Goal: Task Accomplishment & Management: Complete application form

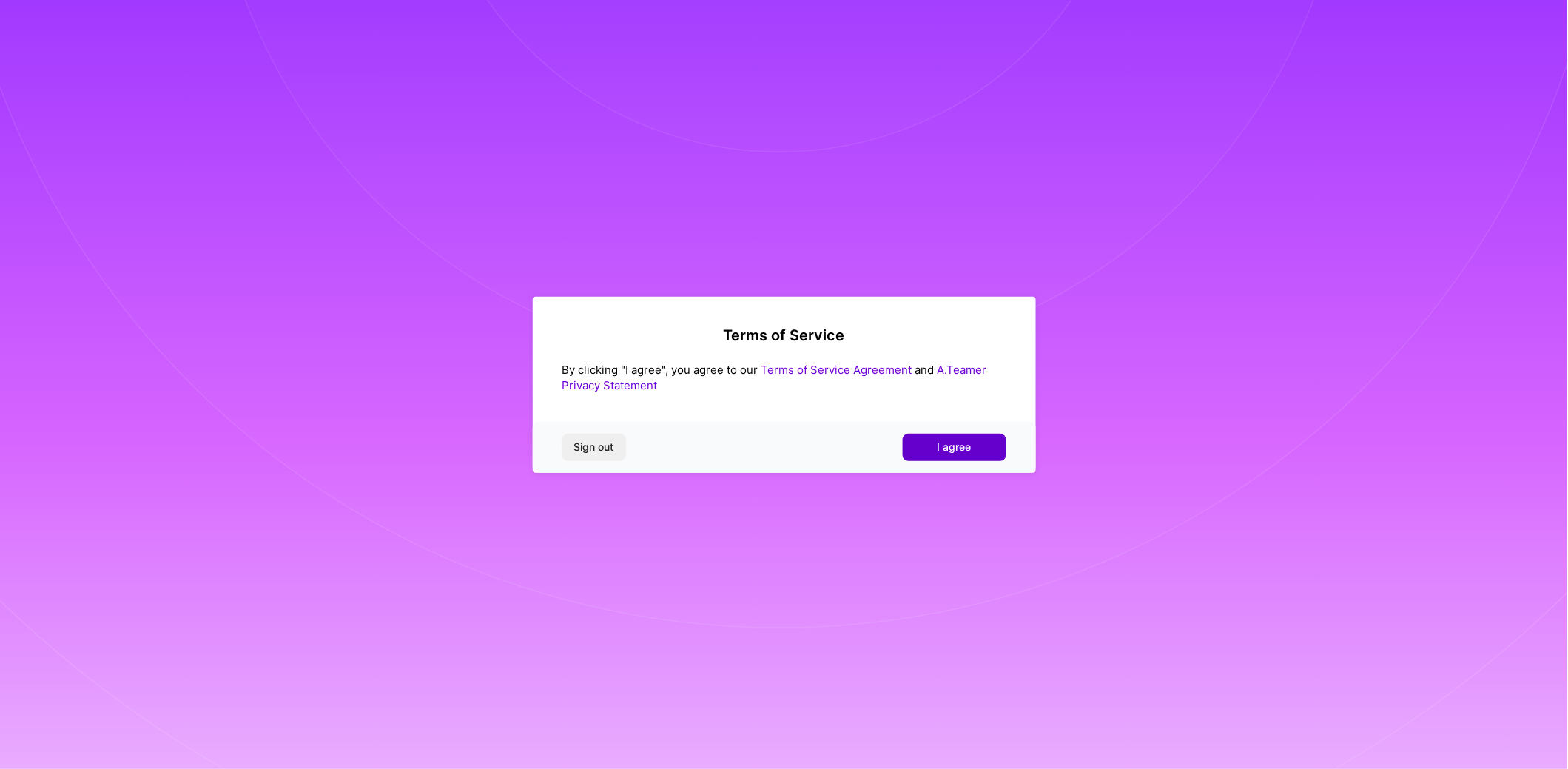
click at [970, 450] on span "I agree" at bounding box center [954, 446] width 34 height 15
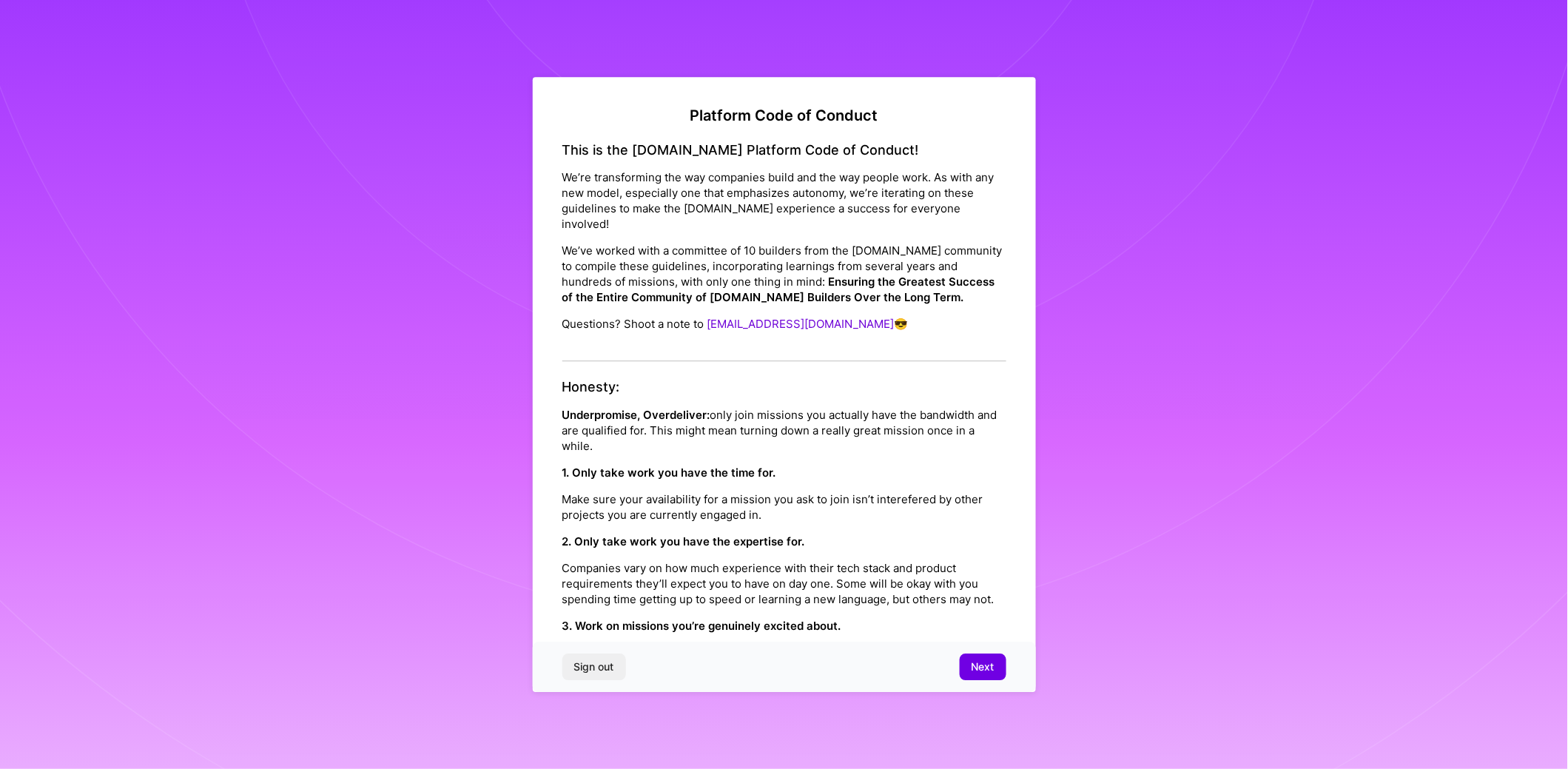
drag, startPoint x: 563, startPoint y: 171, endPoint x: 940, endPoint y: 349, distance: 416.9
click at [940, 349] on div "This is the [DOMAIN_NAME] Platform Code of Conduct! We’re transforming the way …" at bounding box center [784, 252] width 444 height 220
click at [911, 391] on h4 "Honesty:" at bounding box center [784, 387] width 444 height 16
drag, startPoint x: 567, startPoint y: 410, endPoint x: 684, endPoint y: 443, distance: 121.6
click at [684, 443] on p "Underpromise, Overdeliver: only join missions you actually have the bandwidth a…" at bounding box center [784, 430] width 444 height 47
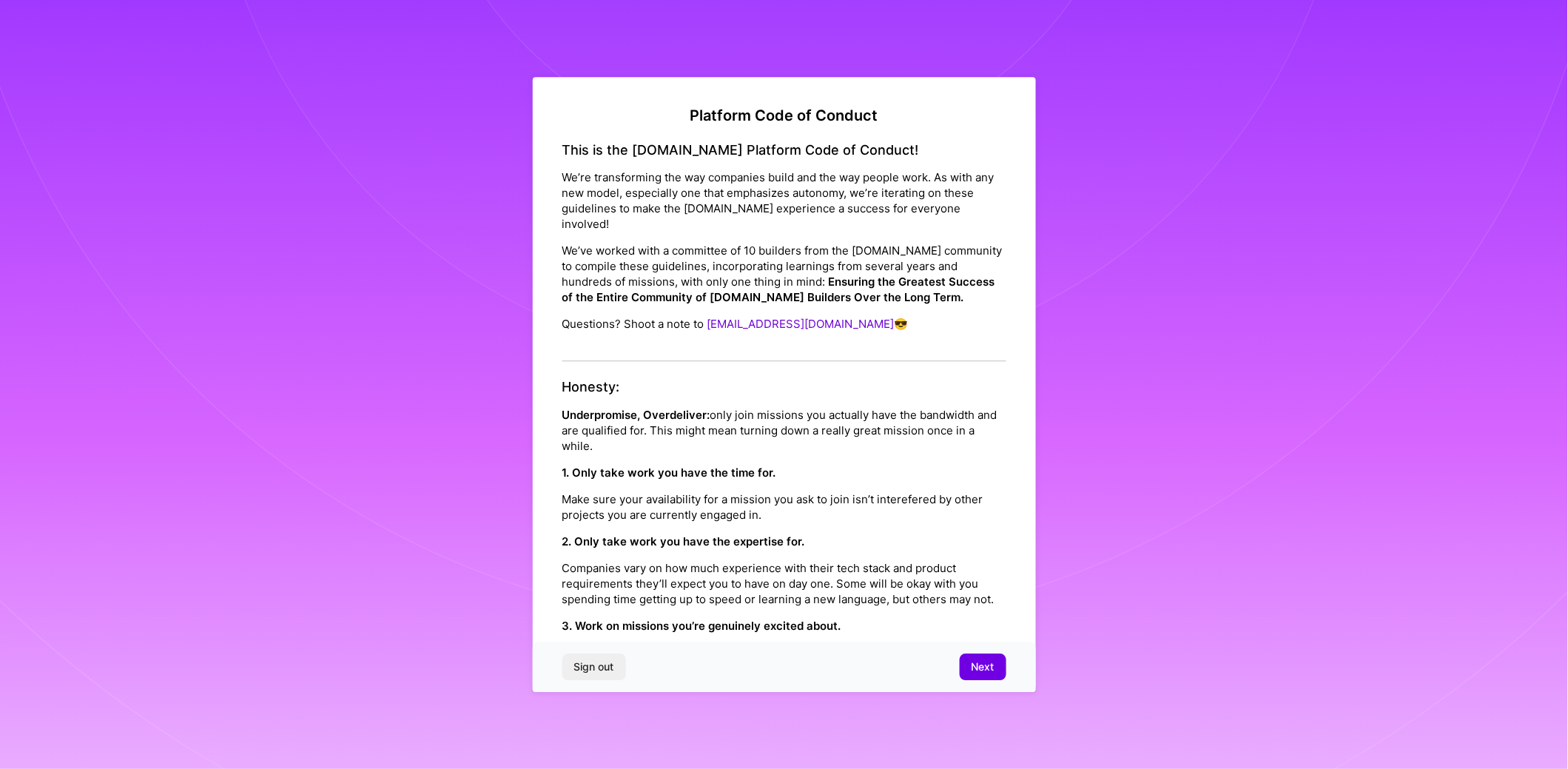
click at [684, 443] on p "Underpromise, Overdeliver: only join missions you actually have the bandwidth a…" at bounding box center [784, 430] width 444 height 47
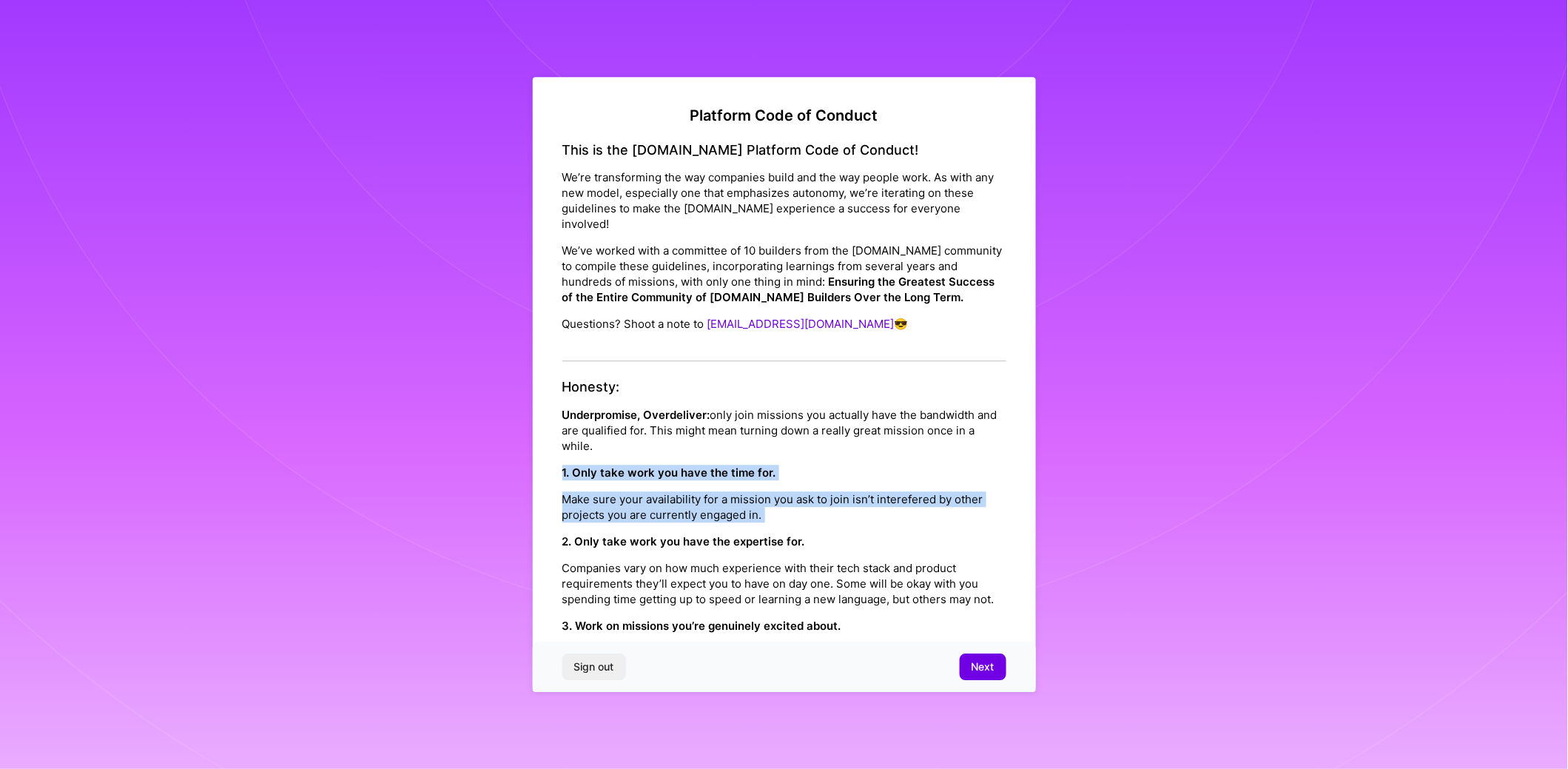
drag, startPoint x: 650, startPoint y: 442, endPoint x: 606, endPoint y: 513, distance: 83.5
click at [574, 523] on div "Honesty: Underpromise, Overdeliver: only join missions you actually have the ba…" at bounding box center [784, 585] width 444 height 411
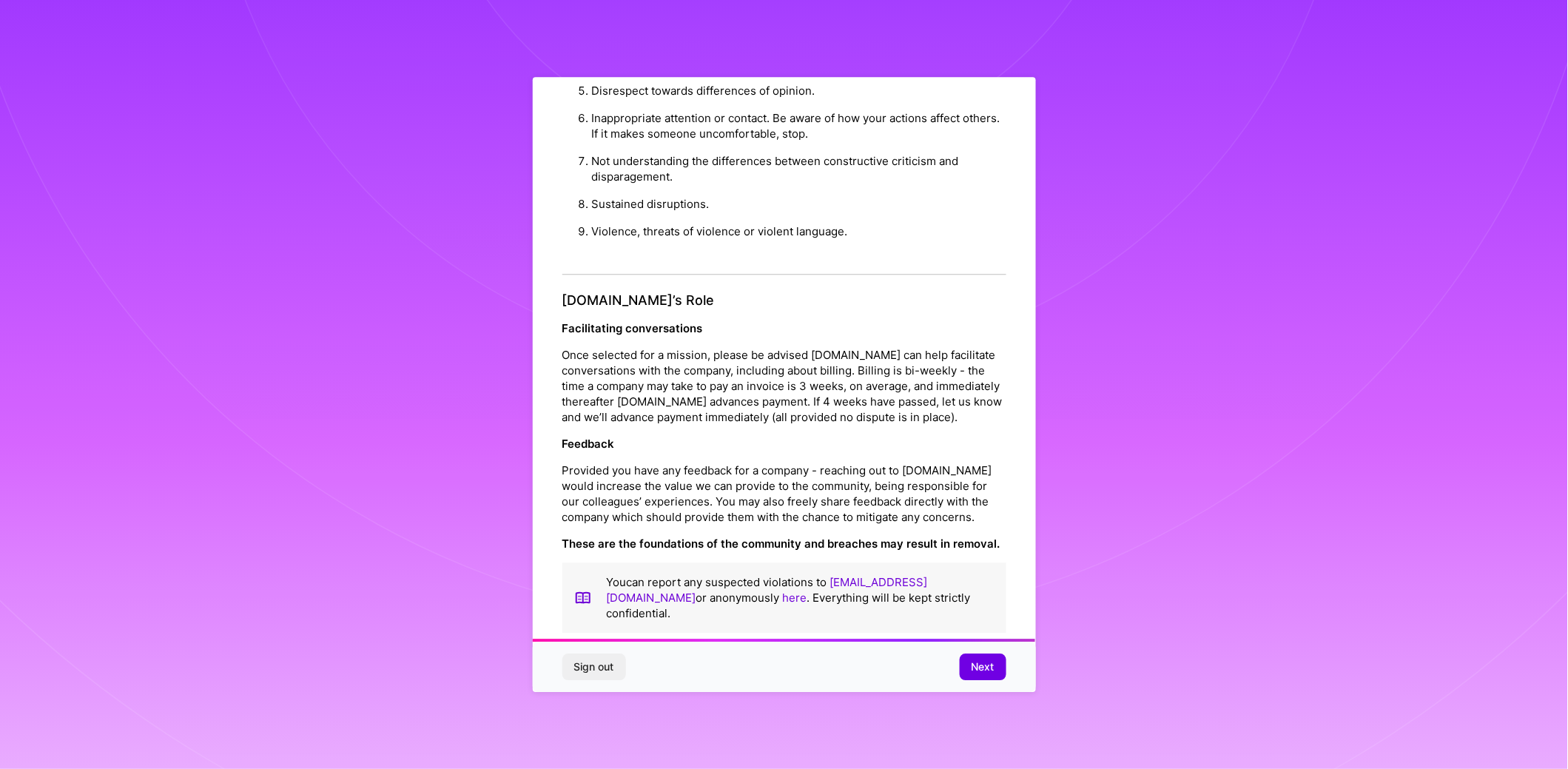
scroll to position [20, 0]
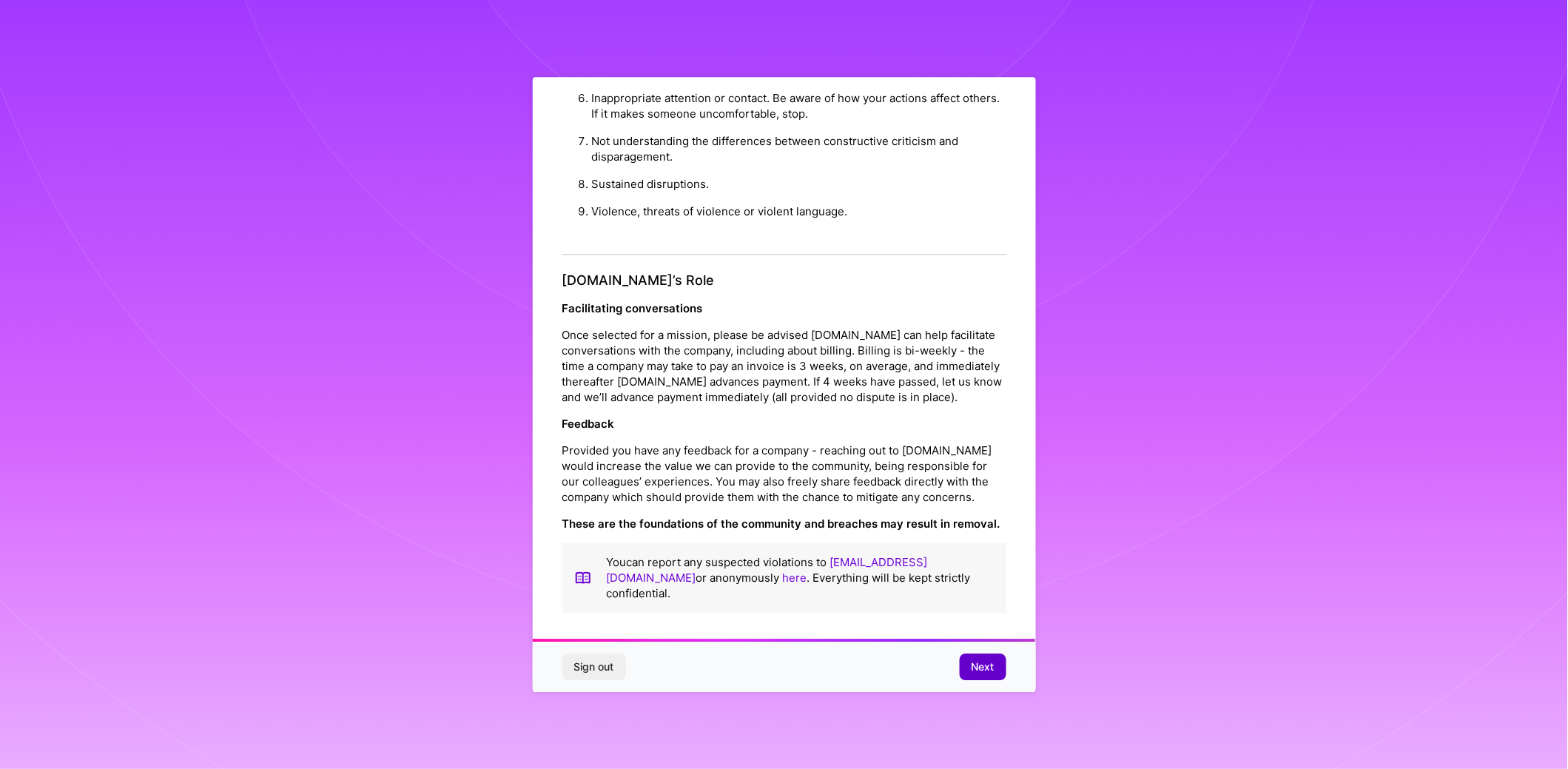
click at [983, 676] on button "Next" at bounding box center [983, 666] width 47 height 27
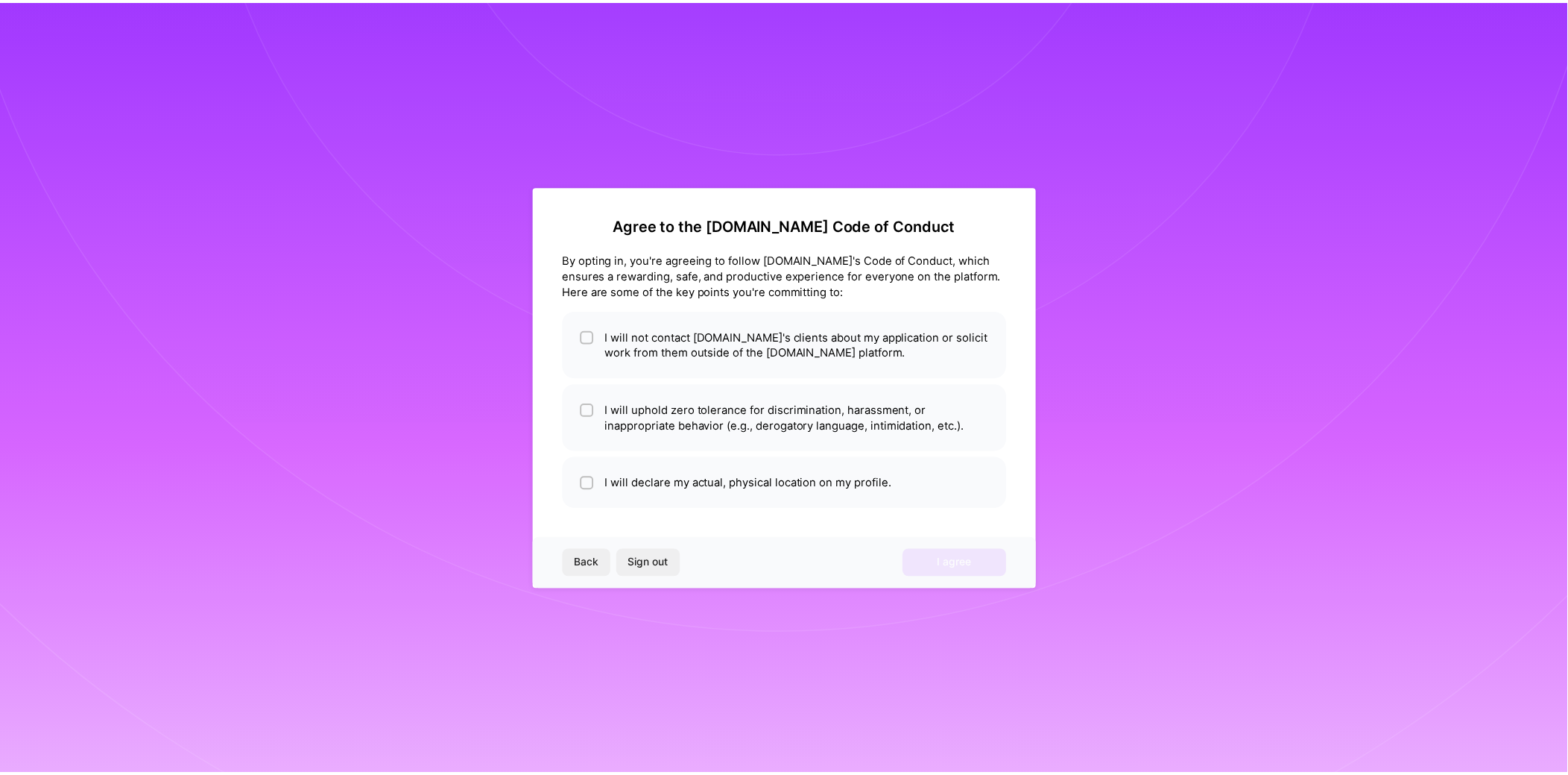
scroll to position [0, 0]
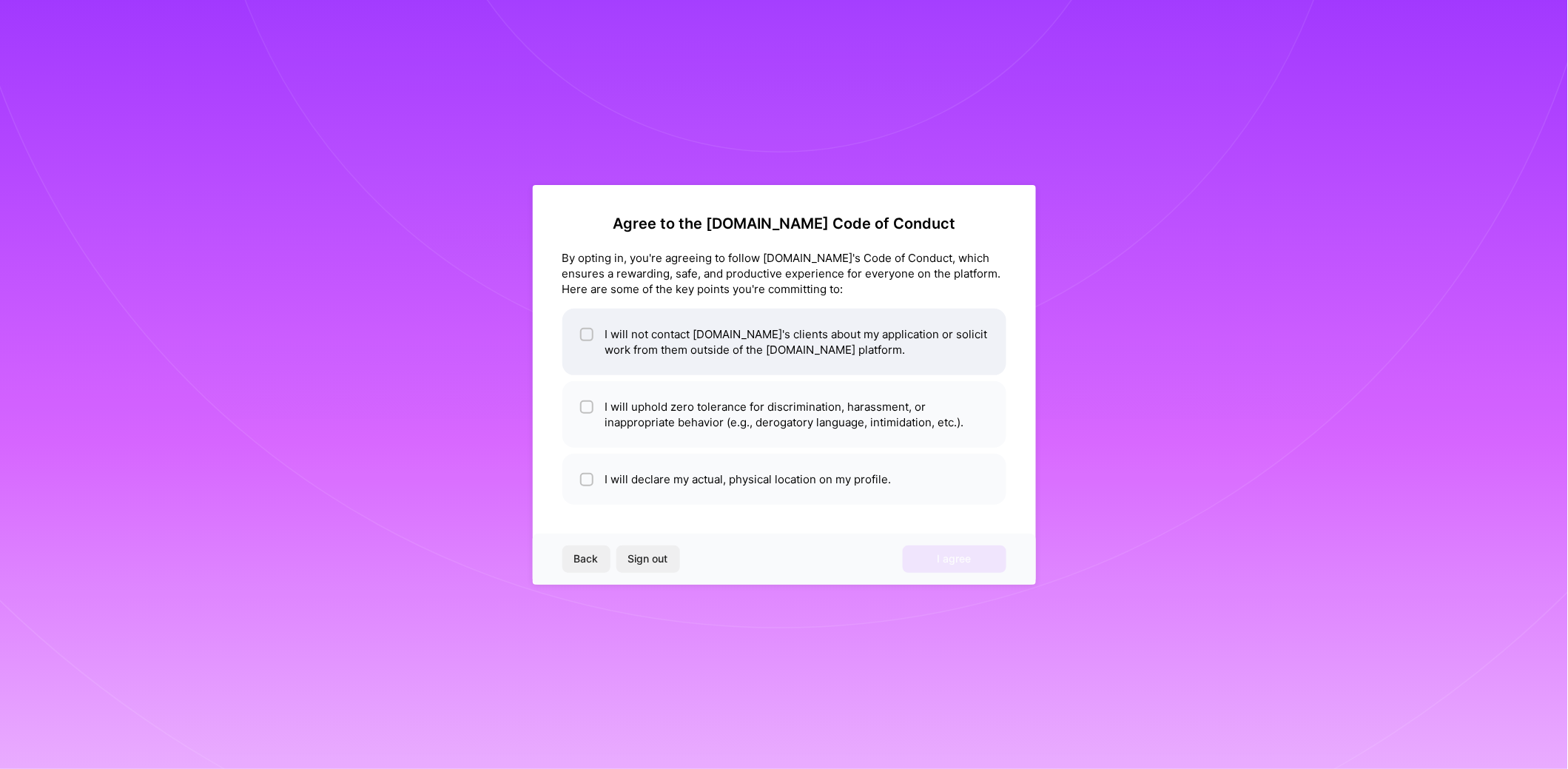
click at [581, 334] on div at bounding box center [586, 334] width 13 height 13
checkbox input "true"
click at [587, 409] on input "checkbox" at bounding box center [588, 408] width 11 height 11
checkbox input "true"
click at [590, 484] on input "checkbox" at bounding box center [588, 481] width 11 height 11
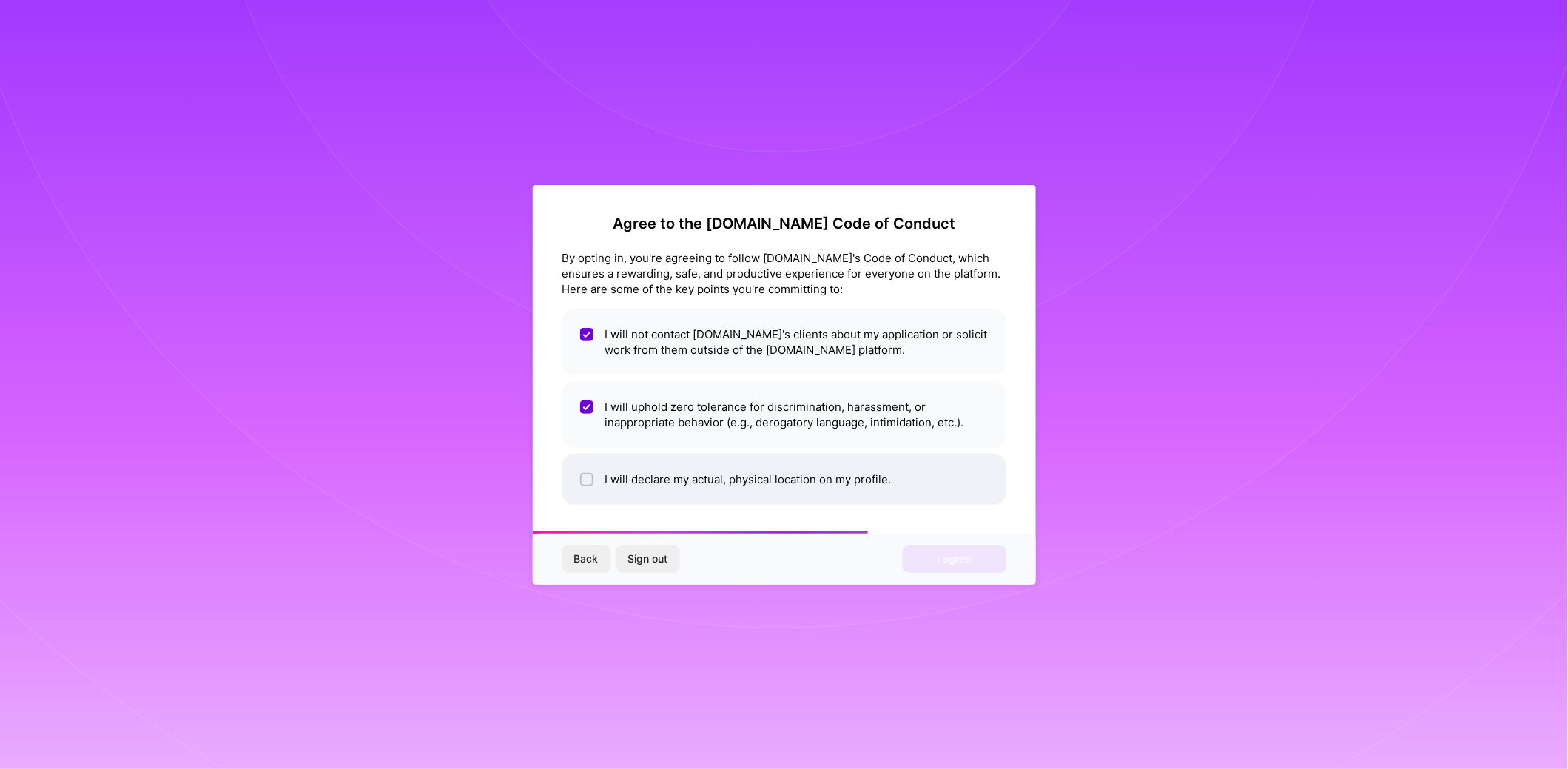
checkbox input "true"
click at [940, 562] on span "I agree" at bounding box center [954, 558] width 34 height 15
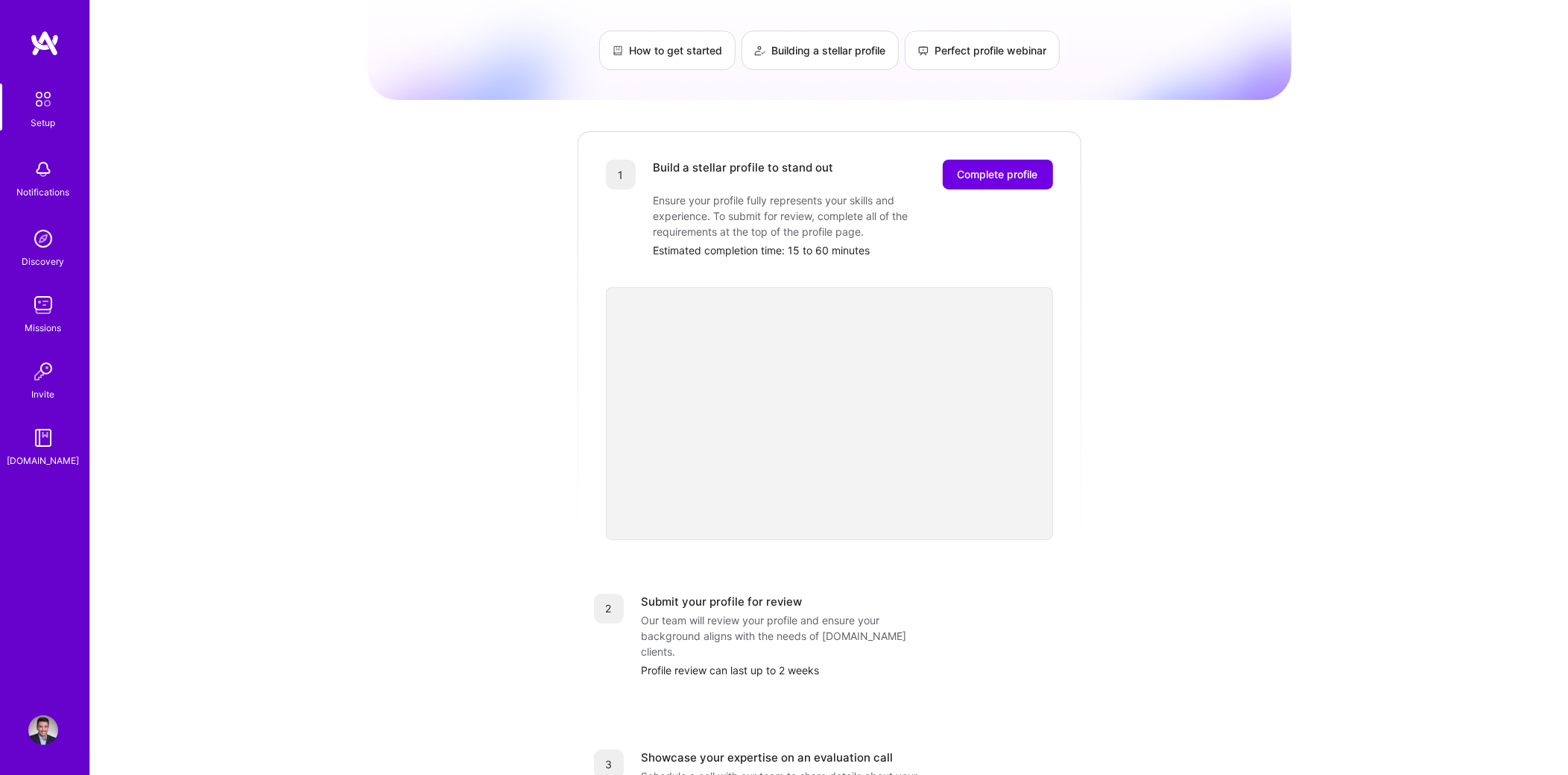
scroll to position [112, 0]
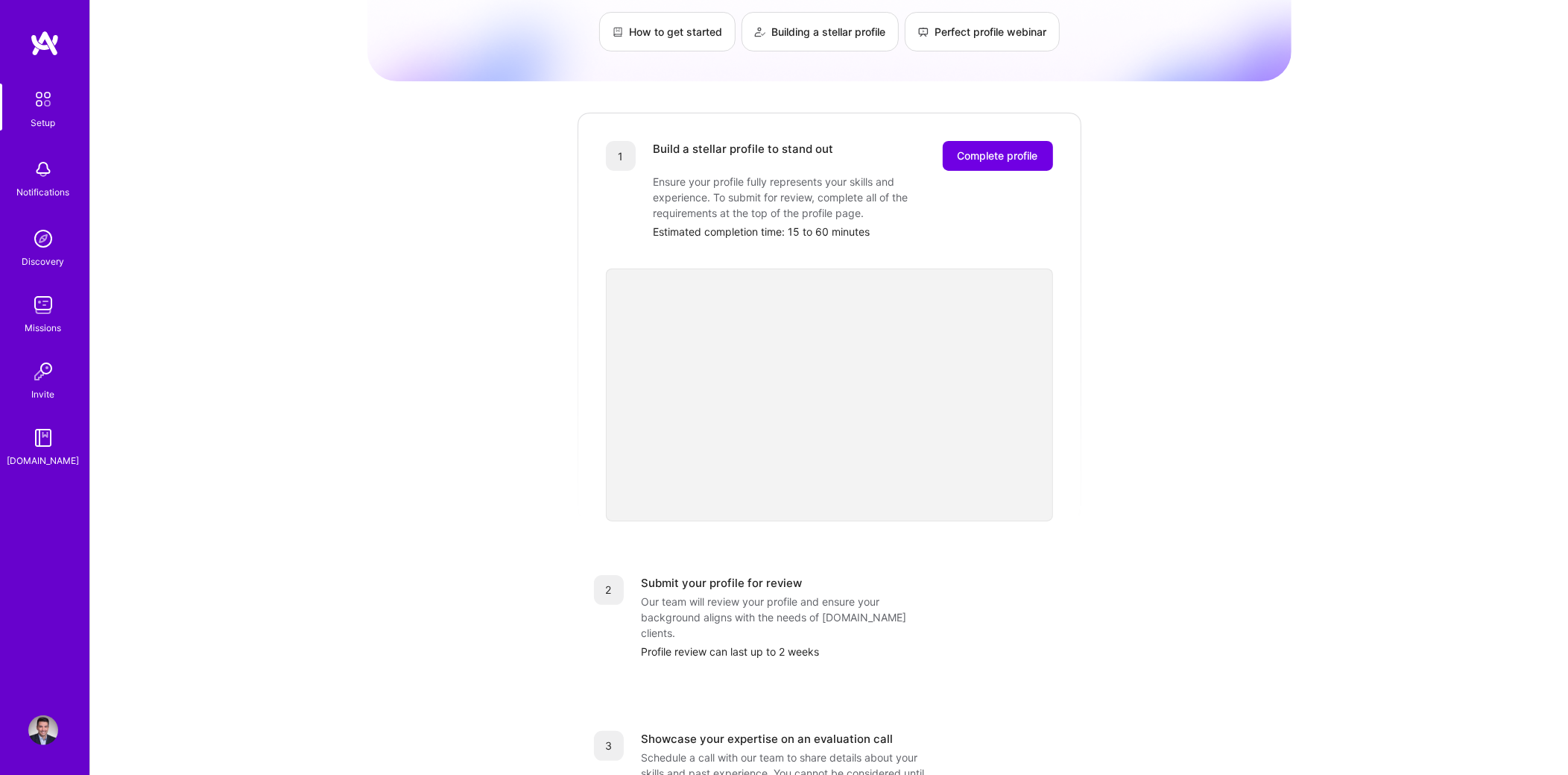
click at [1202, 379] on div "Getting started as an [DOMAIN_NAME] Builder Complete the steps below to request…" at bounding box center [829, 470] width 924 height 1142
click at [1125, 535] on div "Getting started as an [DOMAIN_NAME] Builder Complete the steps below to request…" at bounding box center [829, 470] width 924 height 1142
click at [412, 342] on div "Getting started as an [DOMAIN_NAME] Builder Complete the steps below to request…" at bounding box center [829, 470] width 924 height 1142
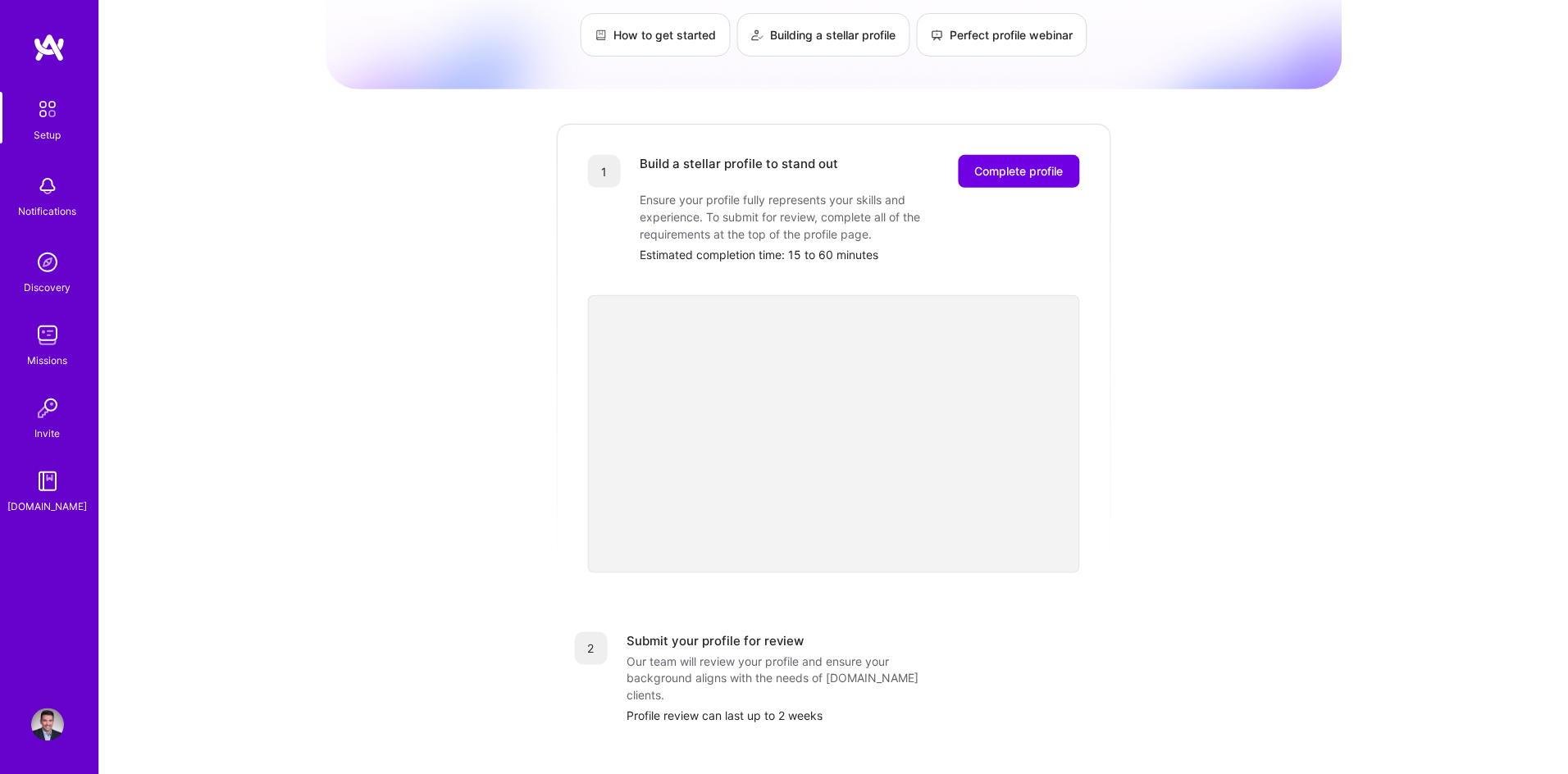
click at [929, 612] on div "2 Submit your profile for review Our team will review your profile and ensure y…" at bounding box center [834, 678] width 557 height 132
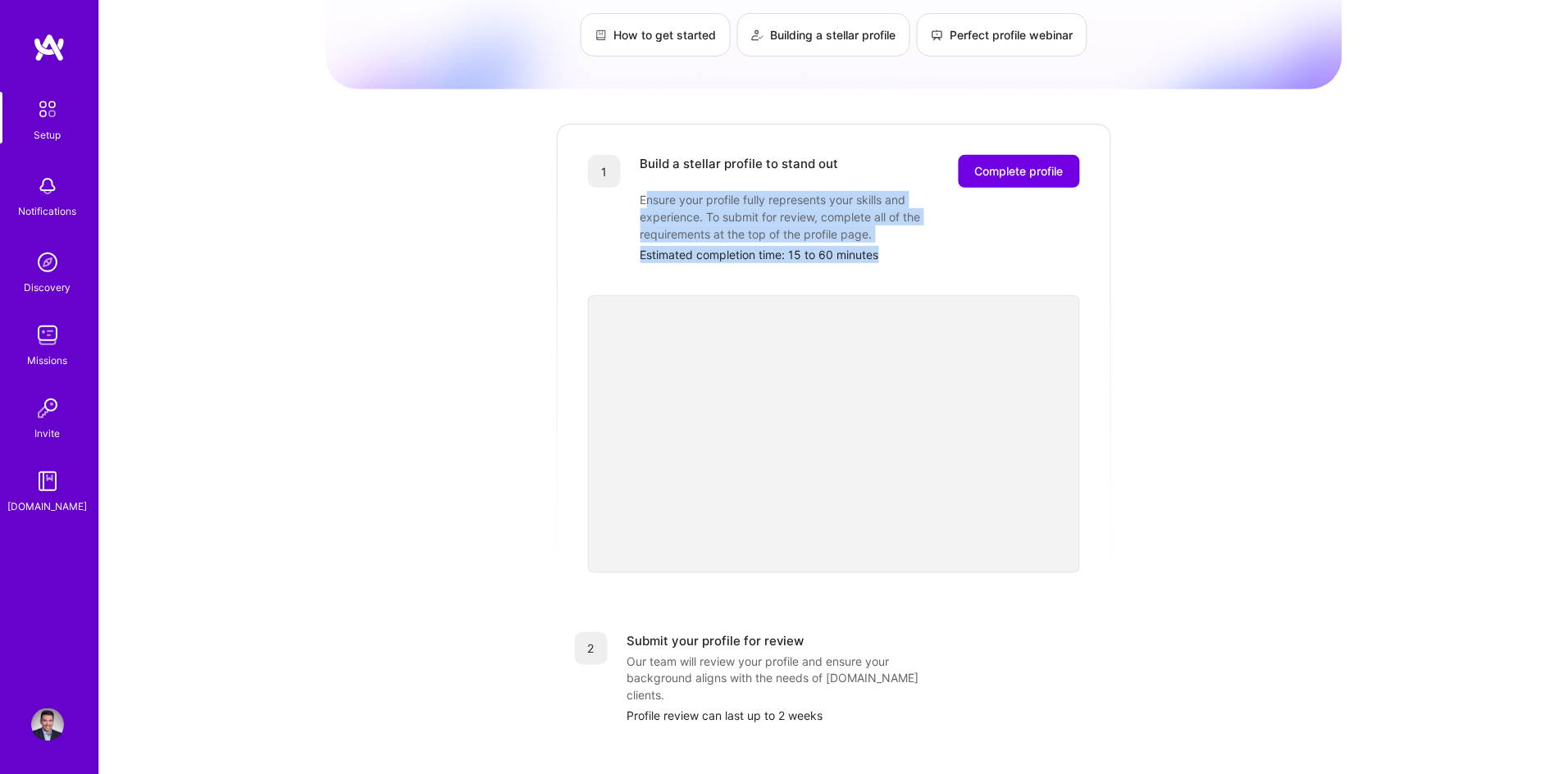
drag, startPoint x: 645, startPoint y: 180, endPoint x: 917, endPoint y: 235, distance: 277.5
click at [917, 235] on div "Build a stellar profile to stand out Complete profile Ensure your profile fully…" at bounding box center [860, 209] width 439 height 109
click at [917, 246] on div "Estimated completion time: 15 to 60 minutes" at bounding box center [860, 254] width 439 height 17
drag, startPoint x: 869, startPoint y: 240, endPoint x: 635, endPoint y: 177, distance: 242.3
click at [635, 177] on div "1 Build a stellar profile to stand out Complete profile Ensure your profile ful…" at bounding box center [834, 209] width 492 height 109
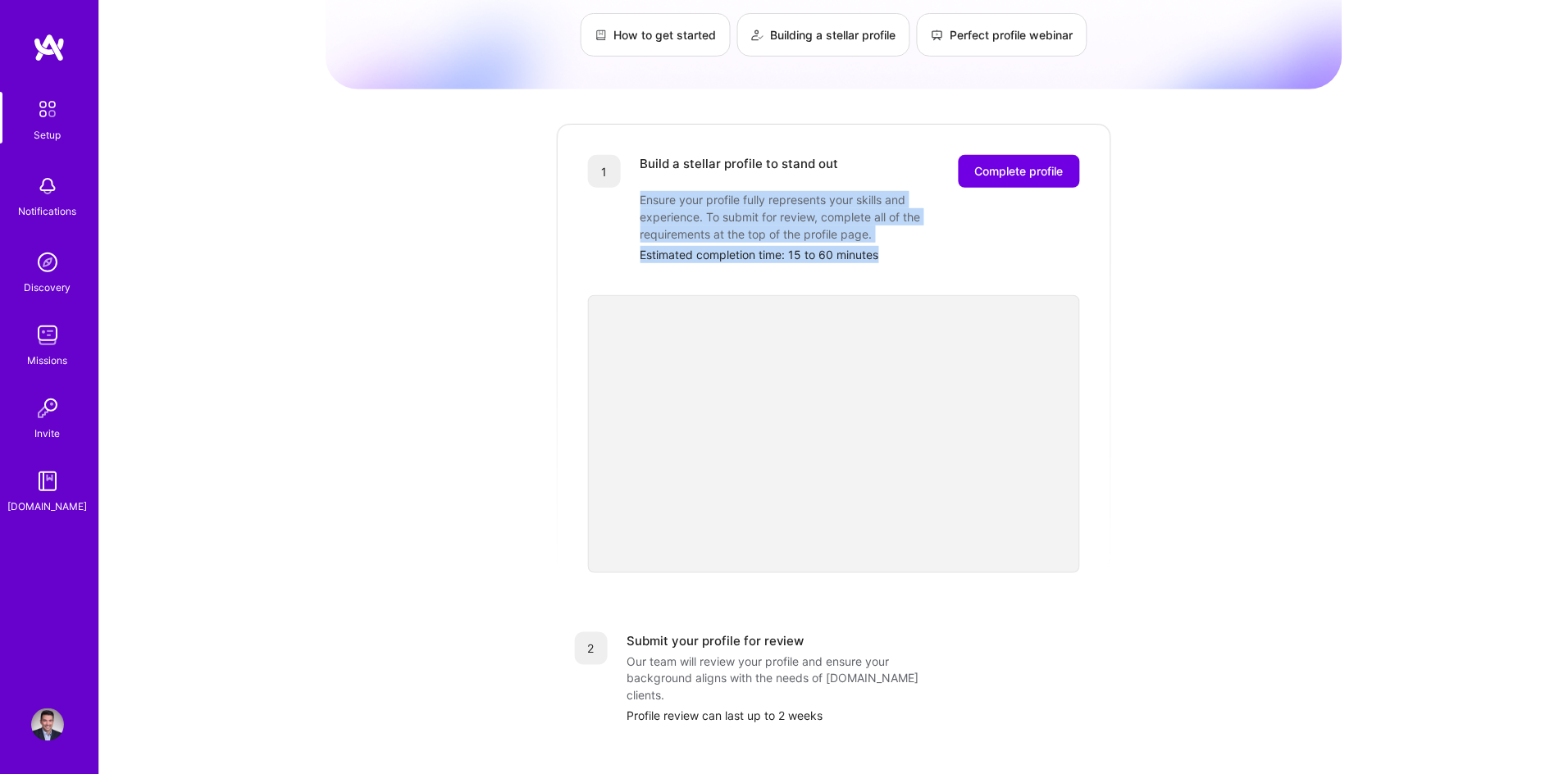
click at [807, 198] on div "Ensure your profile fully represents your skills and experience. To submit for …" at bounding box center [804, 216] width 328 height 52
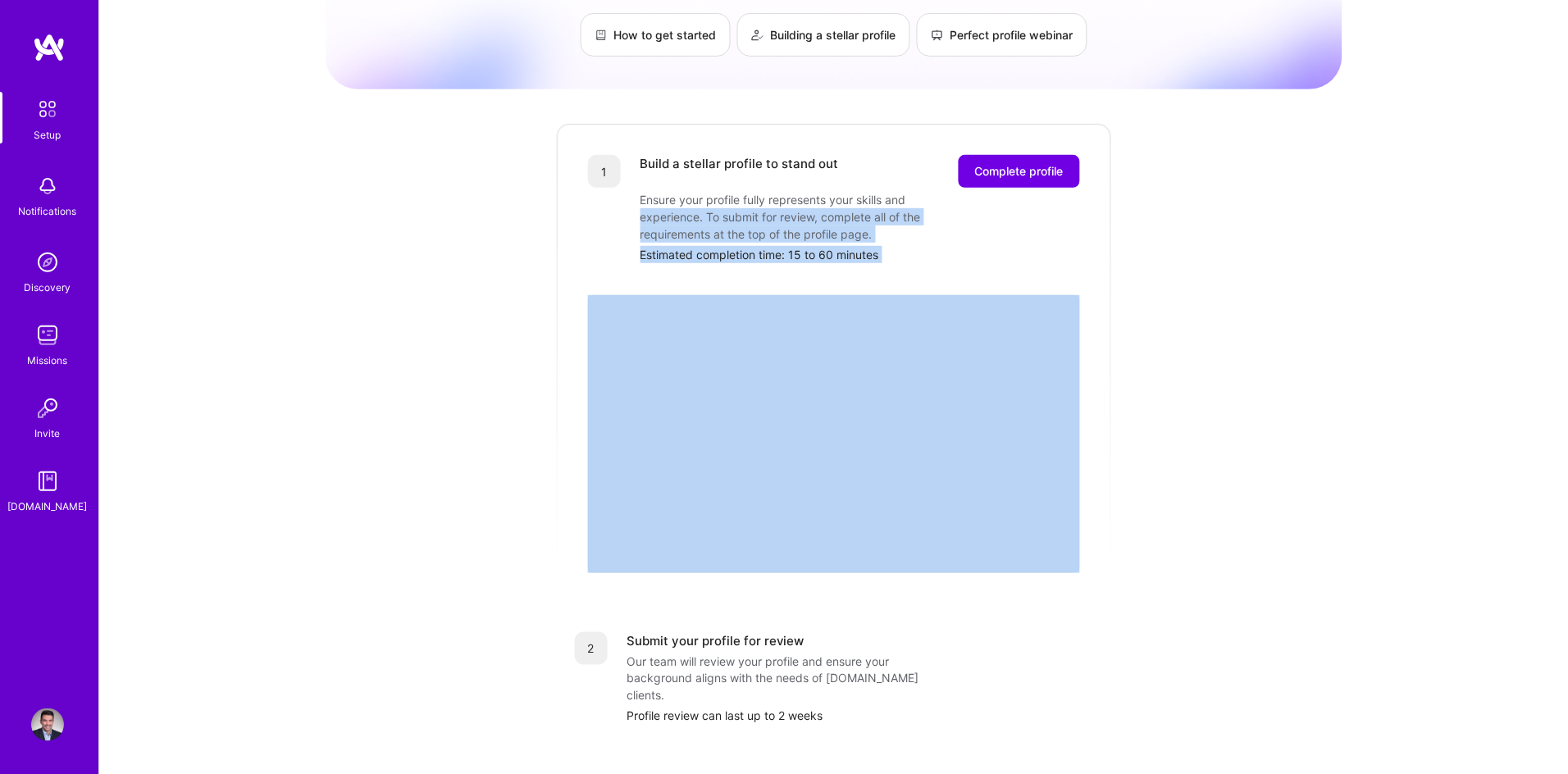
drag, startPoint x: 642, startPoint y: 192, endPoint x: 915, endPoint y: 256, distance: 280.4
click at [915, 256] on div "1 Build a stellar profile to stand out Complete profile Ensure your profile ful…" at bounding box center [834, 348] width 557 height 451
click at [908, 246] on div "Estimated completion time: 15 to 60 minutes" at bounding box center [860, 254] width 439 height 17
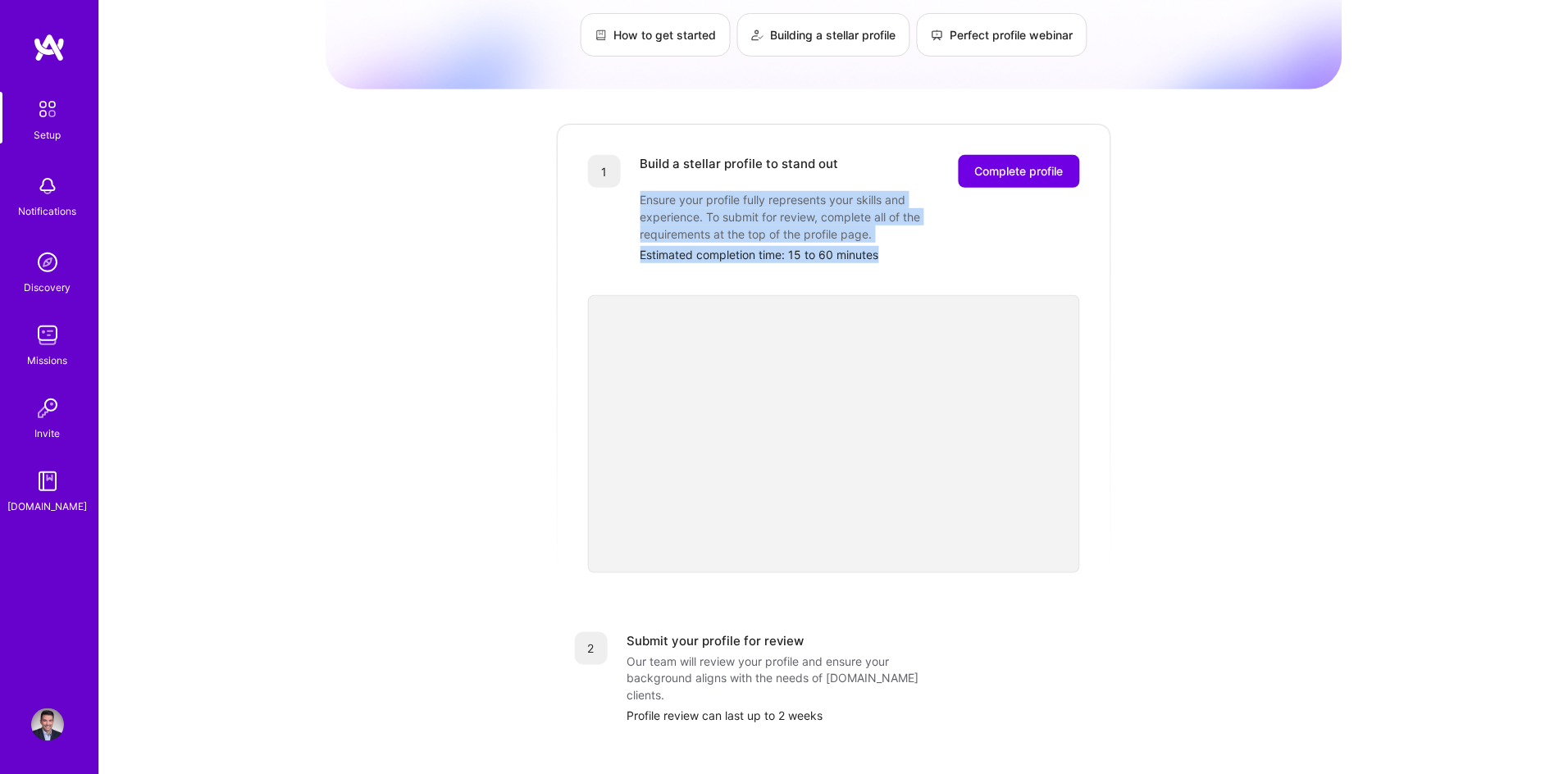
drag, startPoint x: 896, startPoint y: 234, endPoint x: 632, endPoint y: 187, distance: 268.2
click at [632, 187] on div "1 Build a stellar profile to stand out Complete profile Ensure your profile ful…" at bounding box center [834, 209] width 492 height 109
click at [684, 191] on div "Ensure your profile fully represents your skills and experience. To submit for …" at bounding box center [804, 216] width 328 height 52
drag, startPoint x: 634, startPoint y: 181, endPoint x: 930, endPoint y: 237, distance: 301.3
click at [930, 237] on div "1 Build a stellar profile to stand out Complete profile Ensure your profile ful…" at bounding box center [834, 209] width 492 height 109
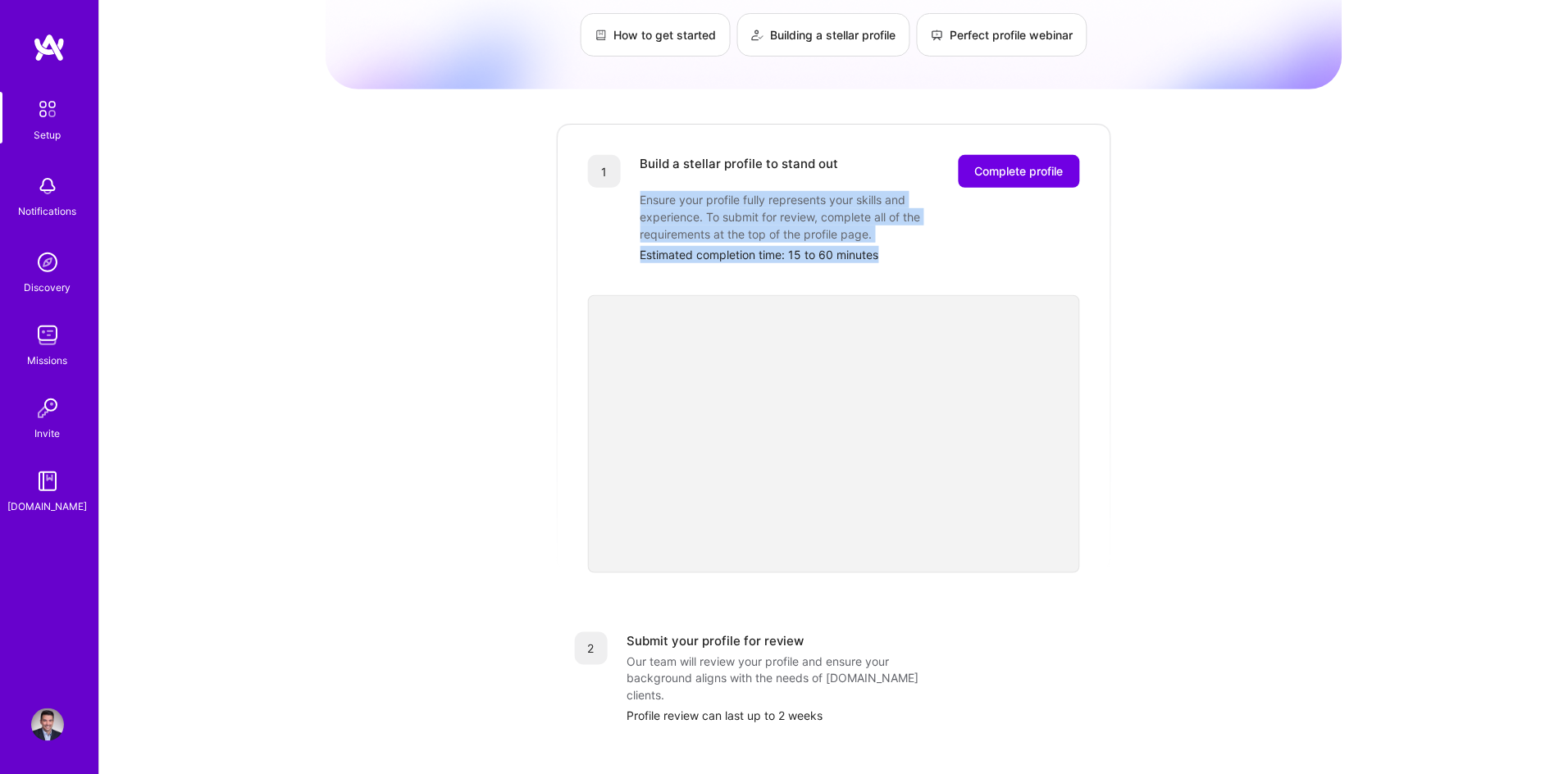
click at [930, 246] on div "Estimated completion time: 15 to 60 minutes" at bounding box center [860, 254] width 439 height 17
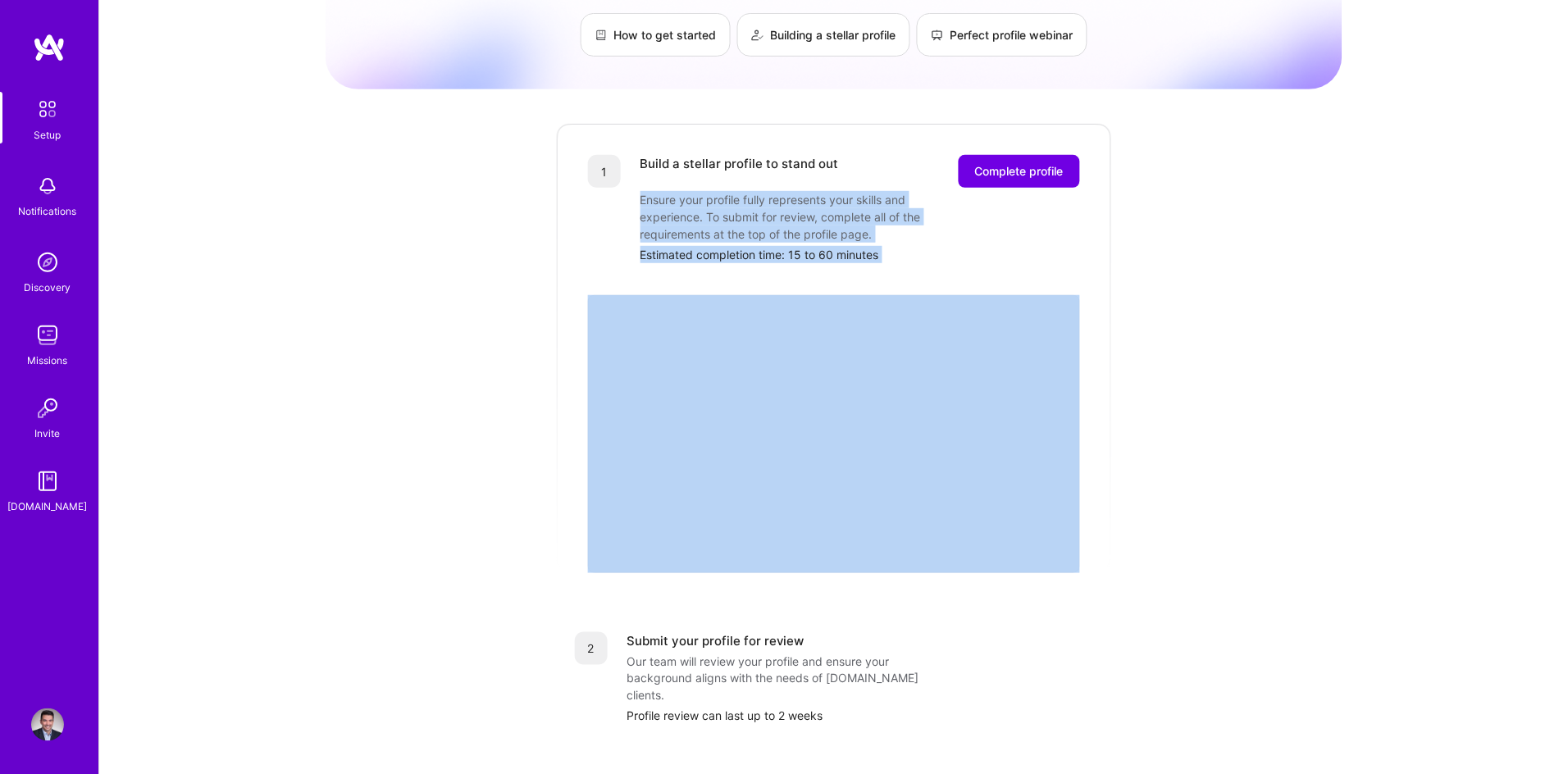
drag, startPoint x: 930, startPoint y: 237, endPoint x: 642, endPoint y: 172, distance: 295.2
click at [642, 172] on div "Build a stellar profile to stand out Complete profile Ensure your profile fully…" at bounding box center [860, 209] width 439 height 109
click at [656, 191] on div "Ensure your profile fully represents your skills and experience. To submit for …" at bounding box center [804, 216] width 328 height 52
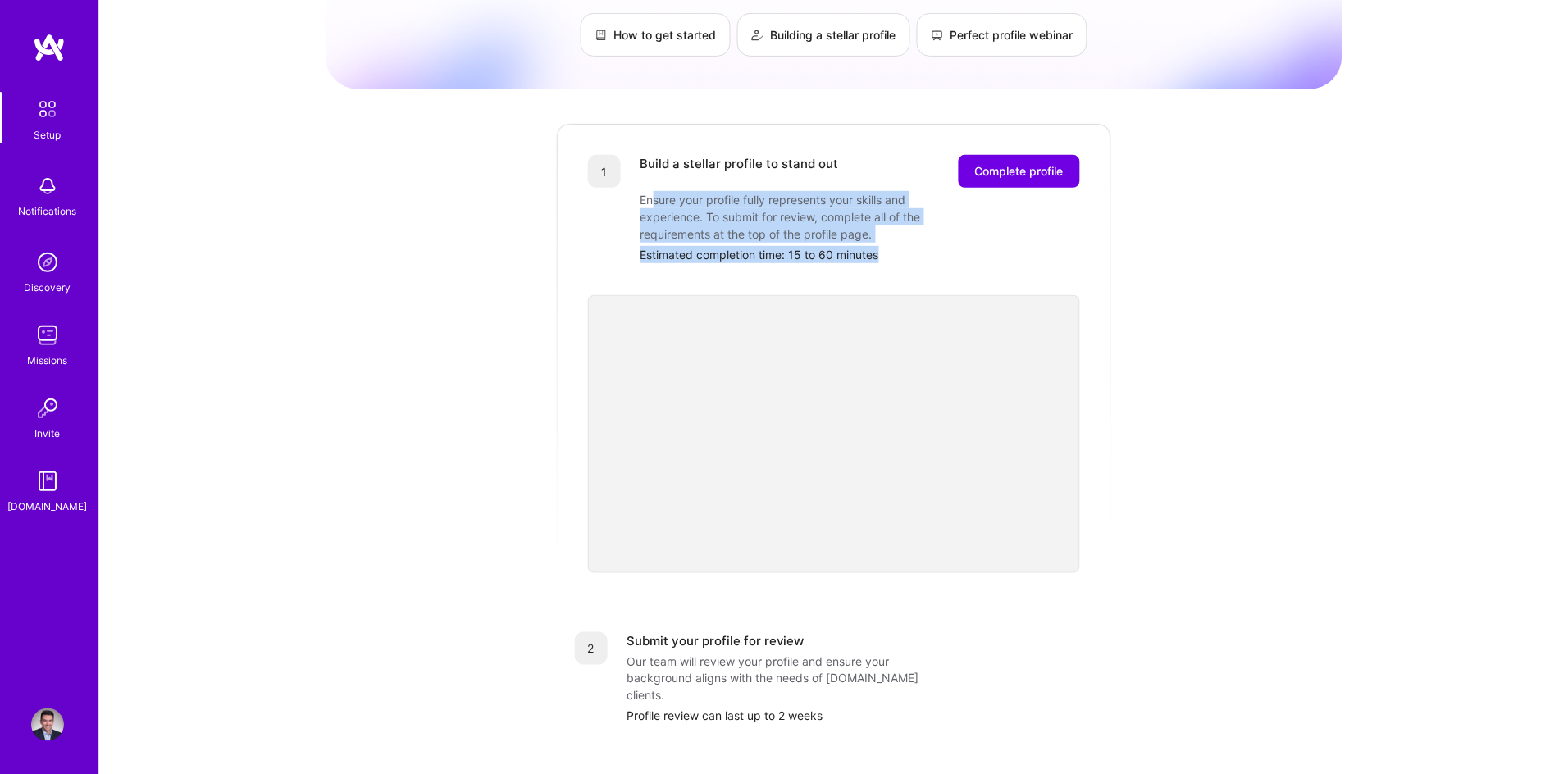
drag, startPoint x: 653, startPoint y: 183, endPoint x: 923, endPoint y: 234, distance: 274.8
click at [923, 234] on div "Build a stellar profile to stand out Complete profile Ensure your profile fully…" at bounding box center [860, 209] width 439 height 109
click at [923, 246] on div "Estimated completion time: 15 to 60 minutes" at bounding box center [860, 254] width 439 height 17
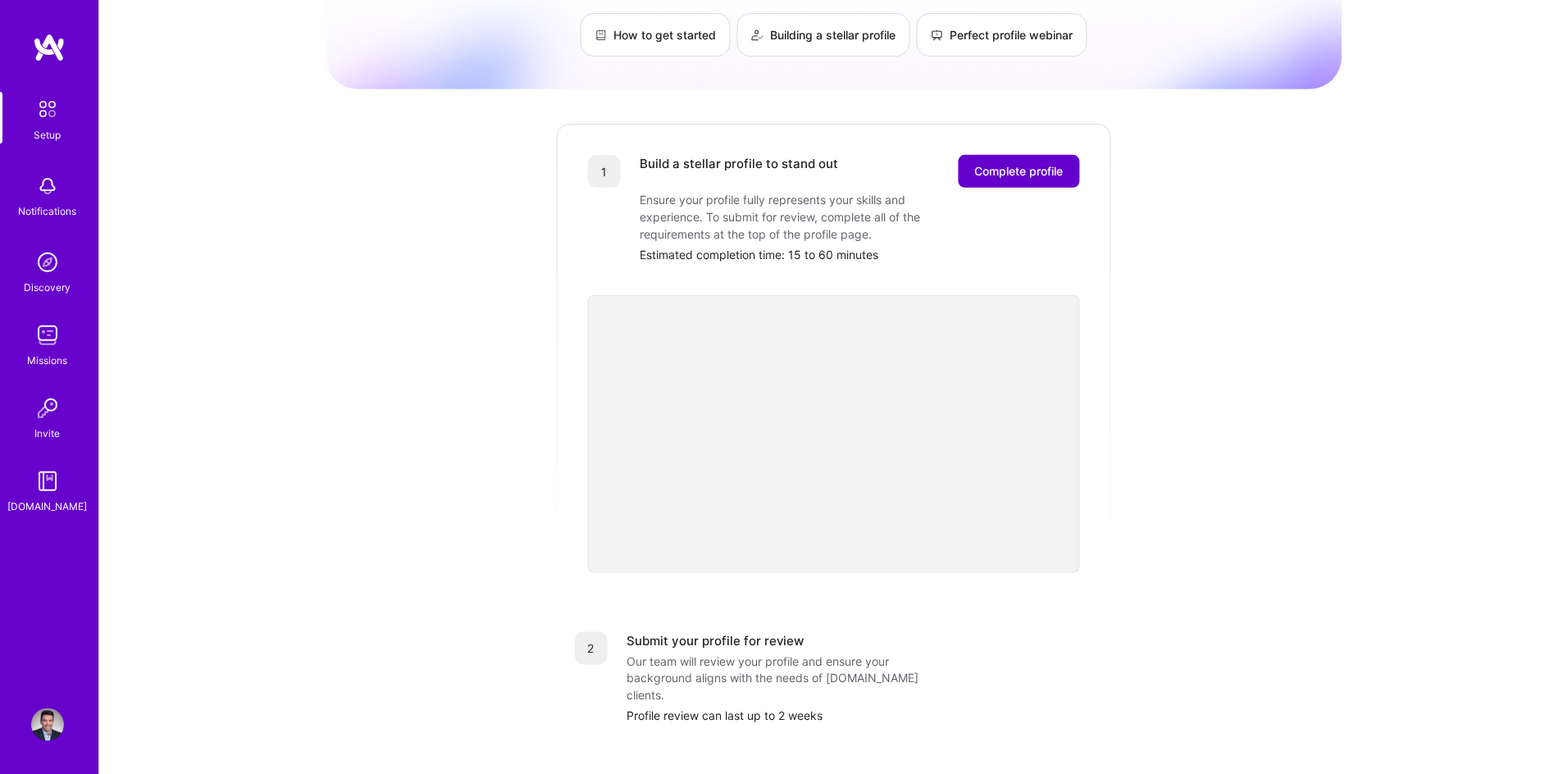
click at [1031, 163] on span "Complete profile" at bounding box center [1019, 170] width 88 height 16
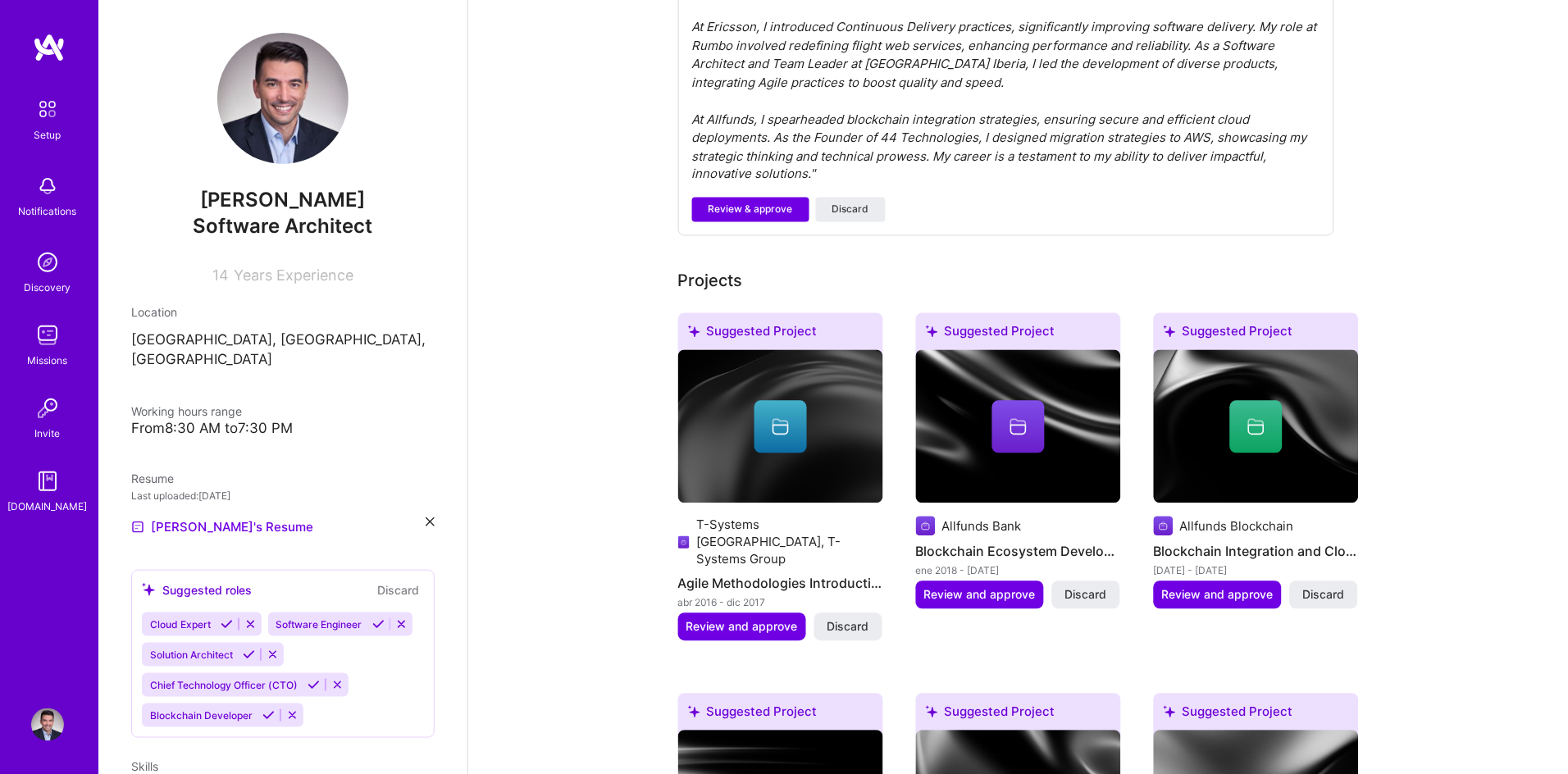
scroll to position [637, 0]
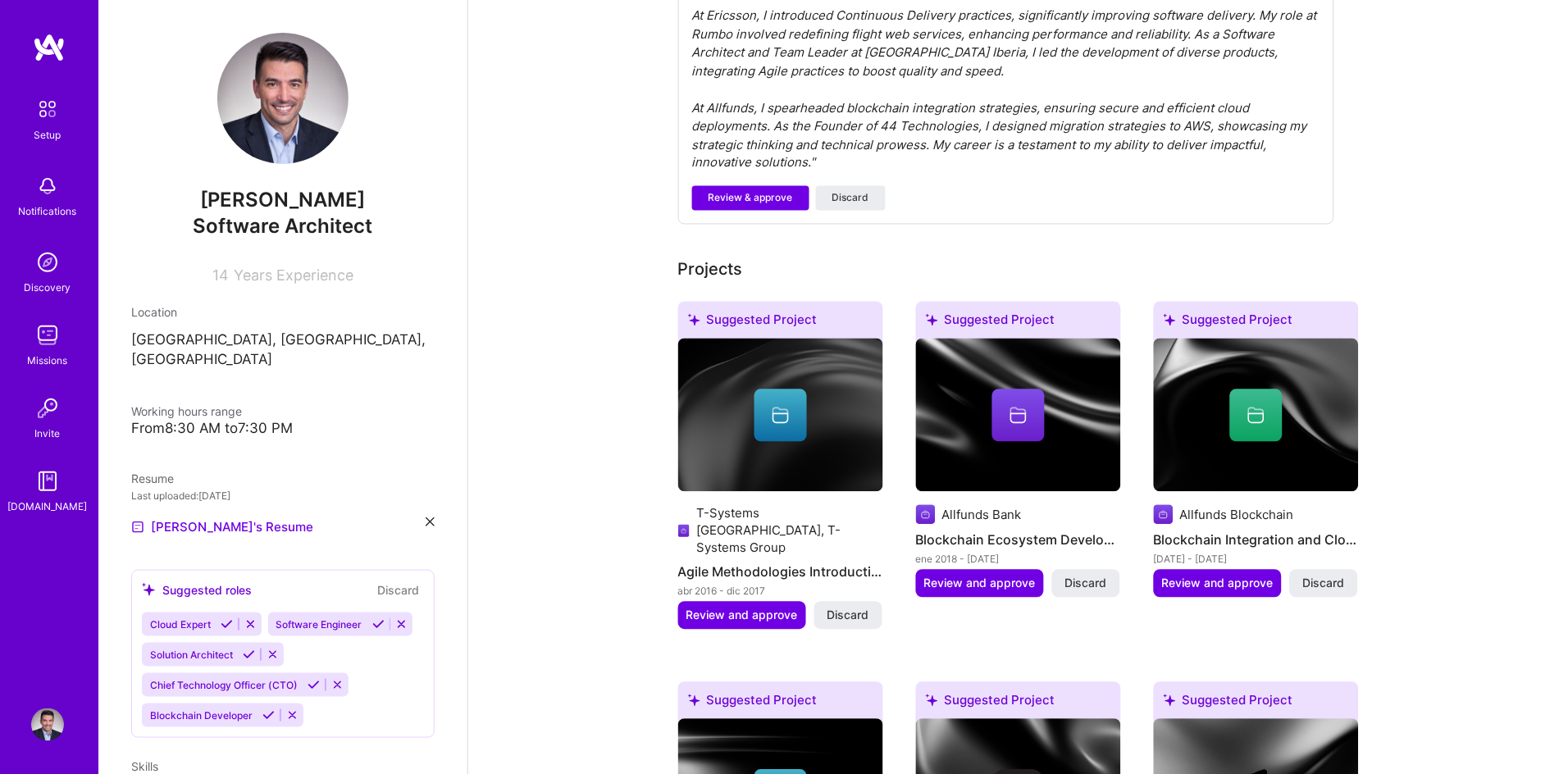
click at [979, 339] on img at bounding box center [1018, 415] width 205 height 154
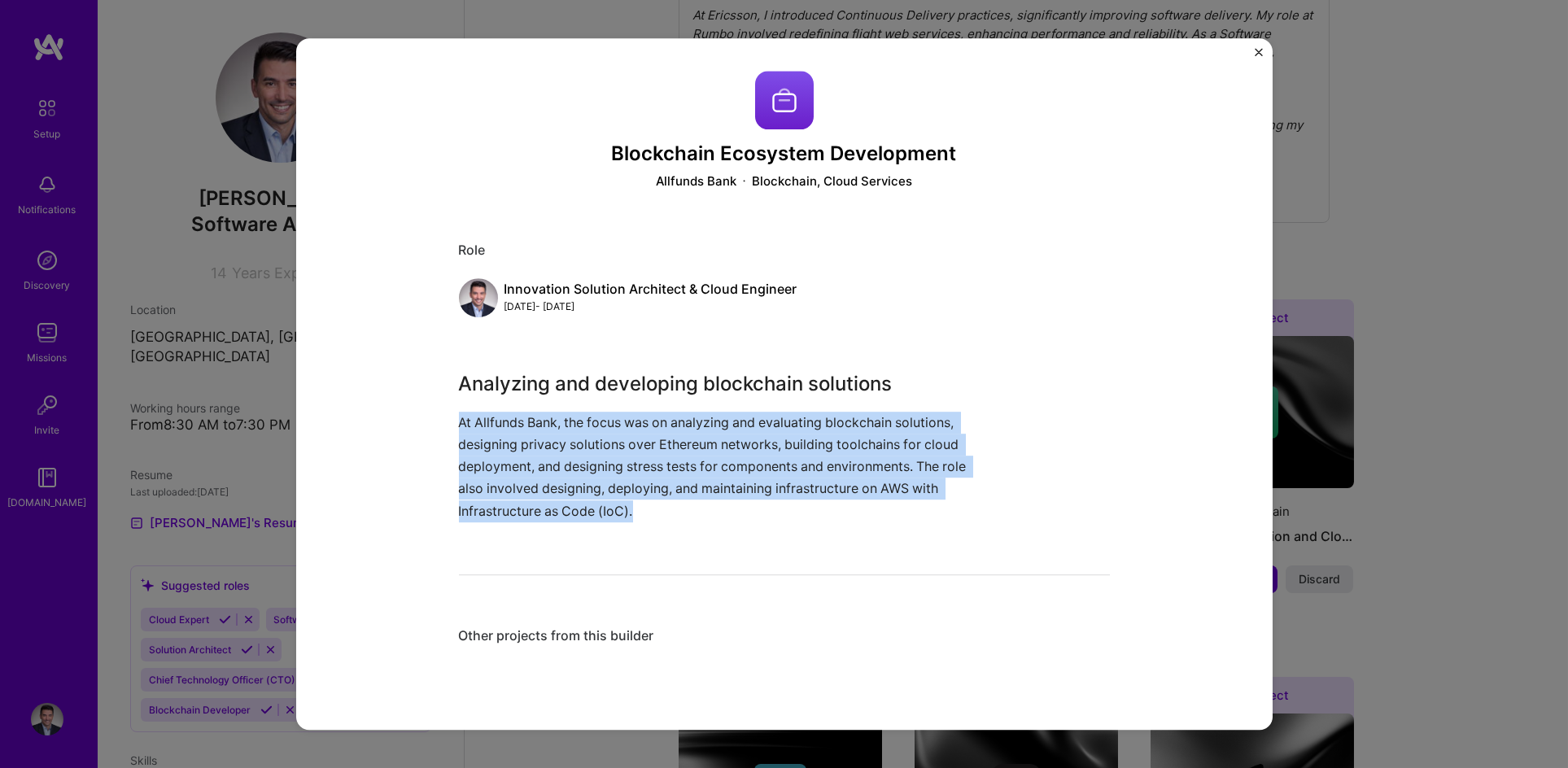
drag, startPoint x: 551, startPoint y: 437, endPoint x: 680, endPoint y: 511, distance: 148.7
click at [680, 511] on div "Analyzing and developing blockchain solutions At Allfunds Bank, the focus was o…" at bounding box center [723, 446] width 529 height 153
click at [680, 511] on p "At Allfunds Bank, the focus was on analyzing and evaluating blockchain solution…" at bounding box center [723, 466] width 529 height 110
drag, startPoint x: 656, startPoint y: 508, endPoint x: 409, endPoint y: 410, distance: 265.7
click at [409, 410] on div "Blockchain Ecosystem Development Allfunds Bank Blockchain, Cloud Services Role …" at bounding box center [784, 384] width 976 height 691
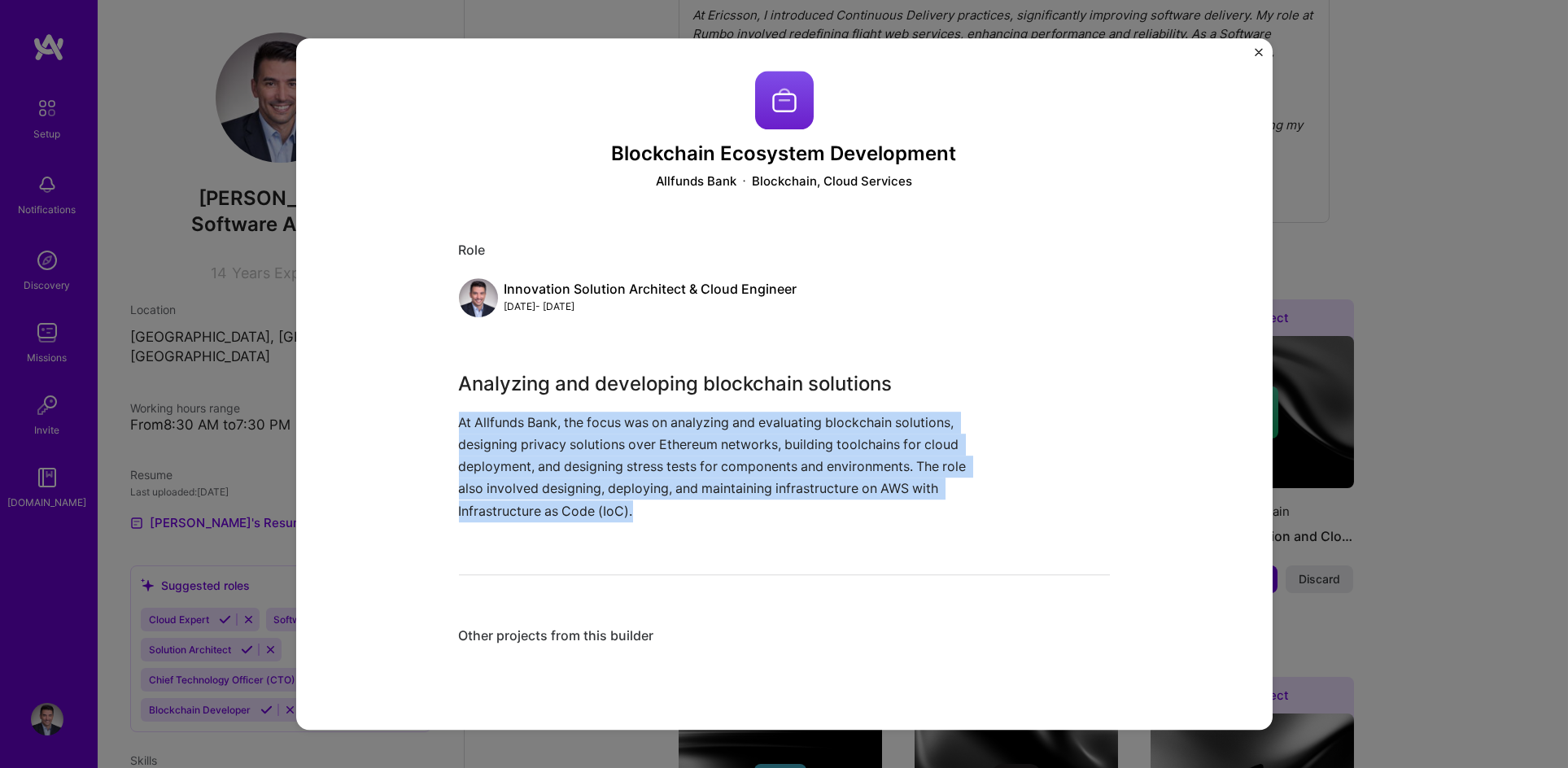
click at [1256, 57] on button "Close" at bounding box center [1259, 56] width 8 height 17
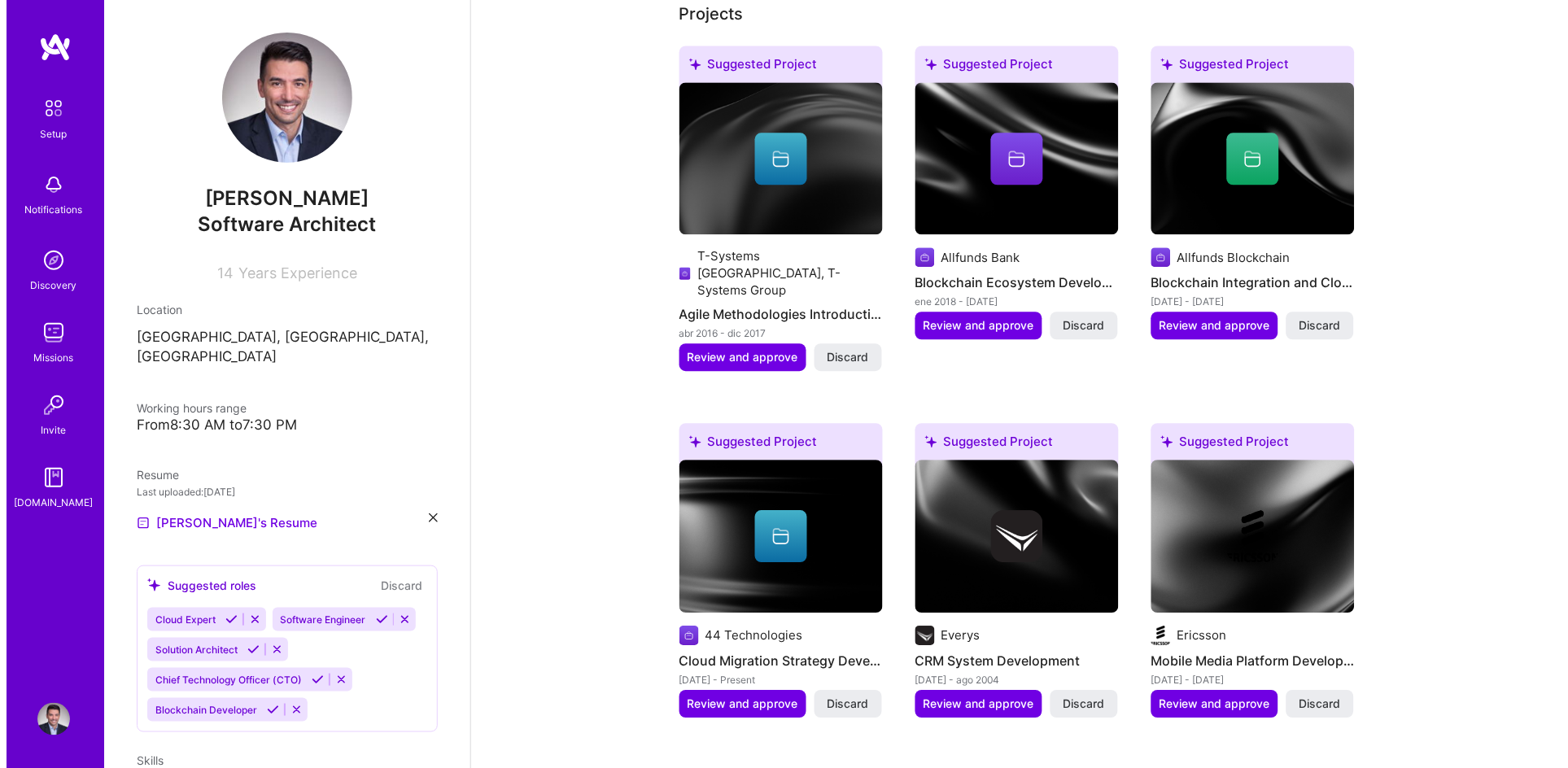
scroll to position [887, 0]
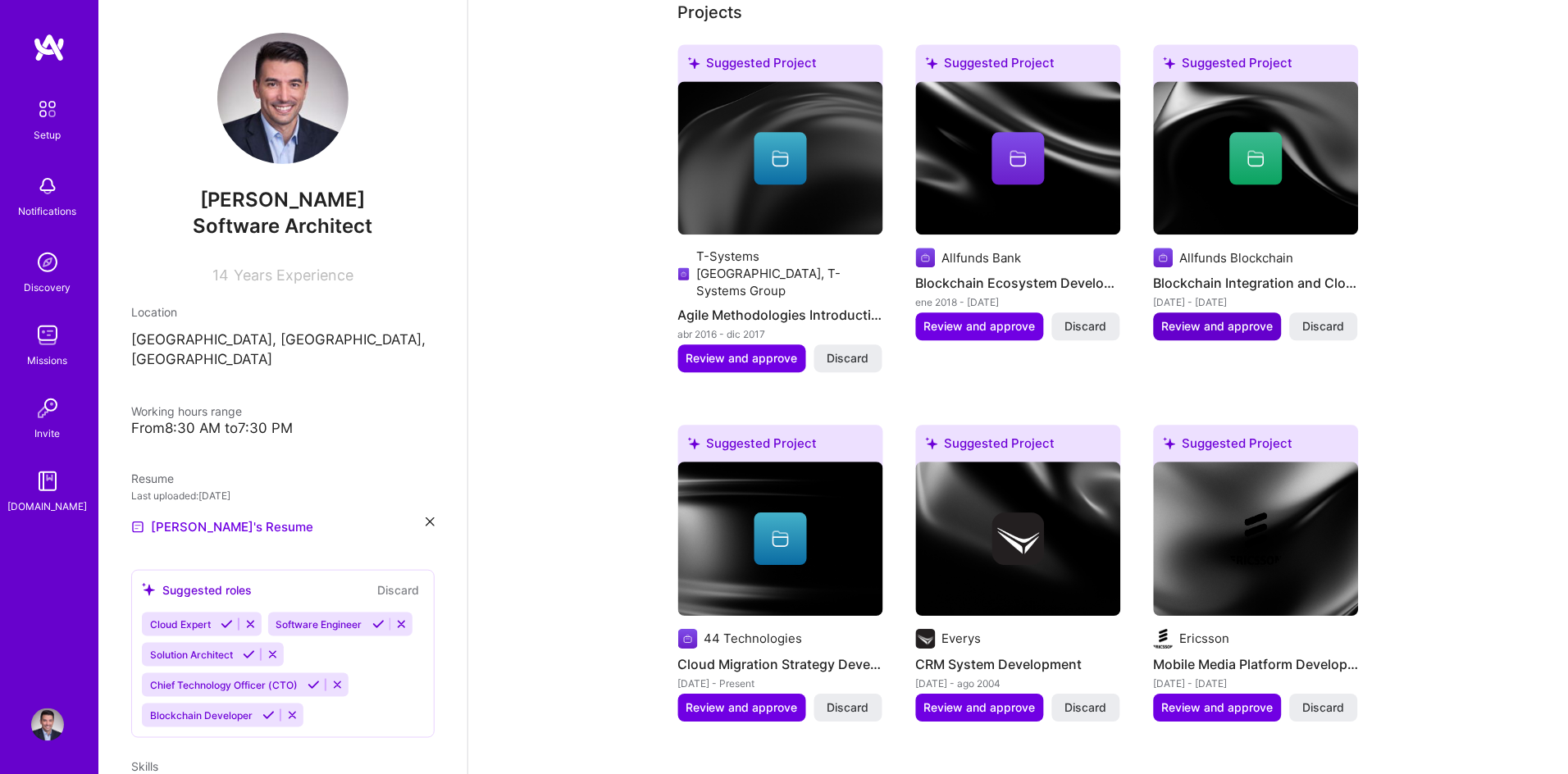
click at [1218, 318] on span "Review and approve" at bounding box center [1217, 326] width 111 height 16
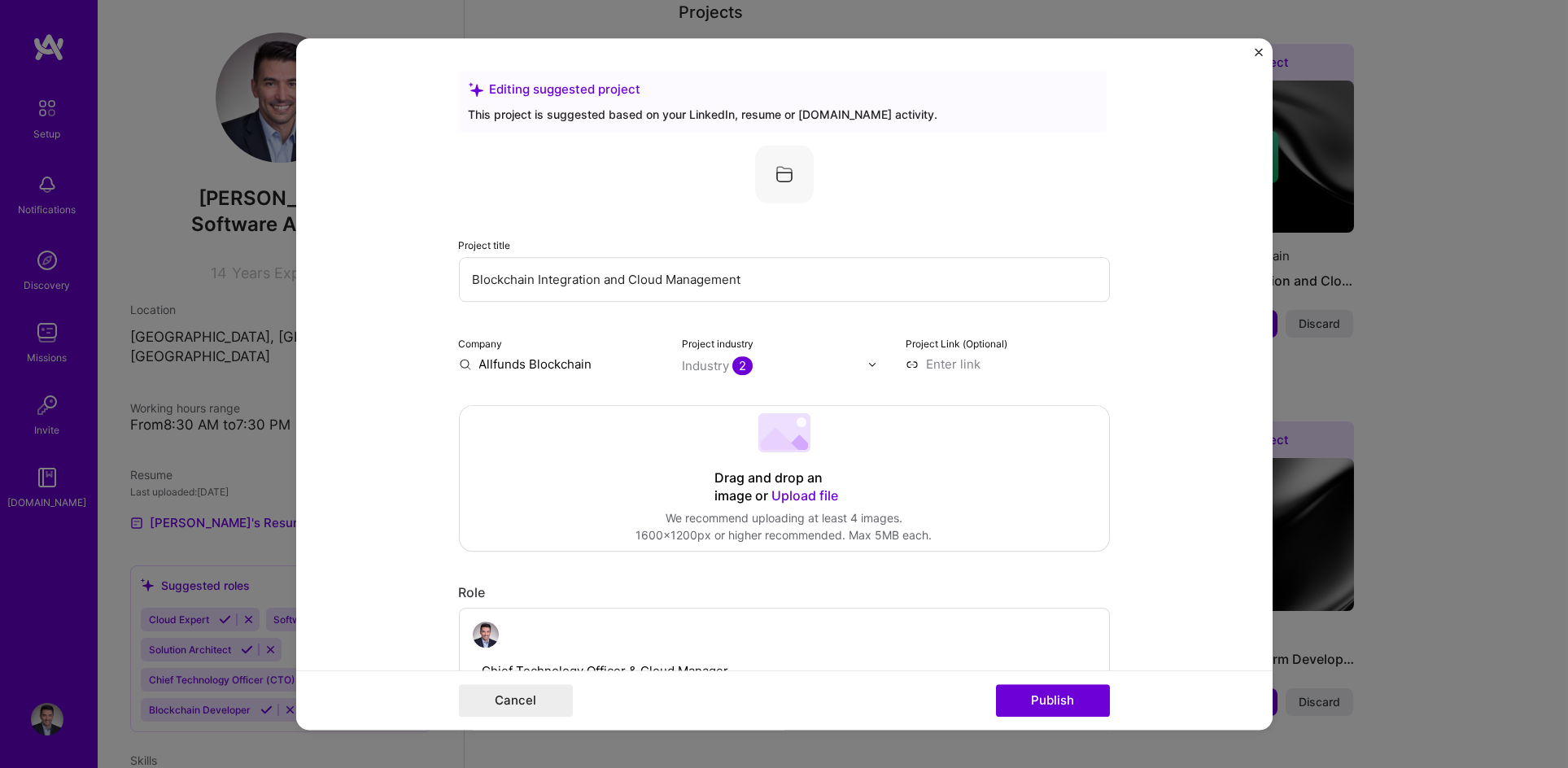
click at [550, 278] on input "Blockchain Integration and Cloud Management" at bounding box center [784, 279] width 651 height 45
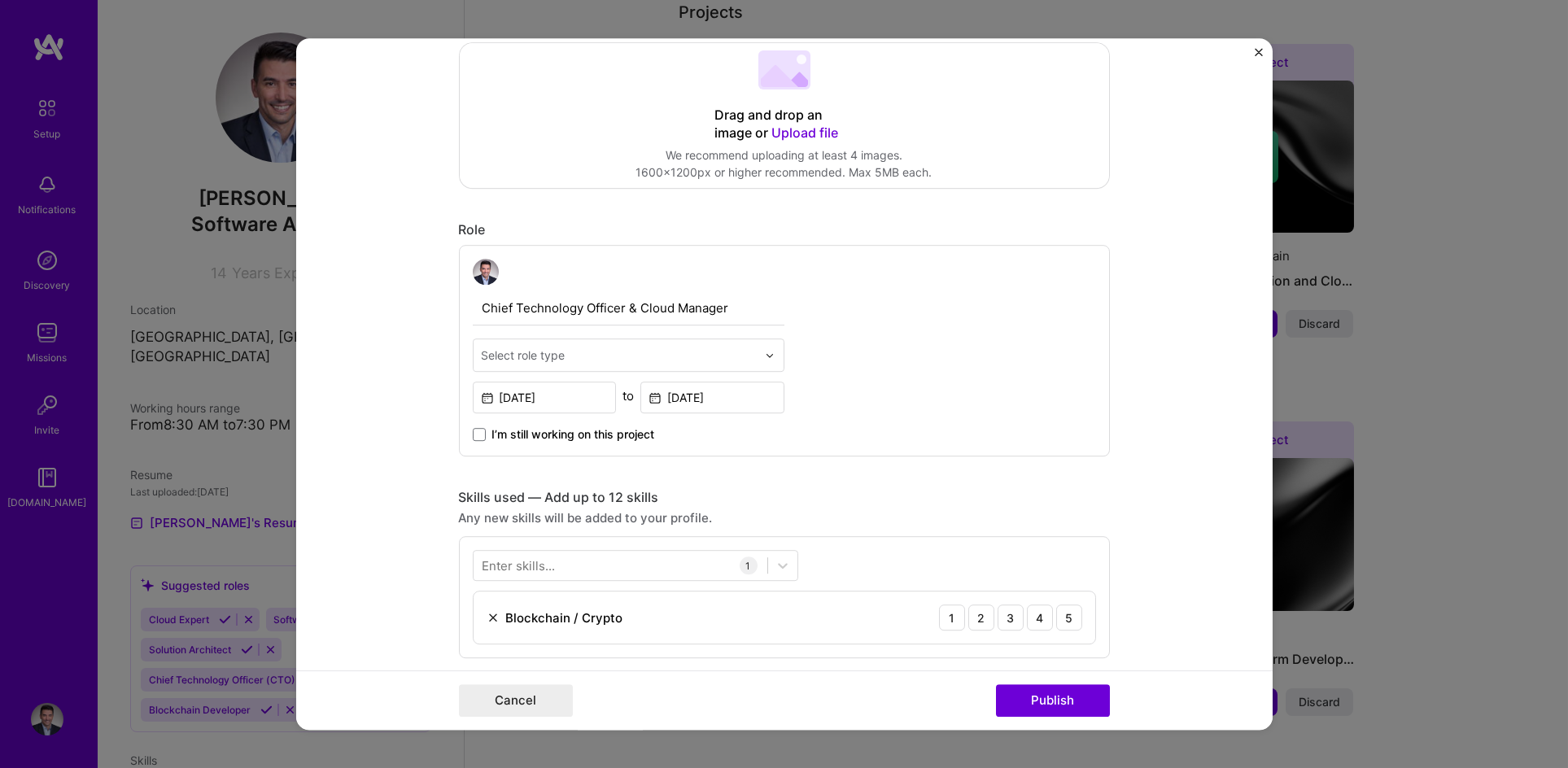
scroll to position [377, 0]
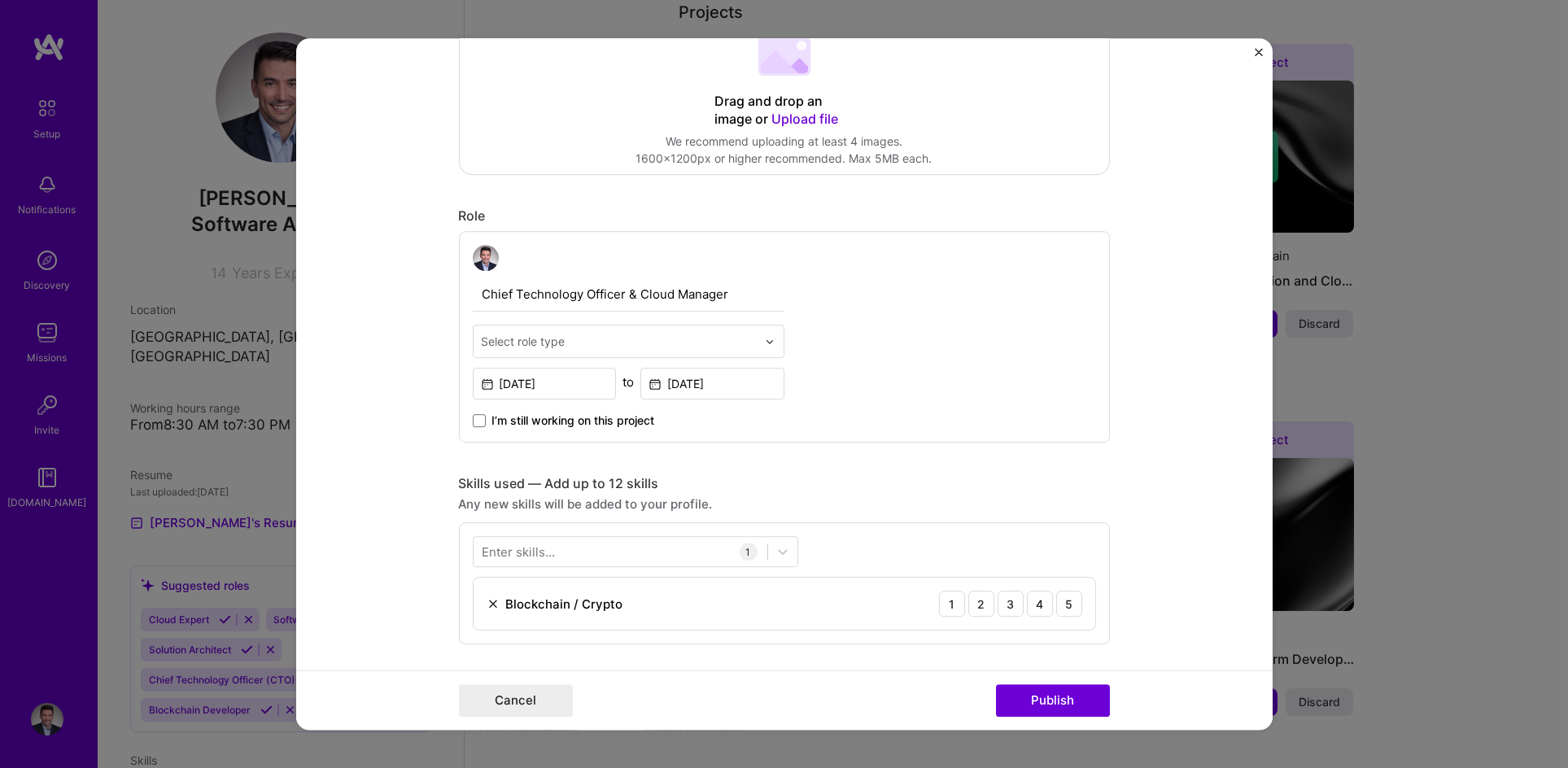
click at [715, 336] on input "text" at bounding box center [619, 341] width 275 height 17
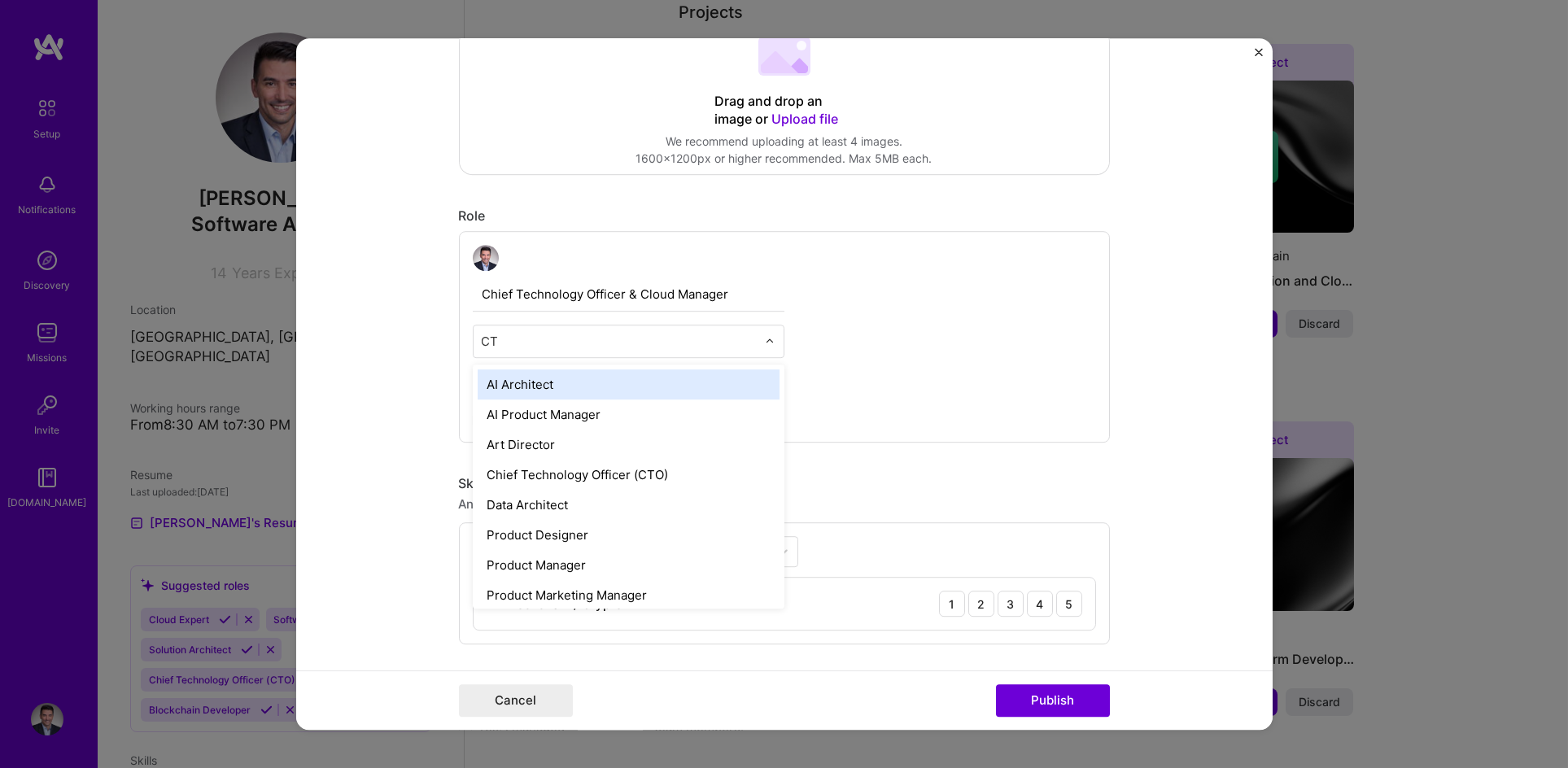
type input "CTO"
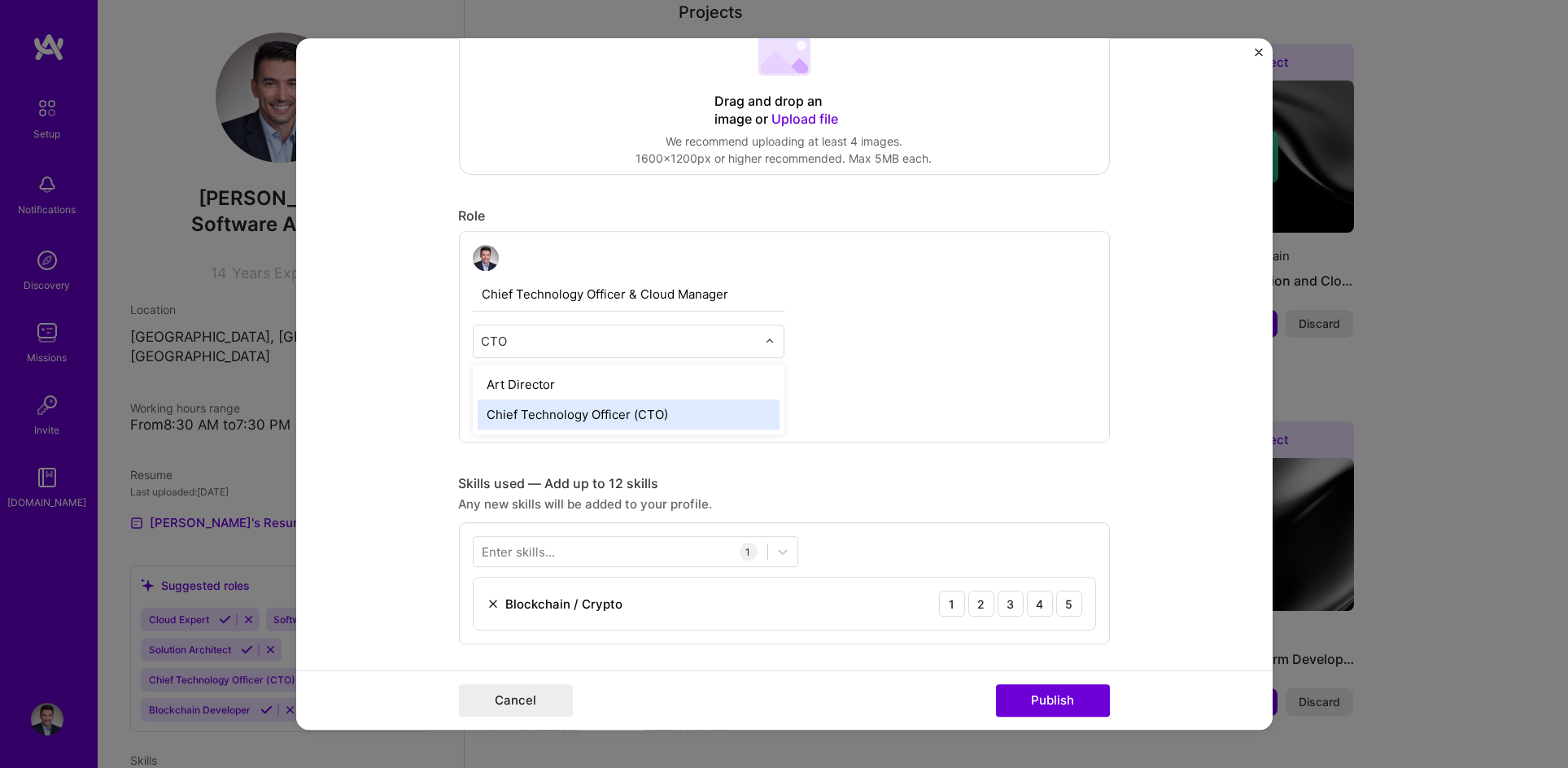
click at [653, 417] on div "Chief Technology Officer (CTO)" at bounding box center [629, 415] width 302 height 30
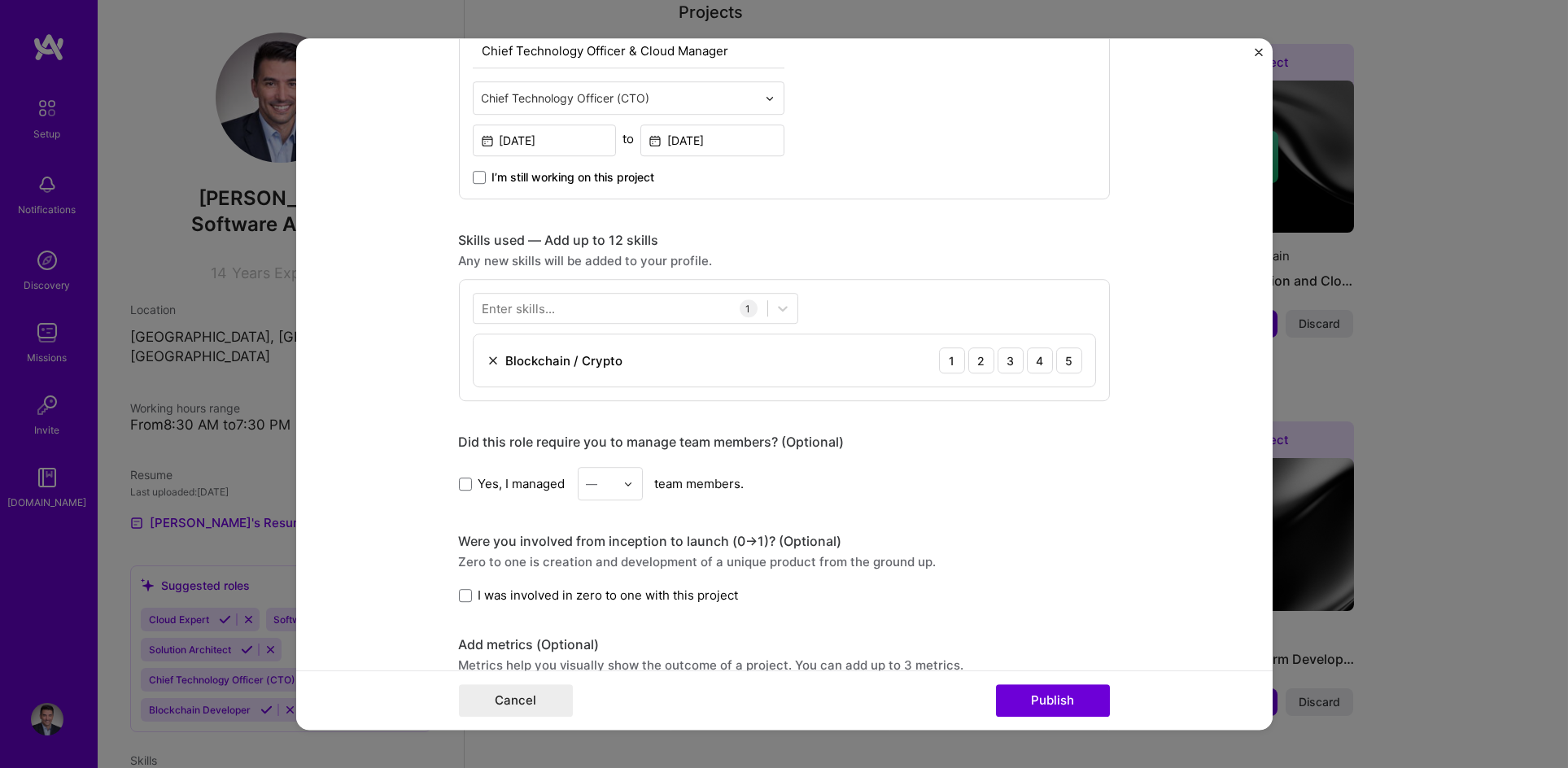
scroll to position [621, 0]
click at [537, 312] on div "Enter skills..." at bounding box center [518, 308] width 73 height 17
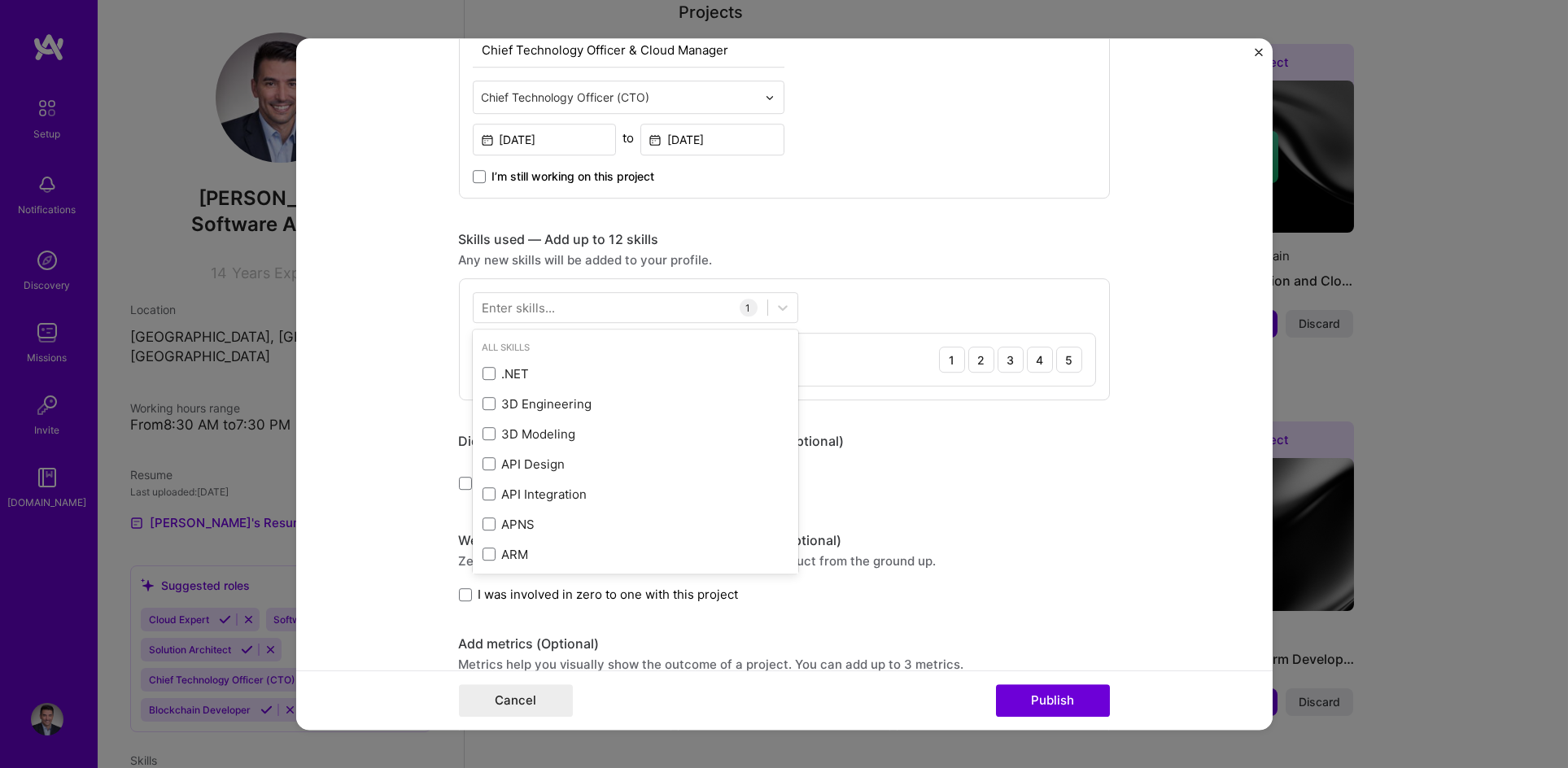
click at [536, 313] on div "Enter skills..." at bounding box center [518, 308] width 73 height 17
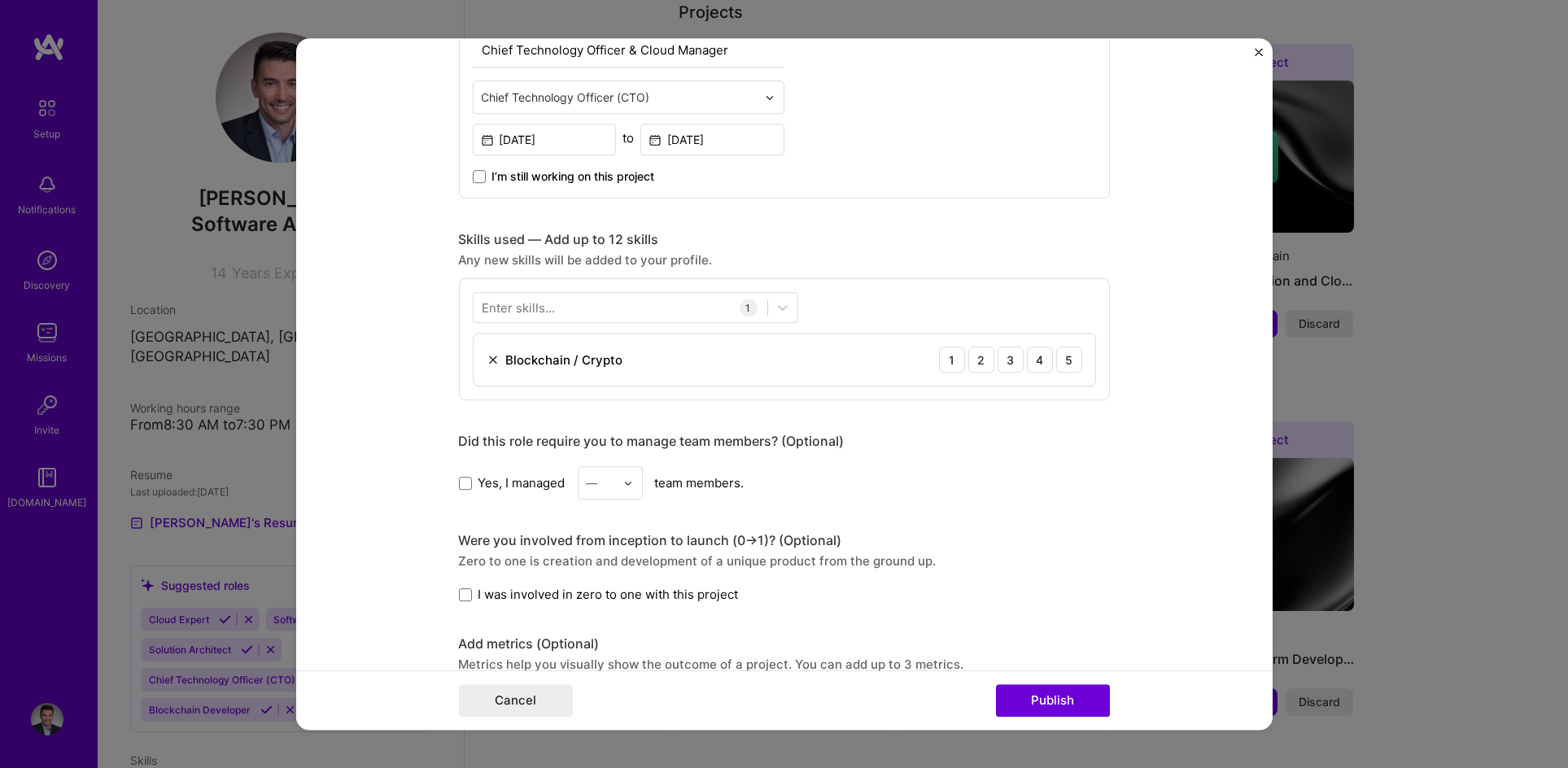
click at [536, 313] on div "Enter skills..." at bounding box center [518, 308] width 73 height 17
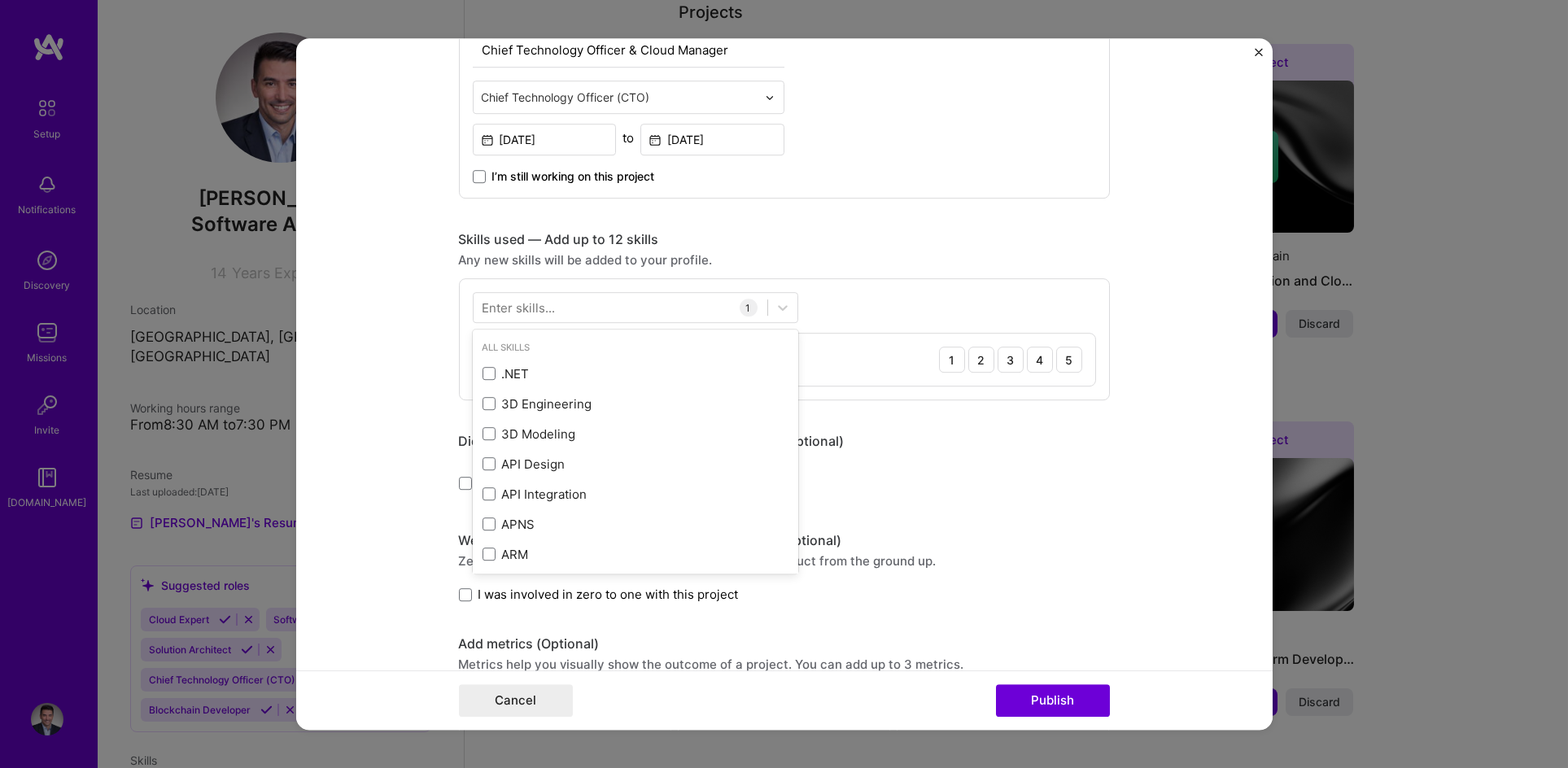
click at [535, 300] on div "Enter skills..." at bounding box center [518, 308] width 73 height 17
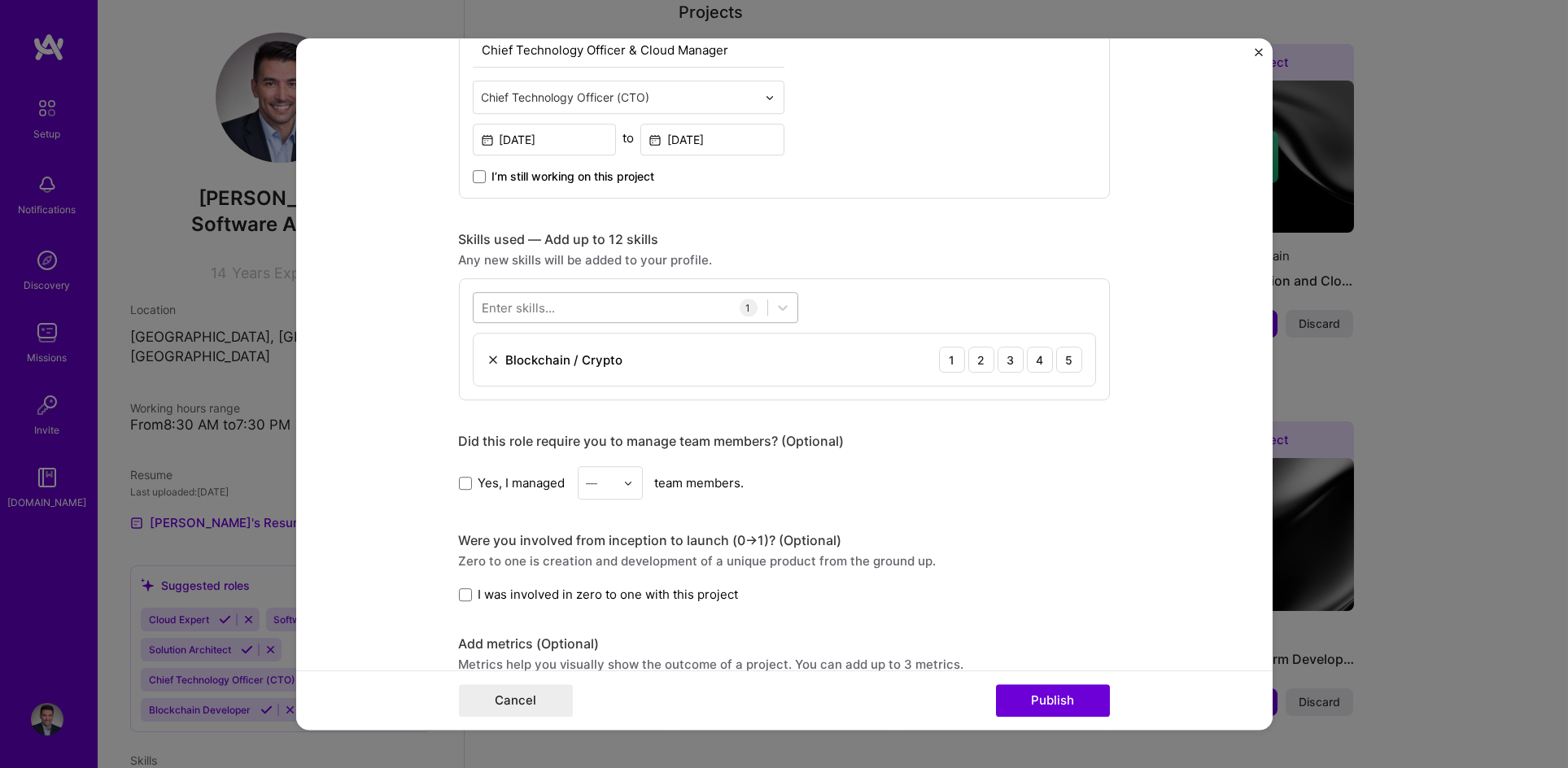
click at [529, 317] on div at bounding box center [620, 308] width 294 height 27
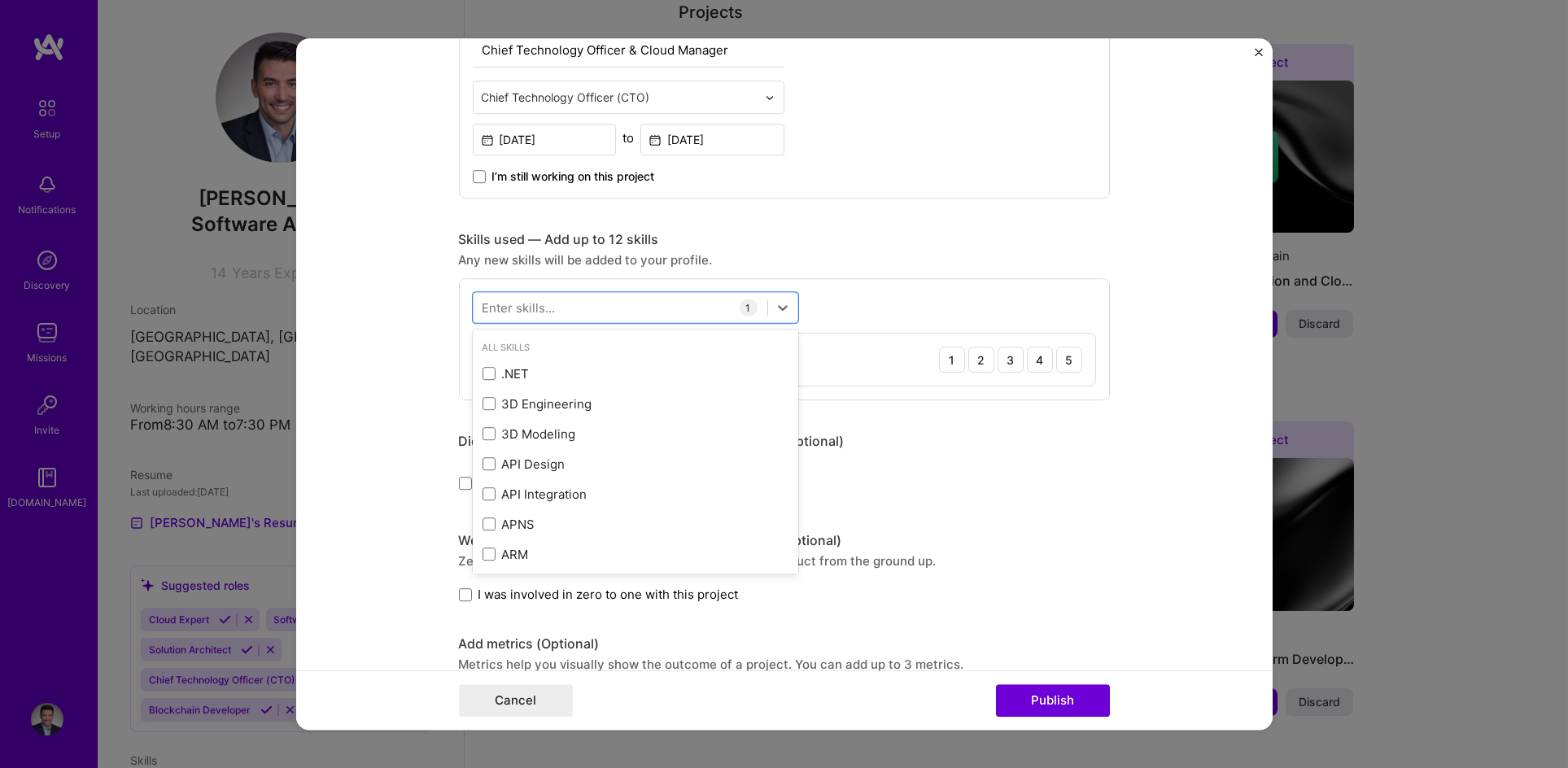
type input "d"
click at [482, 379] on span at bounding box center [488, 373] width 13 height 13
click at [0, 0] on input "checkbox" at bounding box center [0, 0] width 0 height 0
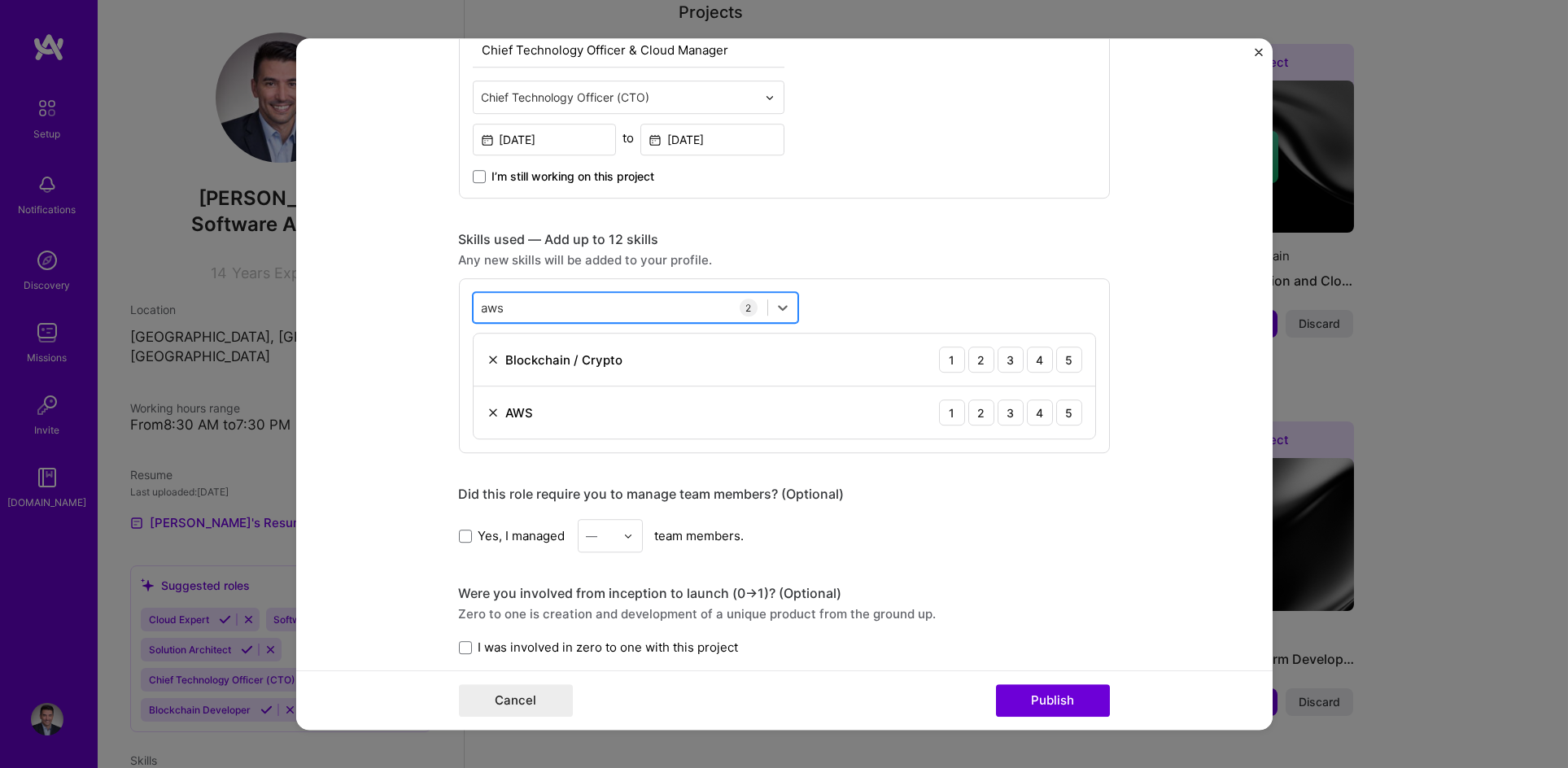
click at [534, 307] on div "aws aws" at bounding box center [620, 308] width 294 height 27
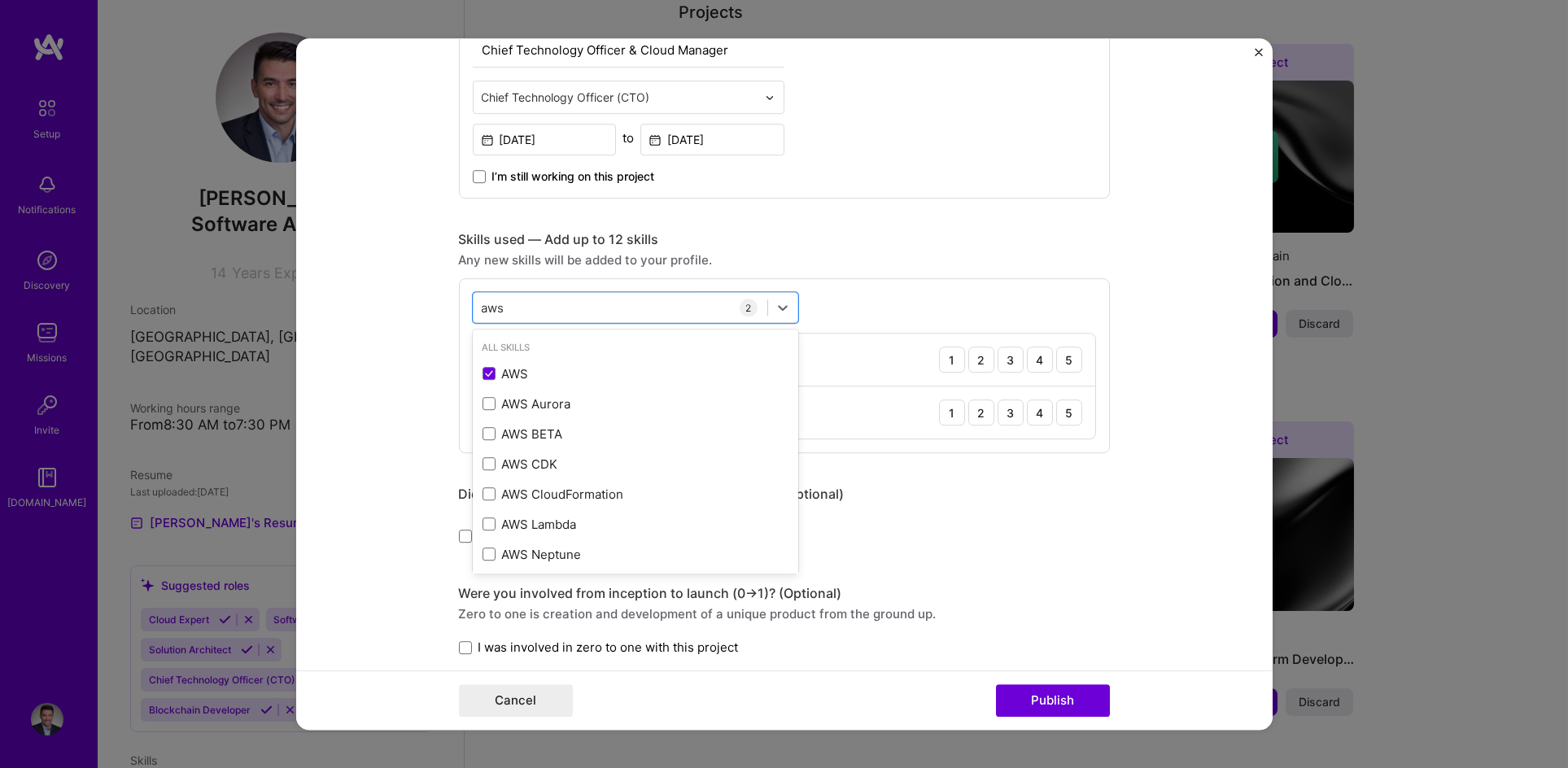
drag, startPoint x: 534, startPoint y: 306, endPoint x: 464, endPoint y: 310, distance: 70.1
click at [464, 310] on div "option AWS, selected. option AWS selected, 0 of 2. 8 results available for sear…" at bounding box center [784, 366] width 651 height 175
type input "a"
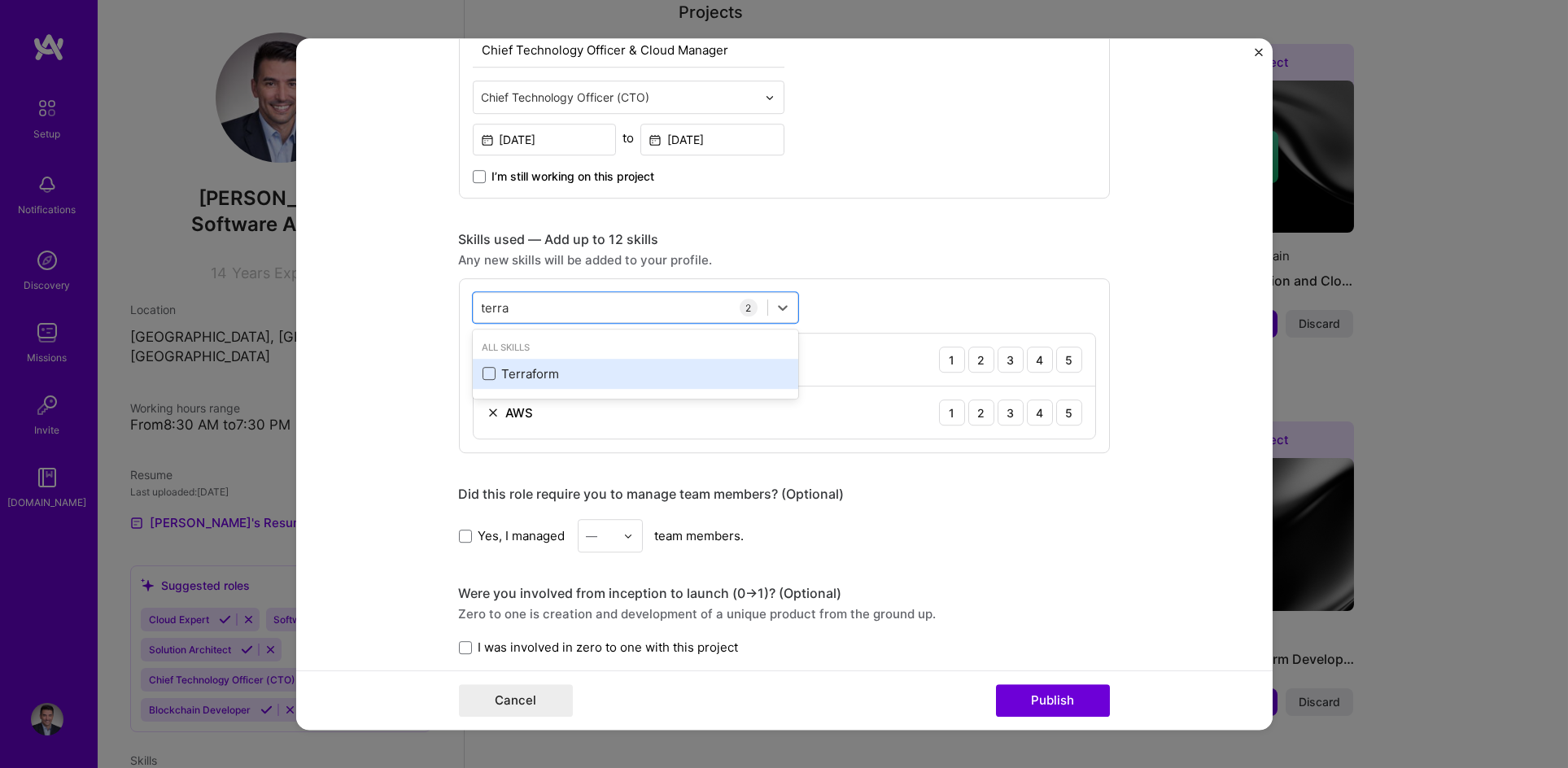
click at [482, 377] on span at bounding box center [488, 373] width 13 height 13
click at [0, 0] on input "checkbox" at bounding box center [0, 0] width 0 height 0
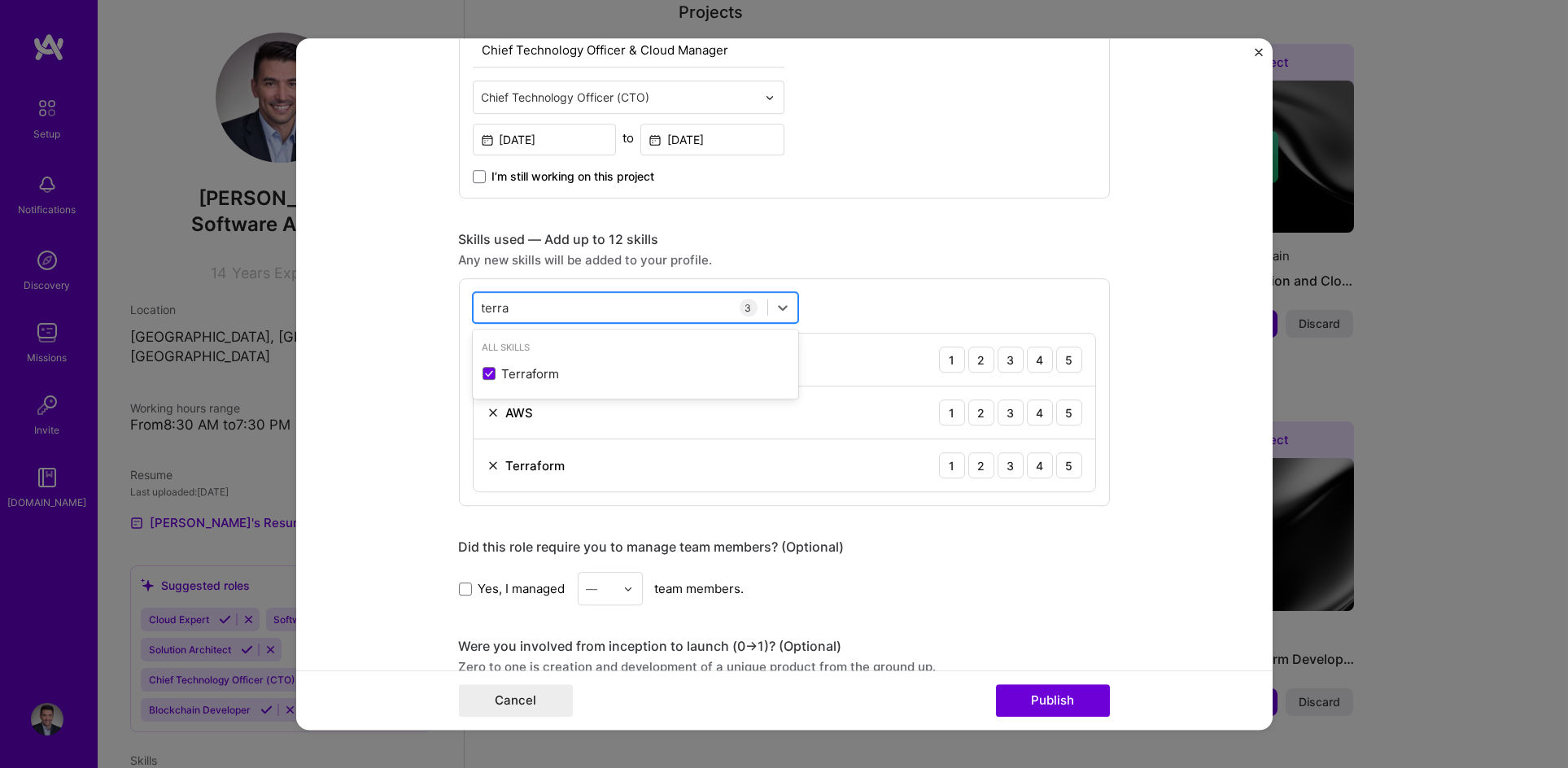
click at [651, 299] on div "terra terra" at bounding box center [620, 308] width 294 height 27
drag, startPoint x: 480, startPoint y: 303, endPoint x: 454, endPoint y: 302, distance: 26.0
click at [459, 302] on div "option Terraform, selected. option Terraform selected, 0 of 2. 1 result availab…" at bounding box center [784, 392] width 651 height 228
click at [1068, 416] on div "5" at bounding box center [1069, 412] width 26 height 26
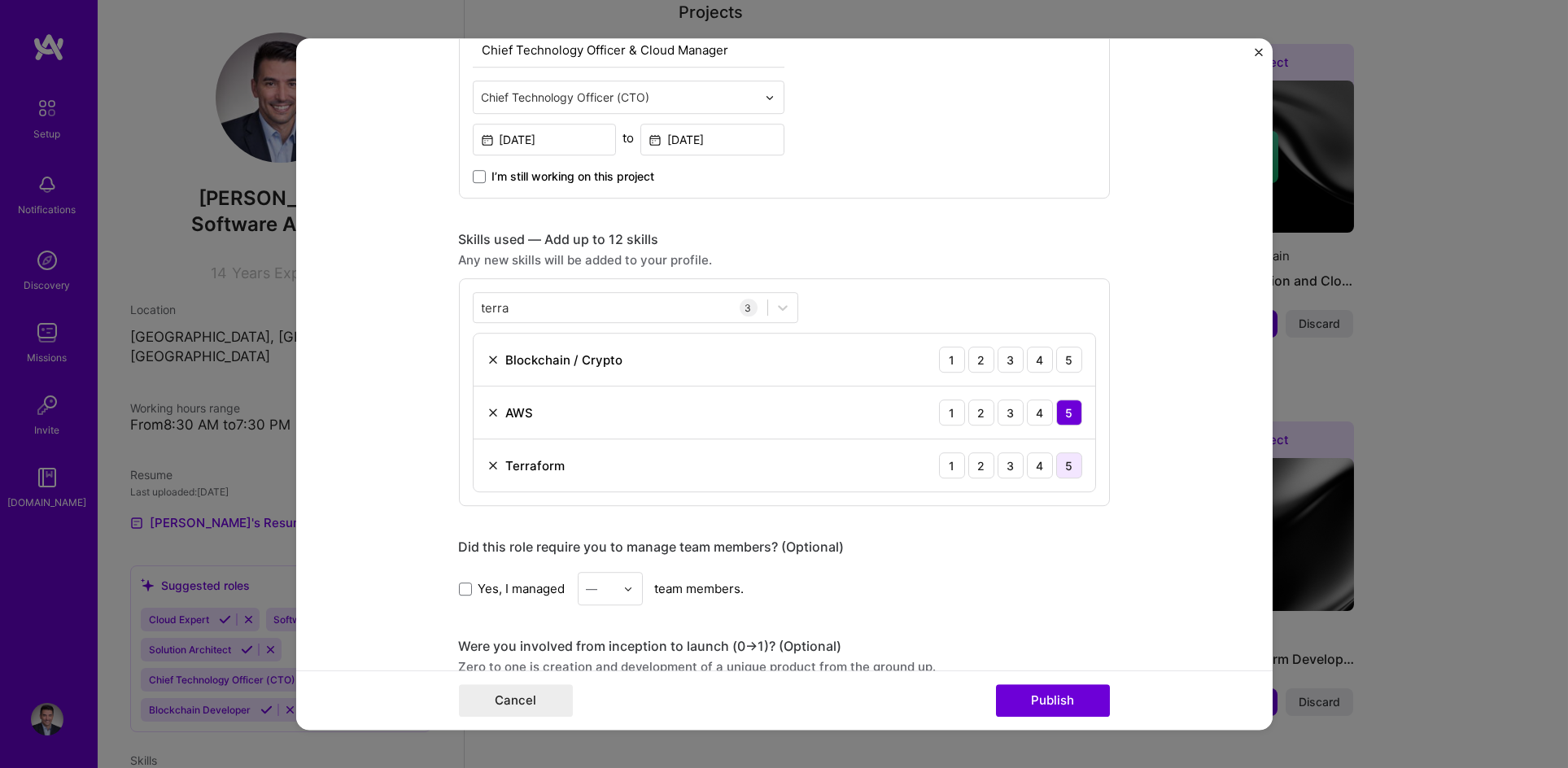
click at [1060, 464] on div "5" at bounding box center [1069, 465] width 26 height 26
click at [1033, 359] on div "4" at bounding box center [1039, 359] width 26 height 26
click at [1066, 364] on div "5" at bounding box center [1069, 359] width 26 height 26
click at [630, 299] on div "terra terra" at bounding box center [620, 308] width 294 height 27
drag, startPoint x: 483, startPoint y: 296, endPoint x: 454, endPoint y: 296, distance: 29.0
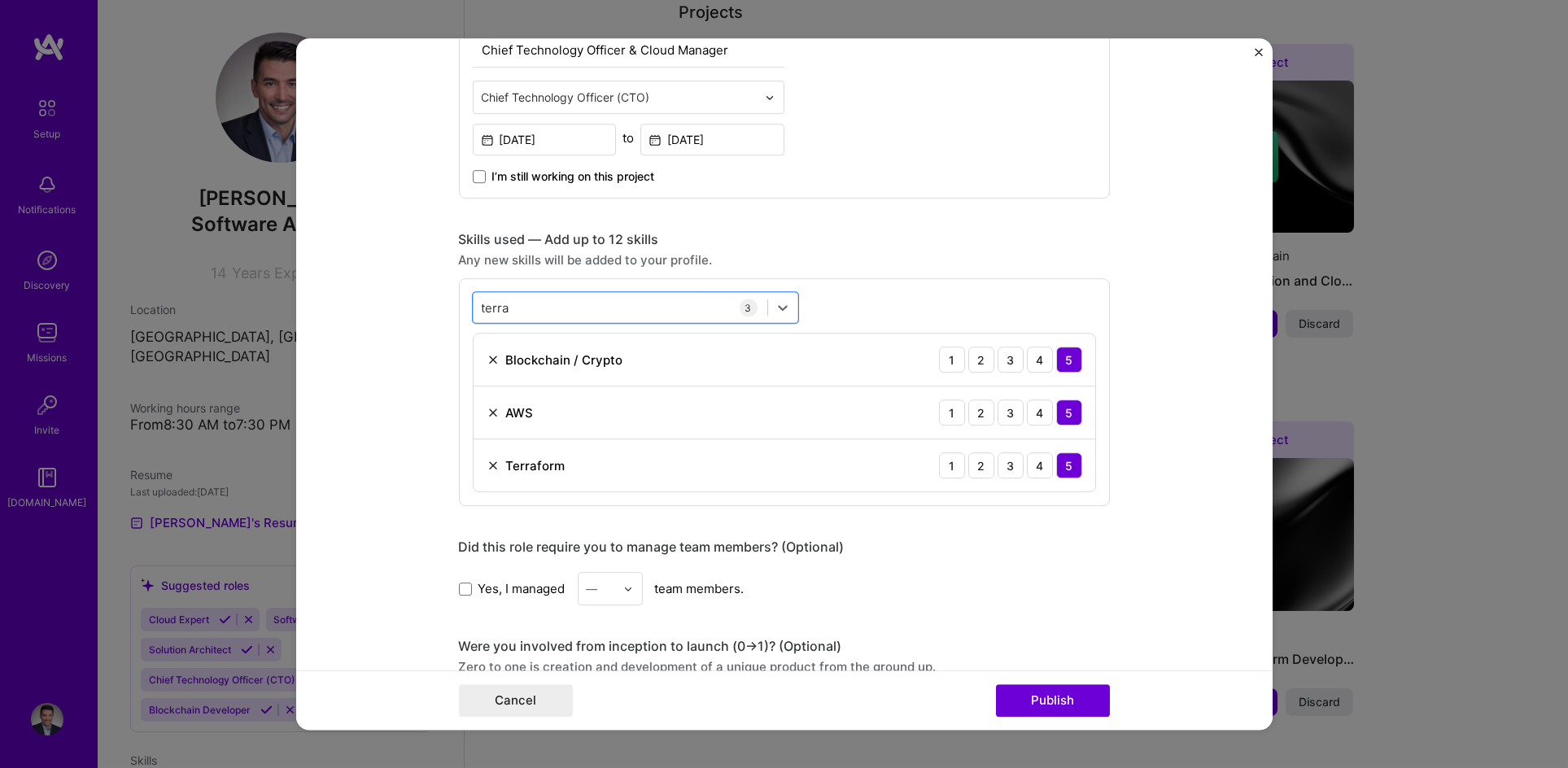
click at [459, 296] on div "option Terraform, selected. Select is focused ,type to refine list, press Down …" at bounding box center [784, 392] width 651 height 228
type input "t"
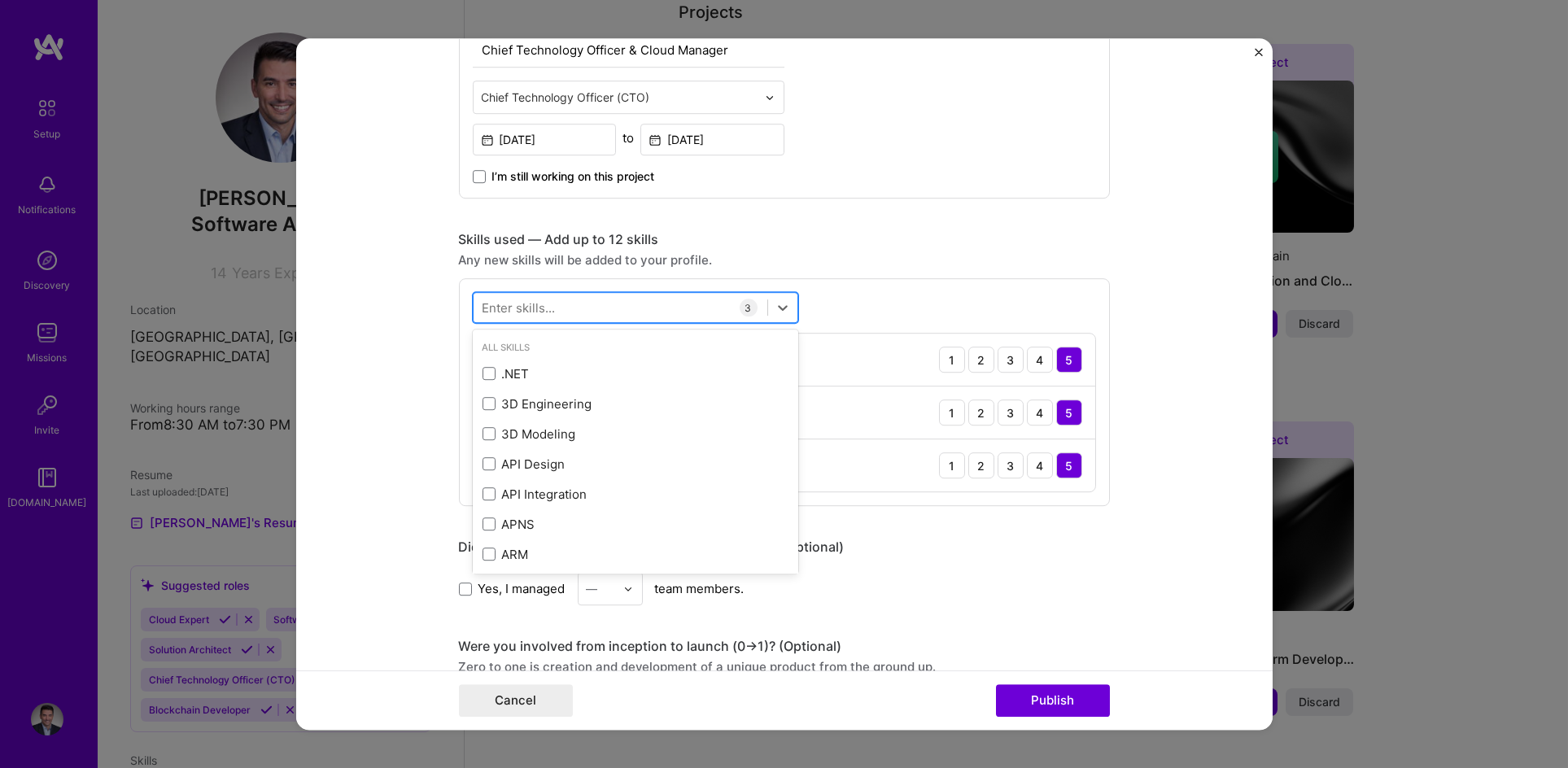
type input "c"
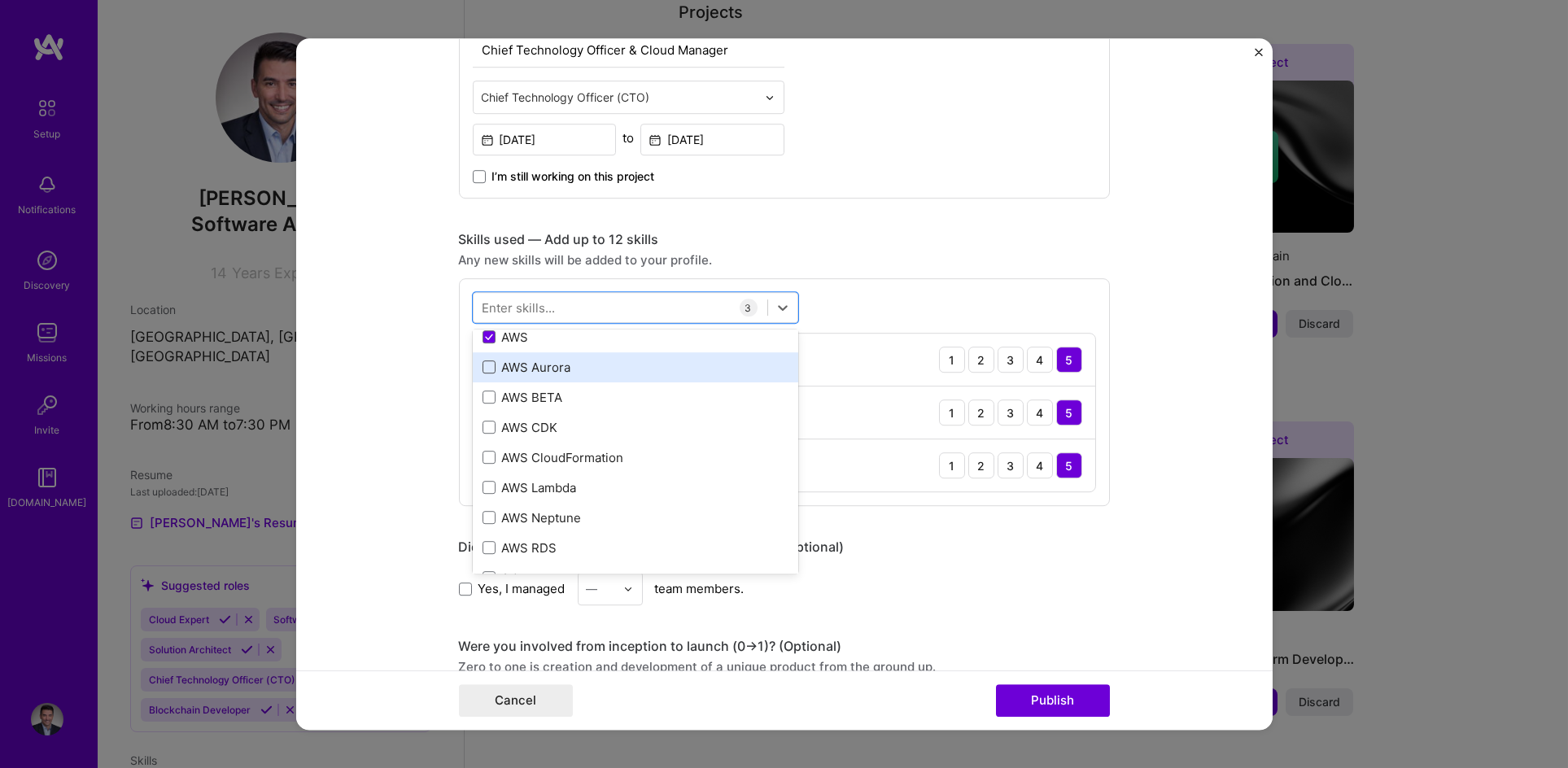
click at [482, 367] on span at bounding box center [488, 367] width 13 height 13
click at [0, 0] on input "checkbox" at bounding box center [0, 0] width 0 height 0
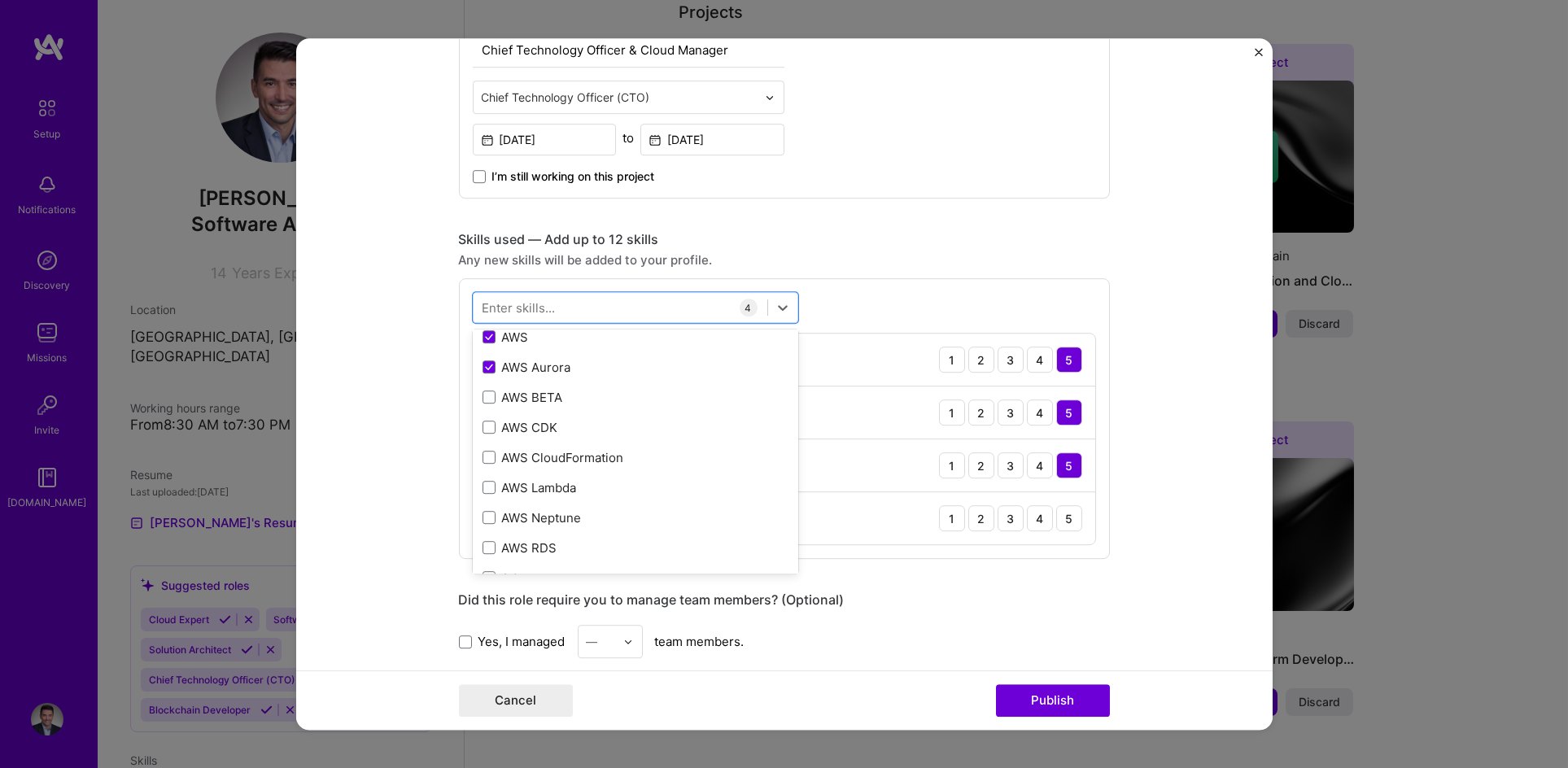
click at [332, 526] on form "Editing suggested project This project is suggested based on your LinkedIn, res…" at bounding box center [784, 384] width 976 height 691
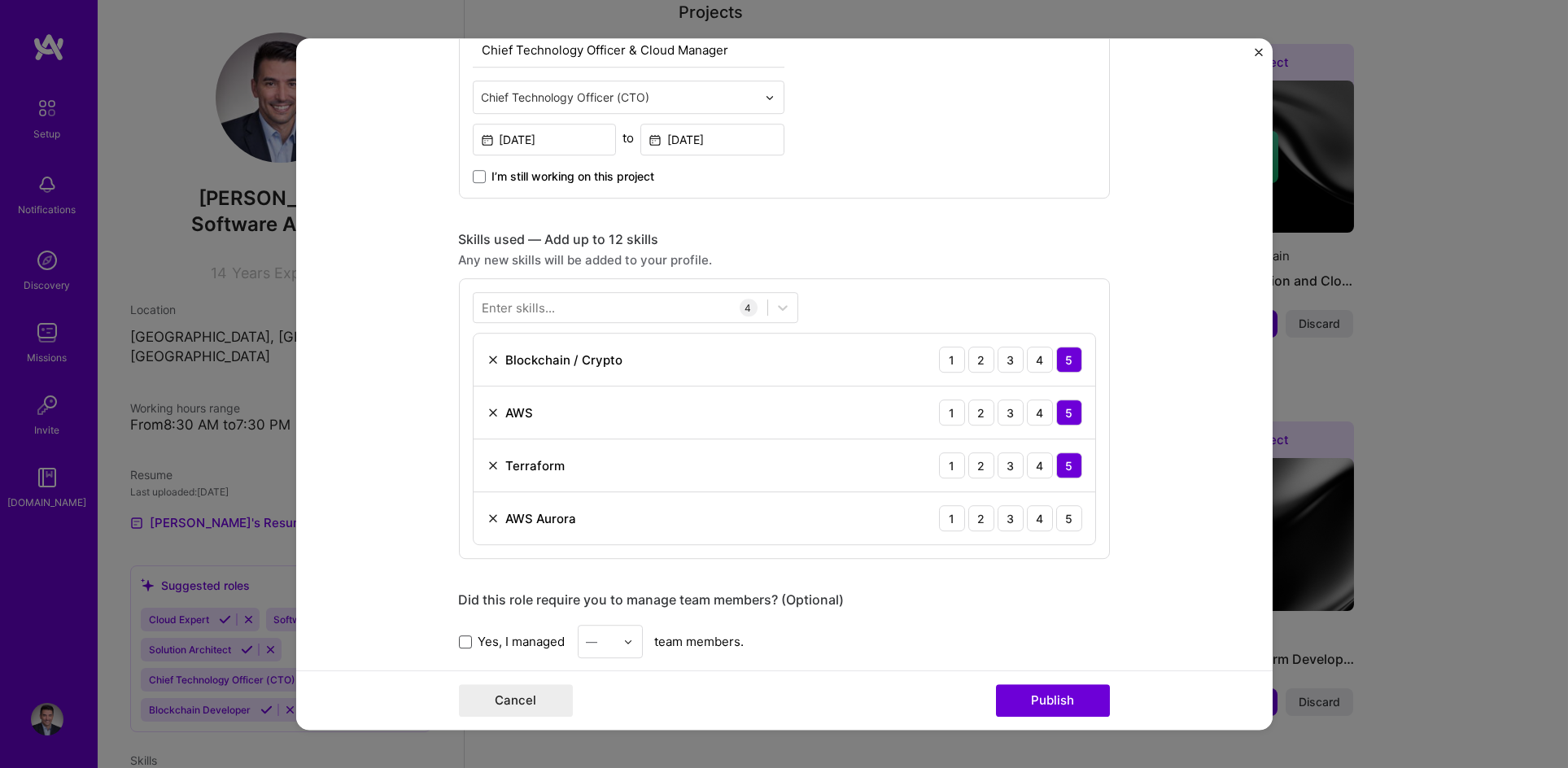
click at [460, 643] on span at bounding box center [465, 641] width 13 height 13
click at [0, 0] on input "Yes, I managed" at bounding box center [0, 0] width 0 height 0
click at [640, 641] on div "Yes, I managed — team members." at bounding box center [784, 642] width 651 height 34
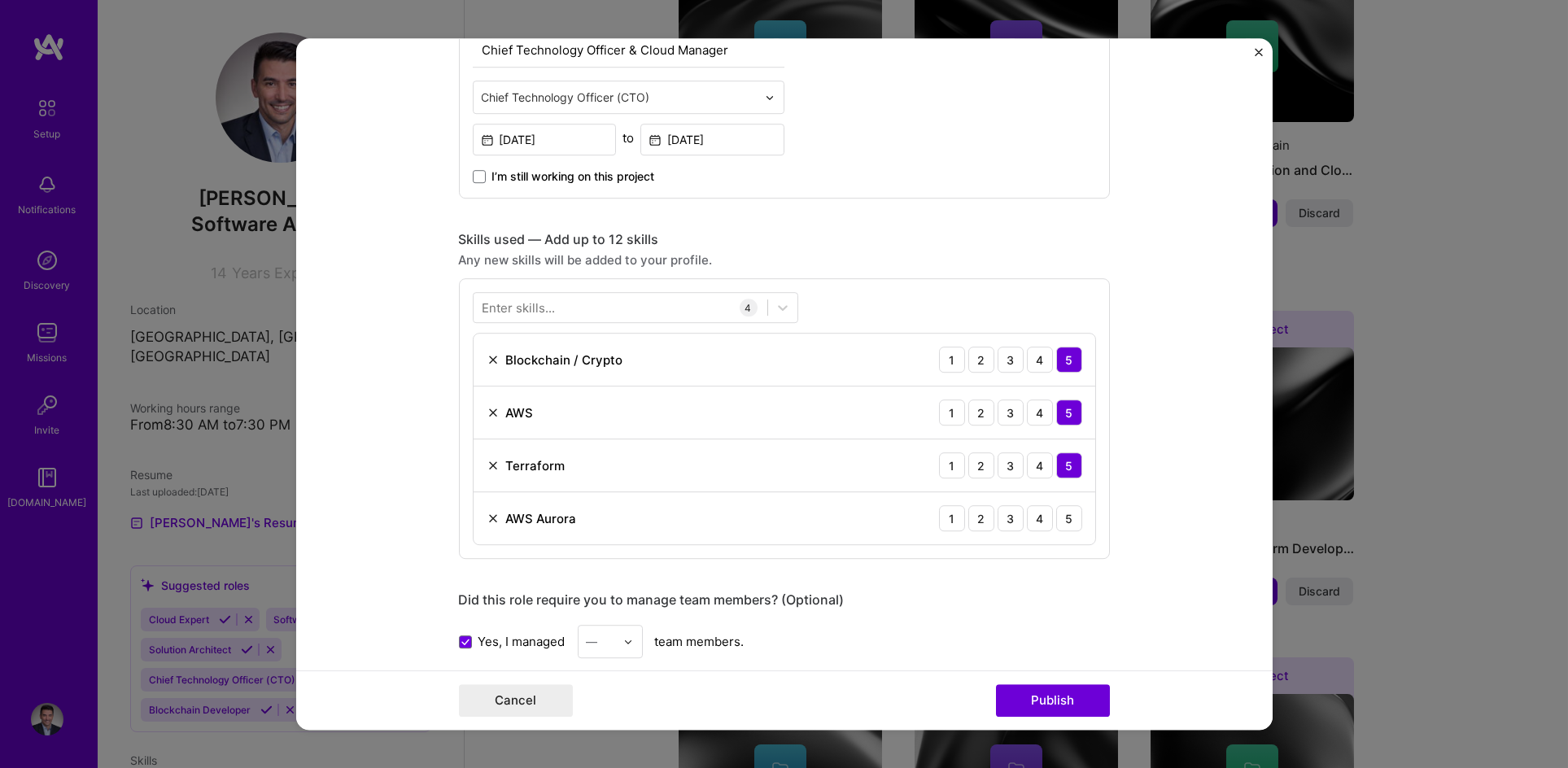
click at [625, 641] on img at bounding box center [629, 642] width 10 height 10
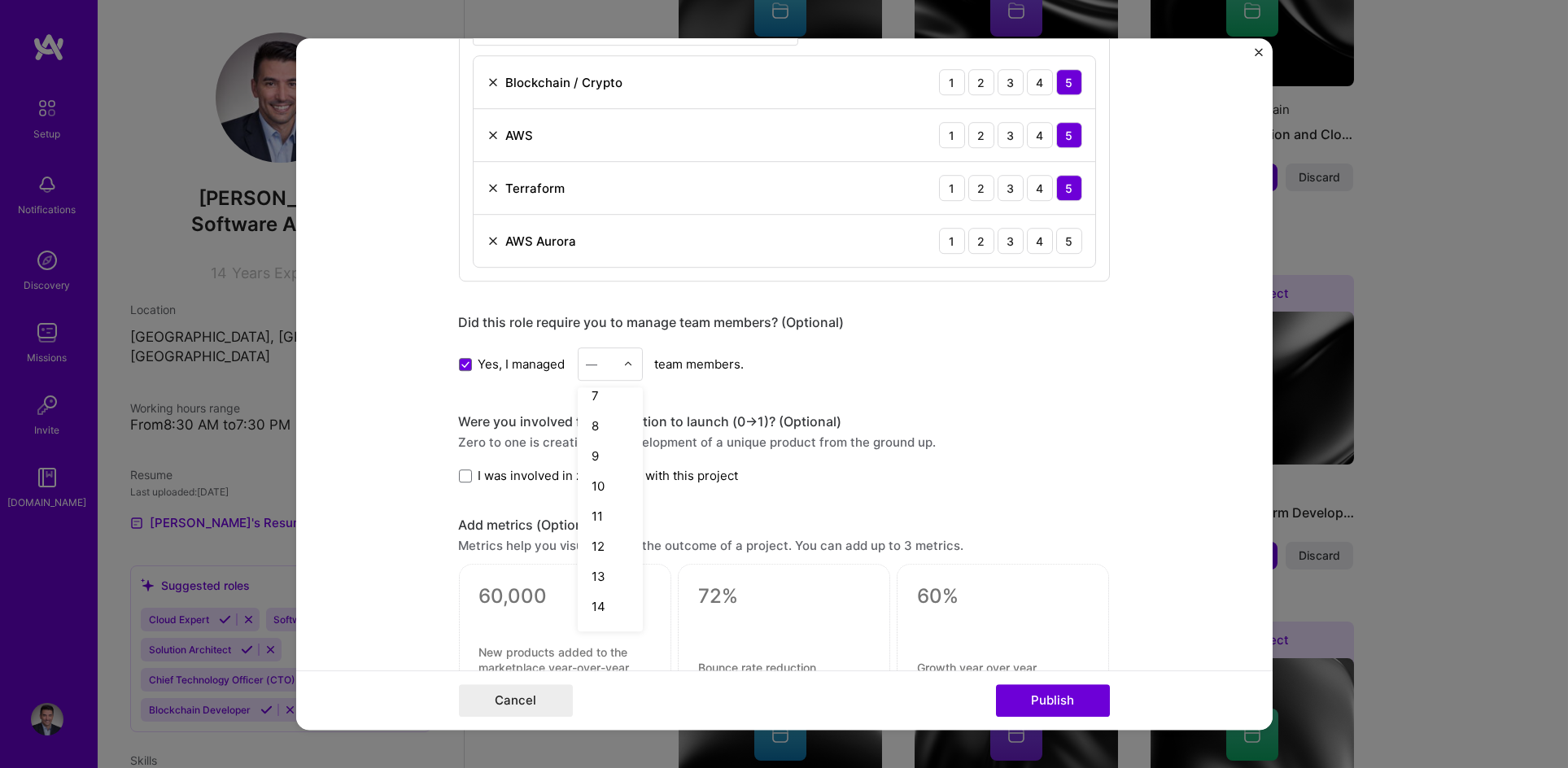
scroll to position [212, 0]
click at [593, 580] on div "14" at bounding box center [610, 586] width 56 height 30
click at [459, 474] on span at bounding box center [465, 475] width 13 height 13
click at [0, 0] on input "I was involved in zero to one with this project" at bounding box center [0, 0] width 0 height 0
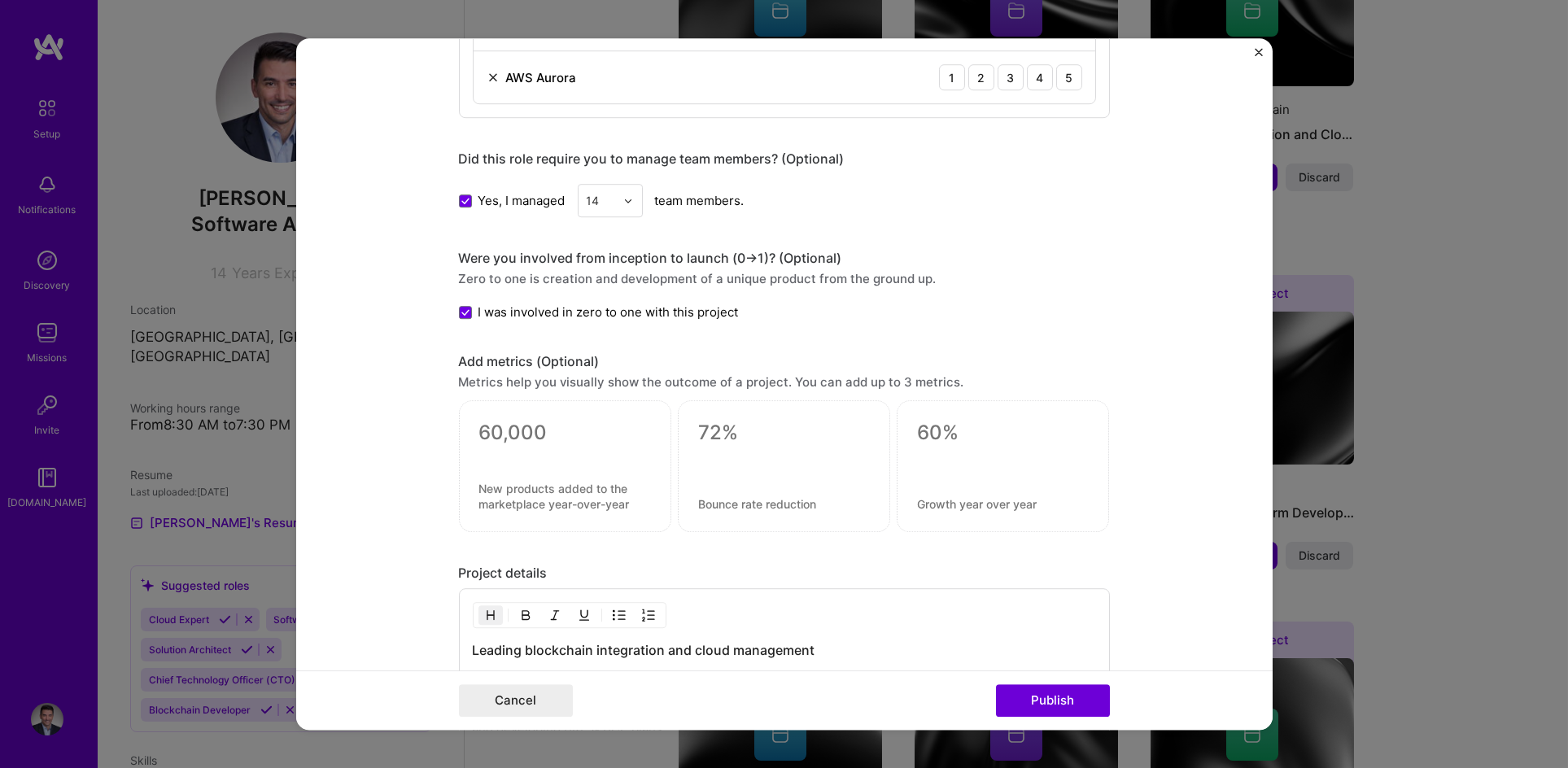
scroll to position [1065, 0]
click at [574, 453] on div at bounding box center [566, 451] width 172 height 17
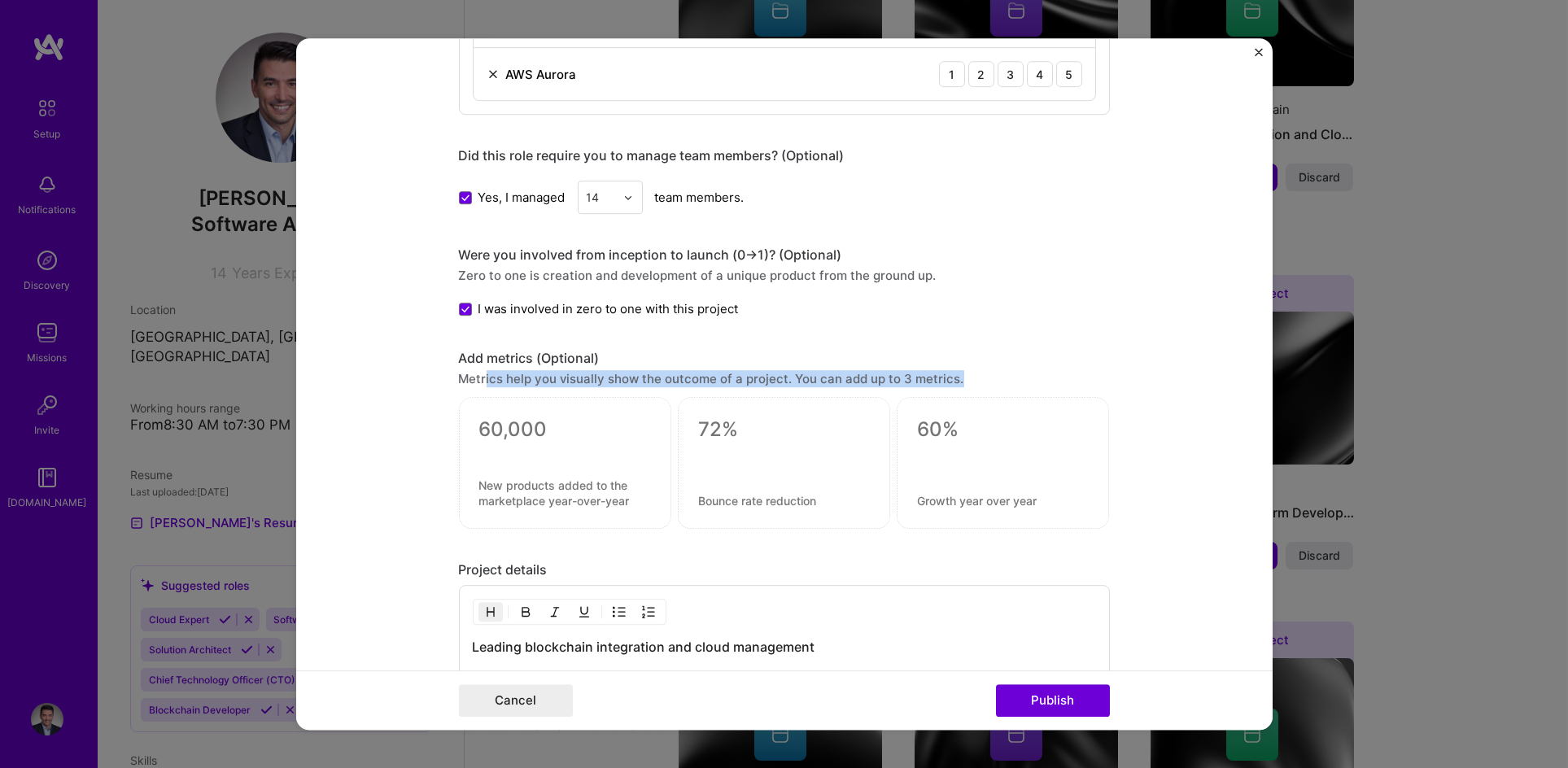
drag, startPoint x: 481, startPoint y: 377, endPoint x: 984, endPoint y: 381, distance: 503.0
click at [984, 381] on div "Metrics help you visually show the outcome of a project. You can add up to 3 me…" at bounding box center [784, 379] width 651 height 17
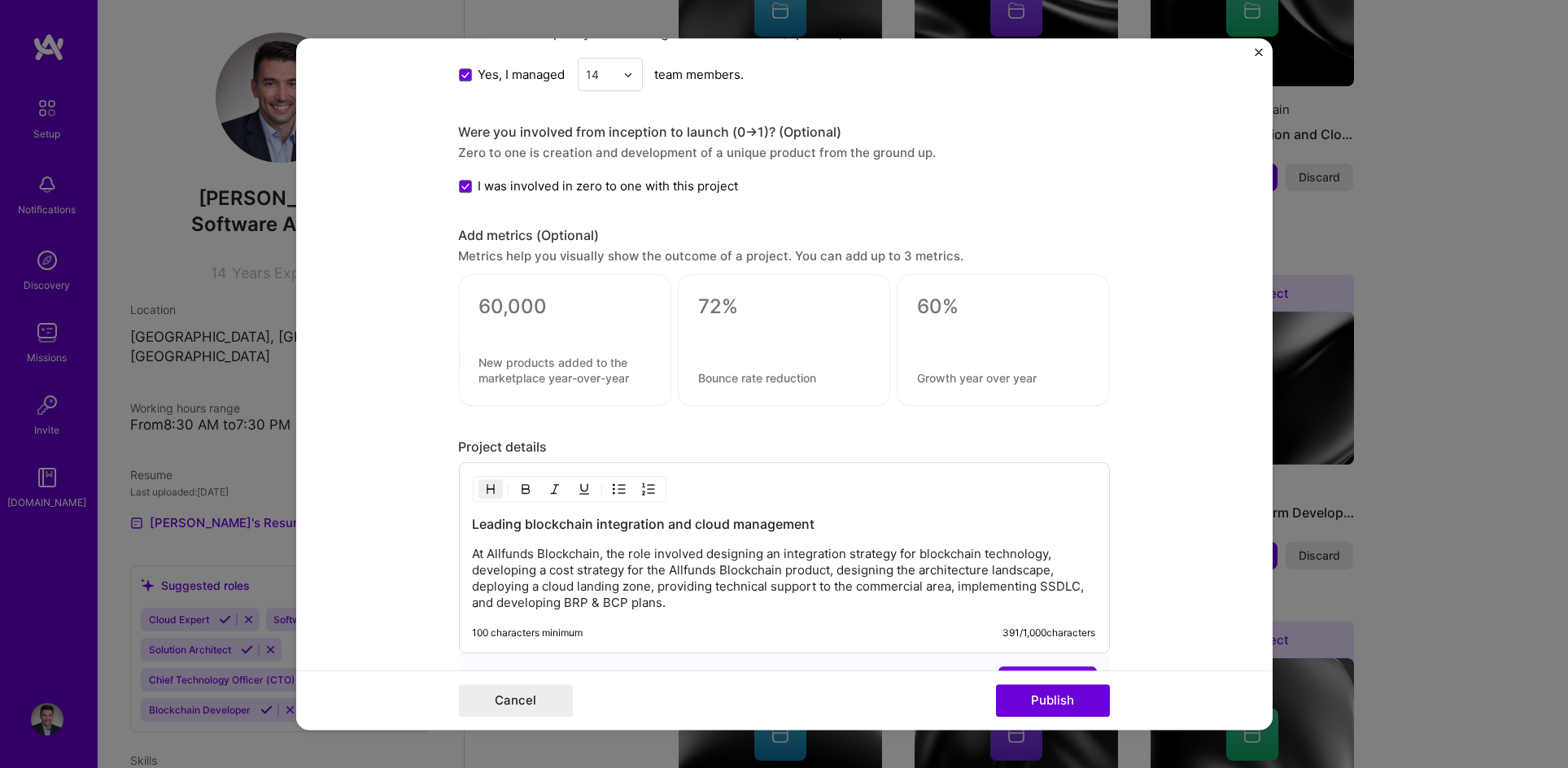
scroll to position [1242, 0]
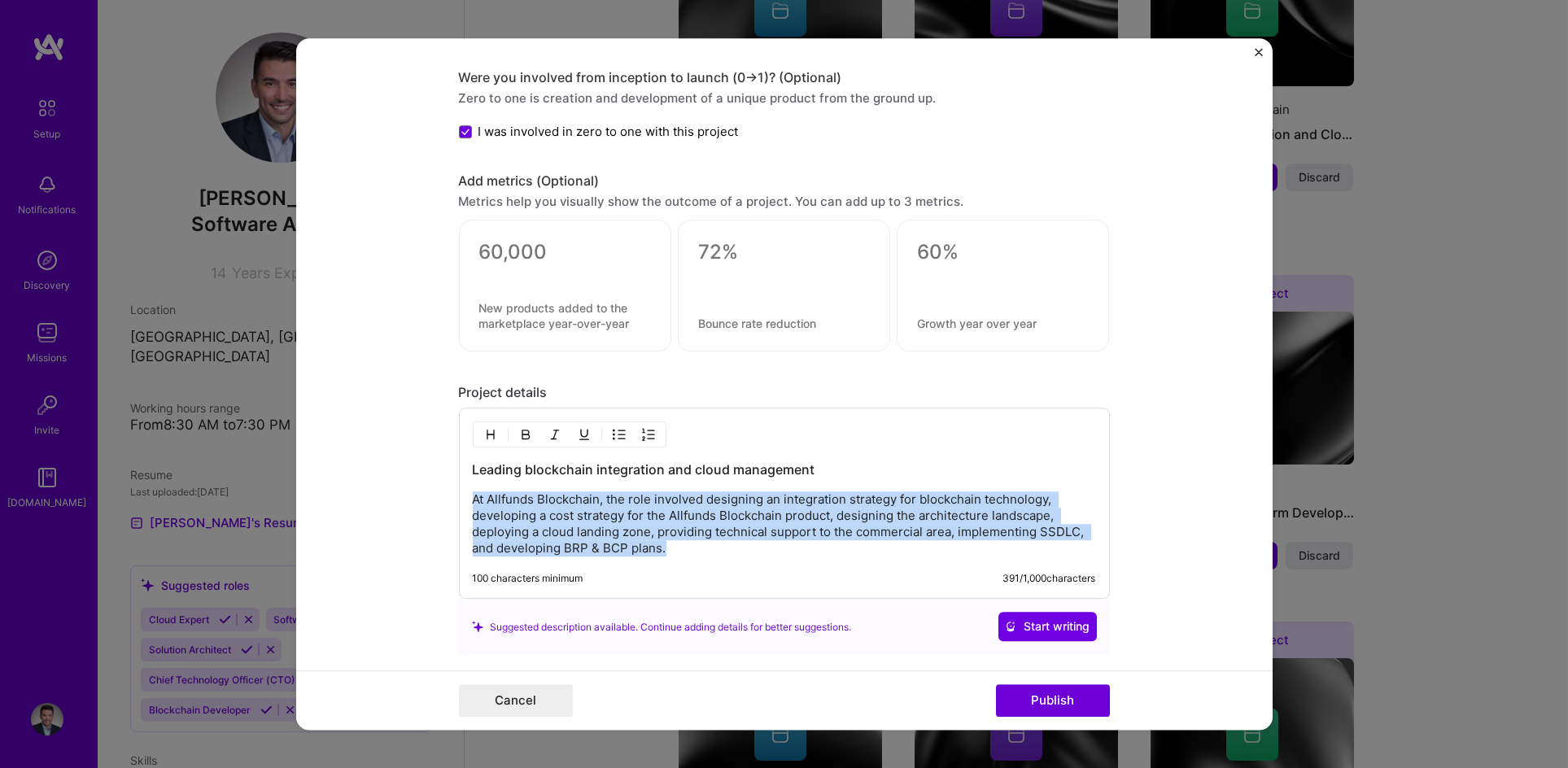
drag, startPoint x: 465, startPoint y: 483, endPoint x: 661, endPoint y: 554, distance: 208.5
click at [661, 554] on div "Leading blockchain integration and cloud management At Allfunds Blockchain, the…" at bounding box center [784, 509] width 624 height 96
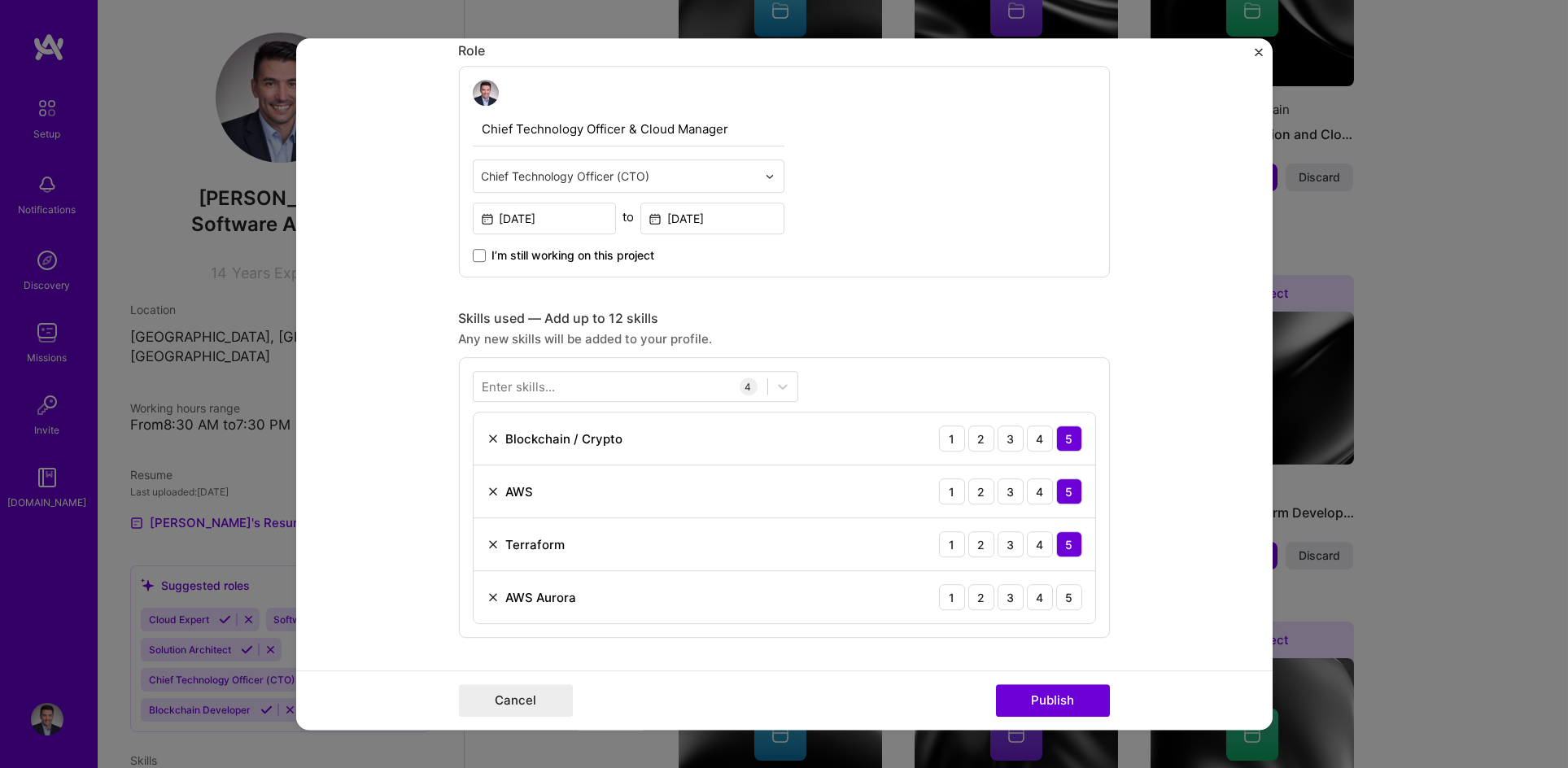
scroll to position [509, 0]
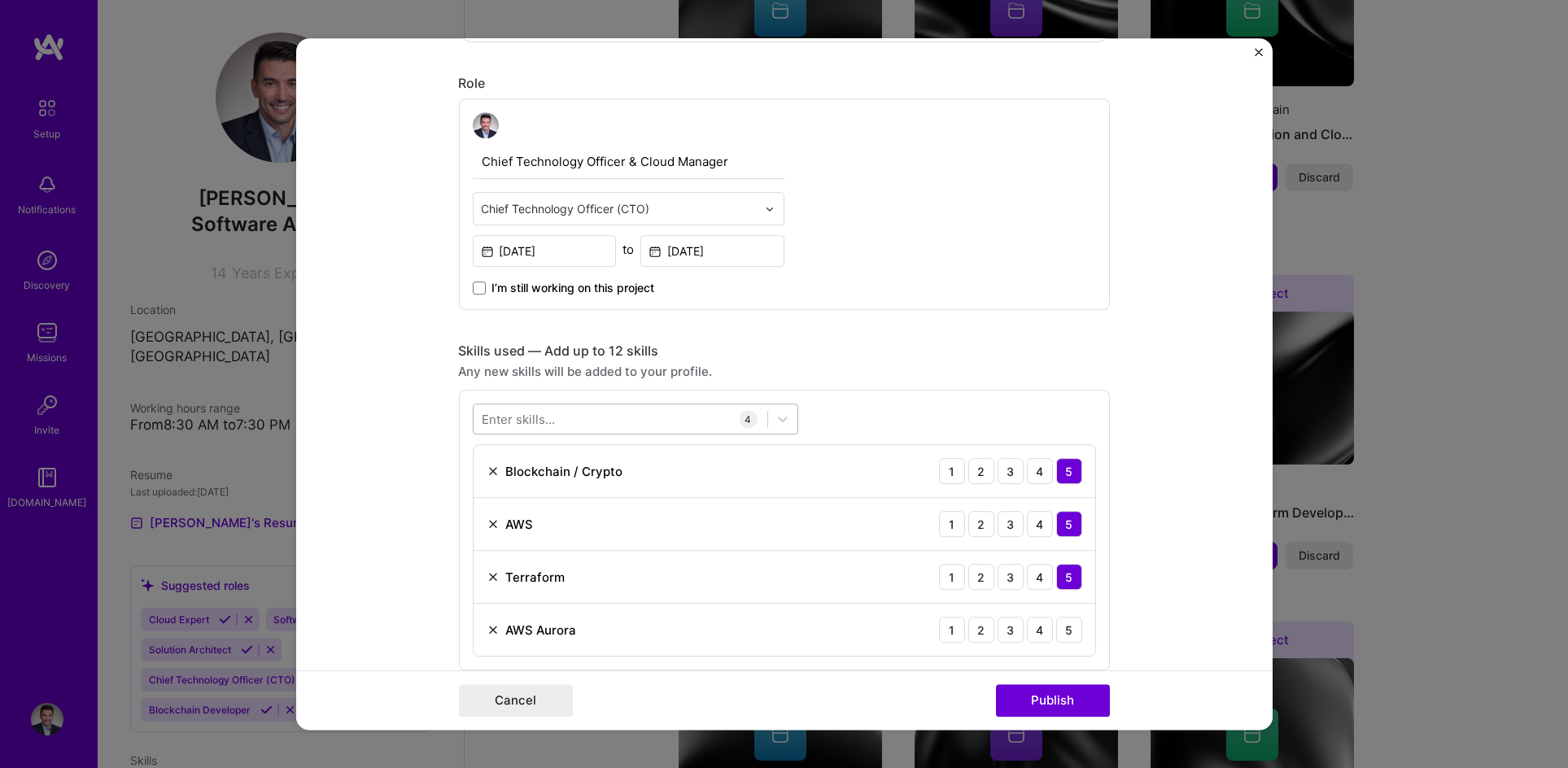
click at [686, 414] on div at bounding box center [620, 419] width 294 height 27
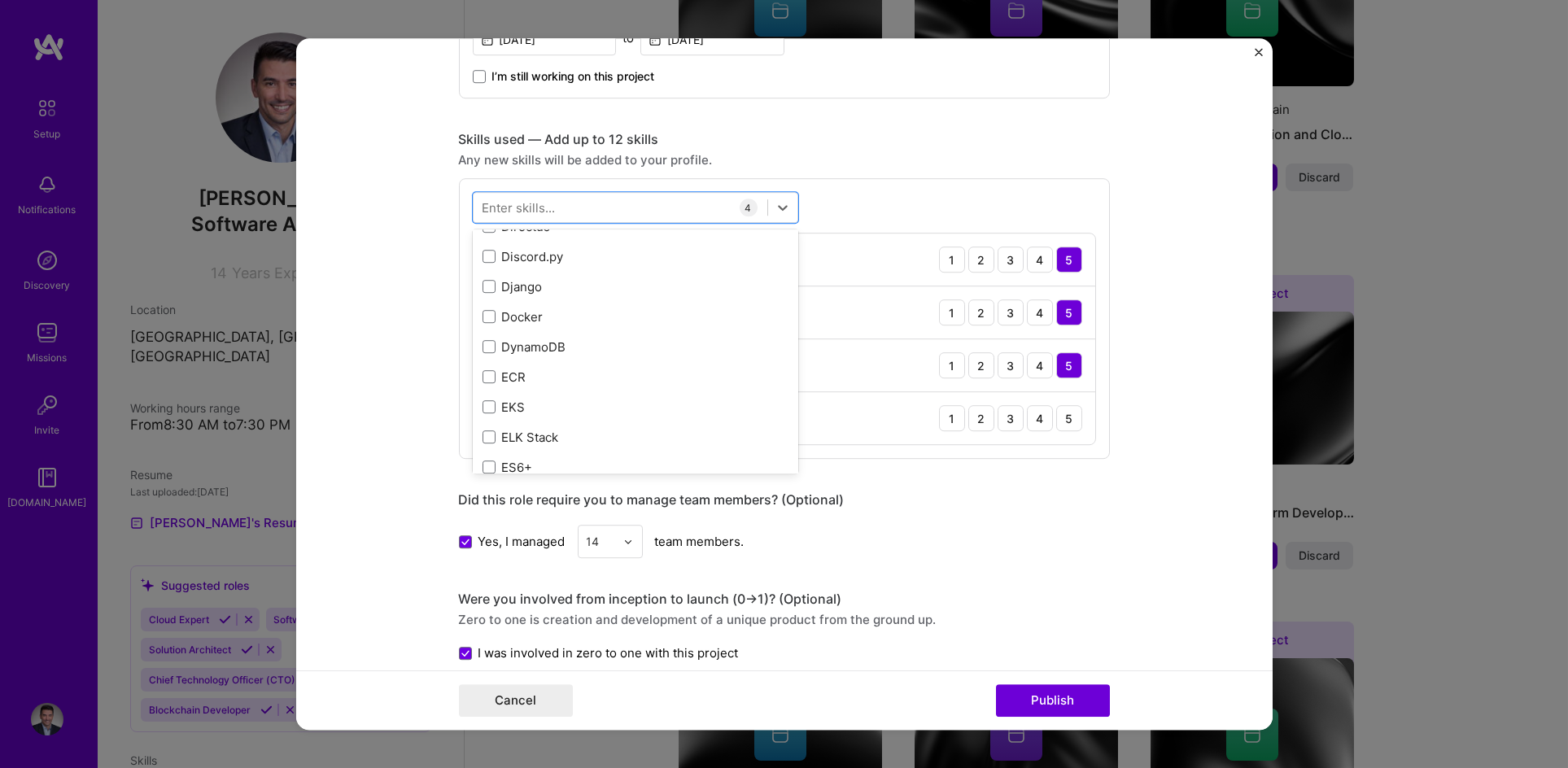
scroll to position [3194, 0]
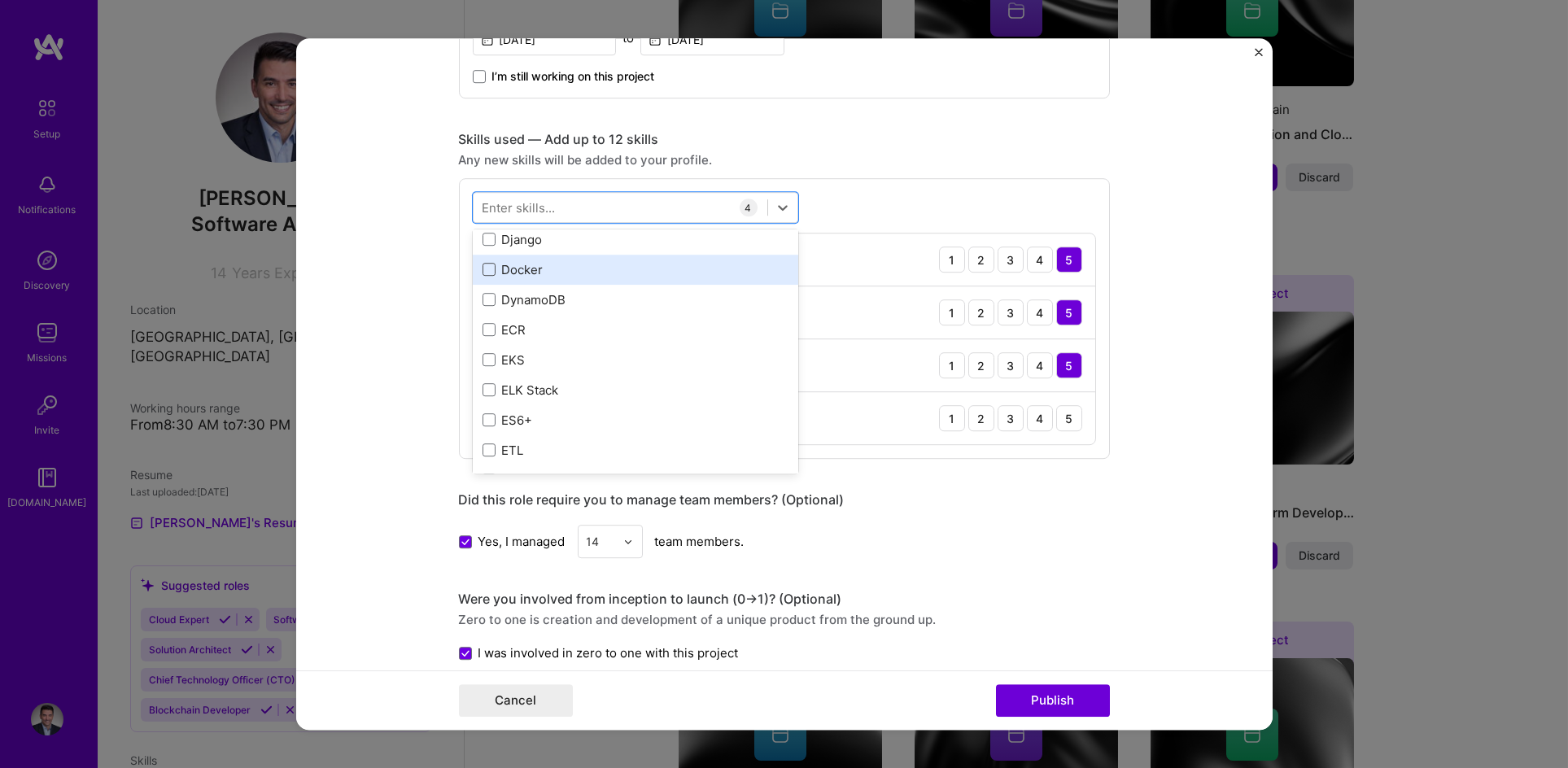
click at [485, 263] on span at bounding box center [488, 269] width 13 height 13
click at [0, 0] on input "checkbox" at bounding box center [0, 0] width 0 height 0
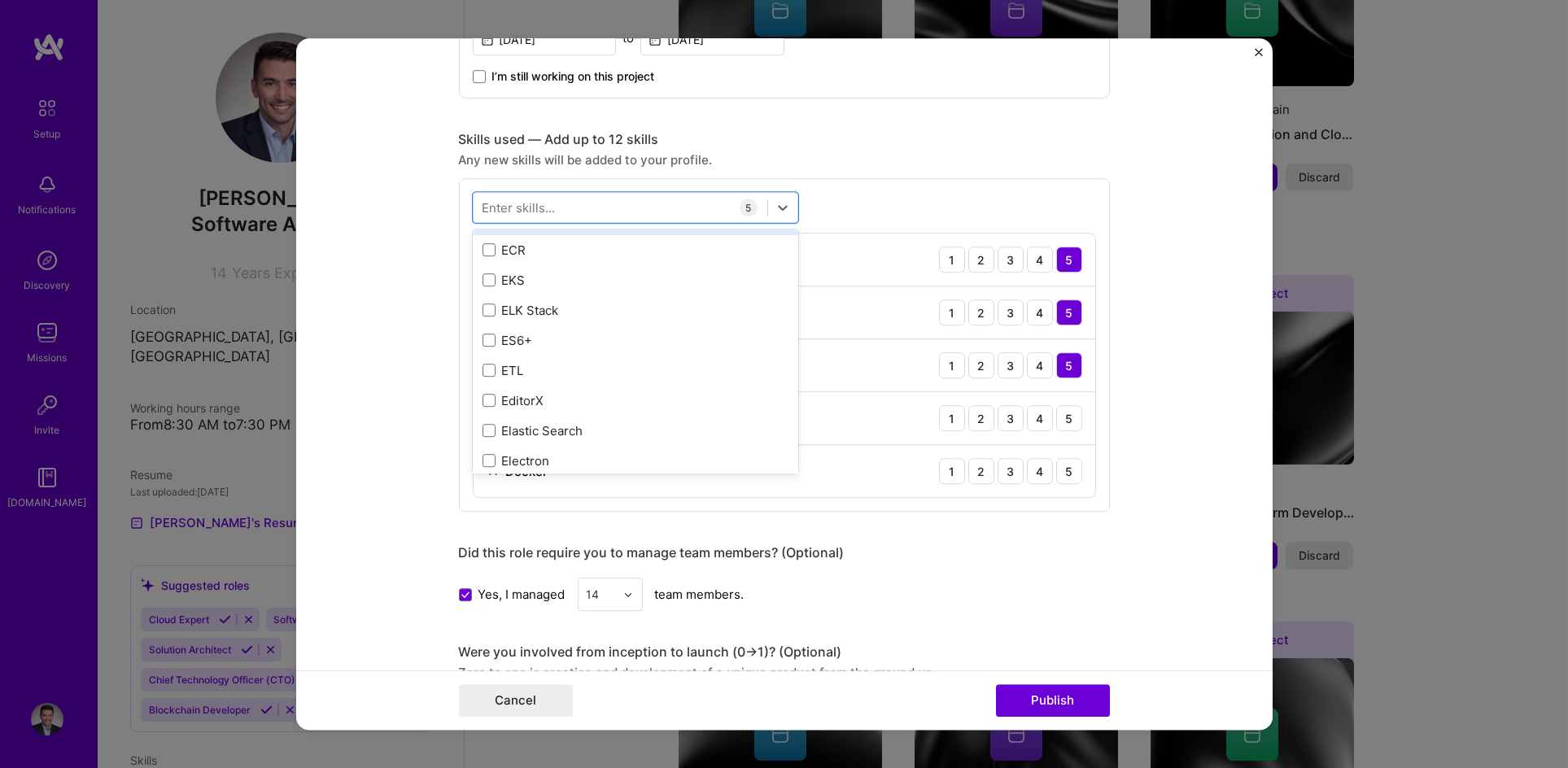
scroll to position [3282, 0]
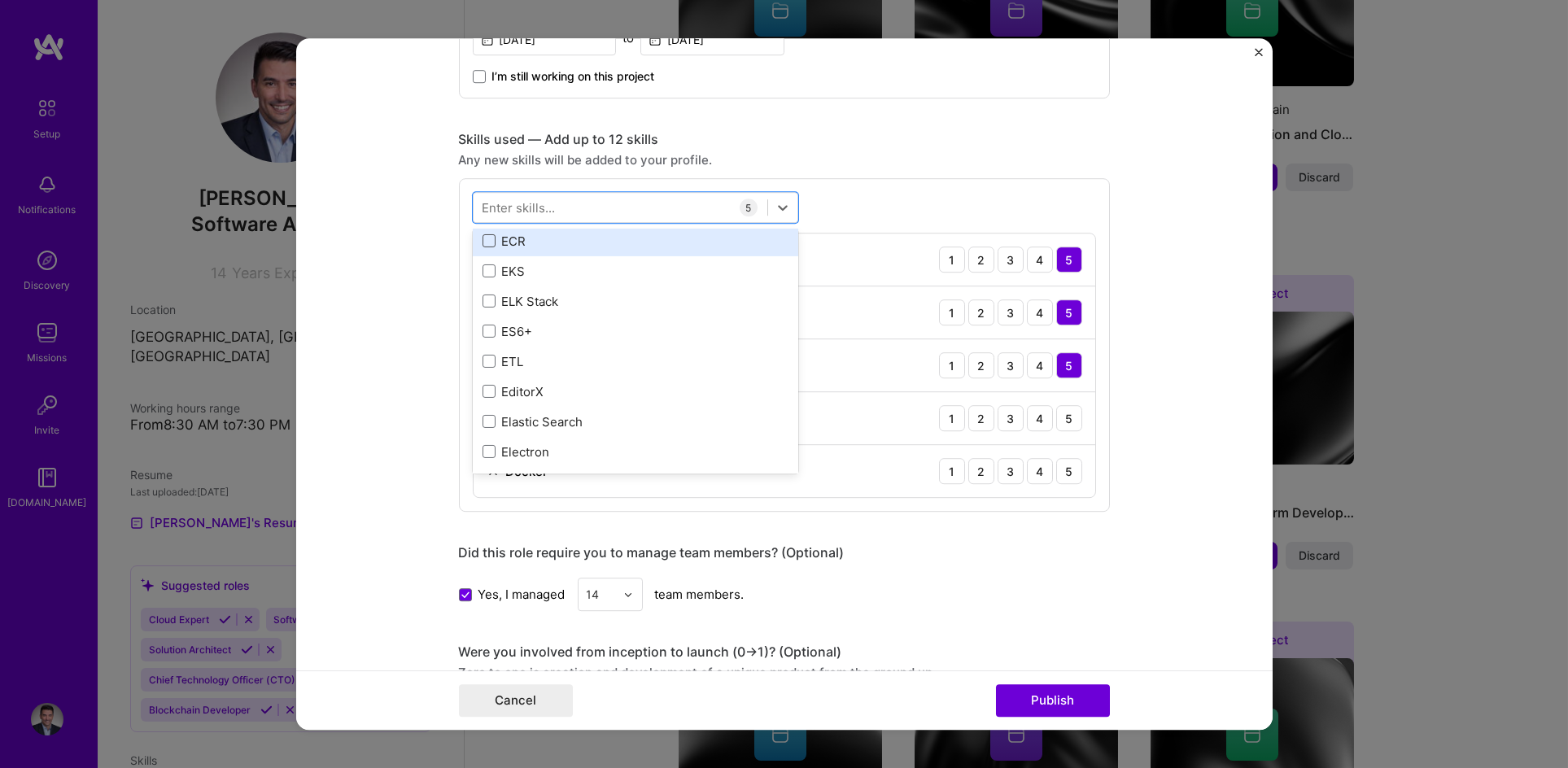
click at [482, 235] on span at bounding box center [488, 241] width 13 height 13
click at [0, 0] on input "checkbox" at bounding box center [0, 0] width 0 height 0
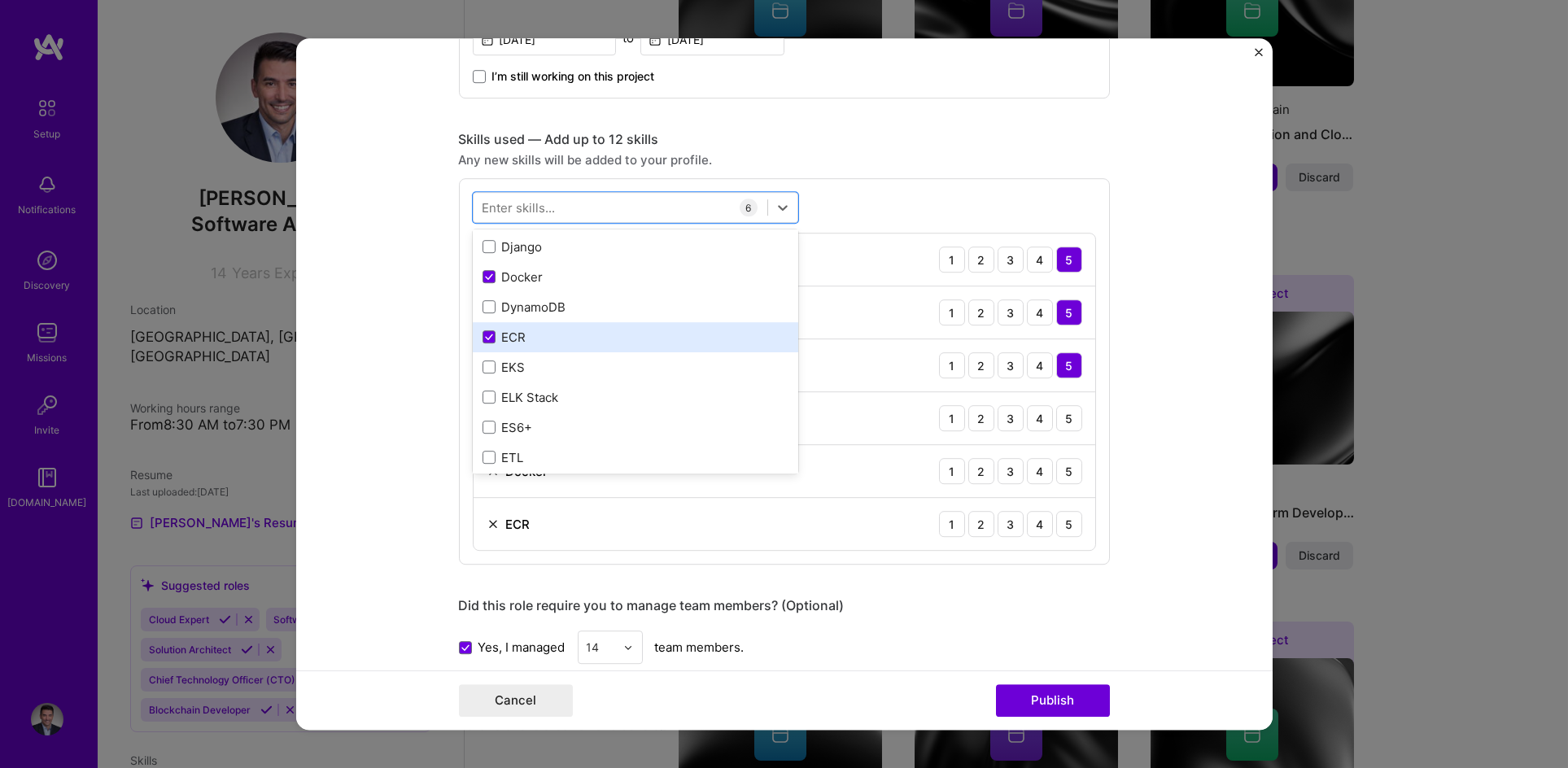
scroll to position [3182, 0]
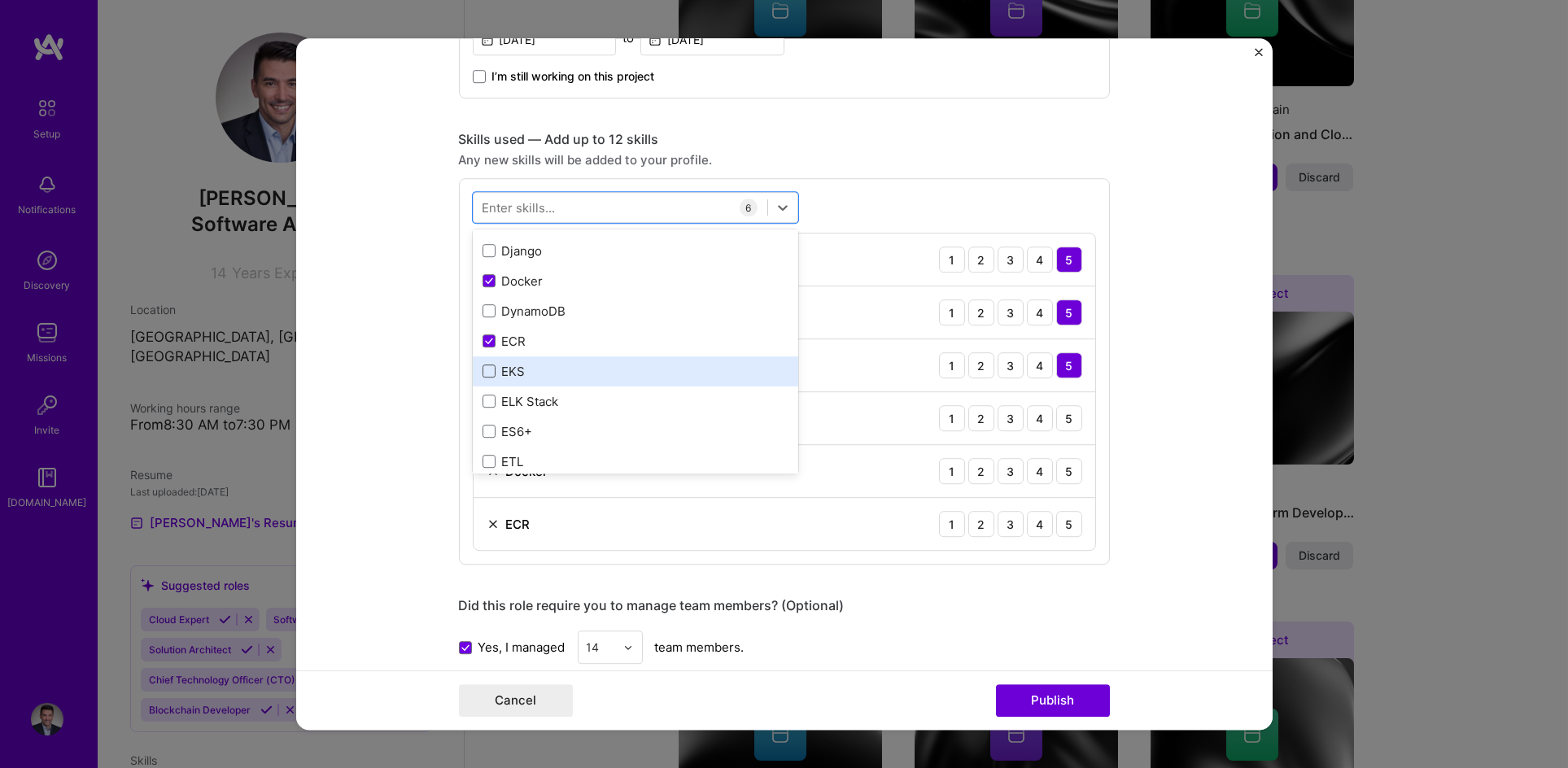
click at [482, 371] on span at bounding box center [488, 371] width 13 height 13
click at [0, 0] on input "checkbox" at bounding box center [0, 0] width 0 height 0
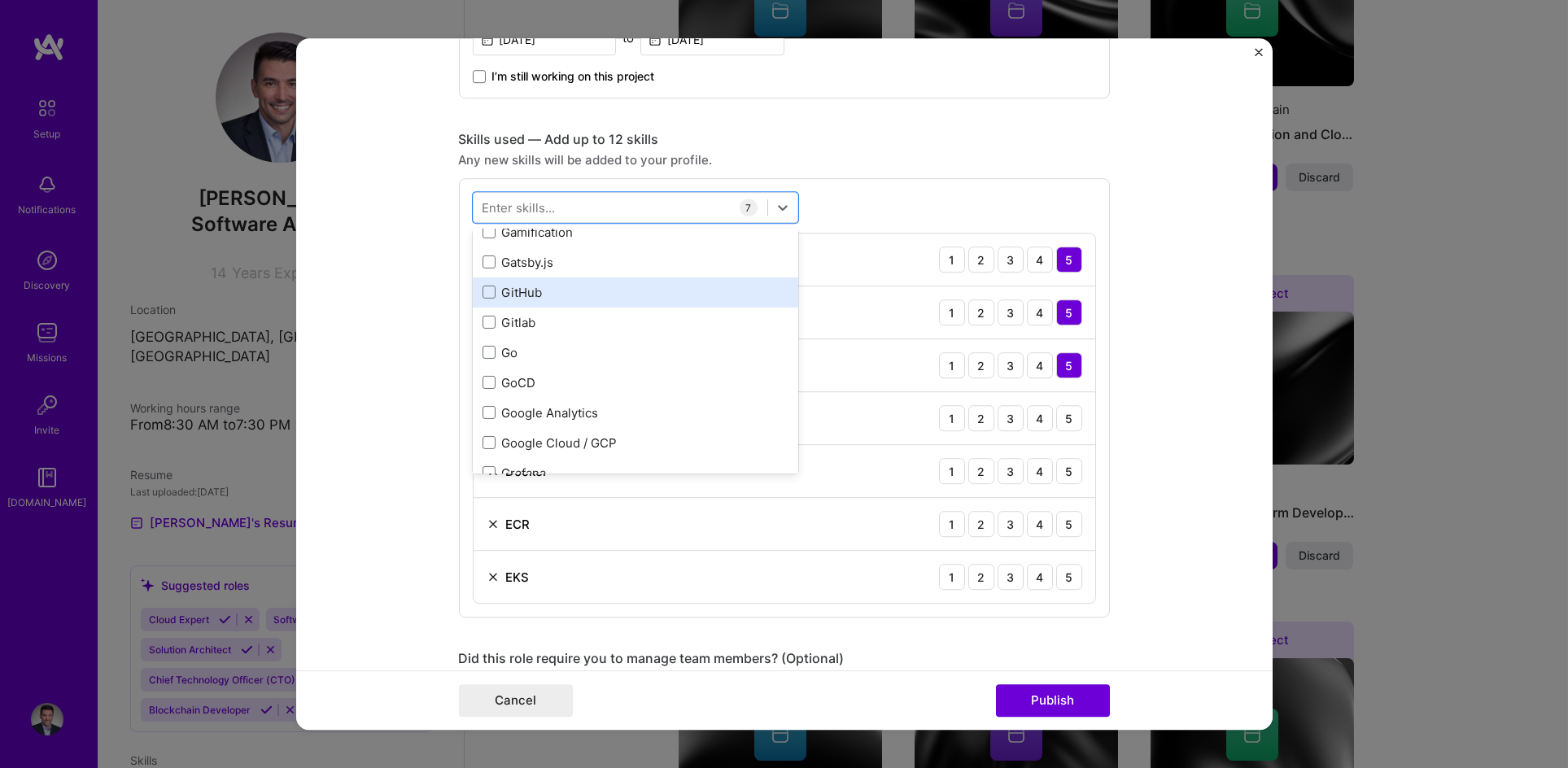
scroll to position [4403, 0]
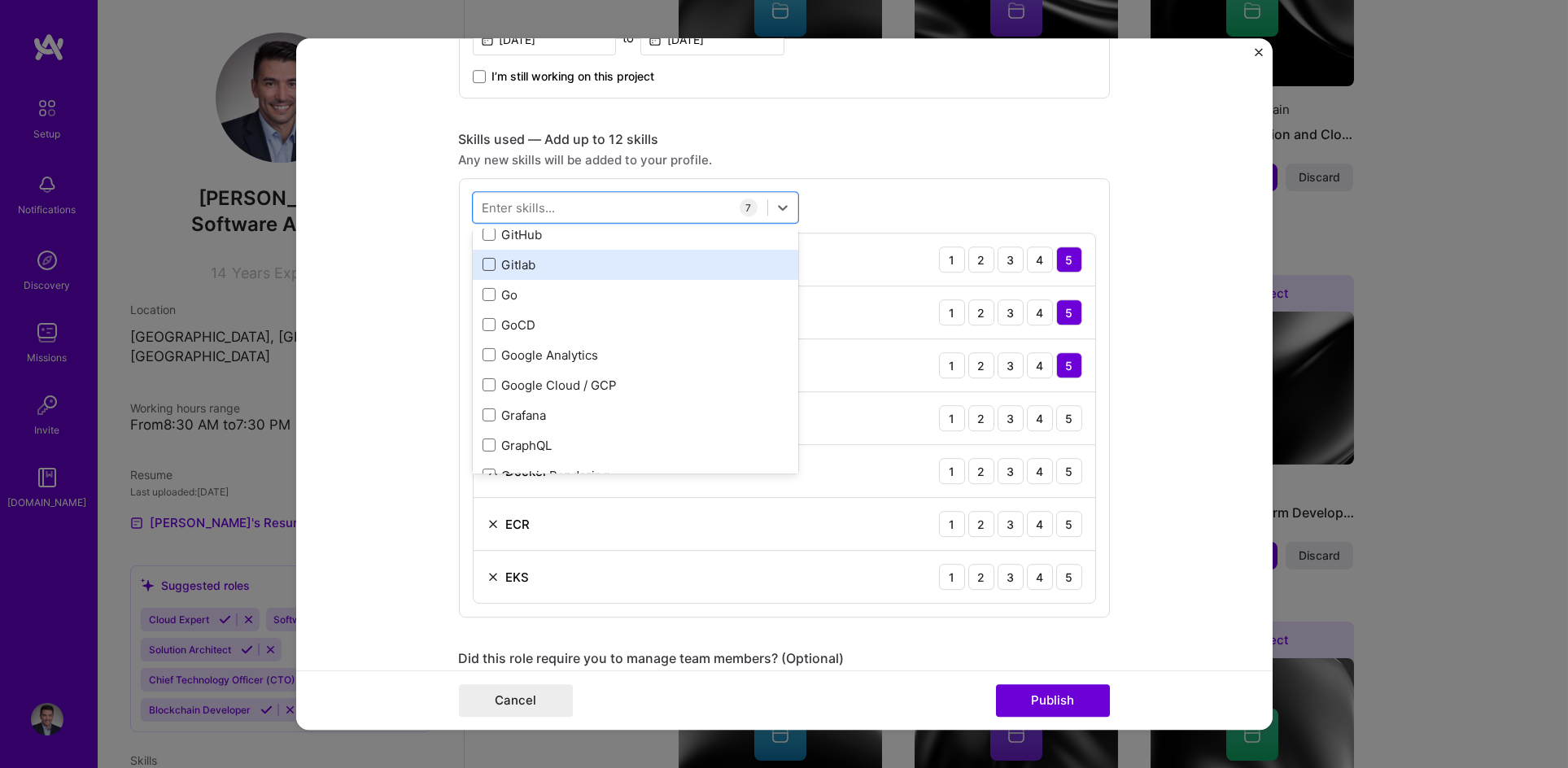
click at [482, 260] on span at bounding box center [488, 264] width 13 height 13
click at [0, 0] on input "checkbox" at bounding box center [0, 0] width 0 height 0
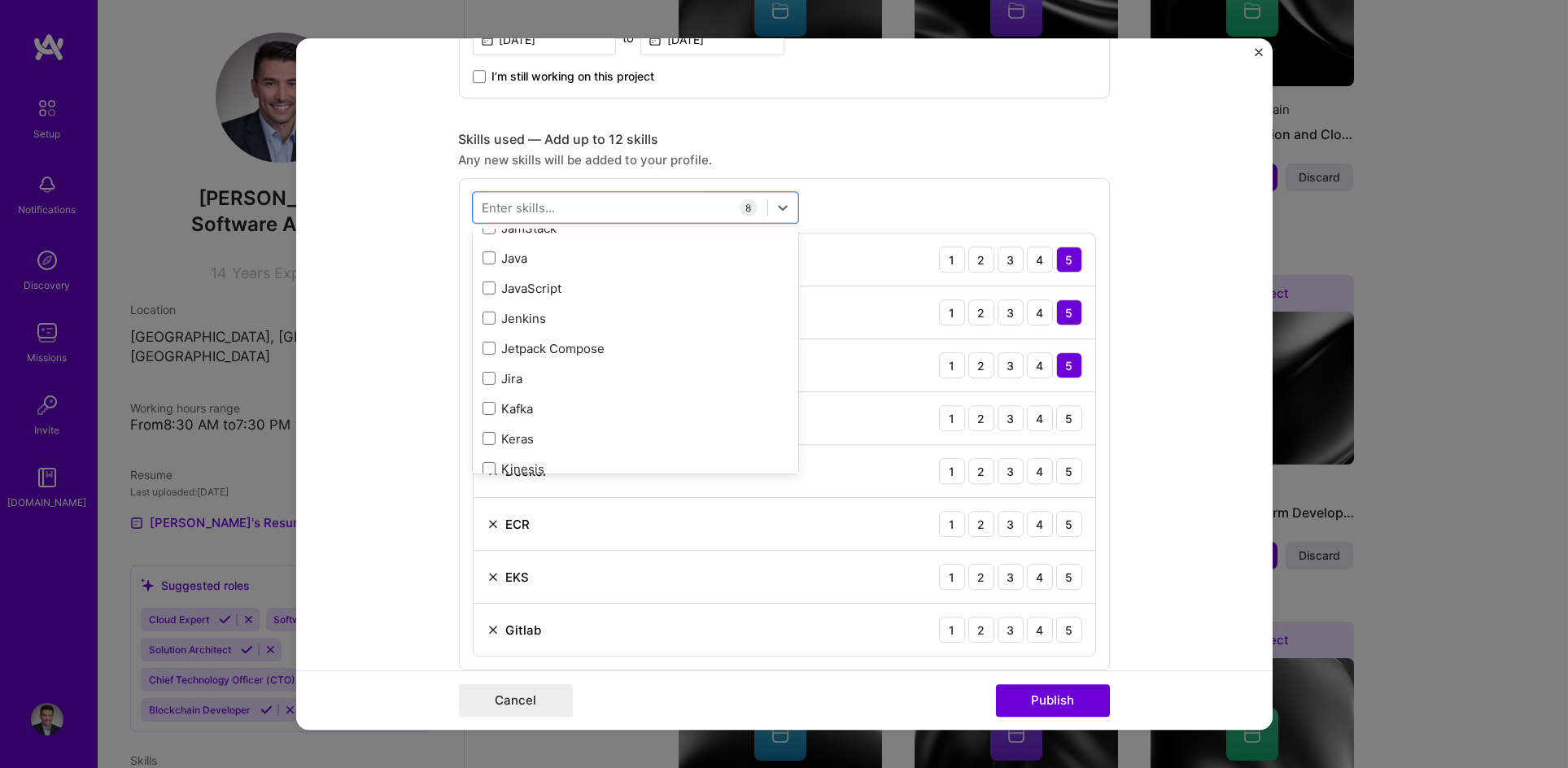
scroll to position [5224, 0]
click at [483, 257] on span at bounding box center [488, 256] width 13 height 13
click at [0, 0] on input "checkbox" at bounding box center [0, 0] width 0 height 0
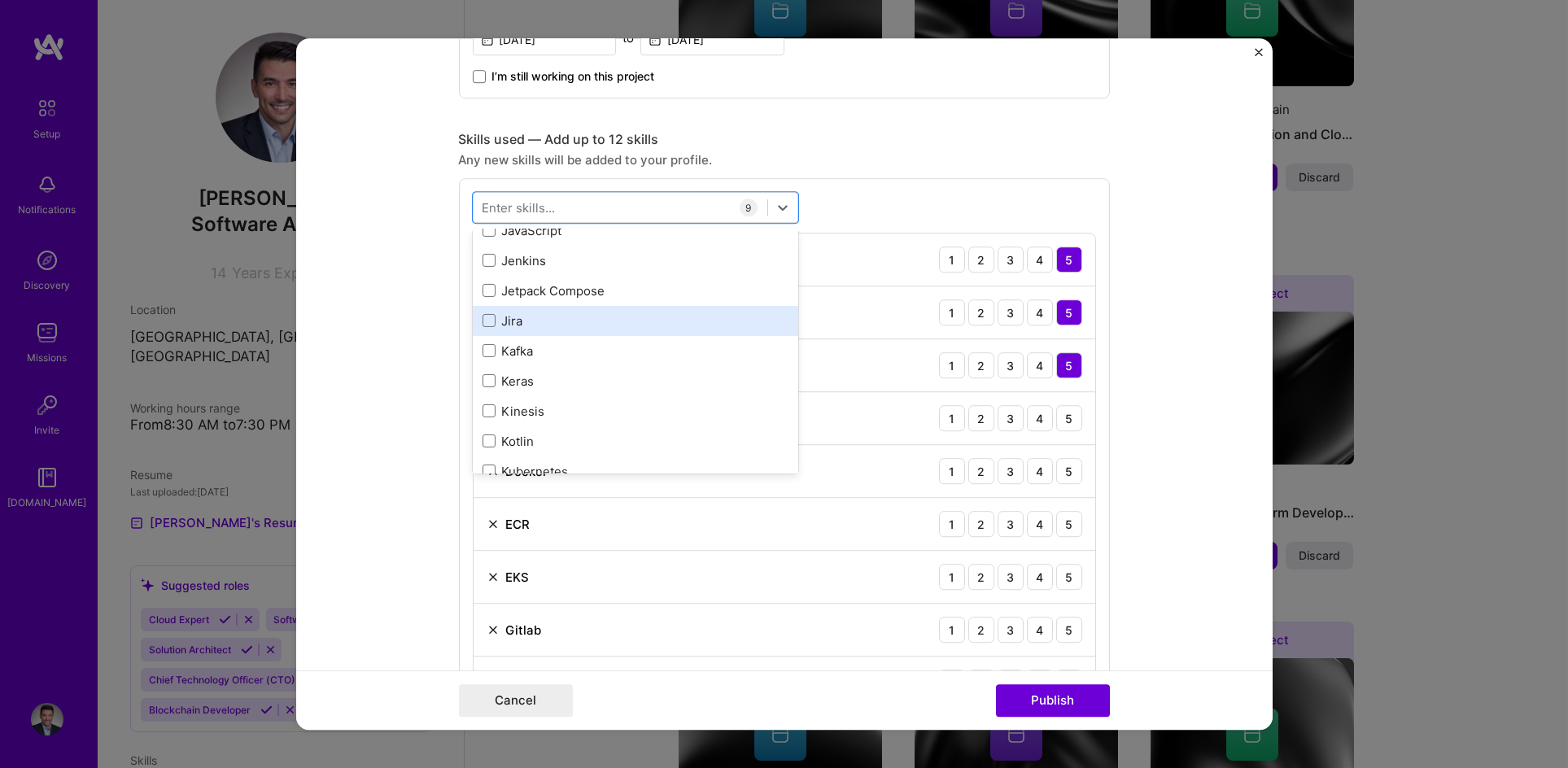
click at [473, 322] on div "Jira" at bounding box center [635, 321] width 326 height 30
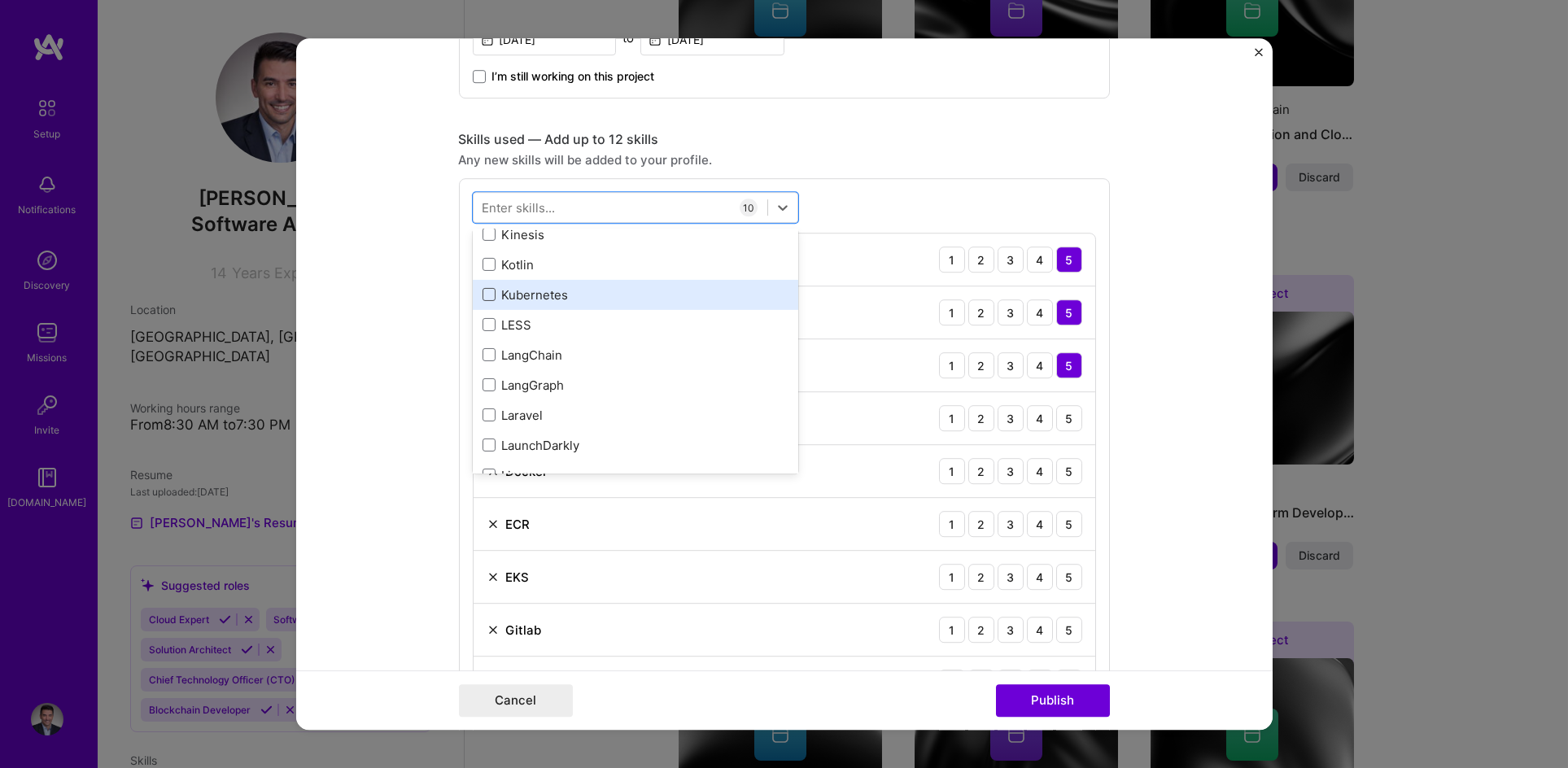
click at [488, 292] on span at bounding box center [488, 294] width 13 height 13
click at [0, 0] on input "checkbox" at bounding box center [0, 0] width 0 height 0
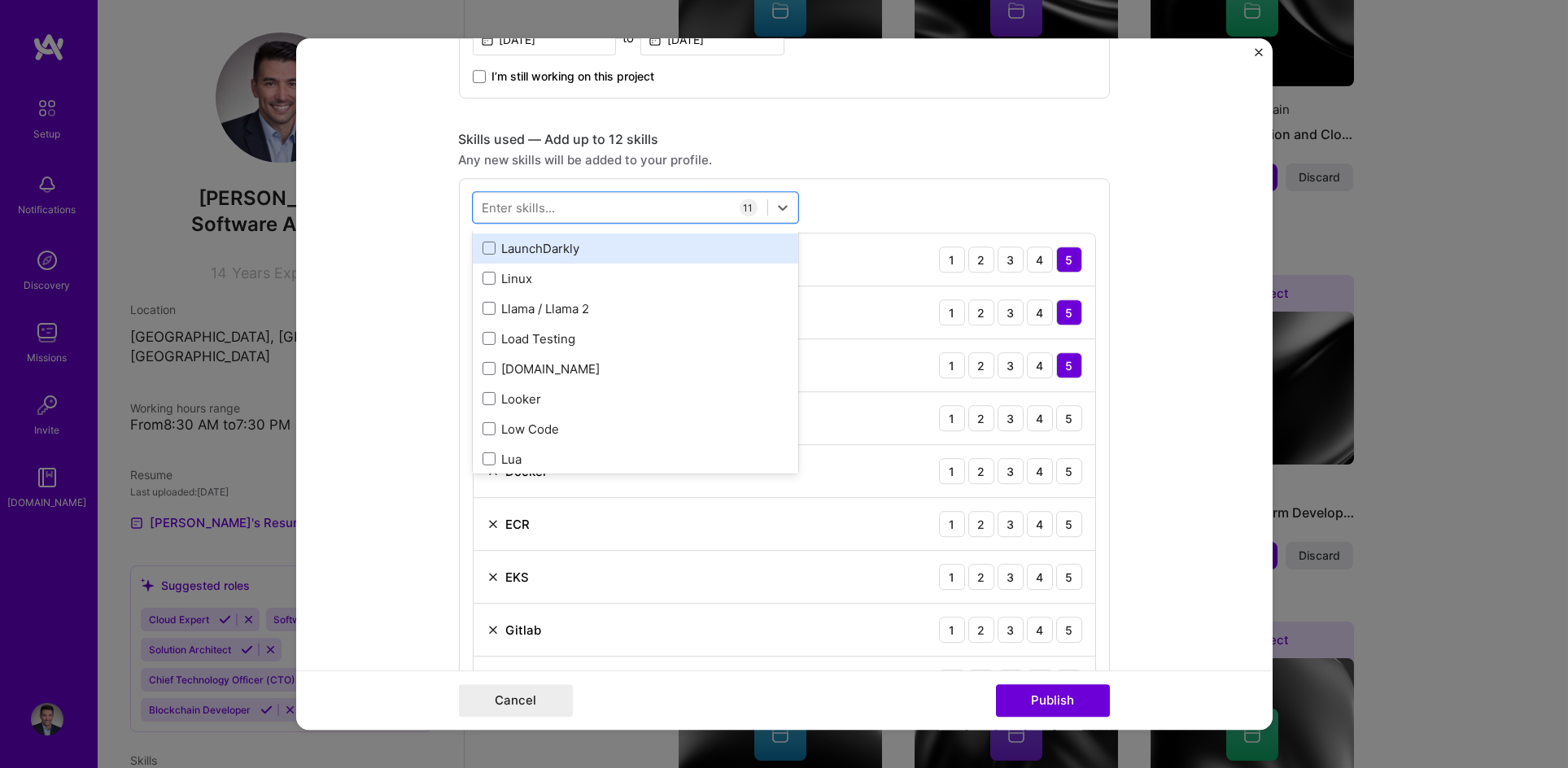
scroll to position [5656, 0]
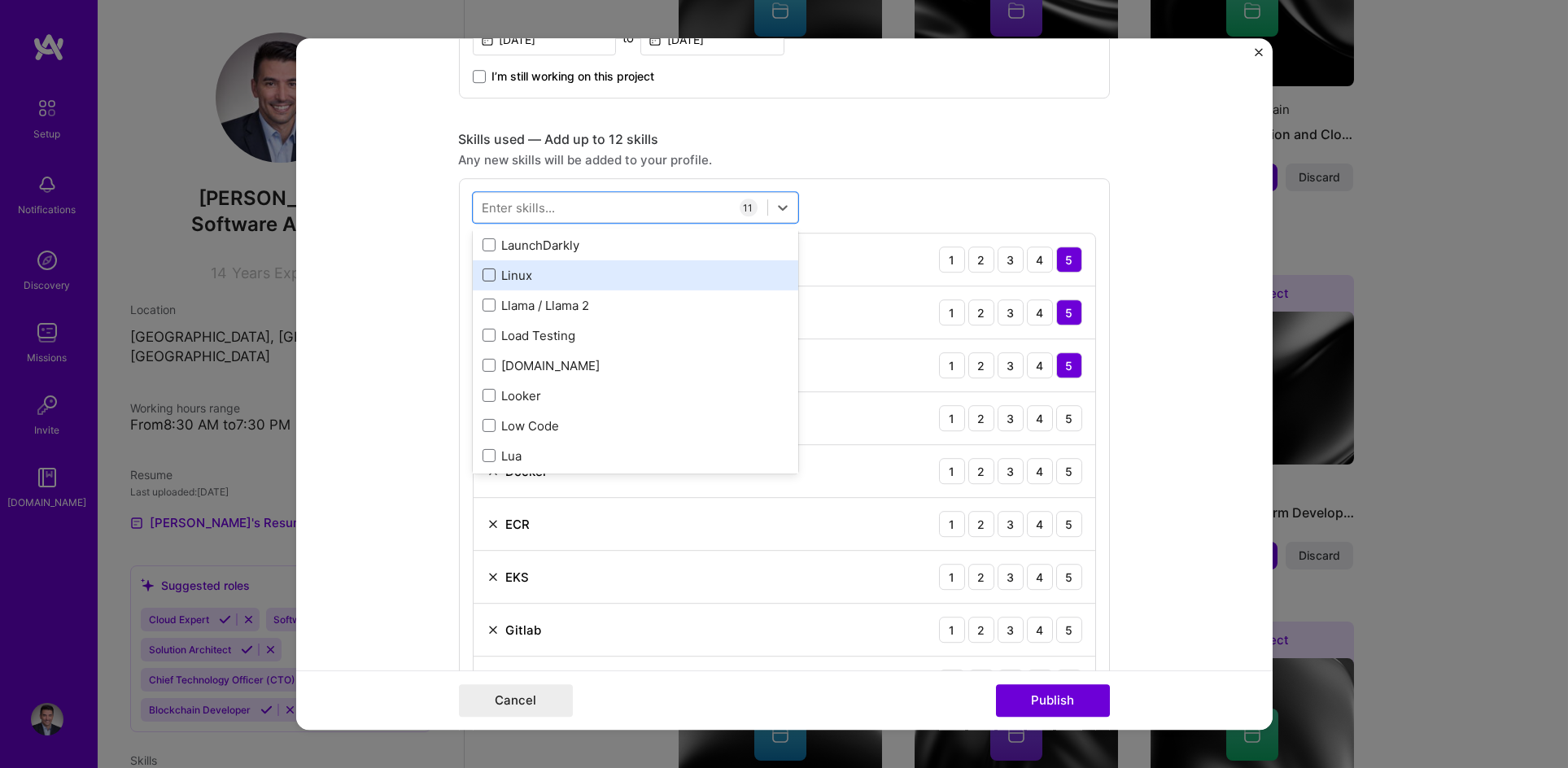
click at [484, 273] on span at bounding box center [488, 275] width 13 height 13
click at [0, 0] on input "checkbox" at bounding box center [0, 0] width 0 height 0
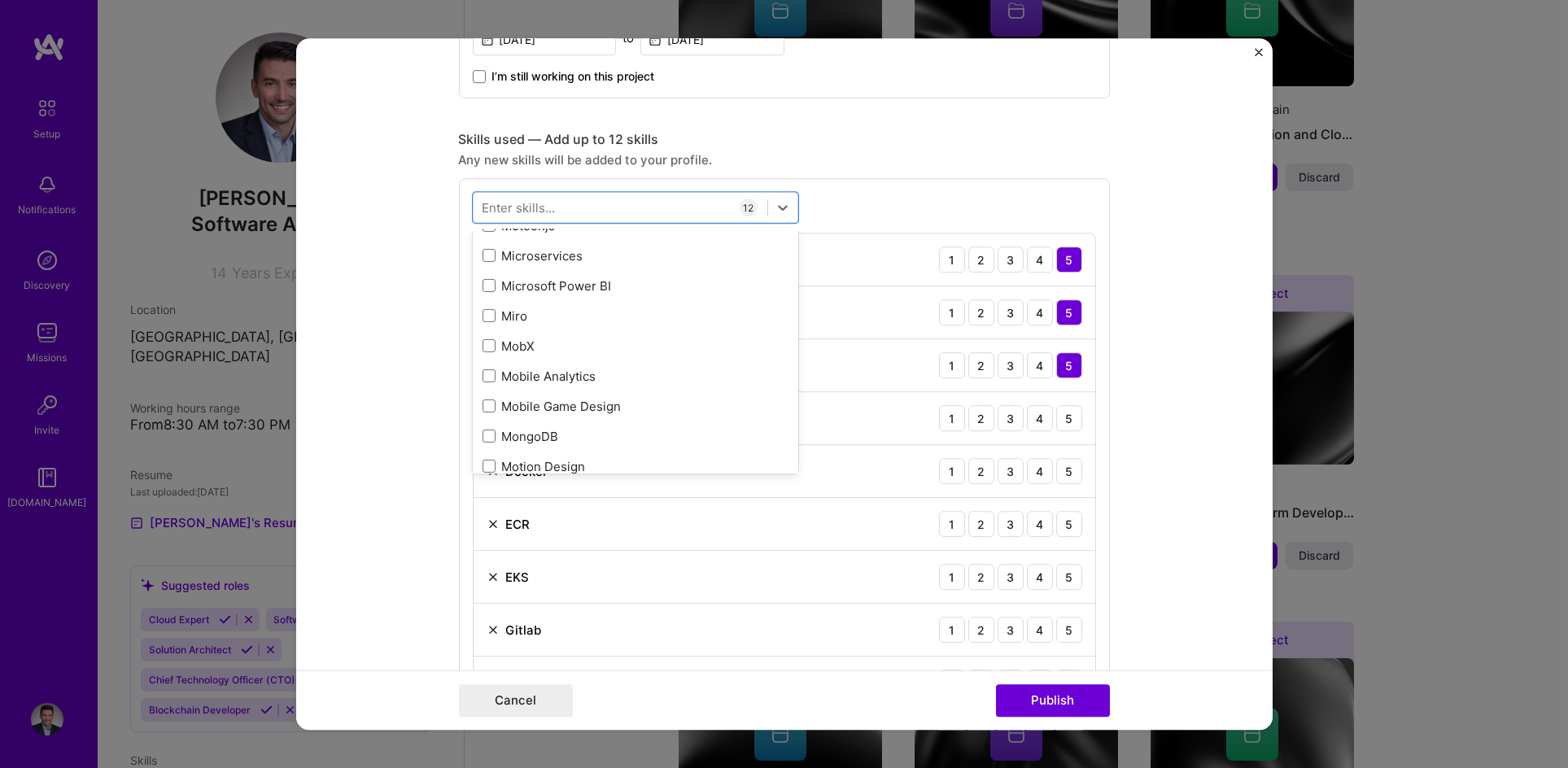
scroll to position [6188, 0]
click at [482, 250] on span at bounding box center [488, 255] width 13 height 13
click at [0, 0] on input "checkbox" at bounding box center [0, 0] width 0 height 0
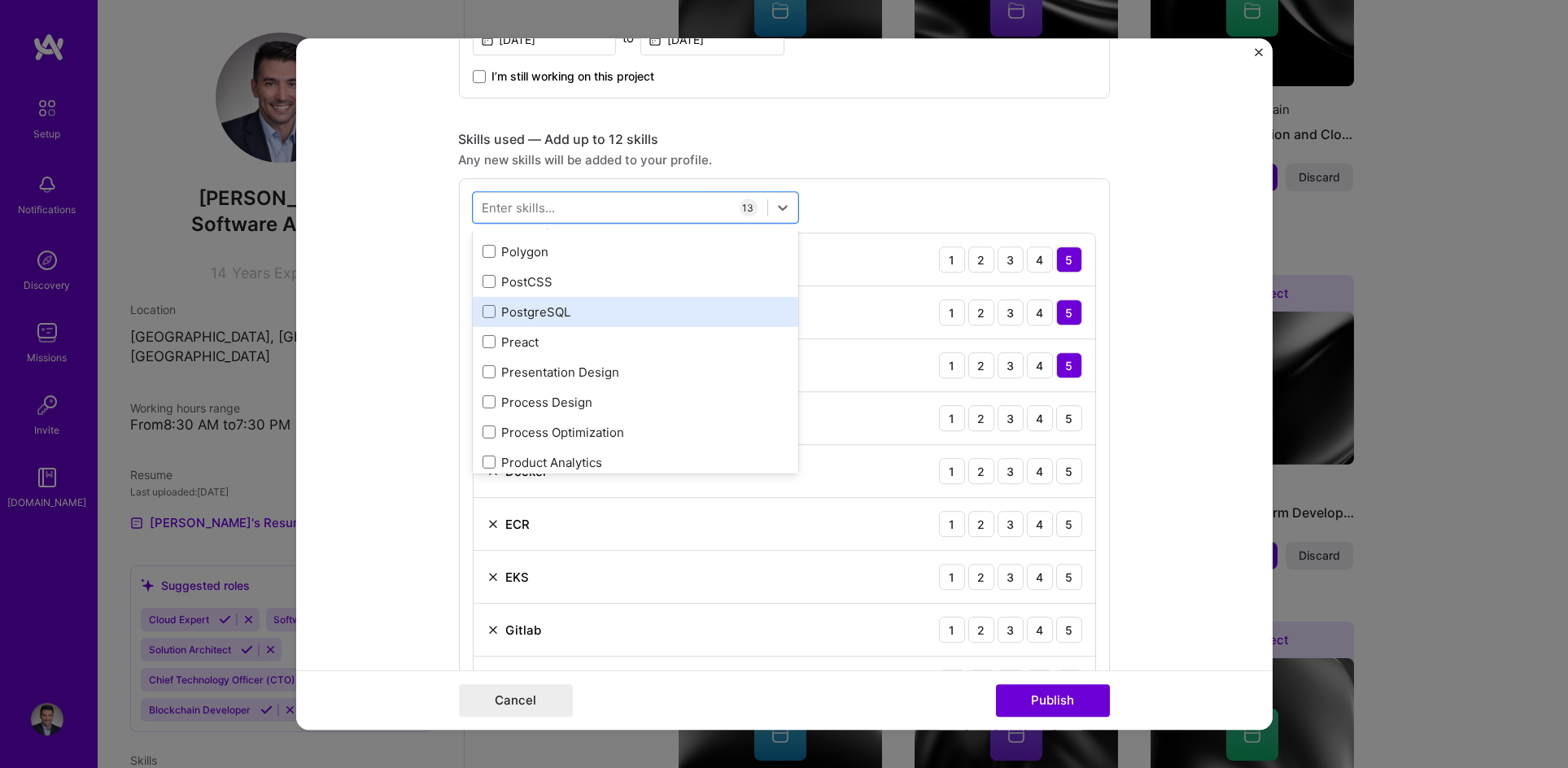
scroll to position [7264, 0]
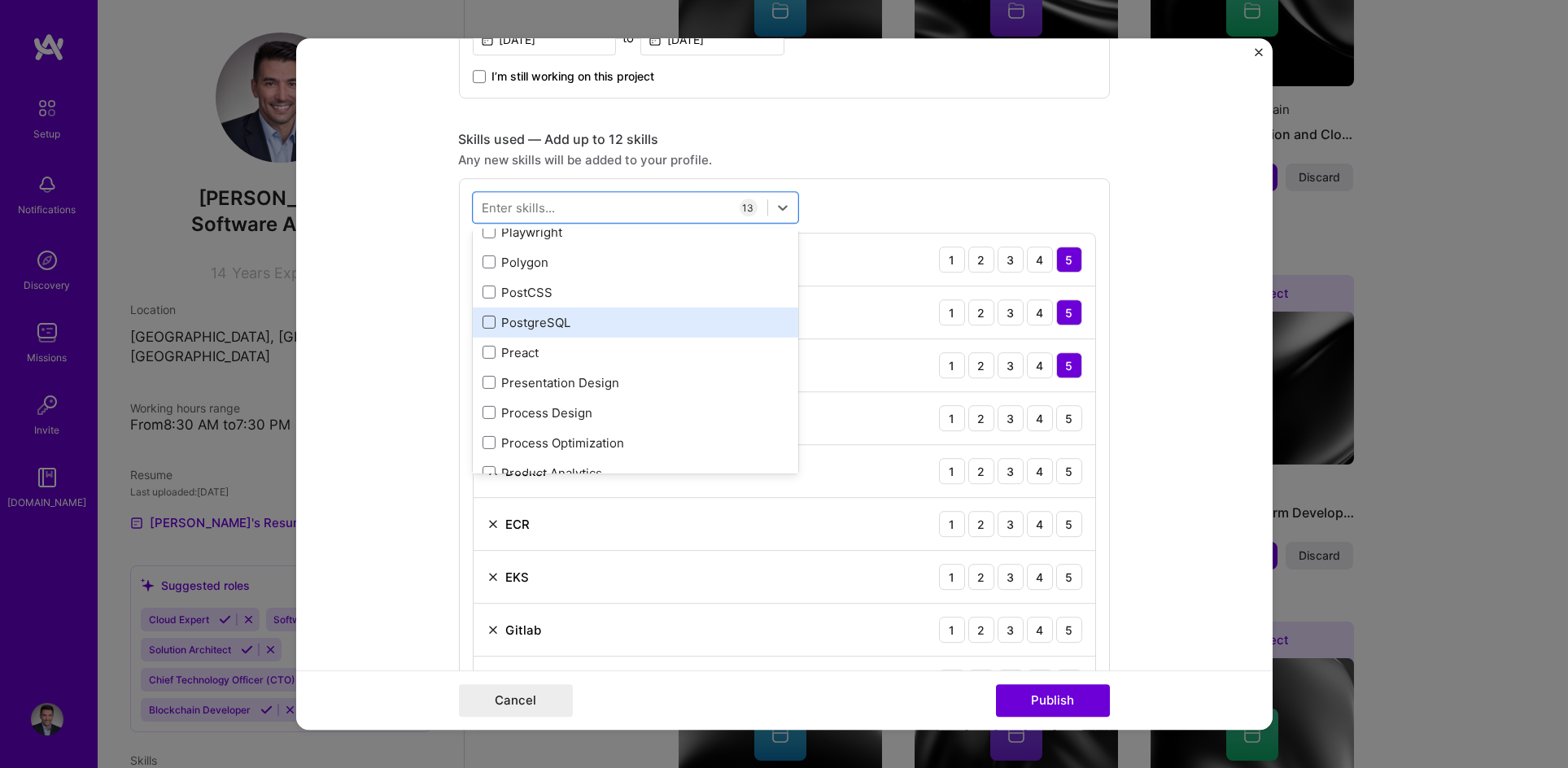
click at [486, 317] on span at bounding box center [488, 322] width 13 height 13
click at [0, 0] on input "checkbox" at bounding box center [0, 0] width 0 height 0
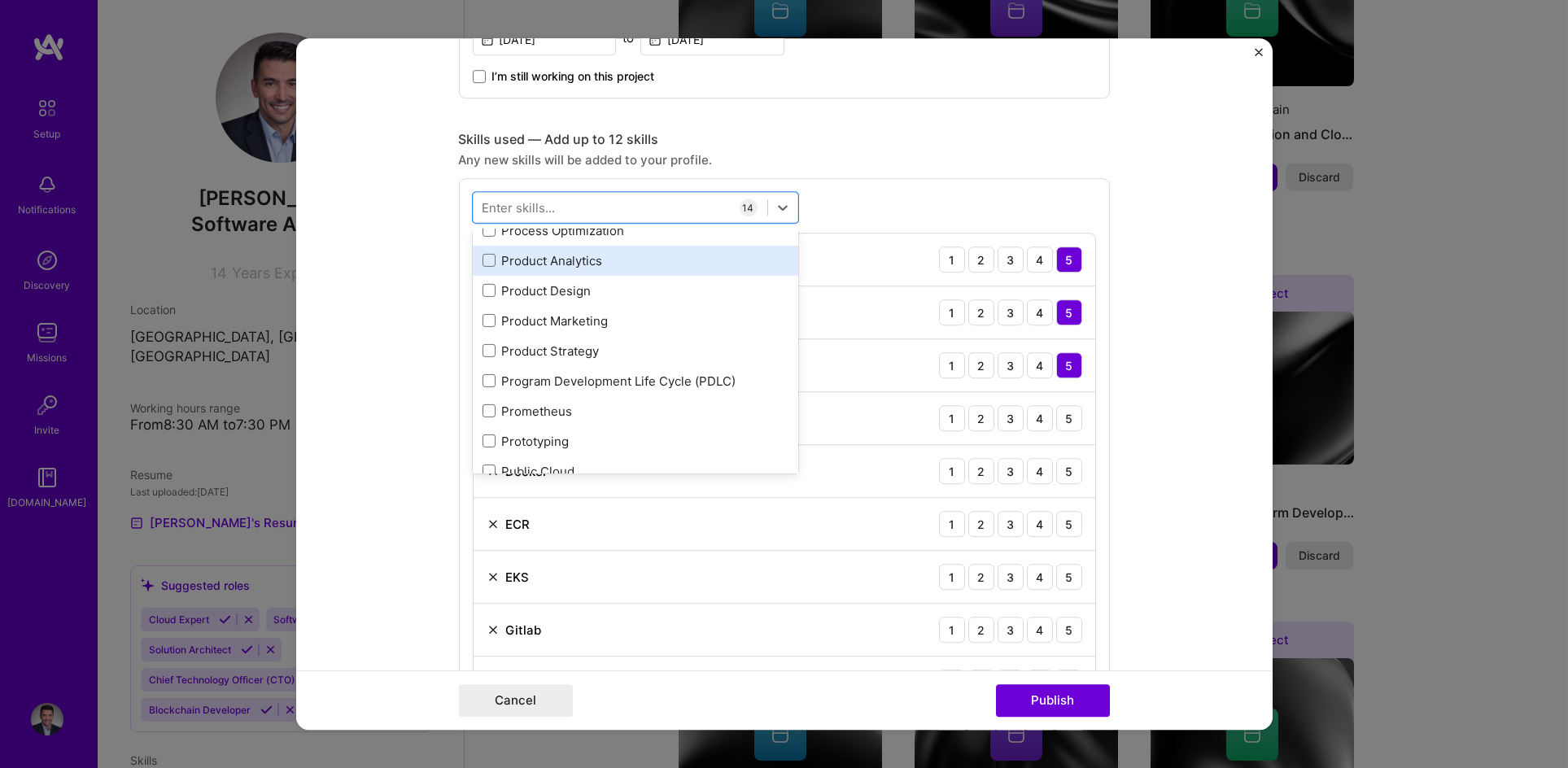
scroll to position [7519, 0]
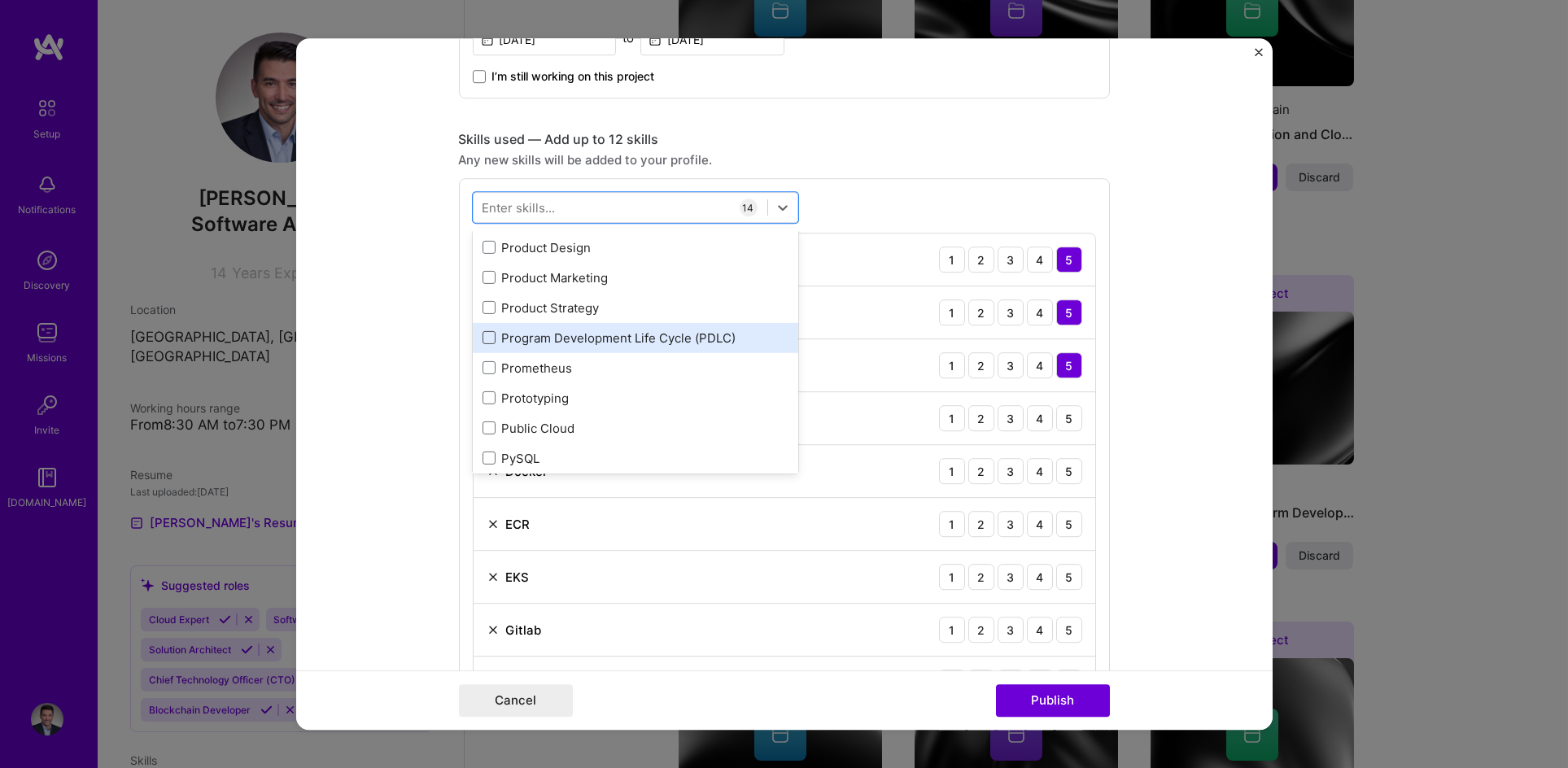
click at [482, 334] on span at bounding box center [488, 337] width 13 height 13
click at [0, 0] on input "checkbox" at bounding box center [0, 0] width 0 height 0
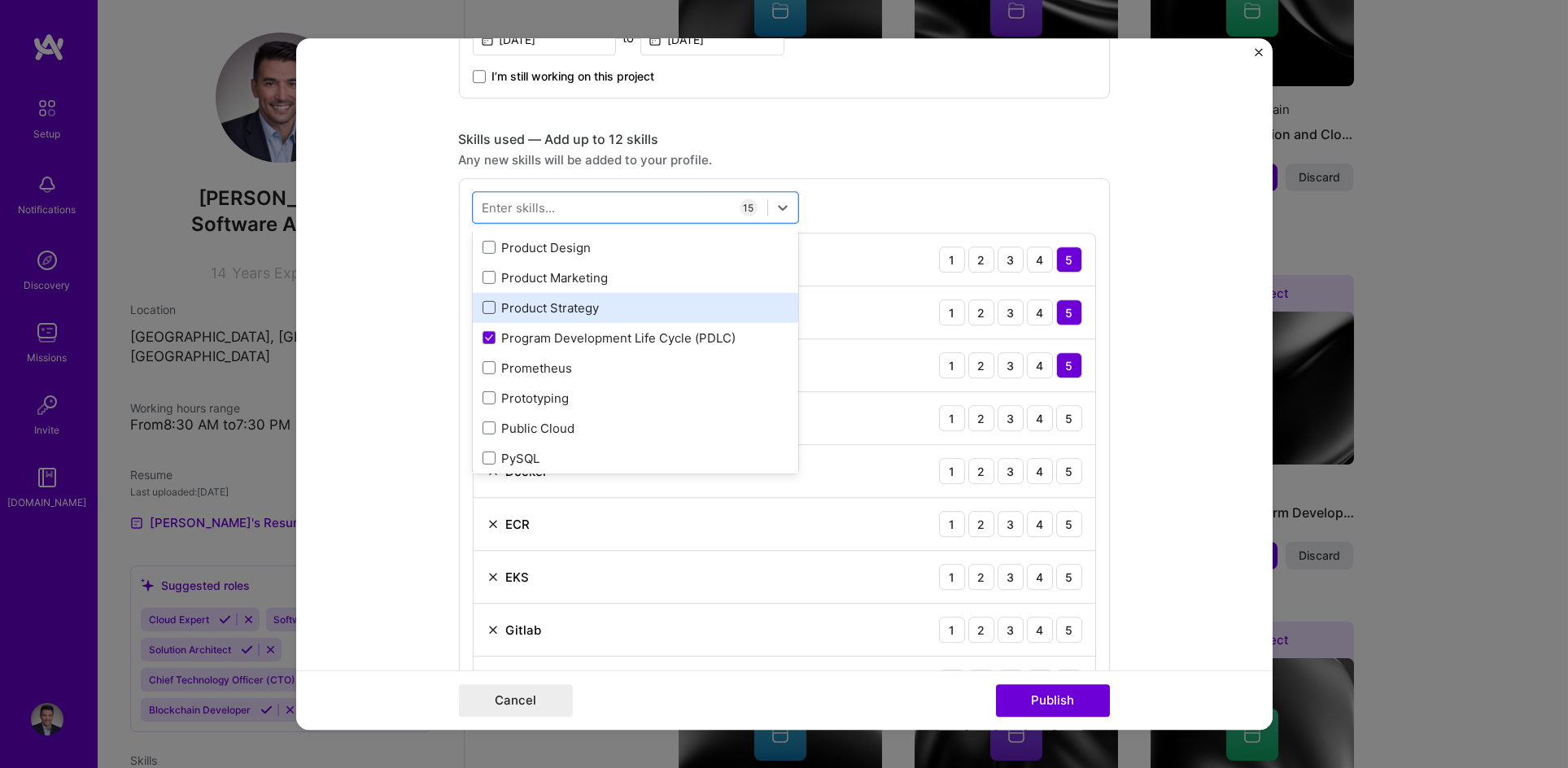
click at [482, 305] on span at bounding box center [488, 308] width 13 height 13
click at [0, 0] on input "checkbox" at bounding box center [0, 0] width 0 height 0
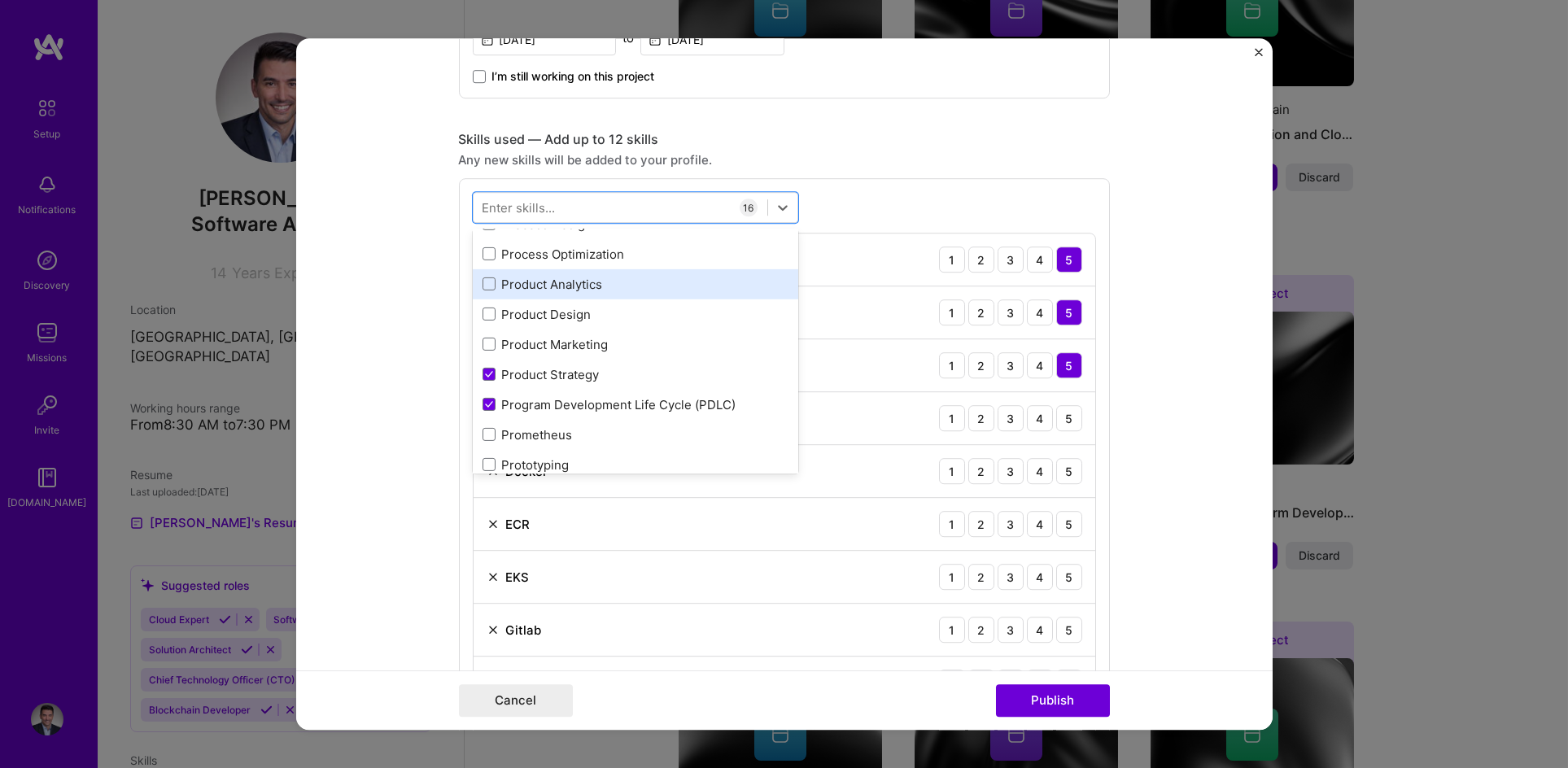
scroll to position [7431, 0]
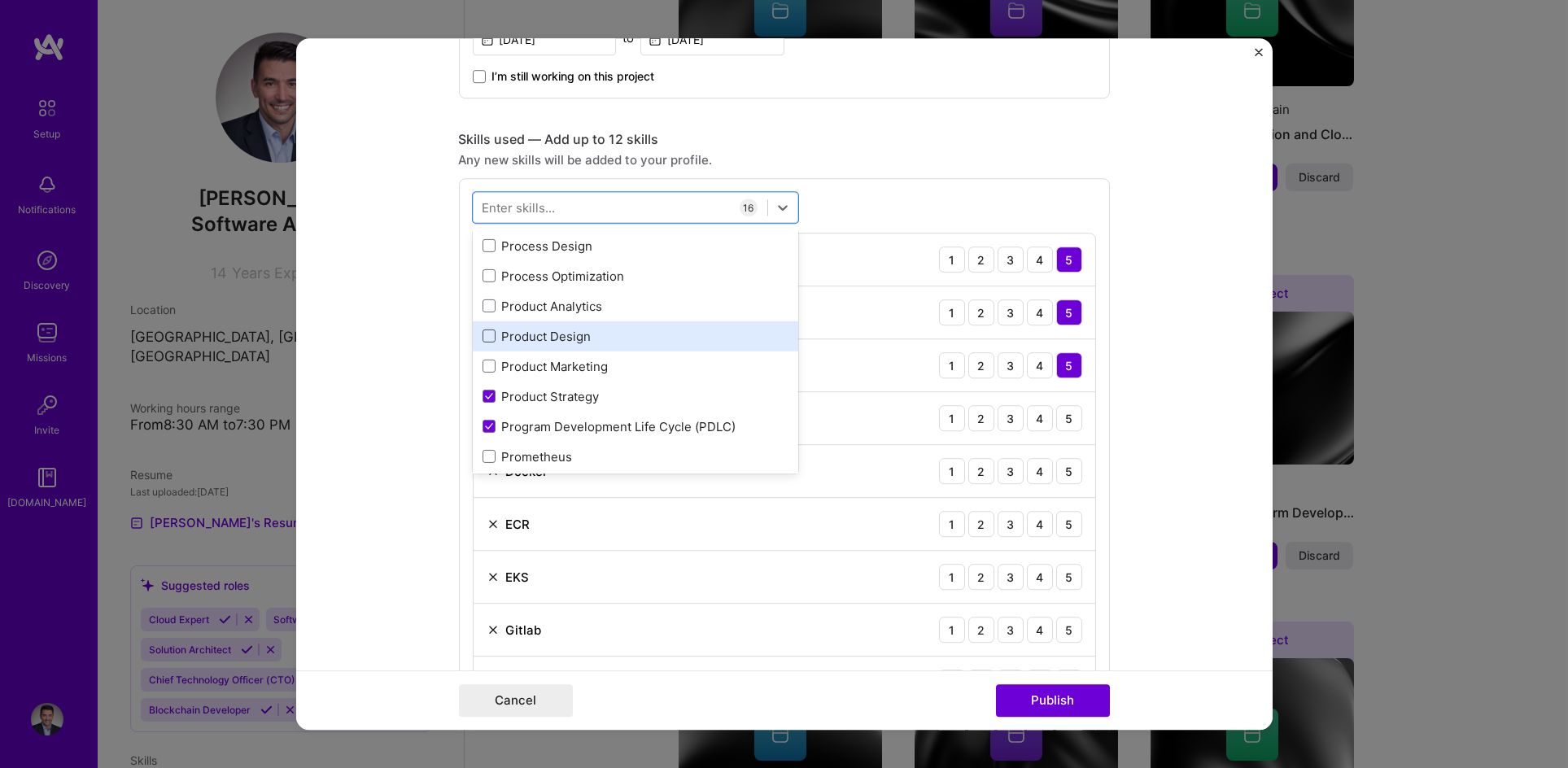
click at [487, 332] on span at bounding box center [488, 336] width 13 height 13
click at [0, 0] on input "checkbox" at bounding box center [0, 0] width 0 height 0
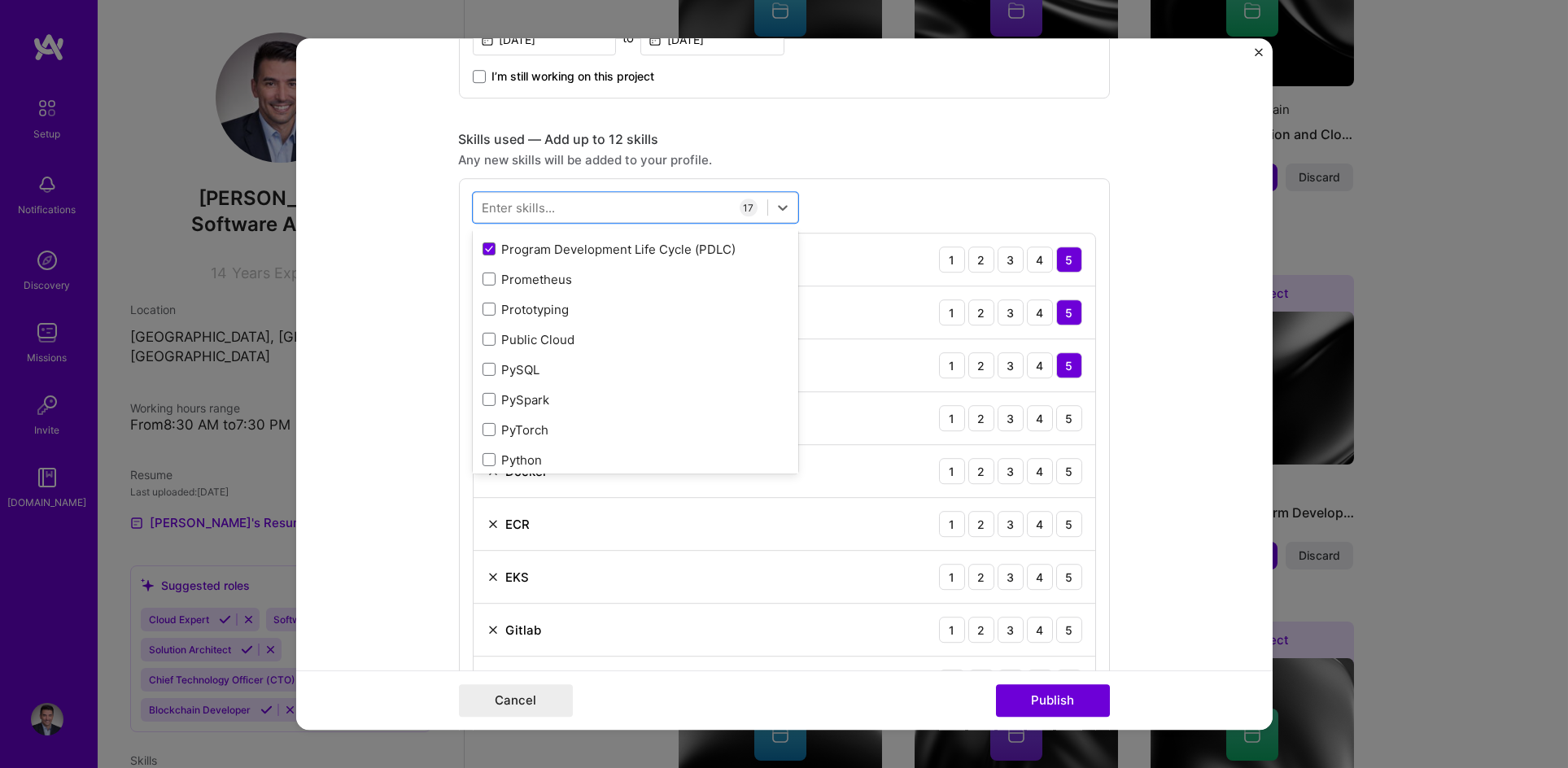
scroll to position [7619, 0]
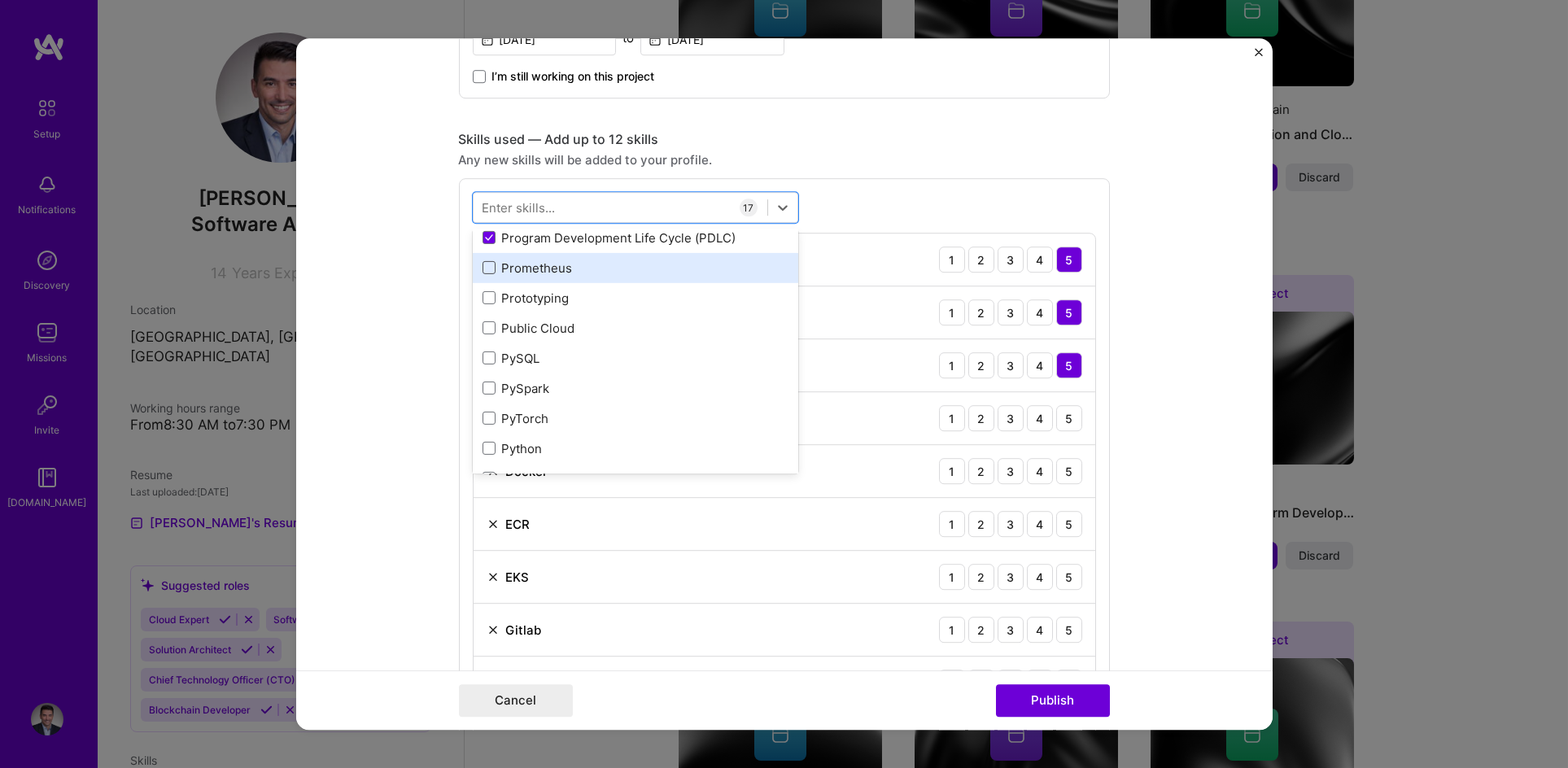
click at [487, 267] on span at bounding box center [488, 267] width 13 height 13
click at [0, 0] on input "checkbox" at bounding box center [0, 0] width 0 height 0
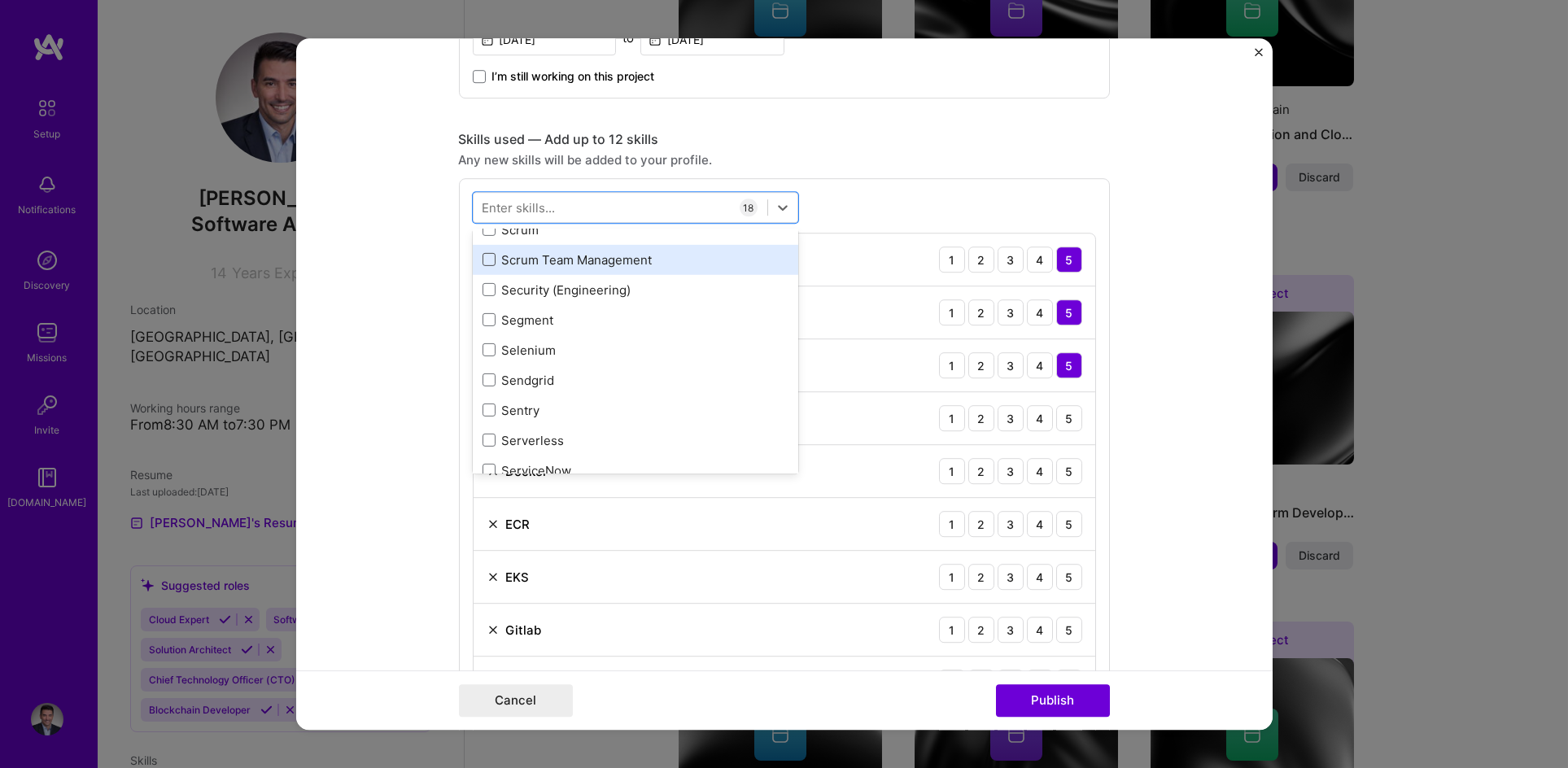
click at [482, 259] on span at bounding box center [488, 260] width 13 height 13
click at [0, 0] on input "checkbox" at bounding box center [0, 0] width 0 height 0
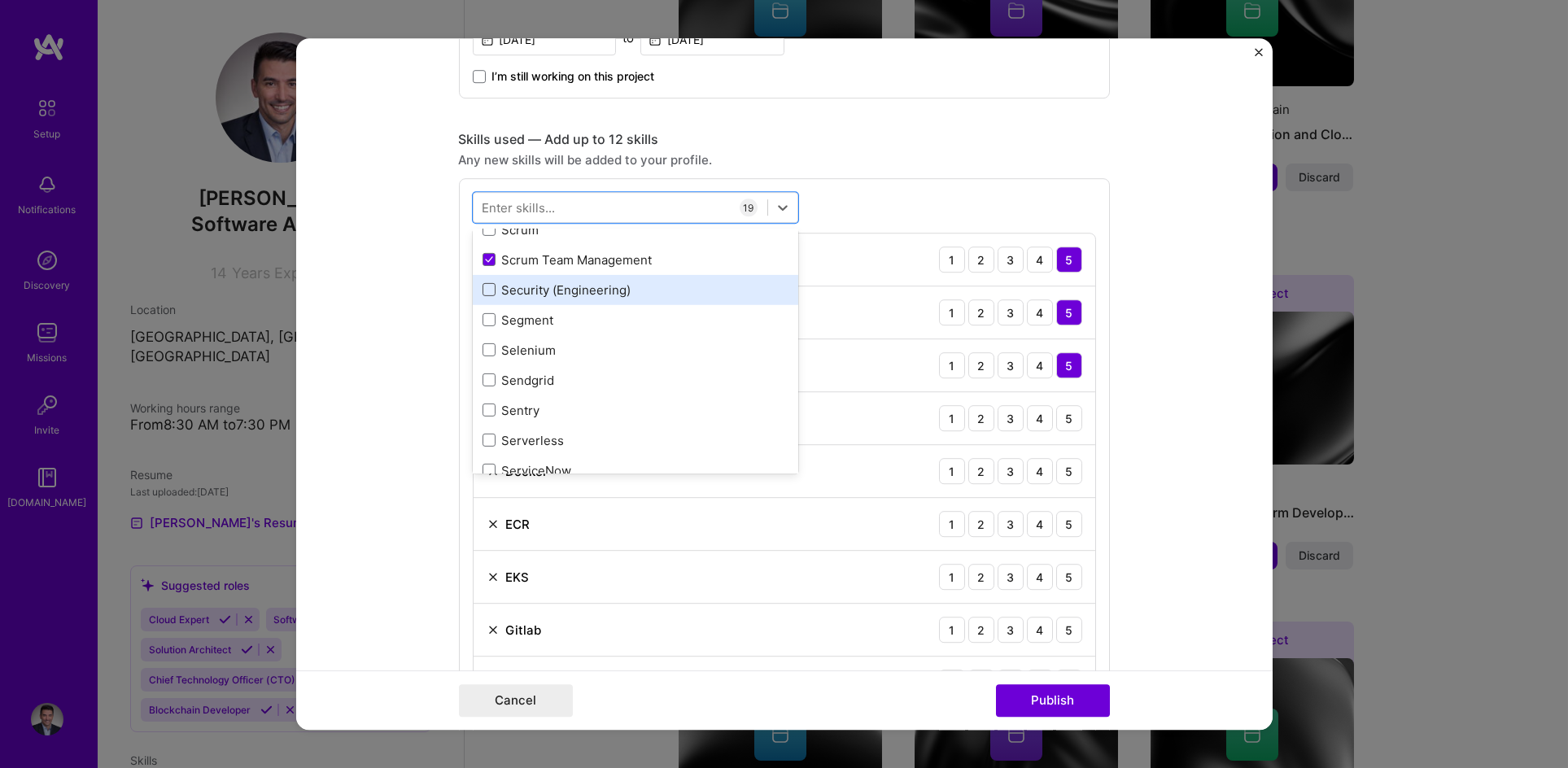
click at [482, 289] on span at bounding box center [488, 289] width 13 height 13
click at [0, 0] on input "checkbox" at bounding box center [0, 0] width 0 height 0
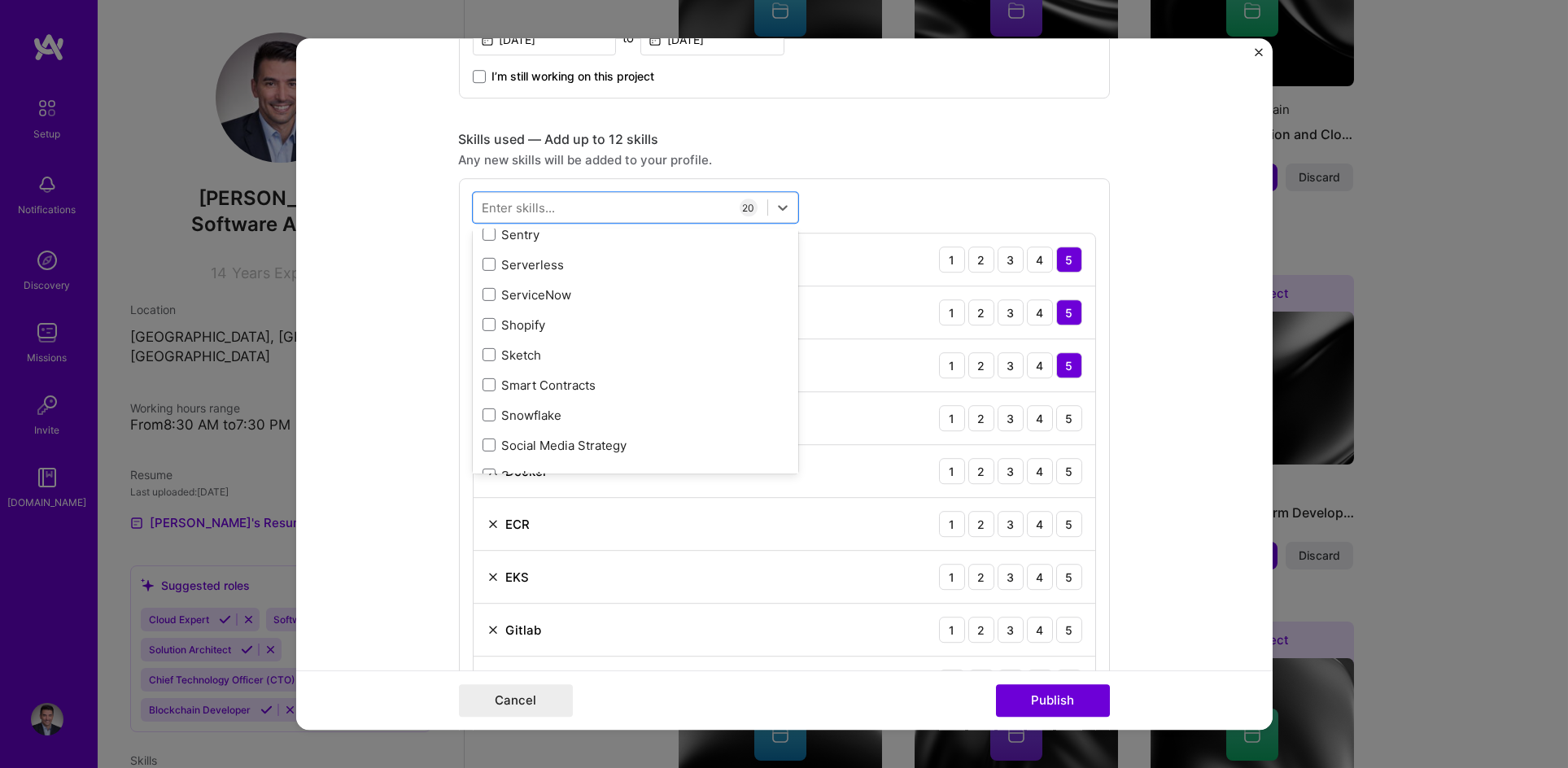
scroll to position [9039, 0]
click at [484, 260] on span at bounding box center [488, 263] width 13 height 13
click at [0, 0] on input "checkbox" at bounding box center [0, 0] width 0 height 0
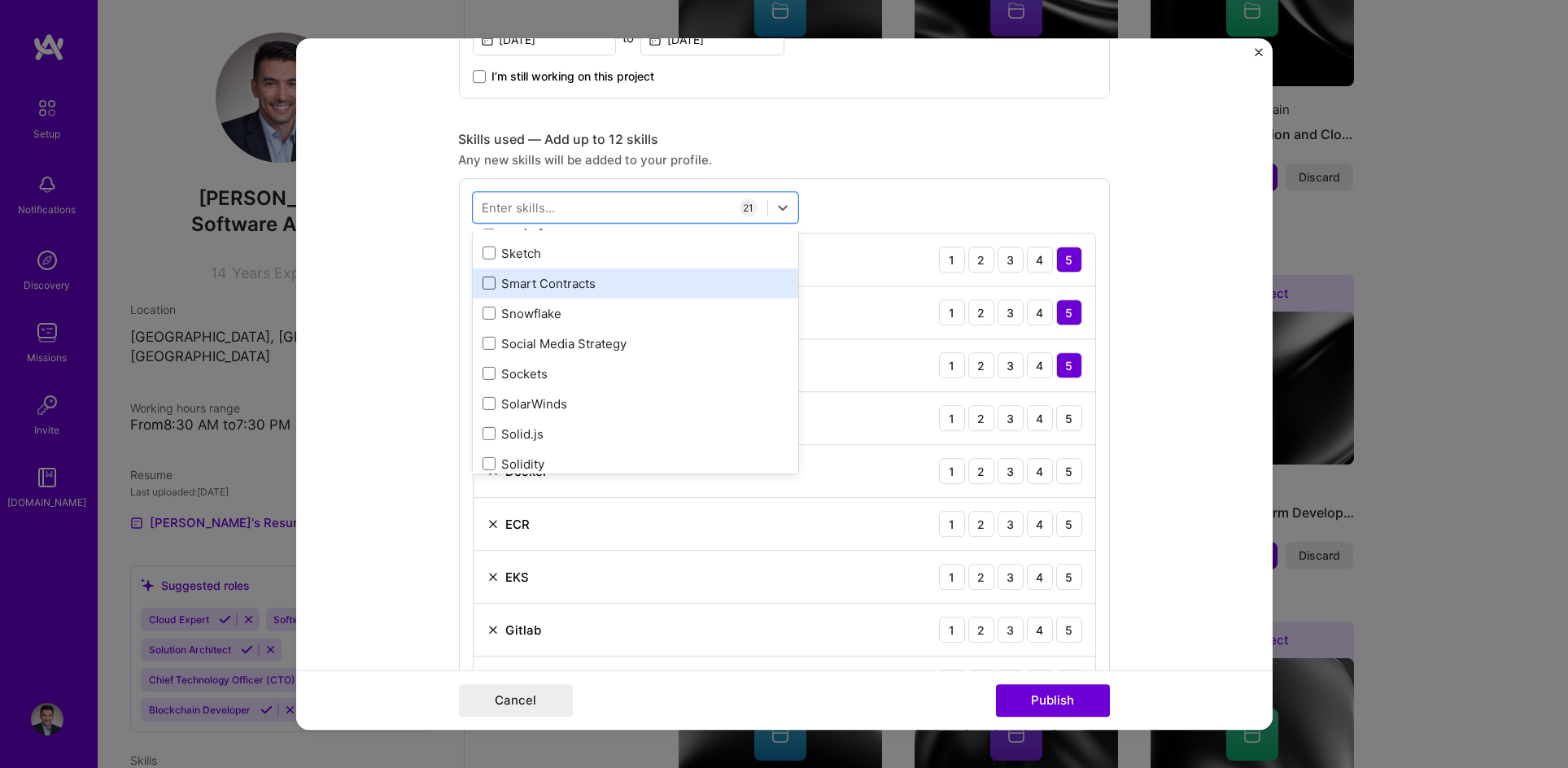
click at [484, 283] on span at bounding box center [488, 283] width 13 height 13
click at [0, 0] on input "checkbox" at bounding box center [0, 0] width 0 height 0
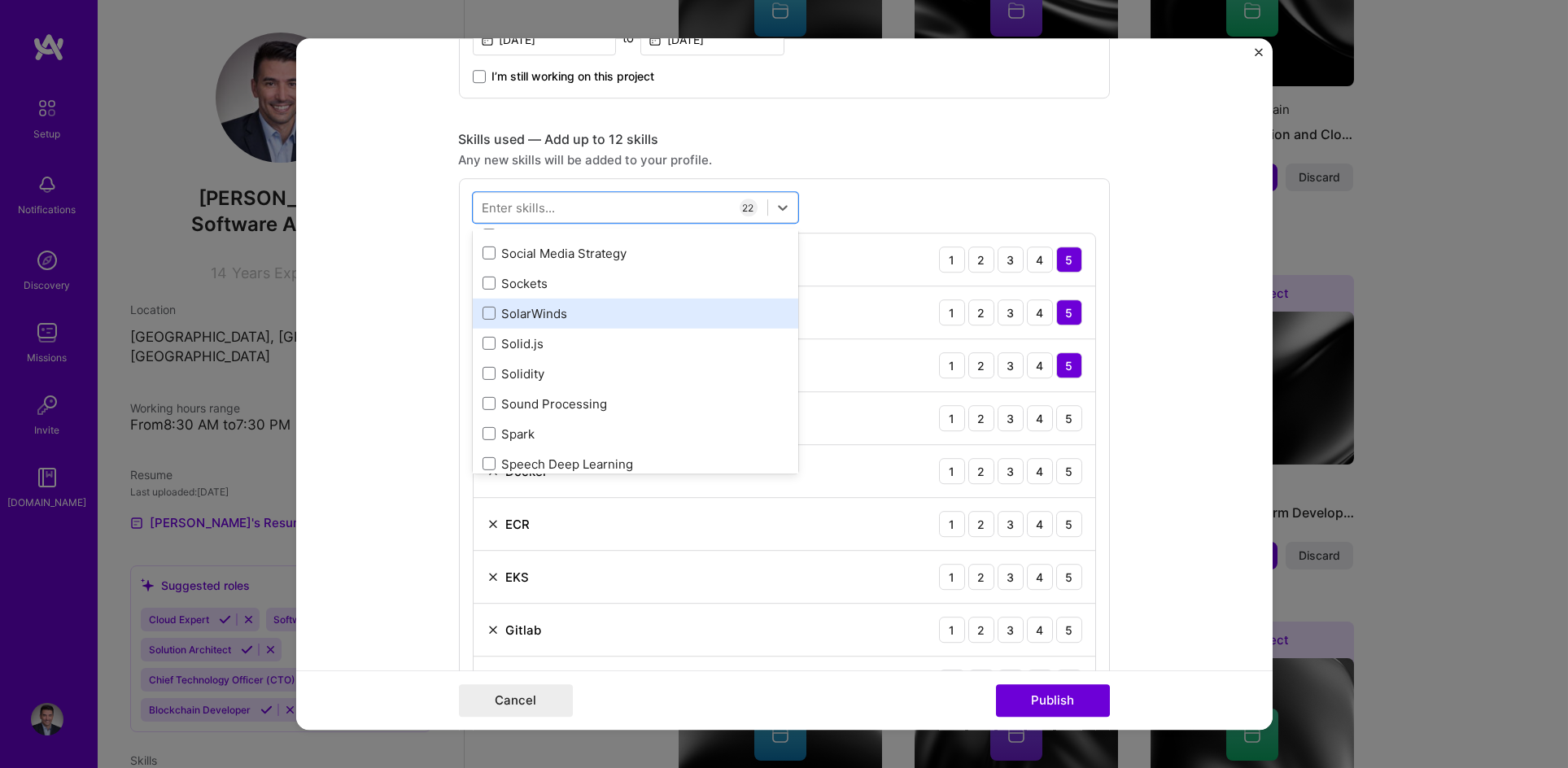
scroll to position [9239, 0]
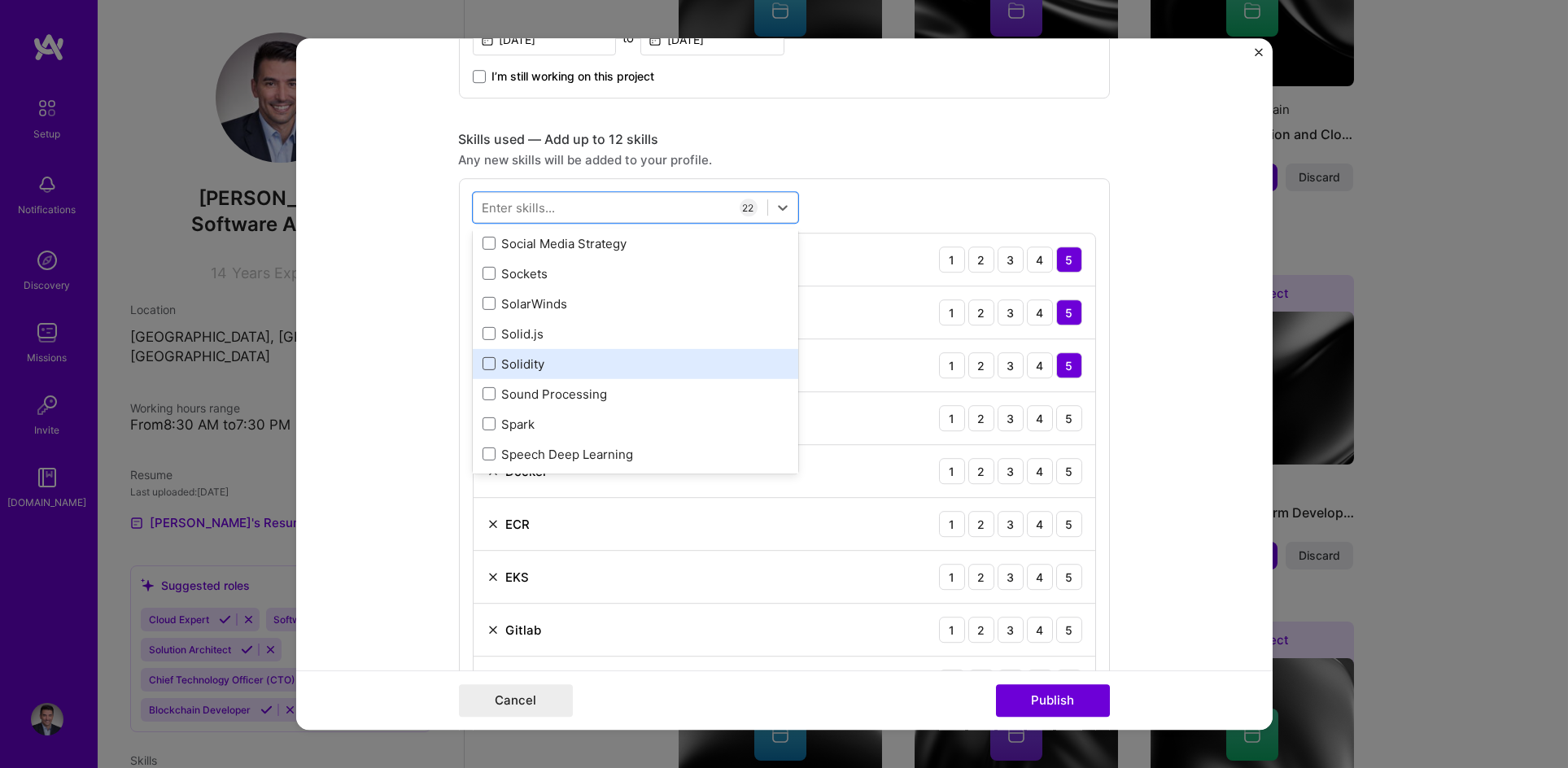
click at [482, 363] on span at bounding box center [488, 363] width 13 height 13
click at [0, 0] on input "checkbox" at bounding box center [0, 0] width 0 height 0
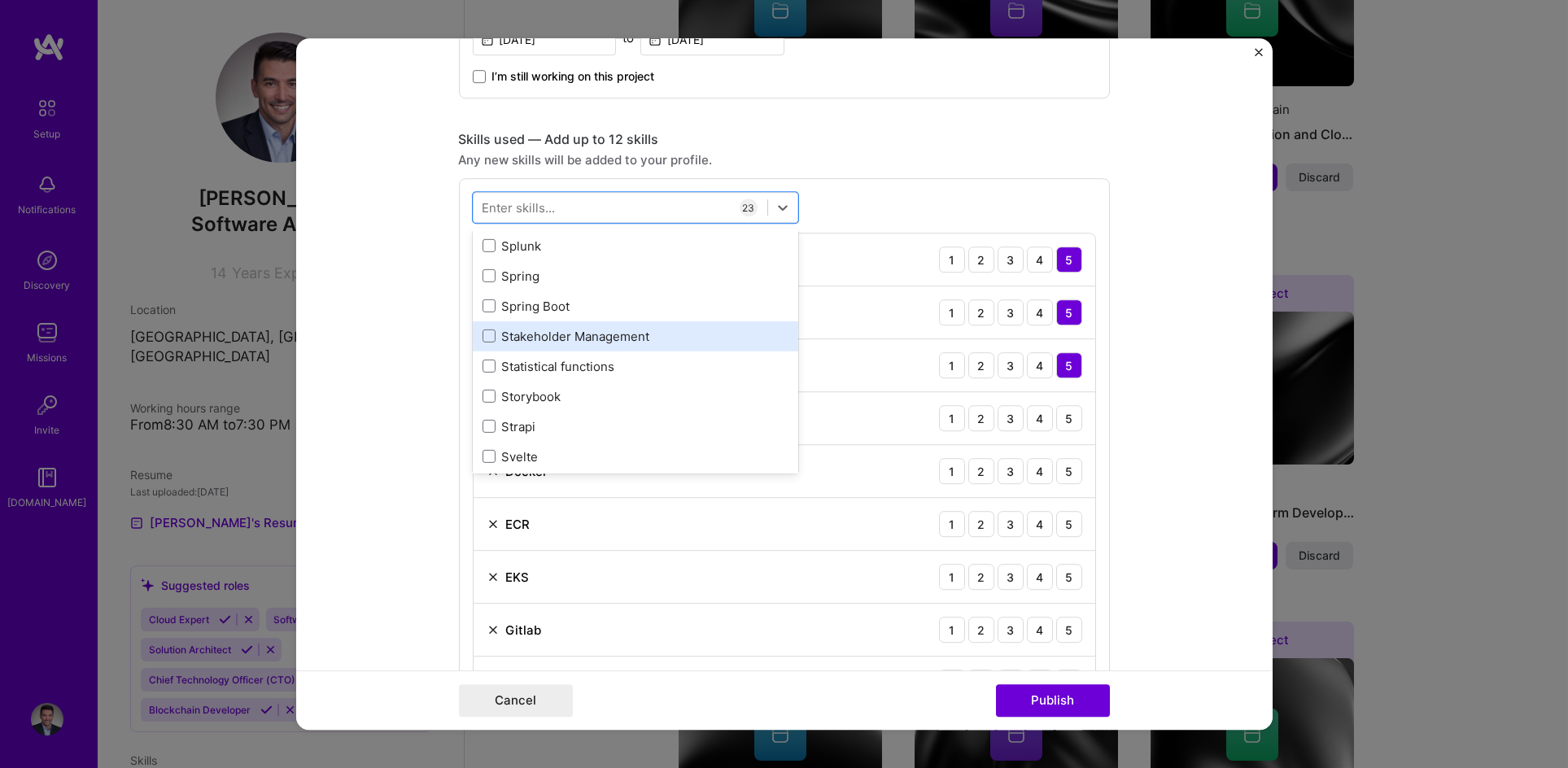
scroll to position [9494, 0]
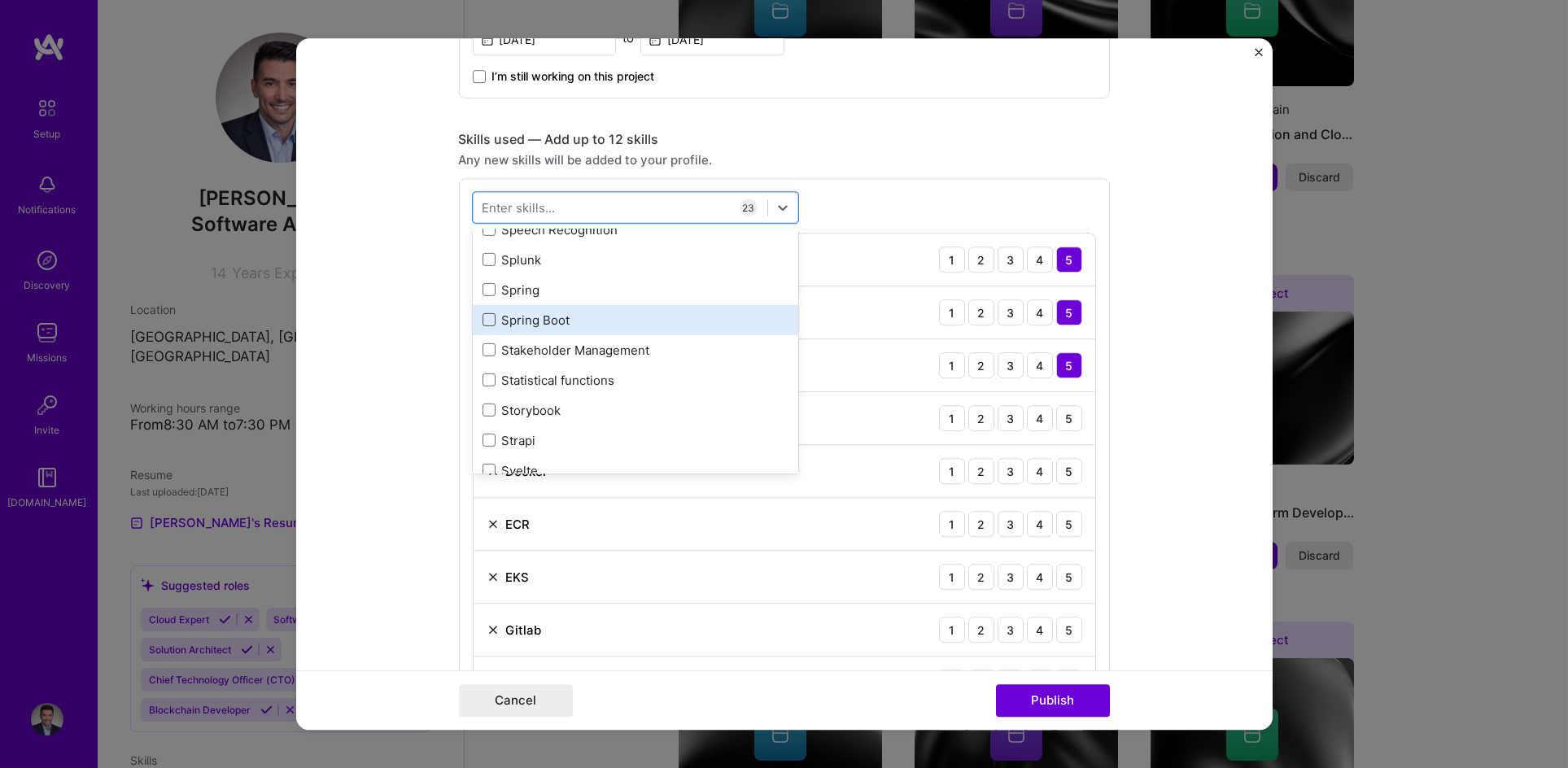
click at [482, 319] on span at bounding box center [488, 320] width 13 height 13
click at [0, 0] on input "checkbox" at bounding box center [0, 0] width 0 height 0
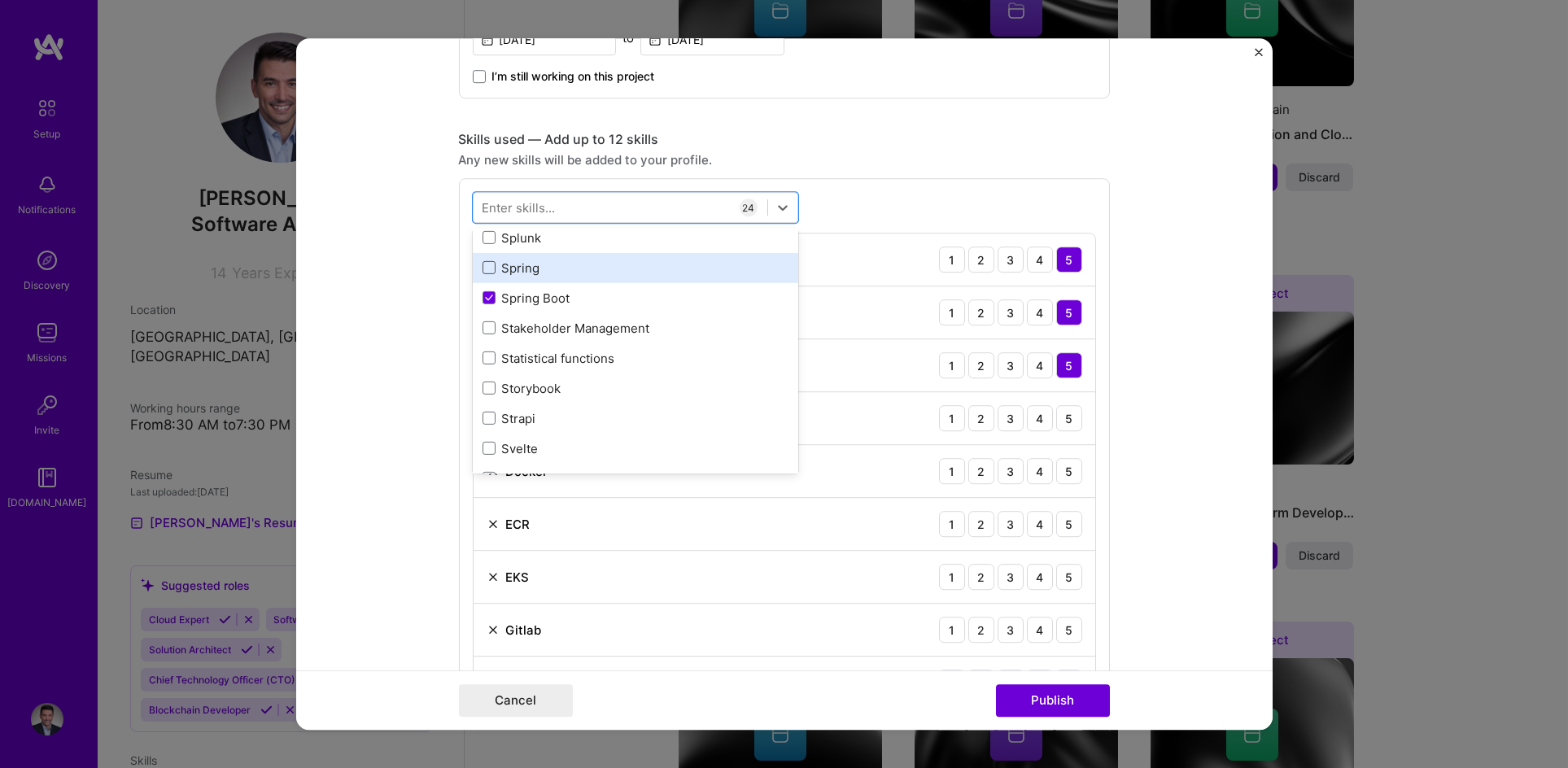
click at [482, 262] on span at bounding box center [488, 267] width 13 height 13
click at [0, 0] on input "checkbox" at bounding box center [0, 0] width 0 height 0
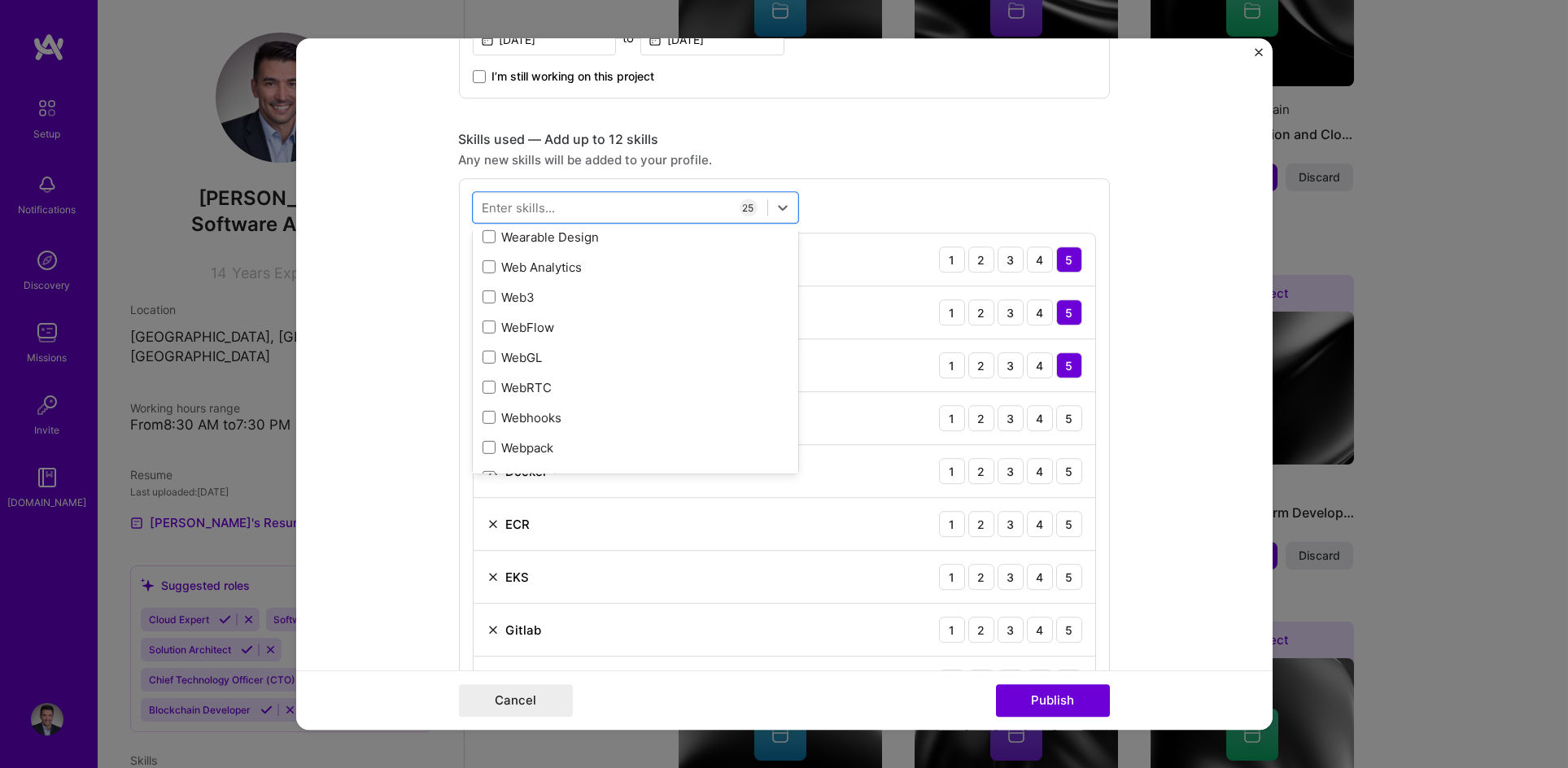
scroll to position [10680, 0]
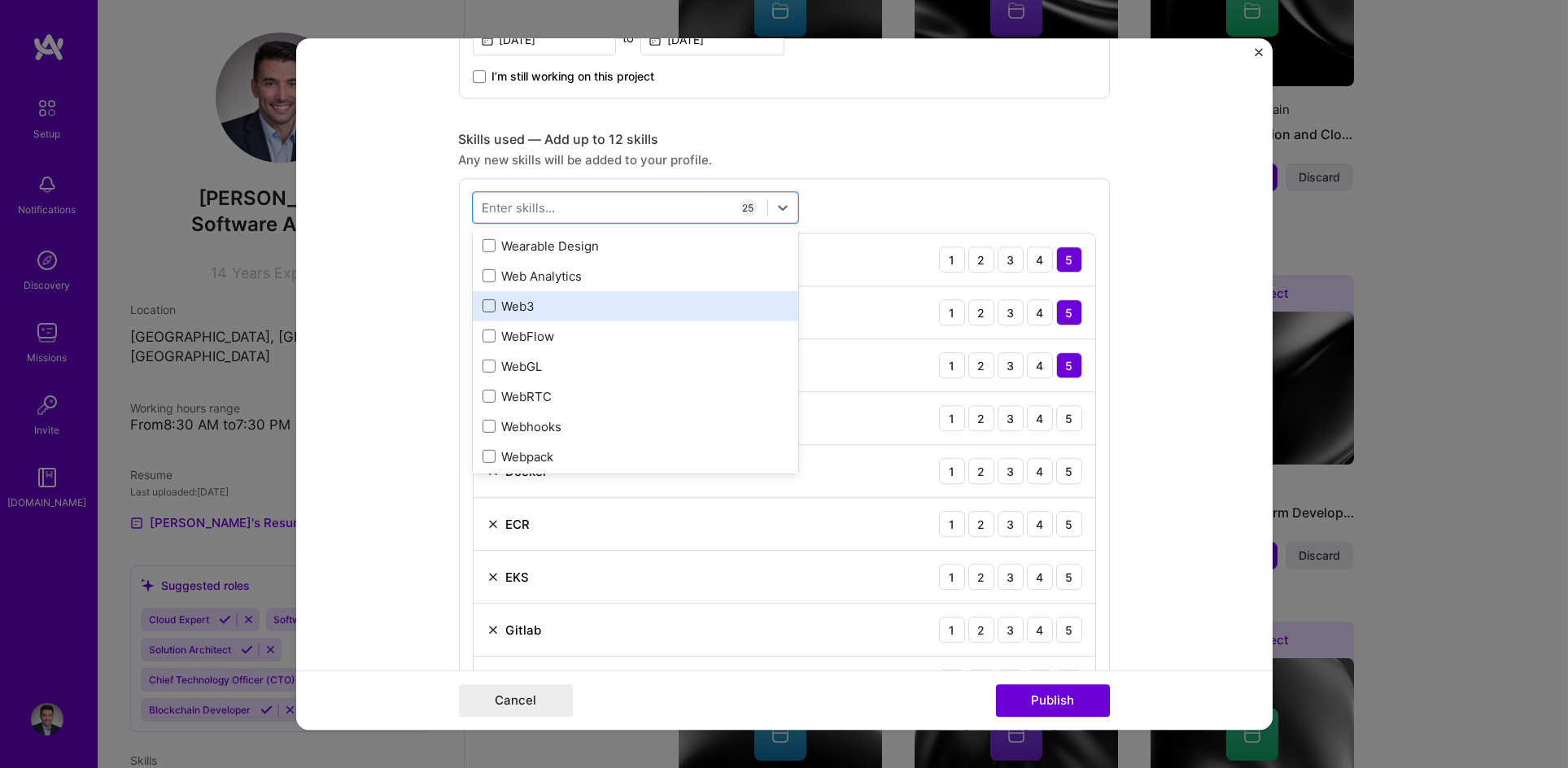
click at [482, 304] on span at bounding box center [488, 306] width 13 height 13
click at [0, 0] on input "checkbox" at bounding box center [0, 0] width 0 height 0
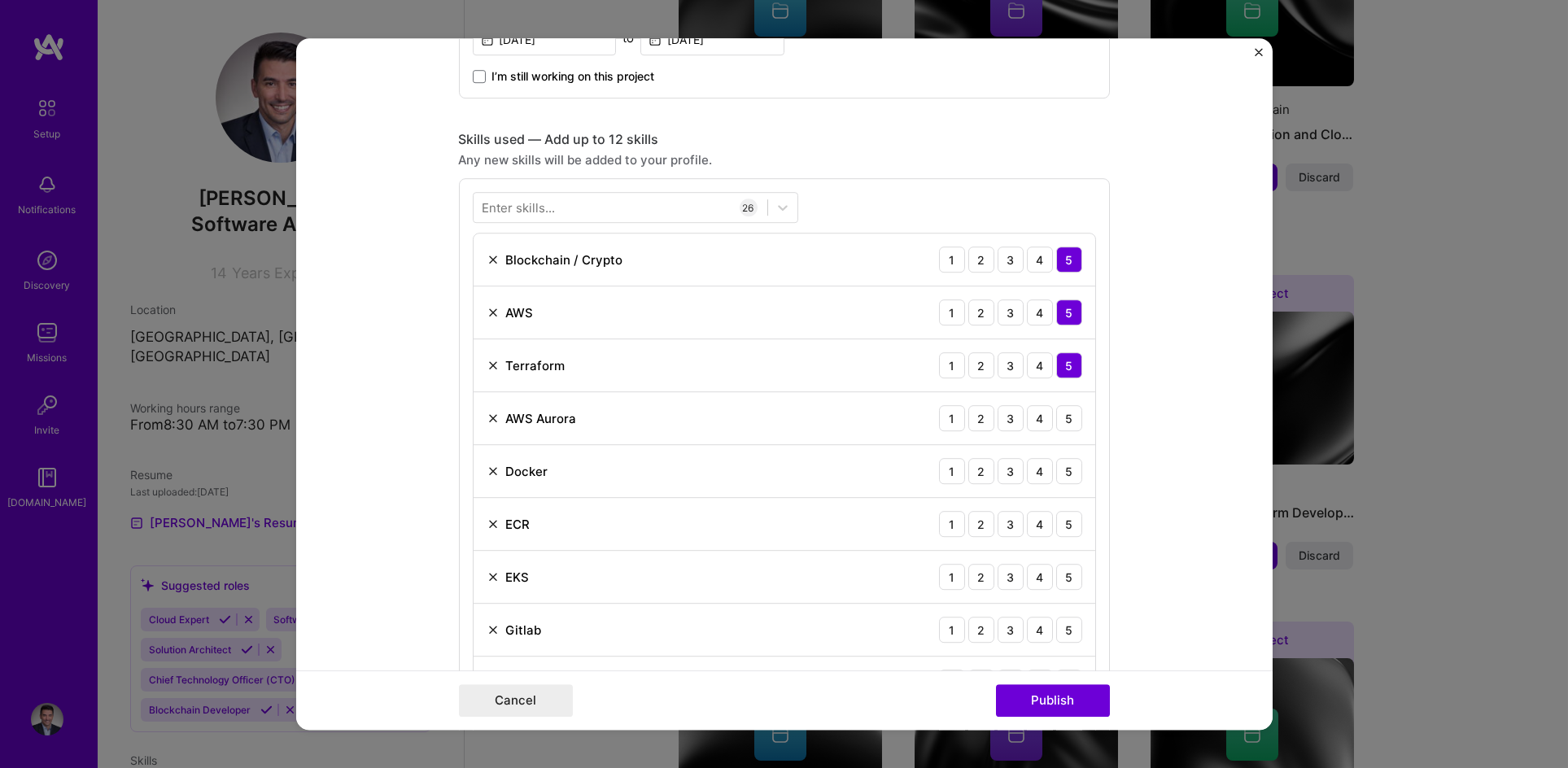
click at [1066, 417] on div "5" at bounding box center [1069, 418] width 26 height 26
click at [1057, 474] on div "5" at bounding box center [1069, 470] width 26 height 26
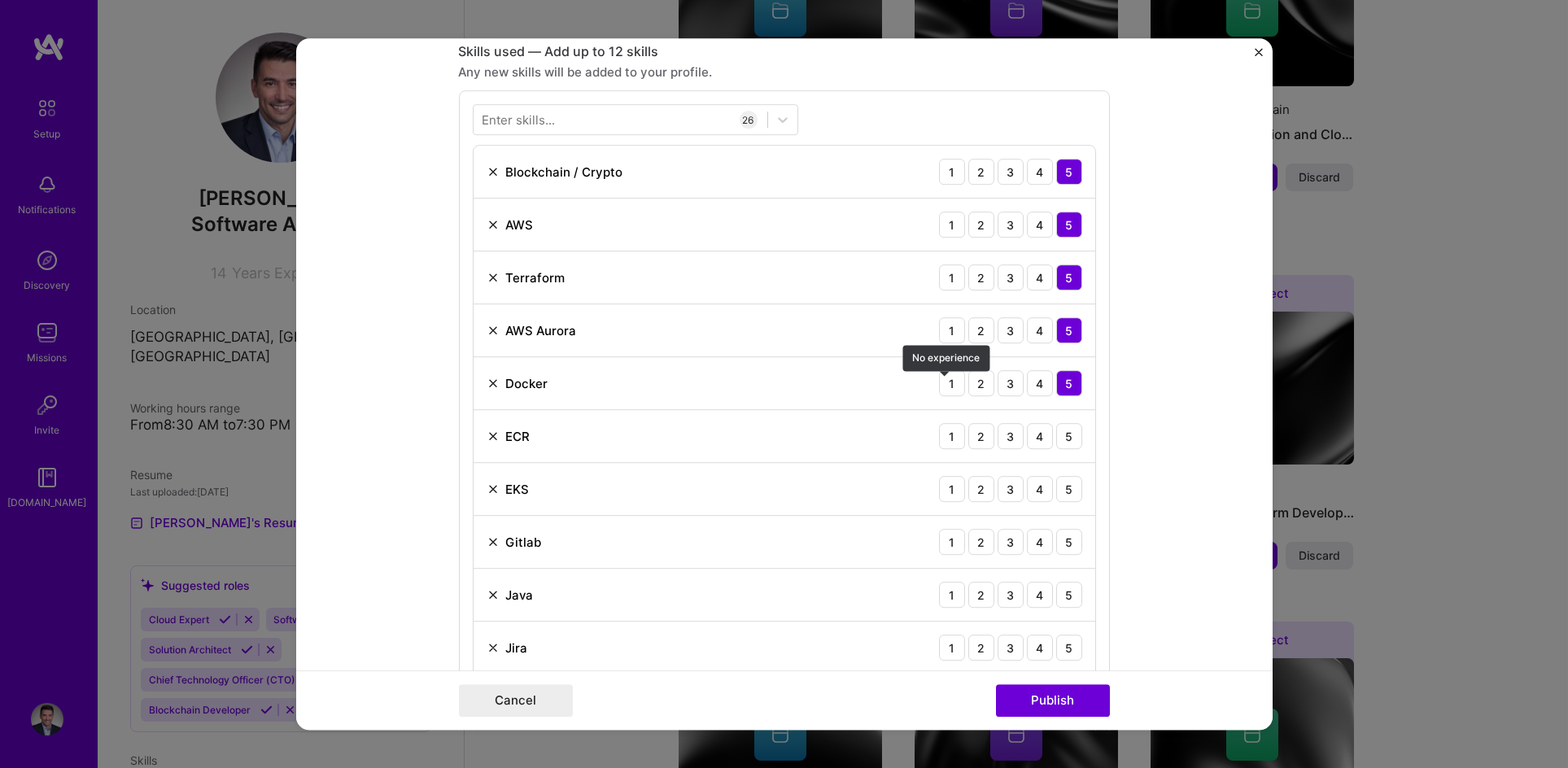
scroll to position [809, 0]
click at [1062, 430] on div "5" at bounding box center [1069, 435] width 26 height 26
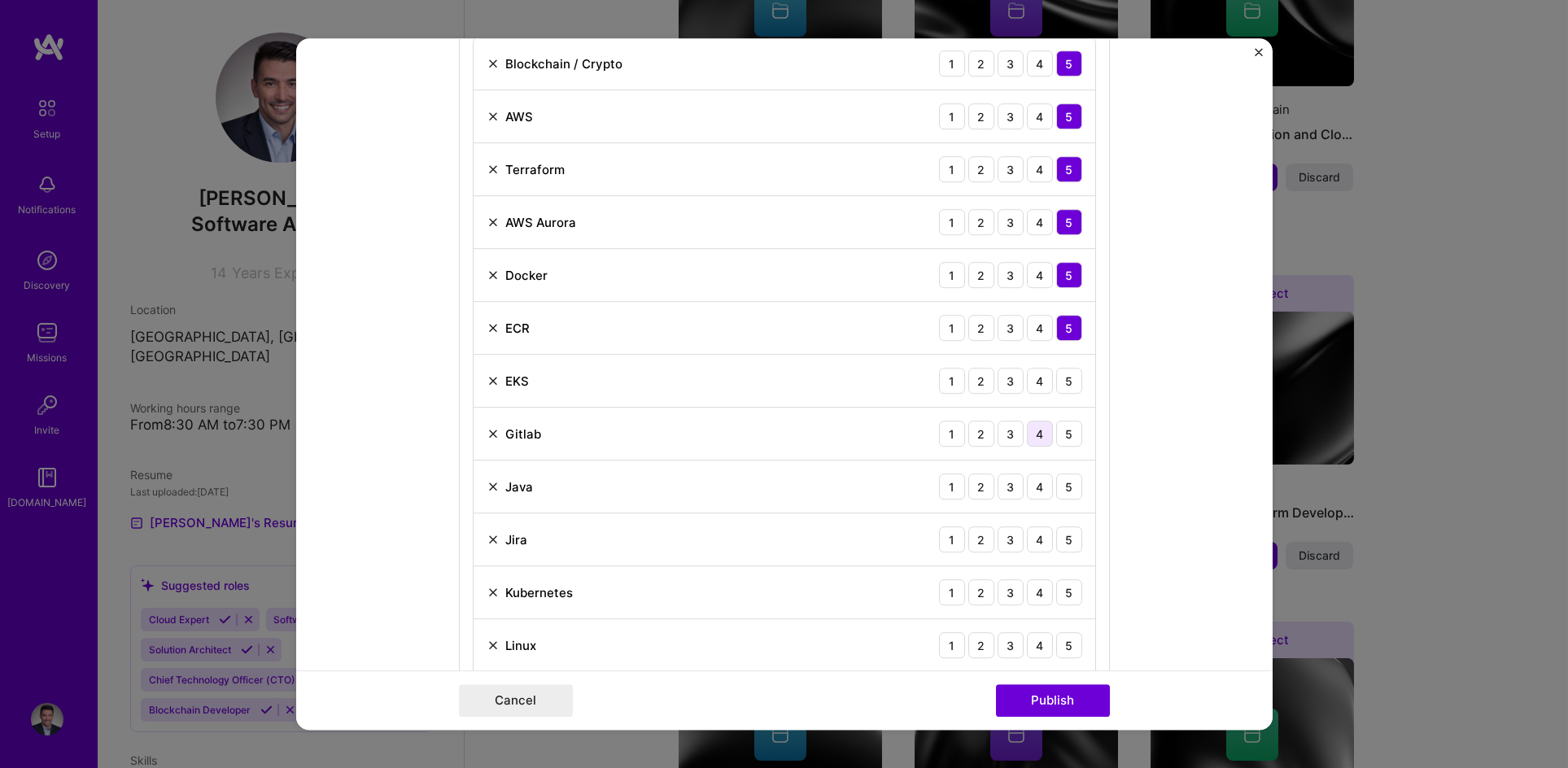
scroll to position [920, 0]
click at [1033, 376] on div "4" at bounding box center [1039, 377] width 26 height 26
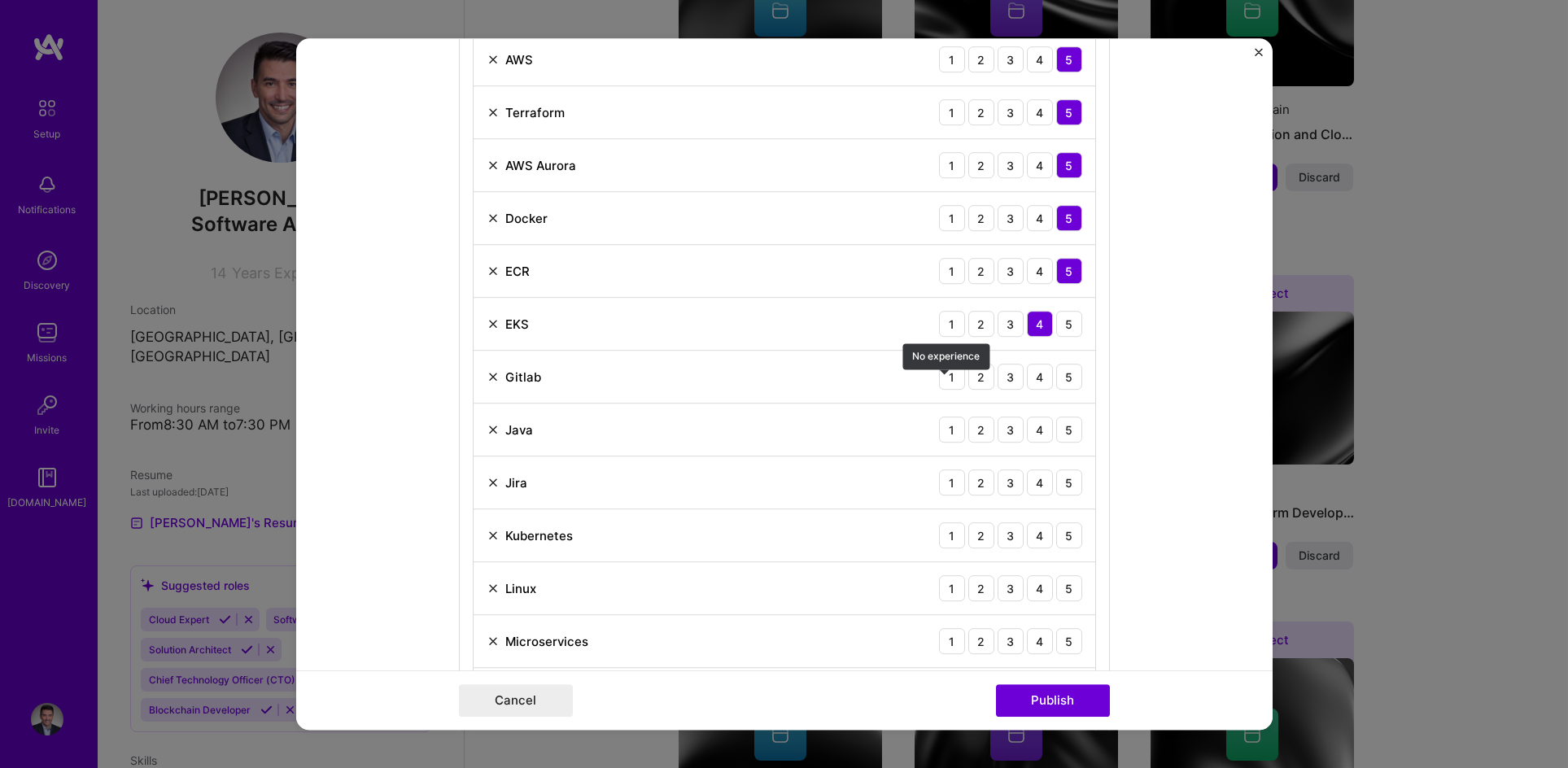
scroll to position [975, 0]
click at [1056, 381] on div "5" at bounding box center [1069, 374] width 26 height 26
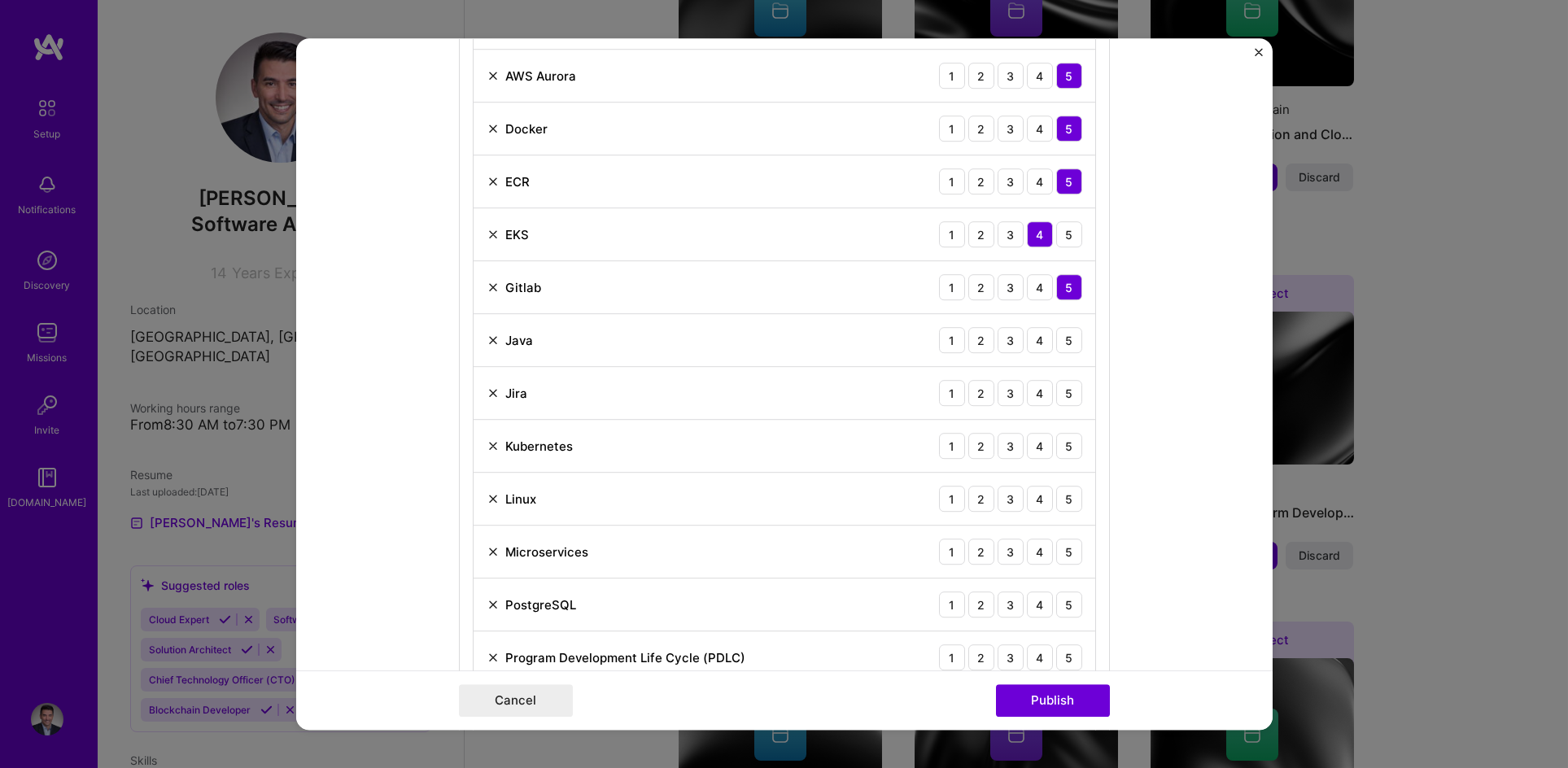
scroll to position [1076, 0]
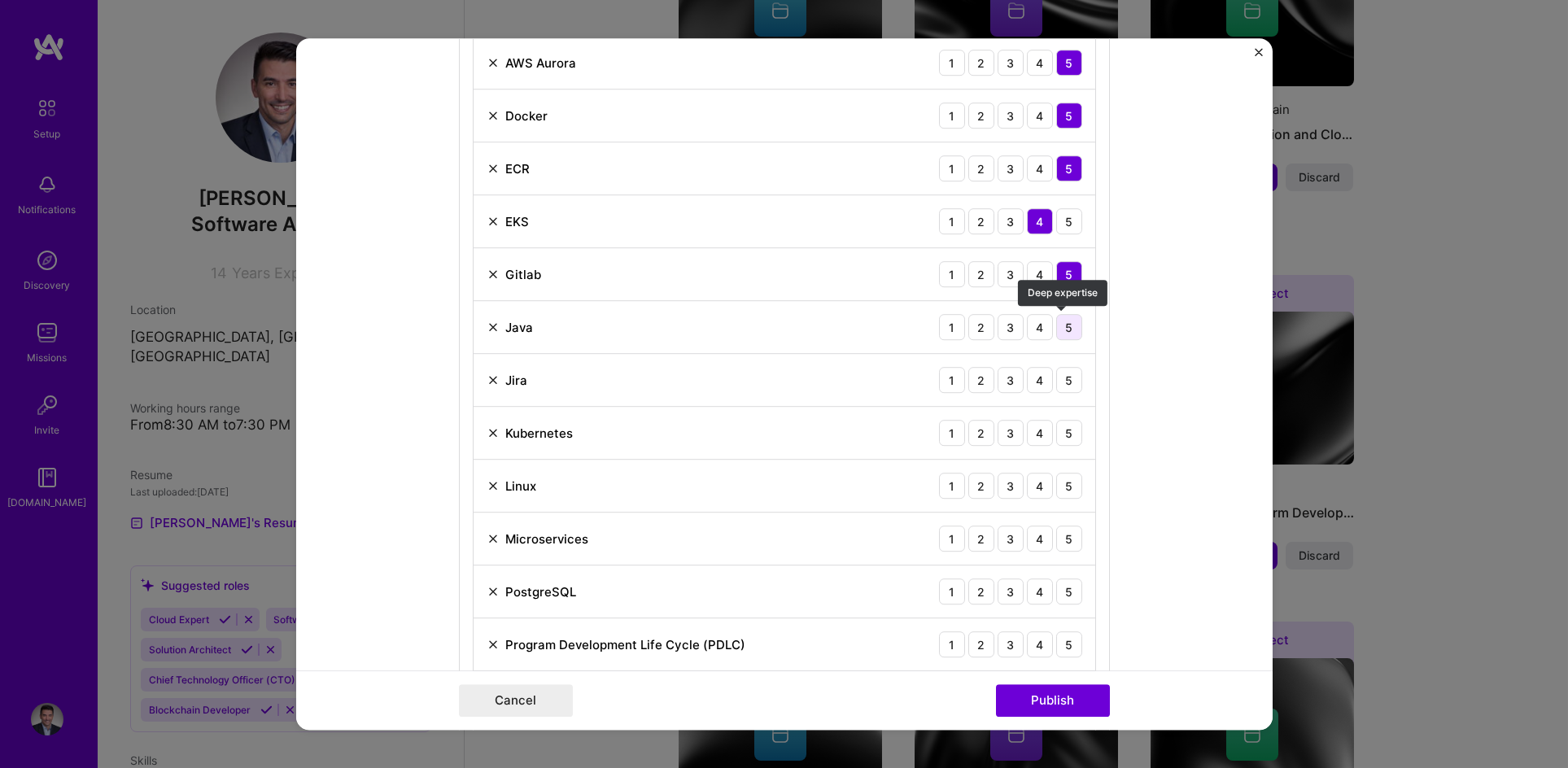
click at [1068, 326] on div "5" at bounding box center [1069, 326] width 26 height 26
click at [1071, 381] on div "5" at bounding box center [1069, 379] width 26 height 26
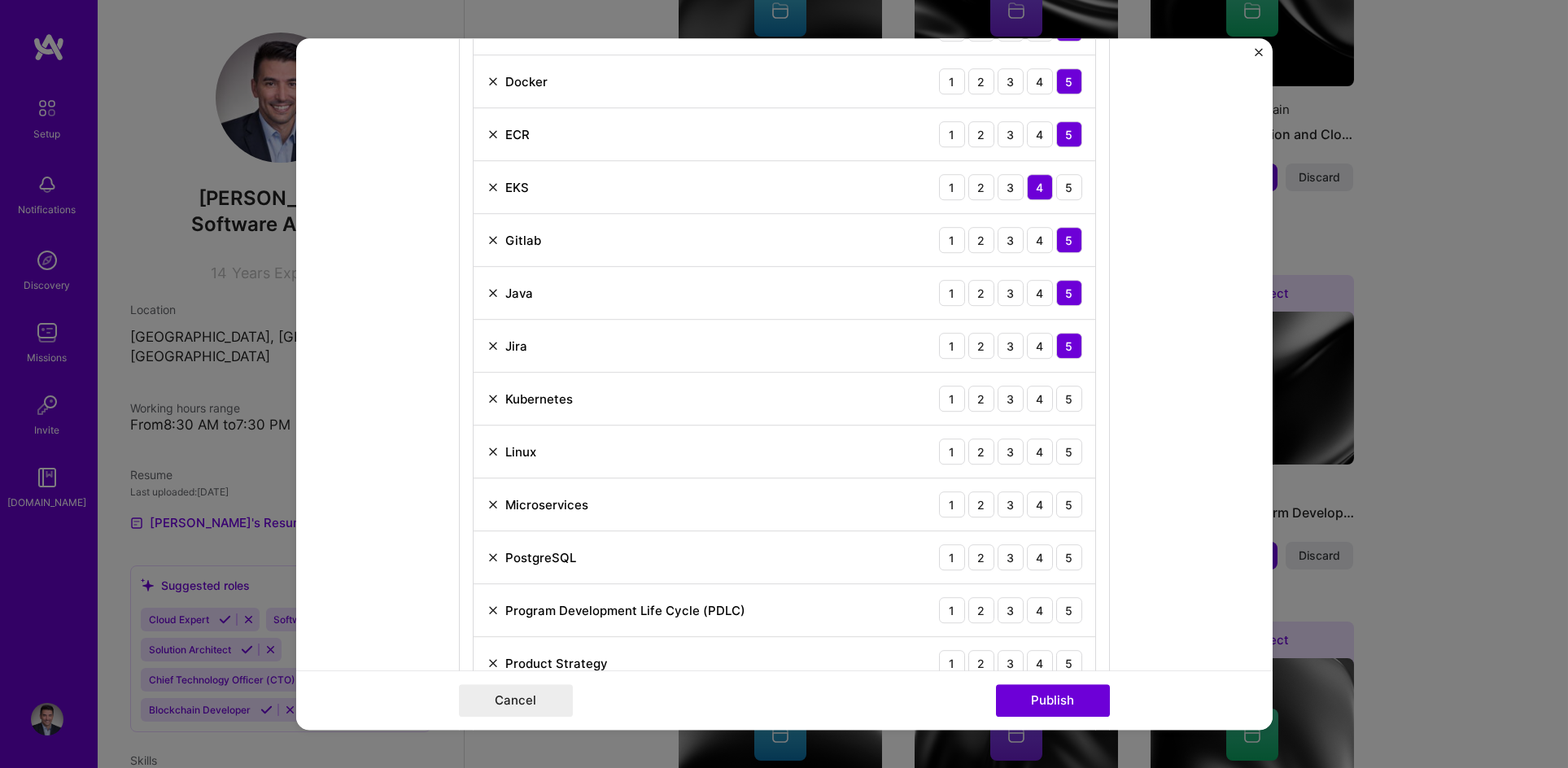
scroll to position [1153, 0]
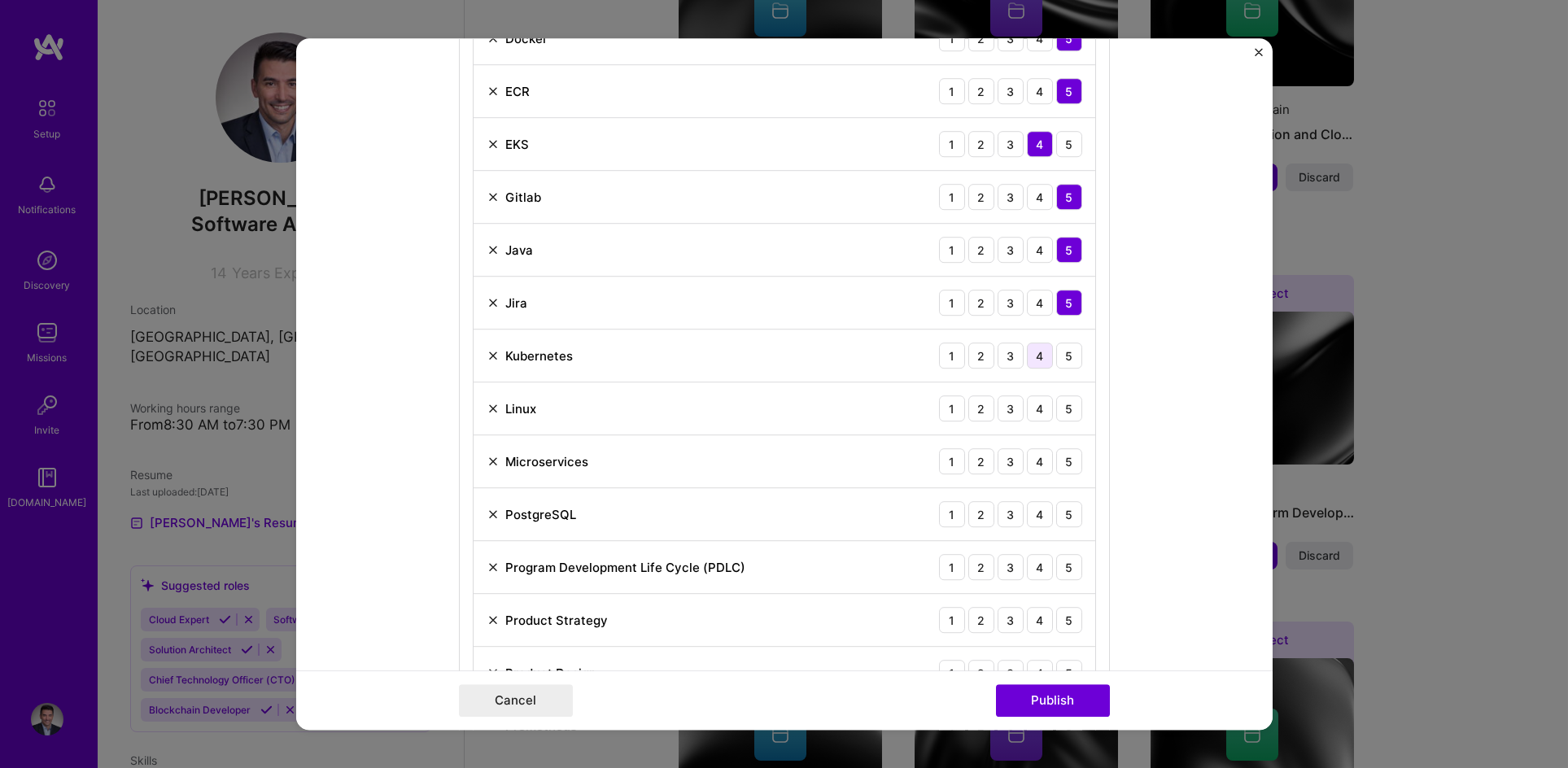
click at [1036, 360] on div "4" at bounding box center [1039, 355] width 26 height 26
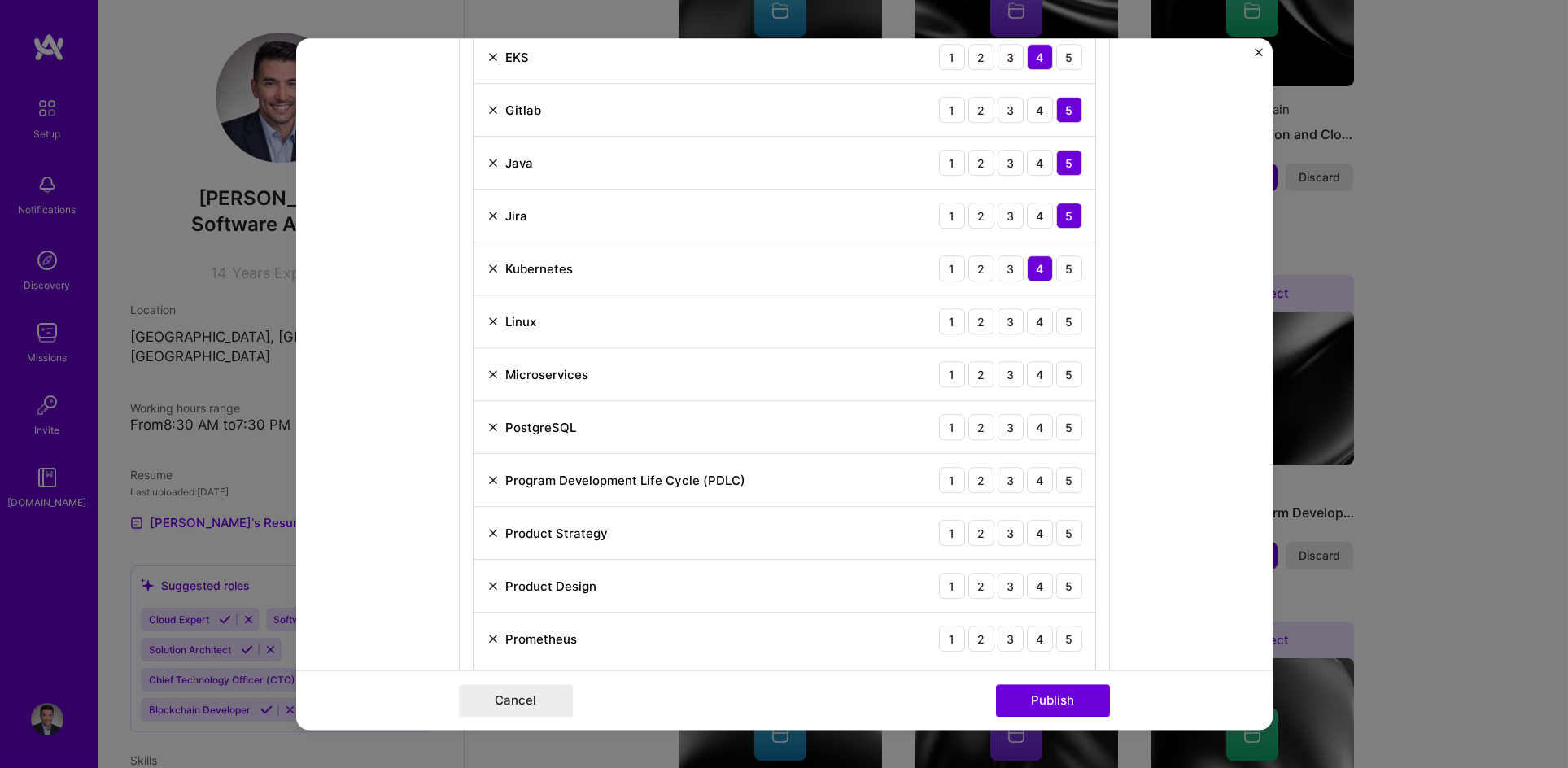
scroll to position [1242, 0]
click at [1064, 316] on div "5" at bounding box center [1069, 320] width 26 height 26
click at [1069, 373] on div "5" at bounding box center [1069, 372] width 26 height 26
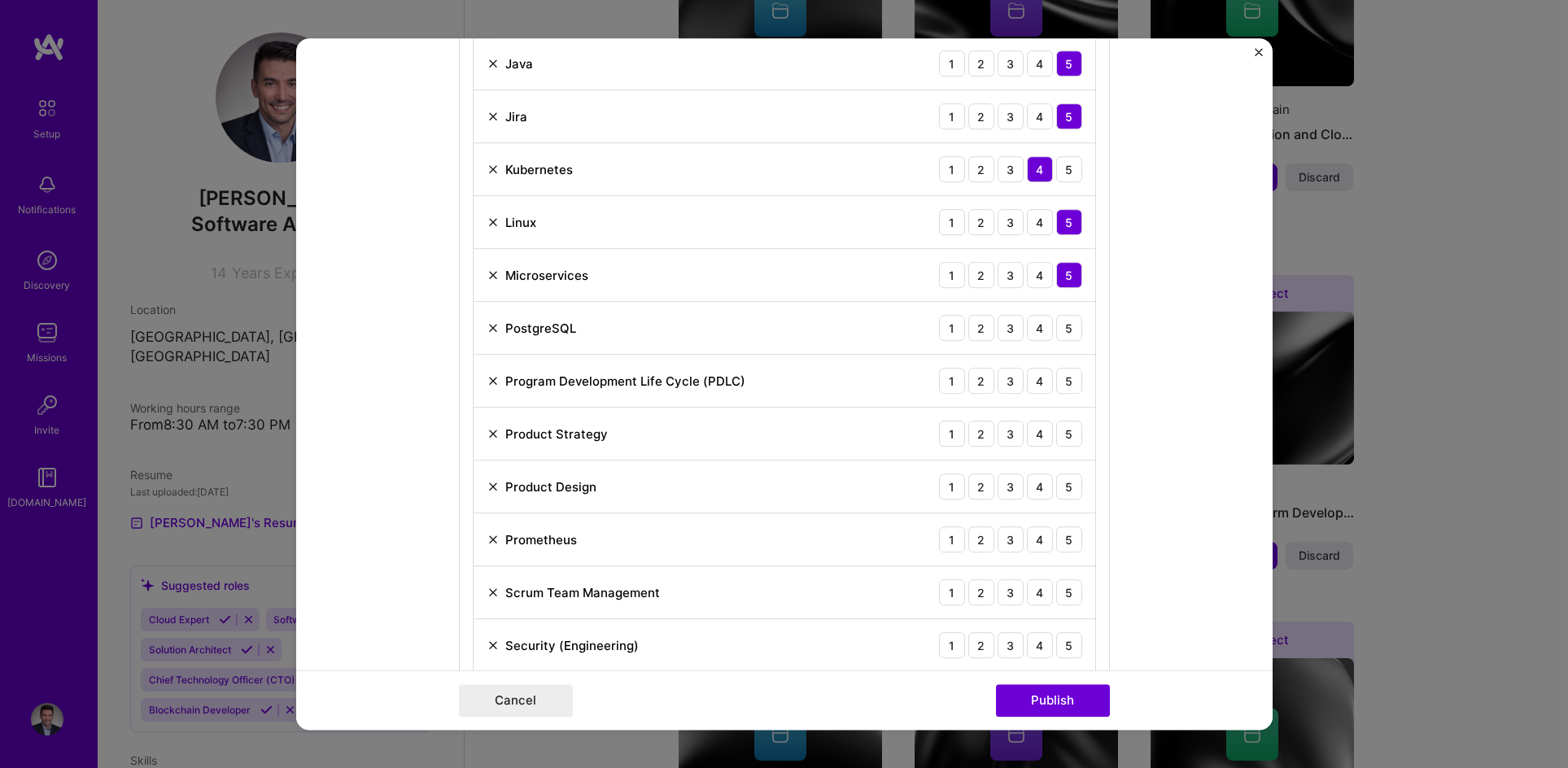
scroll to position [1342, 0]
click at [1034, 327] on div "4" at bounding box center [1039, 325] width 26 height 26
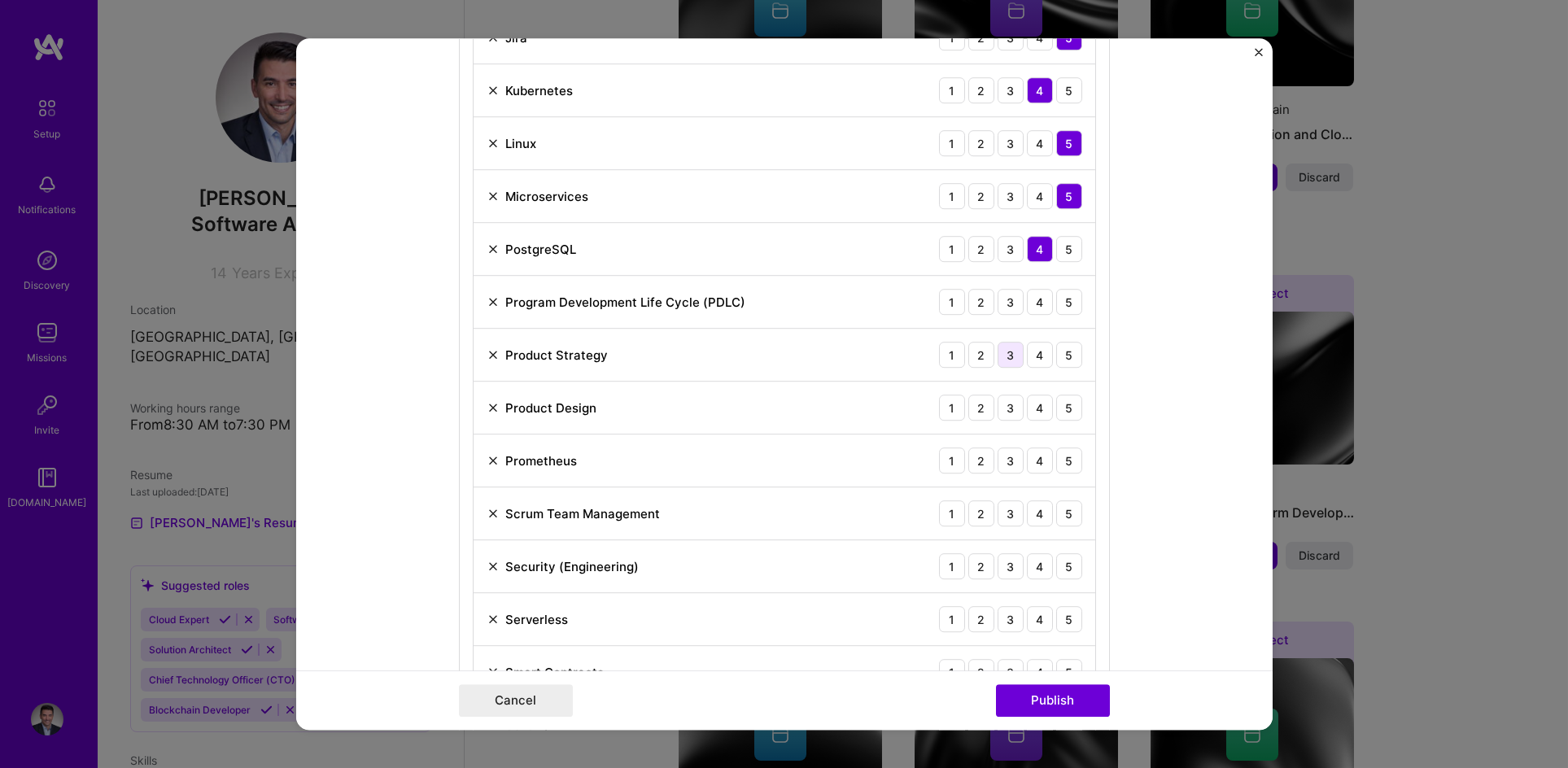
scroll to position [1419, 0]
click at [1061, 305] on div "5" at bounding box center [1069, 300] width 26 height 26
click at [1028, 356] on div "4" at bounding box center [1039, 353] width 26 height 26
click at [1037, 411] on div "4" at bounding box center [1039, 406] width 26 height 26
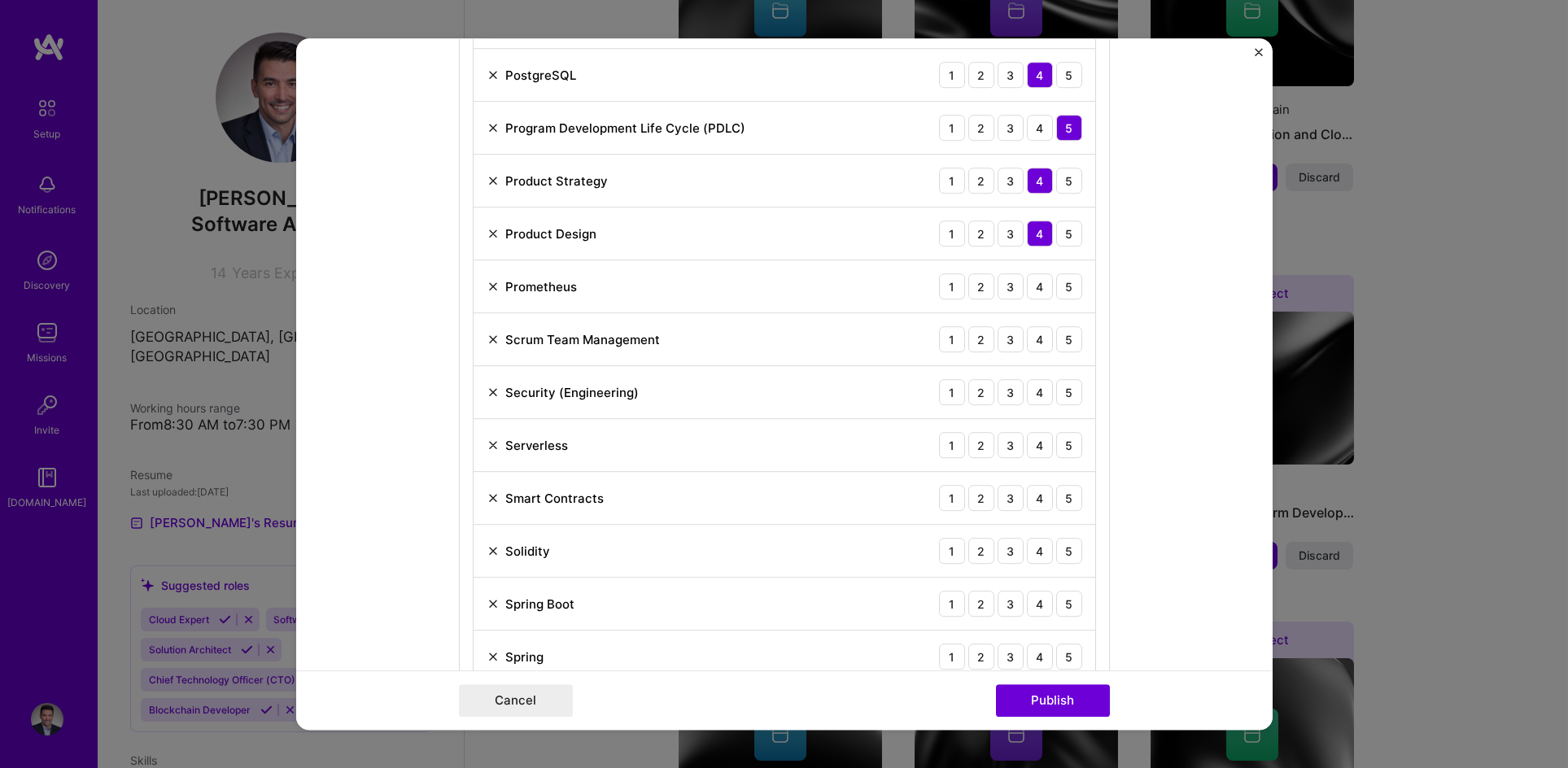
scroll to position [1597, 0]
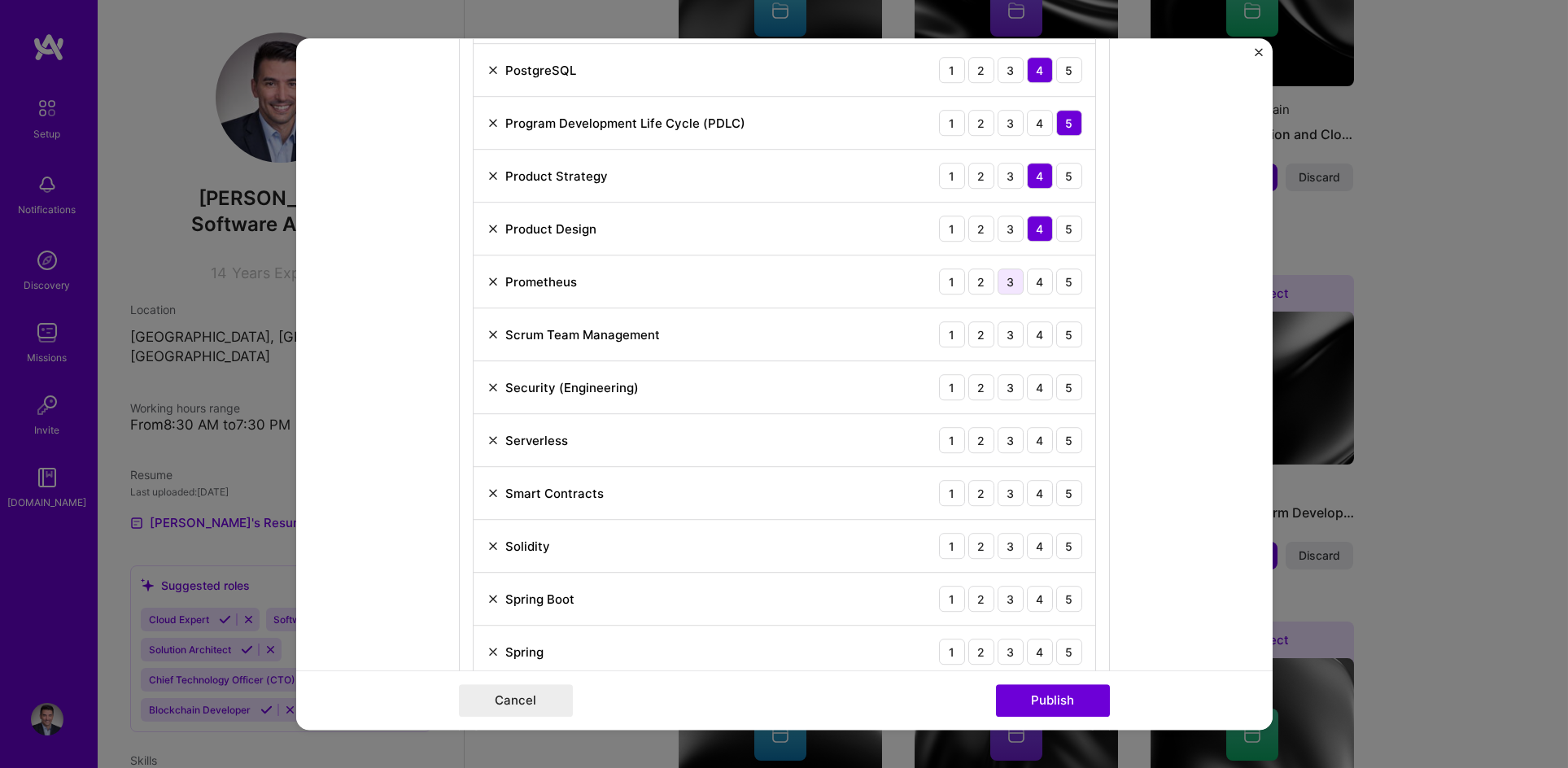
click at [1005, 286] on div "3" at bounding box center [1010, 281] width 26 height 26
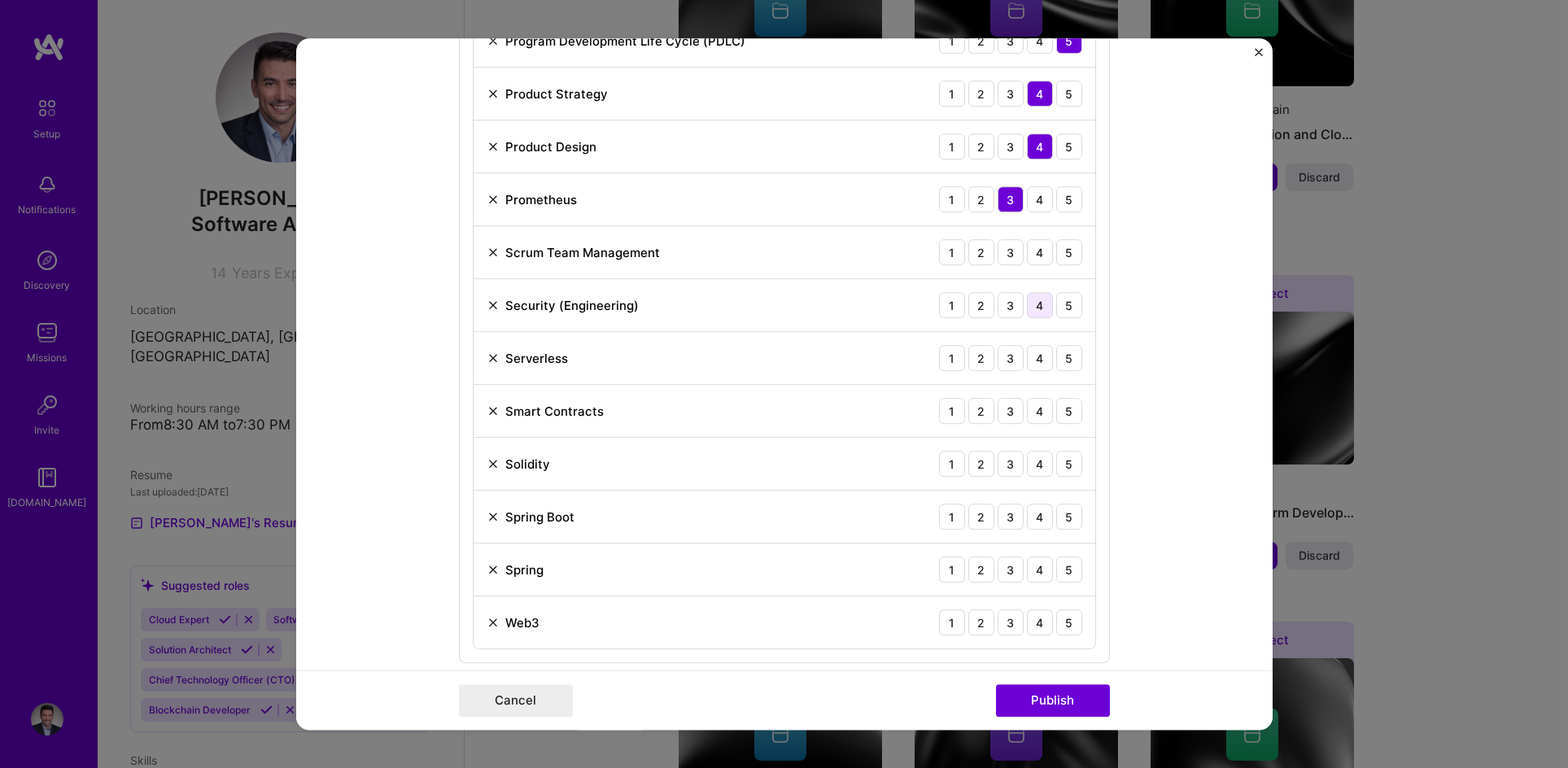
scroll to position [1685, 0]
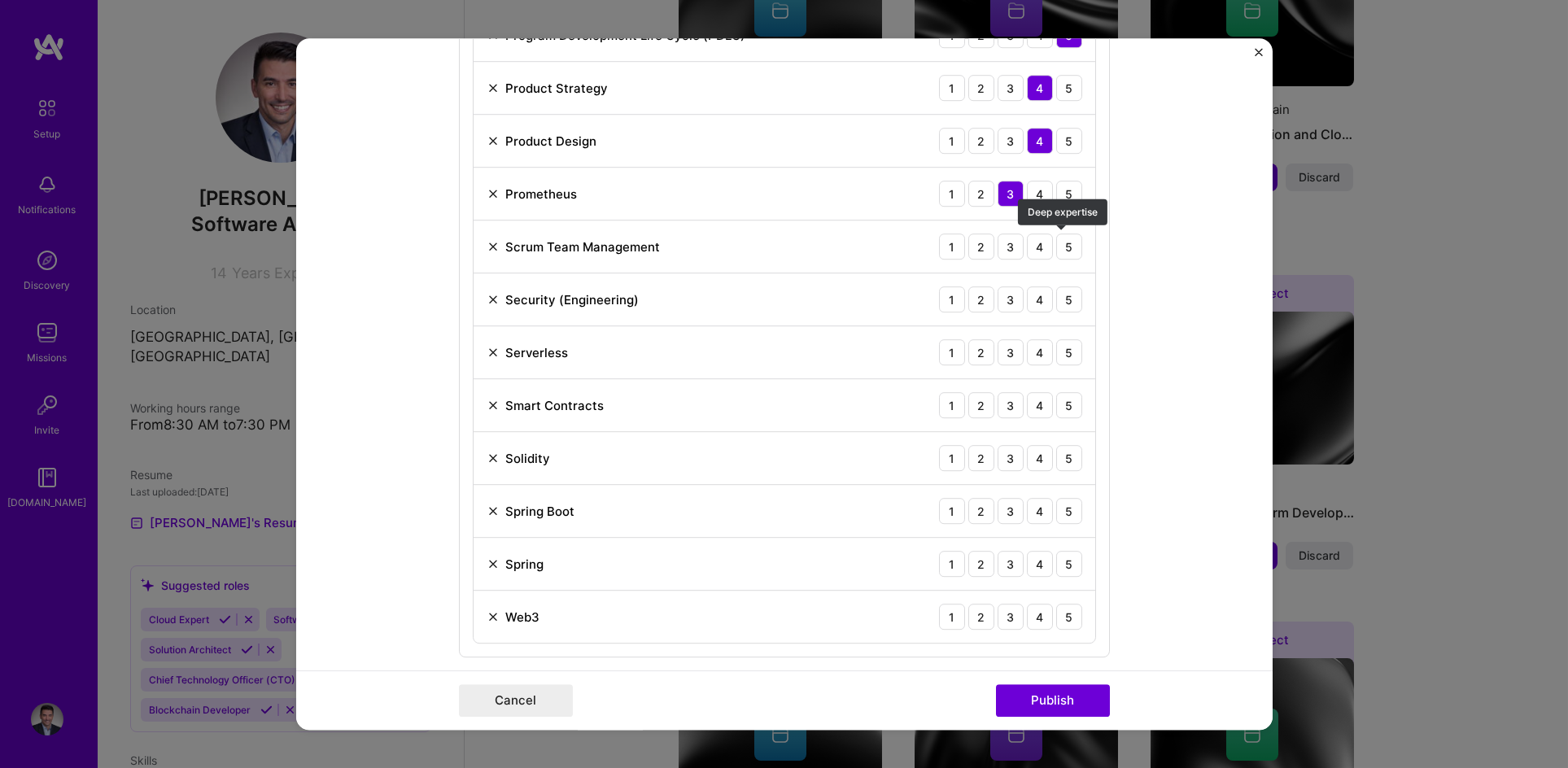
drag, startPoint x: 1060, startPoint y: 244, endPoint x: 1018, endPoint y: 276, distance: 52.8
click at [1060, 245] on div "5" at bounding box center [1069, 246] width 26 height 26
click at [1065, 302] on div "5" at bounding box center [1069, 299] width 26 height 26
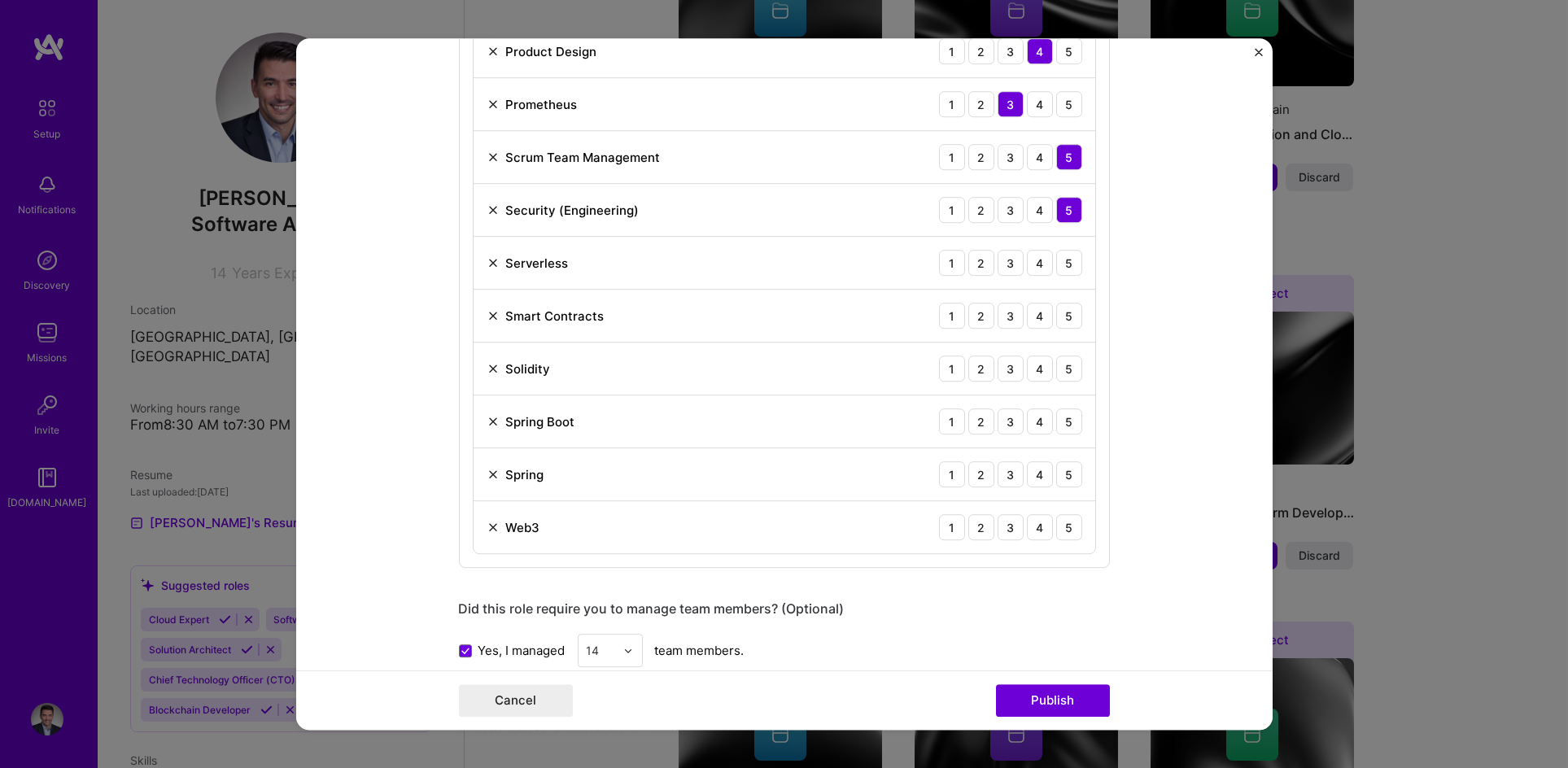
scroll to position [1785, 0]
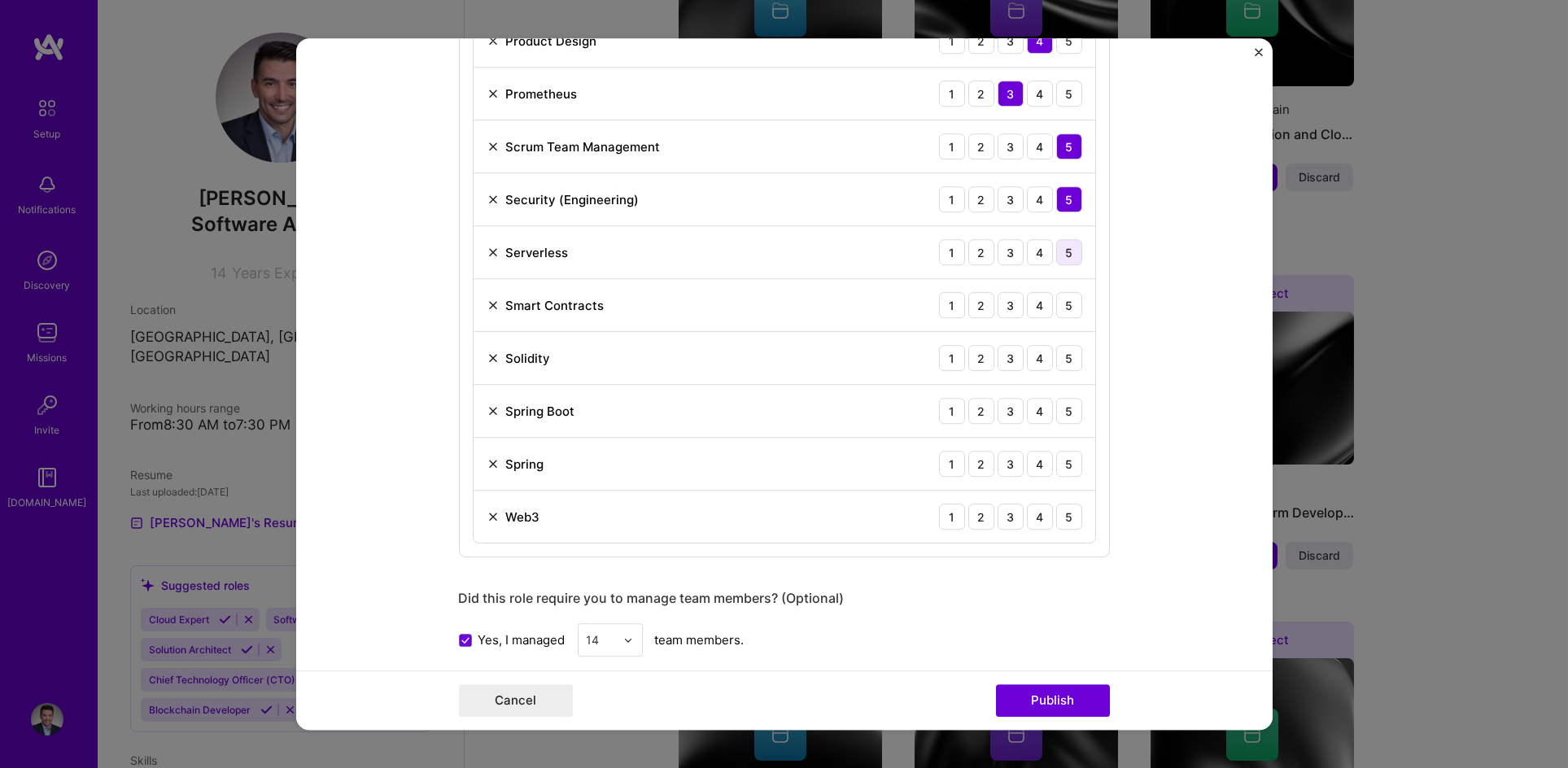
click at [1056, 255] on div "5" at bounding box center [1069, 252] width 26 height 26
drag, startPoint x: 1007, startPoint y: 307, endPoint x: 1009, endPoint y: 324, distance: 17.1
click at [1007, 308] on div "3" at bounding box center [1010, 305] width 26 height 26
click at [1006, 360] on div "3" at bounding box center [1010, 358] width 26 height 26
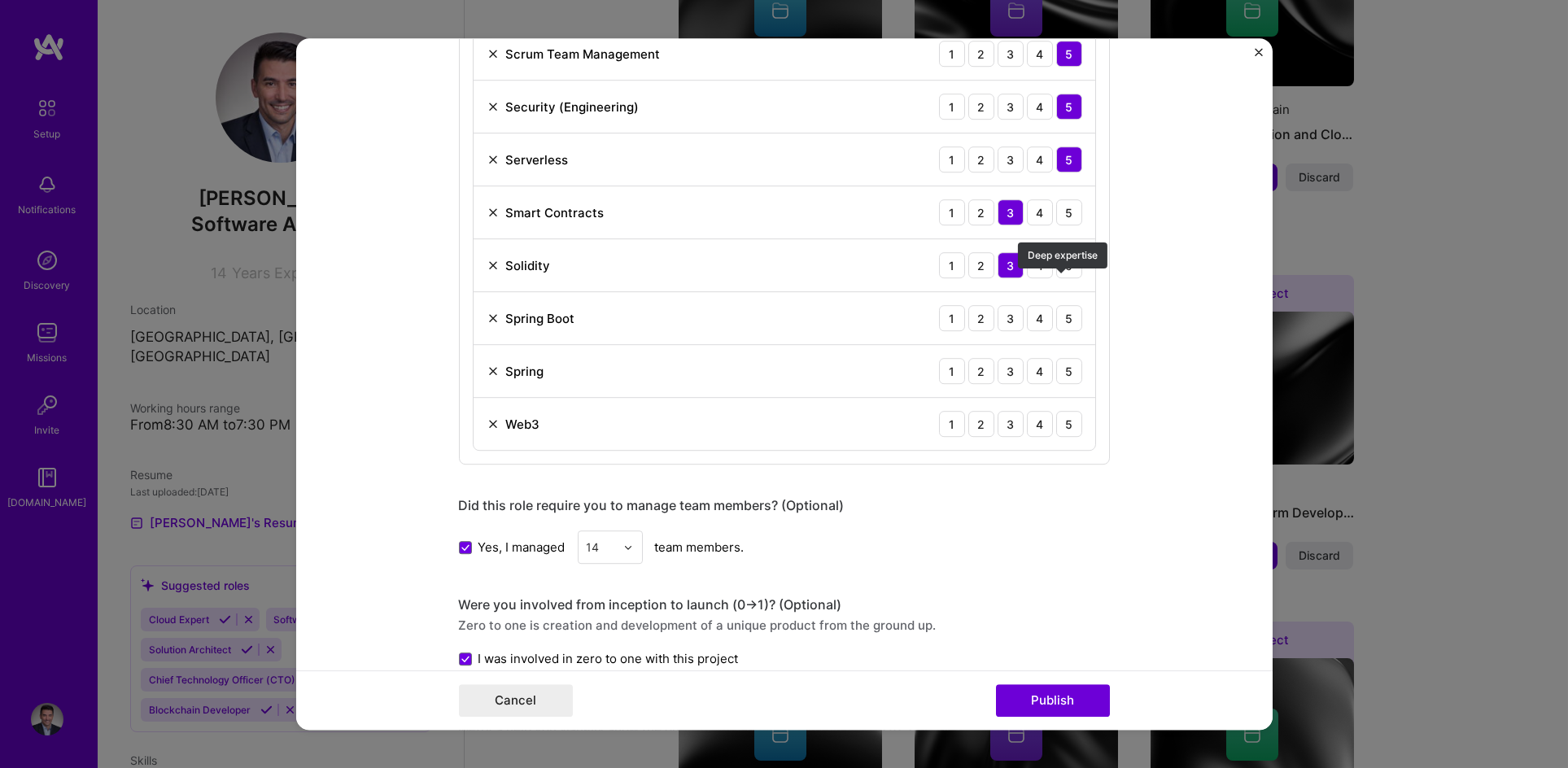
scroll to position [1885, 0]
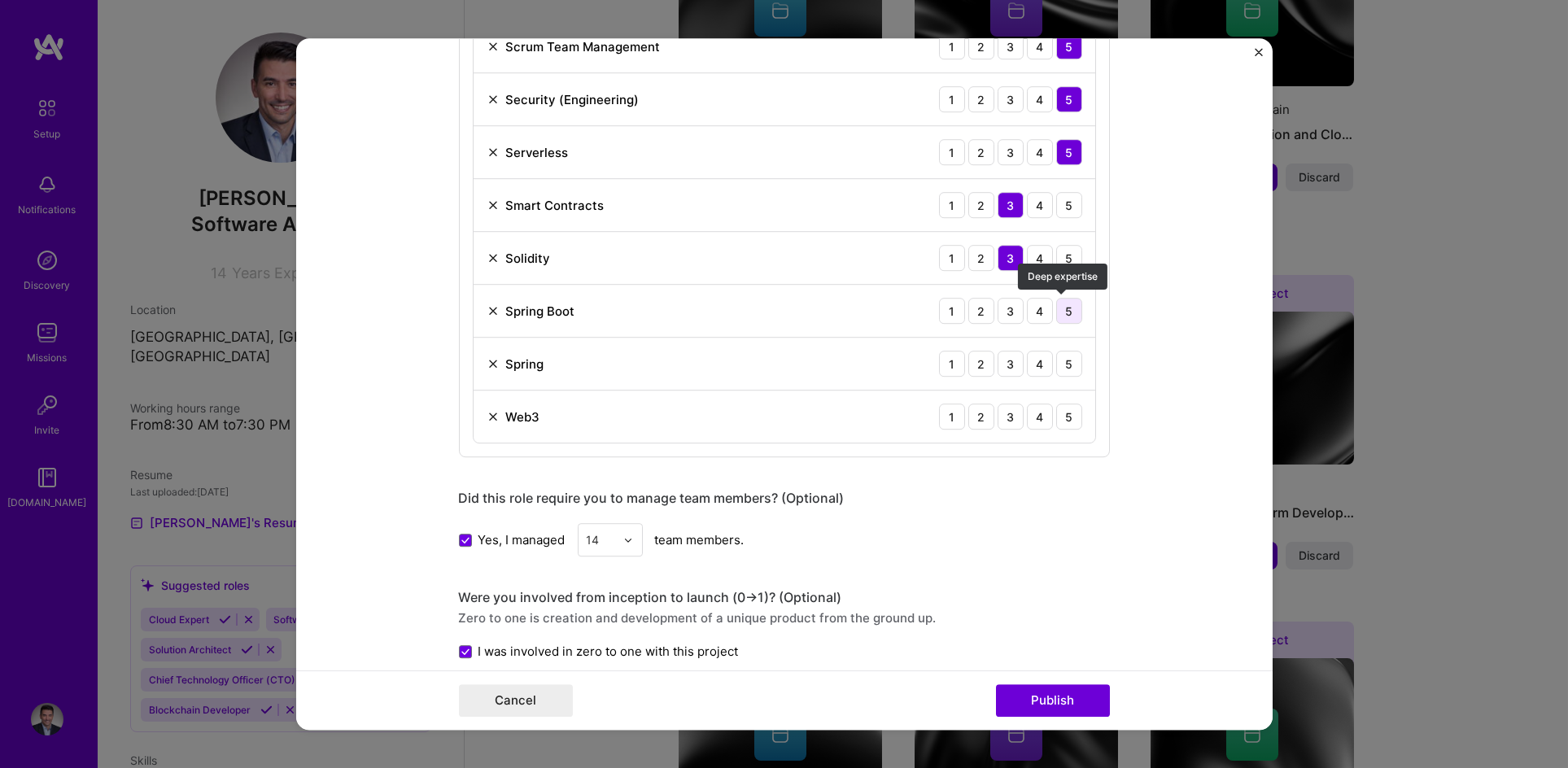
click at [1060, 309] on div "5" at bounding box center [1069, 310] width 26 height 26
click at [1076, 357] on div "5" at bounding box center [1069, 363] width 26 height 26
click at [1036, 421] on div "4" at bounding box center [1039, 416] width 26 height 26
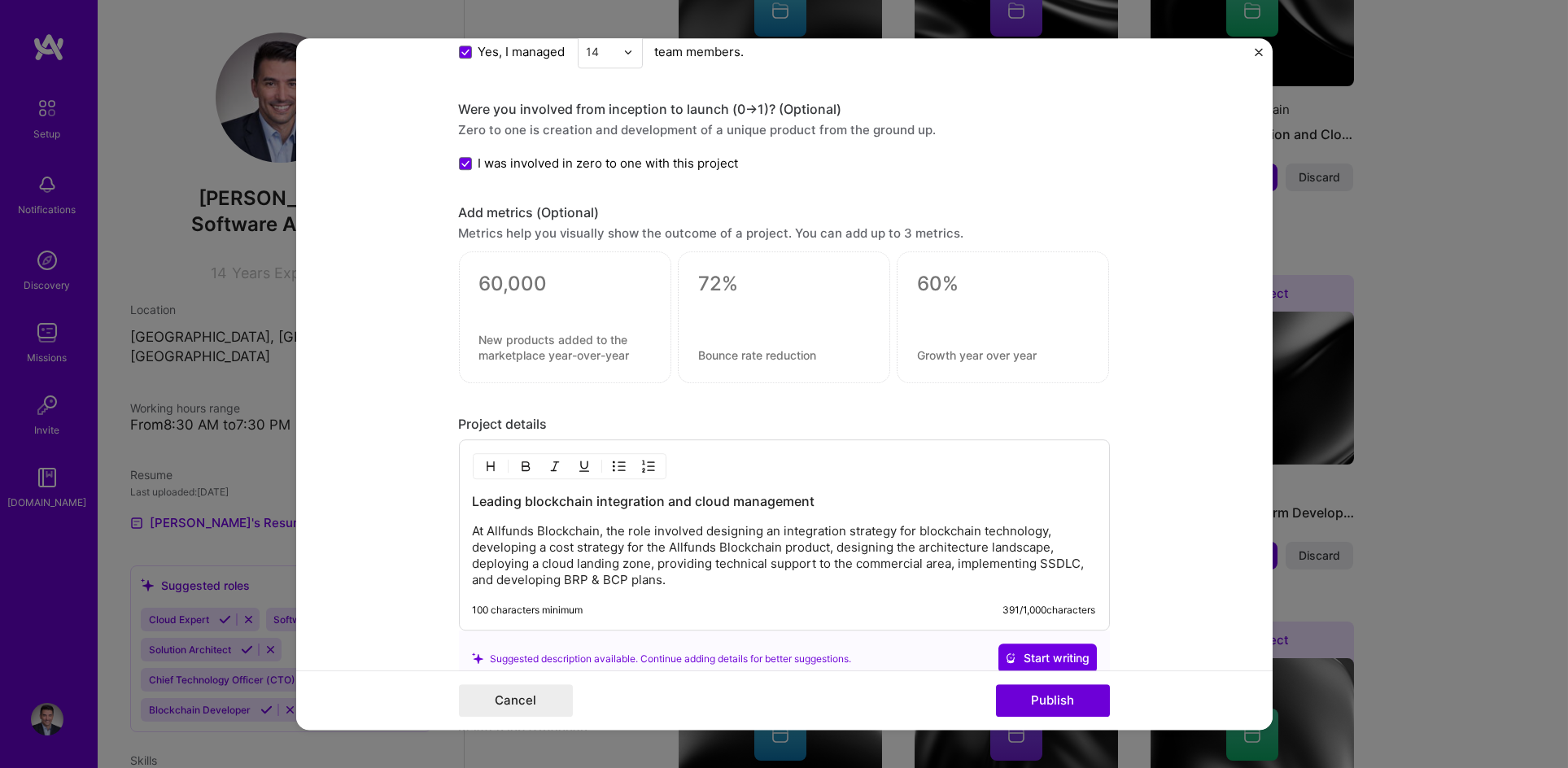
scroll to position [2534, 0]
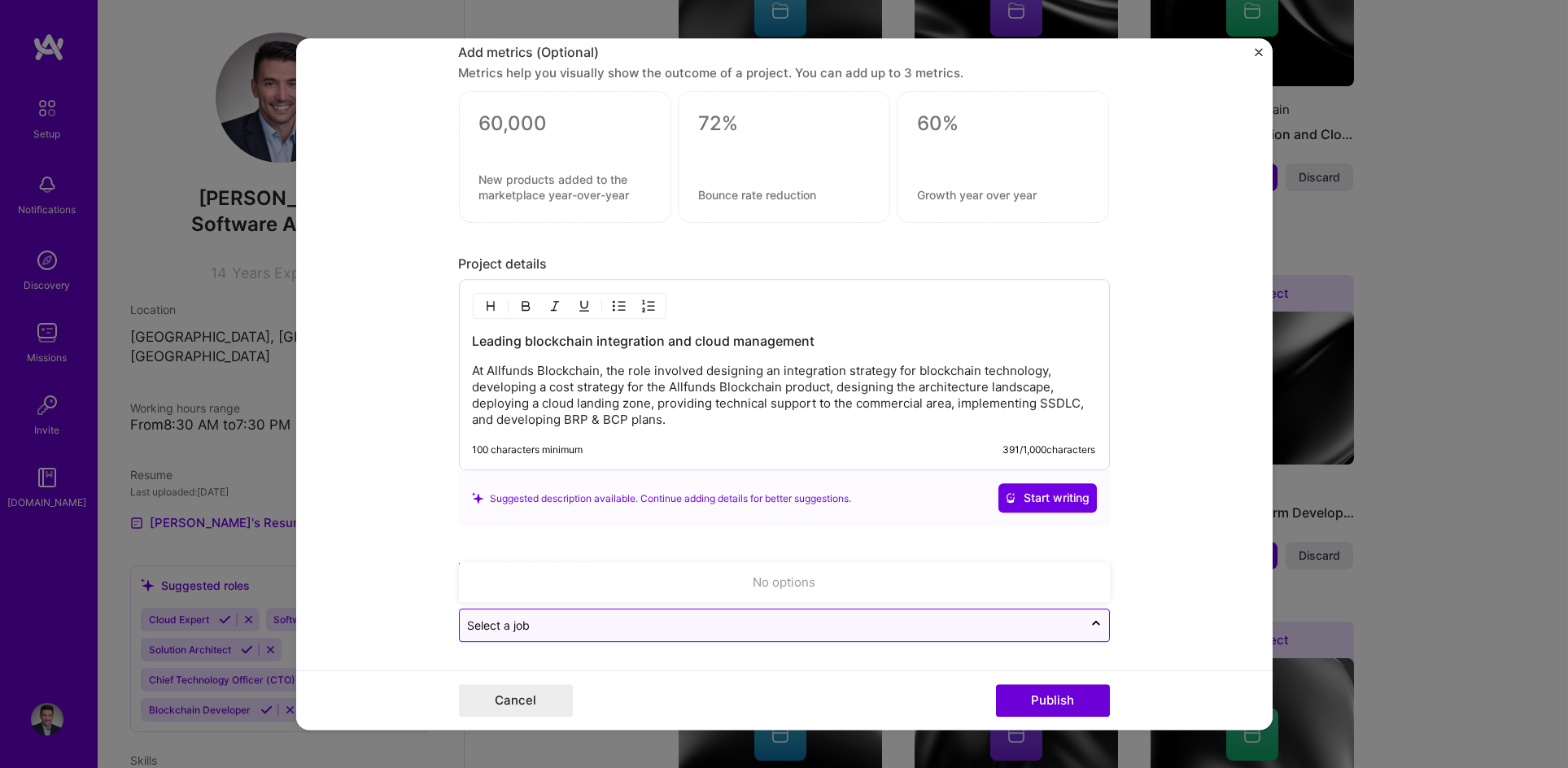
click at [777, 631] on input "text" at bounding box center [771, 626] width 607 height 17
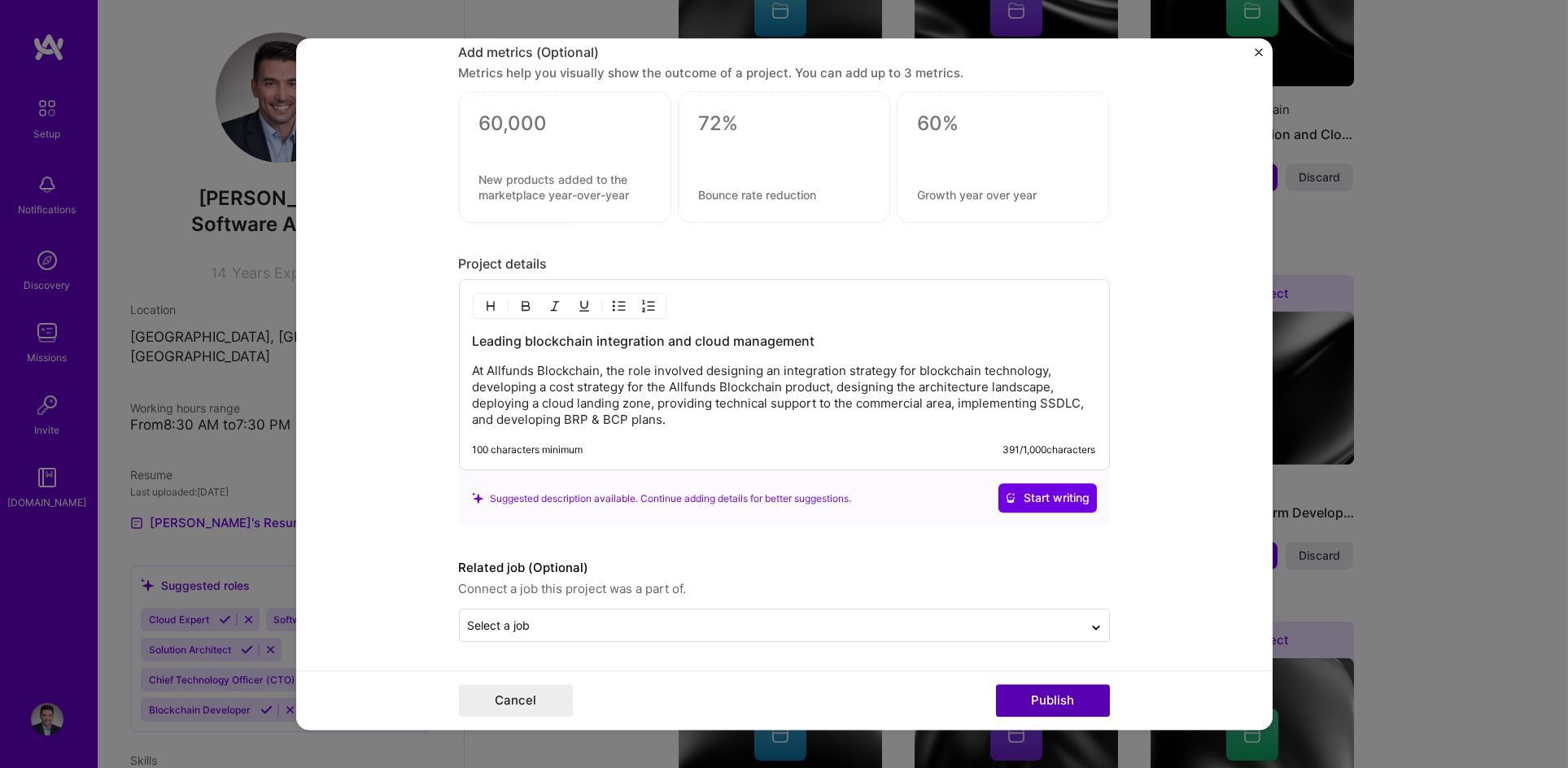
click at [1055, 702] on button "Publish" at bounding box center [1052, 700] width 114 height 33
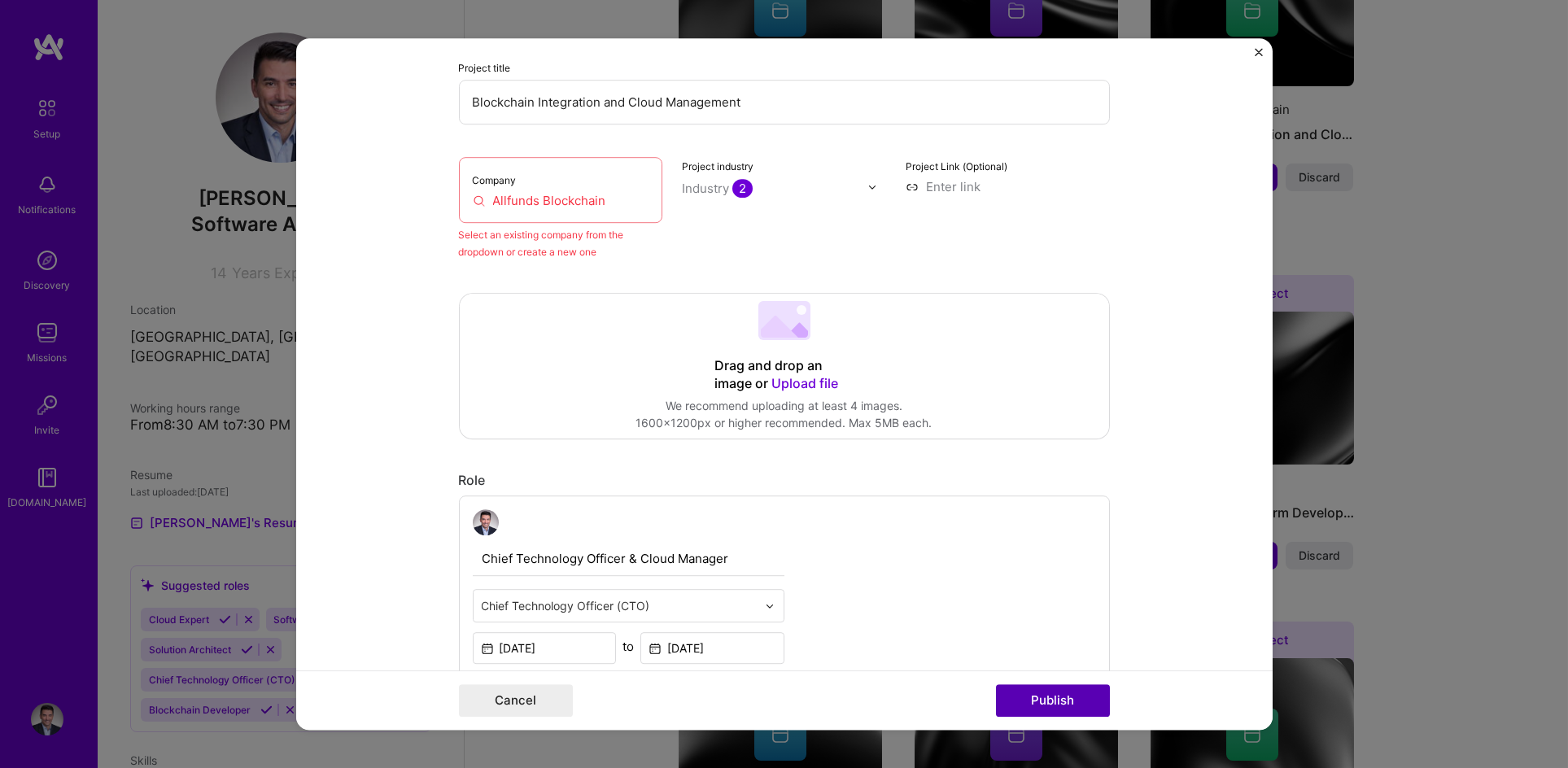
scroll to position [107, 0]
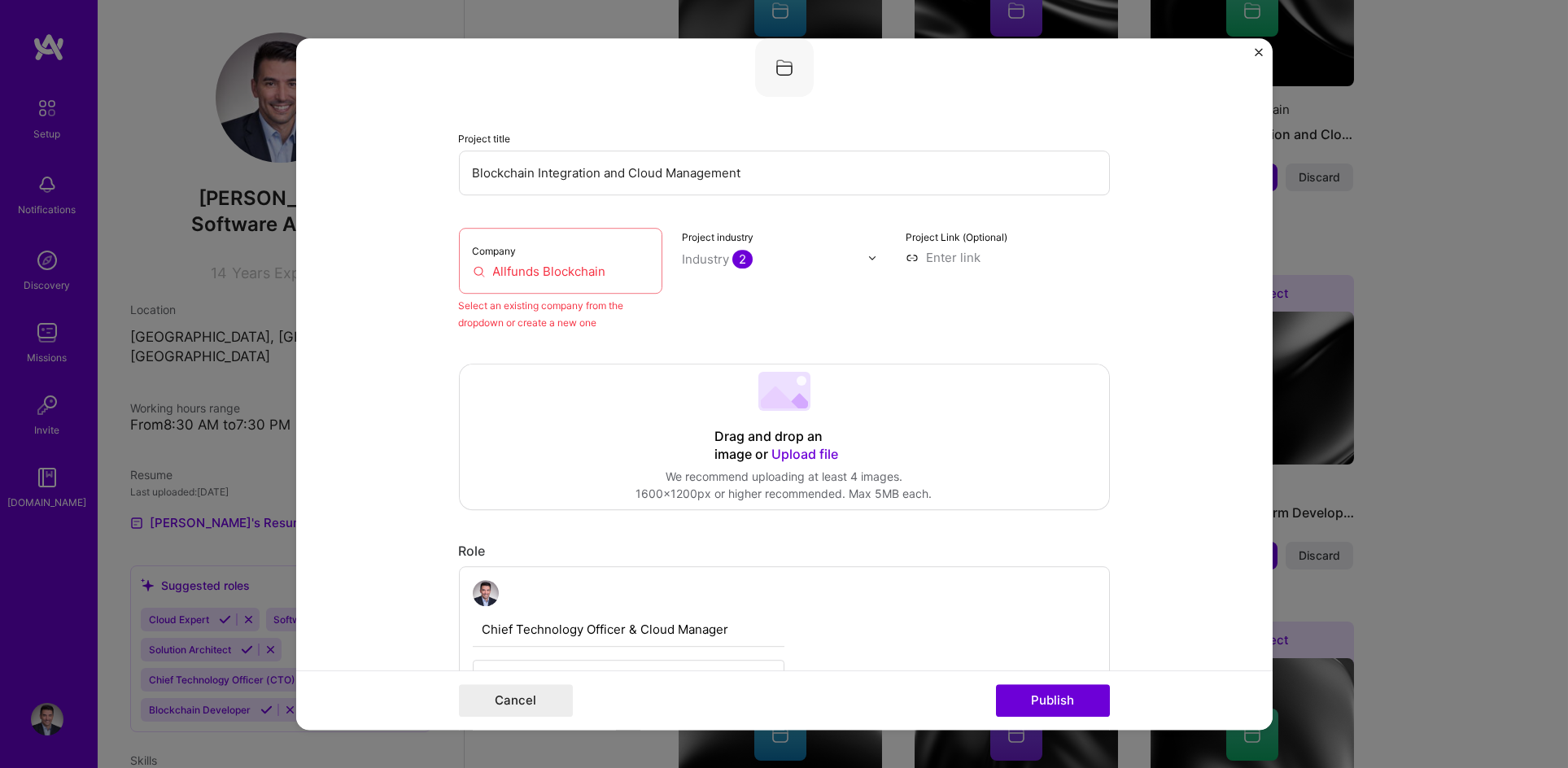
click at [577, 262] on input "Allfunds Blockchain" at bounding box center [561, 271] width 177 height 17
click at [635, 270] on input "Allfunds Blockchain" at bounding box center [561, 271] width 177 height 17
drag, startPoint x: 640, startPoint y: 276, endPoint x: 444, endPoint y: 273, distance: 196.0
click at [444, 273] on form "Editing suggested project This project is suggested based on your LinkedIn, res…" at bounding box center [784, 384] width 976 height 691
click at [575, 267] on input "Allfunds Blockchain" at bounding box center [561, 271] width 177 height 17
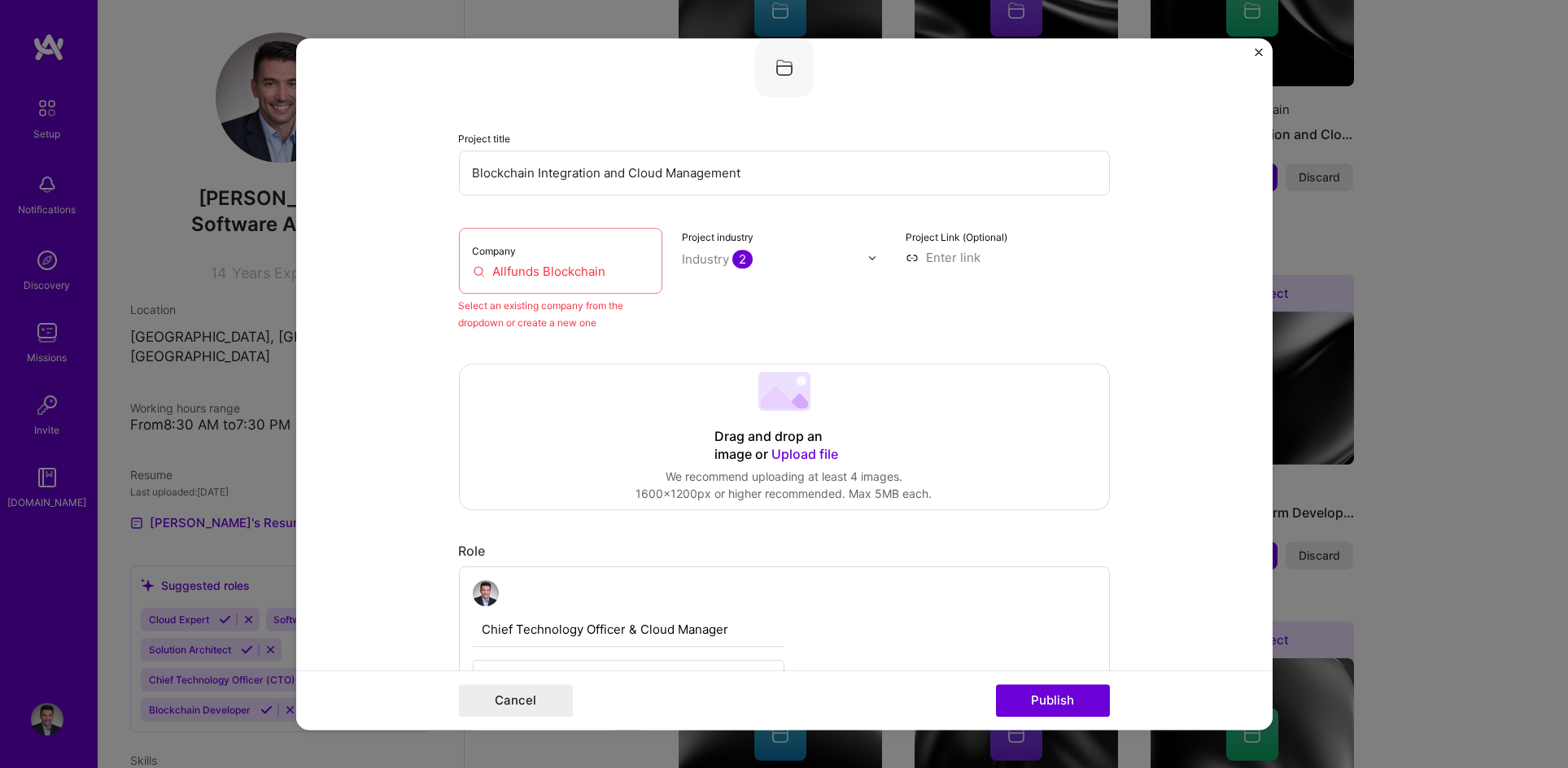
drag, startPoint x: 609, startPoint y: 270, endPoint x: 438, endPoint y: 264, distance: 171.1
click at [438, 264] on form "Editing suggested project This project is suggested based on your LinkedIn, res…" at bounding box center [784, 384] width 976 height 691
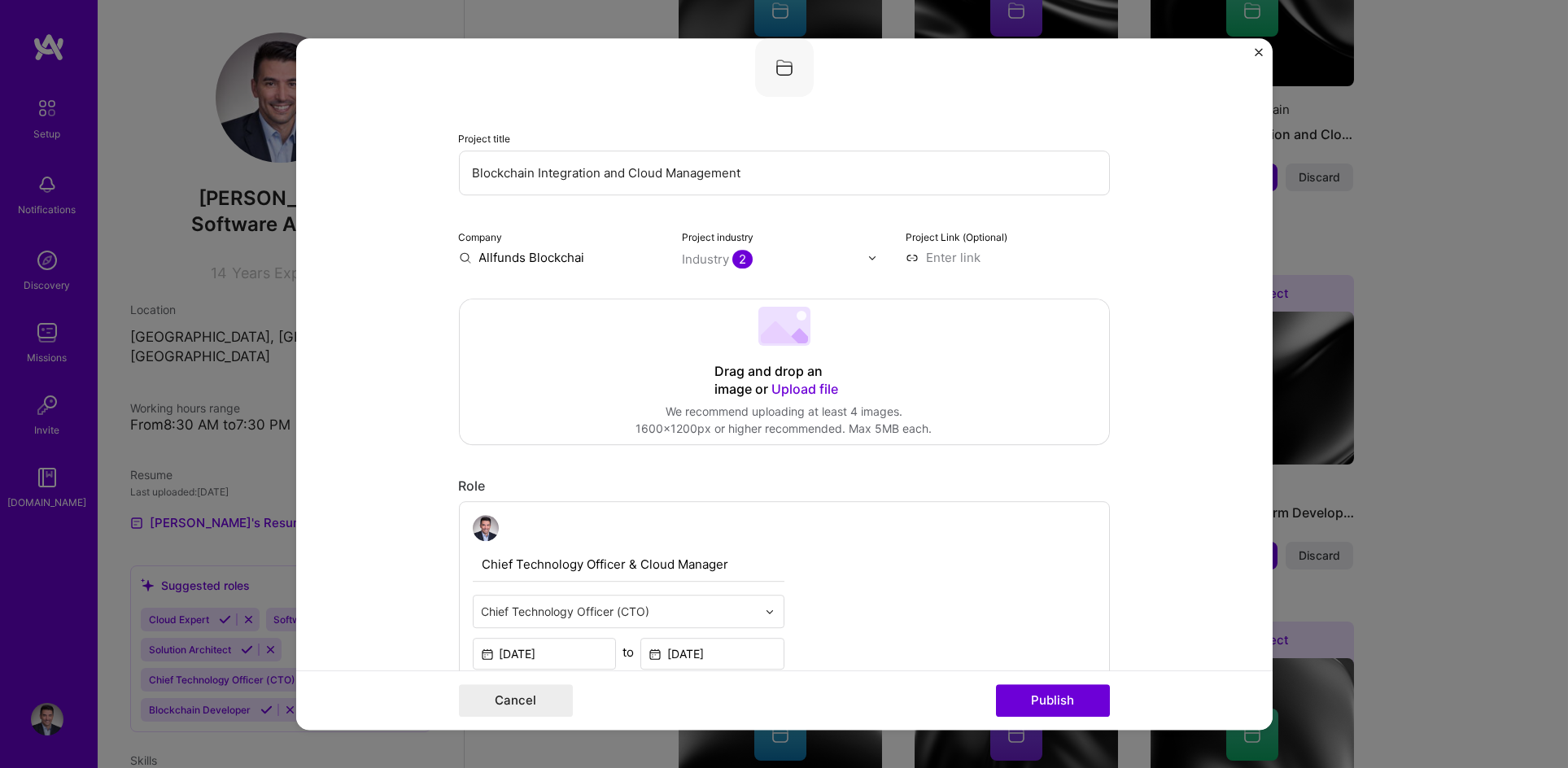
type input "Allfunds Blockchain"
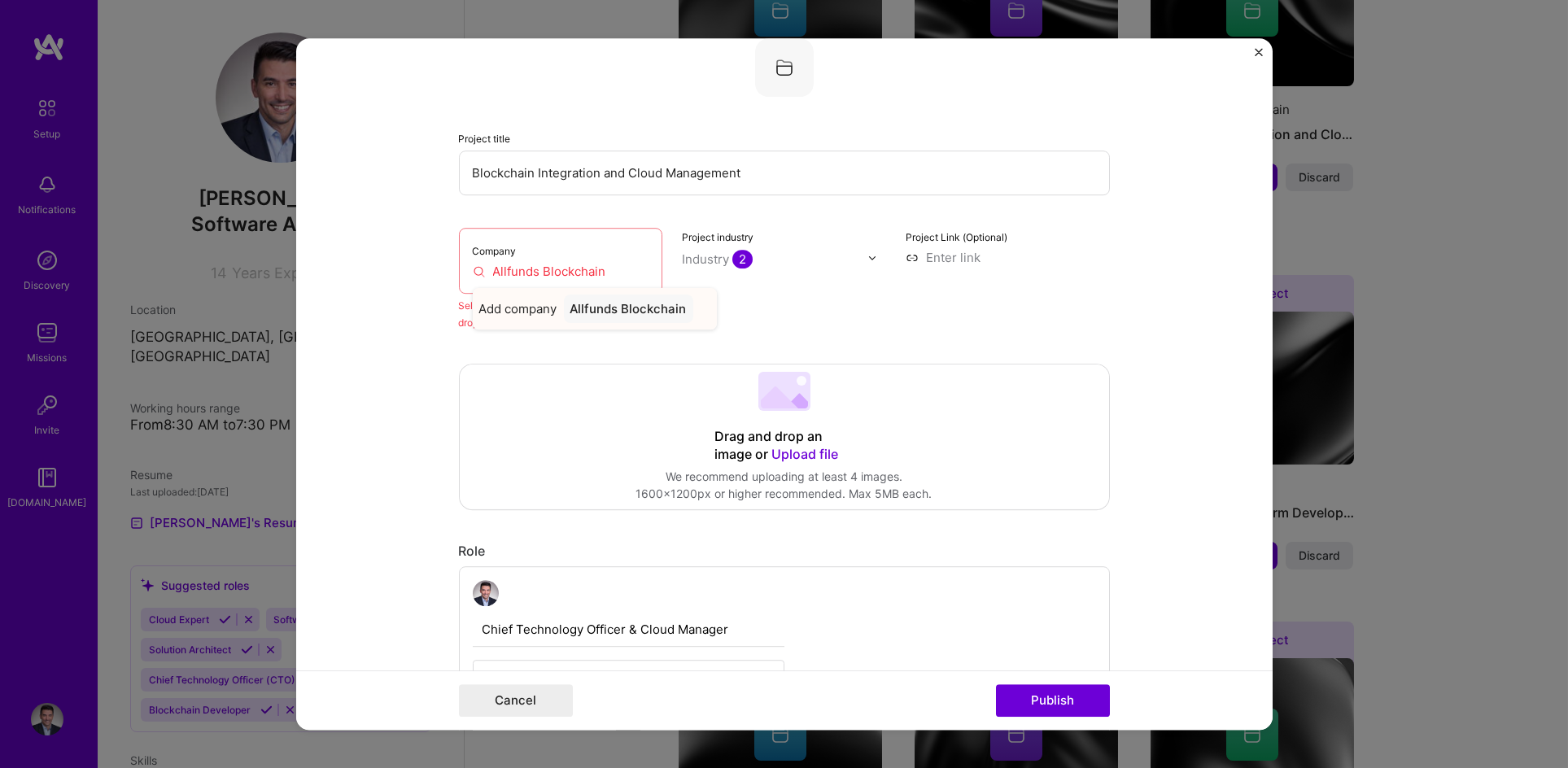
click at [566, 310] on div "Allfunds Blockchain" at bounding box center [629, 309] width 130 height 29
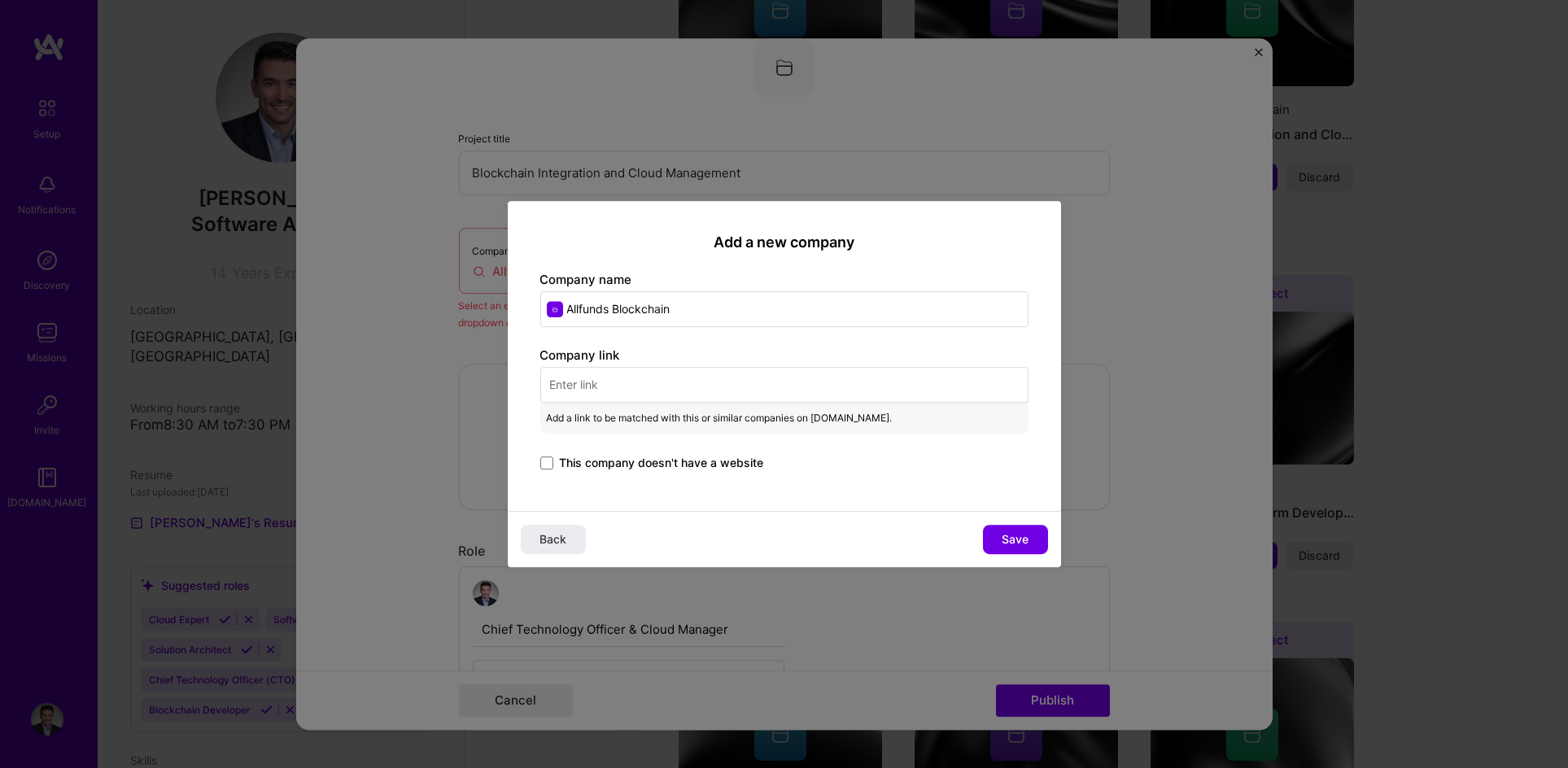
click at [695, 397] on input "text" at bounding box center [784, 384] width 488 height 36
paste input "[URL][DOMAIN_NAME]"
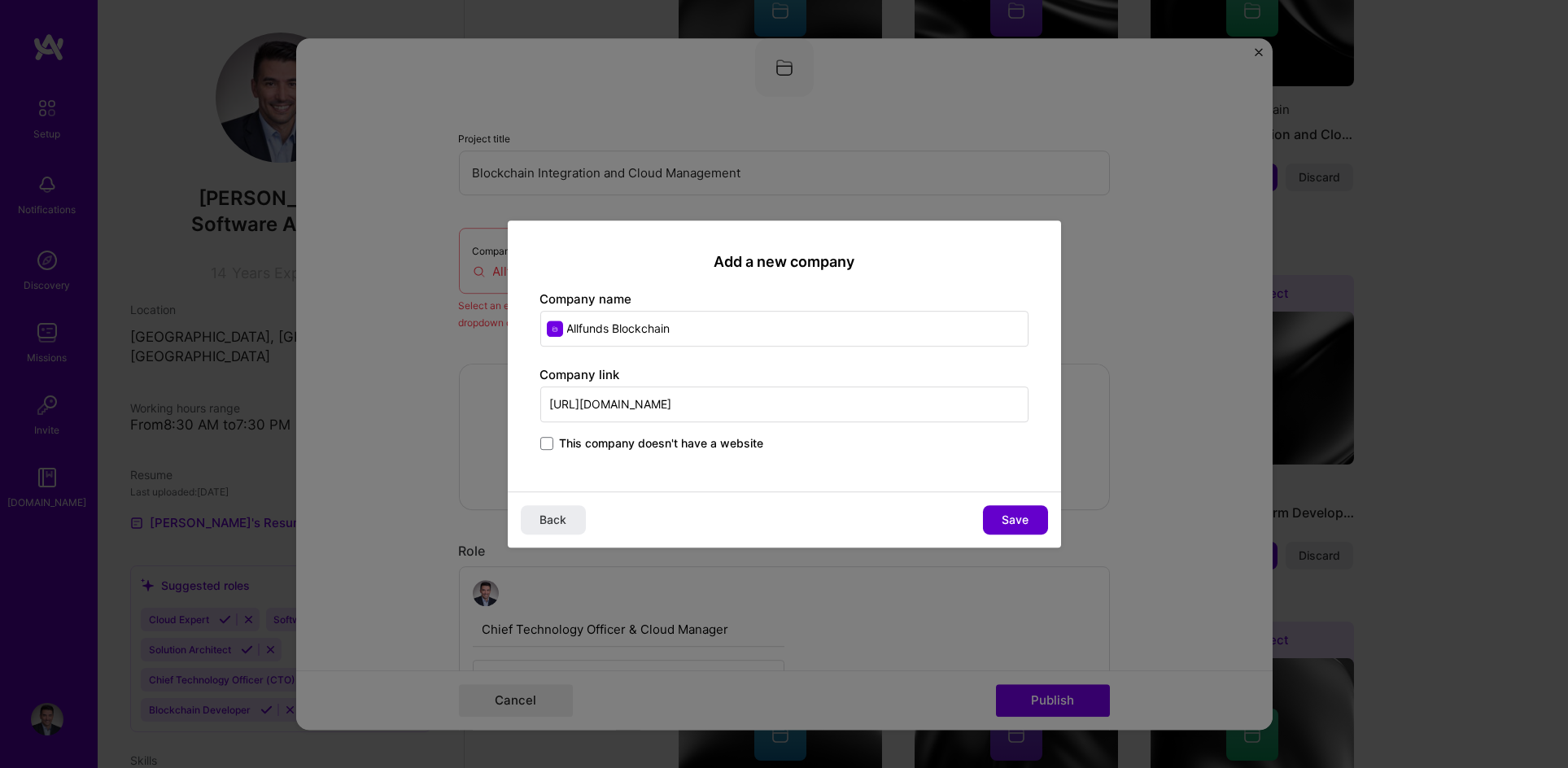
type input "[URL][DOMAIN_NAME]"
click at [1009, 522] on span "Save" at bounding box center [1015, 519] width 27 height 16
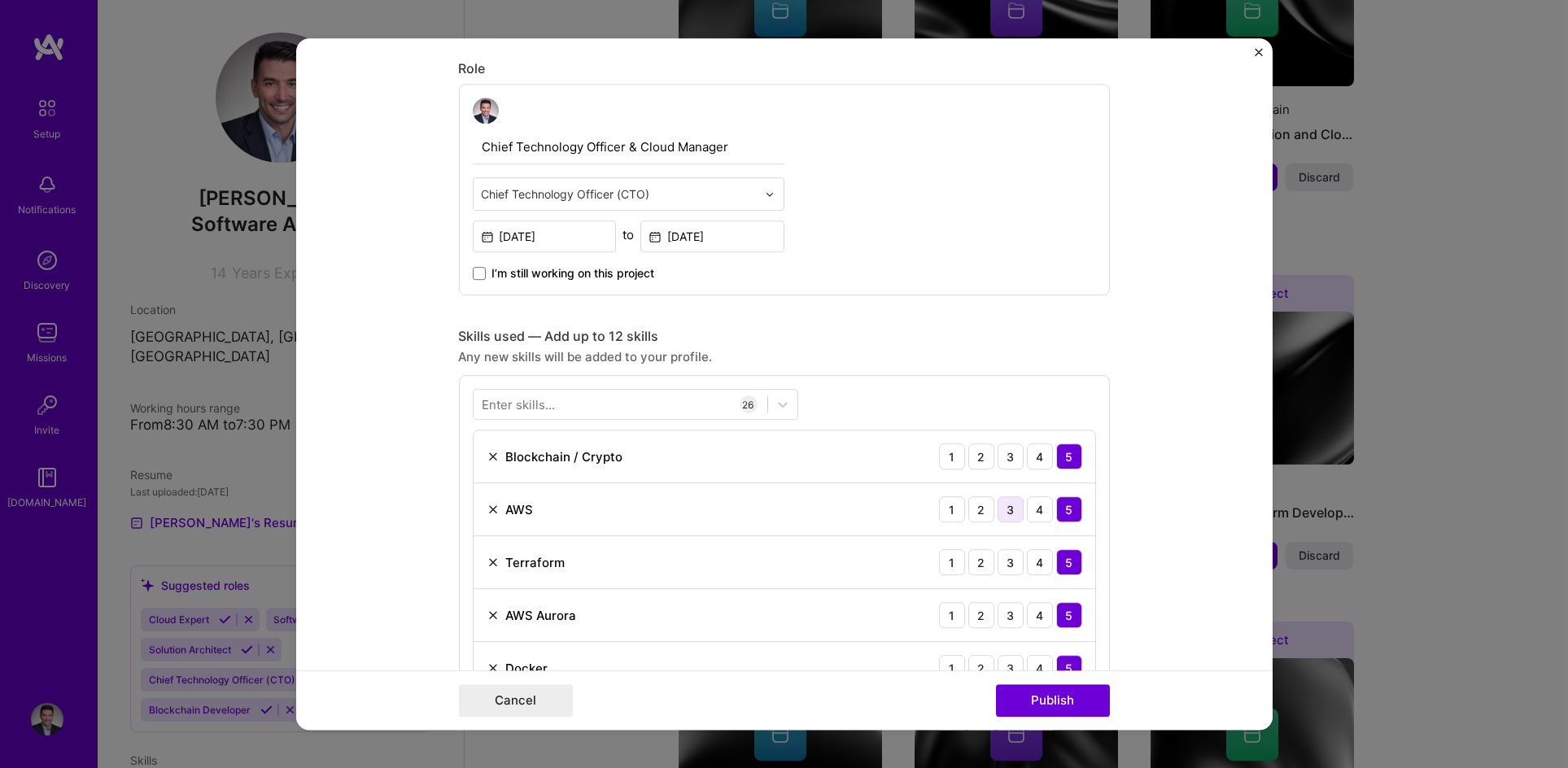
scroll to position [528, 0]
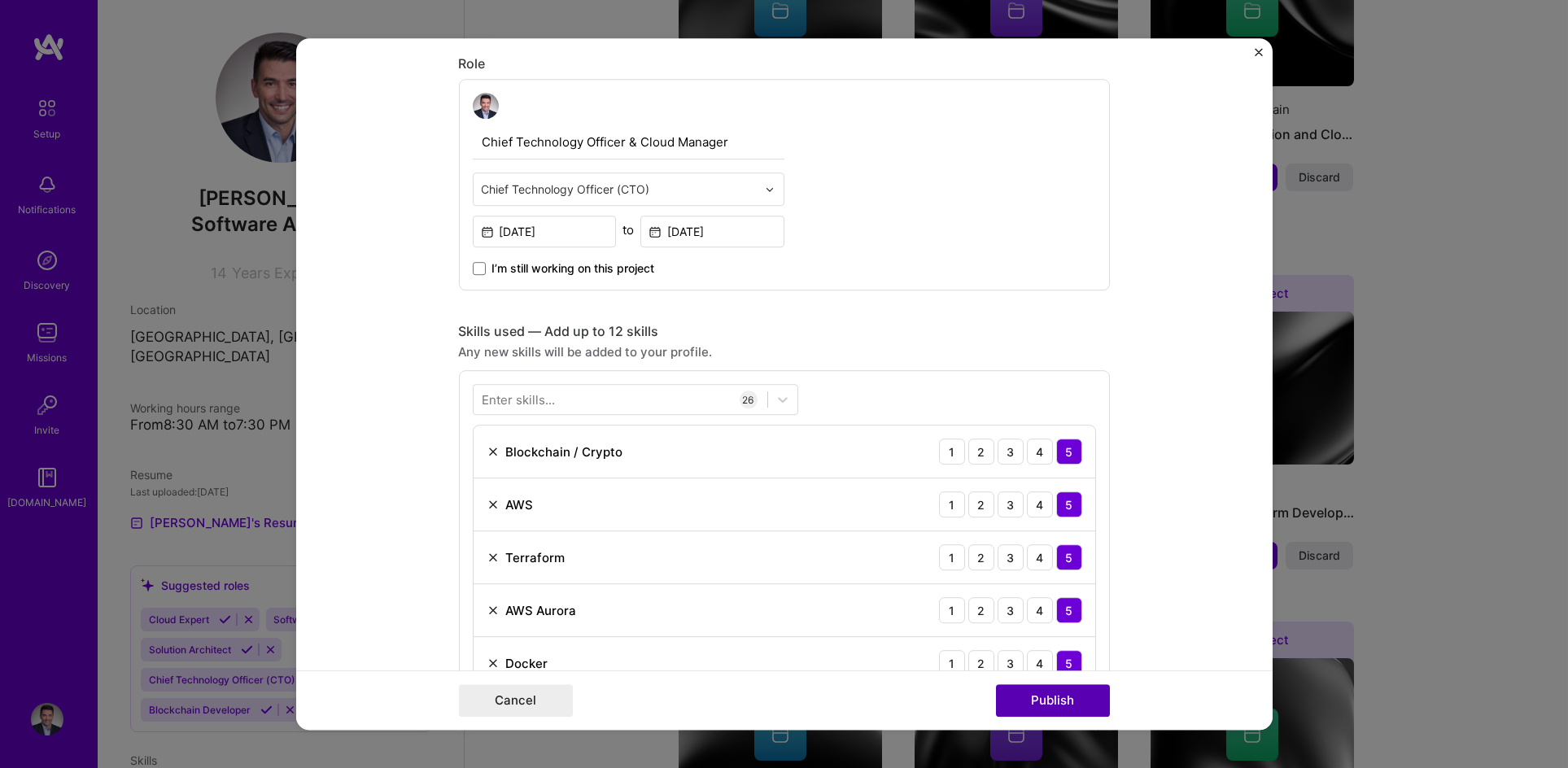
click at [1034, 695] on button "Publish" at bounding box center [1052, 700] width 114 height 33
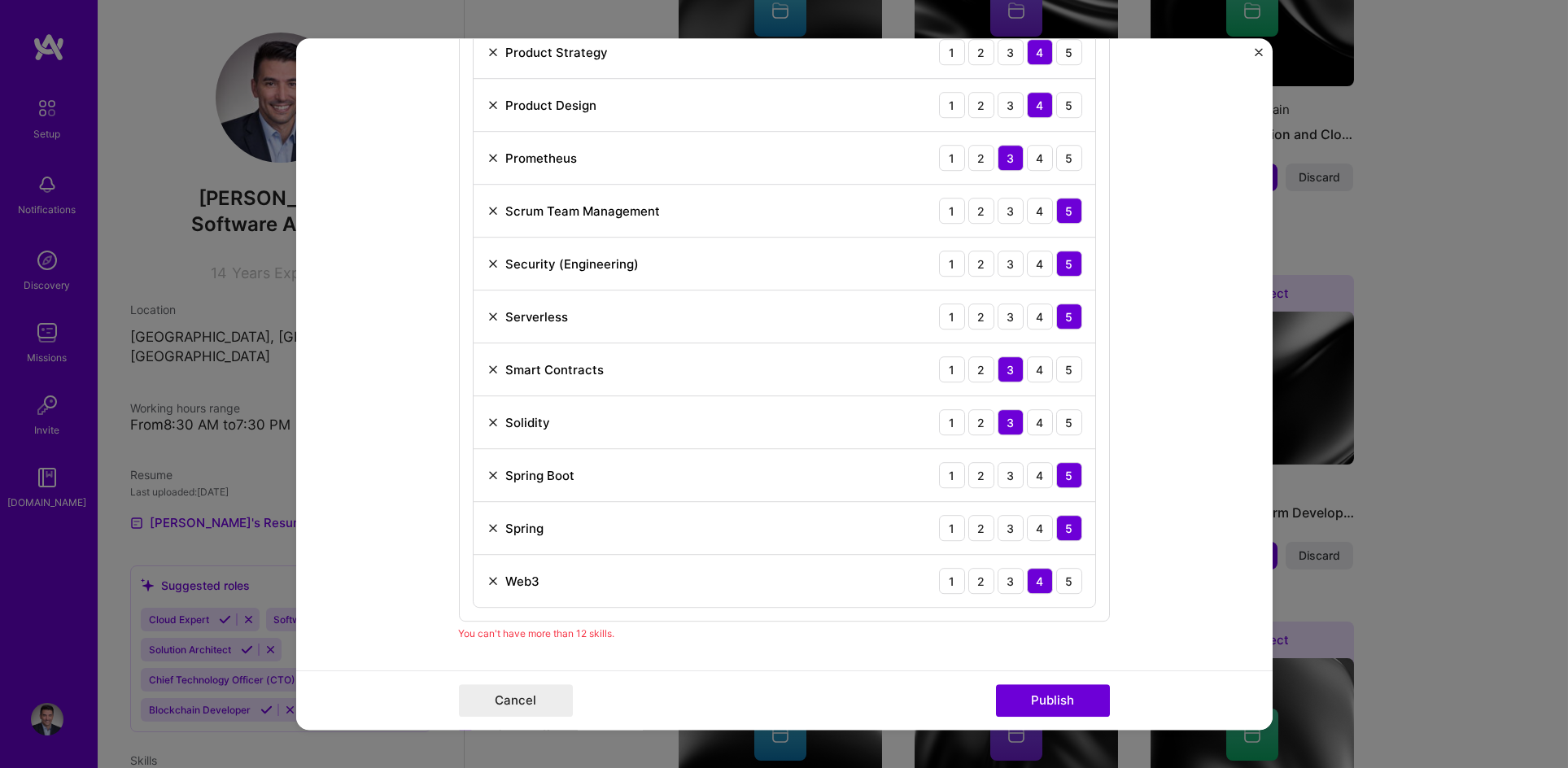
scroll to position [1733, 0]
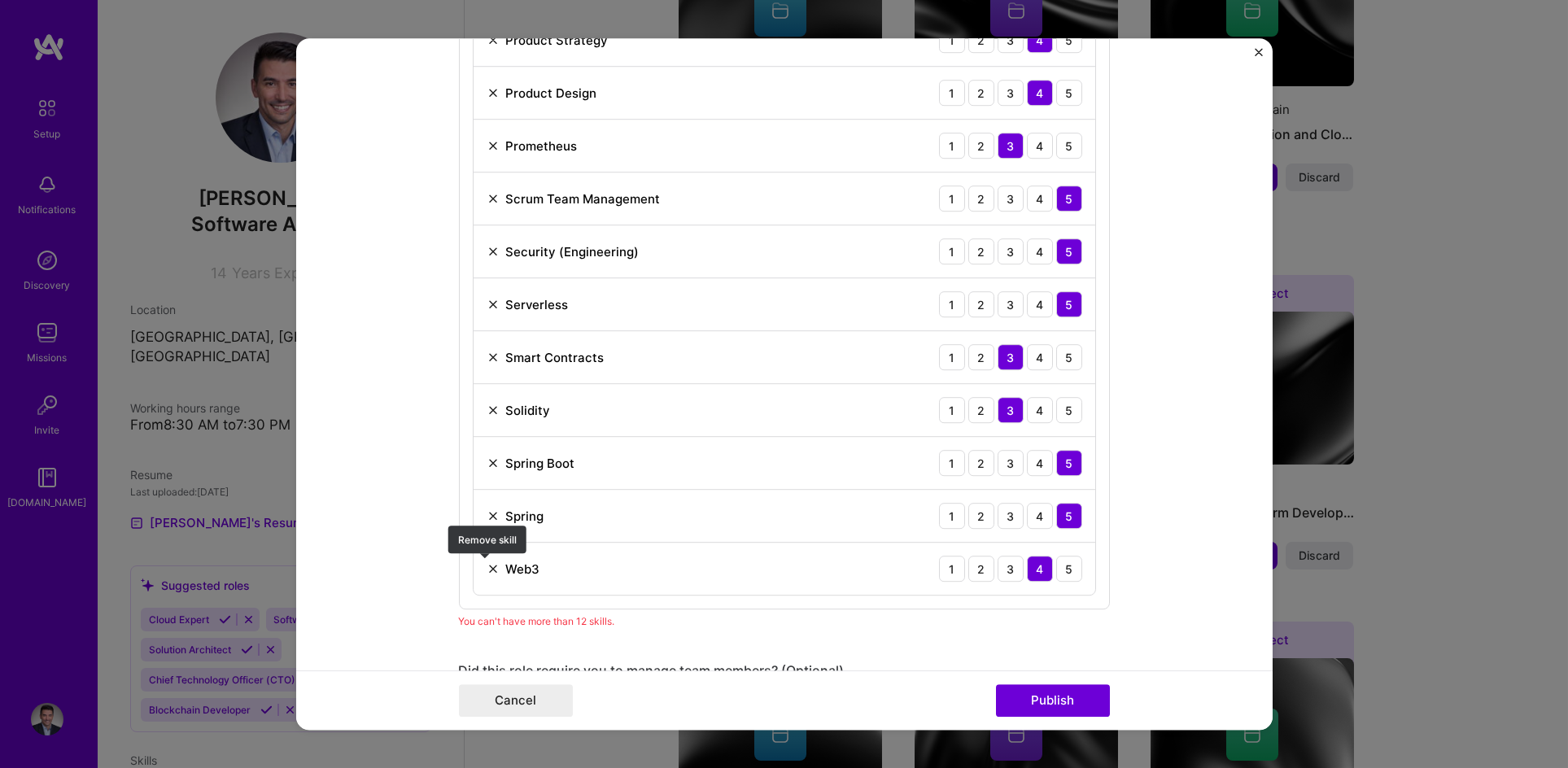
click at [486, 563] on img at bounding box center [492, 568] width 13 height 13
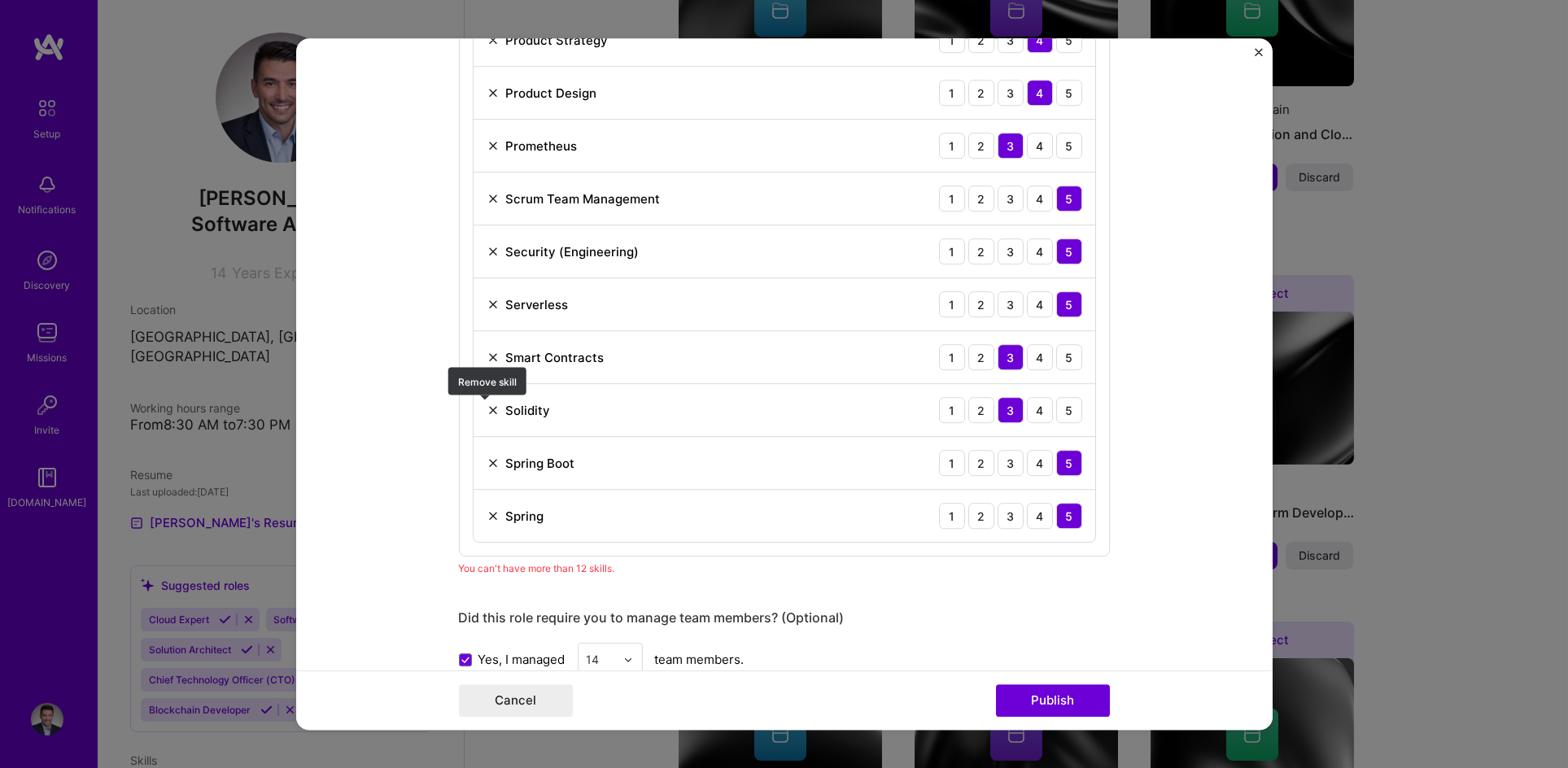
click at [491, 404] on img at bounding box center [492, 410] width 13 height 13
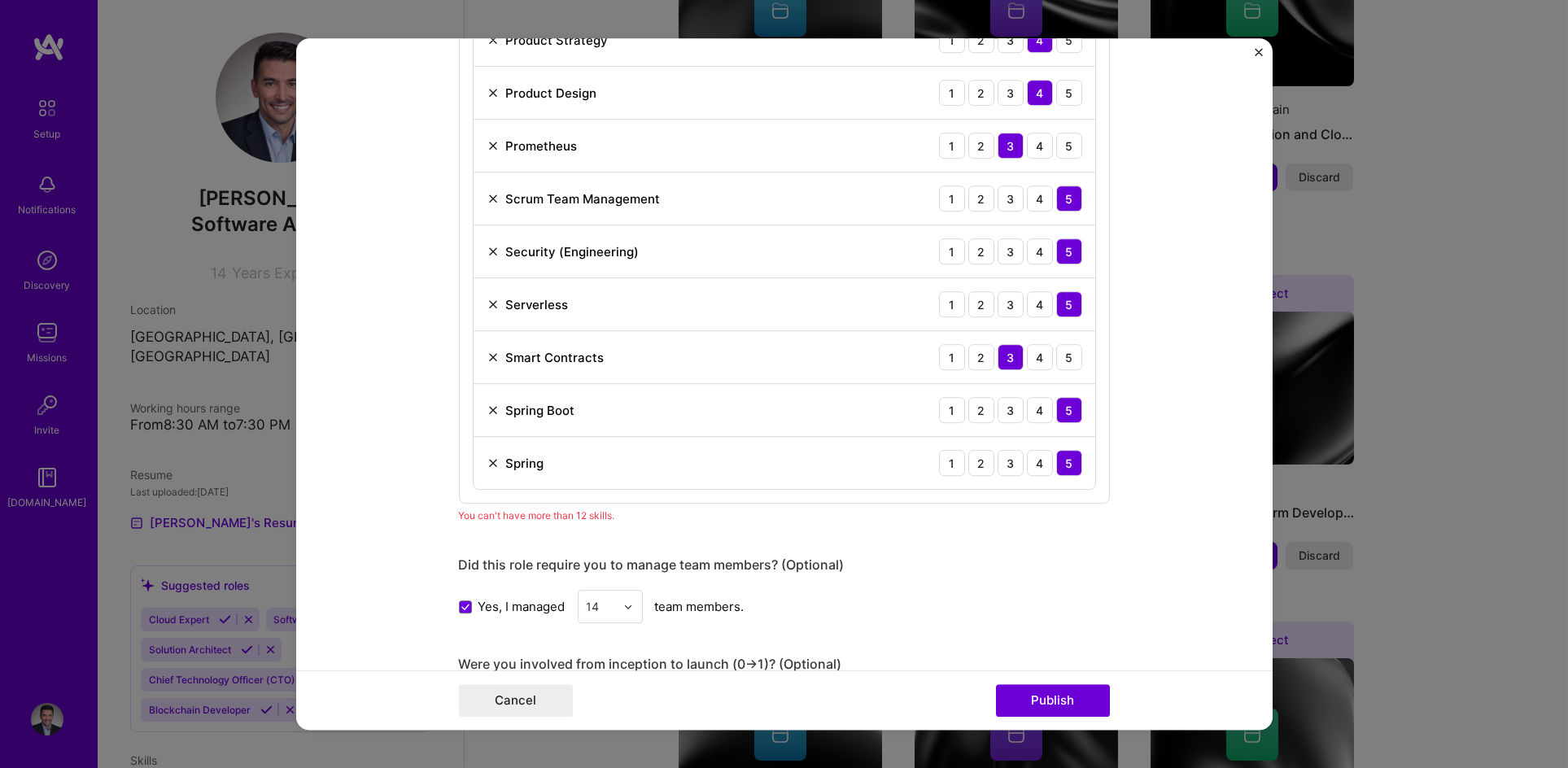
click at [486, 355] on img at bounding box center [492, 357] width 13 height 13
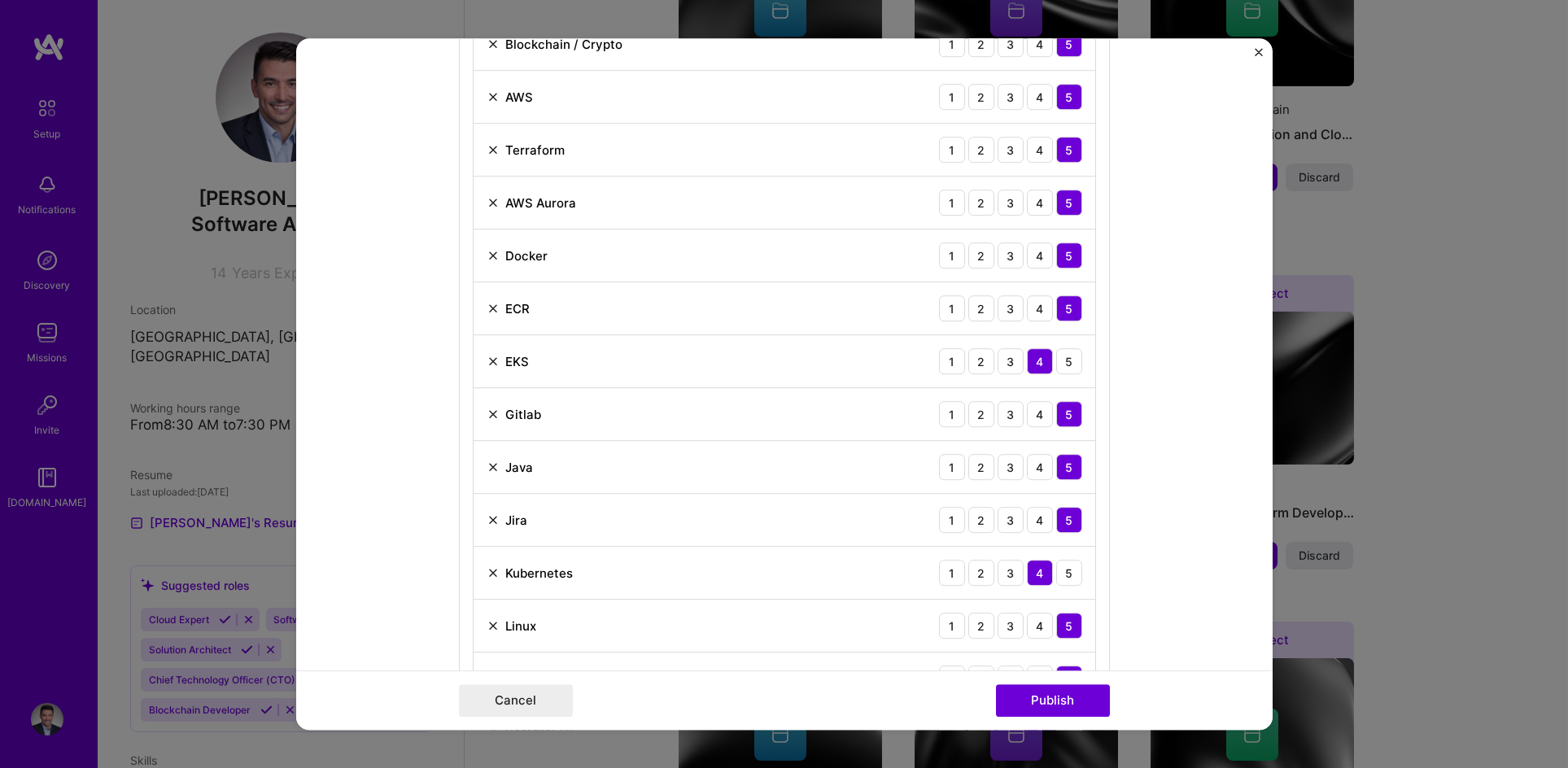
scroll to position [813, 0]
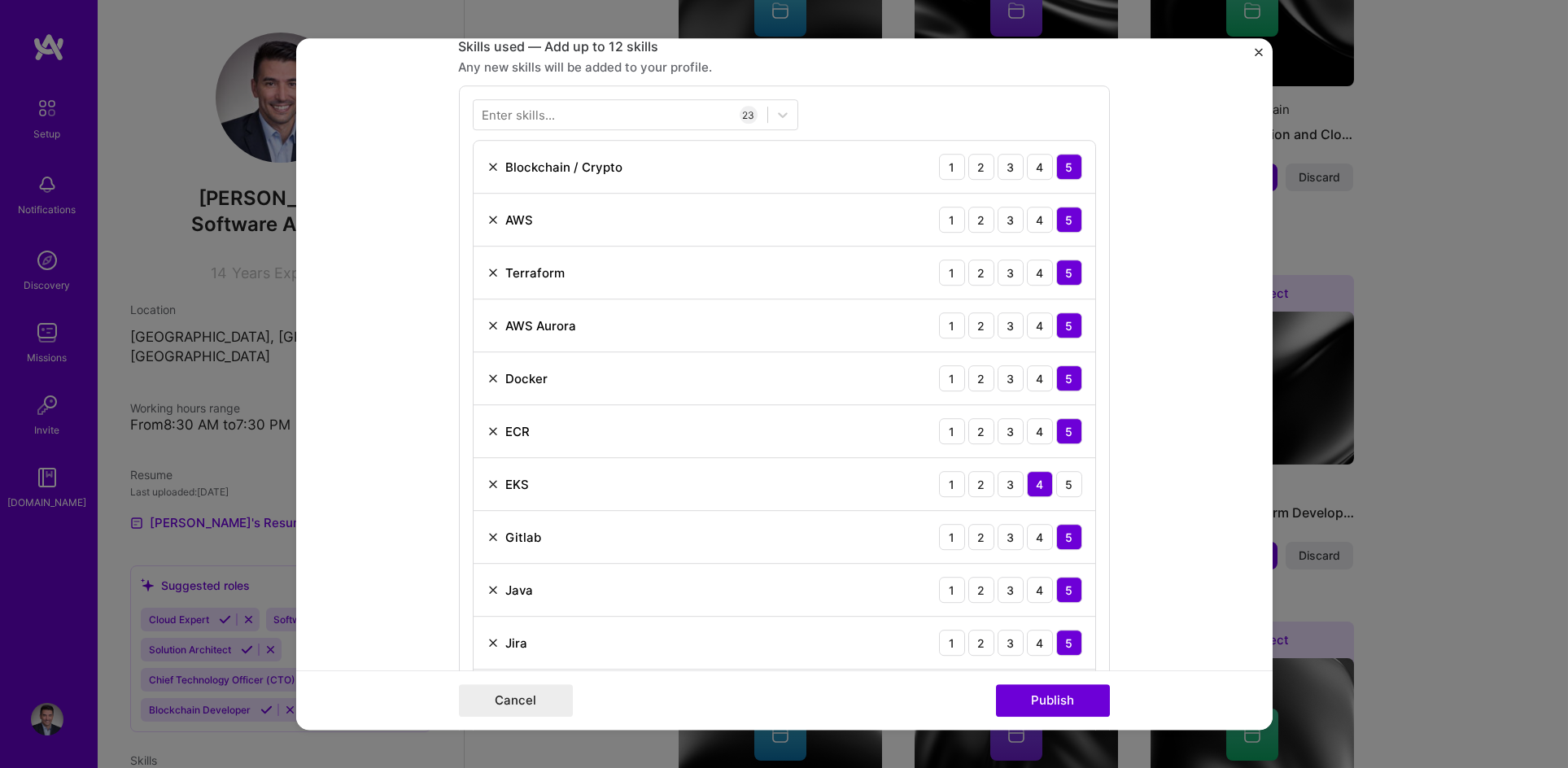
click at [486, 326] on img at bounding box center [492, 325] width 13 height 13
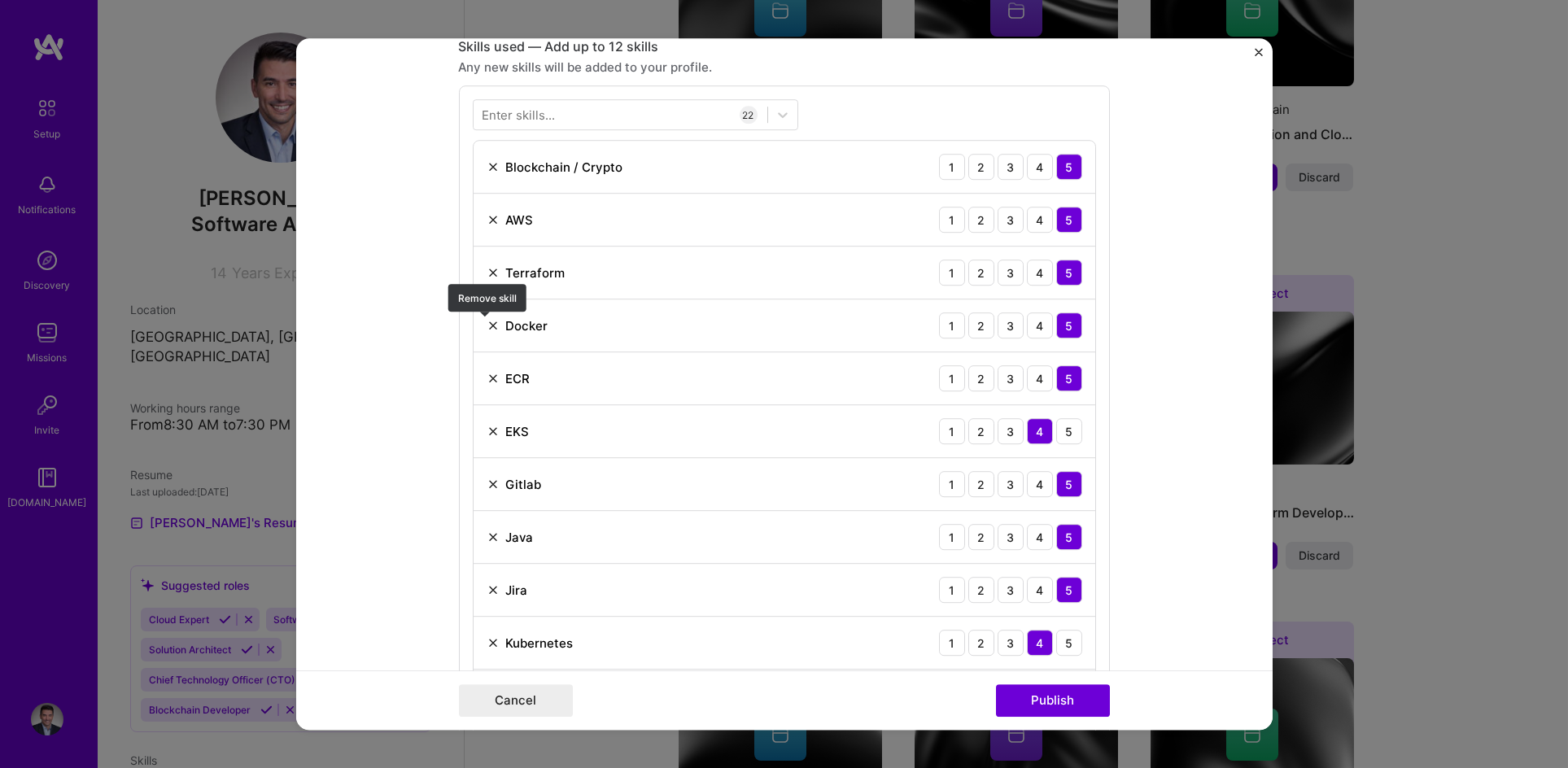
click at [489, 319] on img at bounding box center [492, 325] width 13 height 13
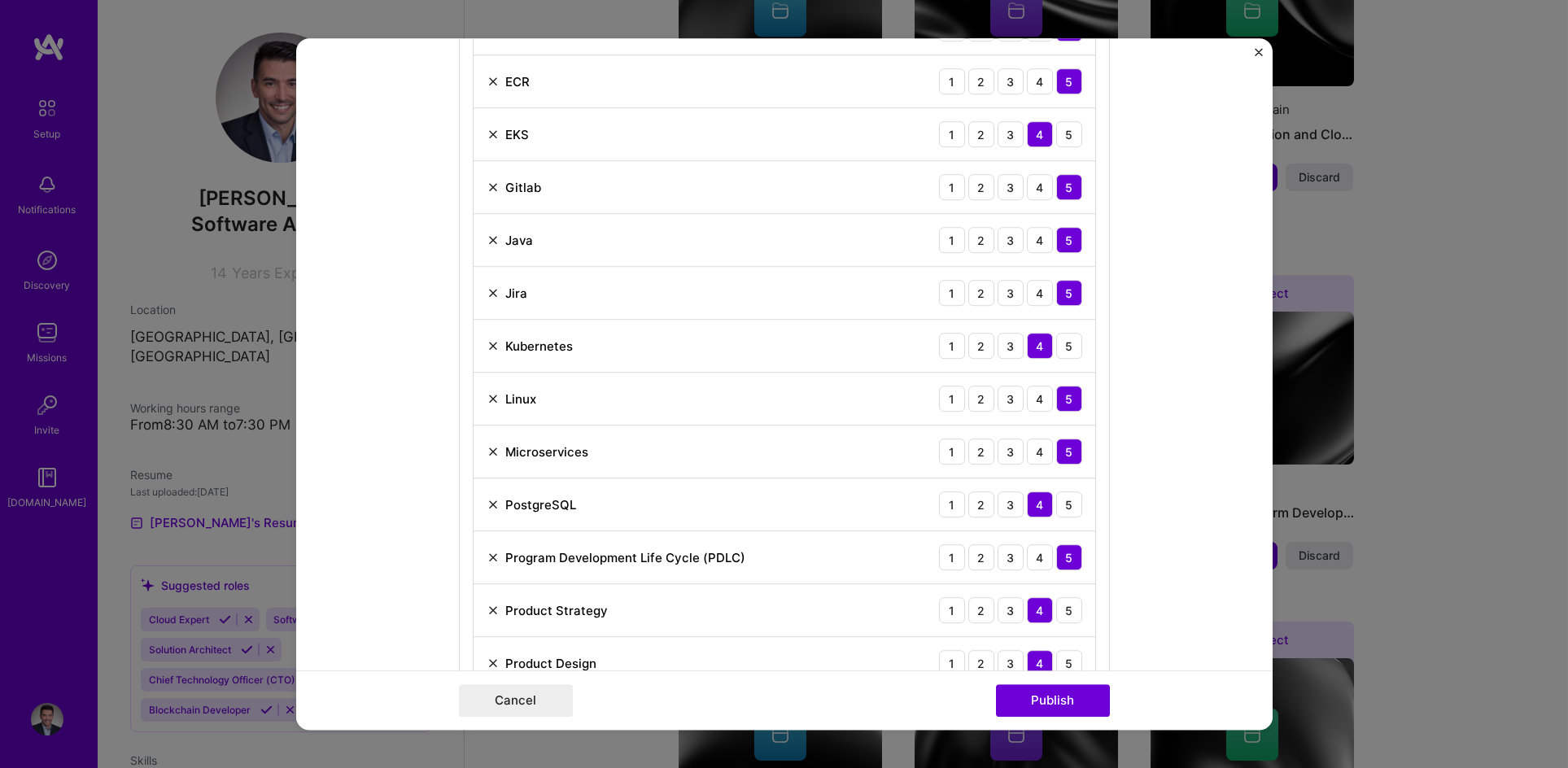
scroll to position [1113, 0]
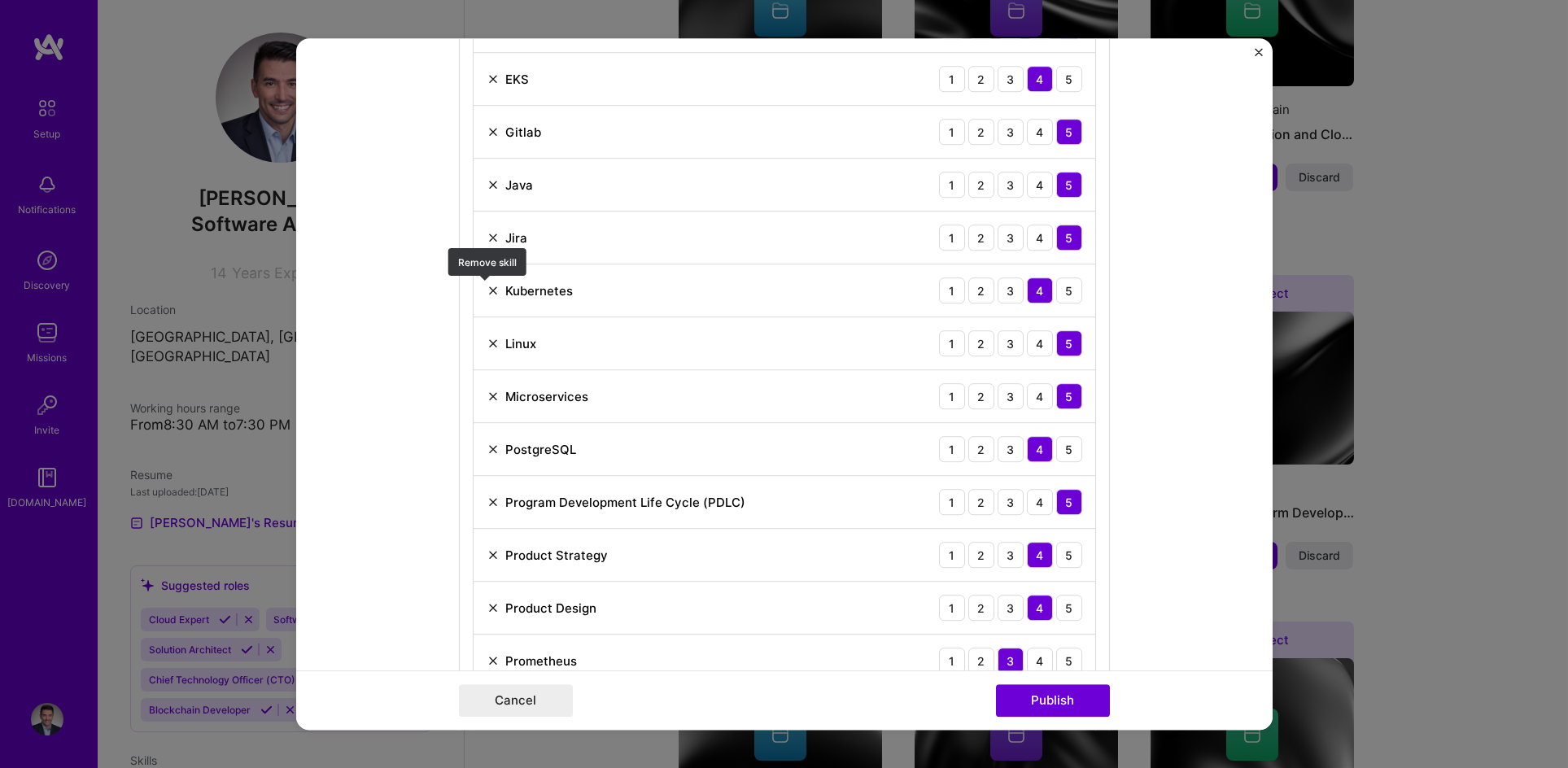
click at [487, 289] on img at bounding box center [492, 289] width 13 height 13
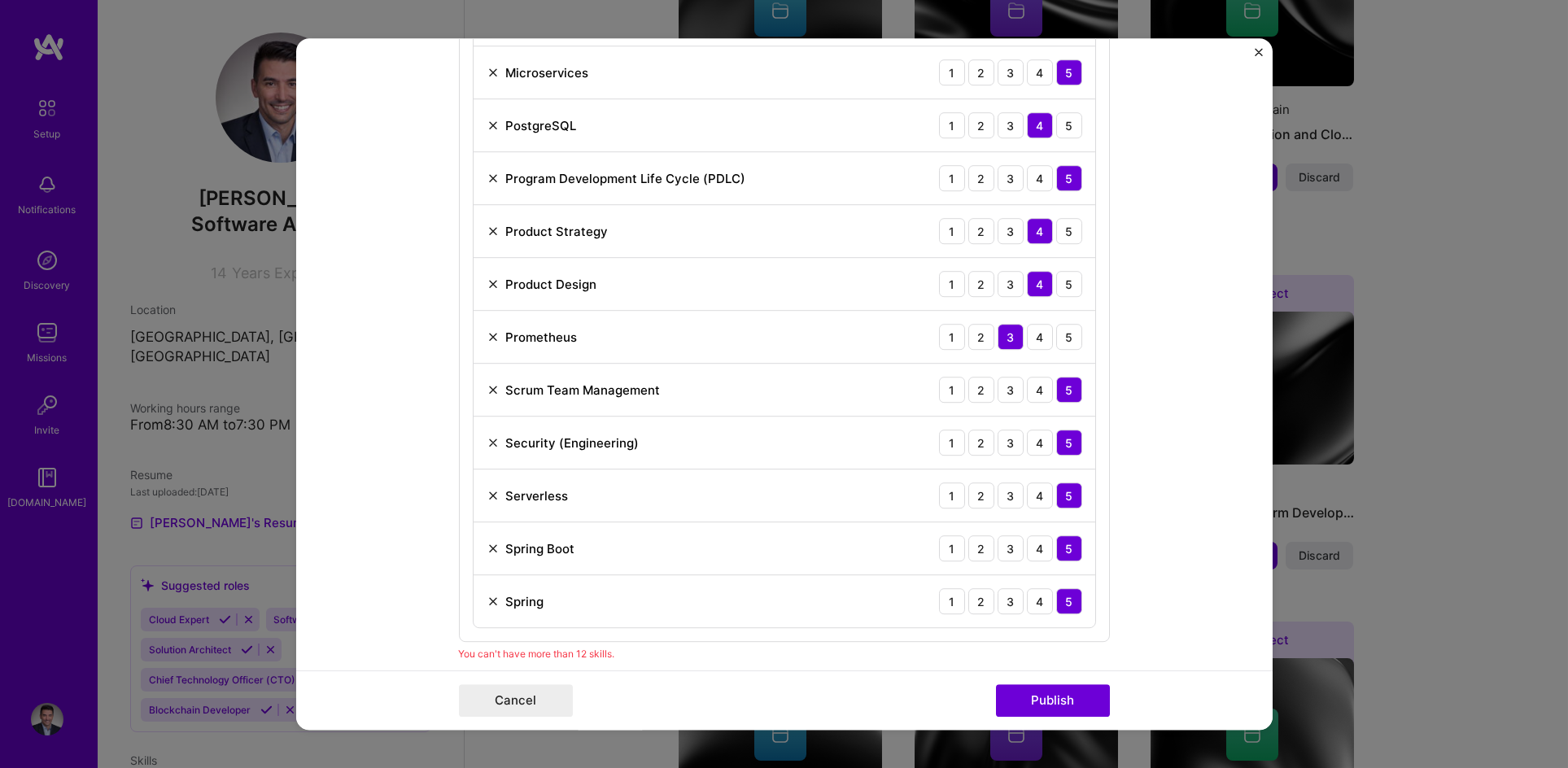
scroll to position [1390, 0]
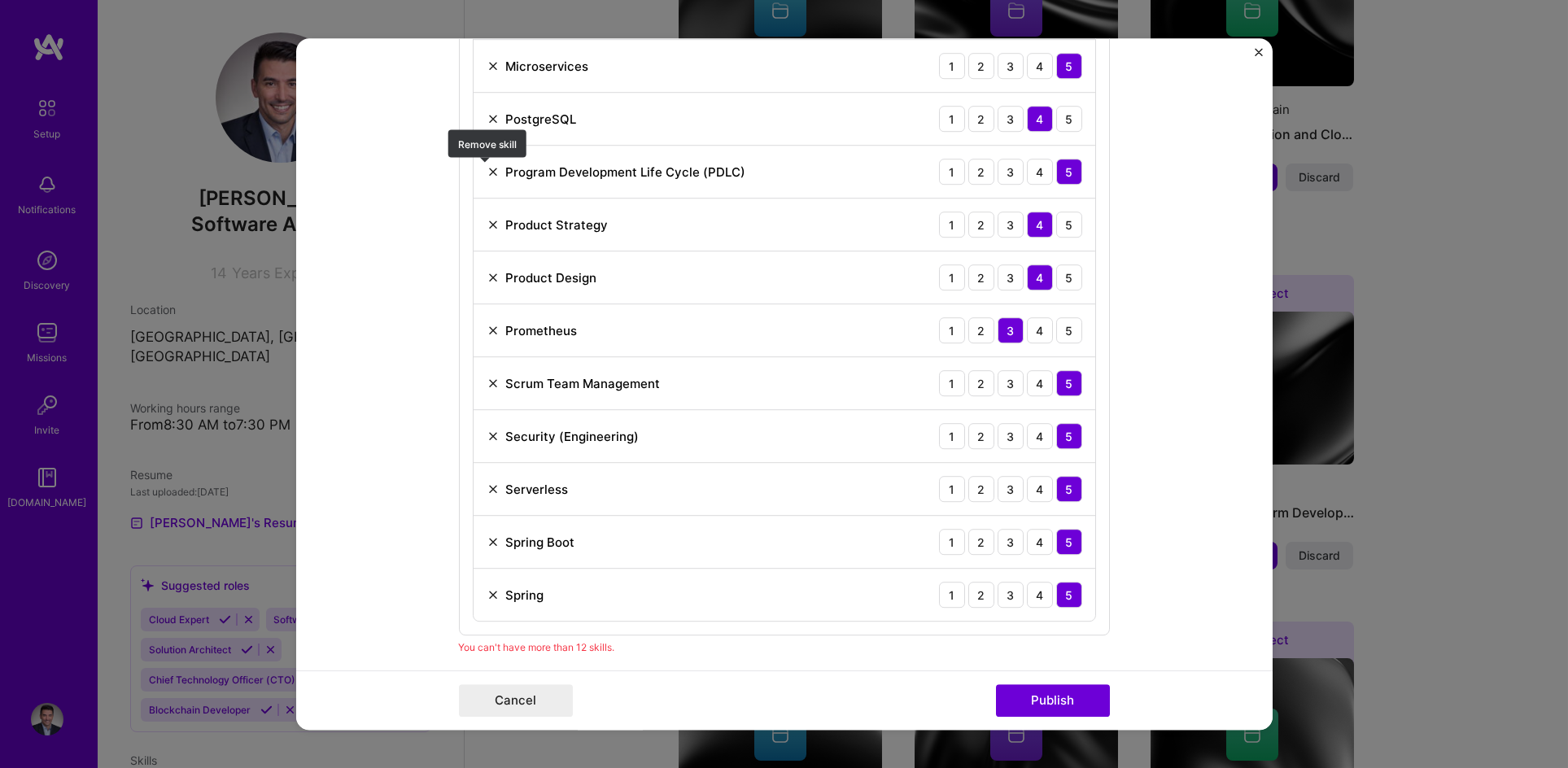
click at [486, 167] on img at bounding box center [492, 171] width 13 height 13
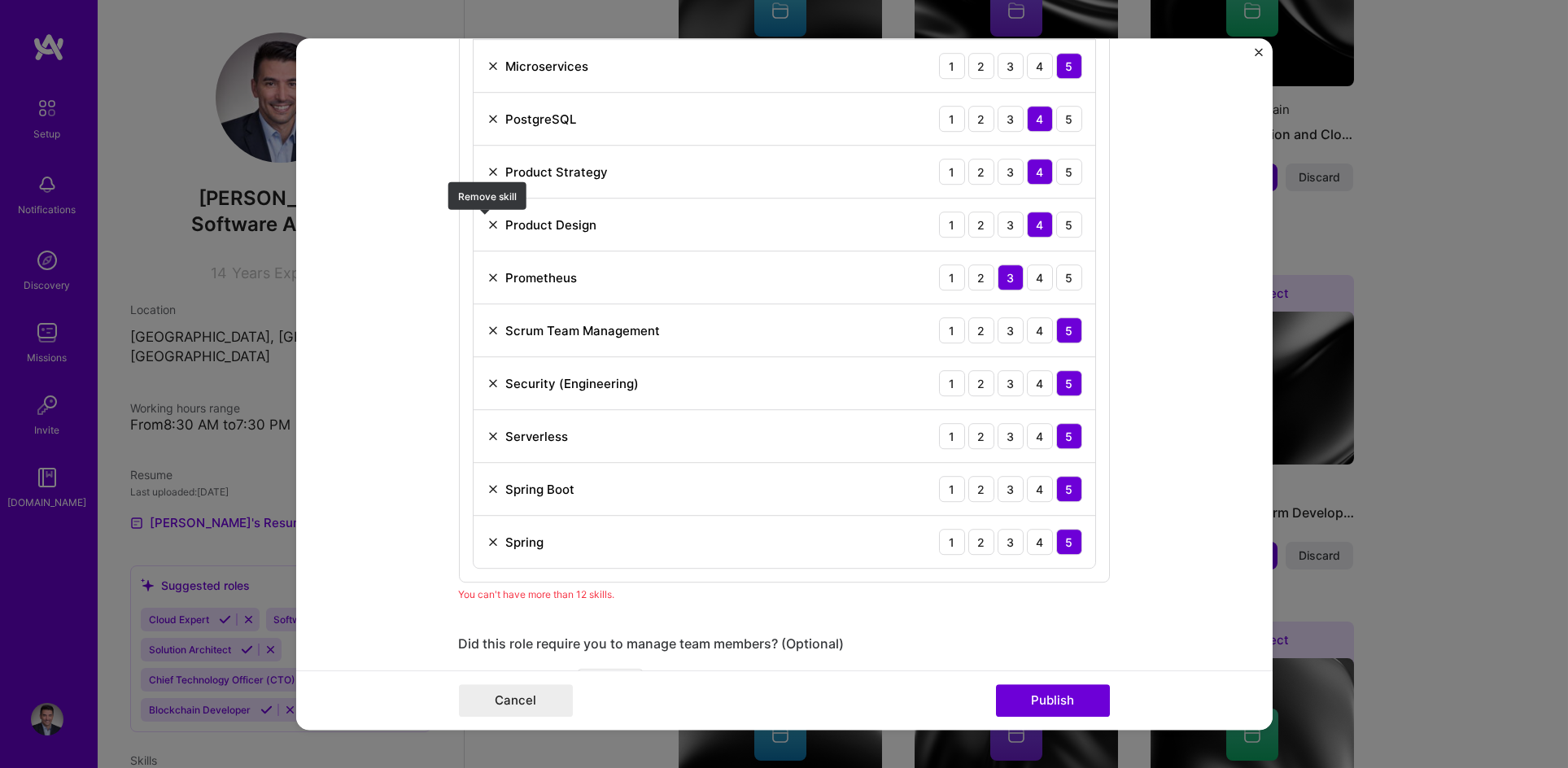
click at [486, 222] on img at bounding box center [492, 224] width 13 height 13
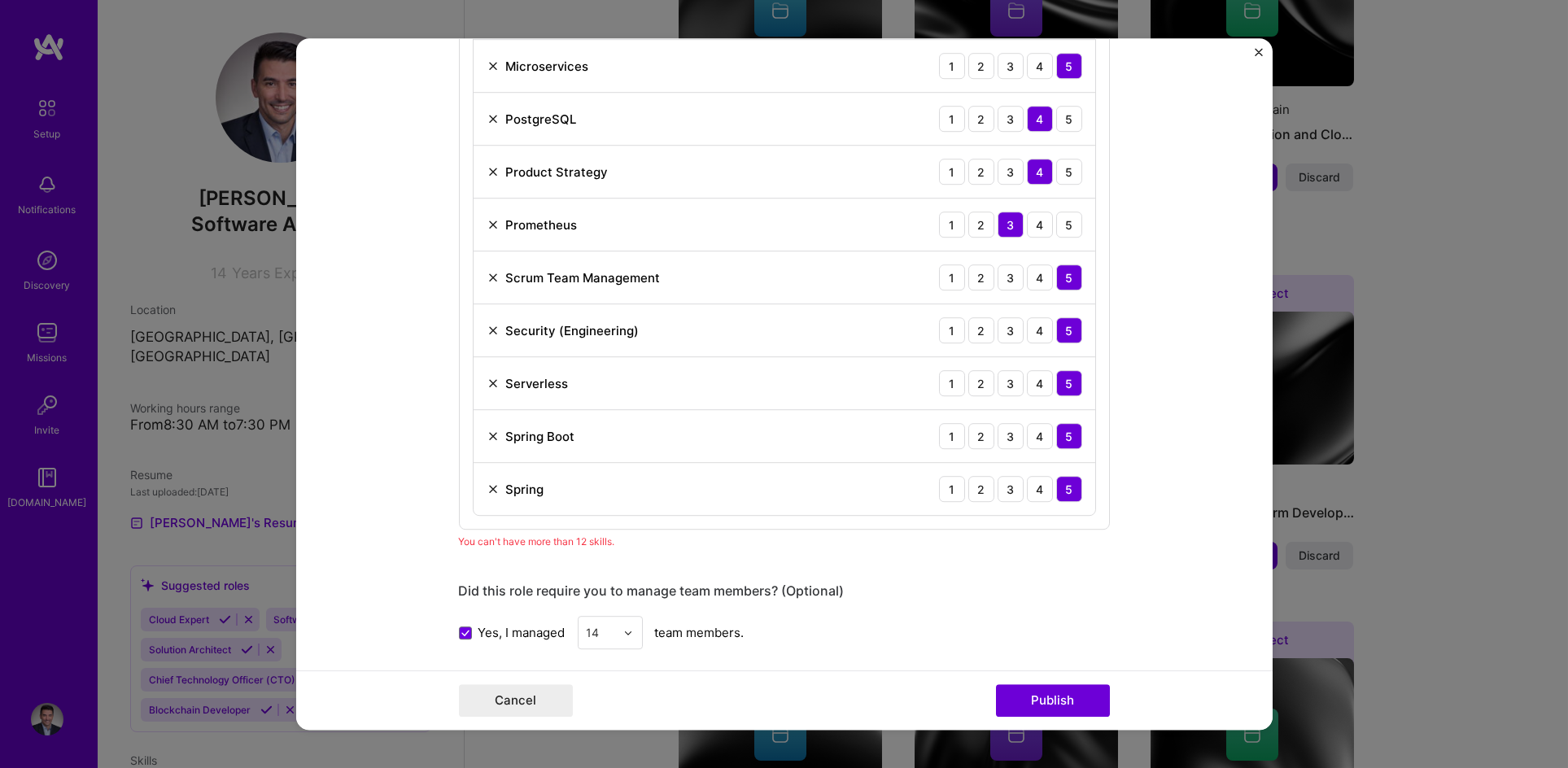
click at [487, 225] on img at bounding box center [492, 224] width 13 height 13
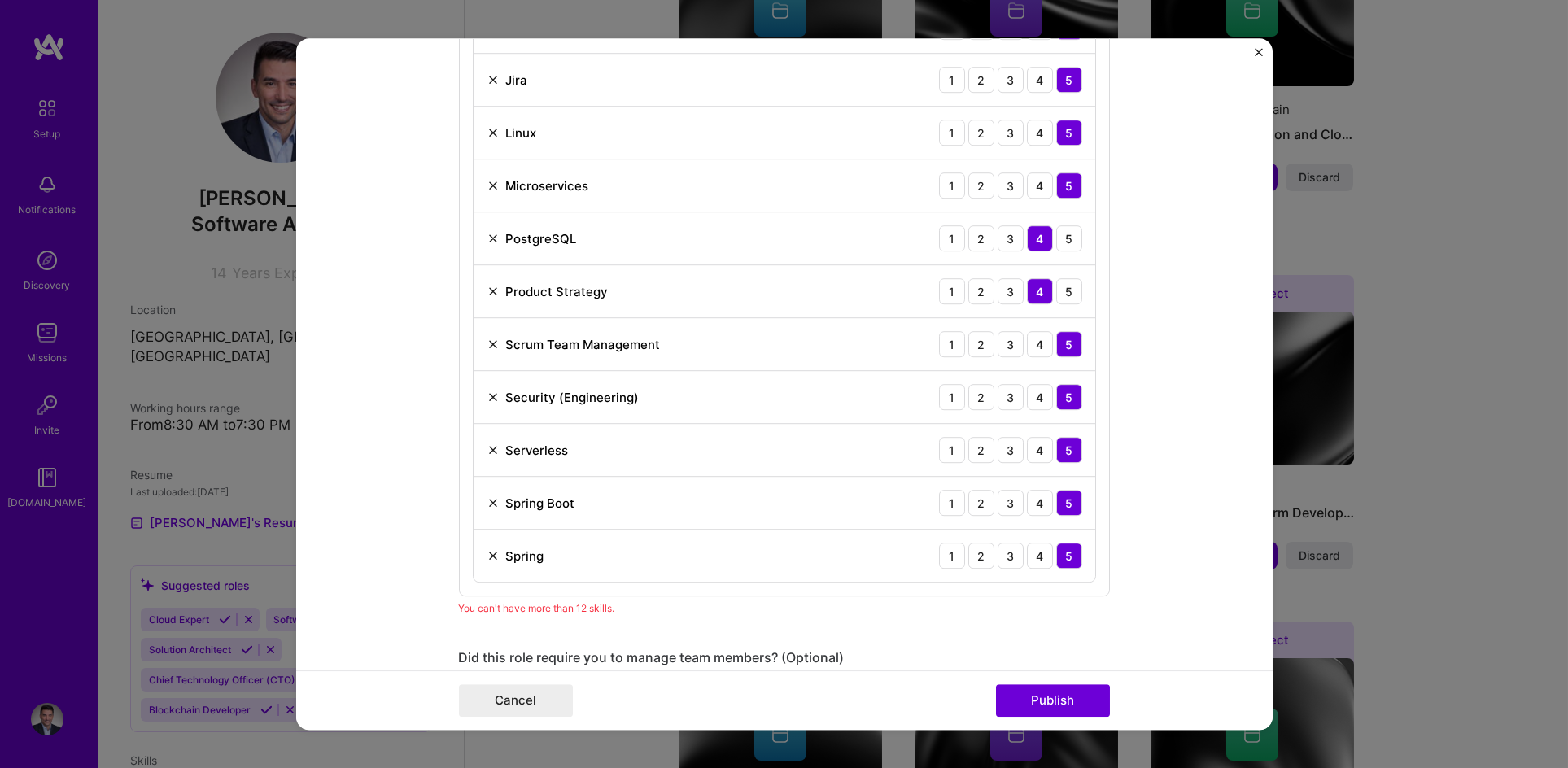
scroll to position [1290, 0]
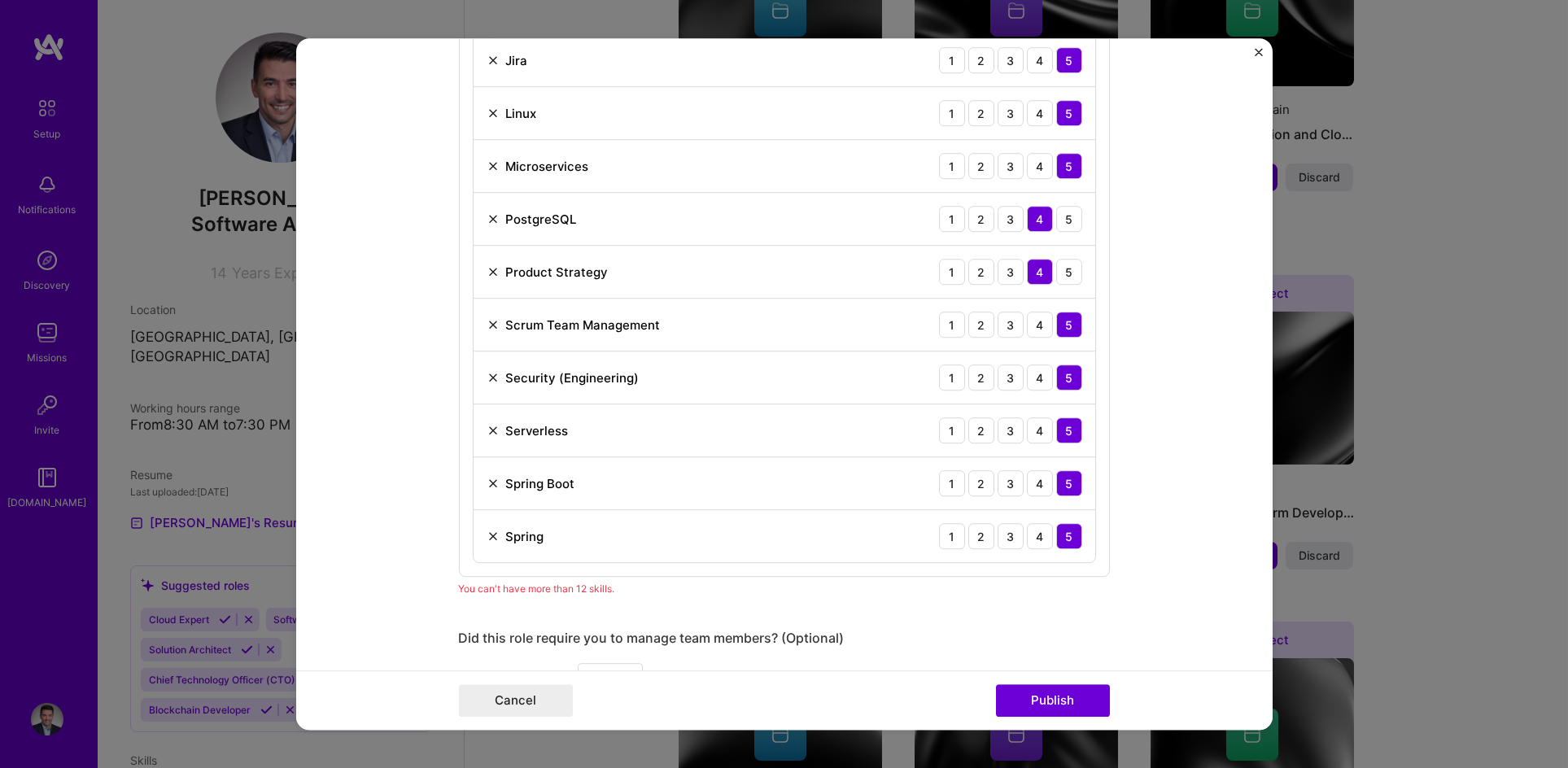
click at [491, 431] on img at bounding box center [492, 430] width 13 height 13
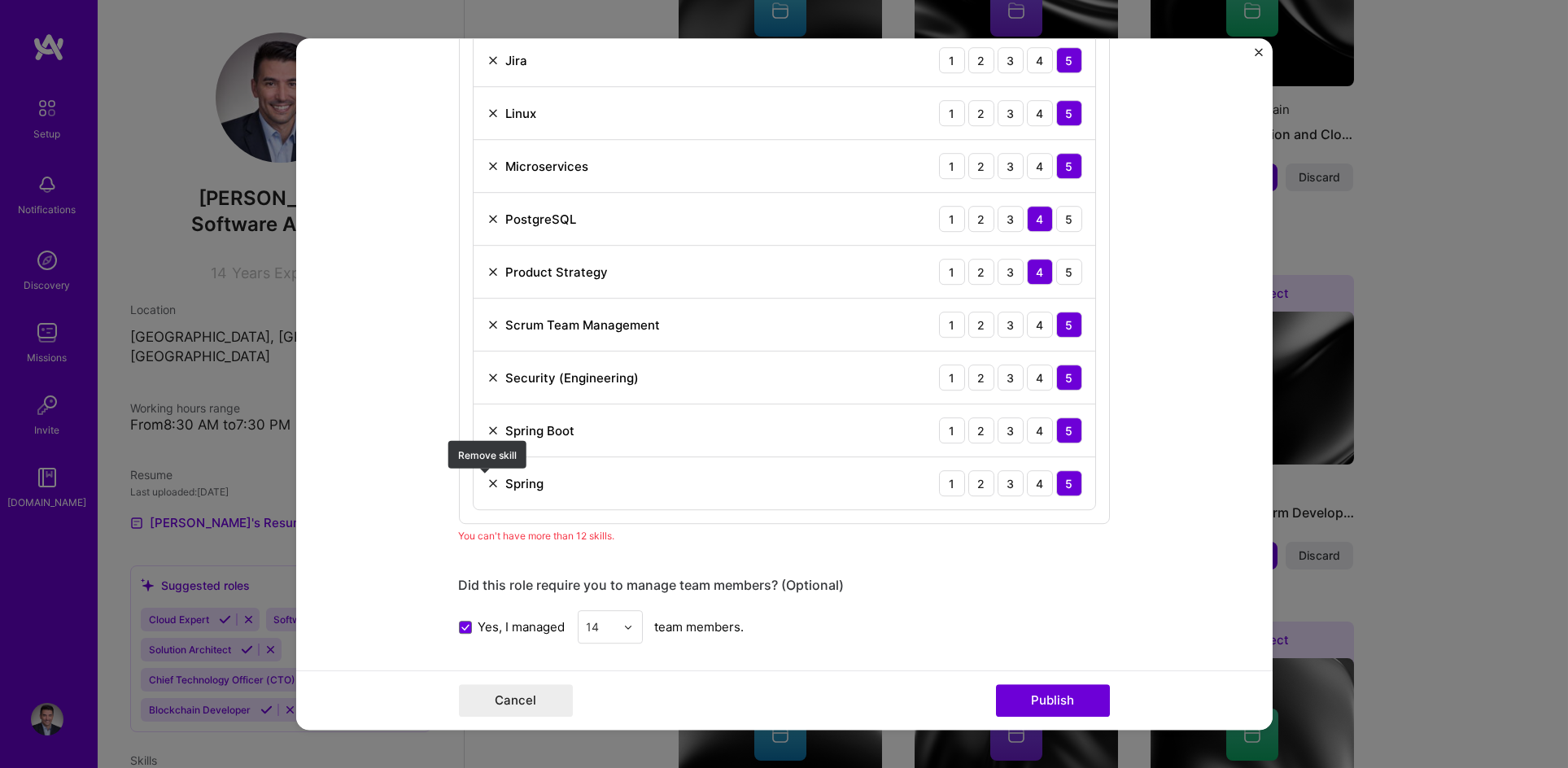
click at [486, 483] on img at bounding box center [492, 483] width 13 height 13
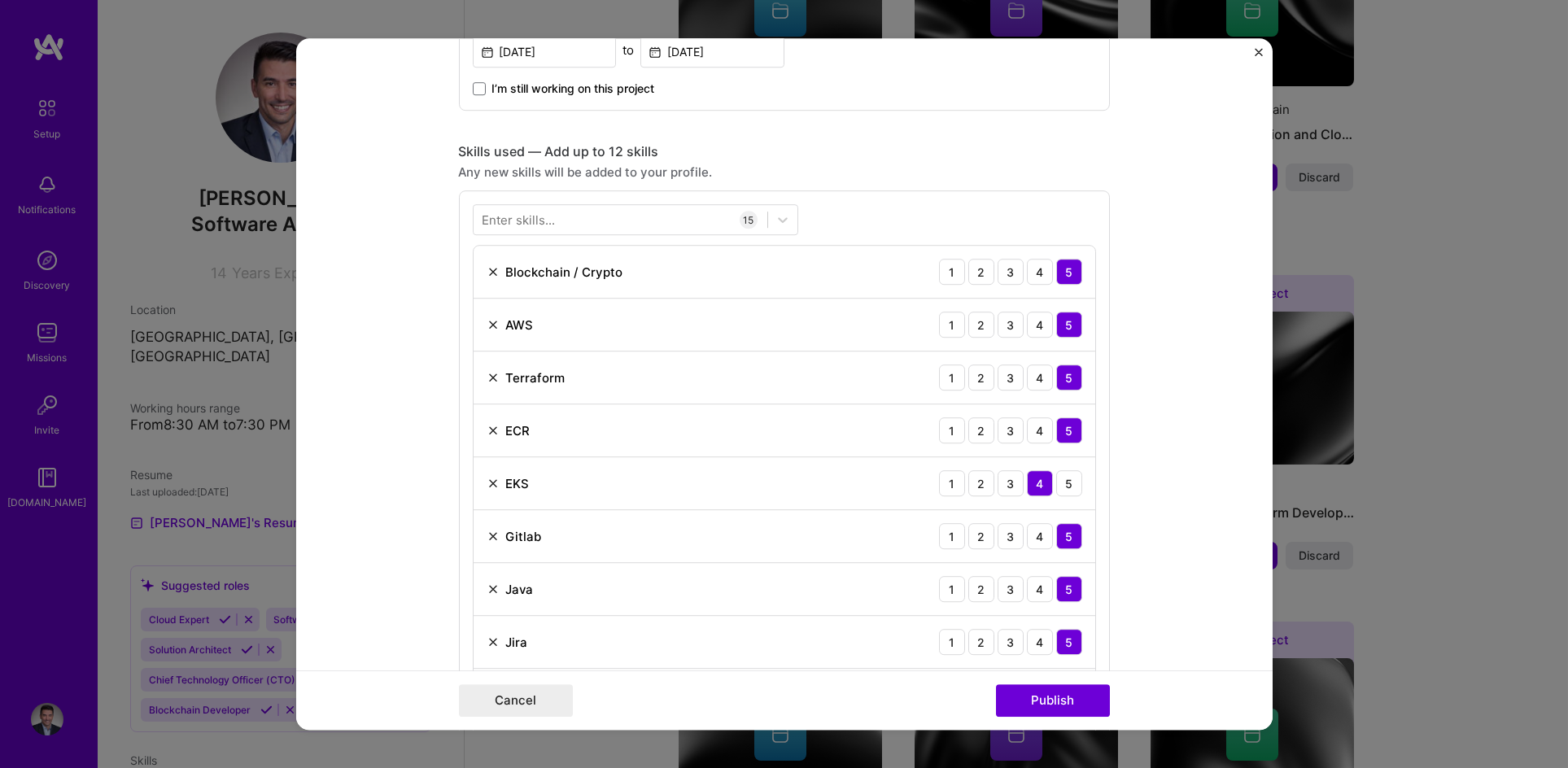
scroll to position [702, 0]
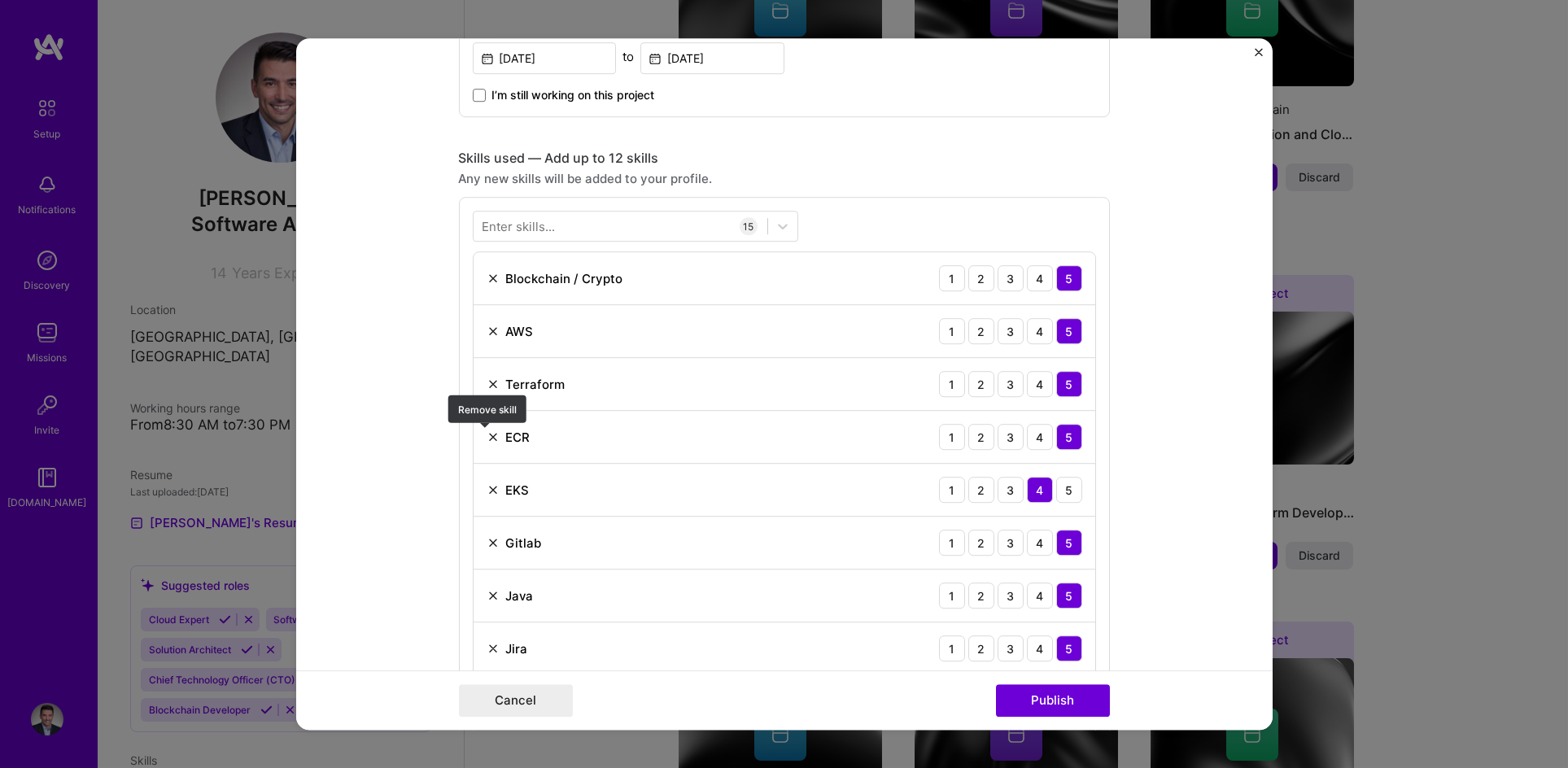
click at [486, 430] on img at bounding box center [492, 436] width 13 height 13
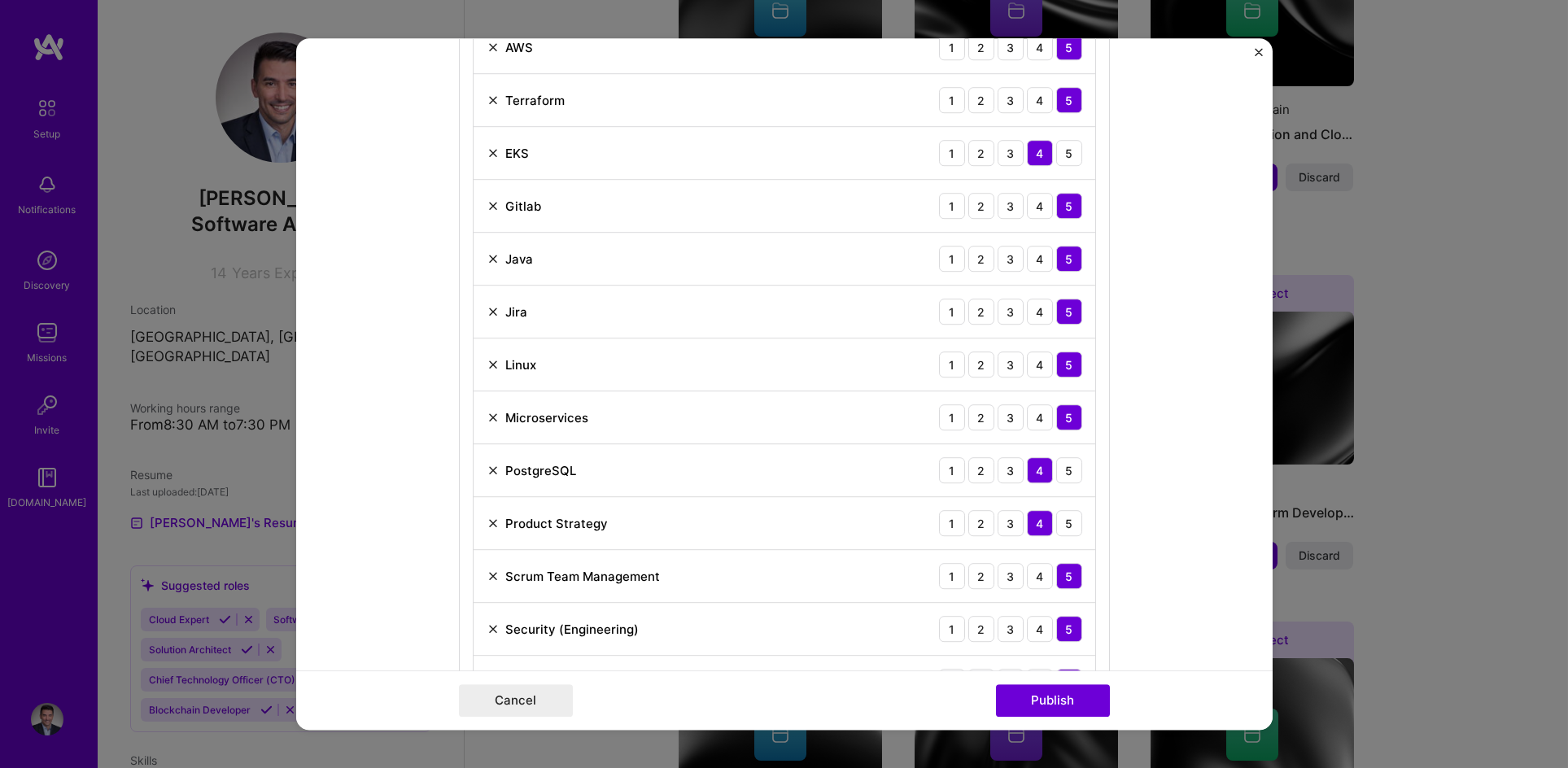
scroll to position [902, 0]
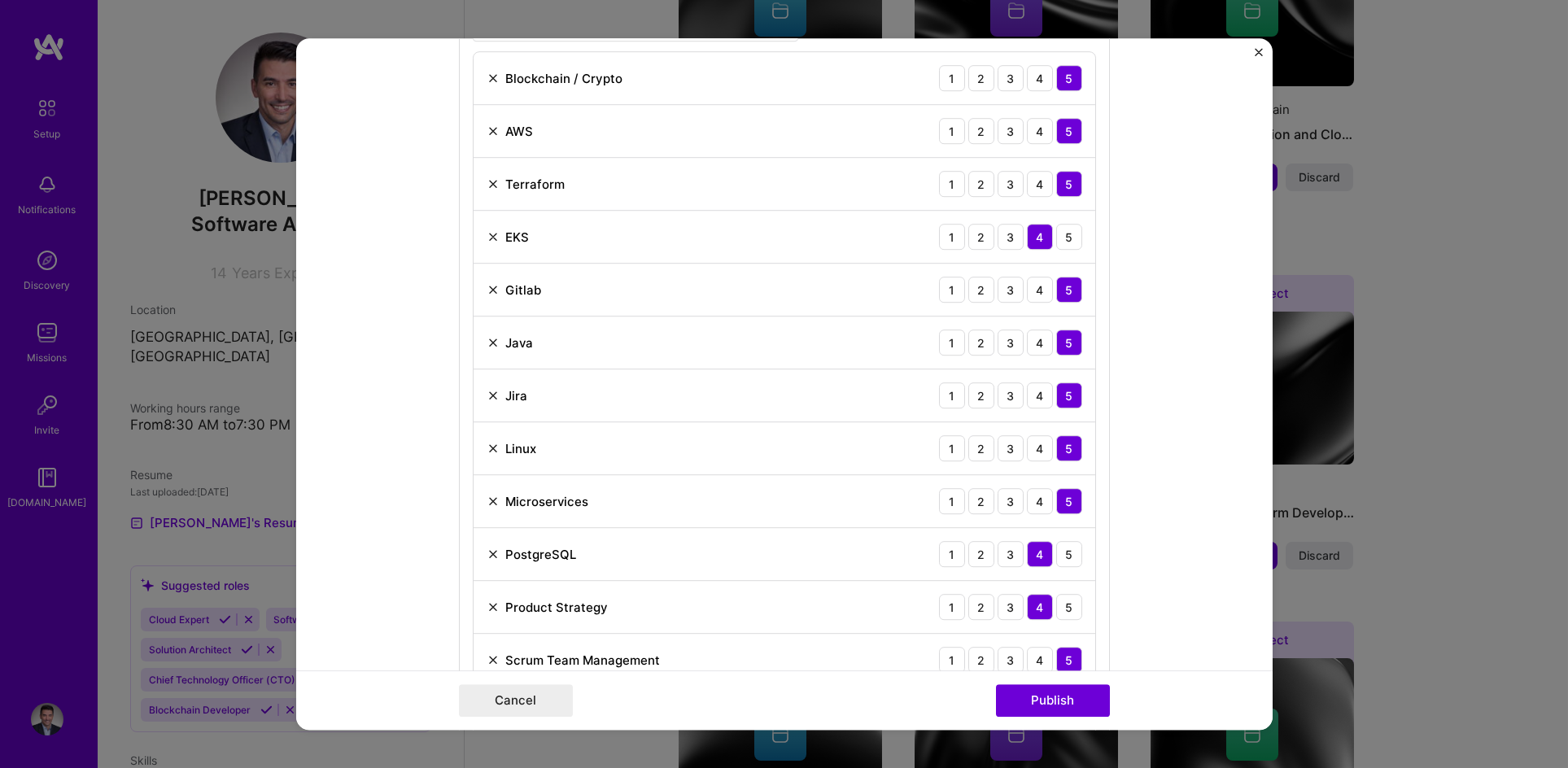
click at [488, 451] on img at bounding box center [492, 448] width 13 height 13
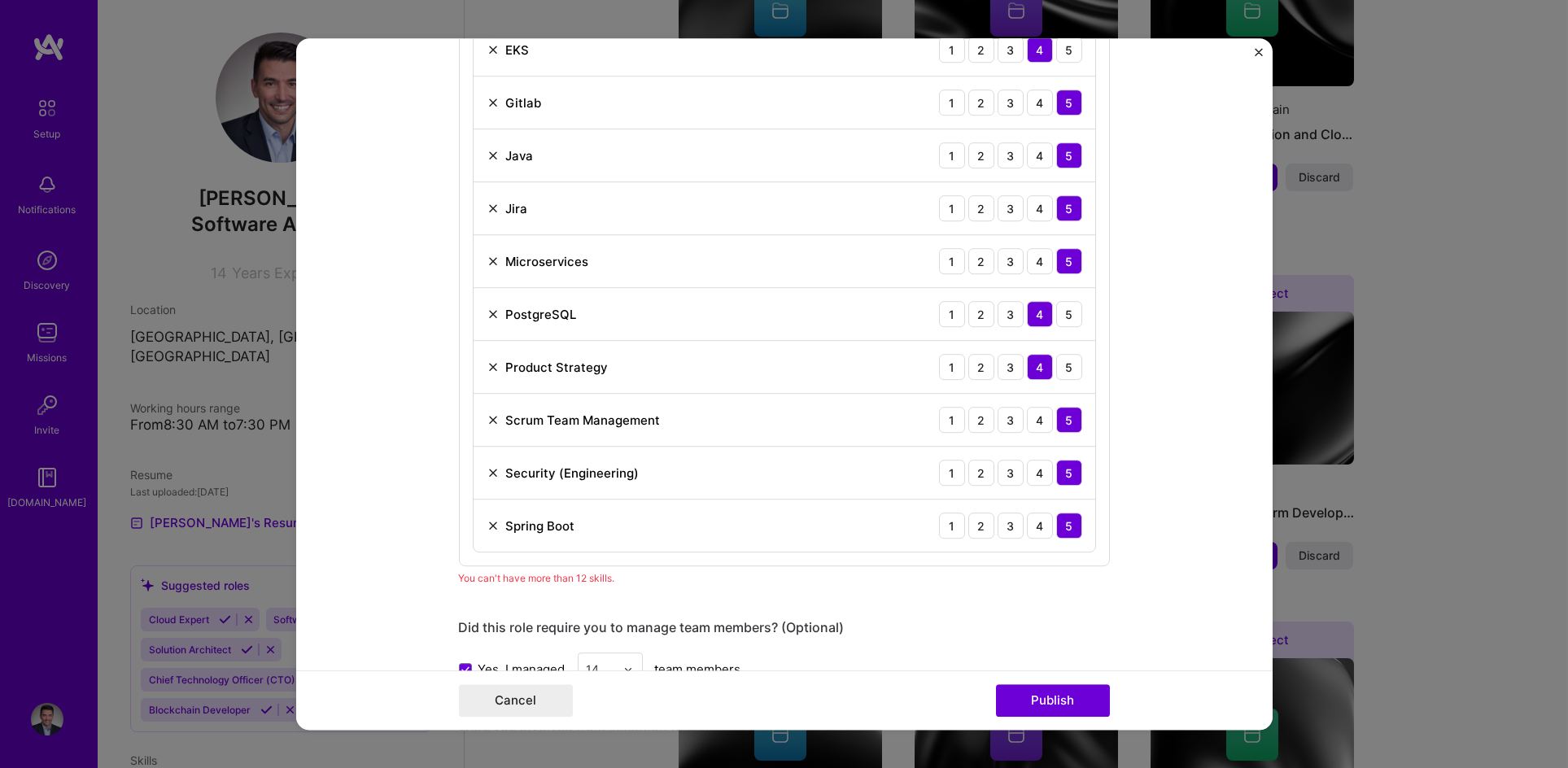
scroll to position [1146, 0]
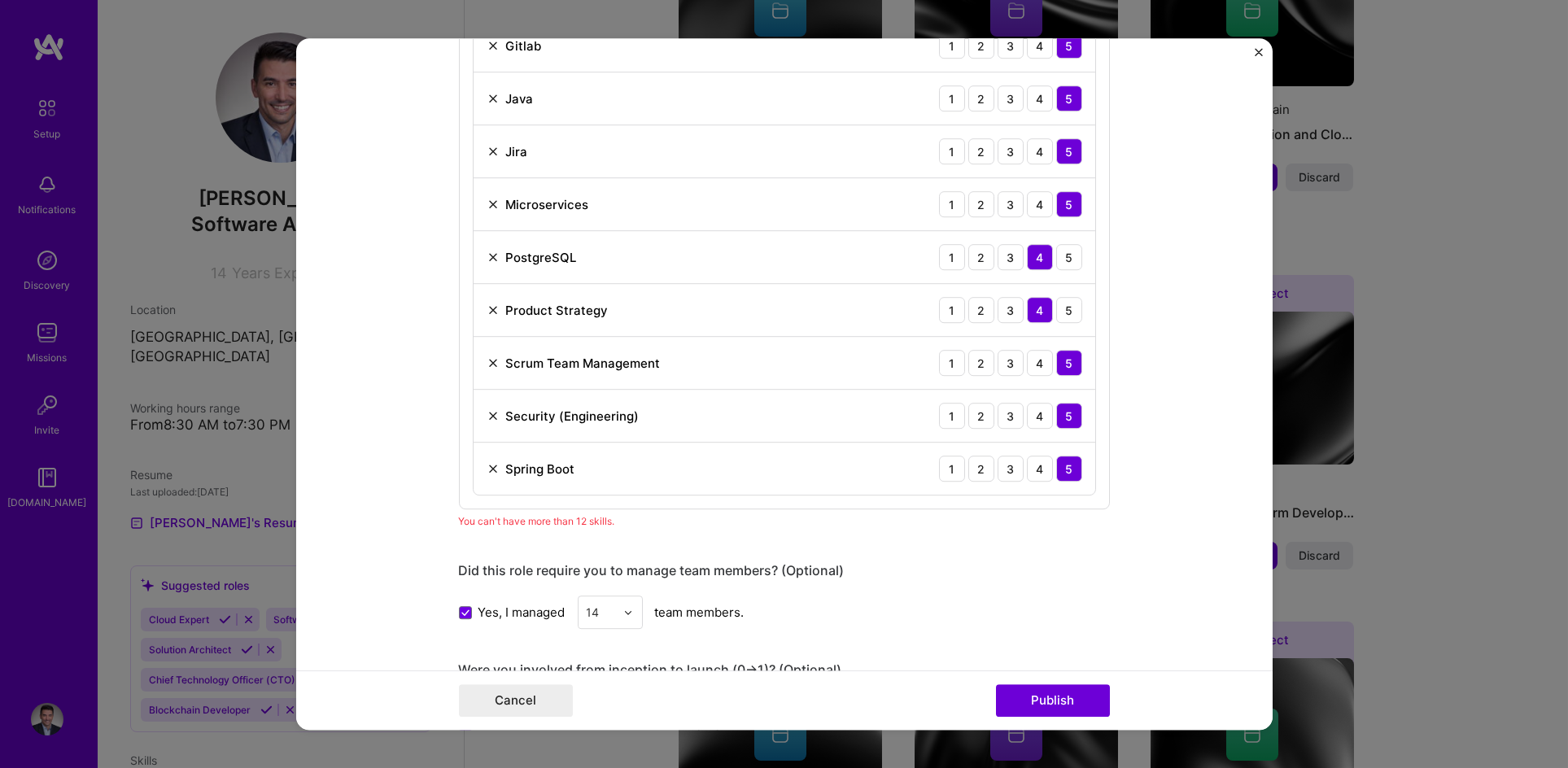
click at [490, 361] on img at bounding box center [492, 363] width 13 height 13
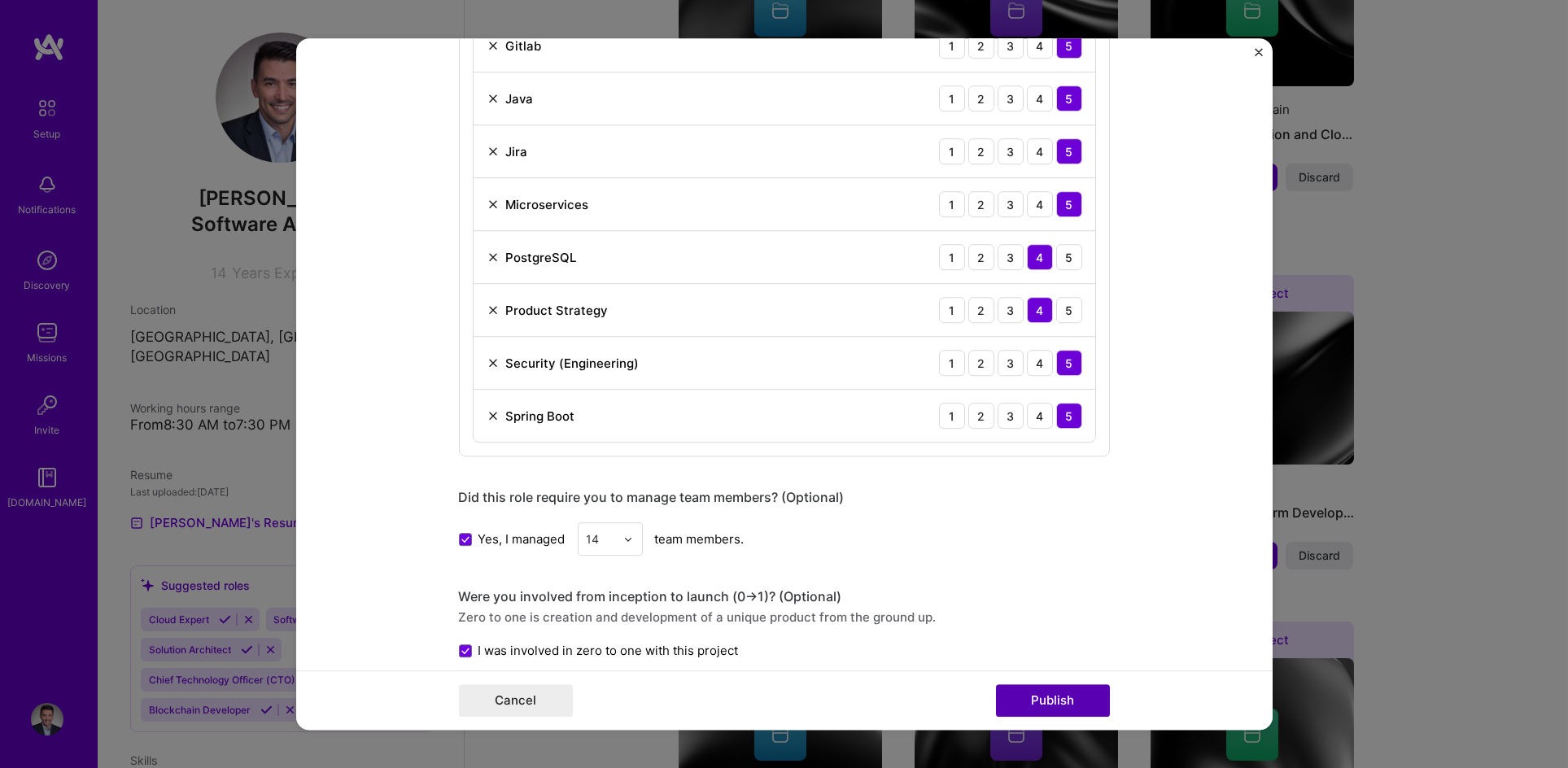
click at [1060, 699] on button "Publish" at bounding box center [1052, 700] width 114 height 33
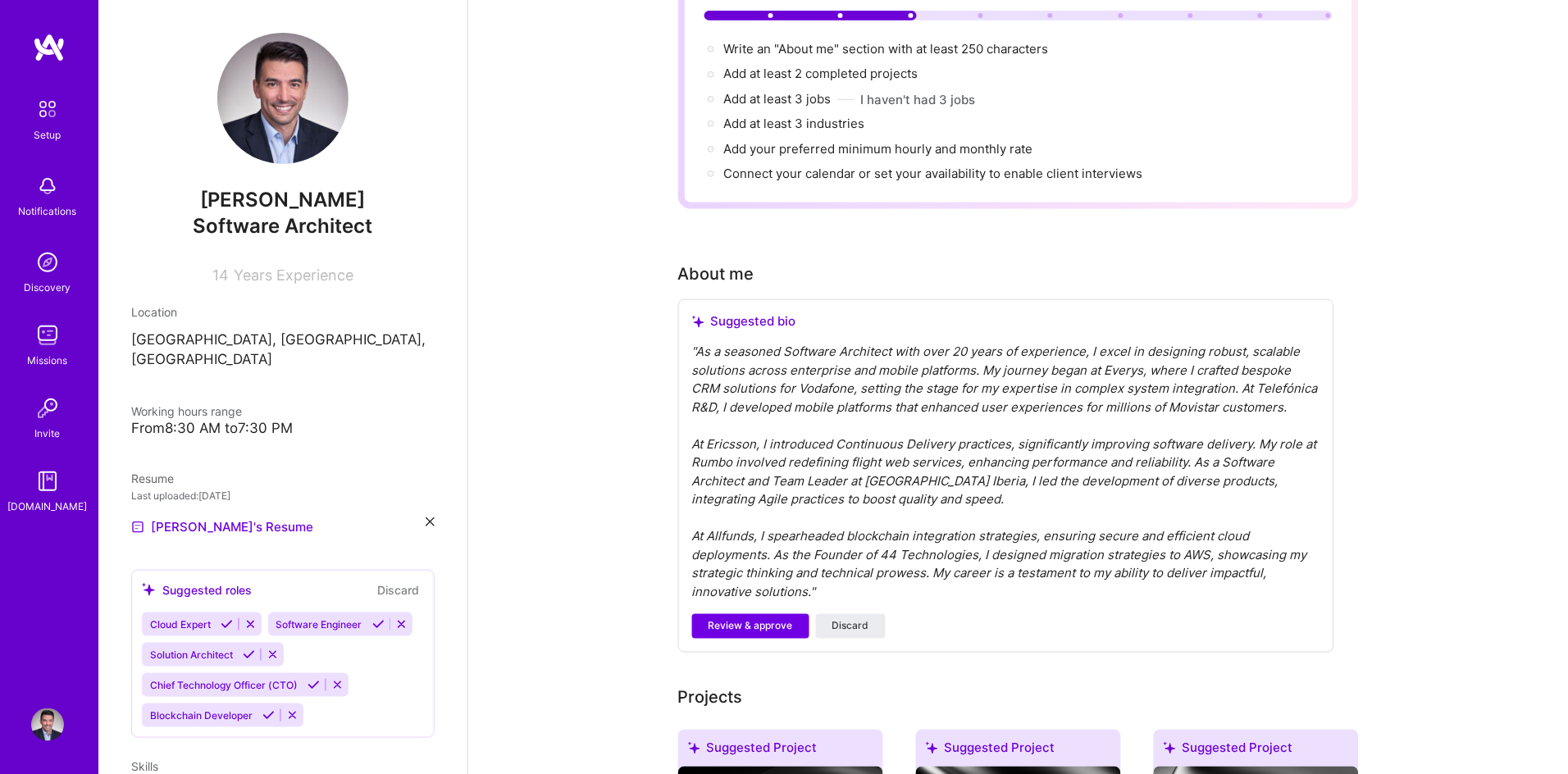
scroll to position [0, 0]
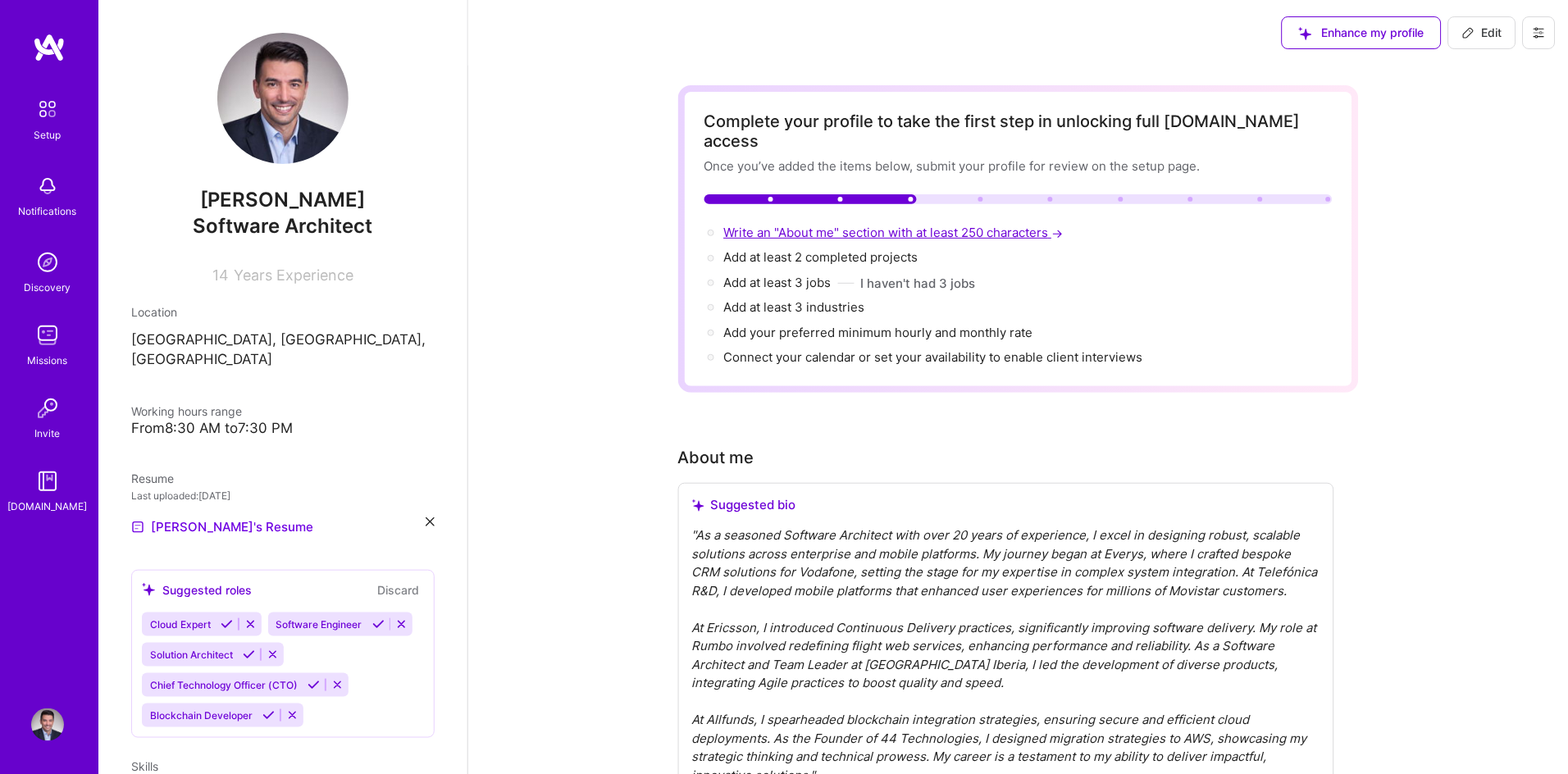
click at [795, 225] on span "Write an "About me" section with at least 250 characters →" at bounding box center [896, 232] width 343 height 15
select select "US"
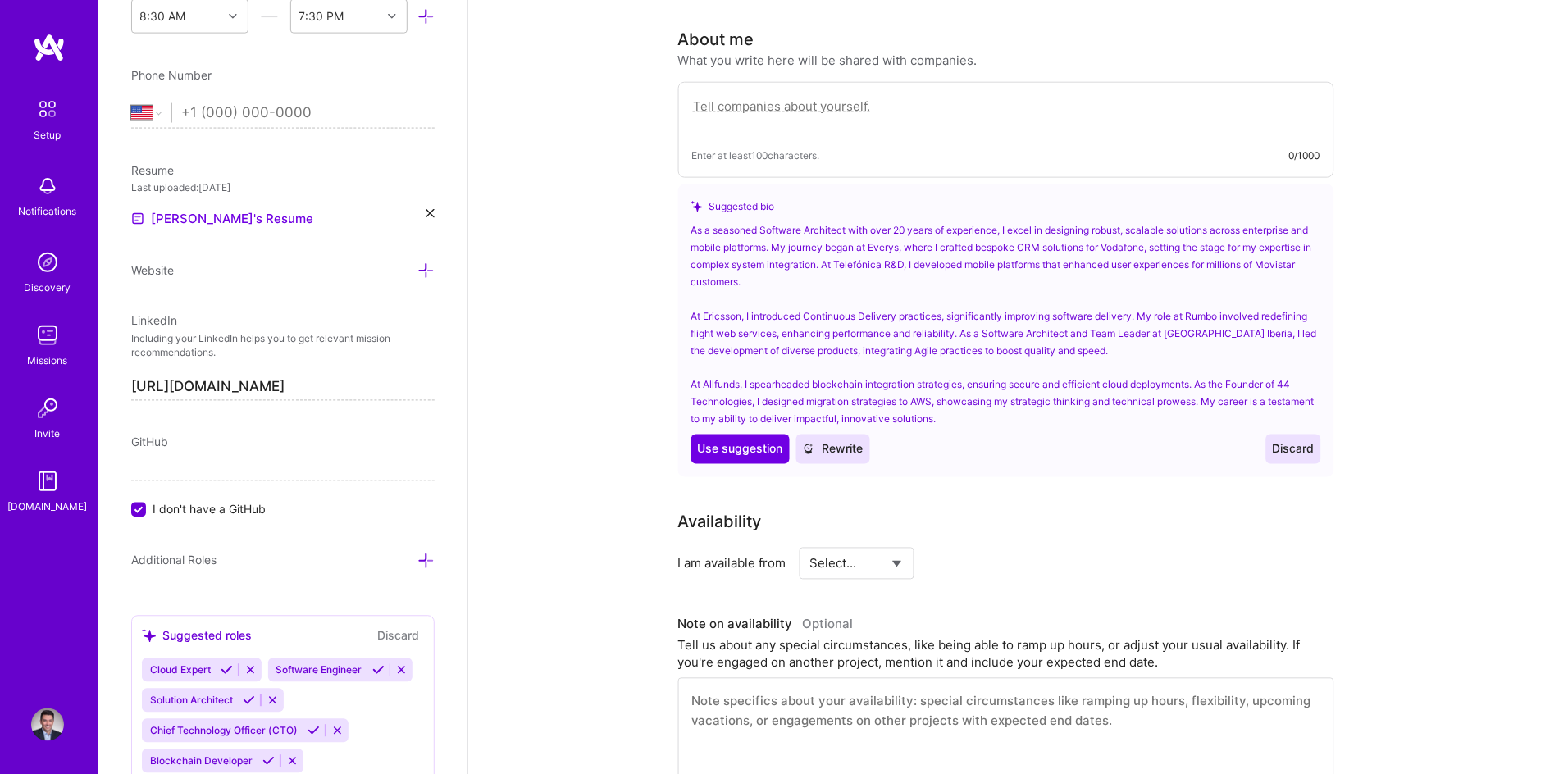
scroll to position [419, 0]
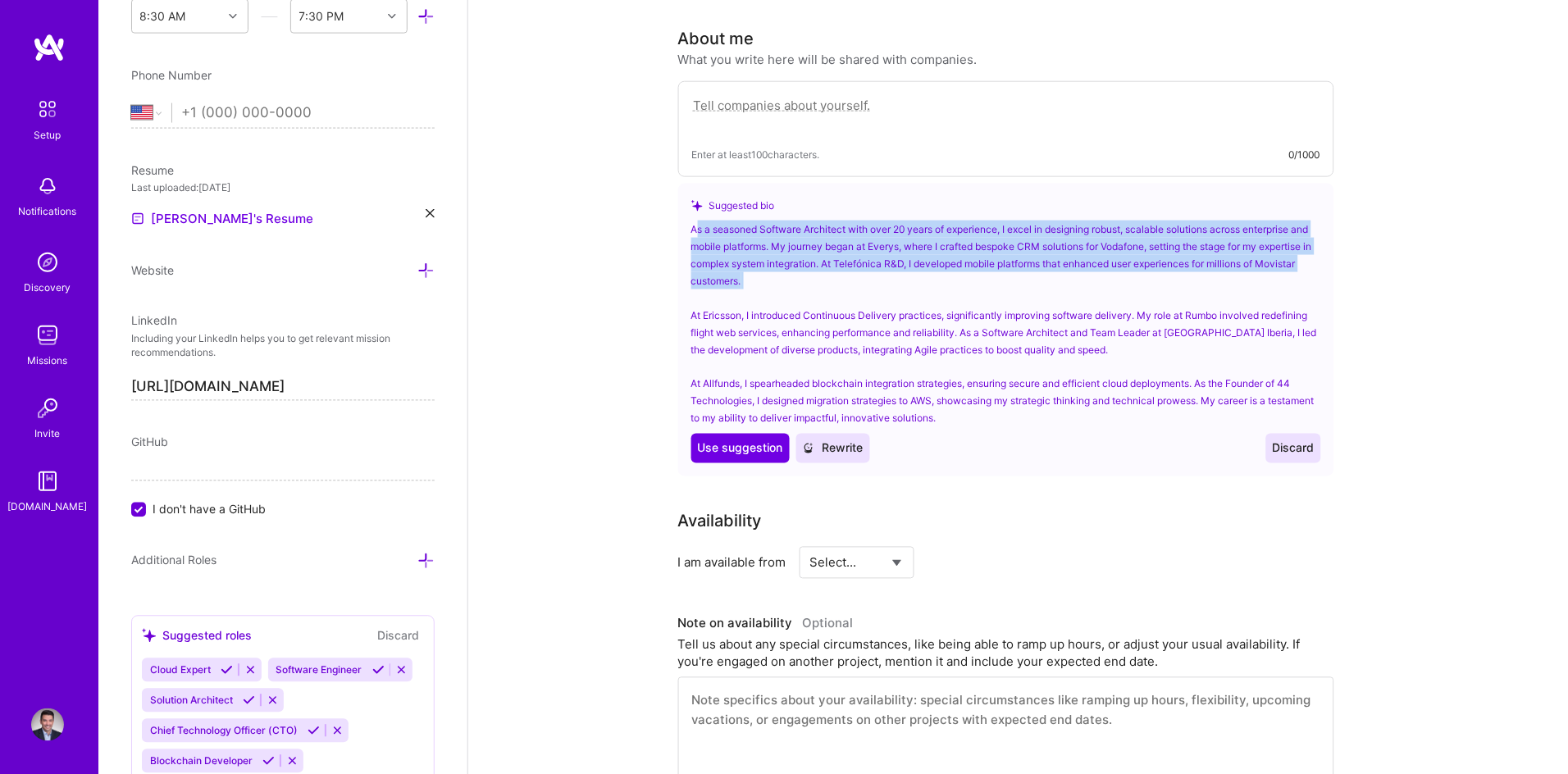
drag, startPoint x: 696, startPoint y: 198, endPoint x: 870, endPoint y: 272, distance: 189.1
click at [870, 272] on div "As a seasoned Software Architect with over 20 years of experience, I excel in d…" at bounding box center [1006, 324] width 630 height 207
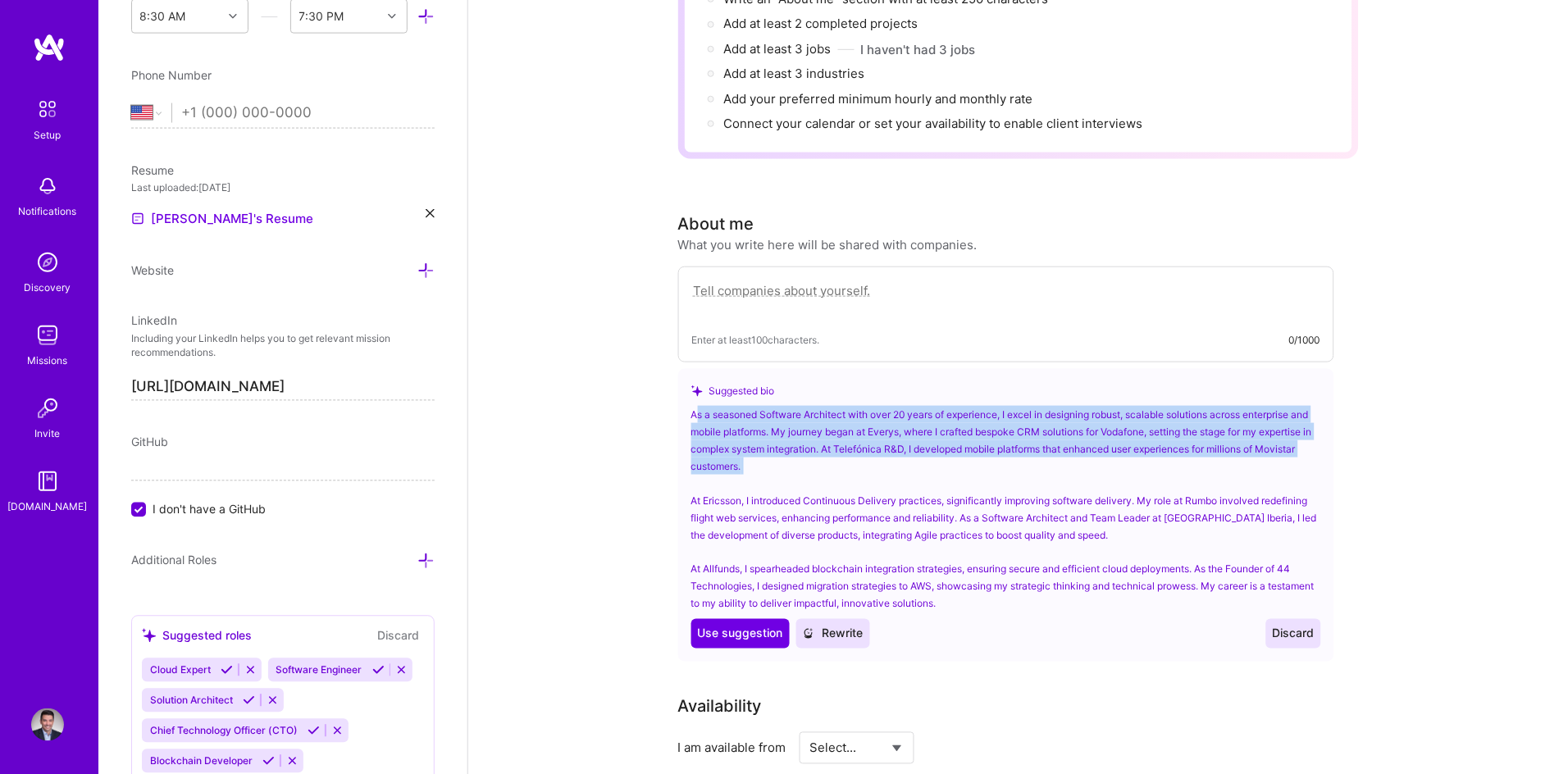
scroll to position [229, 0]
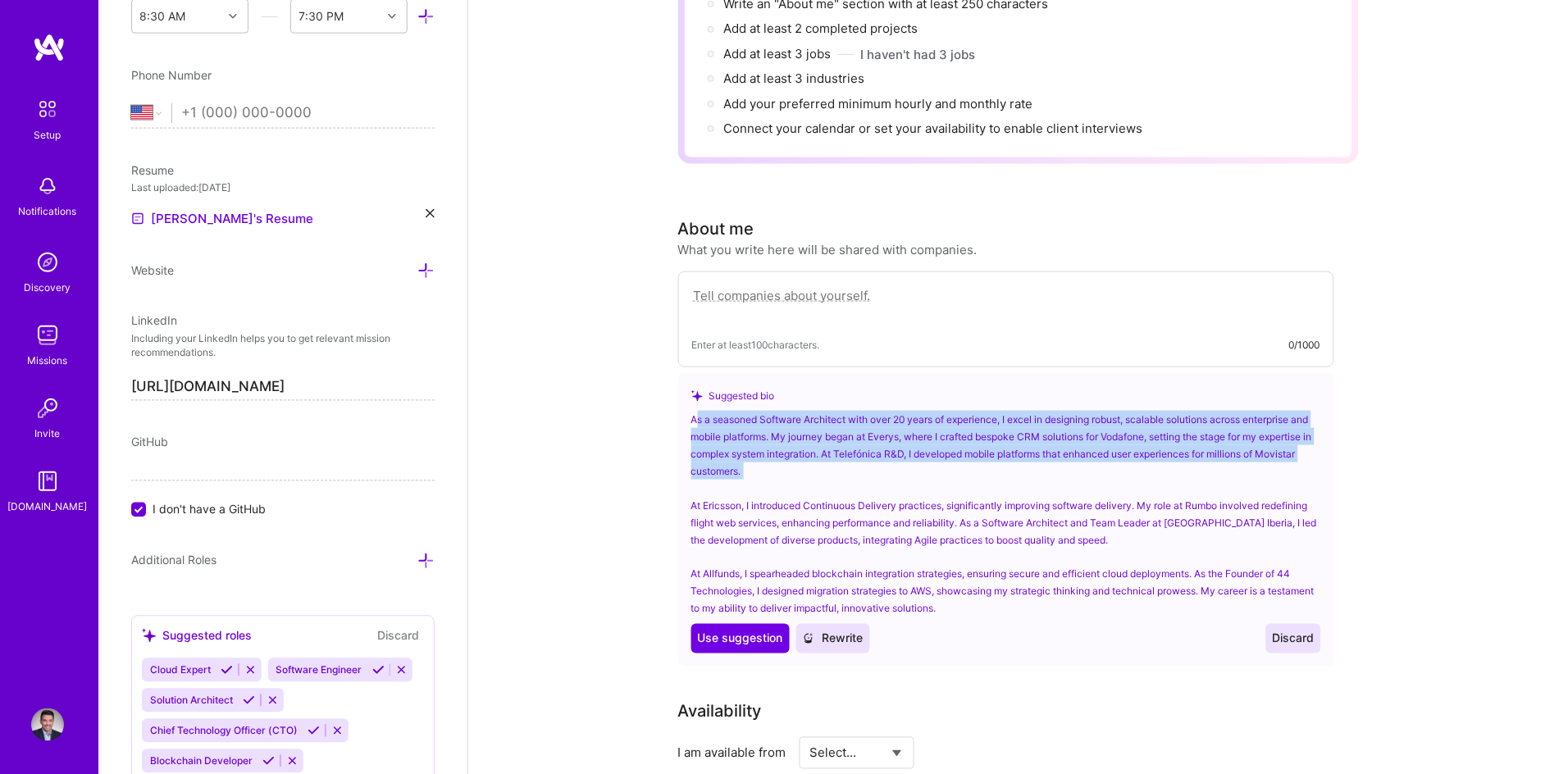
click at [831, 458] on div "As a seasoned Software Architect with over 20 years of experience, I excel in d…" at bounding box center [1006, 514] width 630 height 207
drag, startPoint x: 829, startPoint y: 451, endPoint x: 651, endPoint y: 398, distance: 185.7
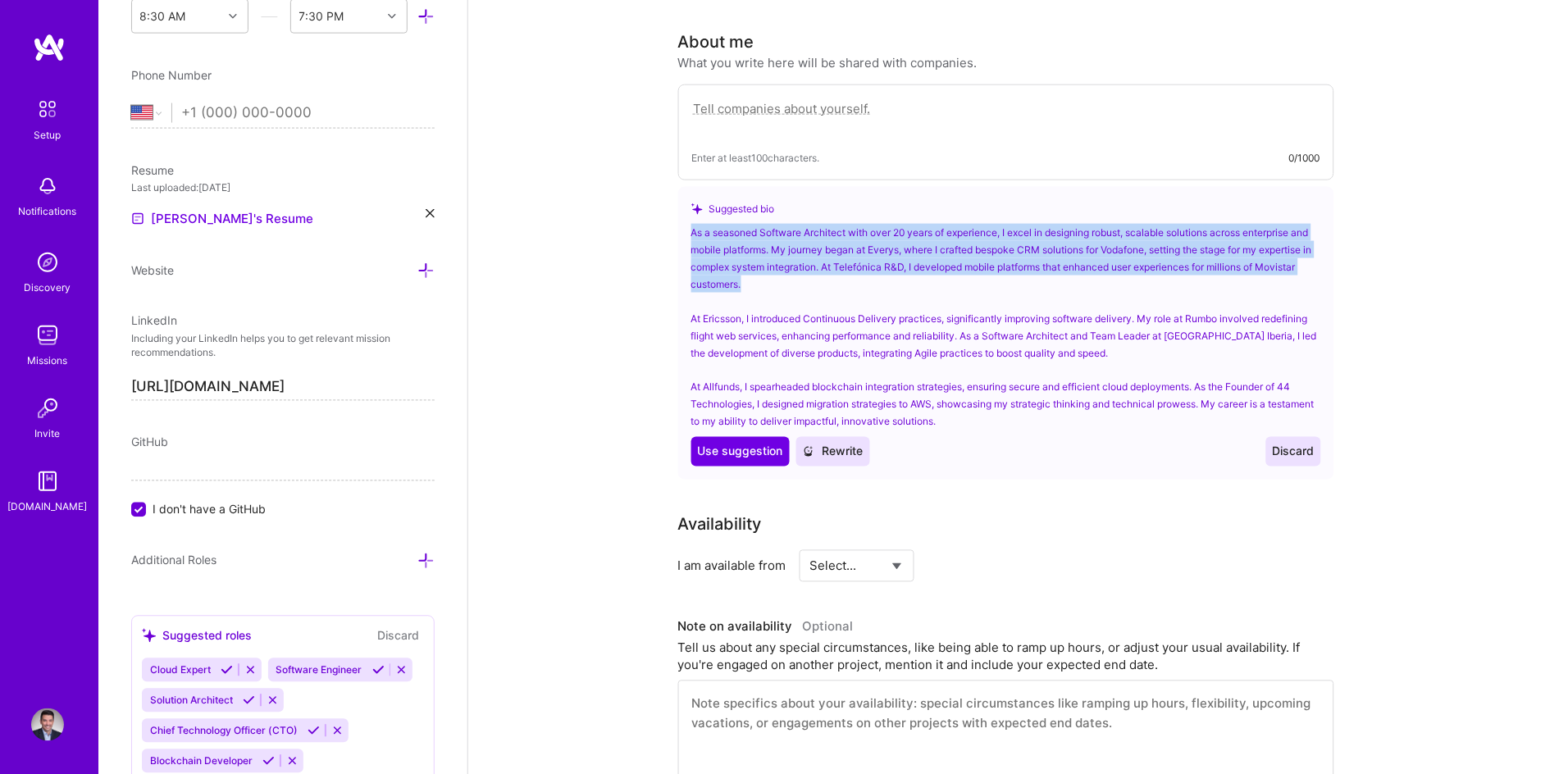
scroll to position [419, 0]
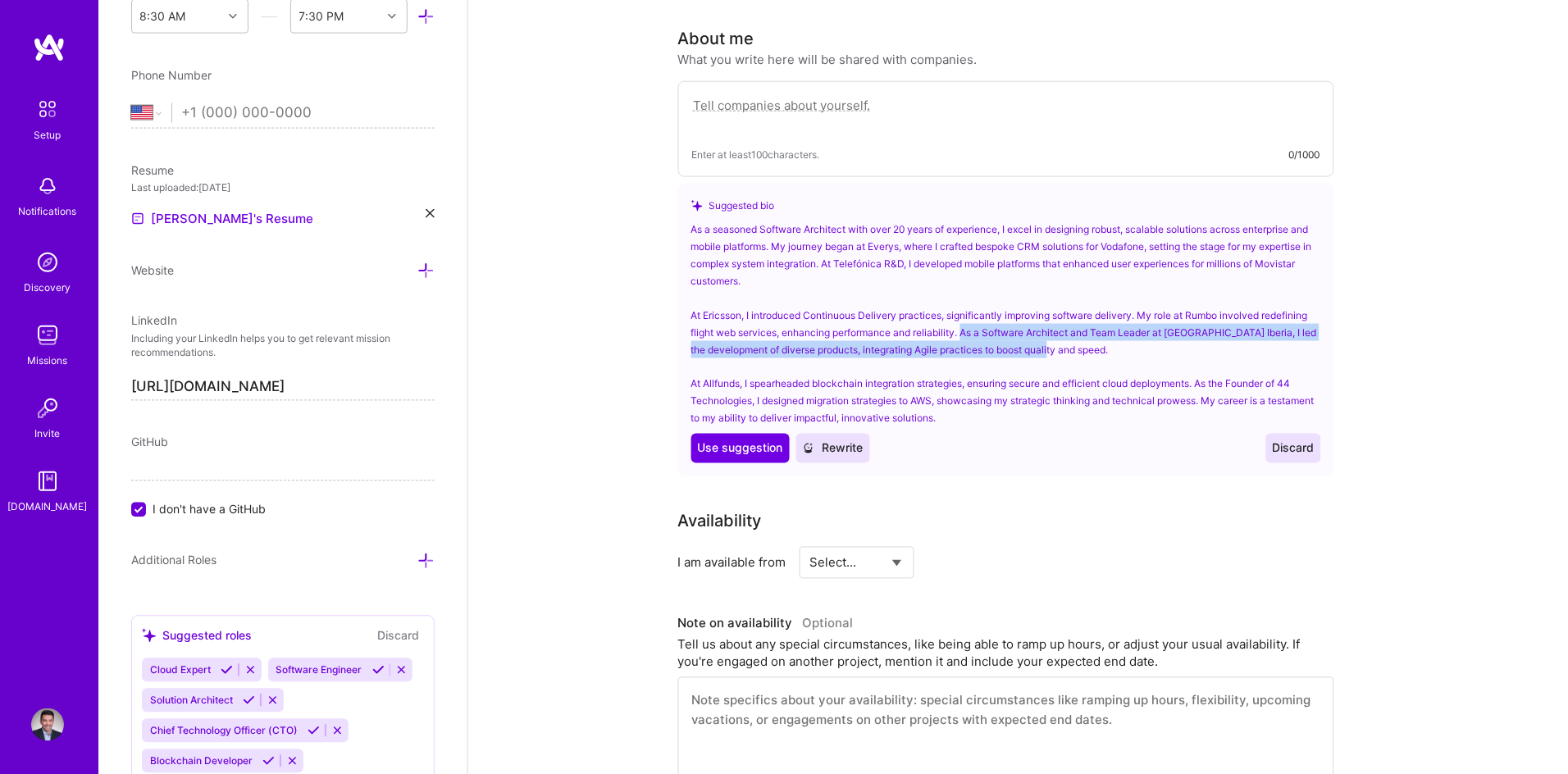
drag, startPoint x: 963, startPoint y: 305, endPoint x: 1163, endPoint y: 328, distance: 201.3
click at [1163, 328] on div "As a seasoned Software Architect with over 20 years of experience, I excel in d…" at bounding box center [1006, 324] width 630 height 207
click at [1158, 330] on div "As a seasoned Software Architect with over 20 years of experience, I excel in d…" at bounding box center [1006, 324] width 630 height 207
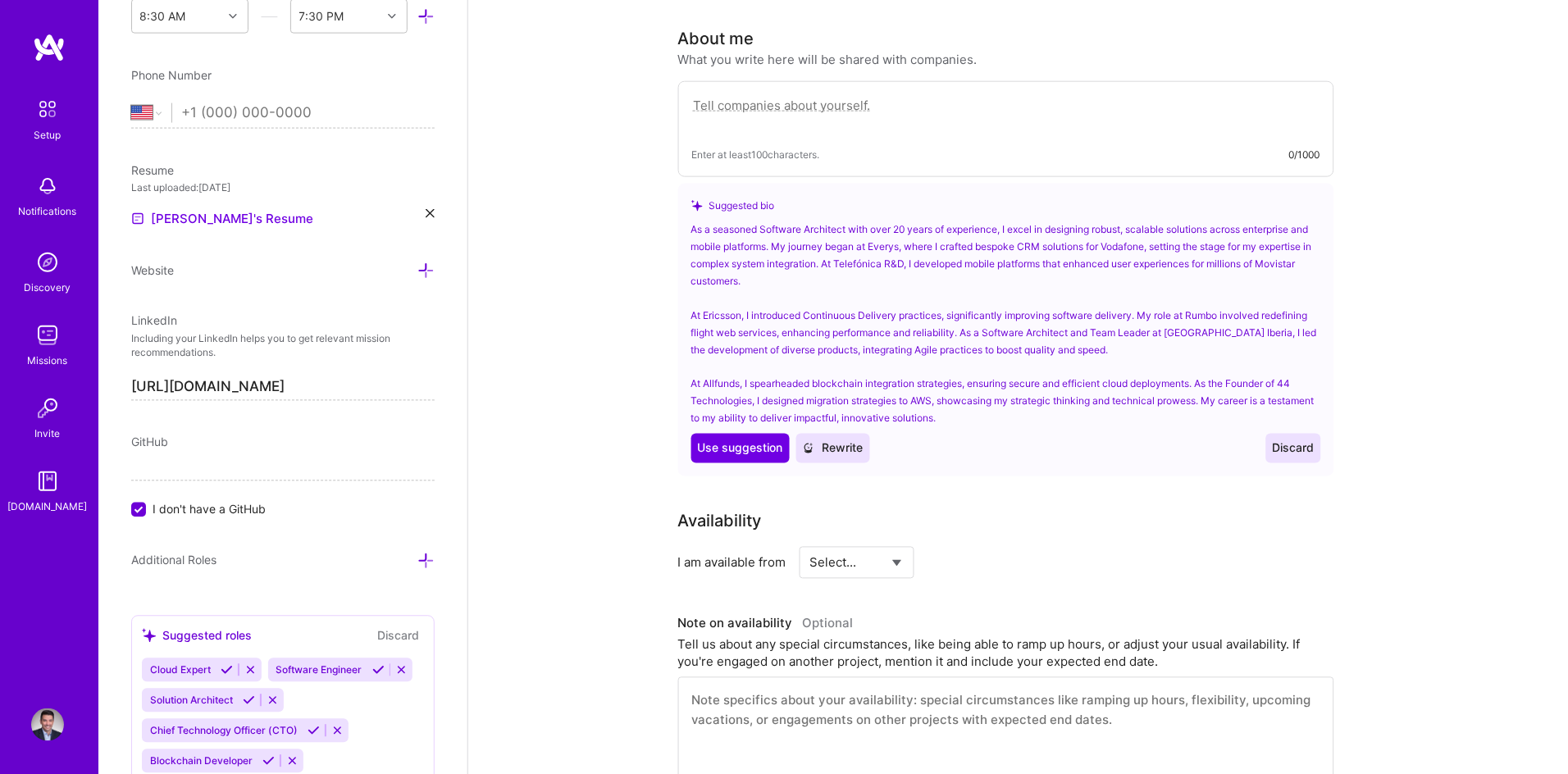
click at [747, 359] on div "As a seasoned Software Architect with over 20 years of experience, I excel in d…" at bounding box center [1006, 324] width 630 height 207
click at [749, 358] on div "As a seasoned Software Architect with over 20 years of experience, I excel in d…" at bounding box center [1006, 324] width 630 height 207
click at [750, 359] on div "As a seasoned Software Architect with over 20 years of experience, I excel in d…" at bounding box center [1006, 324] width 630 height 207
click at [828, 440] on span "Rewrite" at bounding box center [834, 448] width 61 height 16
click at [746, 359] on div "As a seasoned Software Architect with over 20 years of experience, I excel in d…" at bounding box center [1006, 324] width 630 height 207
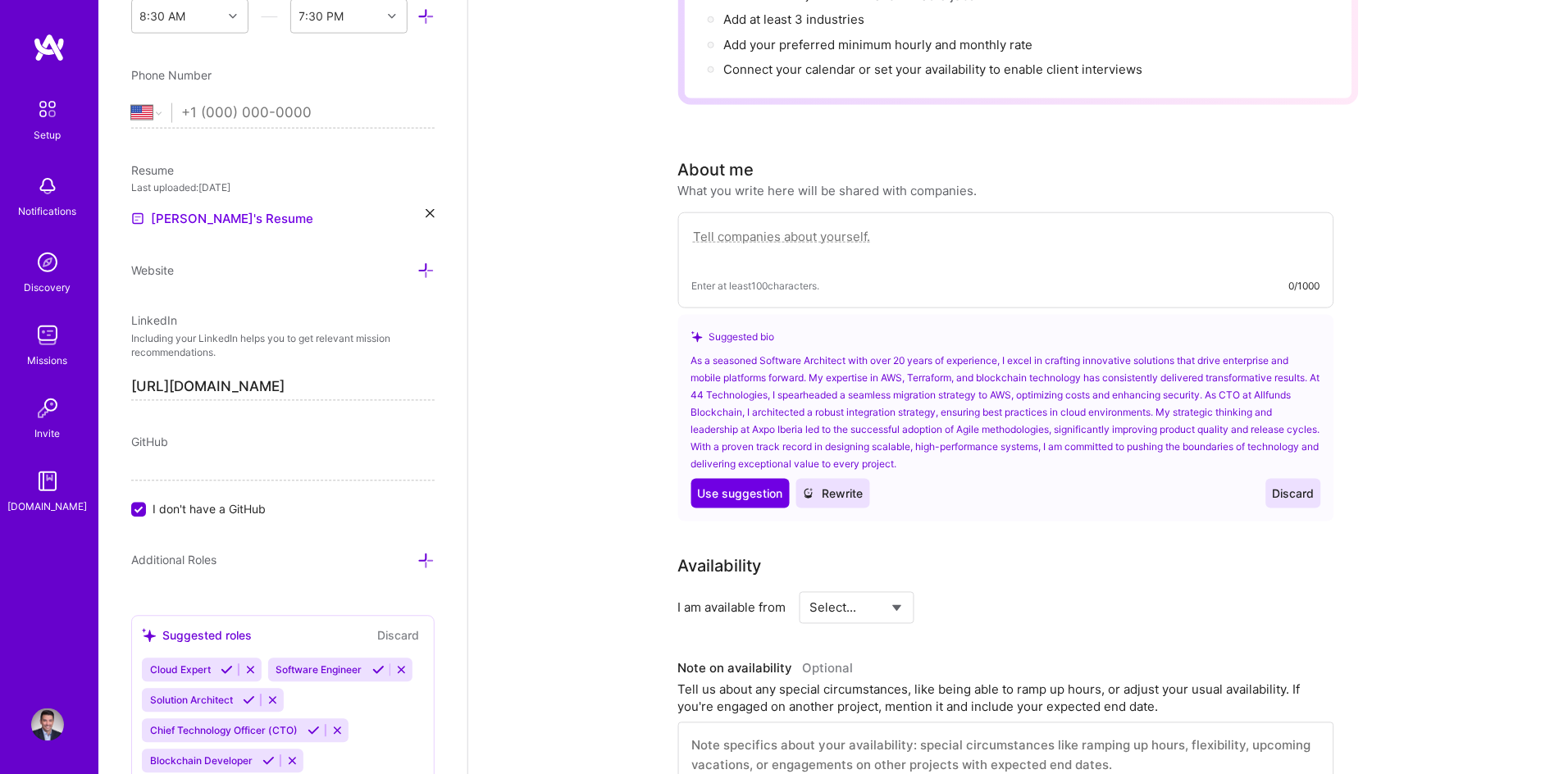
scroll to position [330, 0]
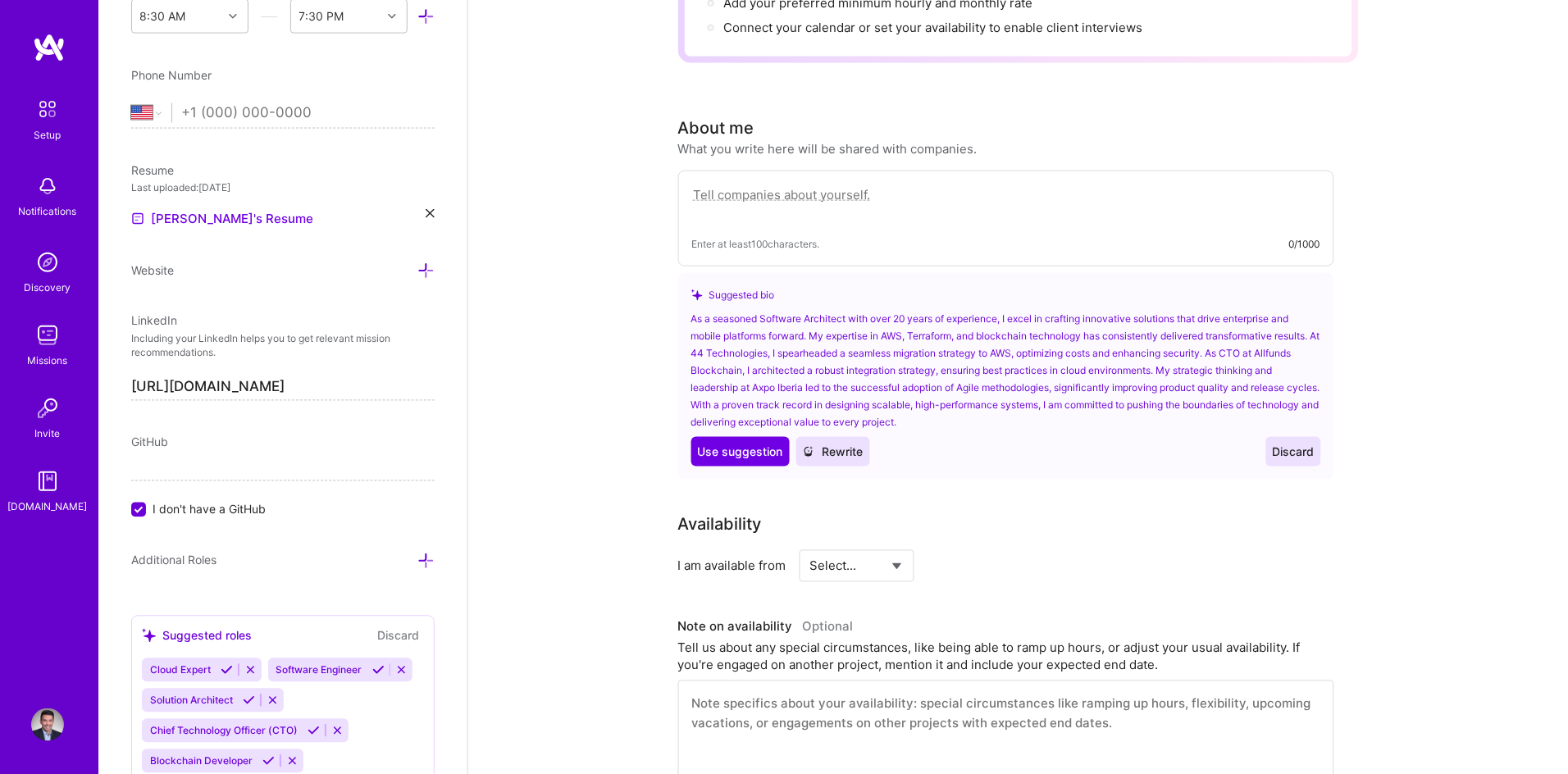
click at [988, 343] on div "As a seasoned Software Architect with over 20 years of experience, I excel in c…" at bounding box center [1006, 370] width 630 height 120
click at [1176, 348] on div "As a seasoned Software Architect with over 20 years of experience, I excel in c…" at bounding box center [1006, 370] width 630 height 120
click at [1188, 353] on div "As a seasoned Software Architect with over 20 years of experience, I excel in c…" at bounding box center [1006, 370] width 630 height 120
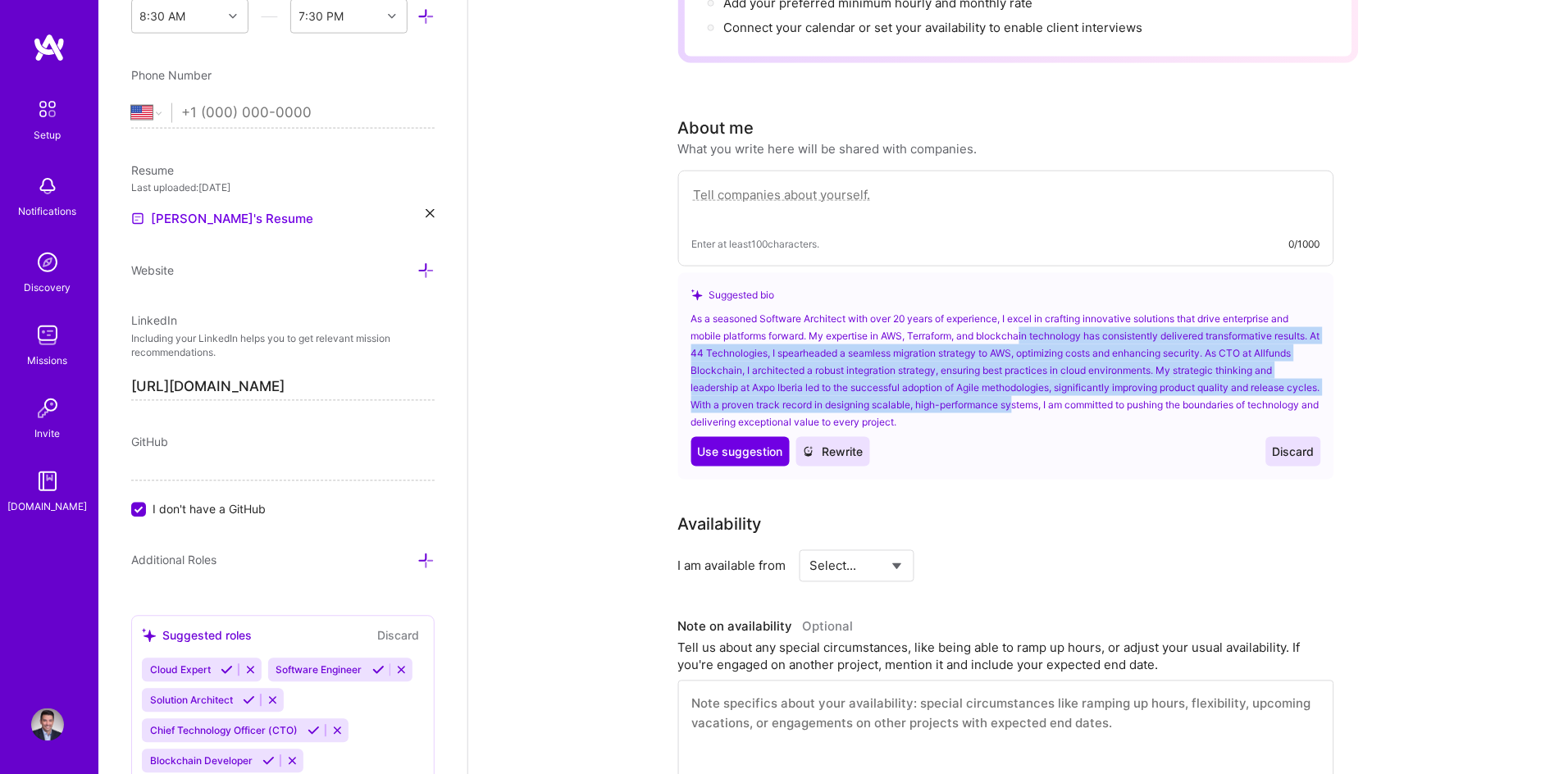
drag, startPoint x: 1027, startPoint y: 320, endPoint x: 1019, endPoint y: 345, distance: 26.2
click at [1053, 372] on div "As a seasoned Software Architect with over 20 years of experience, I excel in c…" at bounding box center [1006, 370] width 630 height 120
click at [1007, 369] on div "As a seasoned Software Architect with over 20 years of experience, I excel in c…" at bounding box center [1006, 370] width 630 height 120
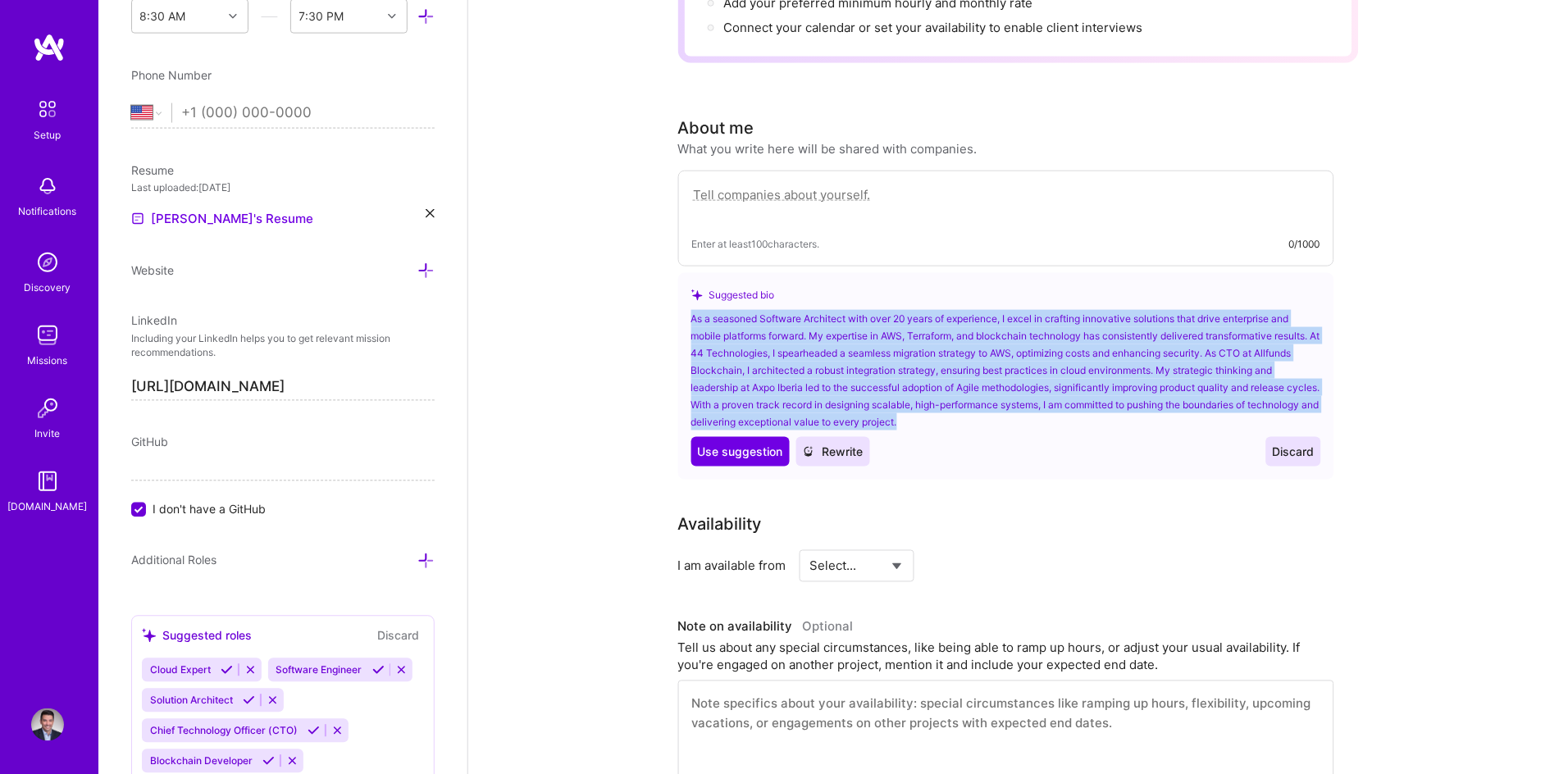
drag, startPoint x: 984, startPoint y: 395, endPoint x: 663, endPoint y: 290, distance: 337.7
click at [738, 443] on span "Use suggestion" at bounding box center [740, 451] width 86 height 16
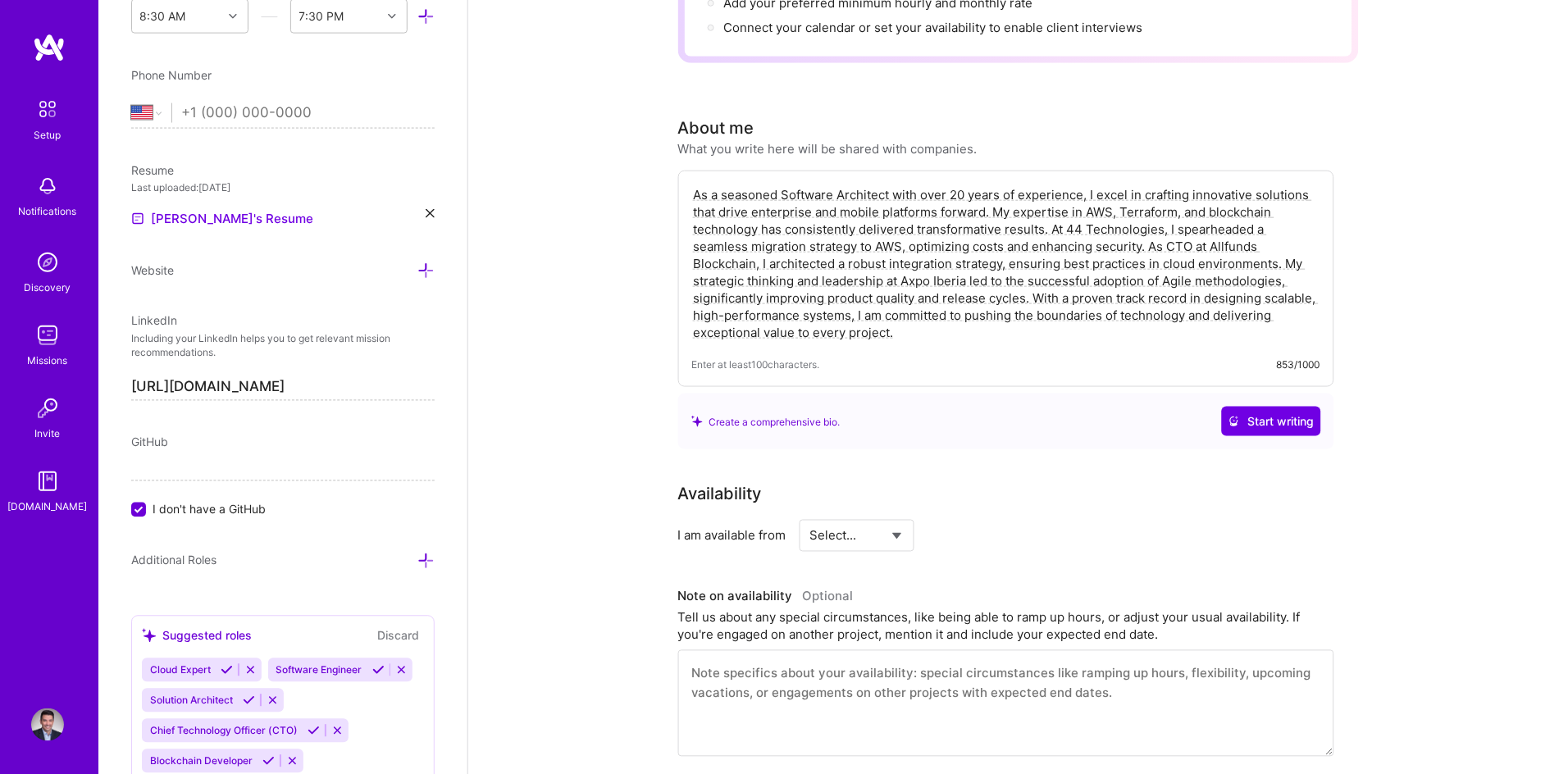
click at [1053, 204] on textarea "As a seasoned Software Architect with over 20 years of experience, I excel in c…" at bounding box center [1006, 264] width 628 height 159
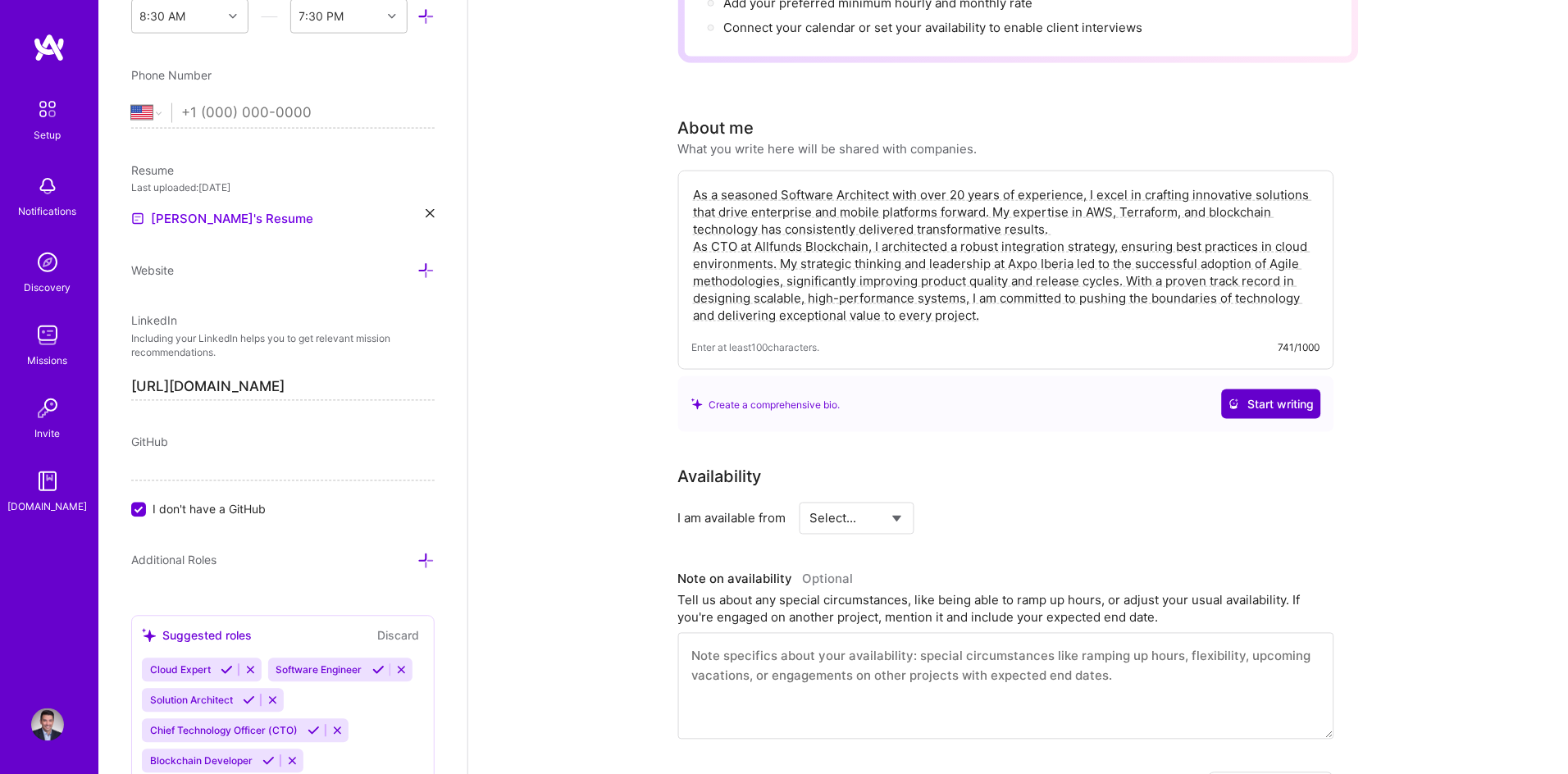
type textarea "As a seasoned Software Architect with over 20 years of experience, I excel in c…"
click at [1264, 396] on span "Start writing" at bounding box center [1271, 404] width 86 height 16
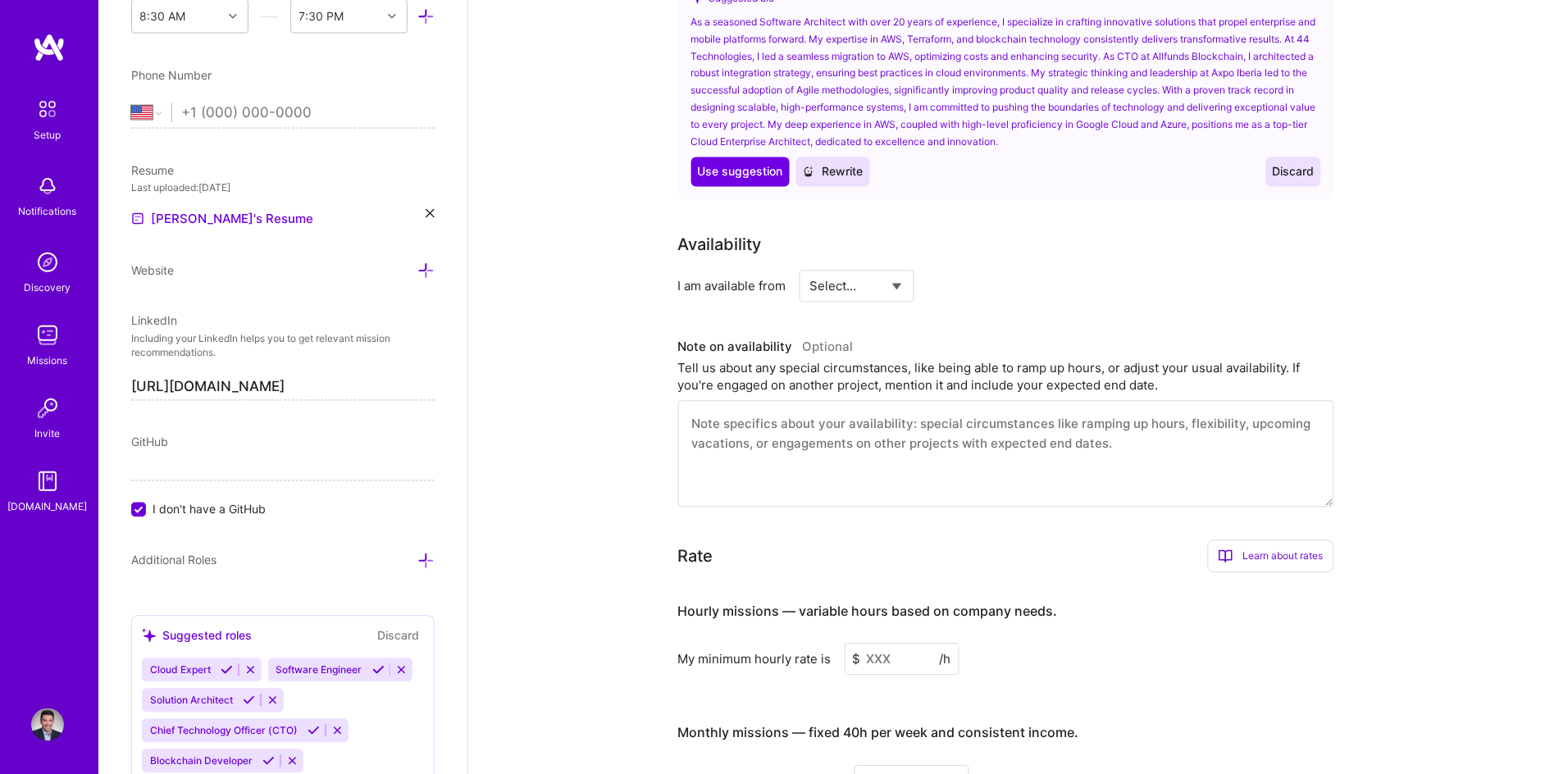
scroll to position [777, 0]
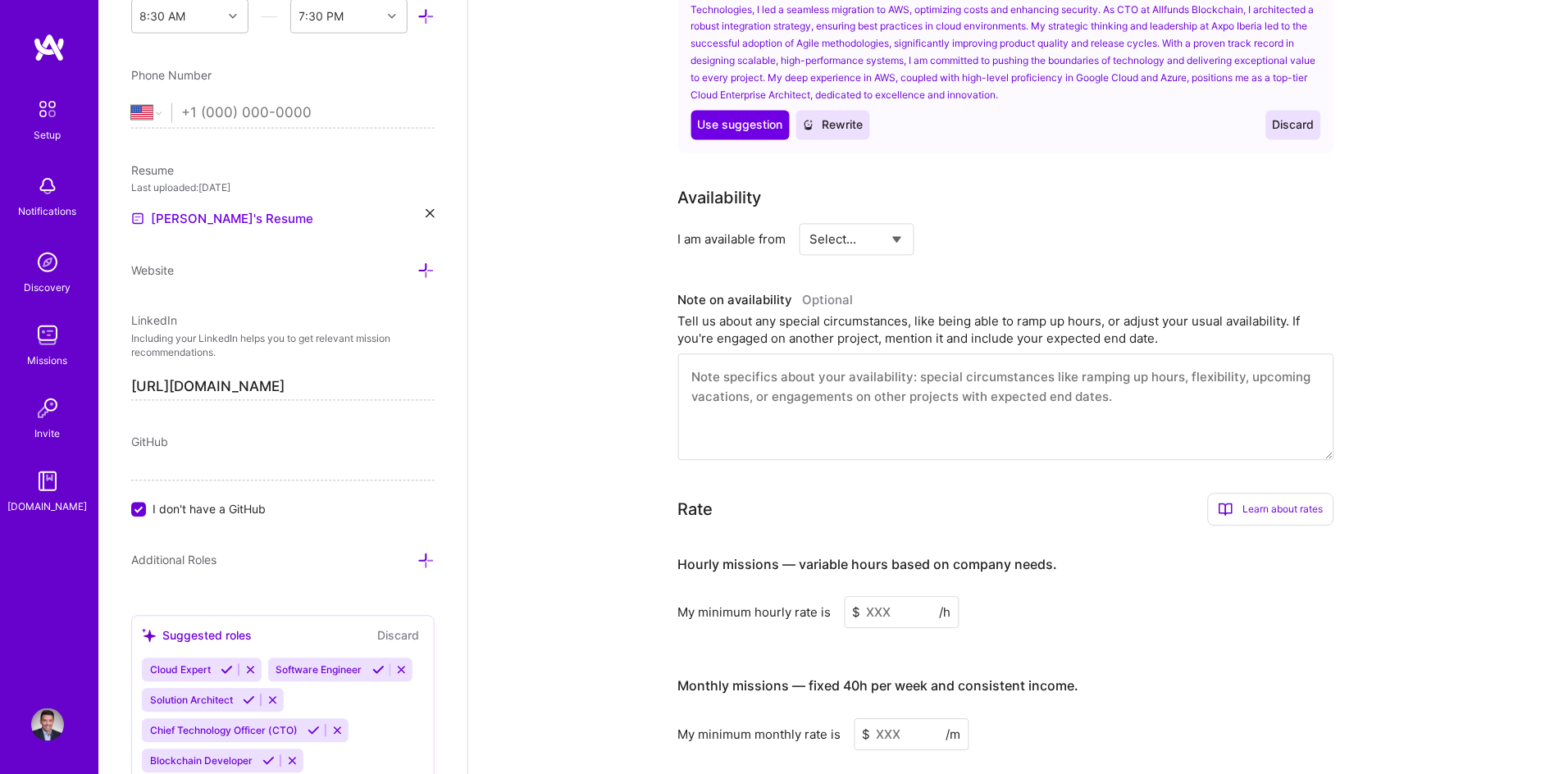
select select "Right Now"
click at [810, 219] on select "Select... Right Now Future Date Not Available" at bounding box center [857, 239] width 94 height 42
click at [990, 224] on input at bounding box center [1006, 240] width 98 height 32
click at [985, 224] on input at bounding box center [1006, 240] width 98 height 32
click at [1008, 231] on div "h/week" at bounding box center [1025, 240] width 42 height 17
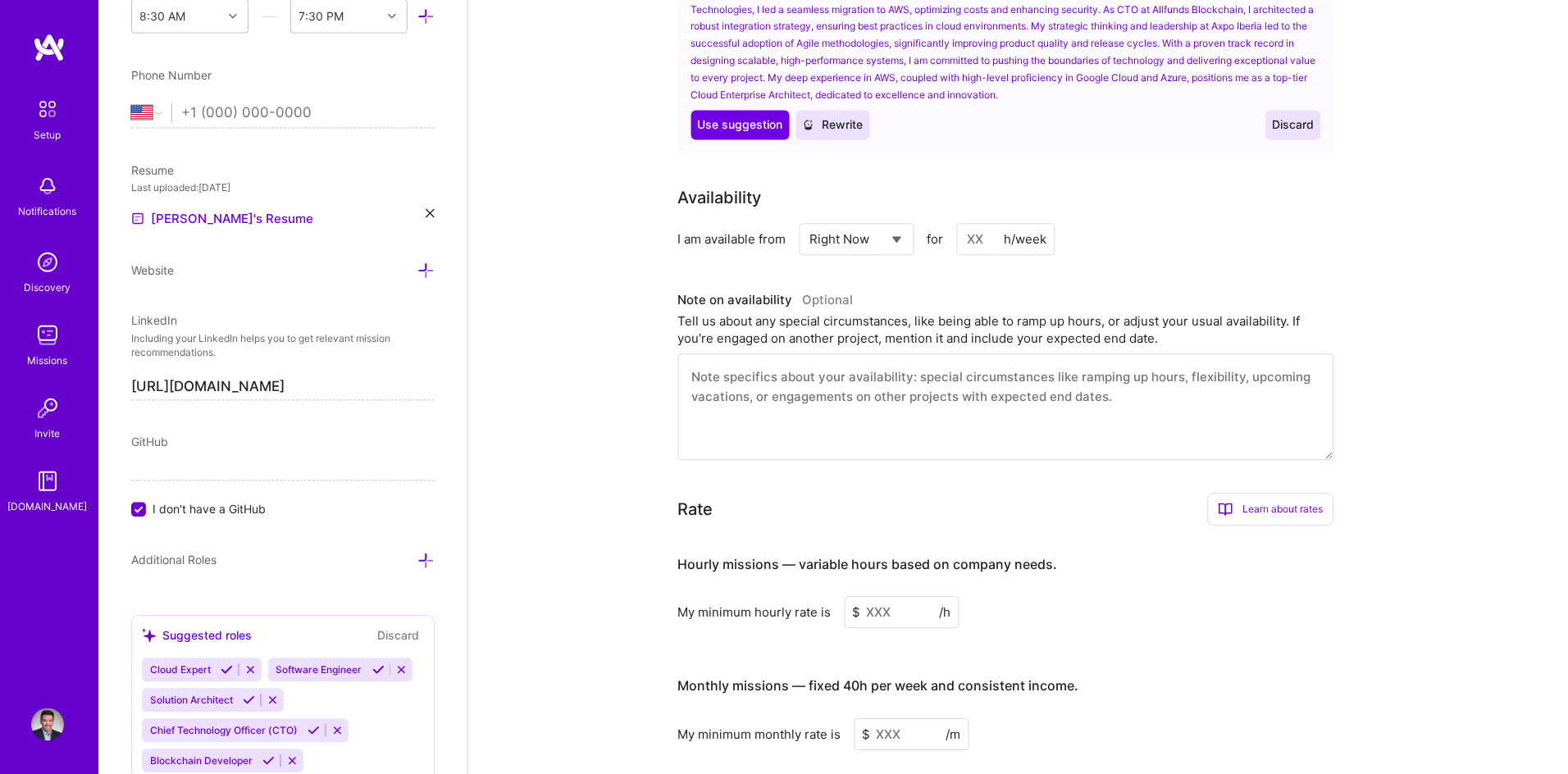
click at [972, 224] on input at bounding box center [1006, 240] width 98 height 32
click at [1186, 288] on h3 "Note on availability Optional" at bounding box center [1007, 300] width 656 height 25
click at [971, 224] on input "52" at bounding box center [1006, 240] width 98 height 32
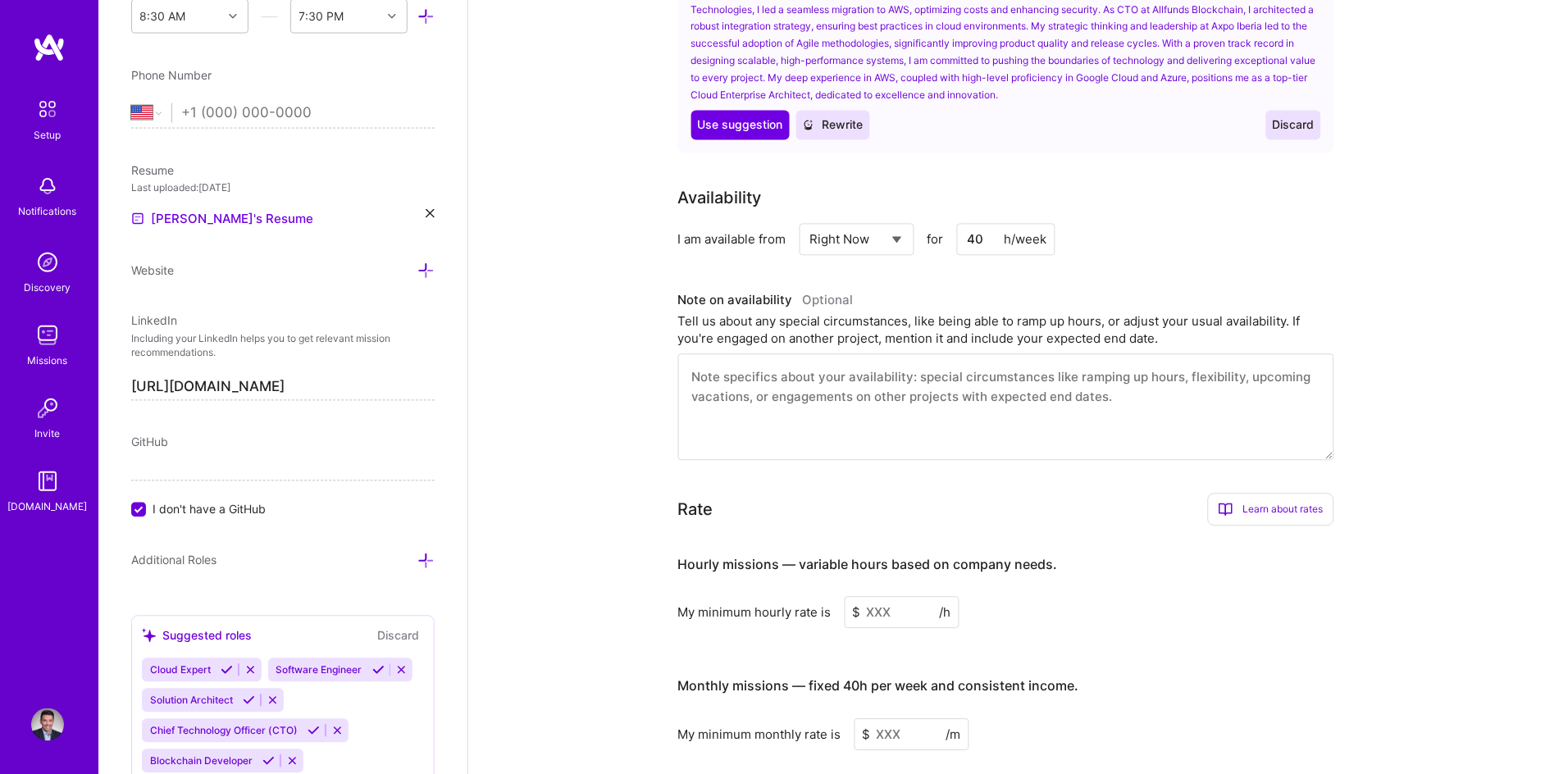
type input "40"
click at [722, 313] on div "Tell us about any special circumstances, like being able to ramp up hours, or a…" at bounding box center [1007, 330] width 656 height 35
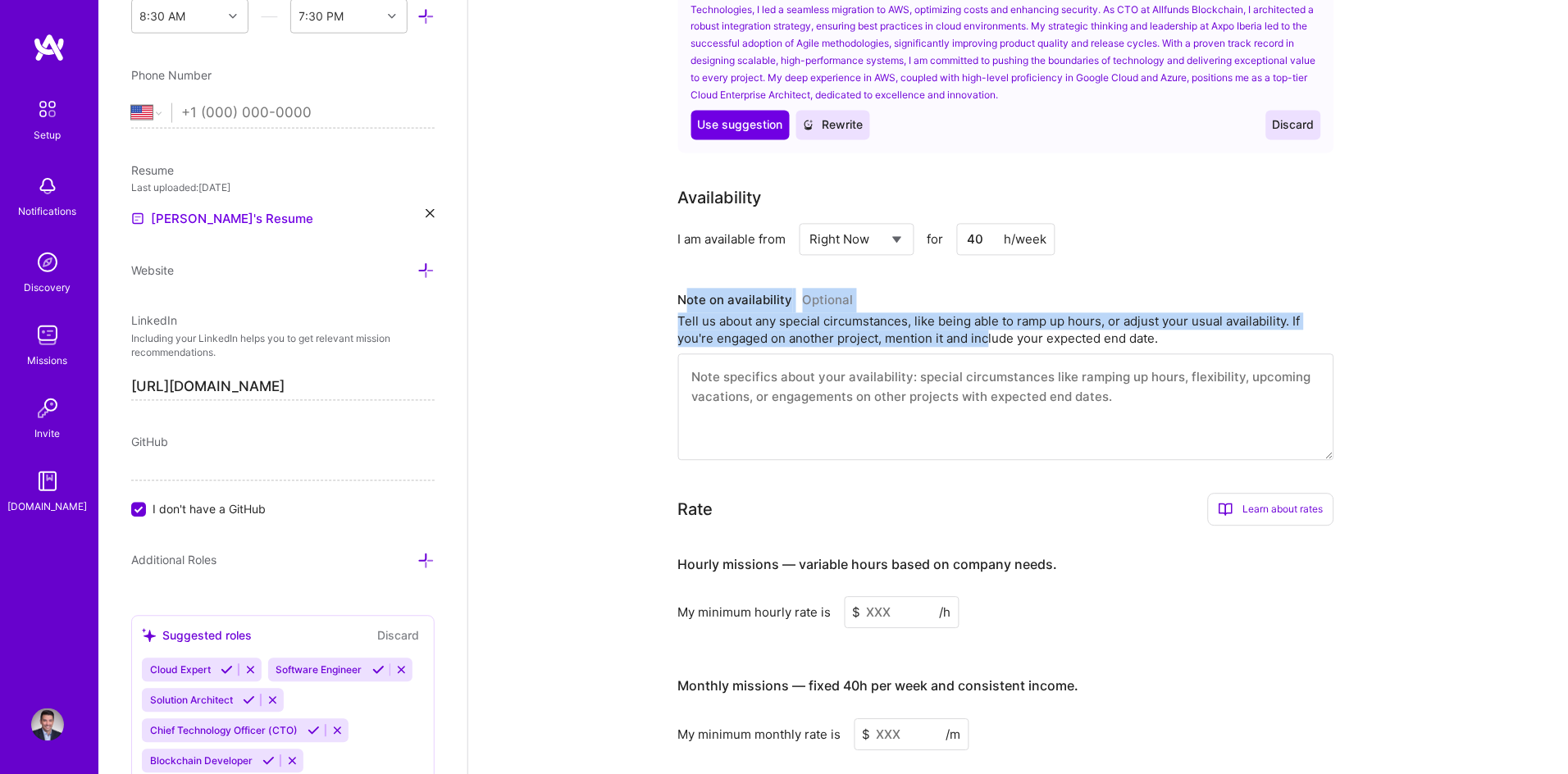
drag, startPoint x: 684, startPoint y: 278, endPoint x: 990, endPoint y: 311, distance: 307.8
click at [990, 311] on div "Note on availability Optional Tell us about any special circumstances, like bei…" at bounding box center [1007, 318] width 656 height 59
click at [990, 313] on div "Tell us about any special circumstances, like being able to ramp up hours, or a…" at bounding box center [1007, 330] width 656 height 35
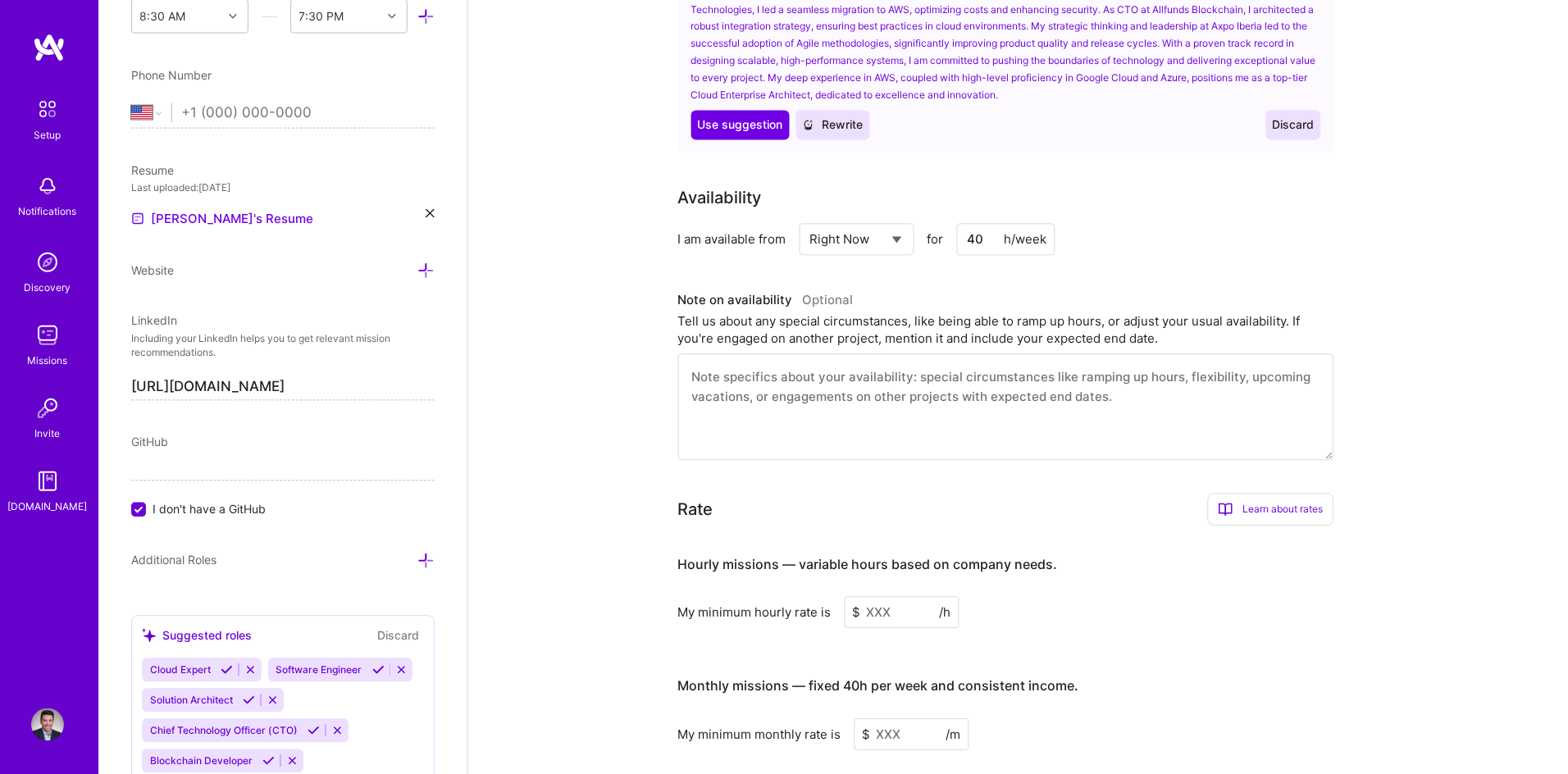
click at [832, 313] on div "Tell us about any special circumstances, like being able to ramp up hours, or a…" at bounding box center [1007, 330] width 656 height 35
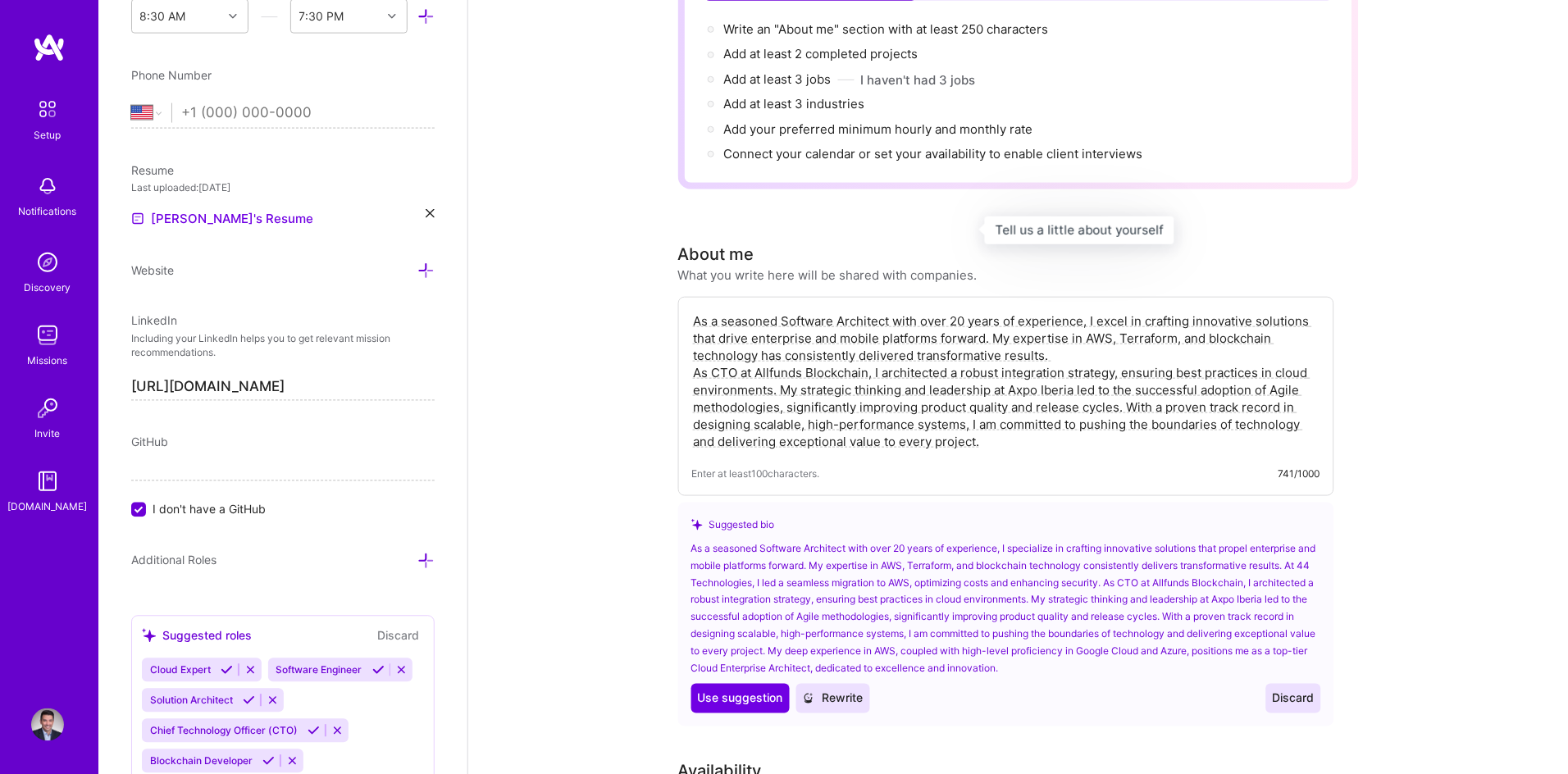
scroll to position [195, 0]
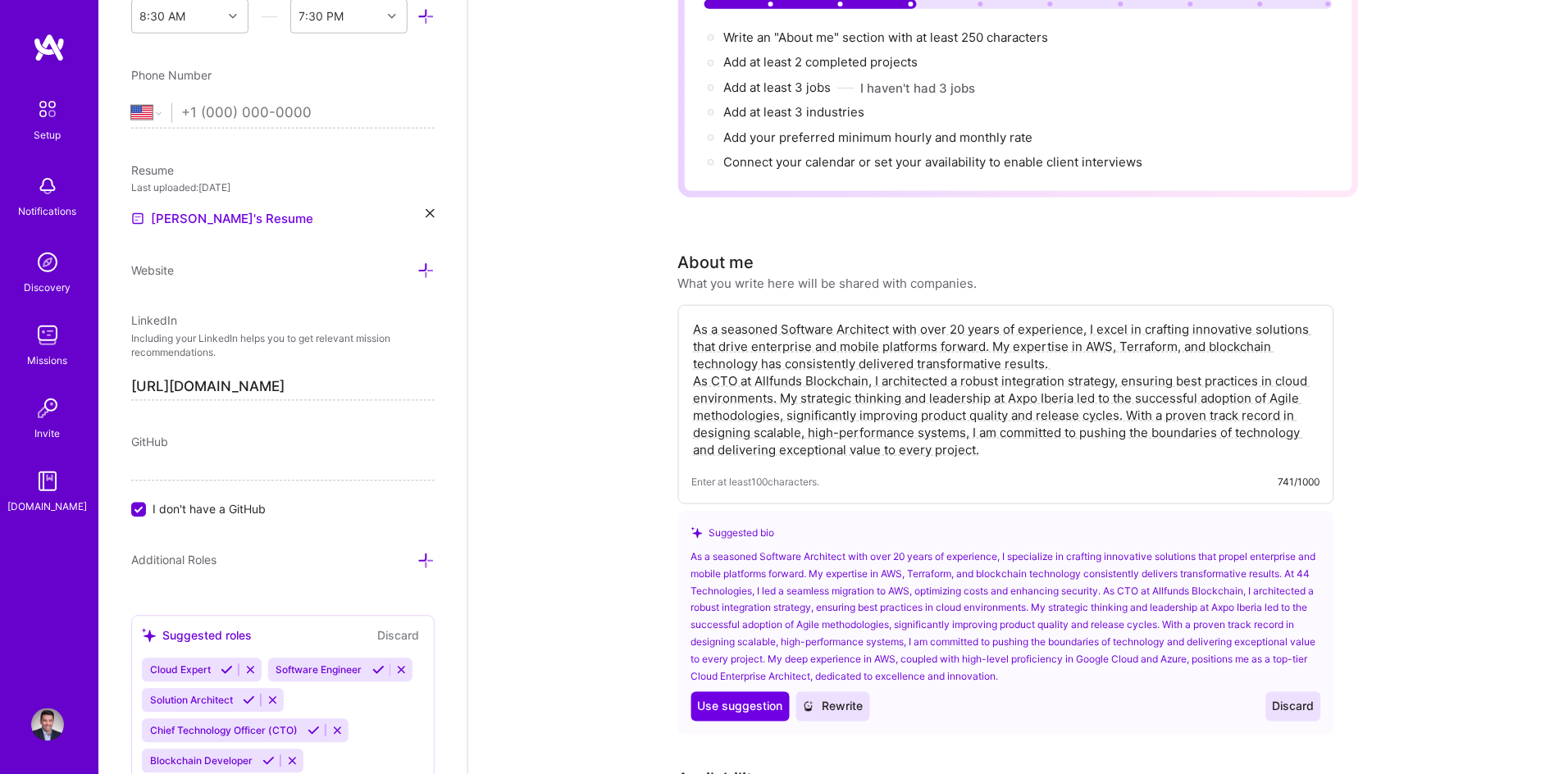
click at [999, 320] on textarea "As a seasoned Software Architect with over 20 years of experience, I excel in c…" at bounding box center [1006, 389] width 628 height 141
click at [1053, 338] on textarea "As a seasoned Software Architect with over 20 years of experience, I excel in c…" at bounding box center [1006, 389] width 628 height 141
click at [1263, 355] on textarea "As a seasoned Software Architect with over 20 years of experience, I excel in c…" at bounding box center [1006, 389] width 628 height 141
click at [875, 370] on textarea "As a seasoned Software Architect with over 20 years of experience, I excel in c…" at bounding box center [1006, 389] width 628 height 141
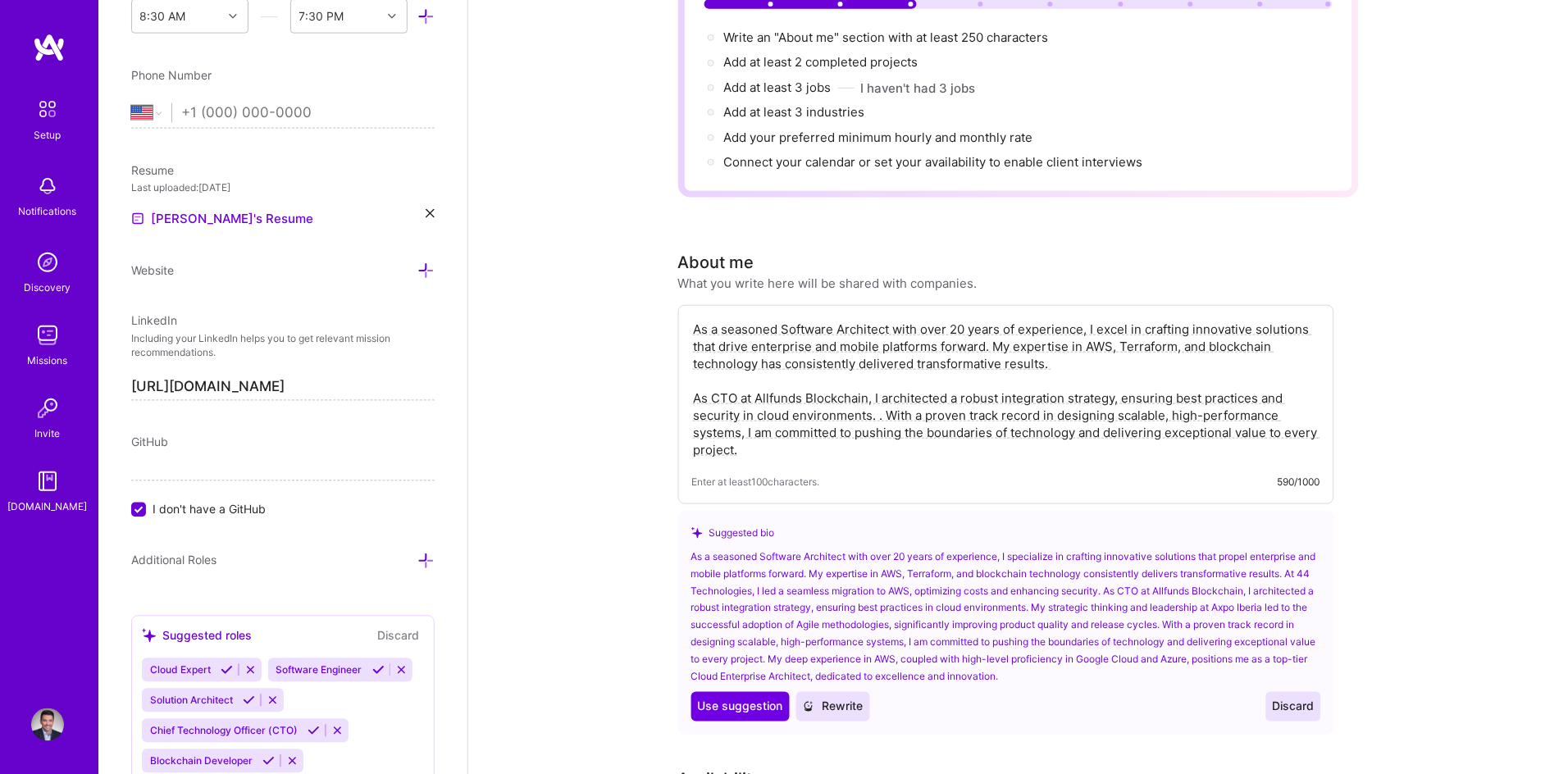
paste textarea "My strategic thinking and leadership at Axpo Iberia led to the successful adopt…"
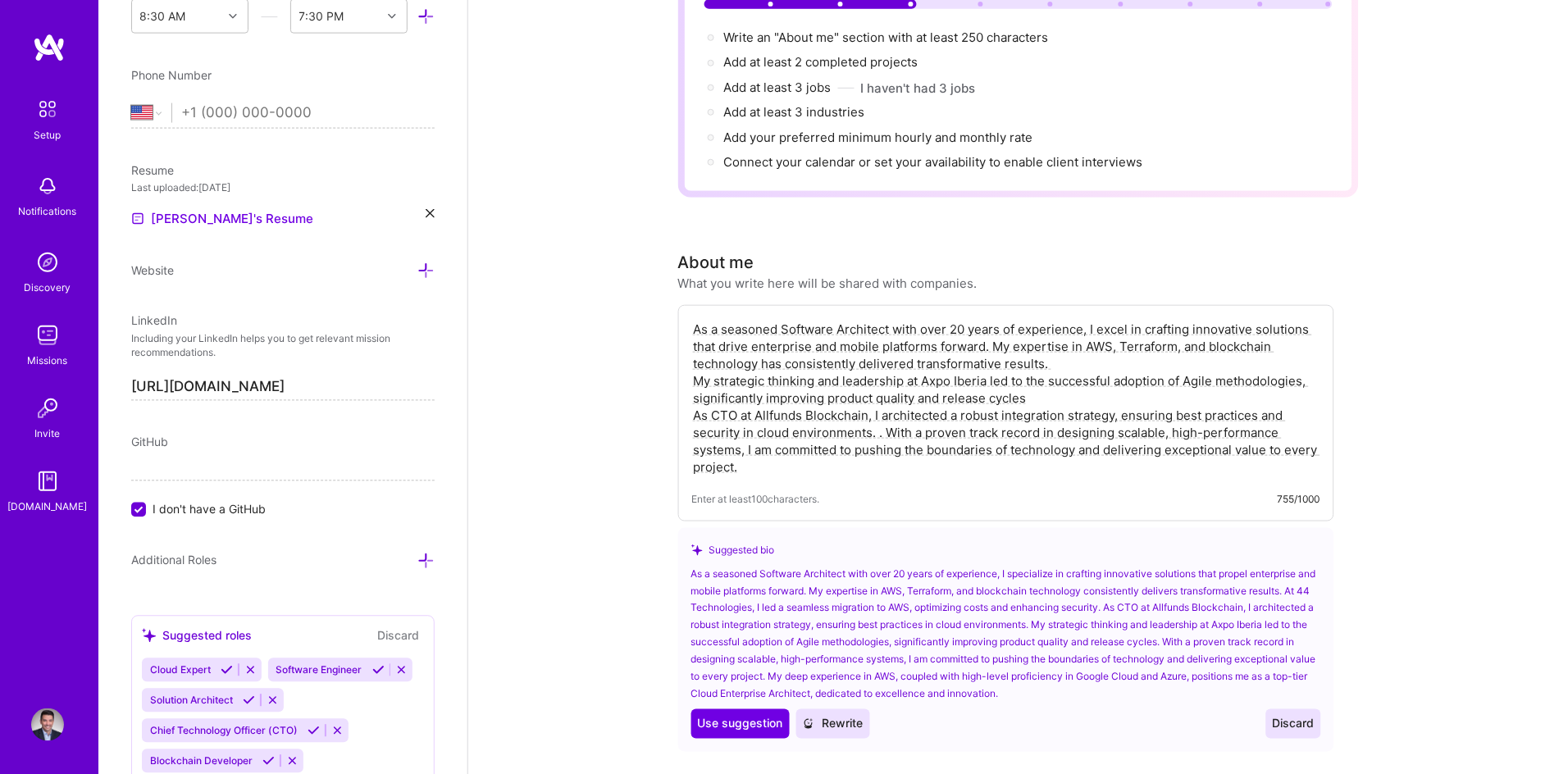
click at [879, 408] on textarea "As a seasoned Software Architect with over 20 years of experience, I excel in c…" at bounding box center [1006, 398] width 628 height 159
click at [882, 388] on textarea "As a seasoned Software Architect with over 20 years of experience, I excel in c…" at bounding box center [1006, 398] width 628 height 159
click at [1229, 408] on textarea "As a seasoned Software Architect with over 20 years of experience, I excel in c…" at bounding box center [1006, 398] width 628 height 159
click at [1186, 437] on textarea "As a seasoned Software Architect with over 20 years of experience, I excel in c…" at bounding box center [1006, 398] width 628 height 159
type textarea "As a seasoned Software Architect with over 20 years of experience, I excel in c…"
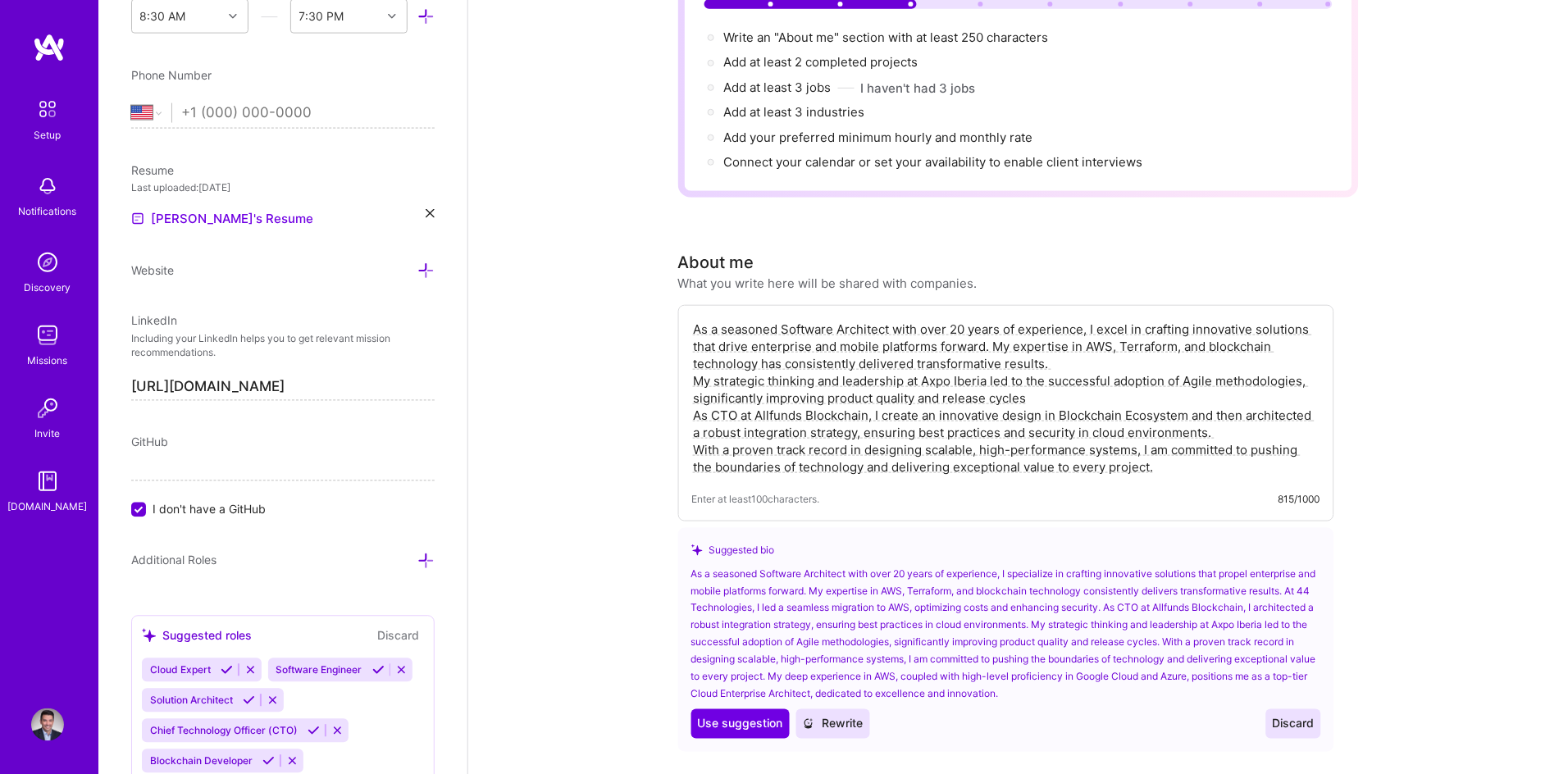
click at [858, 490] on div "Enter at least 100 characters. 815/1000" at bounding box center [1006, 498] width 628 height 17
click at [1167, 397] on textarea "As a seasoned Software Architect with over 20 years of experience, I excel in c…" at bounding box center [1006, 398] width 628 height 159
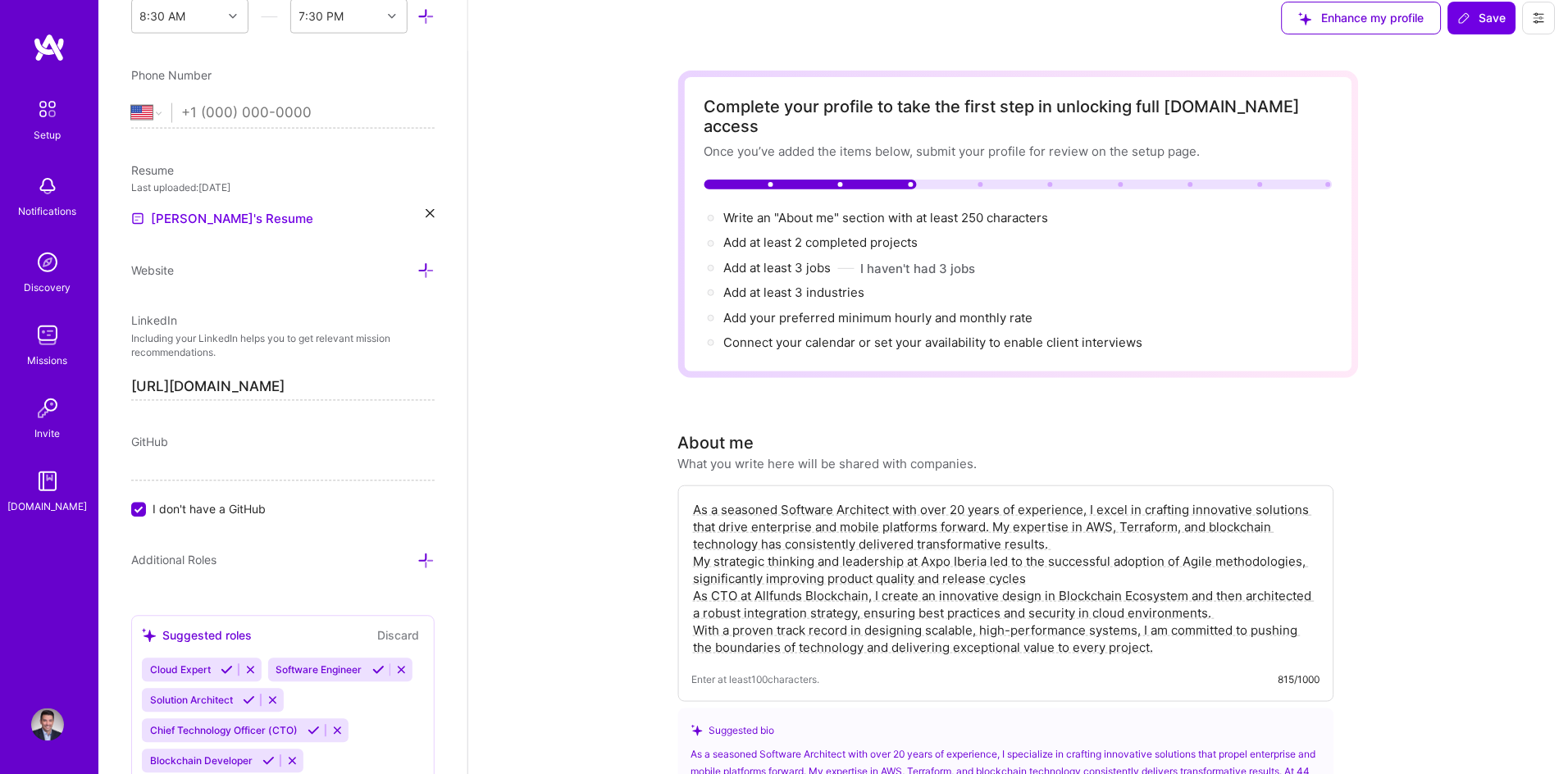
scroll to position [0, 0]
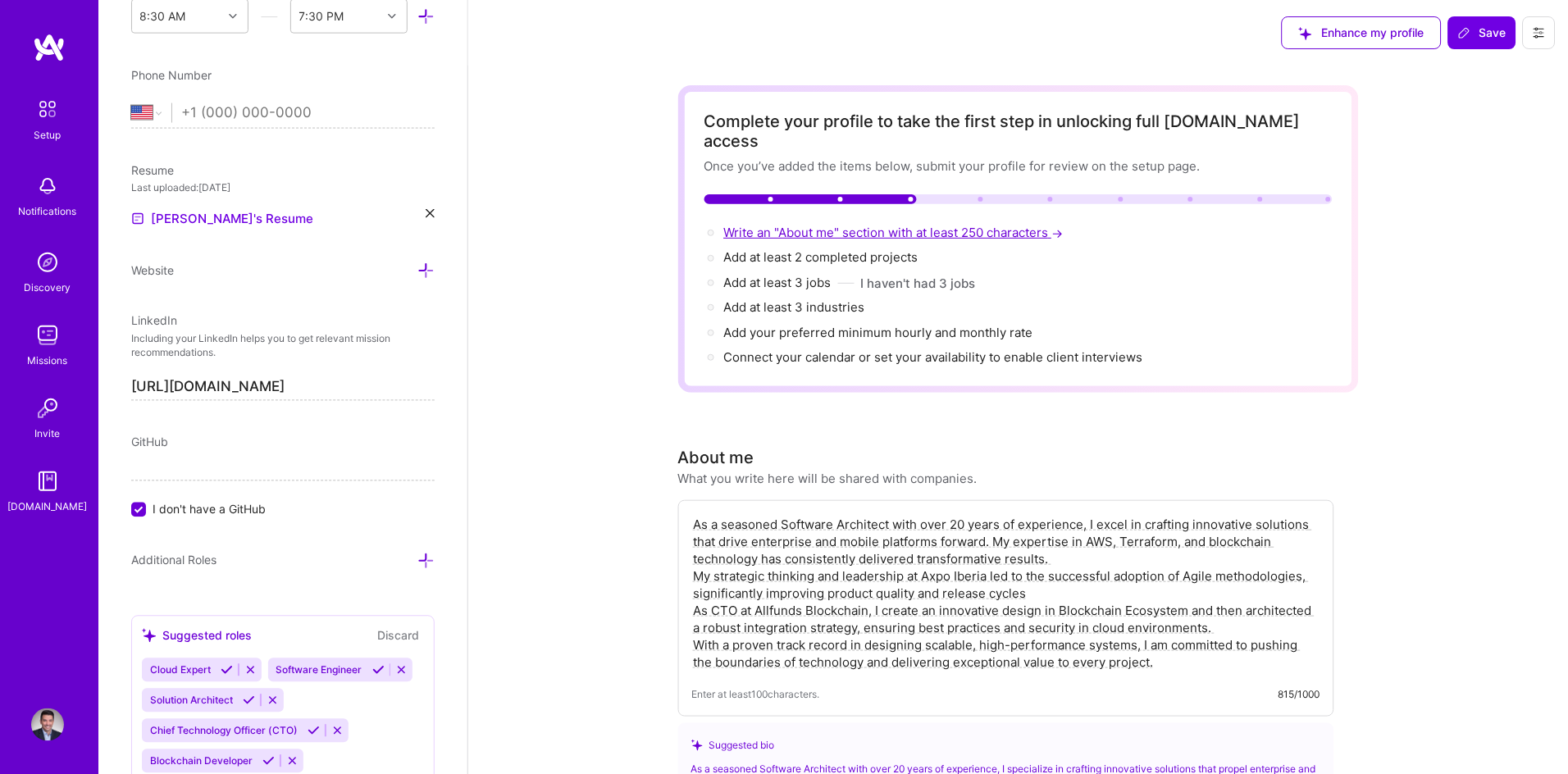
click at [732, 225] on span "Write an "About me" section with at least 250 characters →" at bounding box center [896, 232] width 343 height 15
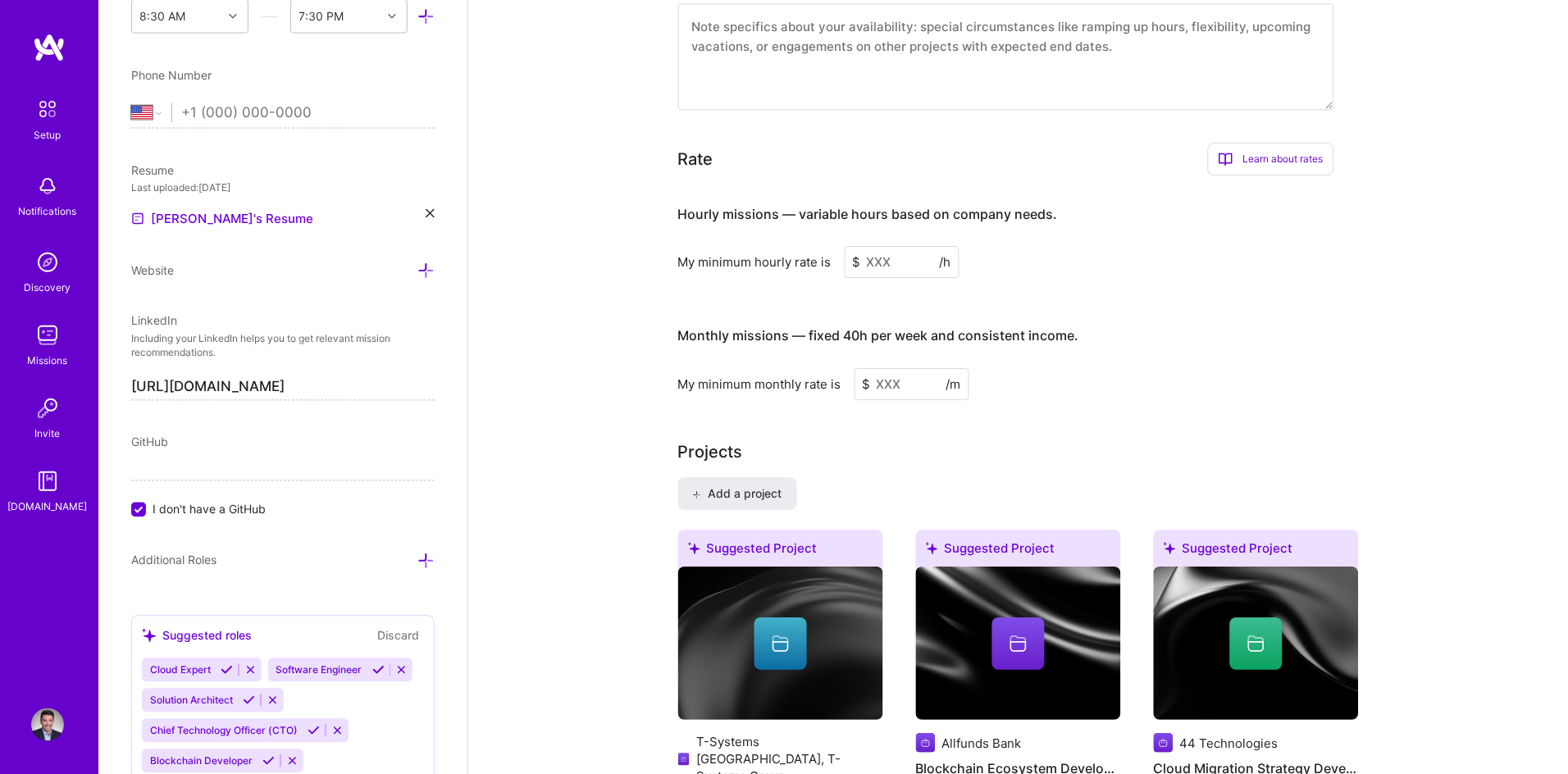
scroll to position [1146, 0]
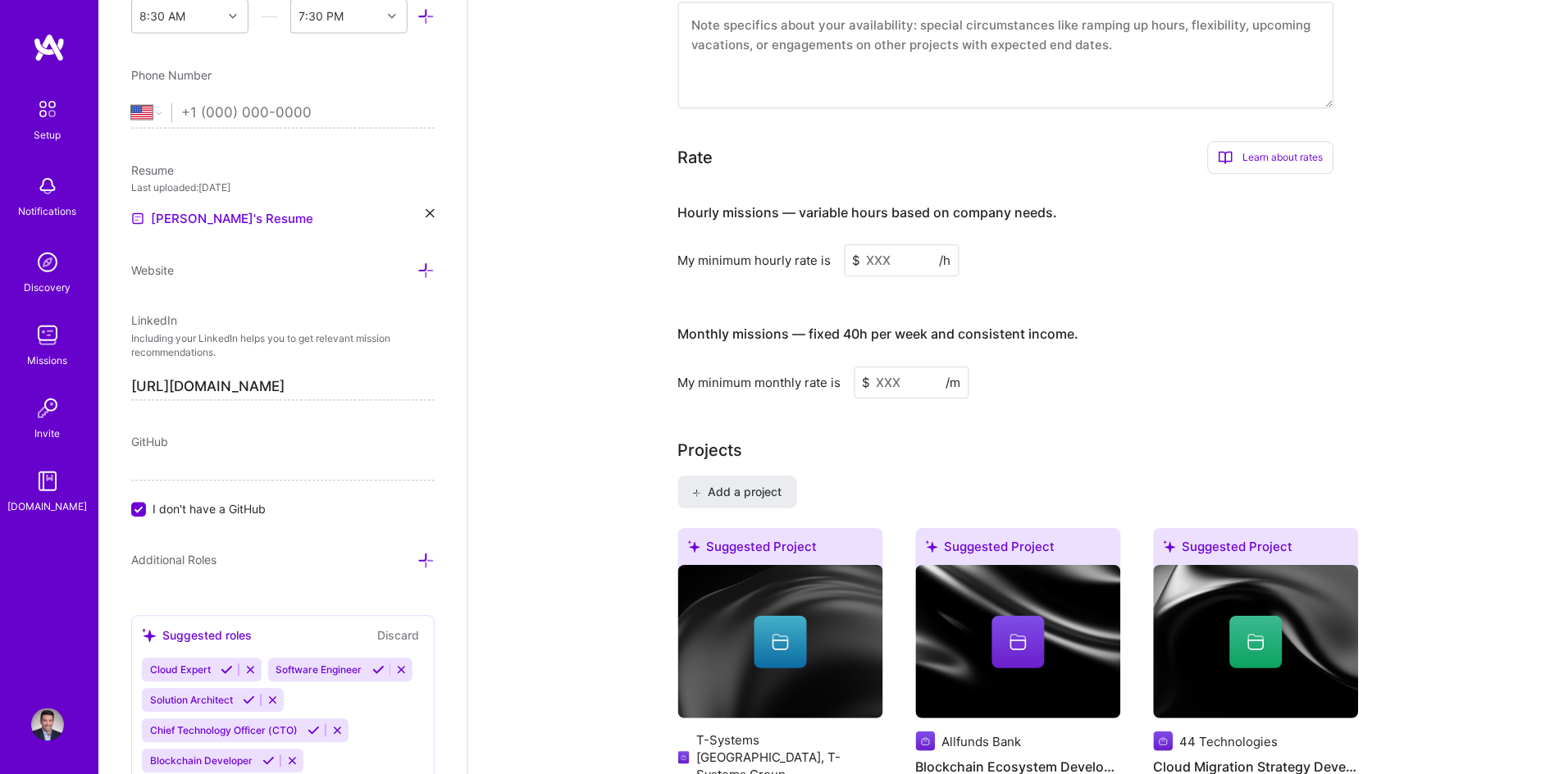
click at [889, 244] on input at bounding box center [901, 260] width 114 height 32
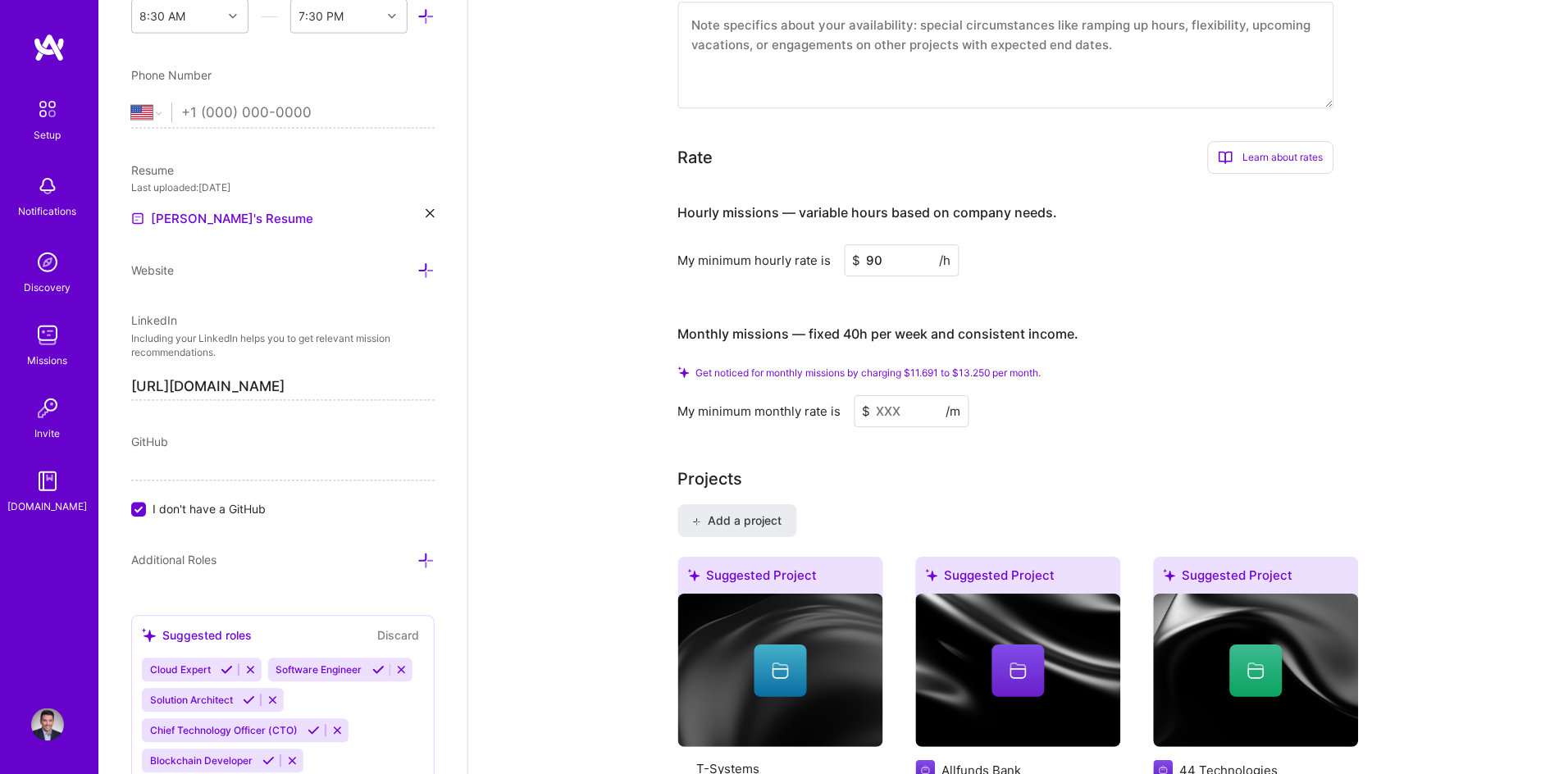
click at [869, 244] on input "90" at bounding box center [901, 260] width 114 height 32
type input "90"
click at [904, 395] on input at bounding box center [912, 411] width 114 height 32
click at [1235, 270] on div "Hourly missions — variable hours based on company needs. My minimum hourly rate…" at bounding box center [1007, 306] width 656 height 239
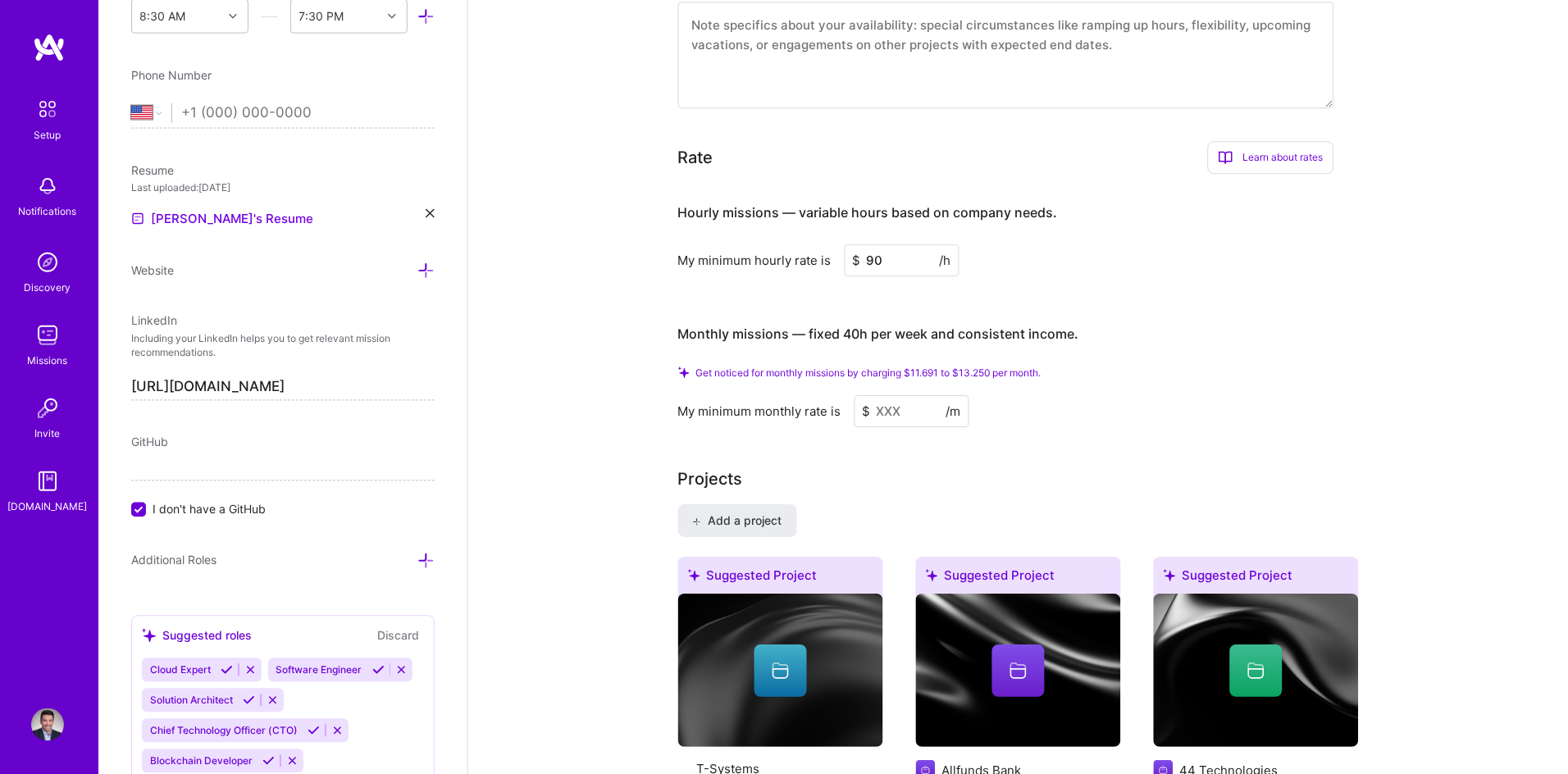
click at [888, 395] on input at bounding box center [912, 411] width 114 height 32
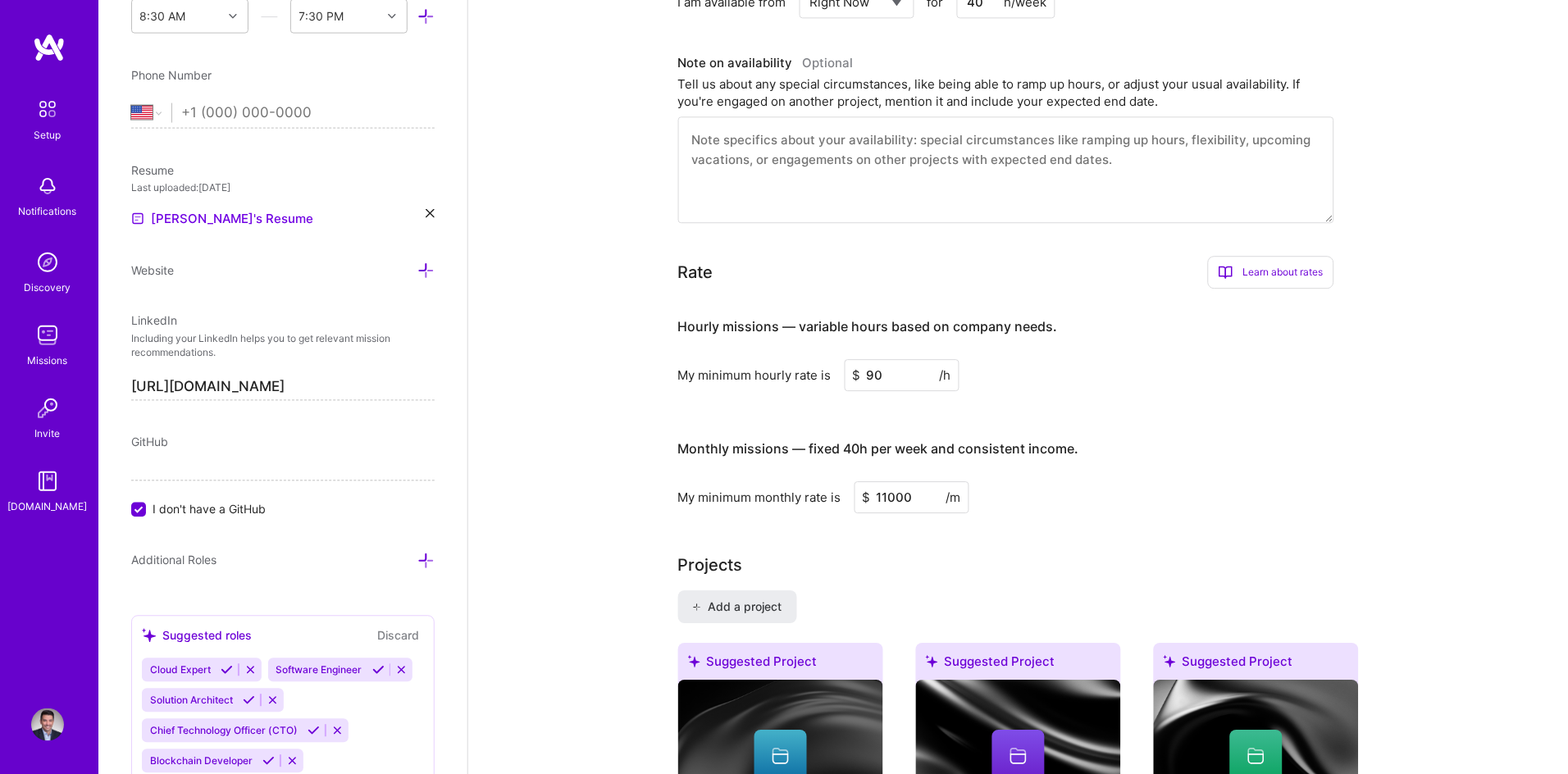
scroll to position [978, 0]
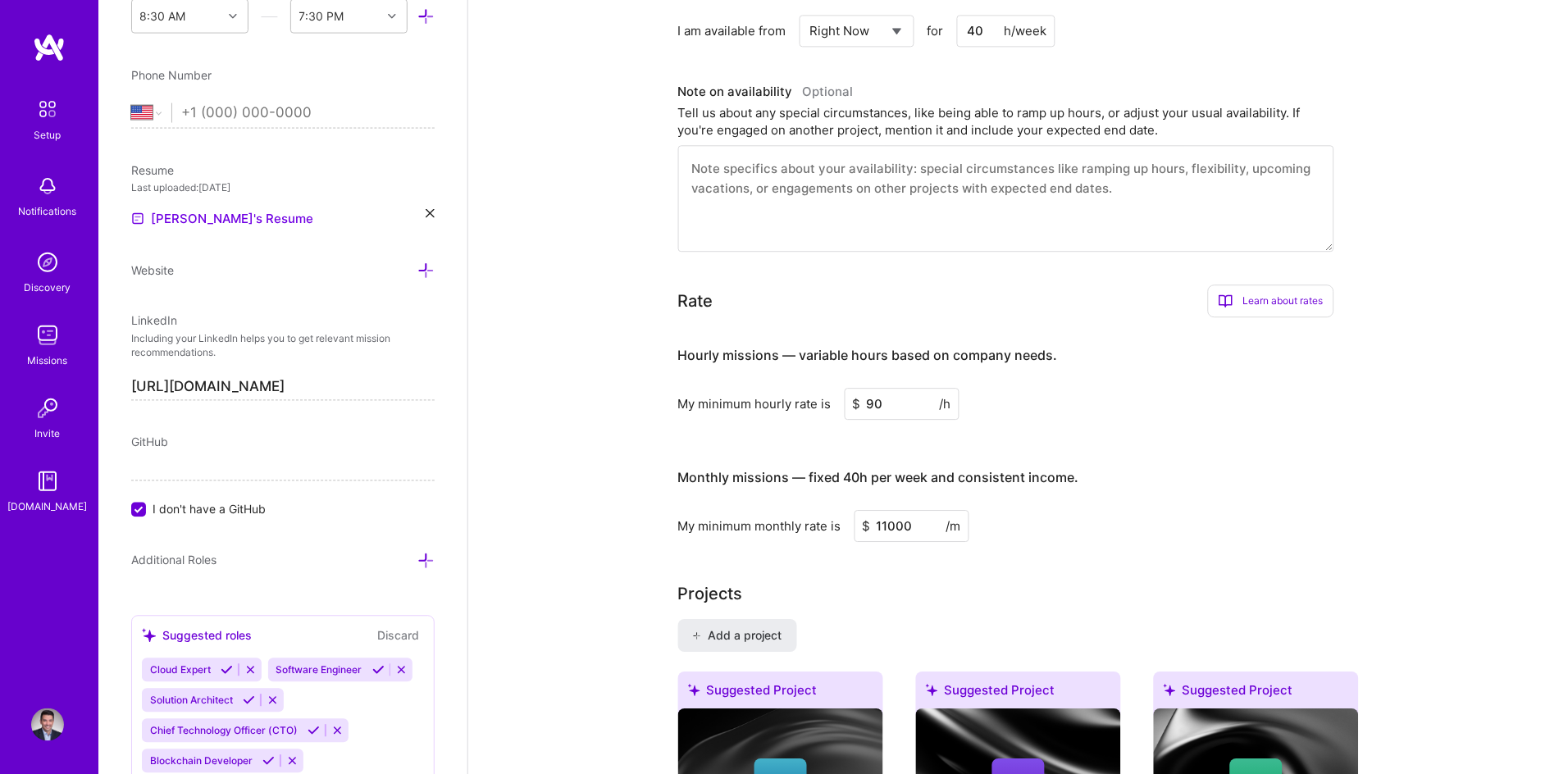
drag, startPoint x: 891, startPoint y: 498, endPoint x: 942, endPoint y: 495, distance: 51.1
click at [890, 510] on input "11000" at bounding box center [912, 526] width 114 height 32
type input "13000"
click at [1112, 460] on h3 "Monthly missions — fixed 40h per week and consistent income." at bounding box center [1007, 478] width 656 height 51
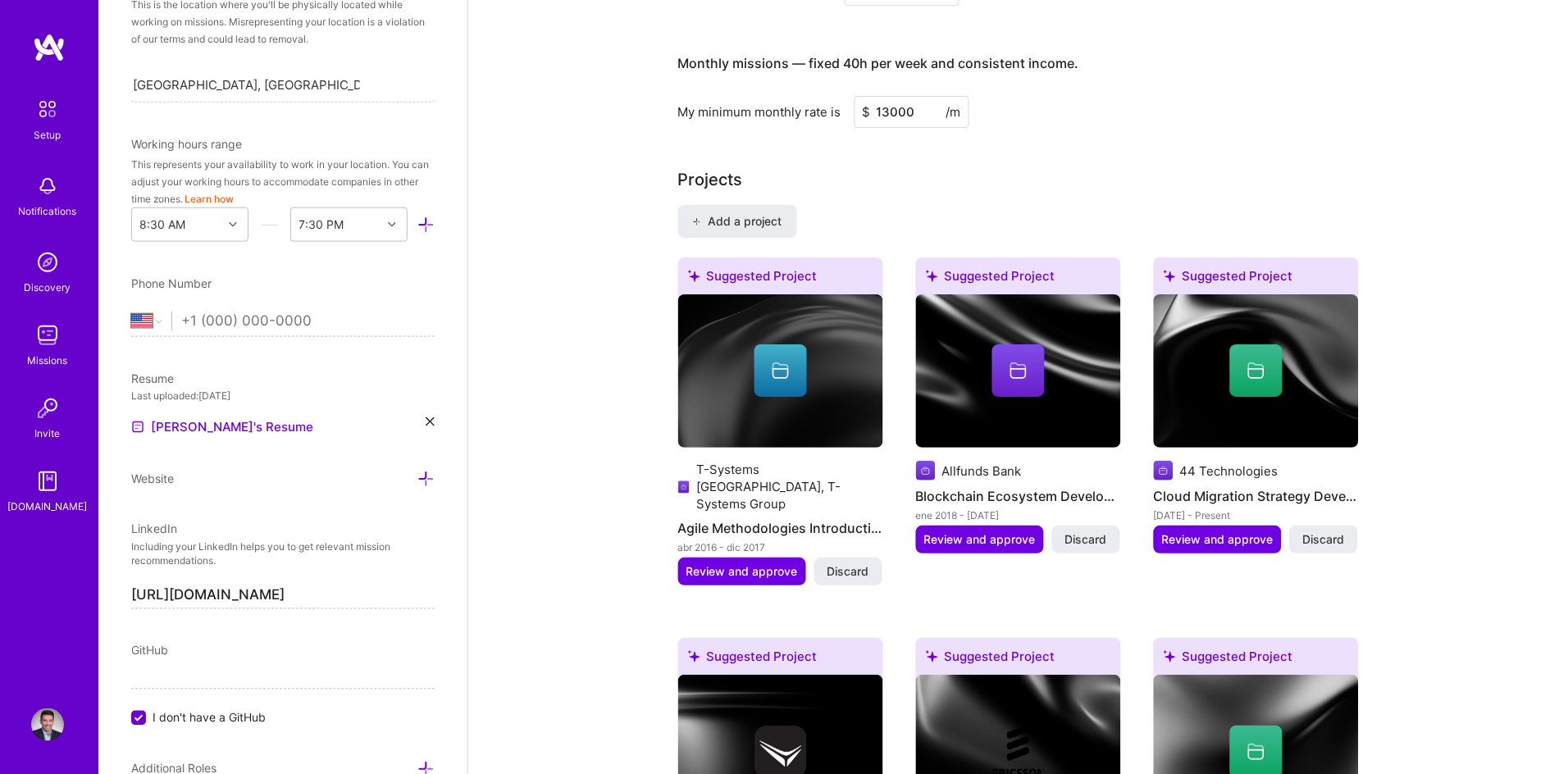
scroll to position [292, 0]
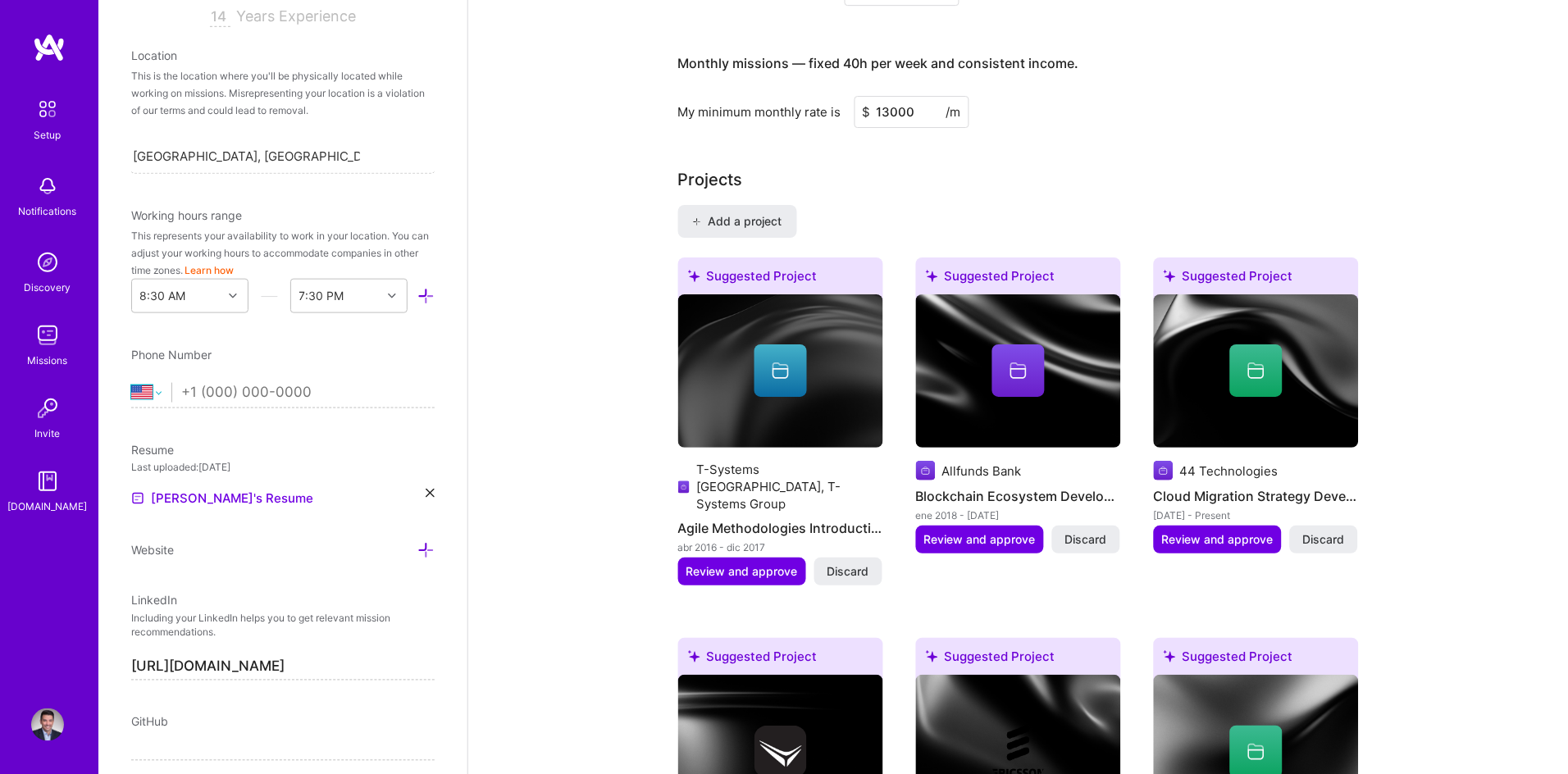
select select "ES"
click at [131, 383] on select "[GEOGRAPHIC_DATA] [GEOGRAPHIC_DATA] [GEOGRAPHIC_DATA] [GEOGRAPHIC_DATA] [US_STA…" at bounding box center [151, 393] width 40 height 19
click at [189, 392] on input "tel" at bounding box center [309, 393] width 253 height 47
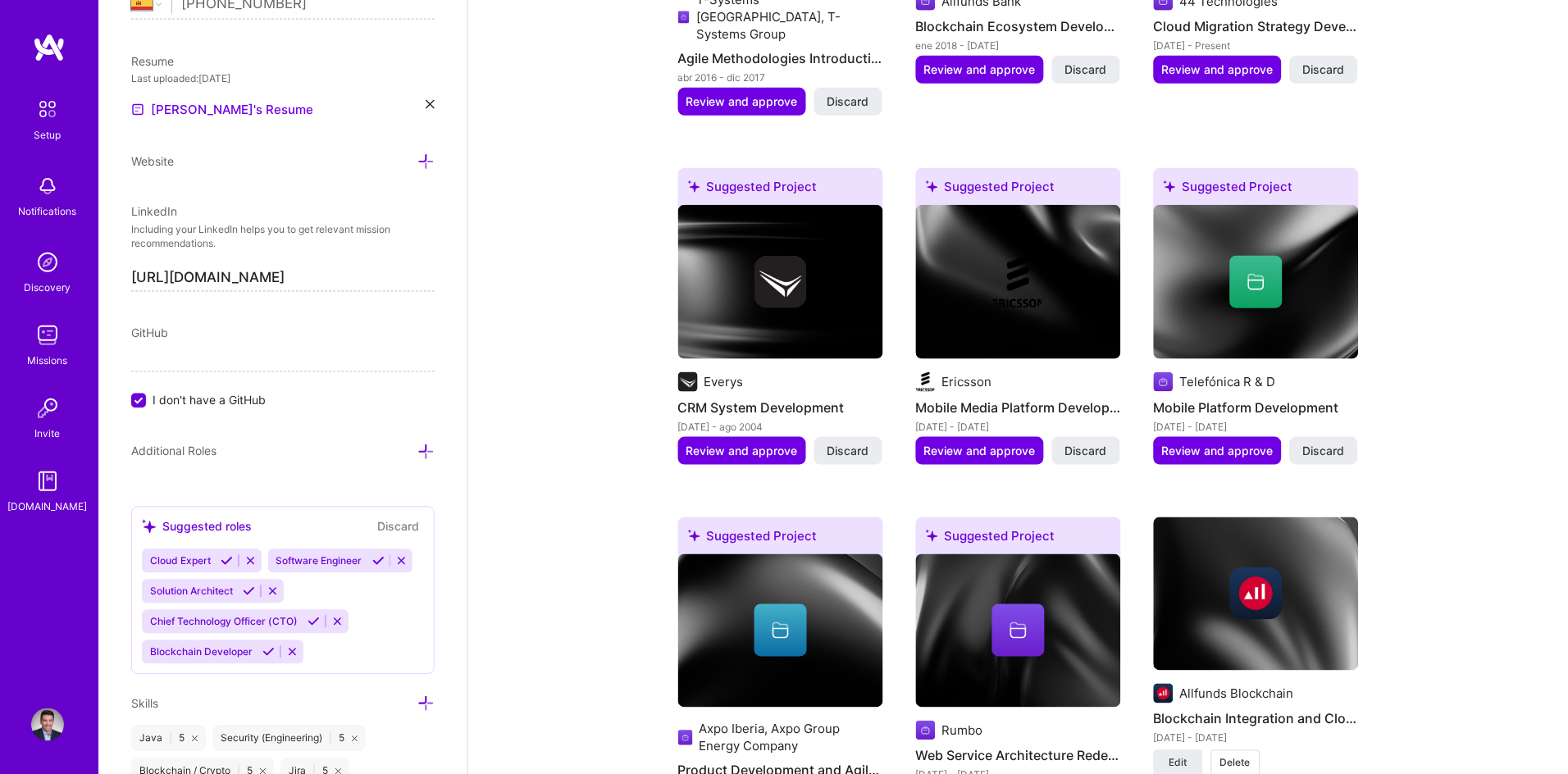
scroll to position [739, 0]
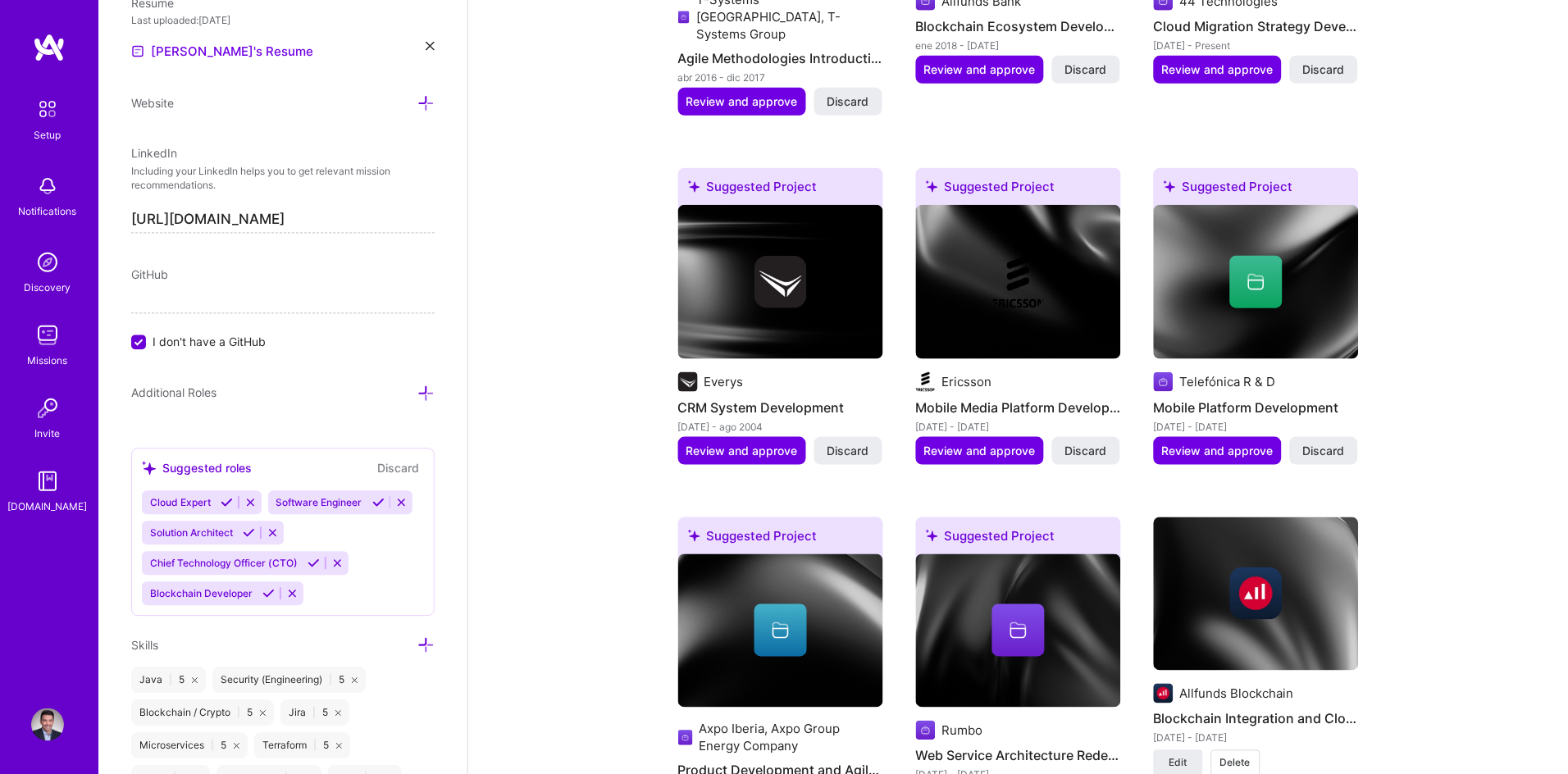
type input "[PHONE_NUMBER]"
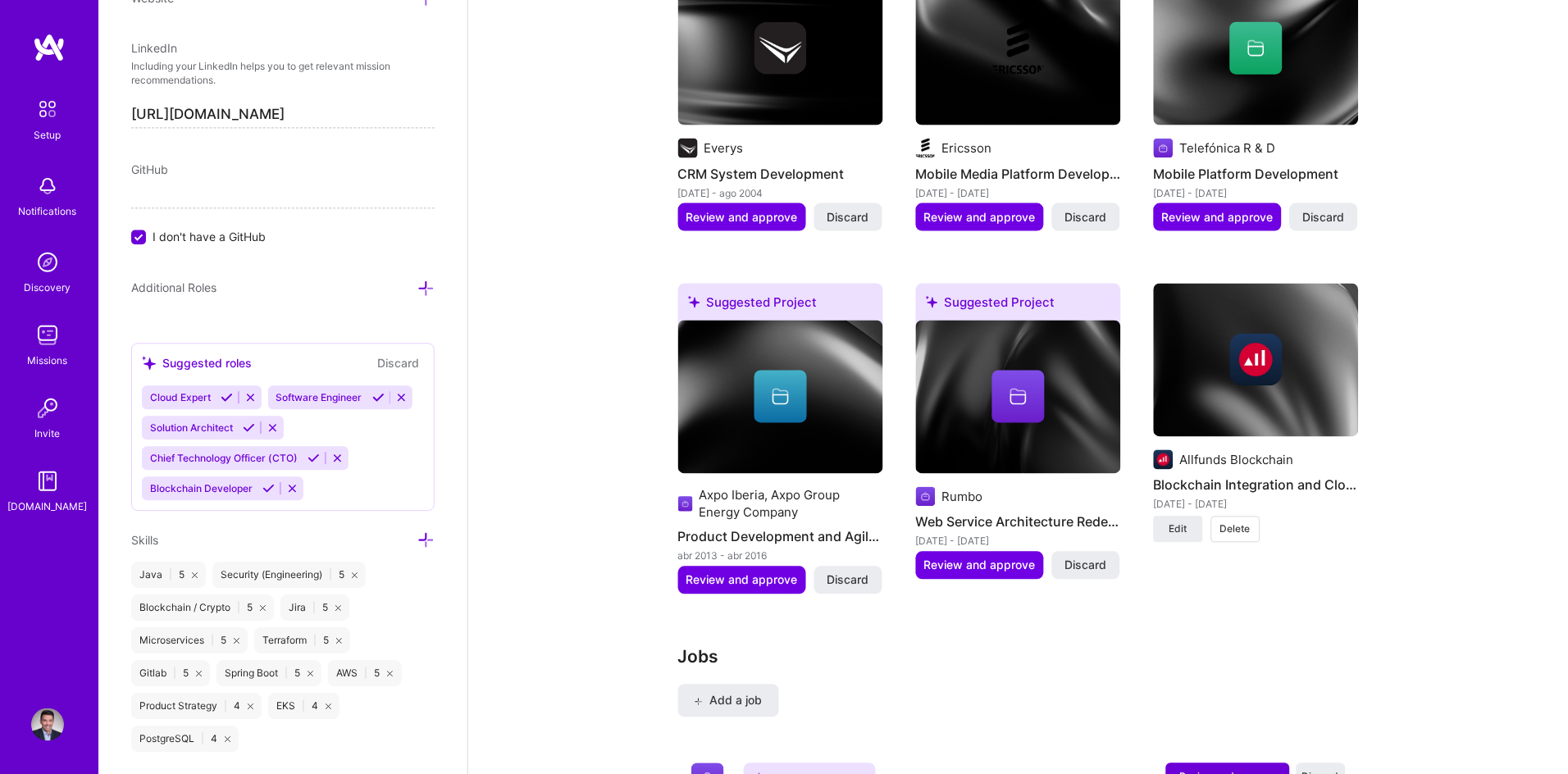
scroll to position [827, 0]
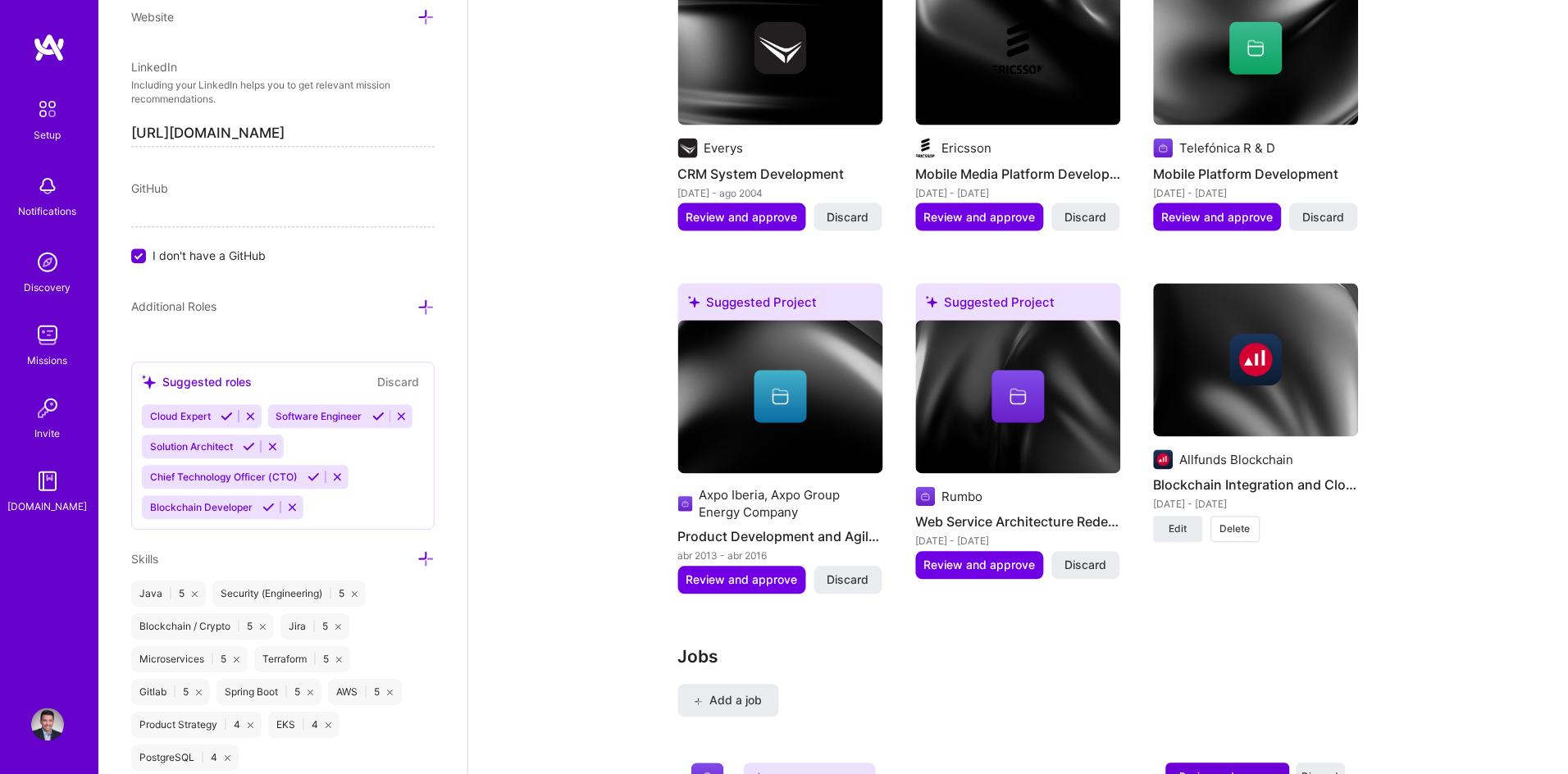
click at [159, 190] on span "GitHub" at bounding box center [150, 188] width 37 height 14
click at [161, 186] on span "GitHub" at bounding box center [150, 188] width 37 height 14
click at [129, 253] on div "Edit photo [PERSON_NAME] Software Architect 14 Years Experience Location This i…" at bounding box center [282, 387] width 369 height 774
click at [142, 253] on input "I don't have a GitHub" at bounding box center [140, 256] width 14 height 14
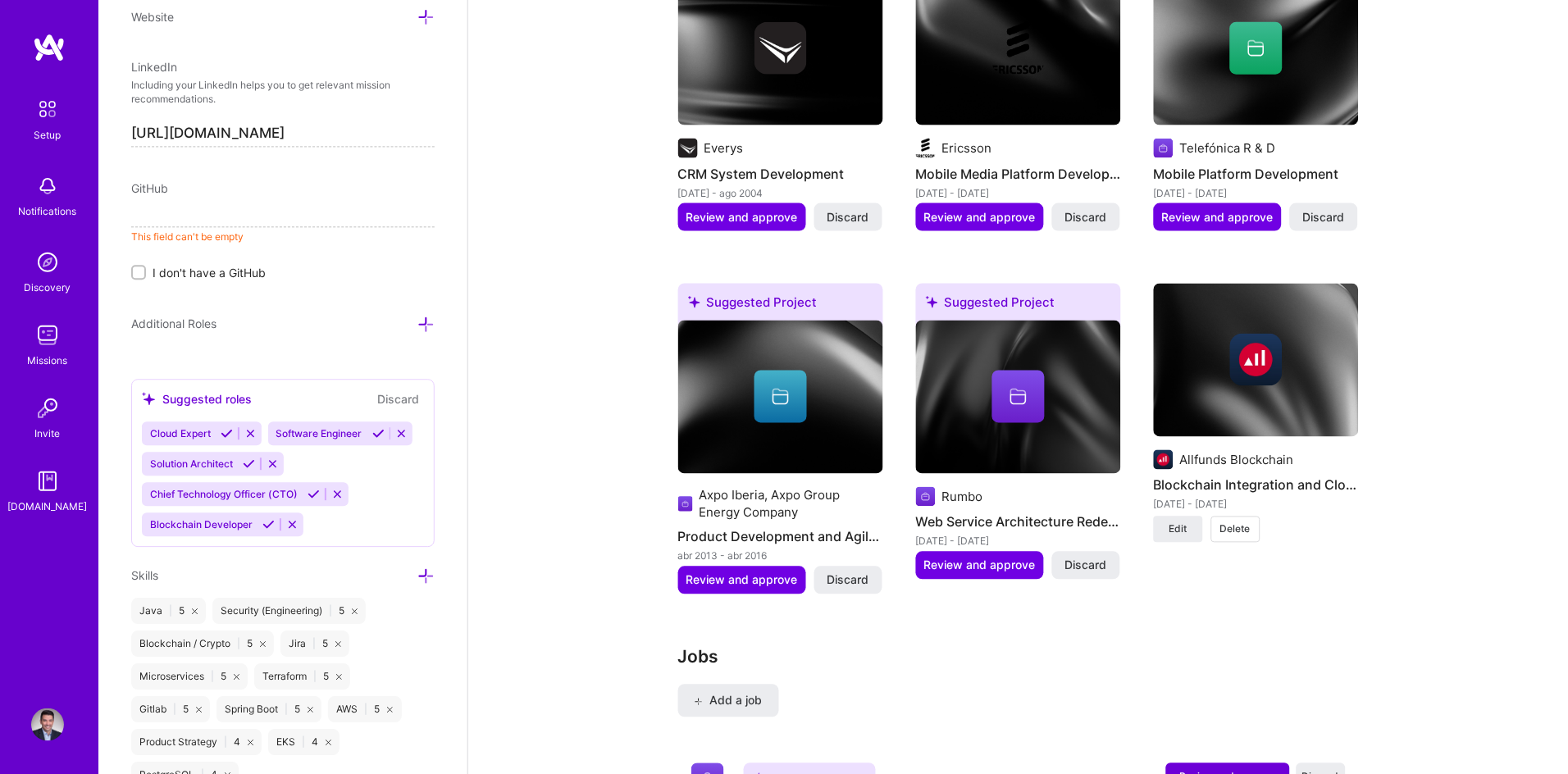
click at [151, 226] on input at bounding box center [283, 214] width 304 height 26
drag, startPoint x: 324, startPoint y: 218, endPoint x: 26, endPoint y: 215, distance: 298.0
click at [26, 215] on div "Setup Notifications Discovery Missions Invite [DOMAIN_NAME] Profile Close Show …" at bounding box center [784, 35] width 1568 height 4260
paste input "[DOMAIN_NAME][URL]"
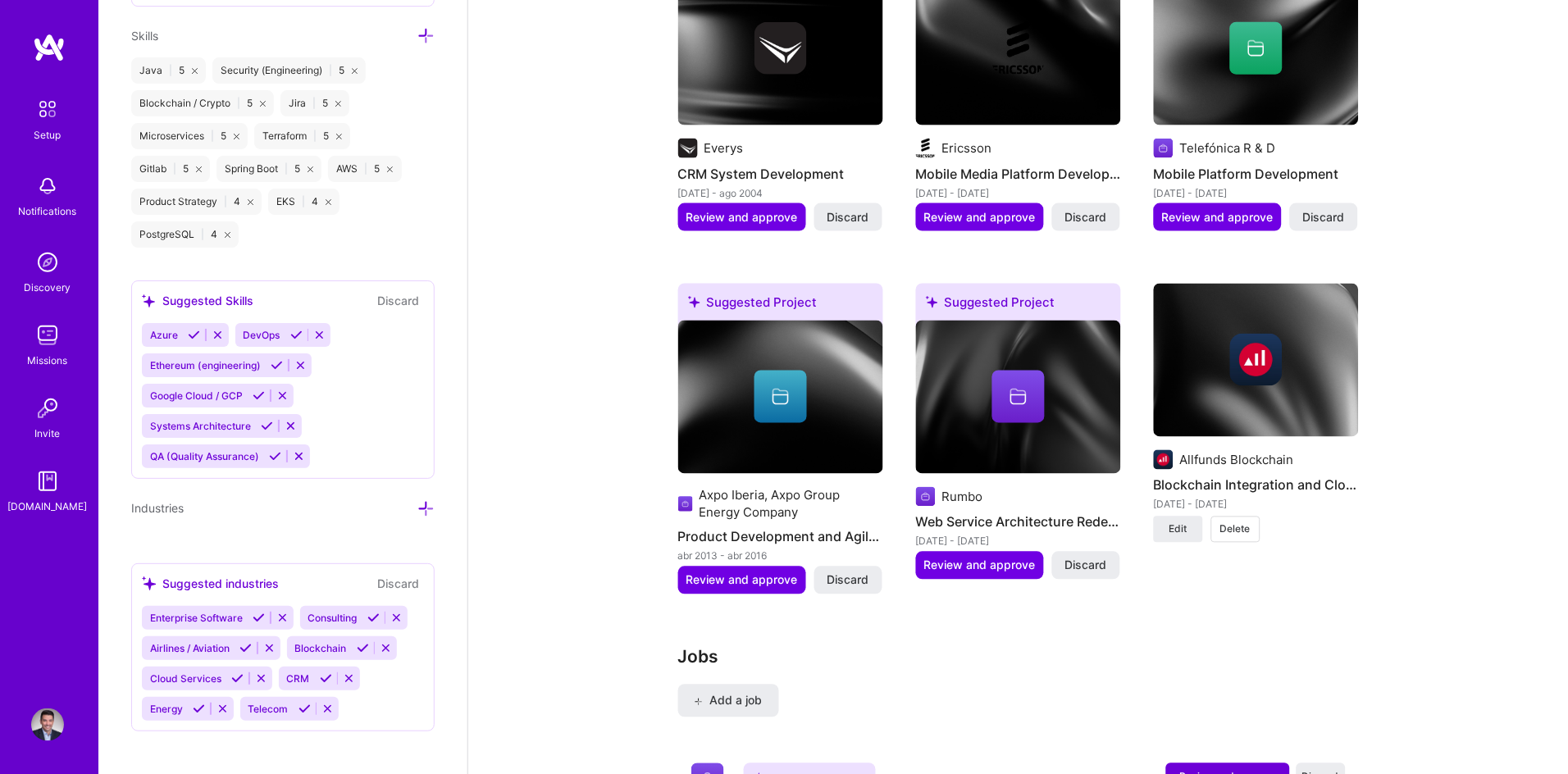
scroll to position [1363, 0]
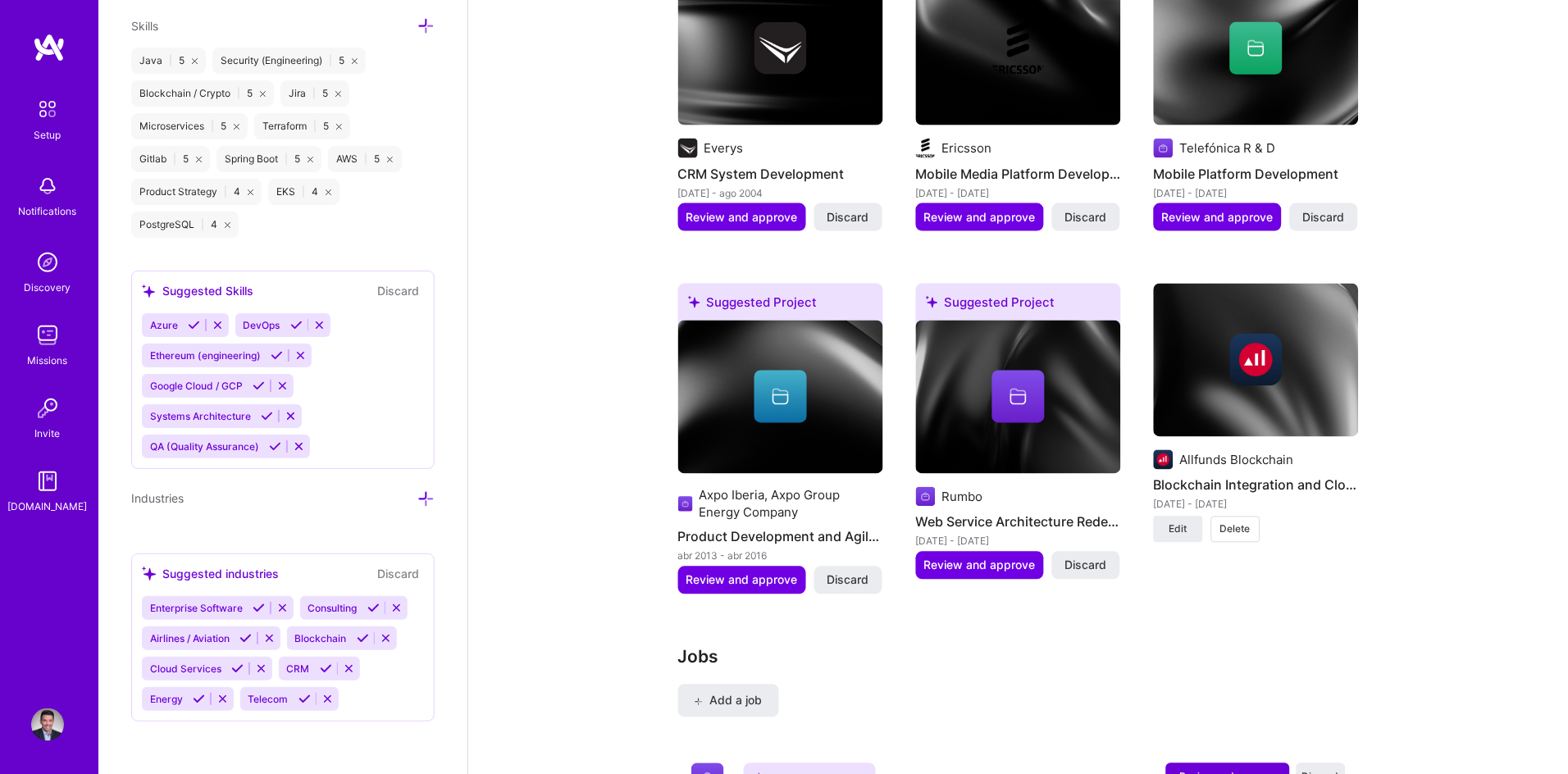
type input "[URL][DOMAIN_NAME][PERSON_NAME]"
click at [285, 392] on icon at bounding box center [282, 386] width 13 height 13
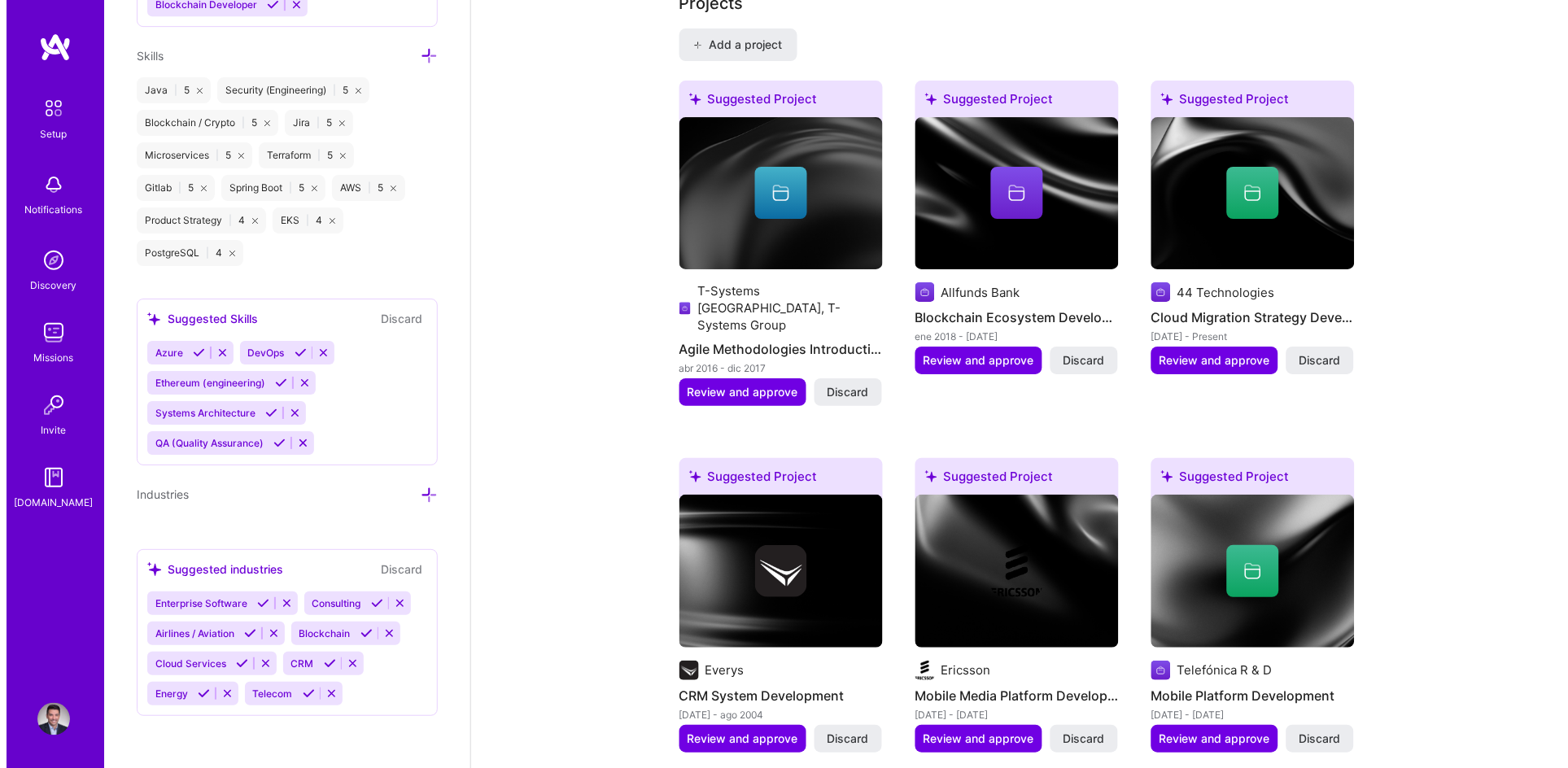
scroll to position [1291, 0]
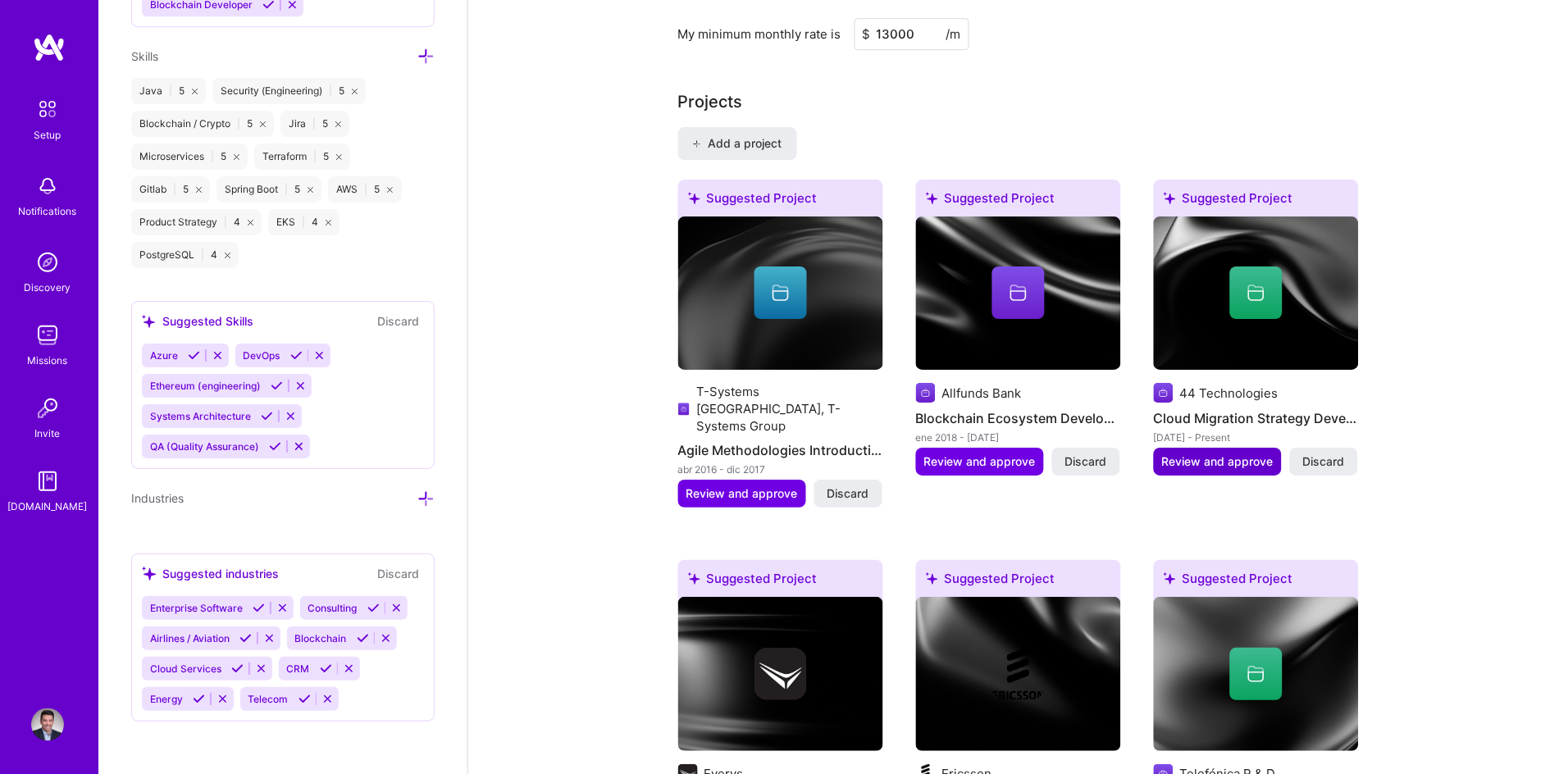
click at [1226, 454] on span "Review and approve" at bounding box center [1217, 461] width 111 height 16
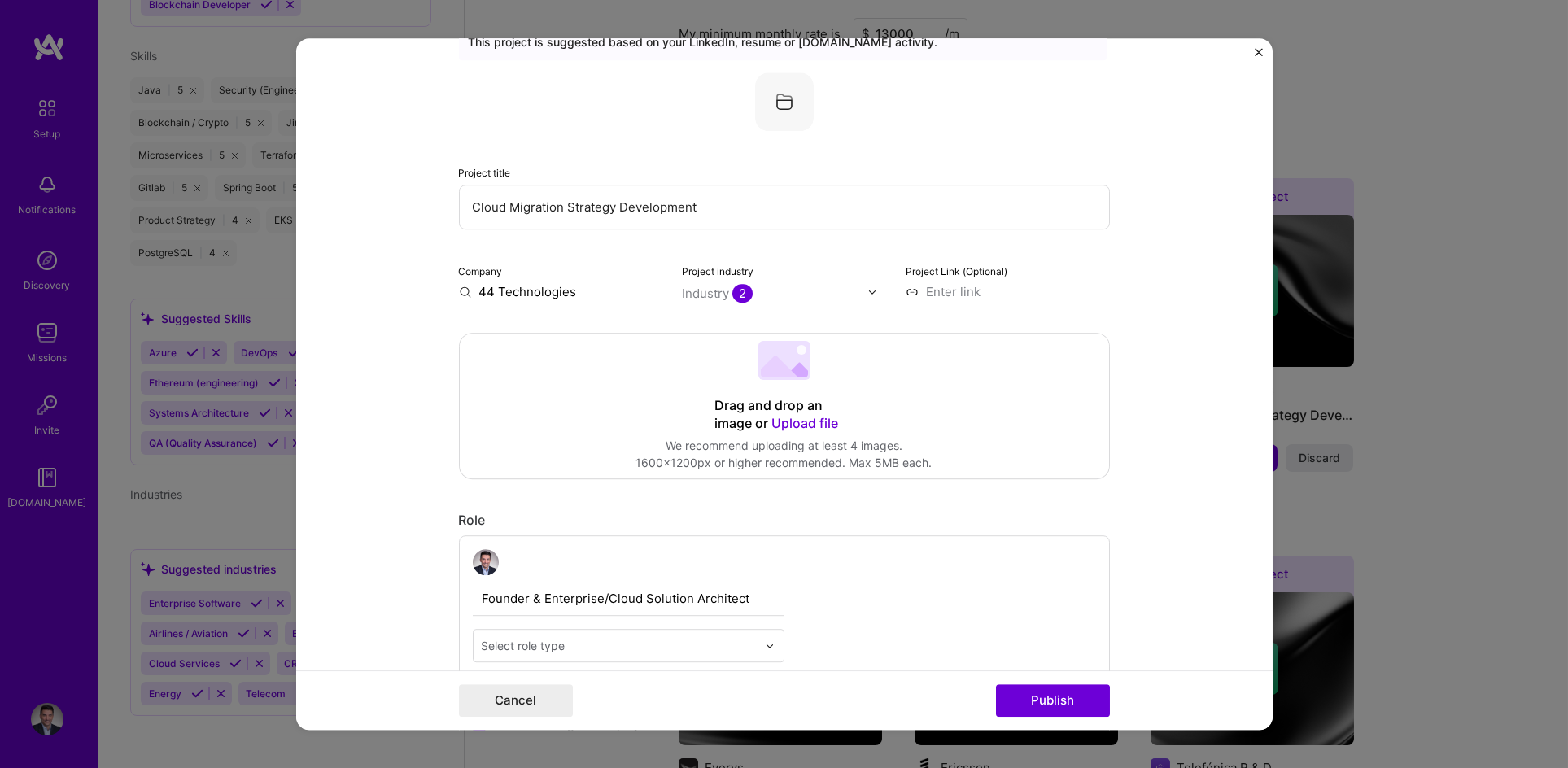
scroll to position [77, 0]
click at [564, 290] on input "44 Technologies" at bounding box center [561, 287] width 205 height 17
click at [591, 289] on input "44 Technologies" at bounding box center [561, 287] width 205 height 17
click at [940, 289] on input at bounding box center [1007, 287] width 205 height 17
click at [555, 280] on input "44 Technologies" at bounding box center [561, 287] width 205 height 17
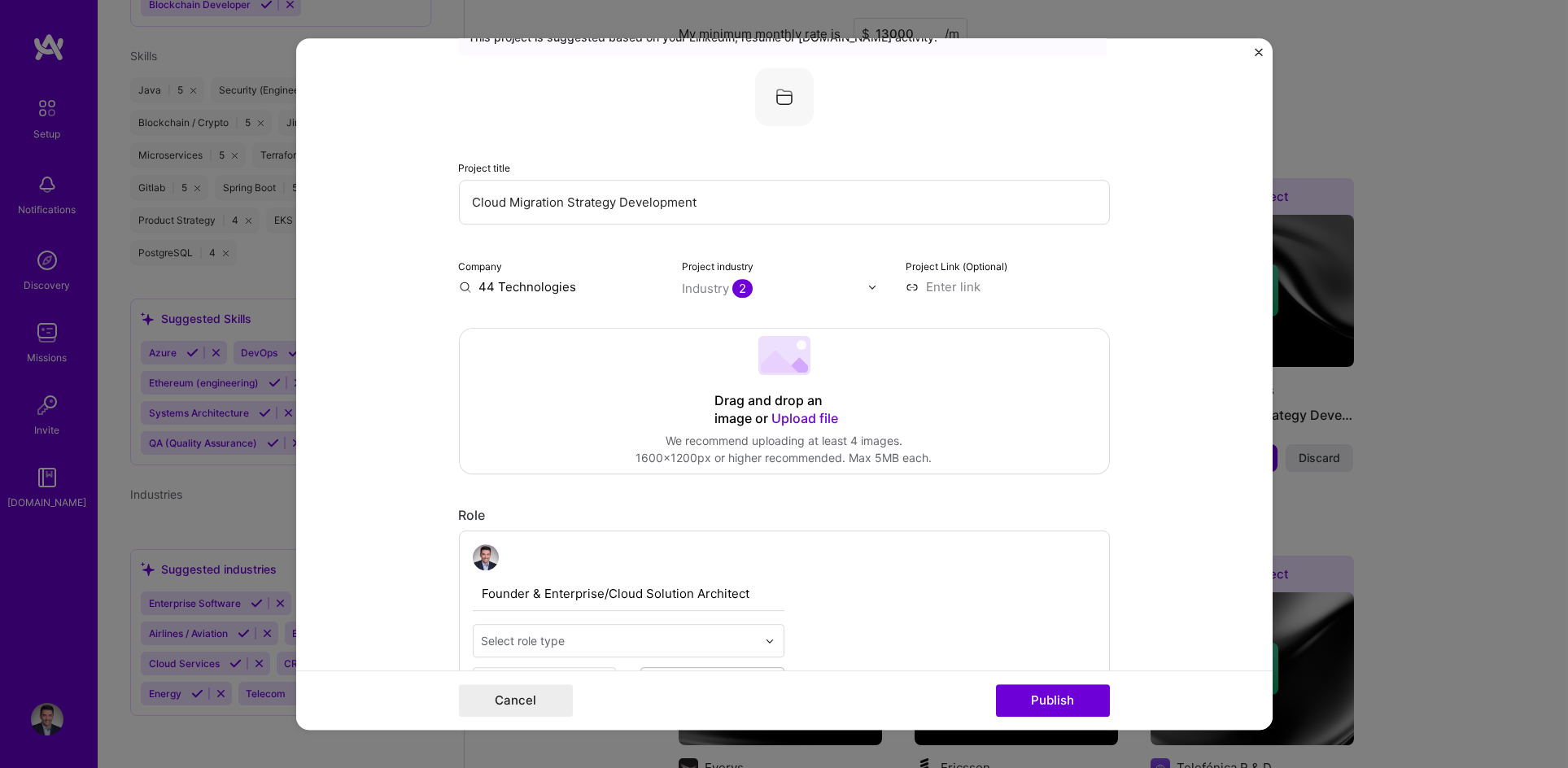
click at [578, 288] on input "44 Technologies" at bounding box center [561, 287] width 205 height 17
click at [965, 284] on input at bounding box center [1007, 287] width 205 height 17
paste input "[URL][DOMAIN_NAME]"
type input "[URL][DOMAIN_NAME]"
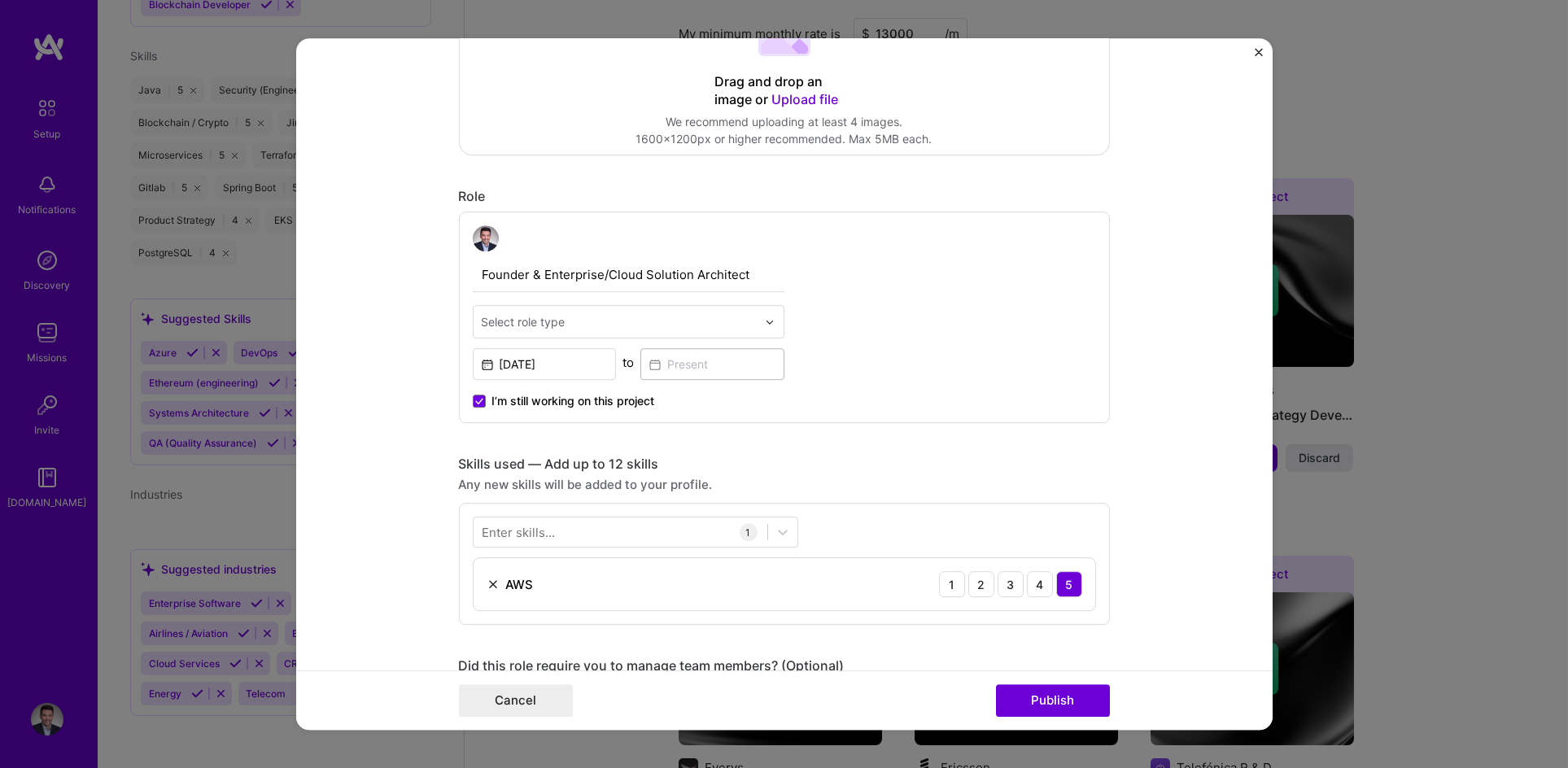
scroll to position [399, 0]
click at [695, 317] on input "text" at bounding box center [619, 319] width 275 height 17
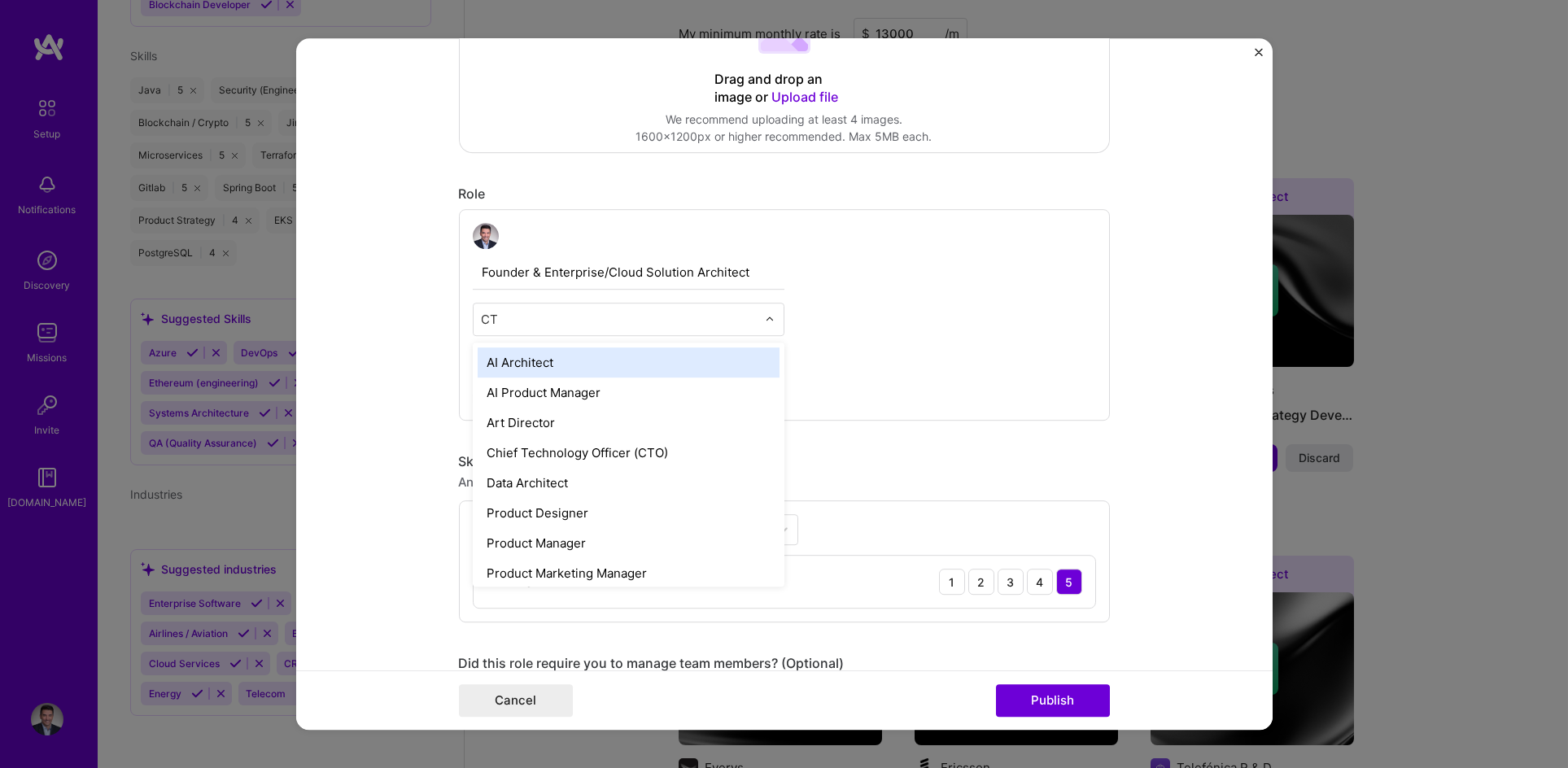
type input "CTO"
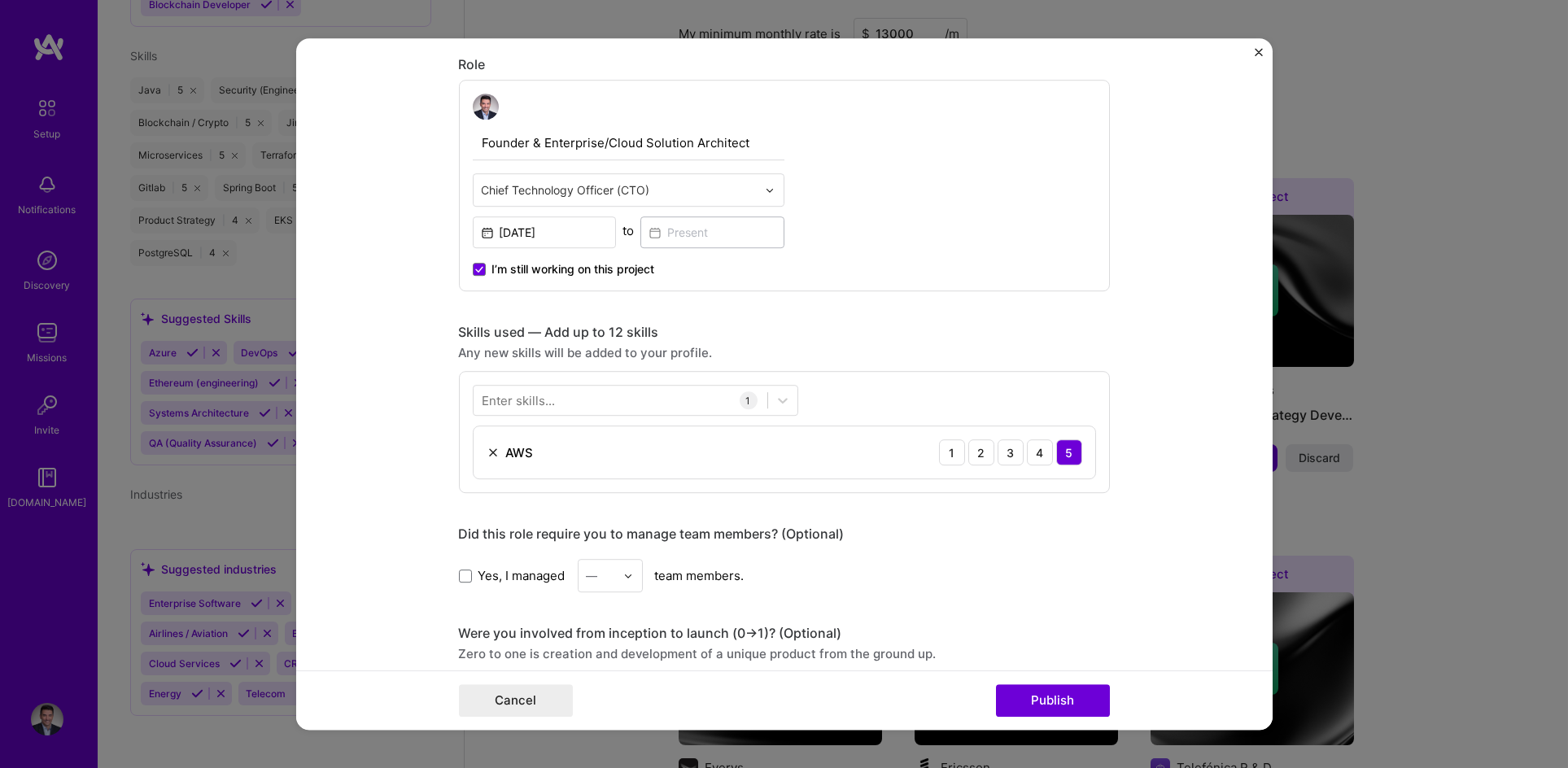
scroll to position [554, 0]
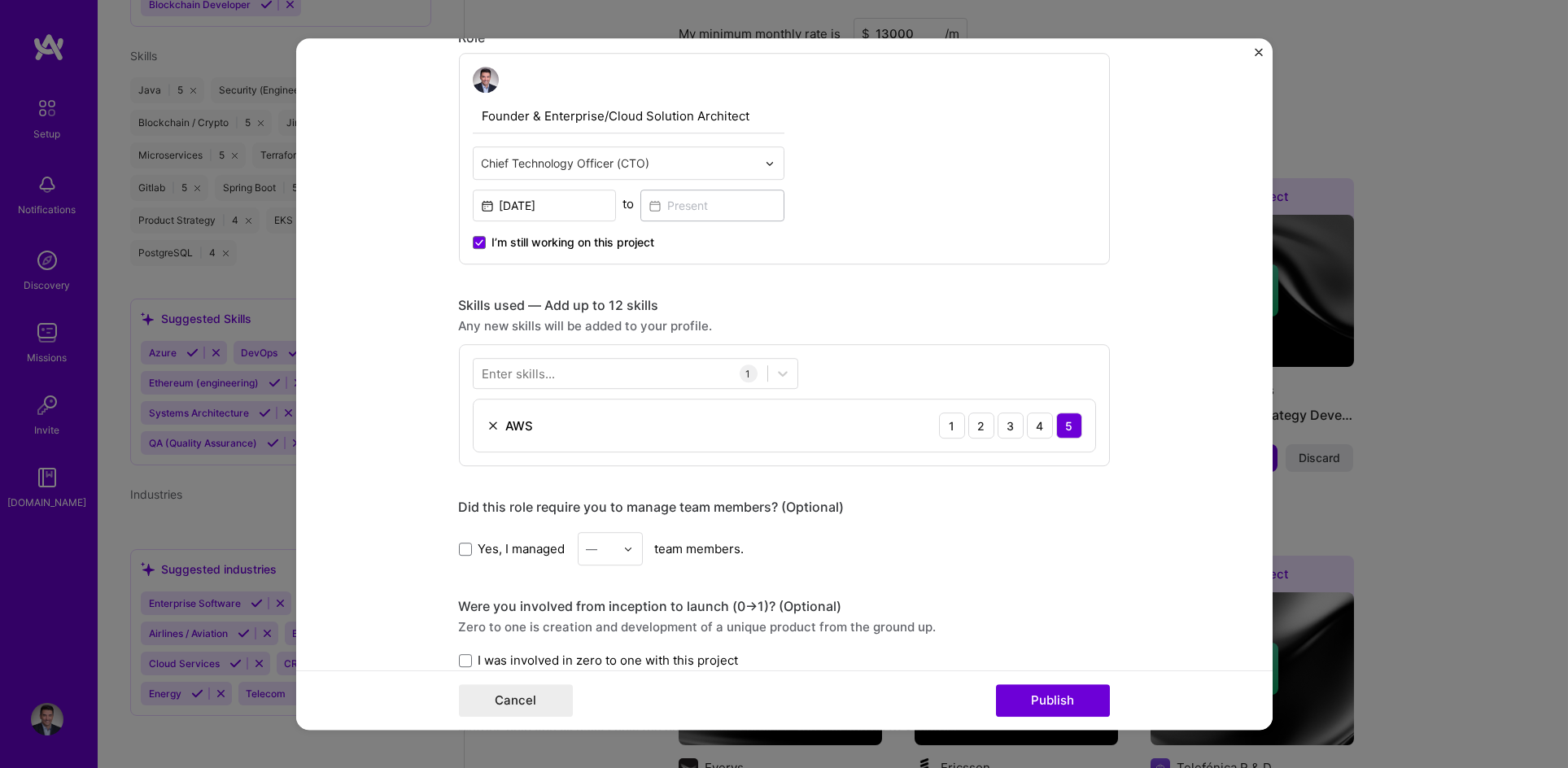
click at [543, 247] on span "I’m still working on this project" at bounding box center [573, 241] width 162 height 16
click at [0, 0] on input "I’m still working on this project" at bounding box center [0, 0] width 0 height 0
click at [694, 211] on input at bounding box center [712, 205] width 144 height 32
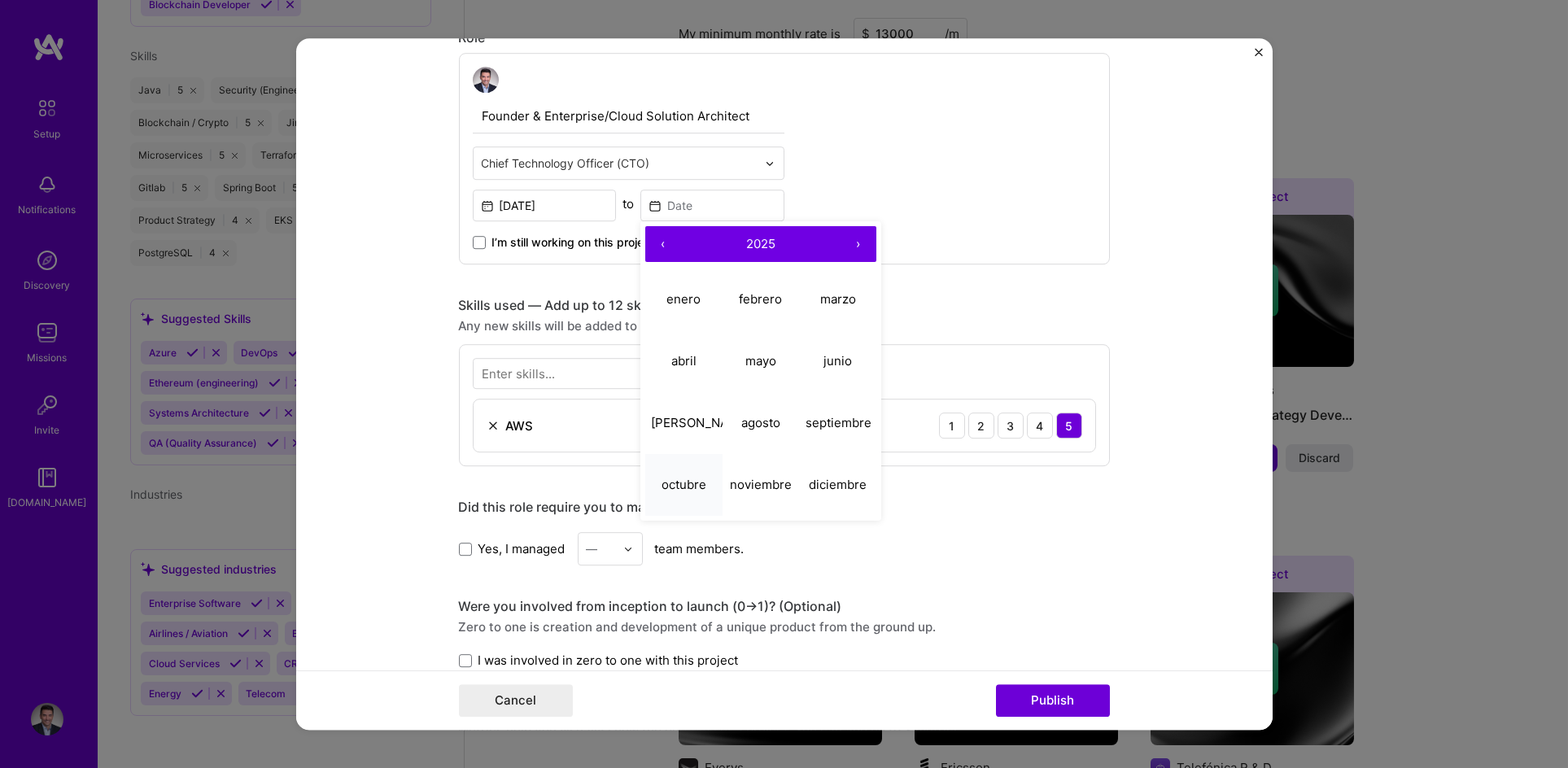
click at [699, 487] on abbr "octubre" at bounding box center [683, 485] width 45 height 15
type input "[DATE]"
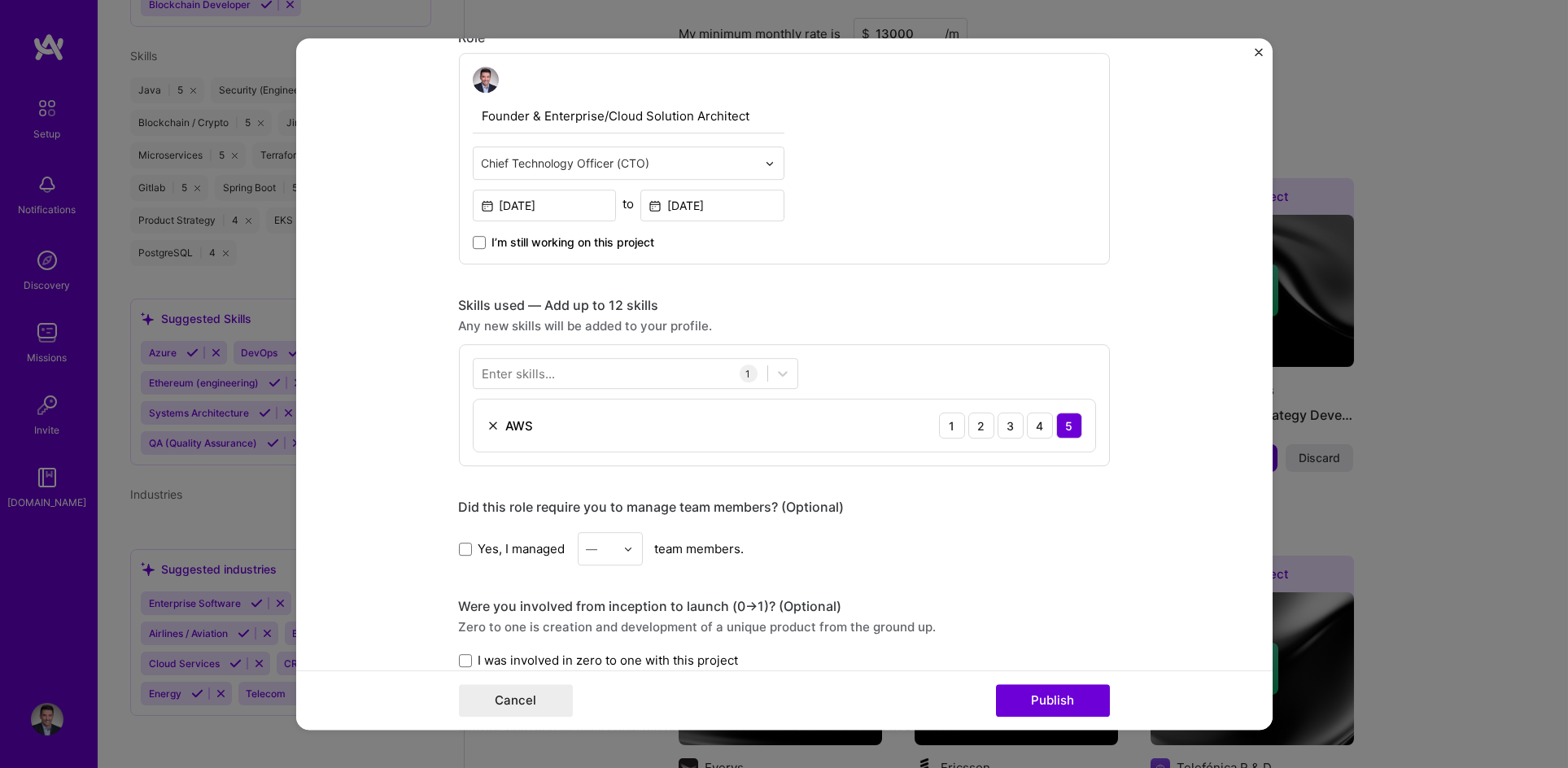
click at [992, 209] on div "Founder & Enterprise/Cloud Solution Architect Chief Technology Officer (CTO) [D…" at bounding box center [784, 158] width 651 height 211
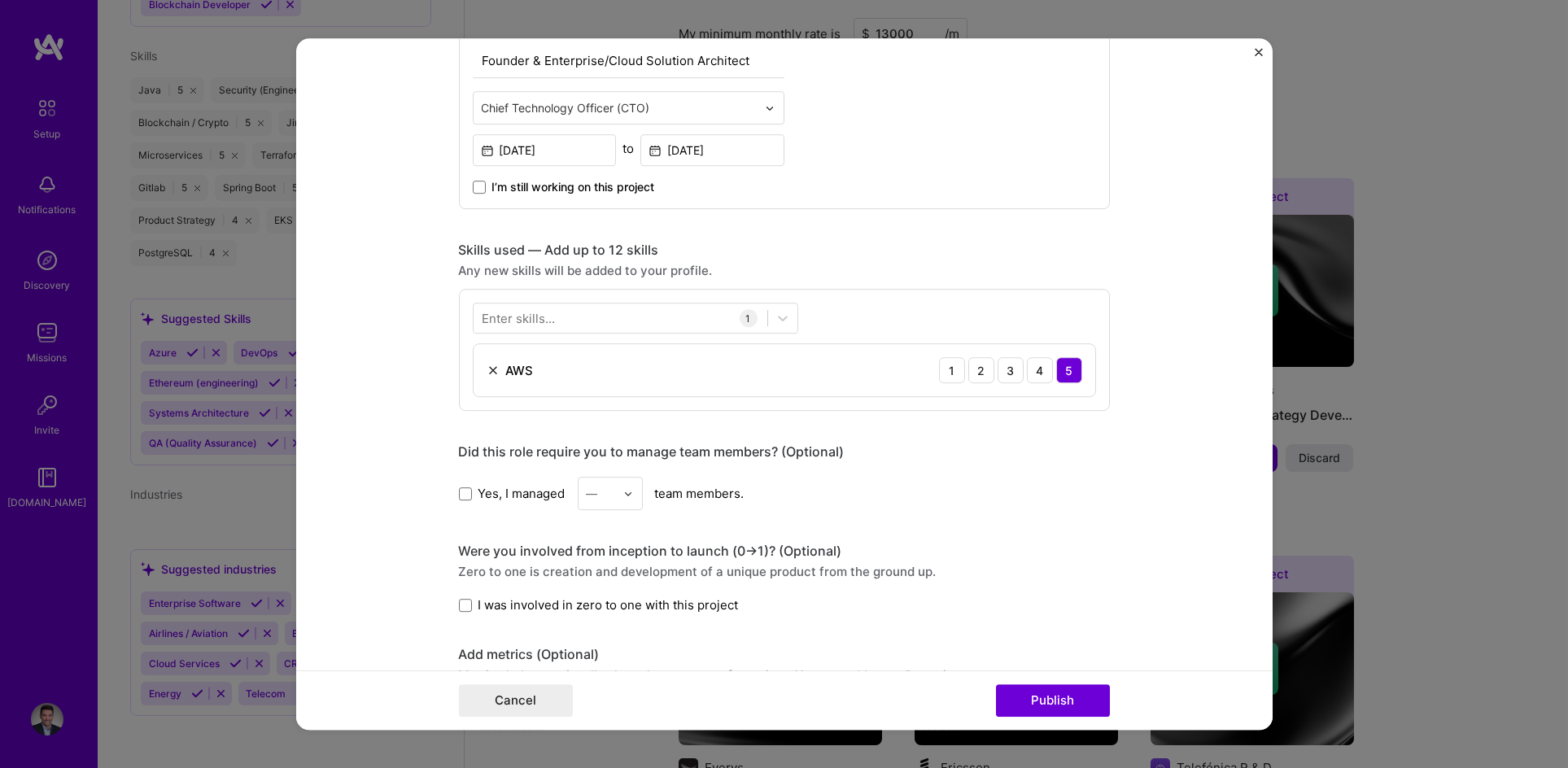
scroll to position [643, 0]
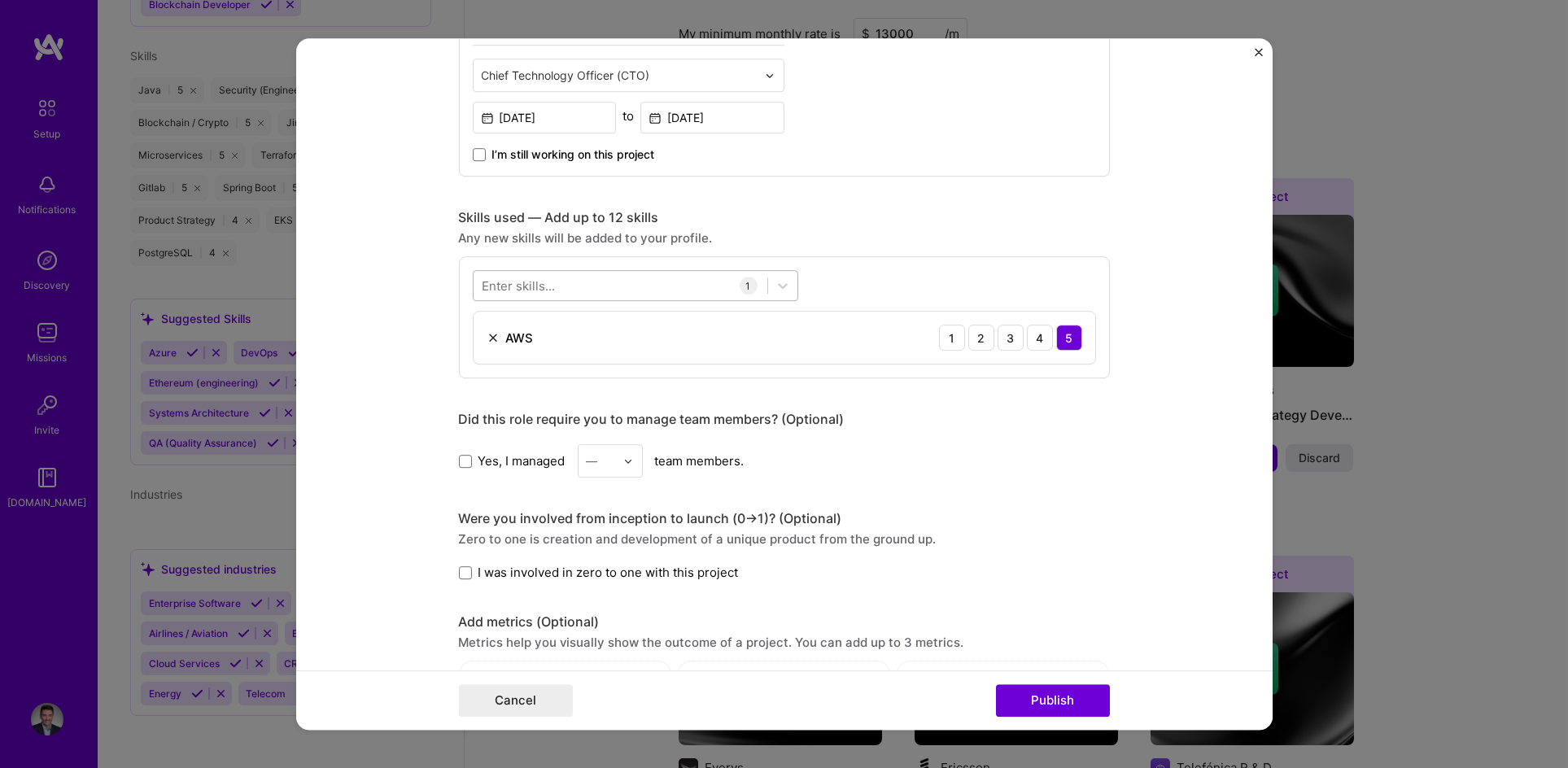
click at [597, 291] on div at bounding box center [620, 286] width 294 height 27
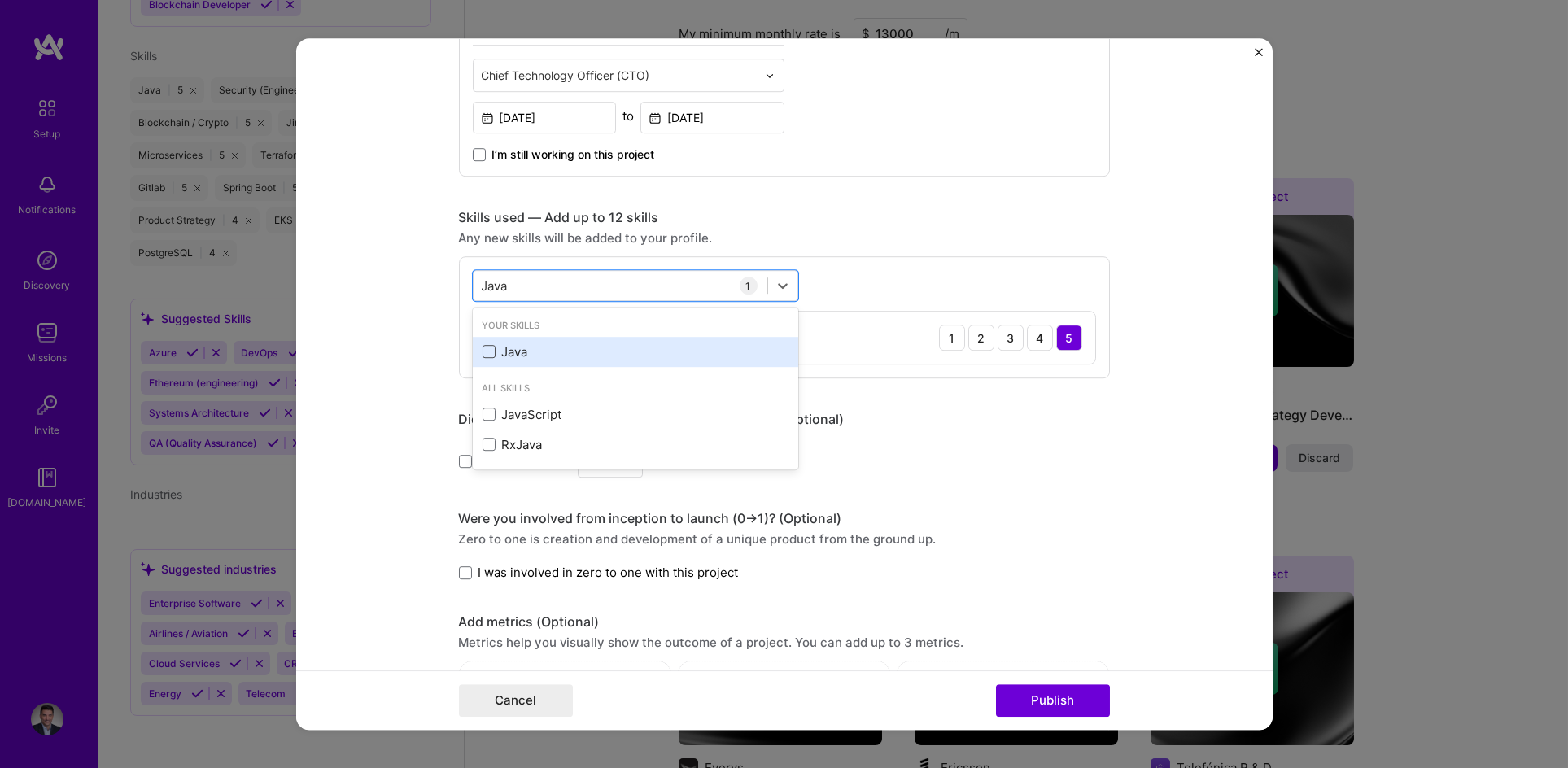
click at [482, 353] on span at bounding box center [488, 352] width 13 height 13
click at [0, 0] on input "checkbox" at bounding box center [0, 0] width 0 height 0
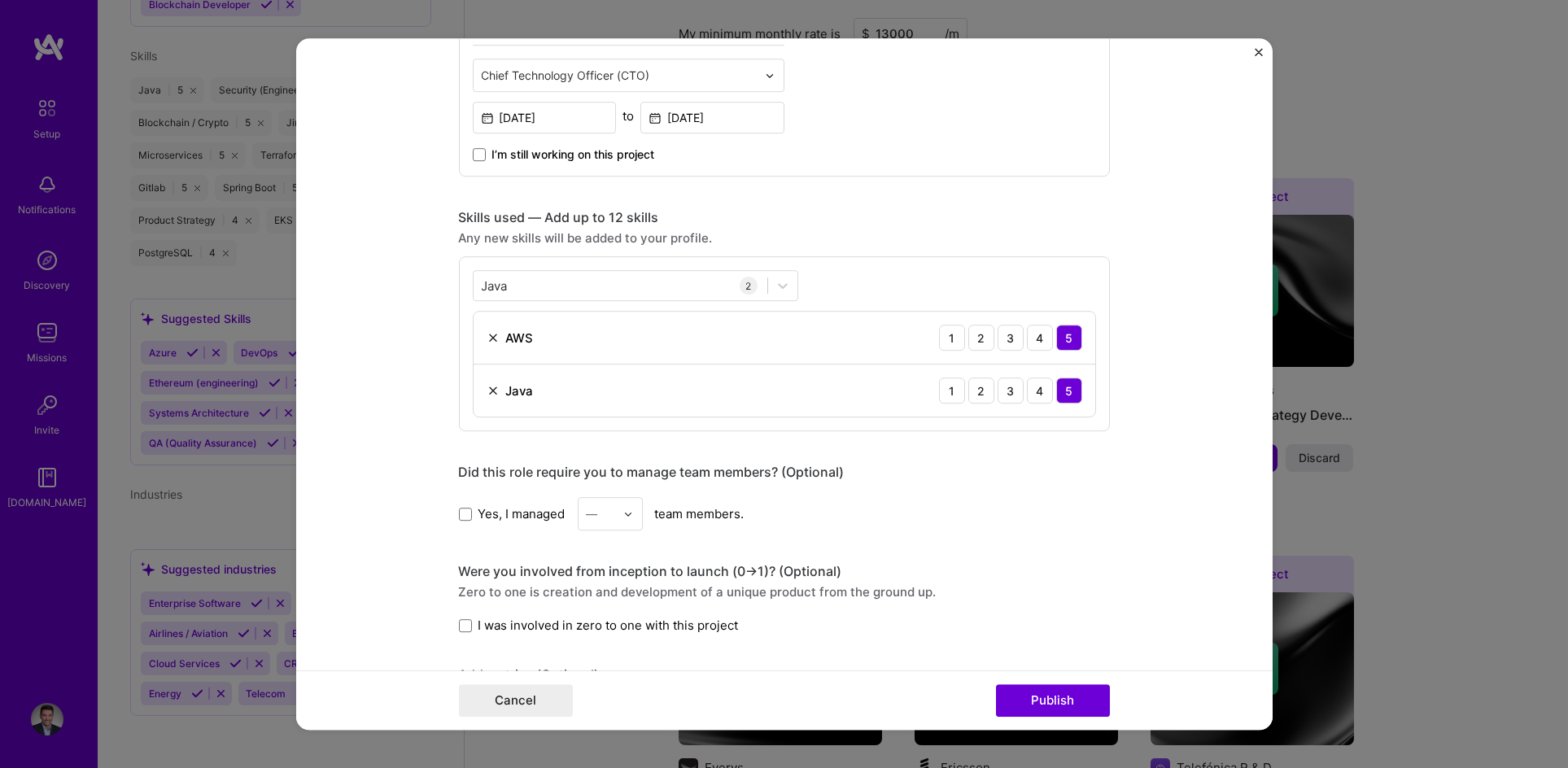
click at [920, 222] on div "Skills used — Add up to 12 skills" at bounding box center [784, 217] width 651 height 17
drag, startPoint x: 586, startPoint y: 282, endPoint x: 385, endPoint y: 269, distance: 201.4
click at [384, 268] on form "Editing suggested project This project is suggested based on your LinkedIn, res…" at bounding box center [784, 384] width 976 height 691
type input "J"
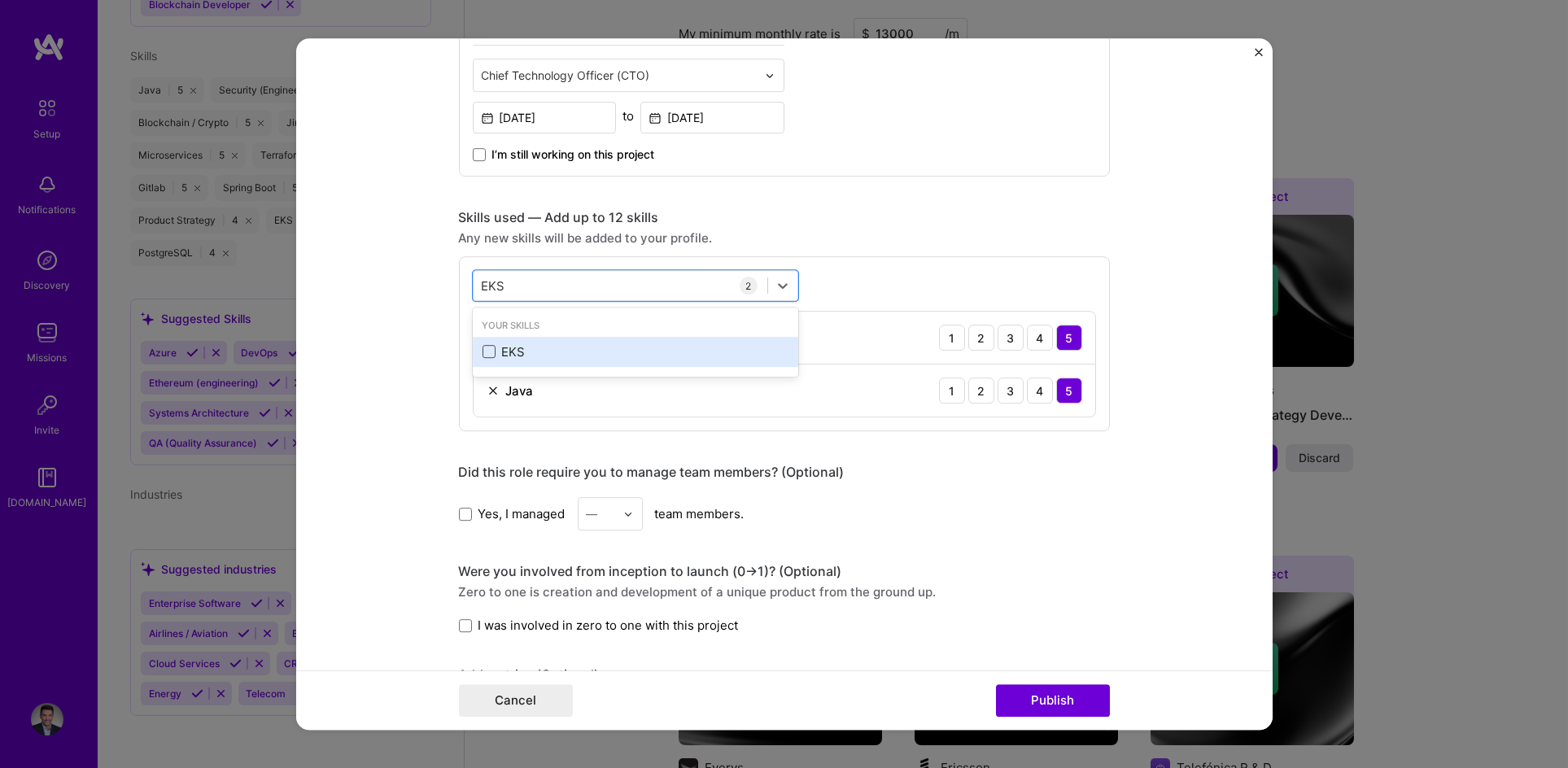
click at [488, 355] on span at bounding box center [488, 352] width 13 height 13
click at [0, 0] on input "checkbox" at bounding box center [0, 0] width 0 height 0
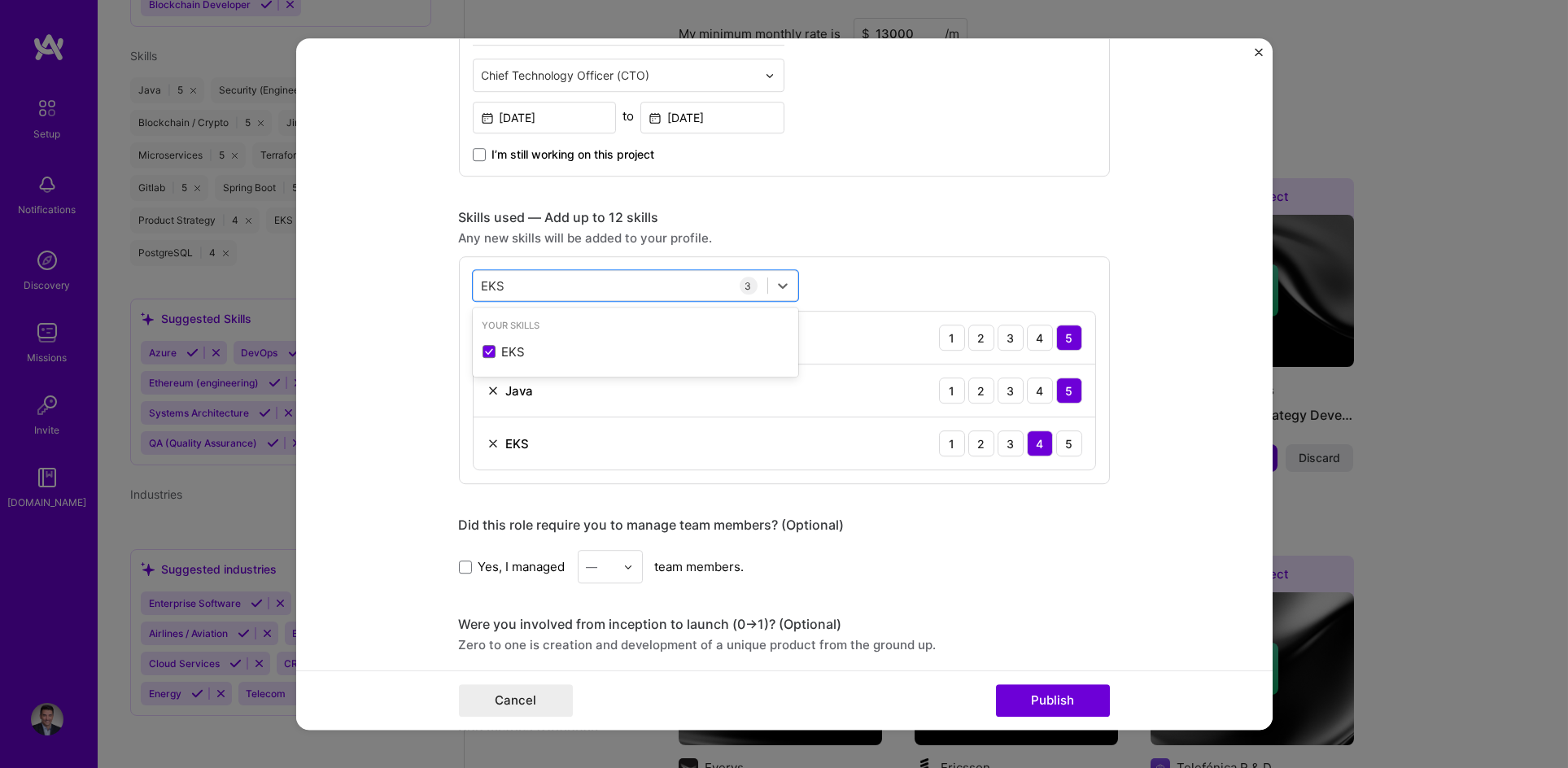
click at [906, 201] on div "Editing suggested project This project is suggested based on your LinkedIn, res…" at bounding box center [784, 372] width 651 height 1888
click at [578, 279] on div "EKS EKS" at bounding box center [620, 286] width 294 height 27
type input "E"
click at [482, 354] on span at bounding box center [488, 352] width 13 height 13
click at [0, 0] on input "checkbox" at bounding box center [0, 0] width 0 height 0
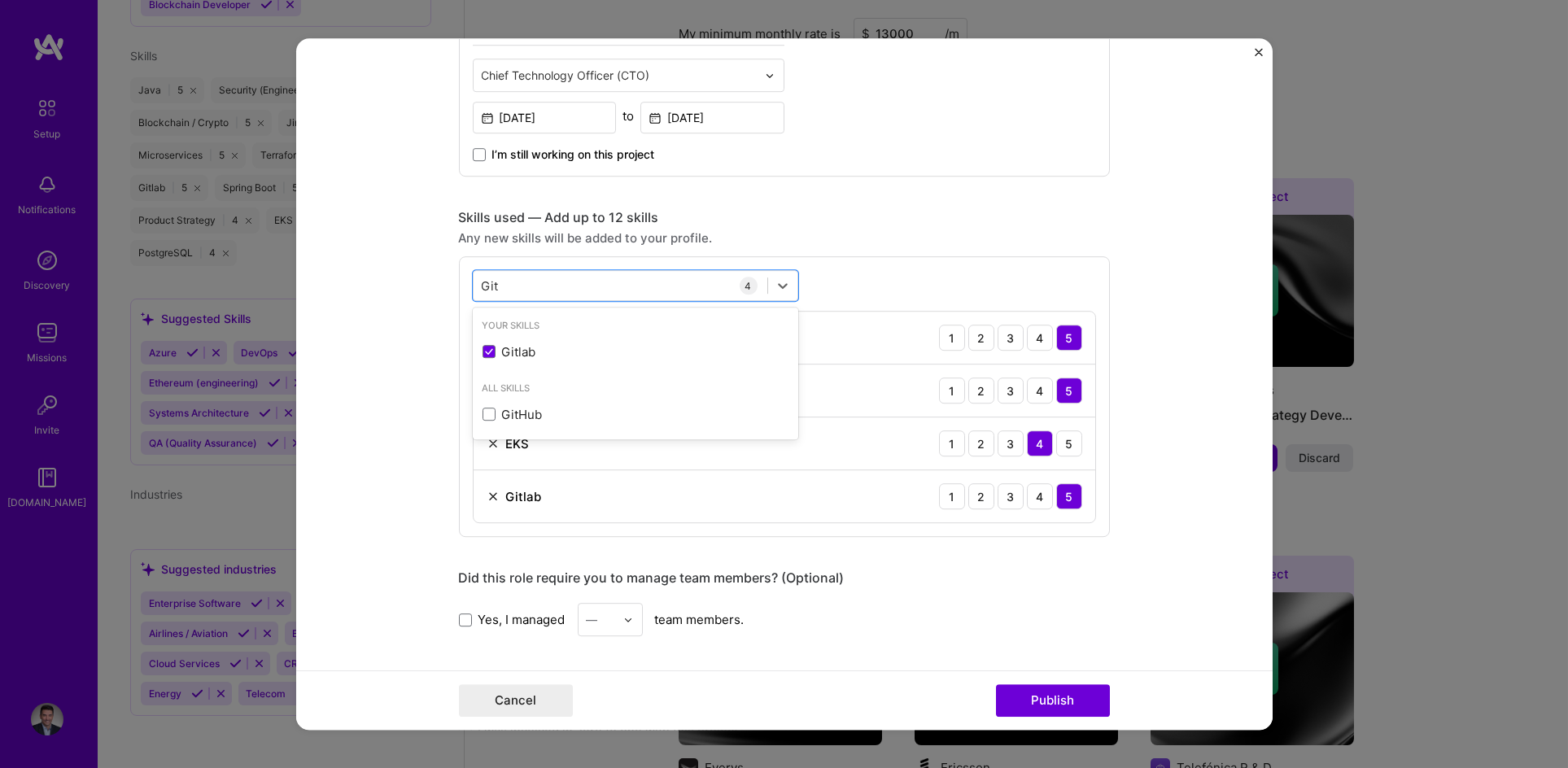
click at [959, 238] on div "Any new skills will be added to your profile." at bounding box center [784, 238] width 651 height 17
drag, startPoint x: 619, startPoint y: 289, endPoint x: 473, endPoint y: 281, distance: 146.2
click at [474, 281] on div "Git Git" at bounding box center [620, 286] width 294 height 27
click at [872, 241] on div "Any new skills will be added to your profile." at bounding box center [784, 238] width 651 height 17
drag, startPoint x: 566, startPoint y: 277, endPoint x: 550, endPoint y: 280, distance: 16.3
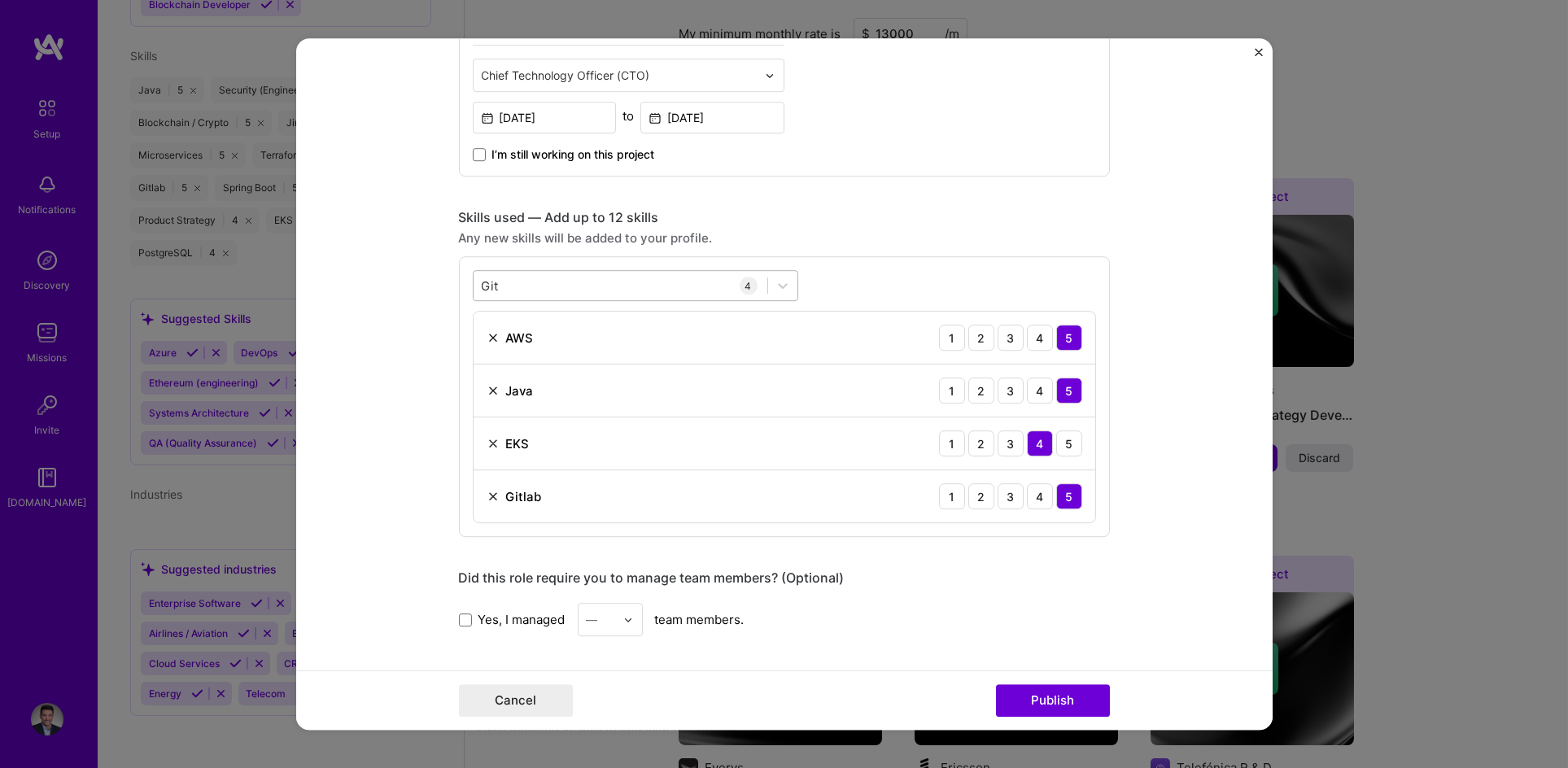
click at [550, 280] on div "Git Git" at bounding box center [620, 286] width 294 height 27
type input "G"
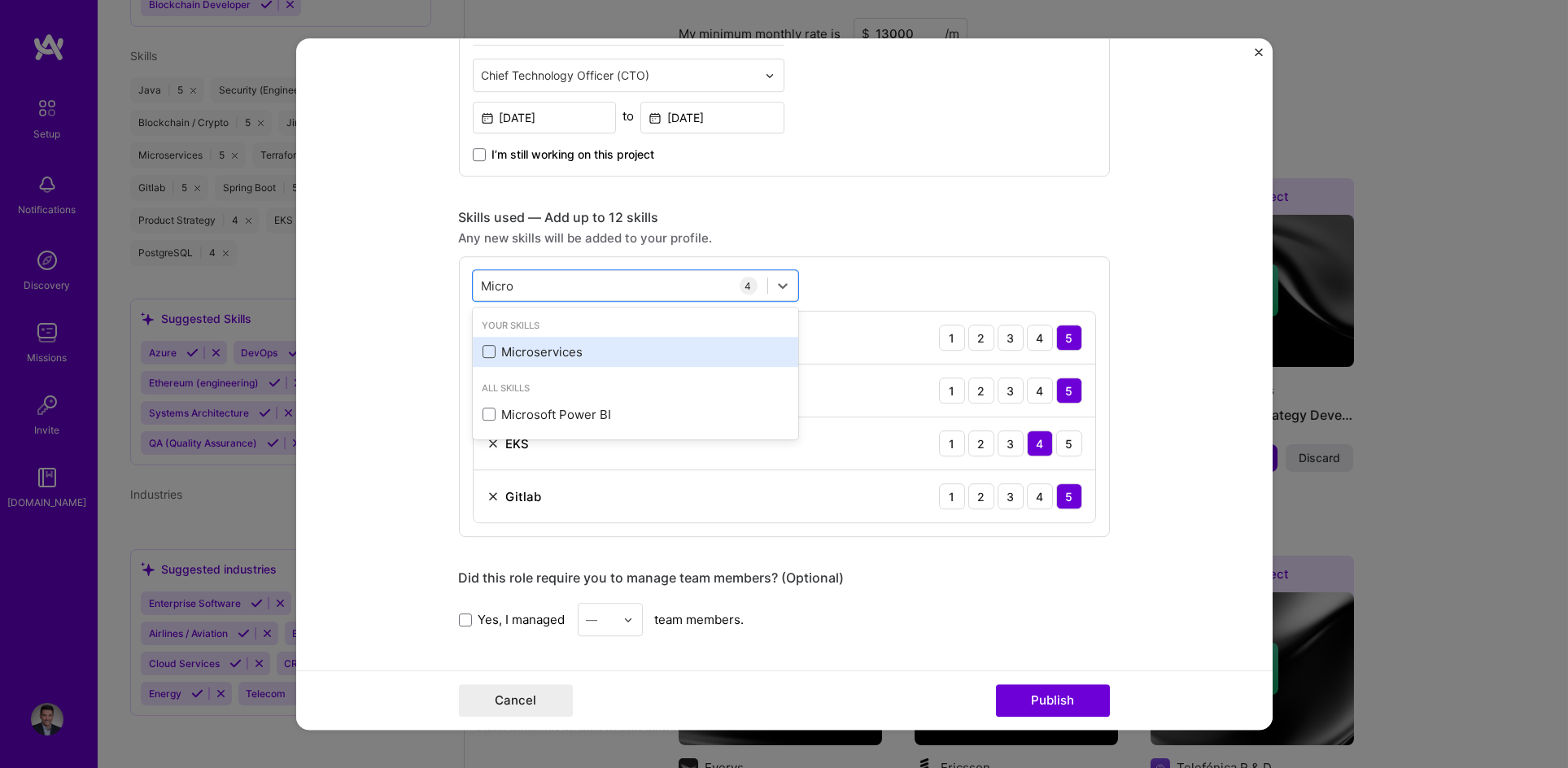
click at [482, 350] on span at bounding box center [488, 352] width 13 height 13
click at [0, 0] on input "checkbox" at bounding box center [0, 0] width 0 height 0
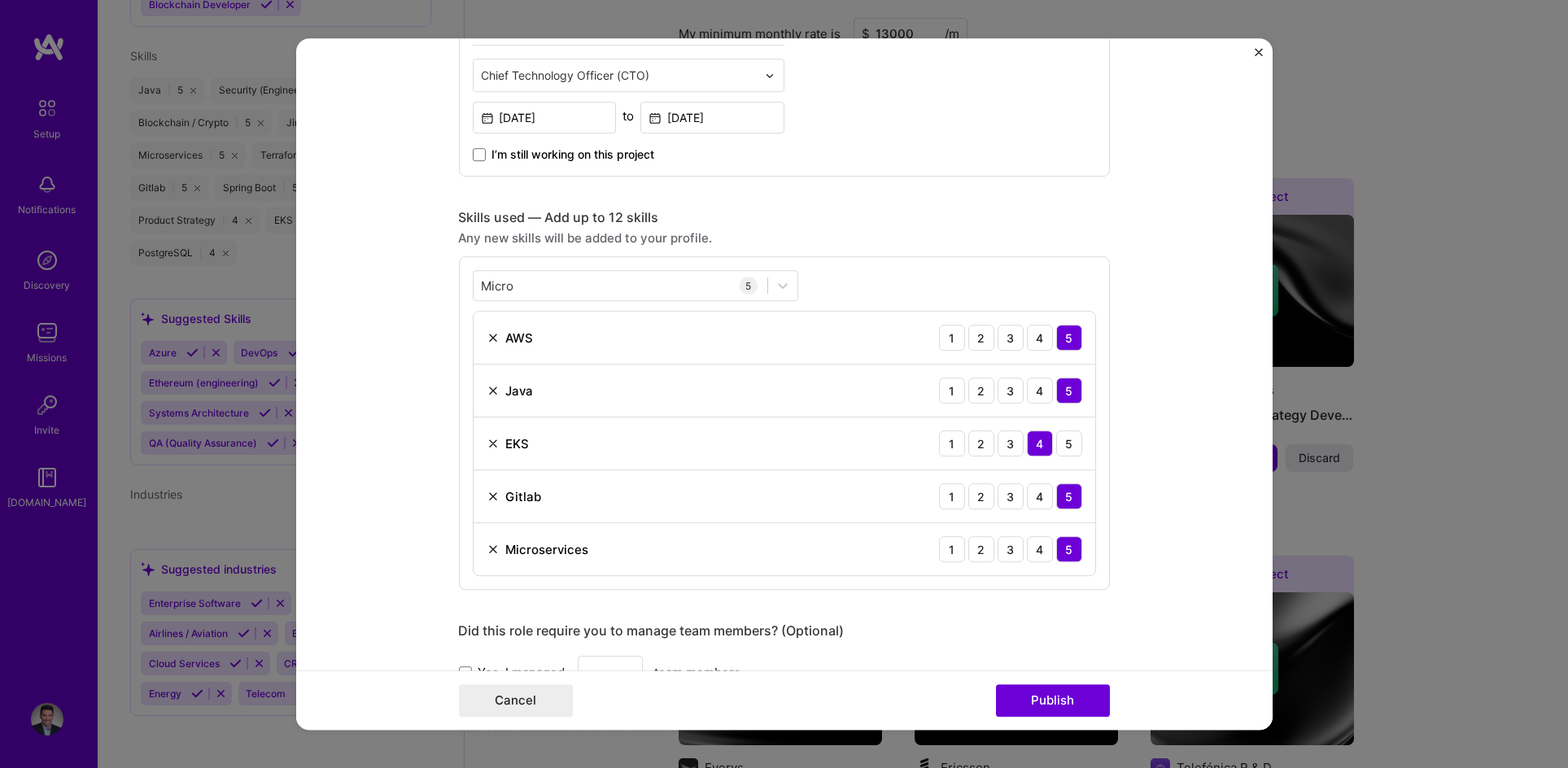
click at [922, 223] on div "Skills used — Add up to 12 skills" at bounding box center [784, 217] width 651 height 17
drag, startPoint x: 549, startPoint y: 284, endPoint x: 401, endPoint y: 273, distance: 148.4
click at [401, 273] on form "Editing suggested project This project is suggested based on your LinkedIn, res…" at bounding box center [784, 384] width 976 height 691
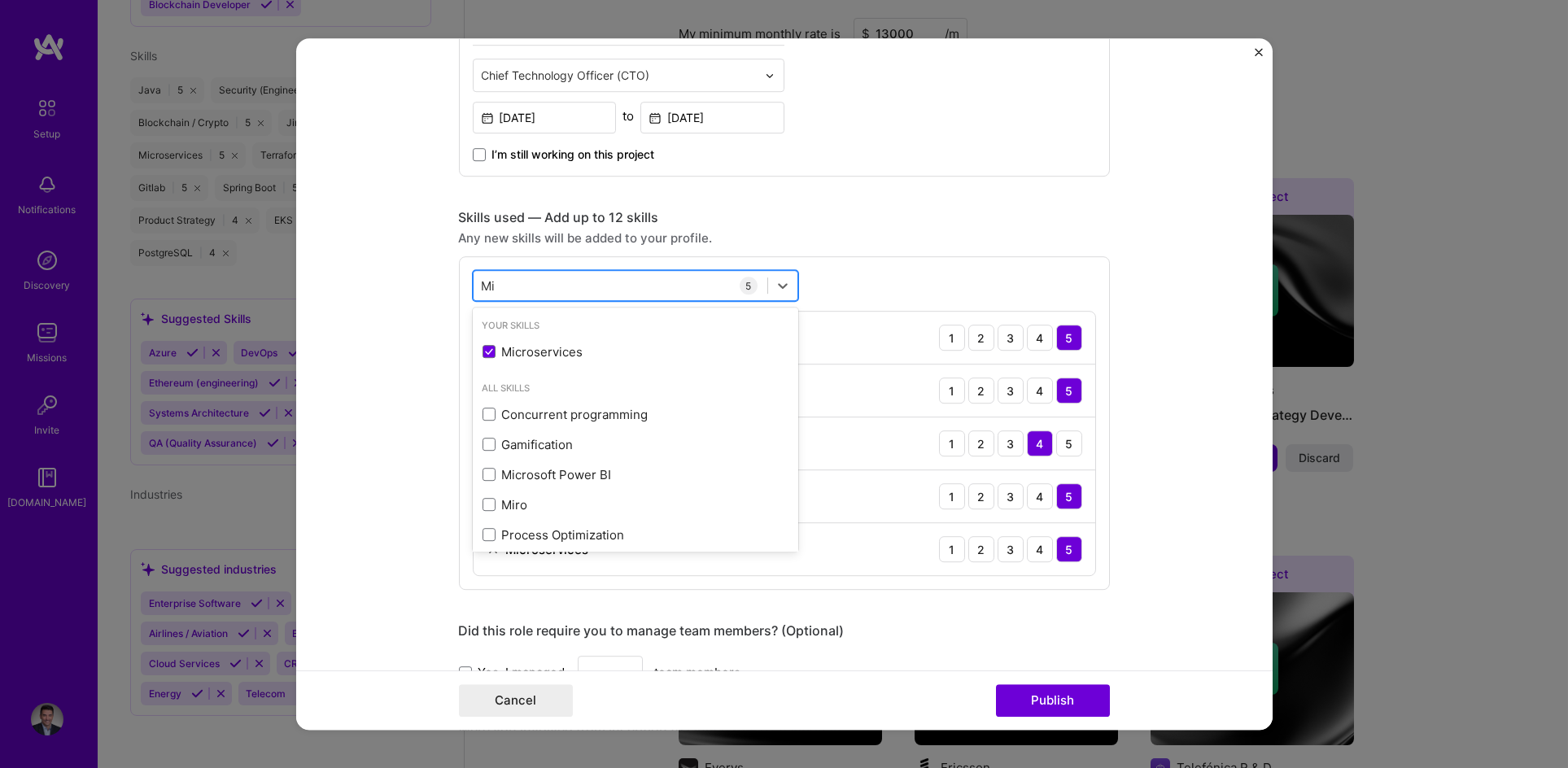
type input "M"
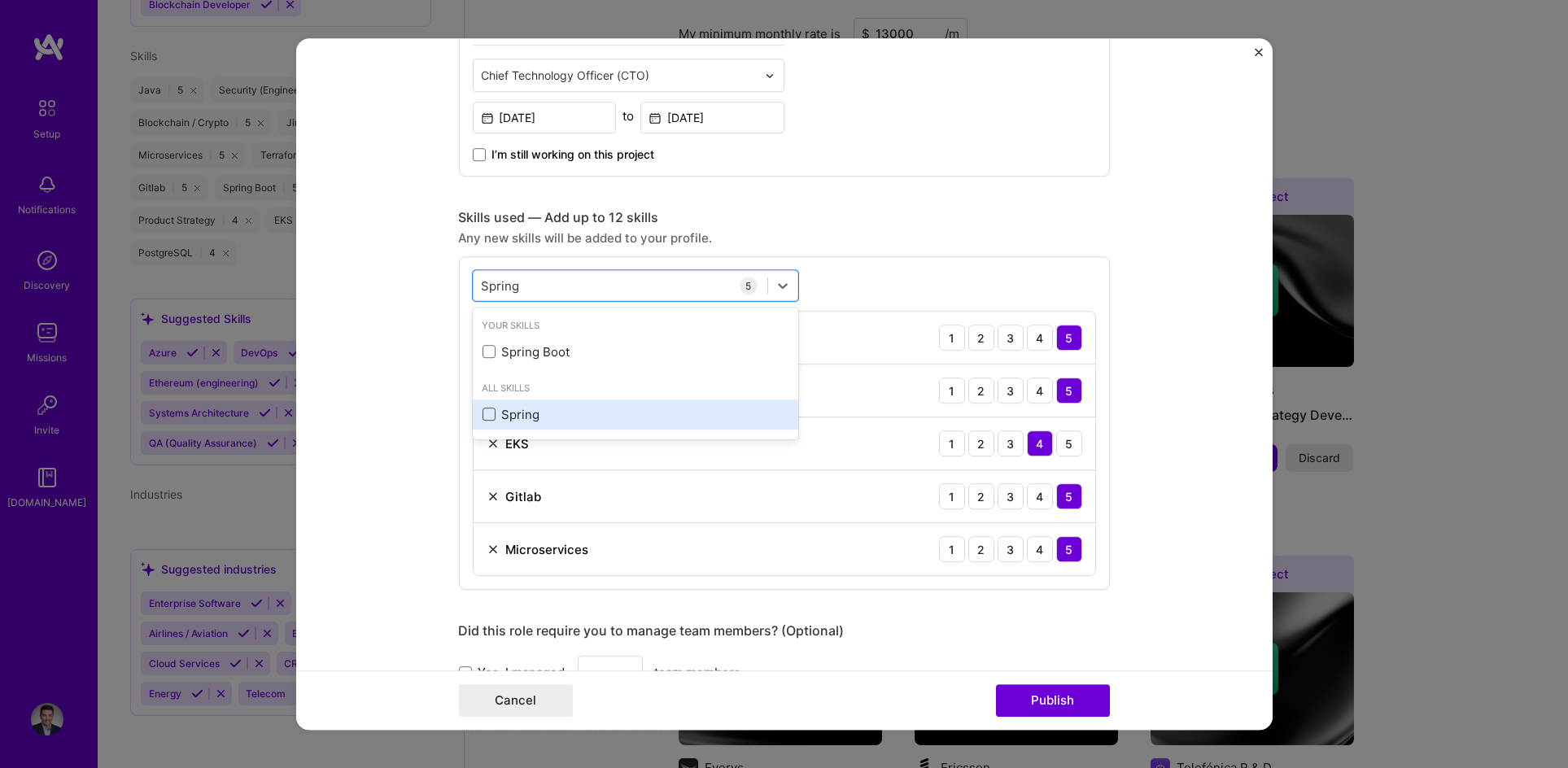
click at [483, 413] on span at bounding box center [488, 413] width 13 height 13
click at [0, 0] on input "checkbox" at bounding box center [0, 0] width 0 height 0
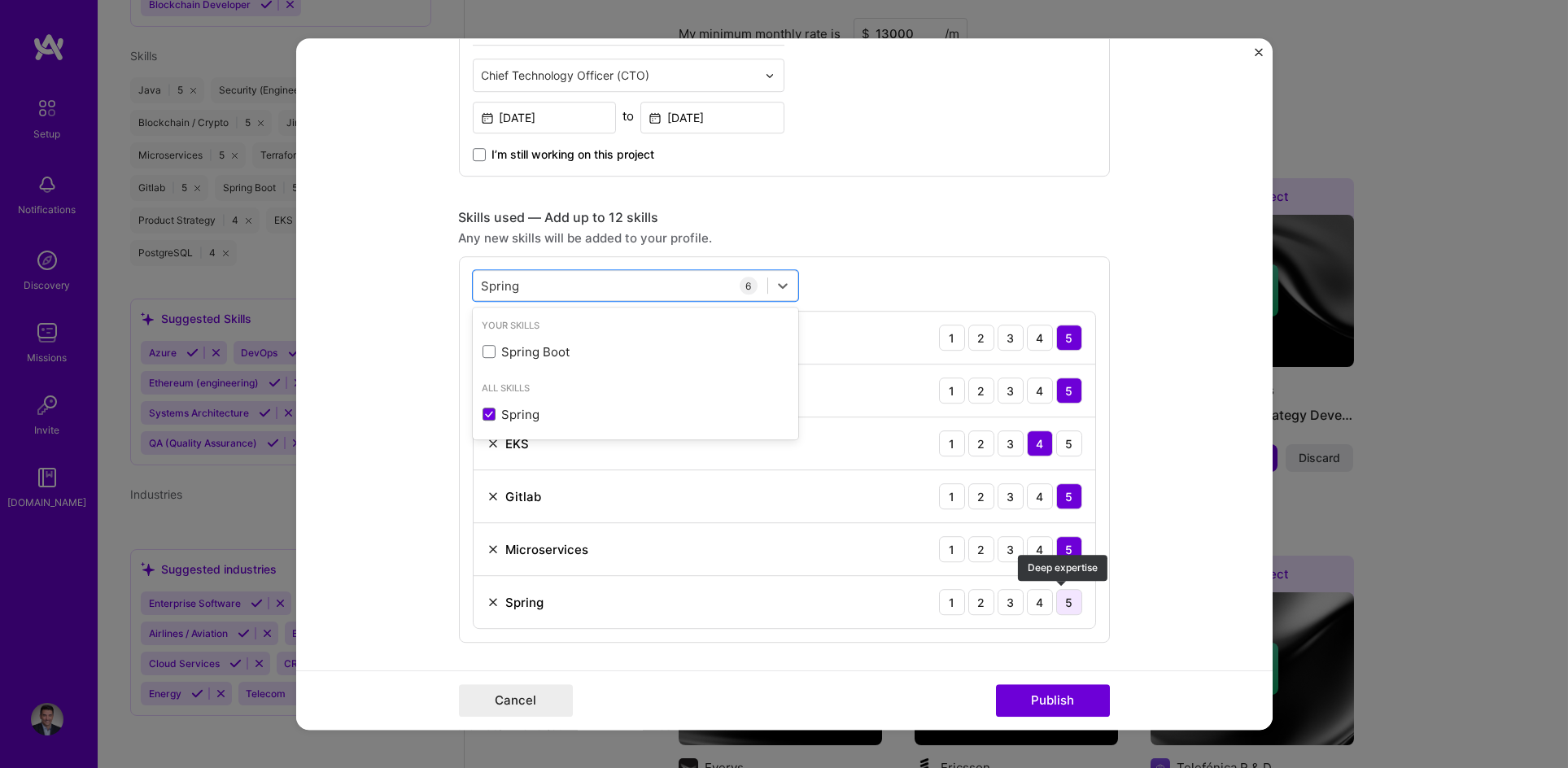
type input "Spring"
click at [1060, 601] on div "5" at bounding box center [1069, 601] width 26 height 26
click at [790, 656] on div "Editing suggested project This project is suggested based on your LinkedIn, res…" at bounding box center [784, 452] width 651 height 2047
click at [553, 291] on div "Spring Spring" at bounding box center [620, 286] width 294 height 27
drag, startPoint x: 583, startPoint y: 285, endPoint x: 357, endPoint y: 283, distance: 226.0
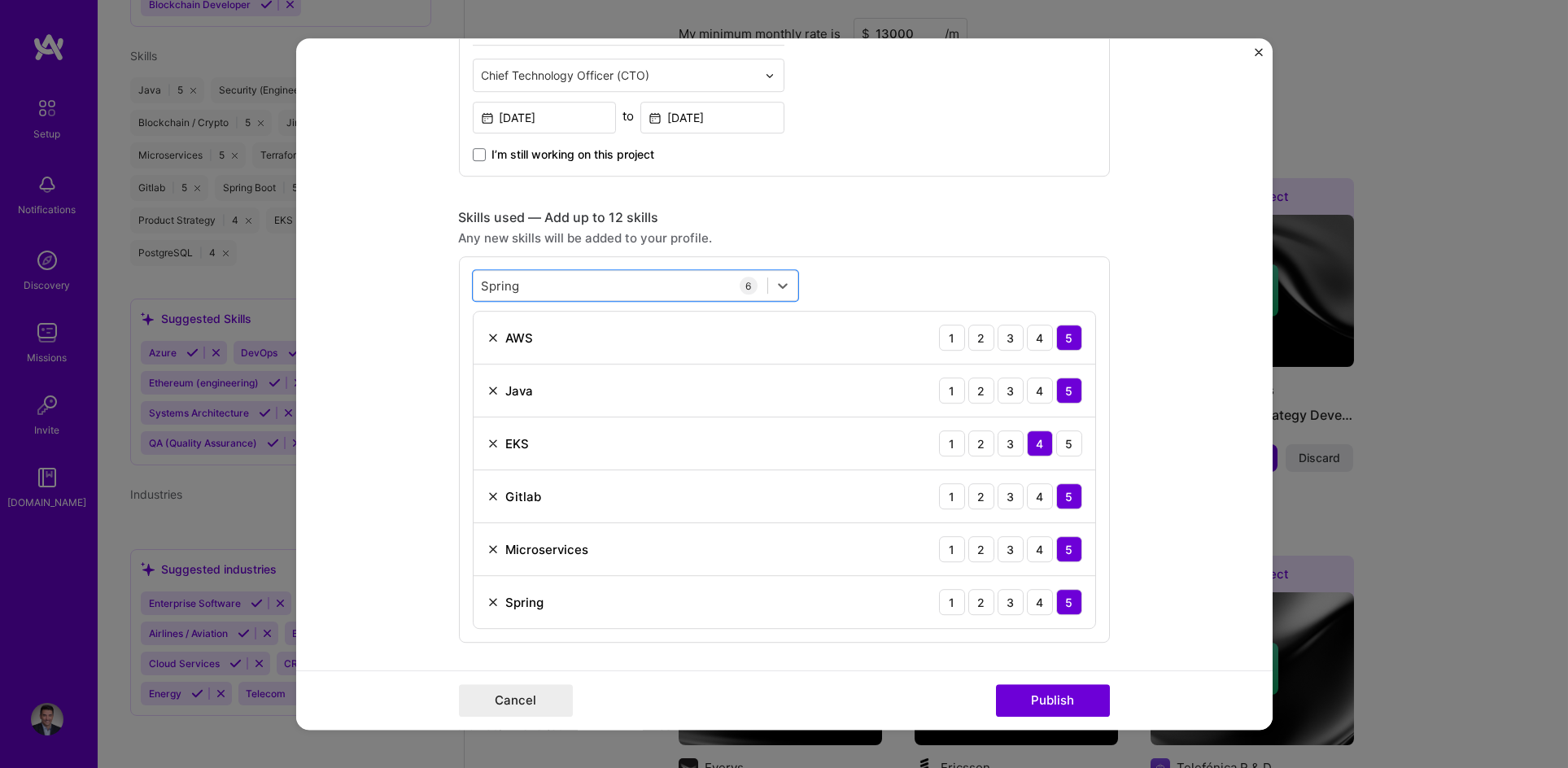
click at [357, 283] on form "Editing suggested project This project is suggested based on your LinkedIn, res…" at bounding box center [784, 384] width 976 height 691
click at [526, 283] on div "Pip Pip" at bounding box center [620, 286] width 294 height 27
type input "P"
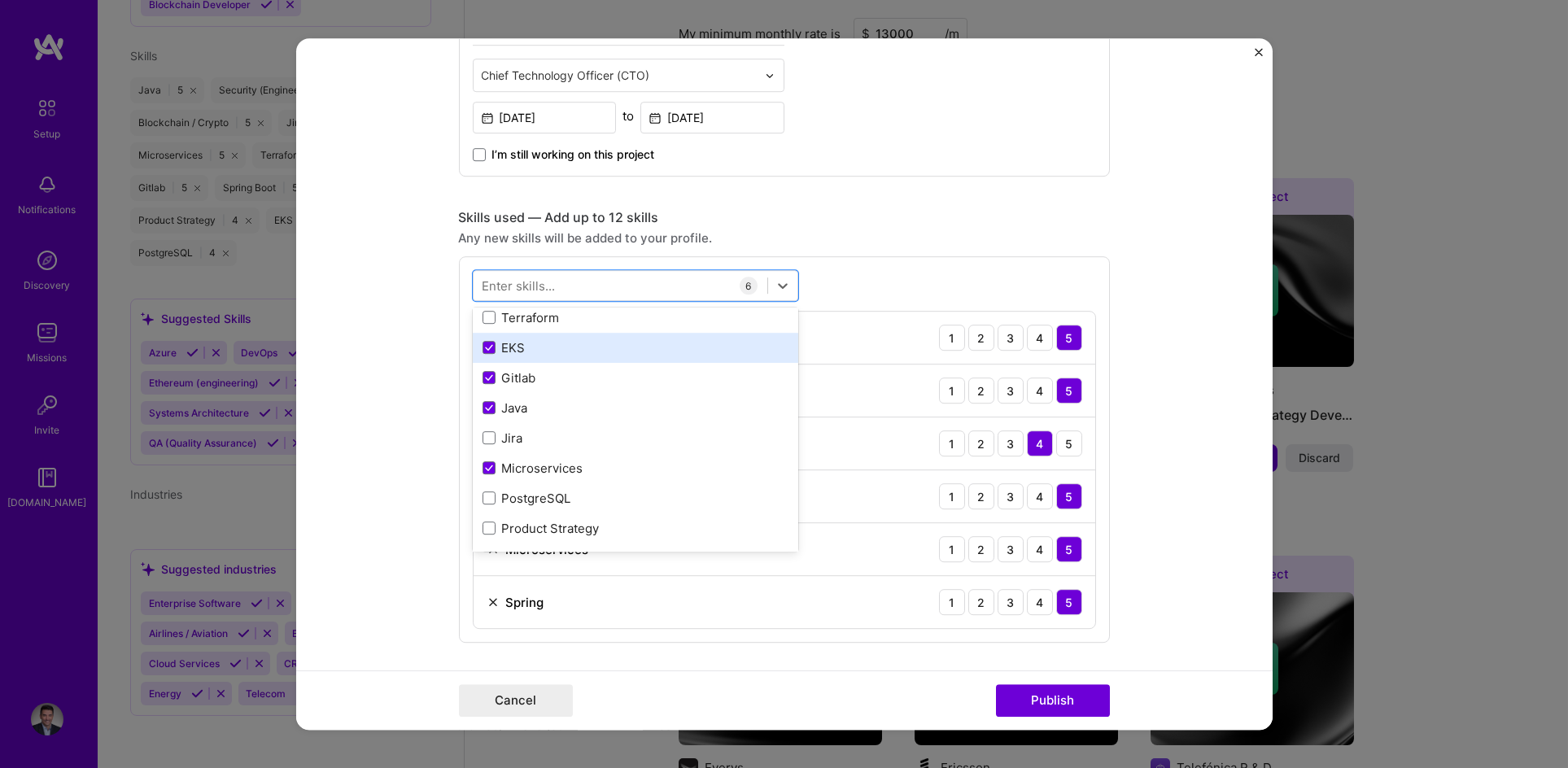
scroll to position [99, 0]
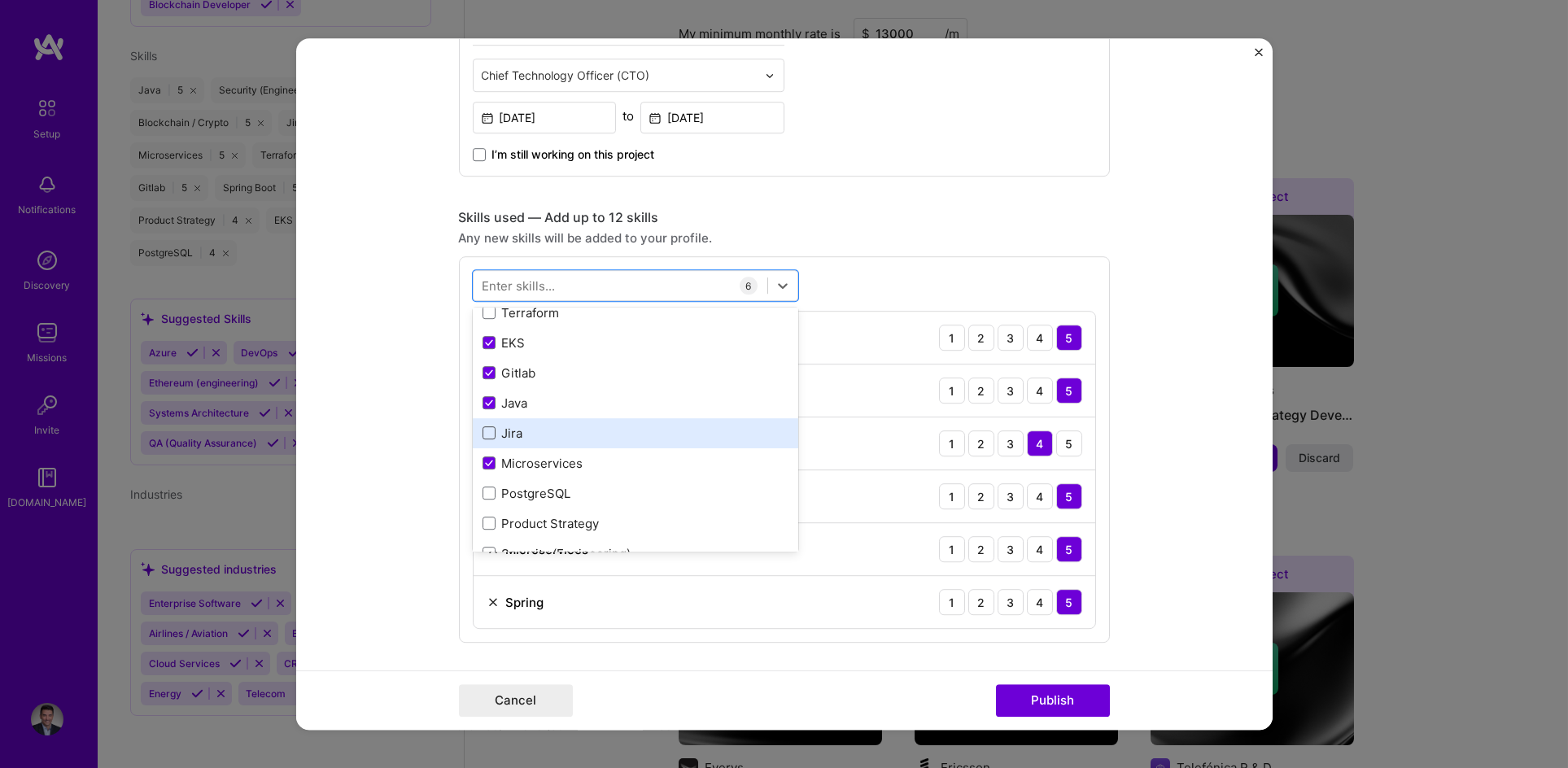
click at [487, 434] on span at bounding box center [488, 433] width 13 height 13
click at [0, 0] on input "checkbox" at bounding box center [0, 0] width 0 height 0
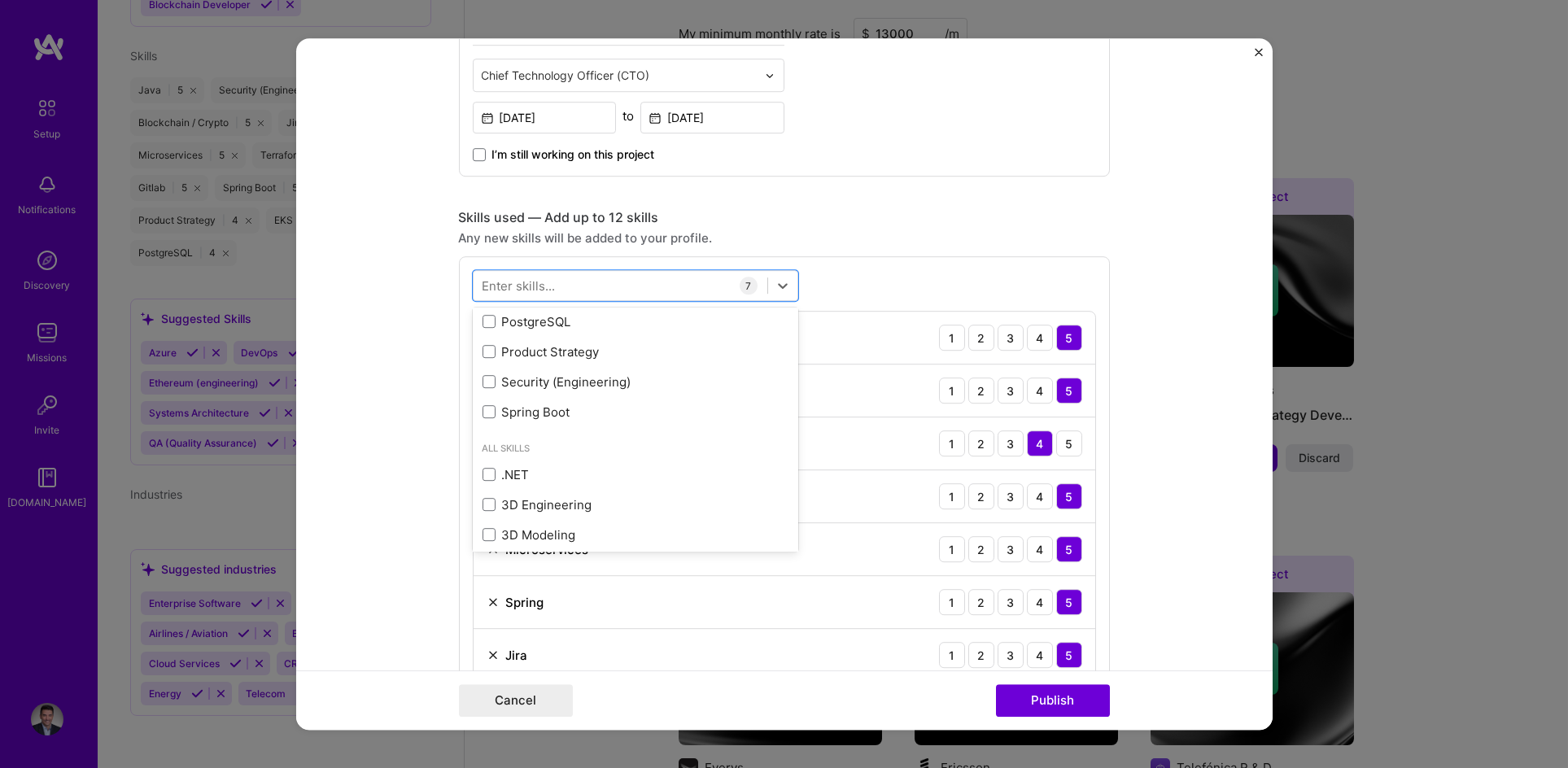
scroll to position [278, 0]
click at [486, 373] on span at bounding box center [488, 375] width 13 height 13
click at [0, 0] on input "checkbox" at bounding box center [0, 0] width 0 height 0
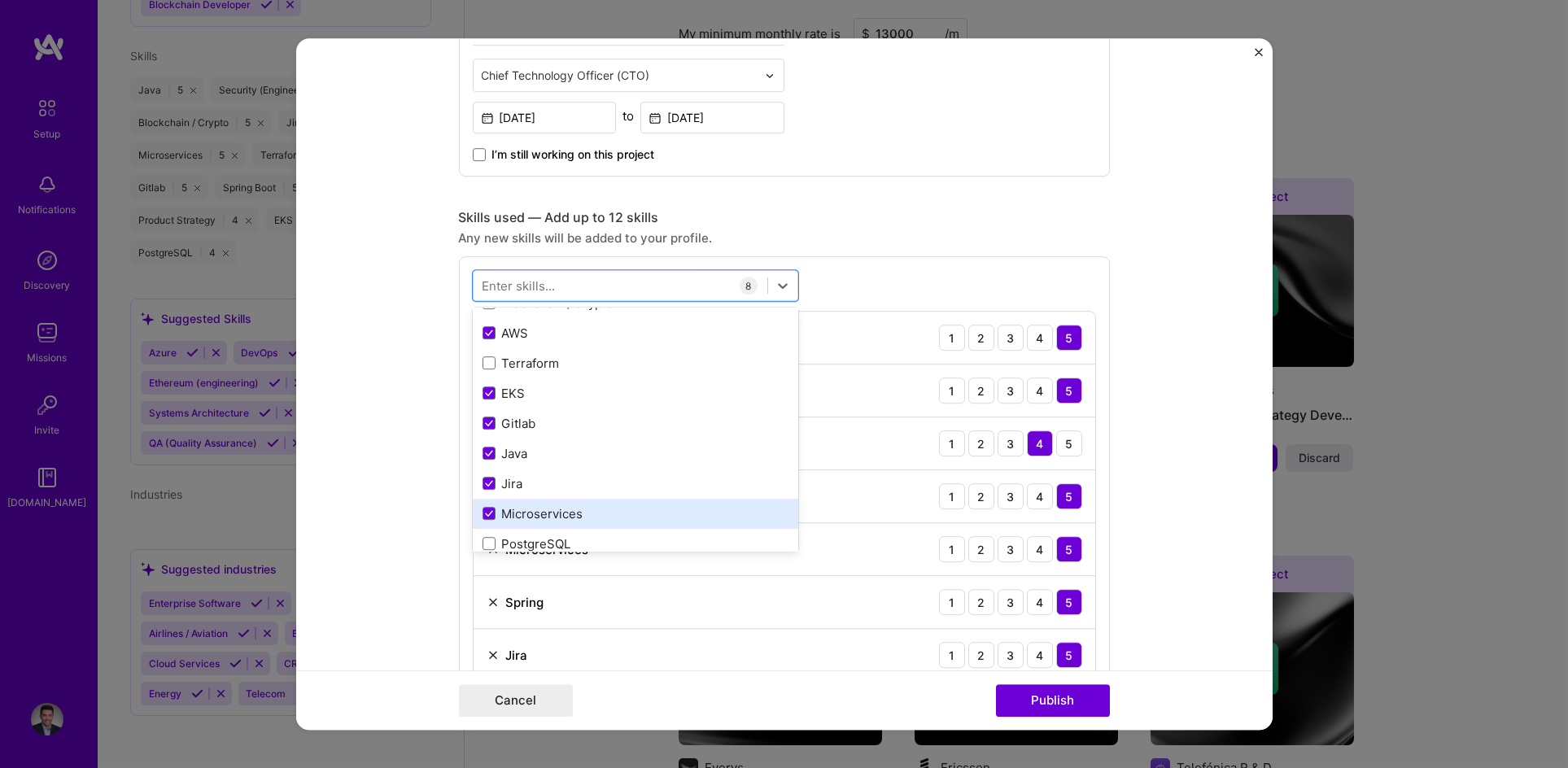
scroll to position [88, 0]
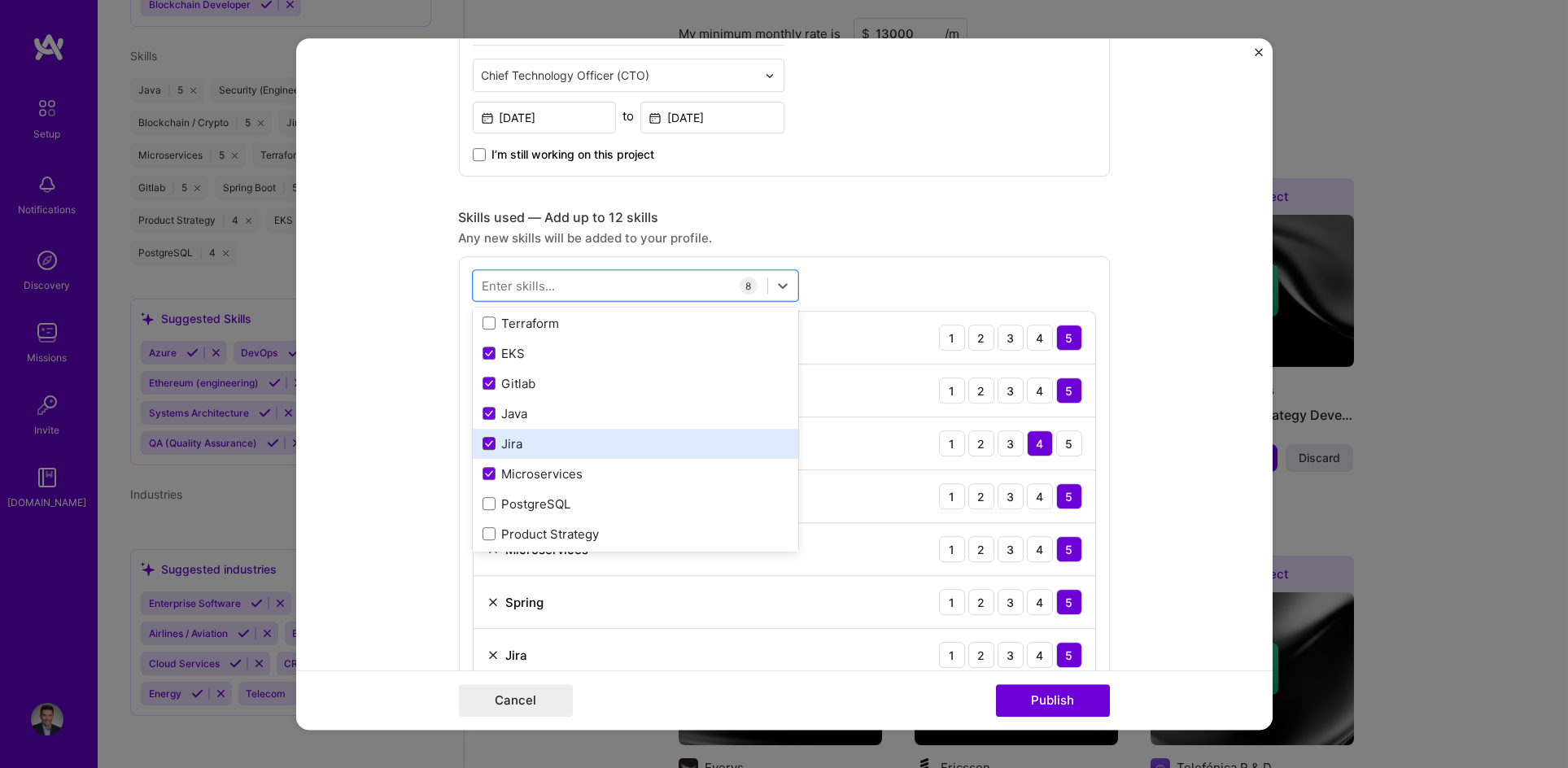
click at [485, 442] on icon at bounding box center [489, 444] width 8 height 7
click at [0, 0] on input "checkbox" at bounding box center [0, 0] width 0 height 0
click at [482, 442] on span at bounding box center [488, 443] width 13 height 13
click at [0, 0] on input "checkbox" at bounding box center [0, 0] width 0 height 0
click at [409, 416] on form "Editing suggested project This project is suggested based on your LinkedIn, res…" at bounding box center [784, 384] width 976 height 691
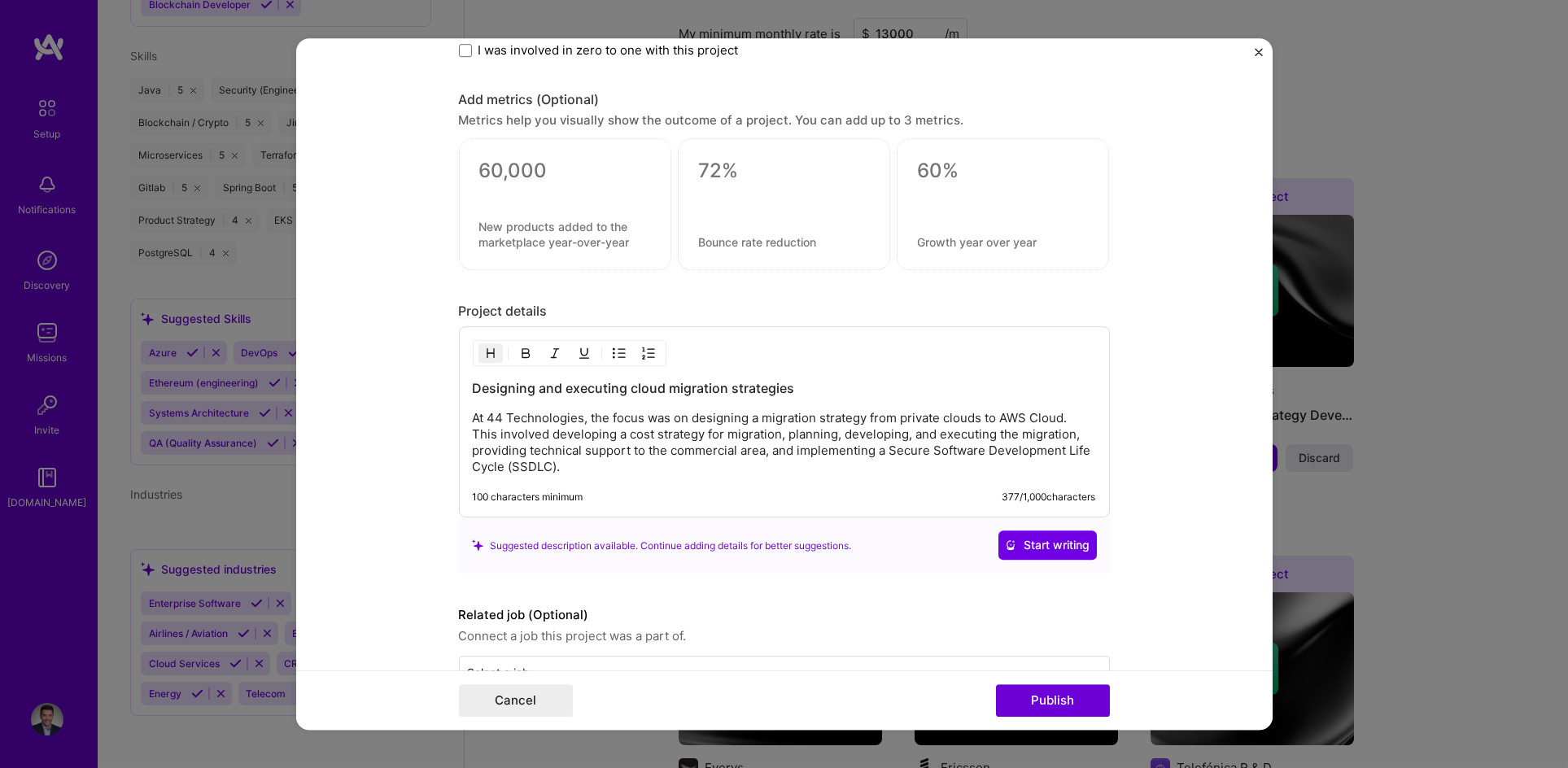
scroll to position [1583, 0]
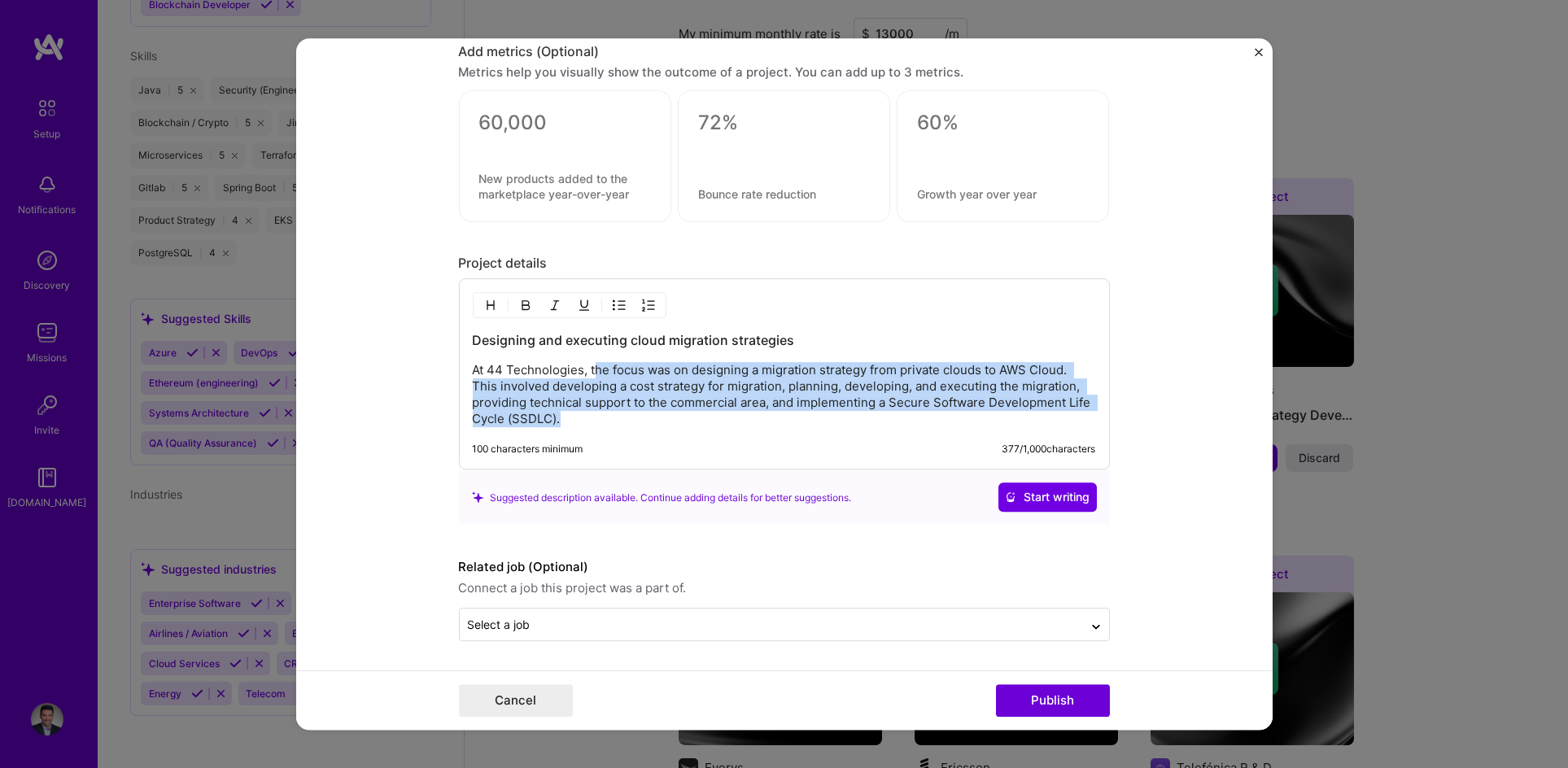
drag, startPoint x: 591, startPoint y: 365, endPoint x: 1077, endPoint y: 411, distance: 488.2
click at [1077, 411] on p "At 44 Technologies, the focus was on designing a migration strategy from privat…" at bounding box center [784, 395] width 624 height 65
click at [849, 422] on p "At 44 Technologies, the focus was on designing a migration strategy from privat…" at bounding box center [784, 395] width 624 height 65
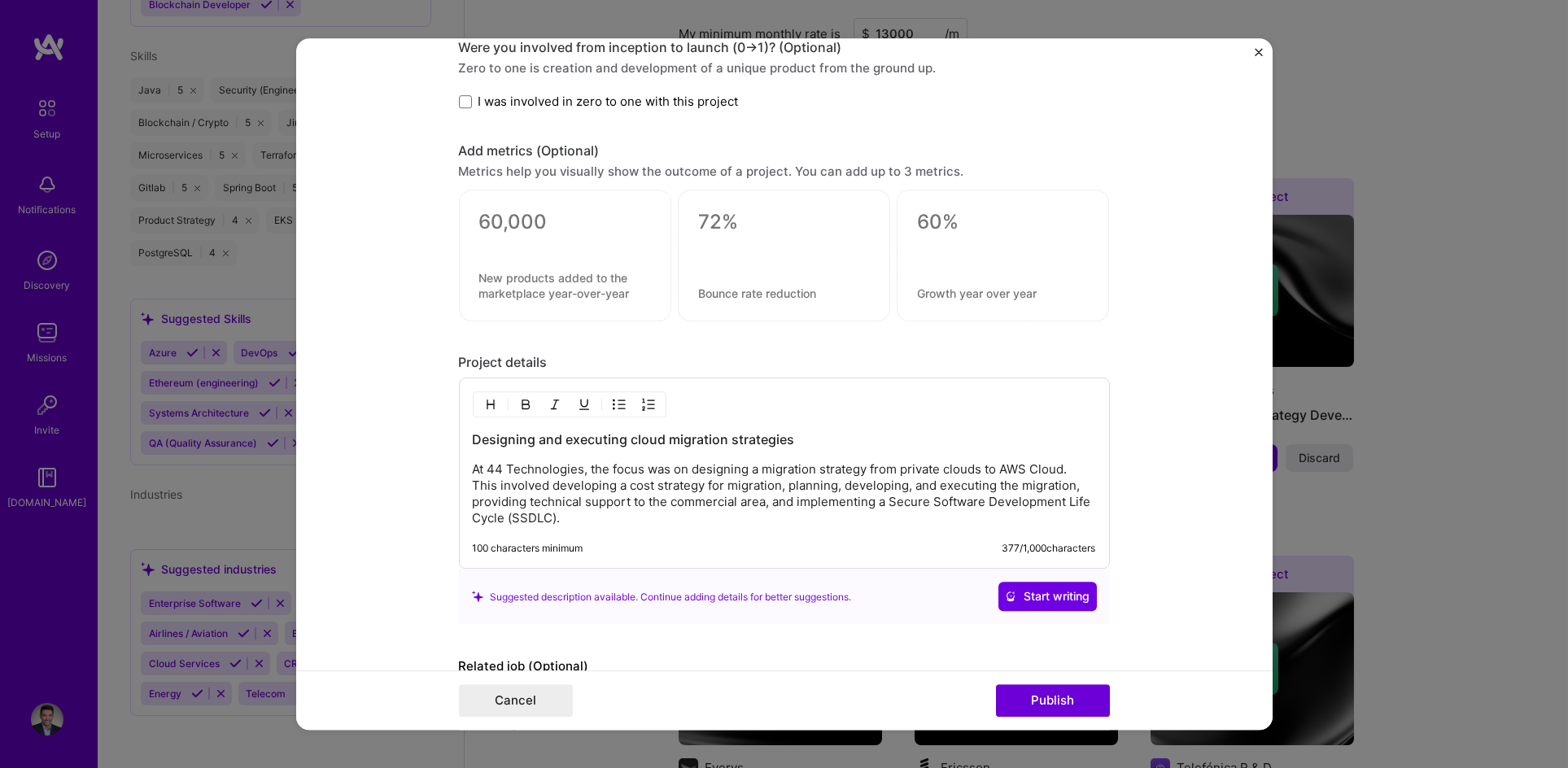
scroll to position [1483, 0]
click at [1055, 701] on button "Publish" at bounding box center [1052, 700] width 114 height 33
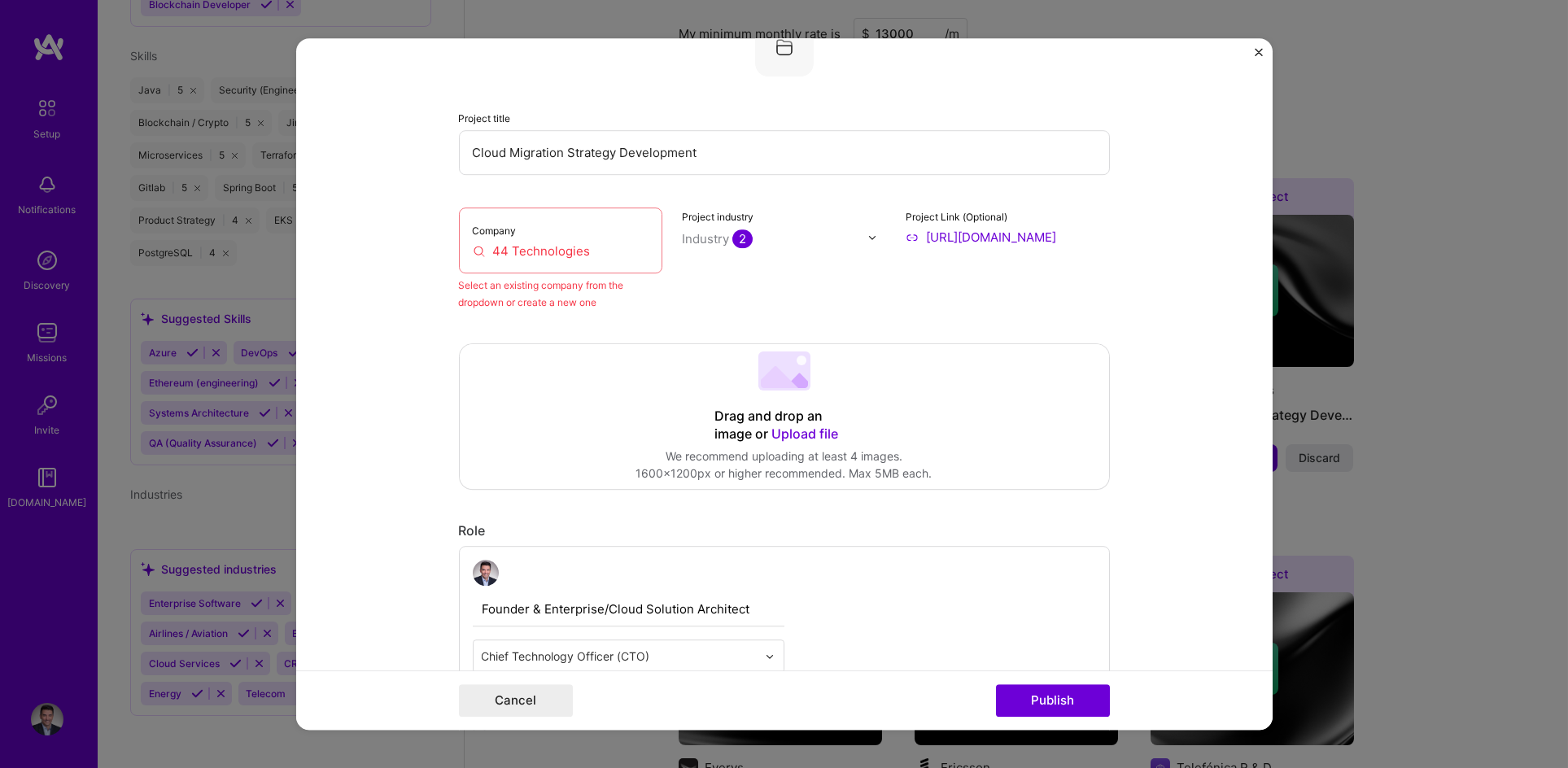
scroll to position [107, 0]
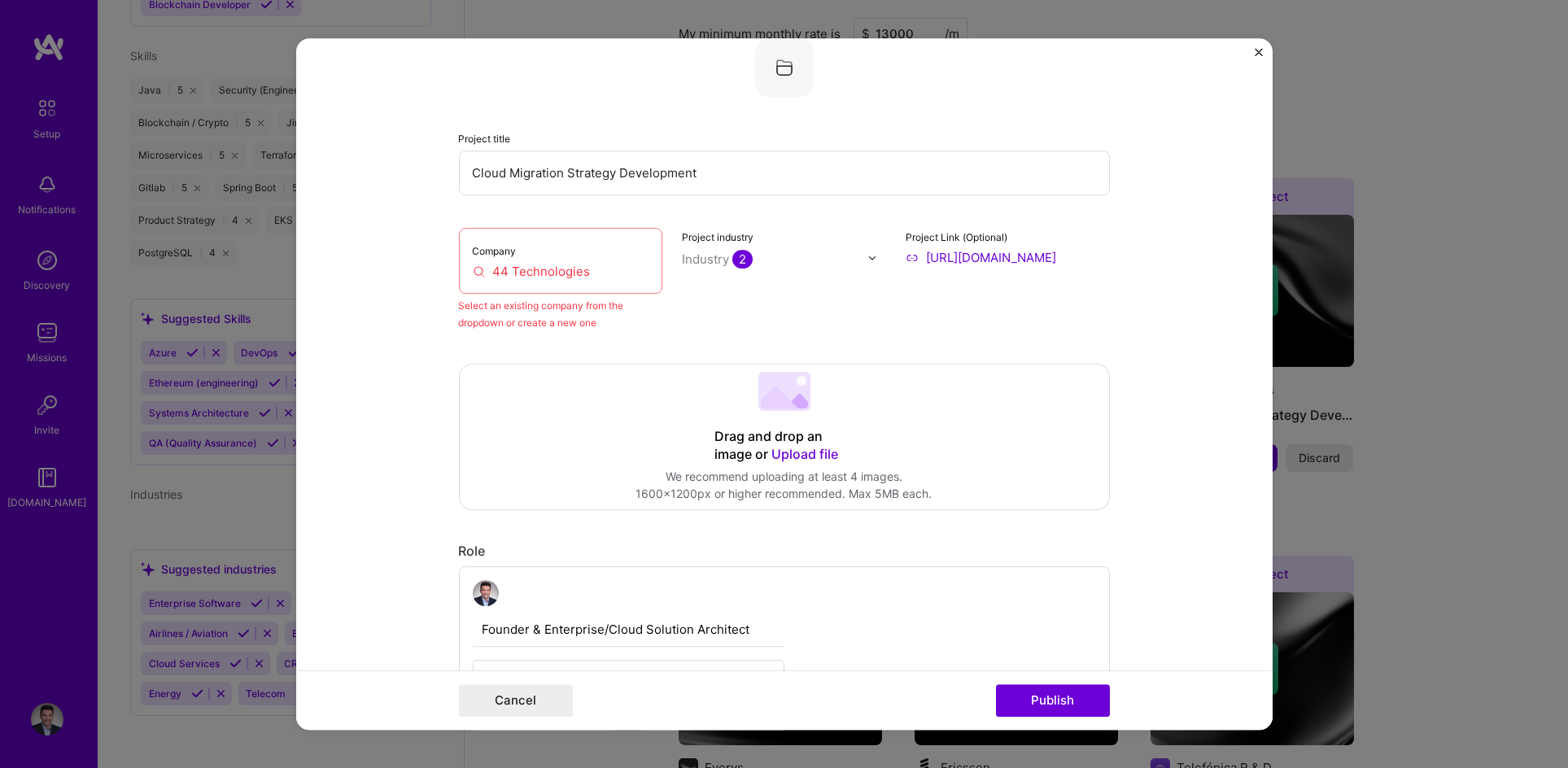
click at [580, 271] on input "44 Technologies" at bounding box center [561, 271] width 177 height 17
click at [598, 269] on input "44 Technologies" at bounding box center [561, 271] width 177 height 17
drag, startPoint x: 596, startPoint y: 270, endPoint x: 412, endPoint y: 271, distance: 184.0
click at [412, 271] on form "Editing suggested project This project is suggested based on your LinkedIn, res…" at bounding box center [784, 384] width 976 height 691
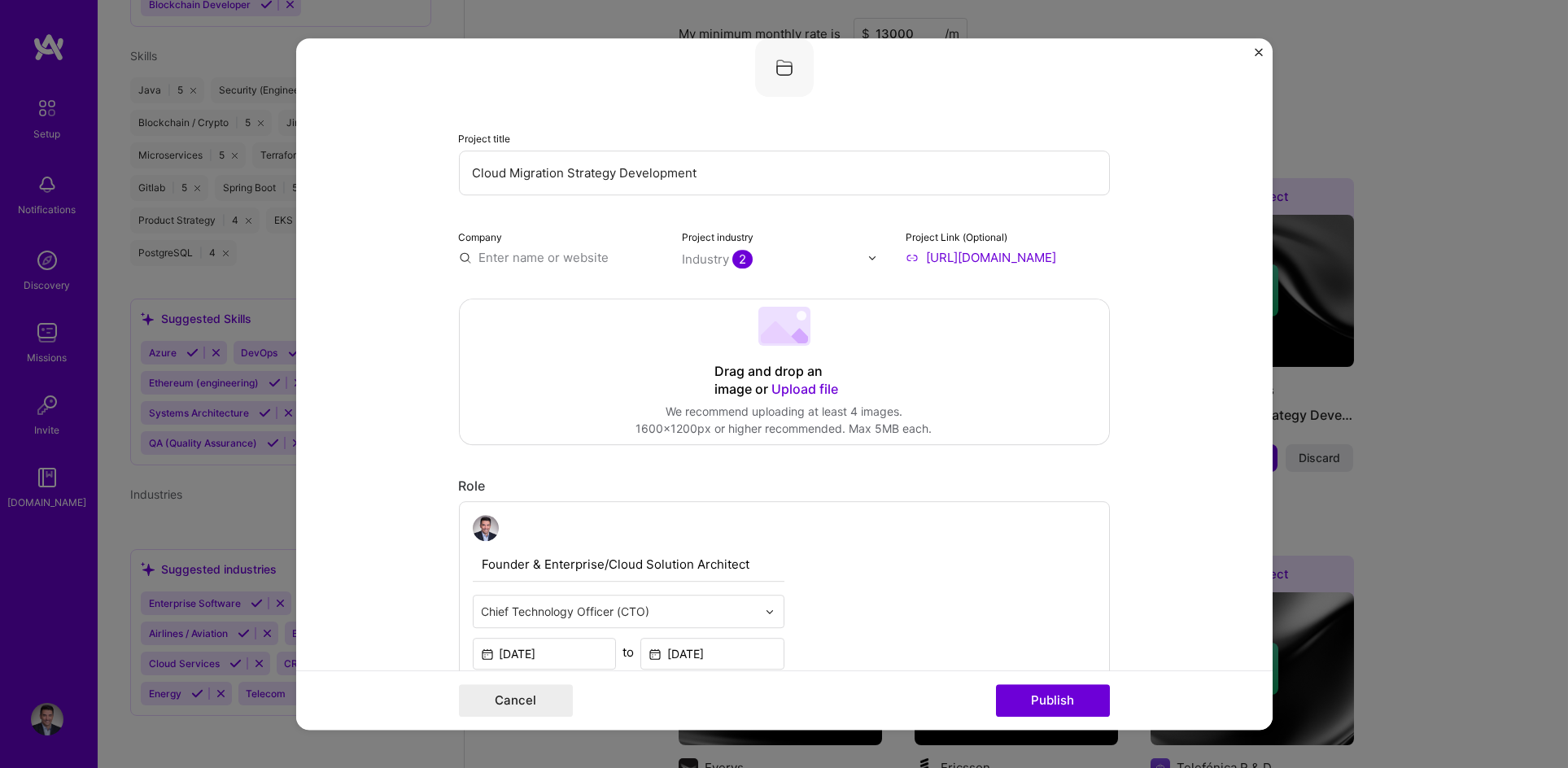
click at [449, 257] on form "Editing suggested project This project is suggested based on your LinkedIn, res…" at bounding box center [784, 384] width 976 height 691
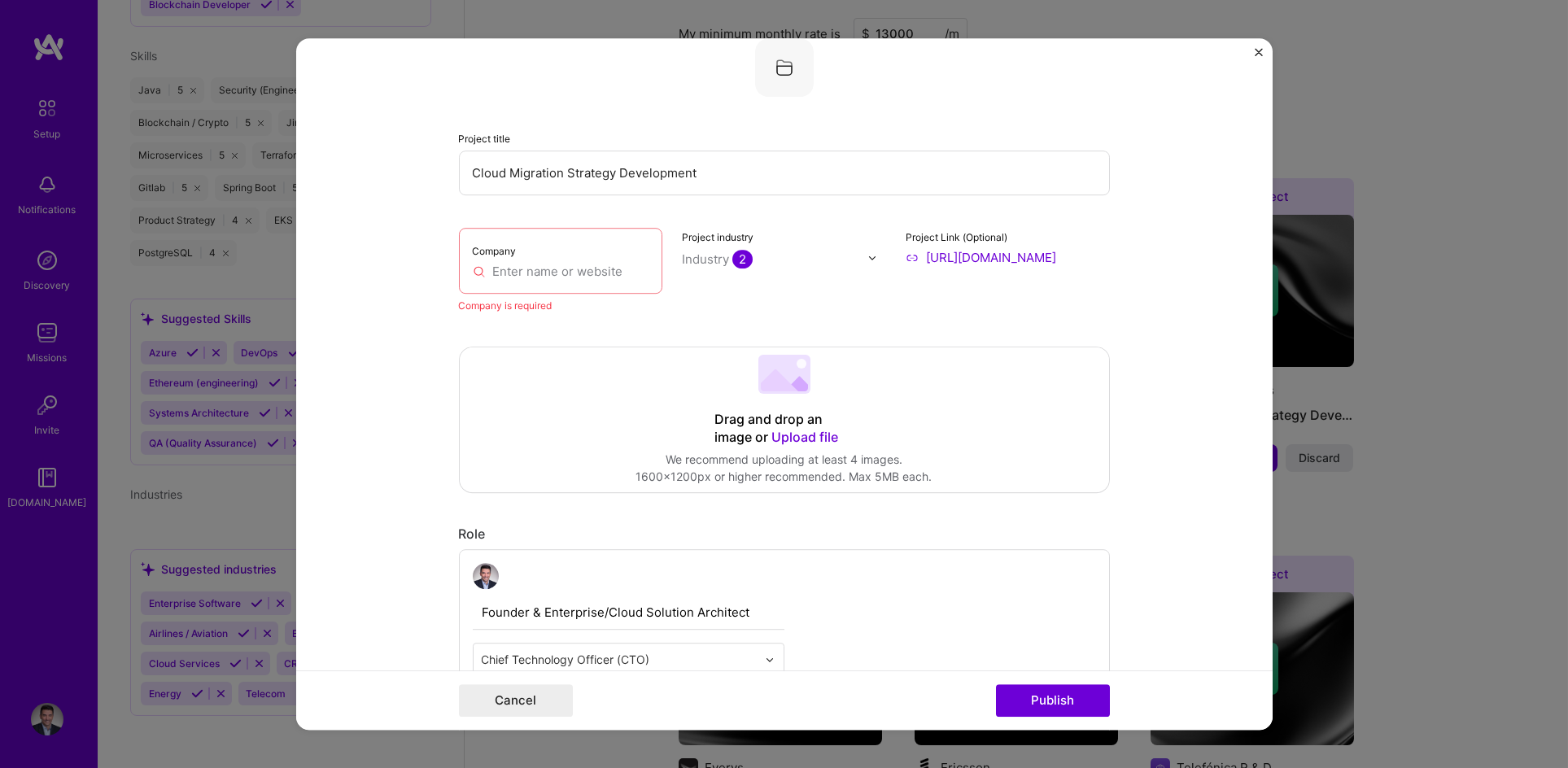
click at [459, 258] on div "Company" at bounding box center [561, 261] width 205 height 66
click at [499, 273] on input "text" at bounding box center [561, 271] width 177 height 17
paste input "44 Technologies"
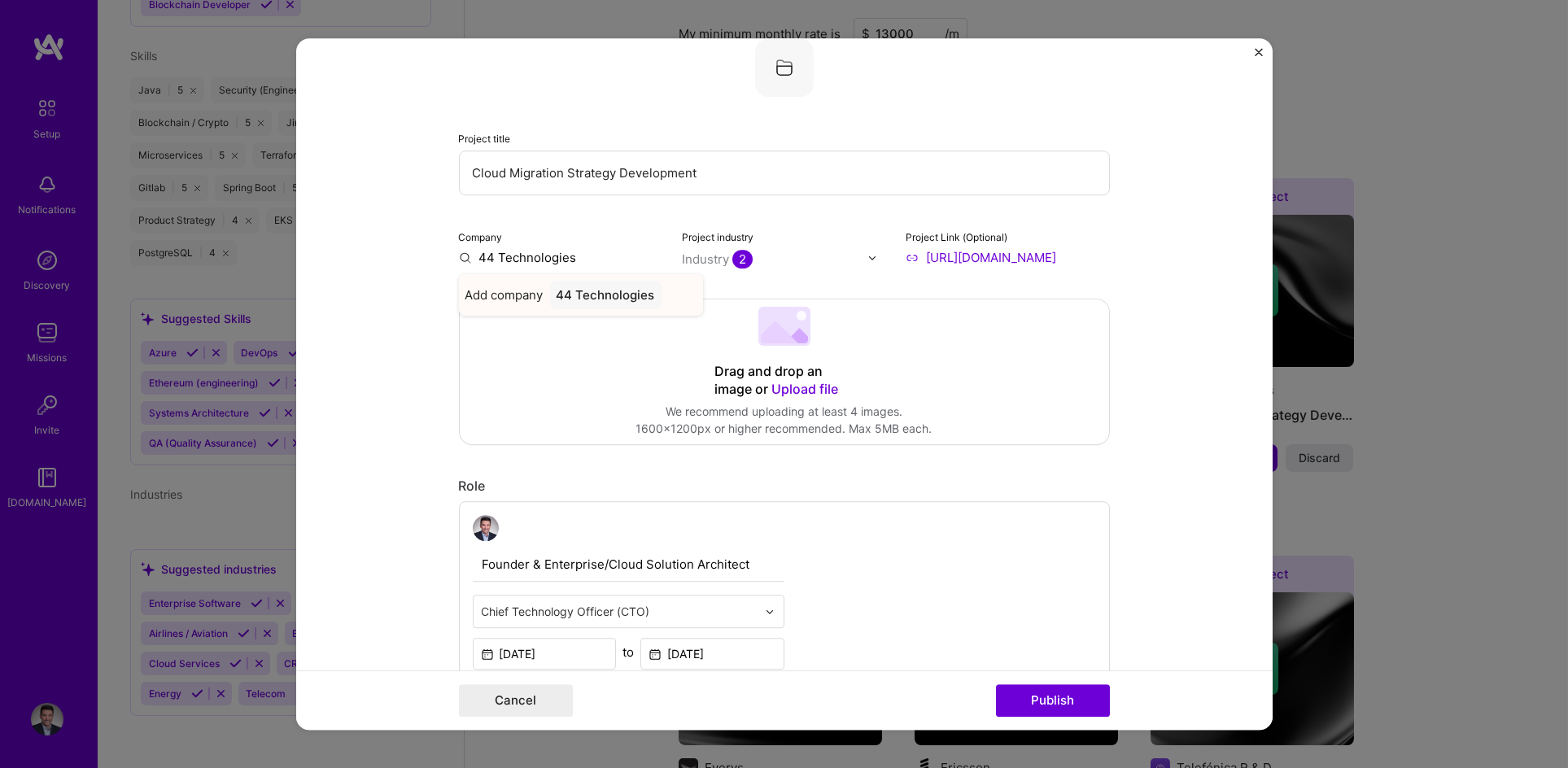
type input "44 Technologies"
click at [582, 291] on div "44 Technologies" at bounding box center [606, 295] width 111 height 29
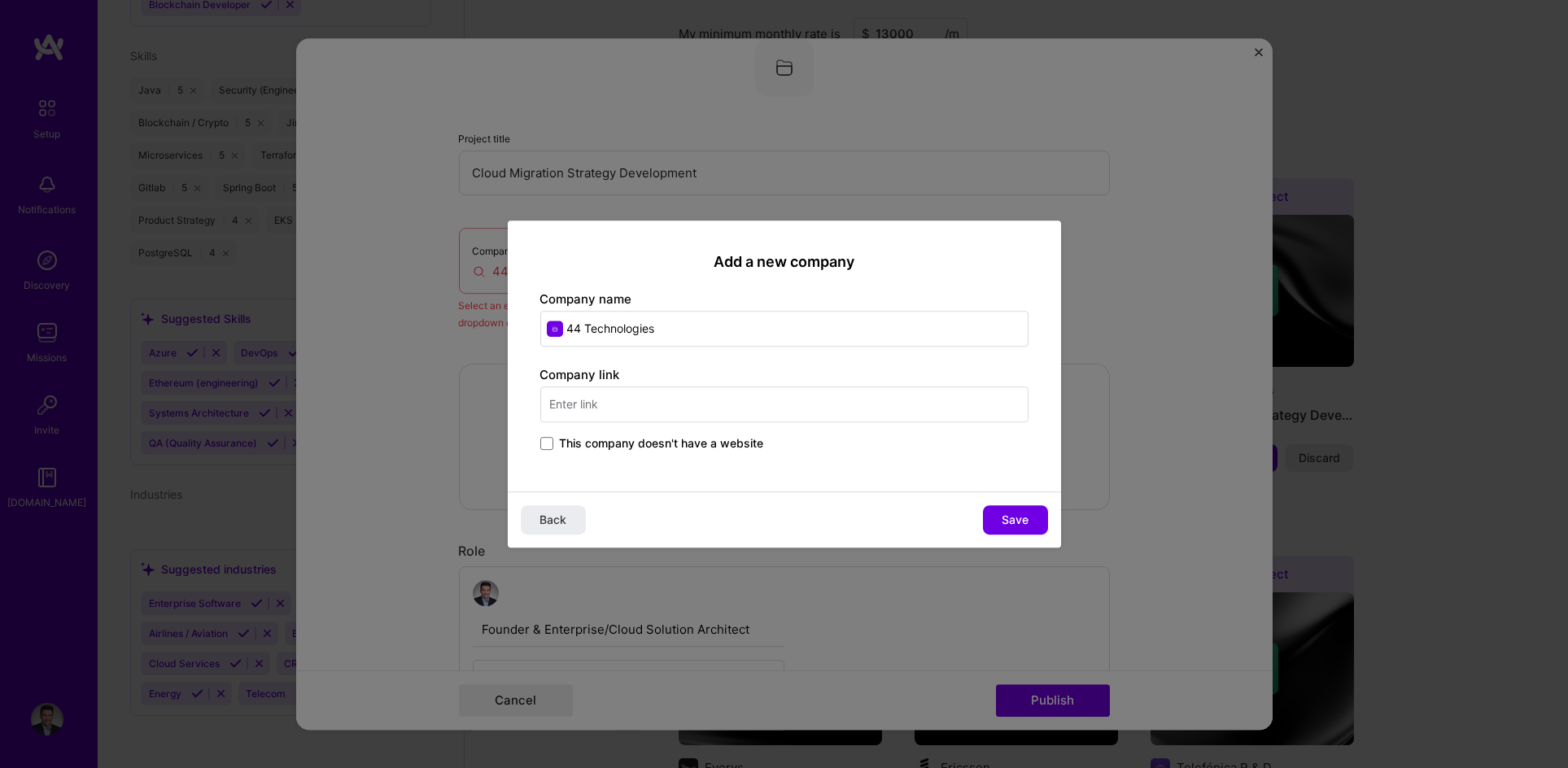
click at [598, 408] on input "text" at bounding box center [784, 404] width 488 height 36
paste input "44 Technologies"
drag, startPoint x: 673, startPoint y: 406, endPoint x: 362, endPoint y: 396, distance: 311.2
click at [360, 398] on div "Add a new company Company name 44 Technologies Company link 44 Technologies Thi…" at bounding box center [784, 384] width 1568 height 768
paste input "[URL][DOMAIN_NAME]"
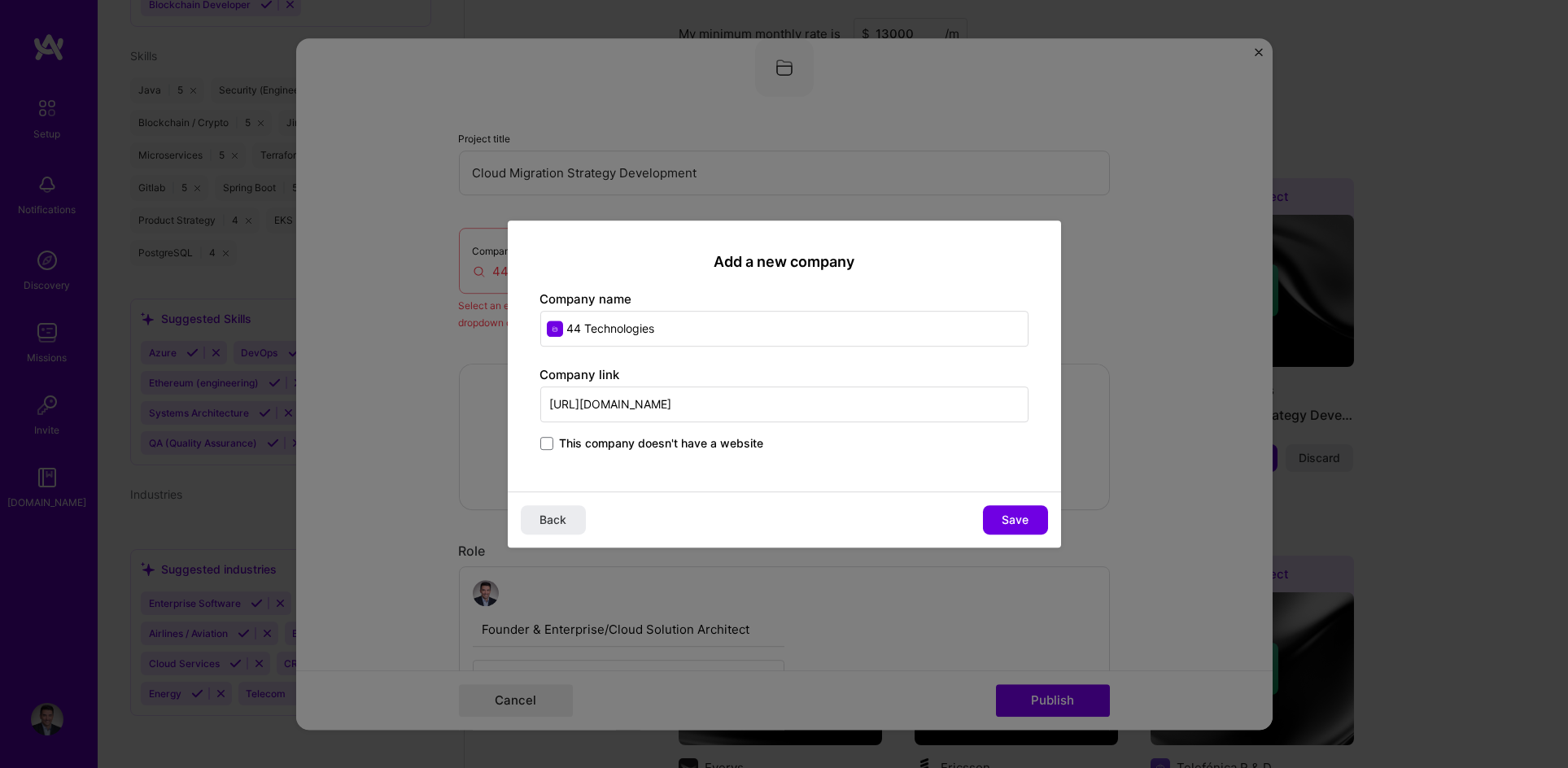
drag, startPoint x: 1013, startPoint y: 521, endPoint x: 728, endPoint y: 419, distance: 302.7
click at [729, 424] on div "Add a new company Company name 44 Technologies Company link [URL][DOMAIN_NAME] …" at bounding box center [784, 384] width 553 height 327
click at [737, 405] on input "[URL][DOMAIN_NAME]" at bounding box center [784, 404] width 488 height 36
type input "[URL][DOMAIN_NAME]"
click at [1024, 527] on span "Save" at bounding box center [1015, 519] width 27 height 16
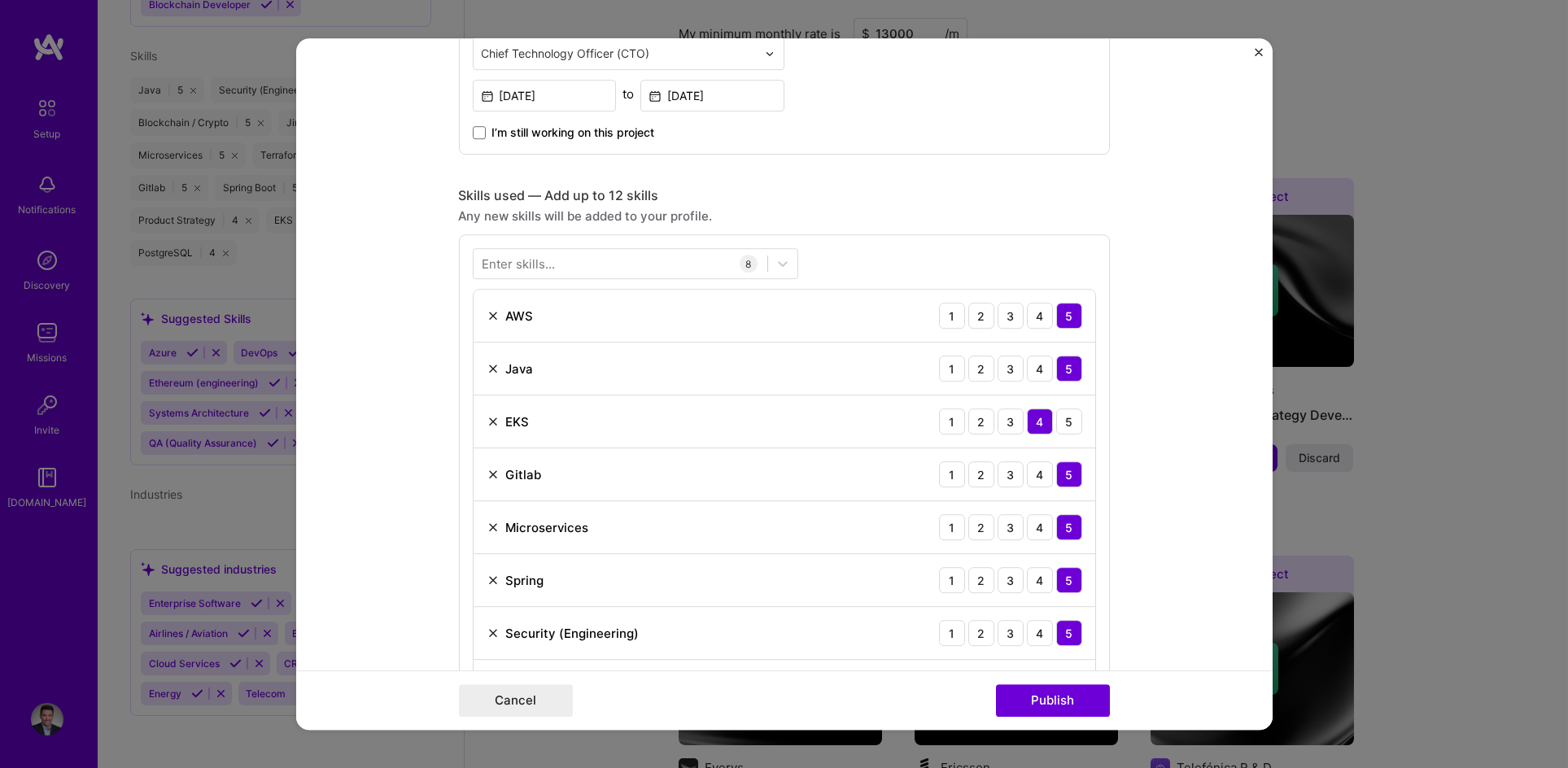
scroll to position [661, 0]
click at [542, 257] on div at bounding box center [620, 267] width 294 height 27
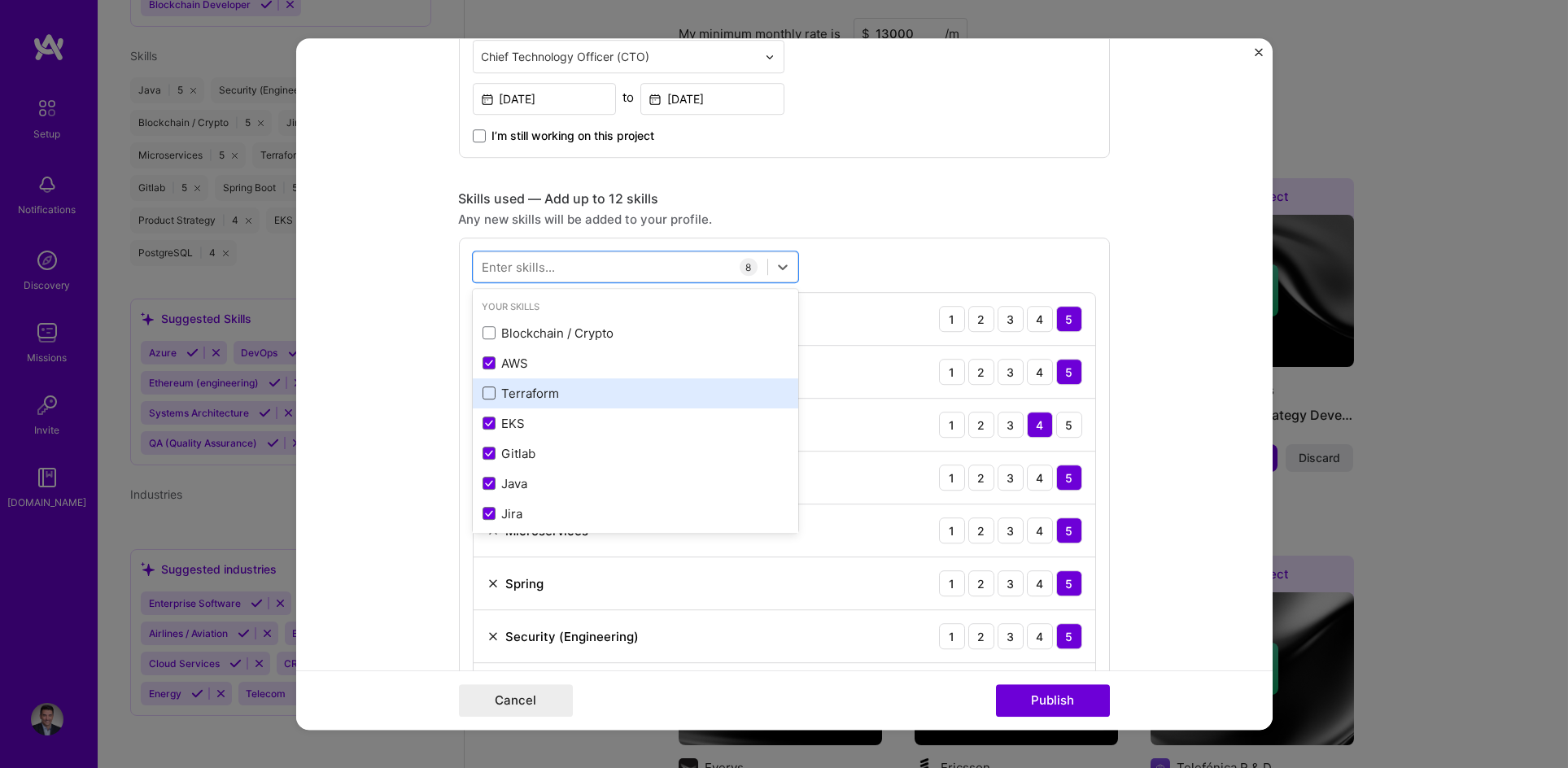
click at [483, 392] on span at bounding box center [488, 393] width 13 height 13
click at [0, 0] on input "checkbox" at bounding box center [0, 0] width 0 height 0
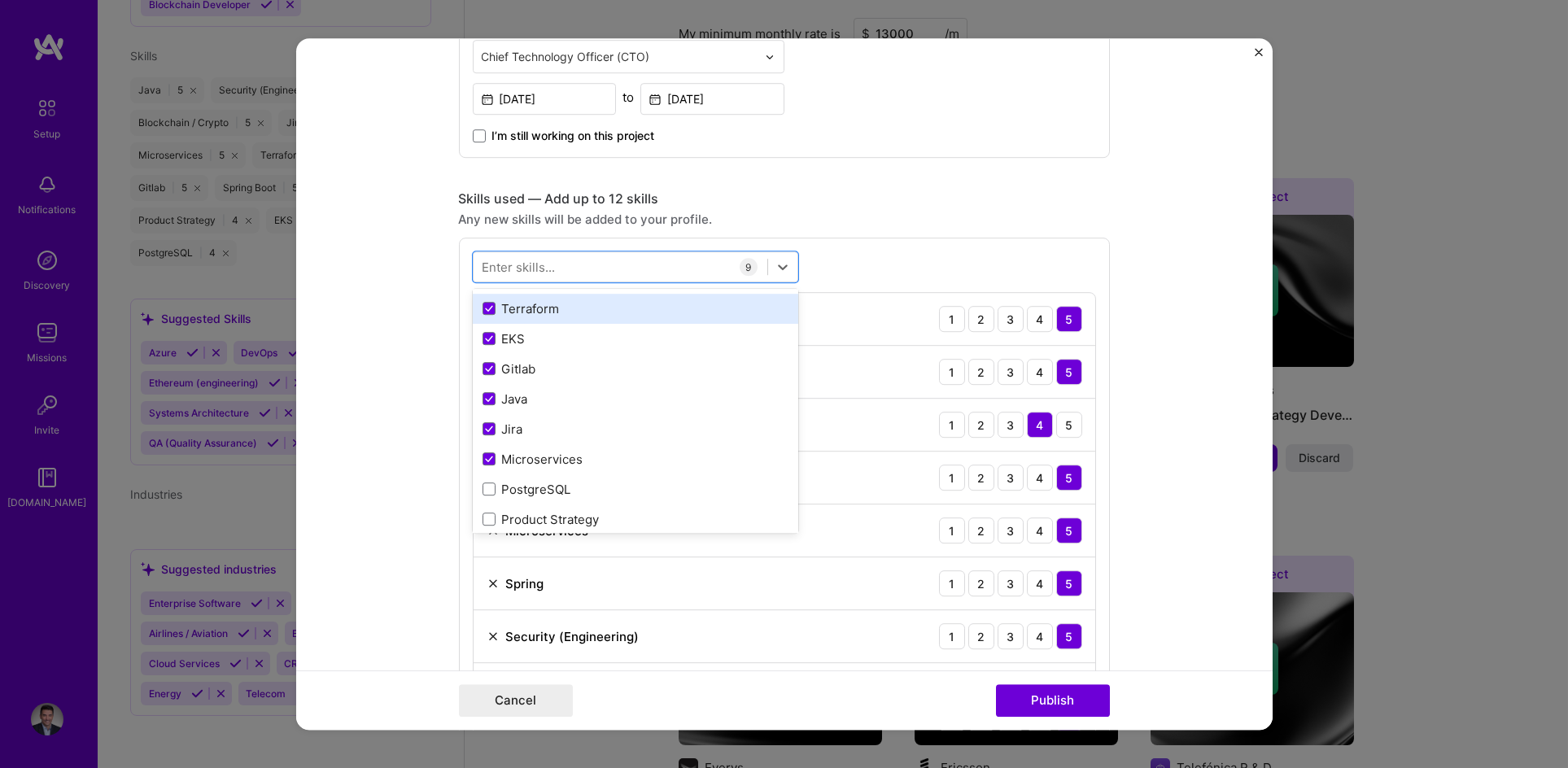
scroll to position [0, 0]
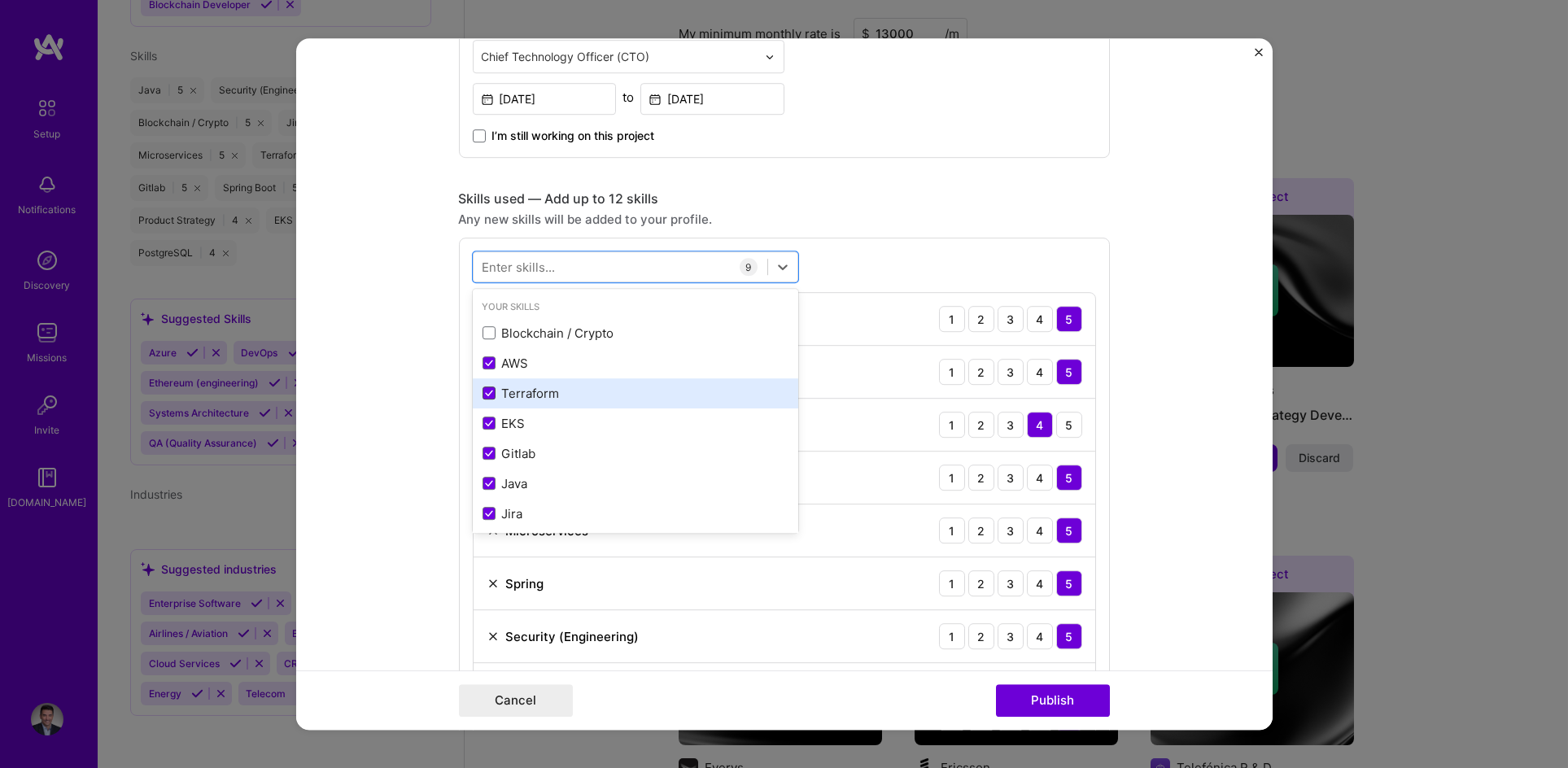
click at [482, 395] on span at bounding box center [488, 393] width 13 height 13
click at [0, 0] on input "checkbox" at bounding box center [0, 0] width 0 height 0
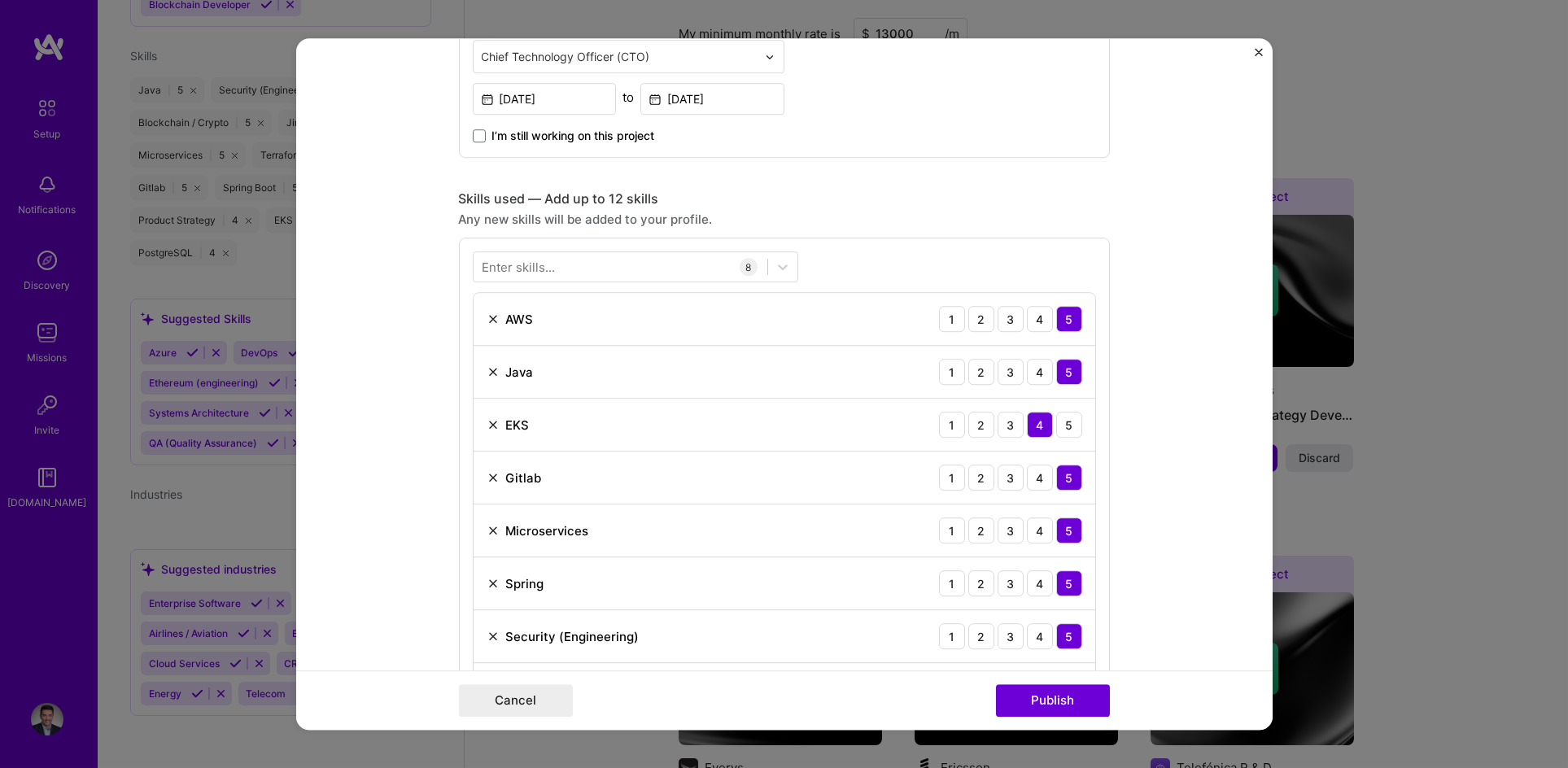
click at [523, 267] on div "Enter skills..." at bounding box center [518, 267] width 73 height 17
click at [525, 273] on div "Enter skills..." at bounding box center [518, 267] width 73 height 17
click at [524, 265] on div "Enter skills..." at bounding box center [518, 267] width 73 height 17
click at [525, 262] on div "Enter skills..." at bounding box center [518, 267] width 73 height 17
click at [522, 262] on div "Enter skills..." at bounding box center [518, 267] width 73 height 17
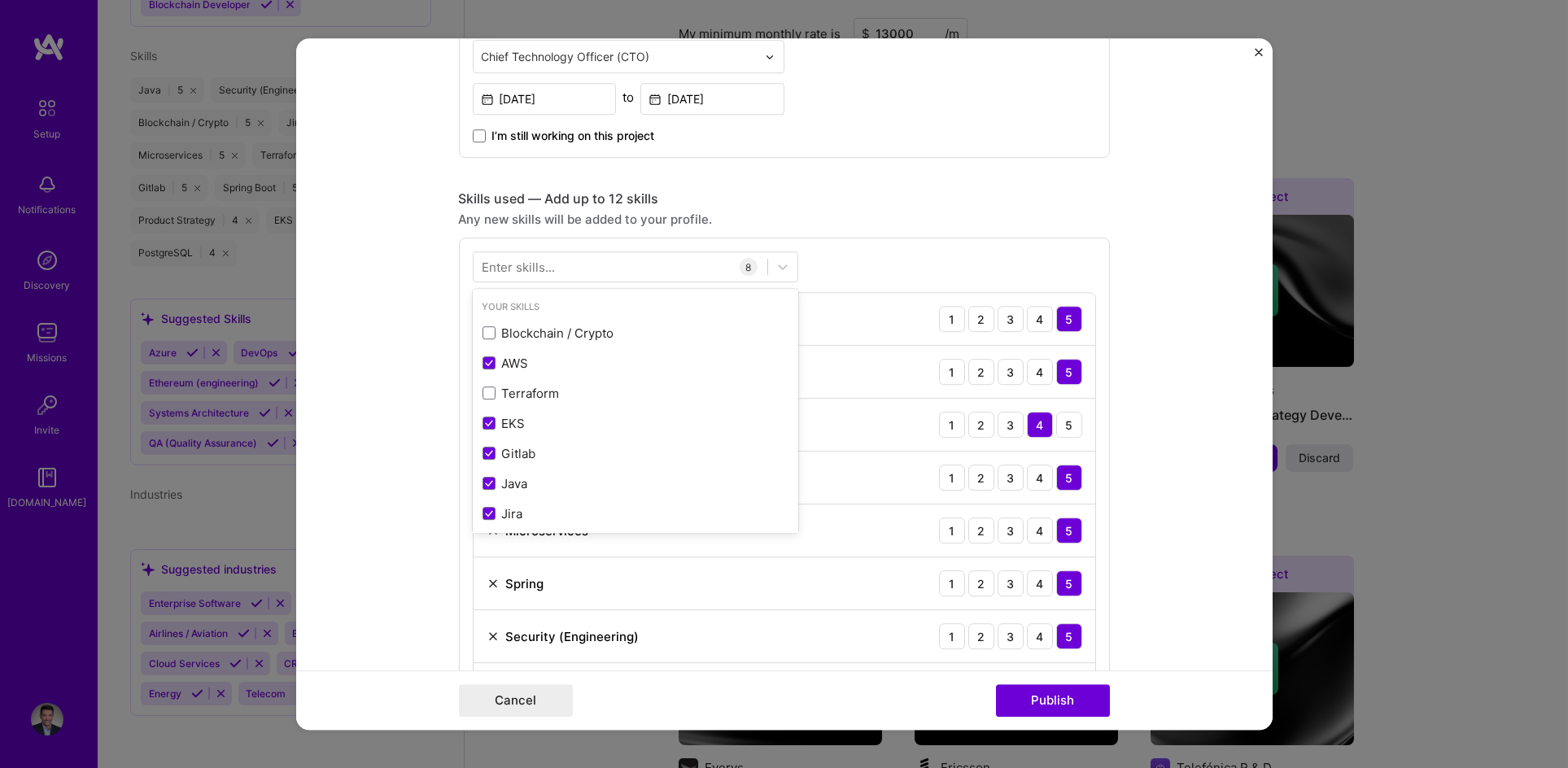
click at [528, 271] on div "Enter skills..." at bounding box center [518, 267] width 73 height 17
click at [565, 273] on div at bounding box center [620, 267] width 294 height 27
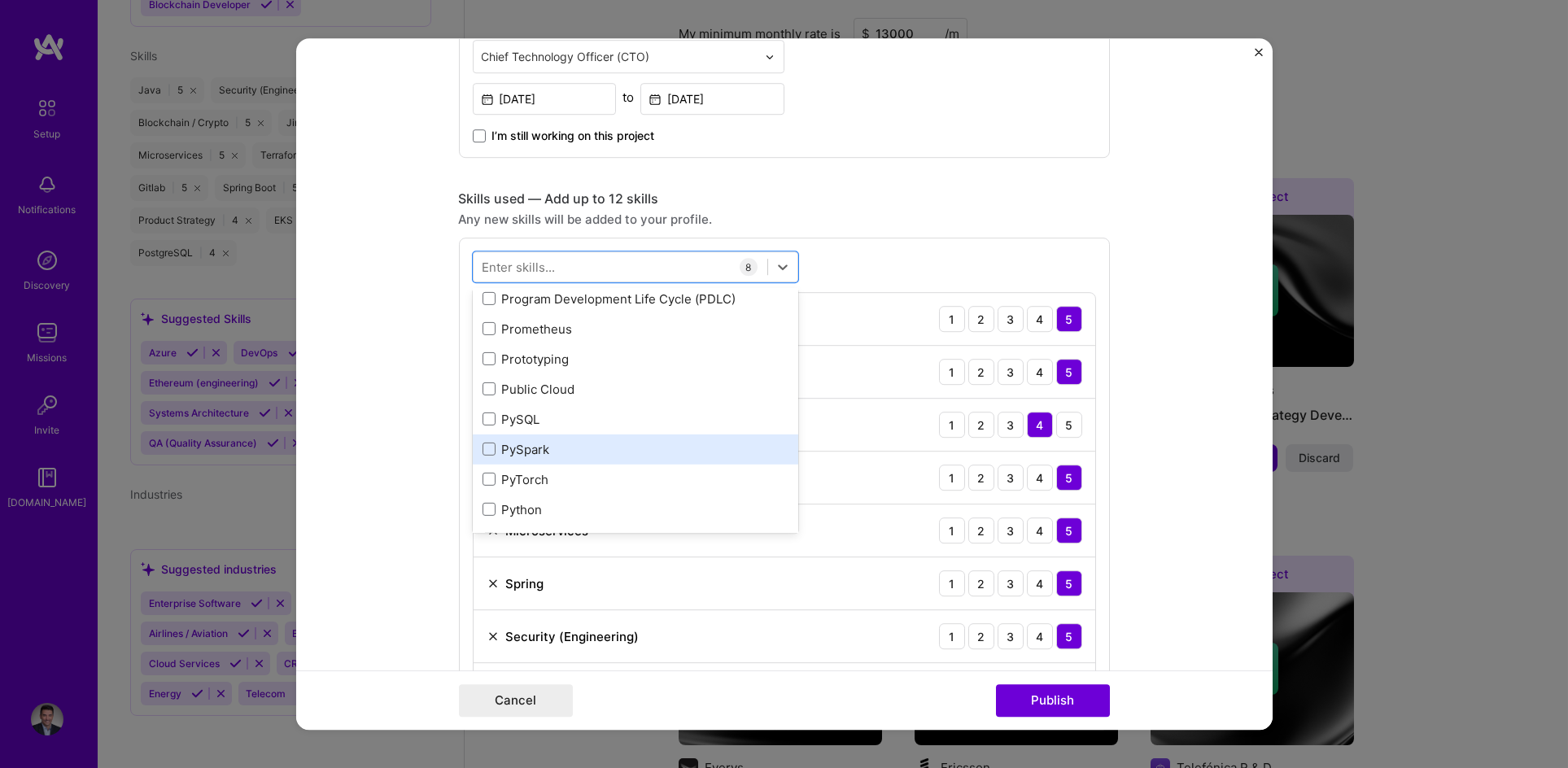
scroll to position [7739, 0]
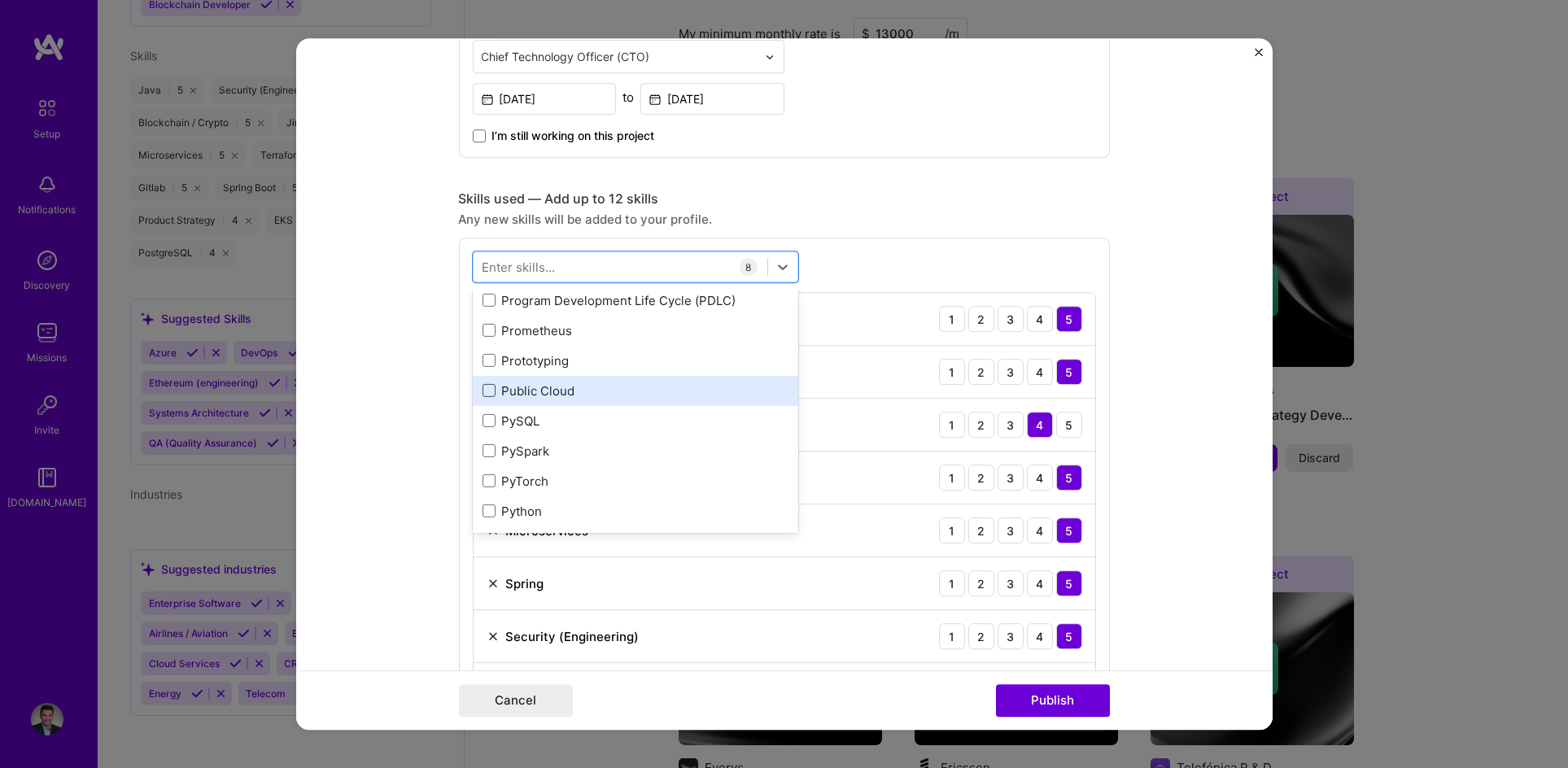
click at [486, 388] on span at bounding box center [488, 389] width 13 height 13
click at [0, 0] on input "checkbox" at bounding box center [0, 0] width 0 height 0
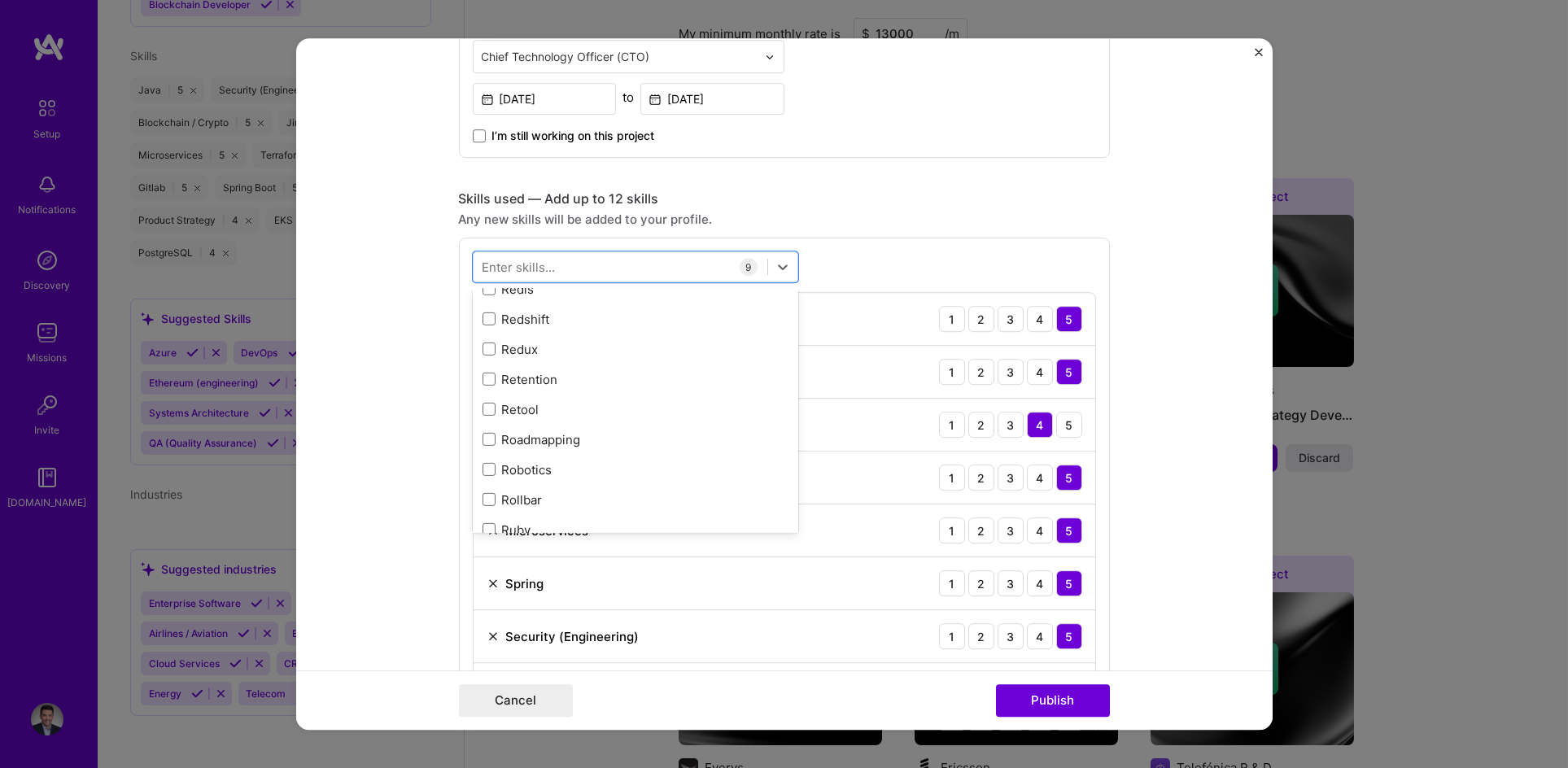
scroll to position [8294, 0]
click at [593, 270] on div at bounding box center [620, 267] width 294 height 27
click at [596, 265] on div at bounding box center [620, 267] width 294 height 27
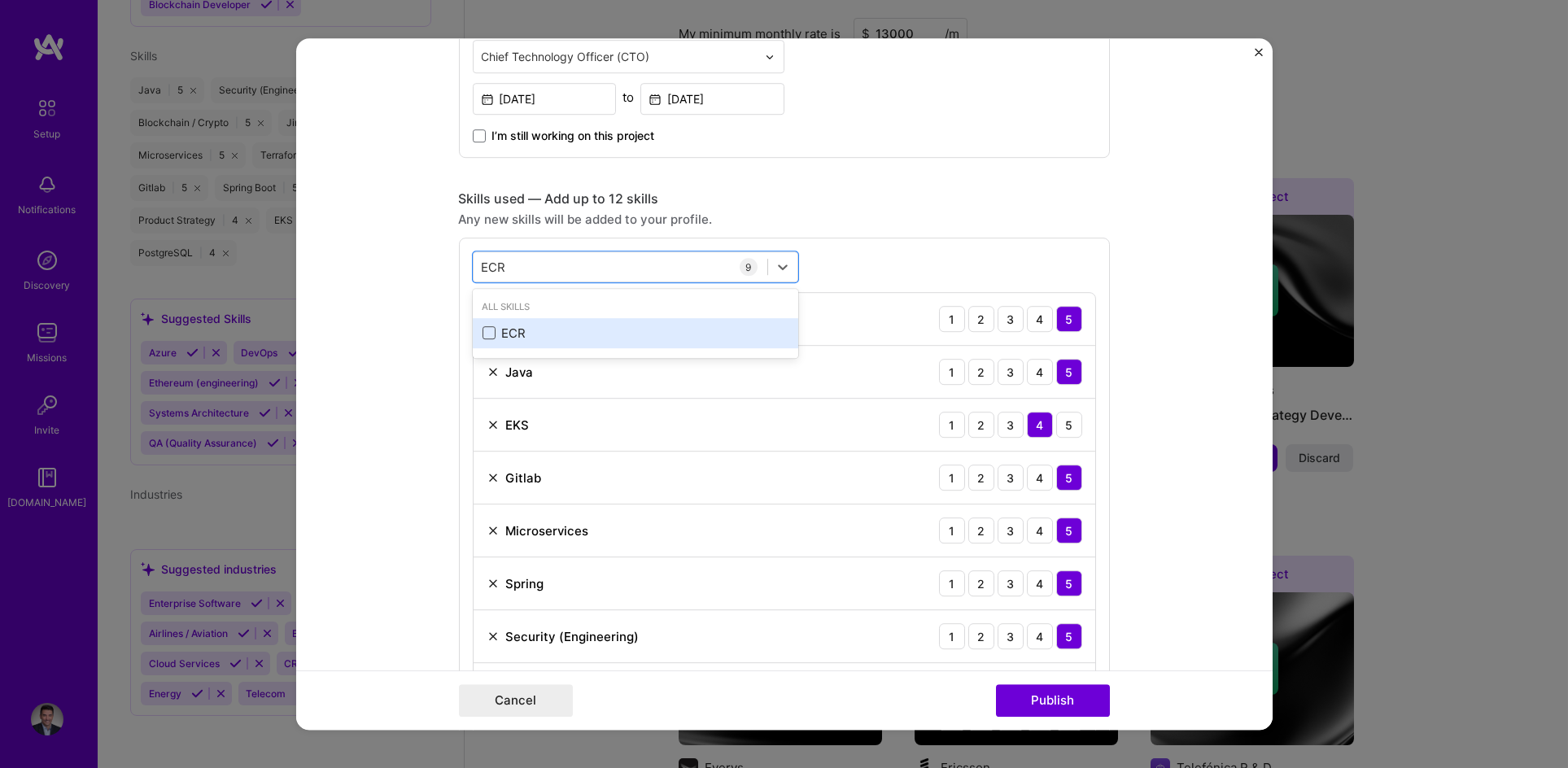
click at [482, 336] on span at bounding box center [488, 333] width 13 height 13
click at [0, 0] on input "checkbox" at bounding box center [0, 0] width 0 height 0
type input "ECR"
click at [975, 193] on div "Skills used — Add up to 12 skills" at bounding box center [784, 199] width 651 height 17
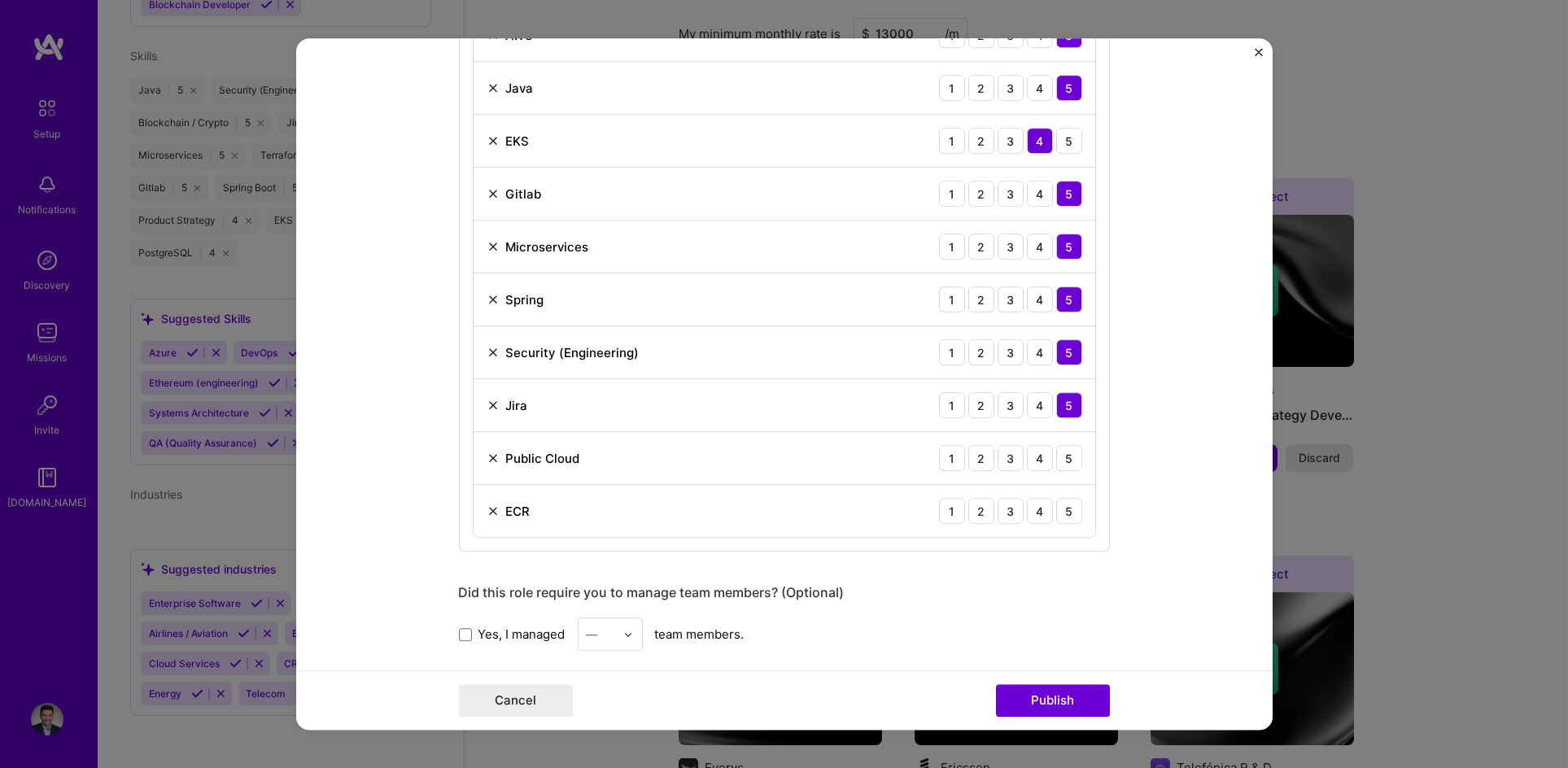
scroll to position [1026, 0]
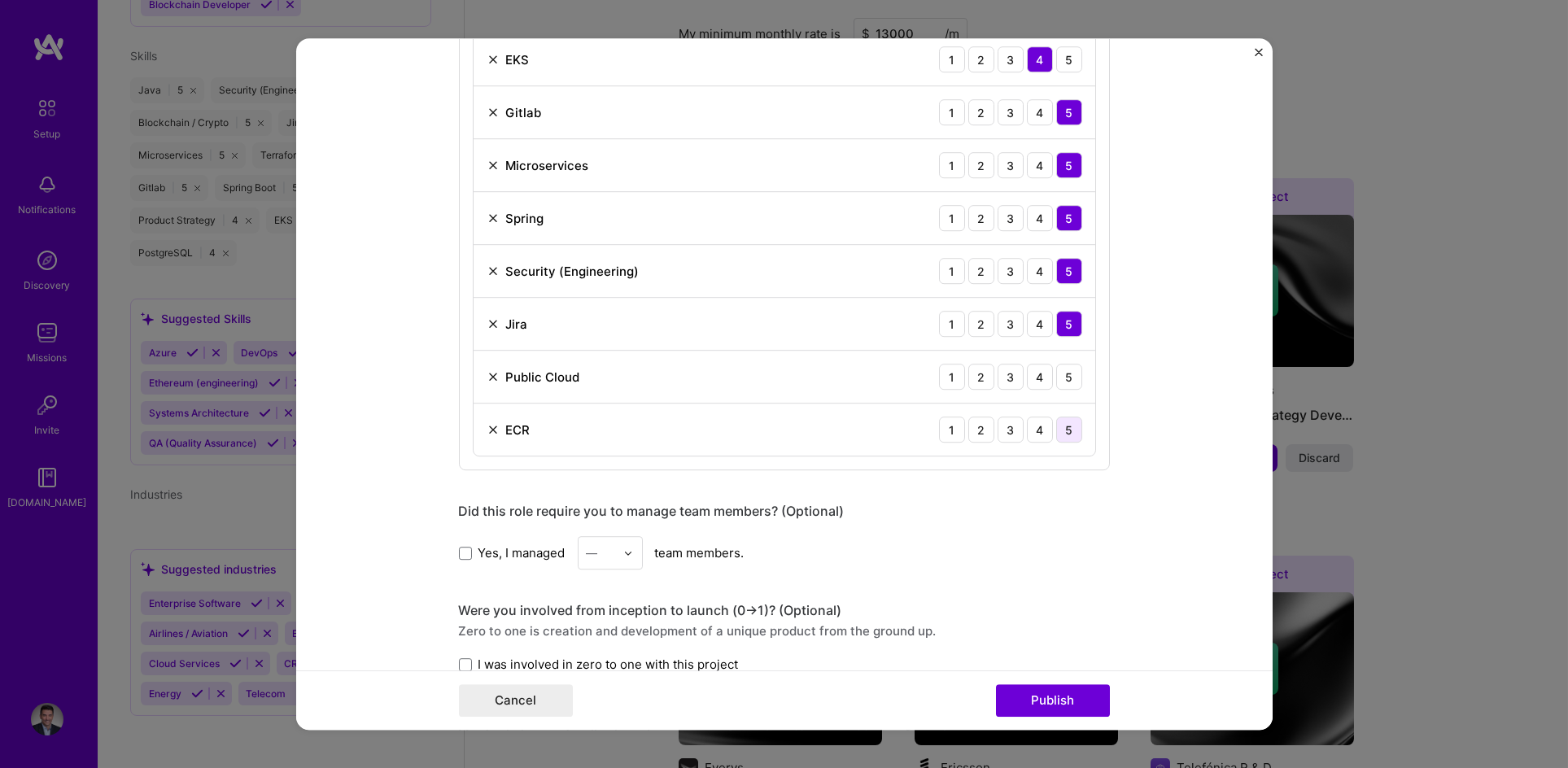
click at [1062, 432] on div "5" at bounding box center [1069, 429] width 26 height 26
click at [1044, 373] on div "4" at bounding box center [1039, 376] width 26 height 26
click at [1064, 377] on div "5" at bounding box center [1069, 376] width 26 height 26
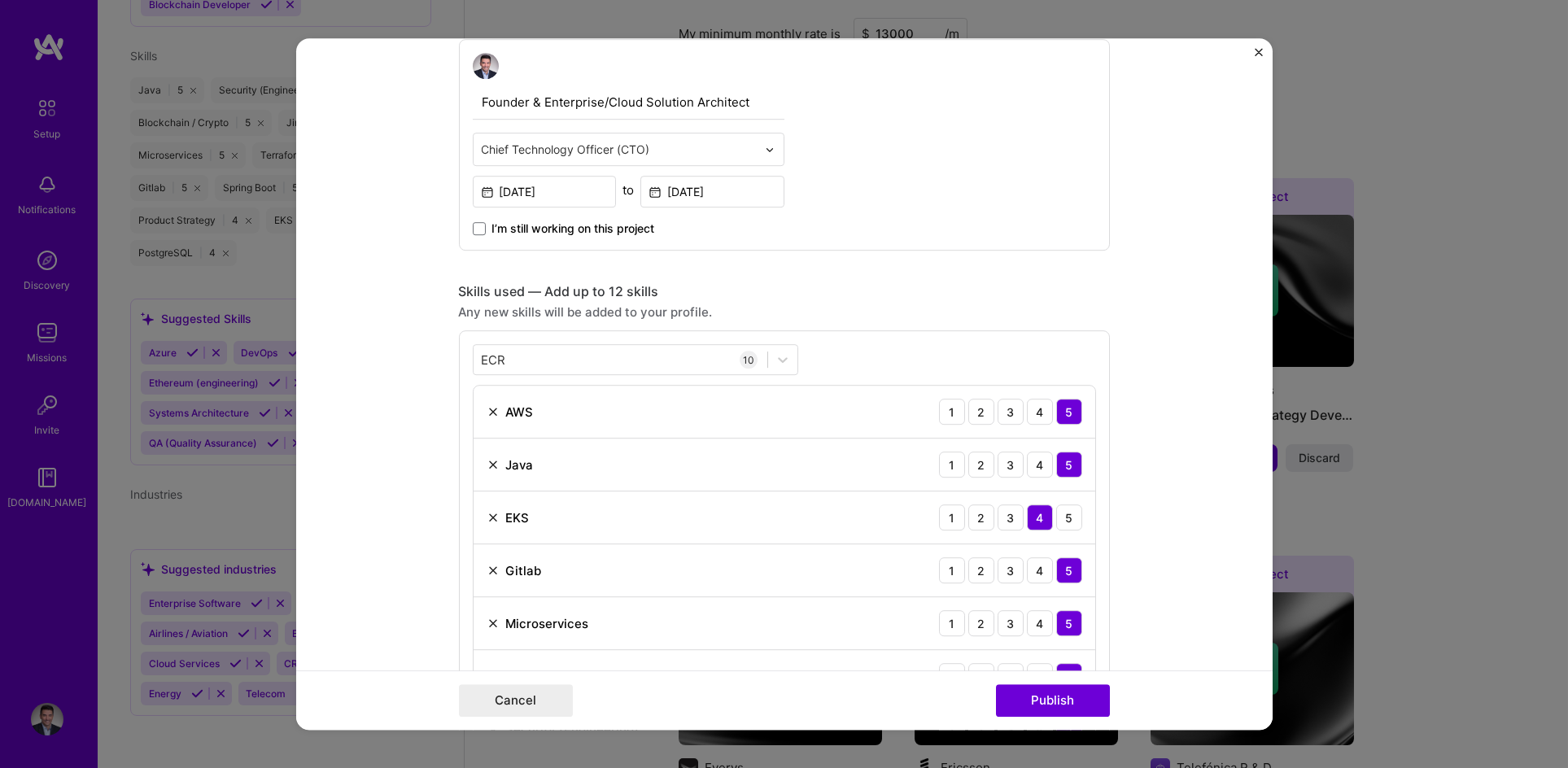
scroll to position [551, 0]
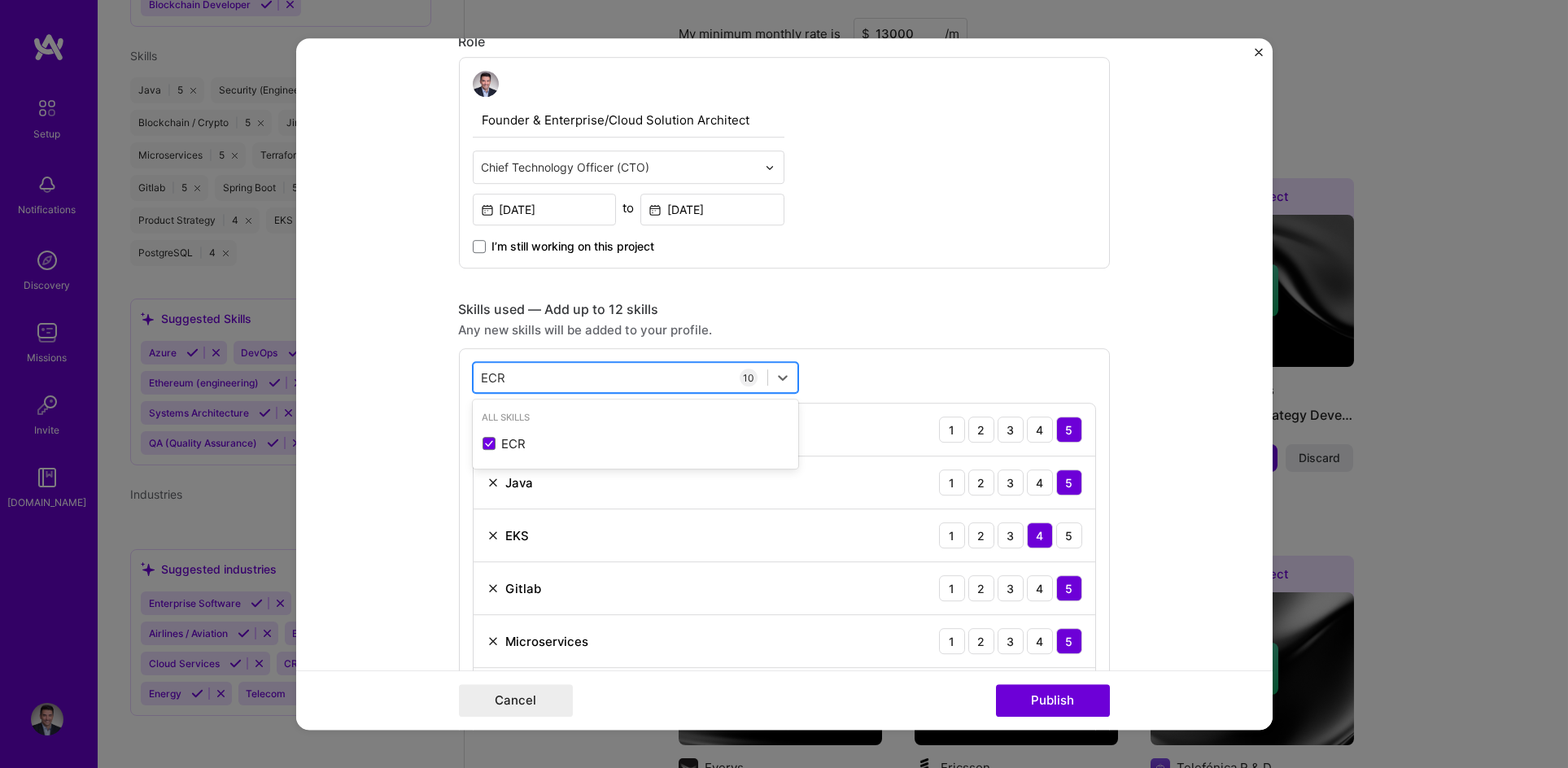
click at [536, 378] on div "ECR ECR" at bounding box center [620, 378] width 294 height 27
click at [775, 377] on icon at bounding box center [782, 377] width 16 height 16
drag, startPoint x: 543, startPoint y: 379, endPoint x: 369, endPoint y: 377, distance: 174.0
click at [369, 377] on form "Editing suggested project This project is suggested based on your LinkedIn, res…" at bounding box center [784, 384] width 976 height 691
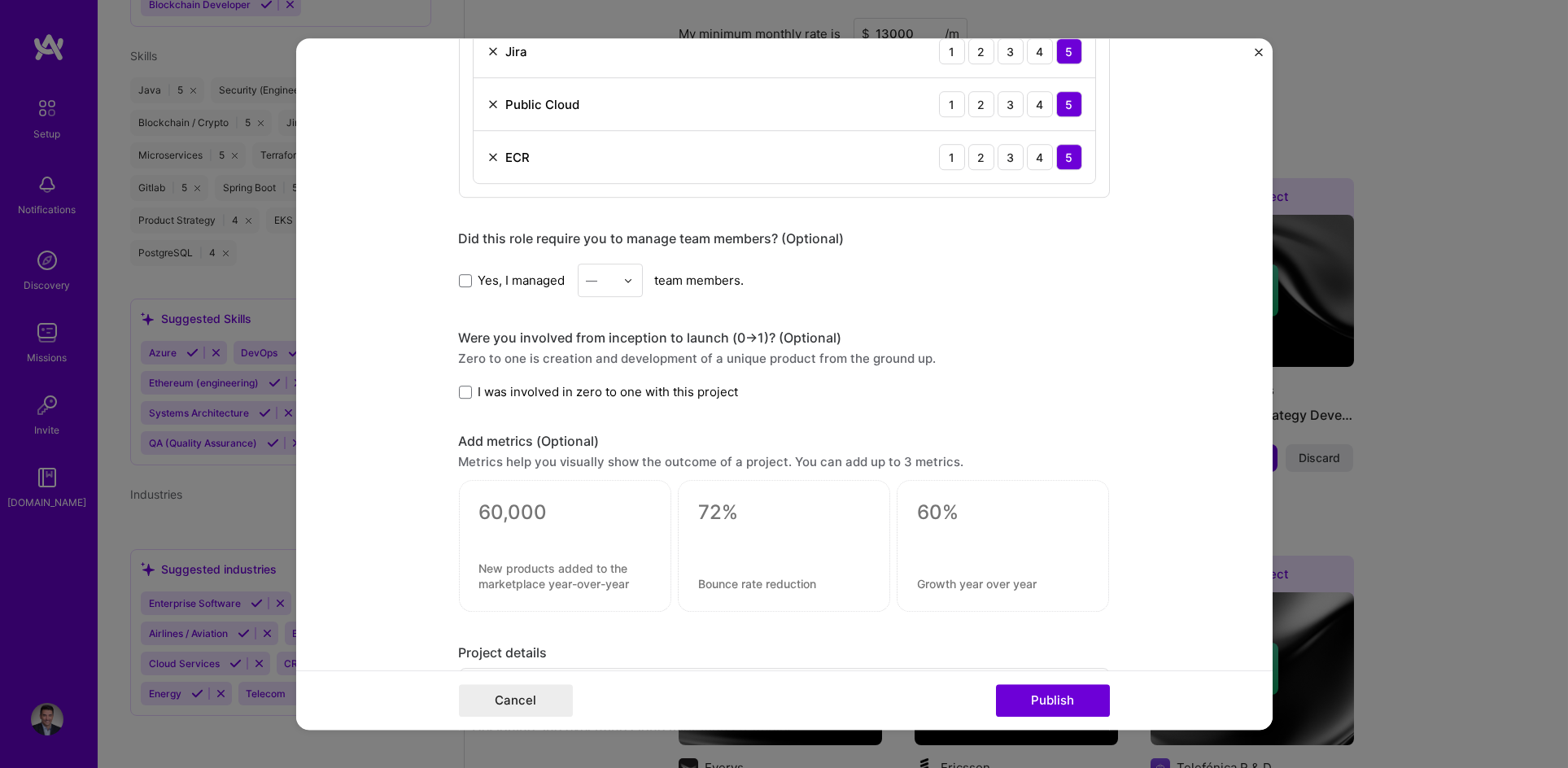
scroll to position [1382, 0]
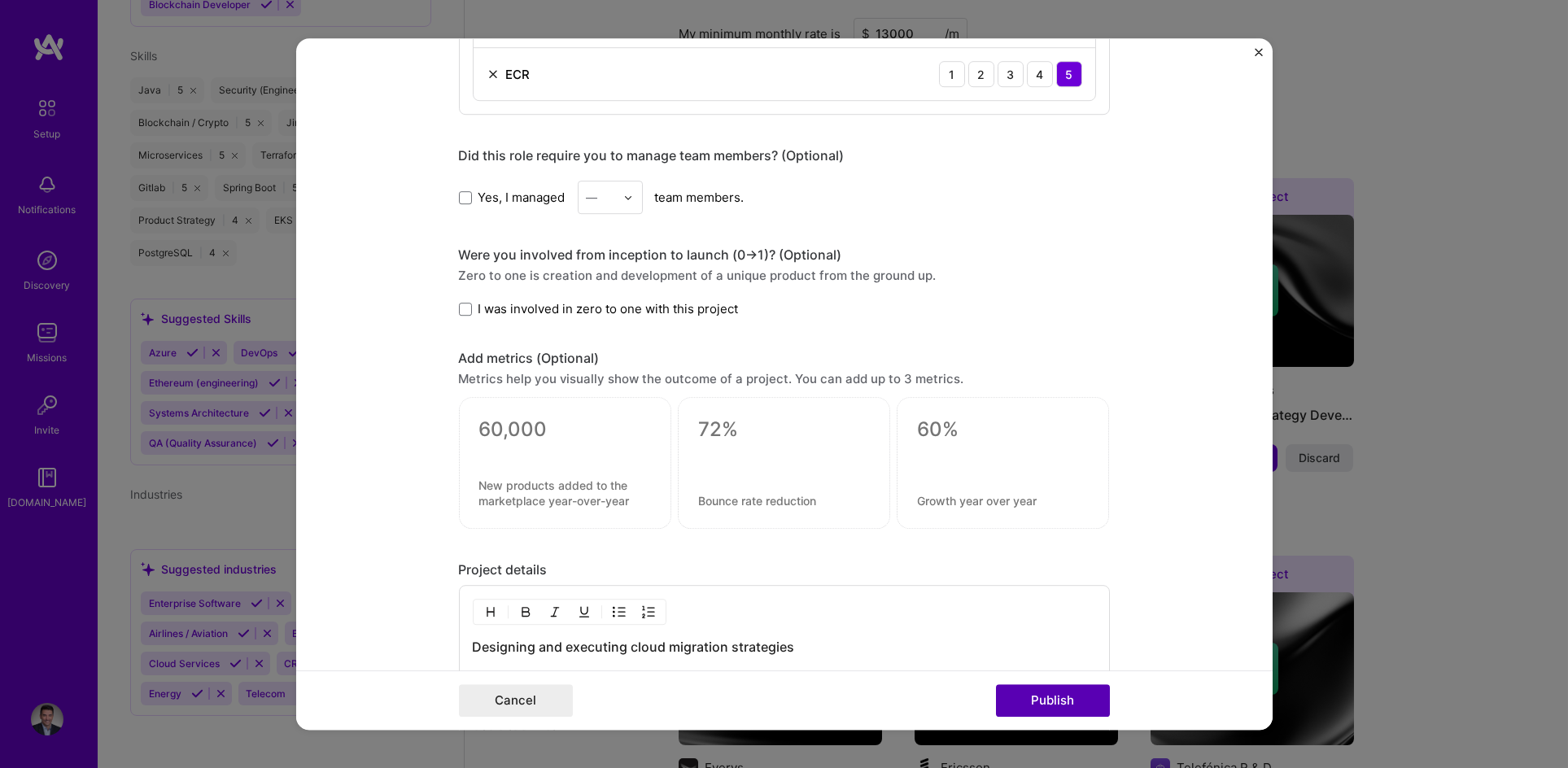
click at [1055, 697] on button "Publish" at bounding box center [1052, 700] width 114 height 33
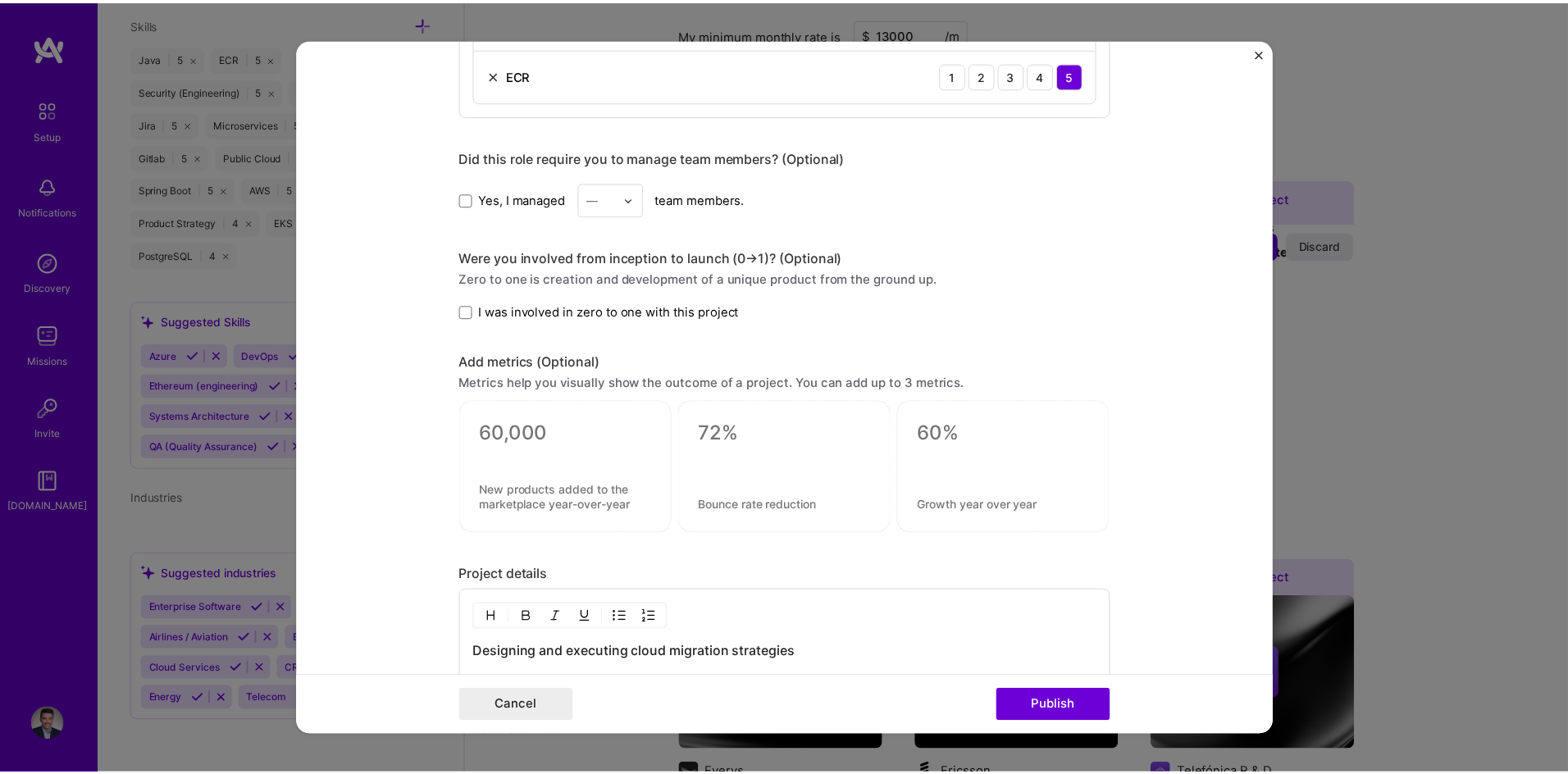
scroll to position [1319, 0]
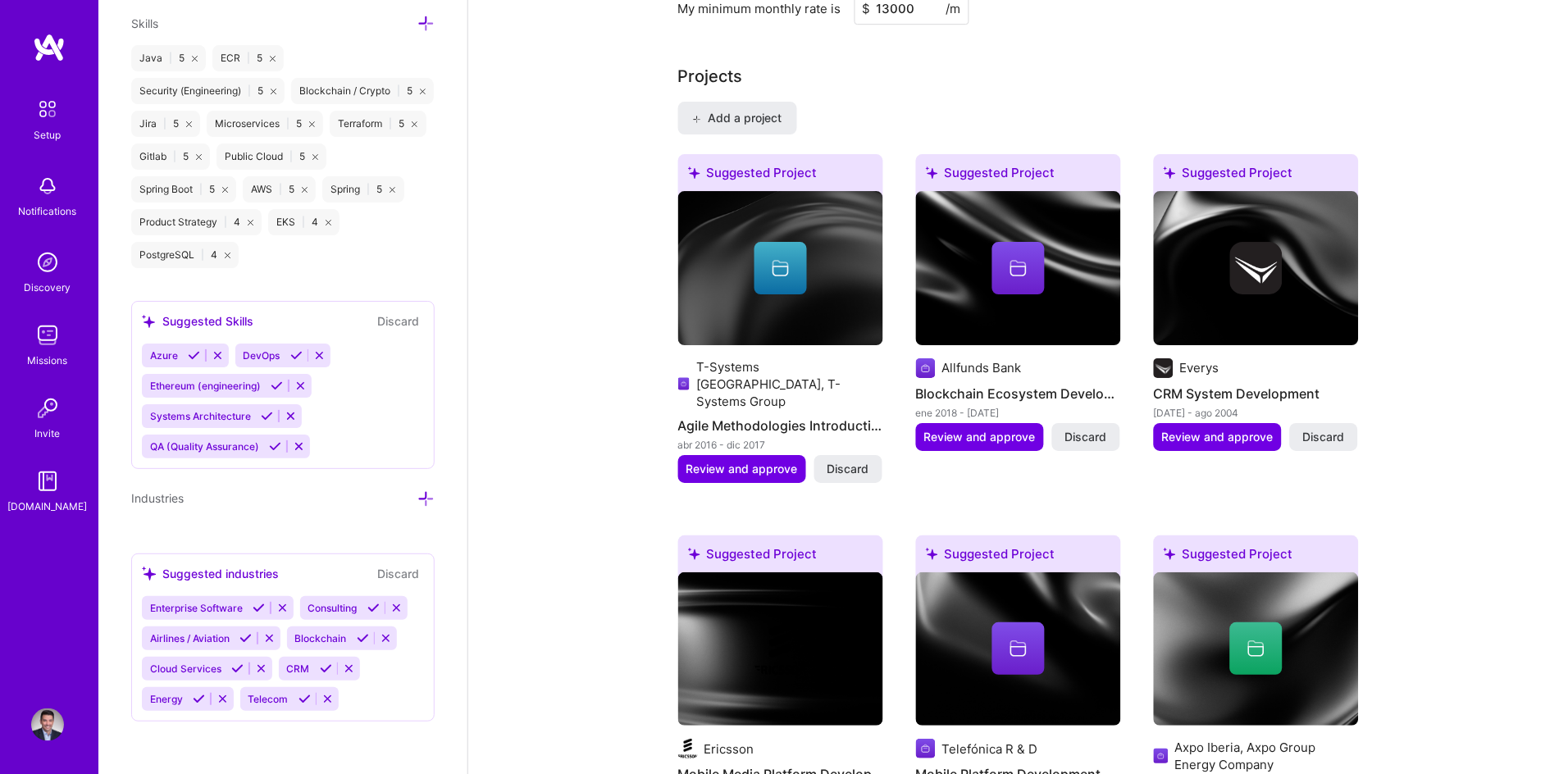
click at [535, 303] on div "Complete your profile to take the first step in unlocking full [DOMAIN_NAME] ac…" at bounding box center [1018, 769] width 1100 height 4010
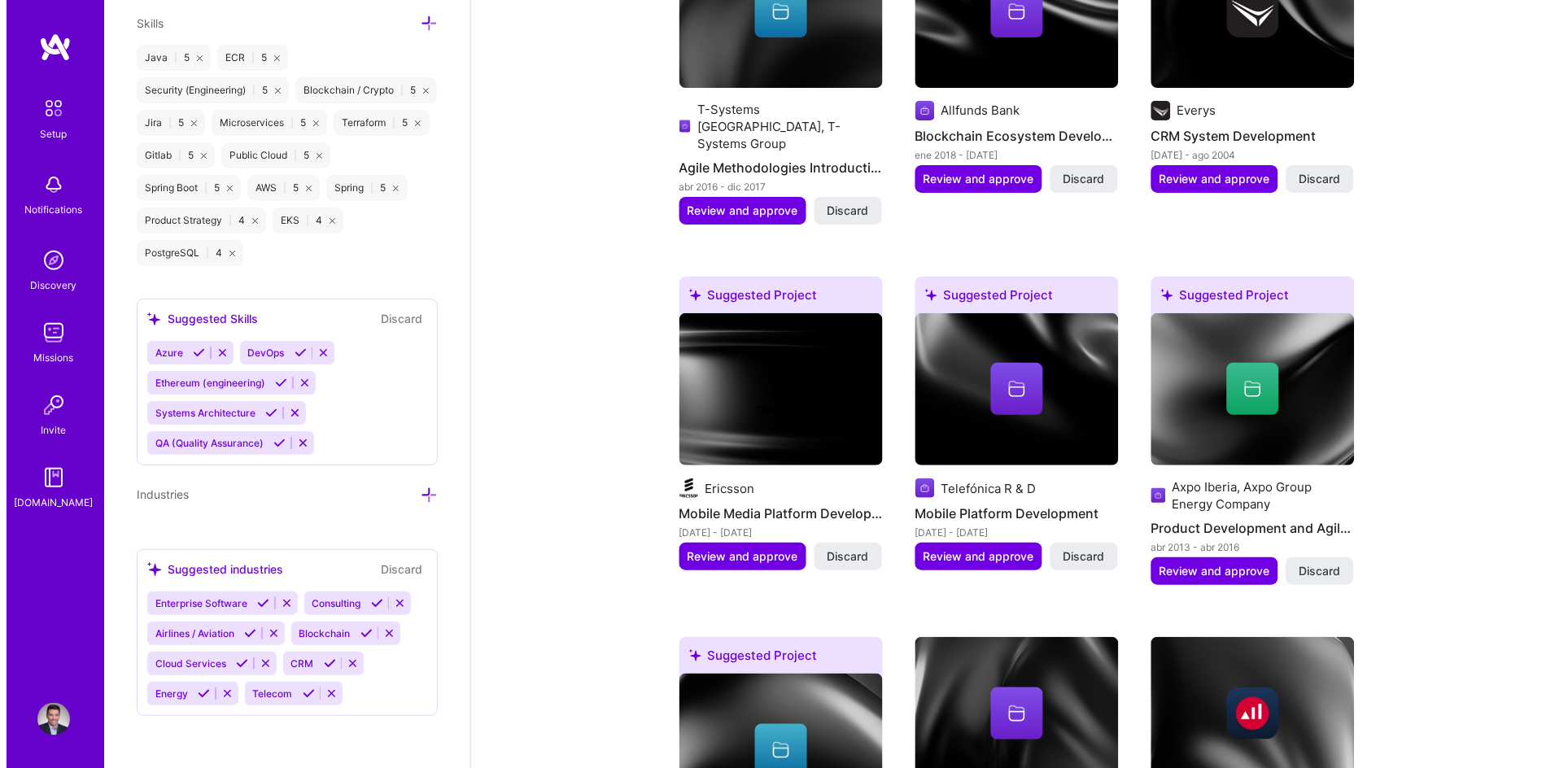
scroll to position [1570, 0]
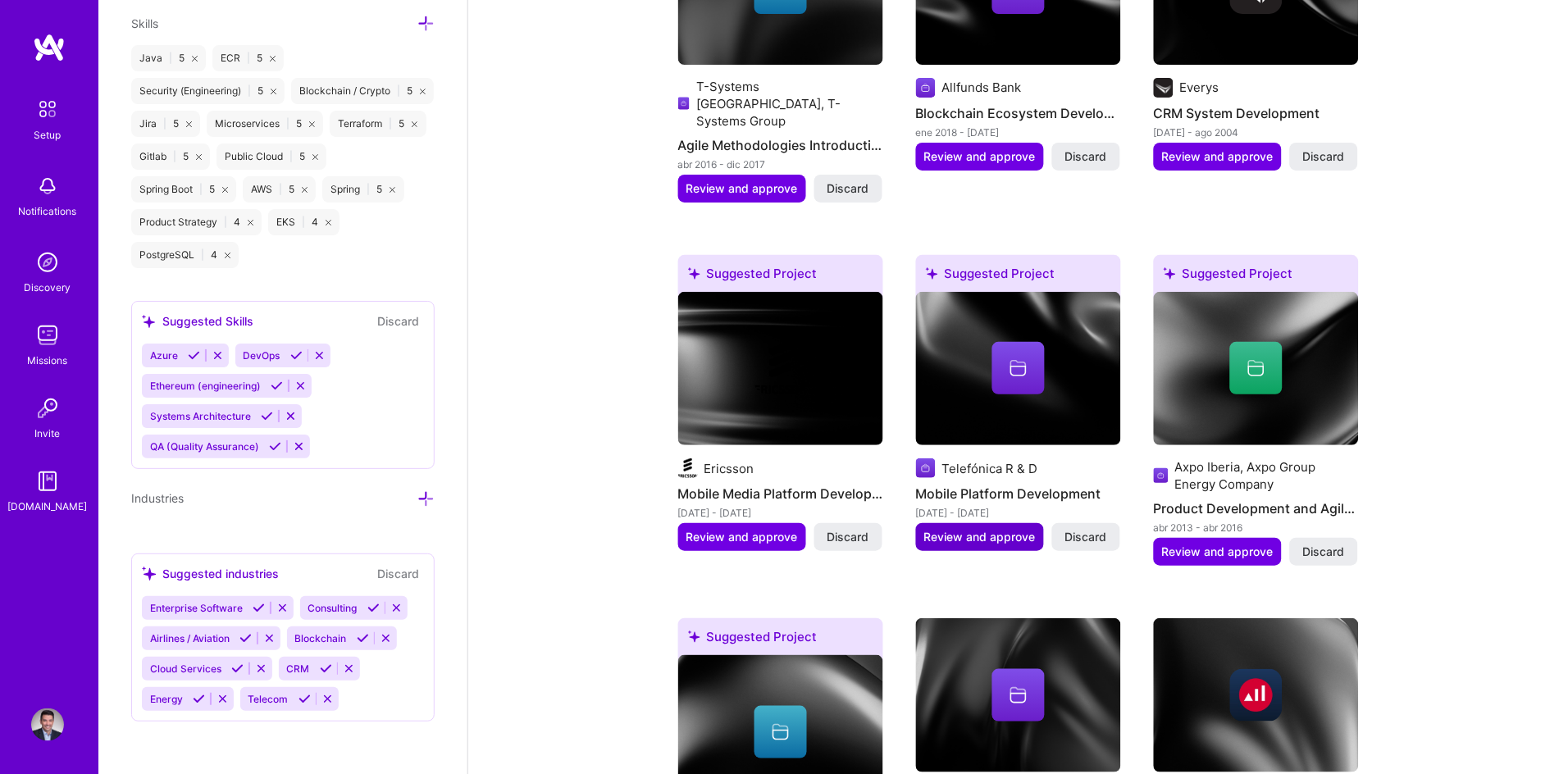
click at [991, 529] on span "Review and approve" at bounding box center [979, 537] width 111 height 16
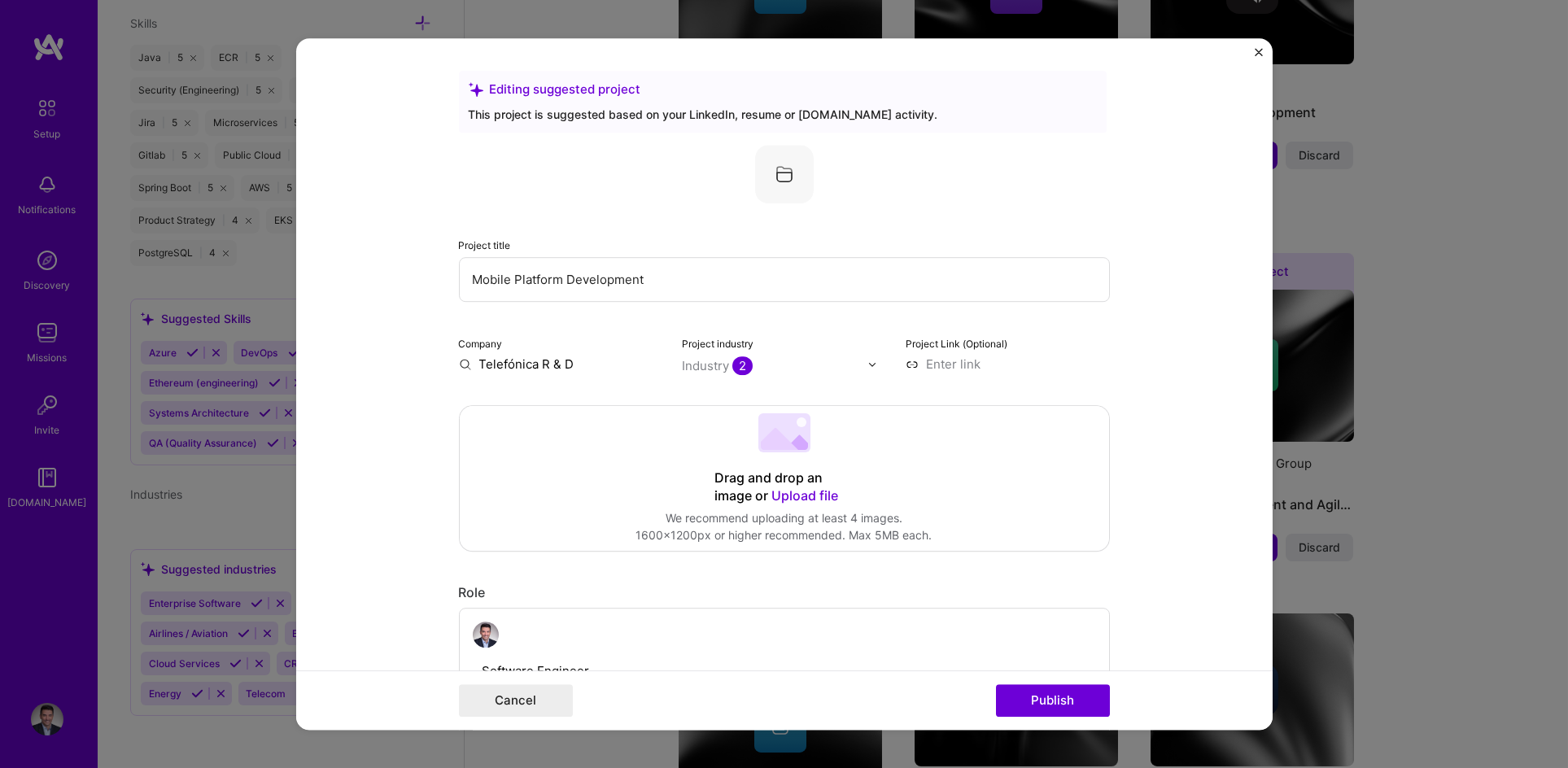
click at [557, 368] on input "Telefónica R & D" at bounding box center [561, 364] width 205 height 17
click at [582, 365] on input "Telefónica R & D" at bounding box center [561, 364] width 205 height 17
drag, startPoint x: 576, startPoint y: 365, endPoint x: 435, endPoint y: 368, distance: 141.0
click at [435, 368] on form "Editing suggested project This project is suggested based on your LinkedIn, res…" at bounding box center [784, 384] width 976 height 691
drag, startPoint x: 488, startPoint y: 363, endPoint x: 511, endPoint y: 364, distance: 23.0
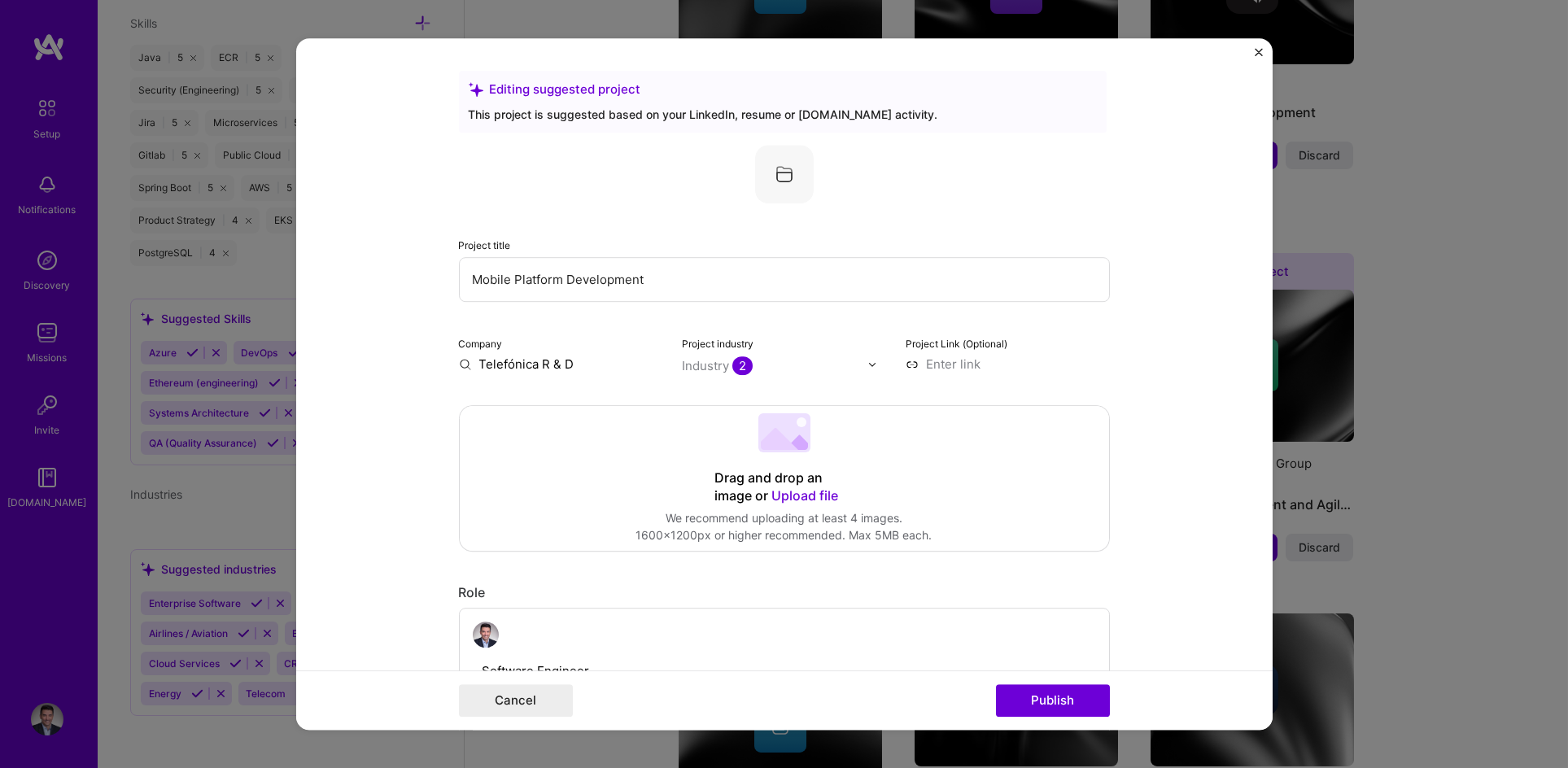
click at [488, 365] on input "Telefónica R & D" at bounding box center [561, 364] width 205 height 17
click at [646, 361] on input "Telefónica R & D" at bounding box center [561, 364] width 205 height 17
drag, startPoint x: 617, startPoint y: 365, endPoint x: 423, endPoint y: 363, distance: 194.0
click at [423, 363] on form "Editing suggested project This project is suggested based on your LinkedIn, res…" at bounding box center [784, 384] width 976 height 691
click at [507, 363] on input "text" at bounding box center [561, 364] width 205 height 17
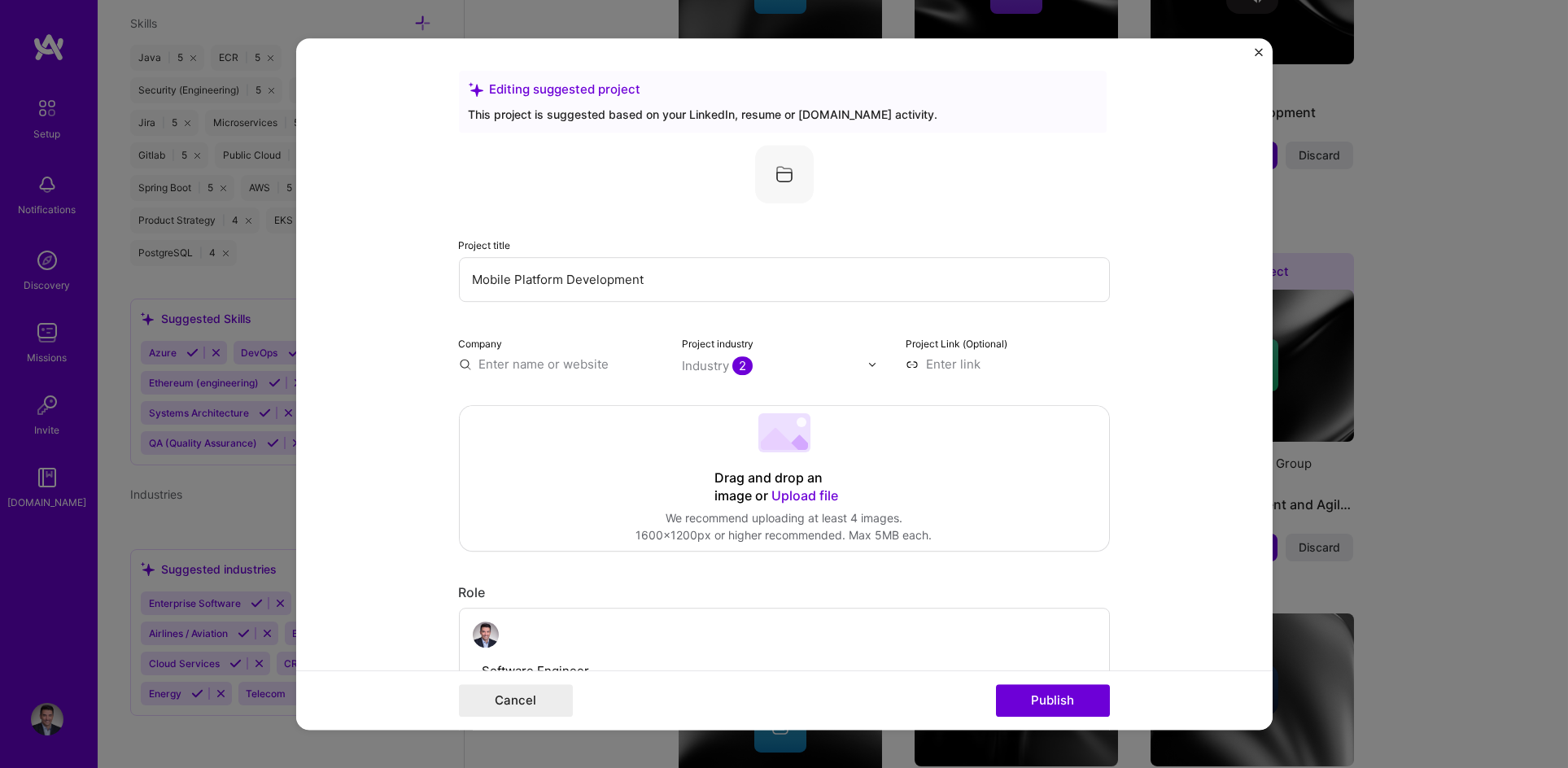
click at [465, 365] on input "text" at bounding box center [561, 364] width 205 height 17
click at [459, 365] on input "text" at bounding box center [561, 364] width 205 height 17
click at [518, 358] on input "text" at bounding box center [561, 364] width 205 height 17
click at [494, 342] on label "Company" at bounding box center [481, 343] width 44 height 13
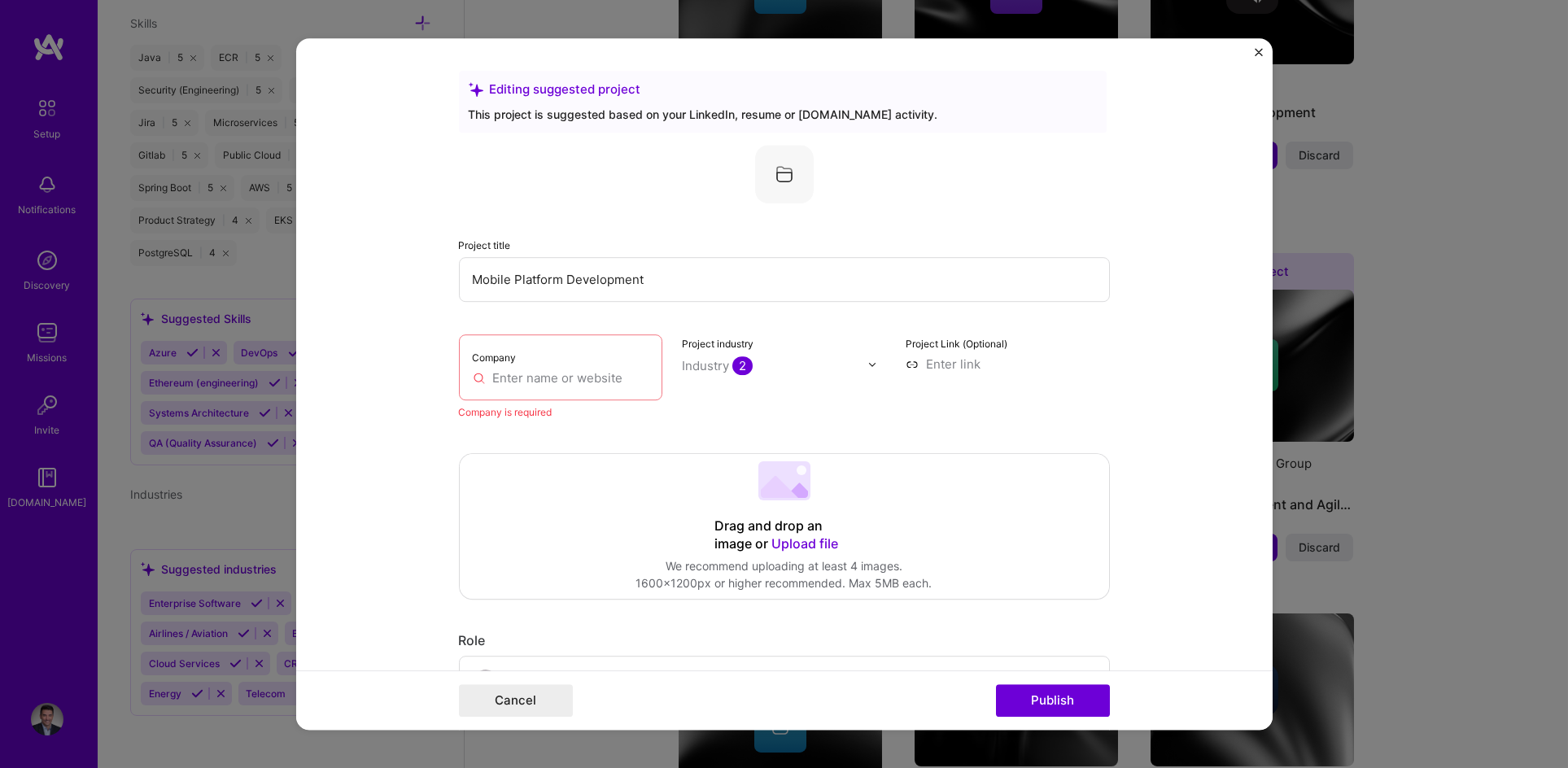
click at [504, 366] on div "Company" at bounding box center [561, 367] width 205 height 66
click at [519, 376] on input "text" at bounding box center [561, 378] width 177 height 17
paste input "Telefónica R & D"
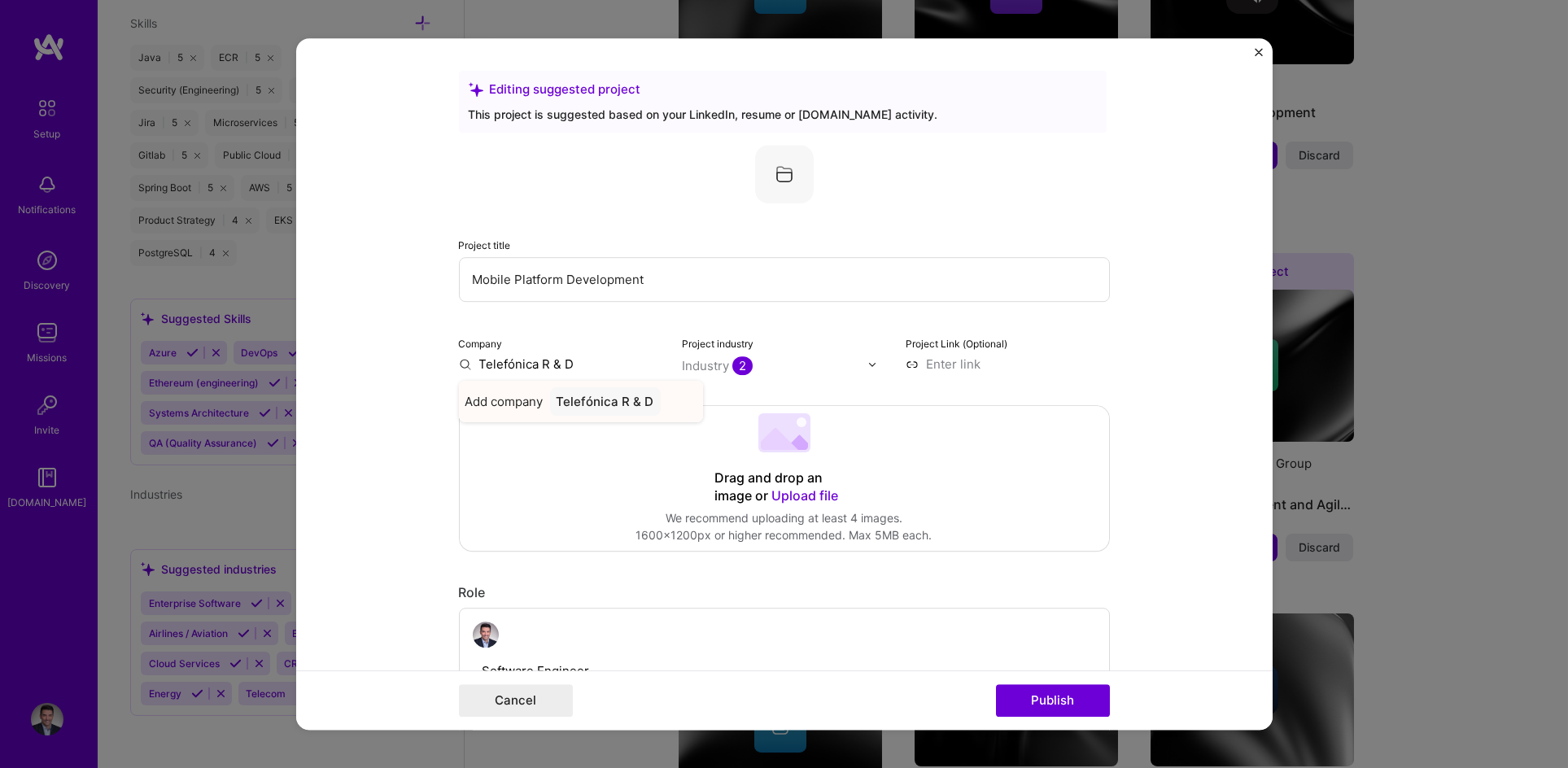
type input "Telefónica R & D"
click at [540, 399] on div "Add company Telefónica R & D" at bounding box center [581, 401] width 244 height 41
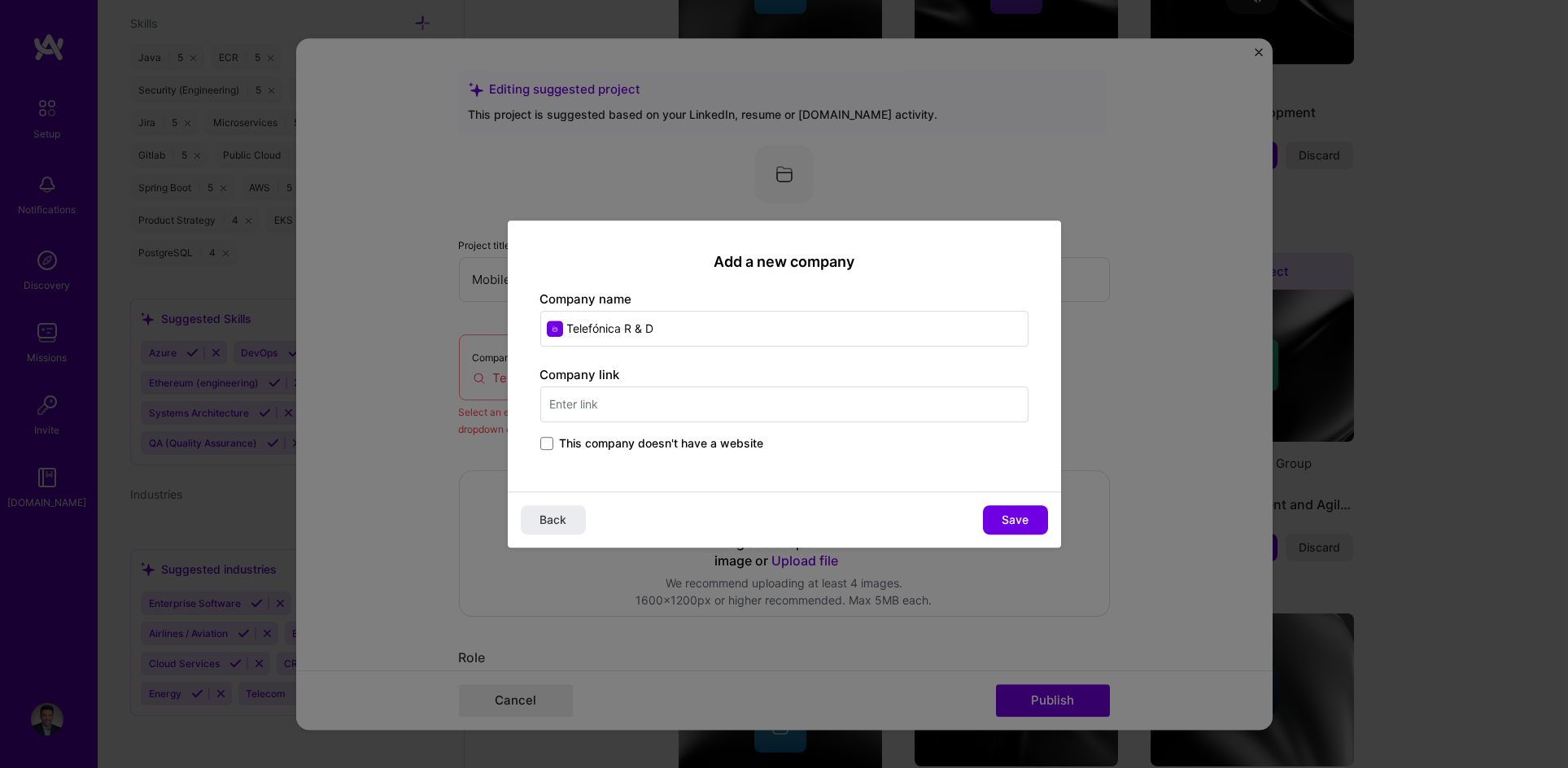
click at [593, 447] on span "This company doesn't have a website" at bounding box center [662, 442] width 205 height 16
click at [0, 0] on input "This company doesn't have a website" at bounding box center [0, 0] width 0 height 0
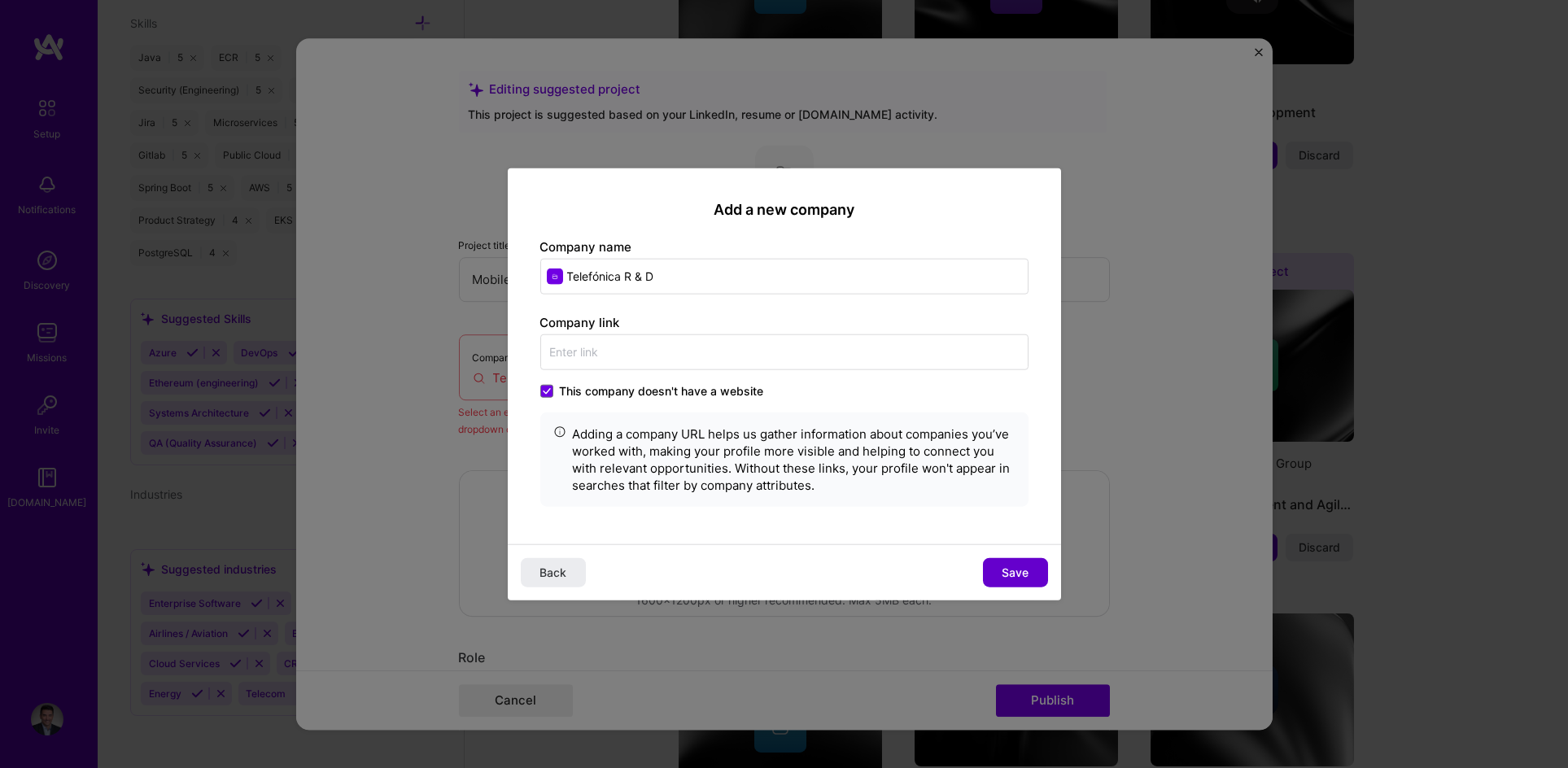
drag, startPoint x: 1000, startPoint y: 567, endPoint x: 989, endPoint y: 569, distance: 11.2
click at [989, 569] on button "Save" at bounding box center [1015, 571] width 65 height 29
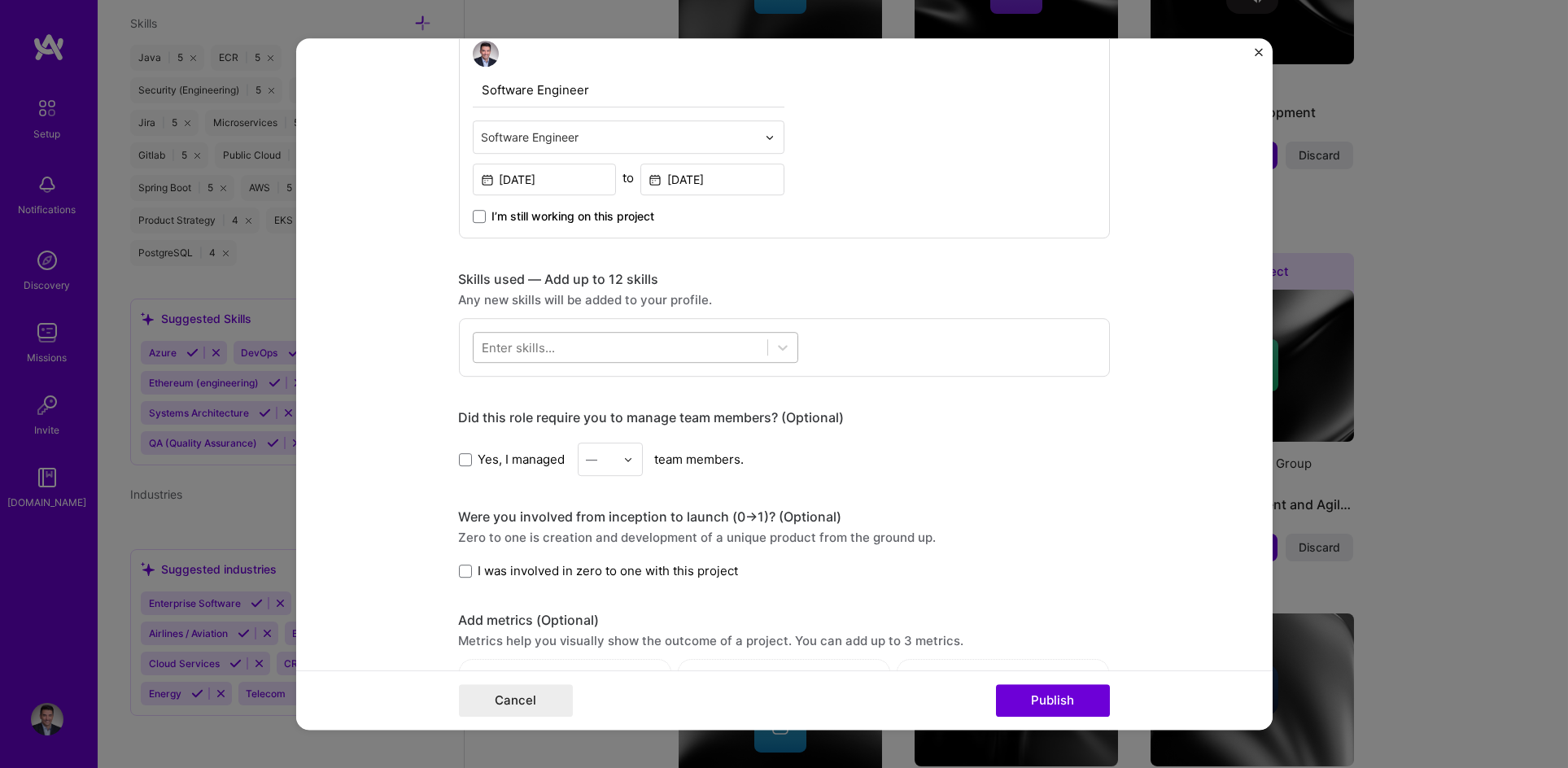
scroll to position [599, 0]
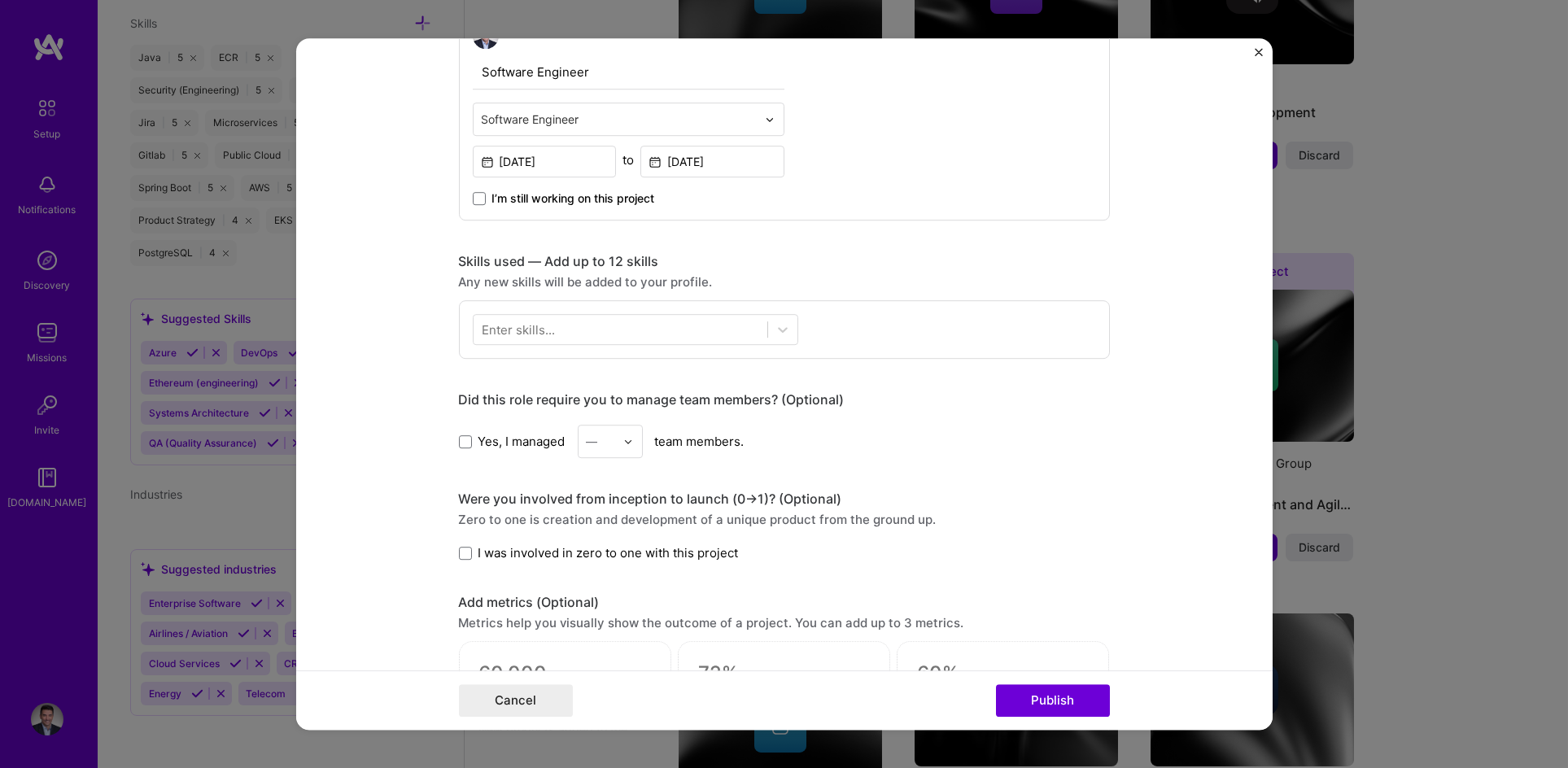
click at [515, 331] on div "Enter skills..." at bounding box center [518, 330] width 73 height 17
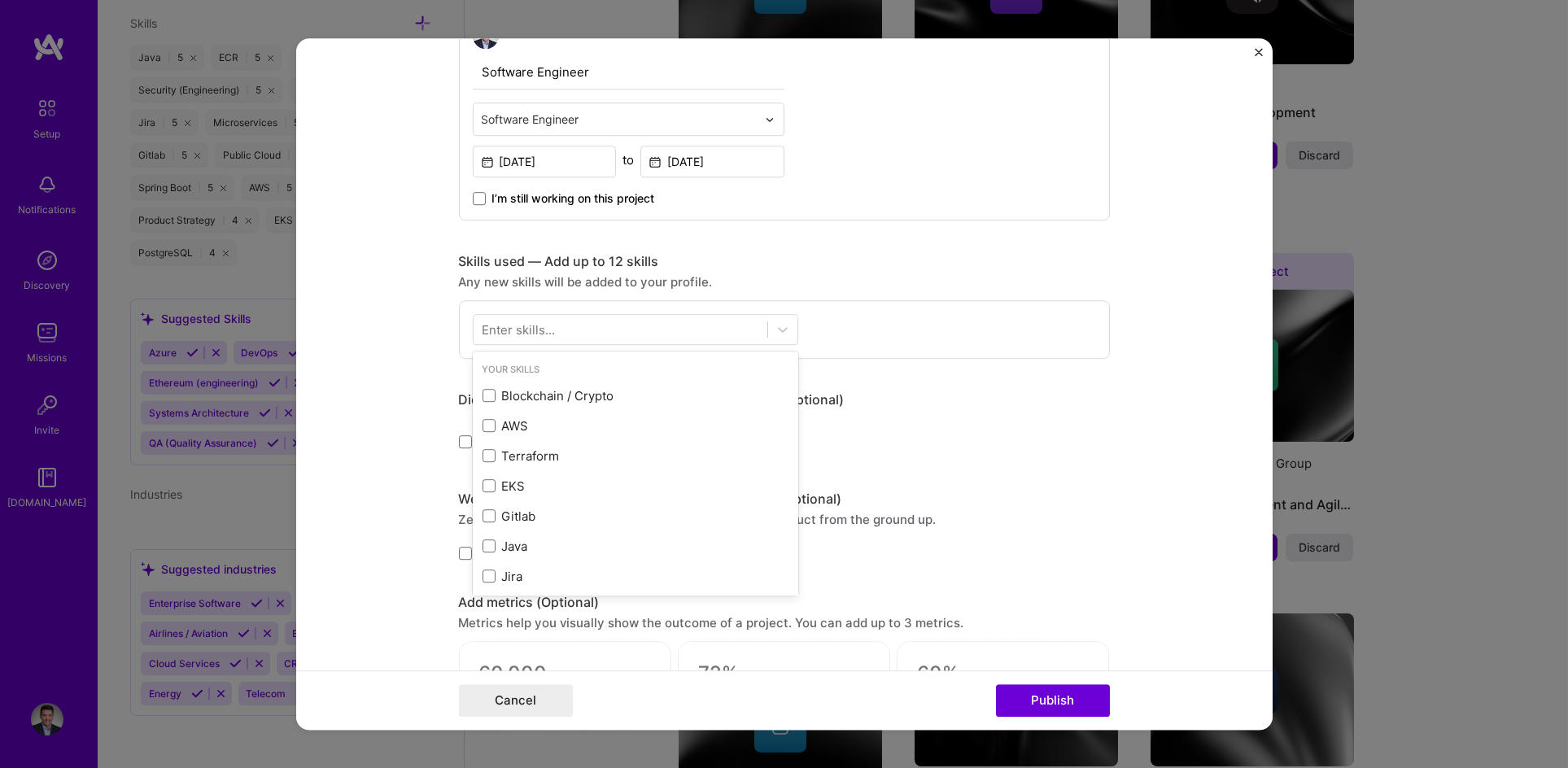
click at [547, 331] on div "Enter skills..." at bounding box center [518, 330] width 73 height 17
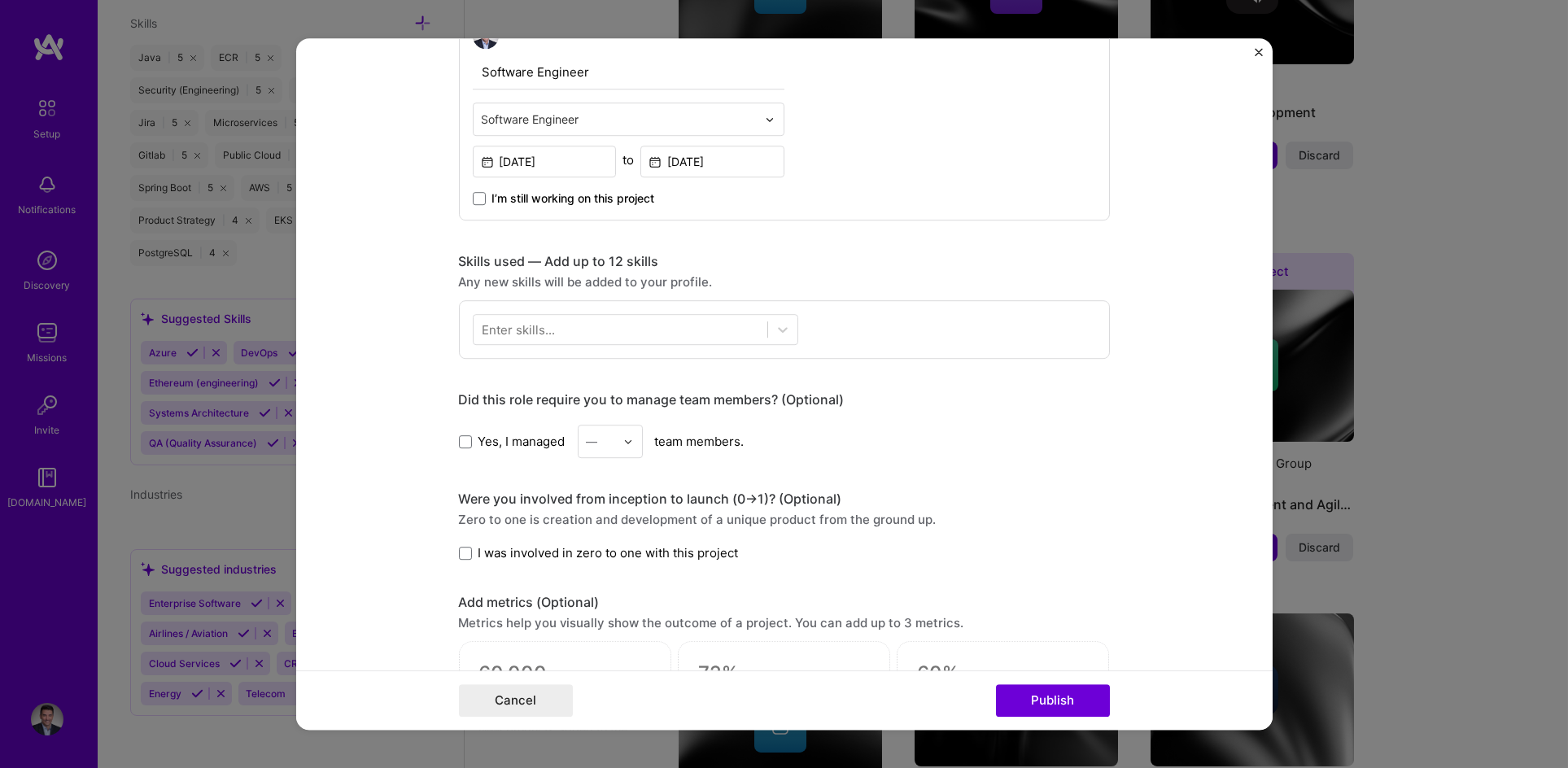
click at [547, 331] on div "Enter skills..." at bounding box center [518, 330] width 73 height 17
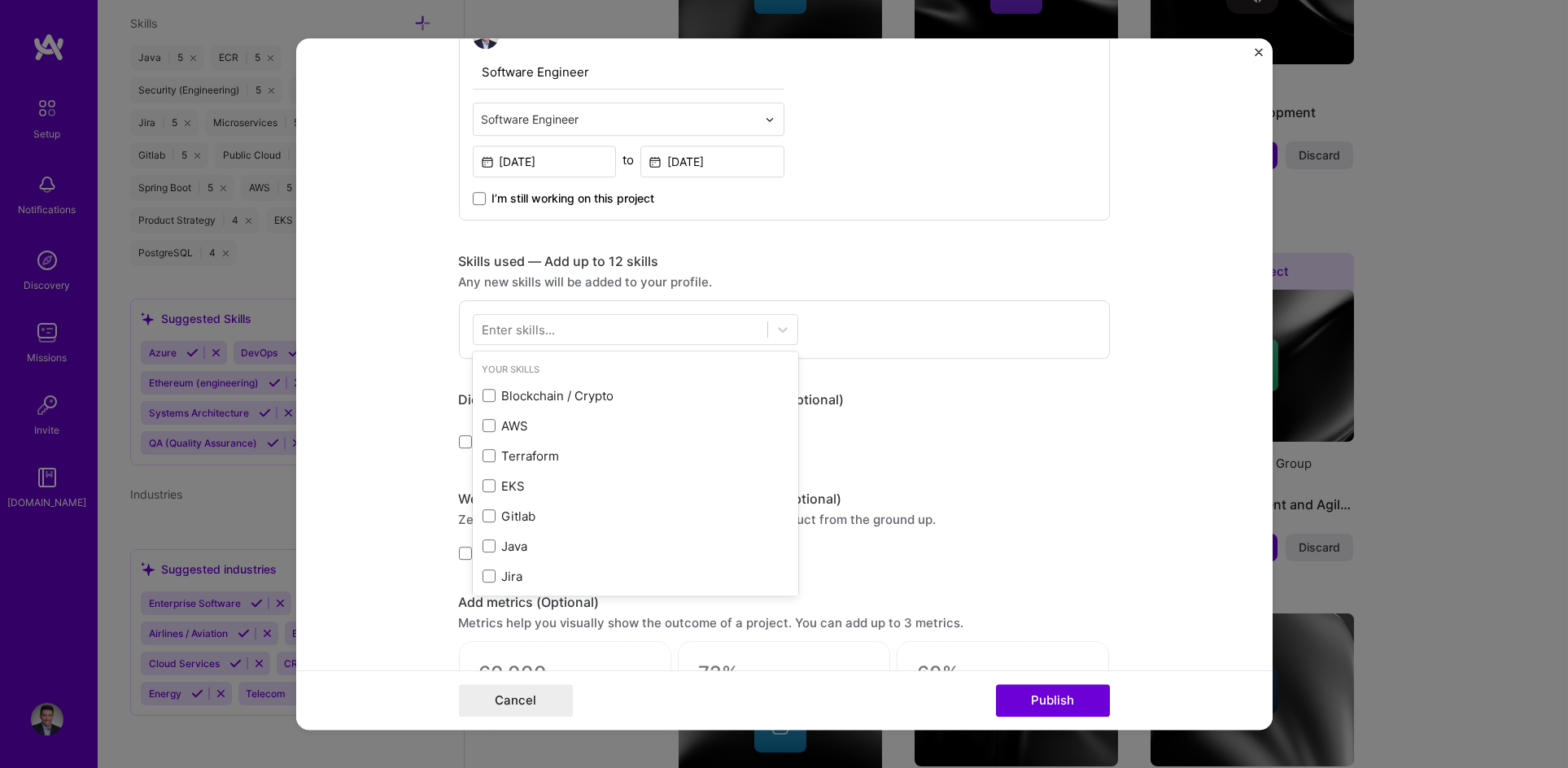
click at [547, 331] on div "Enter skills..." at bounding box center [518, 330] width 73 height 17
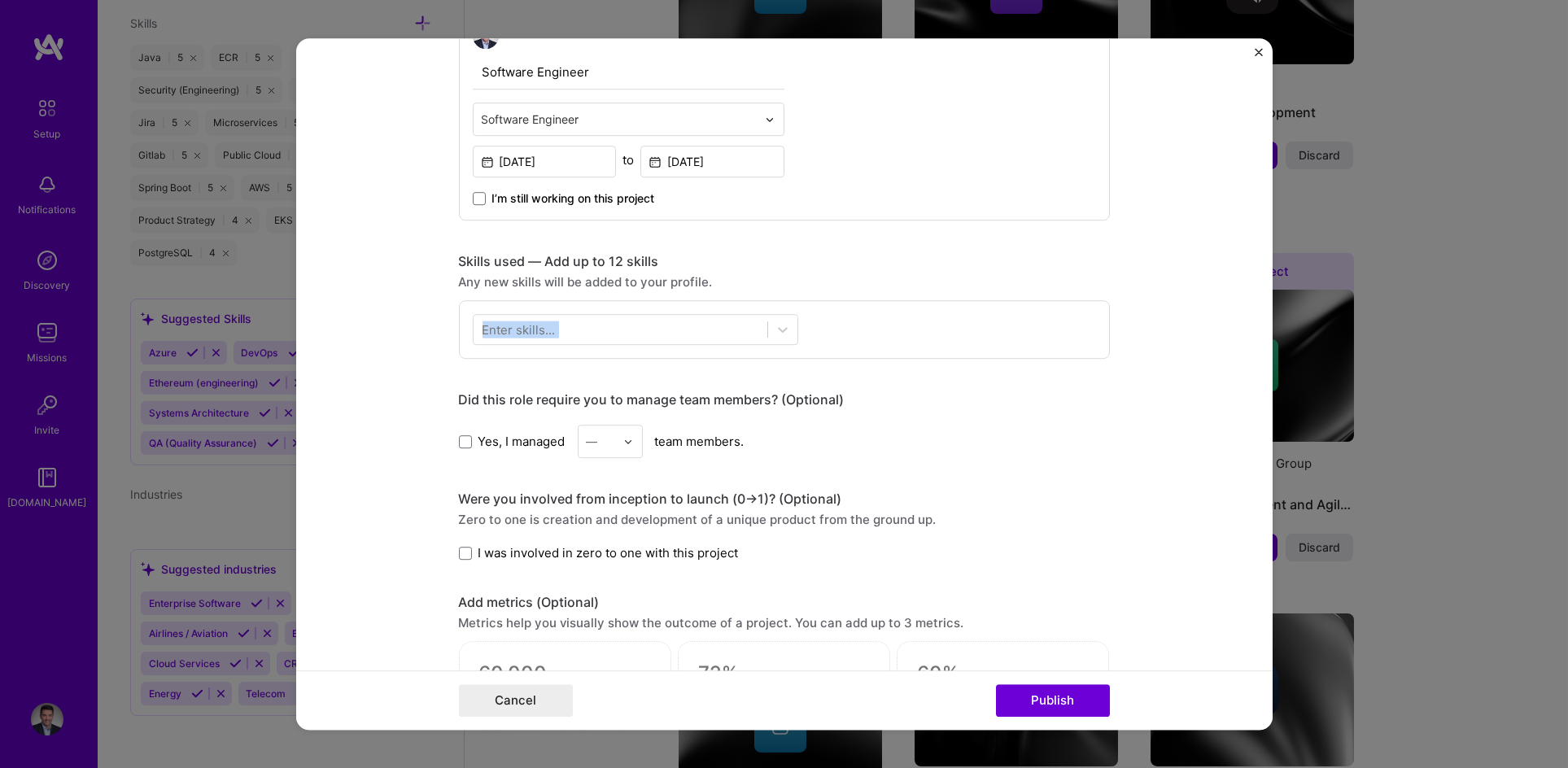
click at [547, 331] on div "Enter skills..." at bounding box center [518, 330] width 73 height 17
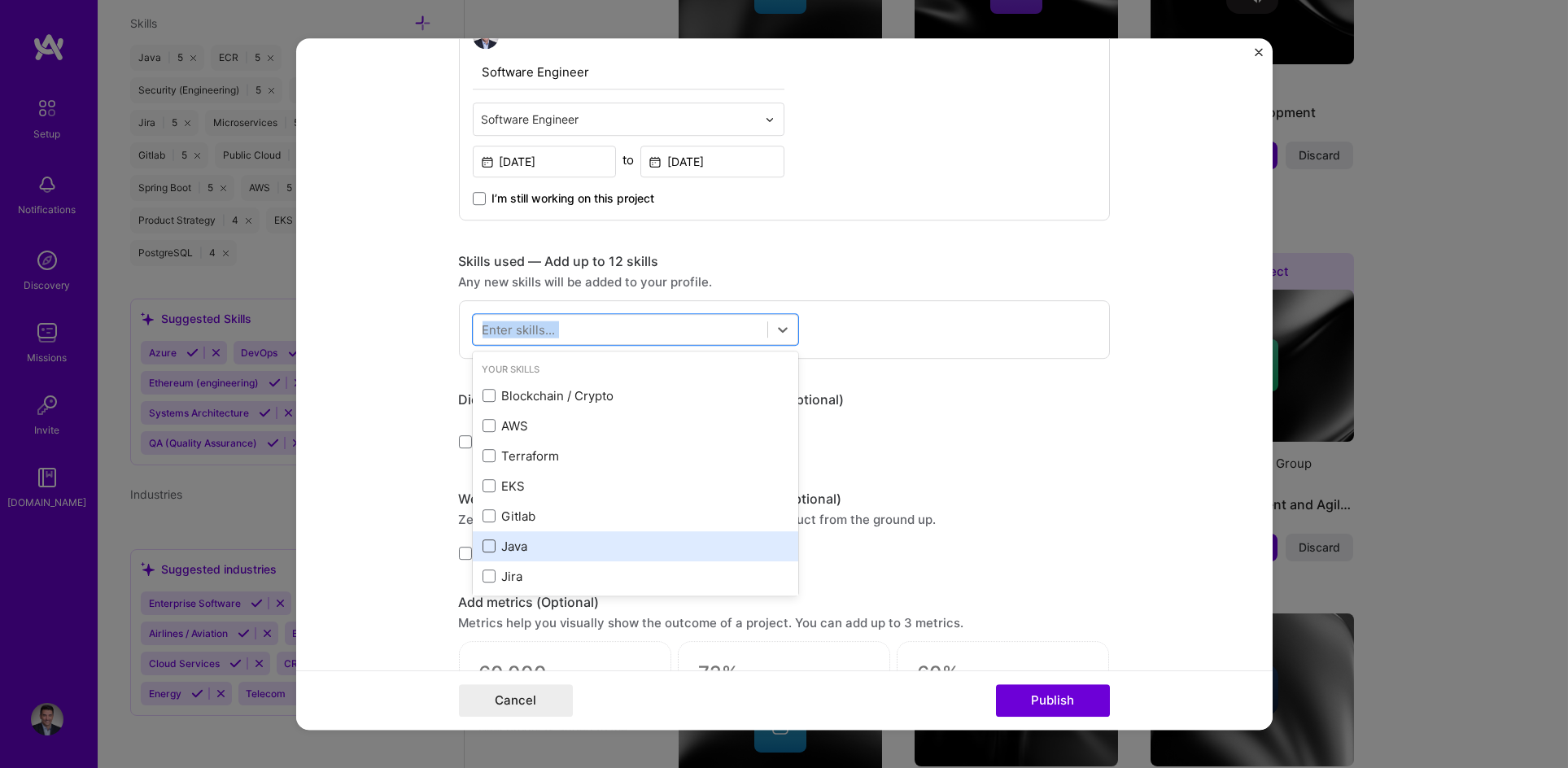
click at [482, 548] on span at bounding box center [488, 546] width 13 height 13
click at [0, 0] on input "checkbox" at bounding box center [0, 0] width 0 height 0
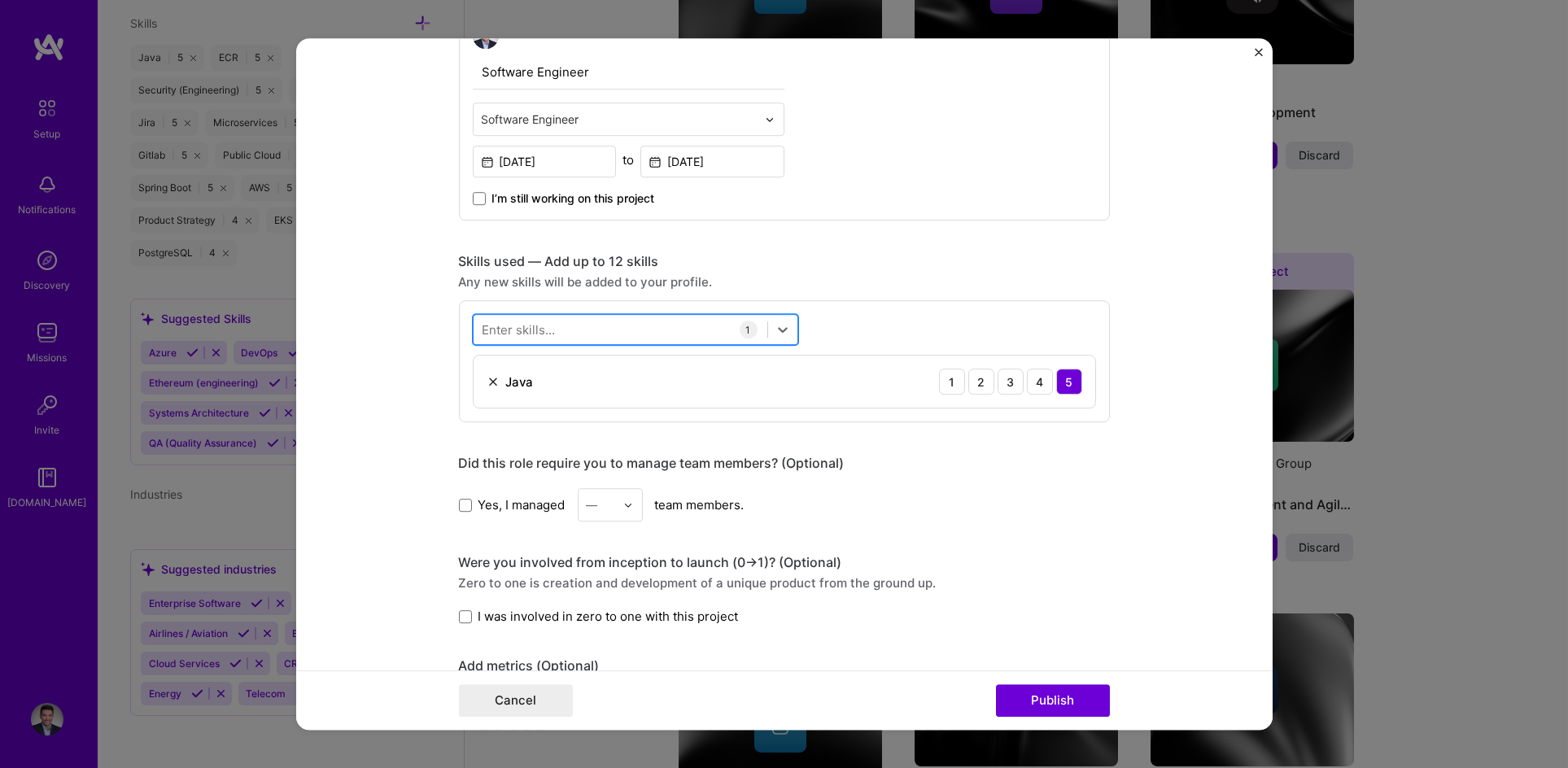
click at [574, 332] on div at bounding box center [620, 330] width 294 height 27
click at [502, 334] on div "Git Git" at bounding box center [620, 330] width 294 height 27
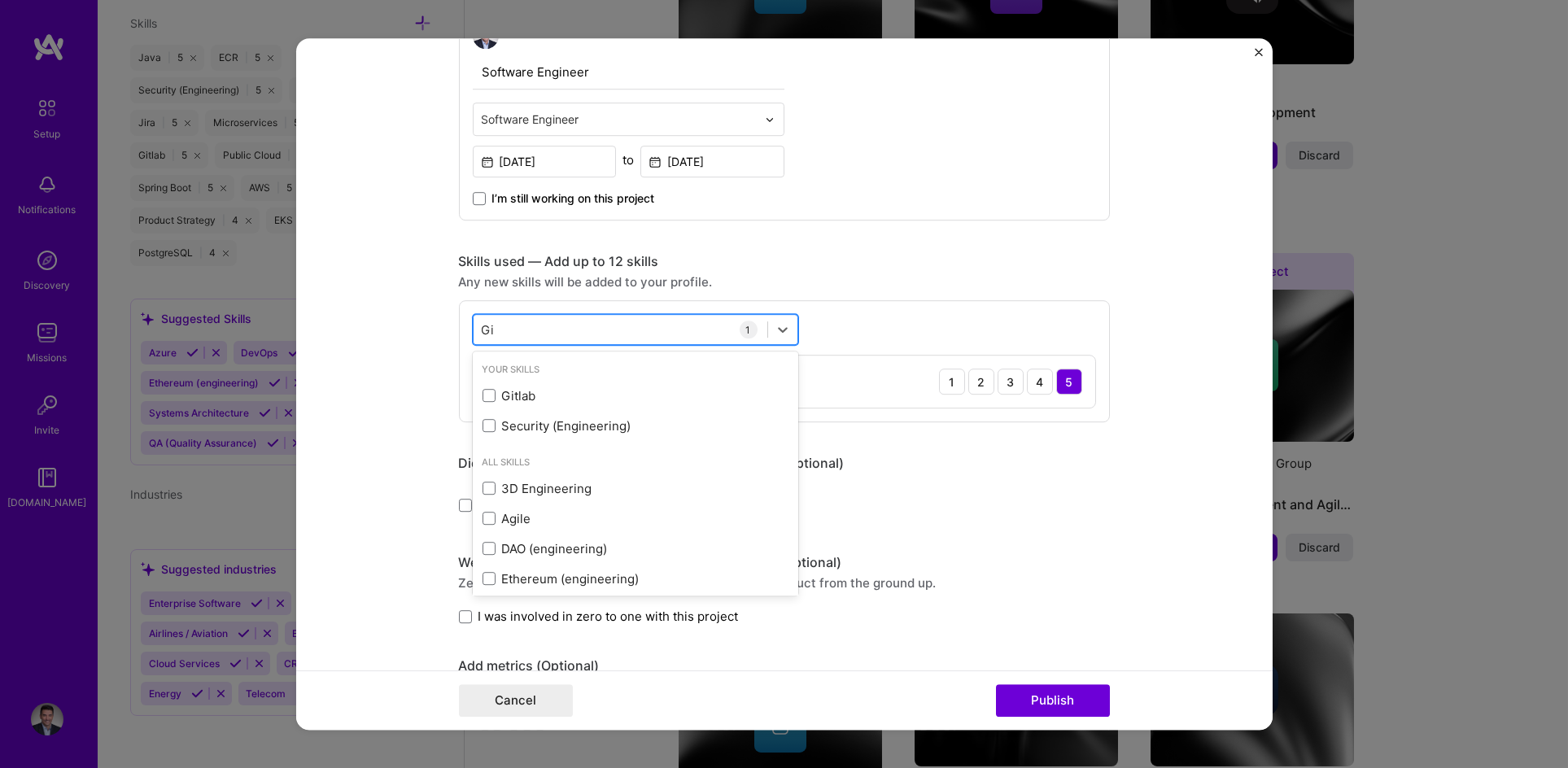
type input "G"
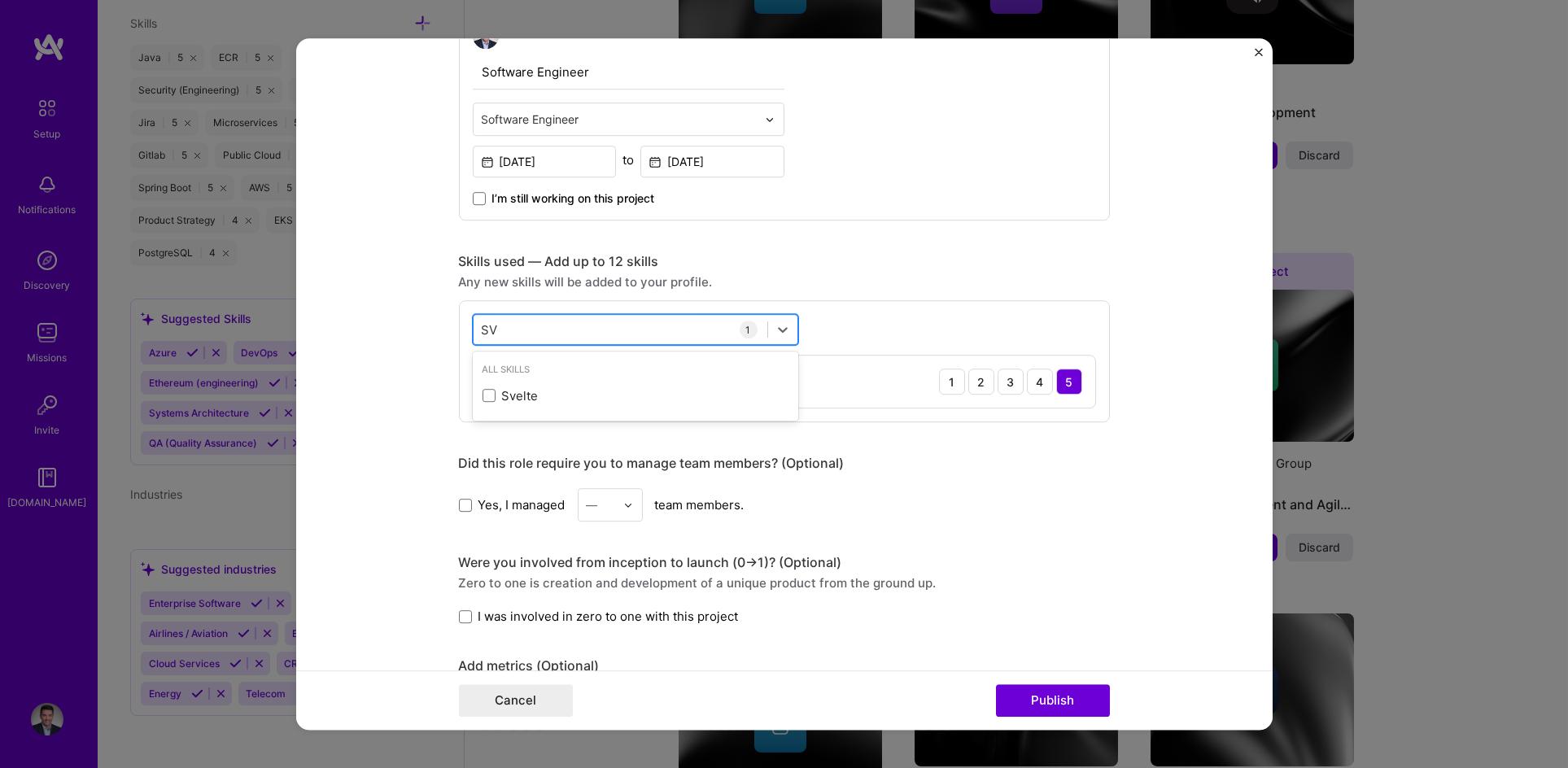
type input "S"
type input "M"
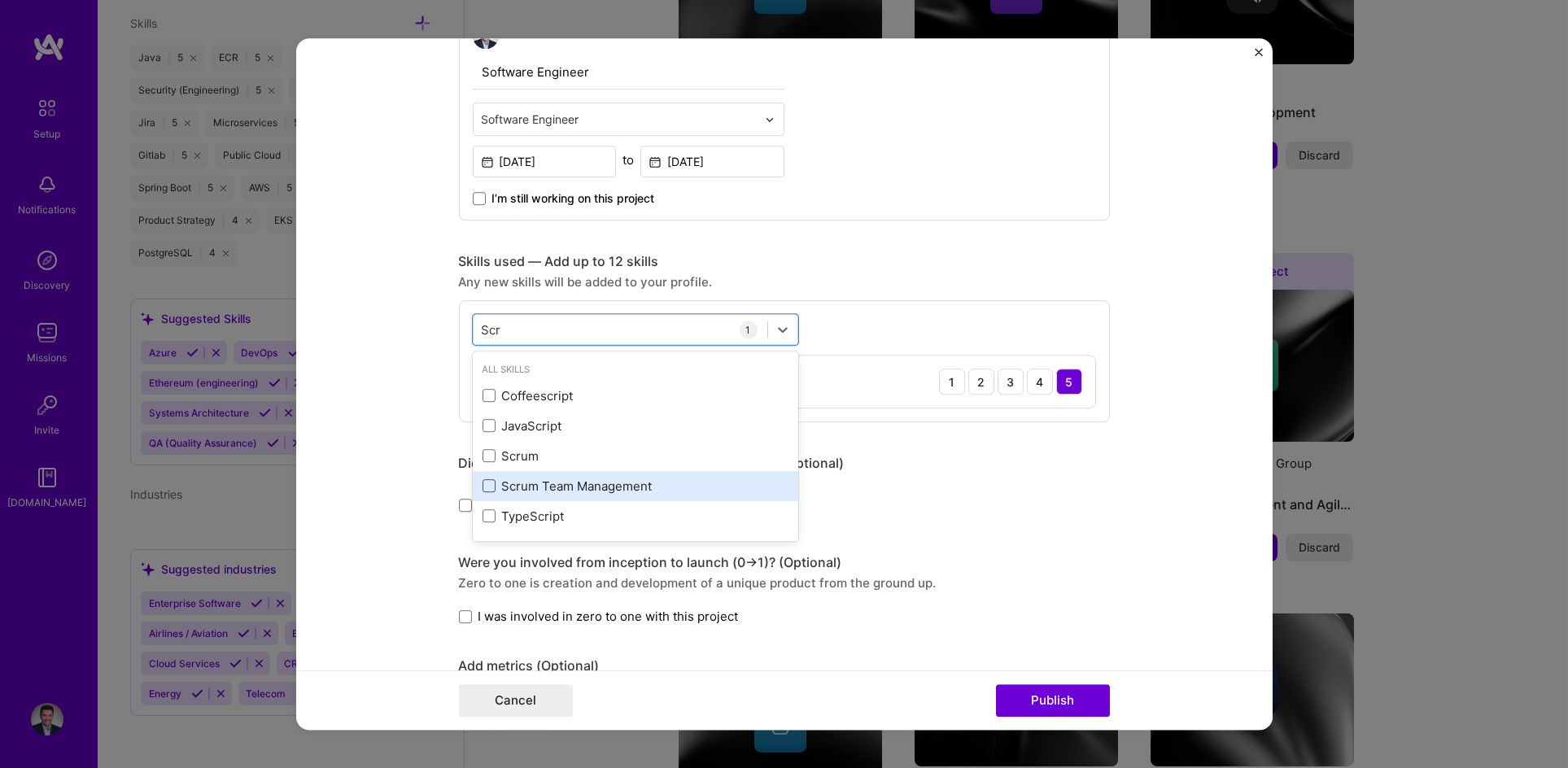
click at [482, 488] on span at bounding box center [488, 485] width 13 height 13
click at [0, 0] on input "checkbox" at bounding box center [0, 0] width 0 height 0
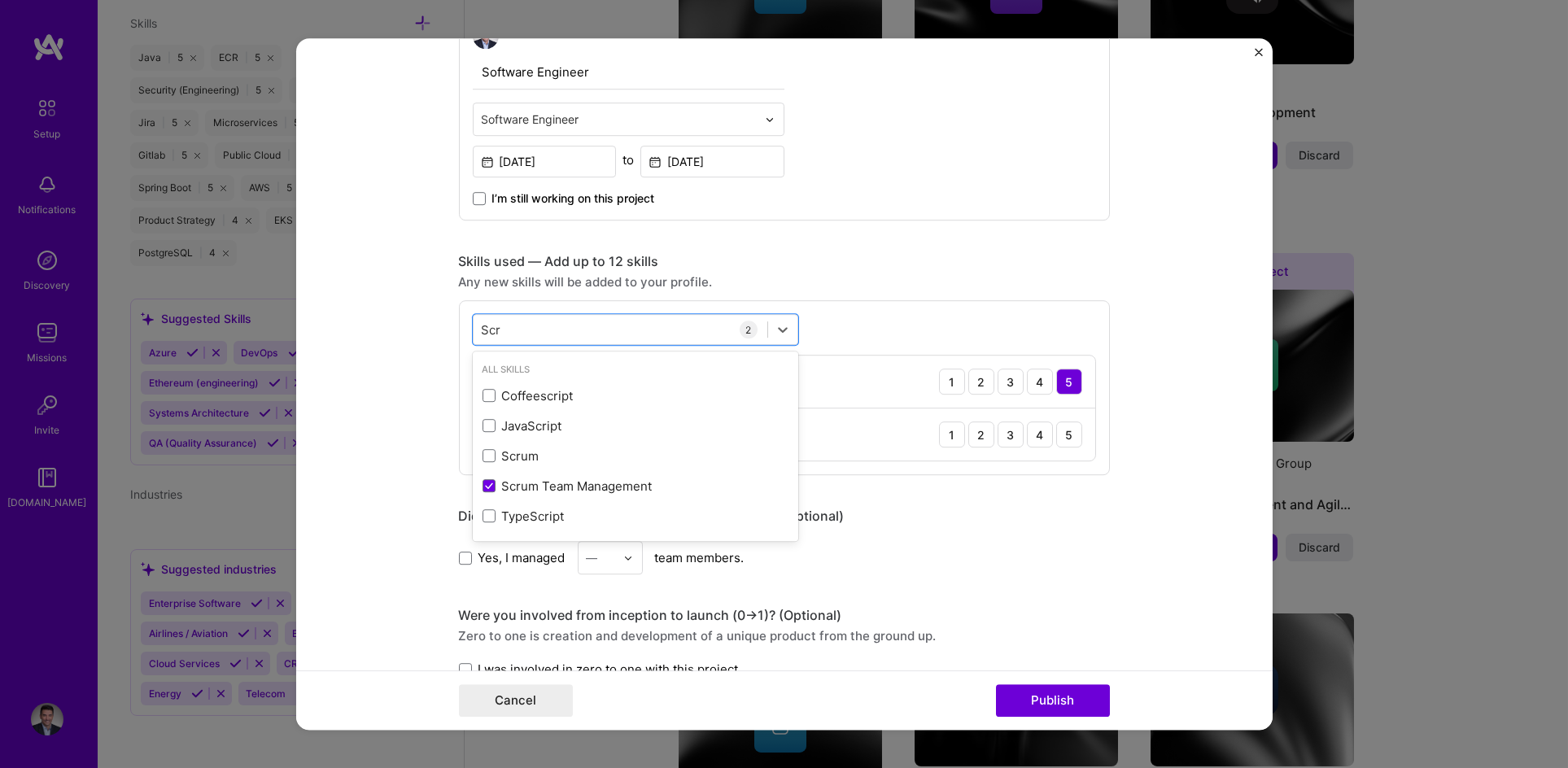
drag, startPoint x: 1019, startPoint y: 547, endPoint x: 1033, endPoint y: 536, distance: 17.8
click at [1019, 546] on div "Yes, I managed — team members." at bounding box center [784, 558] width 651 height 34
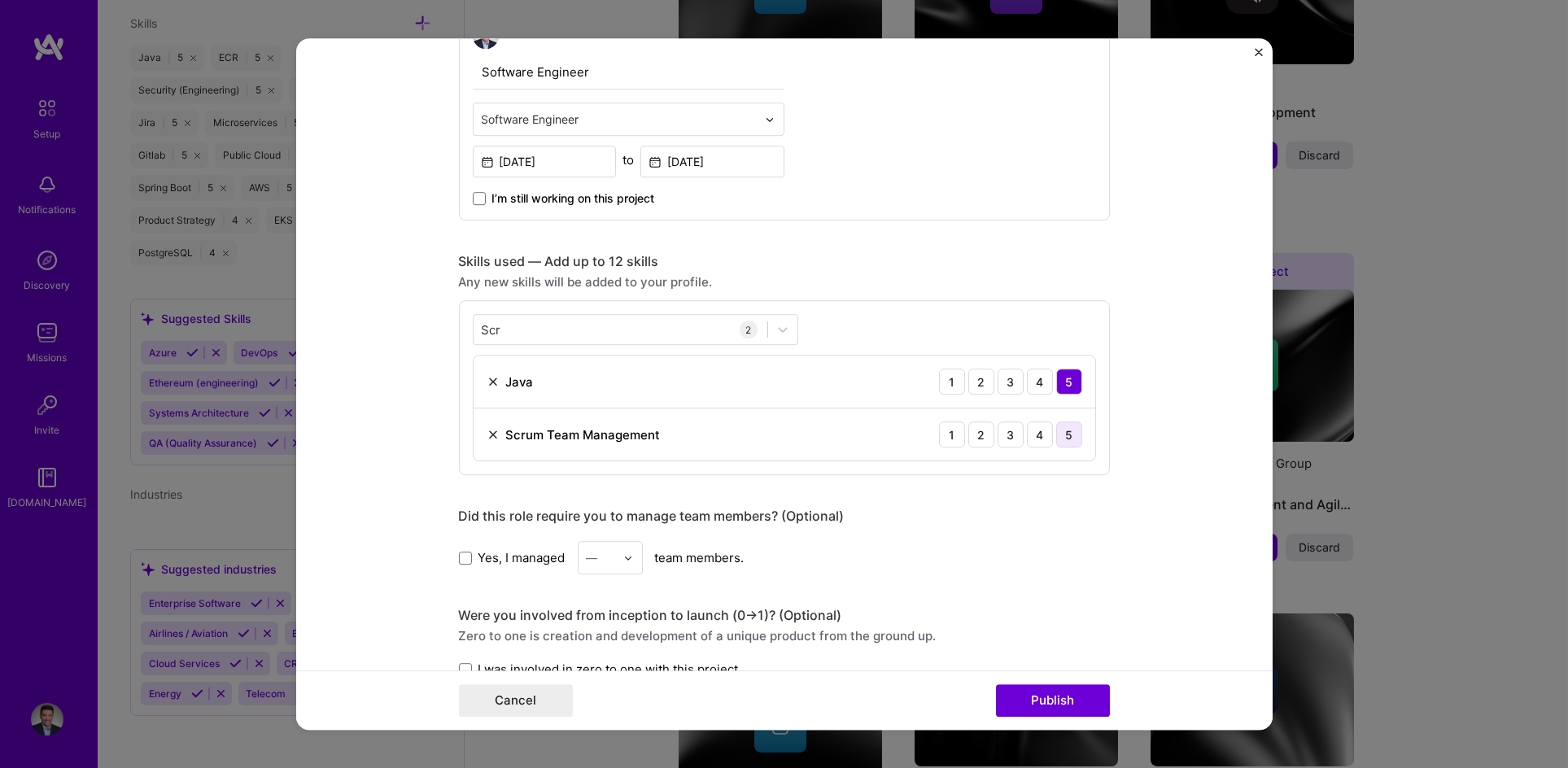
click at [1068, 431] on div "5" at bounding box center [1069, 434] width 26 height 26
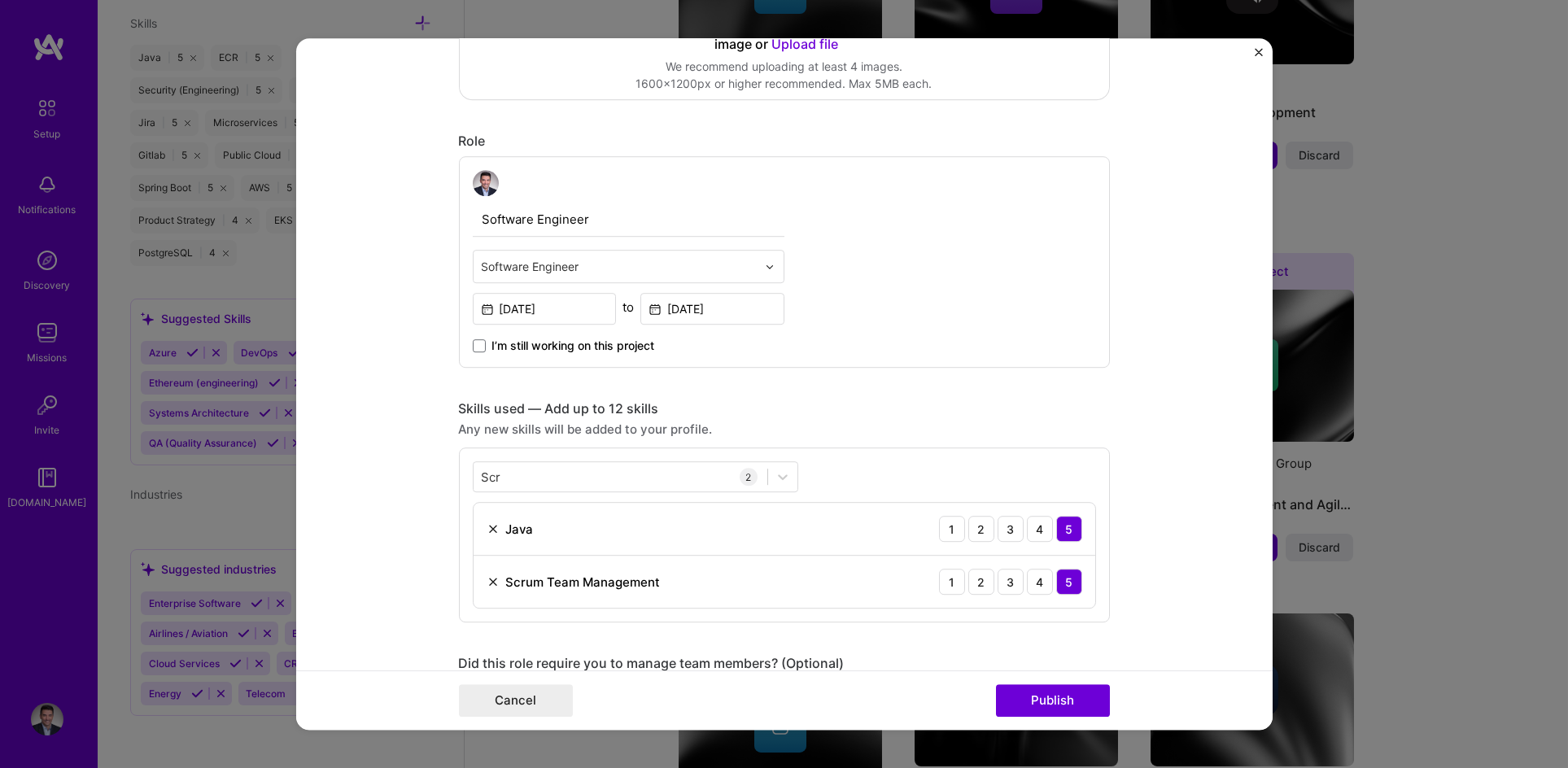
scroll to position [421, 0]
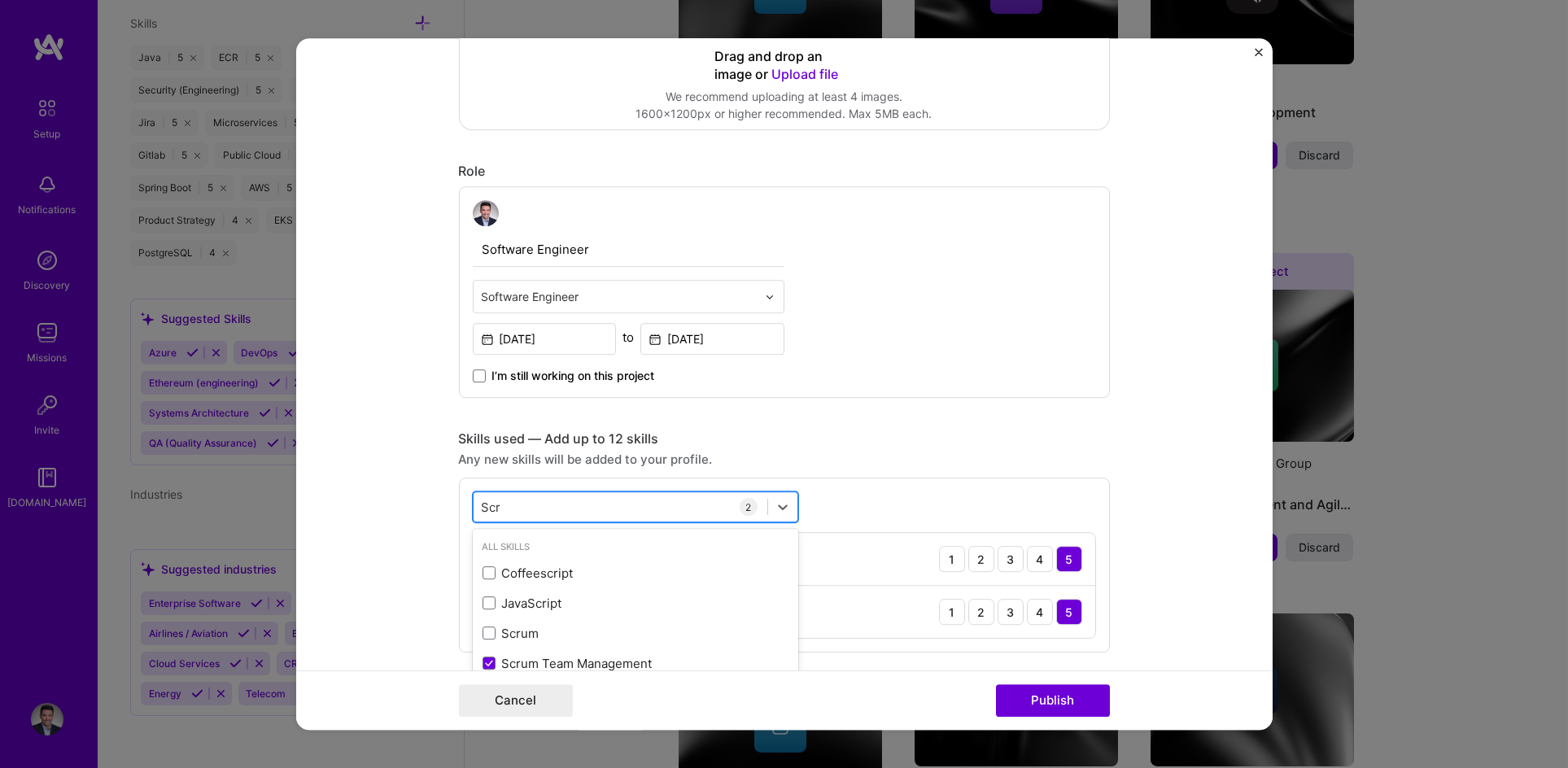
click at [514, 506] on div "Scr Scr" at bounding box center [620, 507] width 294 height 27
type input "S"
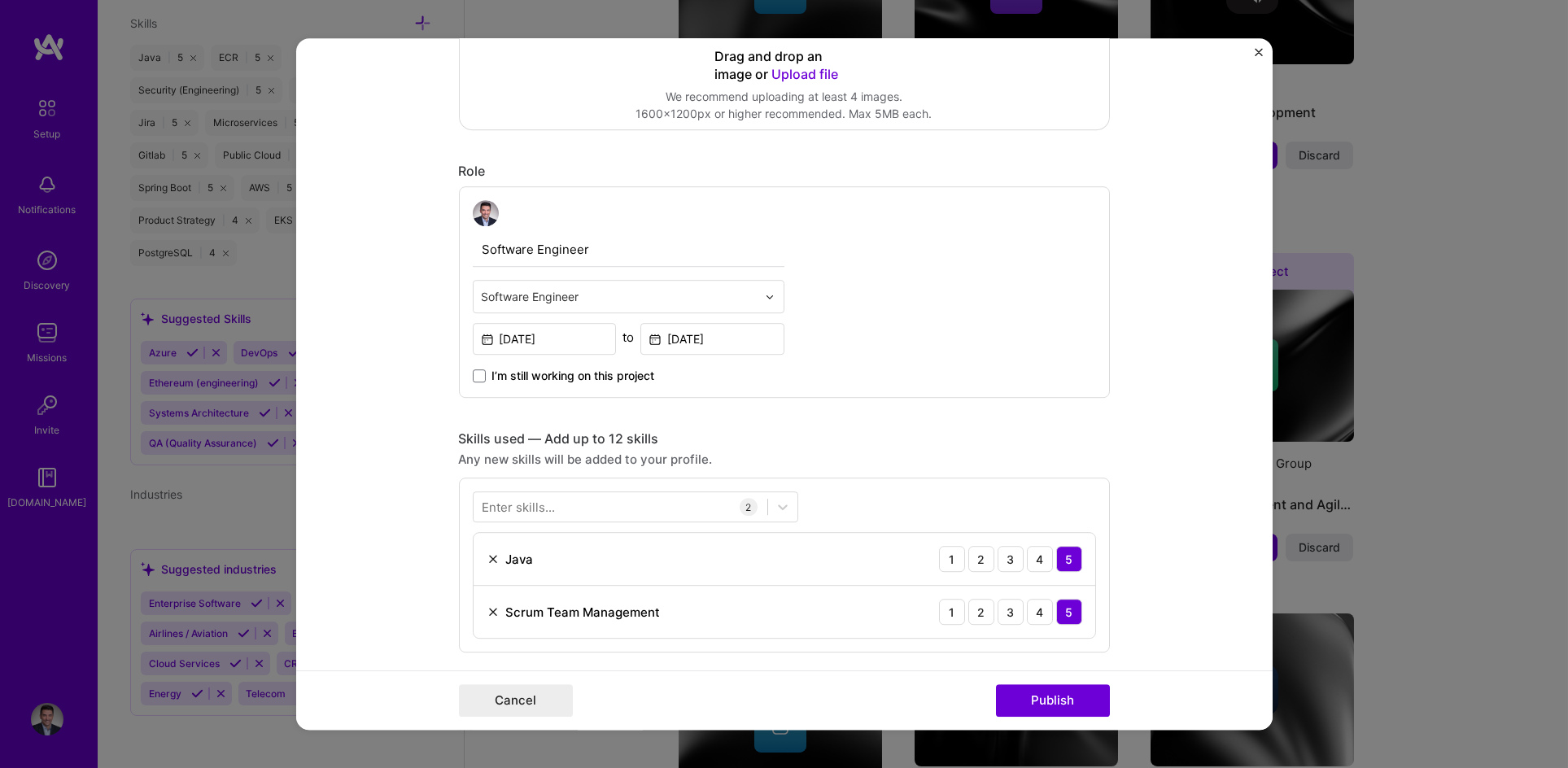
click at [1104, 414] on form "Editing suggested project This project is suggested based on your LinkedIn, res…" at bounding box center [784, 384] width 976 height 691
click at [544, 504] on div "Enter skills..." at bounding box center [518, 507] width 73 height 17
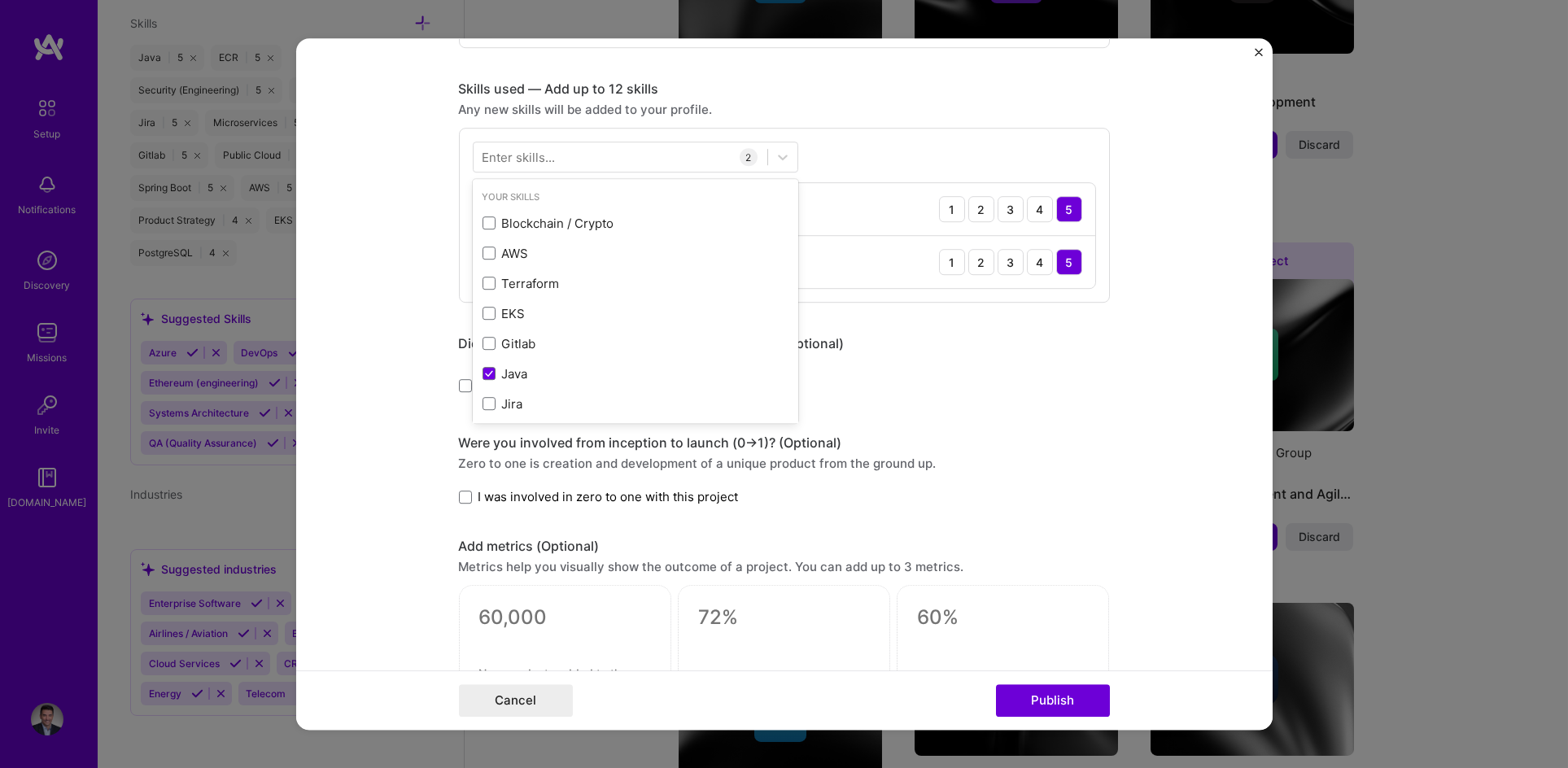
scroll to position [776, 0]
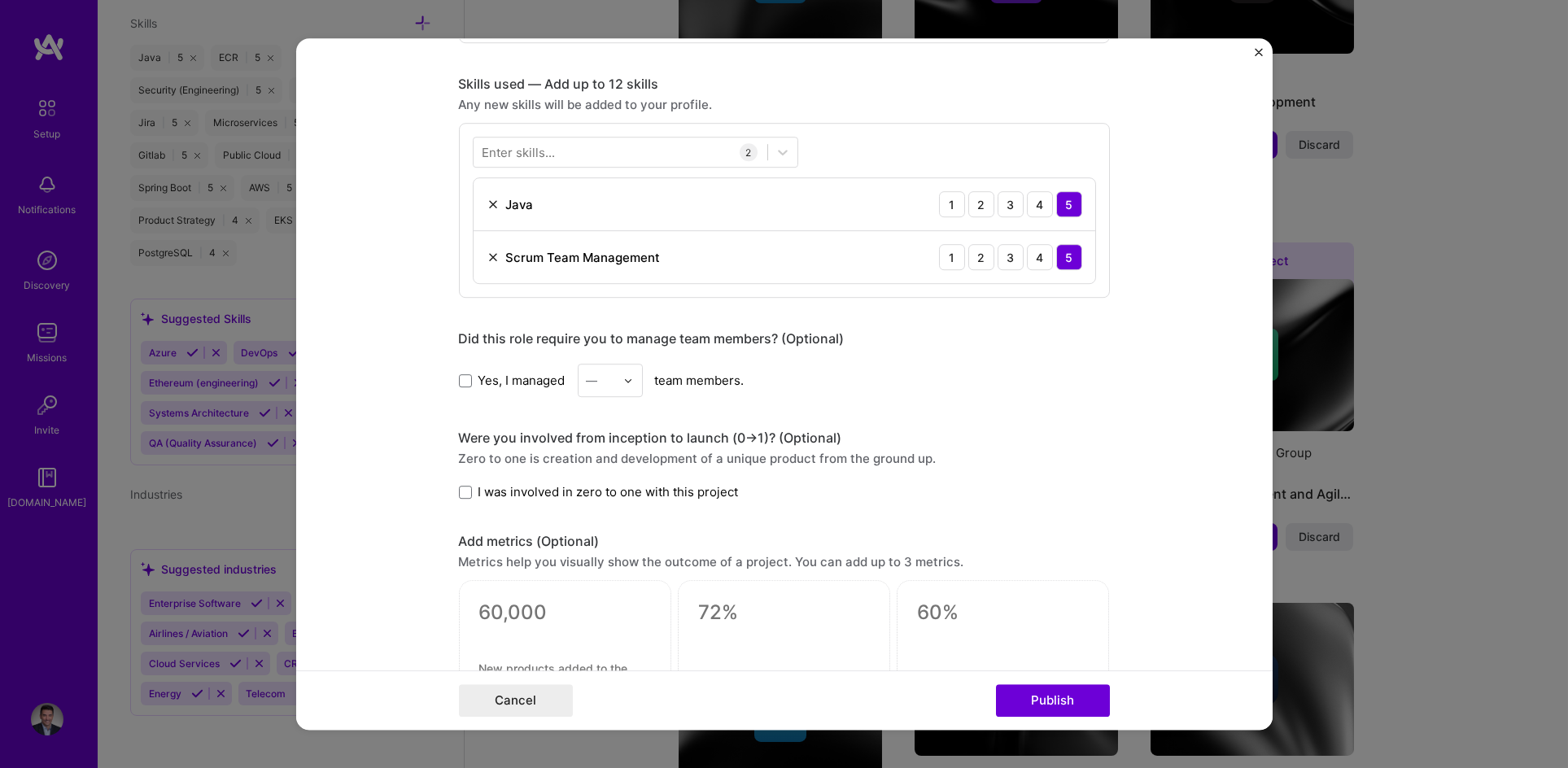
click at [327, 432] on form "Editing suggested project This project is suggested based on your LinkedIn, res…" at bounding box center [784, 384] width 976 height 691
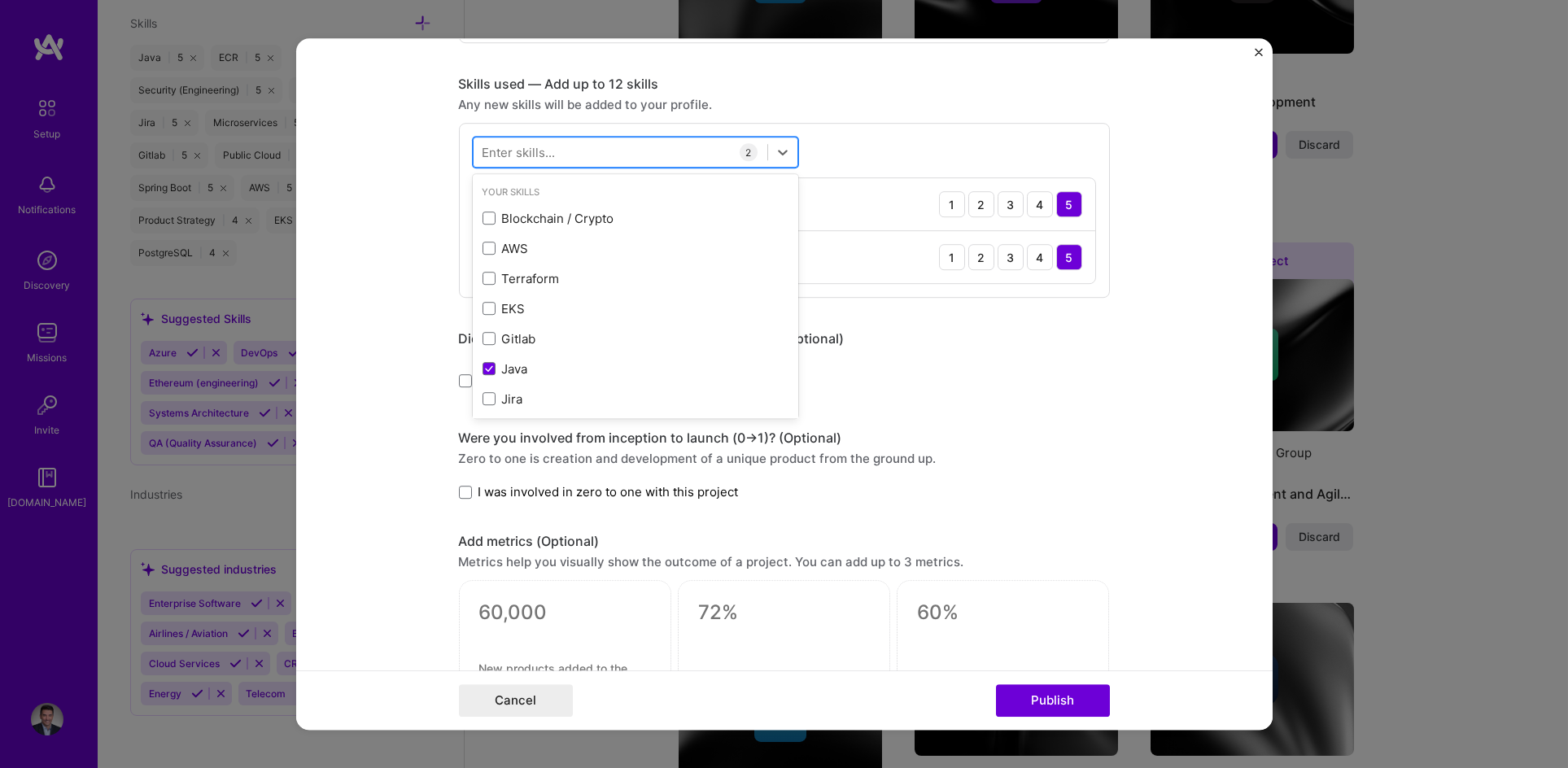
click at [562, 148] on div at bounding box center [620, 152] width 294 height 27
click at [482, 400] on span at bounding box center [488, 399] width 13 height 13
click at [0, 0] on input "checkbox" at bounding box center [0, 0] width 0 height 0
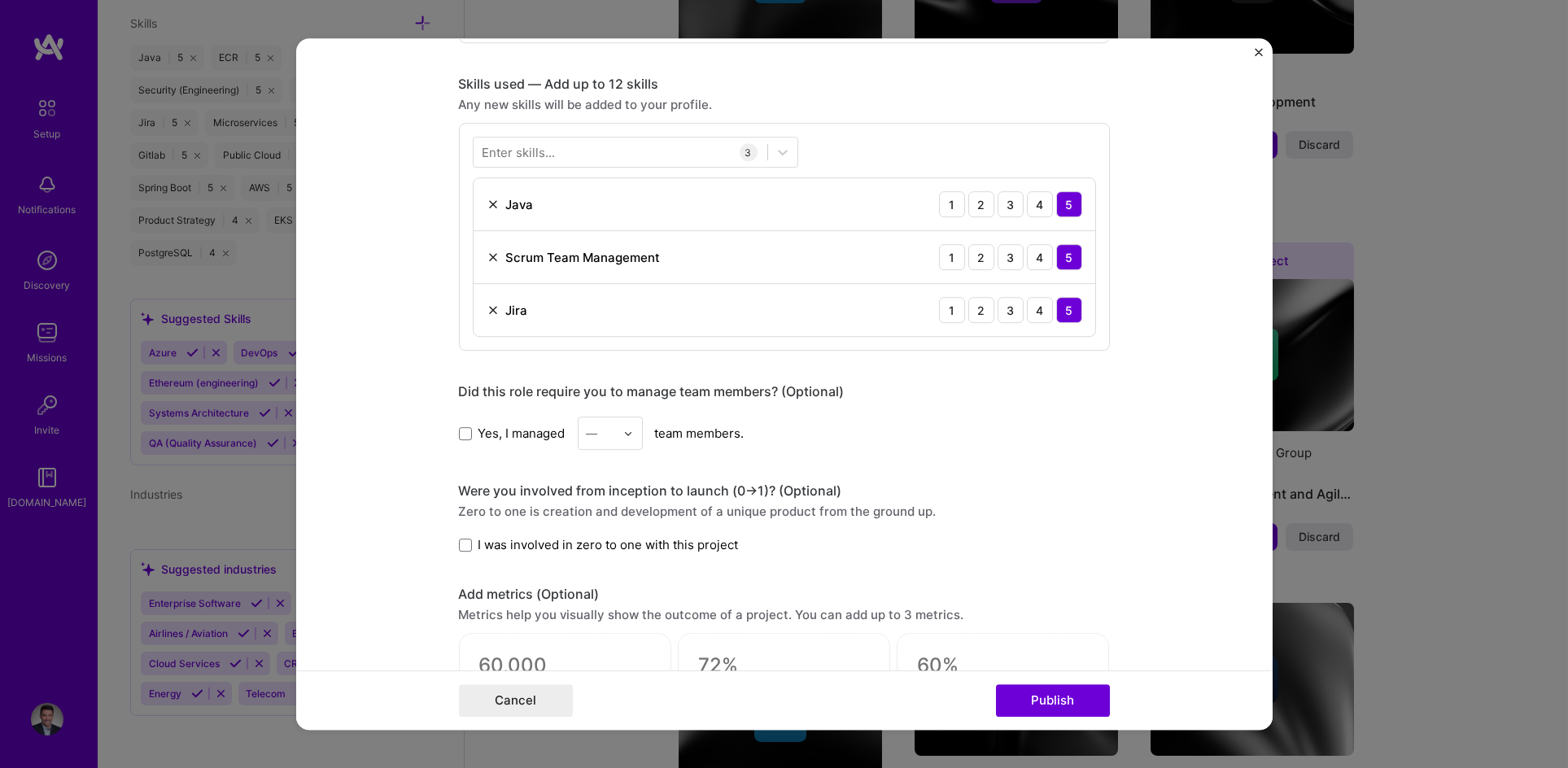
click at [1053, 400] on div "Did this role require you to manage team members? (Optional) Yes, I managed — t…" at bounding box center [784, 416] width 651 height 66
click at [582, 142] on div at bounding box center [620, 152] width 294 height 27
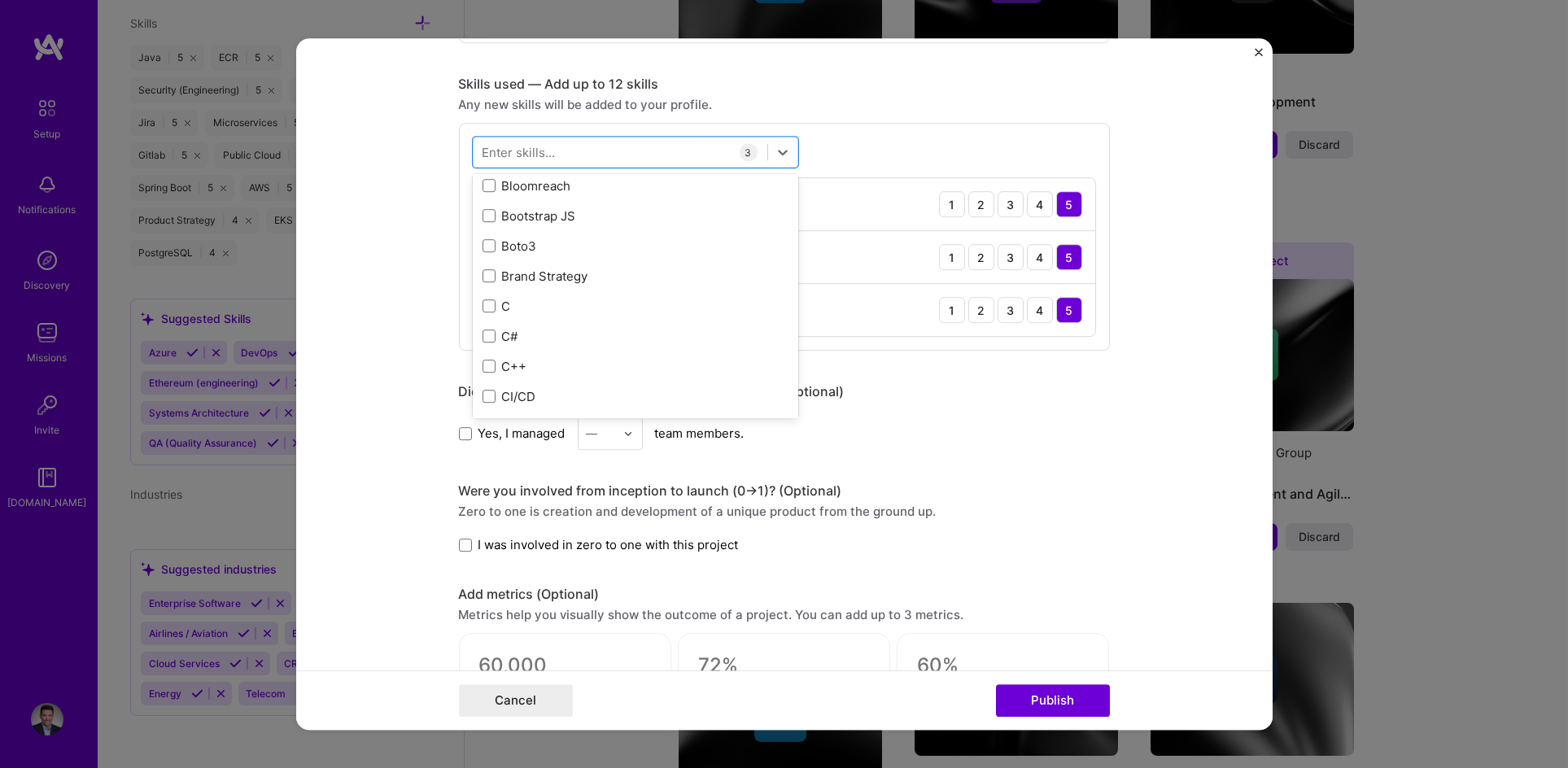
scroll to position [2040, 0]
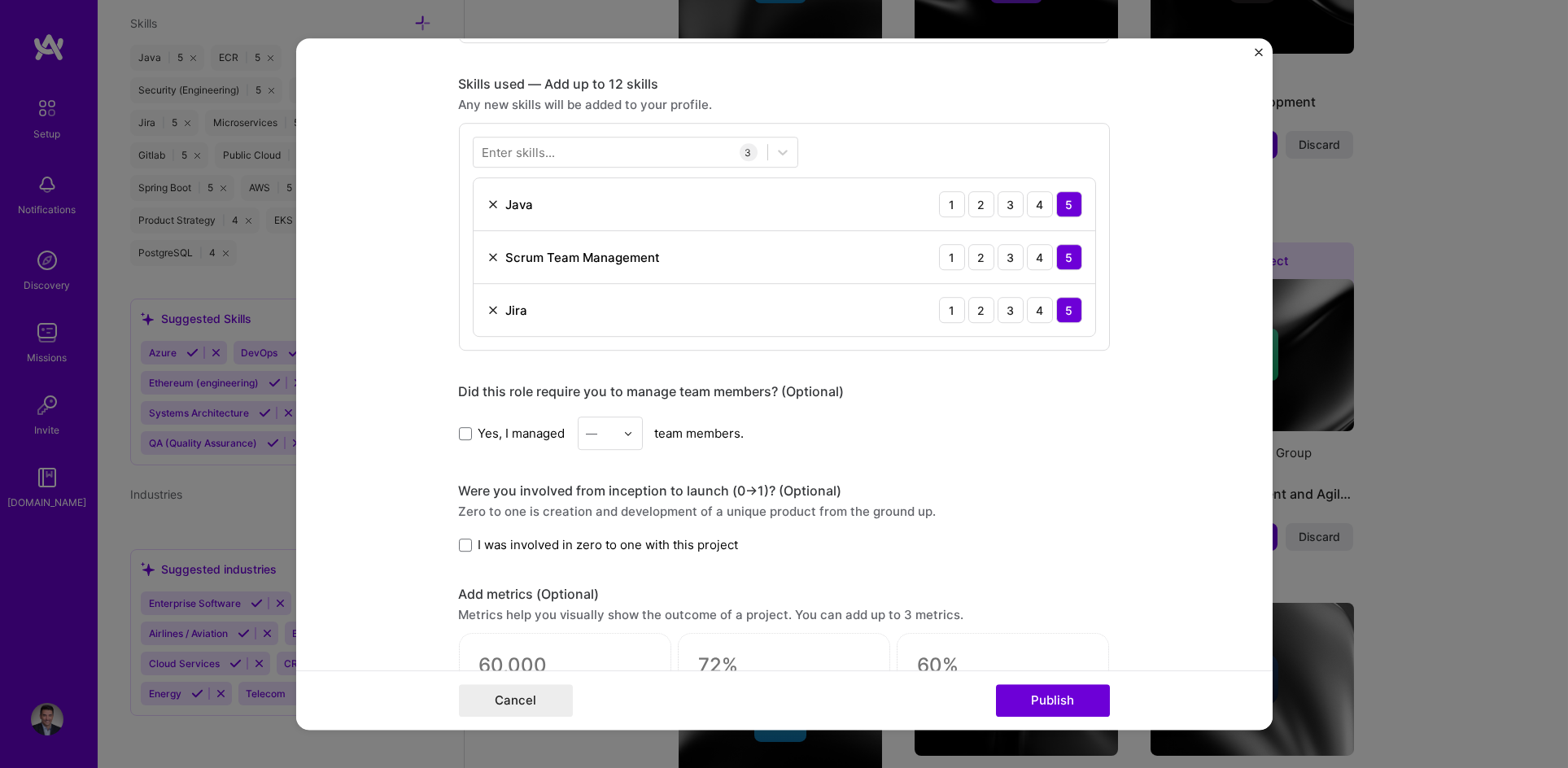
click at [1098, 393] on div "Did this role require you to manage team members? (Optional)" at bounding box center [784, 391] width 651 height 17
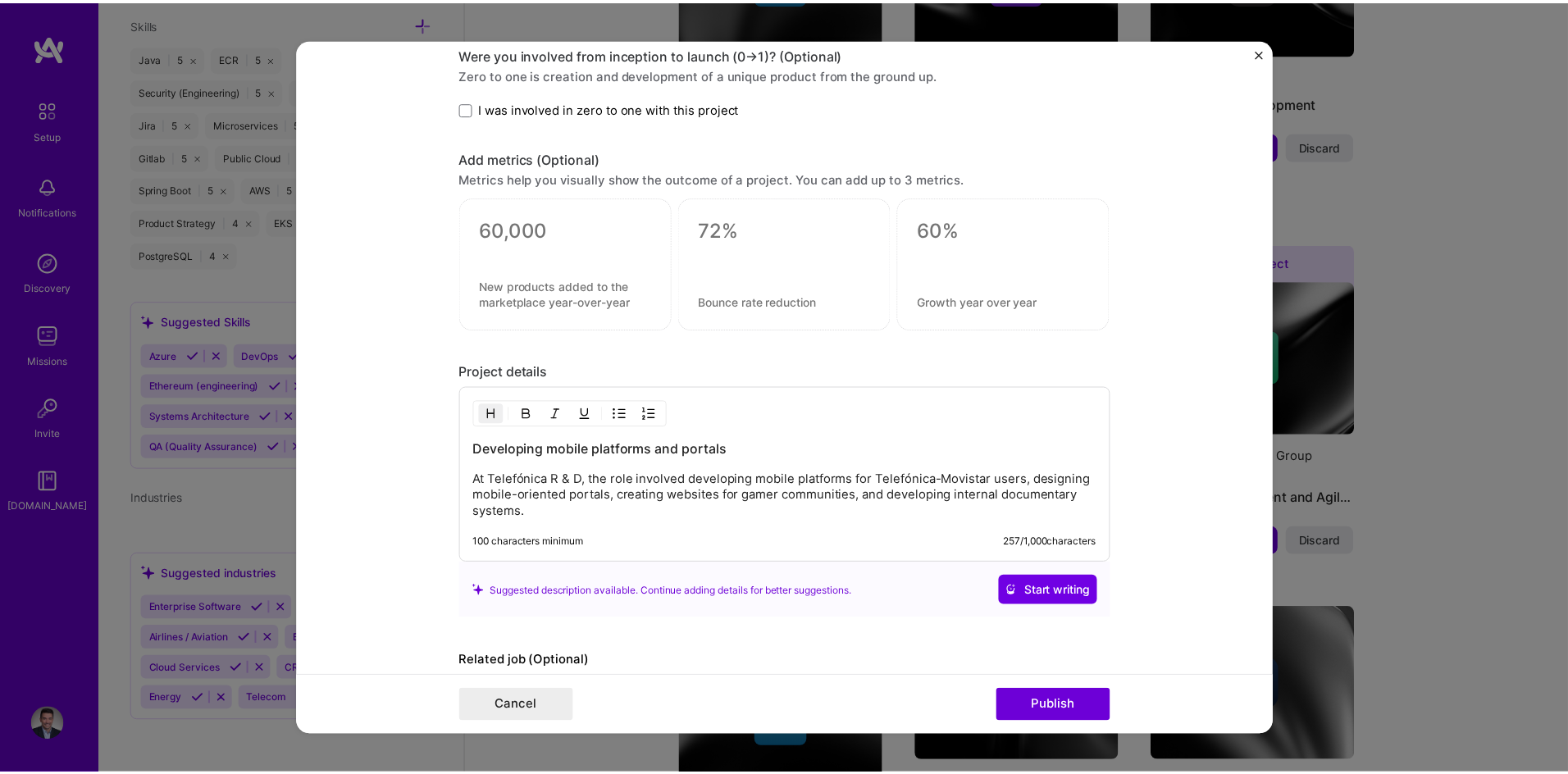
scroll to position [1240, 0]
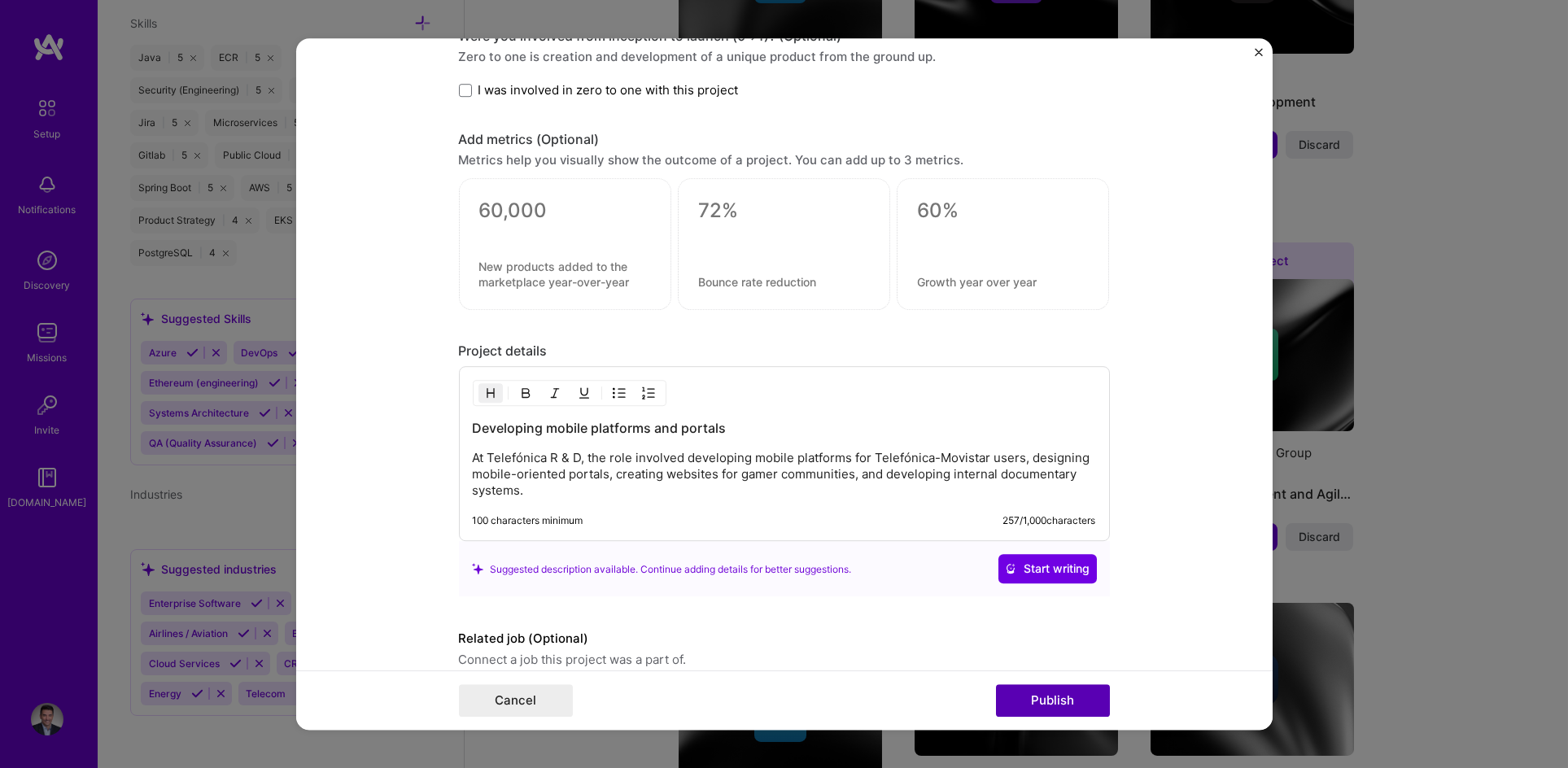
click at [1050, 691] on button "Publish" at bounding box center [1052, 700] width 114 height 33
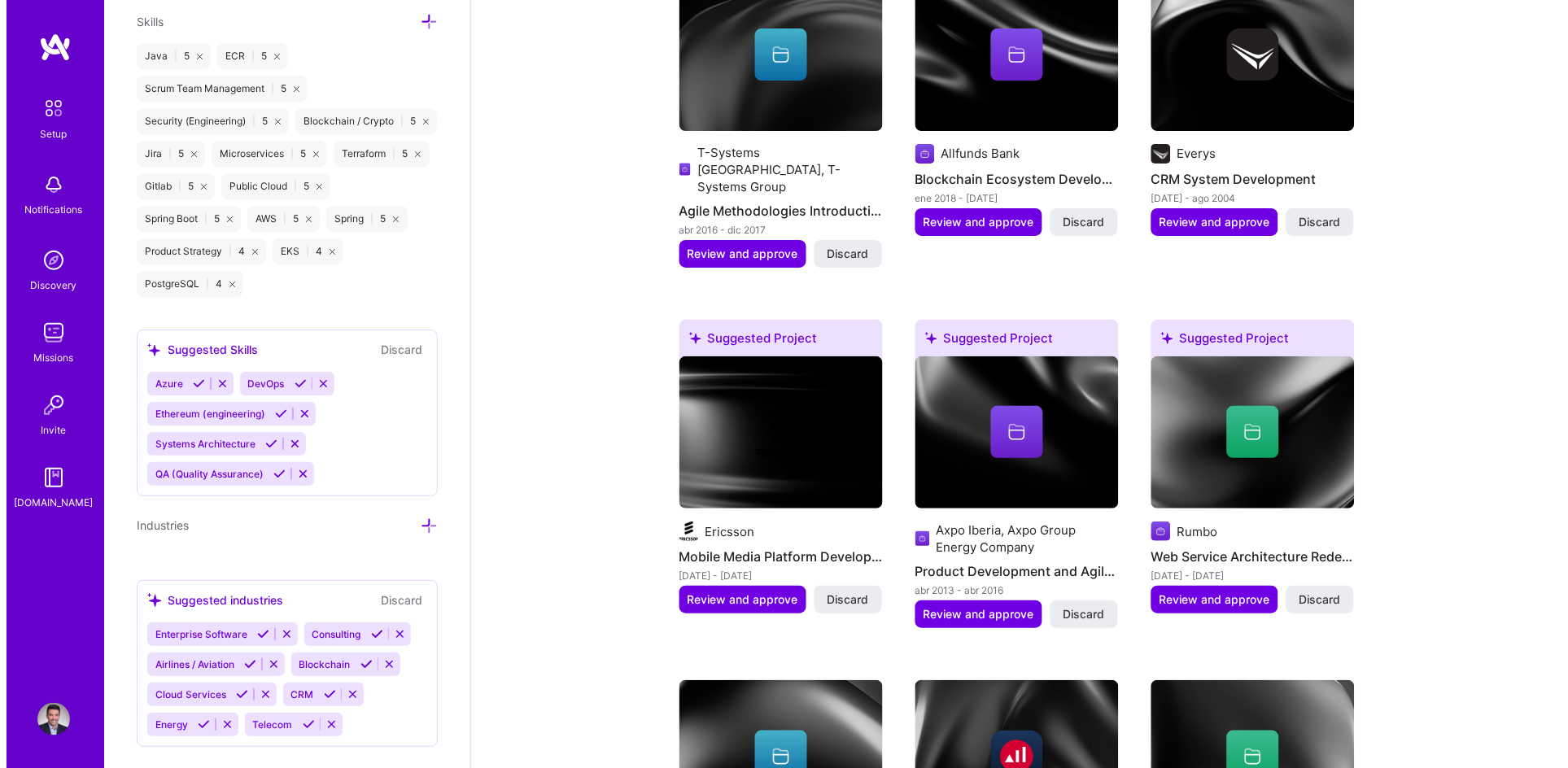
scroll to position [1502, 0]
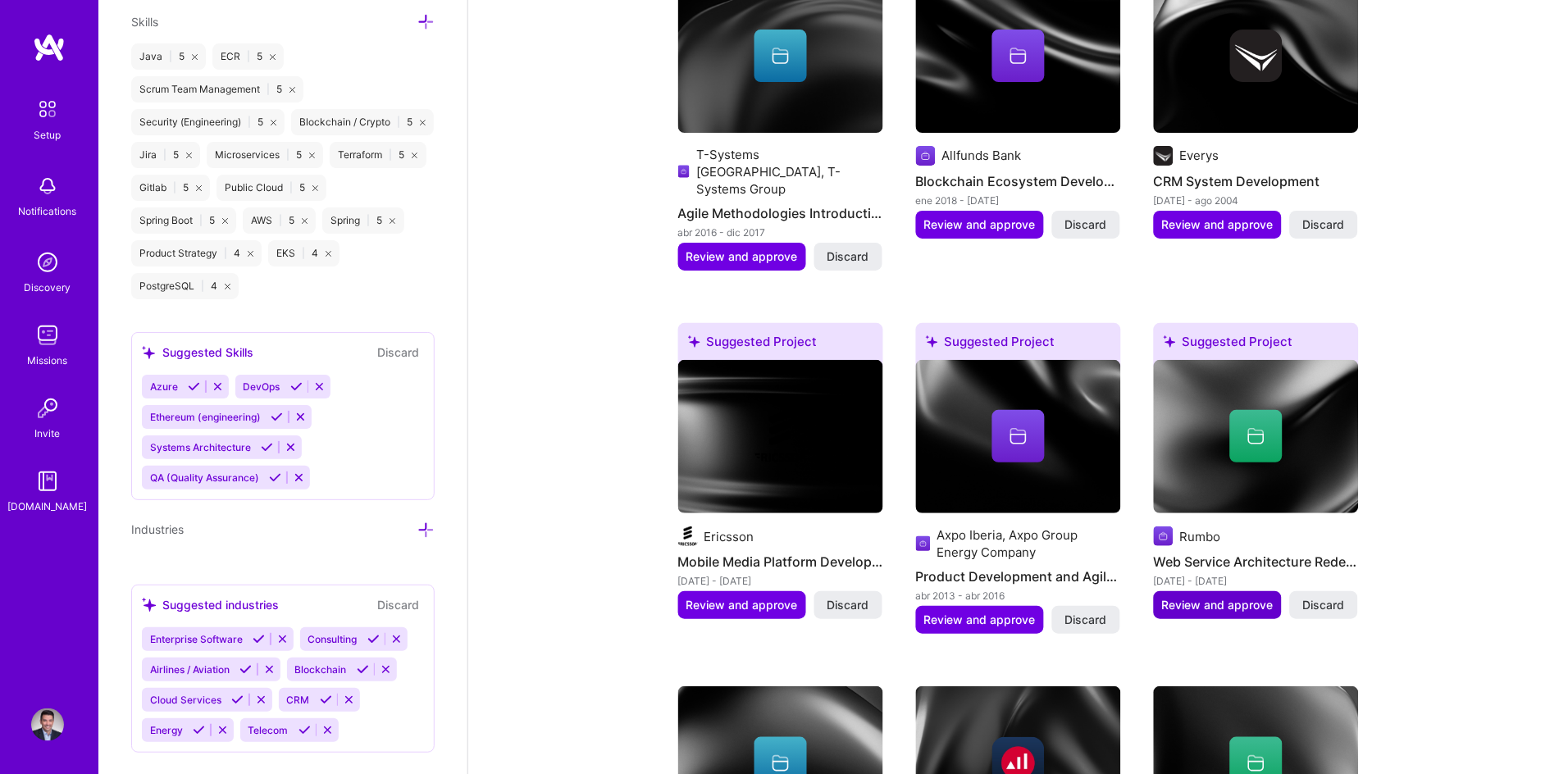
click at [1230, 597] on span "Review and approve" at bounding box center [1217, 604] width 111 height 16
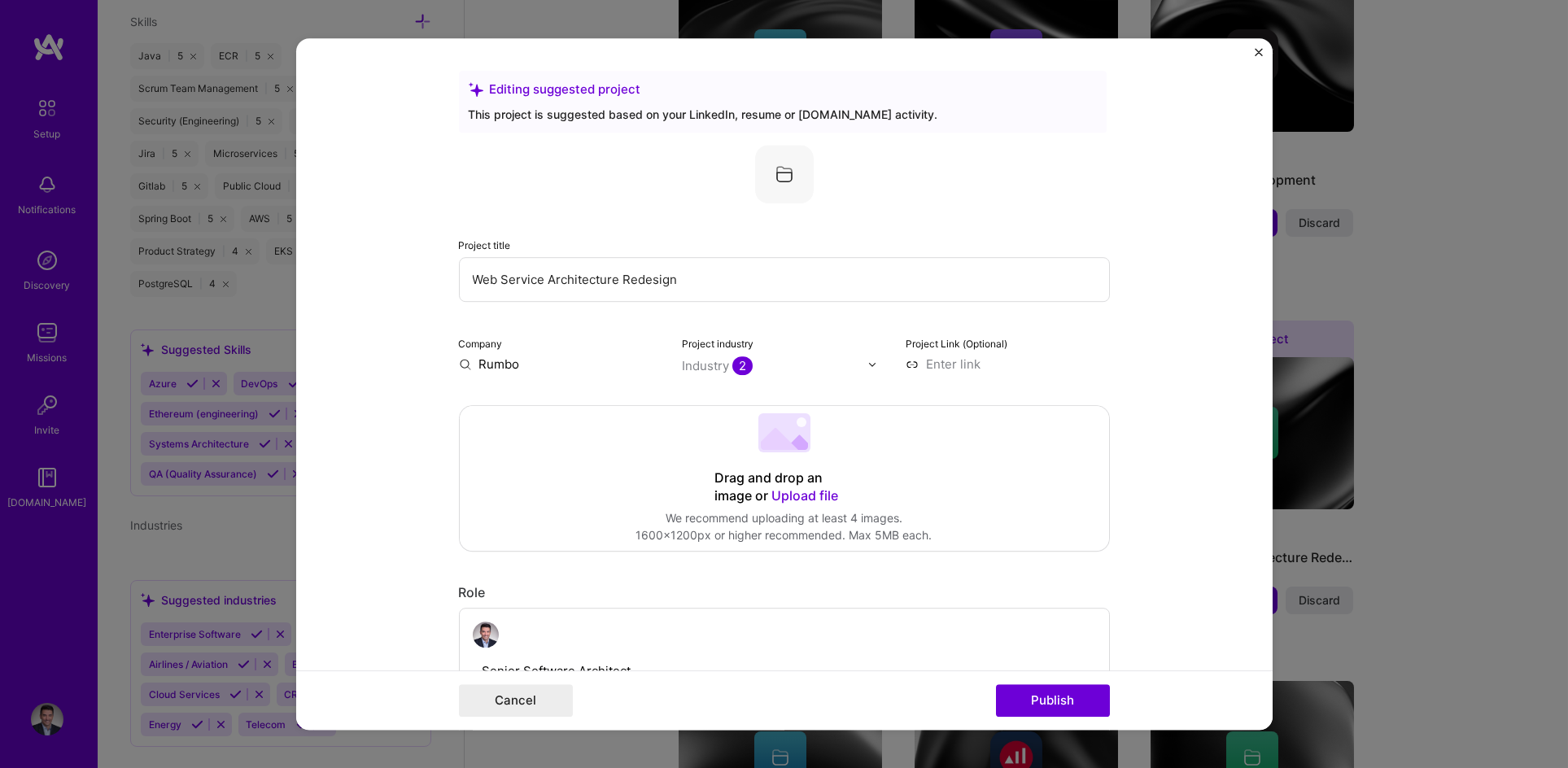
click at [519, 357] on input "Rumbo" at bounding box center [561, 364] width 205 height 17
click at [495, 358] on input "Rumbo" at bounding box center [561, 364] width 205 height 17
click at [584, 361] on input "text" at bounding box center [561, 364] width 205 height 17
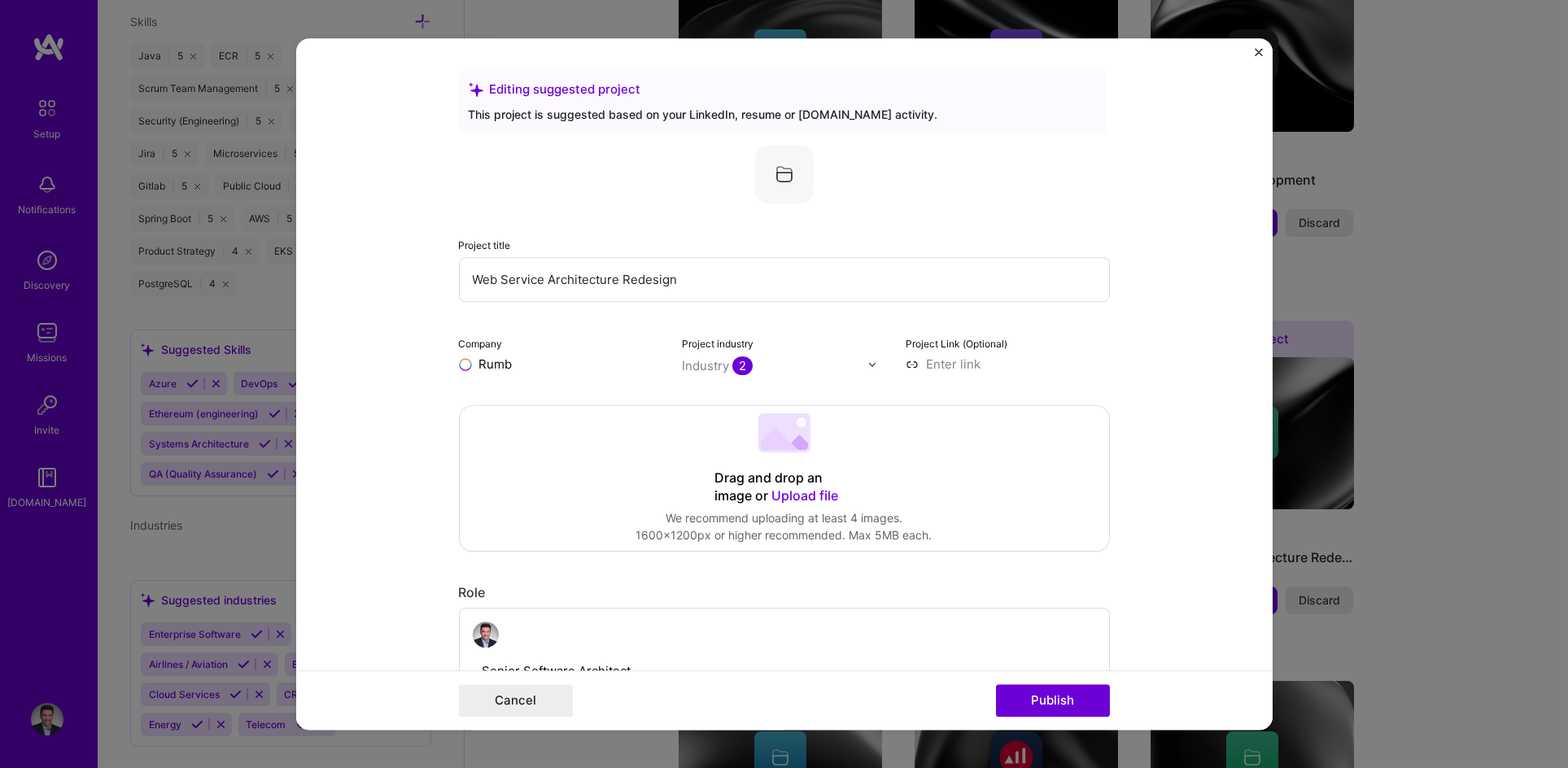
type input "Rumbo"
click at [534, 405] on span "Add company" at bounding box center [504, 401] width 78 height 17
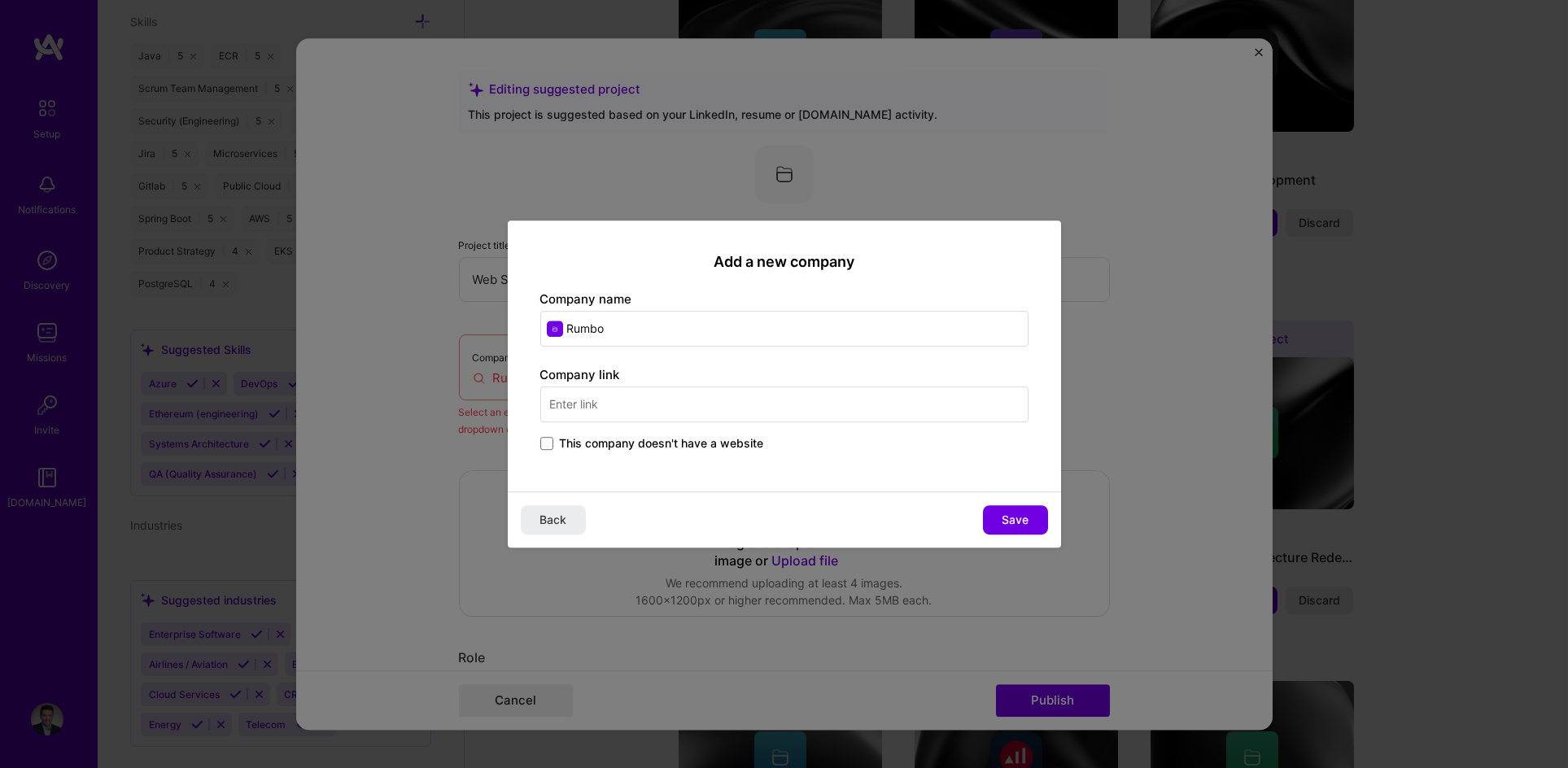
click at [651, 409] on input "text" at bounding box center [784, 404] width 488 height 36
paste input "[URL][DOMAIN_NAME]"
type input "[URL][DOMAIN_NAME]"
click at [1026, 527] on span "Save" at bounding box center [1015, 519] width 27 height 16
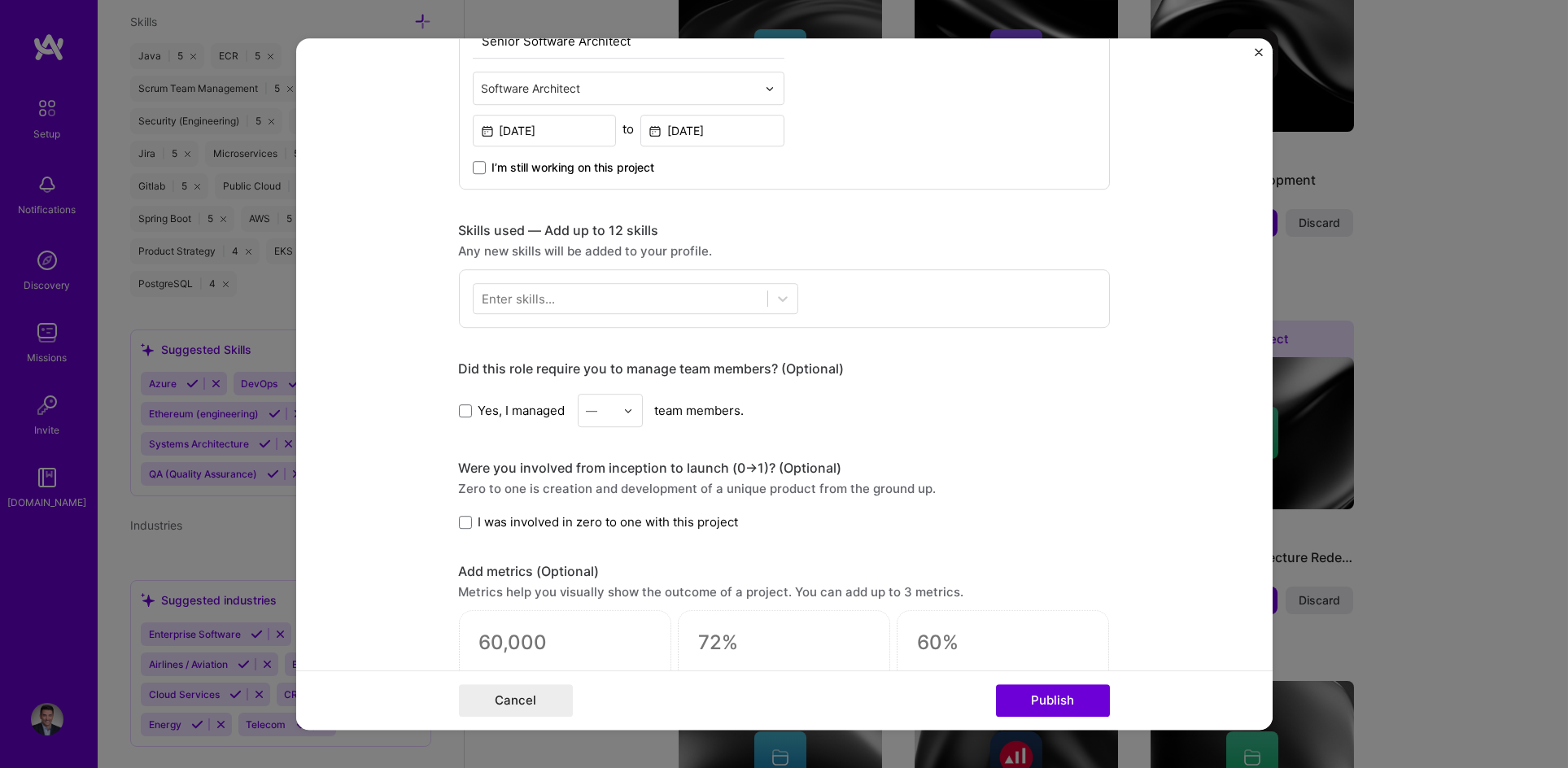
scroll to position [632, 0]
click at [564, 283] on div at bounding box center [620, 296] width 294 height 27
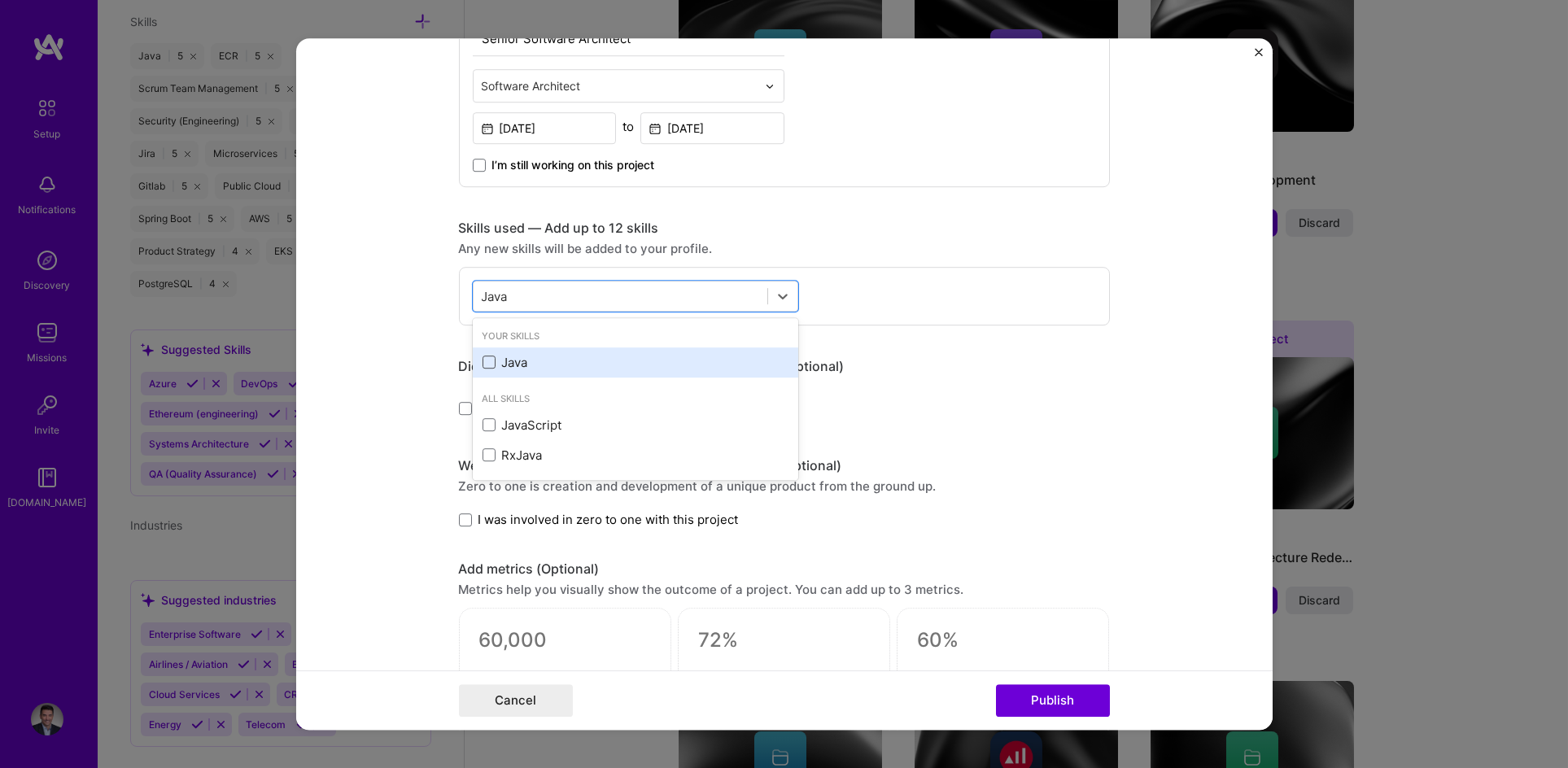
click at [484, 364] on span at bounding box center [488, 363] width 13 height 13
click at [0, 0] on input "checkbox" at bounding box center [0, 0] width 0 height 0
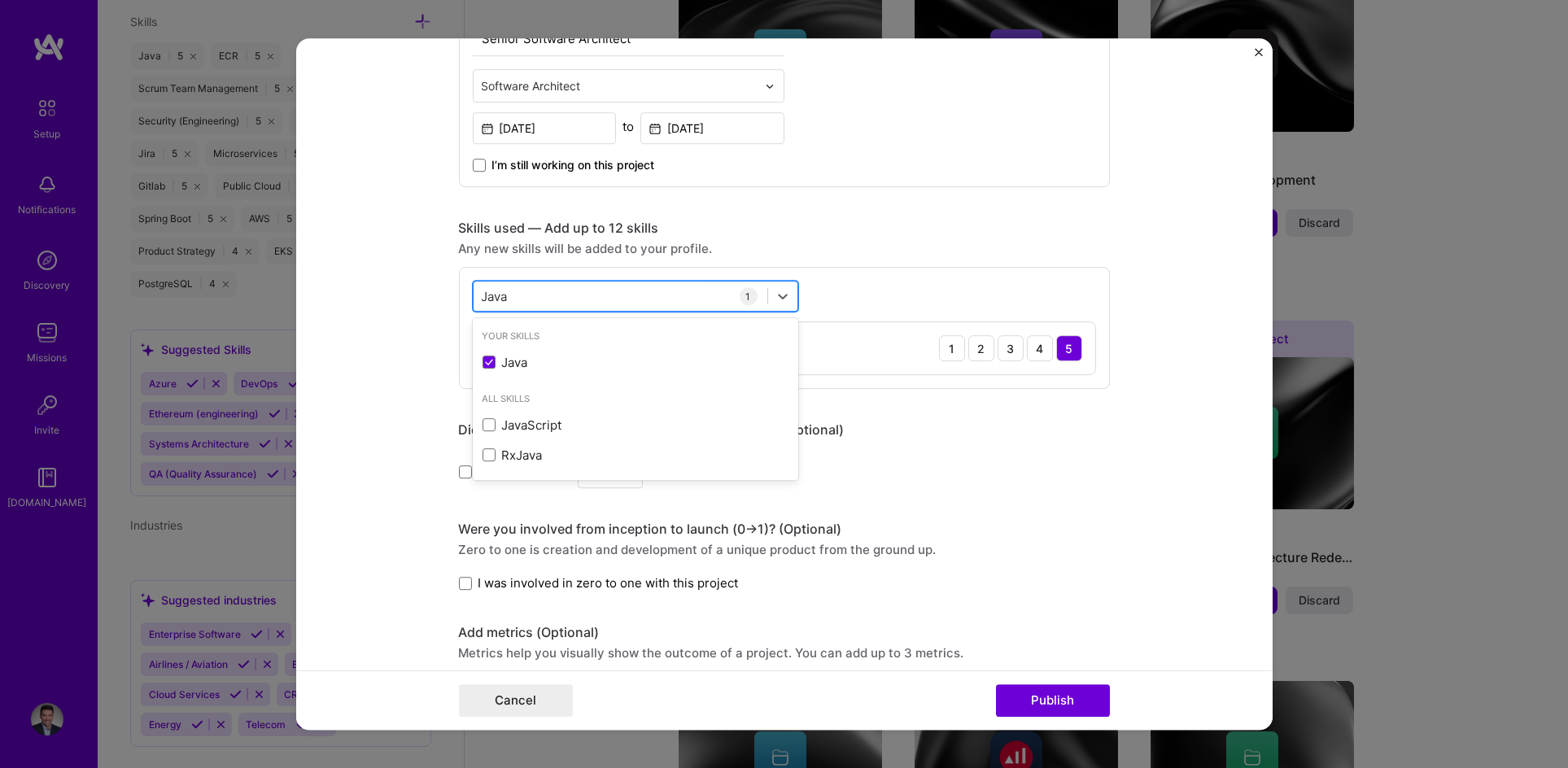
click at [538, 293] on div "Java Java" at bounding box center [620, 296] width 294 height 27
type input "S"
type input "P"
type input "S"
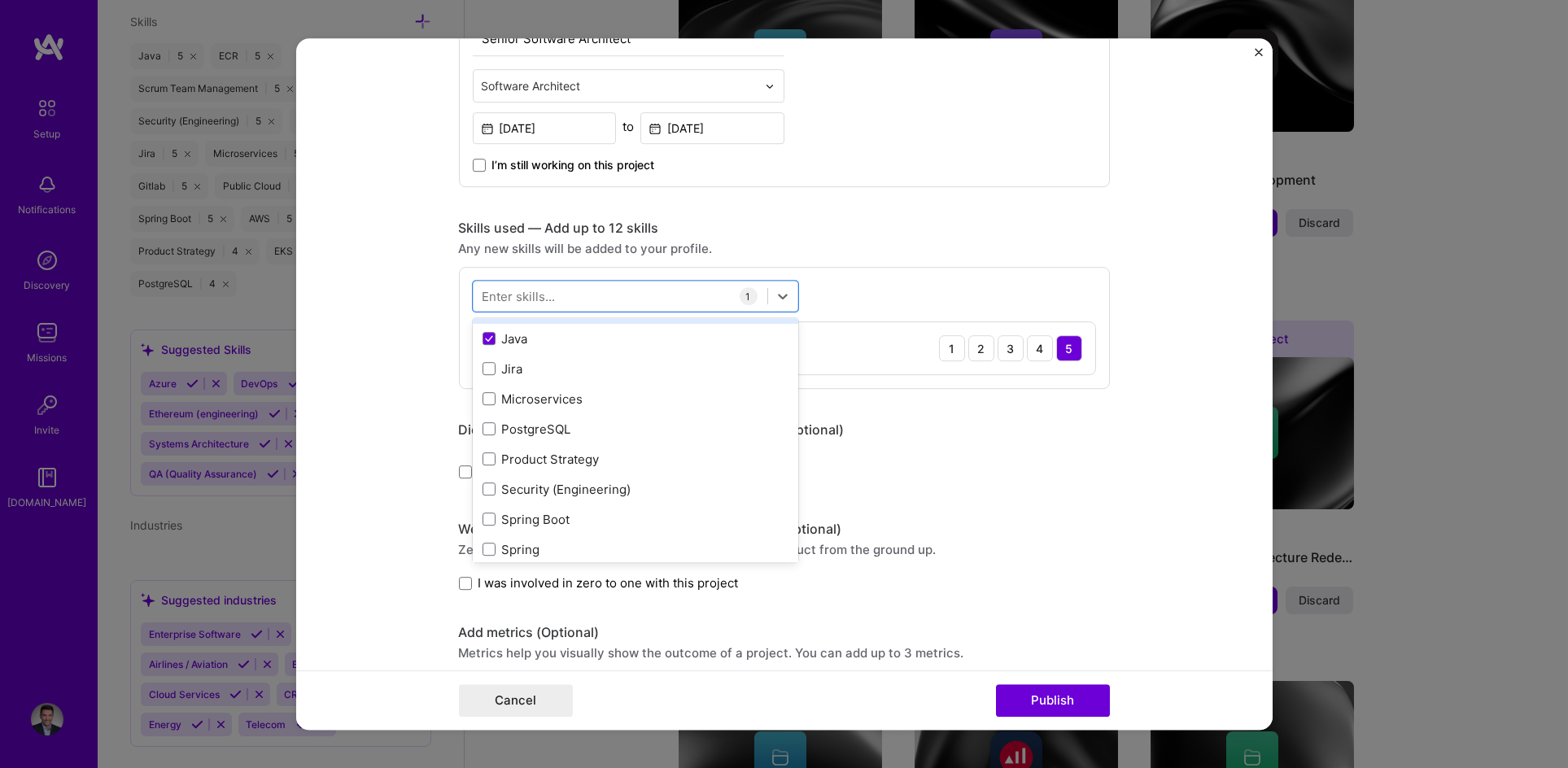
scroll to position [177, 0]
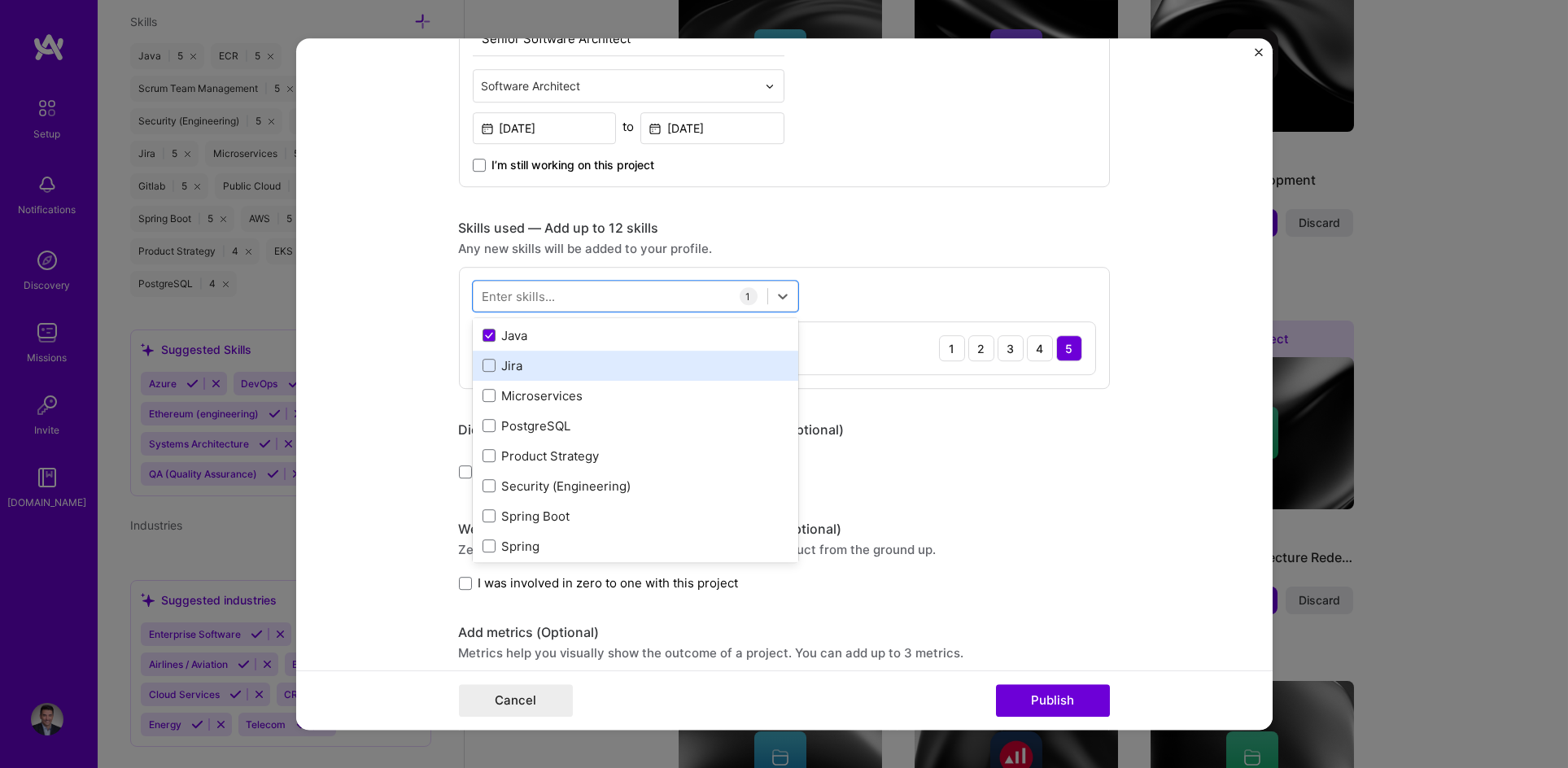
click at [489, 368] on div "Jira" at bounding box center [635, 365] width 306 height 17
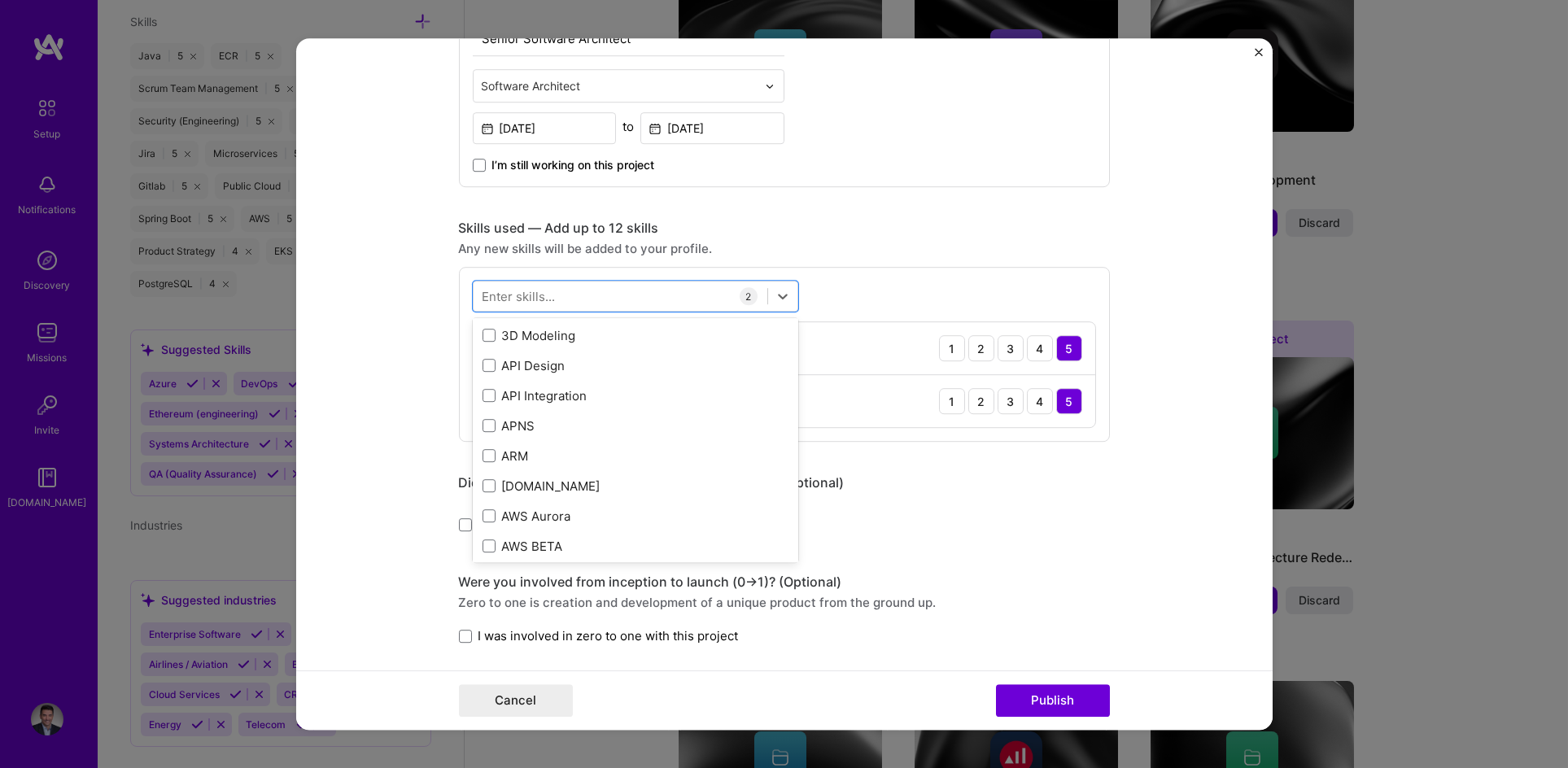
scroll to position [599, 0]
click at [482, 402] on span at bounding box center [488, 397] width 13 height 13
click at [0, 0] on input "checkbox" at bounding box center [0, 0] width 0 height 0
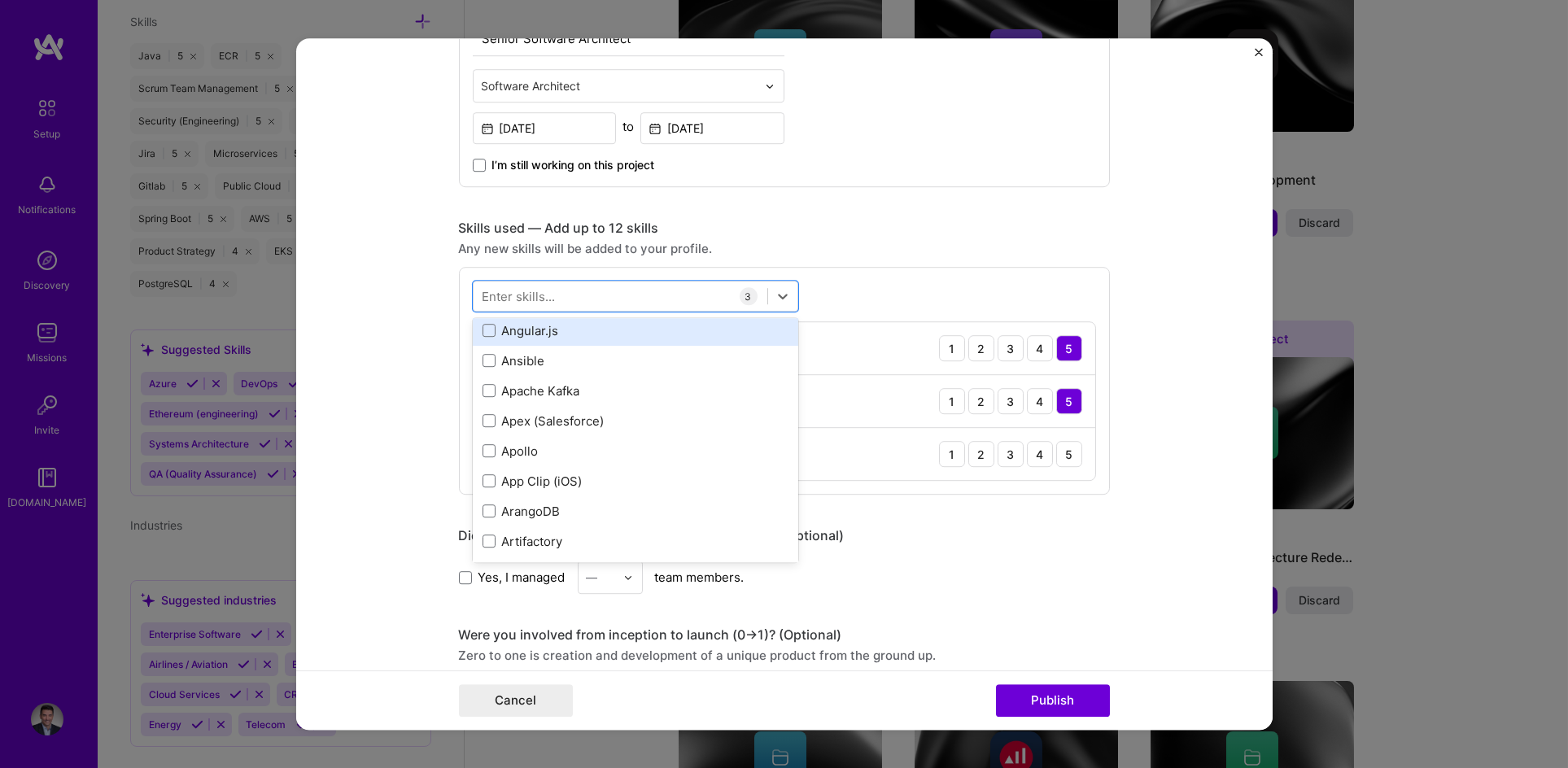
scroll to position [1419, 0]
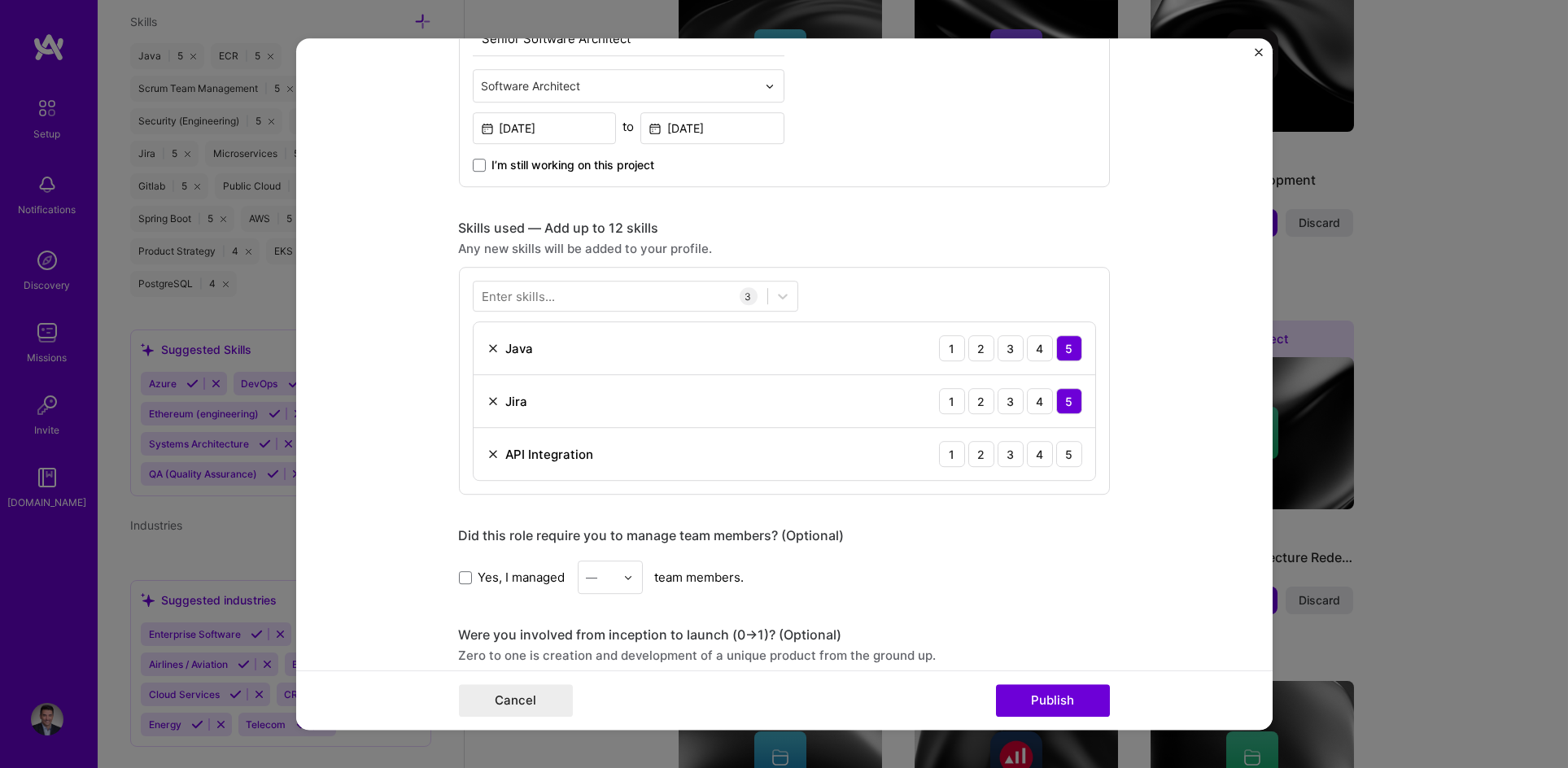
click at [390, 421] on form "Editing suggested project This project is suggested based on your LinkedIn, res…" at bounding box center [784, 384] width 976 height 691
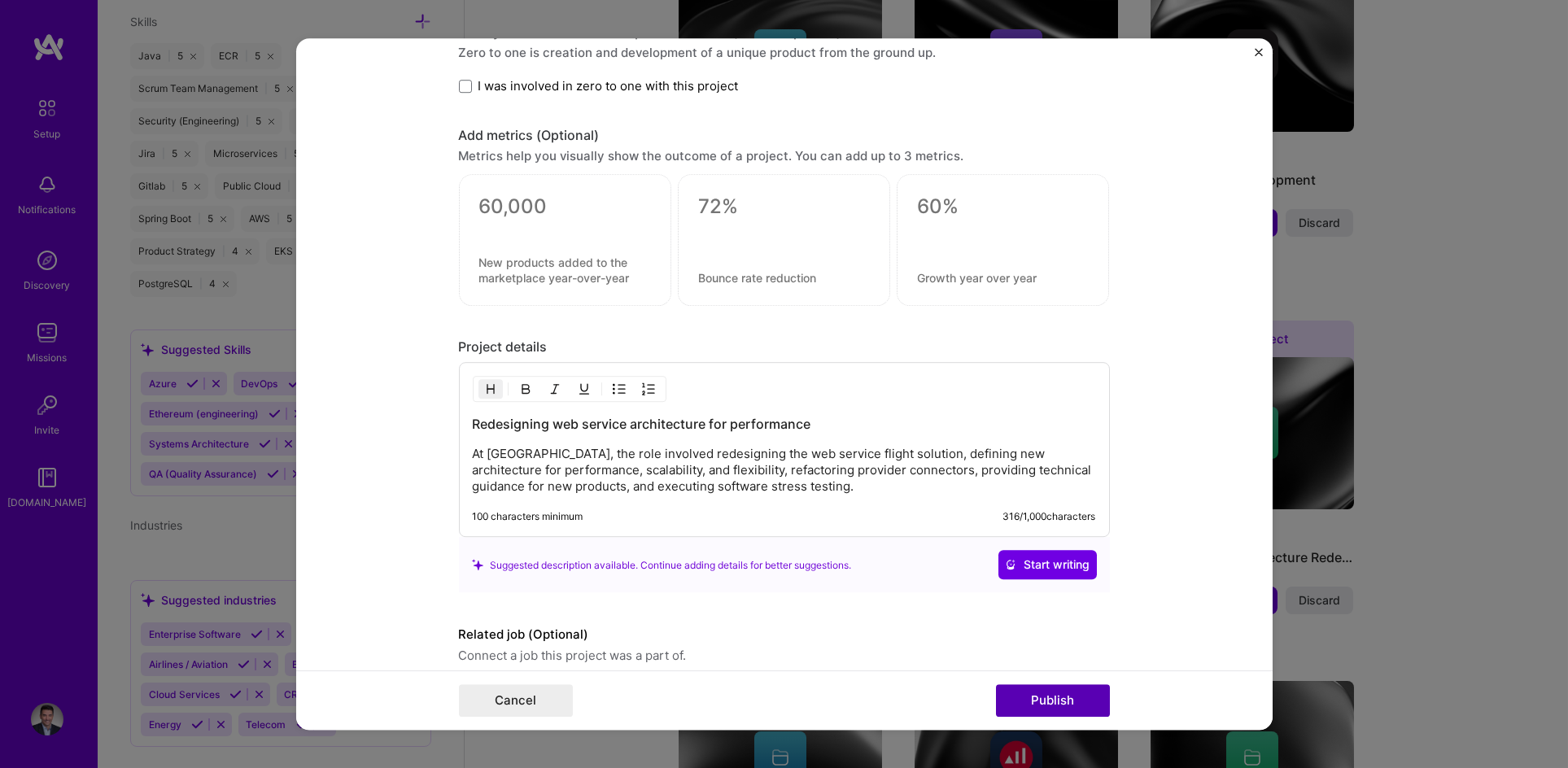
scroll to position [1242, 0]
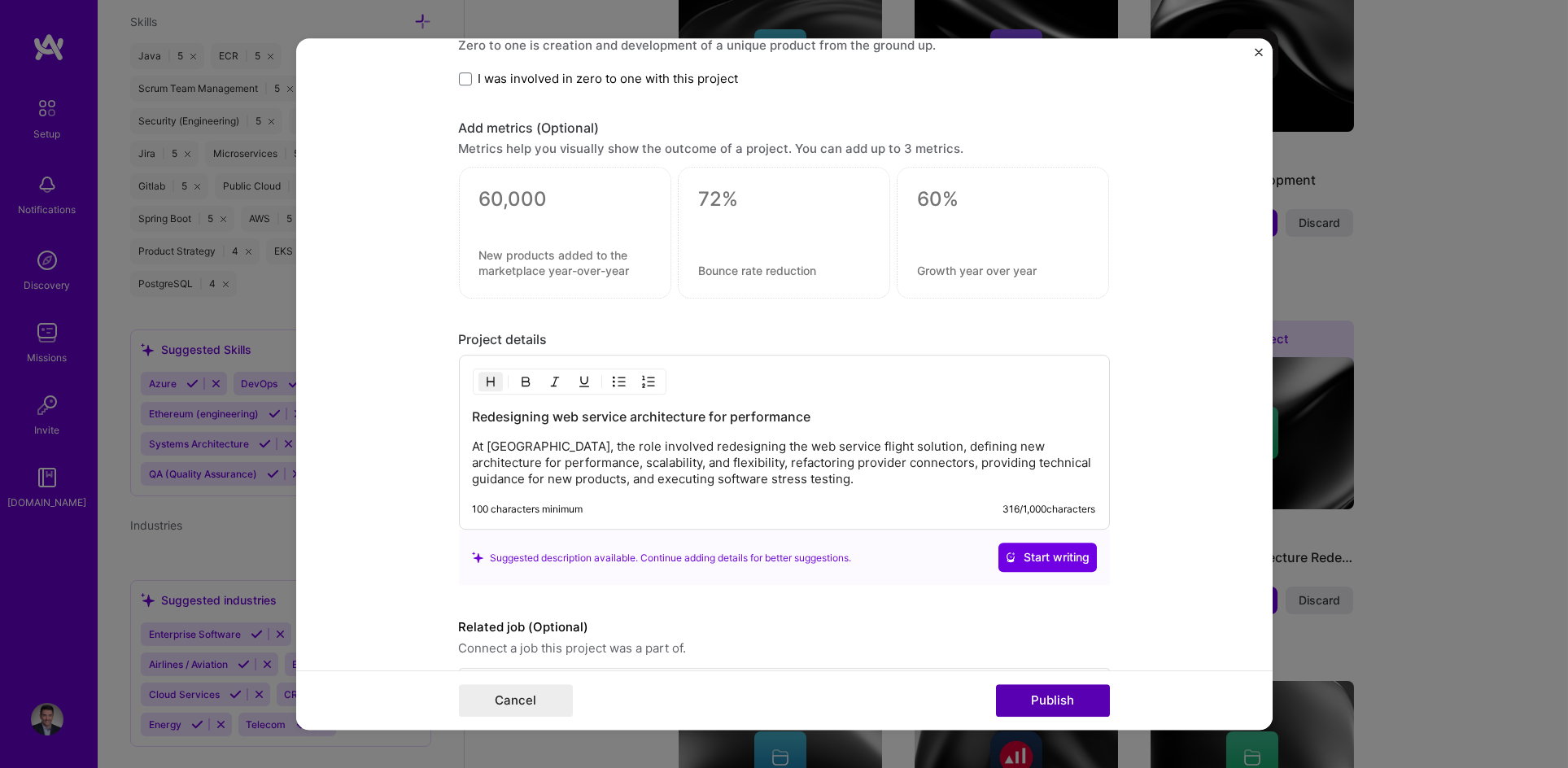
click at [1059, 698] on button "Publish" at bounding box center [1052, 700] width 114 height 33
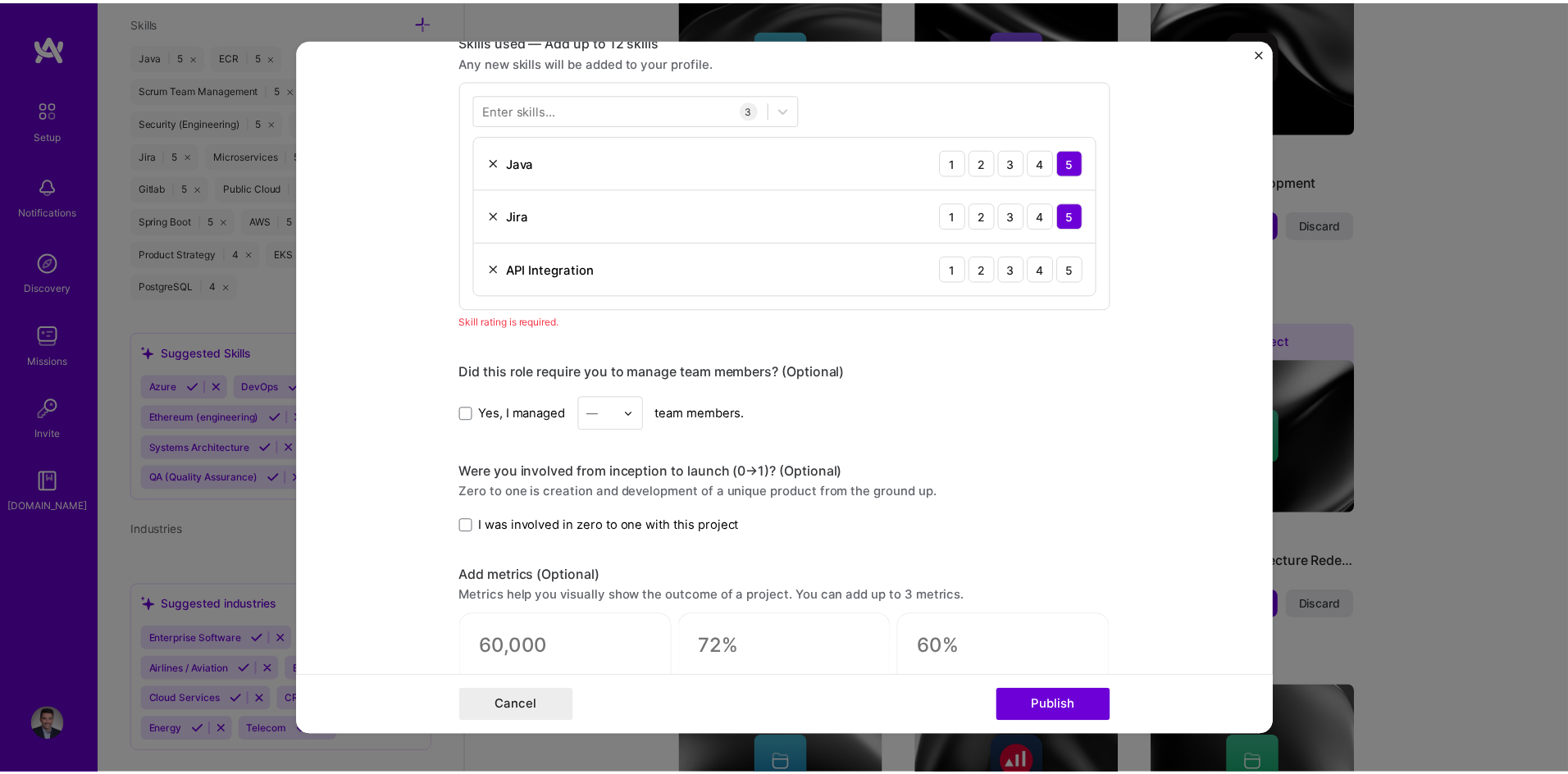
scroll to position [820, 0]
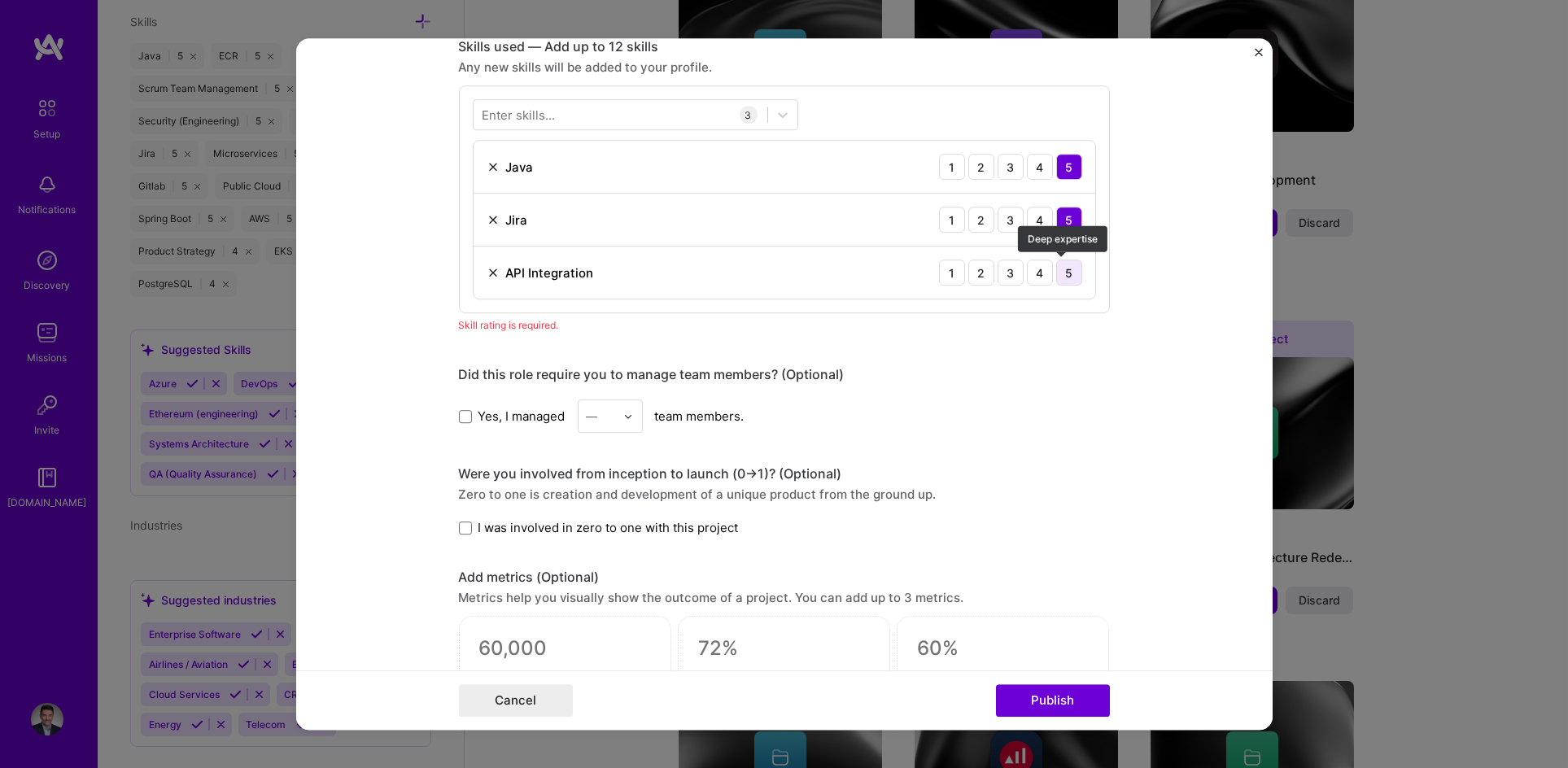
click at [1060, 274] on div "5" at bounding box center [1069, 272] width 26 height 26
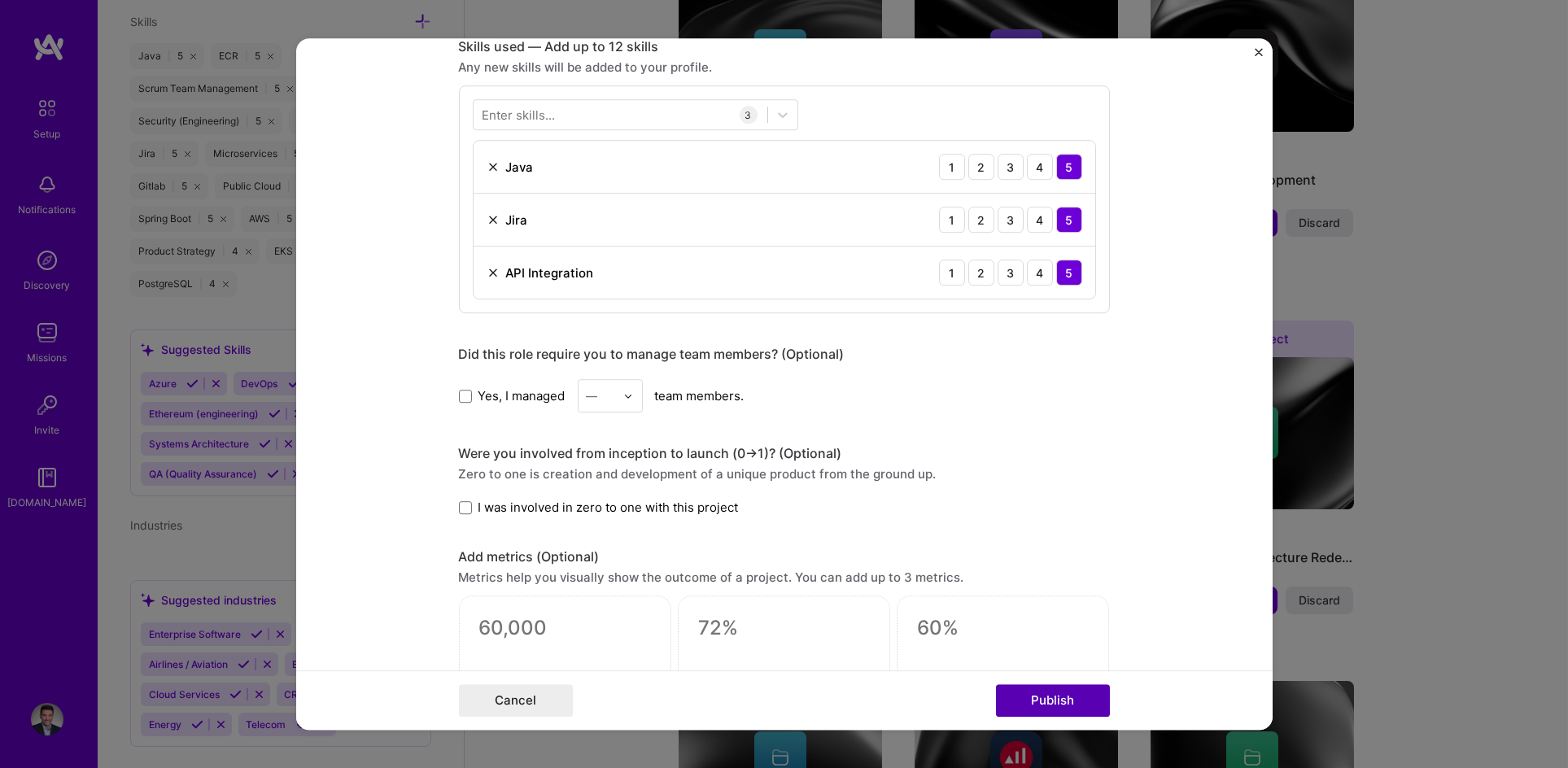
click at [1054, 702] on button "Publish" at bounding box center [1052, 700] width 114 height 33
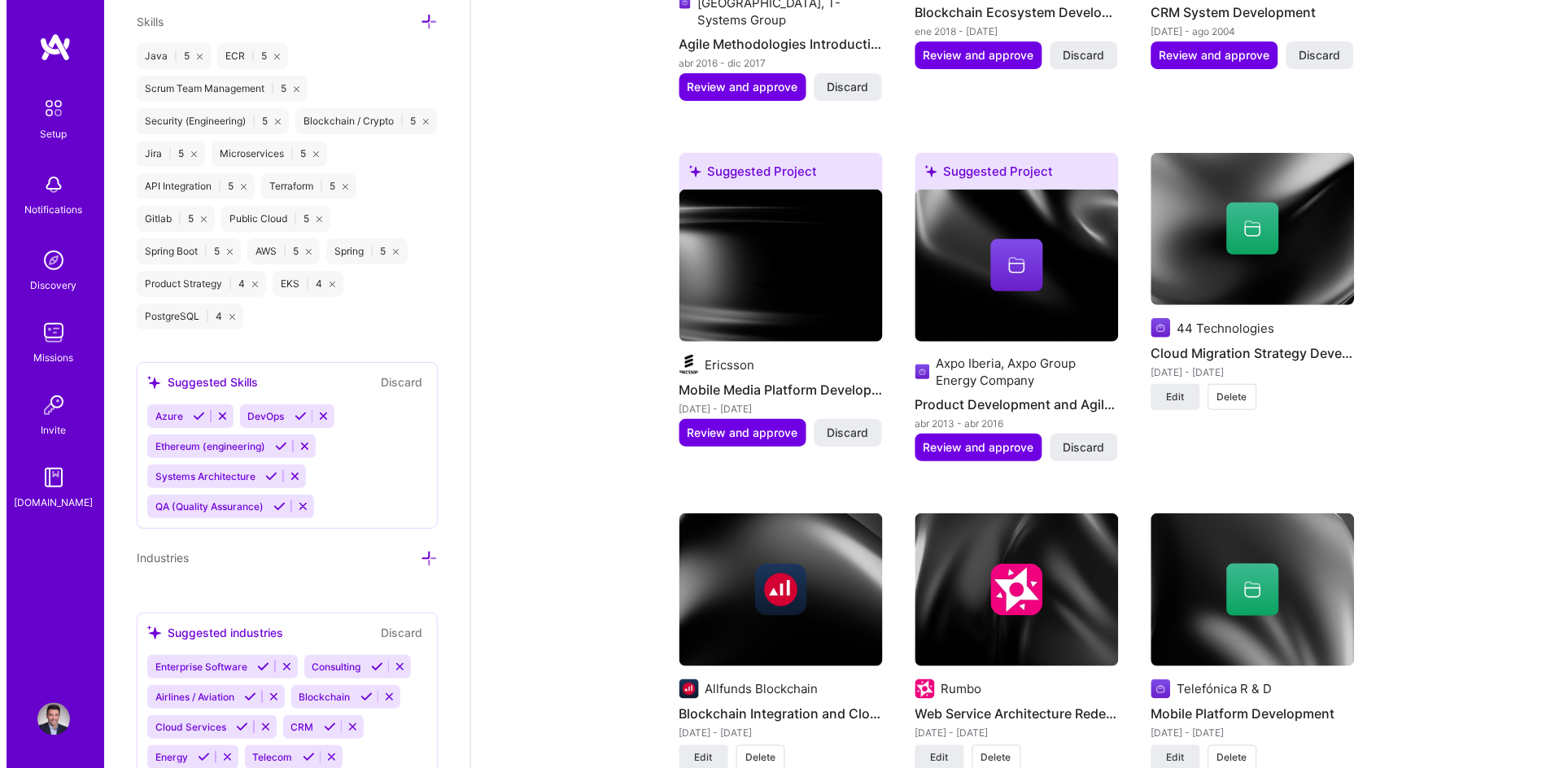
scroll to position [1669, 0]
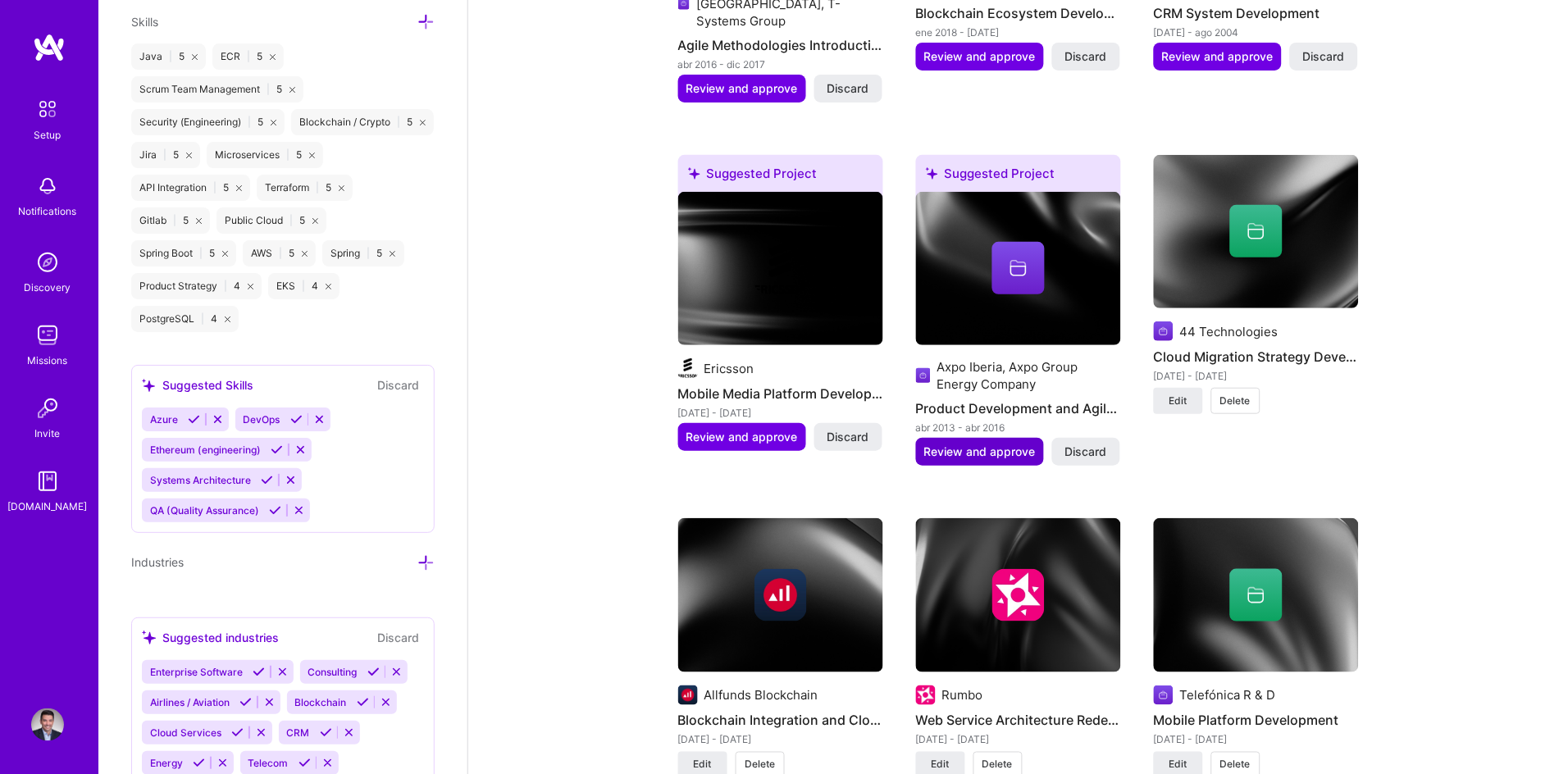
click at [974, 443] on span "Review and approve" at bounding box center [979, 451] width 111 height 16
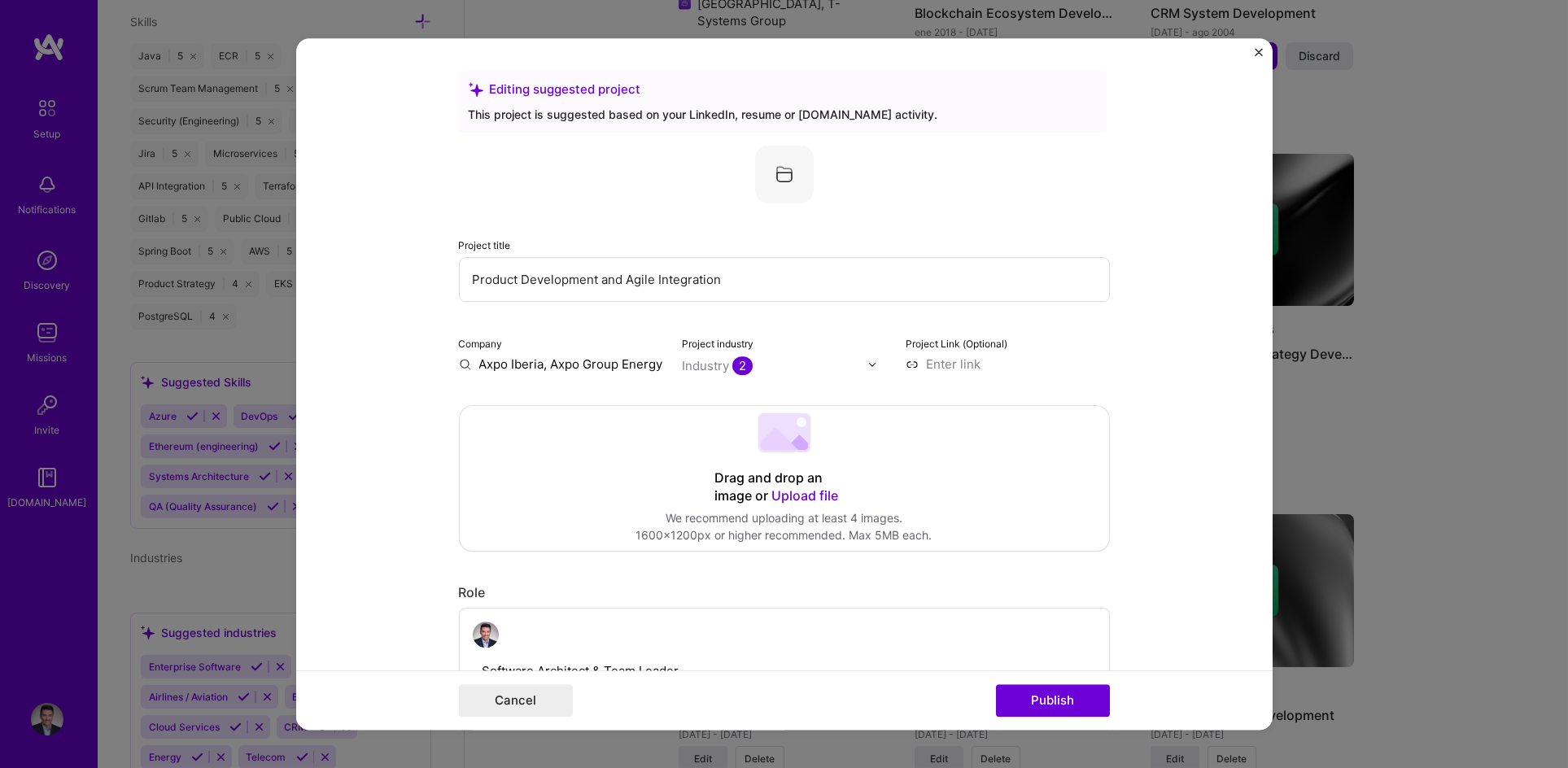
click at [509, 362] on input "Axpo Iberia, Axpo Group Energy Company" at bounding box center [561, 364] width 205 height 17
drag, startPoint x: 658, startPoint y: 364, endPoint x: 451, endPoint y: 368, distance: 207.0
click at [451, 368] on form "Editing suggested project This project is suggested based on your LinkedIn, res…" at bounding box center [784, 384] width 976 height 691
click at [531, 369] on input "Axpo Iberia, Axpo Group Energy Company" at bounding box center [561, 364] width 205 height 17
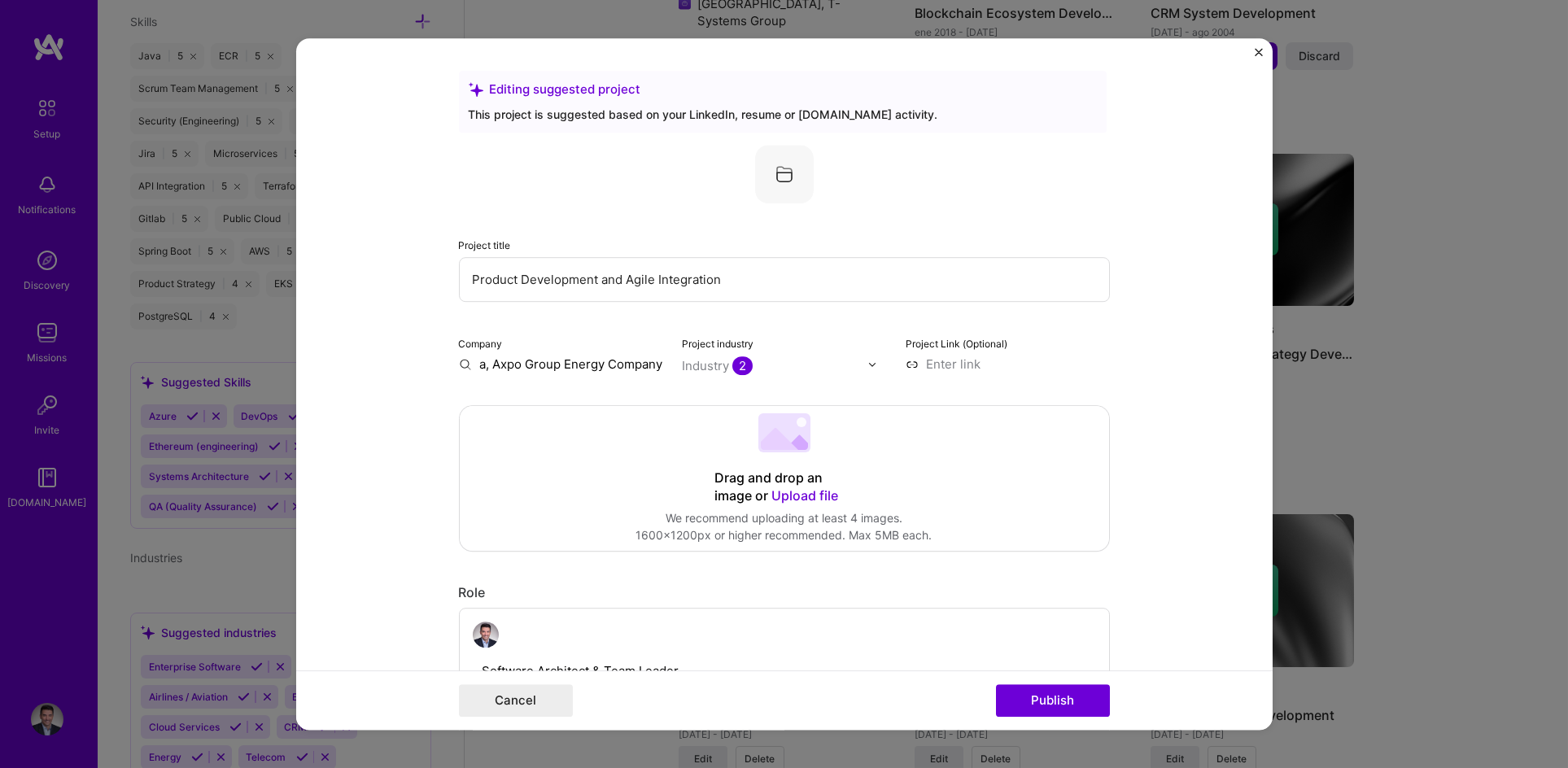
drag, startPoint x: 473, startPoint y: 364, endPoint x: 690, endPoint y: 369, distance: 217.1
click at [690, 369] on div "Company Axpo Iberia, Axpo Group Energy Company Project industry Industry 2 Proj…" at bounding box center [784, 352] width 651 height 38
click at [545, 368] on input "text" at bounding box center [561, 364] width 205 height 17
paste input "Axpo Iberia, Axpo Group Energy Company"
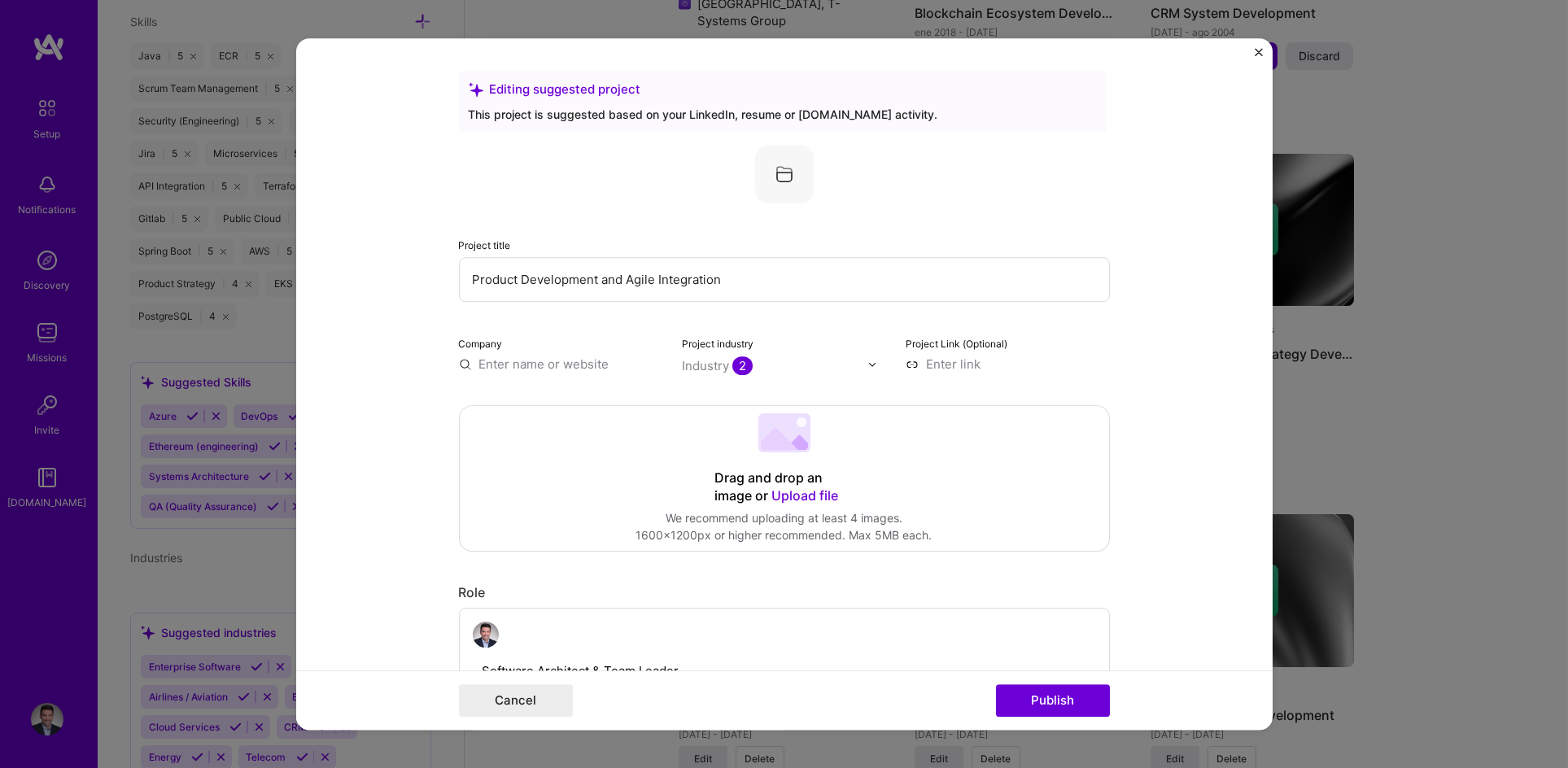
type input "Axpo Iberia, Axpo Group Energy Company"
click at [570, 405] on div "Axpo Iberia, Axpo Group Energy Company" at bounding box center [610, 409] width 173 height 44
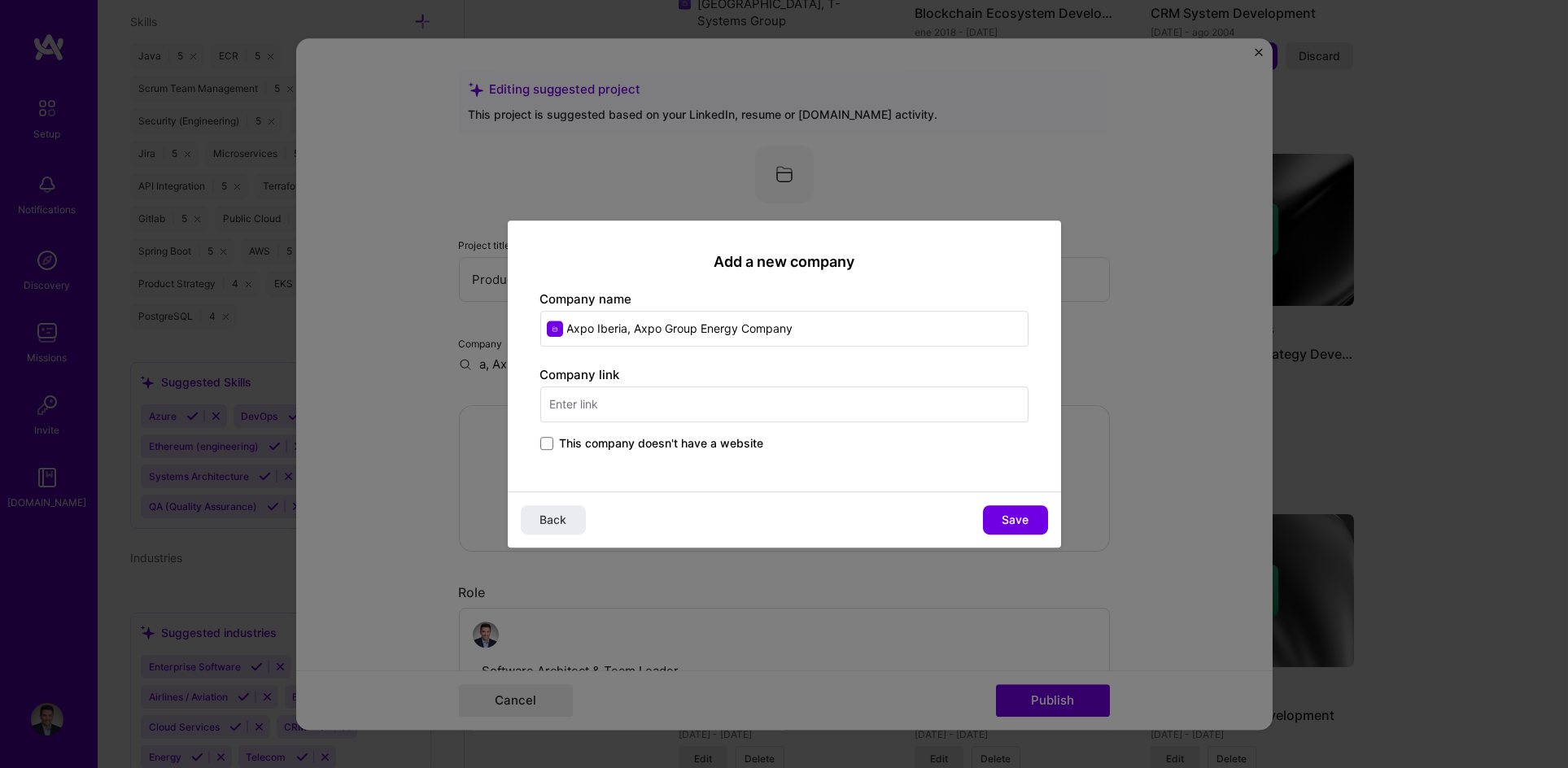
scroll to position [0, 0]
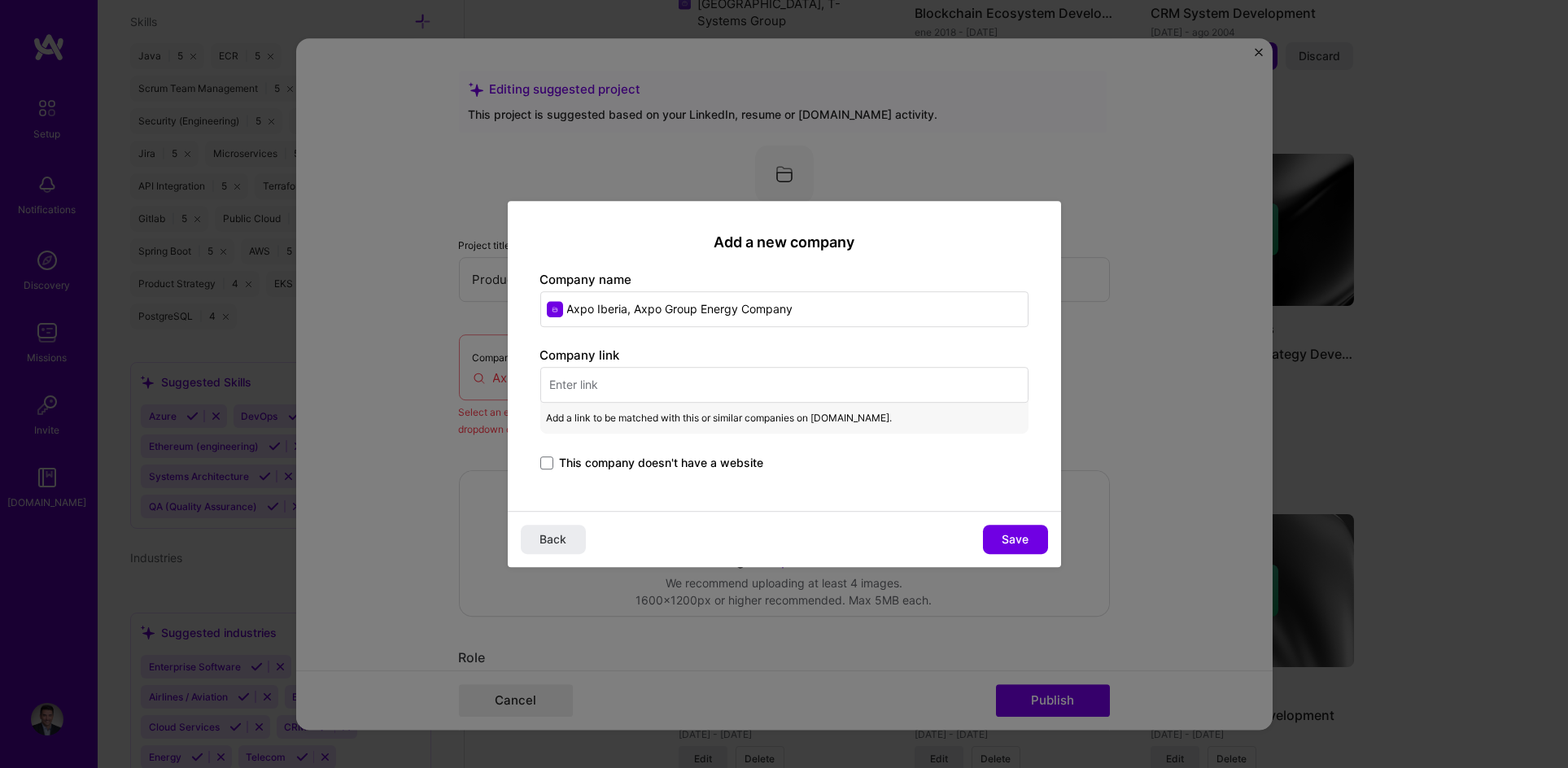
click at [640, 380] on input "text" at bounding box center [784, 384] width 488 height 36
paste input "[URL][DOMAIN_NAME]"
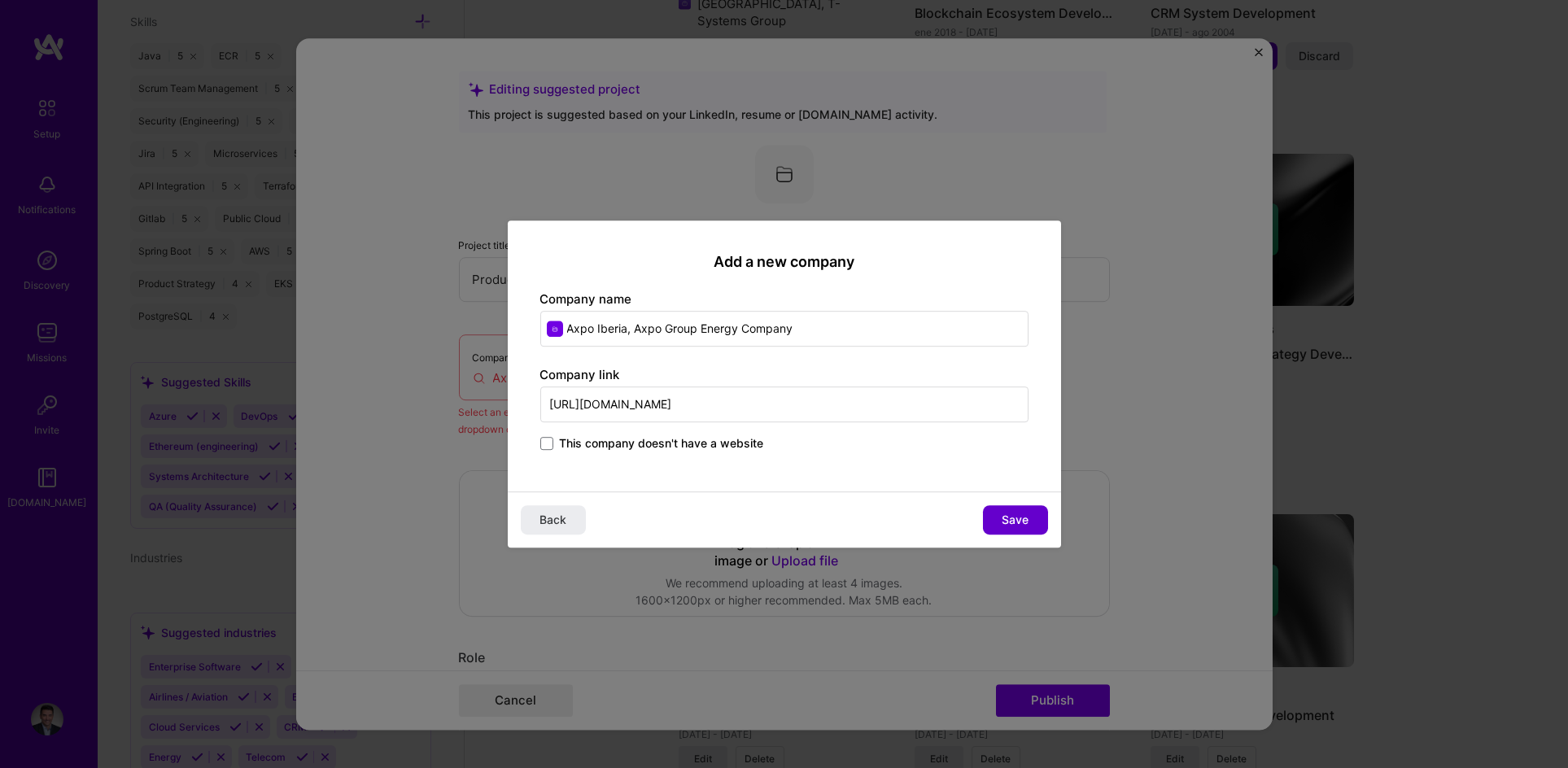
type input "[URL][DOMAIN_NAME]"
click at [1010, 509] on button "Save" at bounding box center [1015, 519] width 65 height 29
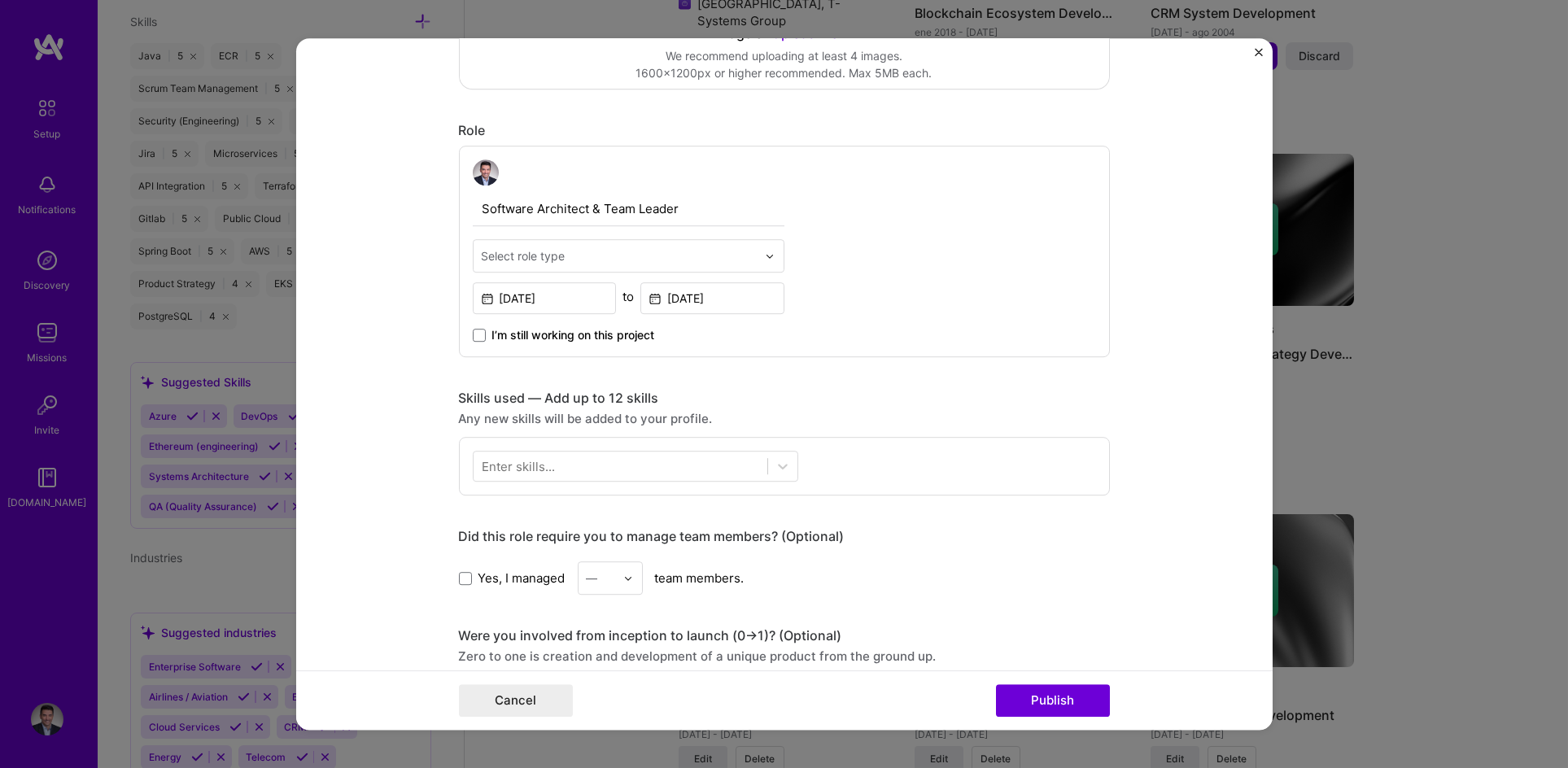
scroll to position [465, 0]
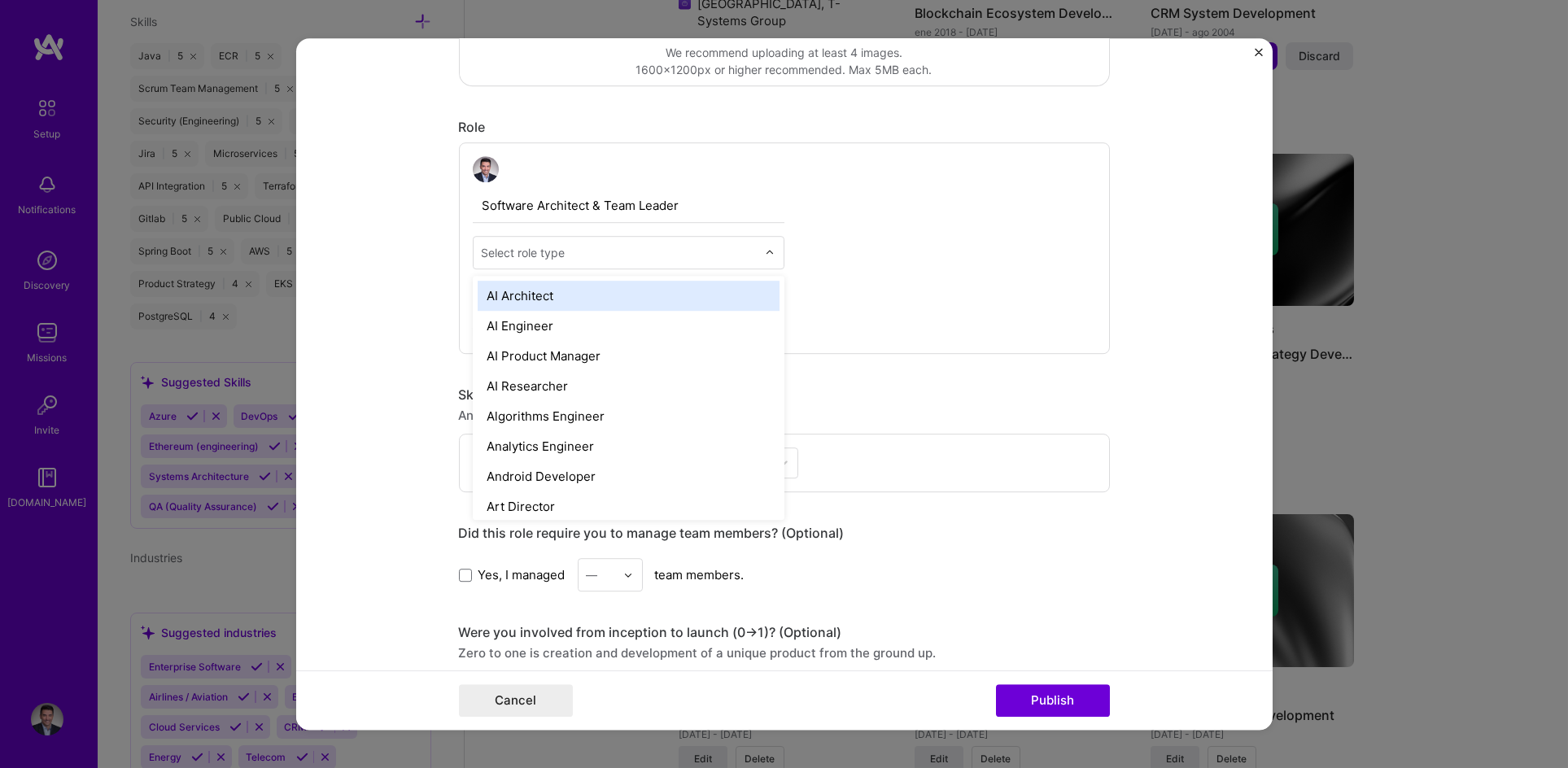
click at [651, 236] on div "Select role type" at bounding box center [619, 252] width 291 height 32
type input "Sof"
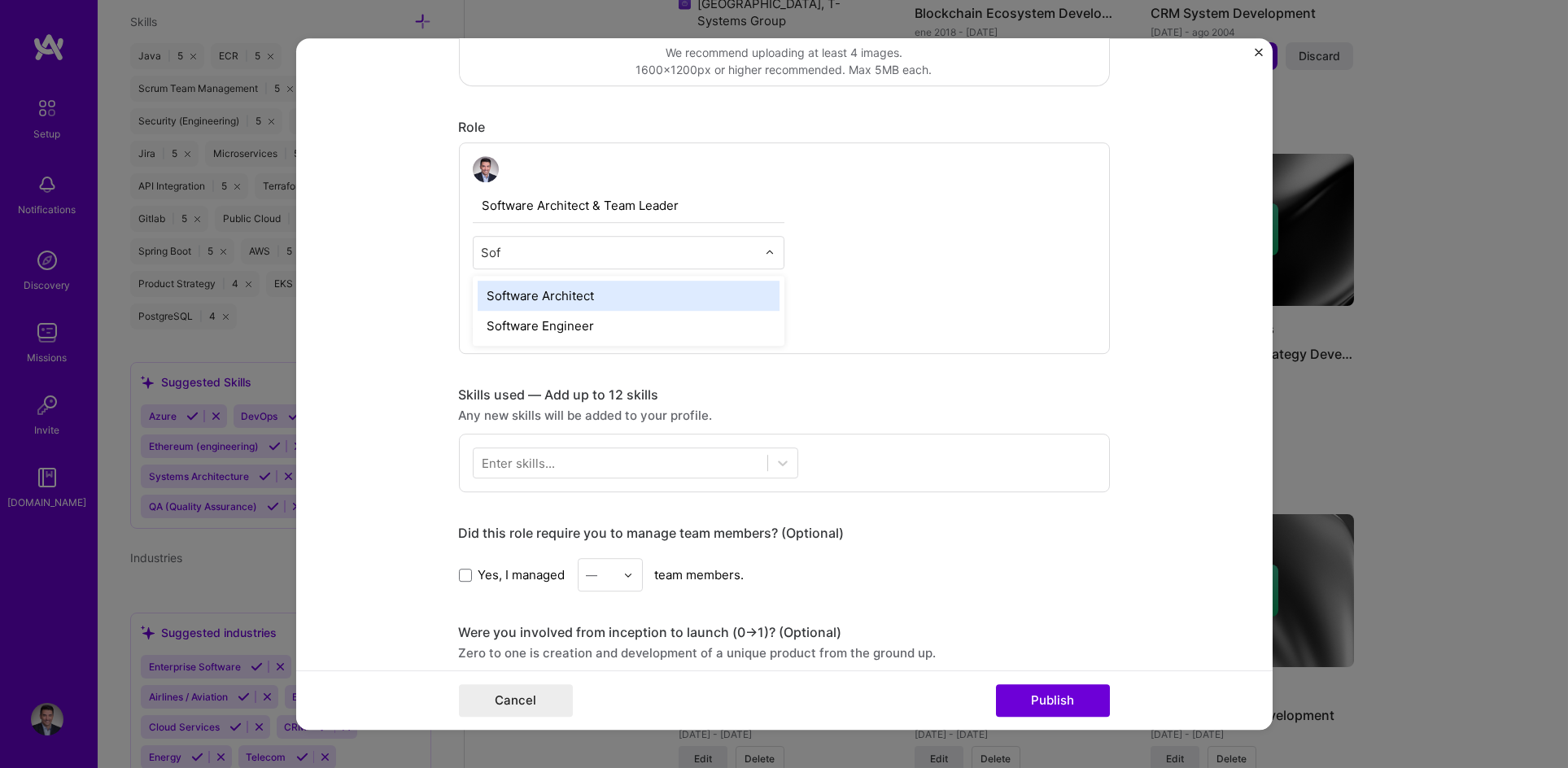
click at [619, 299] on div "Software Architect" at bounding box center [629, 296] width 302 height 30
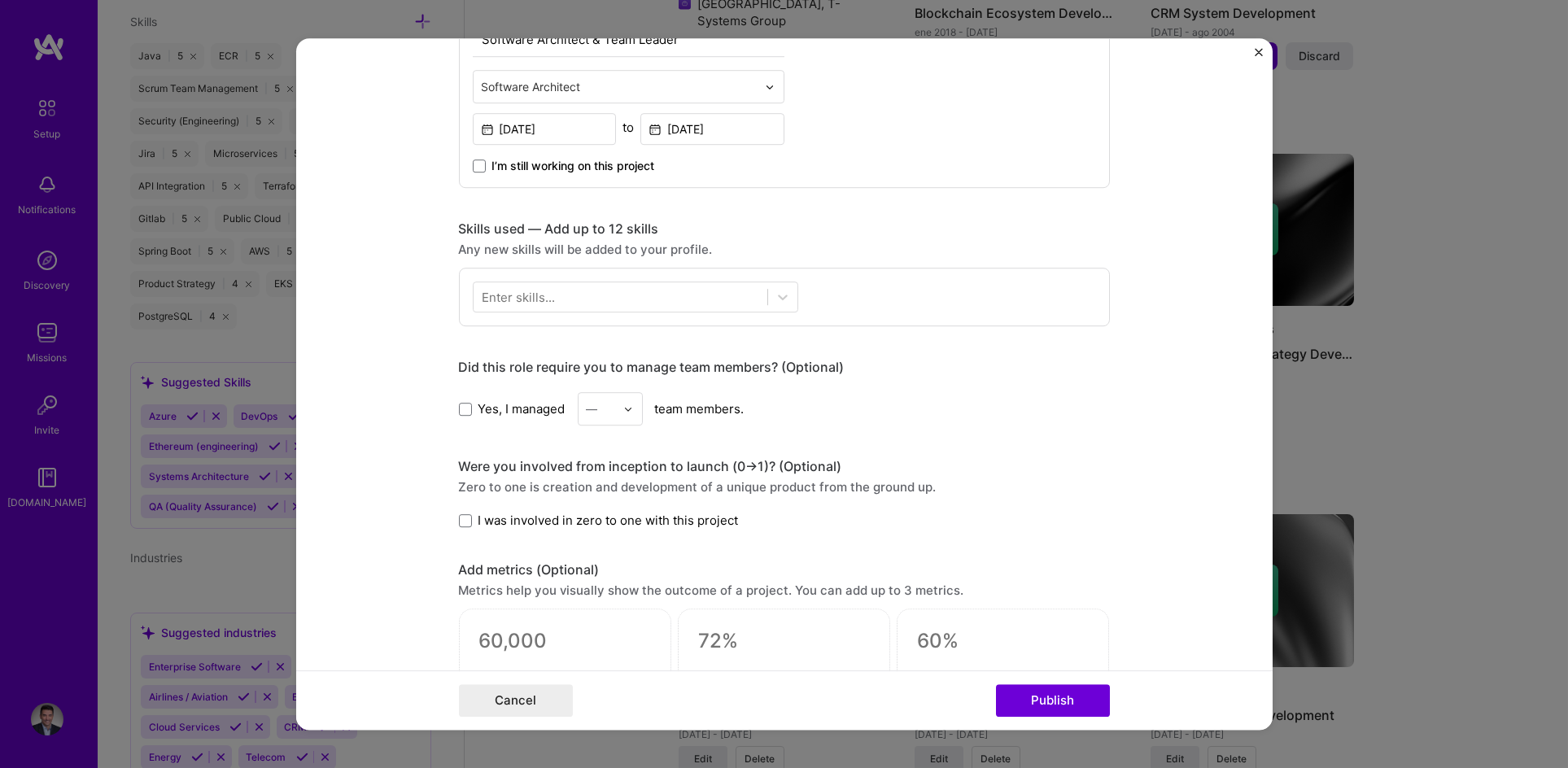
scroll to position [632, 0]
click at [538, 299] on div "Enter skills..." at bounding box center [518, 296] width 73 height 17
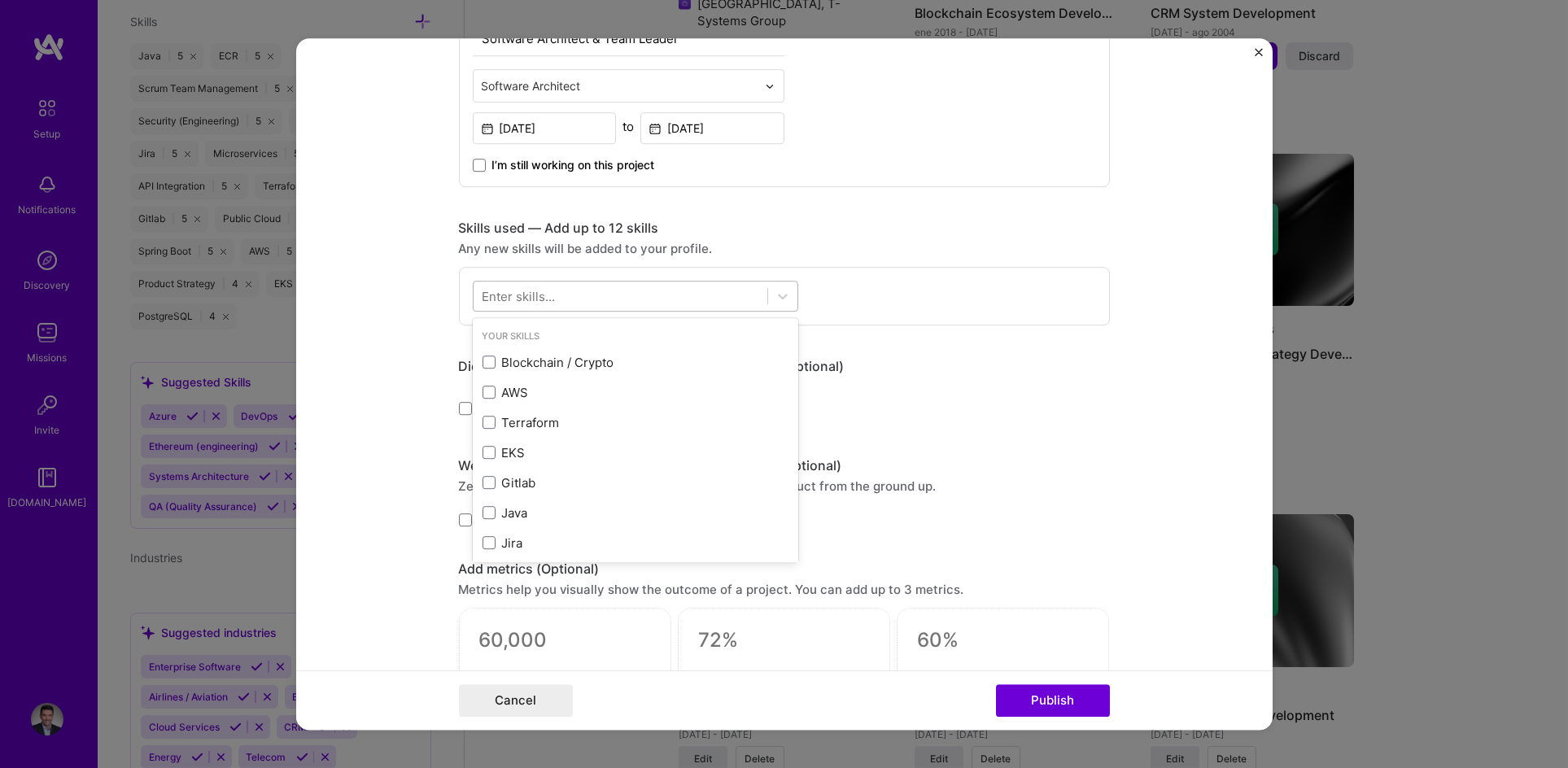
click at [561, 296] on div at bounding box center [620, 296] width 294 height 27
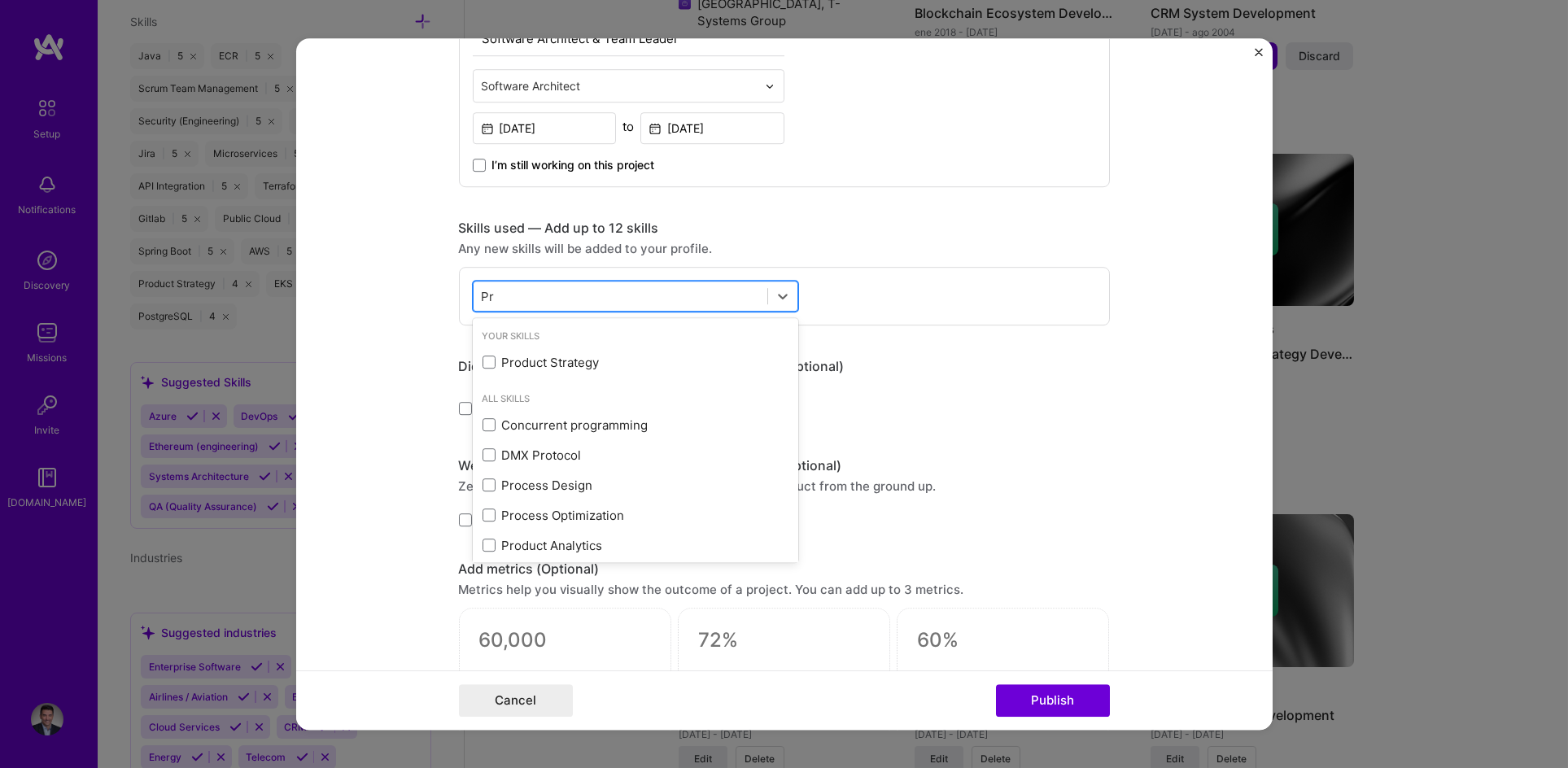
type input "P"
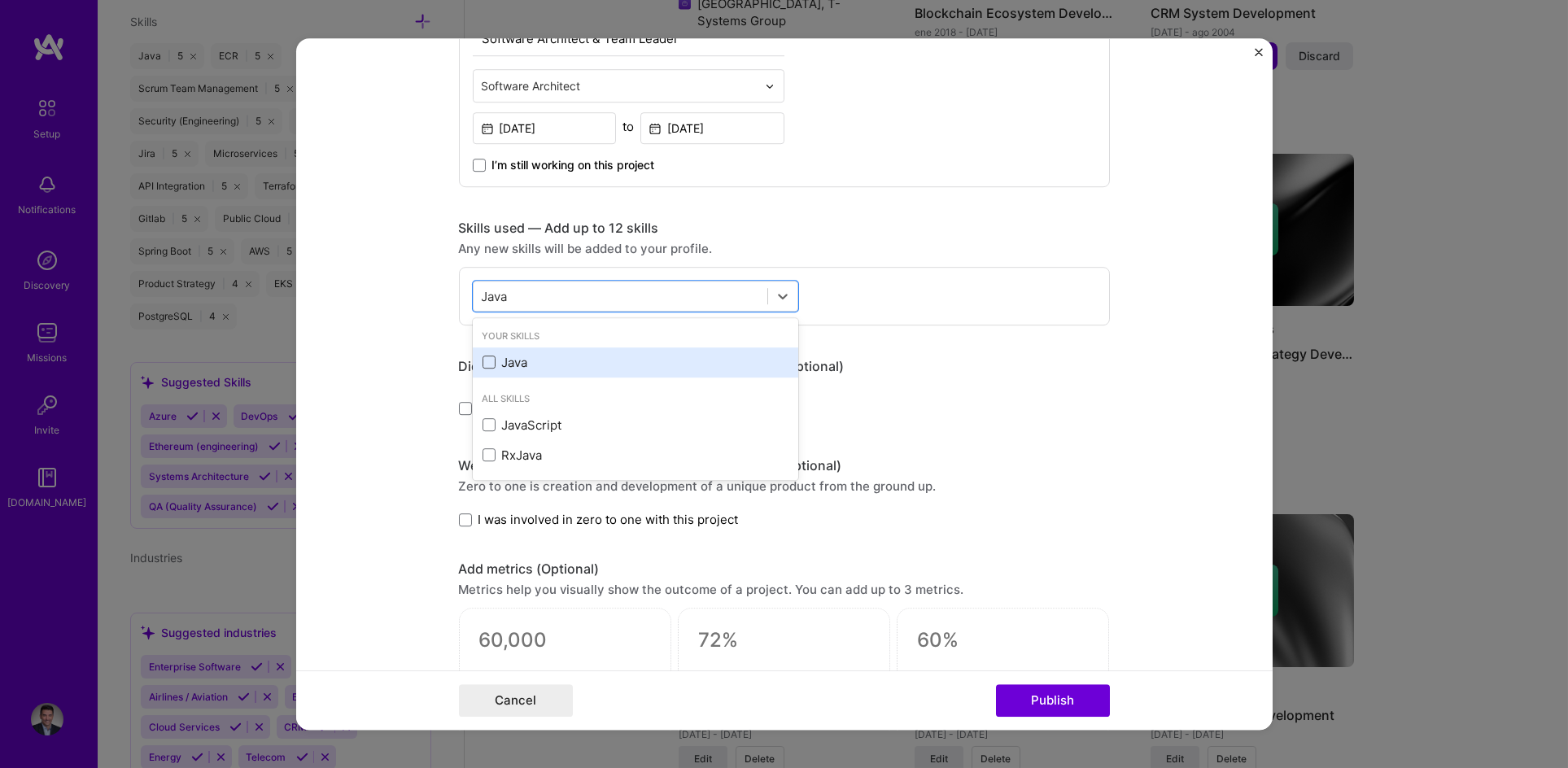
click at [482, 359] on span at bounding box center [488, 363] width 13 height 13
click at [0, 0] on input "checkbox" at bounding box center [0, 0] width 0 height 0
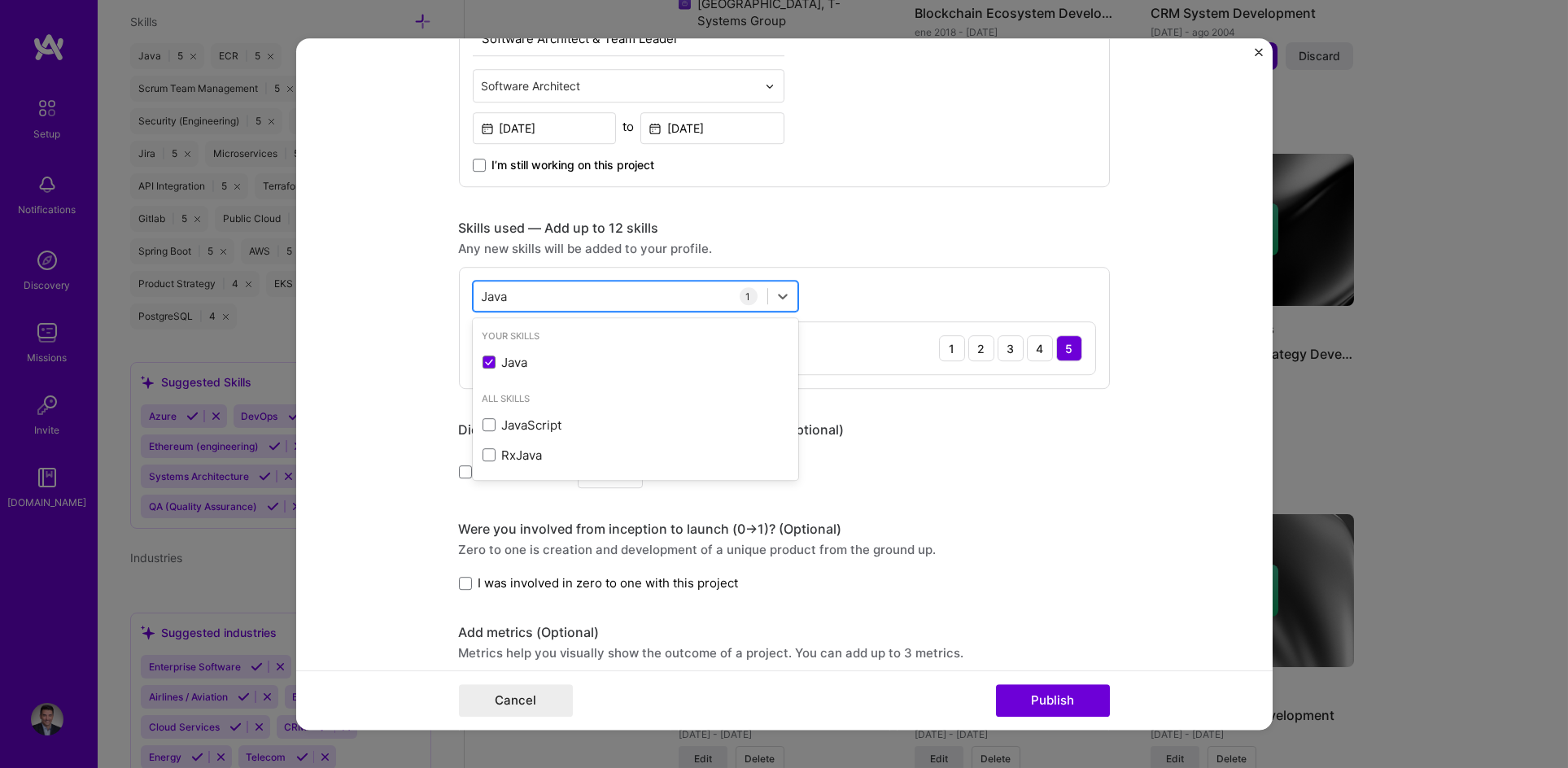
click at [545, 293] on div "Java Java" at bounding box center [620, 296] width 294 height 27
drag, startPoint x: 545, startPoint y: 293, endPoint x: 419, endPoint y: 287, distance: 126.1
click at [417, 287] on form "Editing suggested project This project is suggested based on your LinkedIn, res…" at bounding box center [784, 384] width 976 height 691
type input "J"
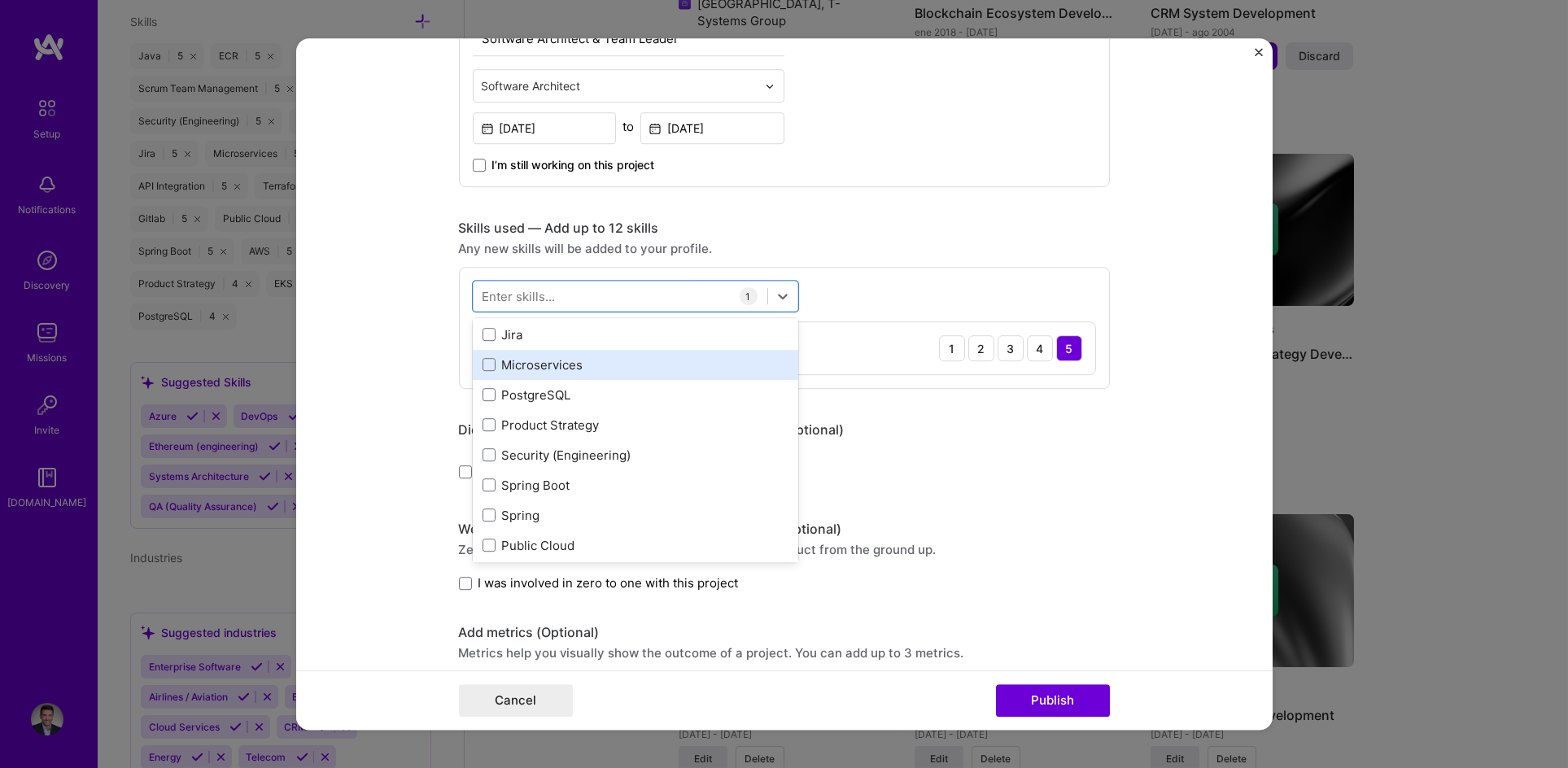
scroll to position [266, 0]
click at [482, 369] on span at bounding box center [488, 367] width 13 height 13
click at [0, 0] on input "checkbox" at bounding box center [0, 0] width 0 height 0
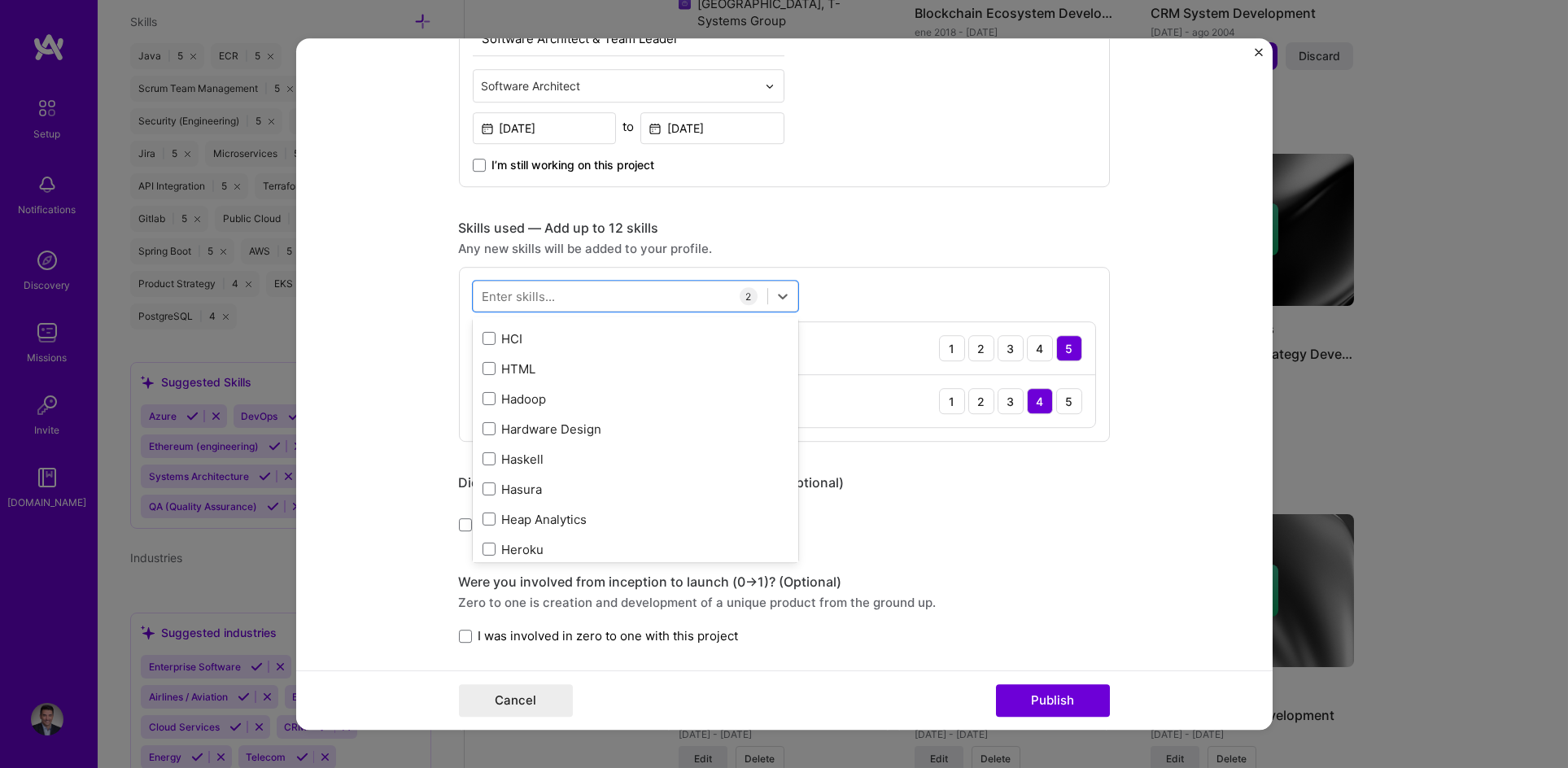
scroll to position [5068, 0]
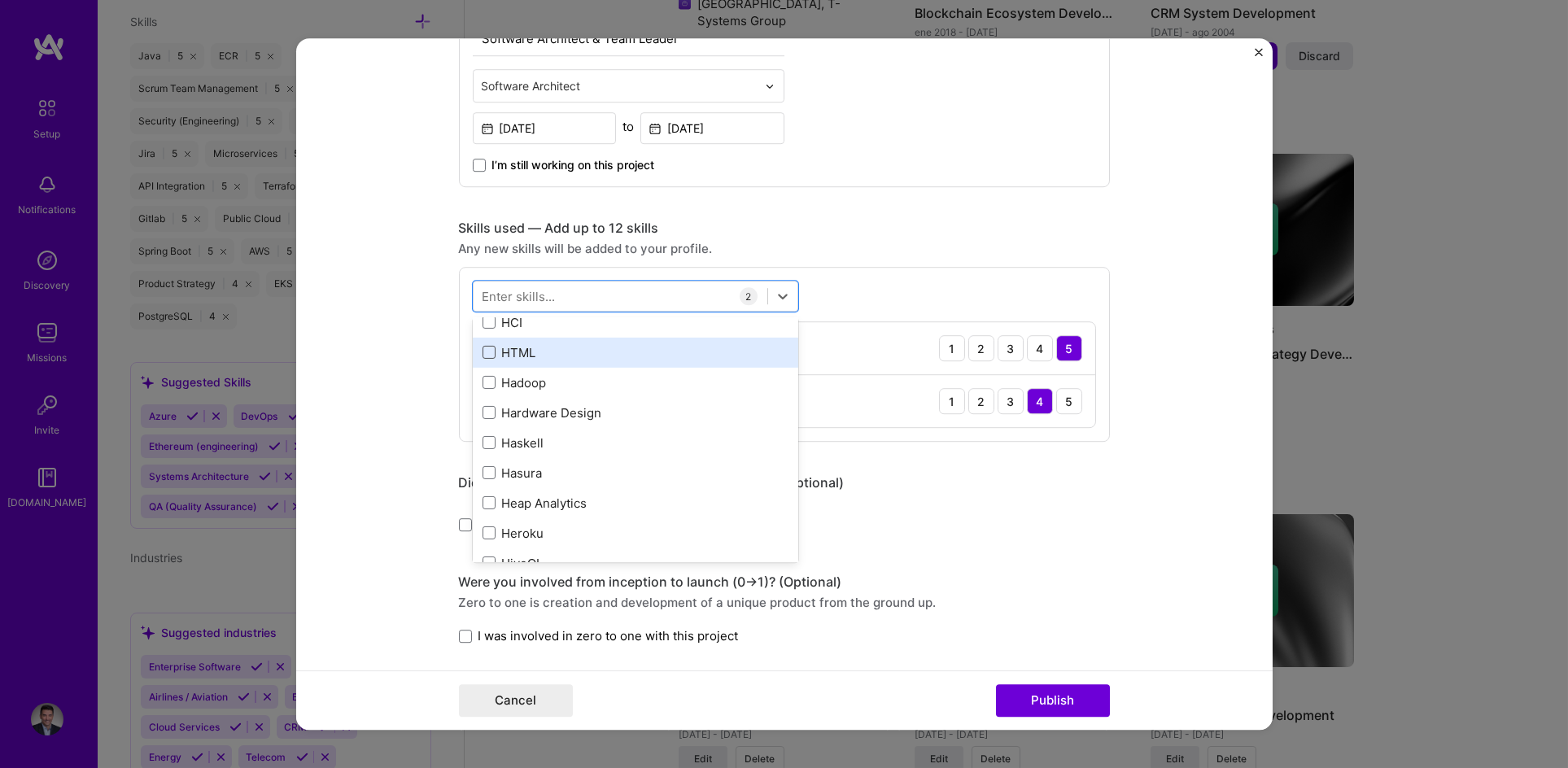
click at [482, 352] on span at bounding box center [488, 352] width 13 height 13
click at [0, 0] on input "checkbox" at bounding box center [0, 0] width 0 height 0
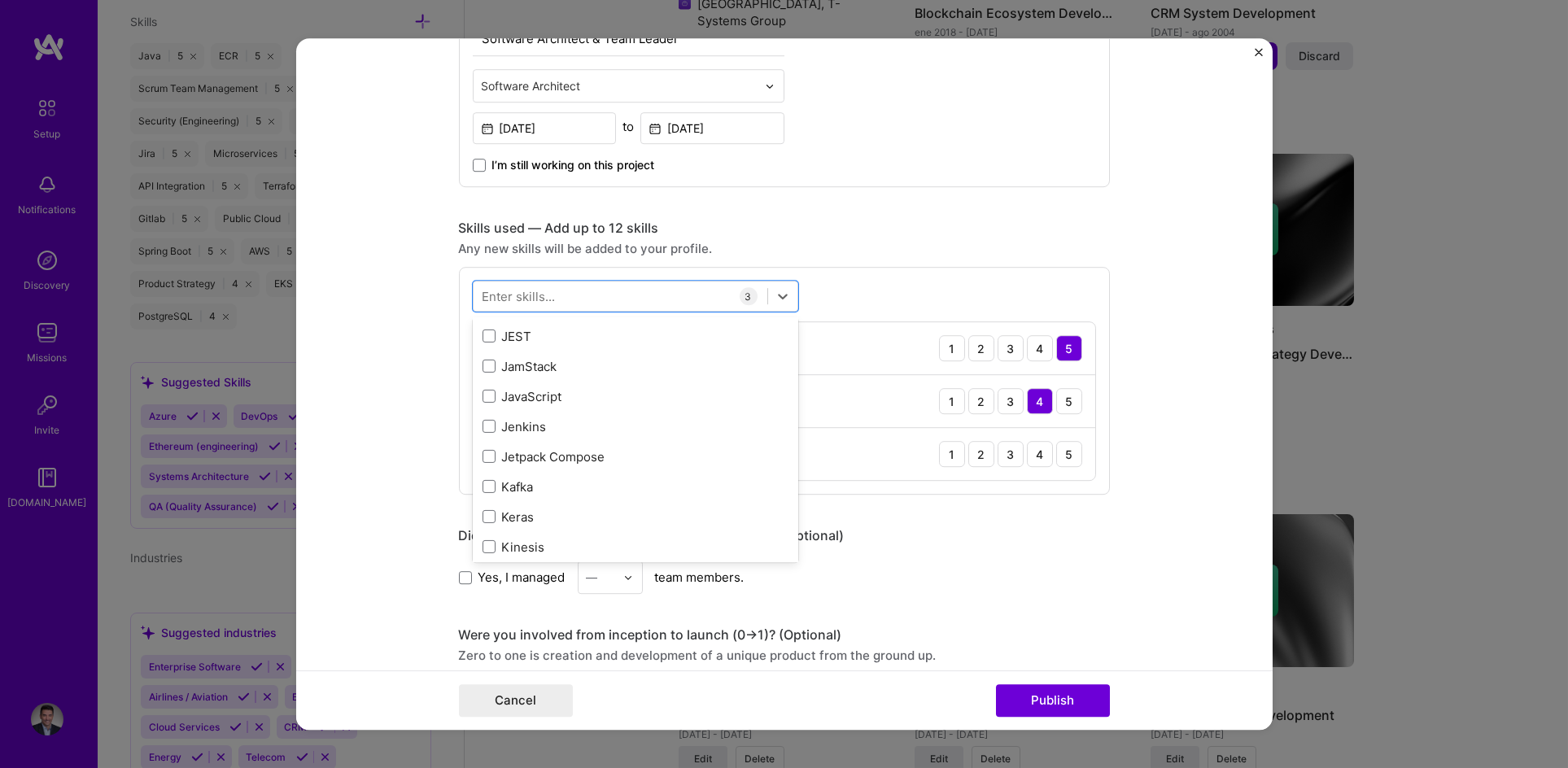
scroll to position [5590, 0]
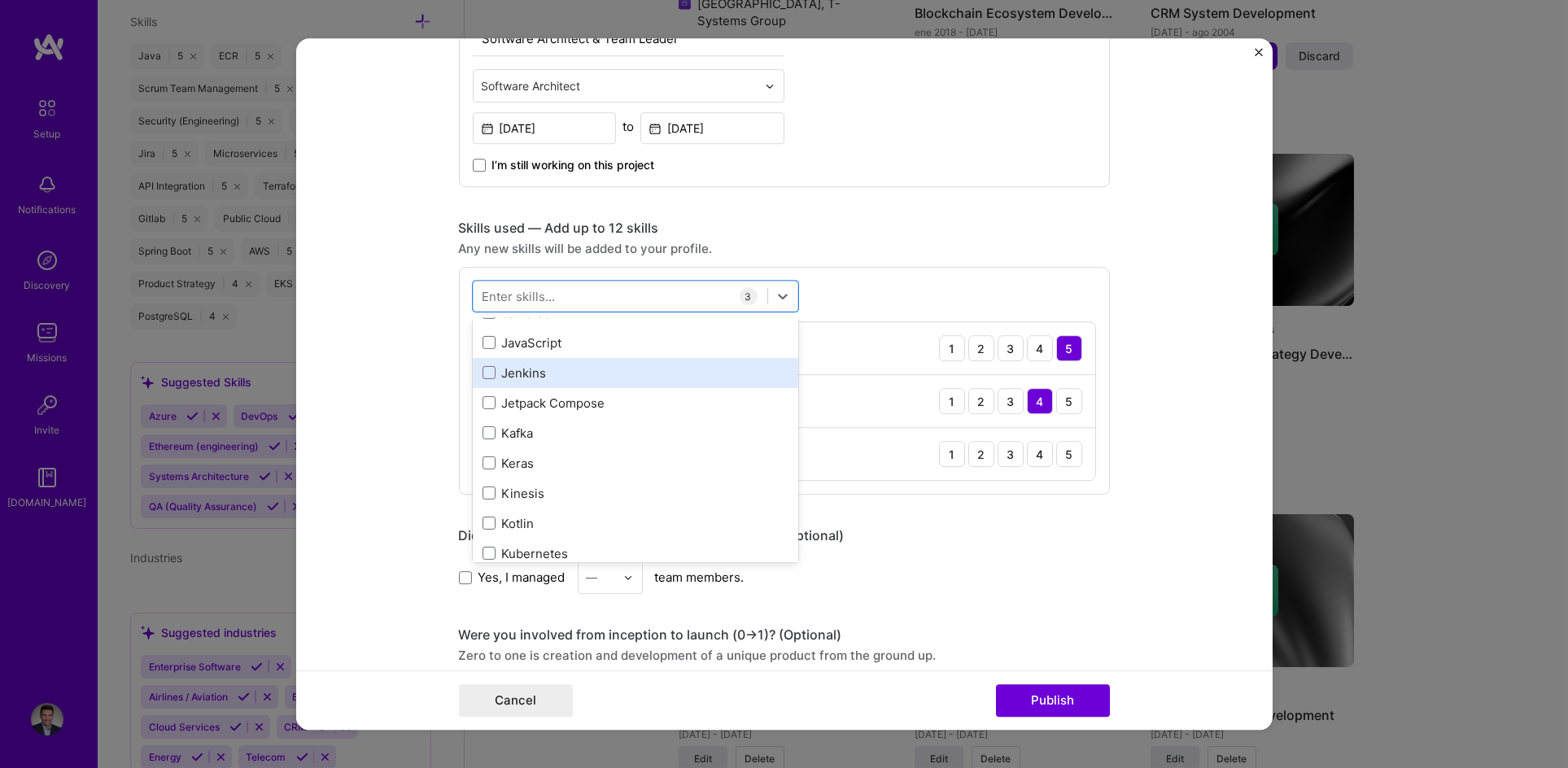
click at [519, 371] on div "Jenkins" at bounding box center [635, 373] width 306 height 17
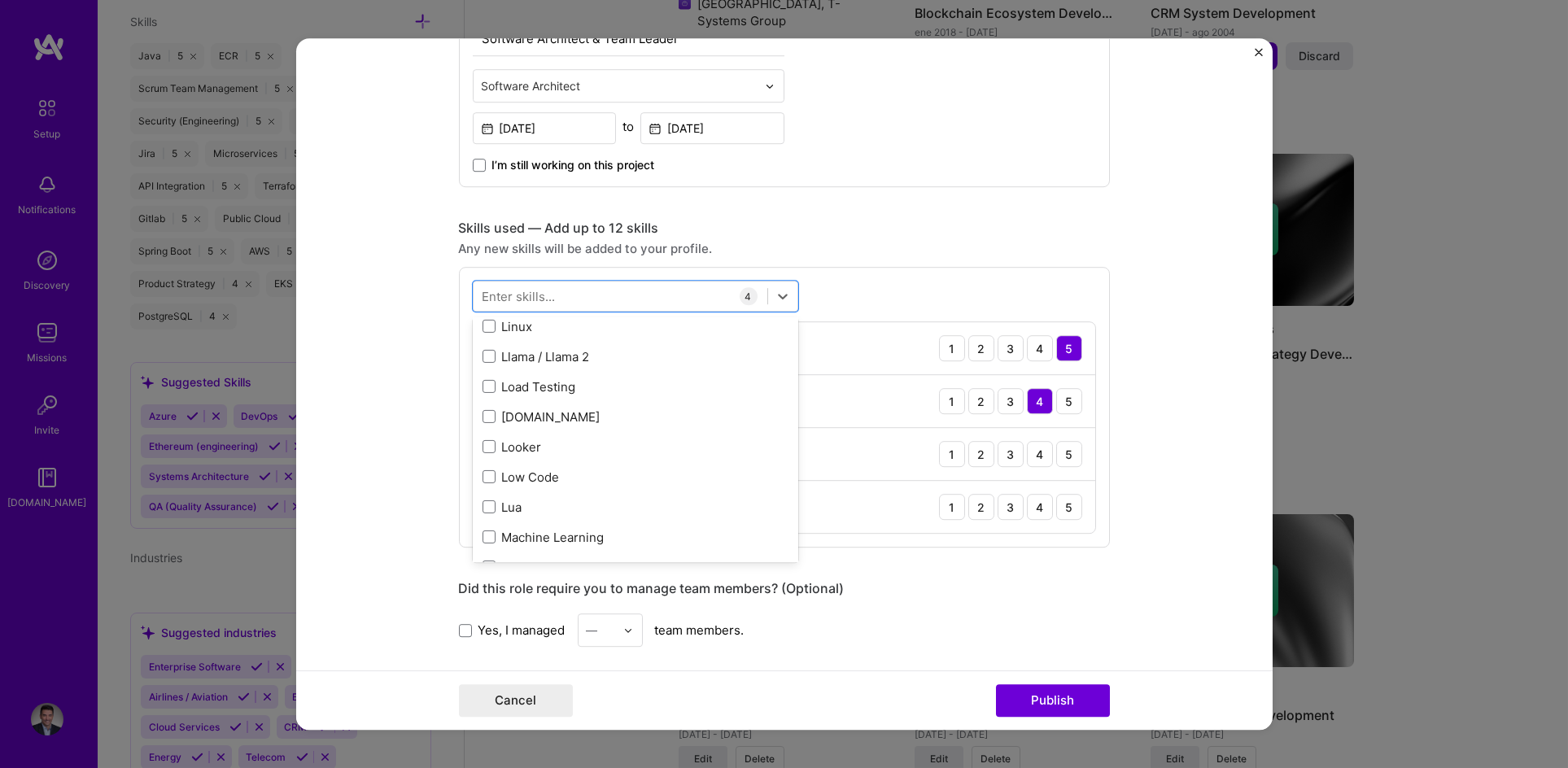
scroll to position [6000, 0]
click at [537, 379] on div "Load Testing" at bounding box center [635, 384] width 306 height 17
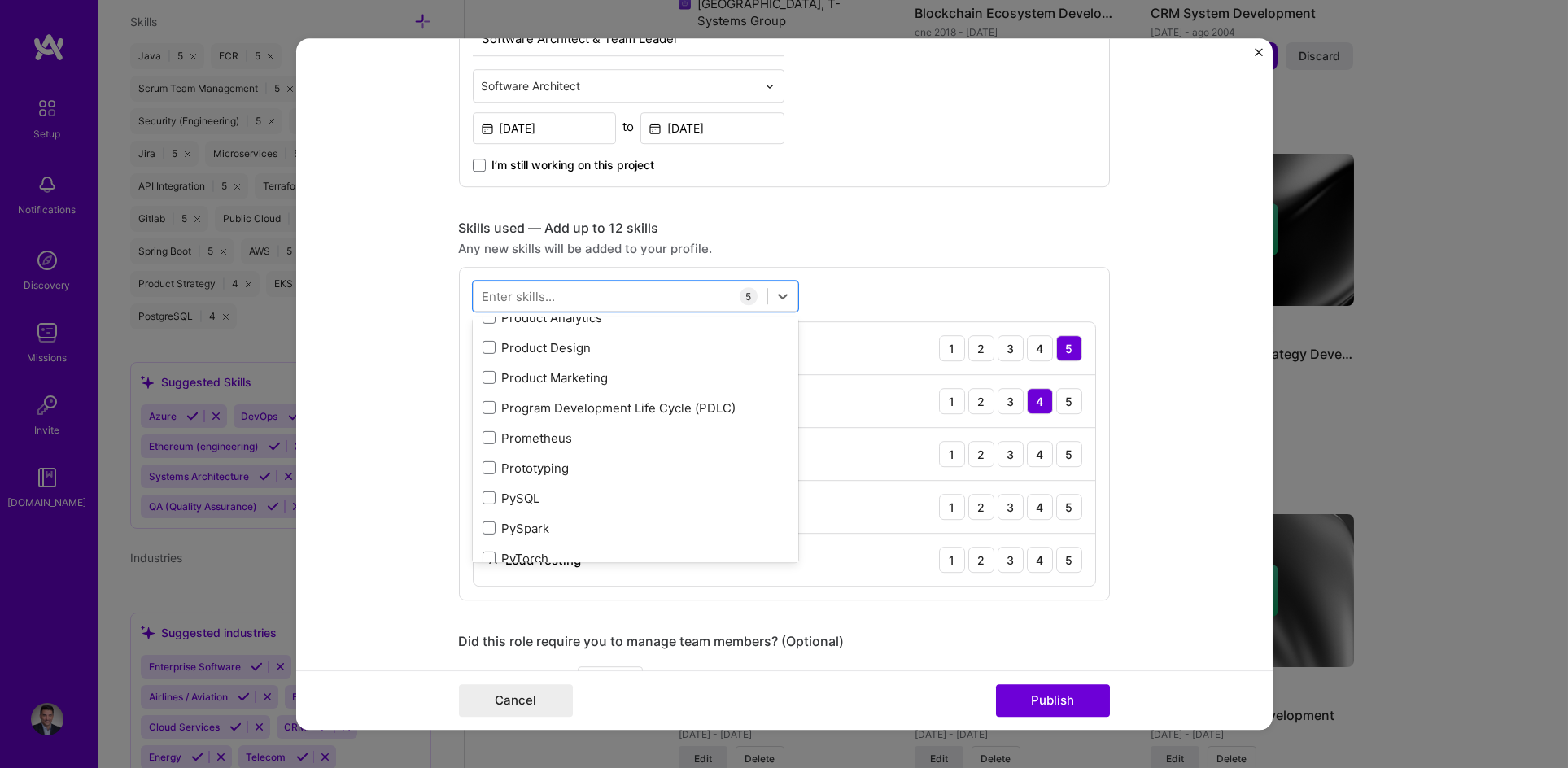
scroll to position [7752, 0]
click at [600, 407] on div "Program Development Life Cycle (PDLC)" at bounding box center [635, 407] width 306 height 17
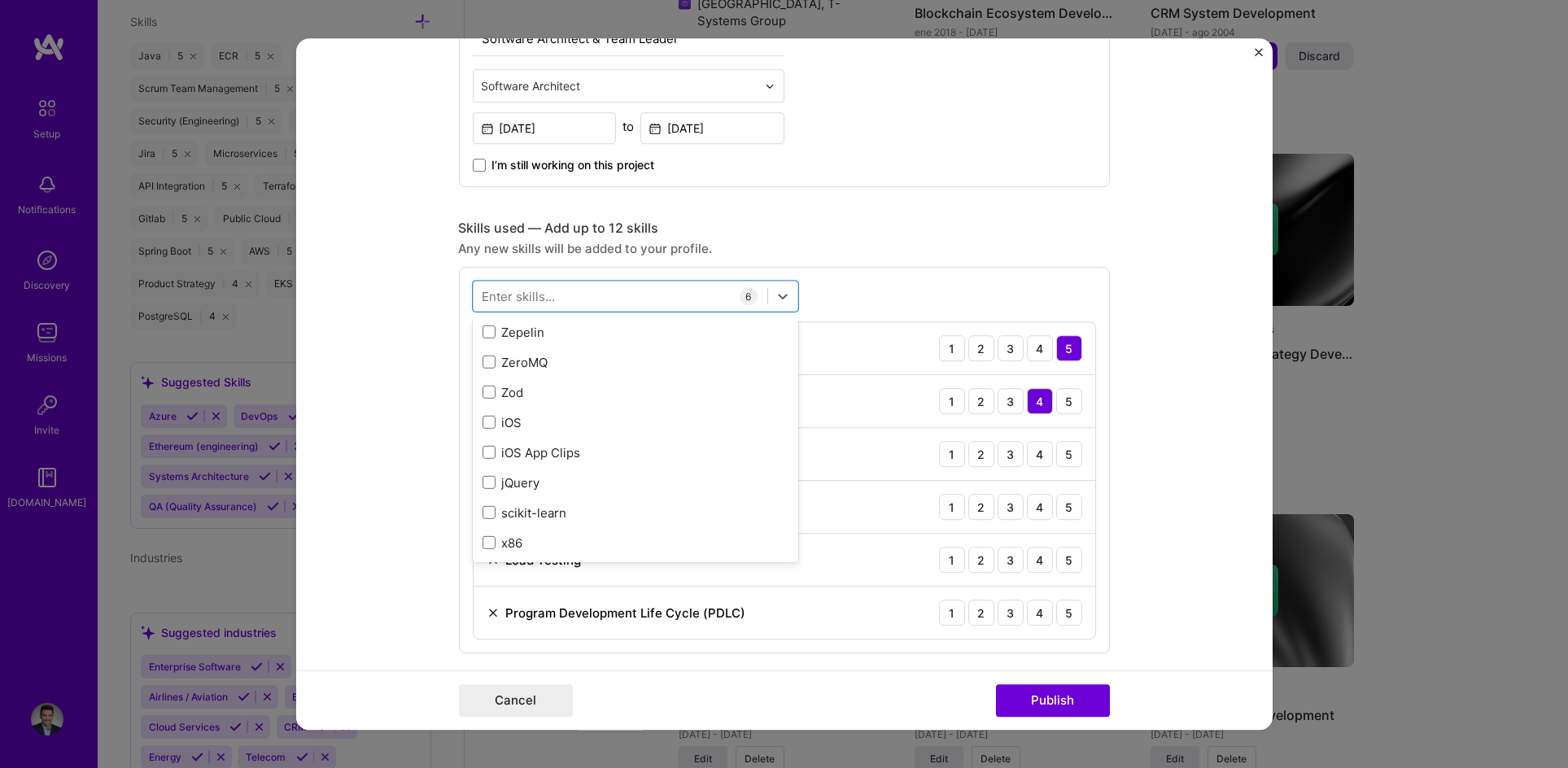
scroll to position [11200, 0]
click at [1015, 221] on div "Skills used — Add up to 12 skills" at bounding box center [784, 228] width 651 height 17
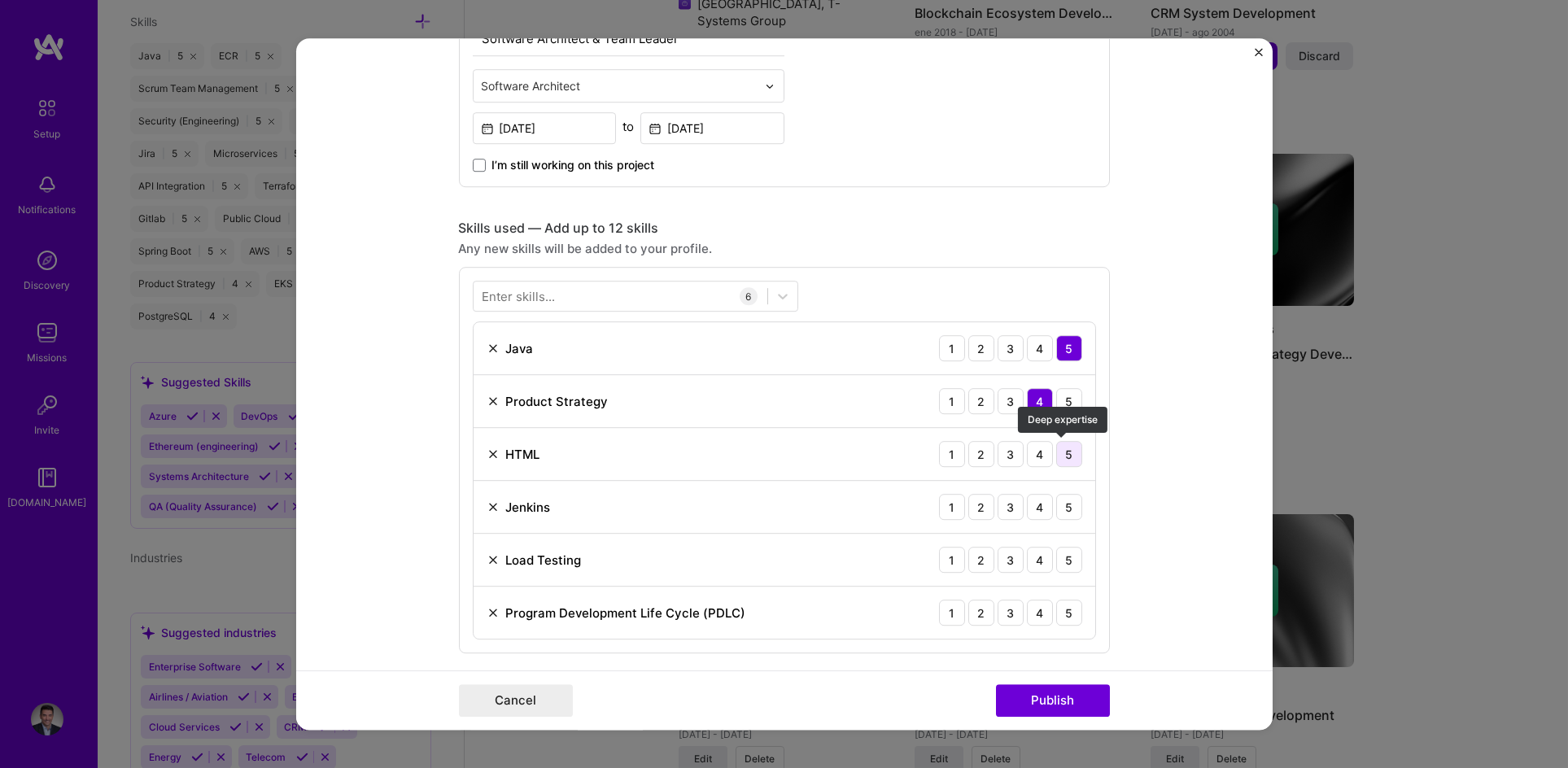
click at [1062, 461] on div "5" at bounding box center [1069, 453] width 26 height 26
click at [1069, 510] on div "5" at bounding box center [1069, 506] width 26 height 26
click at [1056, 559] on div "5" at bounding box center [1069, 559] width 26 height 26
click at [1029, 617] on div "4" at bounding box center [1039, 612] width 26 height 26
click at [1060, 615] on div "5" at bounding box center [1069, 612] width 26 height 26
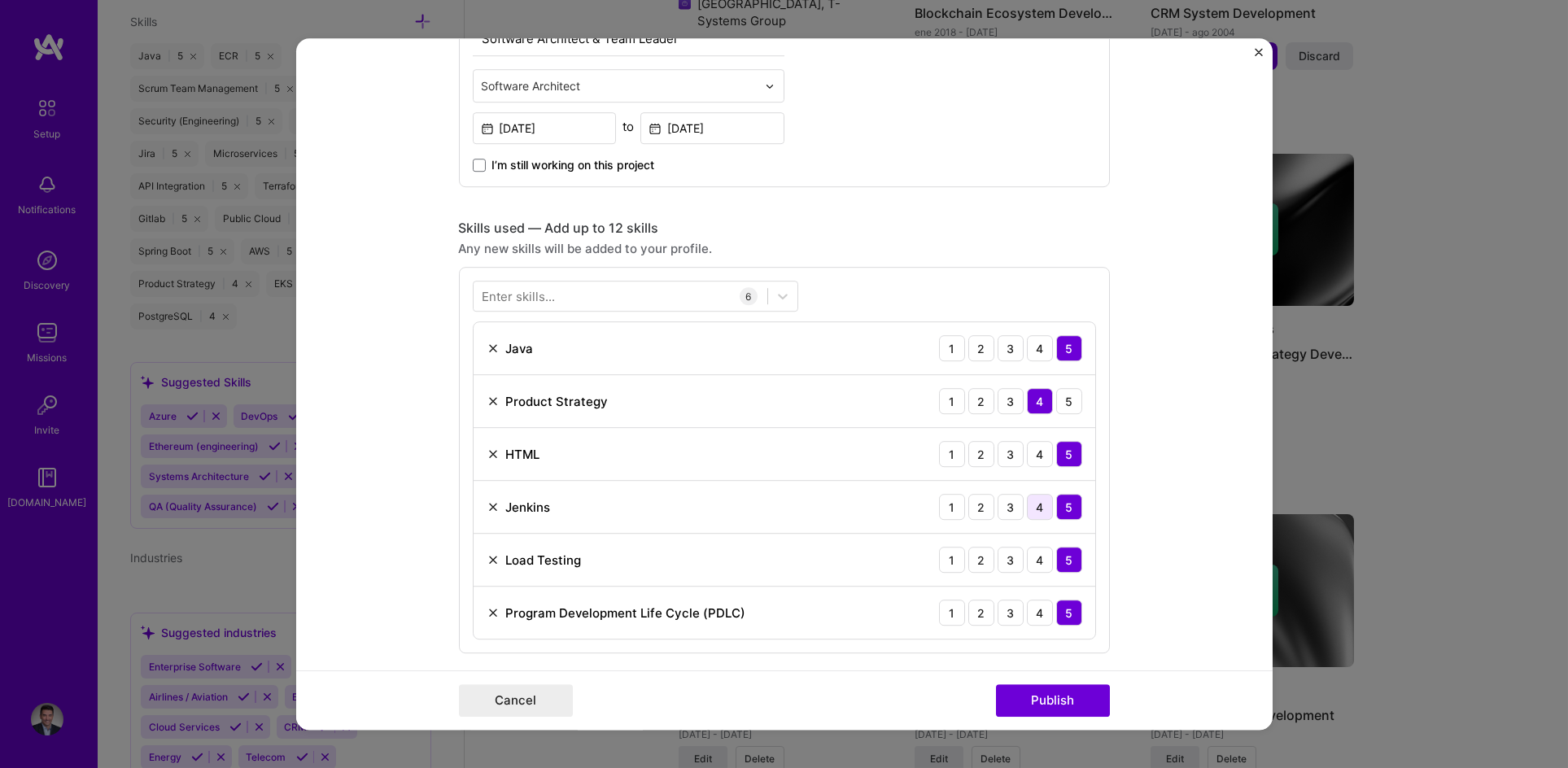
click at [1035, 510] on div "4" at bounding box center [1039, 506] width 26 height 26
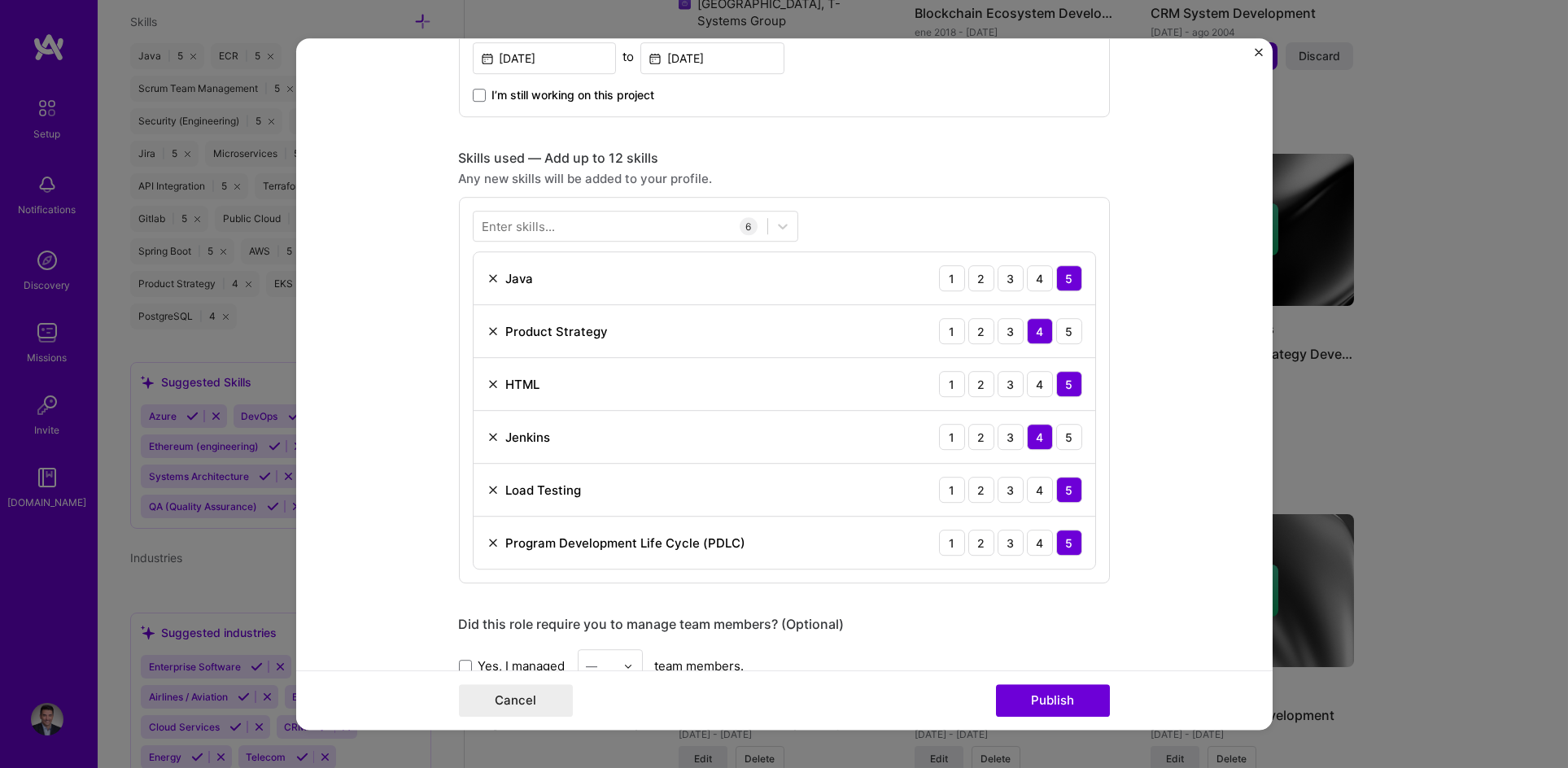
scroll to position [698, 0]
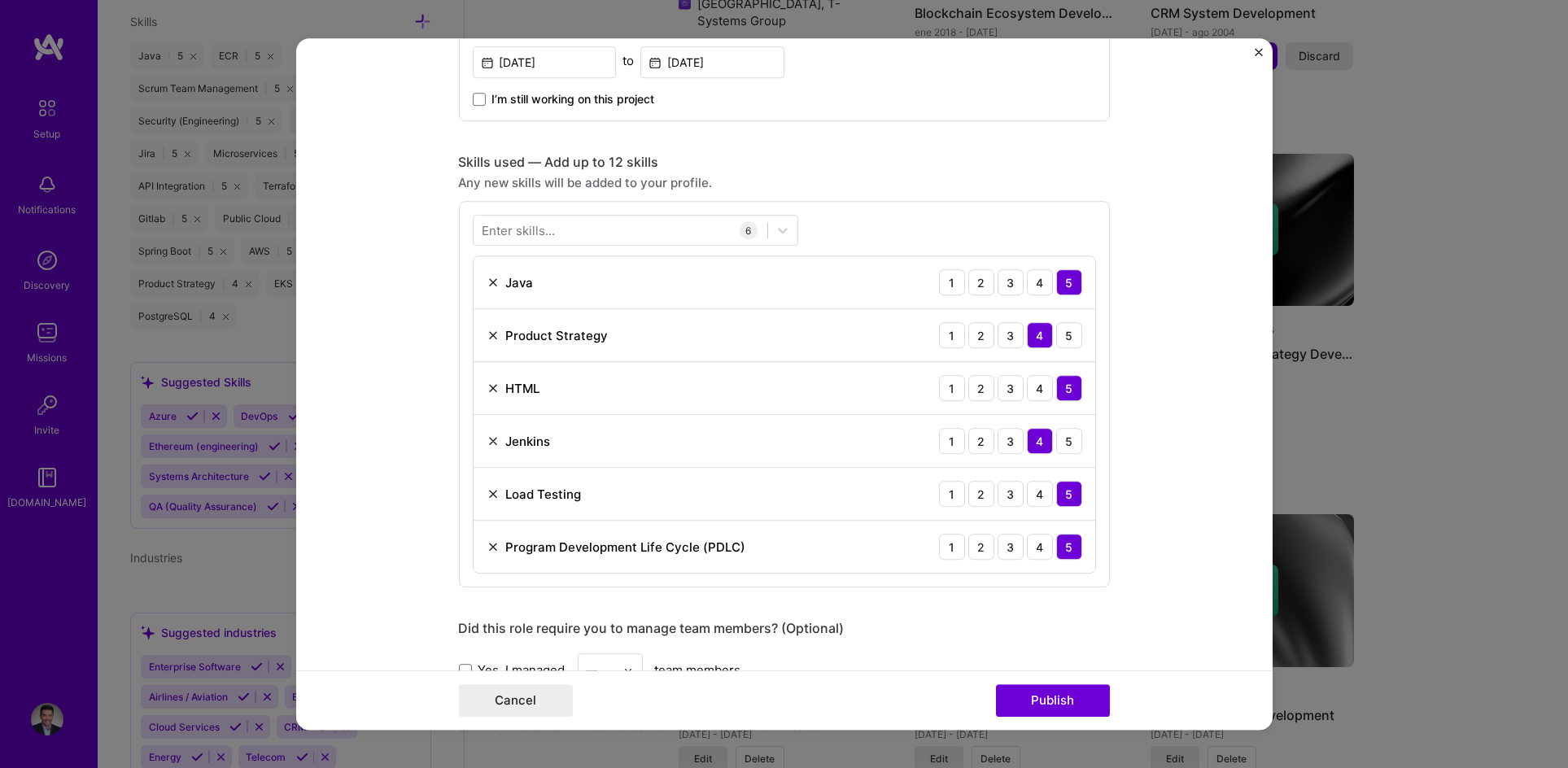
click at [527, 229] on div "Enter skills..." at bounding box center [518, 230] width 73 height 17
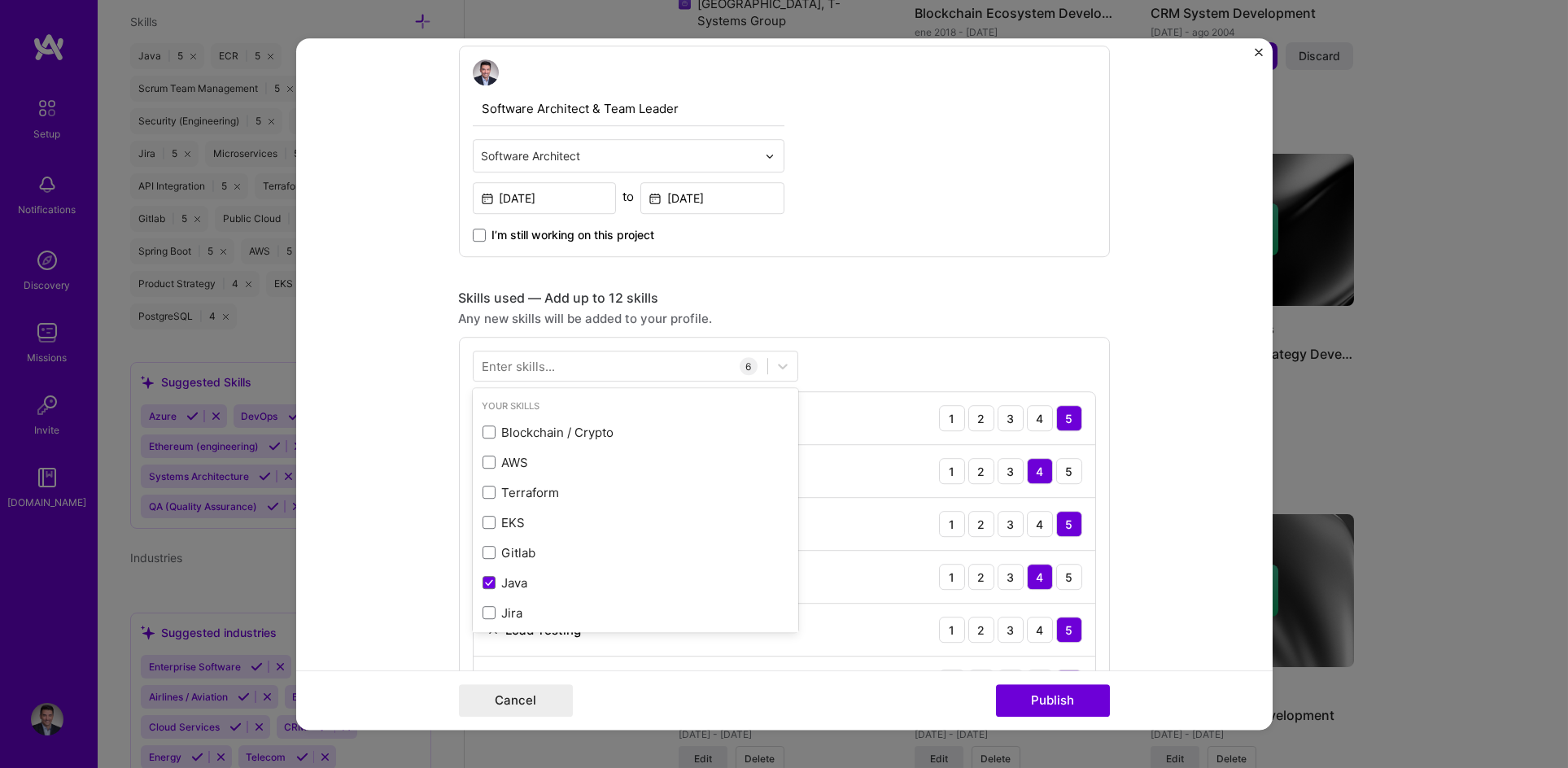
scroll to position [565, 0]
click at [545, 366] on div "Enter skills..." at bounding box center [518, 363] width 73 height 17
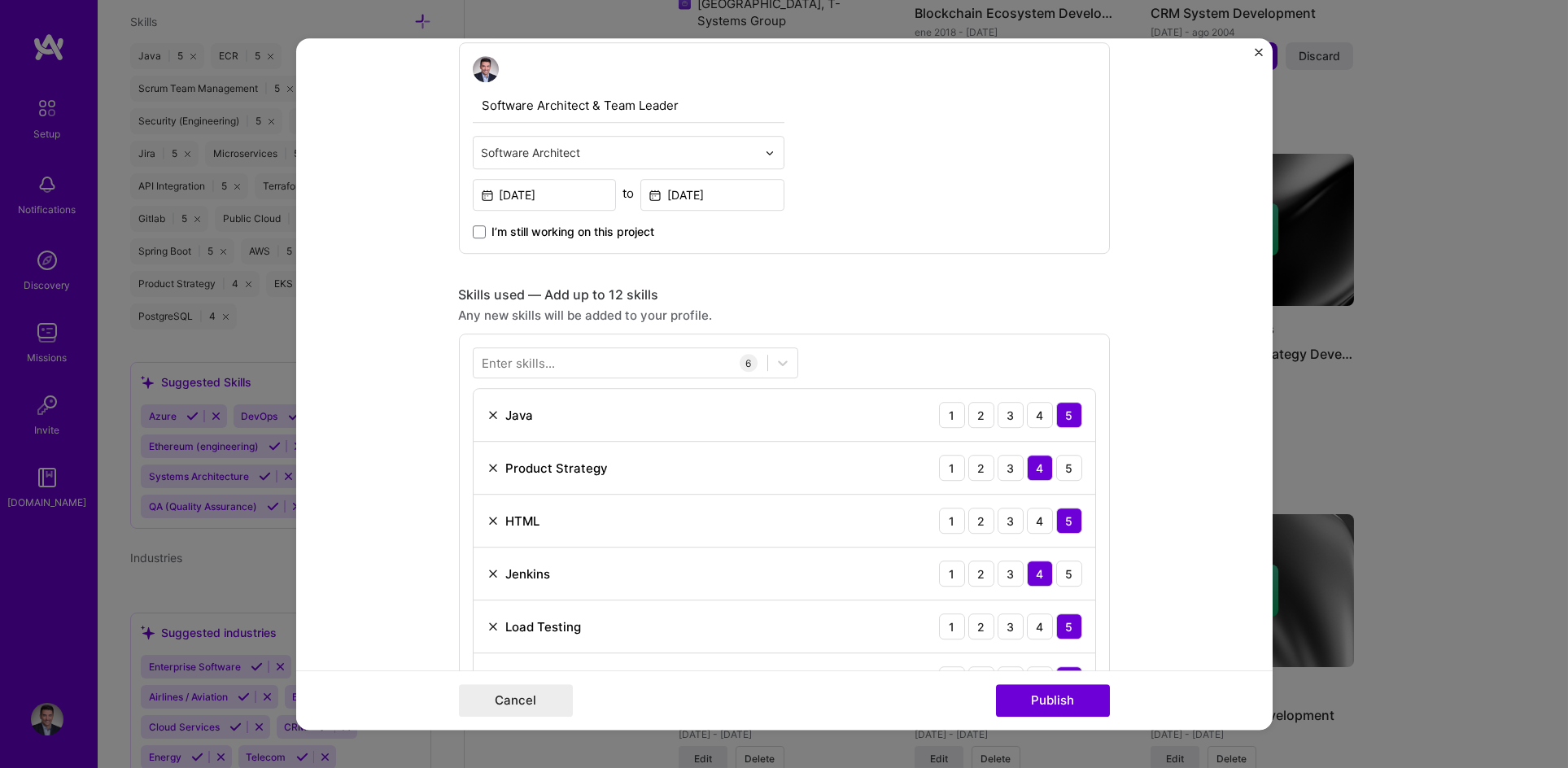
click at [545, 366] on div "Enter skills..." at bounding box center [518, 363] width 73 height 17
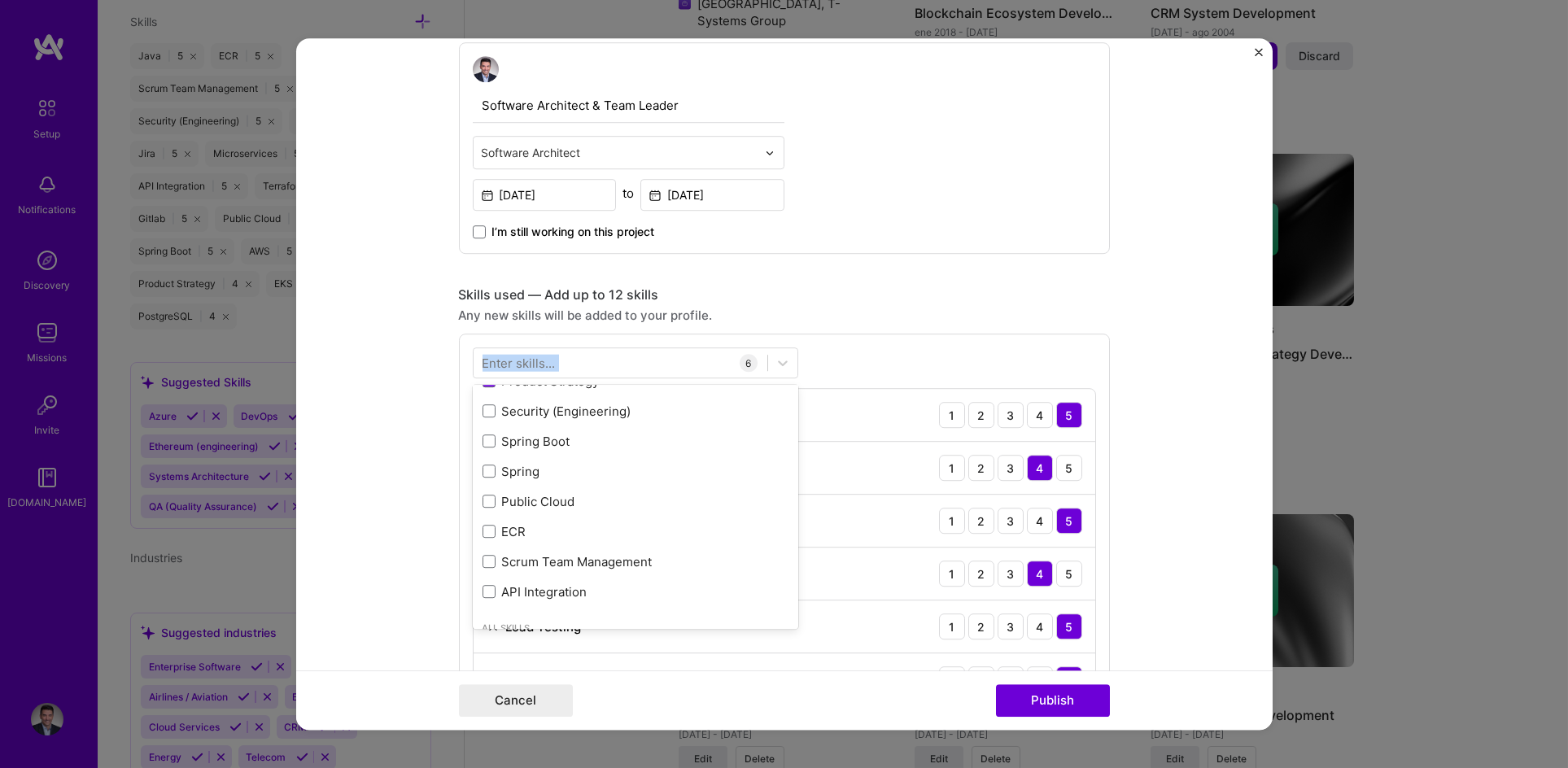
scroll to position [310, 0]
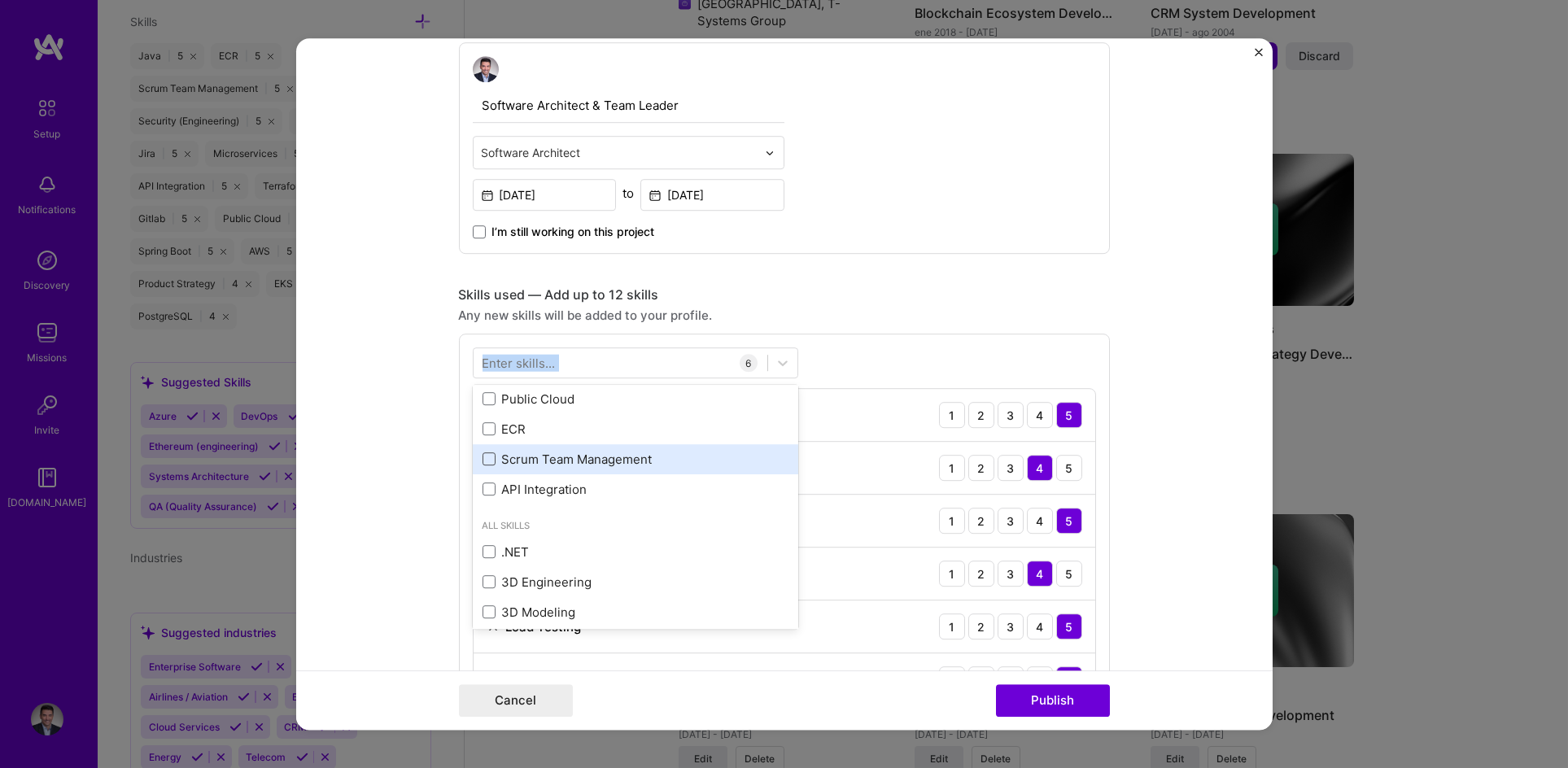
click at [483, 459] on div "Blockchain / Crypto AWS Terraform EKS Gitlab Java Jira Microservices PostgreSQL…" at bounding box center [635, 248] width 326 height 511
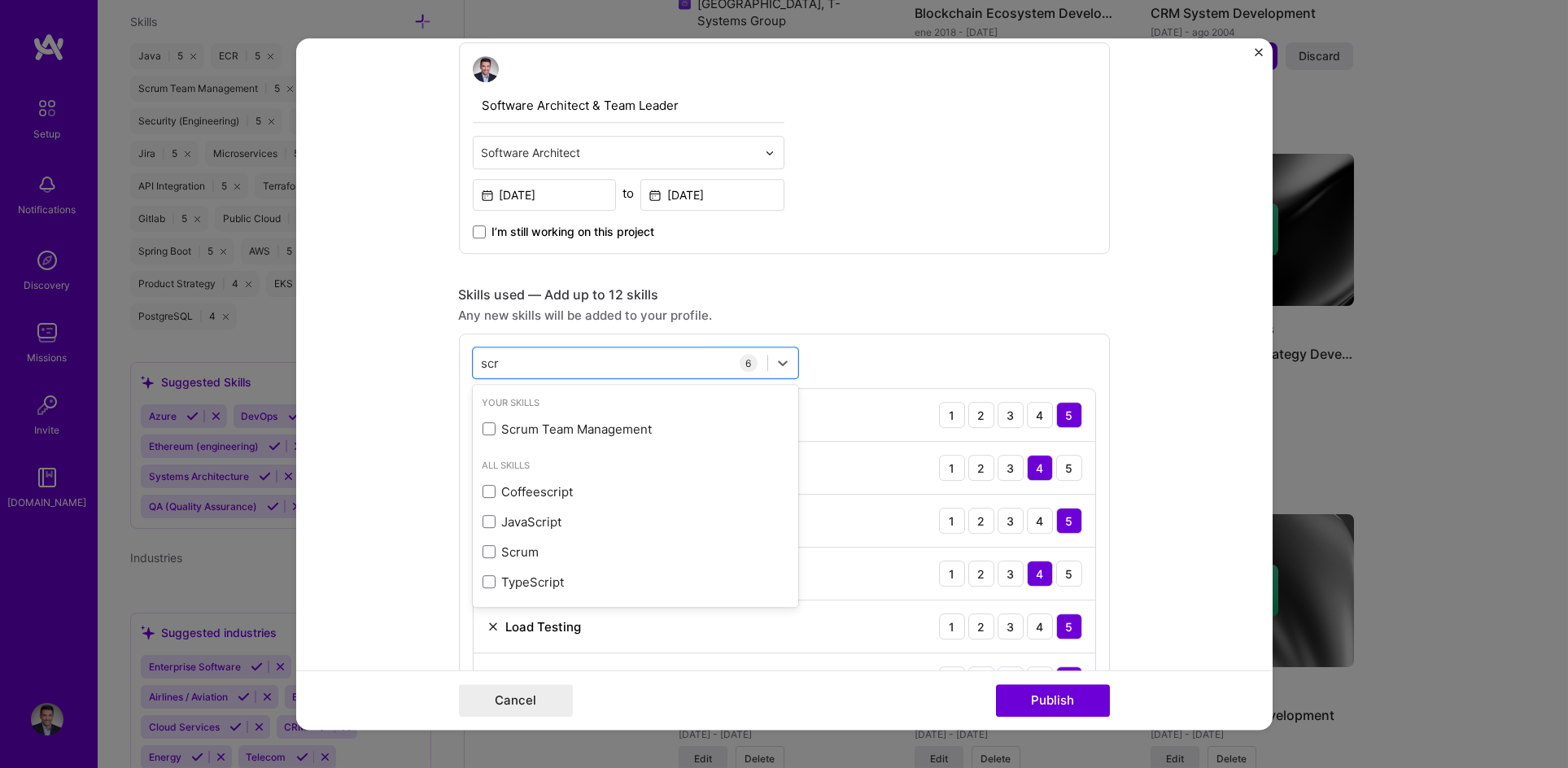
scroll to position [0, 0]
click at [482, 553] on span at bounding box center [488, 551] width 13 height 13
click at [0, 0] on input "checkbox" at bounding box center [0, 0] width 0 height 0
click at [485, 432] on span at bounding box center [488, 429] width 13 height 13
click at [0, 0] on input "checkbox" at bounding box center [0, 0] width 0 height 0
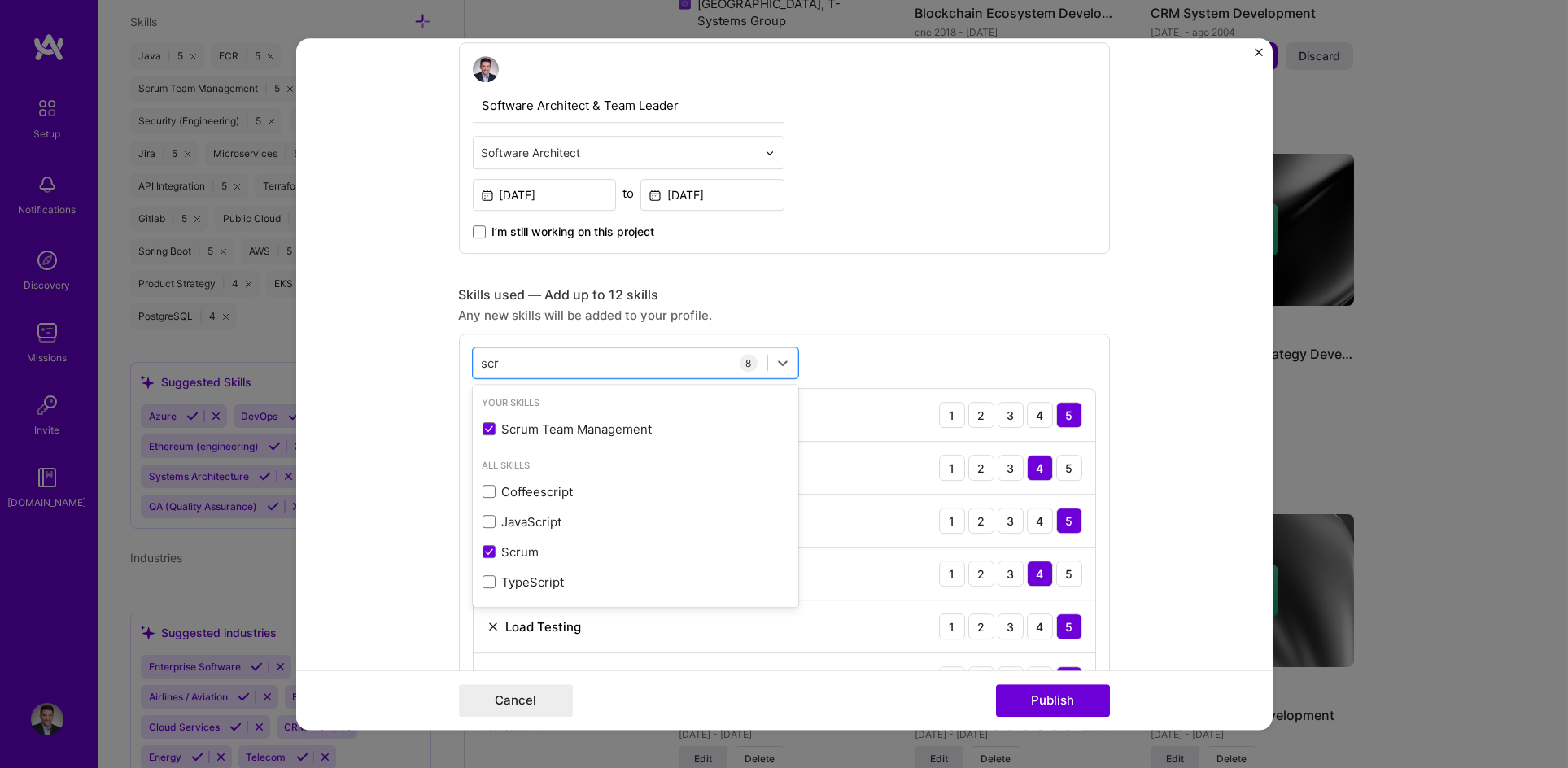
type input "scr"
click at [1087, 345] on div "scr scr 8 Java 1 2 3 4 5 Product Strategy 1 2 3 4 5 HTML 1 2 3 4 5 [PERSON_NAME…" at bounding box center [784, 579] width 651 height 492
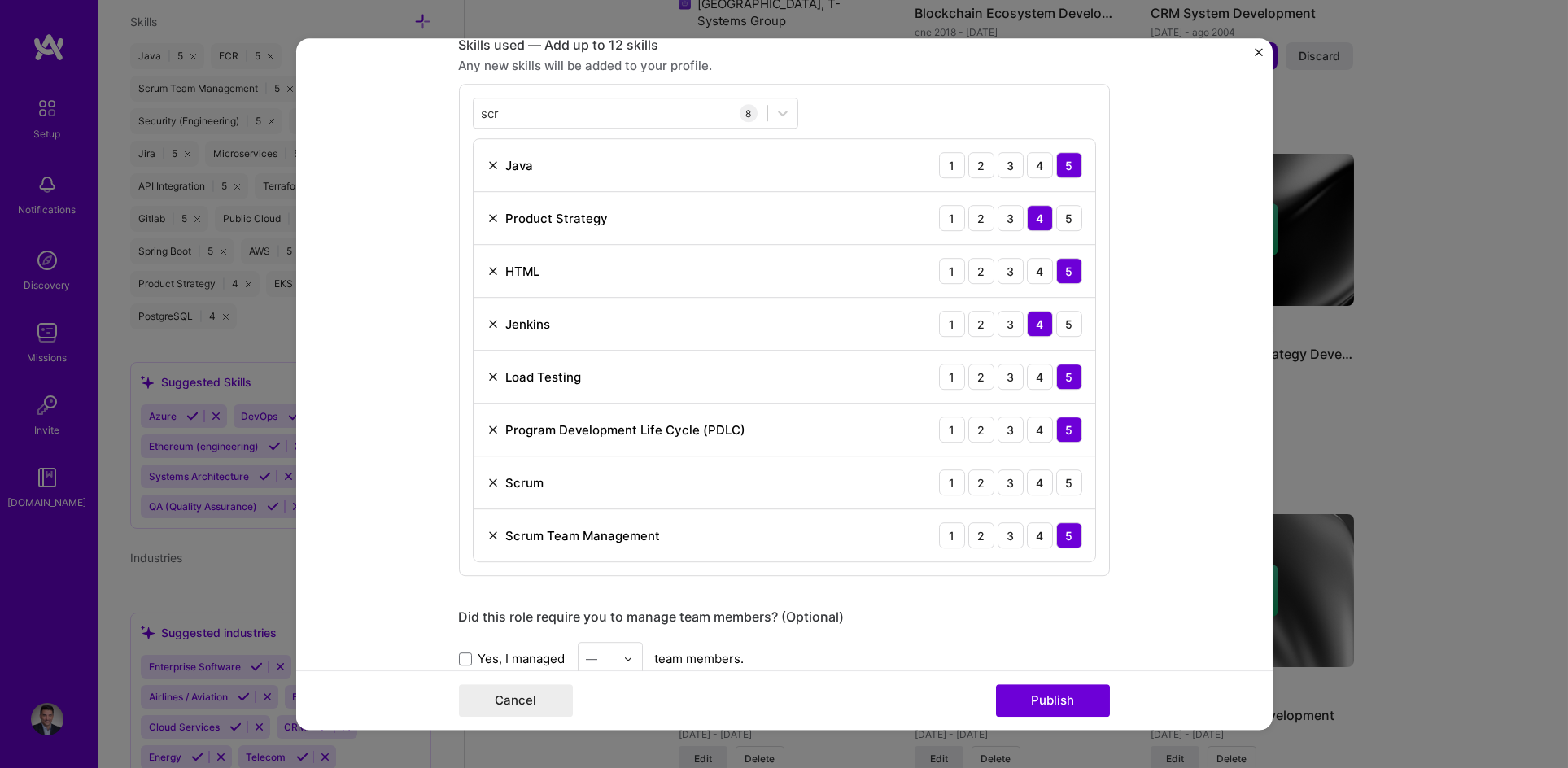
scroll to position [887, 0]
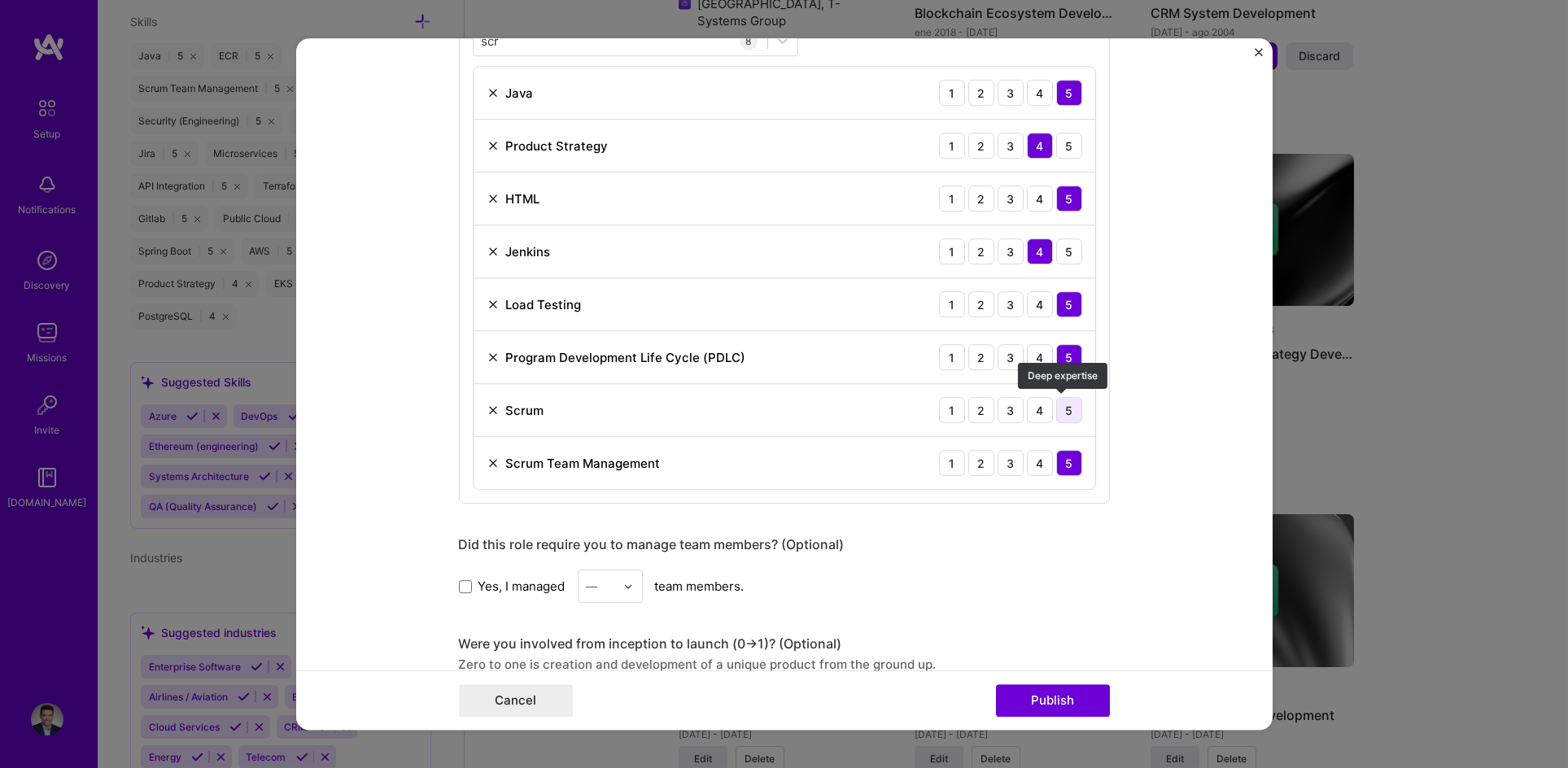
click at [1059, 404] on div "5" at bounding box center [1069, 410] width 26 height 26
drag, startPoint x: 1050, startPoint y: 700, endPoint x: 519, endPoint y: 602, distance: 540.0
click at [524, 607] on form "Editing suggested project This project is suggested based on your LinkedIn, res…" at bounding box center [784, 384] width 976 height 691
click at [471, 581] on label "Yes, I managed" at bounding box center [512, 586] width 107 height 17
click at [0, 0] on input "Yes, I managed" at bounding box center [0, 0] width 0 height 0
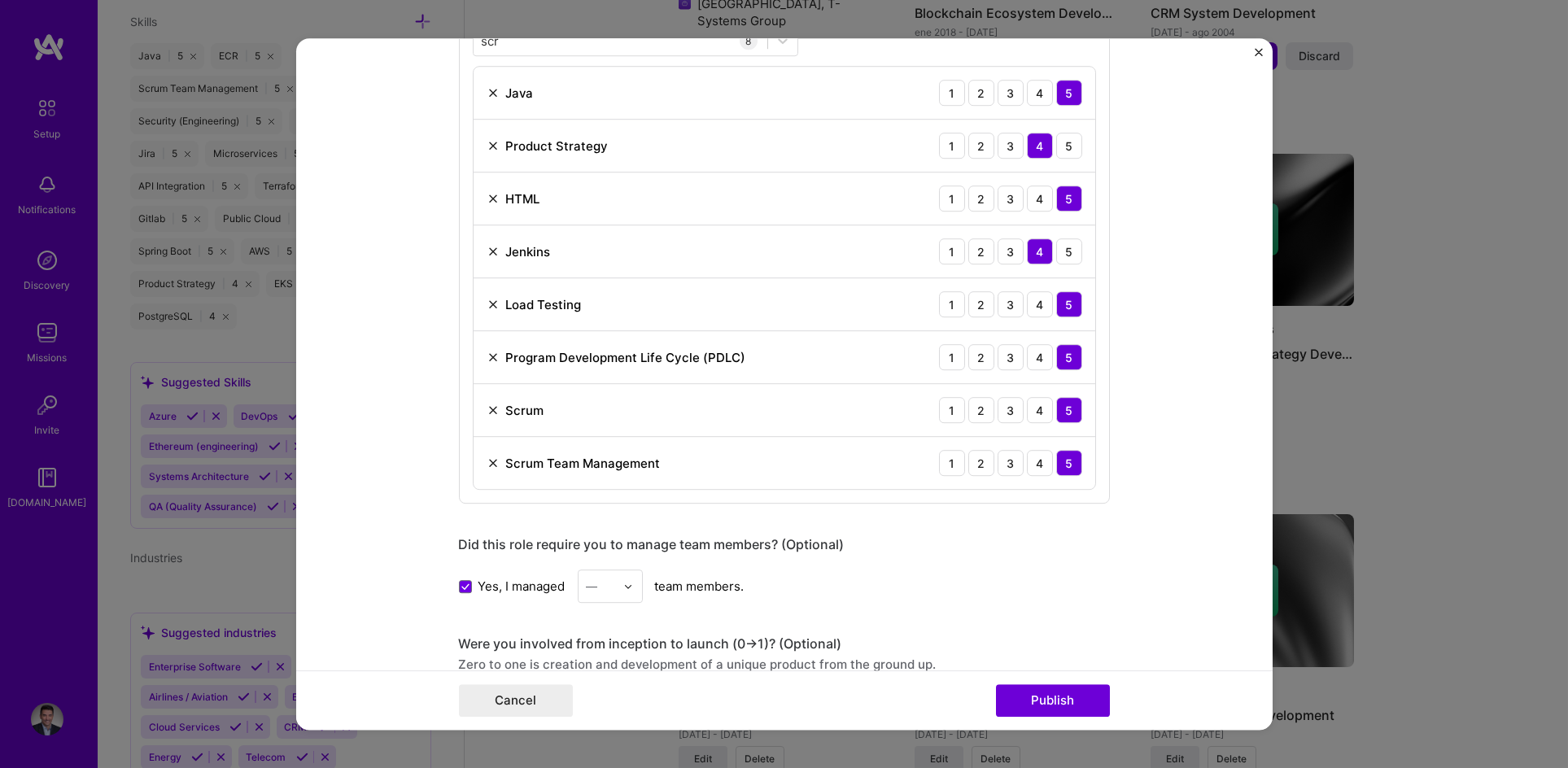
click at [614, 580] on div "—" at bounding box center [600, 586] width 45 height 32
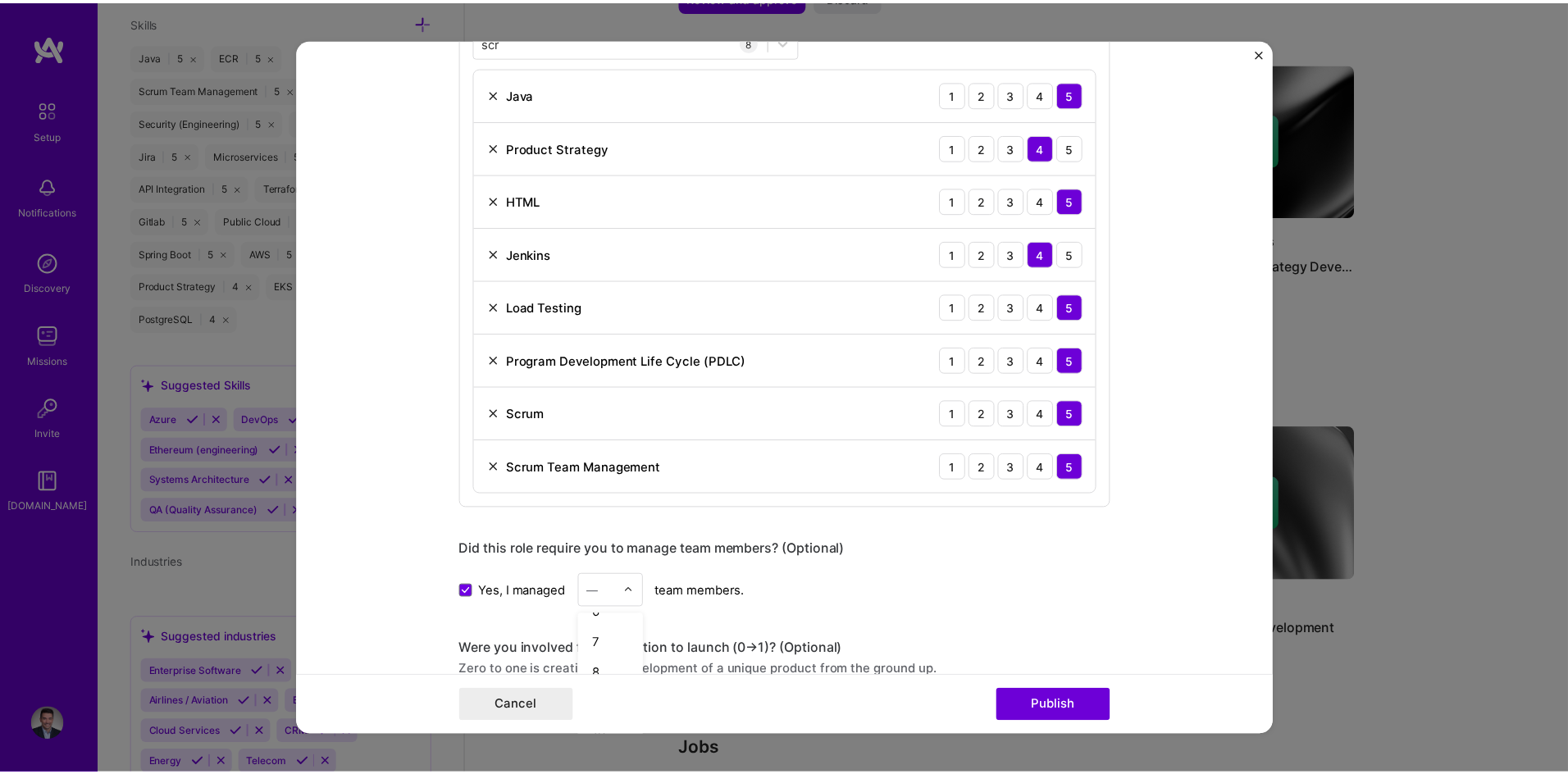
scroll to position [189, 0]
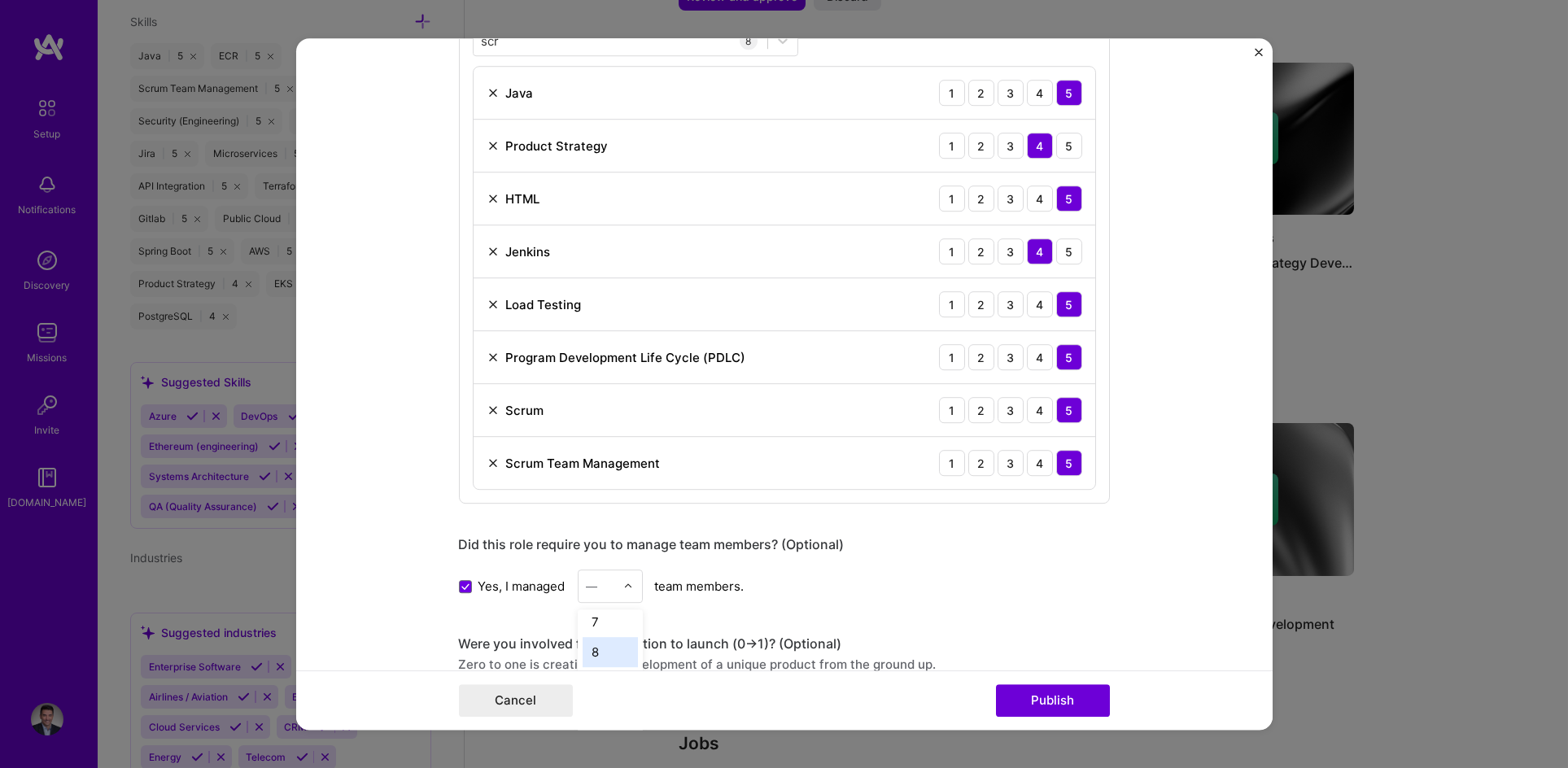
click at [597, 648] on div "8" at bounding box center [610, 652] width 56 height 30
click at [929, 564] on div "Did this role require you to manage team members? (Optional) Yes, I managed opt…" at bounding box center [784, 569] width 651 height 66
drag, startPoint x: 1064, startPoint y: 702, endPoint x: 1137, endPoint y: 665, distance: 81.8
click at [1064, 703] on button "Publish" at bounding box center [1052, 700] width 114 height 33
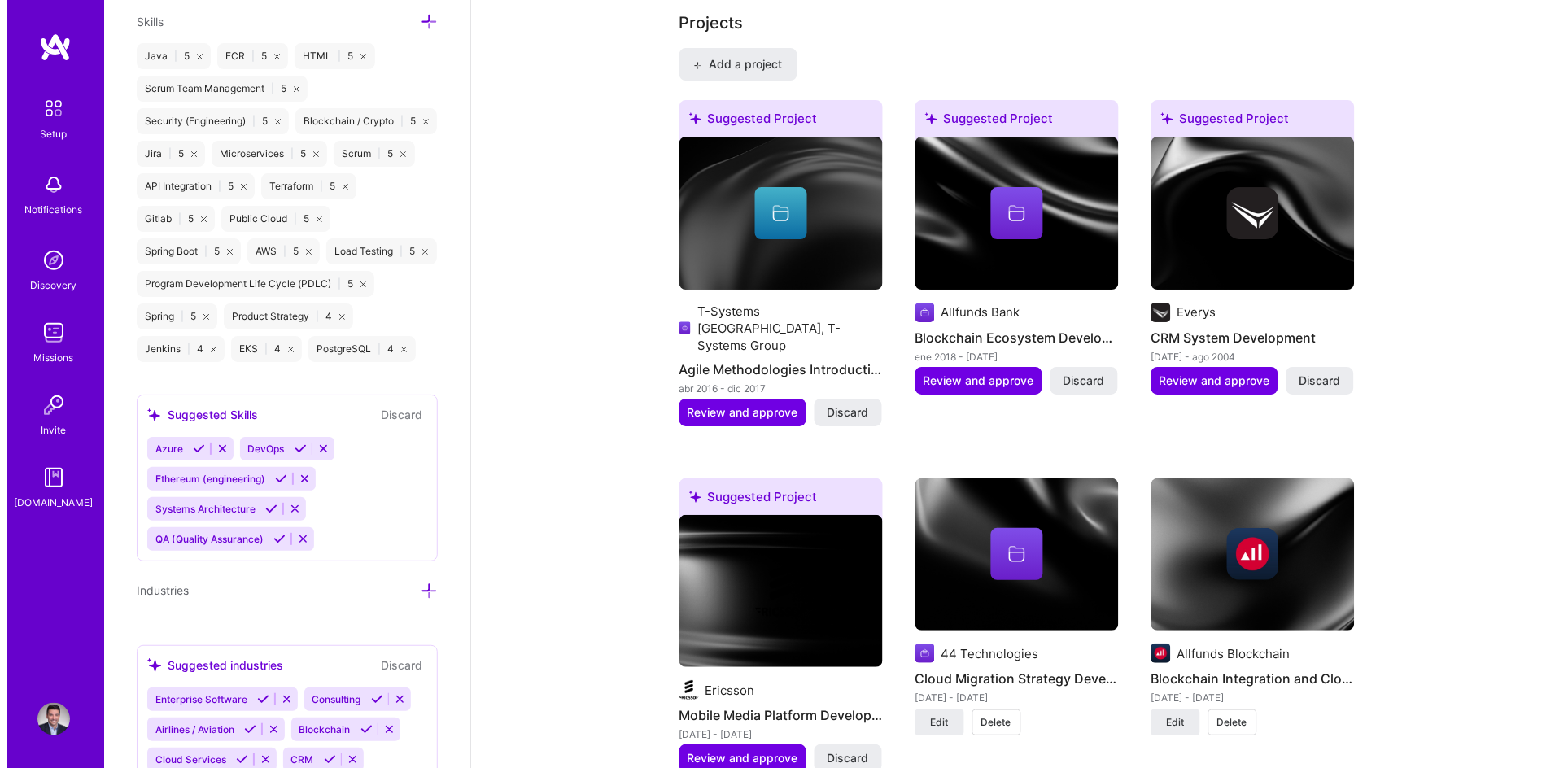
scroll to position [1306, 0]
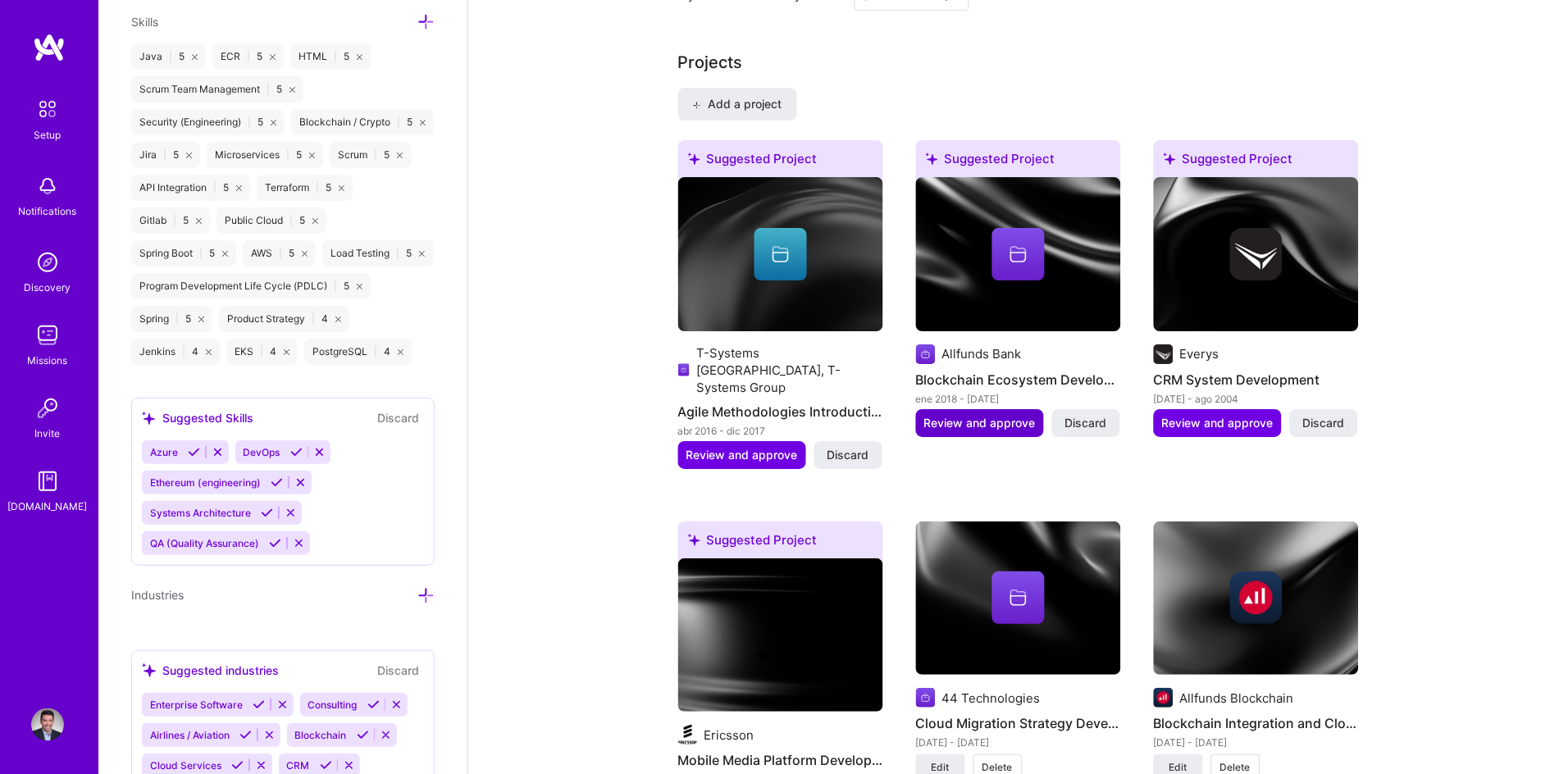
click at [965, 415] on span "Review and approve" at bounding box center [979, 422] width 111 height 16
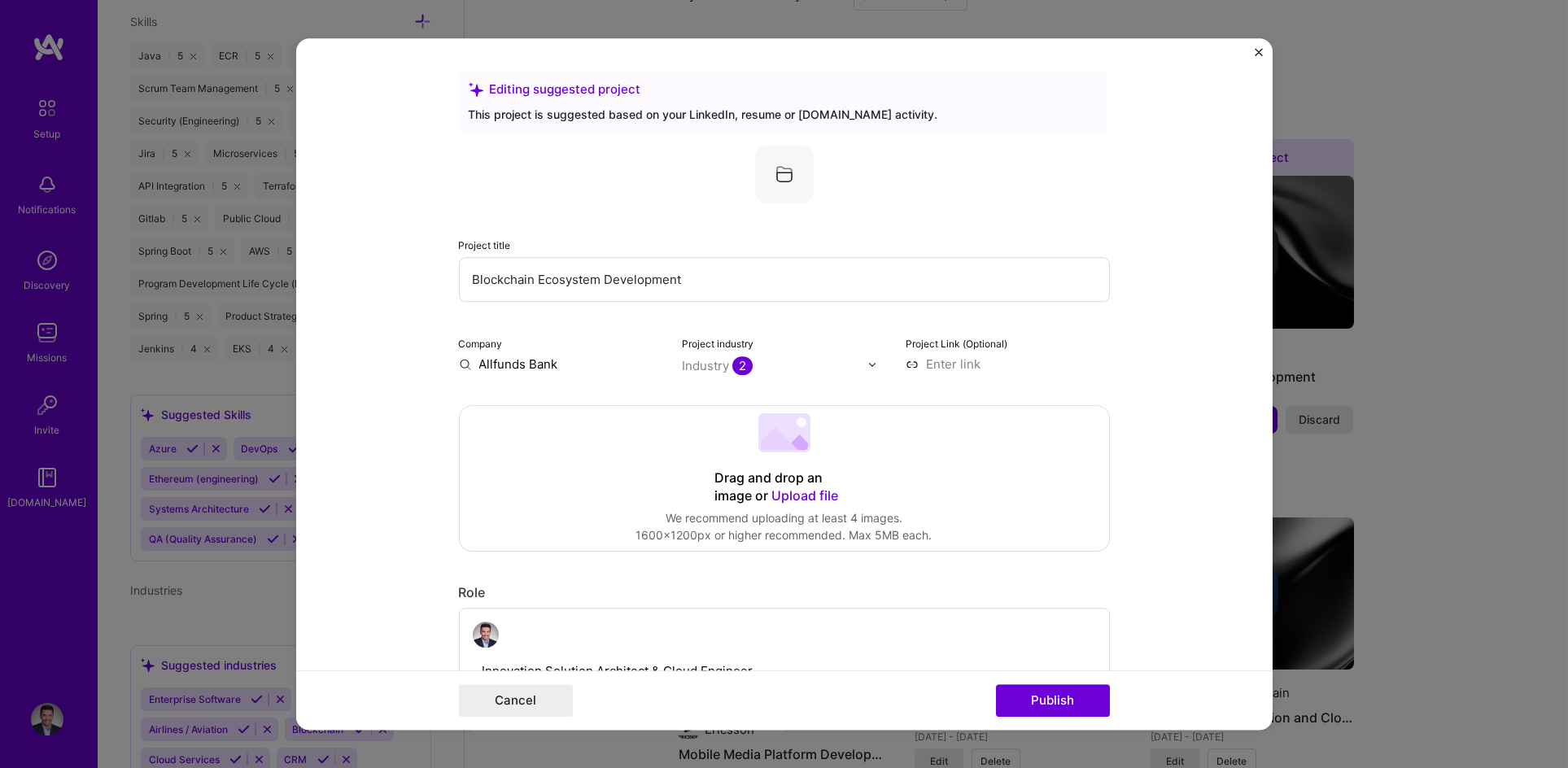
click at [564, 287] on input "Blockchain Ecosystem Development" at bounding box center [784, 279] width 651 height 45
drag, startPoint x: 742, startPoint y: 275, endPoint x: 313, endPoint y: 278, distance: 429.0
click at [313, 278] on form "Editing suggested project This project is suggested based on your LinkedIn, res…" at bounding box center [784, 384] width 976 height 691
click at [533, 366] on input "Allfunds Bank" at bounding box center [561, 364] width 205 height 17
drag, startPoint x: 562, startPoint y: 363, endPoint x: 366, endPoint y: 361, distance: 196.0
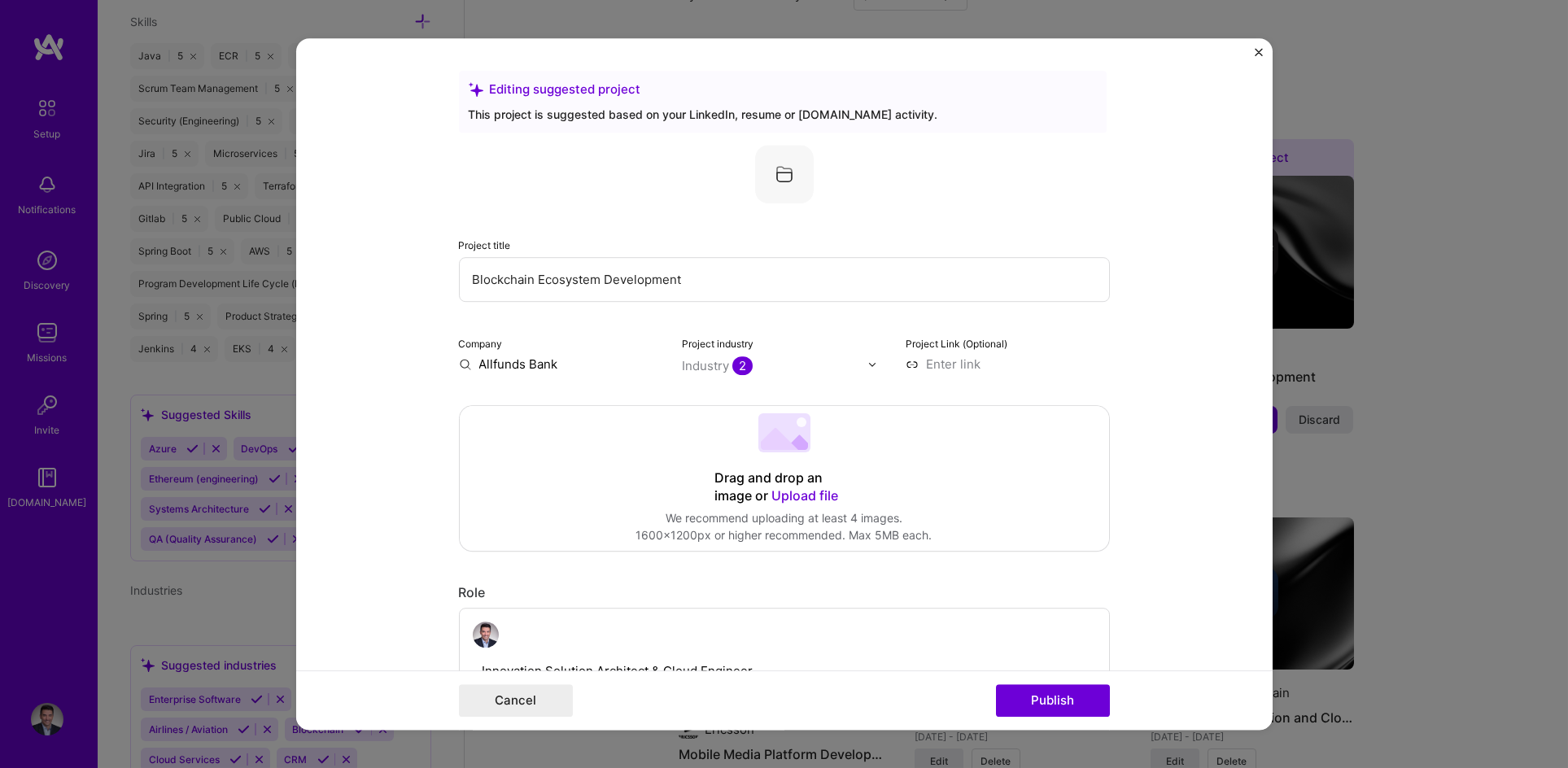
click at [366, 361] on form "Editing suggested project This project is suggested based on your LinkedIn, res…" at bounding box center [784, 384] width 976 height 691
click at [508, 366] on input "text" at bounding box center [561, 364] width 205 height 17
paste input "Allfunds Bank"
type input "Allfunds Bank"
click at [580, 405] on div "Allfunds Bank" at bounding box center [597, 401] width 93 height 29
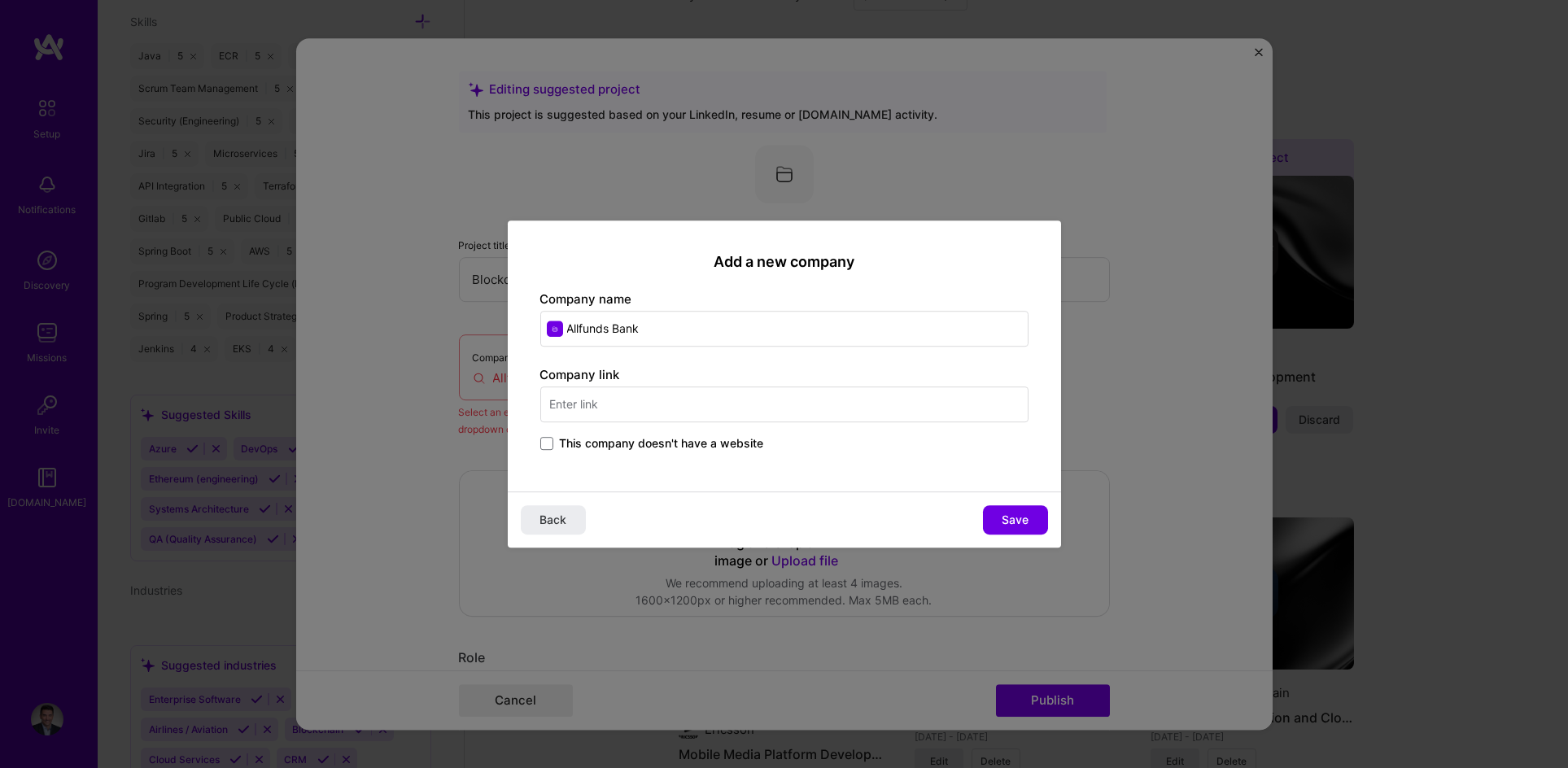
click at [626, 402] on input "text" at bounding box center [784, 404] width 488 height 36
type input "[DOMAIN_NAME]"
click at [598, 457] on span "[DOMAIN_NAME]" at bounding box center [629, 460] width 79 height 13
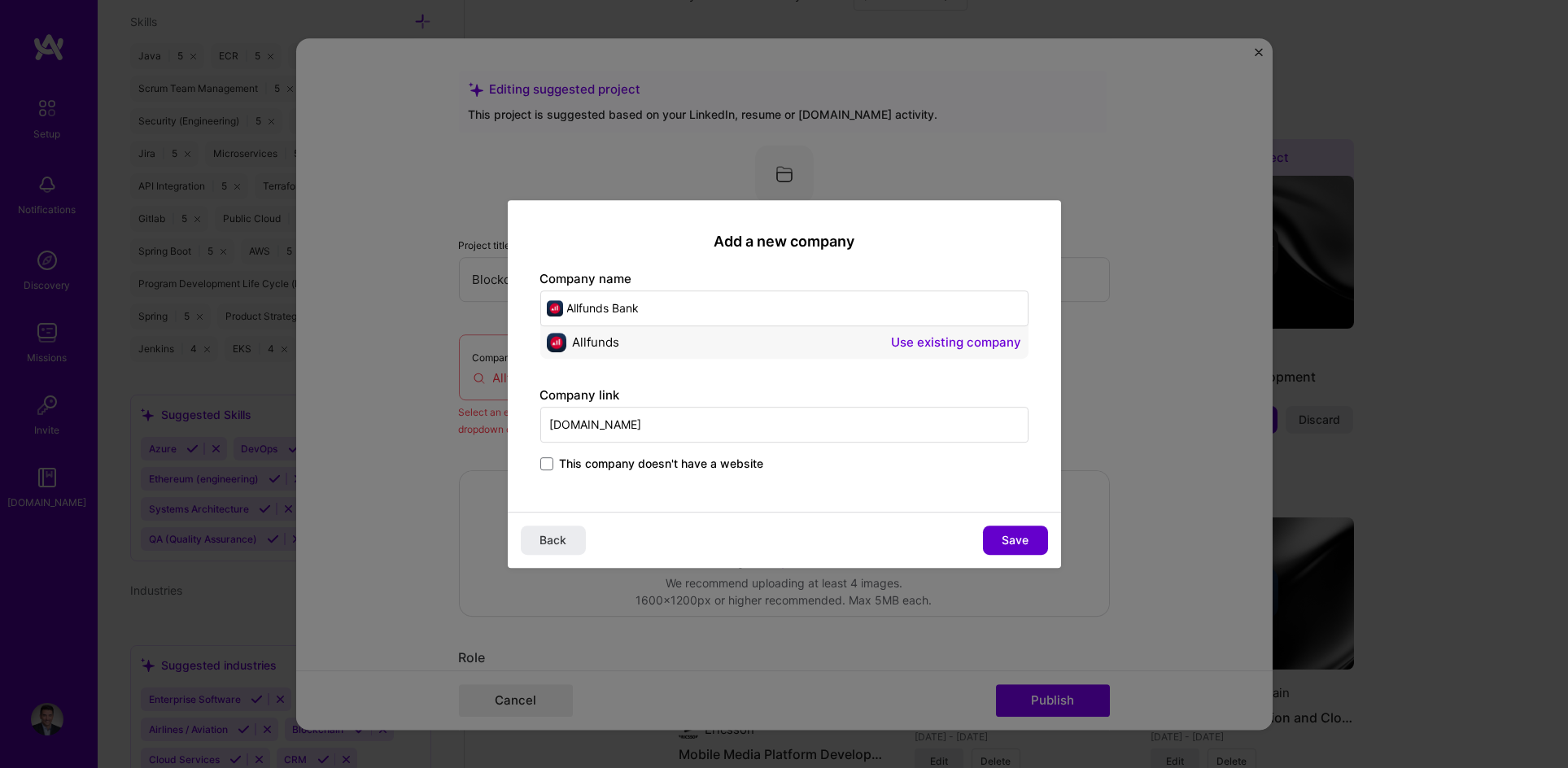
click at [1014, 536] on span "Save" at bounding box center [1015, 539] width 27 height 16
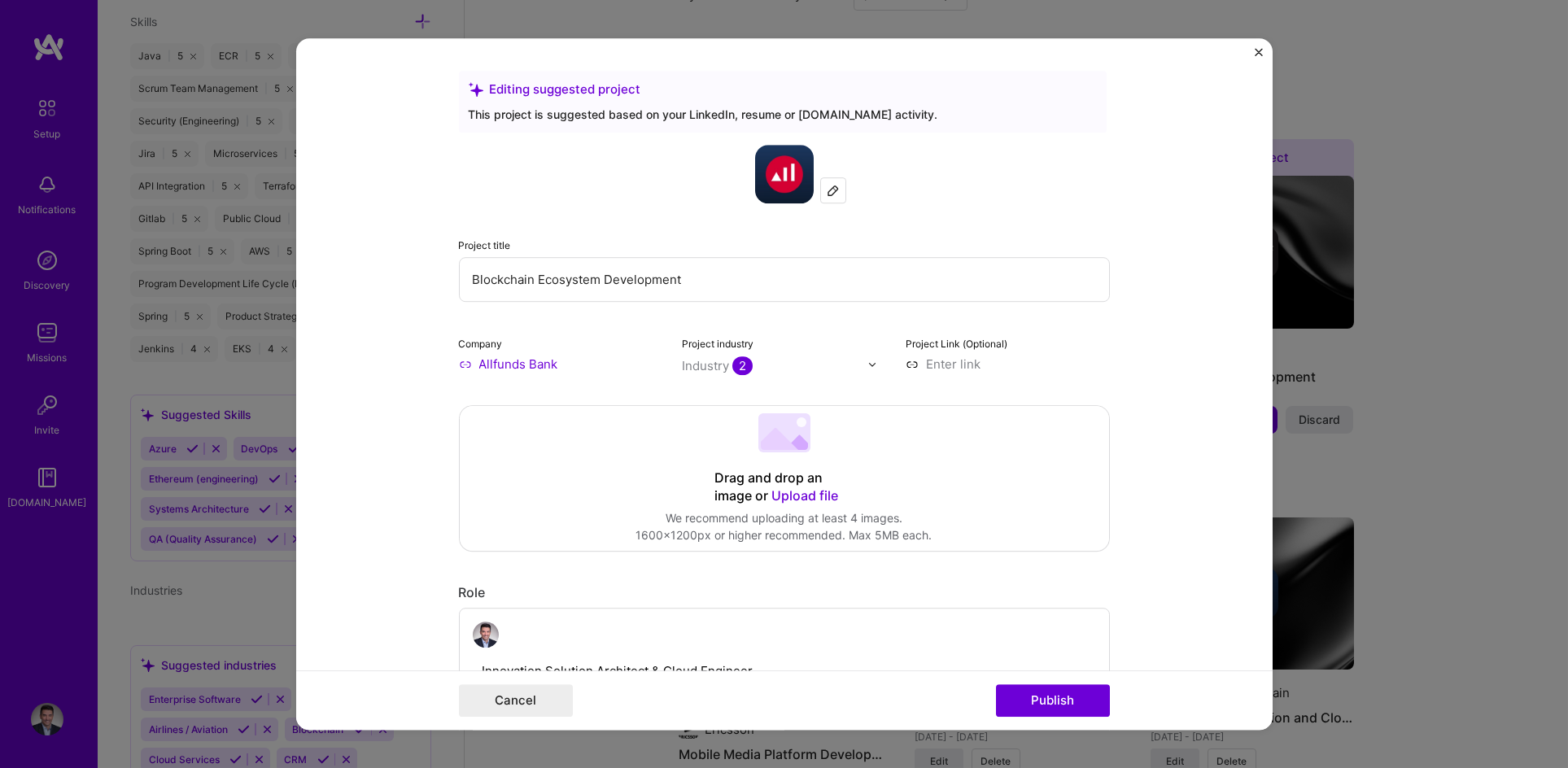
click at [578, 283] on input "Blockchain Ecosystem Development" at bounding box center [784, 279] width 651 height 45
drag, startPoint x: 723, startPoint y: 274, endPoint x: 261, endPoint y: 267, distance: 462.1
click at [261, 267] on div "Editing suggested project This project is suggested based on your LinkedIn, res…" at bounding box center [784, 384] width 1568 height 768
type input "I"
type input "T"
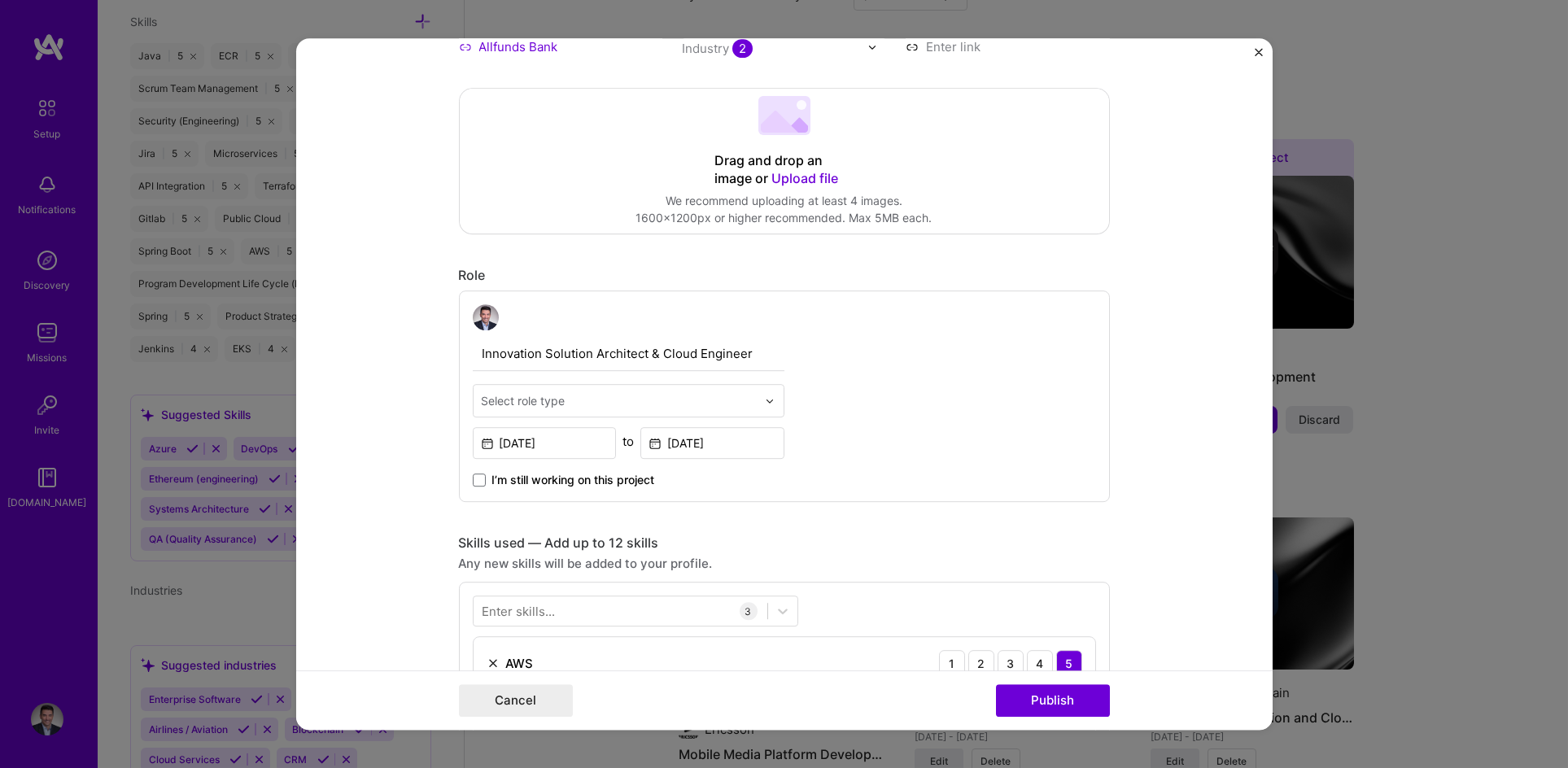
scroll to position [332, 0]
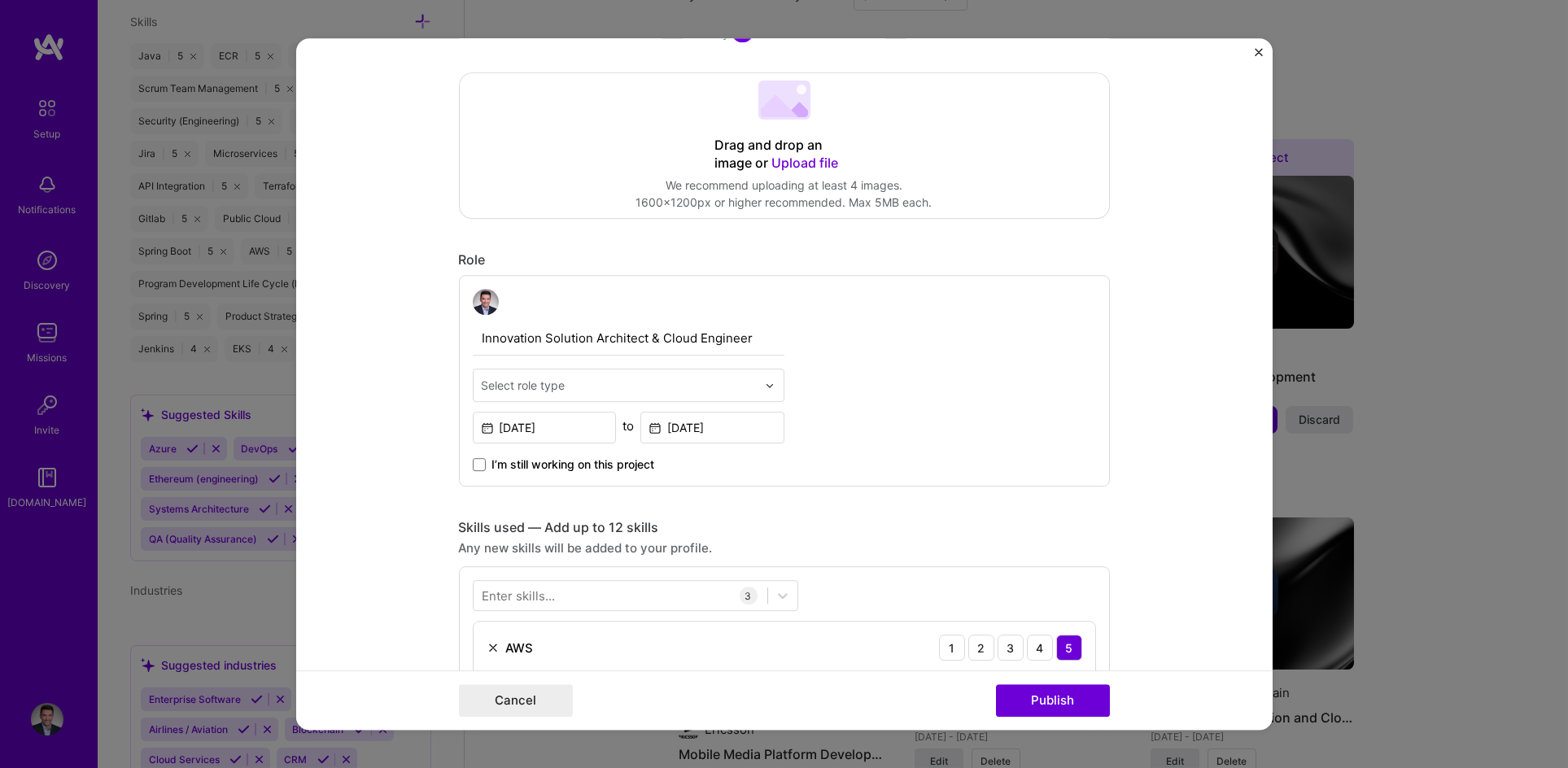
type input "Innovation Department"
click at [656, 392] on input "text" at bounding box center [619, 385] width 275 height 17
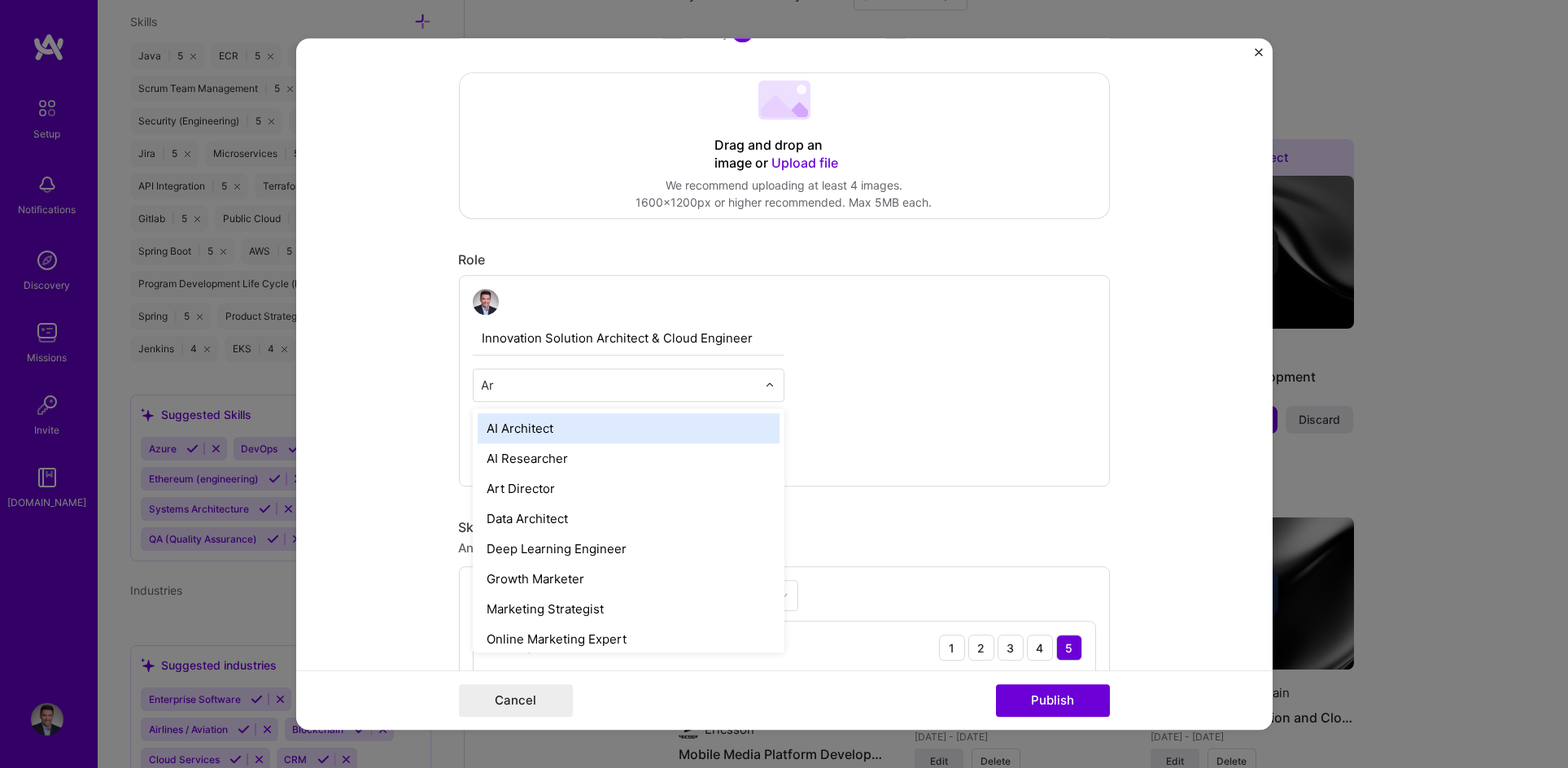
type input "A"
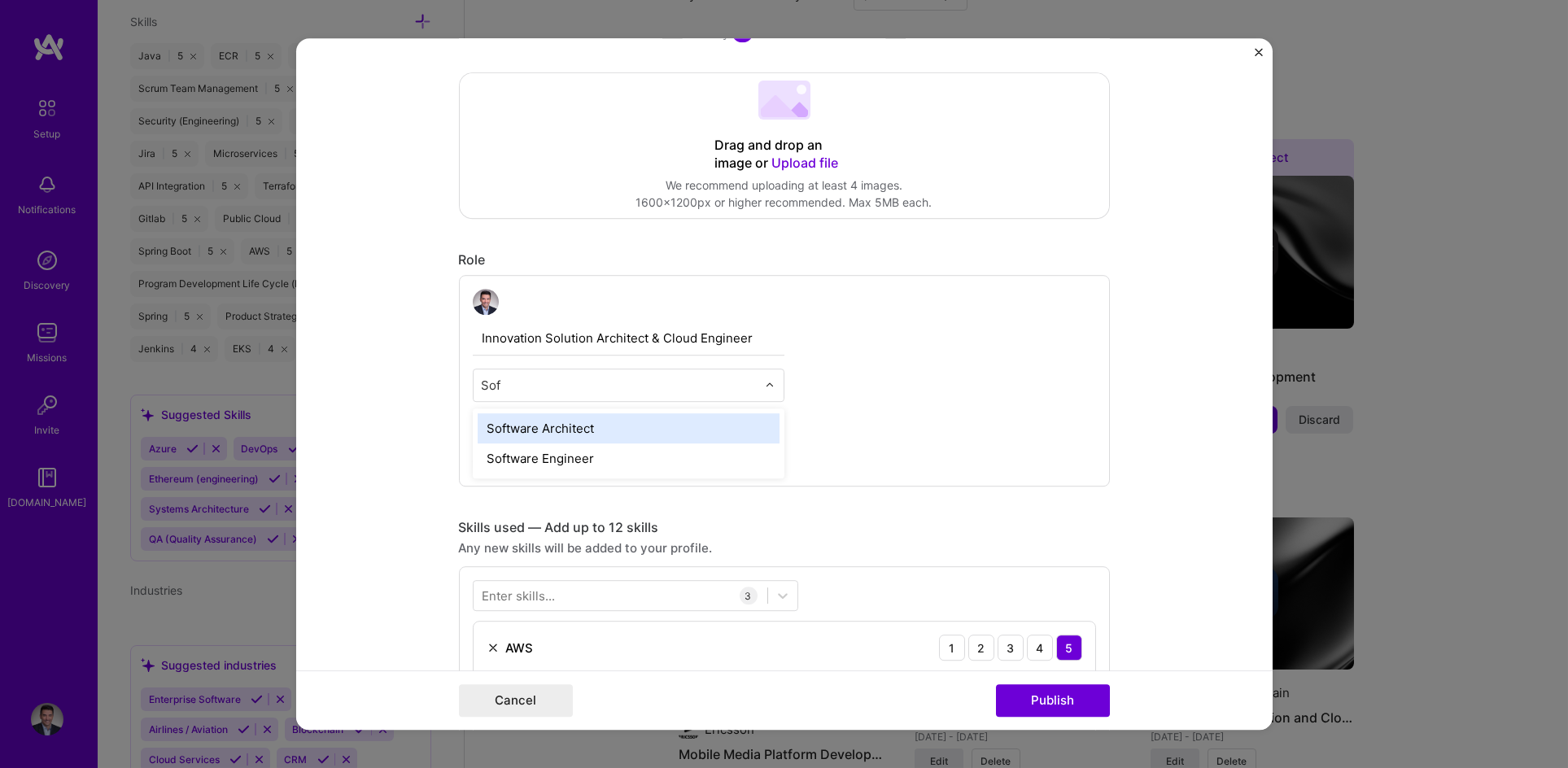
type input "Soft"
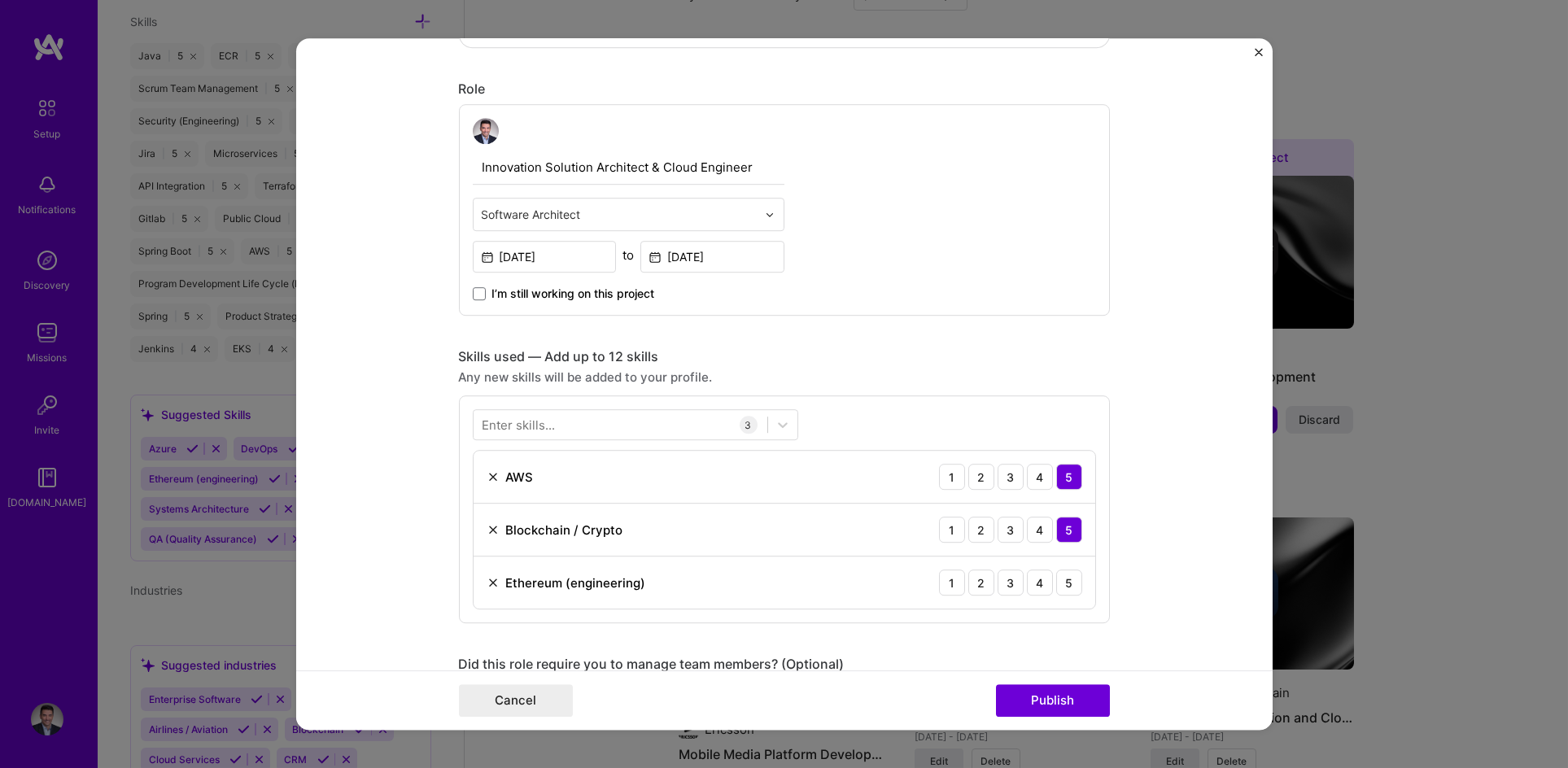
scroll to position [522, 0]
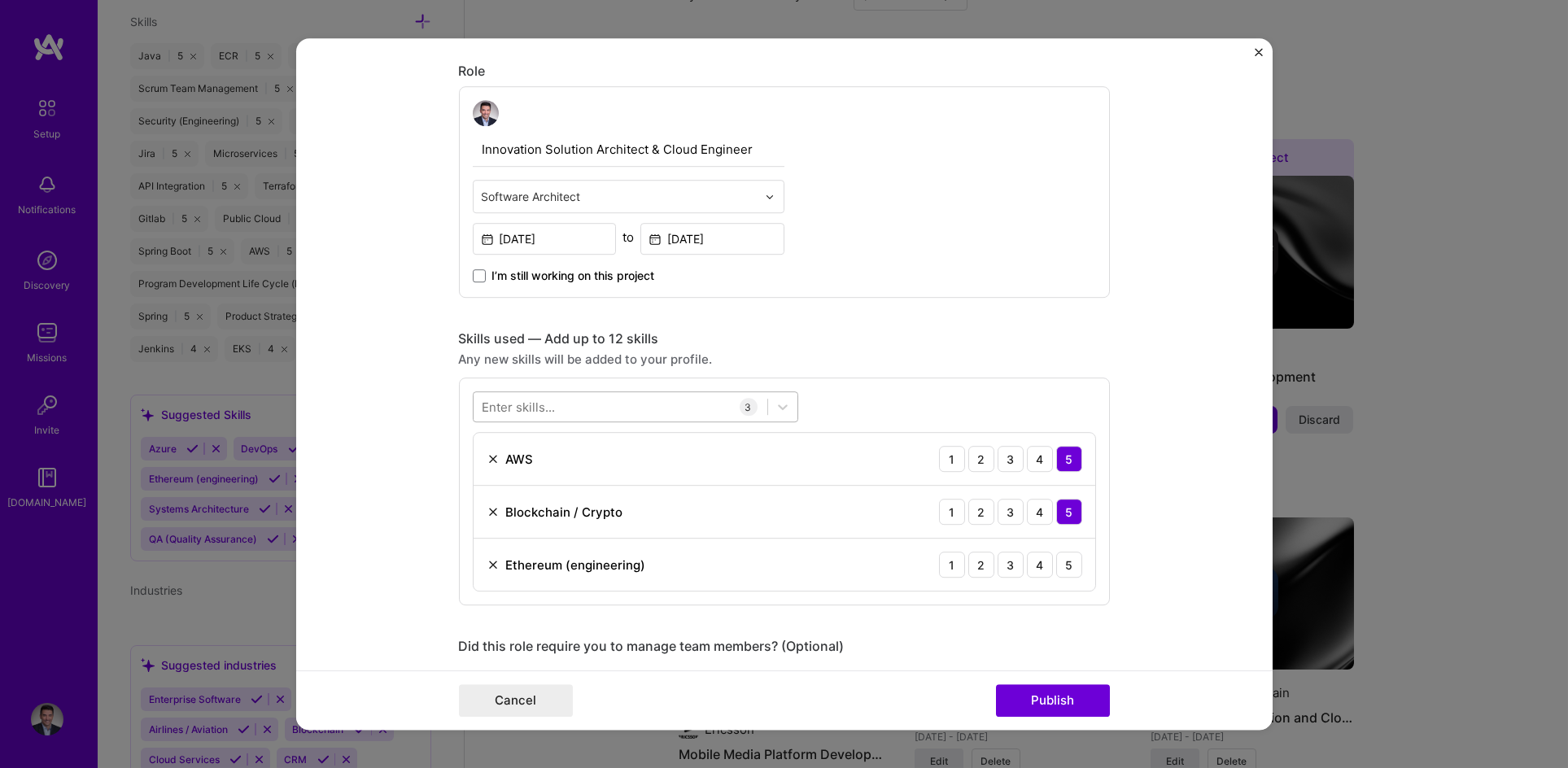
click at [556, 413] on div at bounding box center [620, 407] width 294 height 27
click at [483, 470] on span at bounding box center [488, 473] width 13 height 13
click at [0, 0] on input "checkbox" at bounding box center [0, 0] width 0 height 0
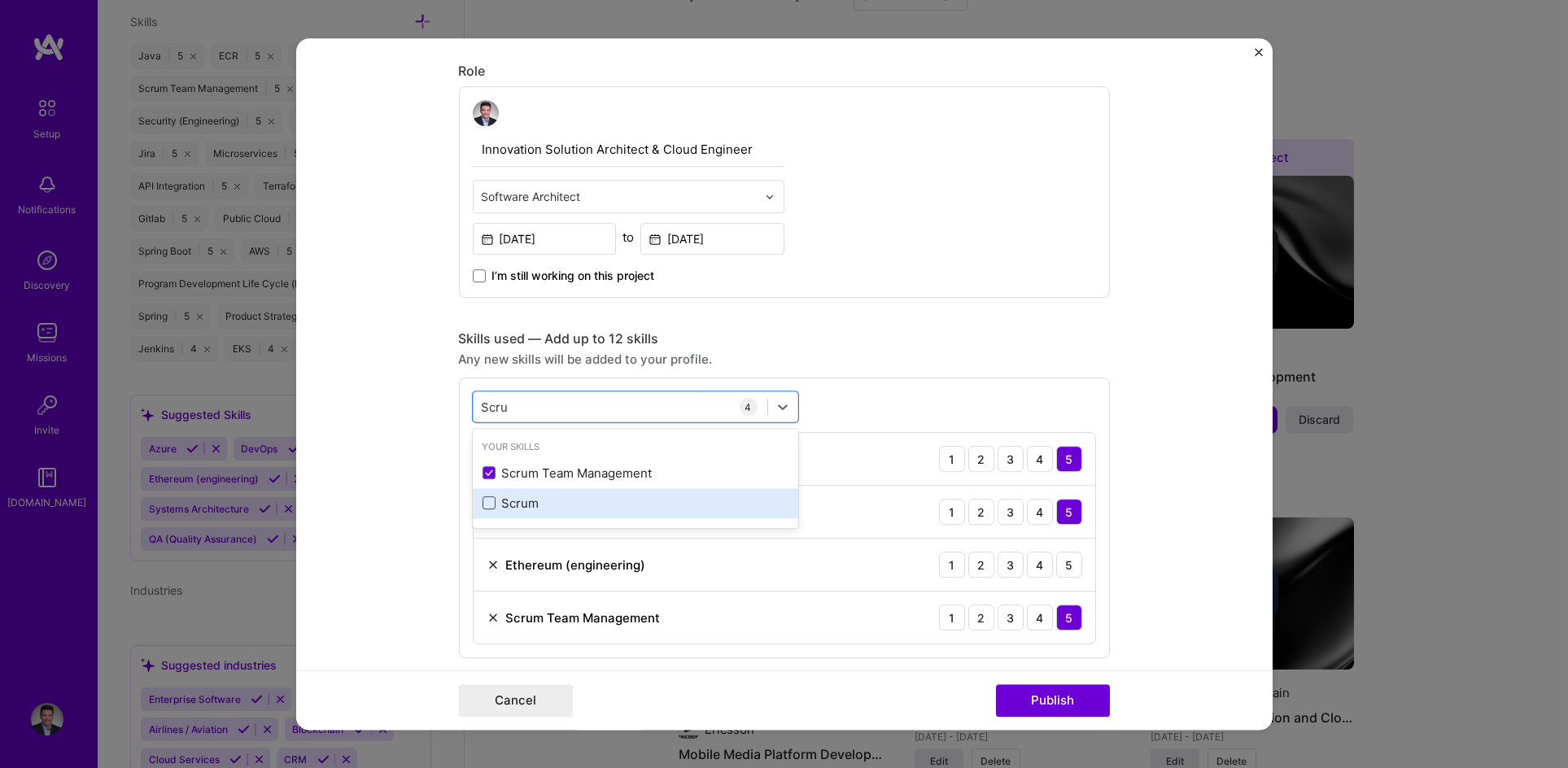
click at [482, 506] on span at bounding box center [488, 503] width 13 height 13
click at [0, 0] on input "checkbox" at bounding box center [0, 0] width 0 height 0
click at [486, 501] on icon at bounding box center [489, 504] width 7 height 5
click at [0, 0] on input "checkbox" at bounding box center [0, 0] width 0 height 0
drag, startPoint x: 526, startPoint y: 408, endPoint x: 399, endPoint y: 400, distance: 127.3
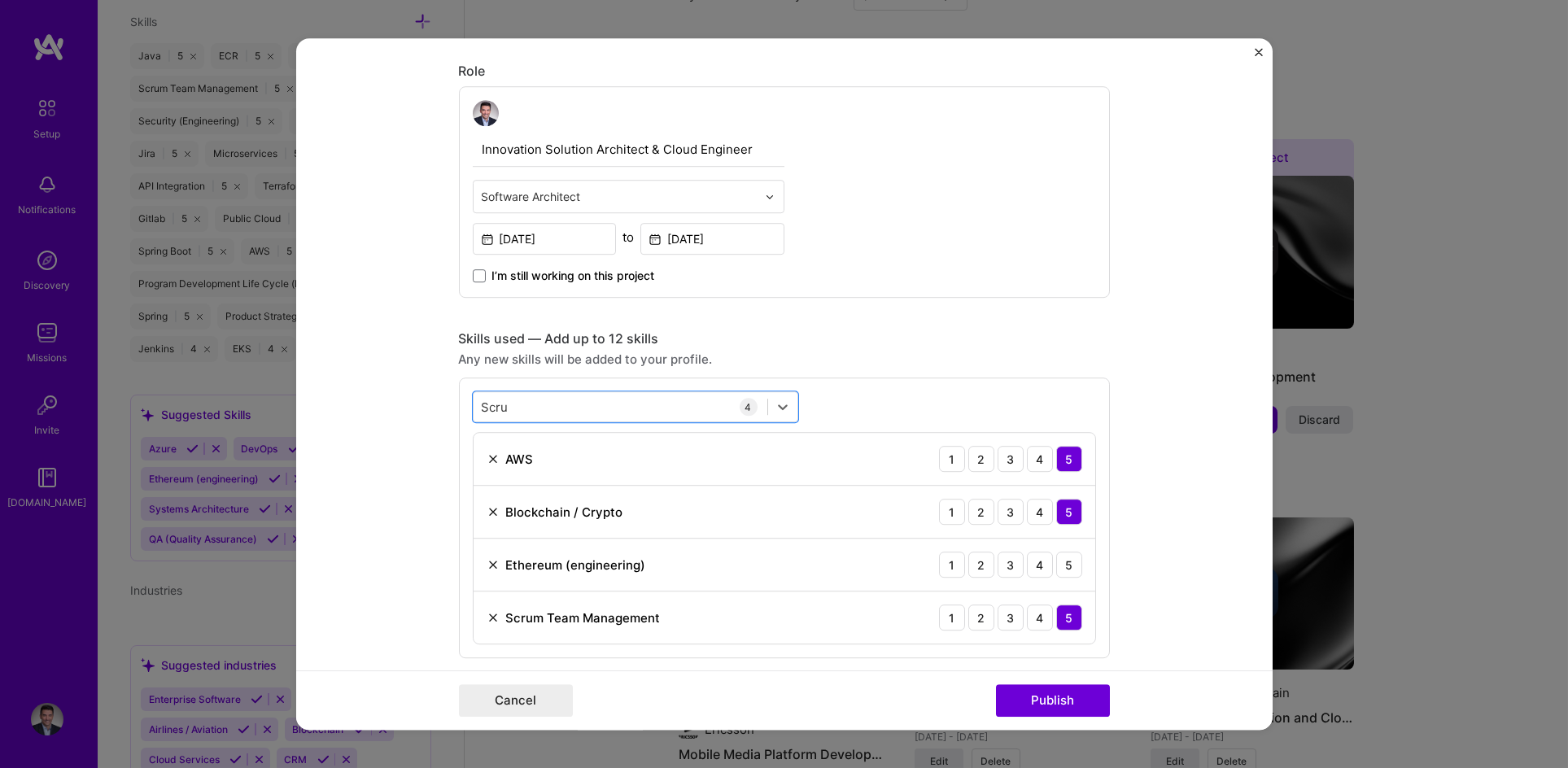
click at [399, 400] on form "Editing suggested project This project is suggested based on your LinkedIn, res…" at bounding box center [784, 384] width 976 height 691
type input "S"
click at [486, 474] on span at bounding box center [488, 473] width 13 height 13
click at [0, 0] on input "checkbox" at bounding box center [0, 0] width 0 height 0
drag, startPoint x: 523, startPoint y: 410, endPoint x: 454, endPoint y: 402, distance: 69.5
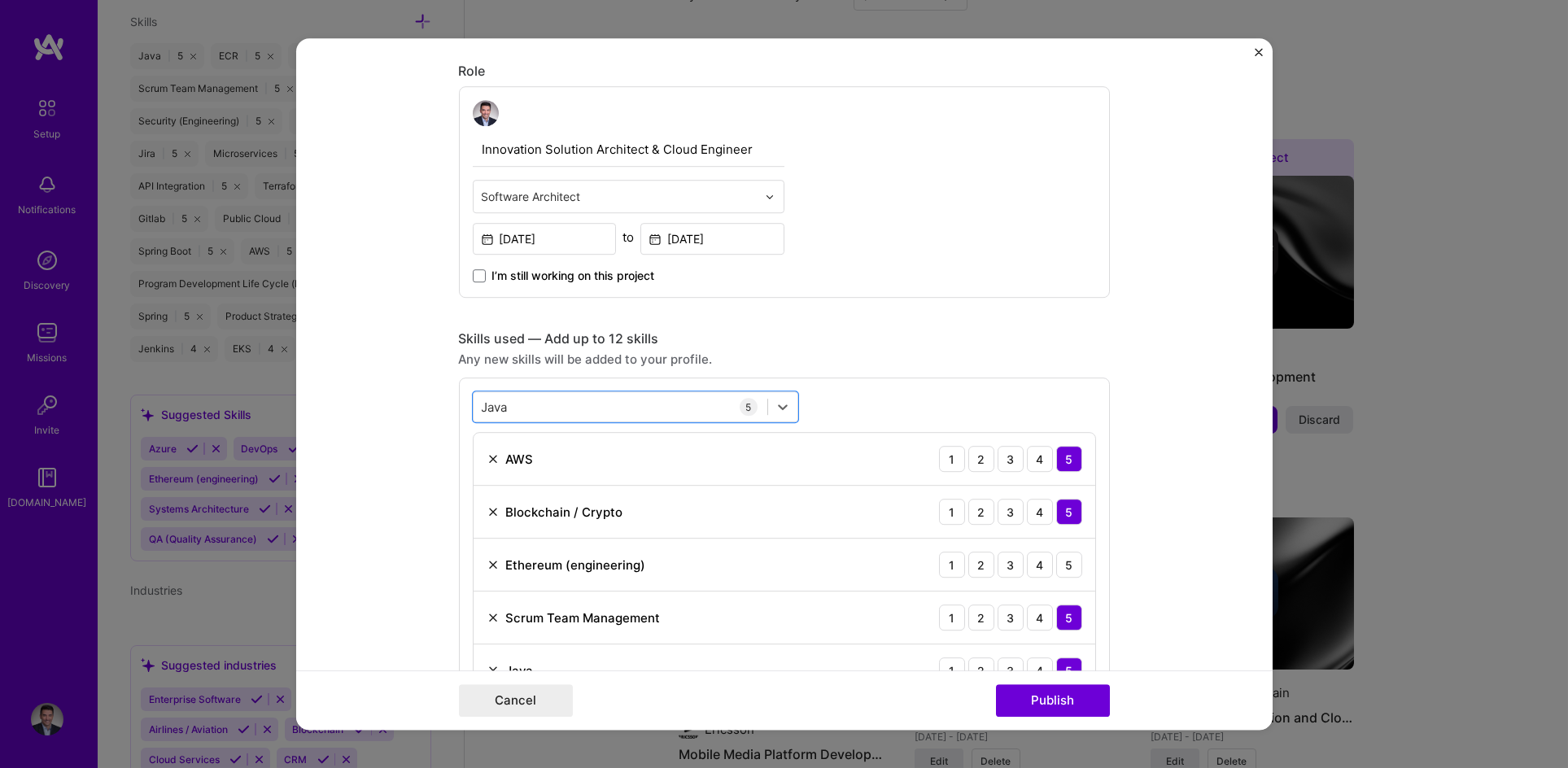
click at [459, 402] on div "option Java, selected. Select is focused ,type to refine list, press Down to op…" at bounding box center [784, 544] width 651 height 333
type input "J"
click at [484, 467] on span at bounding box center [488, 473] width 13 height 13
click at [0, 0] on input "checkbox" at bounding box center [0, 0] width 0 height 0
click at [533, 405] on div "Had Had" at bounding box center [620, 407] width 294 height 27
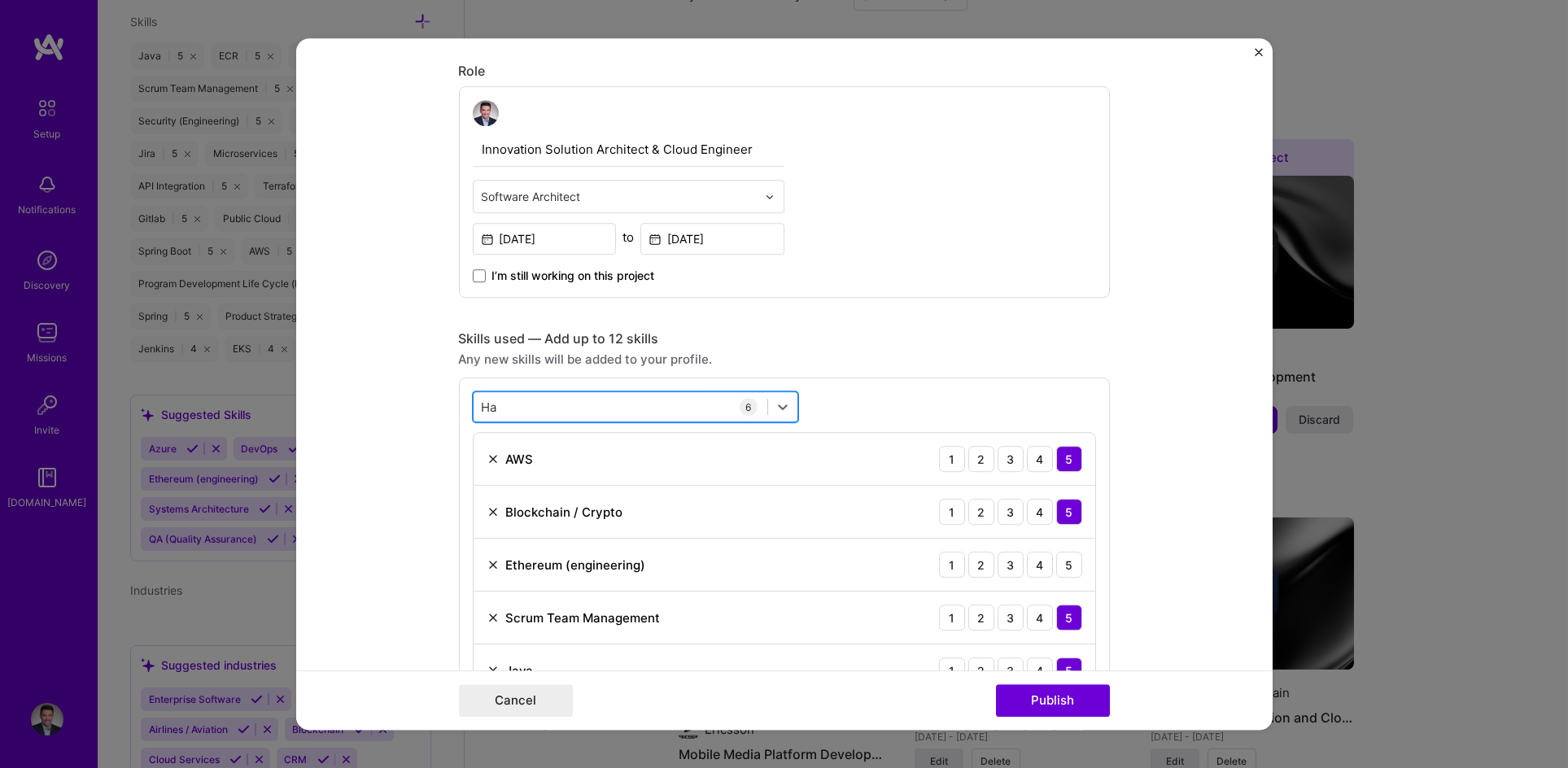
type input "H"
click at [482, 474] on span at bounding box center [488, 473] width 13 height 13
click at [0, 0] on input "checkbox" at bounding box center [0, 0] width 0 height 0
type input "Mongo"
click at [1004, 375] on div "Skills used — Add up to 12 skills Any new skills will be added to your profile.…" at bounding box center [784, 574] width 651 height 486
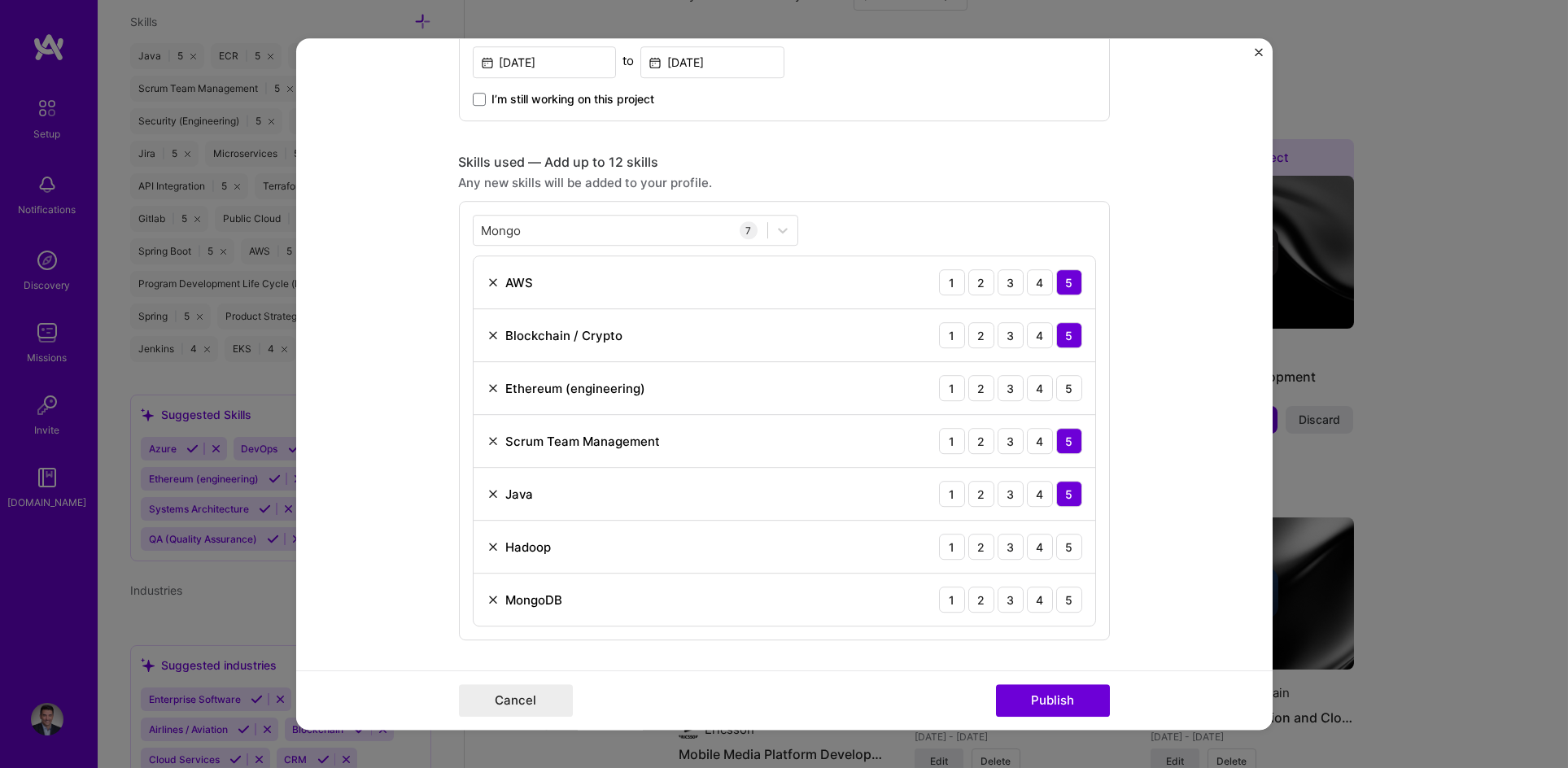
scroll to position [721, 0]
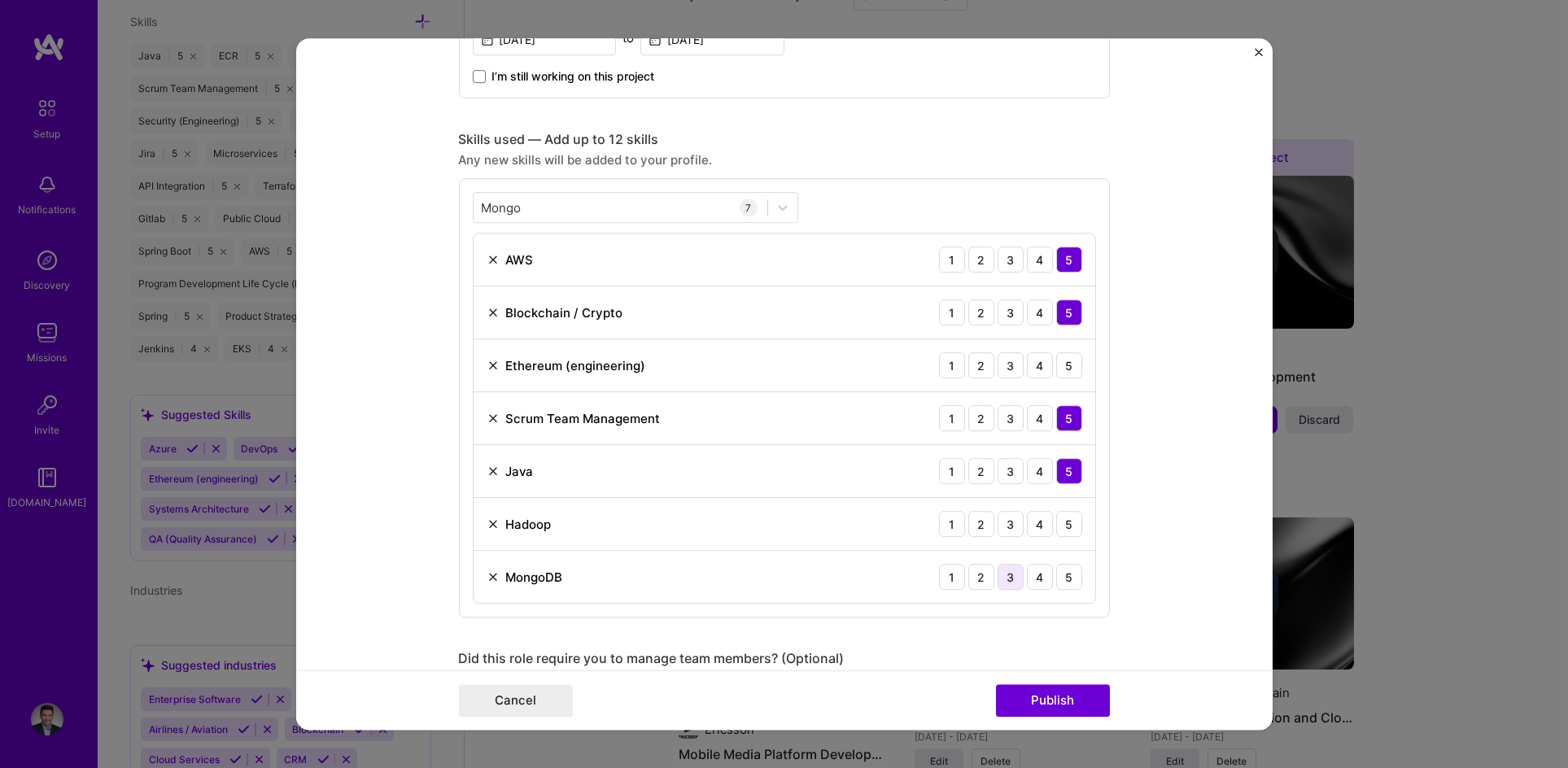
click at [1013, 579] on div "3" at bounding box center [1010, 576] width 26 height 26
click at [1010, 527] on div "3" at bounding box center [1010, 523] width 26 height 26
click at [1063, 368] on div "5" at bounding box center [1069, 365] width 26 height 26
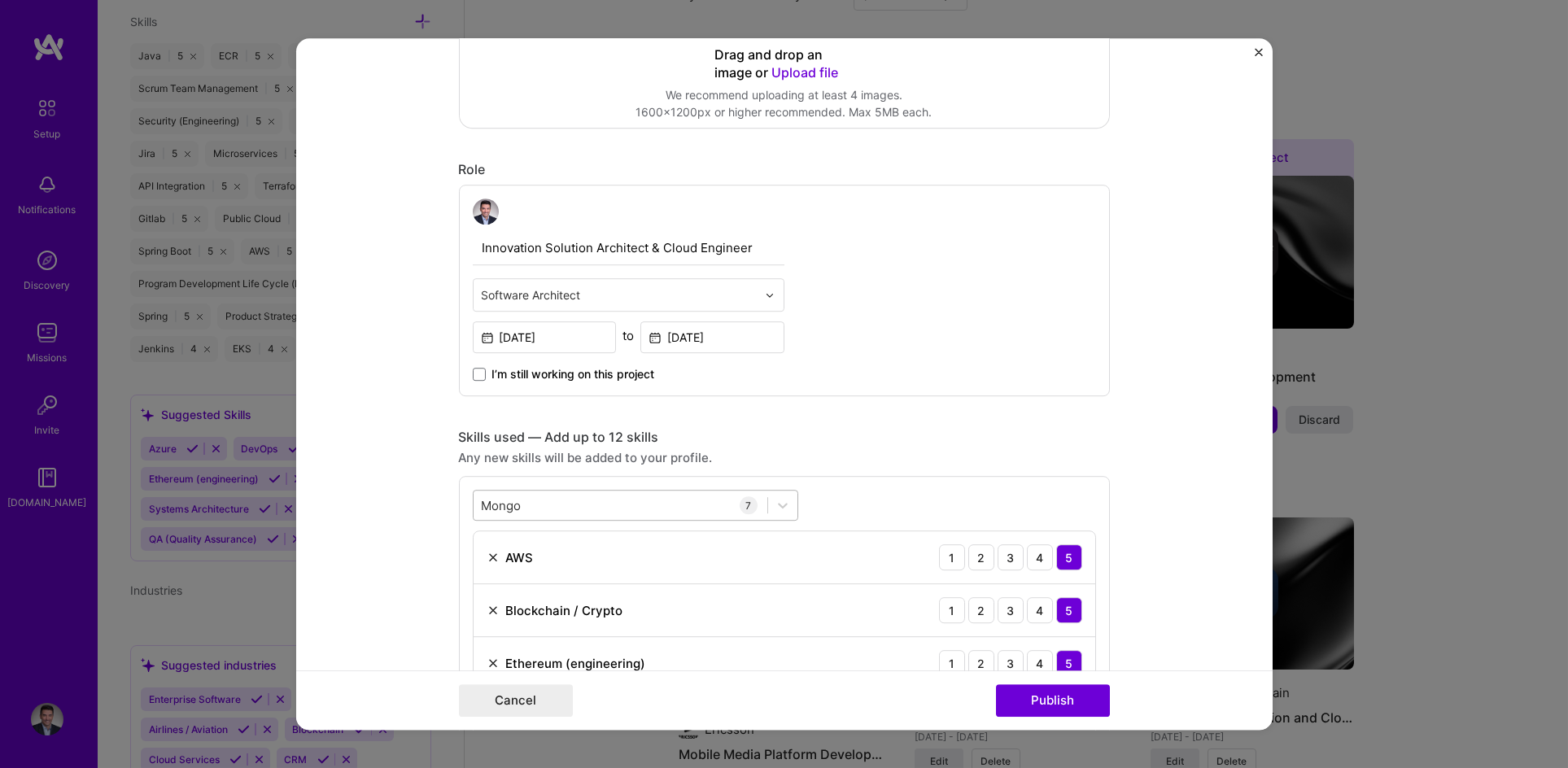
scroll to position [421, 0]
click at [561, 504] on div "[PERSON_NAME]" at bounding box center [620, 507] width 294 height 27
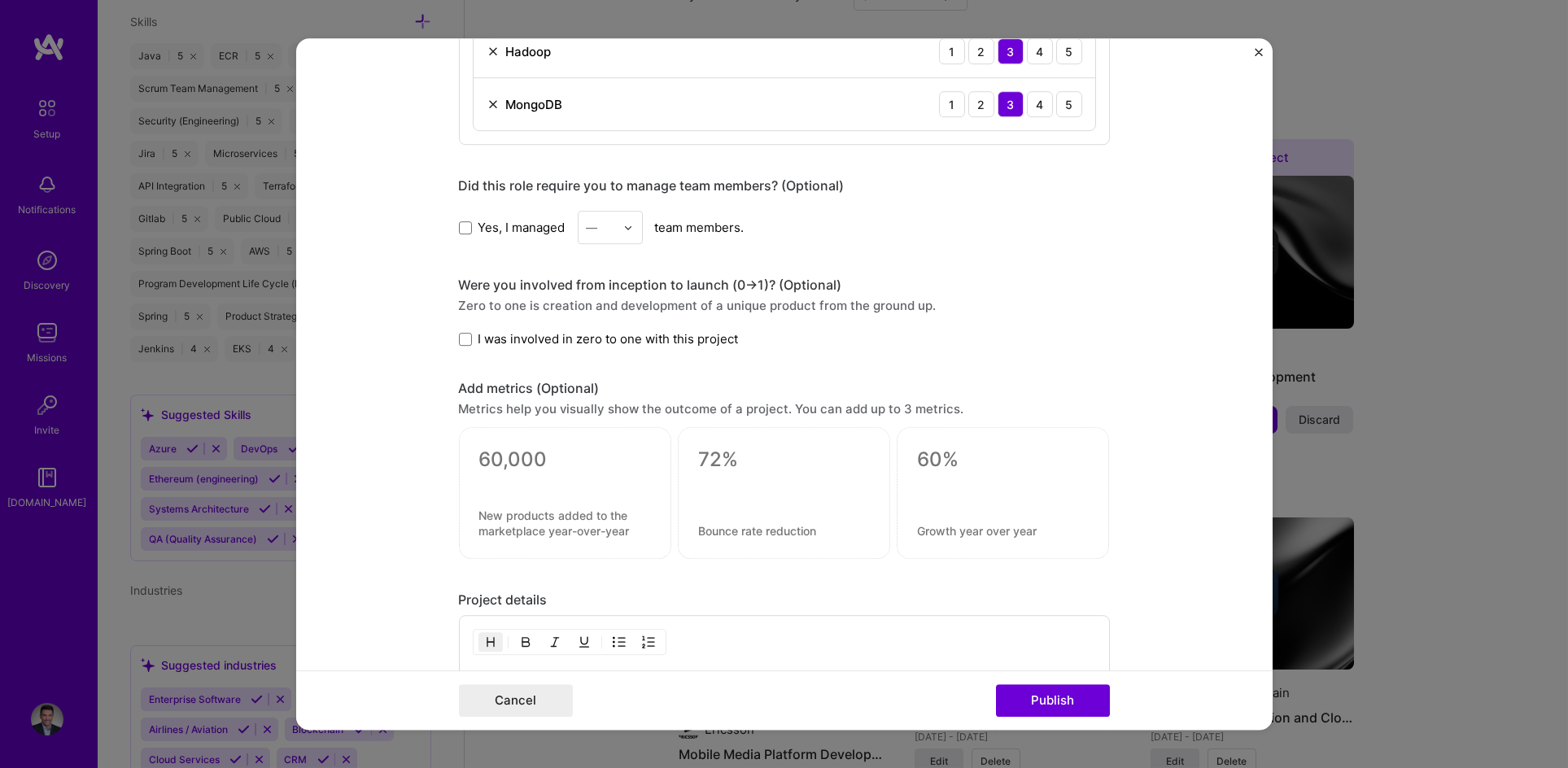
scroll to position [1142, 0]
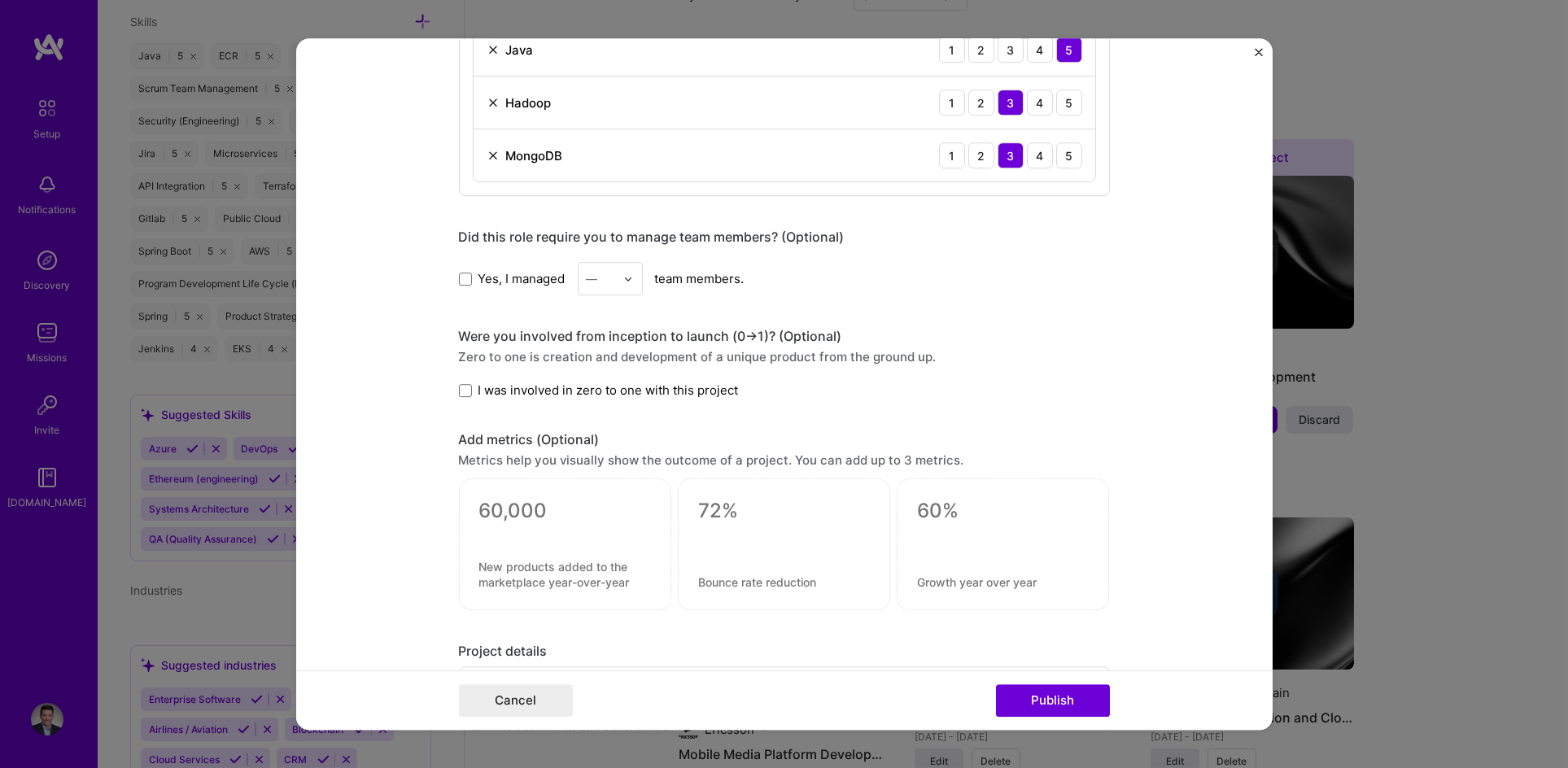
click at [552, 384] on span "I was involved in zero to one with this project" at bounding box center [609, 389] width 260 height 17
click at [0, 0] on input "I was involved in zero to one with this project" at bounding box center [0, 0] width 0 height 0
click at [480, 276] on span "Yes, I managed" at bounding box center [522, 278] width 87 height 17
click at [0, 0] on input "Yes, I managed" at bounding box center [0, 0] width 0 height 0
click at [626, 281] on img at bounding box center [629, 279] width 10 height 10
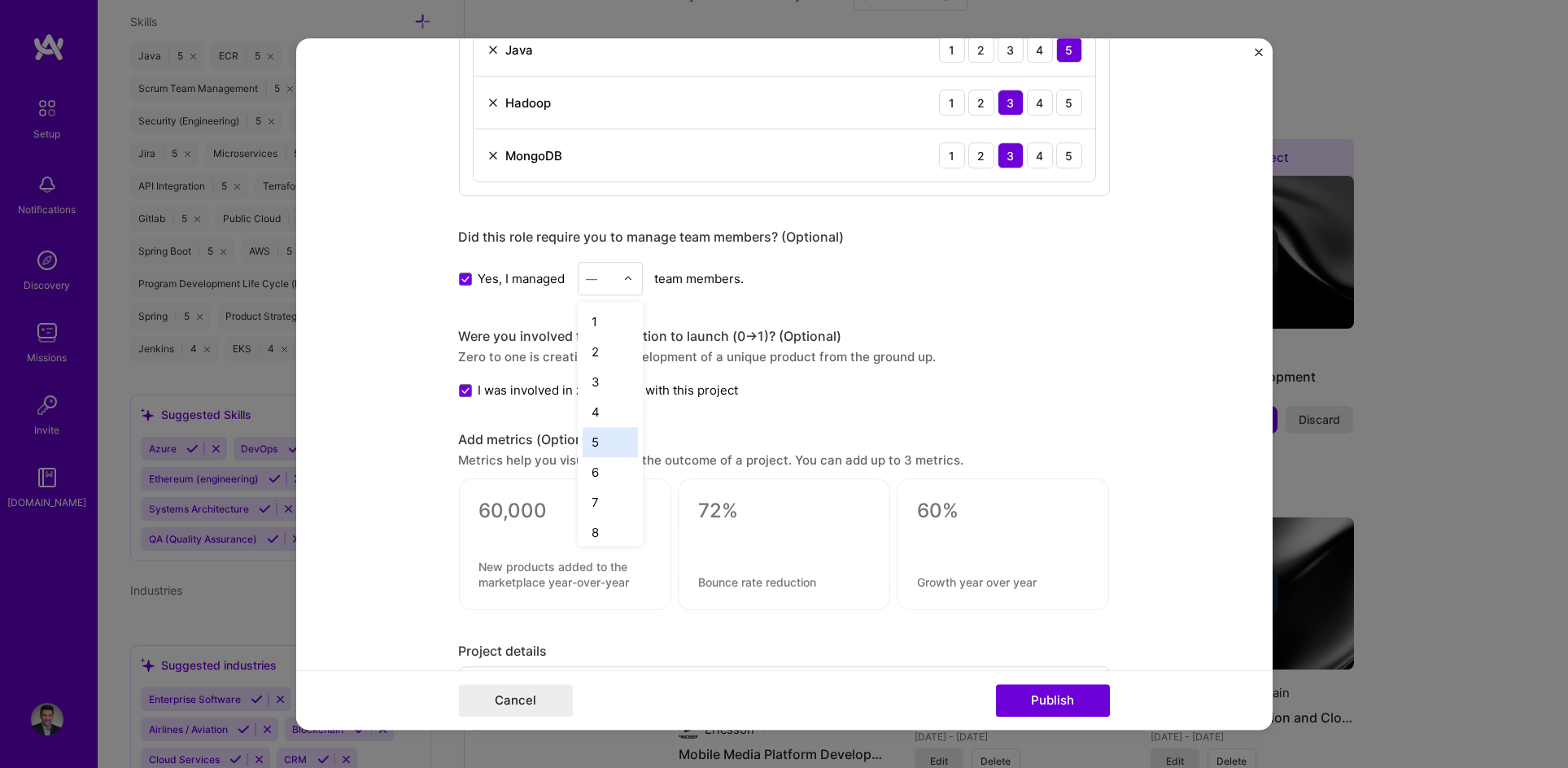
click at [600, 436] on div "5" at bounding box center [610, 442] width 56 height 30
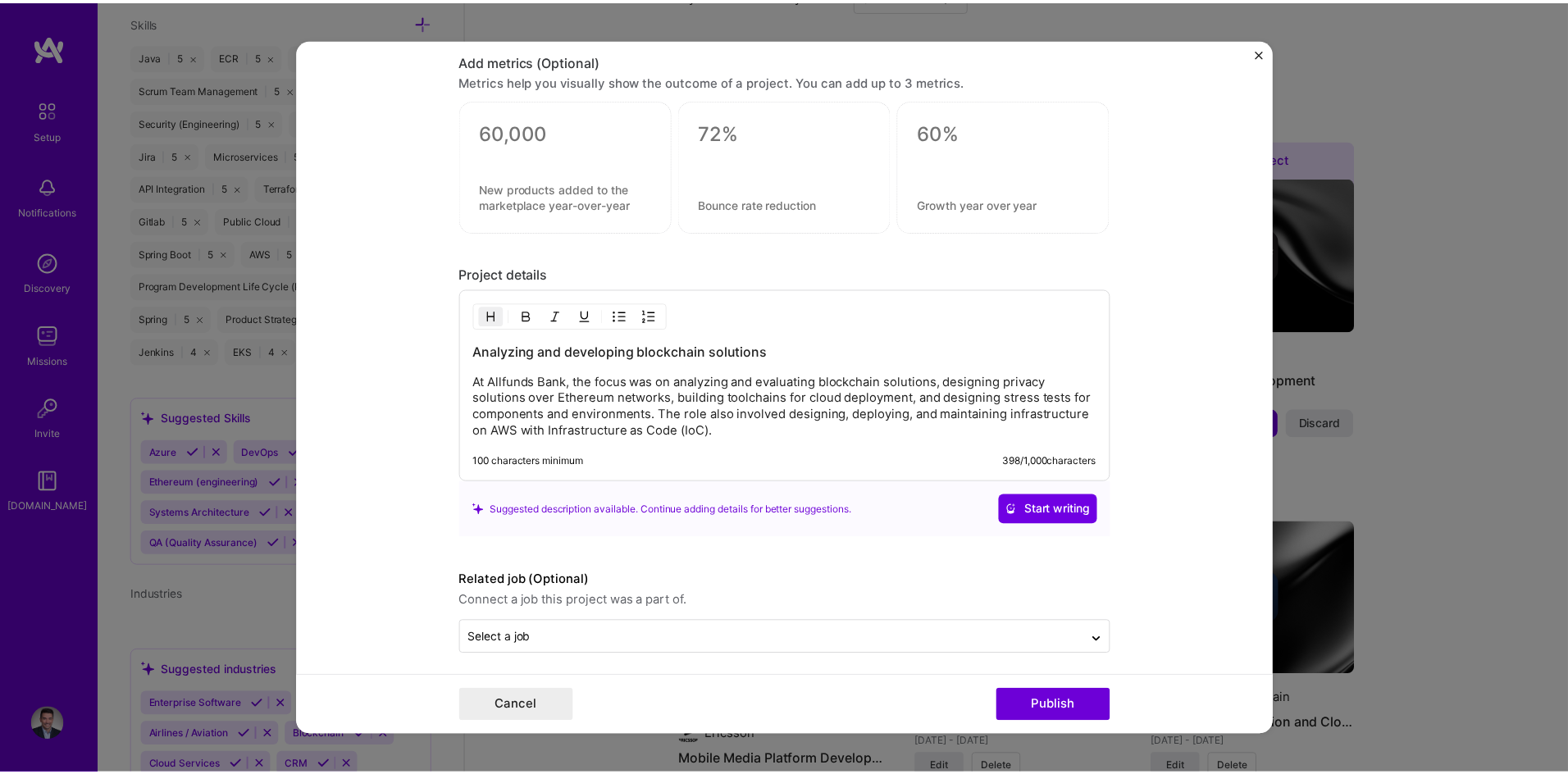
scroll to position [1541, 0]
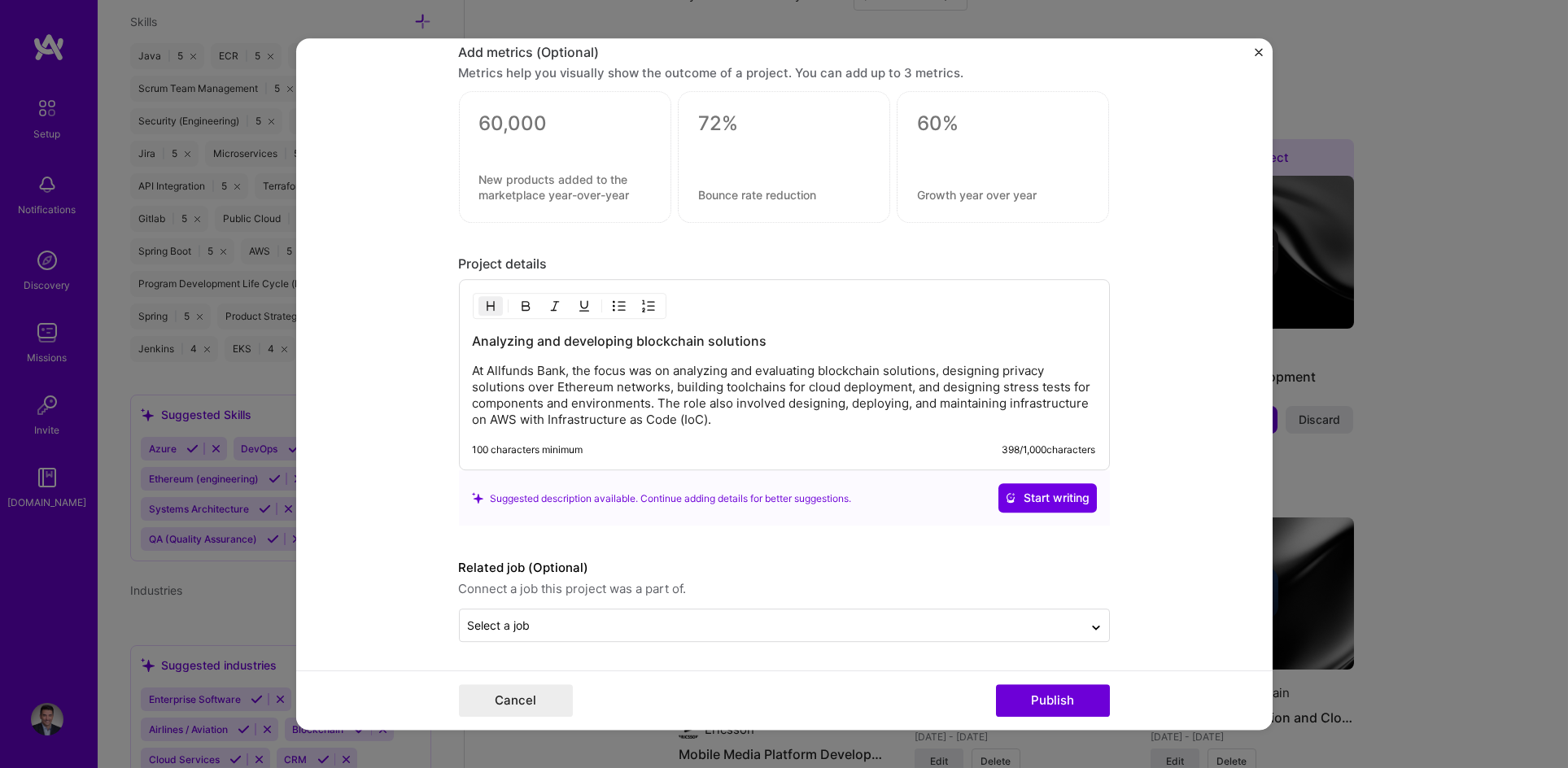
drag, startPoint x: 1063, startPoint y: 702, endPoint x: 485, endPoint y: 647, distance: 580.6
click at [485, 647] on form "Editing suggested project This project is suggested based on your LinkedIn, res…" at bounding box center [784, 384] width 976 height 691
click at [1079, 691] on button "Publish" at bounding box center [1052, 700] width 114 height 33
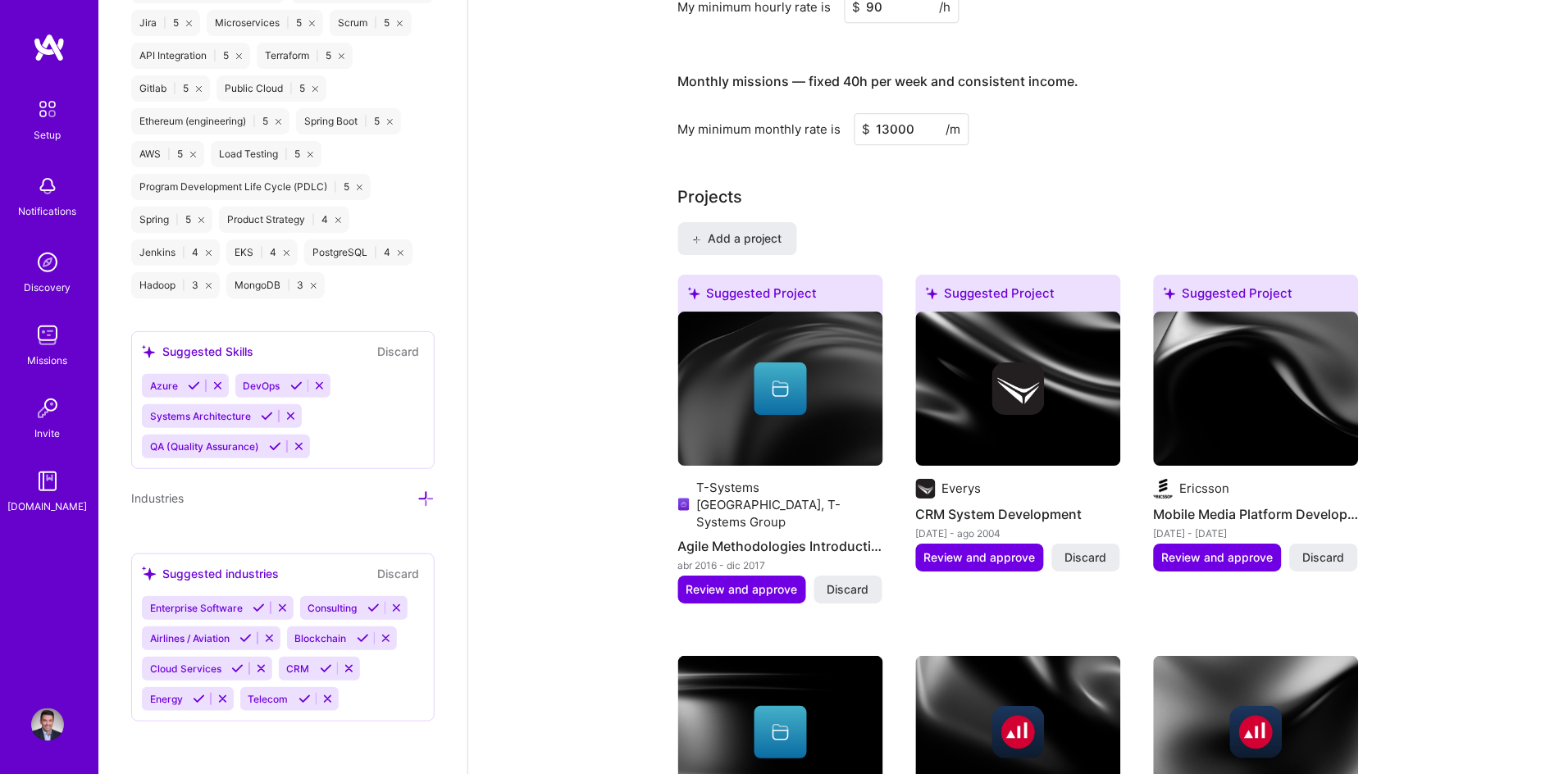
scroll to position [1554, 0]
click at [295, 390] on icon at bounding box center [296, 386] width 13 height 13
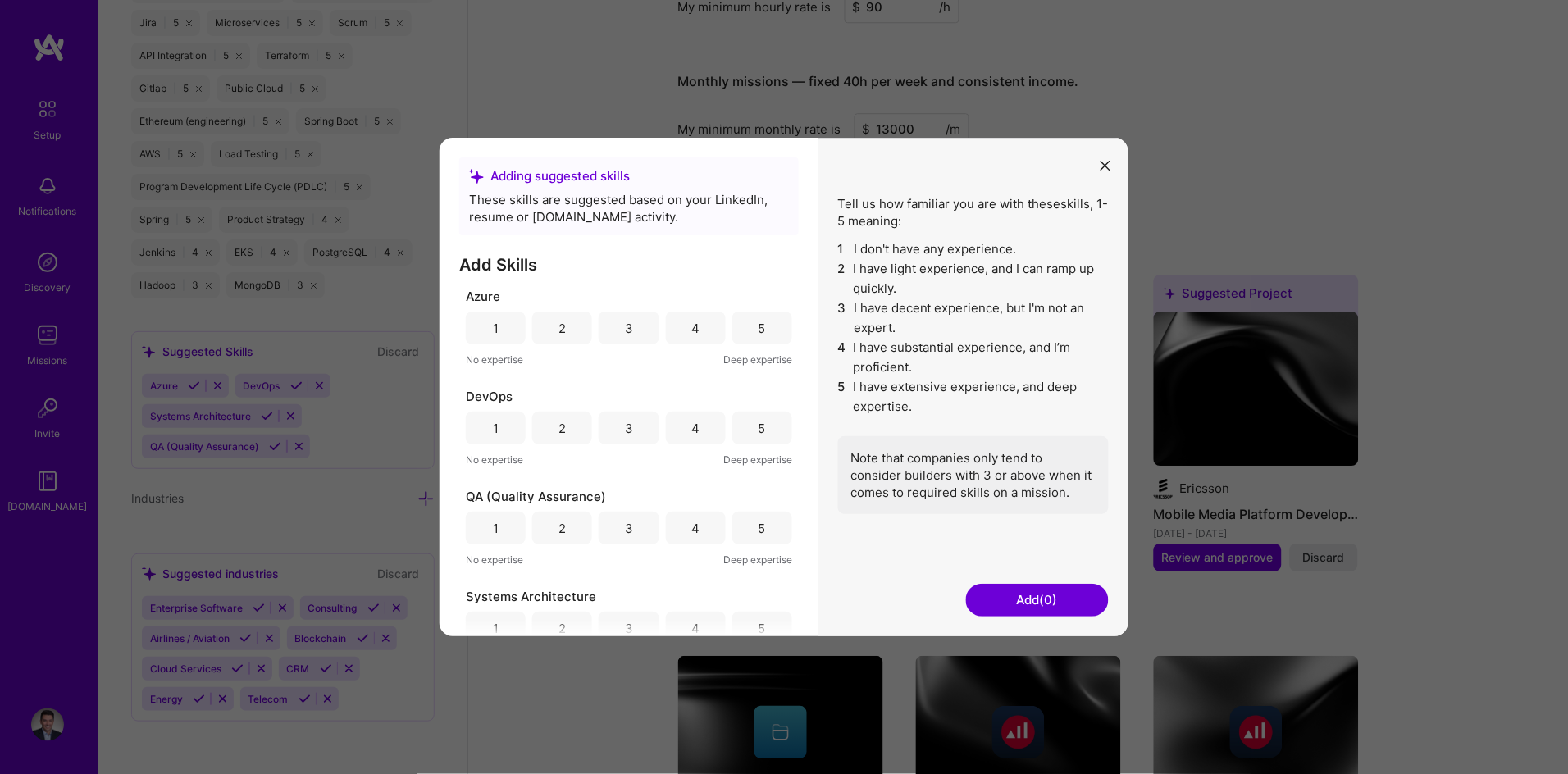
click at [761, 431] on div "5" at bounding box center [762, 427] width 60 height 33
click at [625, 328] on div "3" at bounding box center [629, 328] width 8 height 17
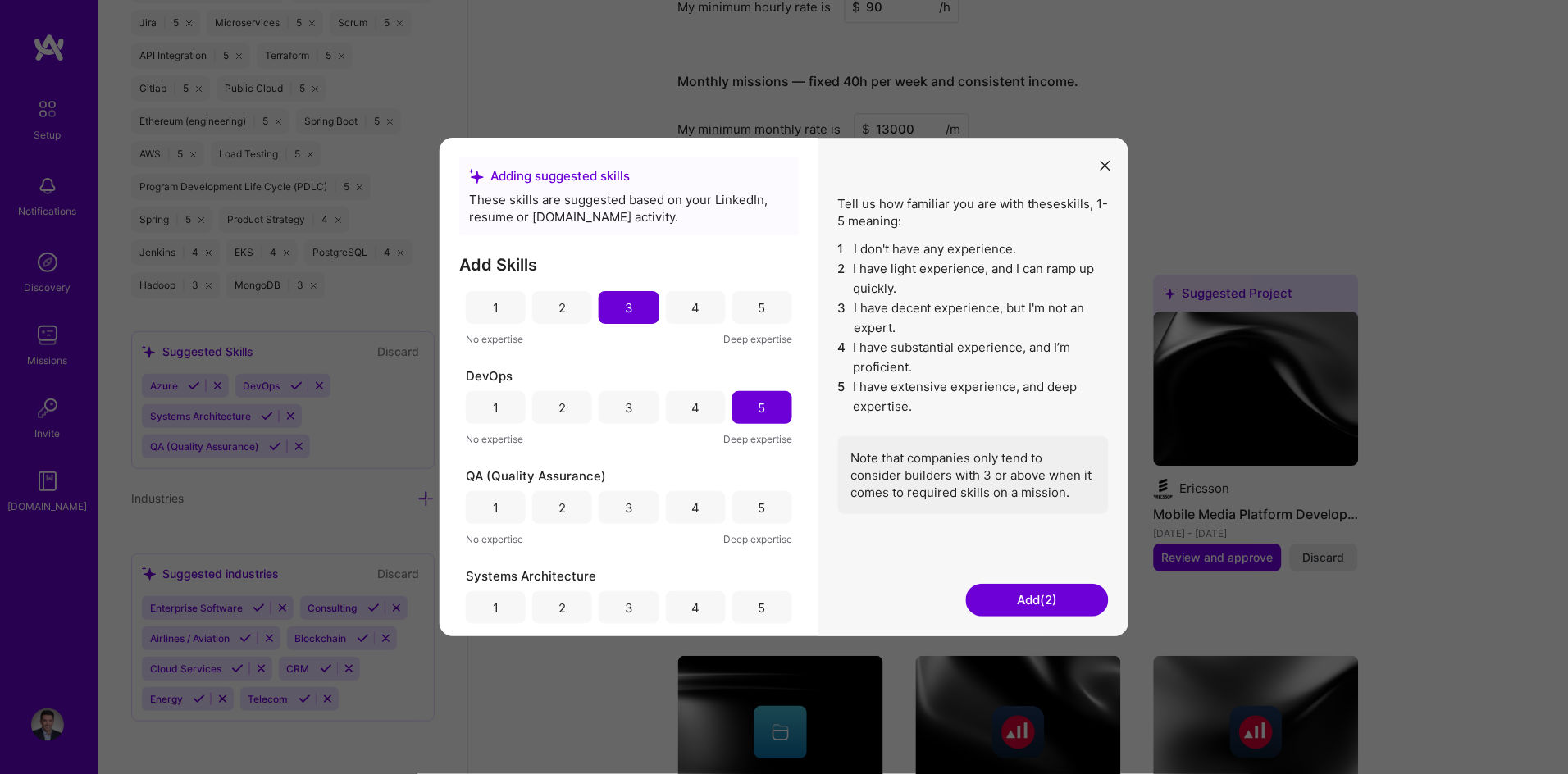
scroll to position [32, 0]
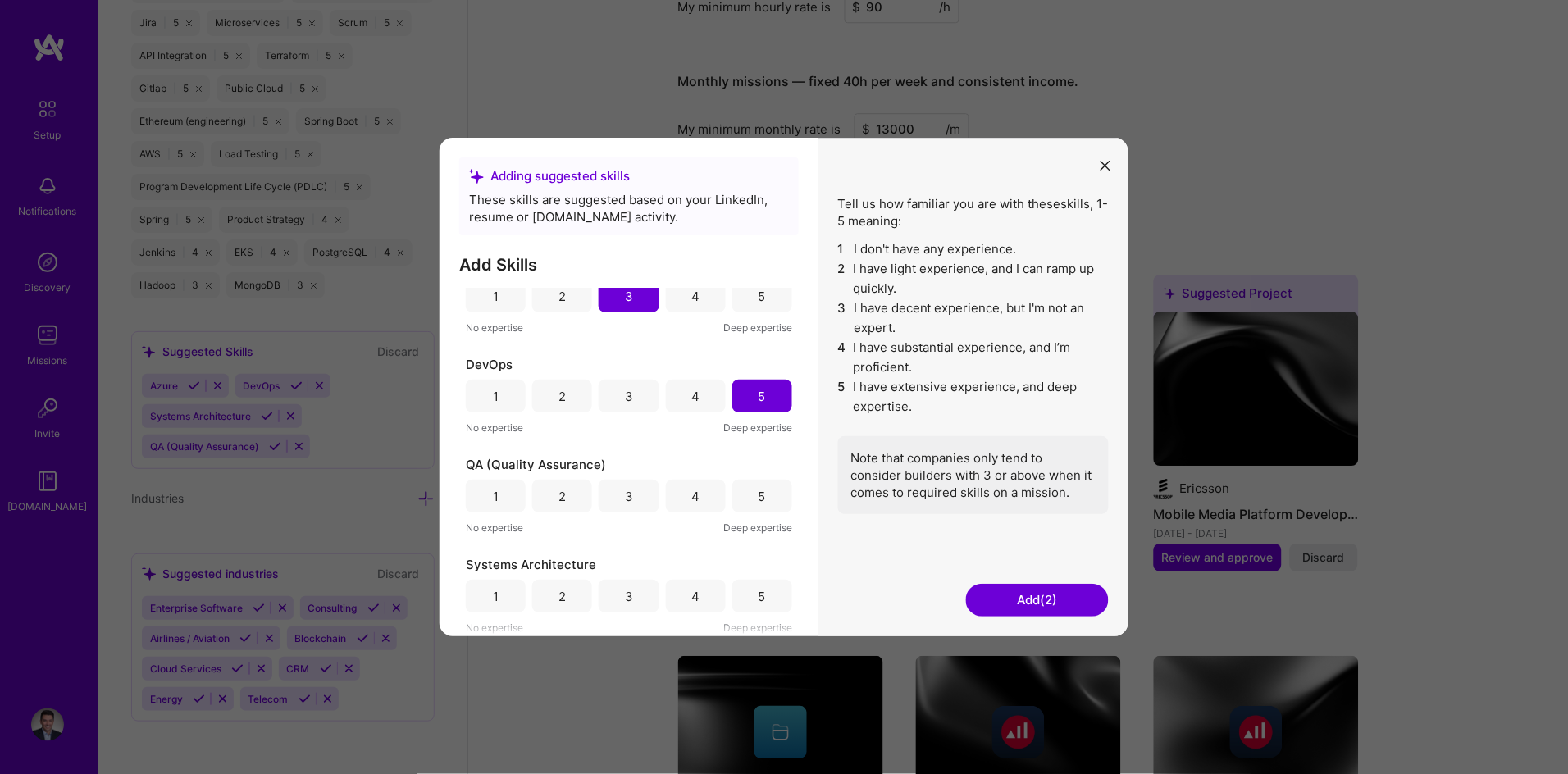
click at [678, 498] on div "4" at bounding box center [695, 496] width 60 height 33
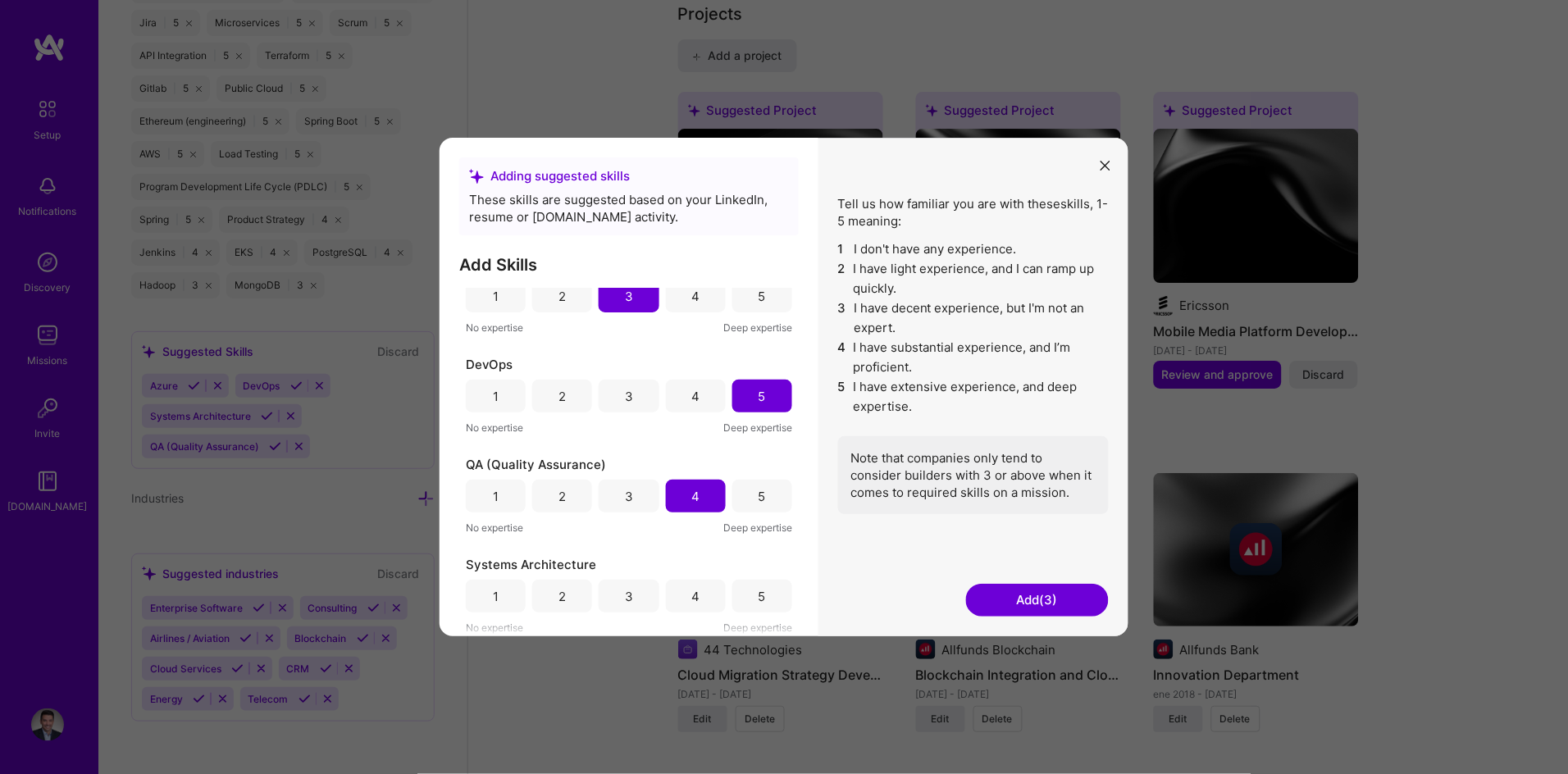
scroll to position [1372, 0]
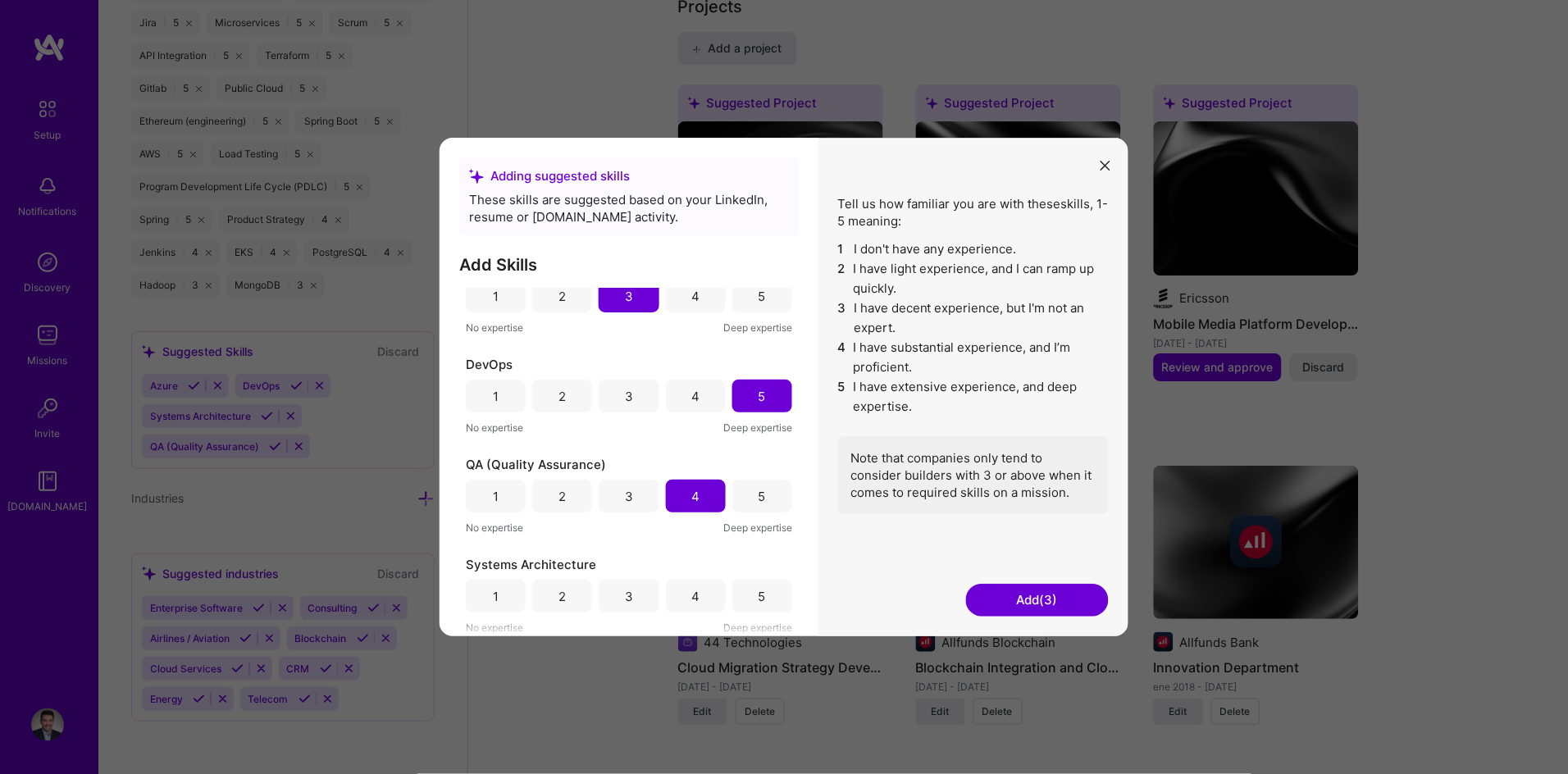
click at [750, 599] on div "5" at bounding box center [762, 596] width 60 height 33
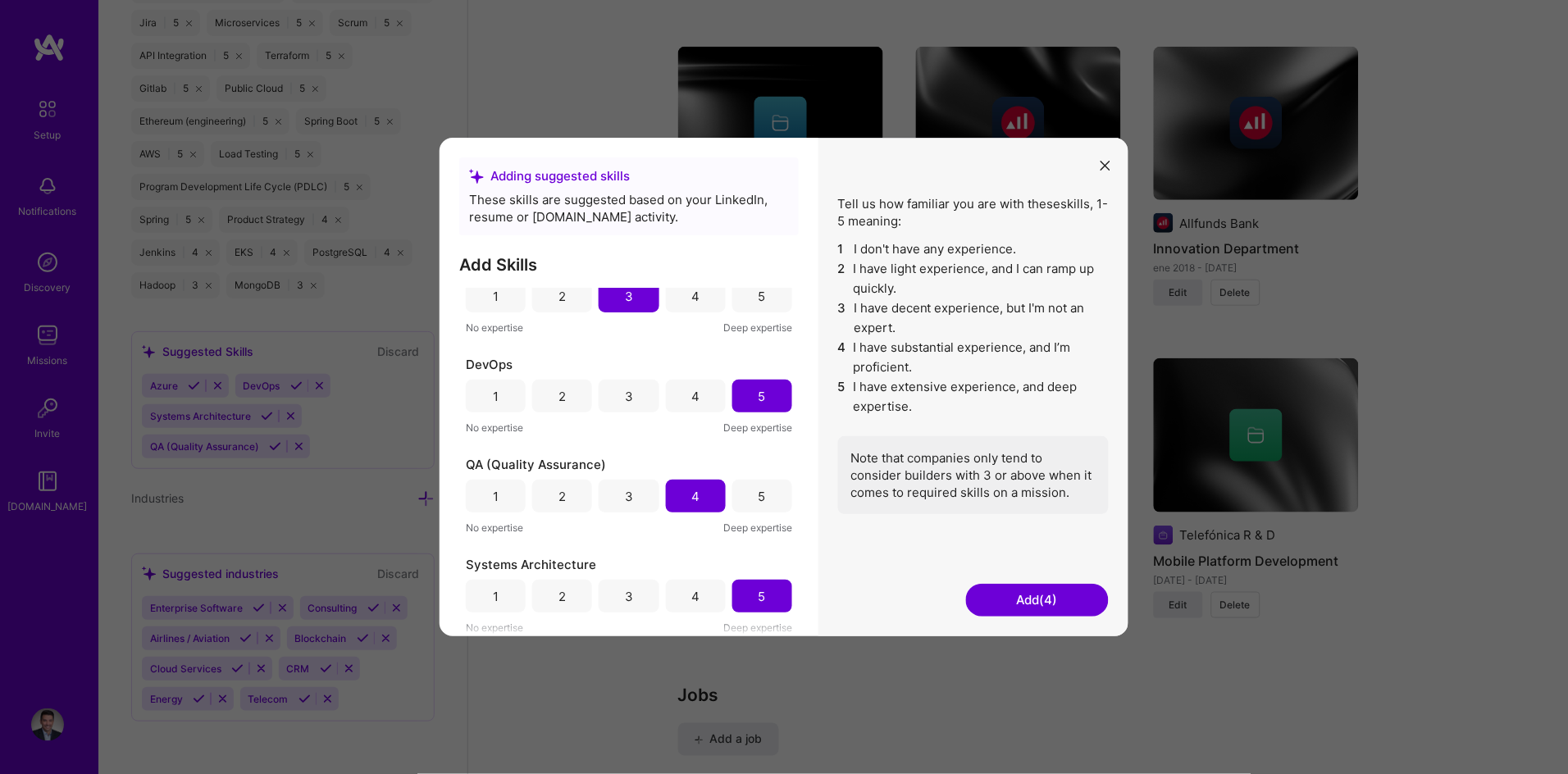
scroll to position [1796, 0]
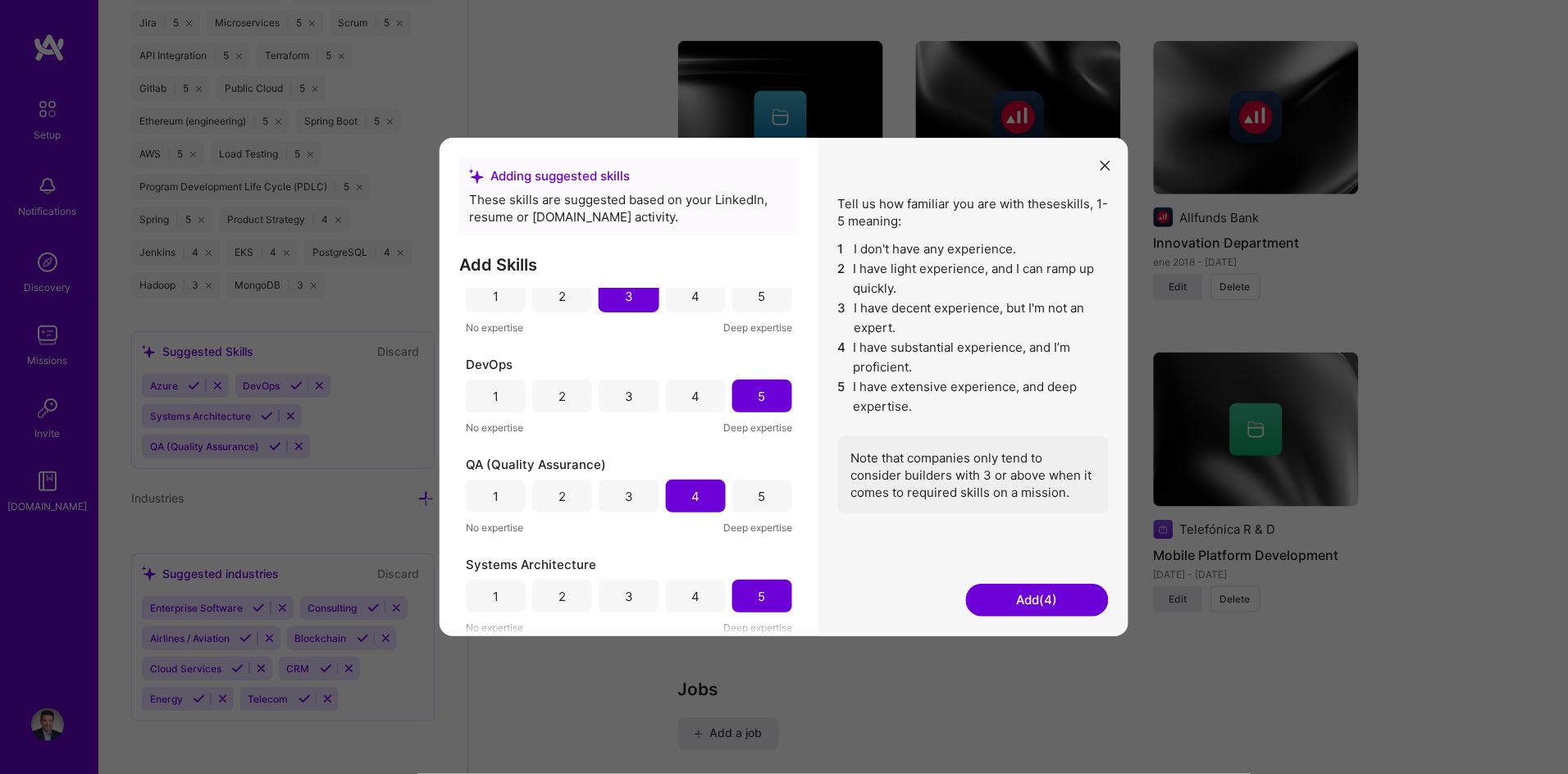
click at [1041, 603] on button "Add (4)" at bounding box center [1037, 599] width 142 height 33
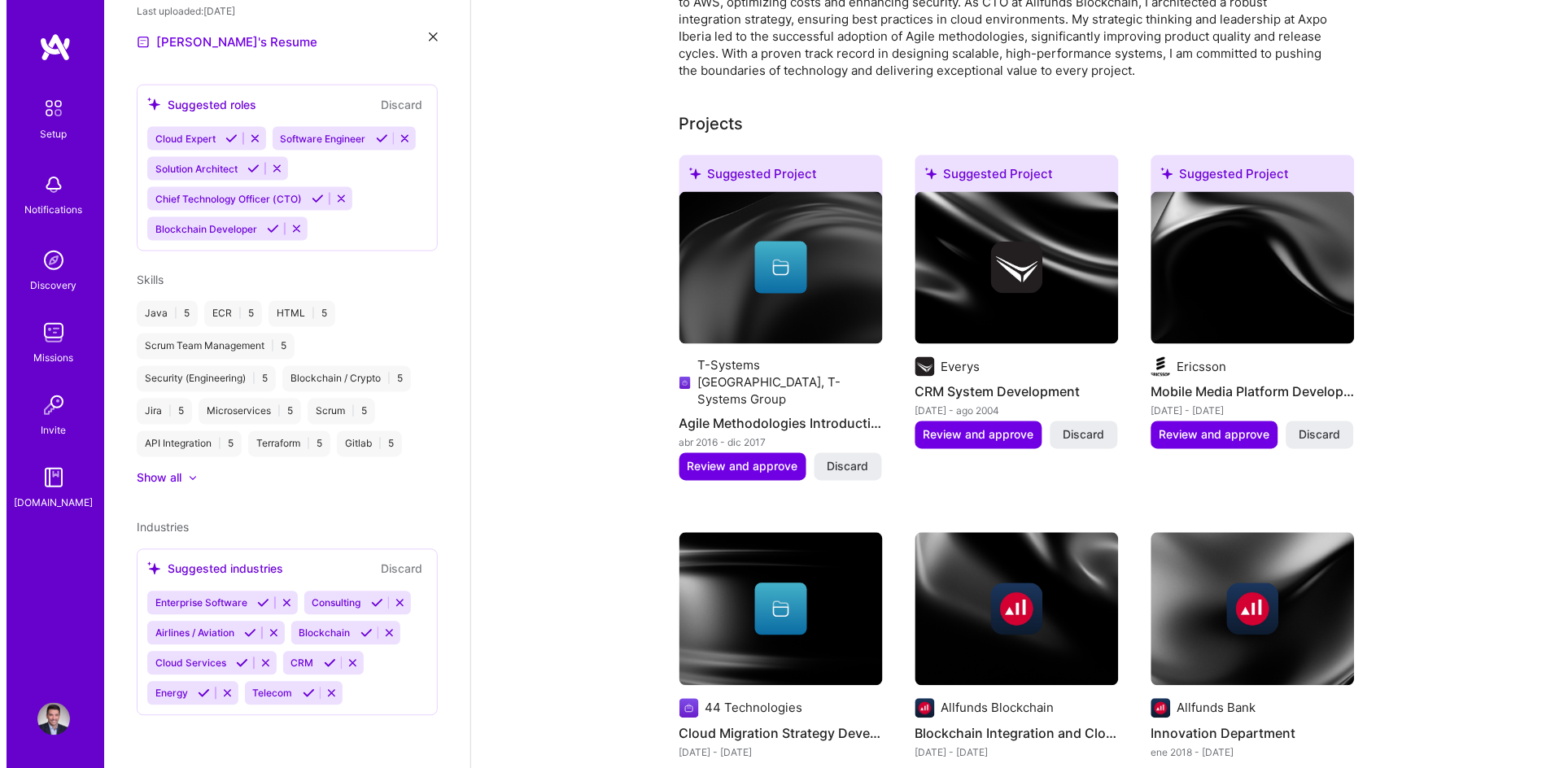
scroll to position [458, 0]
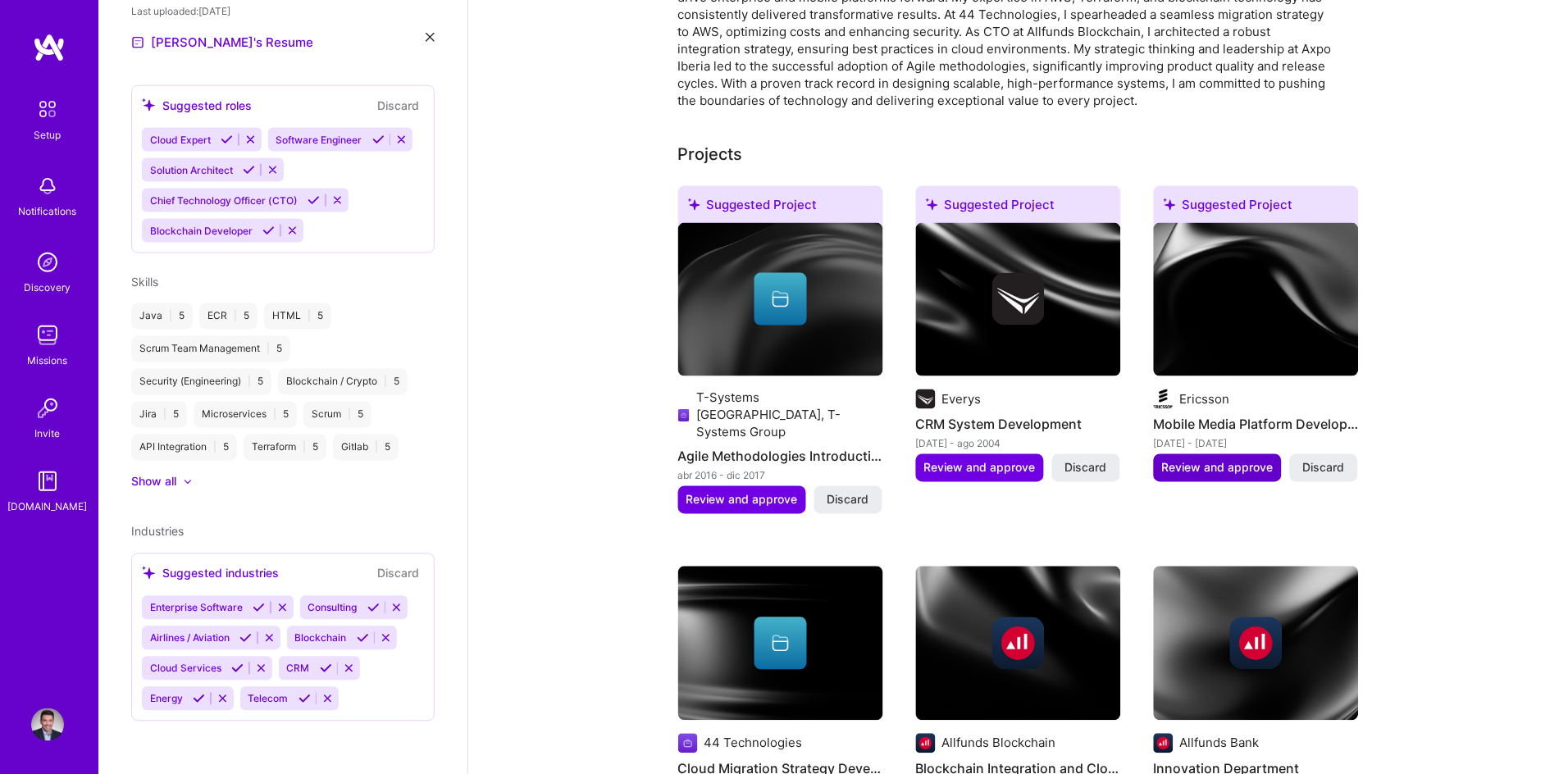
click at [1221, 459] on span "Review and approve" at bounding box center [1217, 467] width 111 height 16
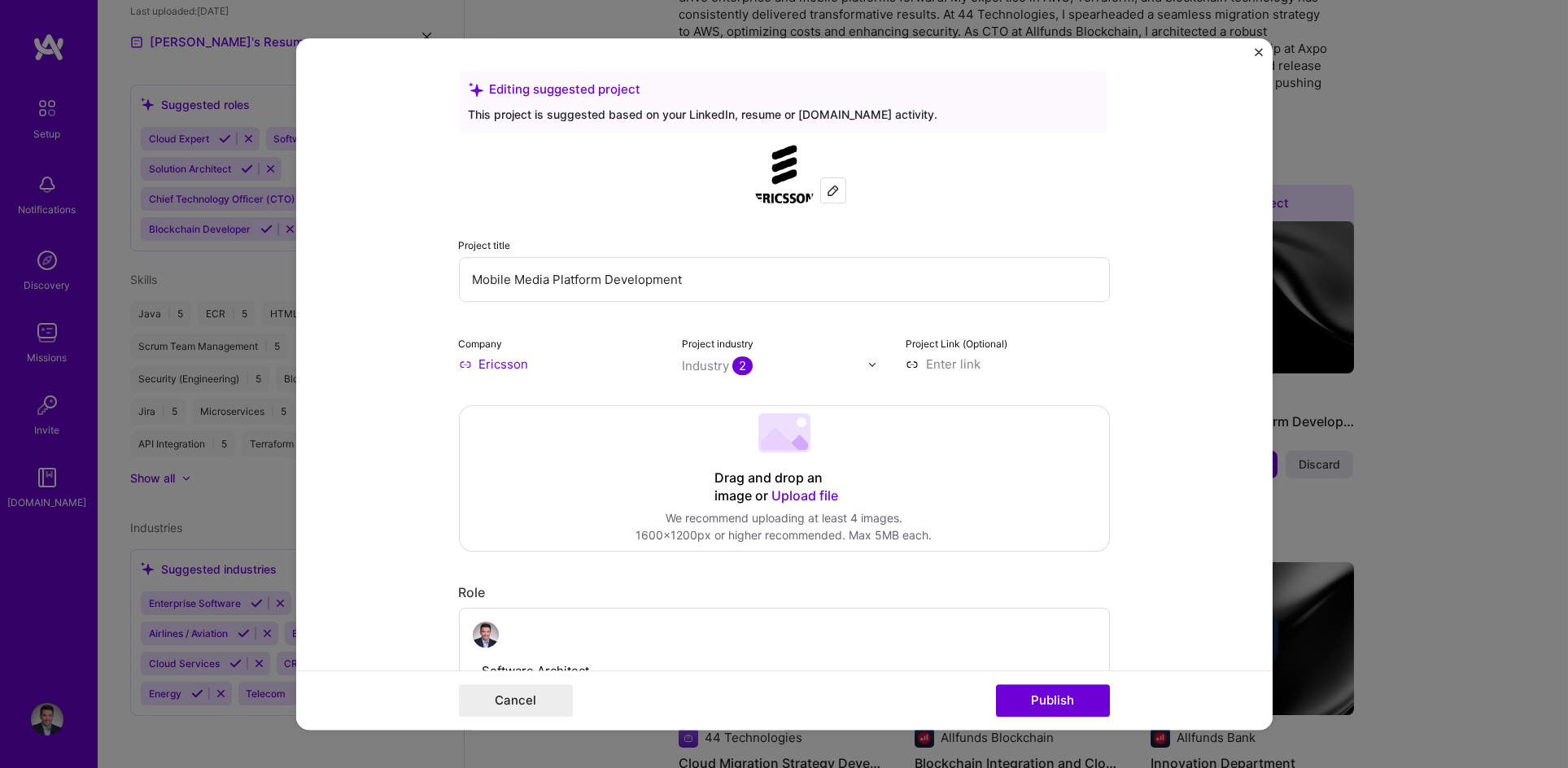
click at [544, 365] on input "Ericsson" at bounding box center [561, 364] width 205 height 17
click at [598, 369] on input "Ericsson" at bounding box center [561, 364] width 205 height 17
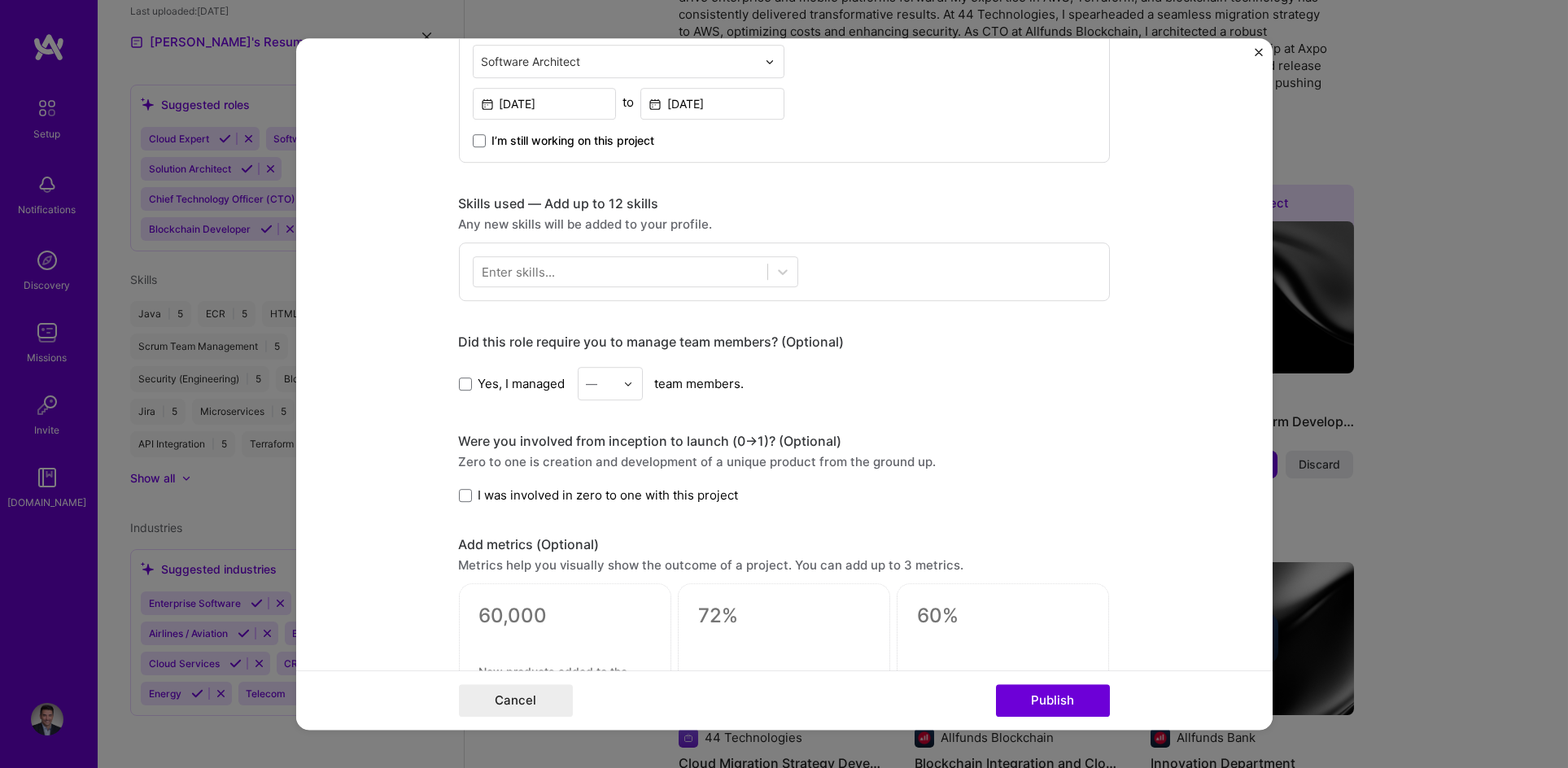
scroll to position [665, 0]
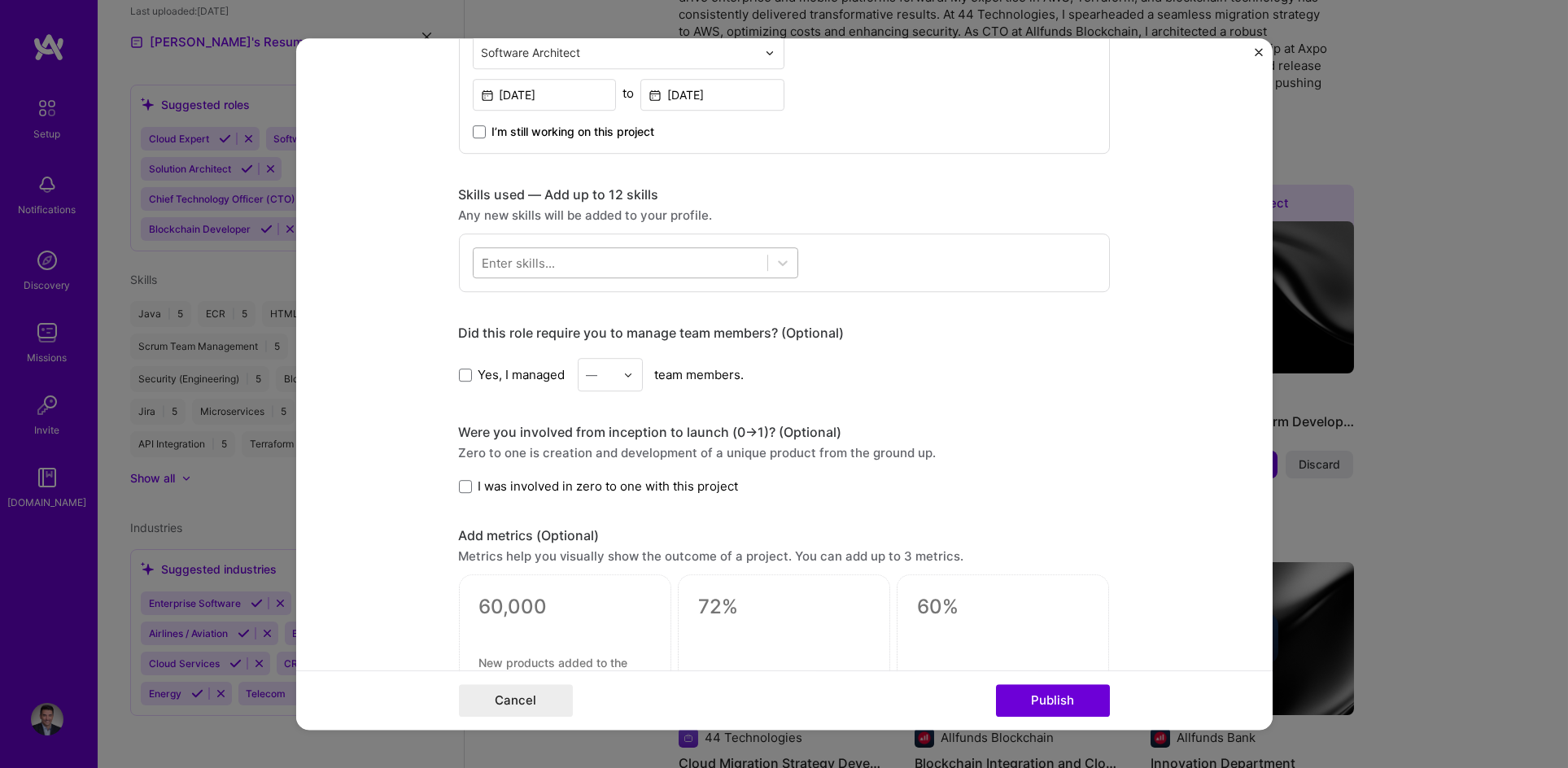
click at [599, 265] on div at bounding box center [620, 263] width 294 height 27
click at [486, 317] on div "Jenkins" at bounding box center [635, 329] width 326 height 30
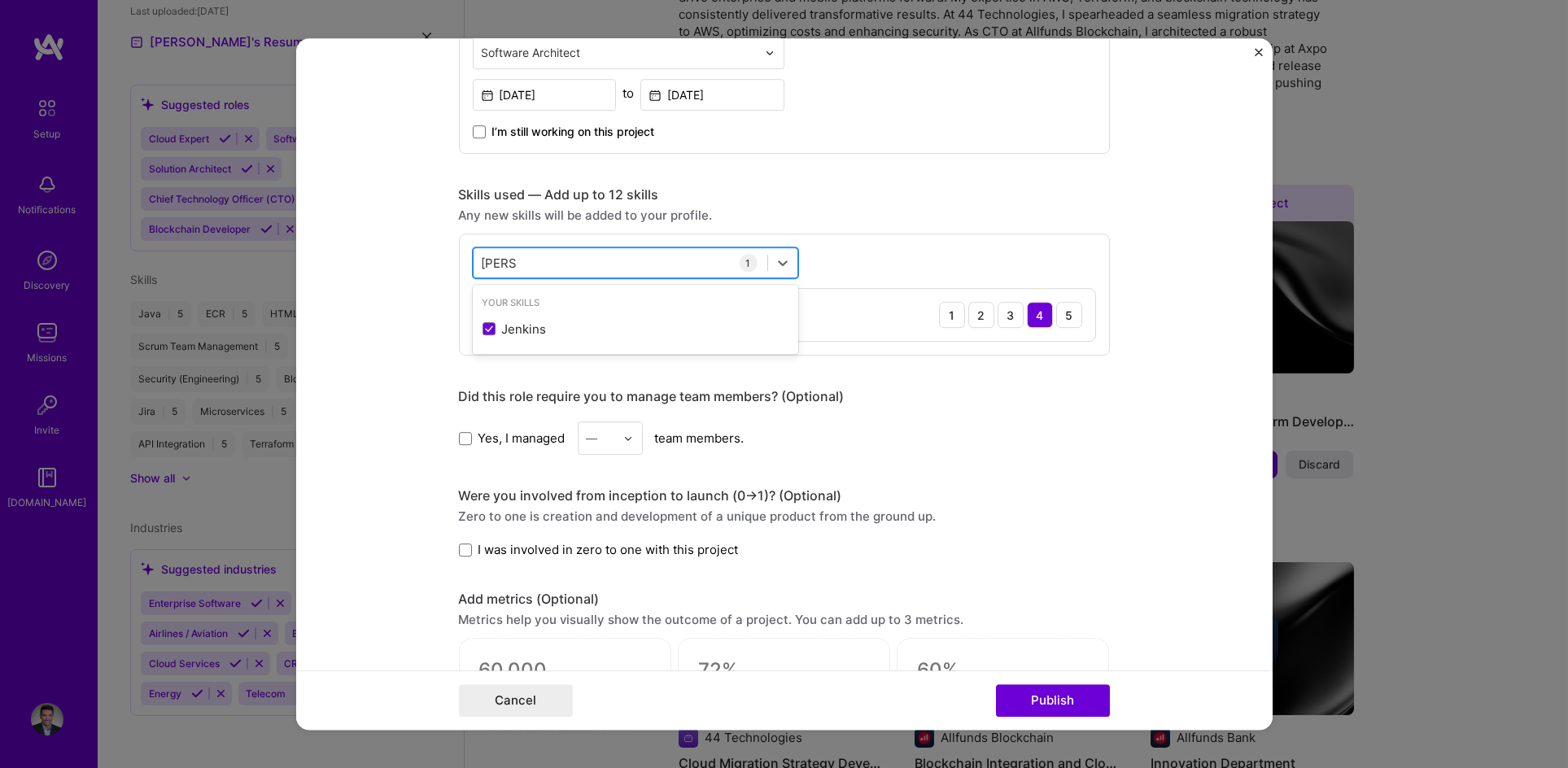
click at [522, 258] on div "[PERSON_NAME]" at bounding box center [620, 263] width 294 height 27
type input "j"
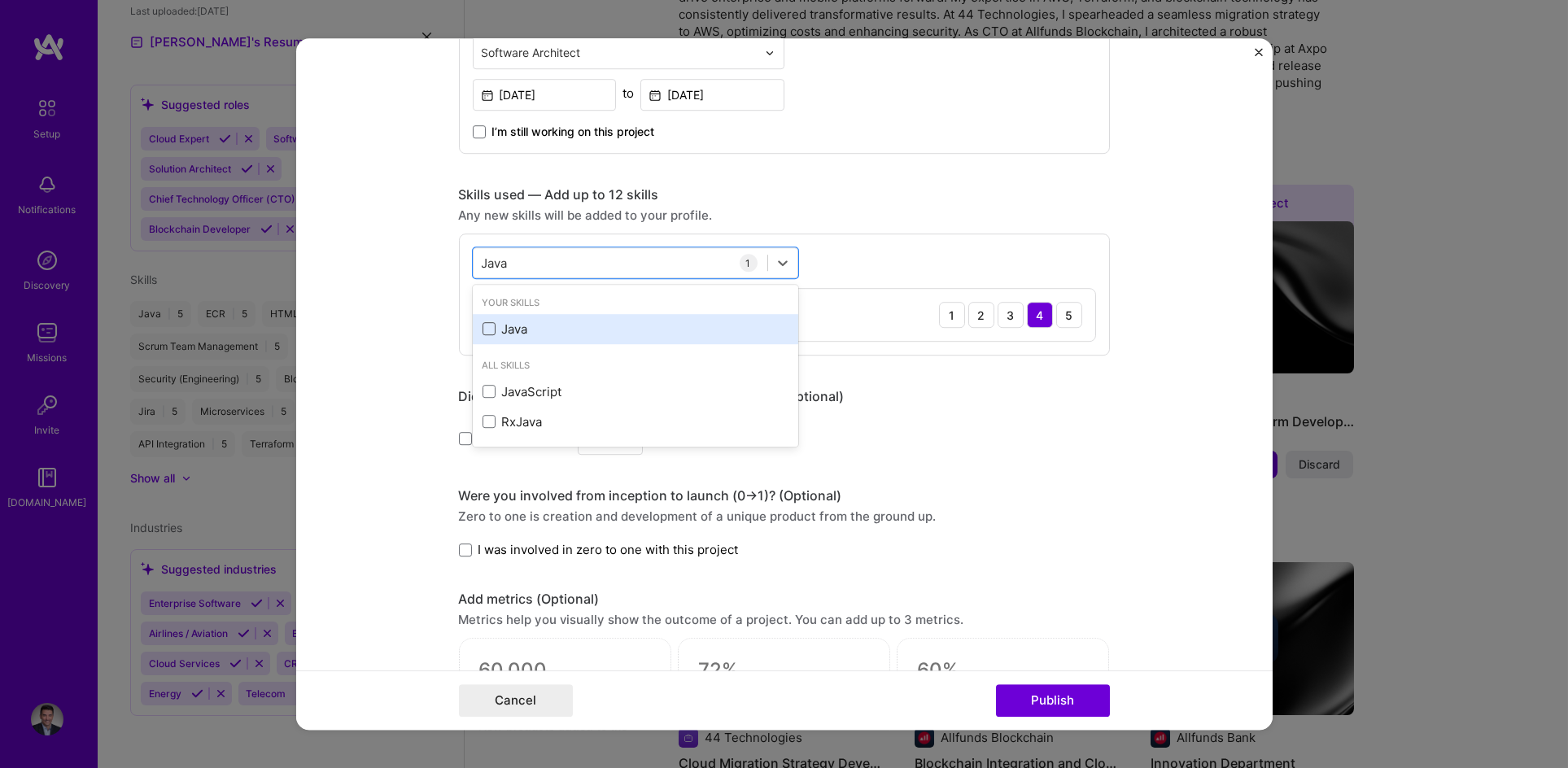
click at [486, 330] on span at bounding box center [488, 329] width 13 height 13
click at [0, 0] on input "checkbox" at bounding box center [0, 0] width 0 height 0
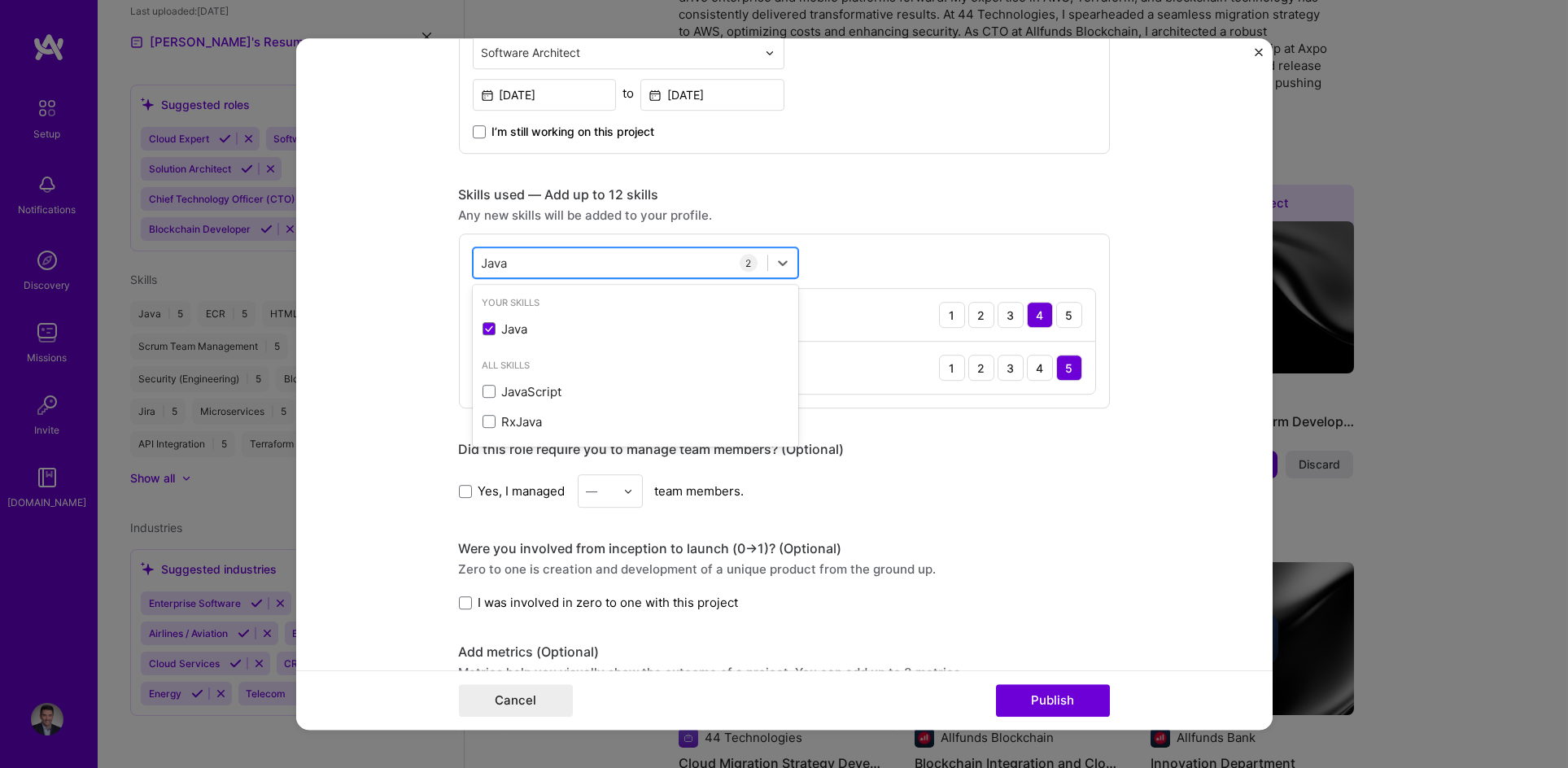
click at [519, 274] on div "Java Java" at bounding box center [620, 263] width 294 height 27
click at [521, 265] on div "Java Java" at bounding box center [620, 263] width 294 height 27
type input "J"
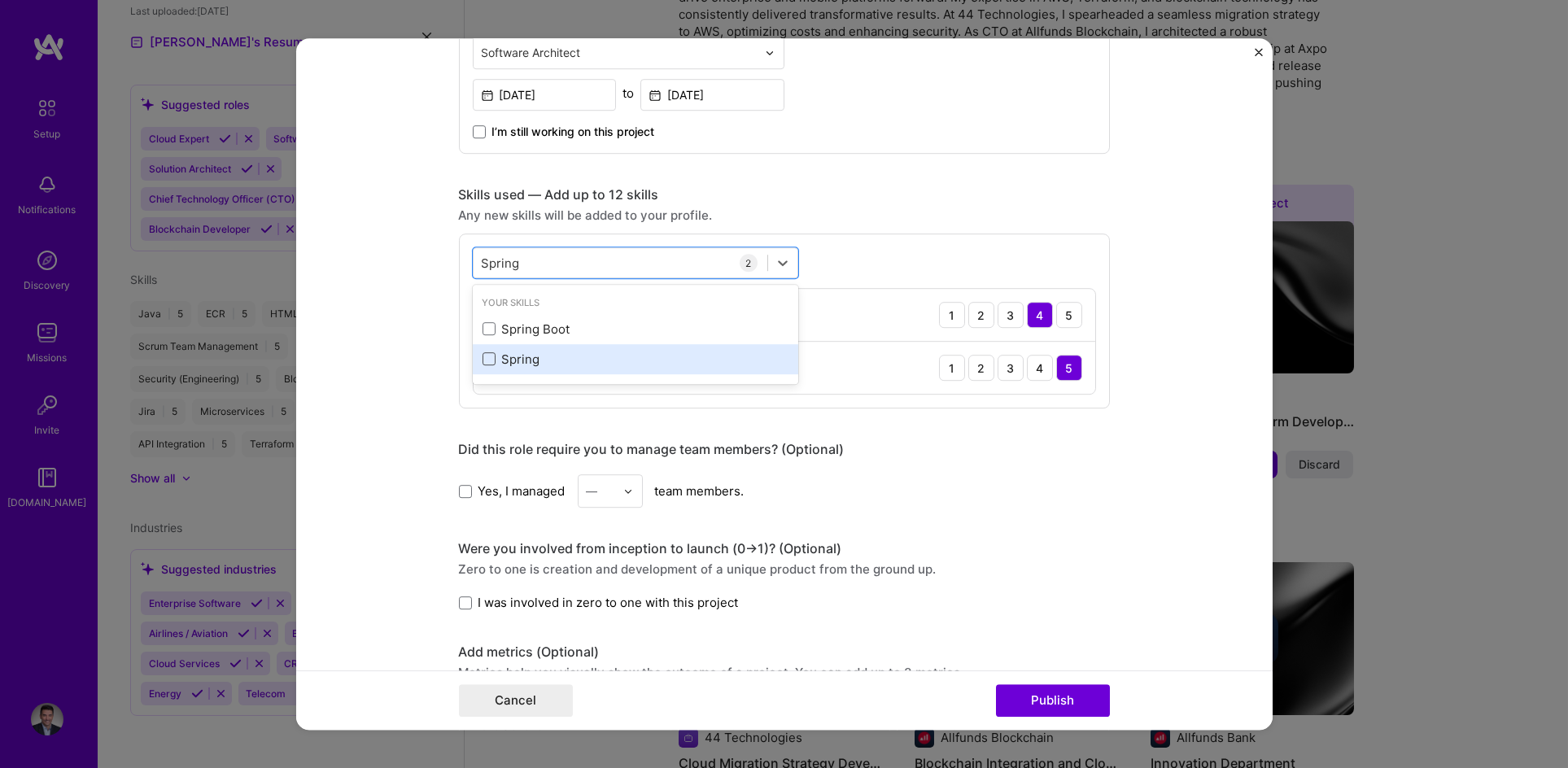
click at [482, 363] on span at bounding box center [488, 359] width 13 height 13
click at [0, 0] on input "checkbox" at bounding box center [0, 0] width 0 height 0
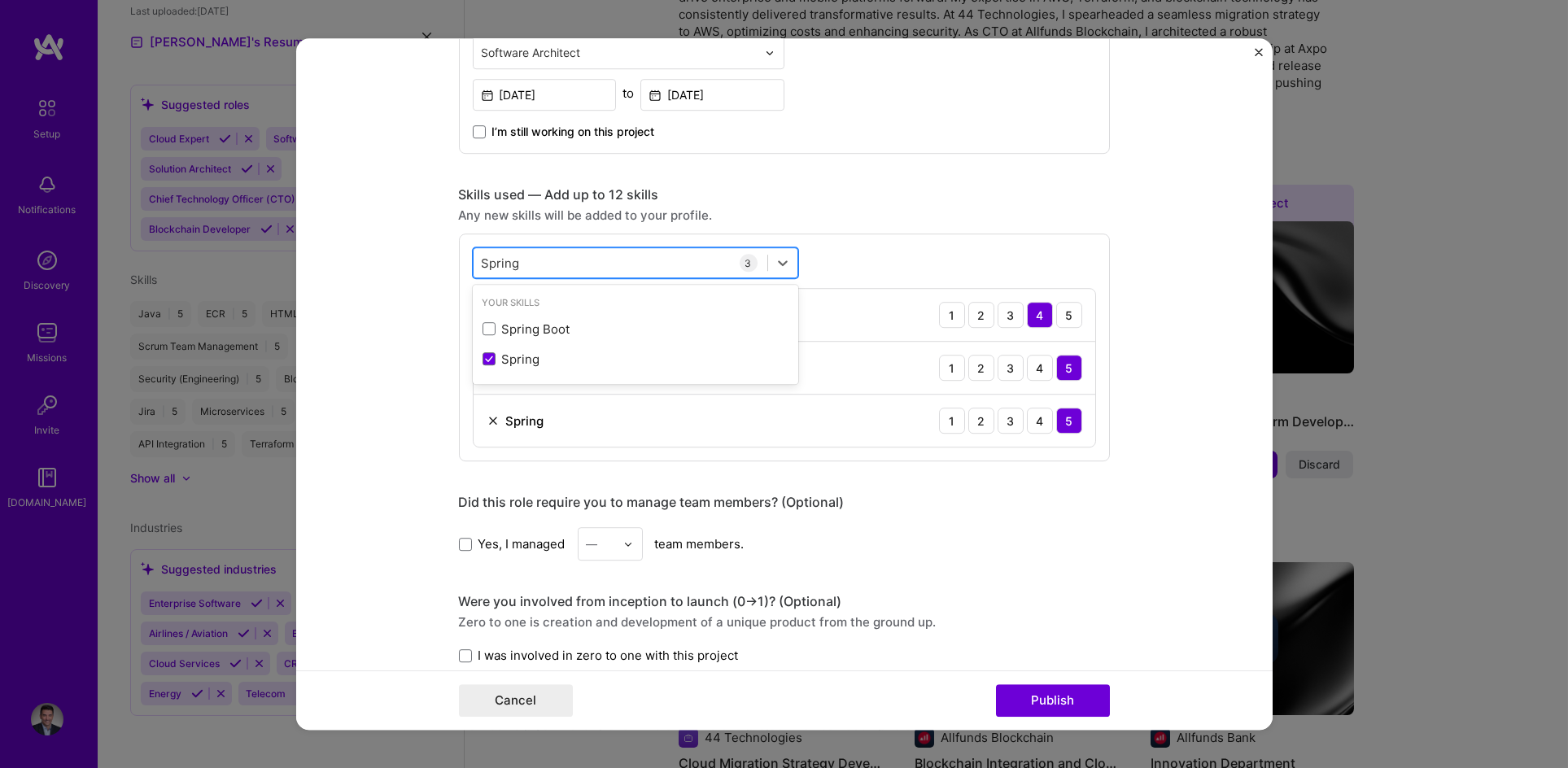
click at [532, 267] on div "Spring Spring" at bounding box center [620, 263] width 294 height 27
click at [544, 258] on div "Spring Spring" at bounding box center [620, 263] width 294 height 27
type input "S"
click at [483, 329] on span at bounding box center [488, 329] width 13 height 13
click at [0, 0] on input "checkbox" at bounding box center [0, 0] width 0 height 0
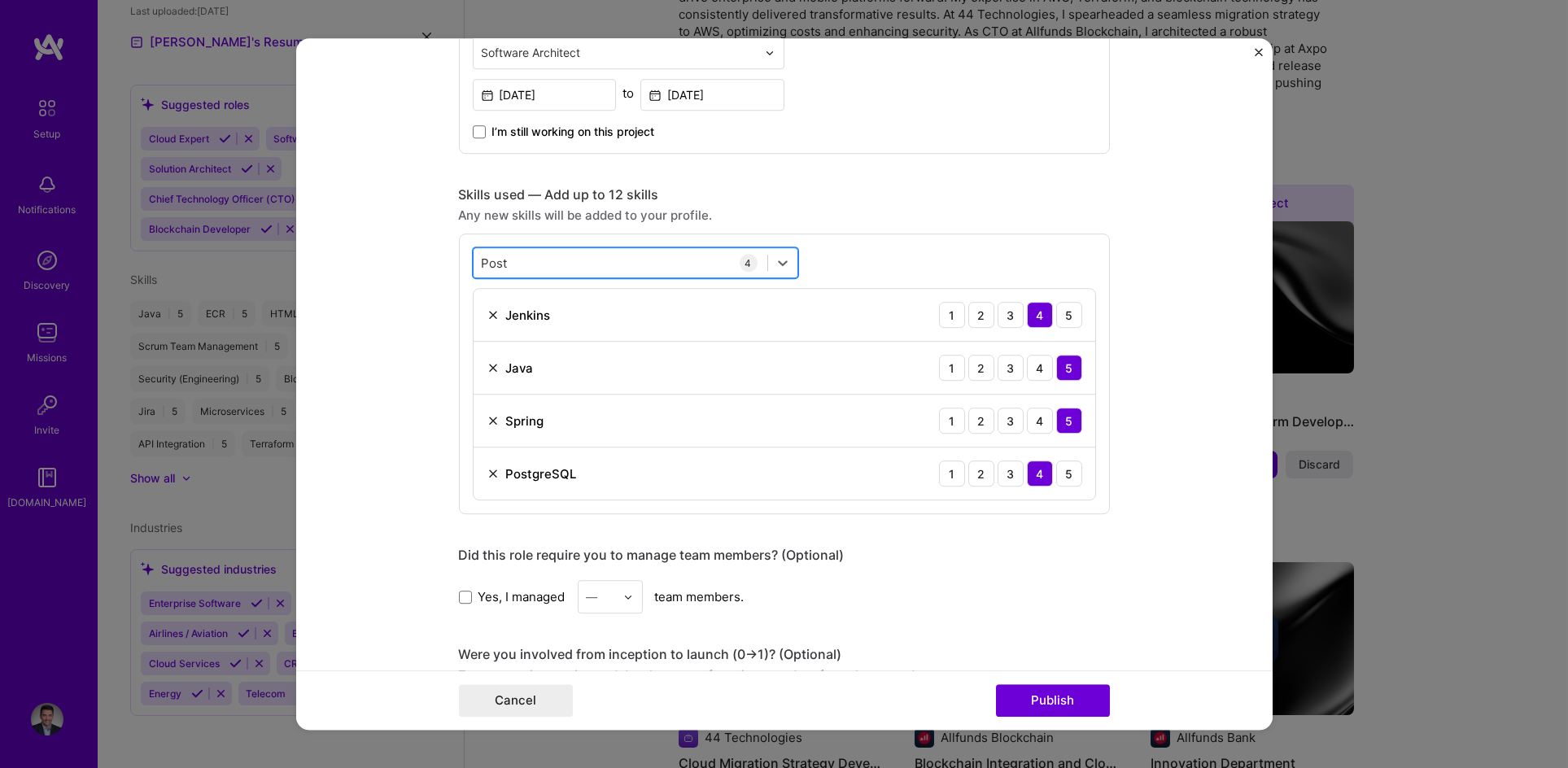
click at [509, 269] on div "Post Post" at bounding box center [620, 263] width 294 height 27
drag, startPoint x: 519, startPoint y: 260, endPoint x: 453, endPoint y: 263, distance: 66.1
click at [459, 263] on div "option PostgreSQL, selected. option PostgreSQL selected, 0 of 2. 2 results avai…" at bounding box center [784, 374] width 651 height 281
type input "P"
click at [524, 273] on div "Ether Ether" at bounding box center [620, 263] width 294 height 27
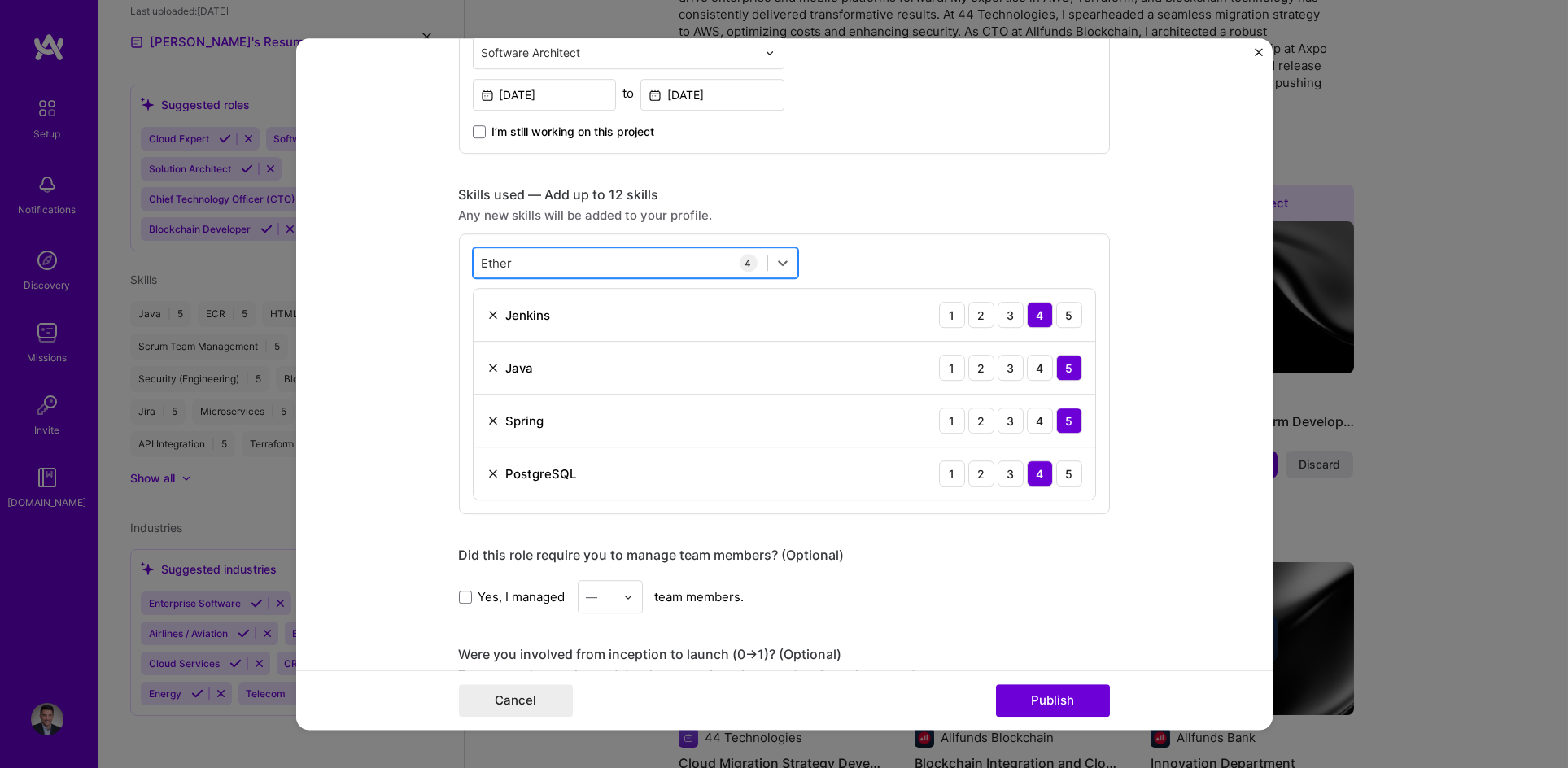
click at [529, 262] on div "Ether Ether" at bounding box center [620, 263] width 294 height 27
type input "E"
click at [373, 248] on form "Editing suggested project This project is suggested based on your LinkedIn, res…" at bounding box center [784, 384] width 976 height 691
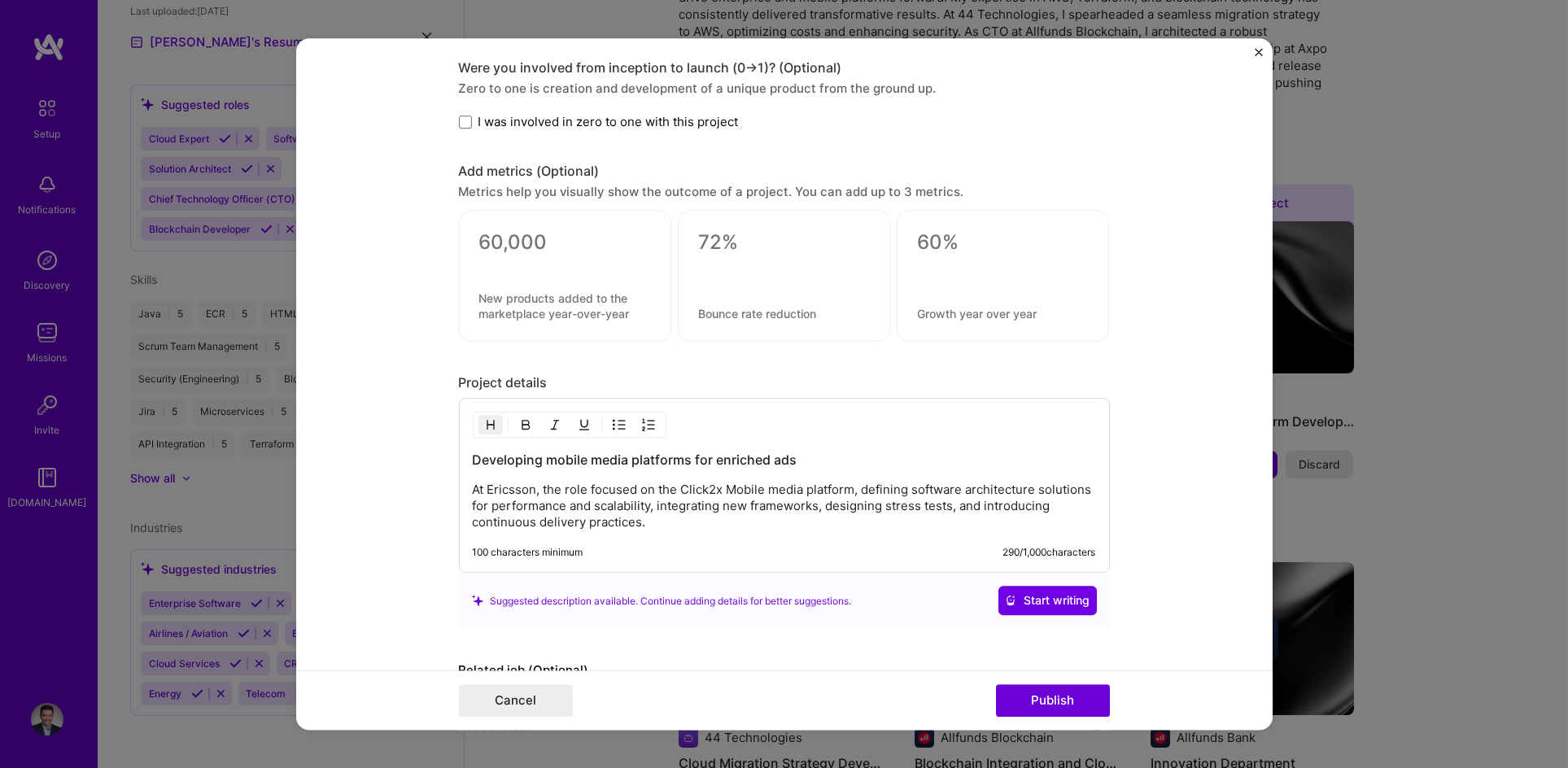
scroll to position [1264, 0]
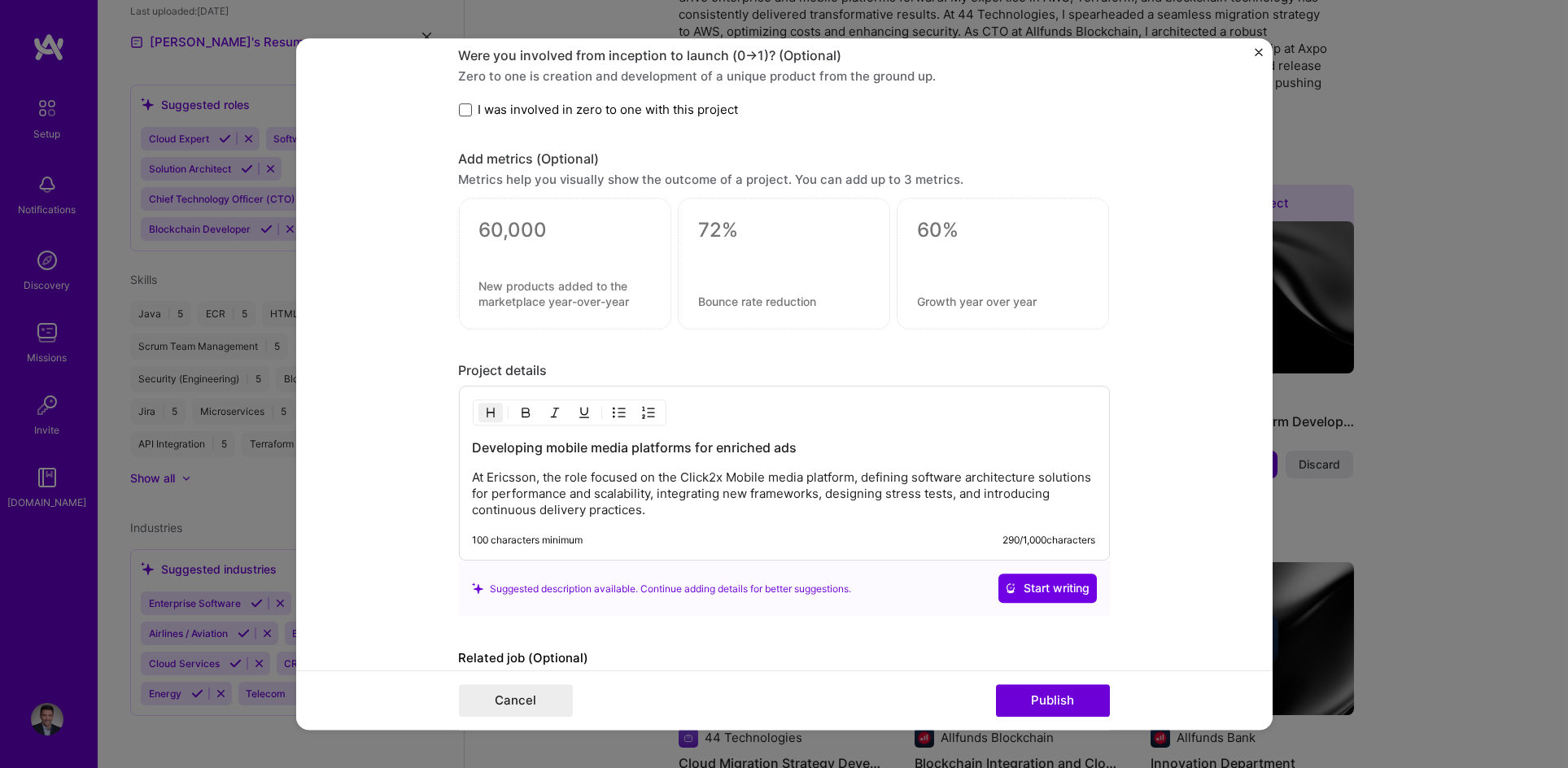
click at [459, 113] on span at bounding box center [465, 109] width 13 height 13
click at [0, 0] on input "I was involved in zero to one with this project" at bounding box center [0, 0] width 0 height 0
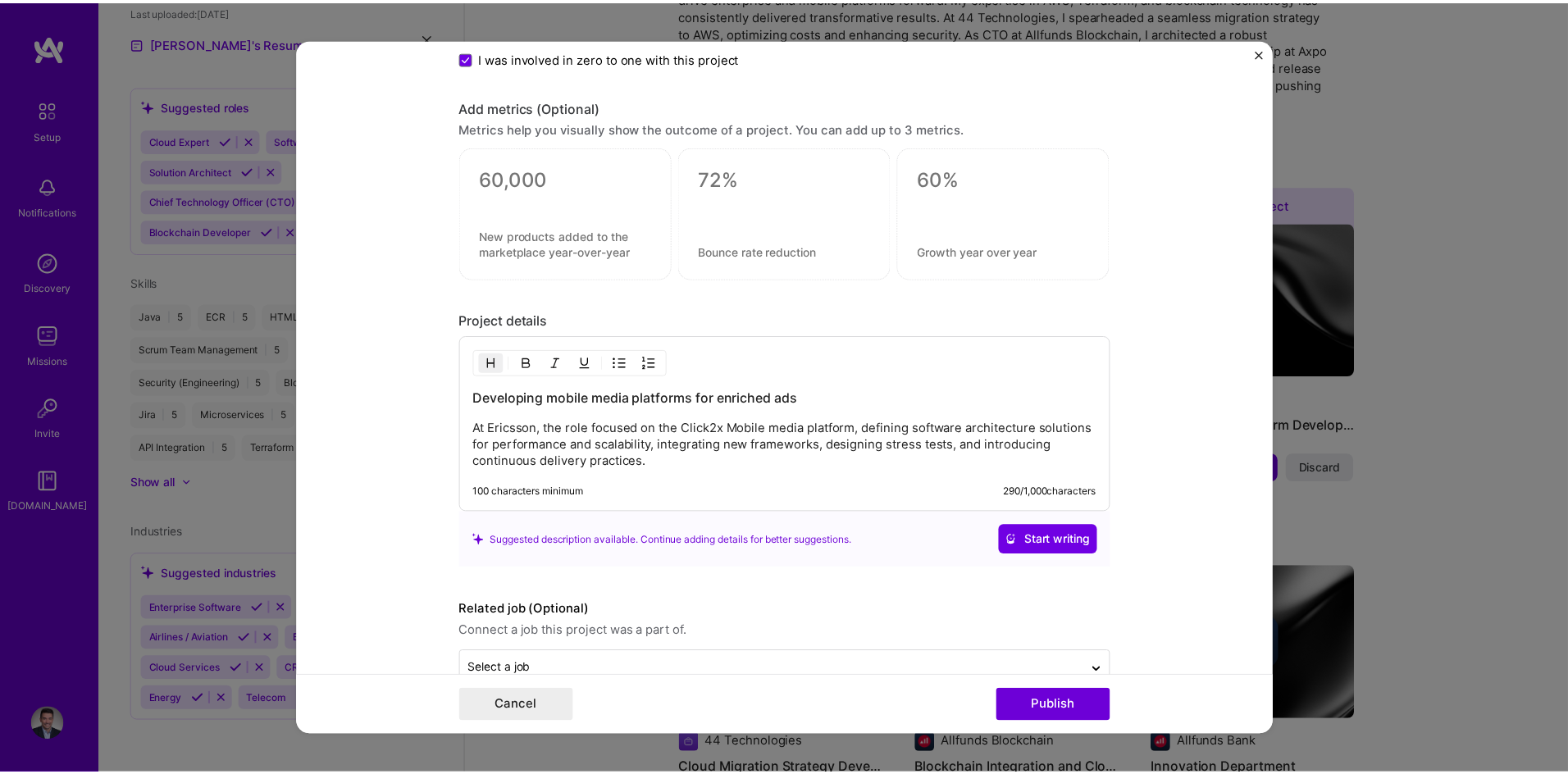
scroll to position [1366, 0]
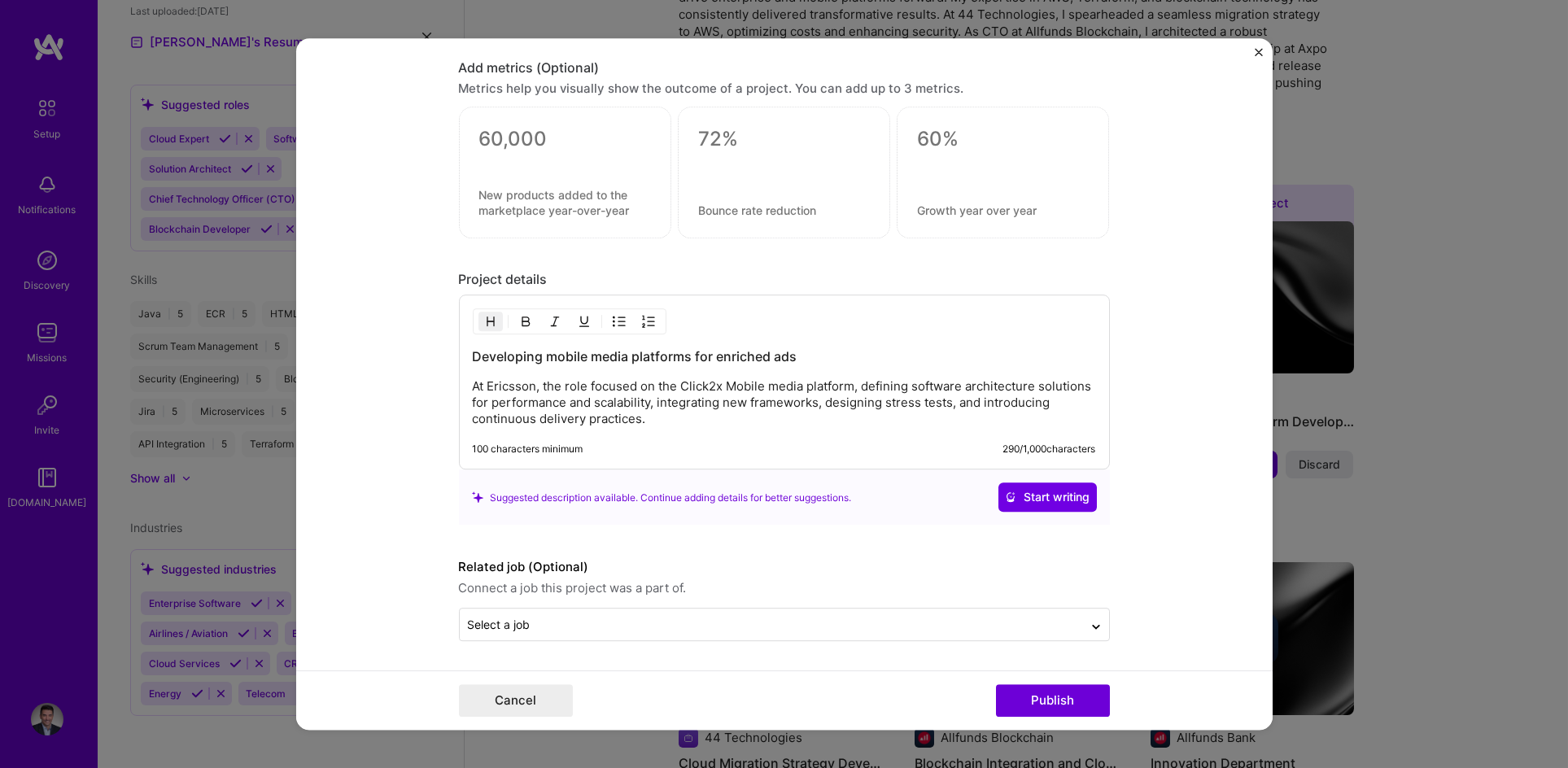
drag, startPoint x: 1119, startPoint y: 698, endPoint x: 1100, endPoint y: 696, distance: 19.1
click at [1111, 696] on div "Cancel Publish" at bounding box center [784, 700] width 976 height 60
click at [1061, 696] on button "Publish" at bounding box center [1052, 700] width 114 height 33
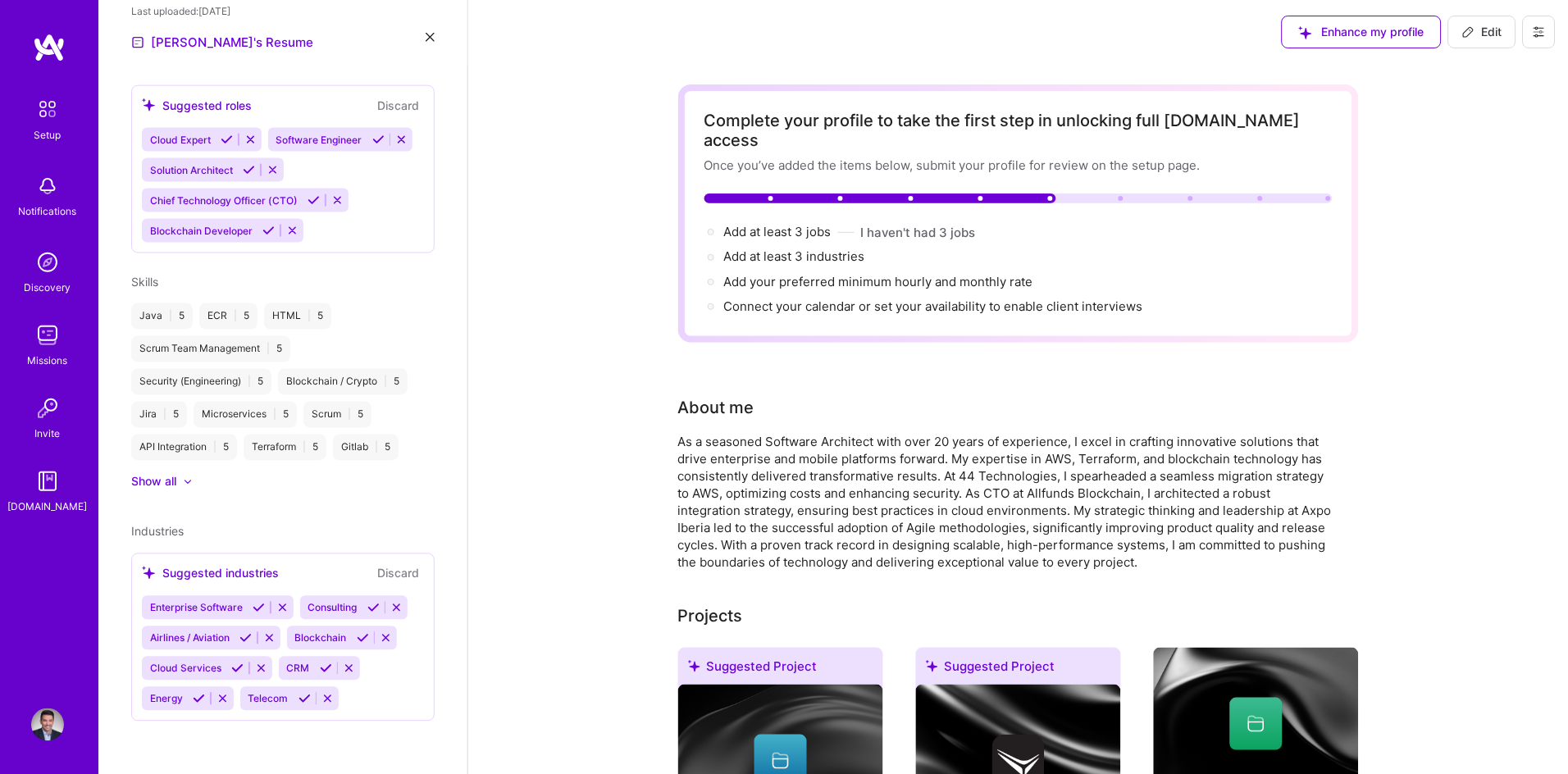
scroll to position [0, 0]
click at [918, 225] on button "I haven't had 3 jobs" at bounding box center [918, 233] width 114 height 17
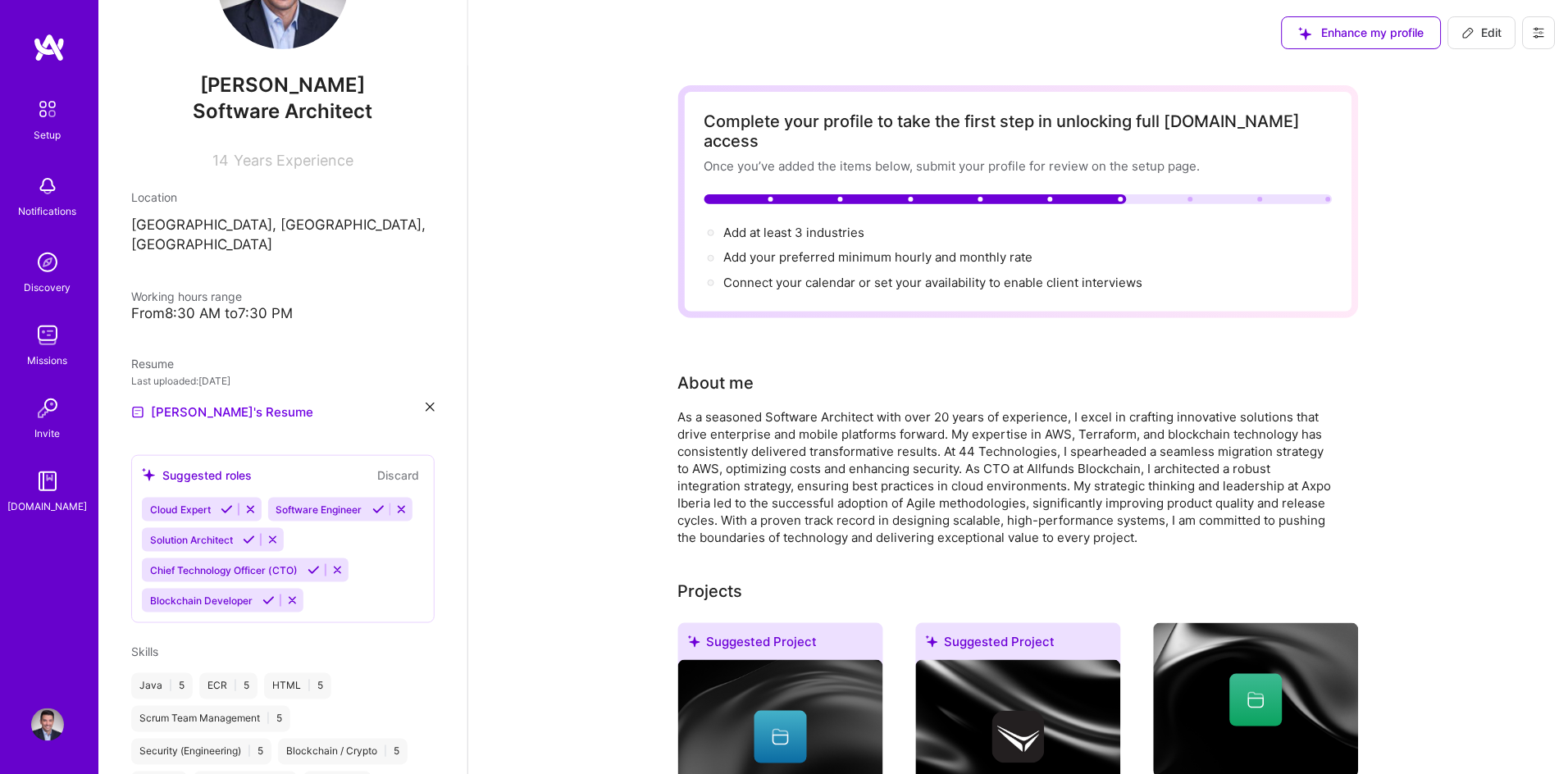
click at [908, 194] on div at bounding box center [916, 199] width 422 height 10
click at [910, 197] on div at bounding box center [911, 199] width 5 height 5
drag, startPoint x: 910, startPoint y: 180, endPoint x: 960, endPoint y: 180, distance: 50.0
click at [915, 194] on div at bounding box center [916, 199] width 422 height 10
drag, startPoint x: 960, startPoint y: 180, endPoint x: 812, endPoint y: 195, distance: 148.8
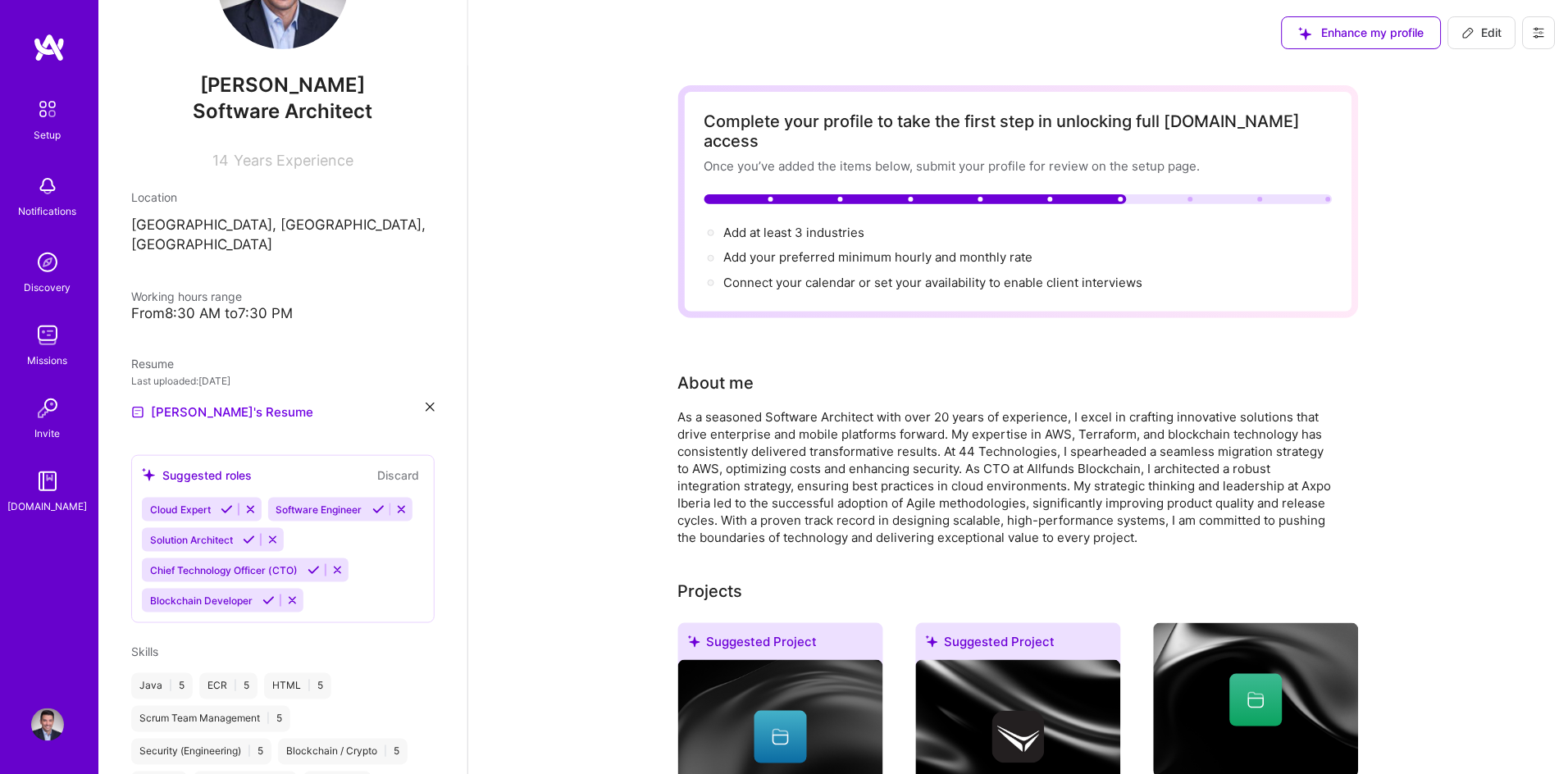
click at [812, 195] on div "Complete your profile to take the first step in unlocking full [DOMAIN_NAME] ac…" at bounding box center [1018, 201] width 628 height 181
click at [771, 225] on span "Add at least 3 industries →" at bounding box center [802, 232] width 156 height 15
select select "US"
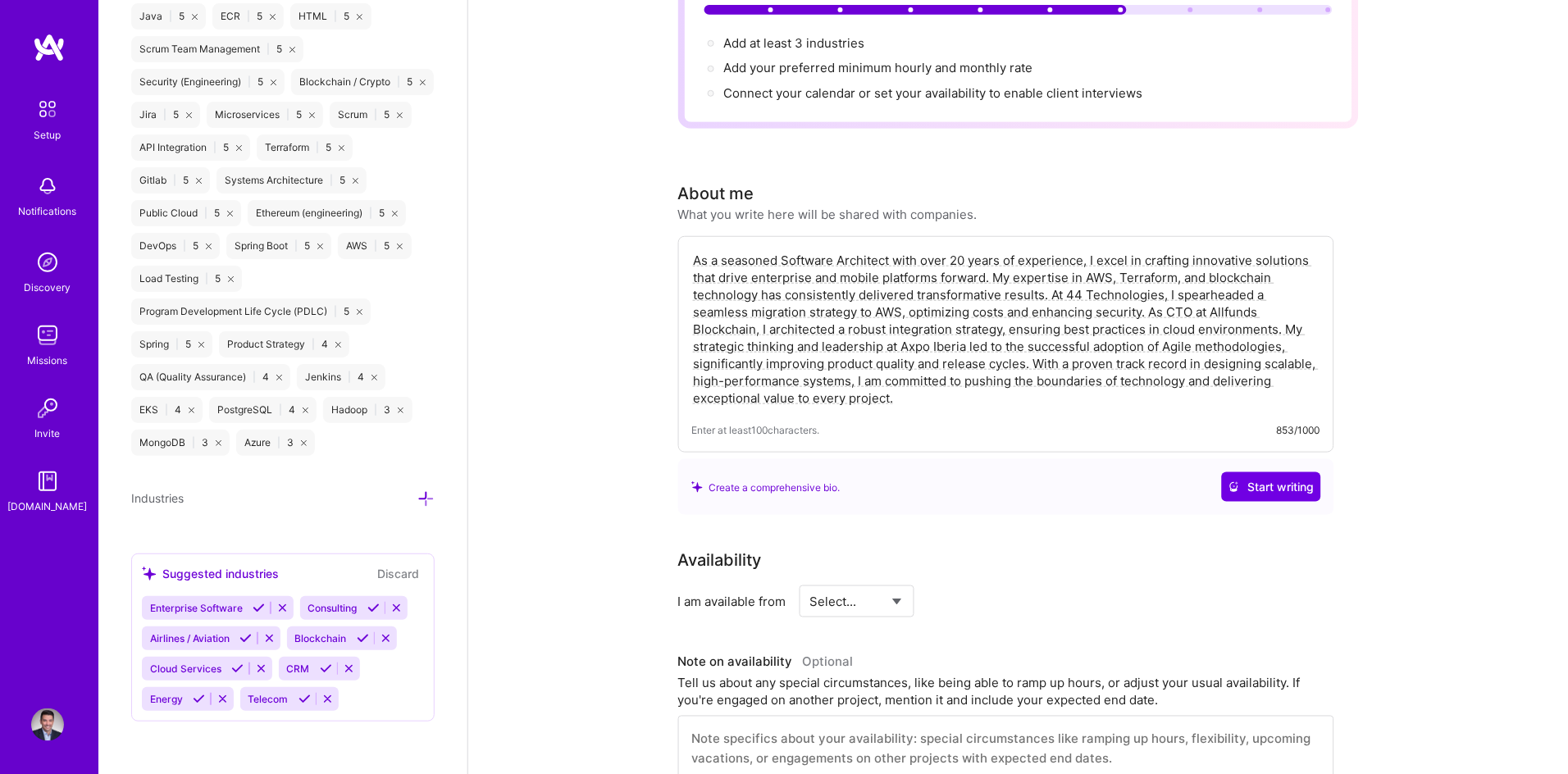
scroll to position [201, 0]
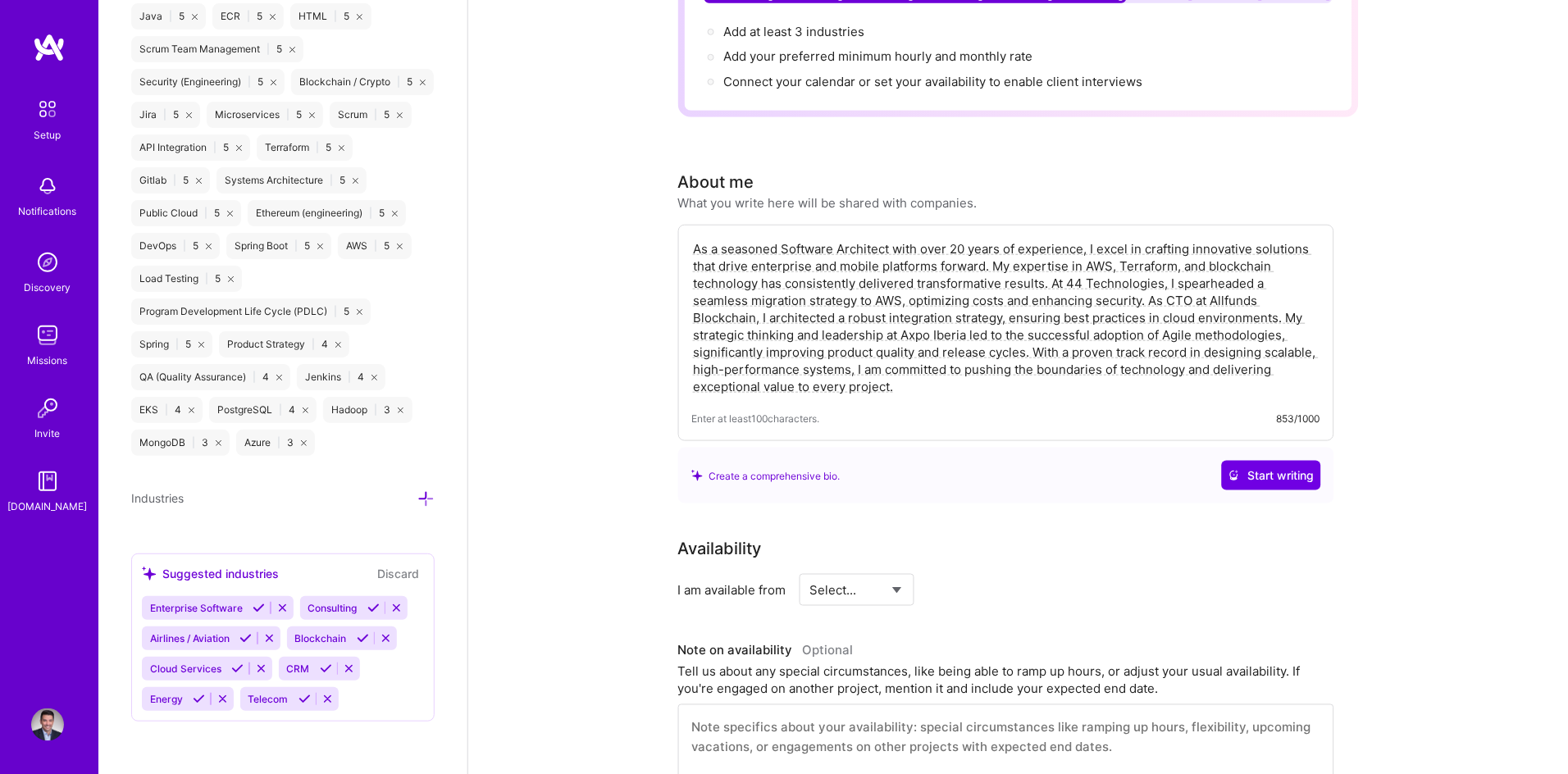
click at [371, 610] on icon at bounding box center [373, 608] width 13 height 13
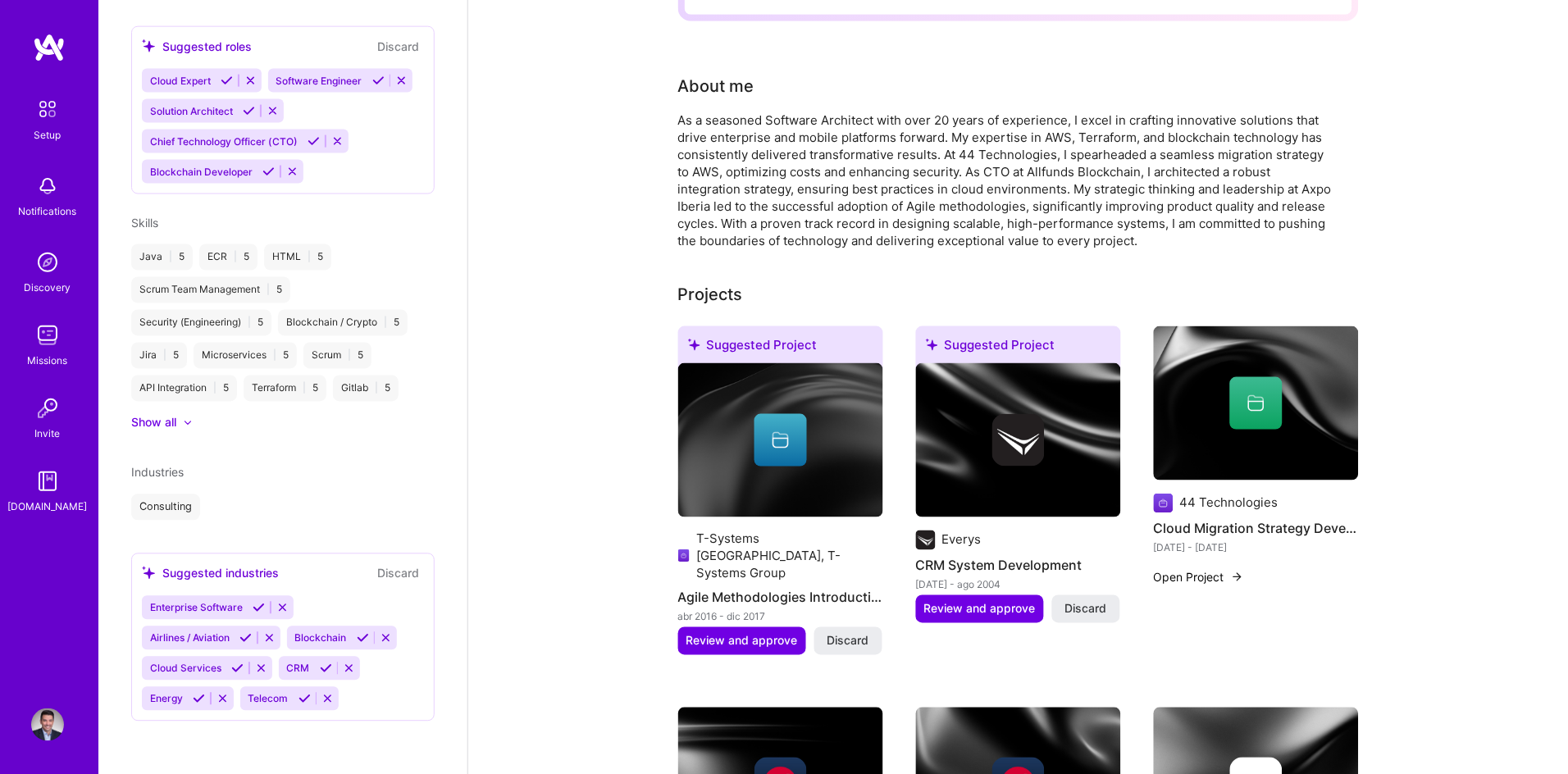
scroll to position [313, 0]
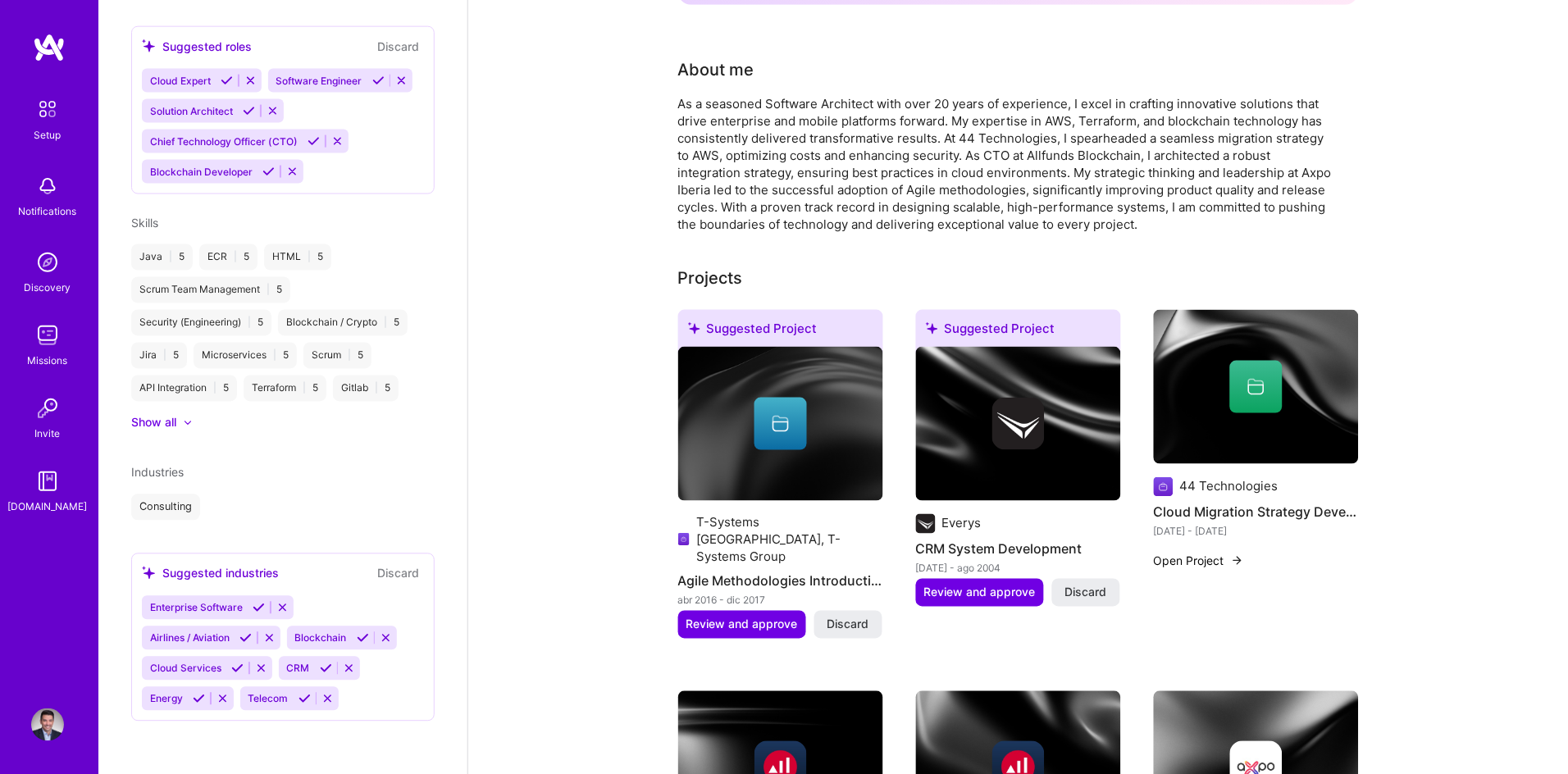
click at [196, 703] on icon at bounding box center [198, 699] width 13 height 13
click at [200, 701] on icon at bounding box center [206, 699] width 13 height 13
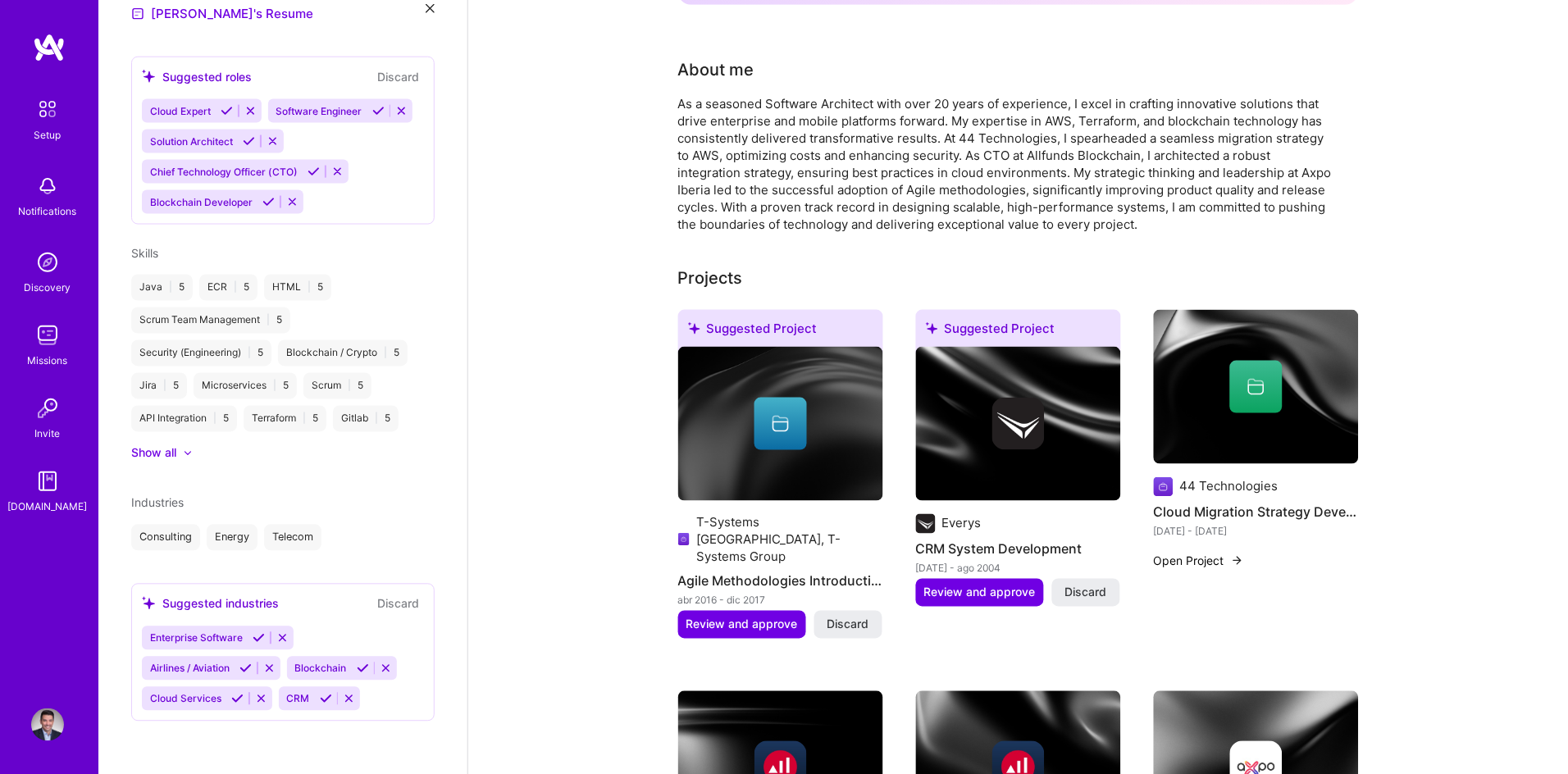
scroll to position [522, 0]
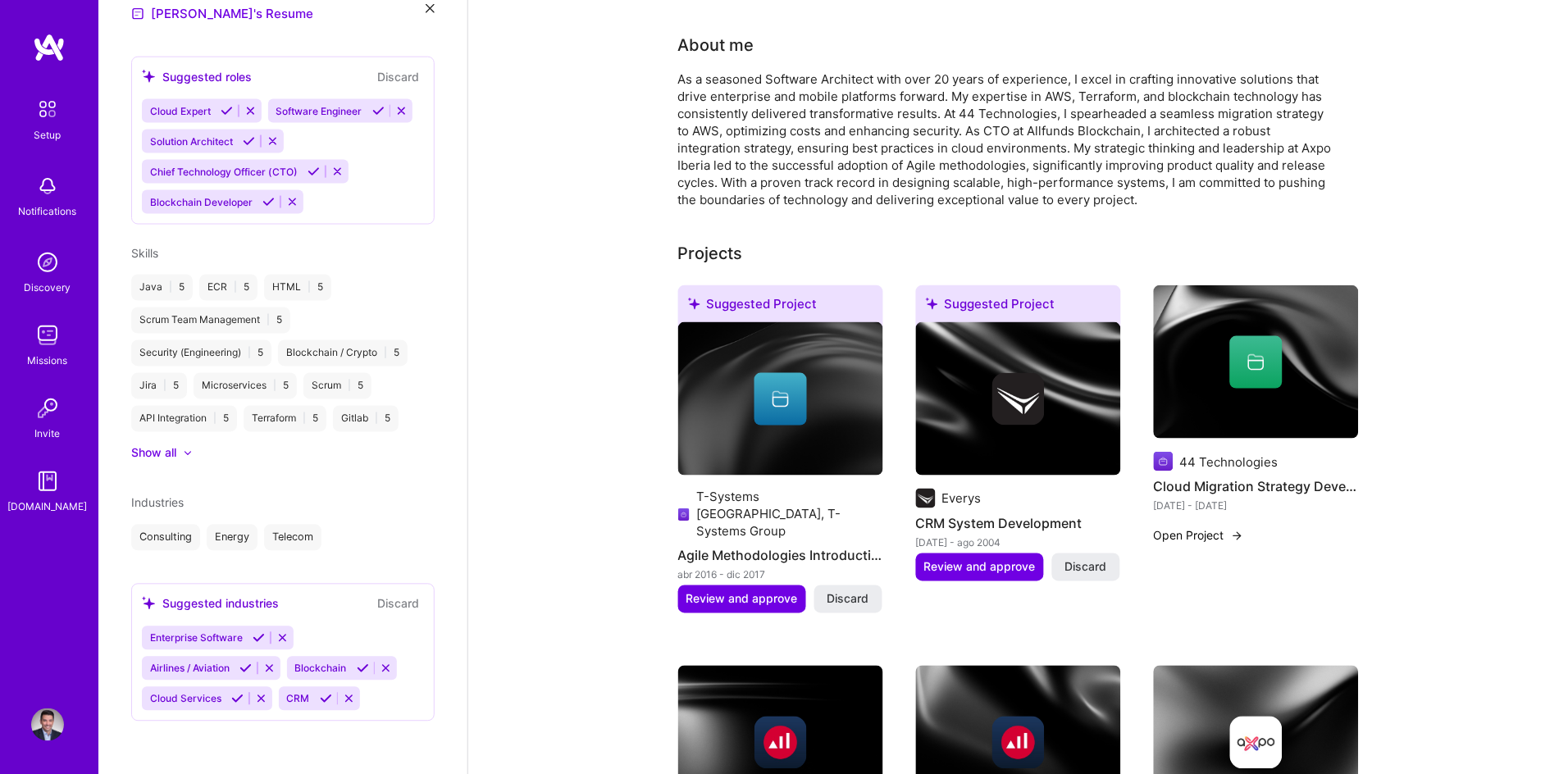
click at [365, 671] on icon at bounding box center [363, 668] width 13 height 13
click at [371, 676] on button at bounding box center [382, 668] width 22 height 14
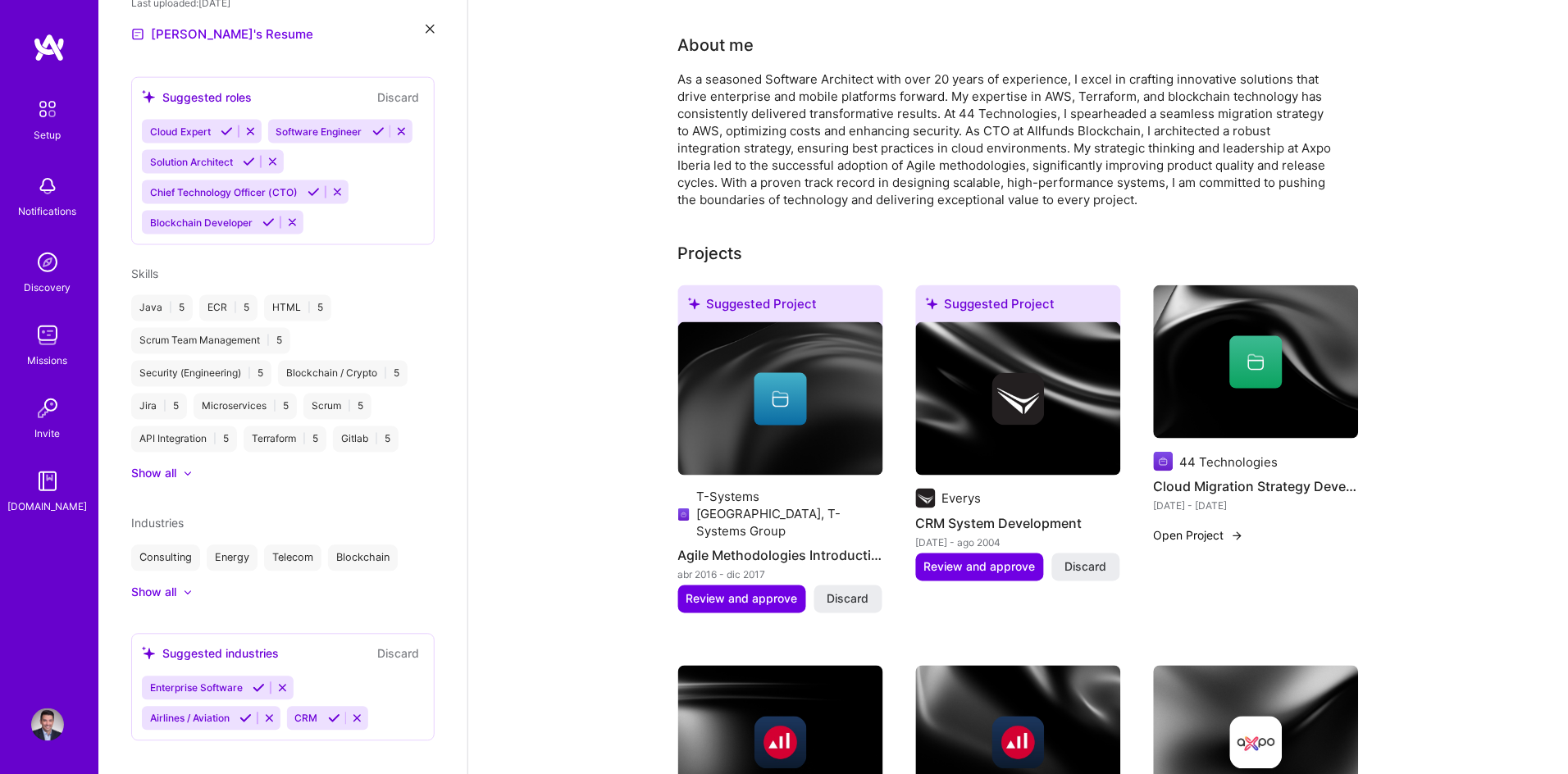
scroll to position [521, 0]
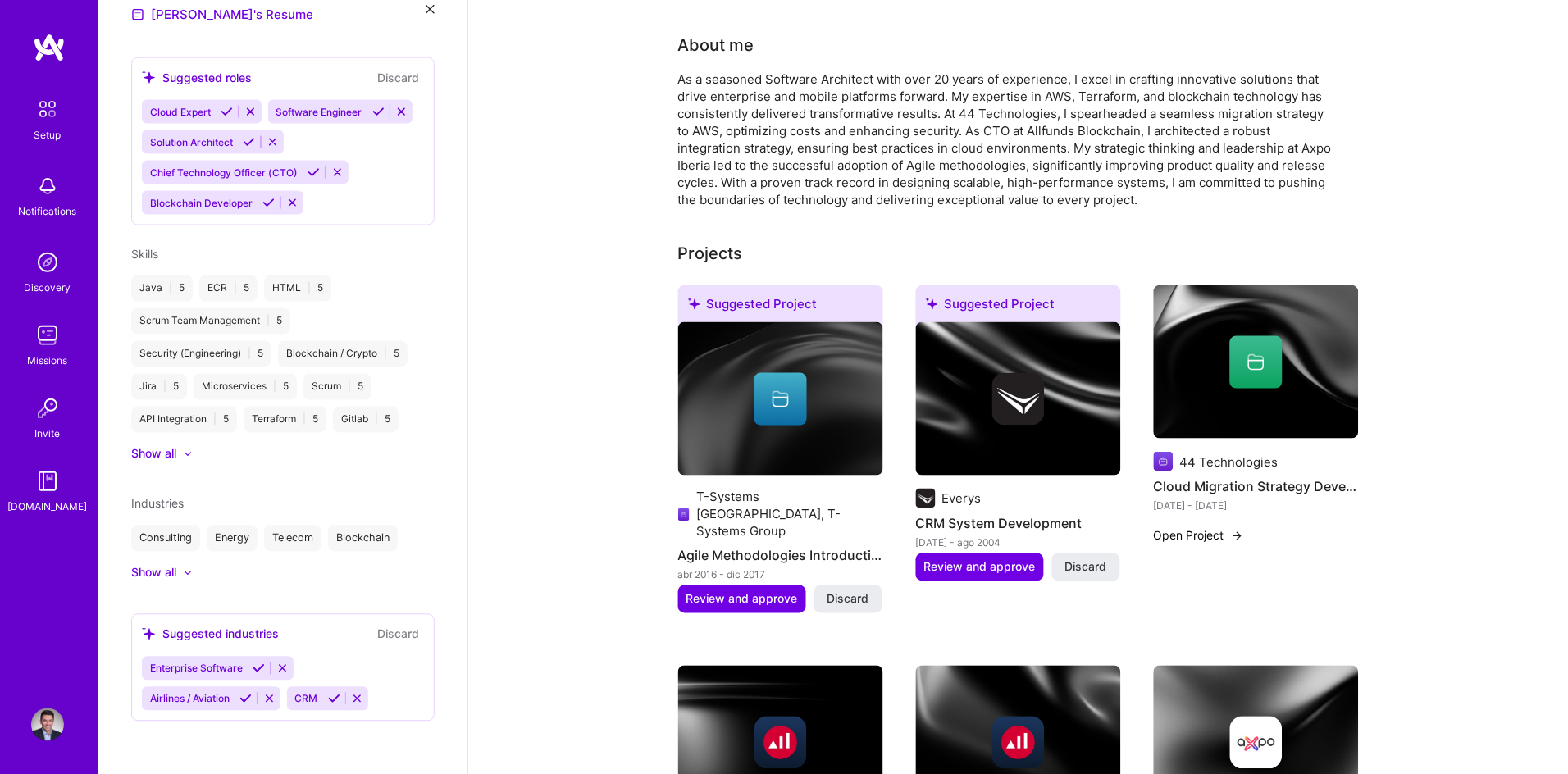
click at [259, 663] on icon at bounding box center [259, 668] width 13 height 13
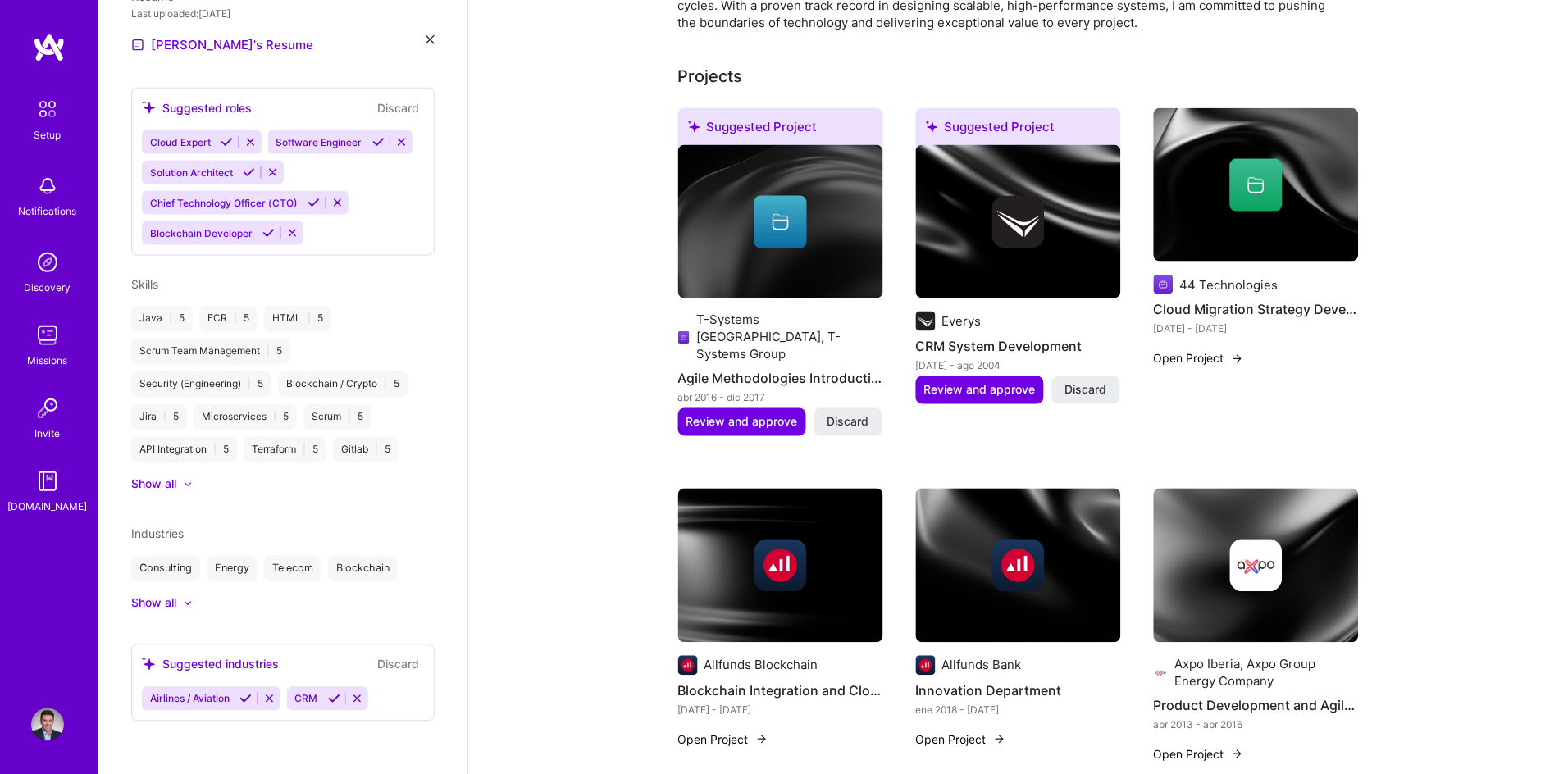
scroll to position [491, 0]
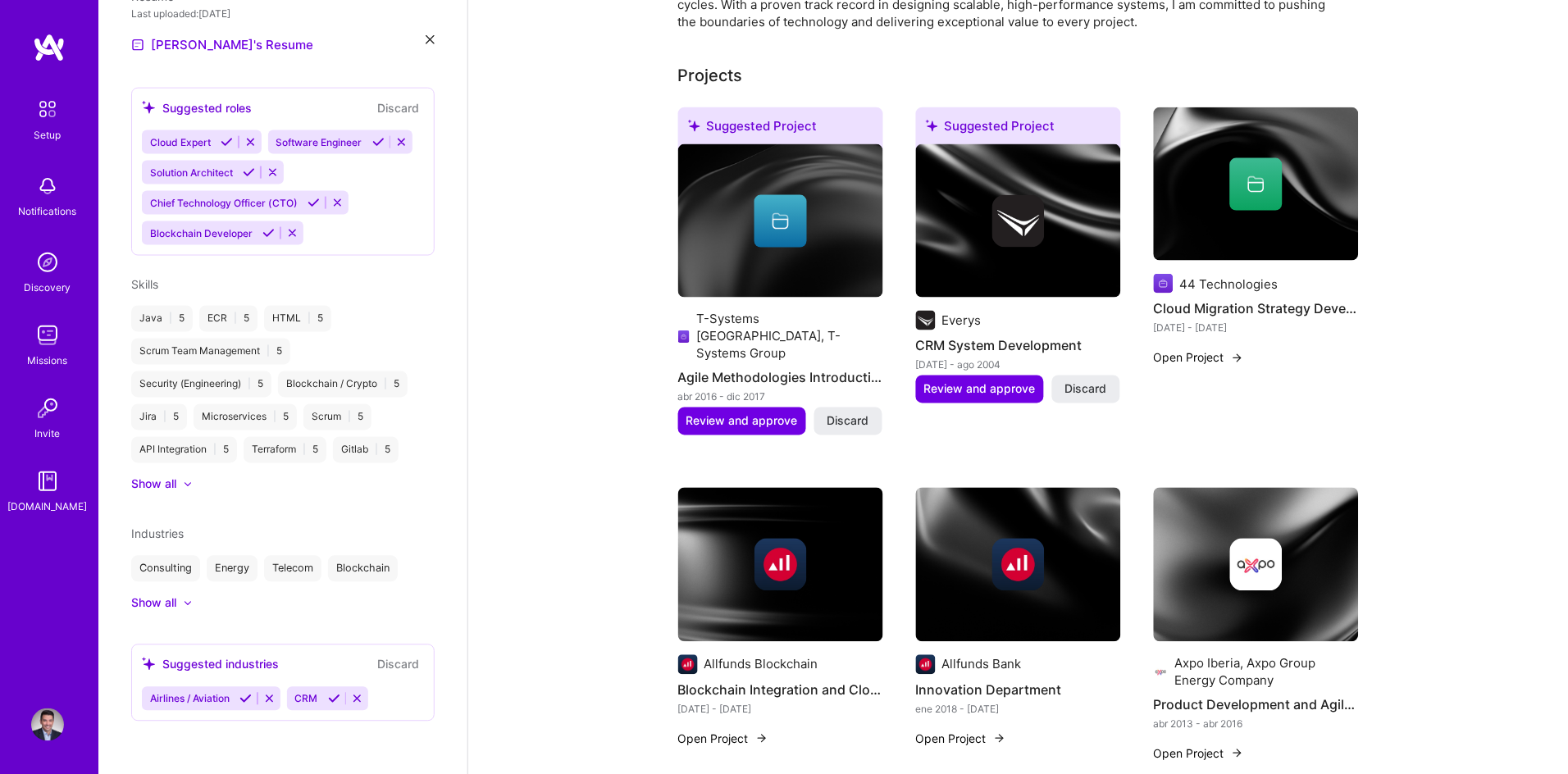
click at [246, 699] on icon at bounding box center [245, 699] width 13 height 13
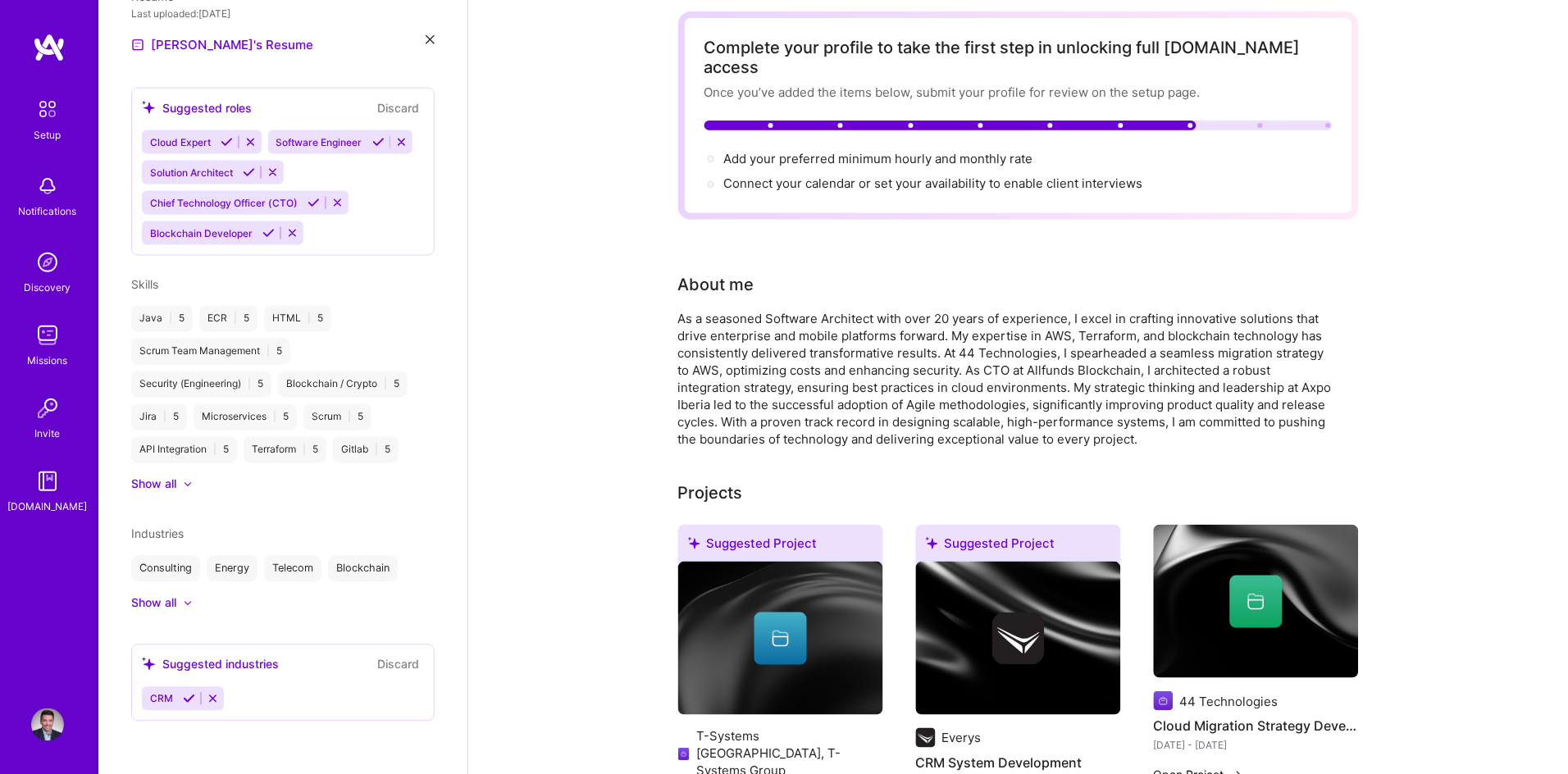
scroll to position [0, 0]
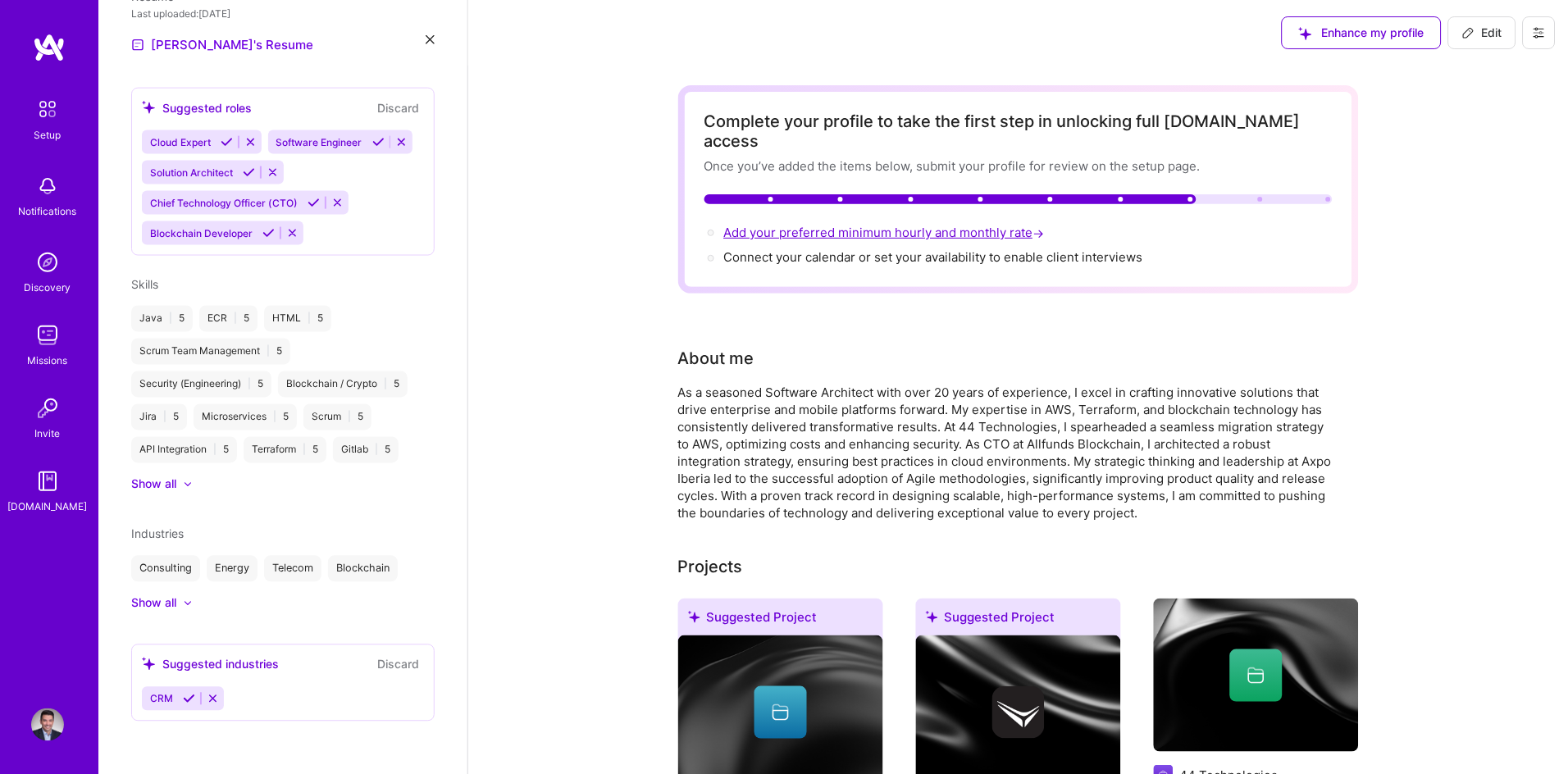
click at [1023, 225] on span "Add your preferred minimum hourly and monthly rate →" at bounding box center [886, 232] width 324 height 15
select select "US"
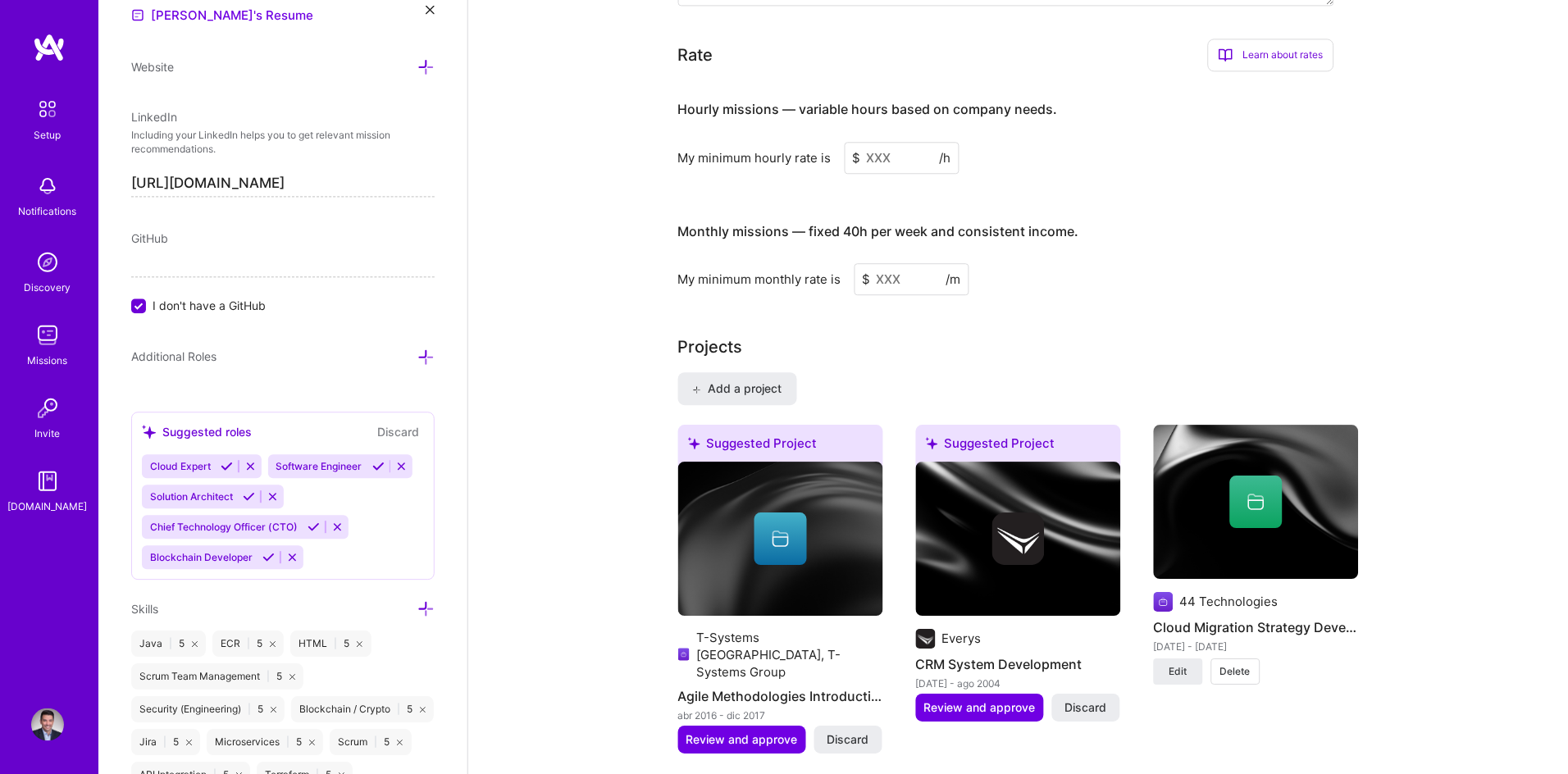
scroll to position [996, 0]
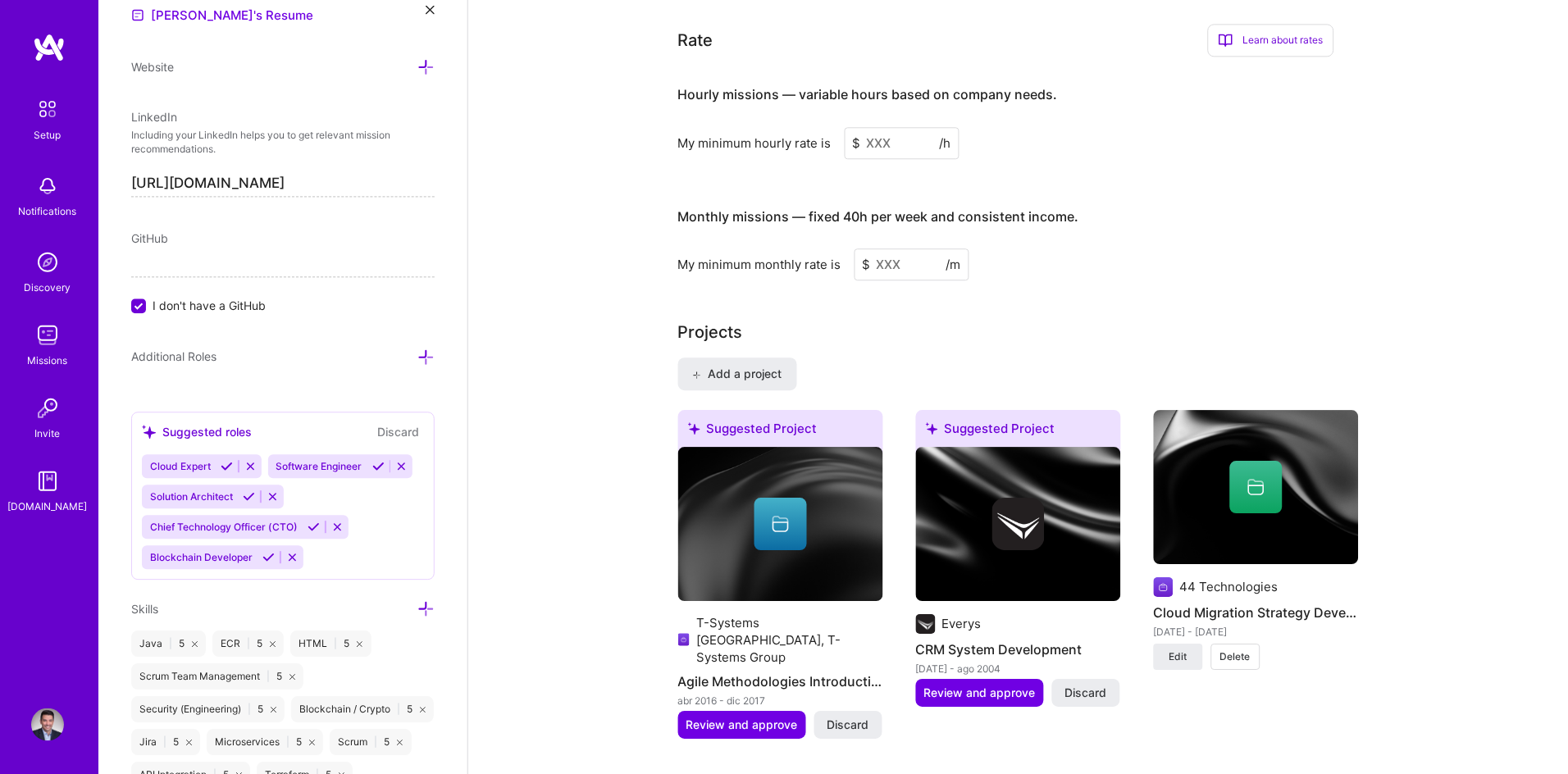
click at [879, 127] on input at bounding box center [901, 143] width 114 height 32
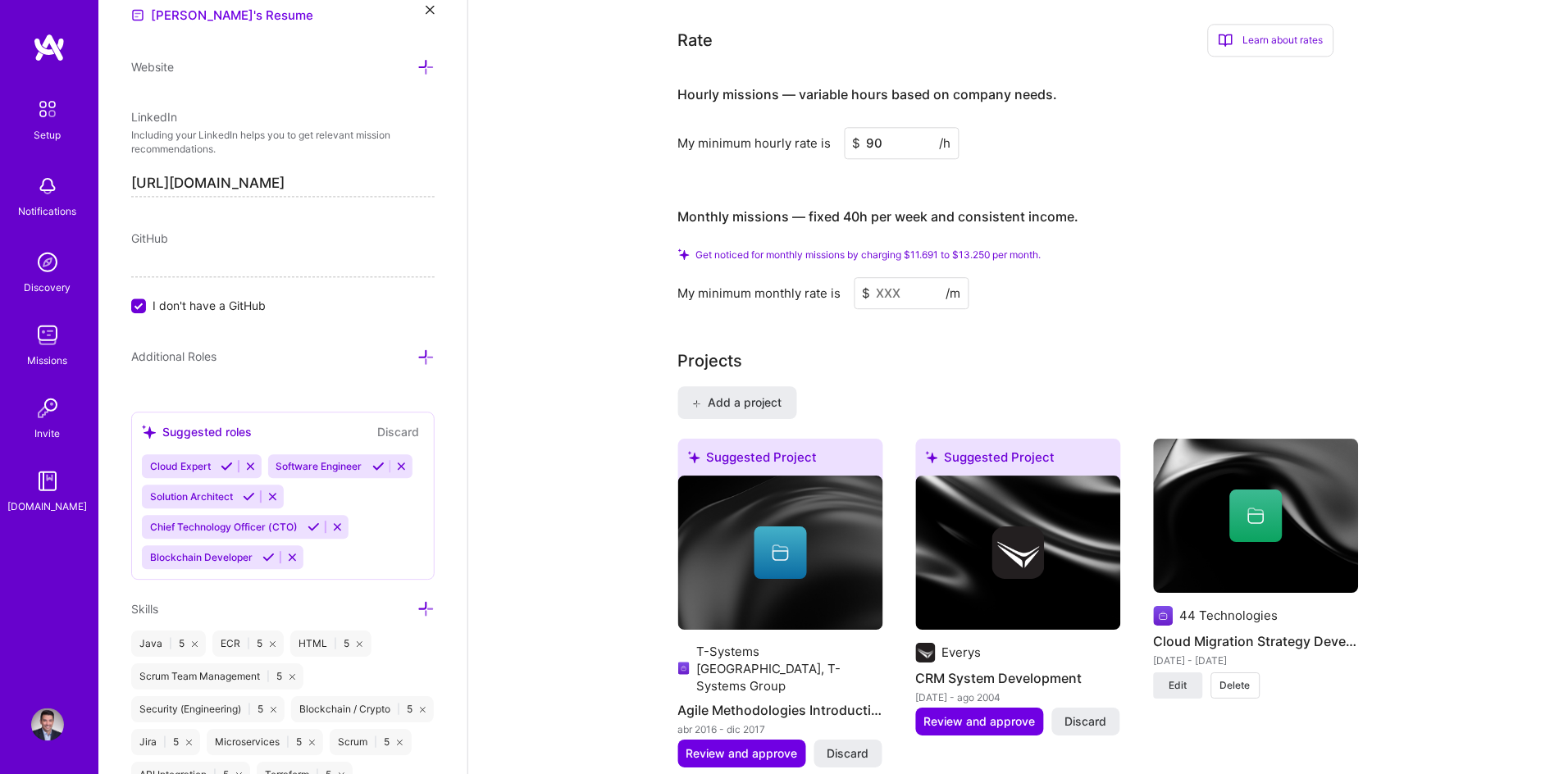
type input "90"
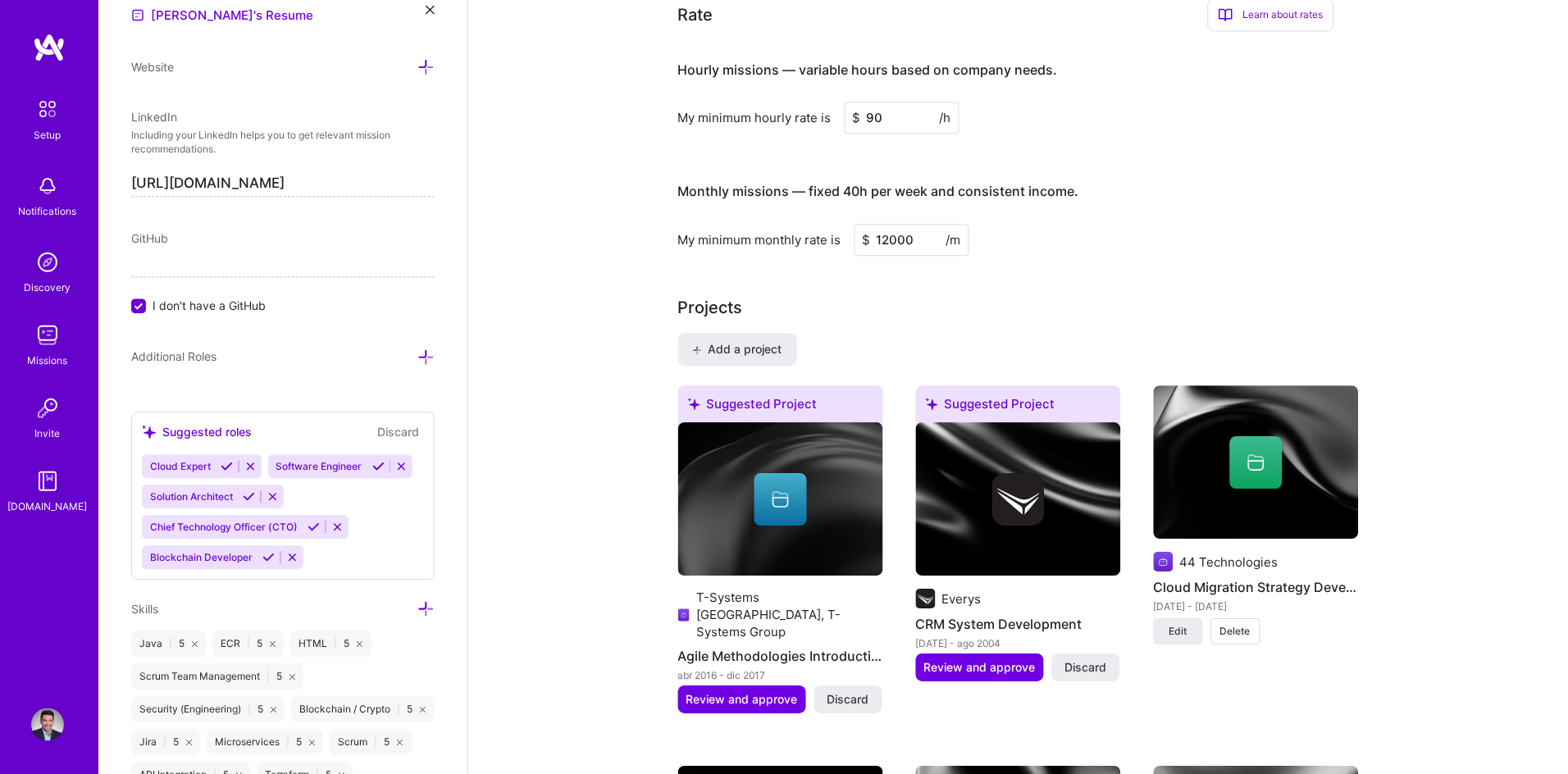
type input "12000"
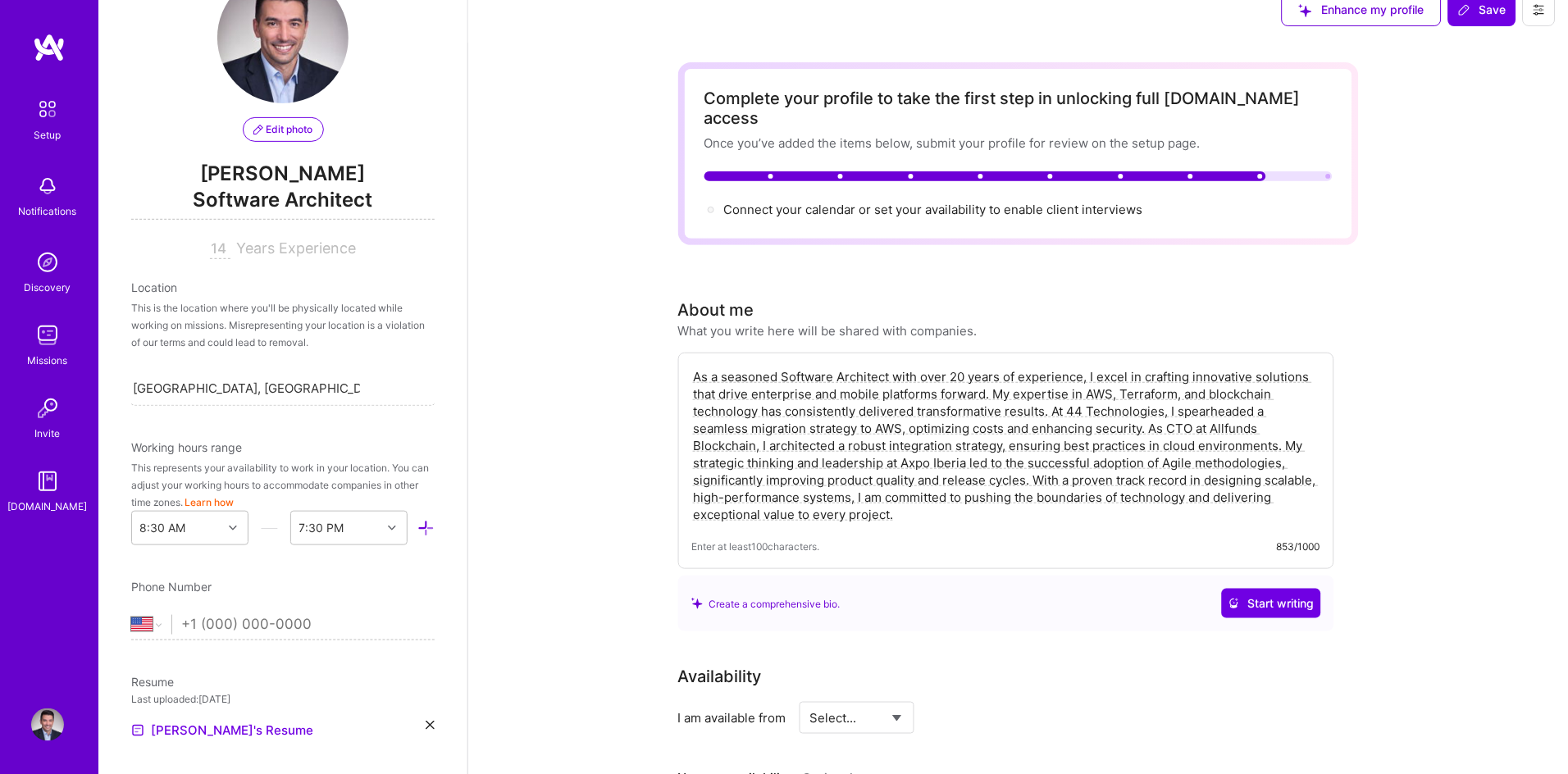
scroll to position [44, 0]
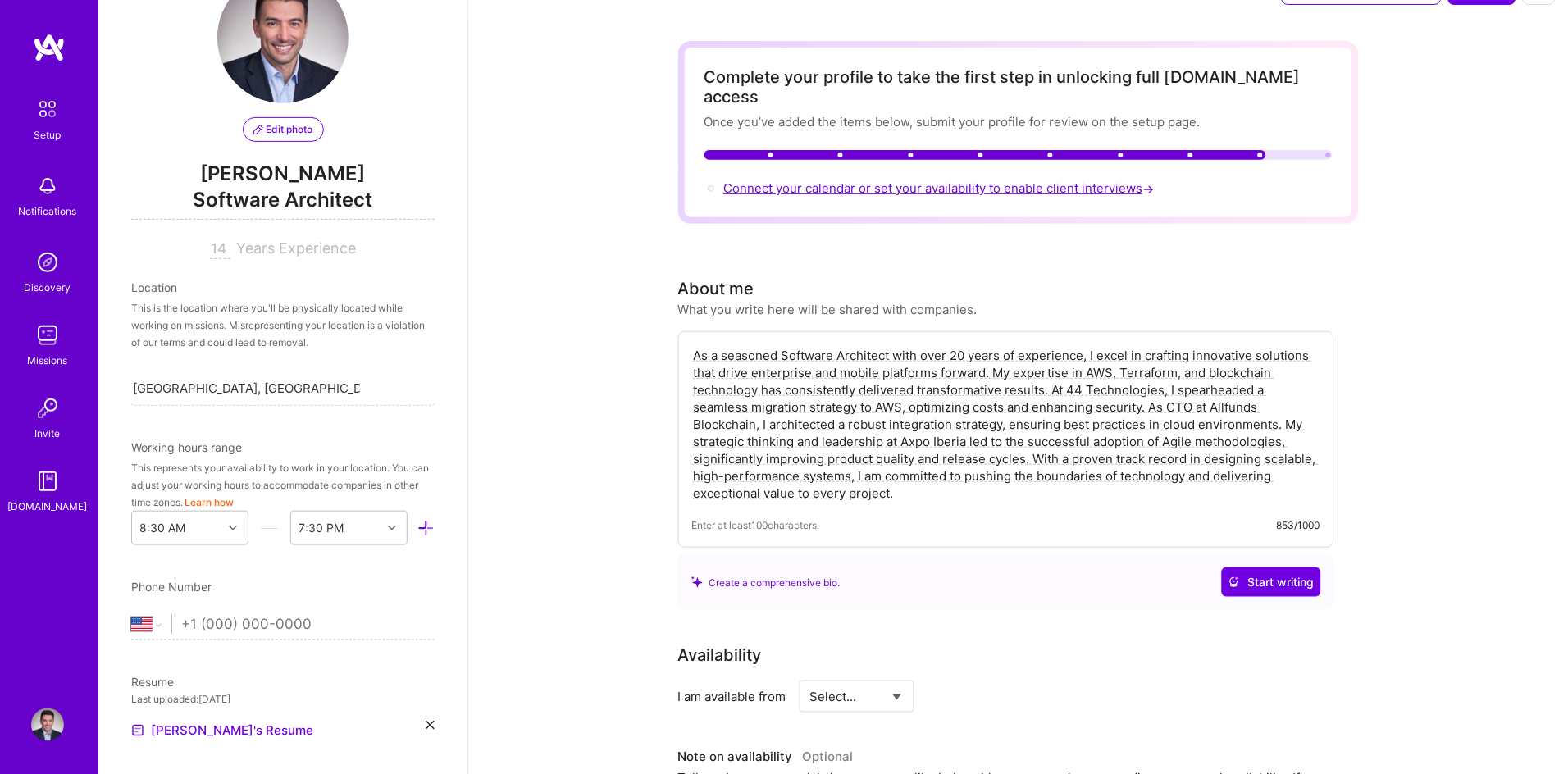
click at [870, 181] on span "Connect your calendar or set your availability to enable client interviews →" at bounding box center [940, 188] width 433 height 15
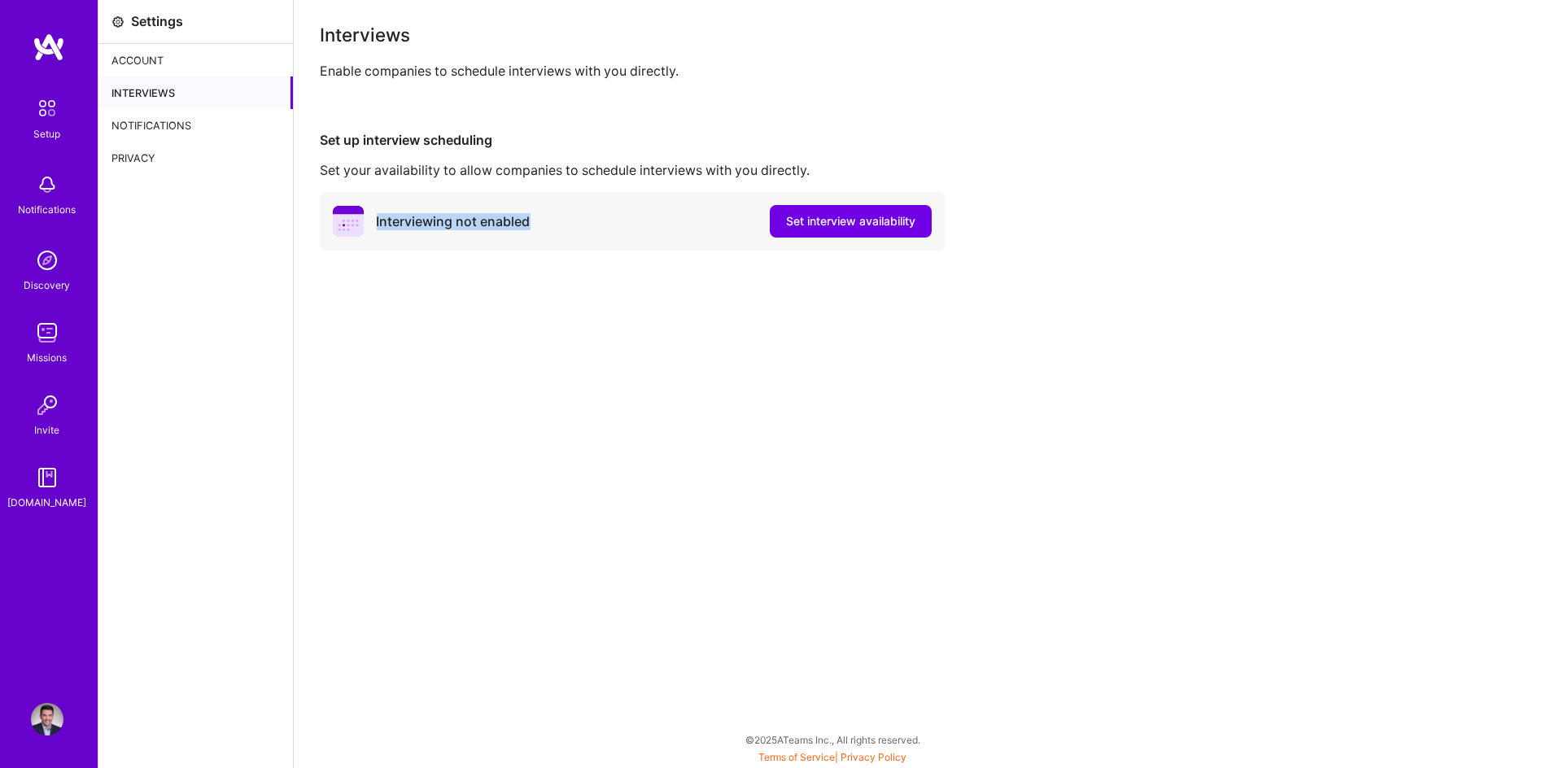
drag, startPoint x: 364, startPoint y: 226, endPoint x: 538, endPoint y: 230, distance: 174.0
click at [538, 230] on div "Interviewing not enabled Set interview availability" at bounding box center [632, 221] width 625 height 59
click at [166, 60] on div "Account" at bounding box center [195, 60] width 194 height 33
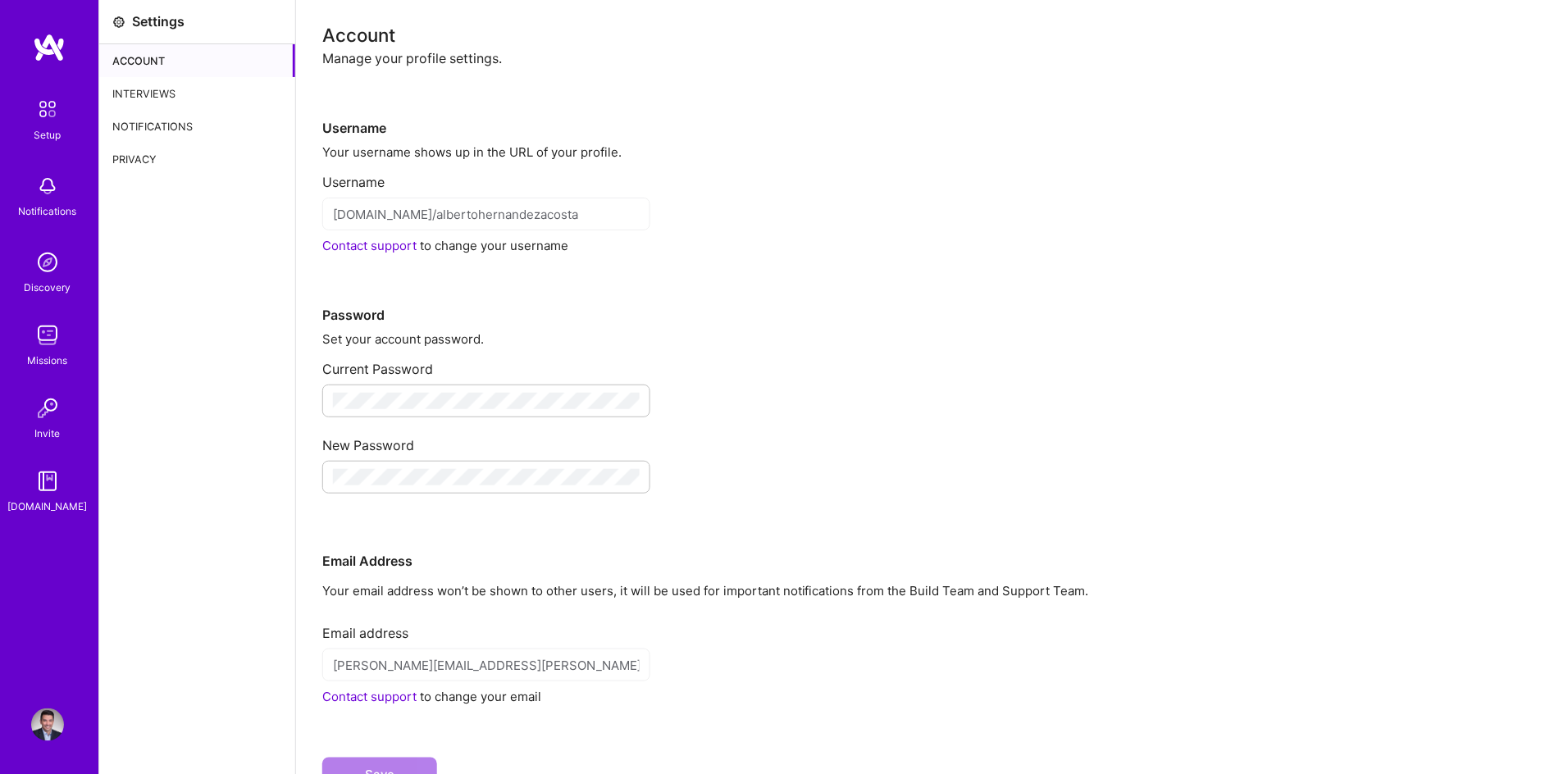
click at [48, 725] on img at bounding box center [47, 724] width 33 height 33
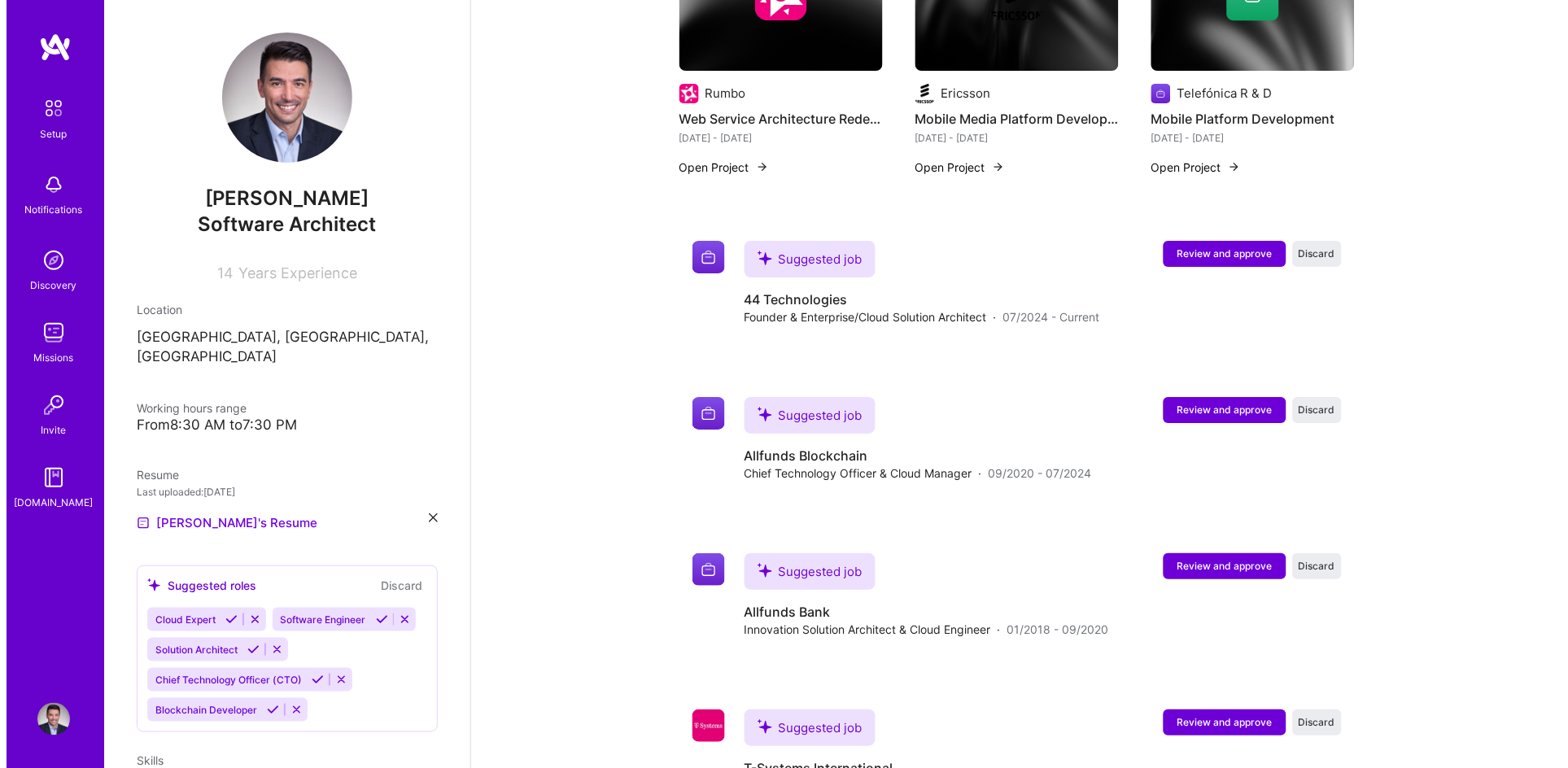
scroll to position [1364, 0]
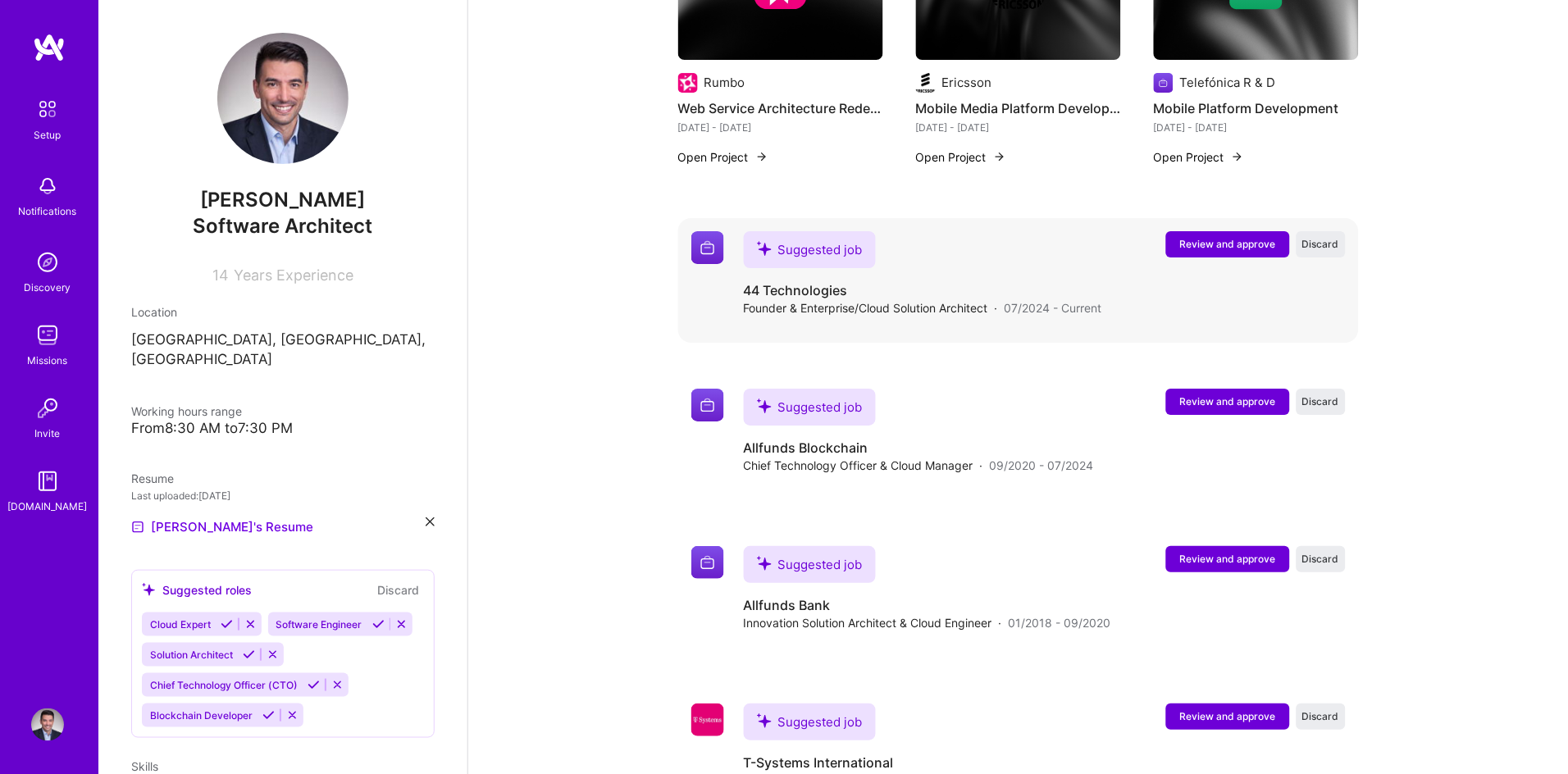
click at [1203, 237] on span "Review and approve" at bounding box center [1227, 243] width 96 height 14
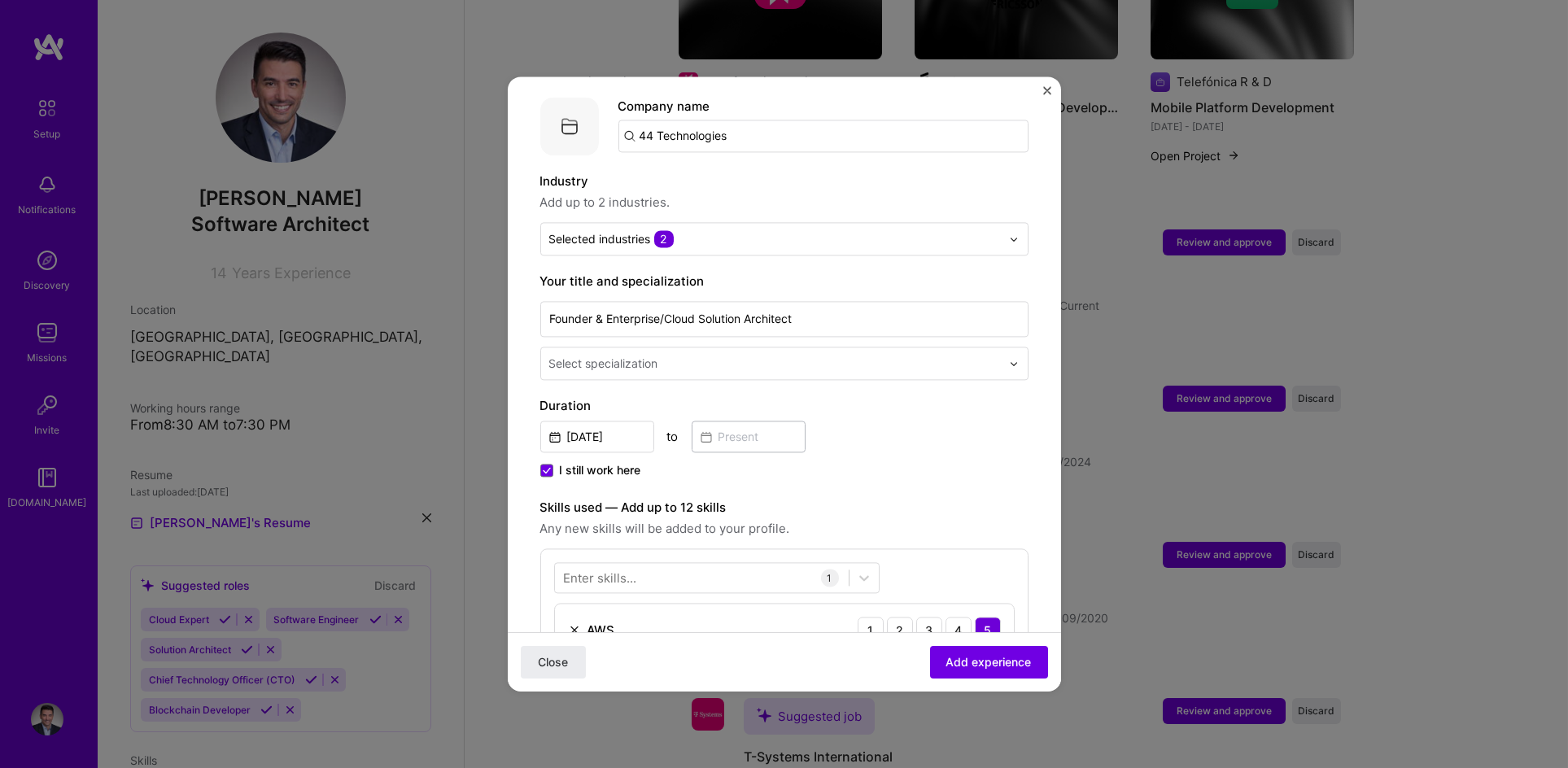
scroll to position [166, 0]
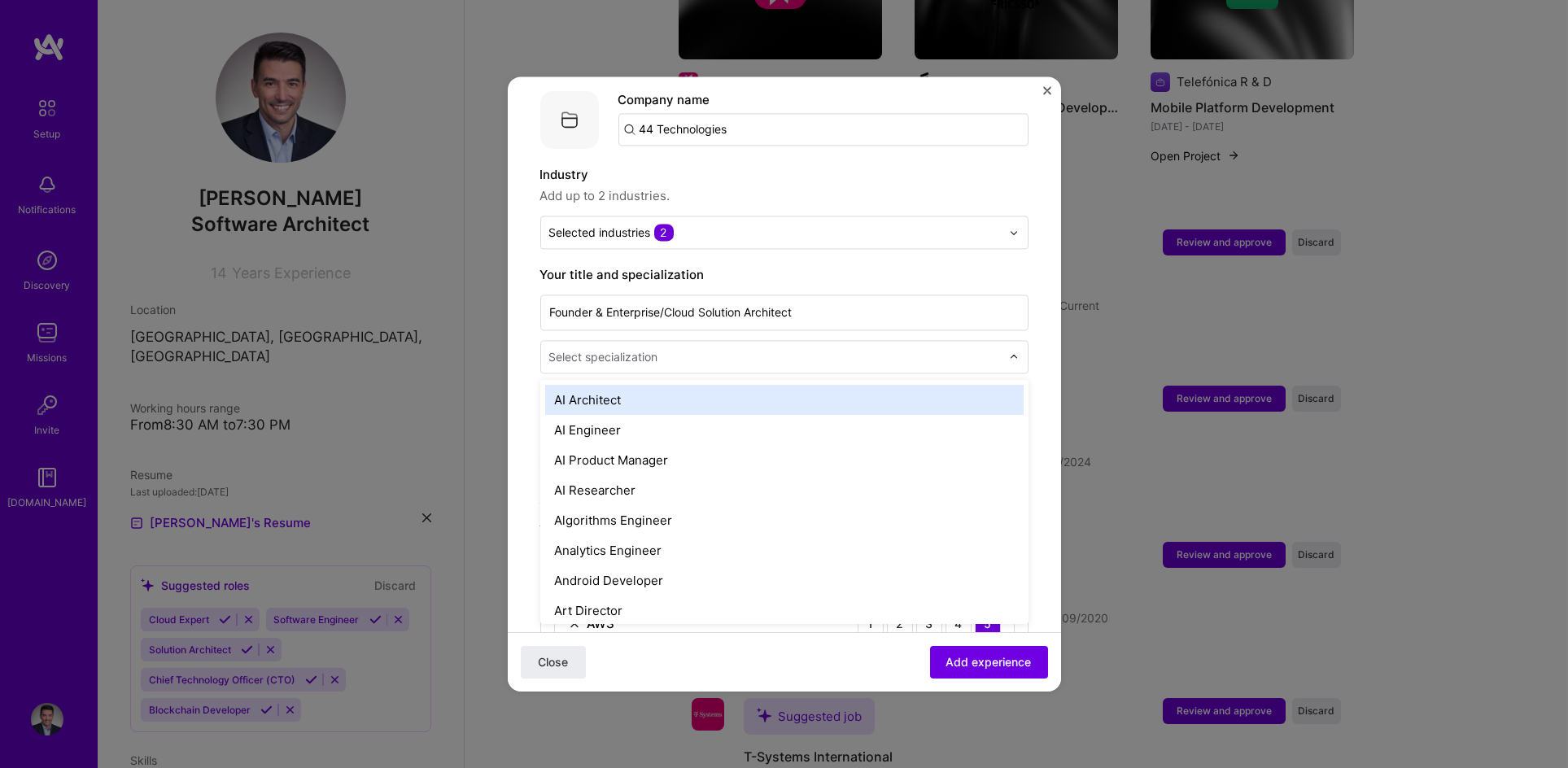
click at [839, 348] on input "text" at bounding box center [777, 357] width 454 height 17
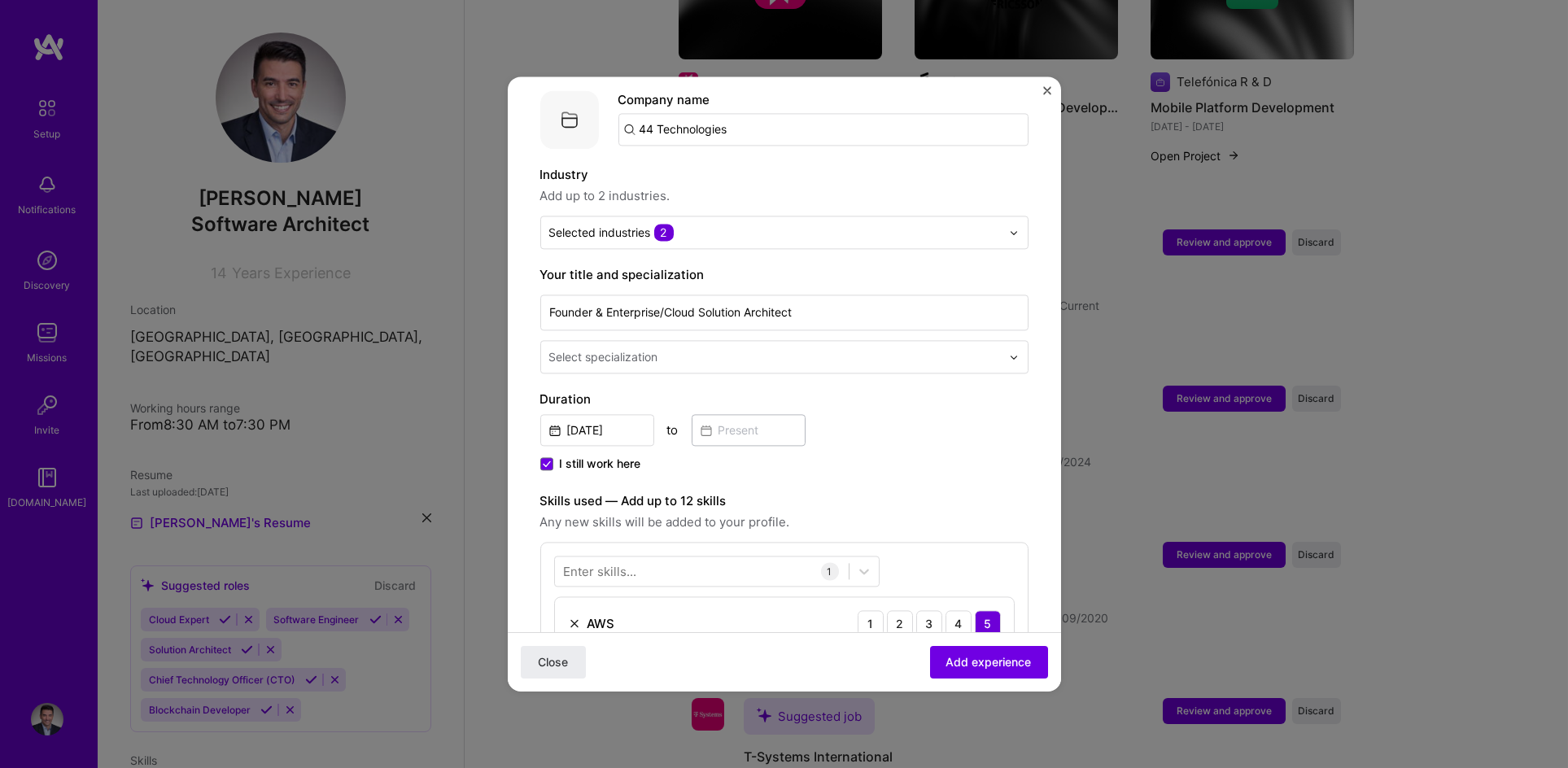
click at [1021, 312] on form "Adding suggested job This job is suggested based on your LinkedIn, resume or [D…" at bounding box center [784, 580] width 553 height 1274
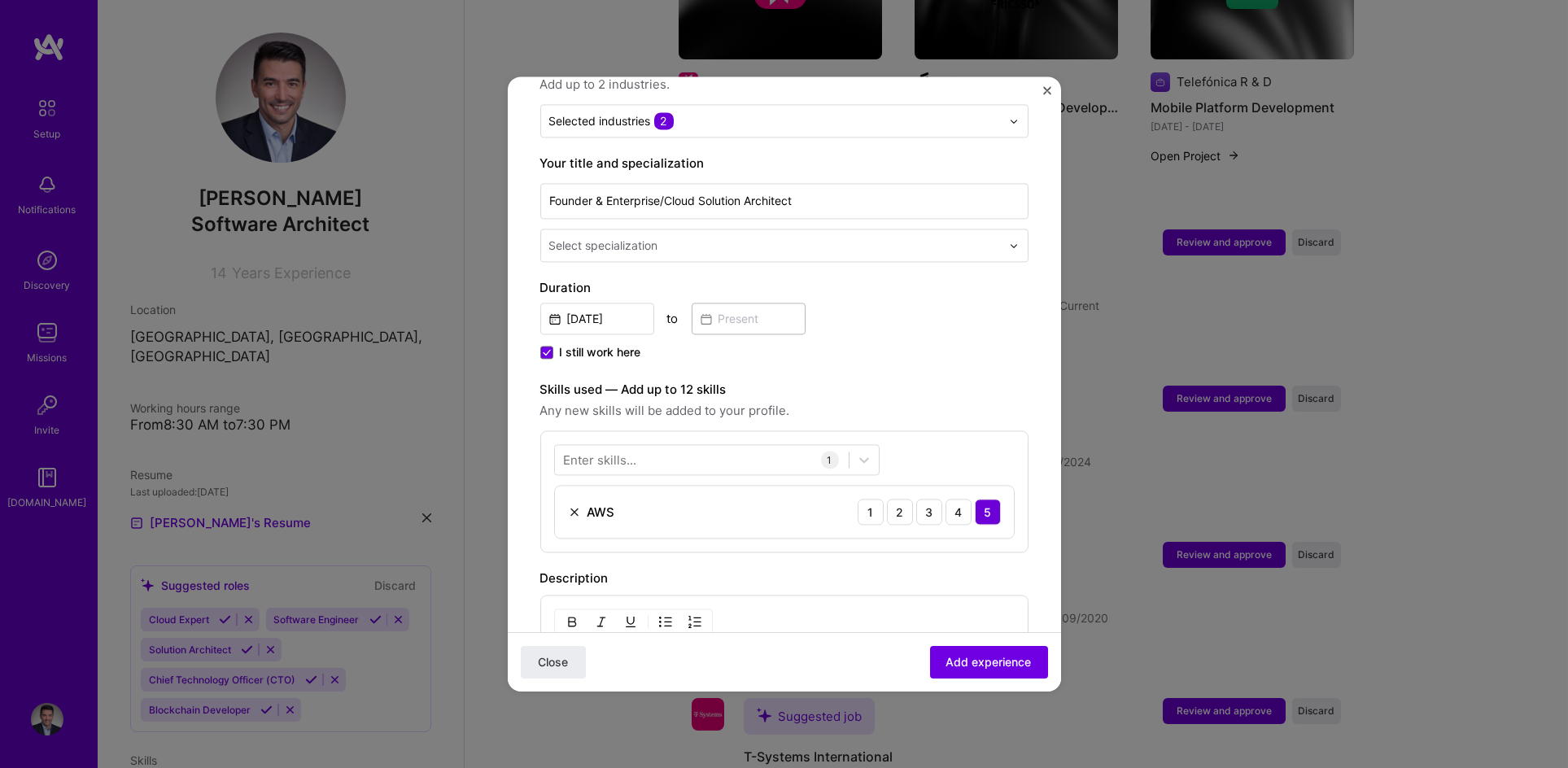
click at [667, 310] on div "to" at bounding box center [673, 318] width 12 height 17
click at [590, 344] on span "I still work here" at bounding box center [600, 352] width 82 height 16
click at [0, 0] on input "I still work here" at bounding box center [0, 0] width 0 height 0
drag, startPoint x: 716, startPoint y: 305, endPoint x: 727, endPoint y: 308, distance: 11.4
click at [717, 305] on input at bounding box center [748, 319] width 114 height 32
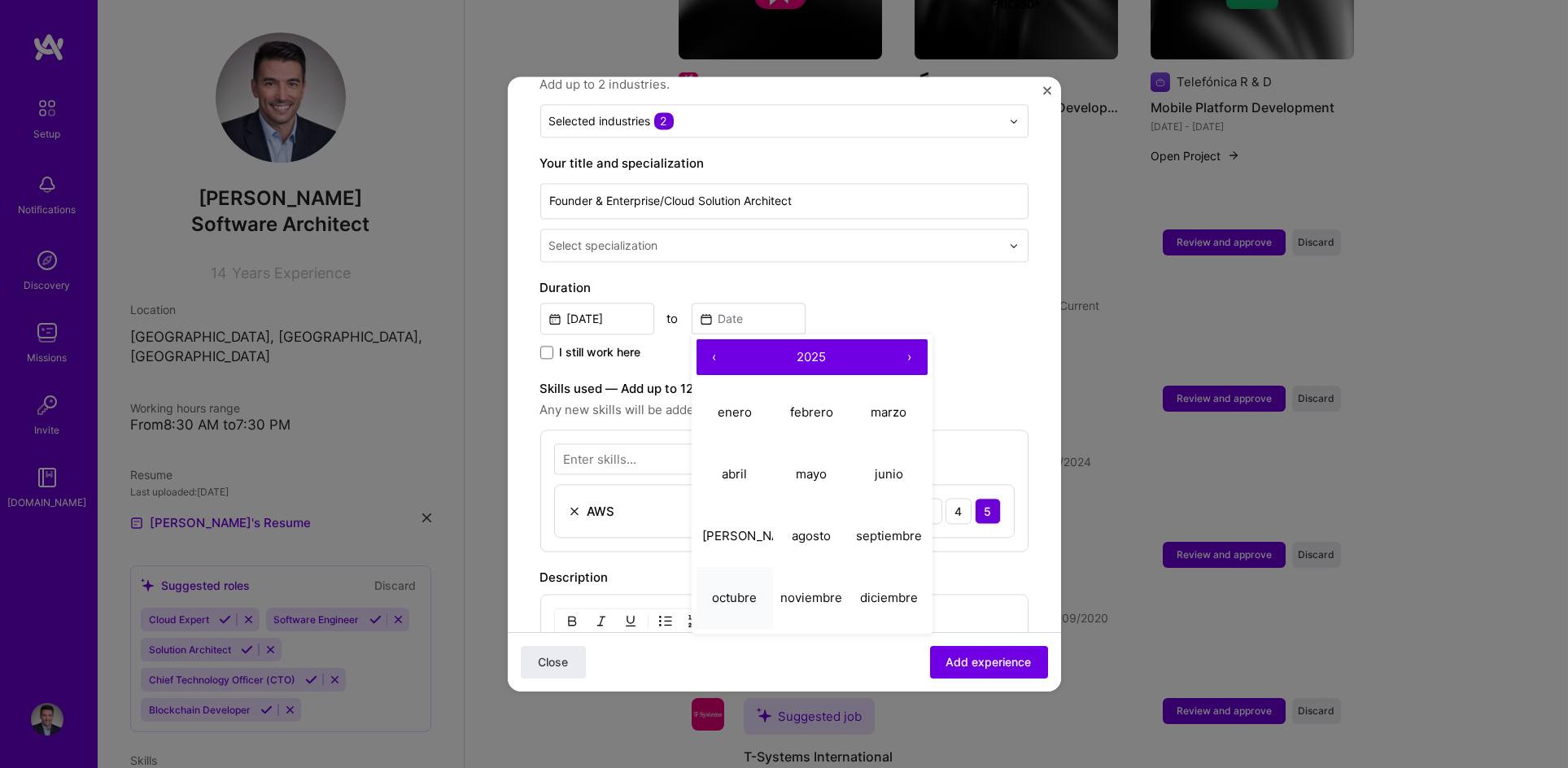
click at [730, 590] on abbr "octubre" at bounding box center [734, 597] width 45 height 15
type input "[DATE]"
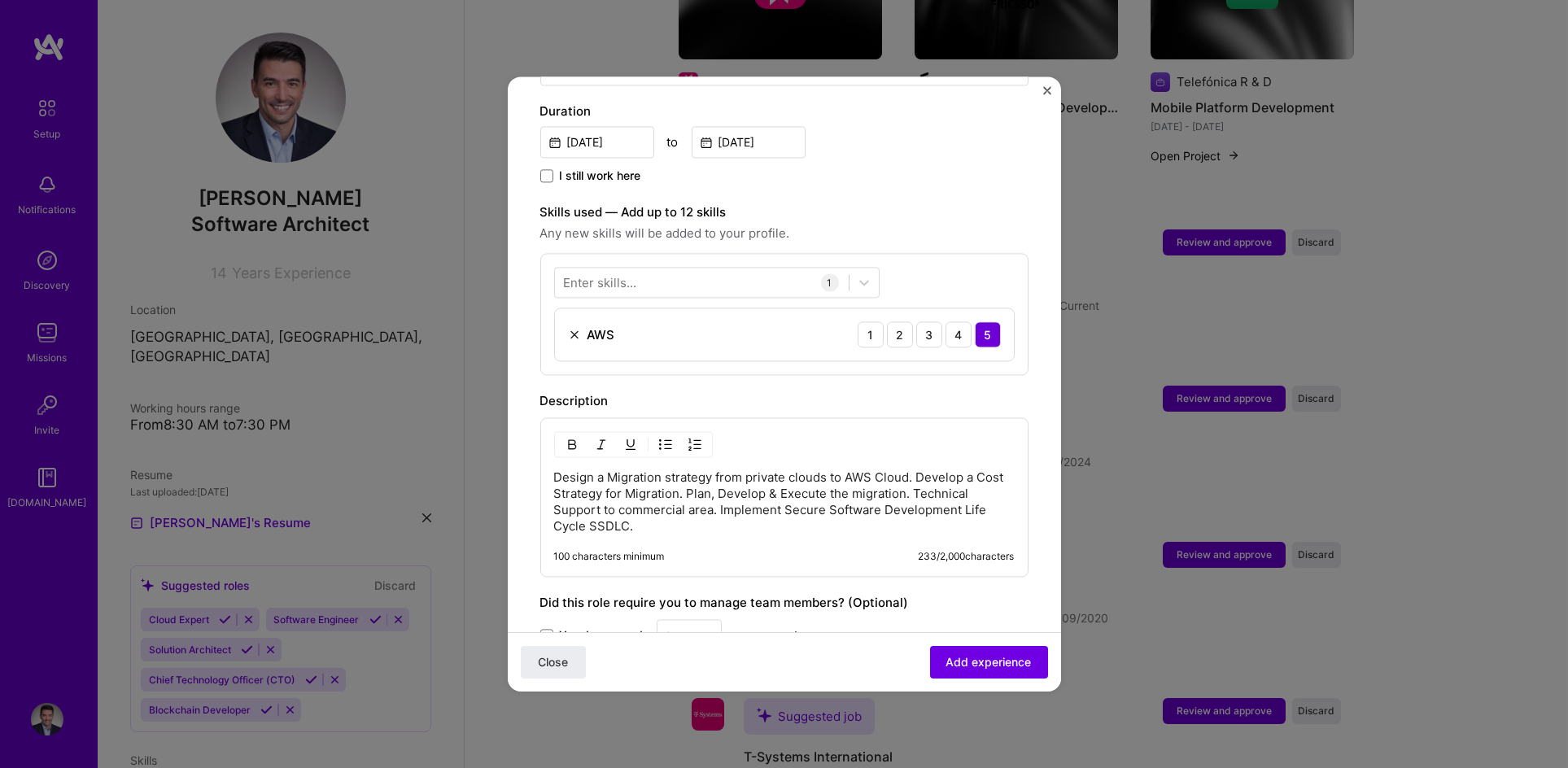
scroll to position [465, 0]
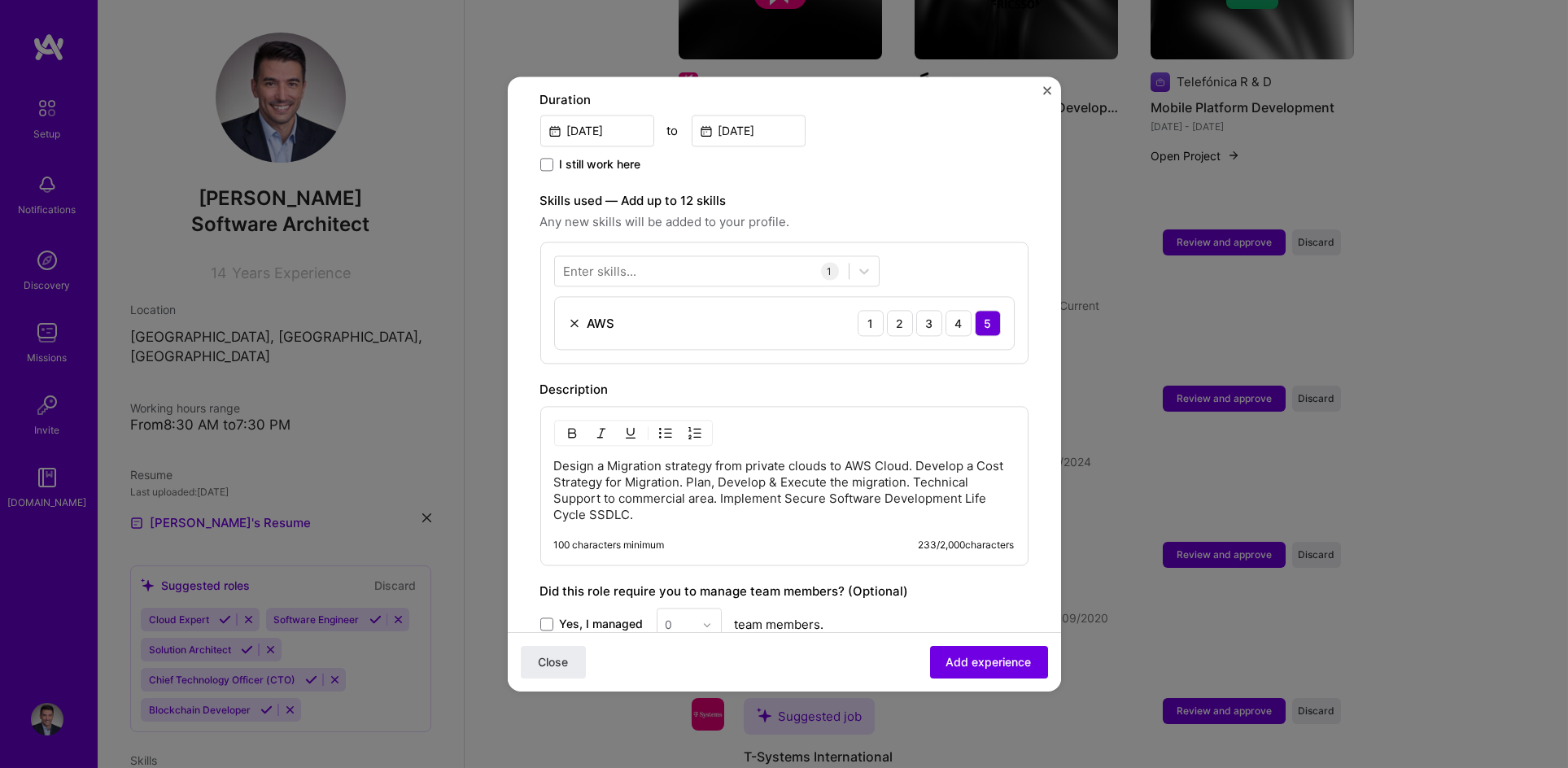
click at [1044, 93] on img "Close" at bounding box center [1048, 90] width 8 height 8
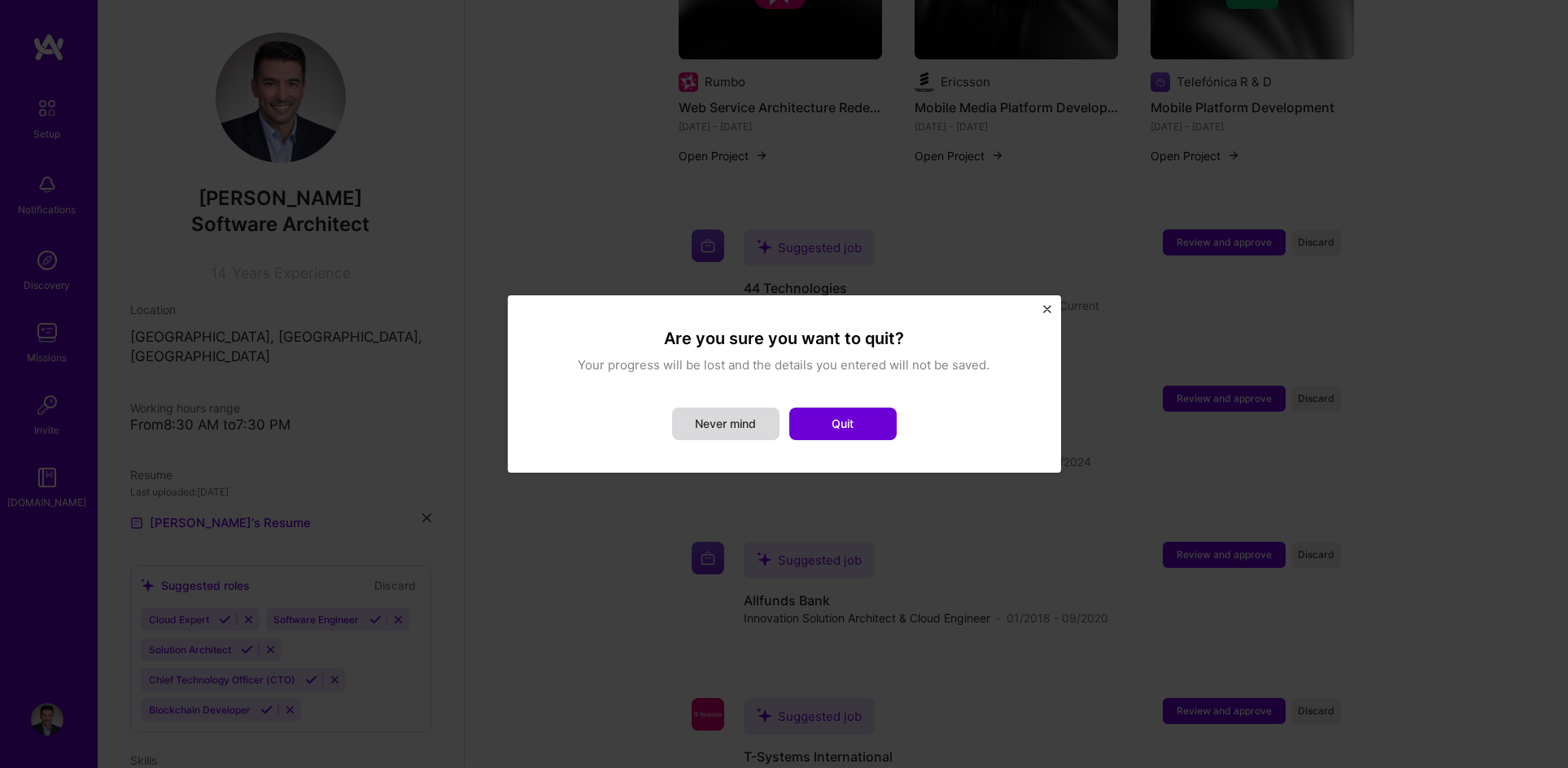
click at [725, 432] on button "Never mind" at bounding box center [726, 423] width 108 height 33
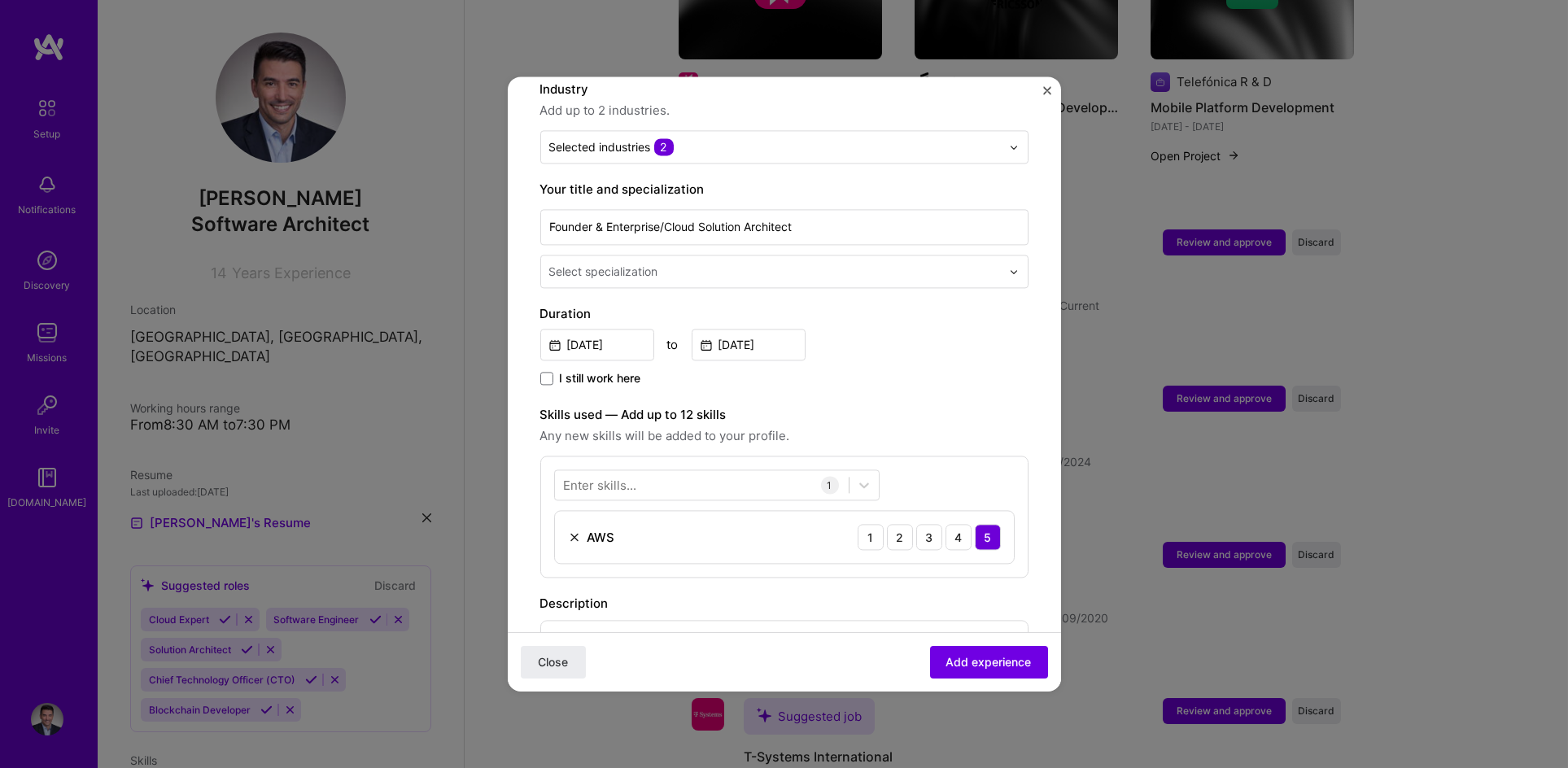
scroll to position [199, 0]
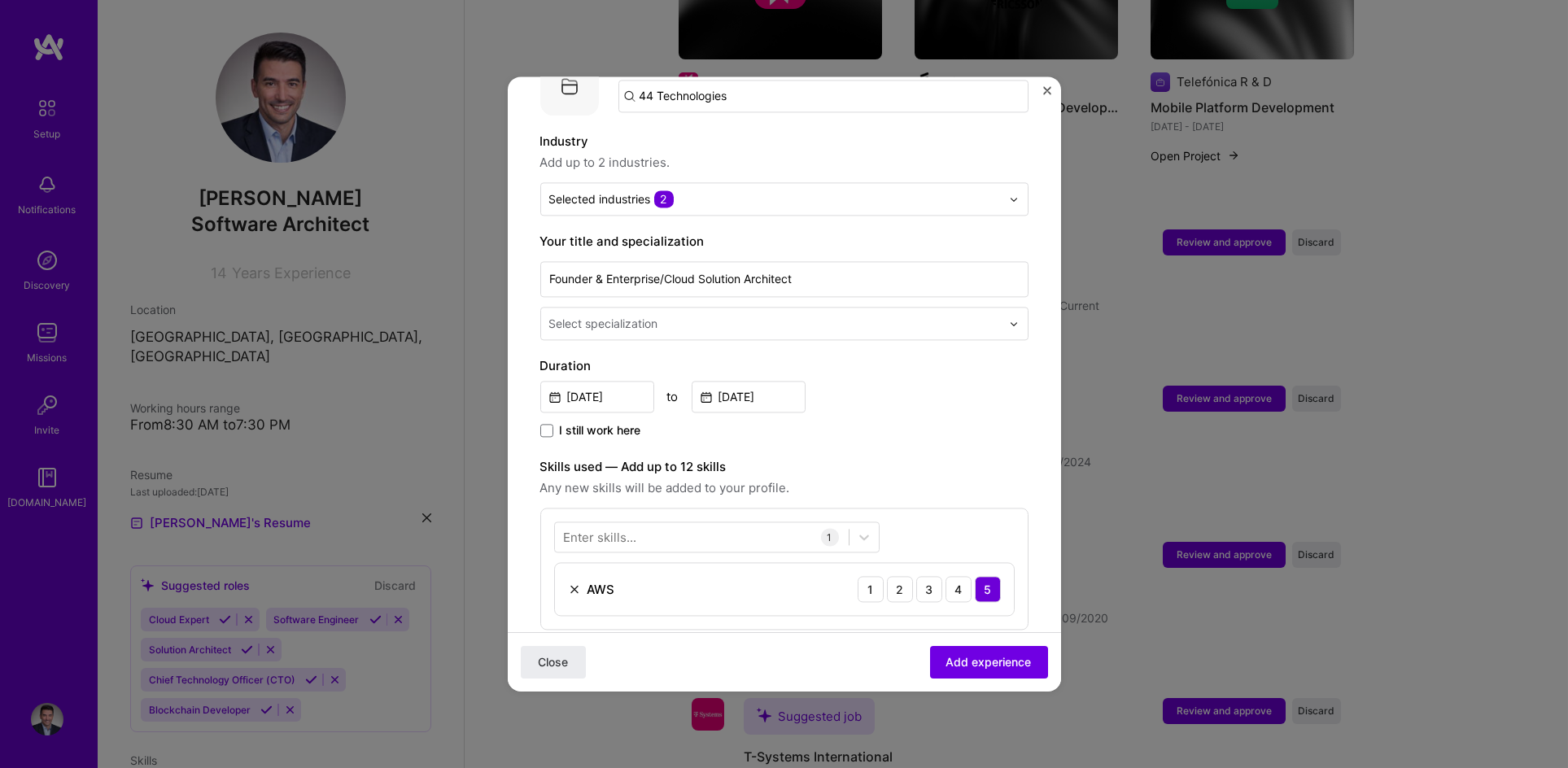
click at [832, 528] on div "1" at bounding box center [830, 537] width 18 height 18
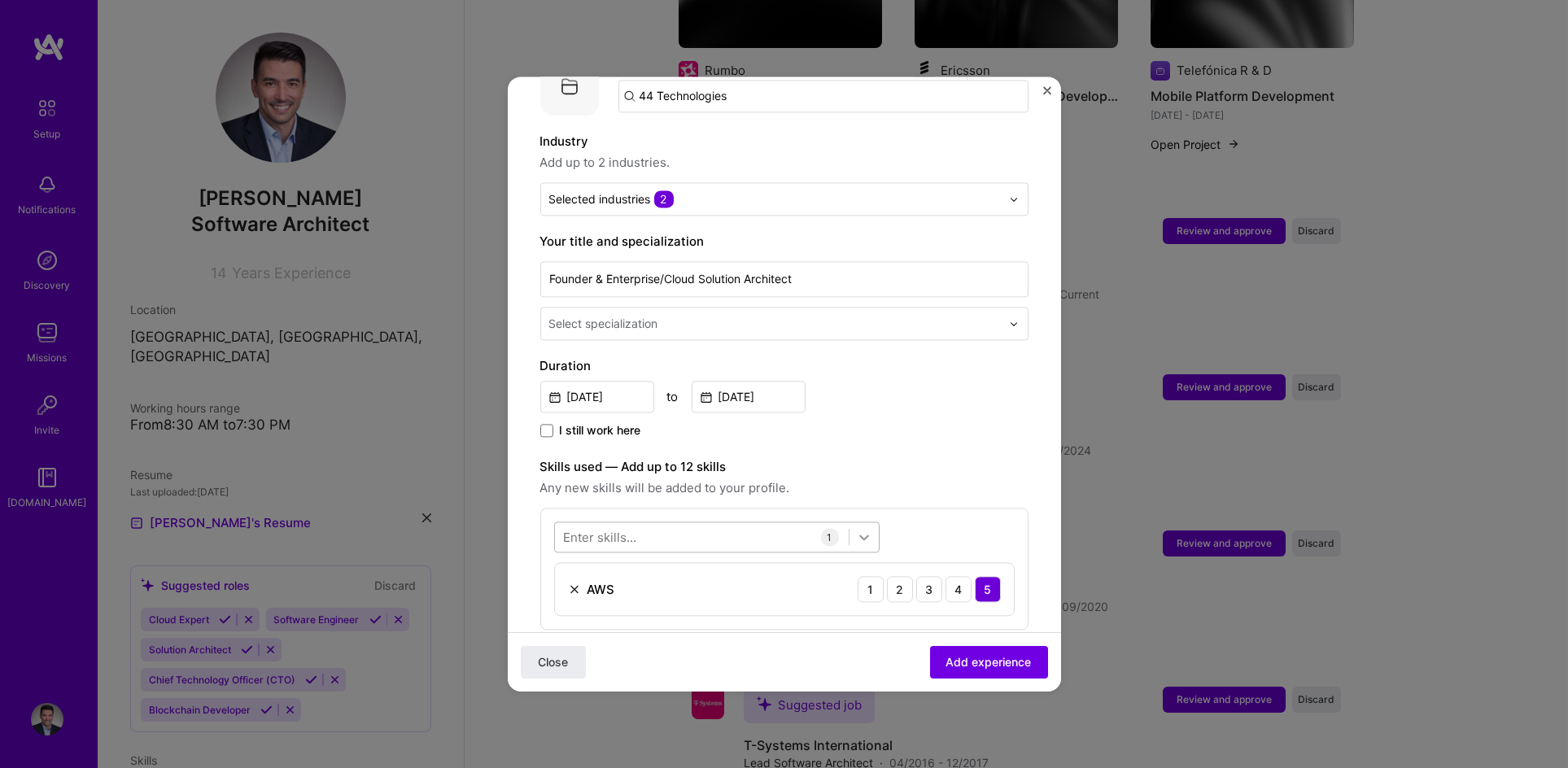
click at [860, 528] on icon at bounding box center [864, 536] width 16 height 16
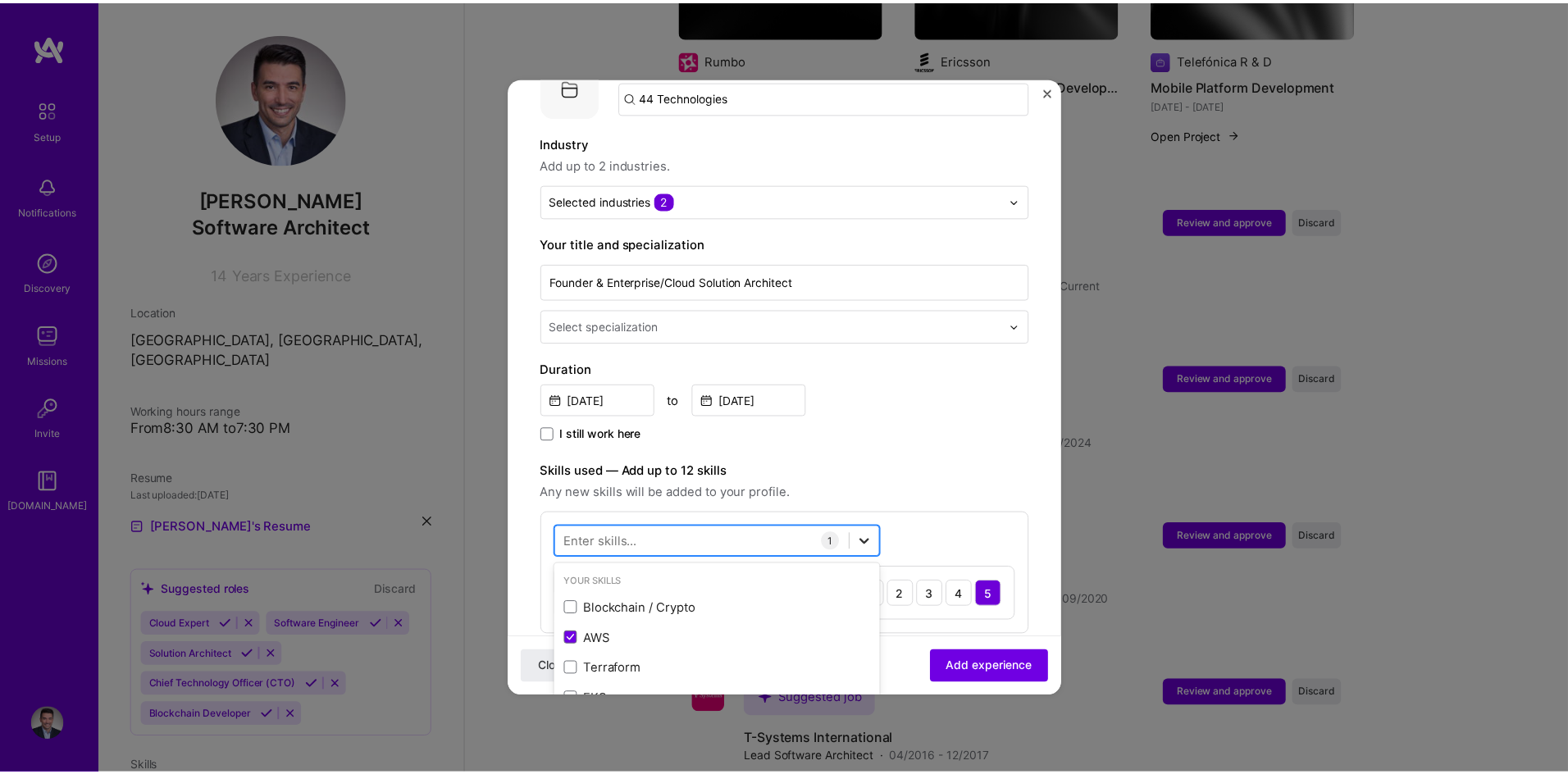
scroll to position [1400, 0]
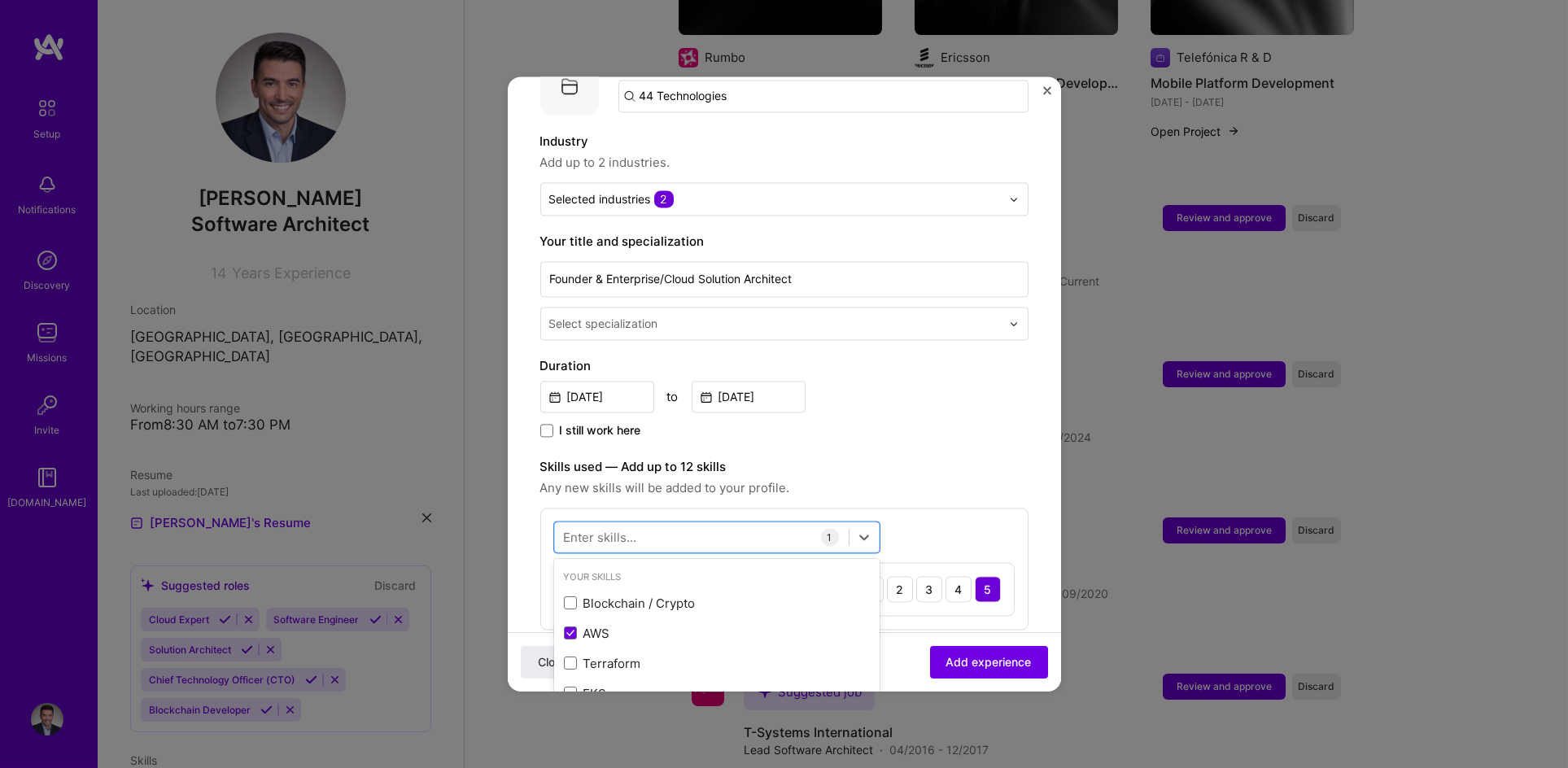
drag, startPoint x: 1013, startPoint y: 377, endPoint x: 1045, endPoint y: 271, distance: 110.7
click at [1016, 378] on div "[DATE] to [DATE]" at bounding box center [784, 395] width 488 height 35
click at [1046, 90] on img "Close" at bounding box center [1048, 90] width 8 height 8
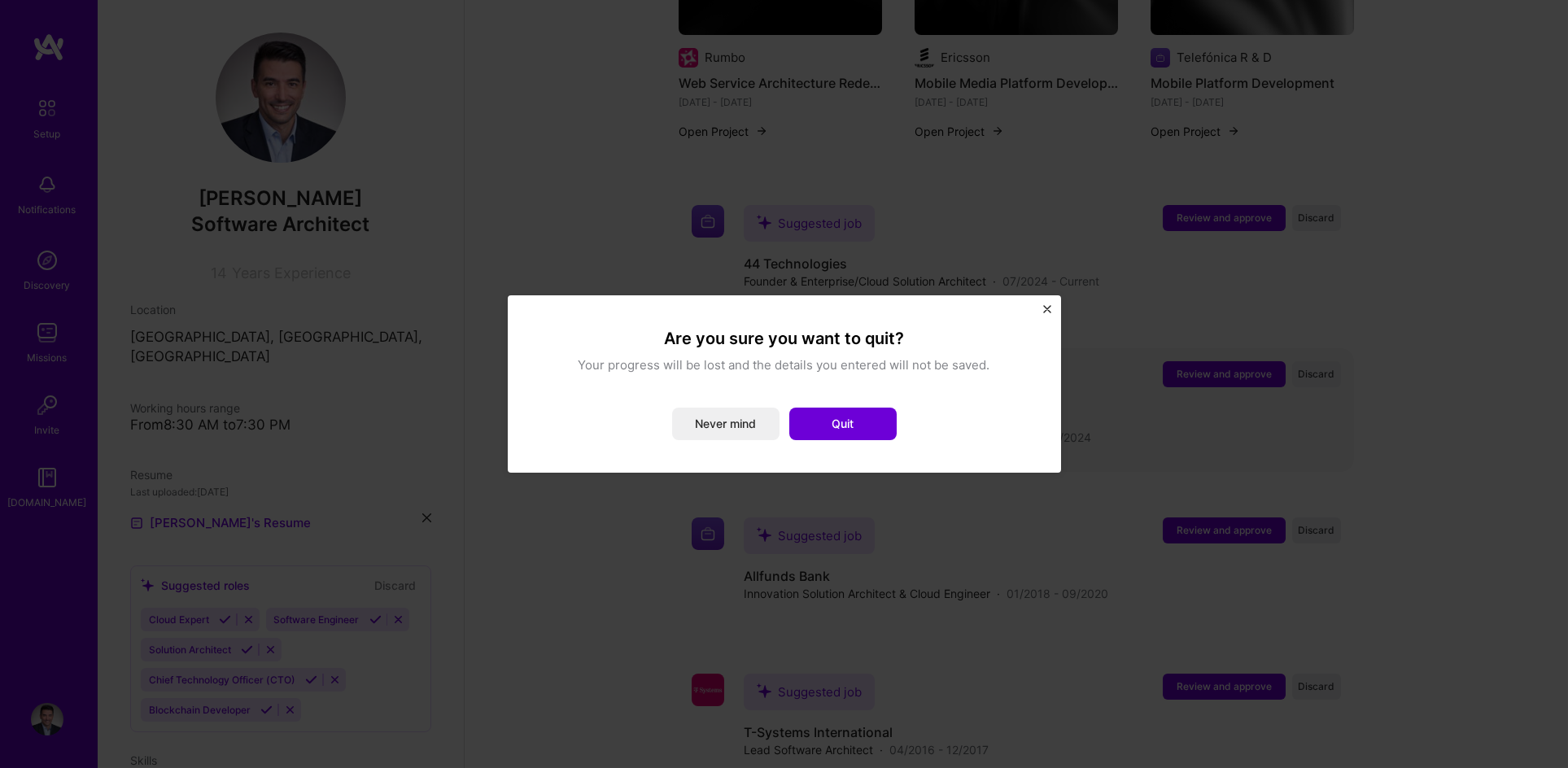
click at [851, 425] on button "Quit" at bounding box center [843, 423] width 108 height 33
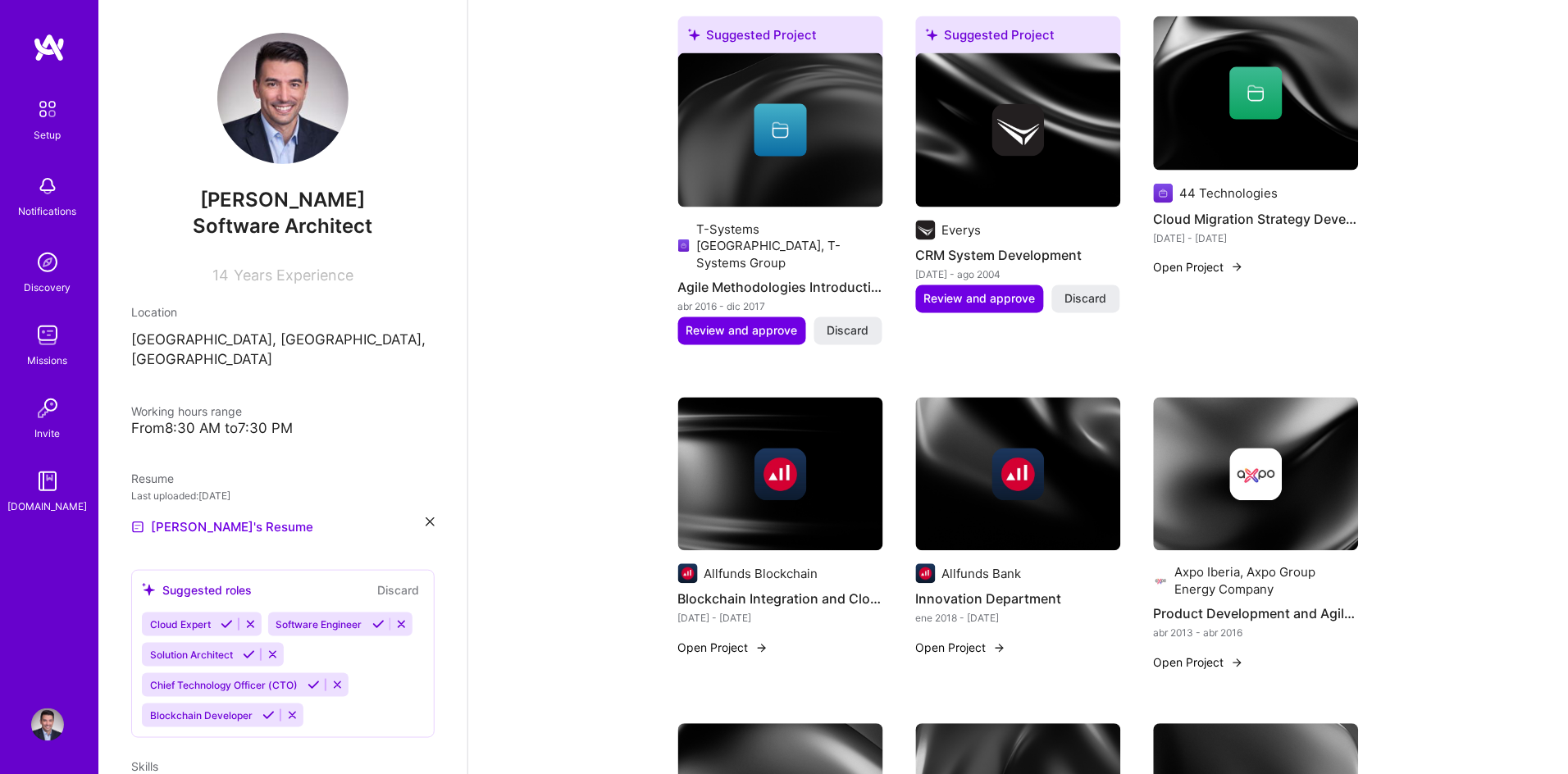
scroll to position [547, 0]
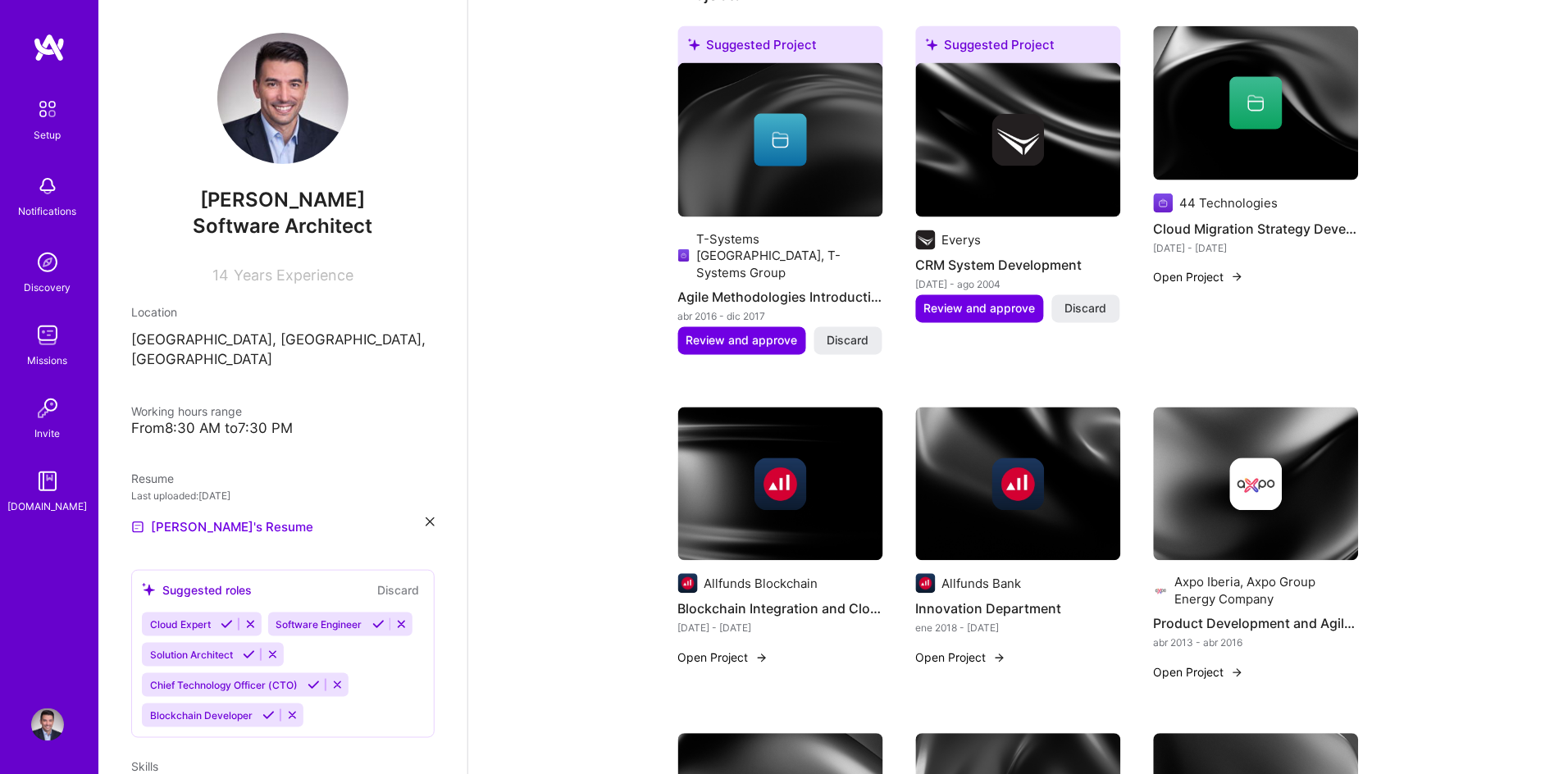
click at [972, 649] on button "Open Project" at bounding box center [961, 658] width 90 height 17
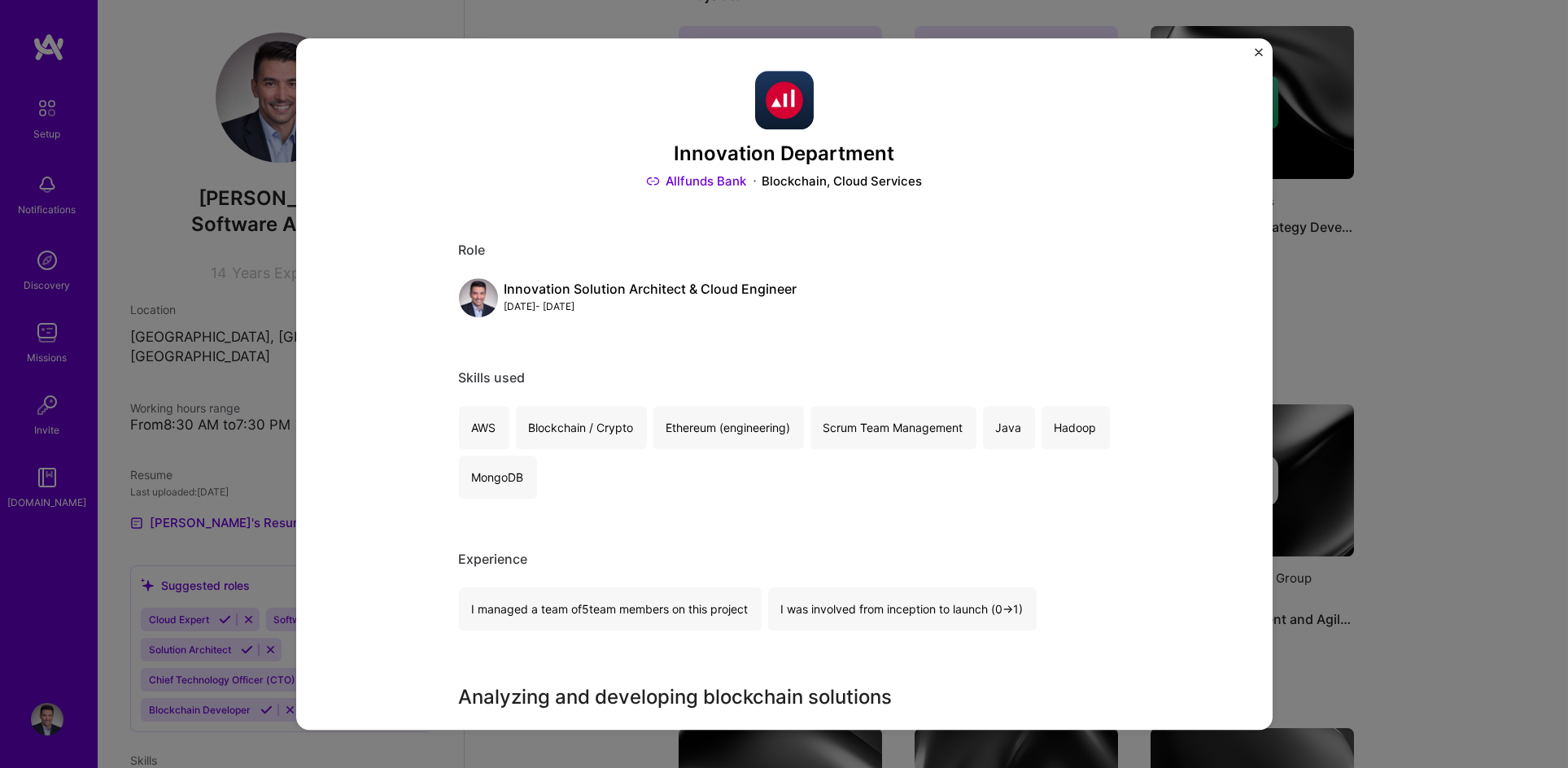
click at [1257, 54] on img "Close" at bounding box center [1259, 52] width 8 height 8
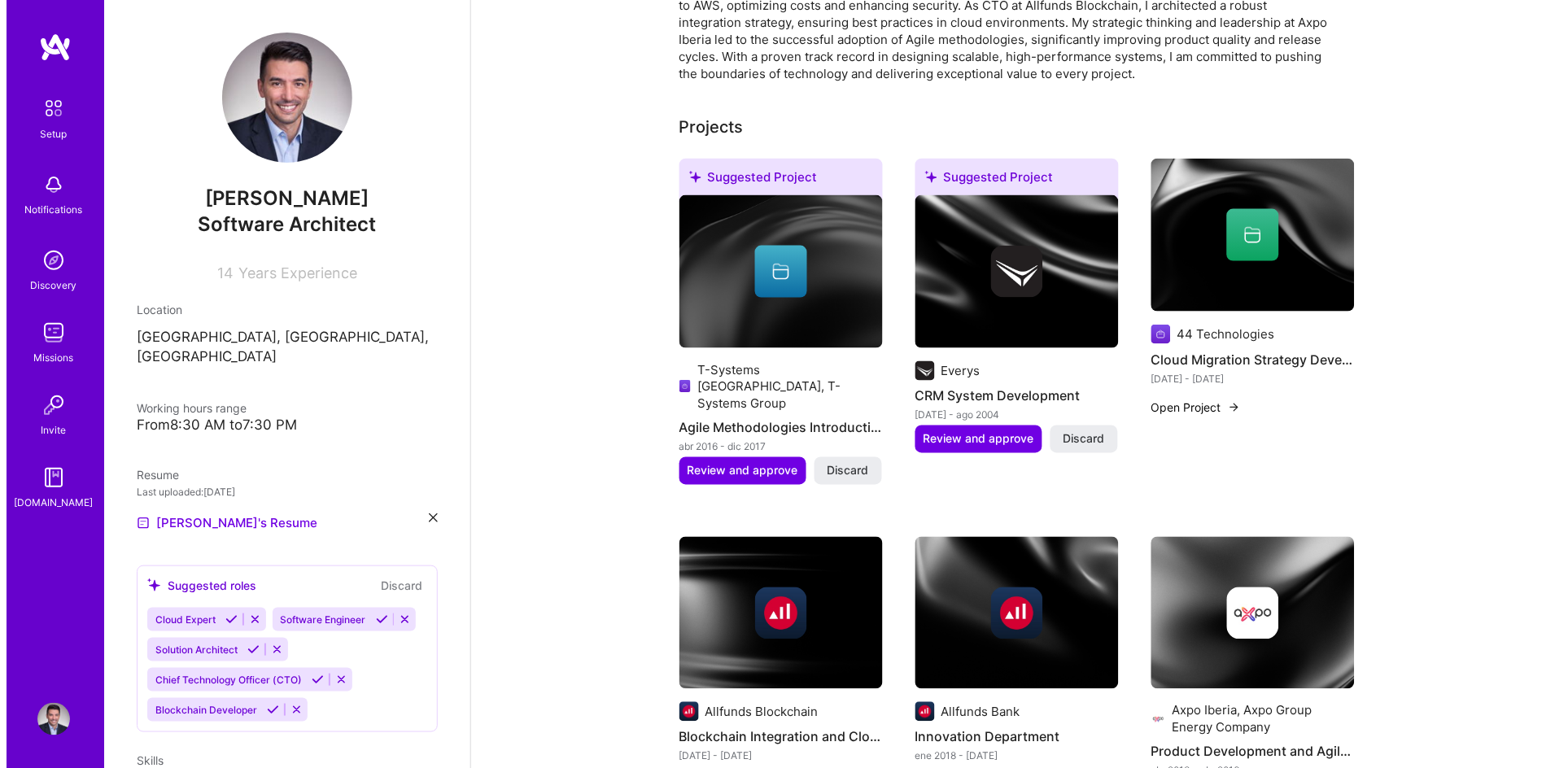
scroll to position [409, 0]
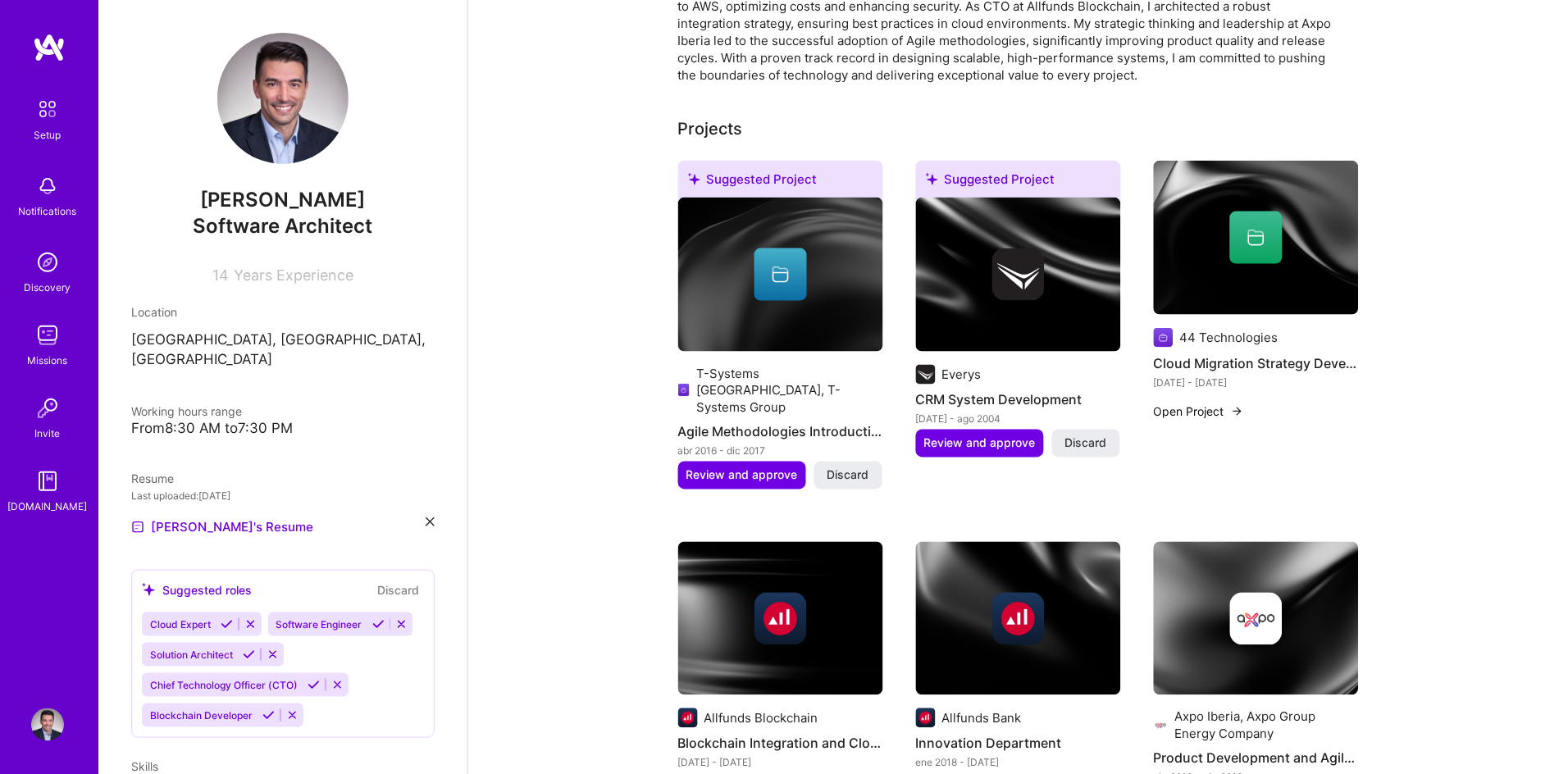
click at [1228, 226] on div at bounding box center [1256, 237] width 205 height 53
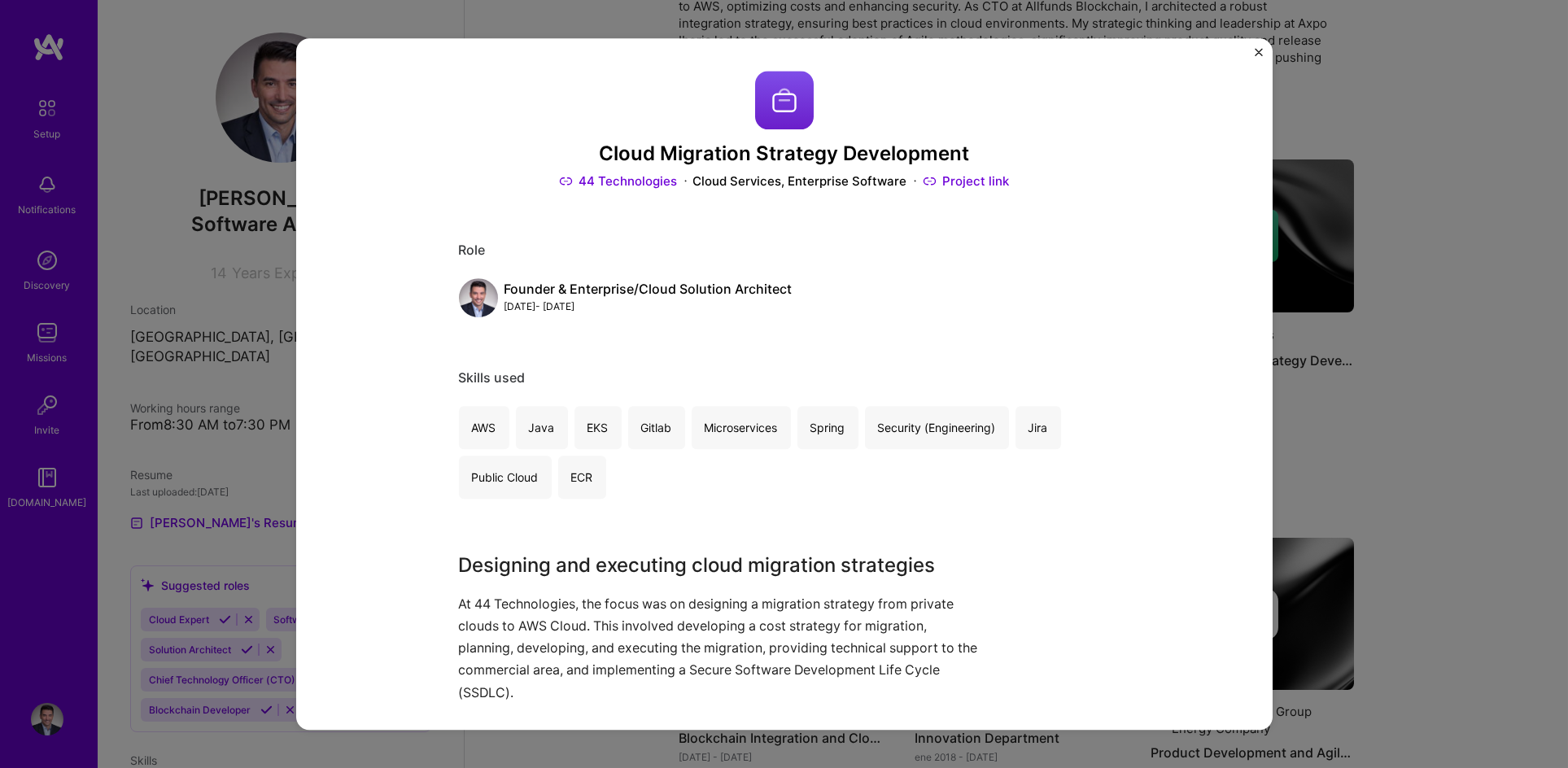
drag, startPoint x: 560, startPoint y: 292, endPoint x: 799, endPoint y: 315, distance: 240.1
click at [799, 315] on div "Founder & Enterprise/Cloud Solution Architect [DATE] - [DATE]" at bounding box center [784, 298] width 651 height 39
click at [1258, 51] on img "Close" at bounding box center [1259, 52] width 8 height 8
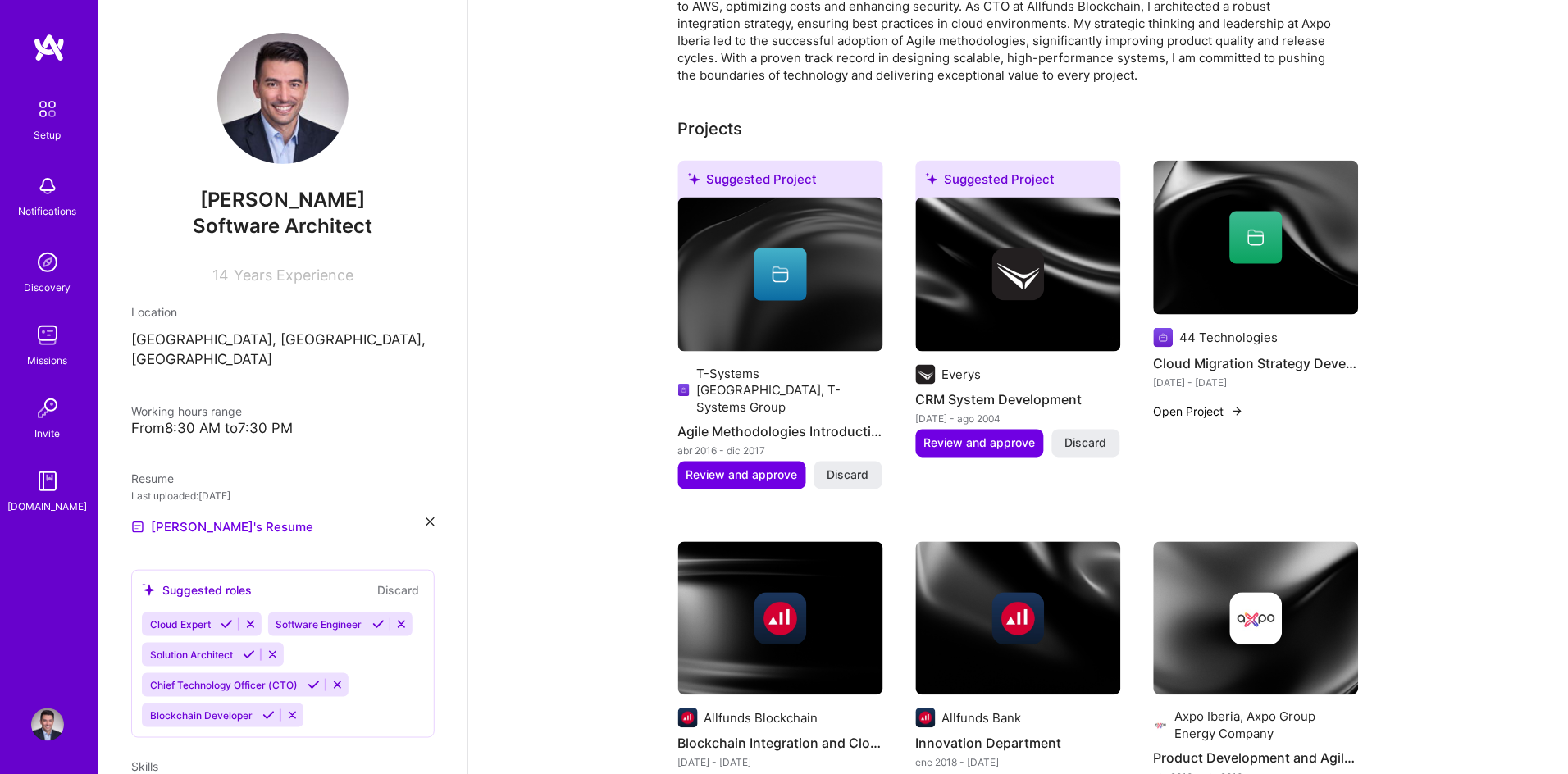
click at [1193, 404] on button "Open Project" at bounding box center [1198, 412] width 90 height 17
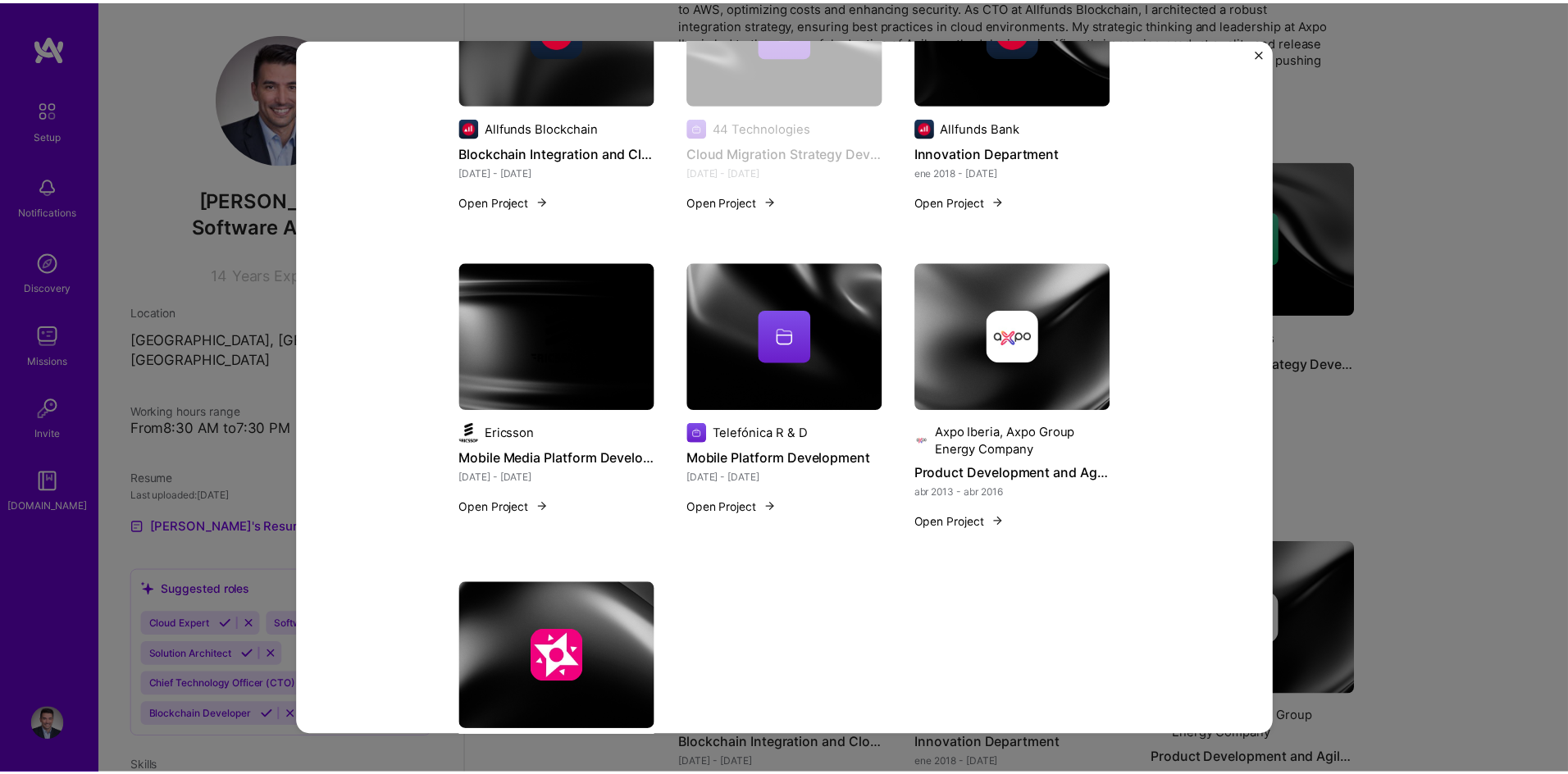
scroll to position [779, 0]
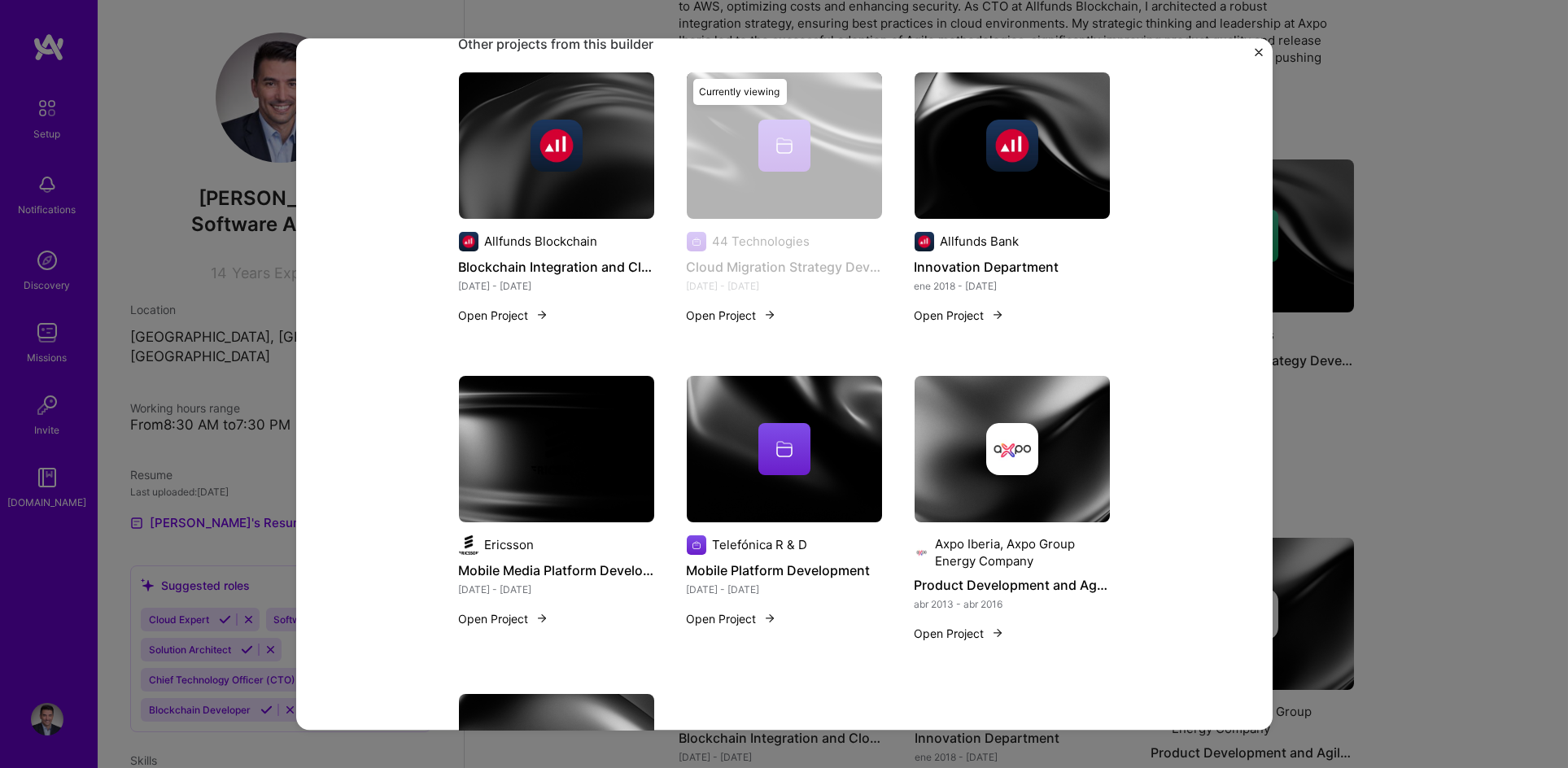
click at [1260, 49] on img "Close" at bounding box center [1259, 52] width 8 height 8
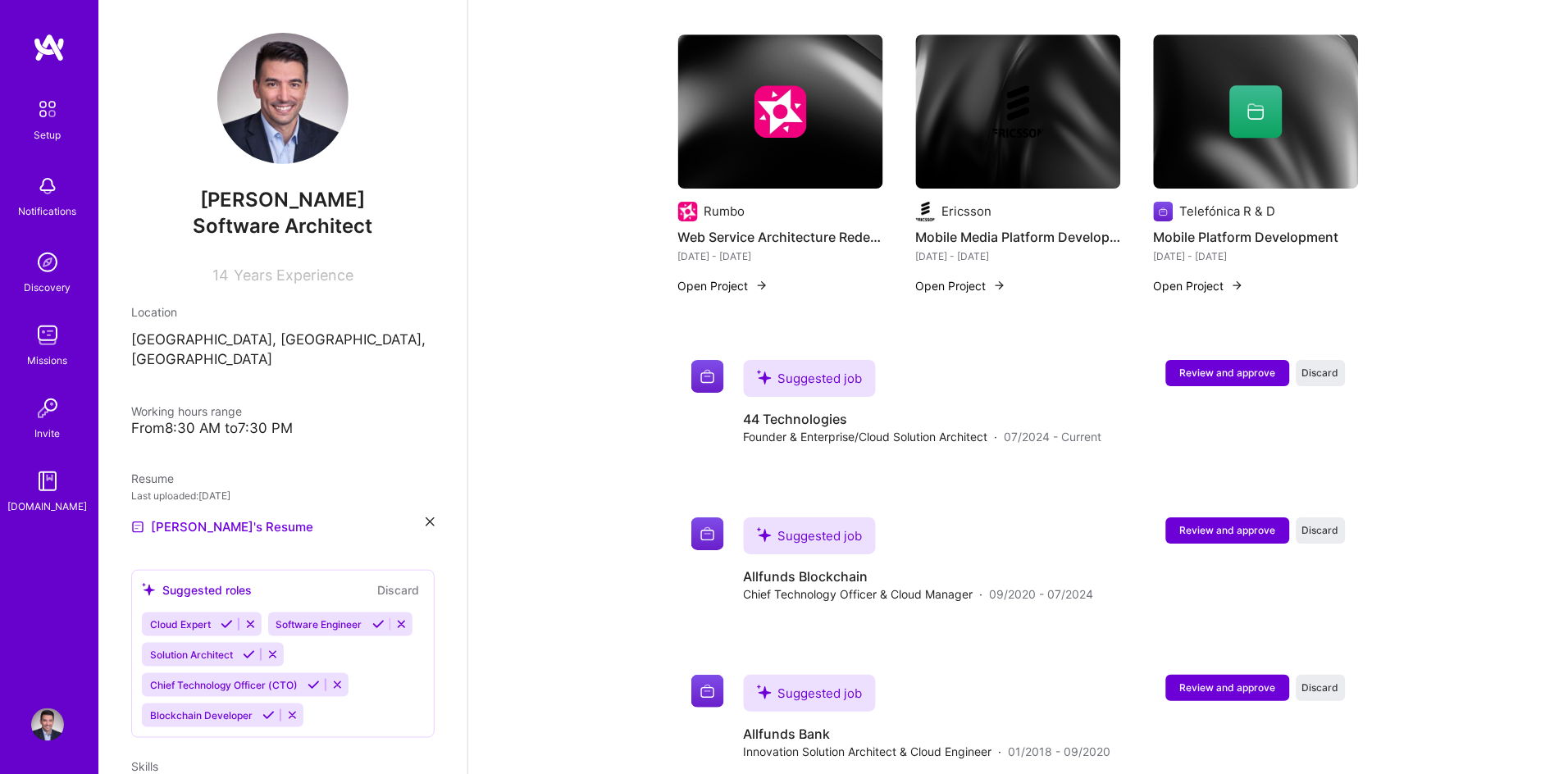
scroll to position [1250, 0]
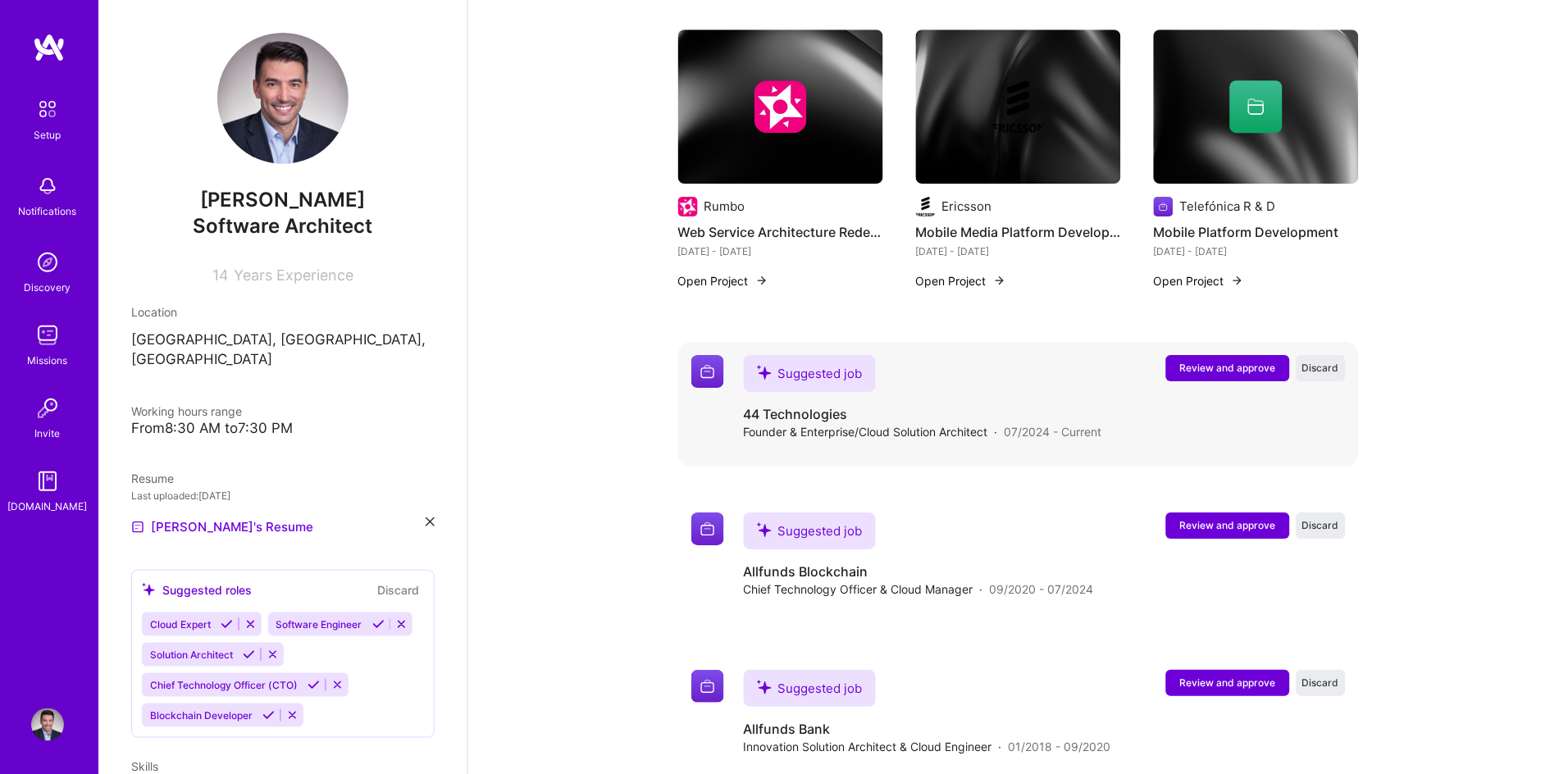
click at [811, 355] on div "Suggested job" at bounding box center [810, 374] width 132 height 37
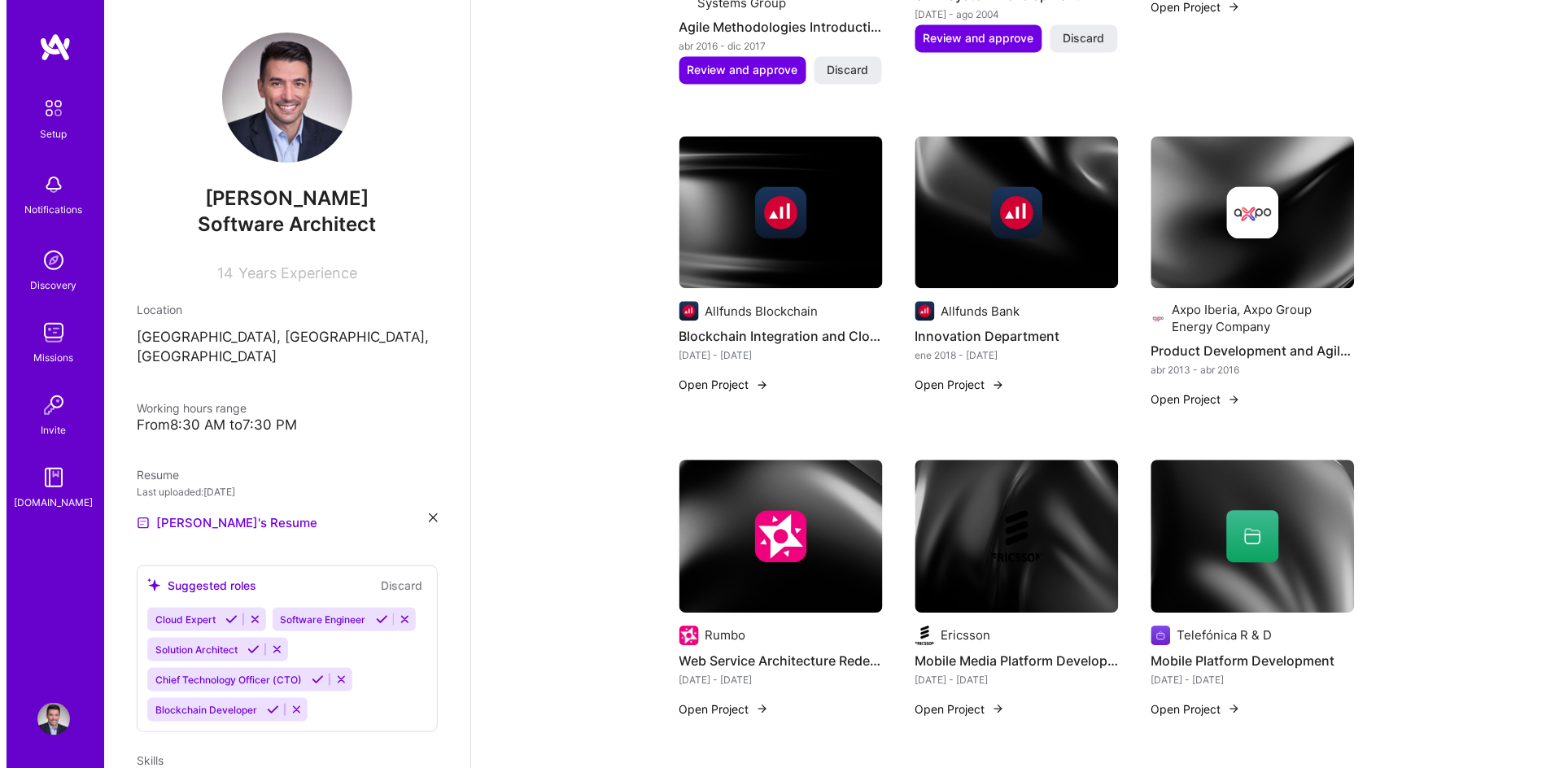
scroll to position [1008, 0]
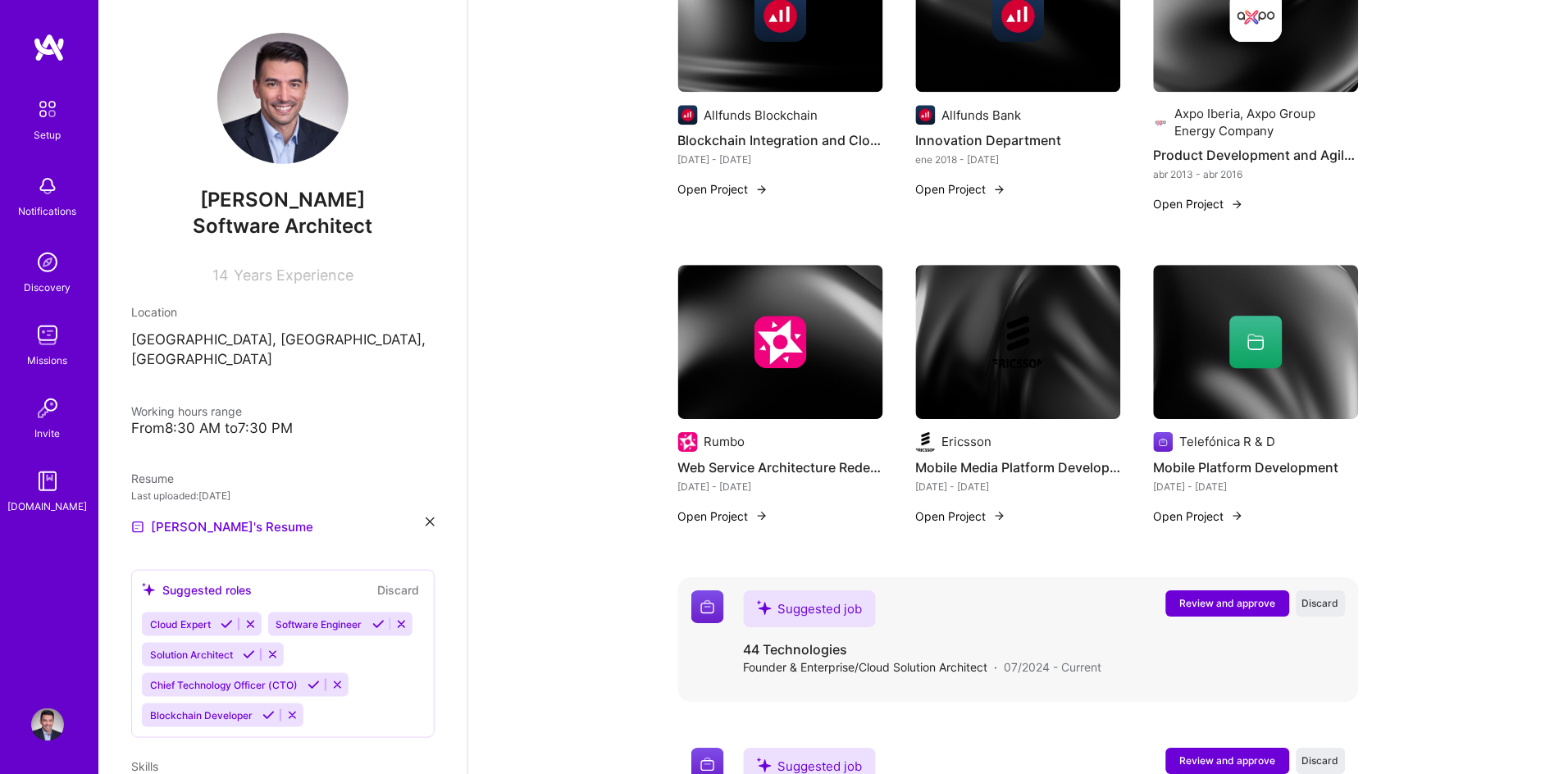
click at [1220, 596] on span "Review and approve" at bounding box center [1227, 603] width 96 height 14
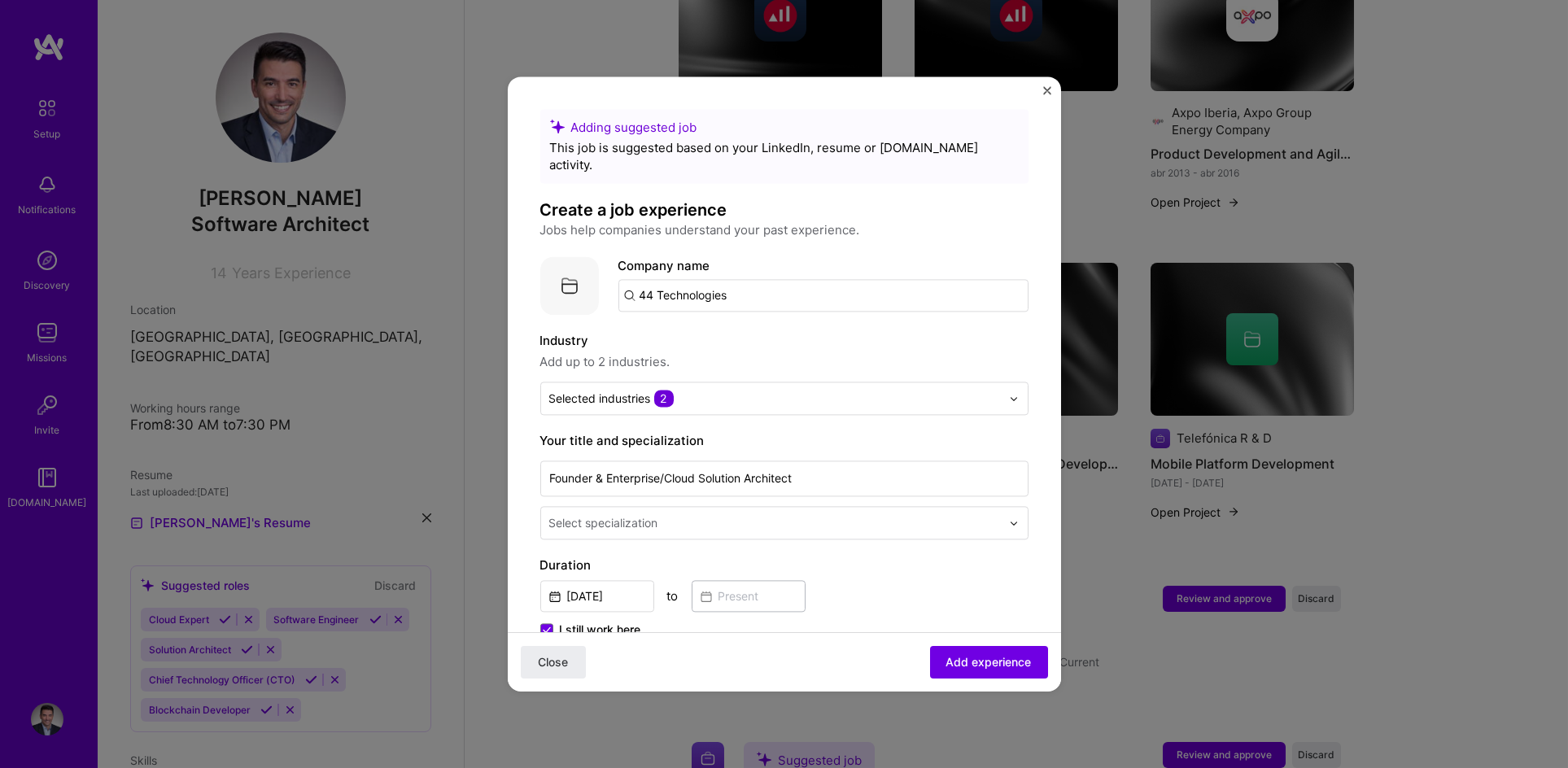
scroll to position [278, 0]
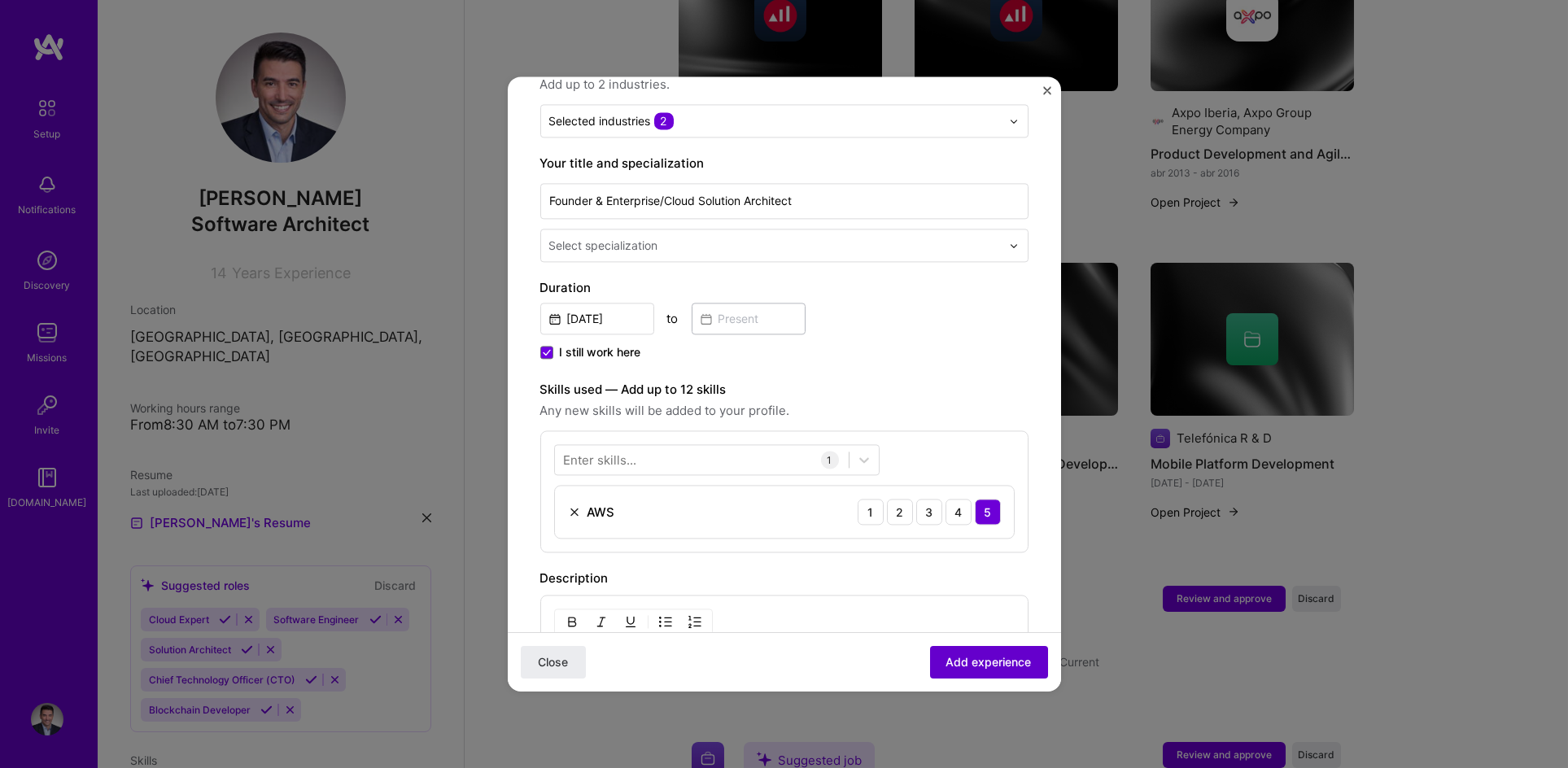
click at [970, 662] on span "Add experience" at bounding box center [990, 661] width 86 height 16
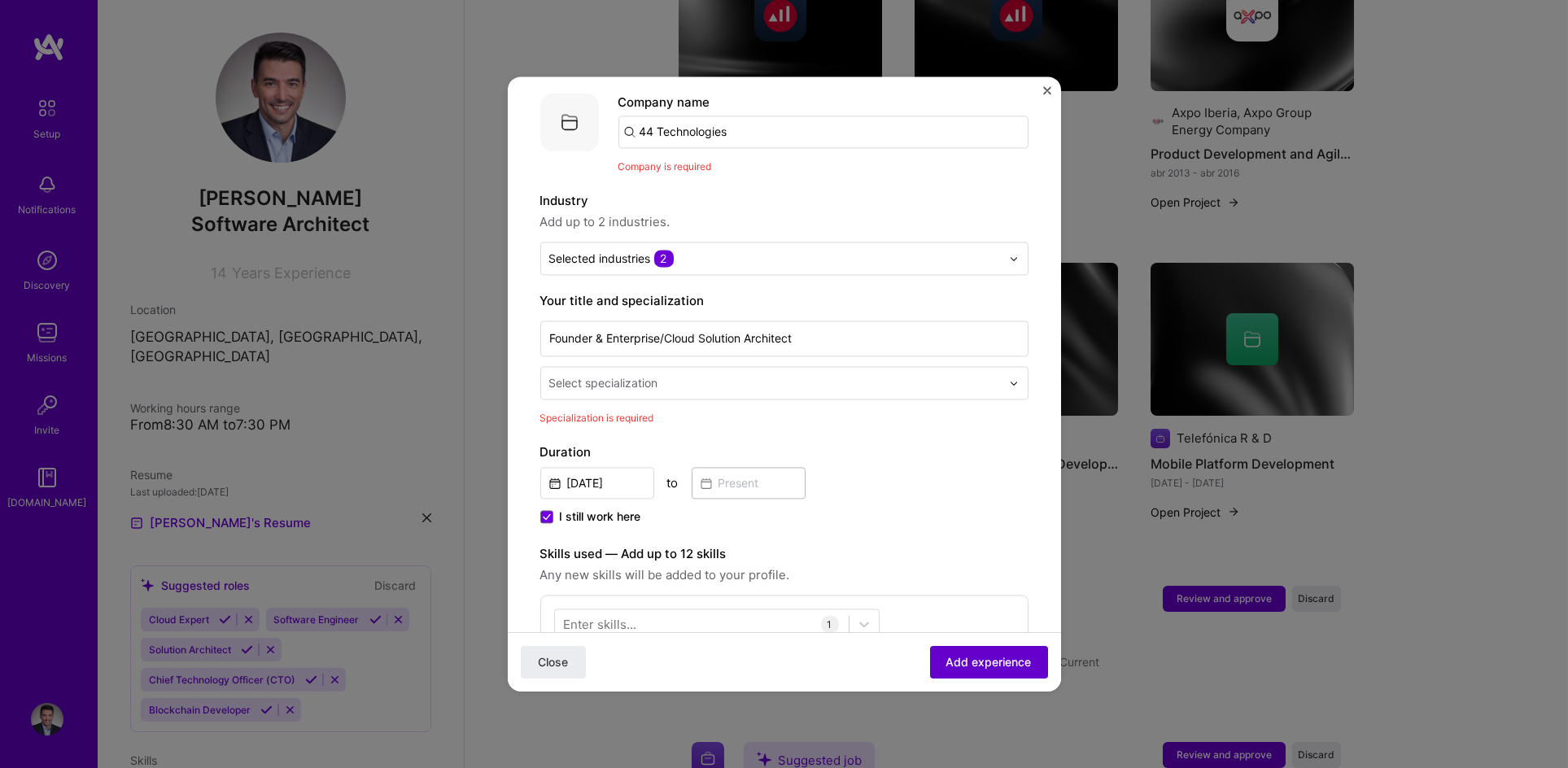
scroll to position [162, 0]
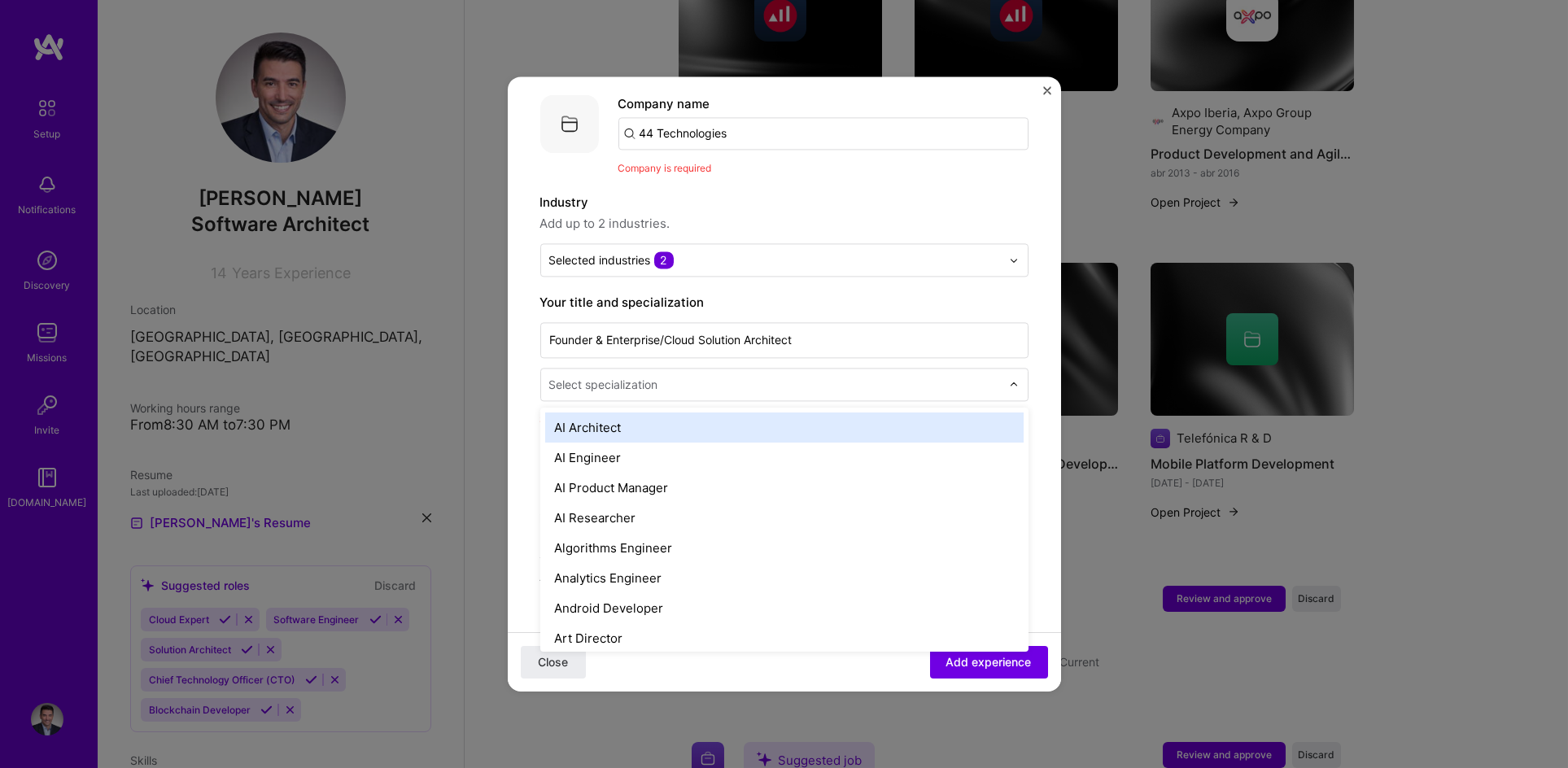
click at [647, 376] on div "Select specialization" at bounding box center [604, 384] width 109 height 17
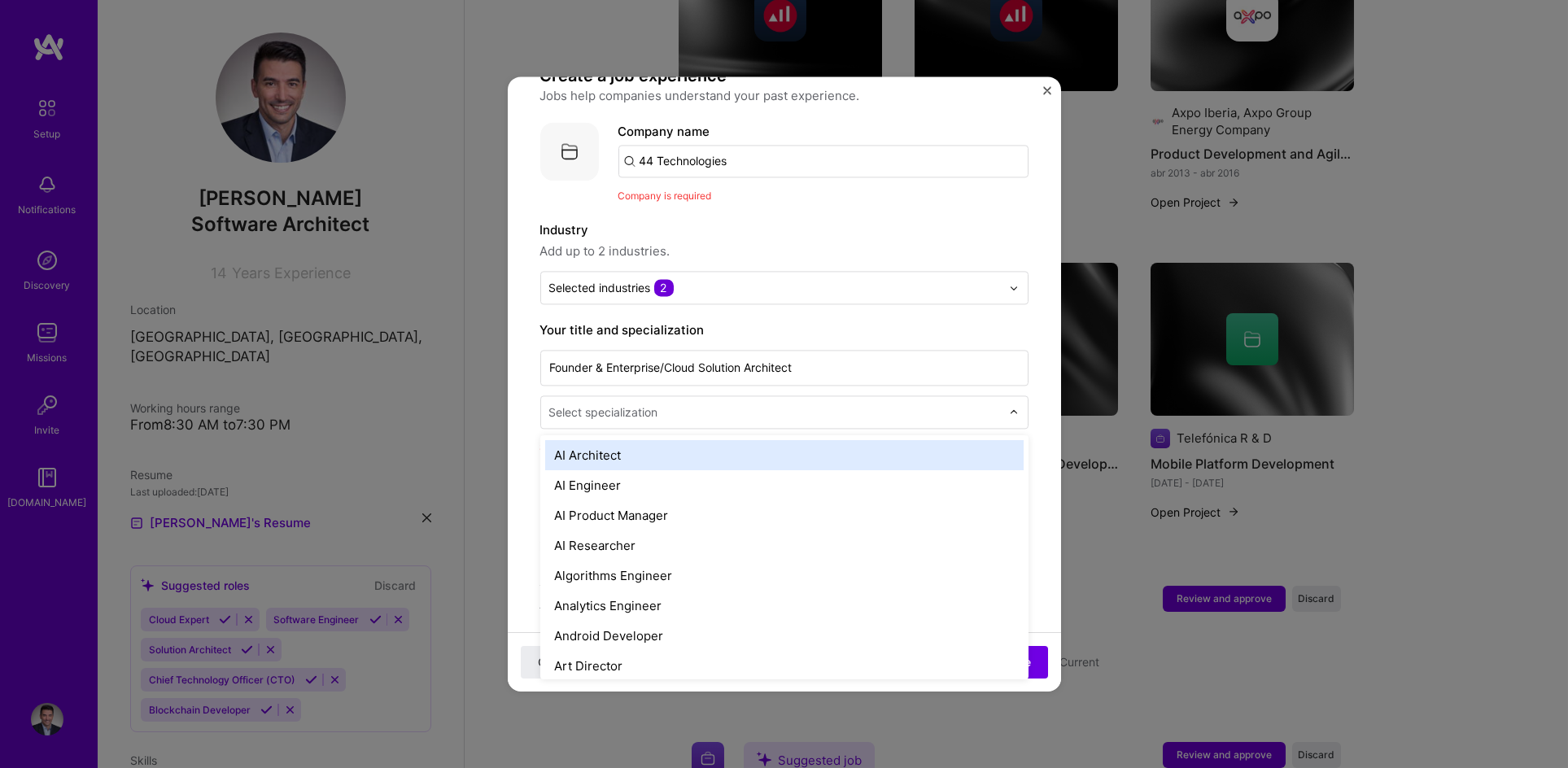
scroll to position [278, 0]
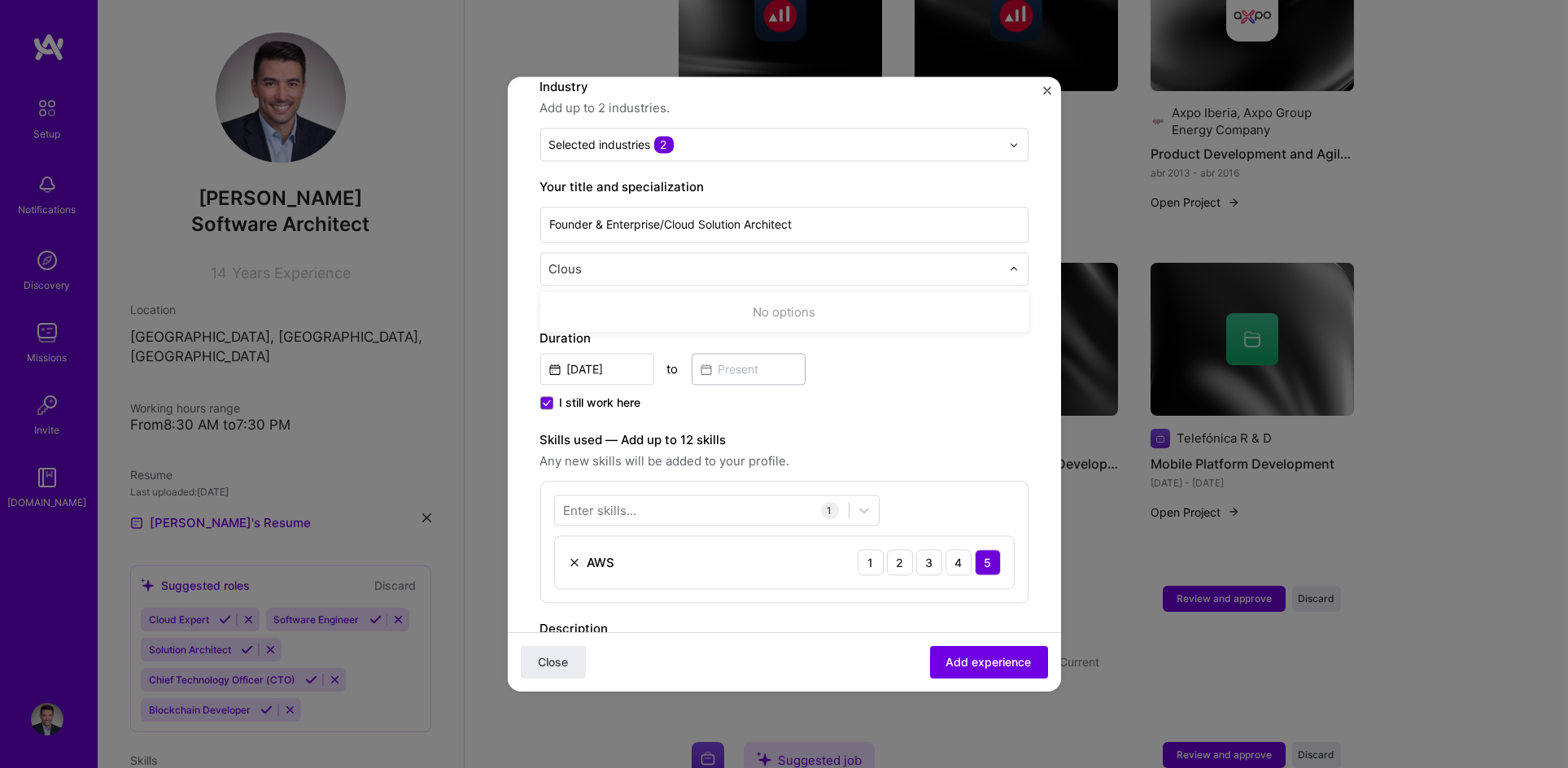
type input "Clou"
click at [752, 298] on div "Cloud Expert" at bounding box center [784, 312] width 479 height 30
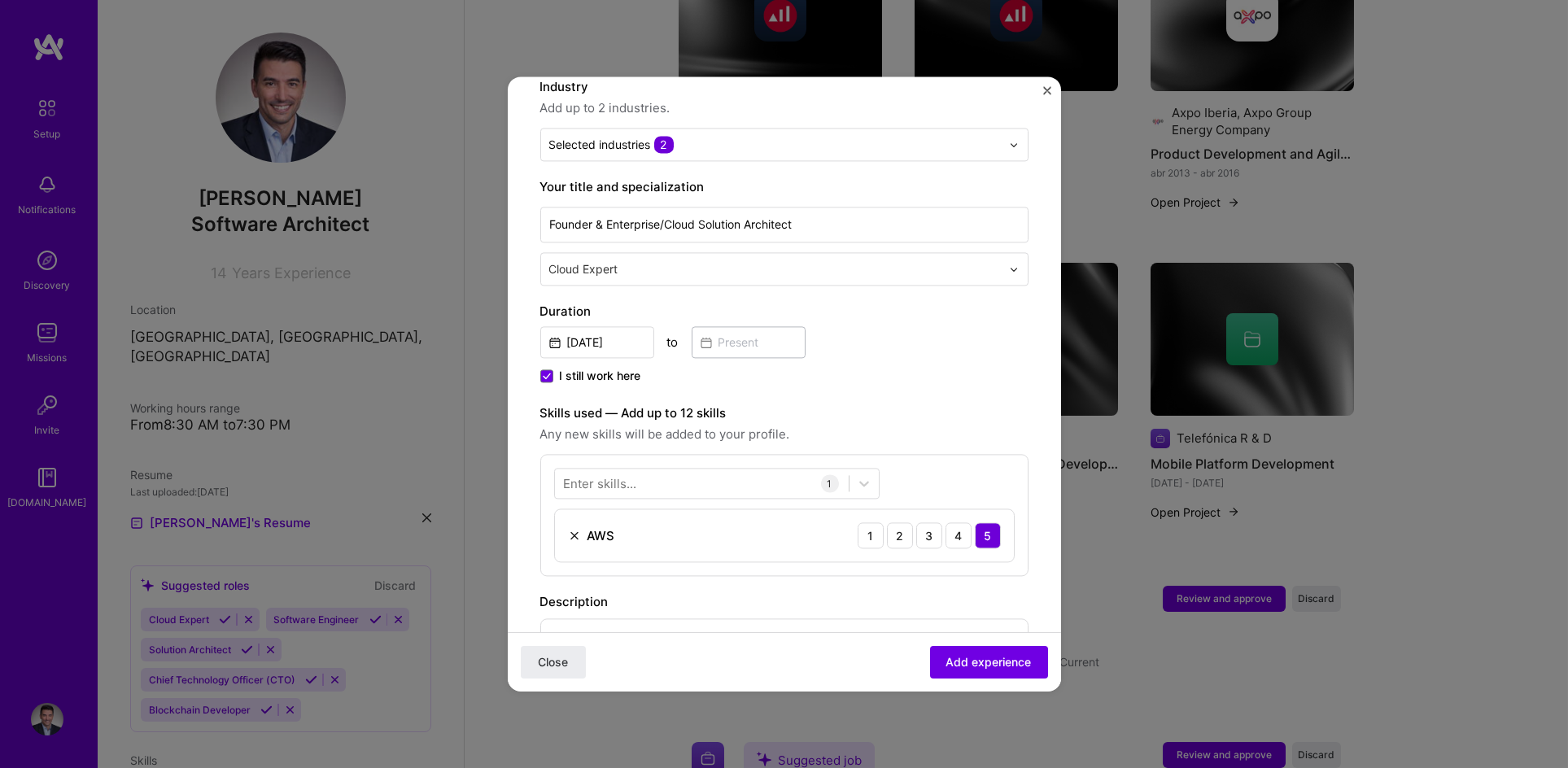
click at [600, 368] on span "I still work here" at bounding box center [600, 375] width 82 height 16
click at [0, 0] on input "I still work here" at bounding box center [0, 0] width 0 height 0
click at [710, 328] on input at bounding box center [748, 342] width 114 height 32
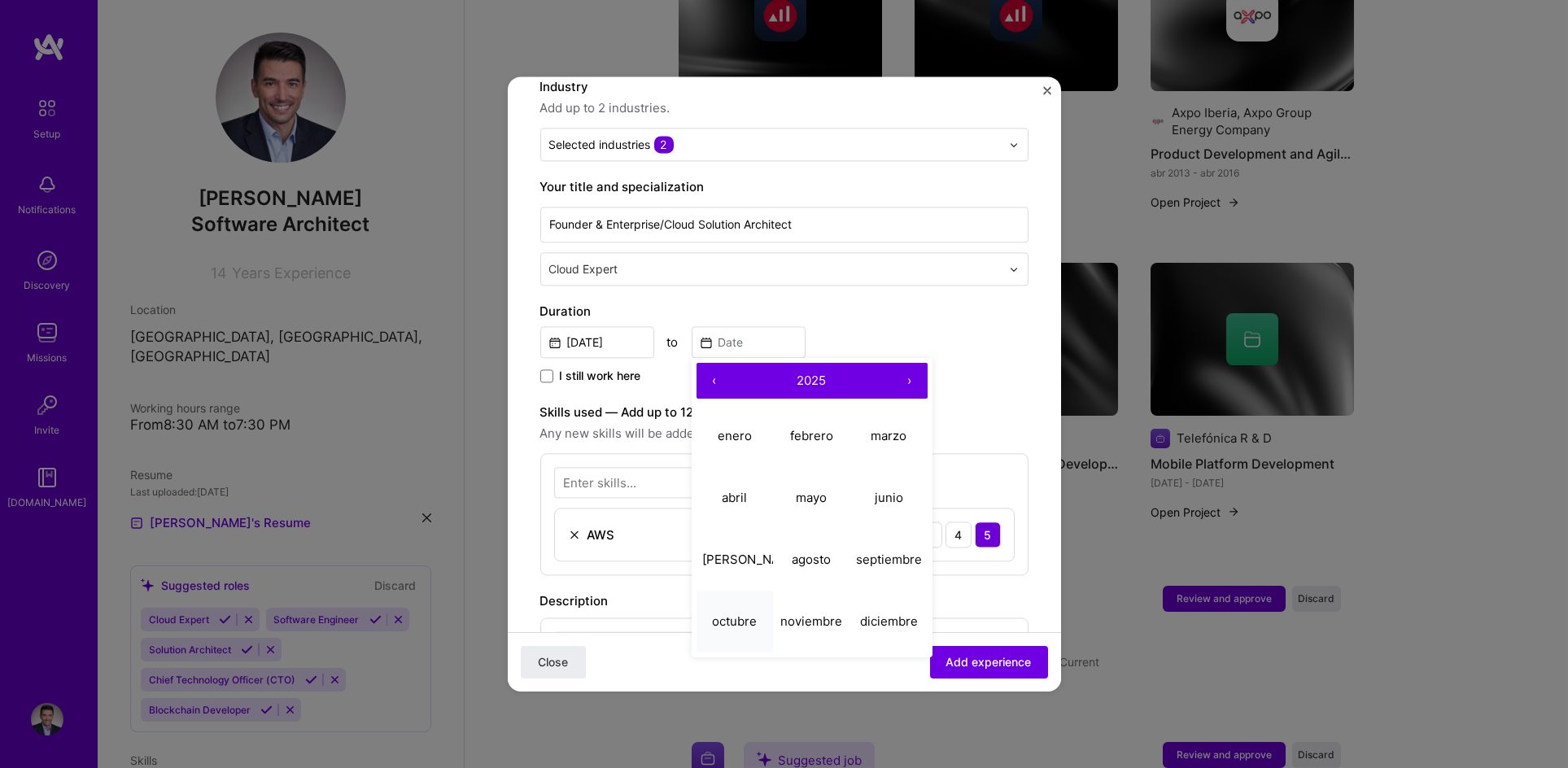
click at [735, 613] on abbr "octubre" at bounding box center [734, 621] width 45 height 15
type input "[DATE]"
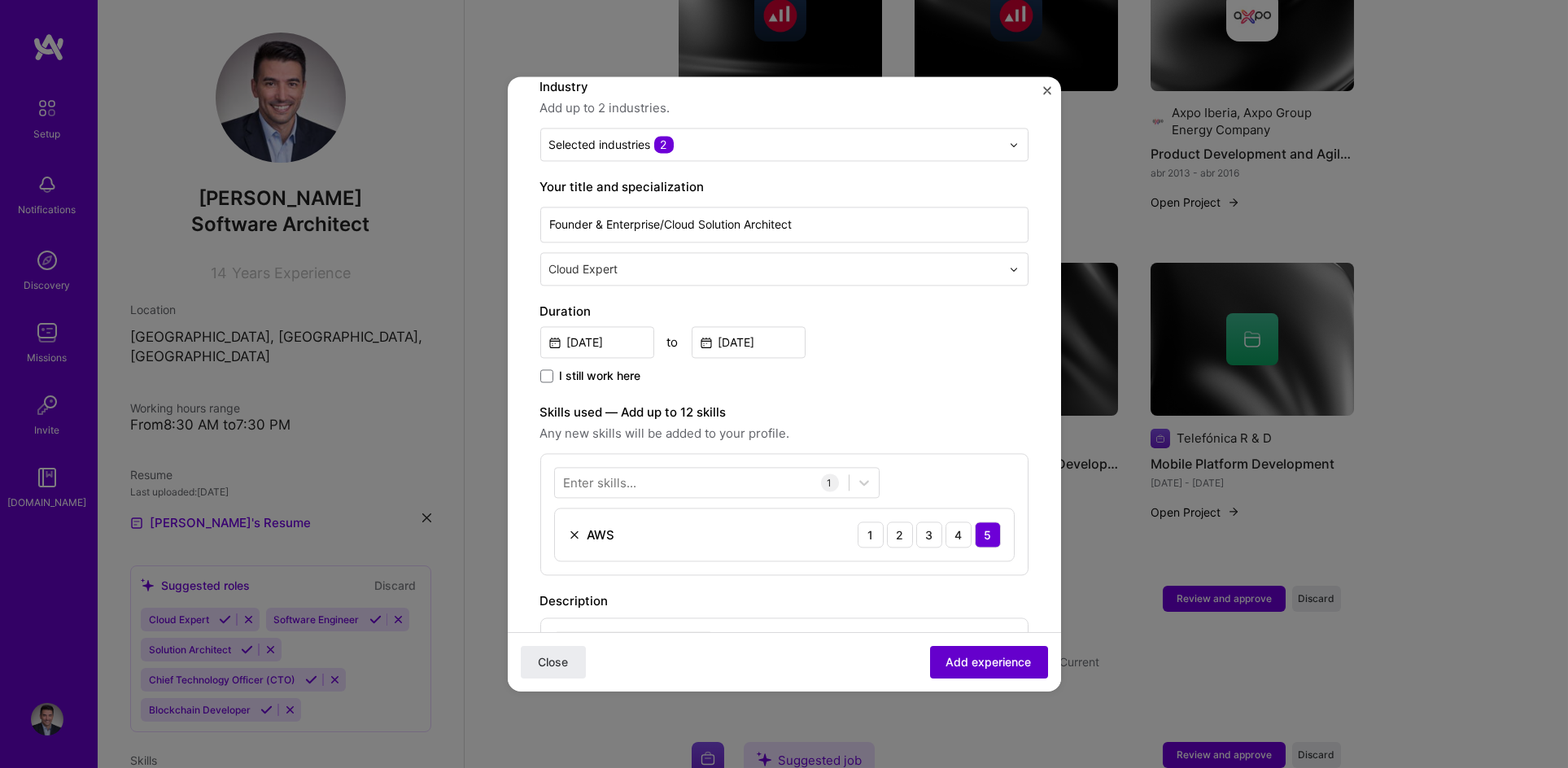
click at [993, 669] on span "Add experience" at bounding box center [990, 661] width 86 height 16
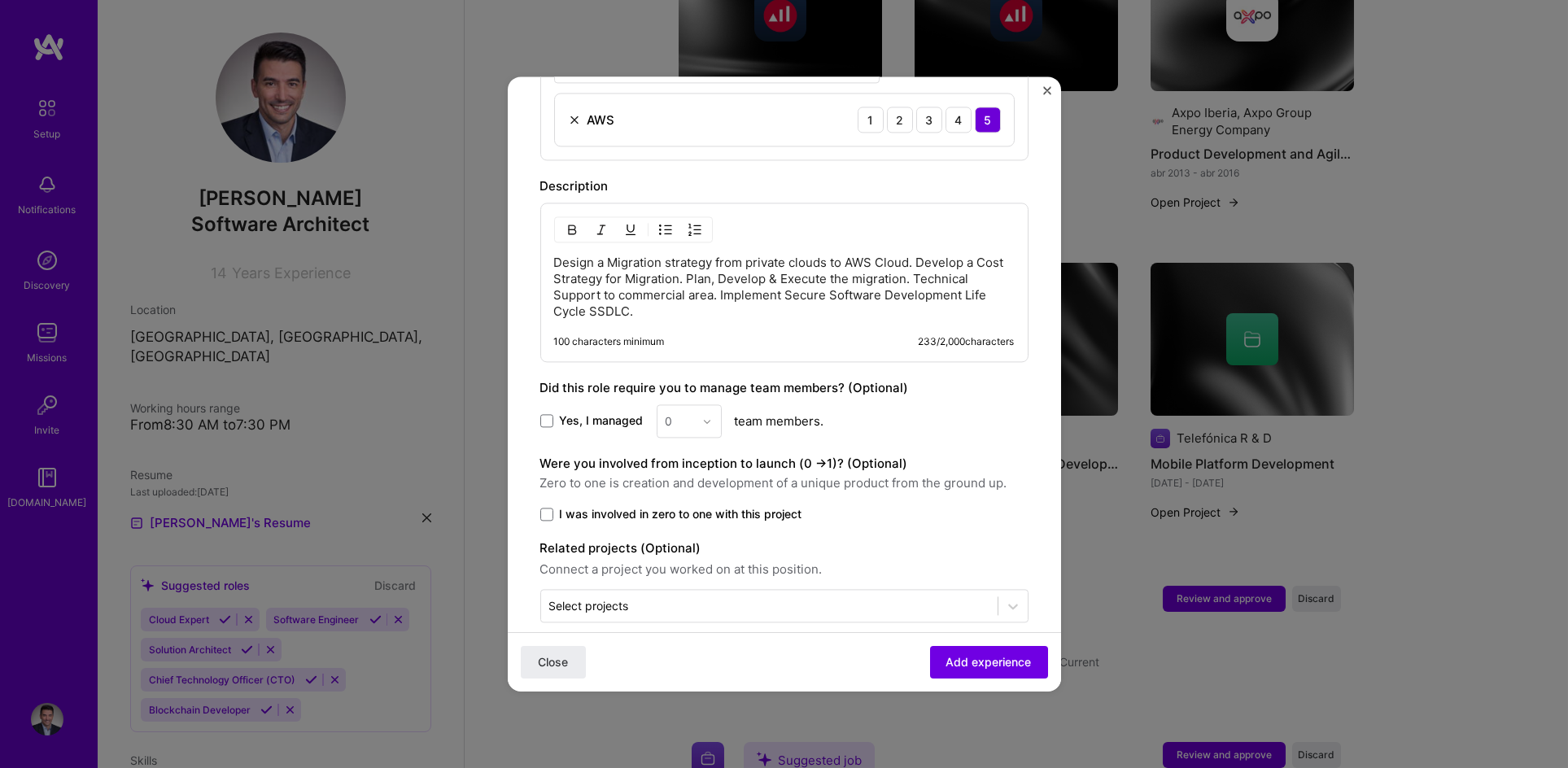
scroll to position [697, 0]
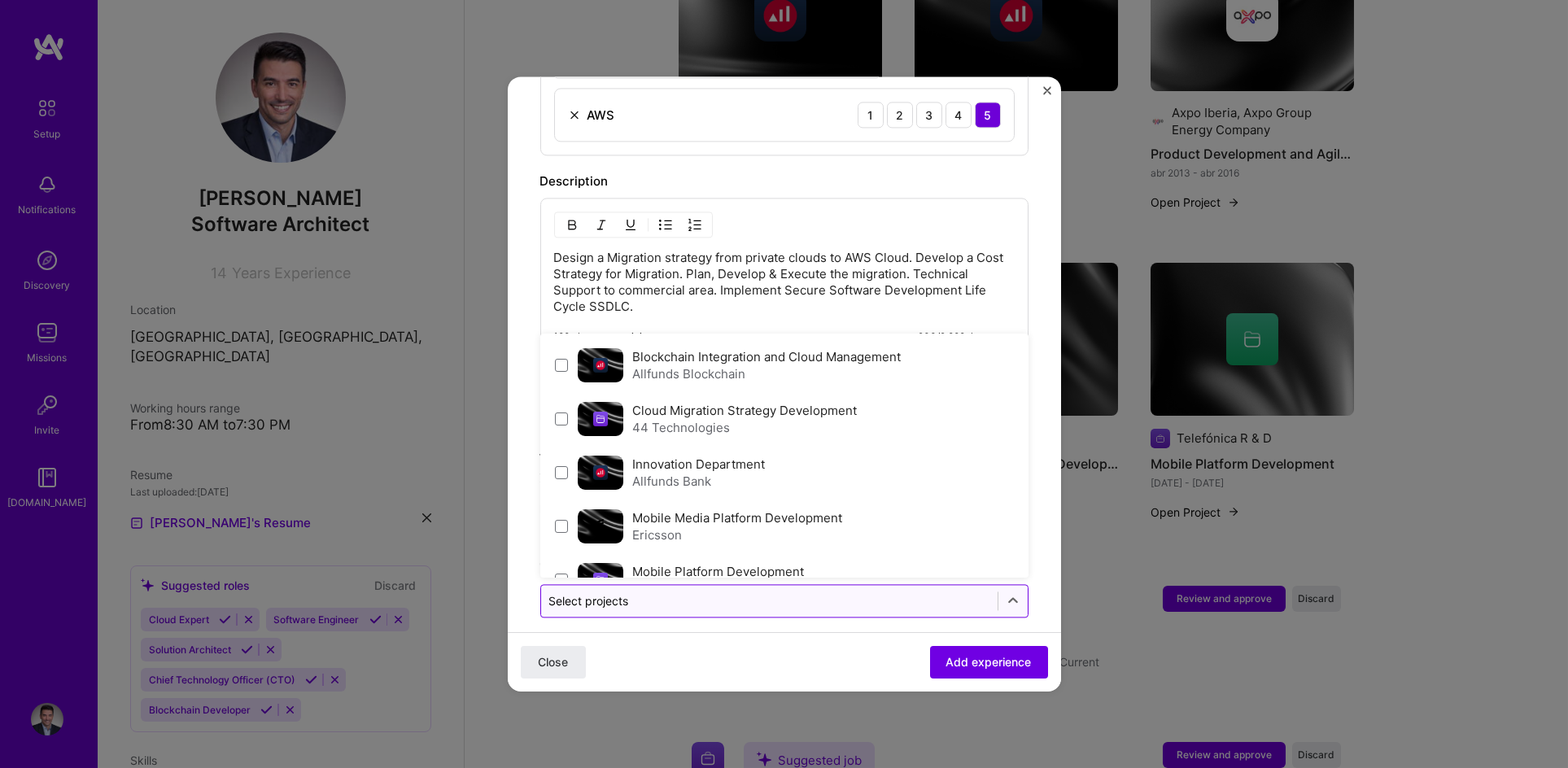
click at [789, 592] on input "text" at bounding box center [769, 601] width 440 height 17
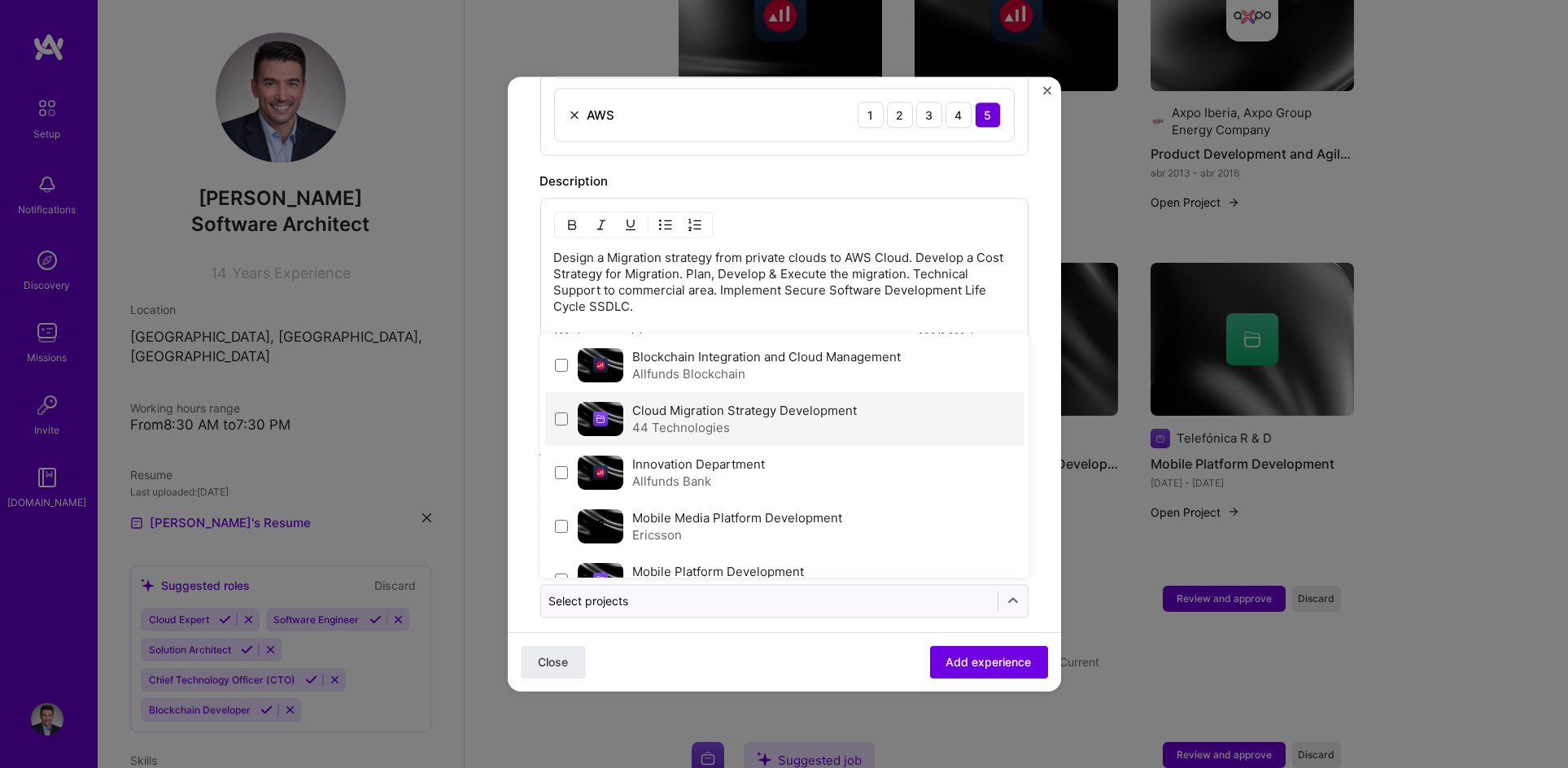
click at [749, 402] on div "Cloud Migration Strategy Development 44 Technologies" at bounding box center [745, 419] width 225 height 34
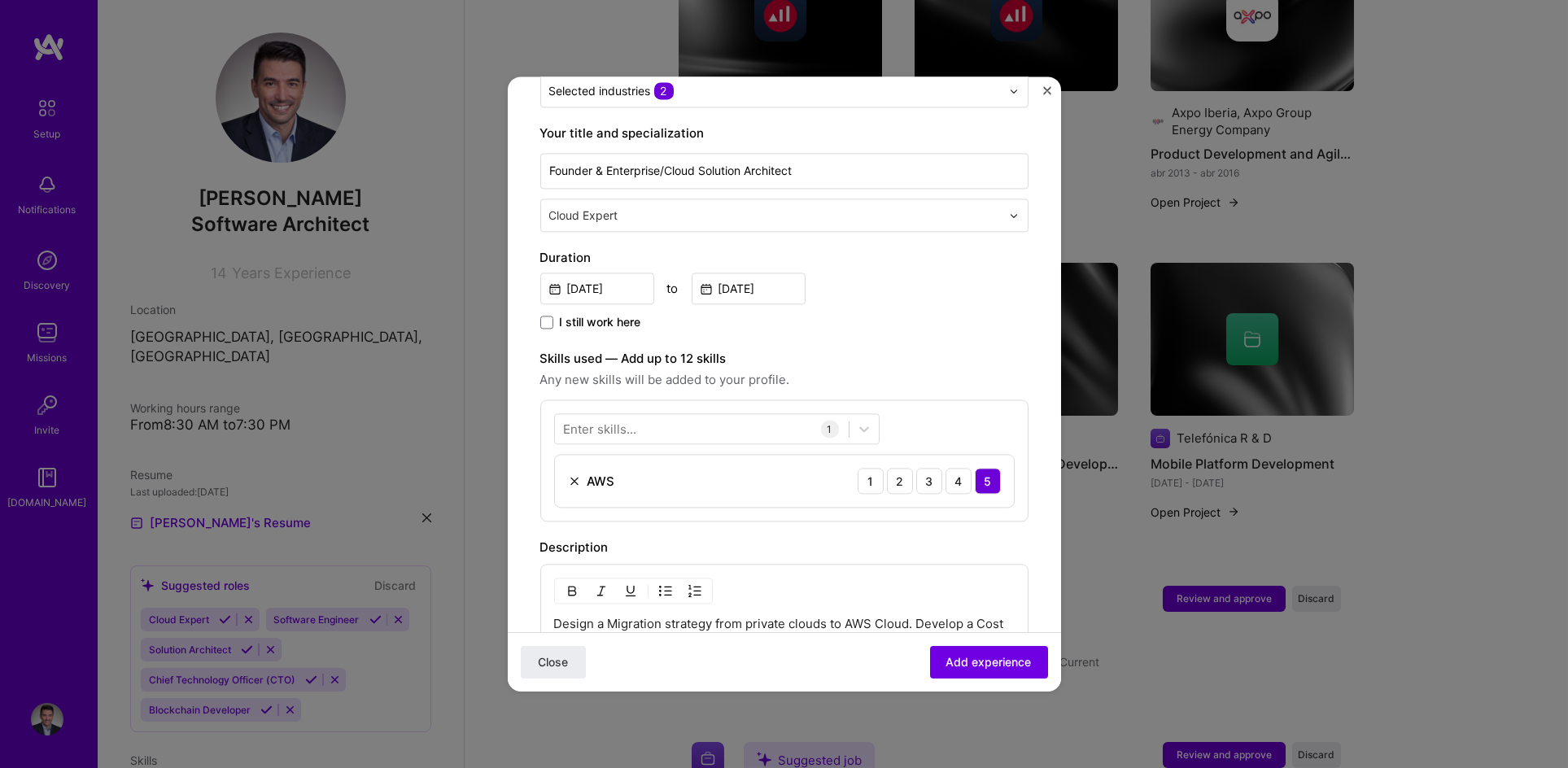
scroll to position [253, 0]
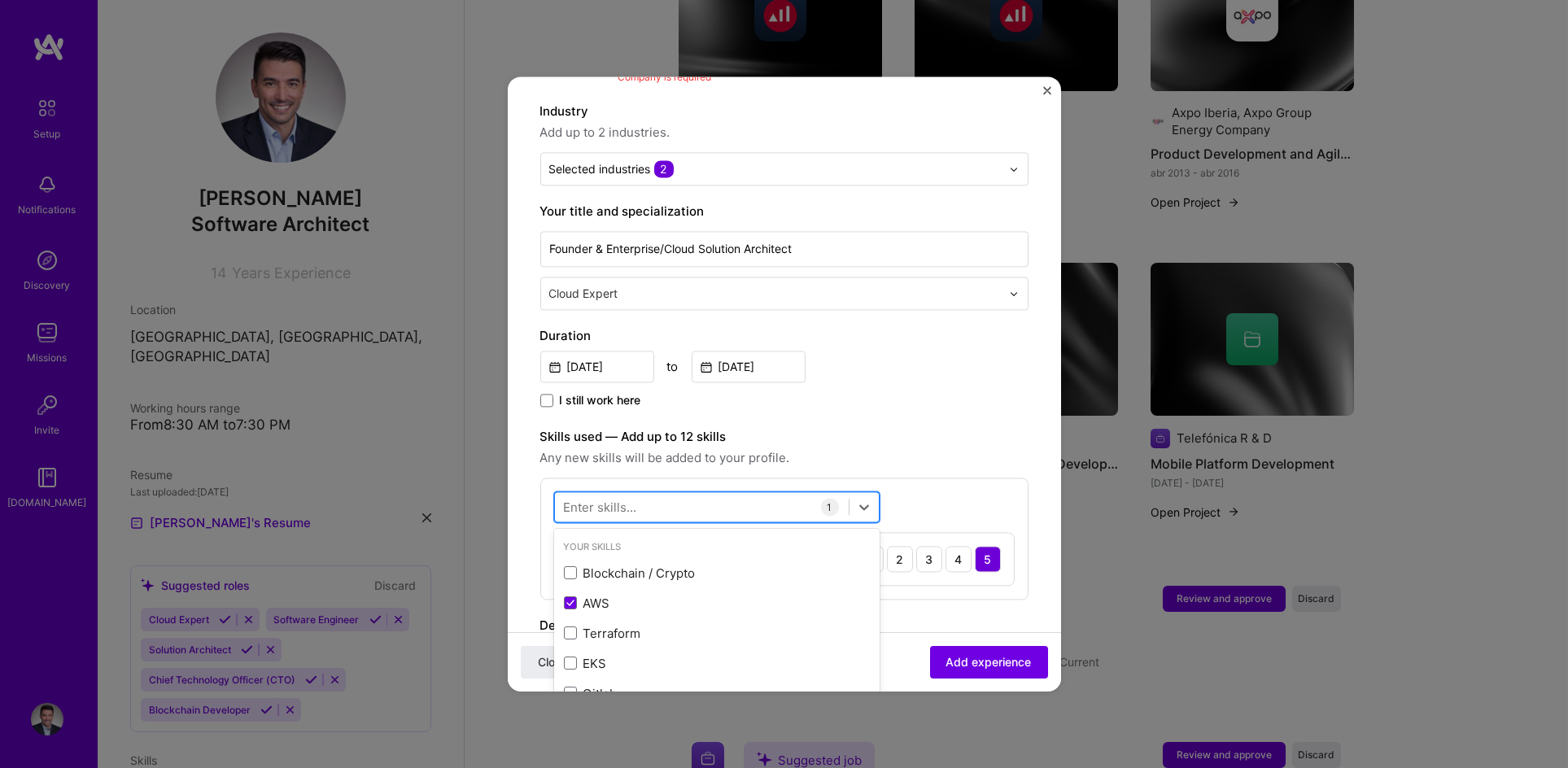
click at [640, 494] on div at bounding box center [701, 507] width 294 height 27
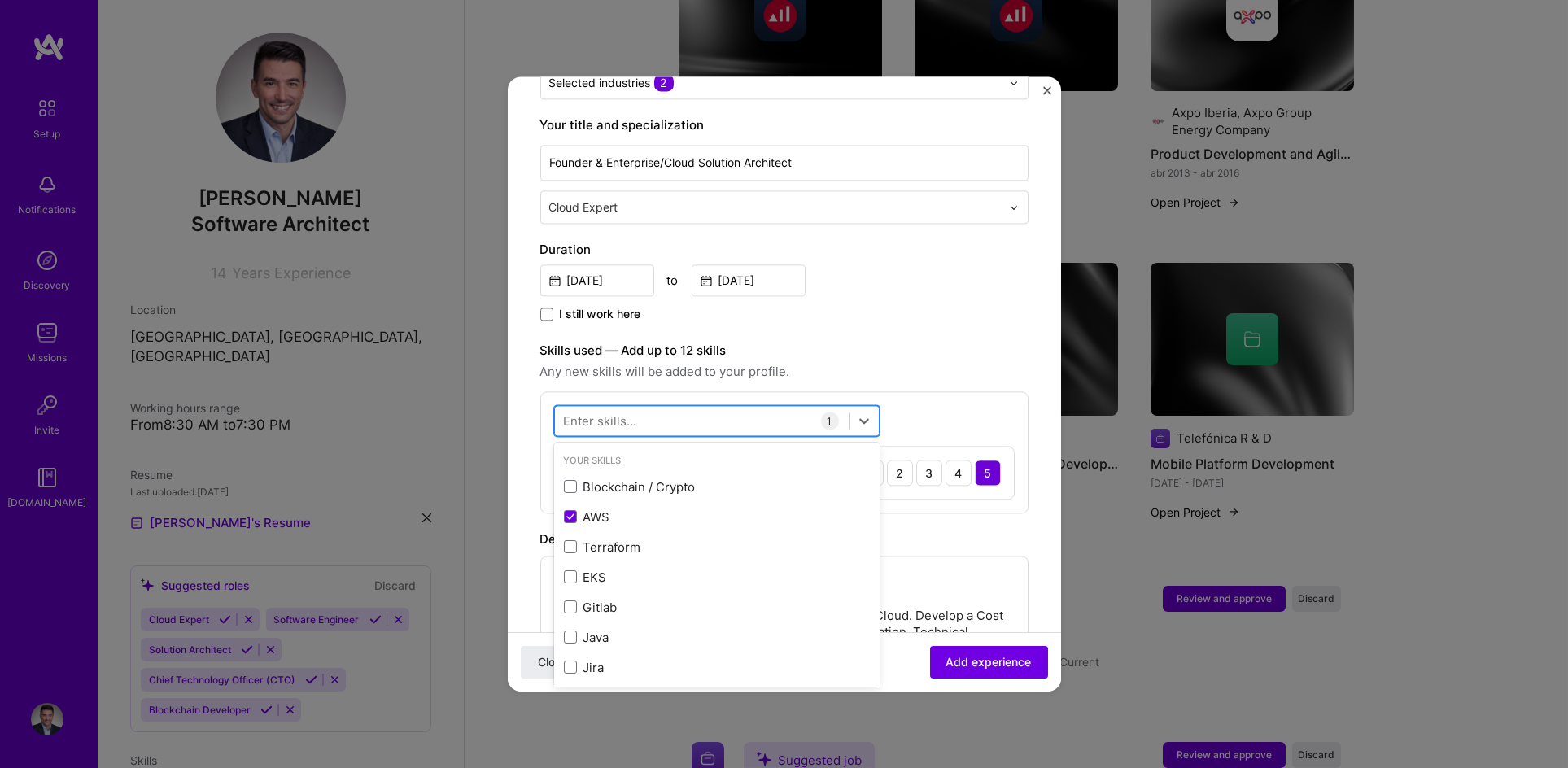
scroll to position [354, 0]
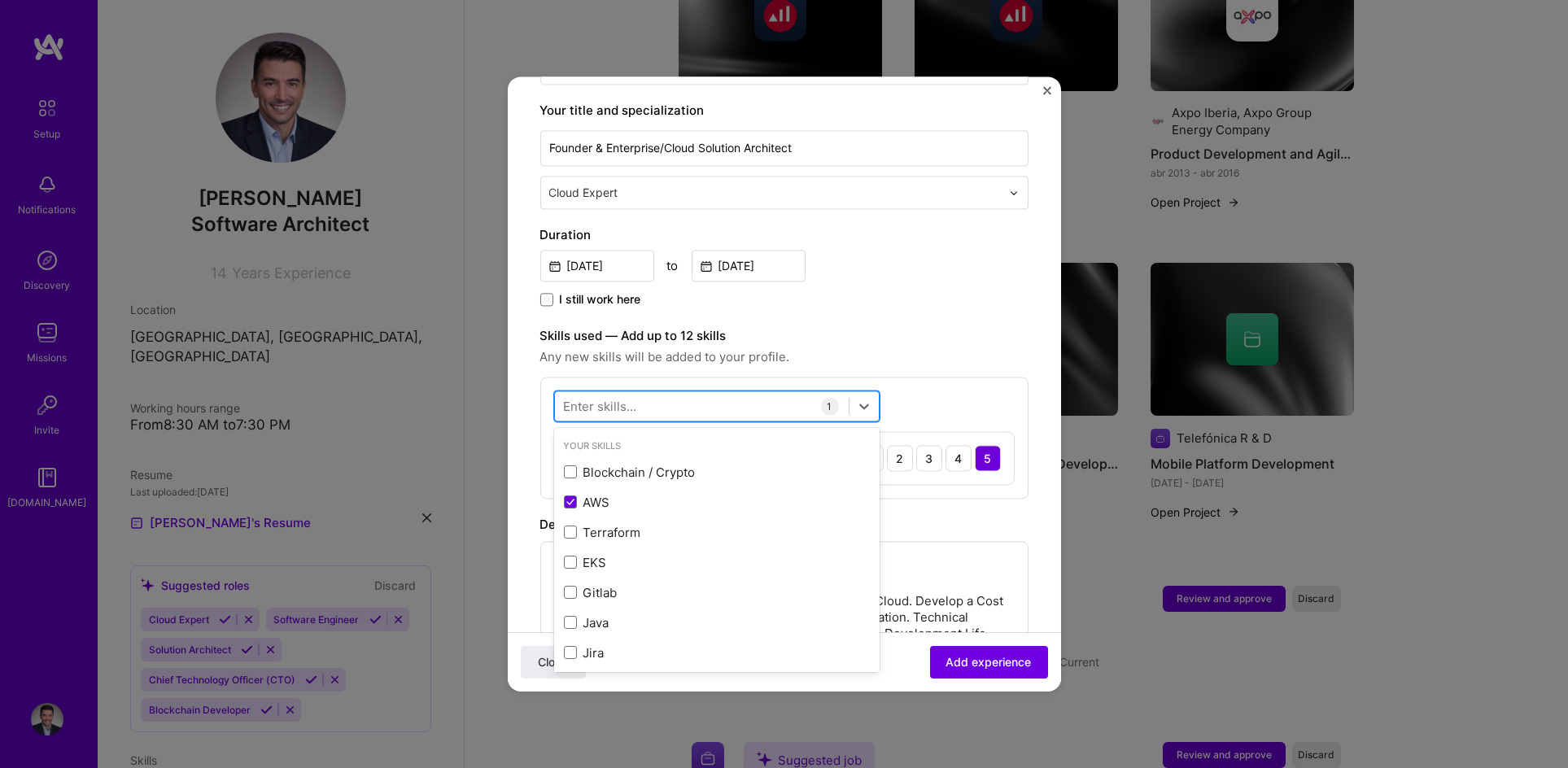
click at [651, 393] on div at bounding box center [701, 406] width 294 height 27
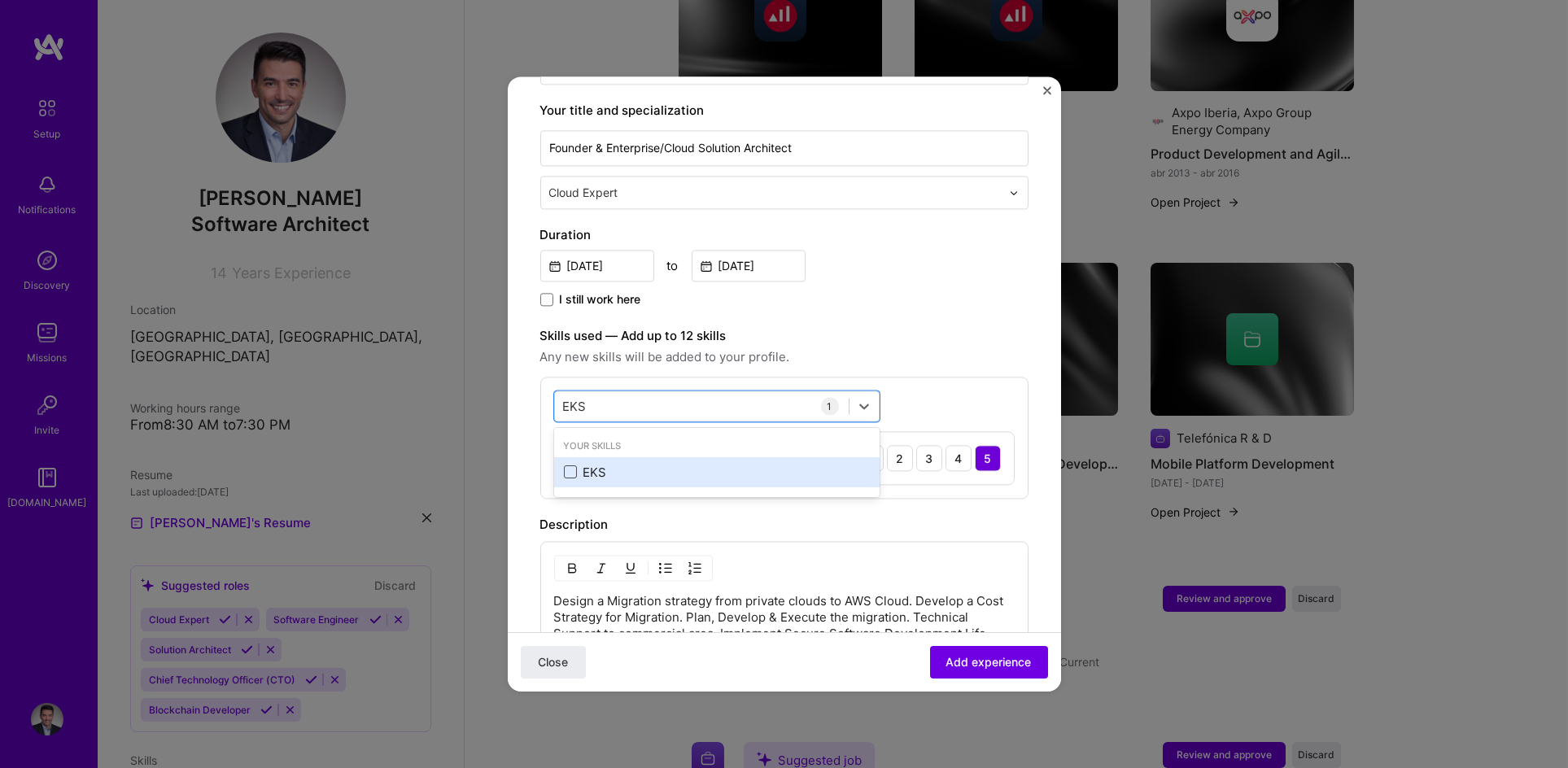
click at [568, 466] on span at bounding box center [570, 472] width 13 height 13
click at [0, 0] on input "checkbox" at bounding box center [0, 0] width 0 height 0
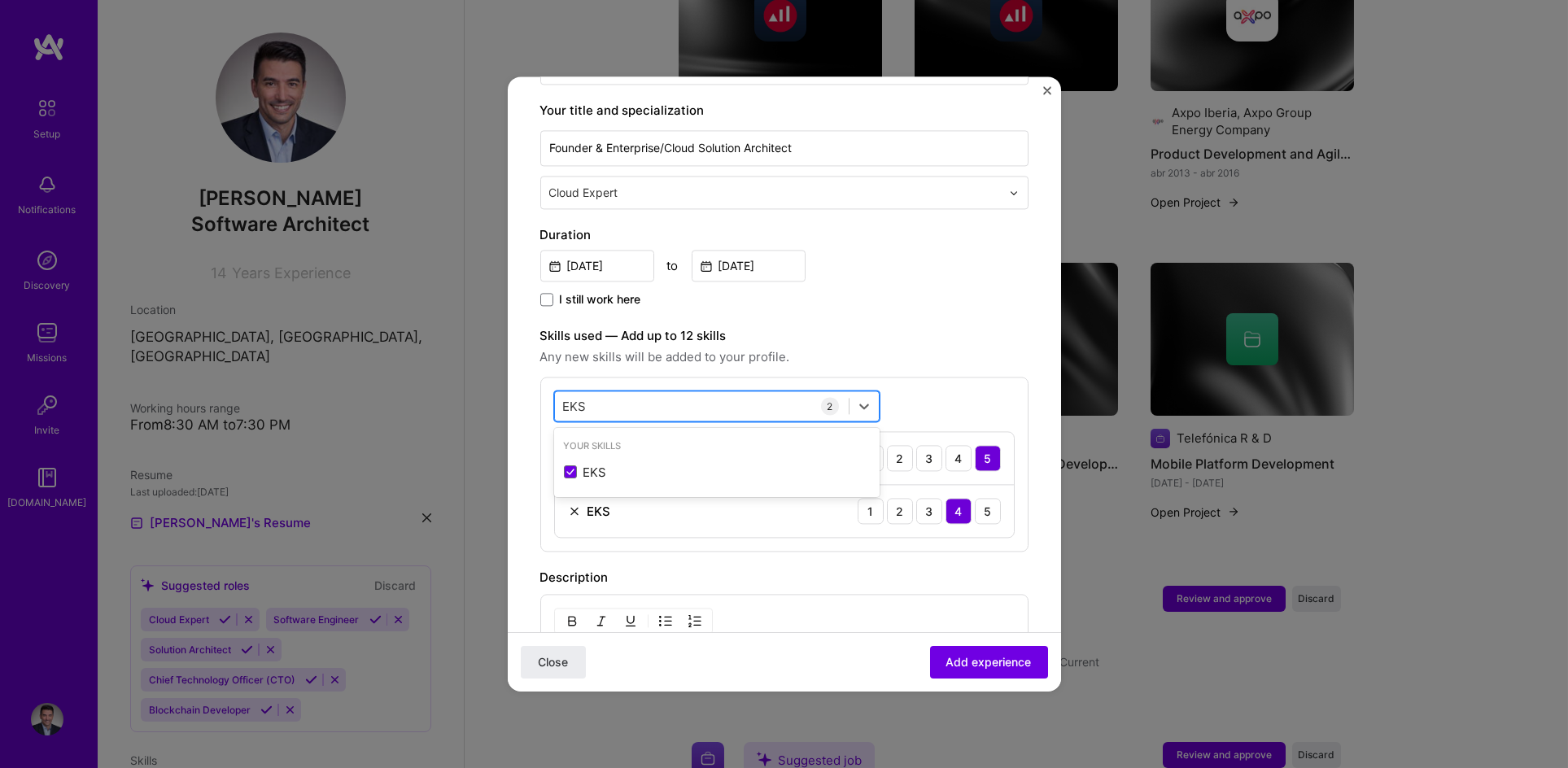
click at [634, 393] on div "EKS EKS" at bounding box center [701, 406] width 294 height 27
type input "E"
click at [565, 466] on span at bounding box center [570, 472] width 13 height 13
click at [0, 0] on input "checkbox" at bounding box center [0, 0] width 0 height 0
click at [619, 393] on div "Java Java" at bounding box center [701, 406] width 294 height 27
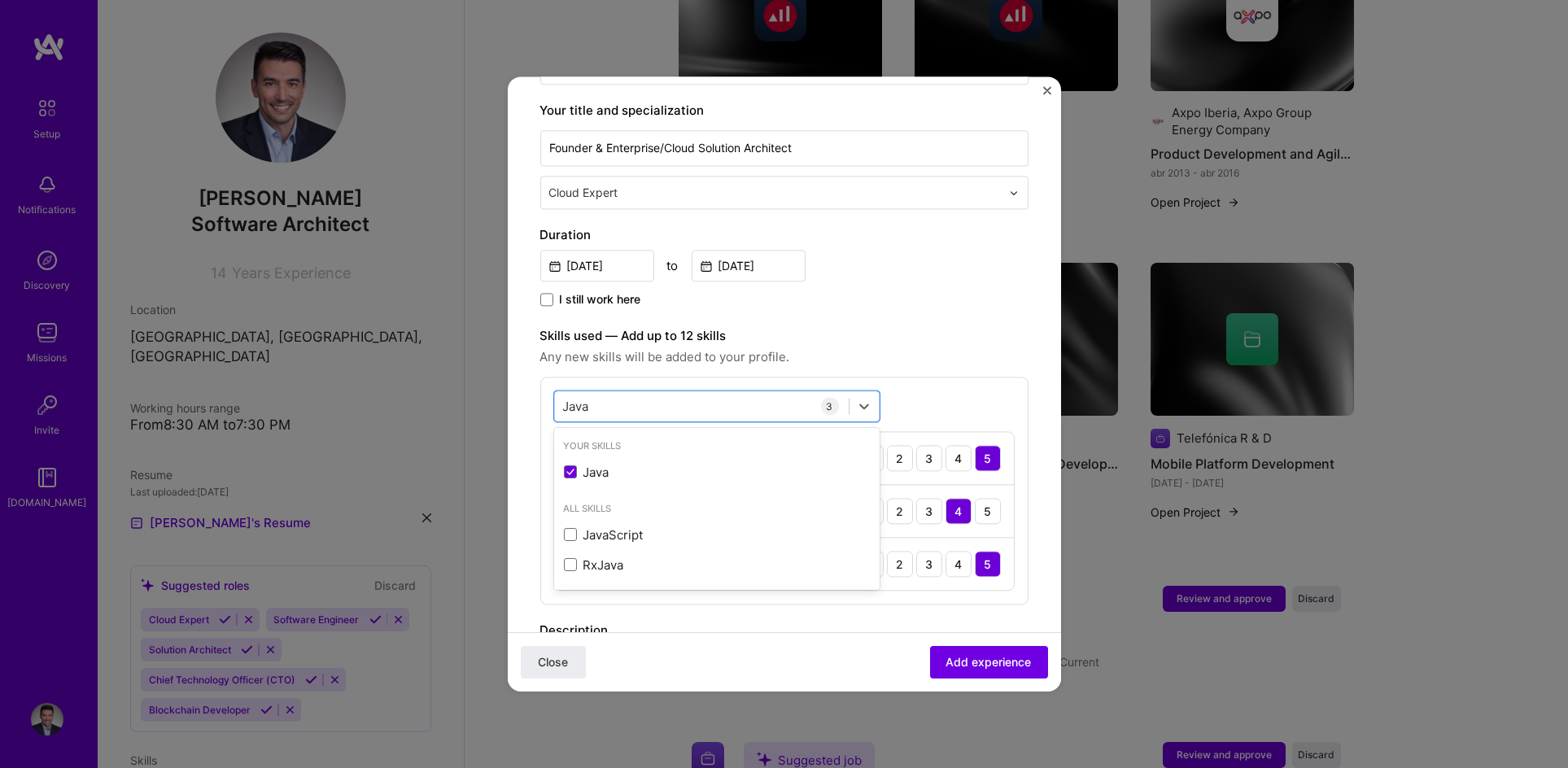
drag, startPoint x: 580, startPoint y: 392, endPoint x: 448, endPoint y: 392, distance: 132.0
click at [448, 392] on div "Adding suggested job This job is suggested based on your LinkedIn, resume or [D…" at bounding box center [784, 384] width 1568 height 768
type input "J"
type input "S"
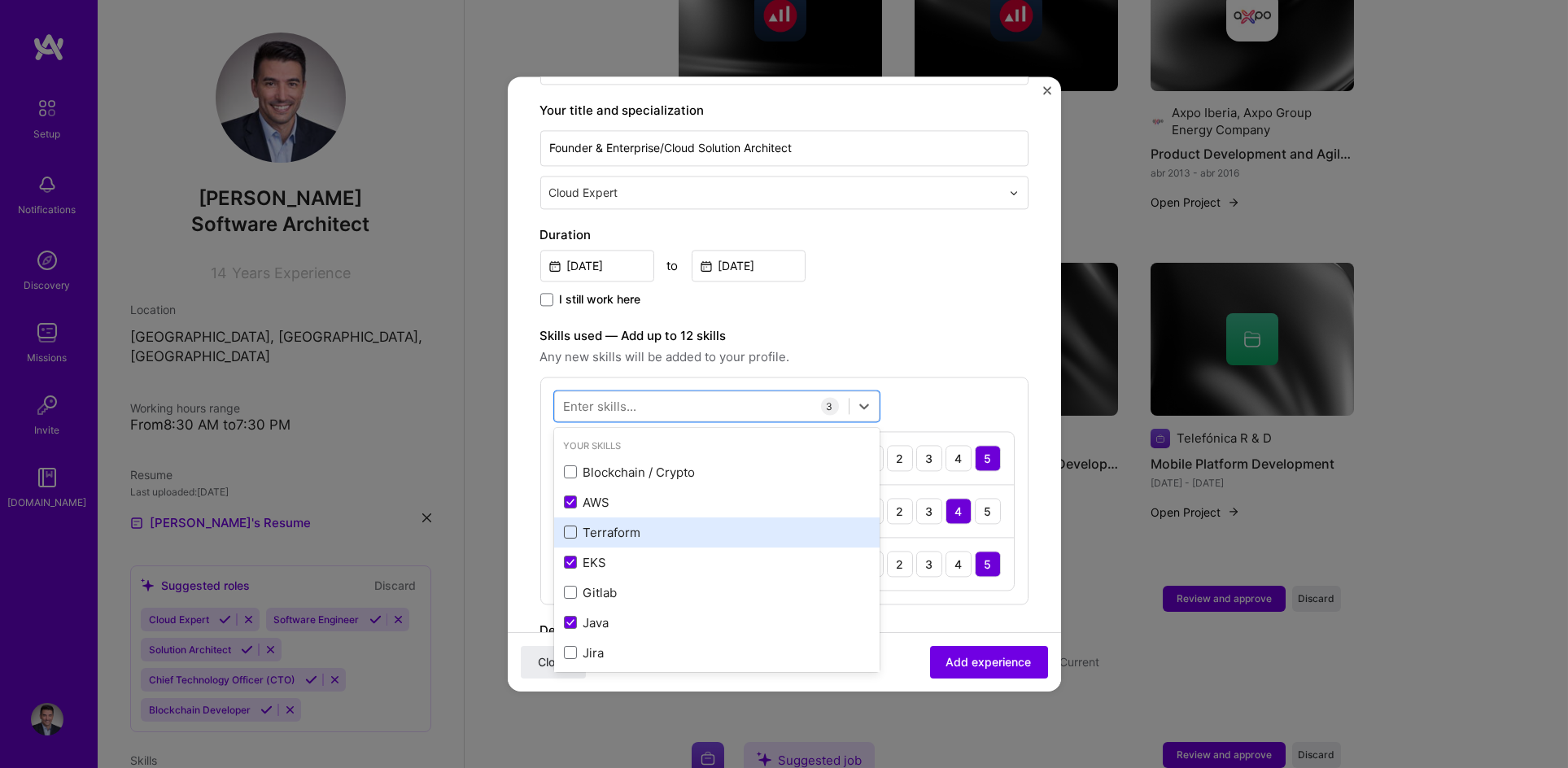
click at [566, 527] on span at bounding box center [570, 532] width 13 height 13
click at [0, 0] on input "checkbox" at bounding box center [0, 0] width 0 height 0
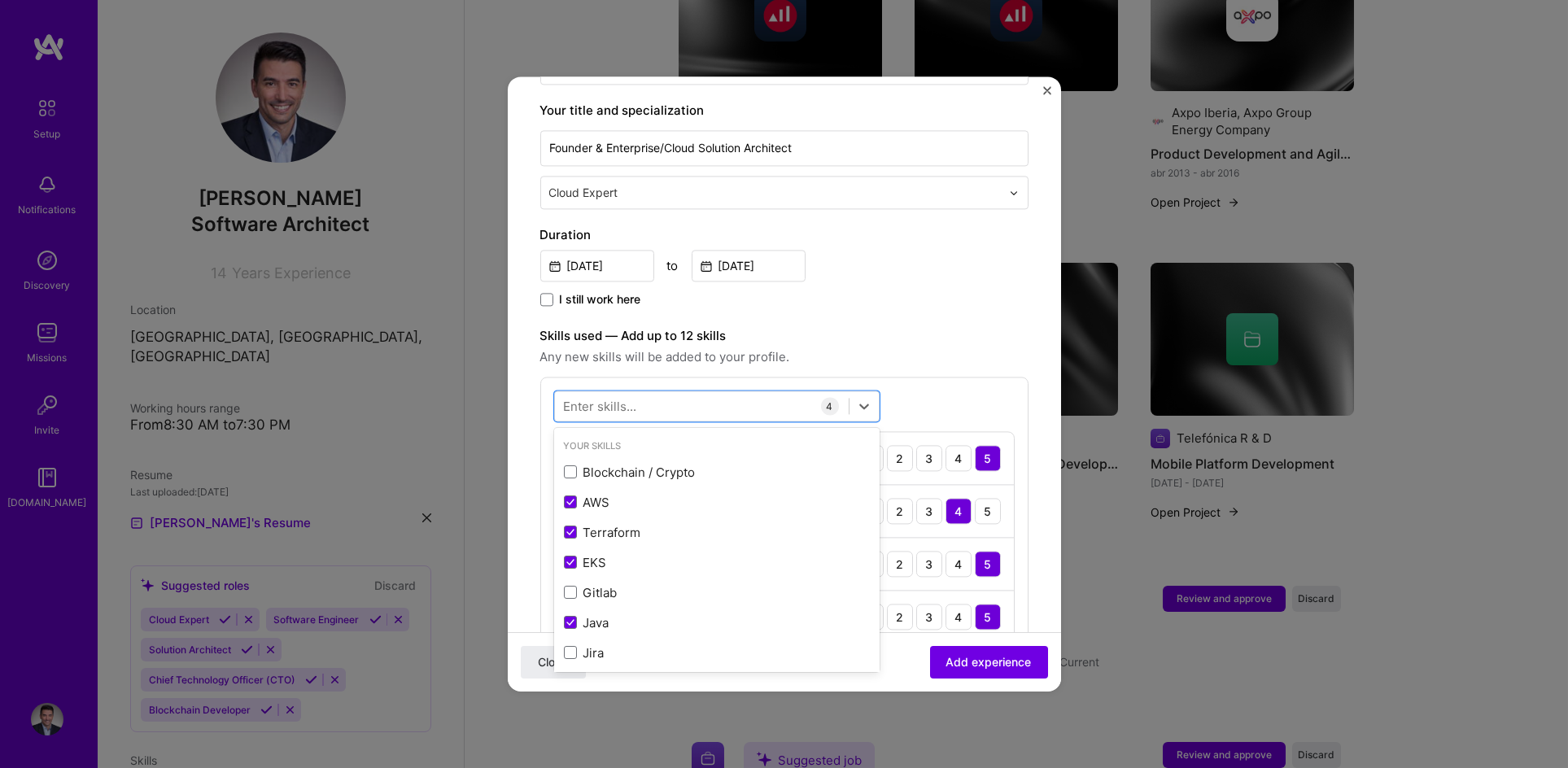
click at [607, 398] on div "Enter skills..." at bounding box center [600, 406] width 73 height 17
drag, startPoint x: 608, startPoint y: 391, endPoint x: 608, endPoint y: 404, distance: 13.0
click at [608, 398] on div "Enter skills..." at bounding box center [600, 406] width 73 height 17
click at [608, 404] on div at bounding box center [716, 405] width 326 height 31
type input "g"
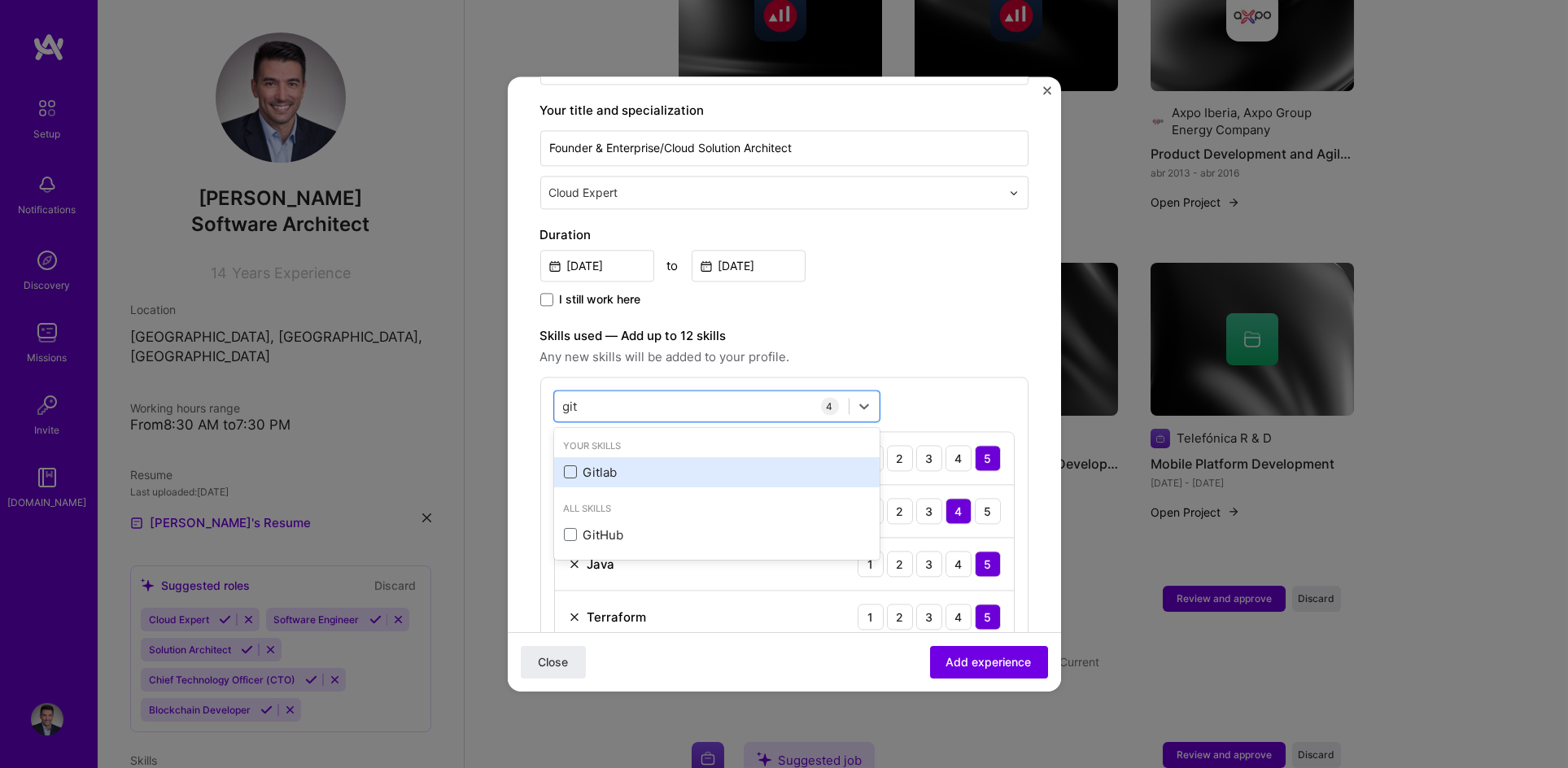
click at [564, 466] on span at bounding box center [570, 472] width 13 height 13
click at [0, 0] on input "checkbox" at bounding box center [0, 0] width 0 height 0
click at [655, 399] on div "git git" at bounding box center [701, 406] width 294 height 27
click at [644, 393] on div "git git" at bounding box center [701, 406] width 294 height 27
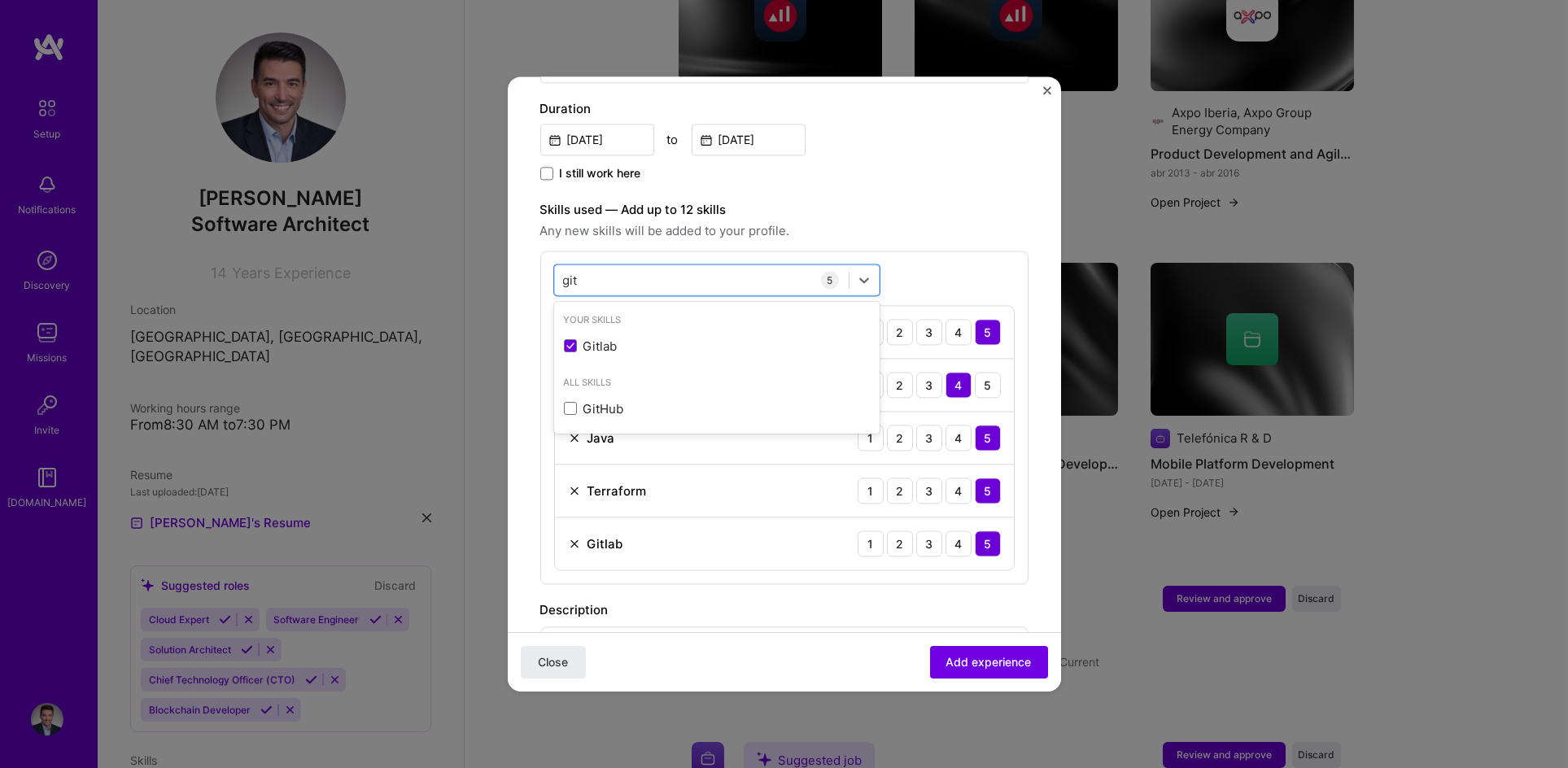
scroll to position [431, 0]
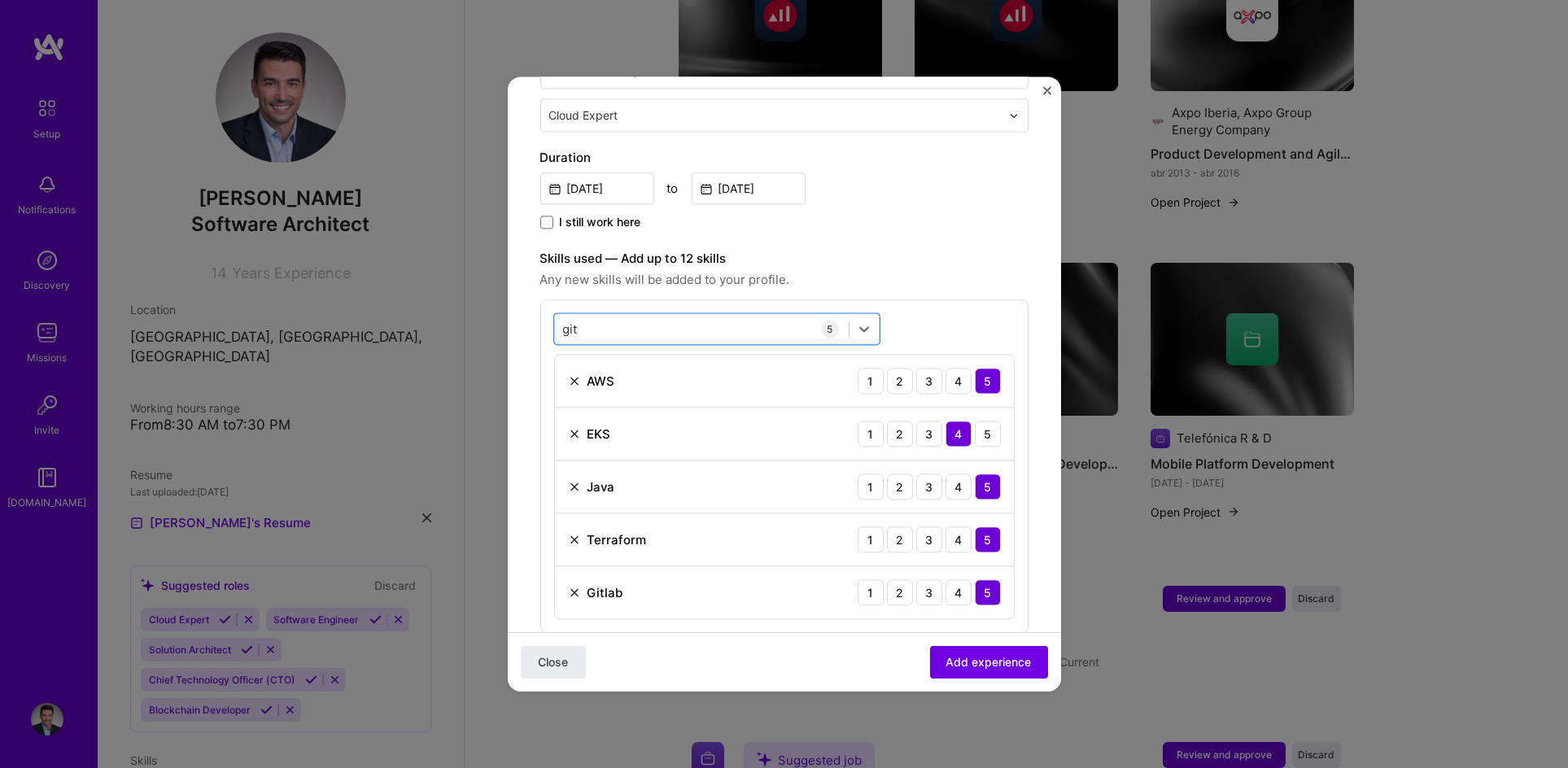
drag, startPoint x: 597, startPoint y: 310, endPoint x: 545, endPoint y: 310, distance: 52.0
click at [545, 310] on div "option Gitlab, selected. Select is focused ,type to refine list, press Down to …" at bounding box center [784, 466] width 488 height 333
type input "g"
click at [559, 387] on div "Jenkins" at bounding box center [716, 395] width 326 height 30
click at [567, 392] on icon at bounding box center [571, 395] width 8 height 7
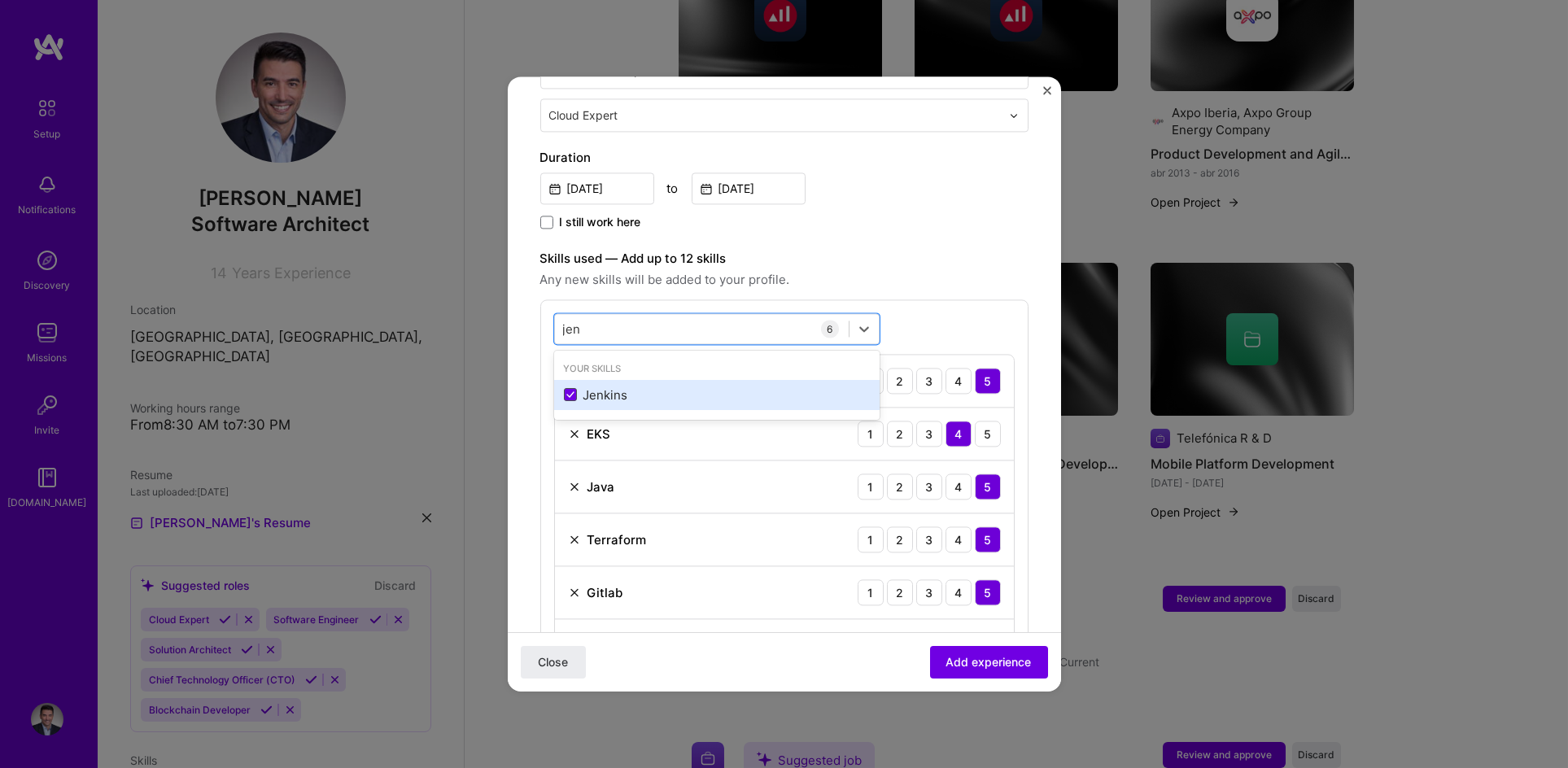
click at [0, 0] on input "checkbox" at bounding box center [0, 0] width 0 height 0
click at [567, 389] on span at bounding box center [570, 395] width 13 height 13
click at [0, 0] on input "checkbox" at bounding box center [0, 0] width 0 height 0
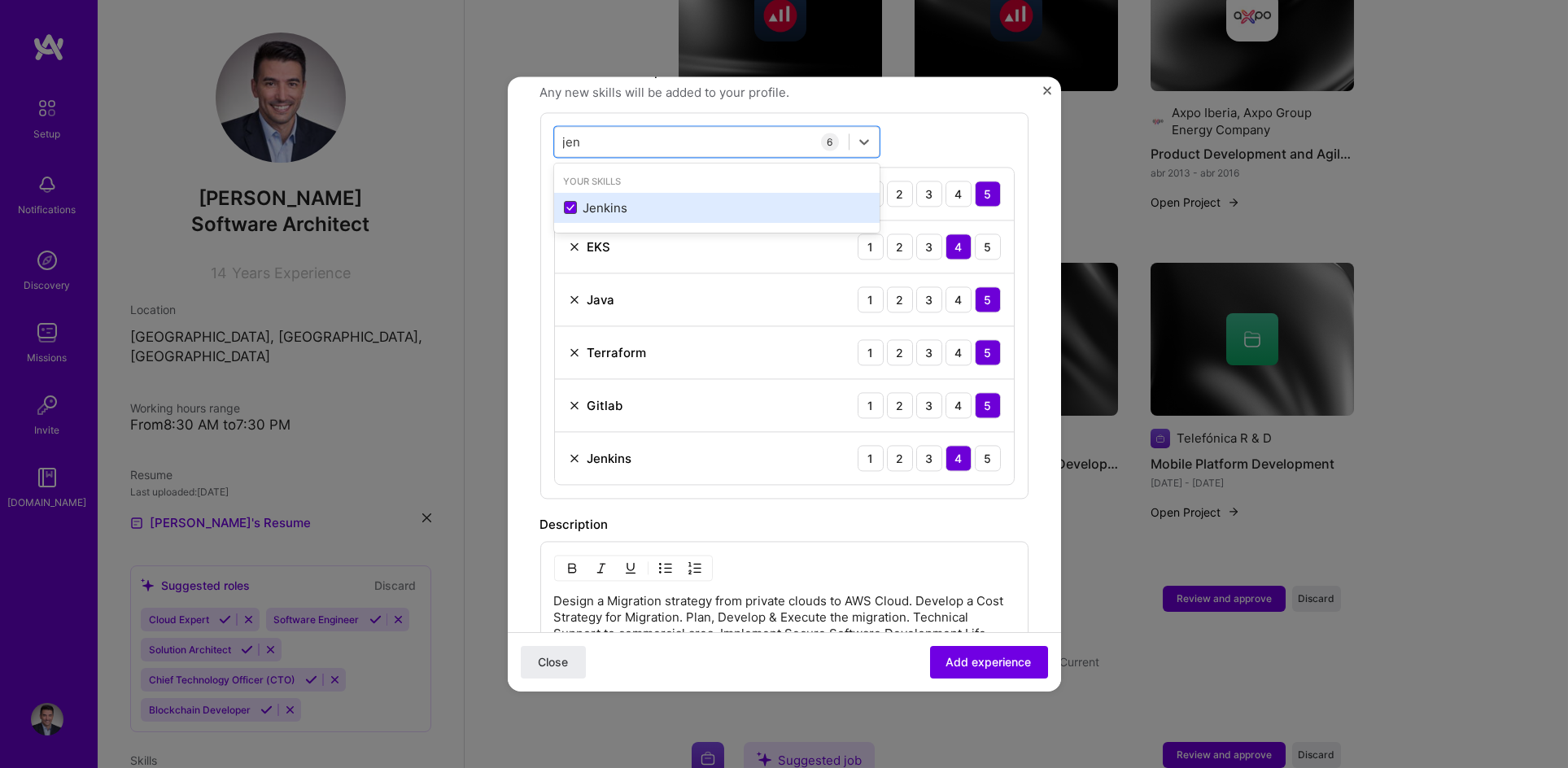
scroll to position [620, 0]
type input "jen"
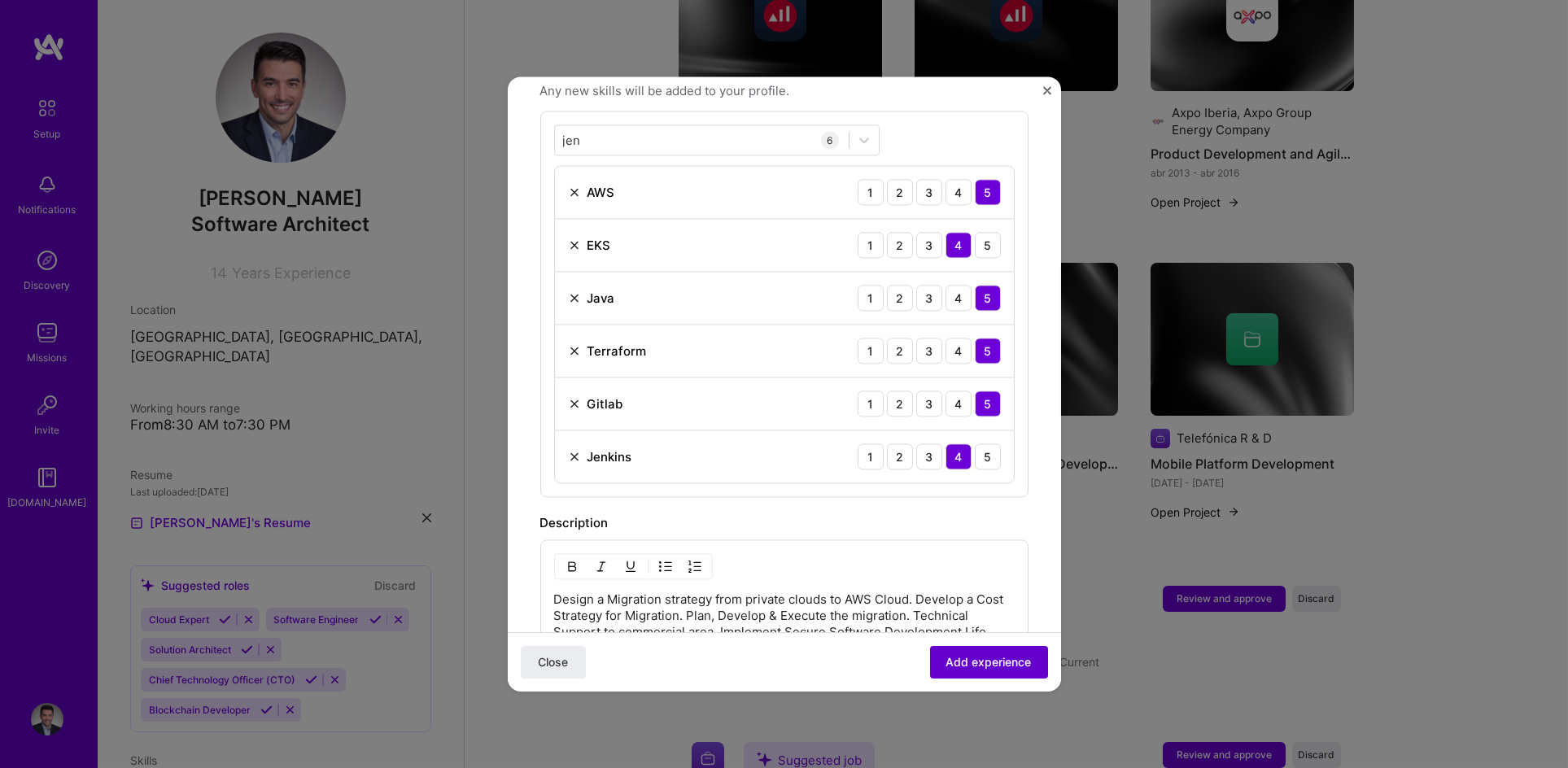
click at [970, 665] on span "Add experience" at bounding box center [990, 661] width 86 height 16
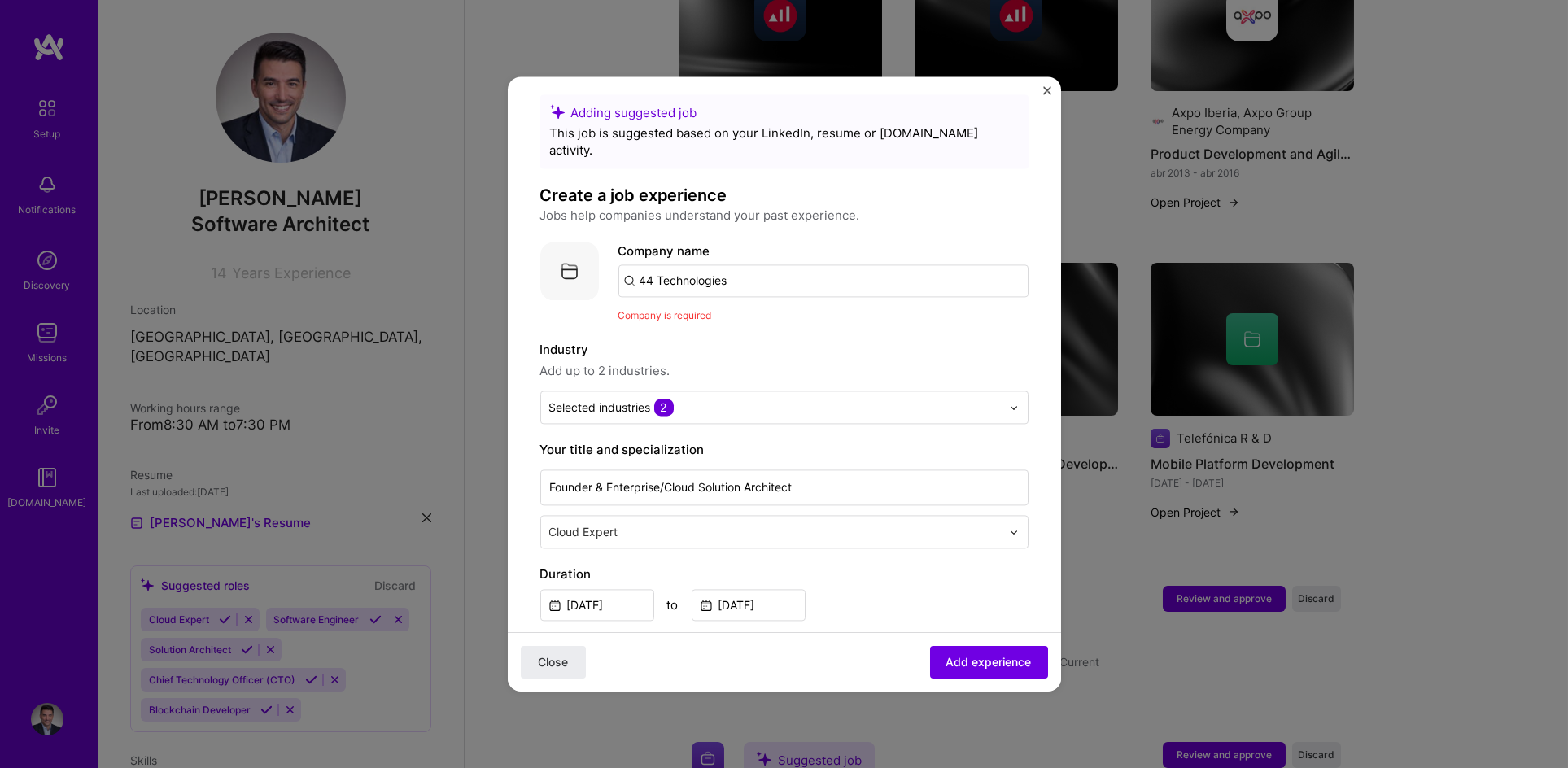
scroll to position [0, 0]
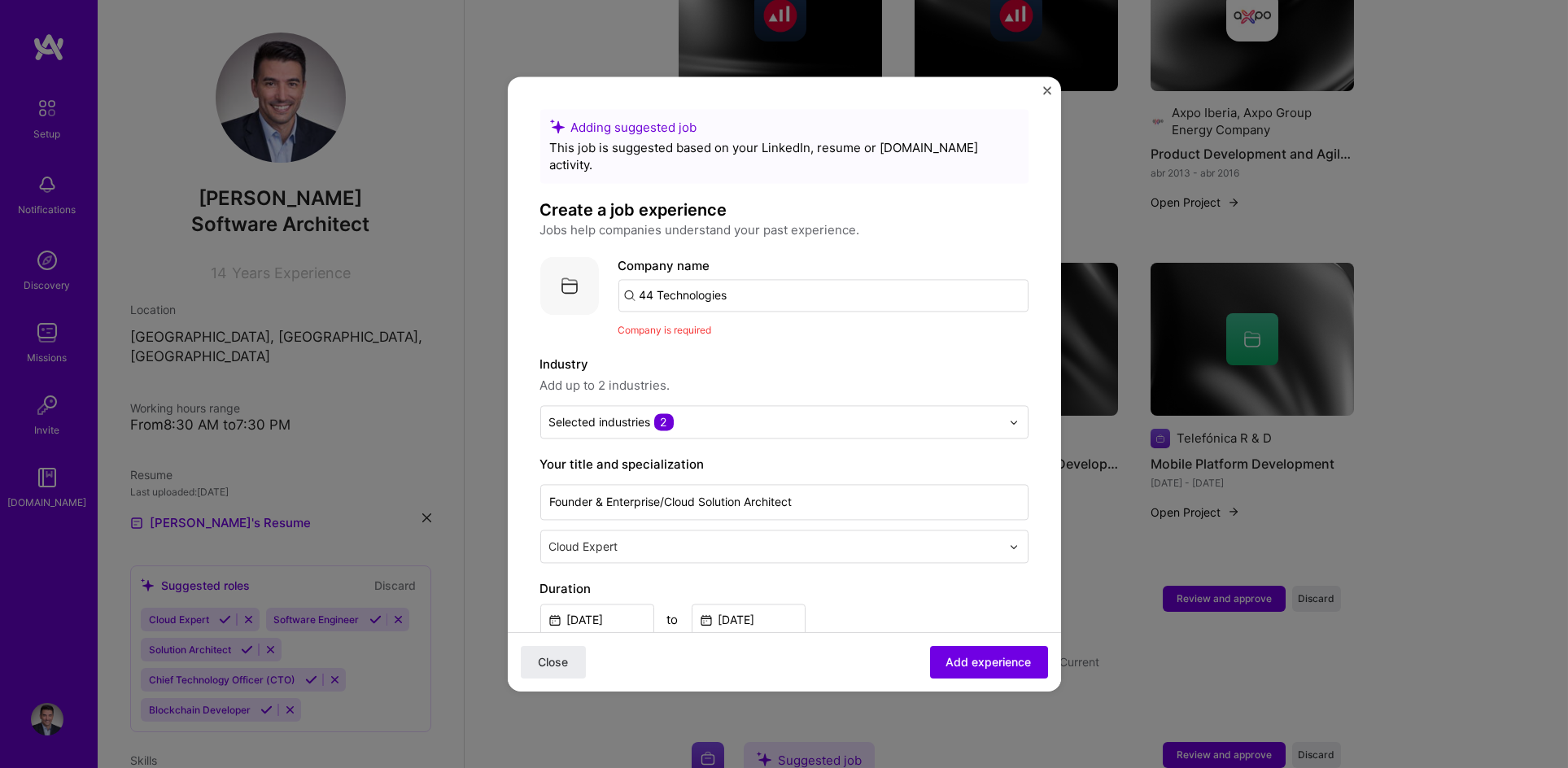
drag, startPoint x: 757, startPoint y: 280, endPoint x: 497, endPoint y: 273, distance: 260.1
click at [497, 273] on div "Adding suggested job This job is suggested based on your LinkedIn, resume or [D…" at bounding box center [784, 384] width 1568 height 768
paste input "44 Technologies"
type input "44 Technologies"
click at [772, 326] on div "44 Technologies" at bounding box center [765, 341] width 111 height 29
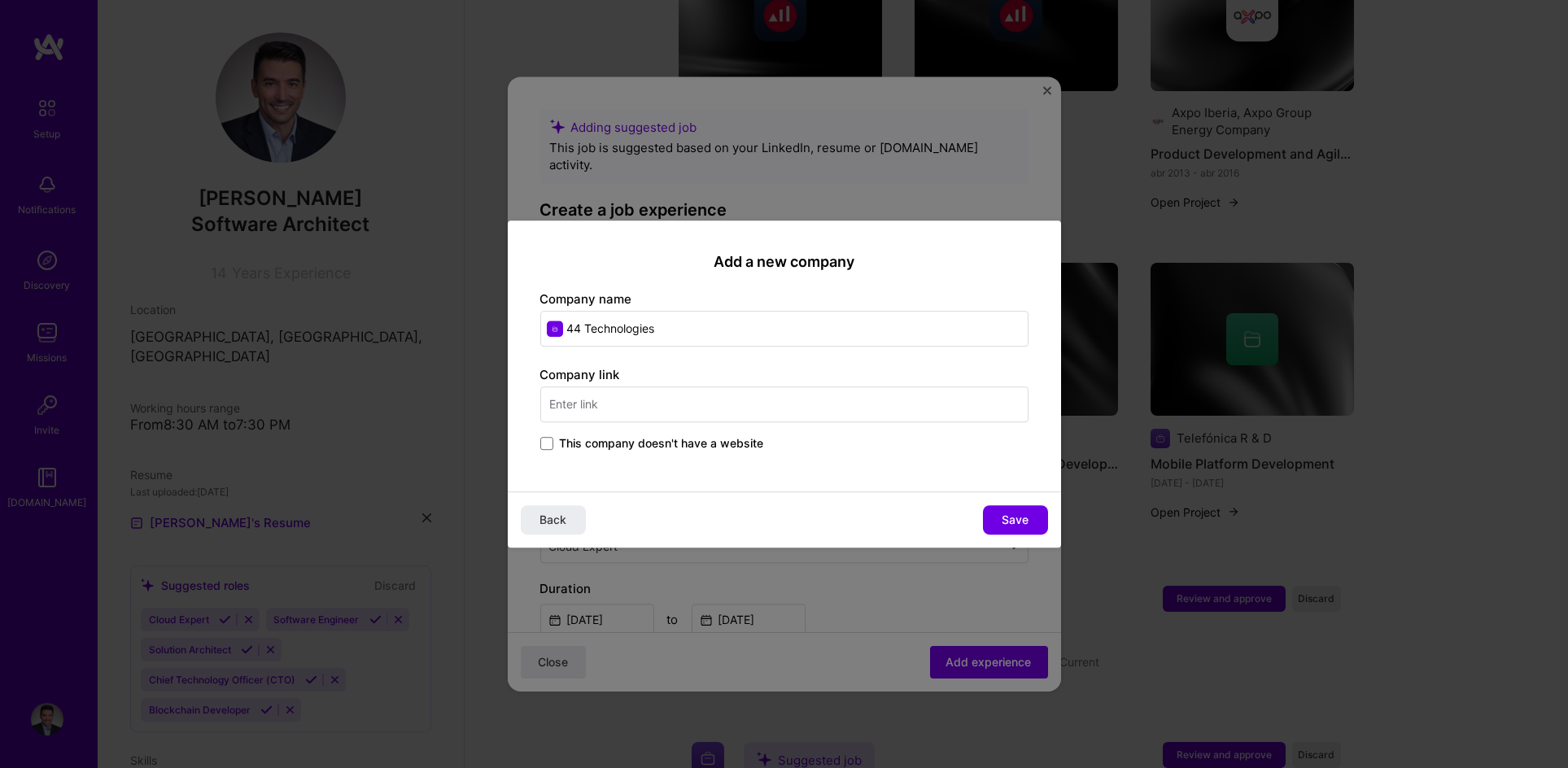
click at [687, 404] on input "text" at bounding box center [784, 404] width 488 height 36
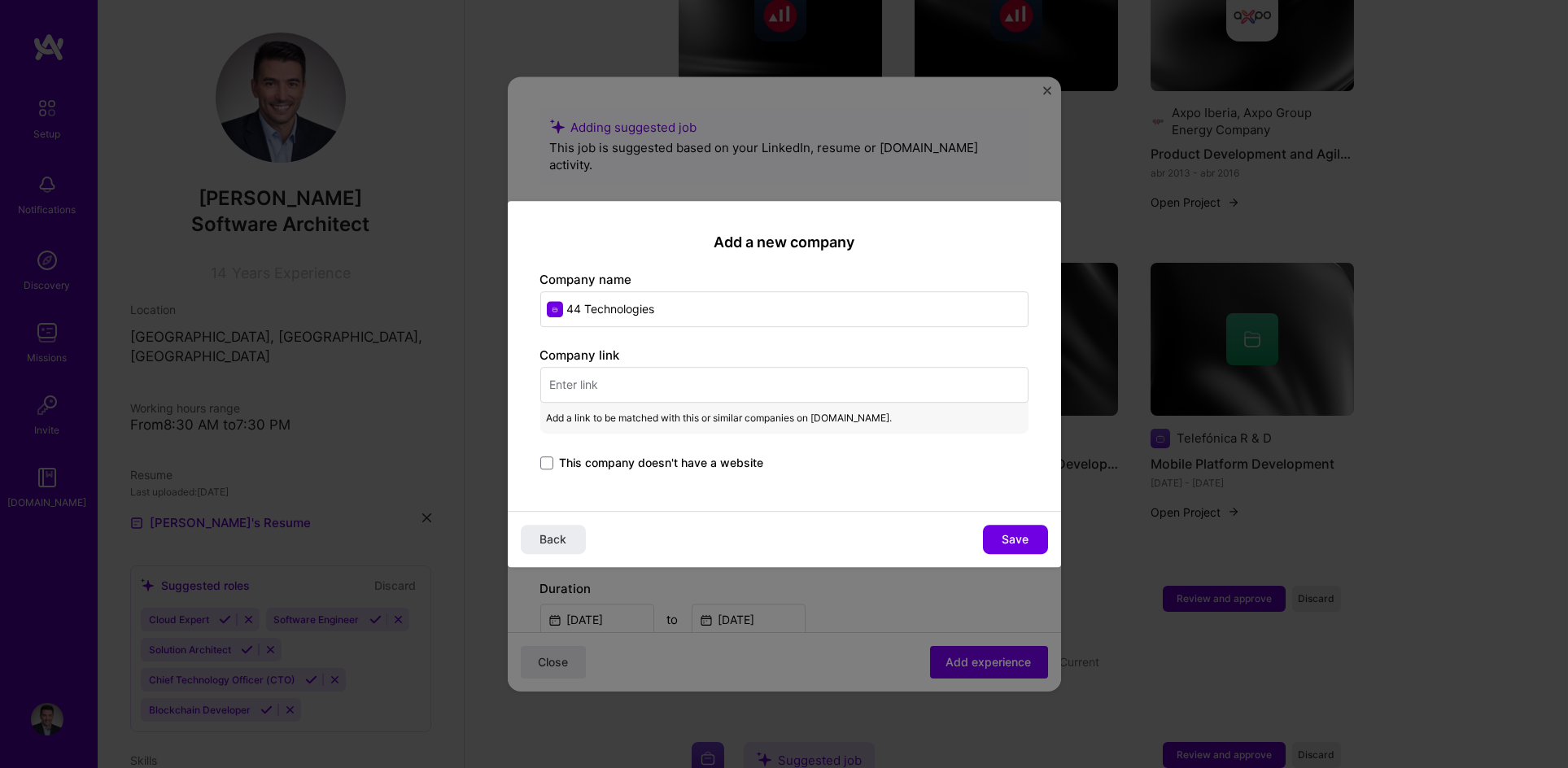
paste input "[URL][DOMAIN_NAME]"
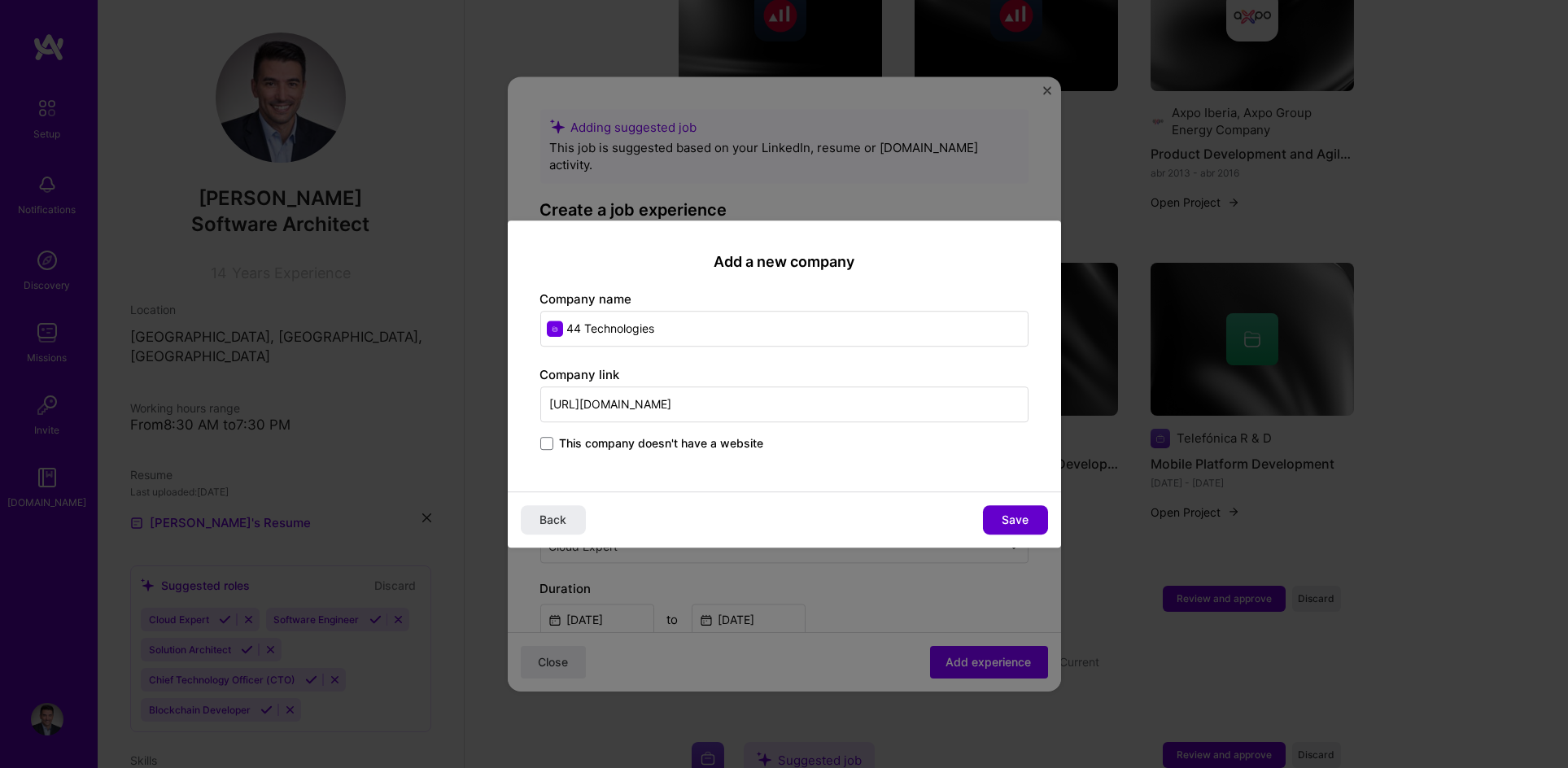
type input "[URL][DOMAIN_NAME]"
click at [1025, 516] on span "Save" at bounding box center [1015, 519] width 27 height 16
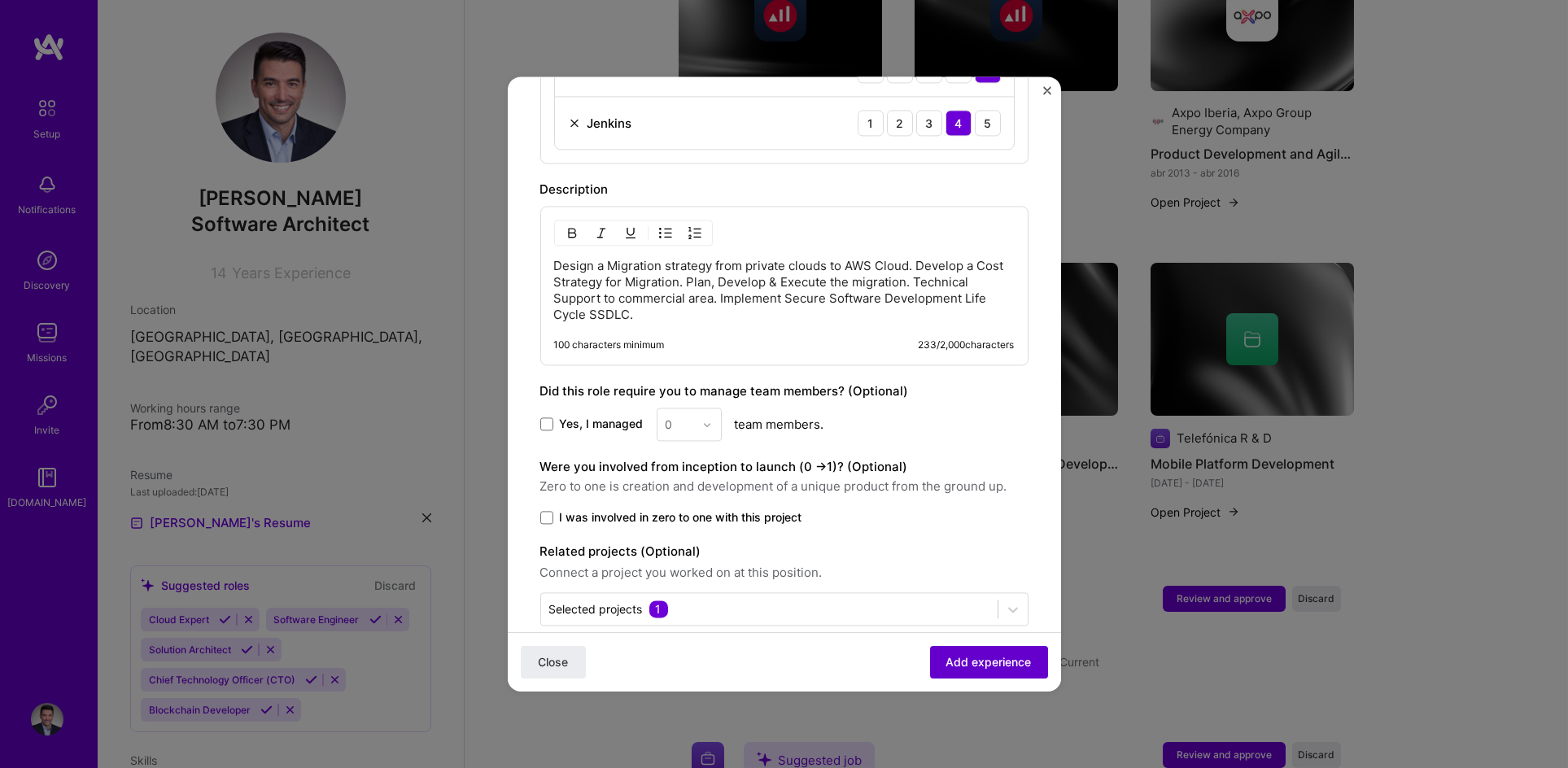
click at [965, 665] on span "Add experience" at bounding box center [990, 661] width 86 height 16
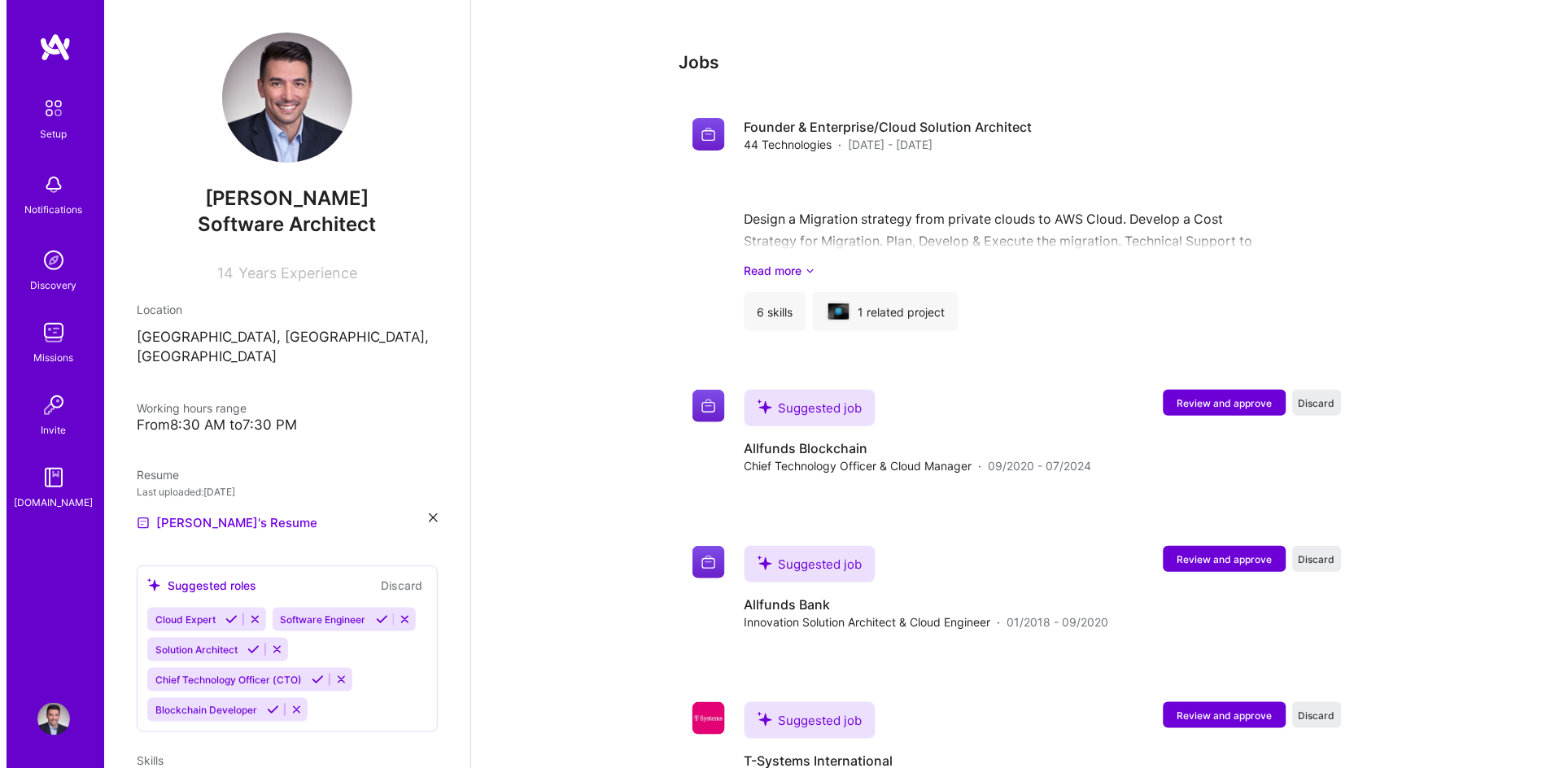
scroll to position [1494, 0]
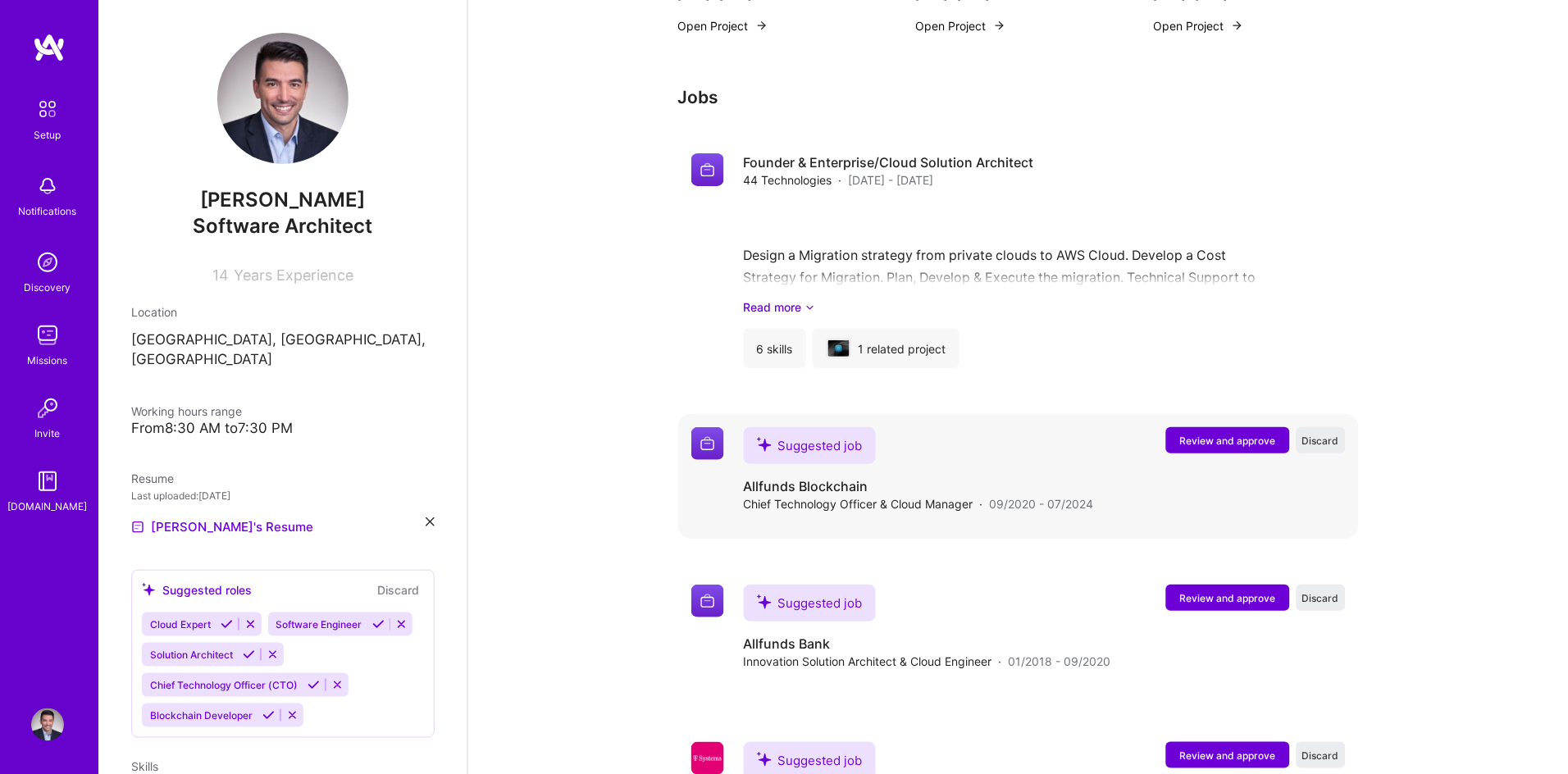
click at [1210, 433] on span "Review and approve" at bounding box center [1227, 440] width 96 height 14
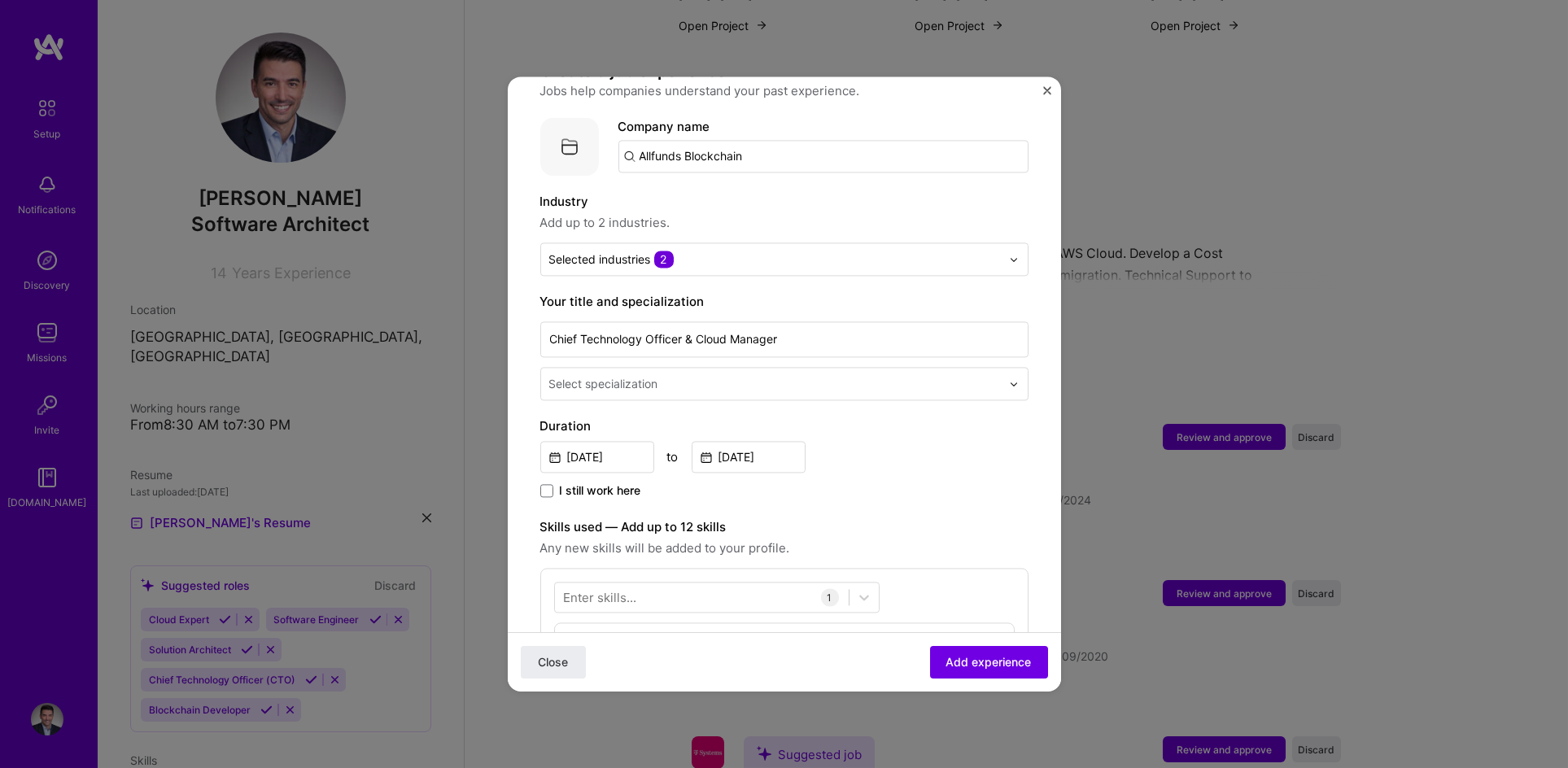
scroll to position [177, 0]
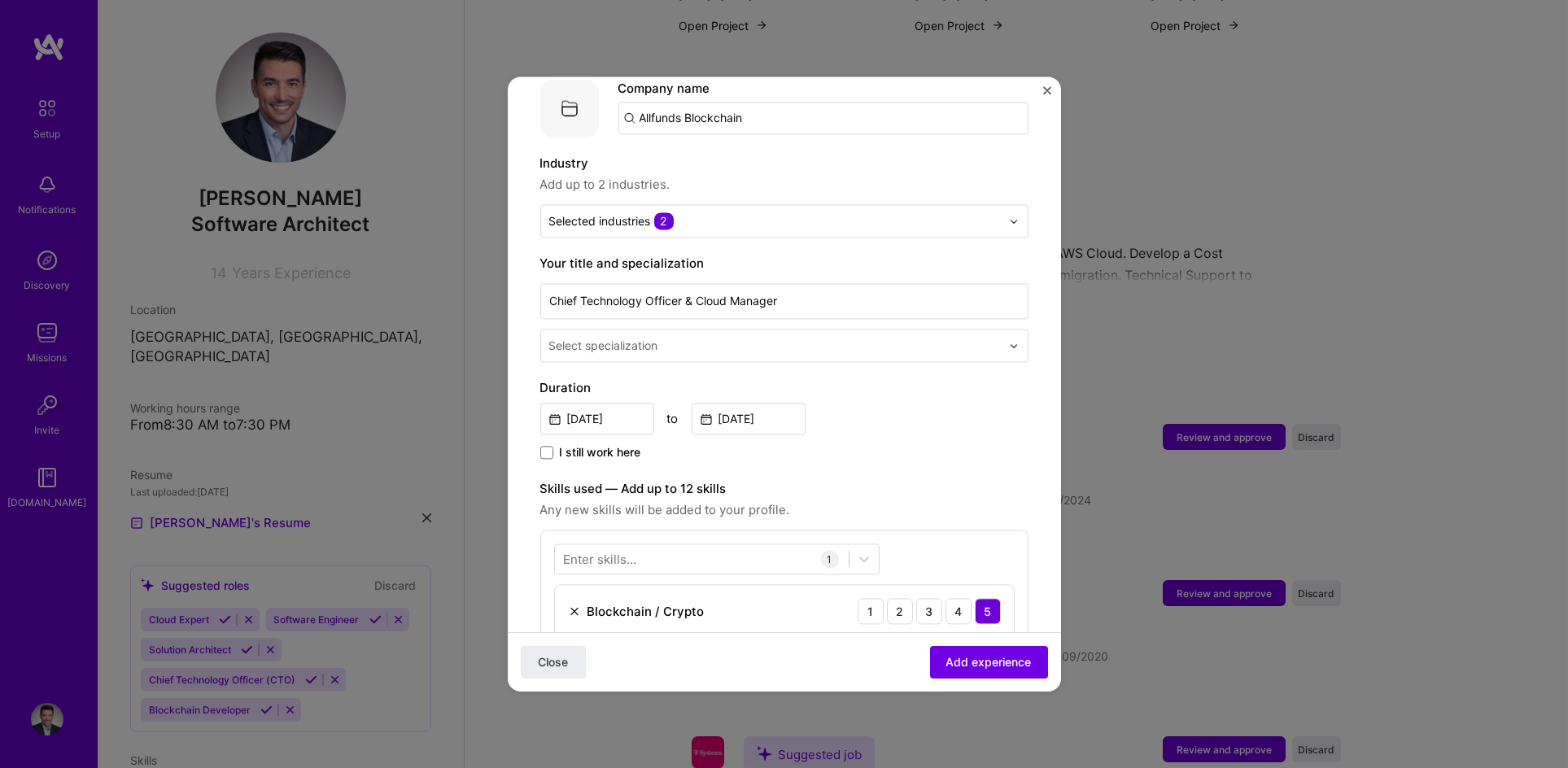
click at [804, 336] on input "text" at bounding box center [777, 345] width 454 height 17
type input "cloud"
click at [613, 373] on div "Cloud Expert" at bounding box center [784, 389] width 479 height 30
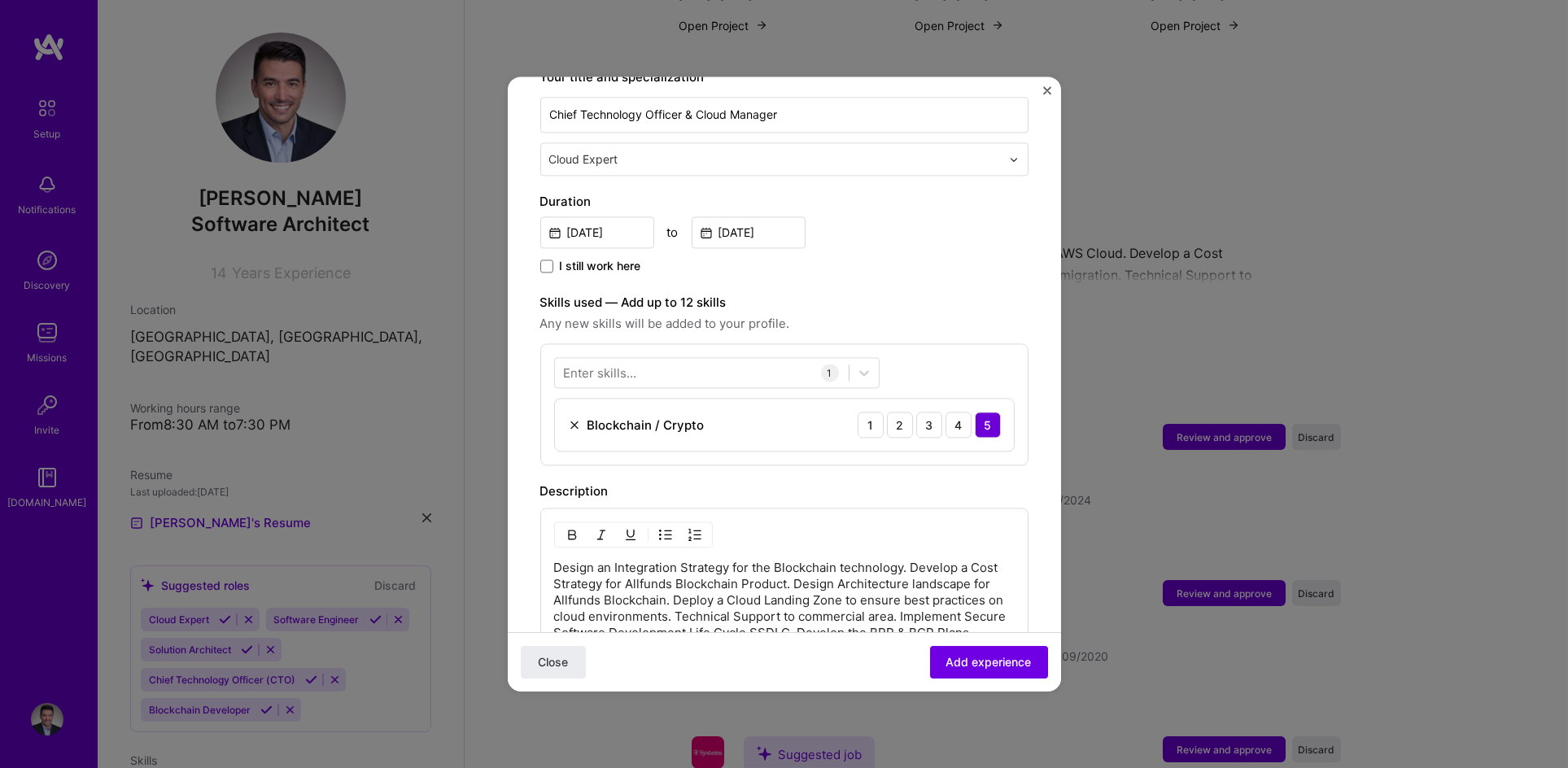
scroll to position [366, 0]
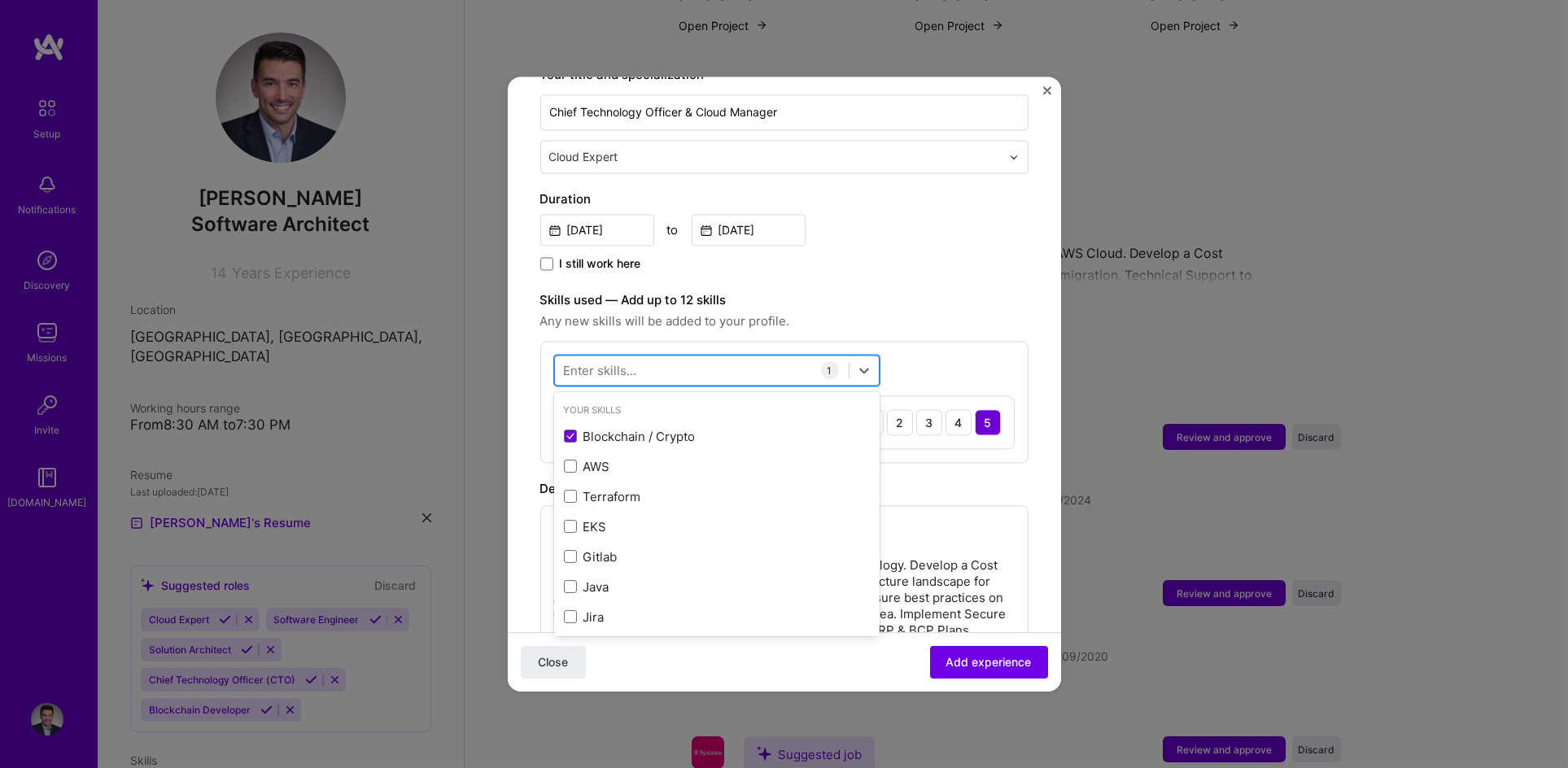
click at [658, 357] on div at bounding box center [701, 370] width 294 height 27
click at [577, 458] on div "AWS" at bounding box center [717, 466] width 306 height 17
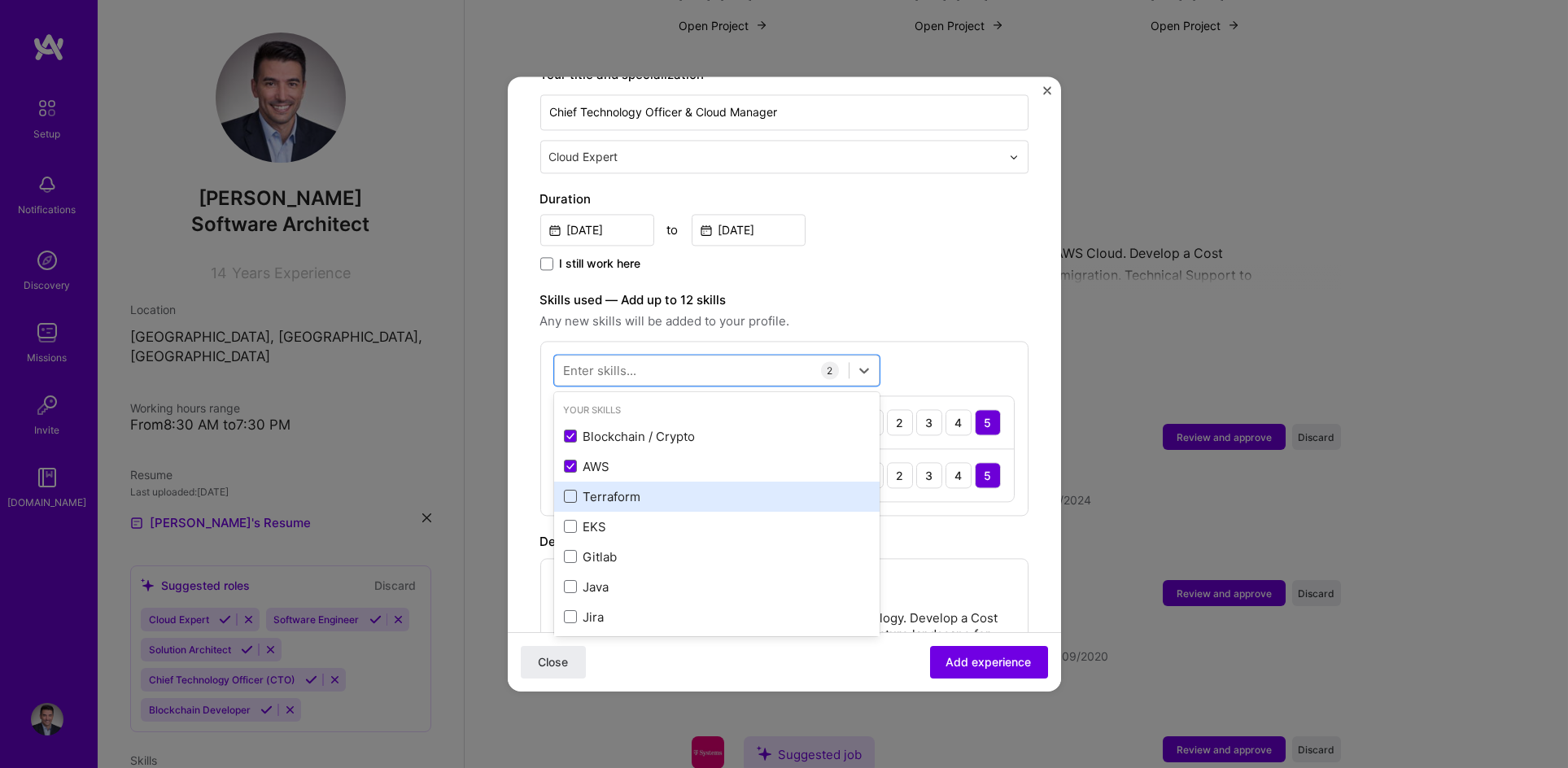
click at [571, 490] on span at bounding box center [570, 496] width 13 height 13
click at [0, 0] on input "checkbox" at bounding box center [0, 0] width 0 height 0
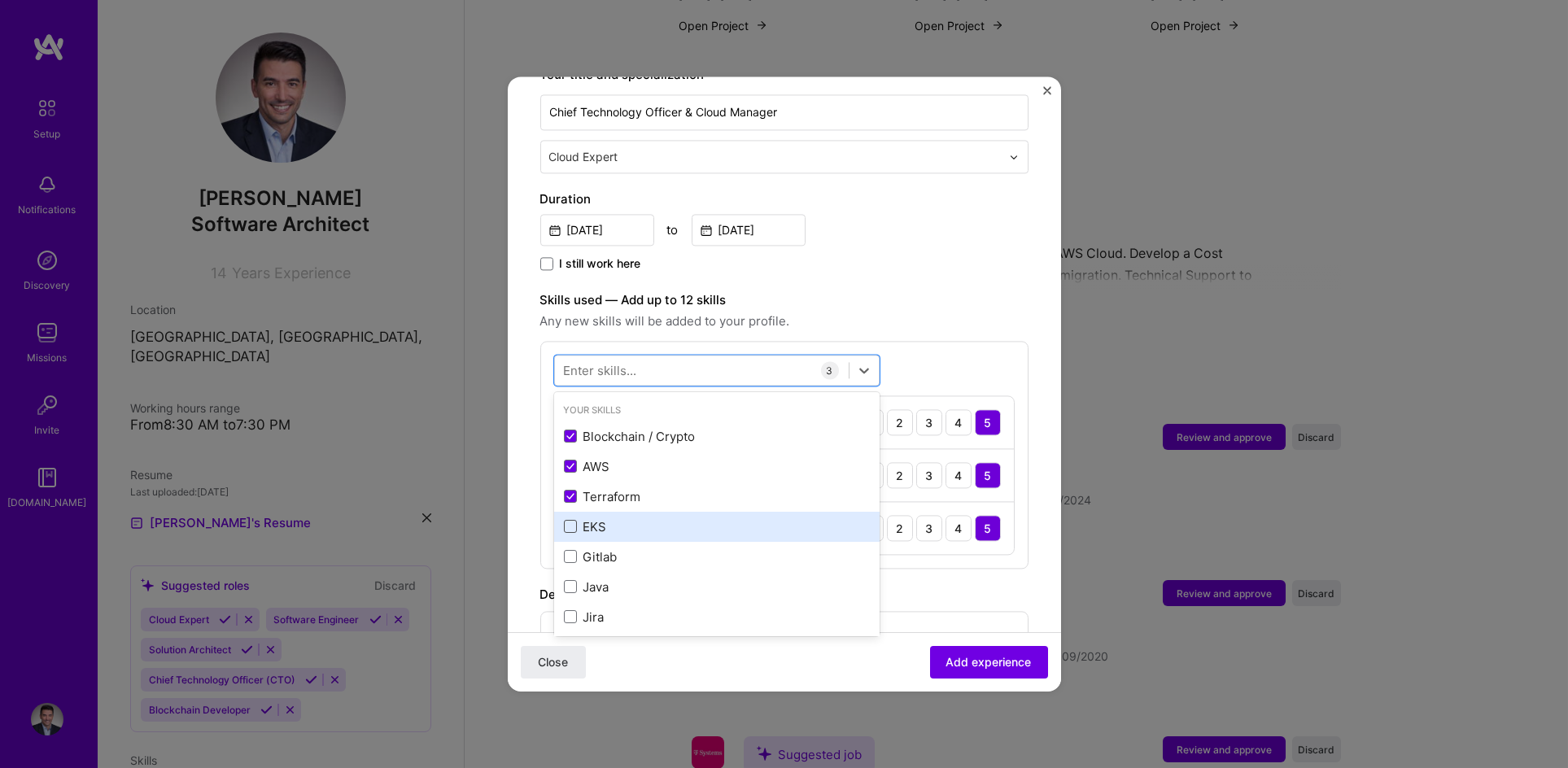
click at [571, 521] on span at bounding box center [570, 527] width 13 height 13
click at [0, 0] on input "checkbox" at bounding box center [0, 0] width 0 height 0
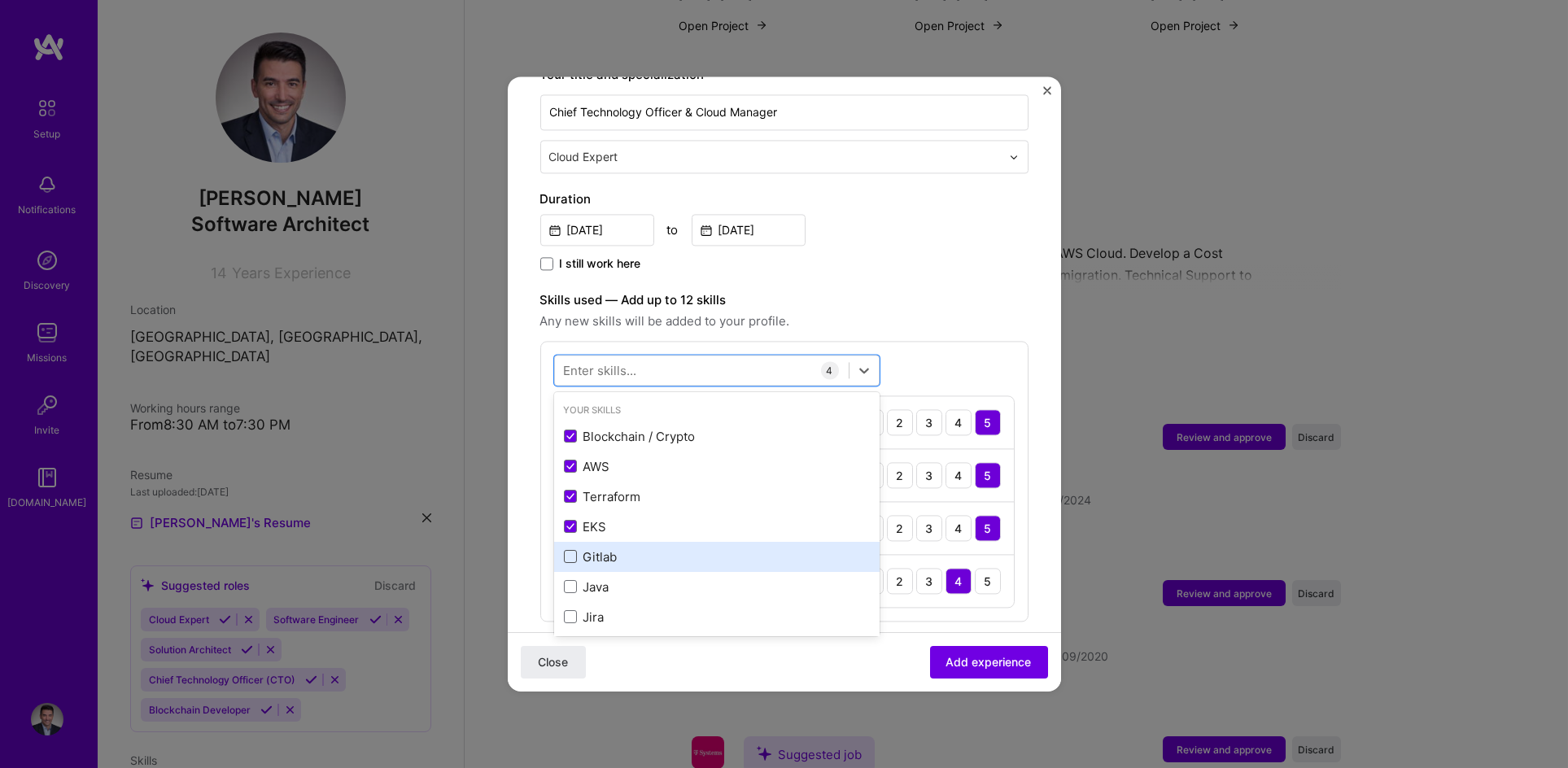
click at [567, 551] on span at bounding box center [570, 557] width 13 height 13
click at [0, 0] on input "checkbox" at bounding box center [0, 0] width 0 height 0
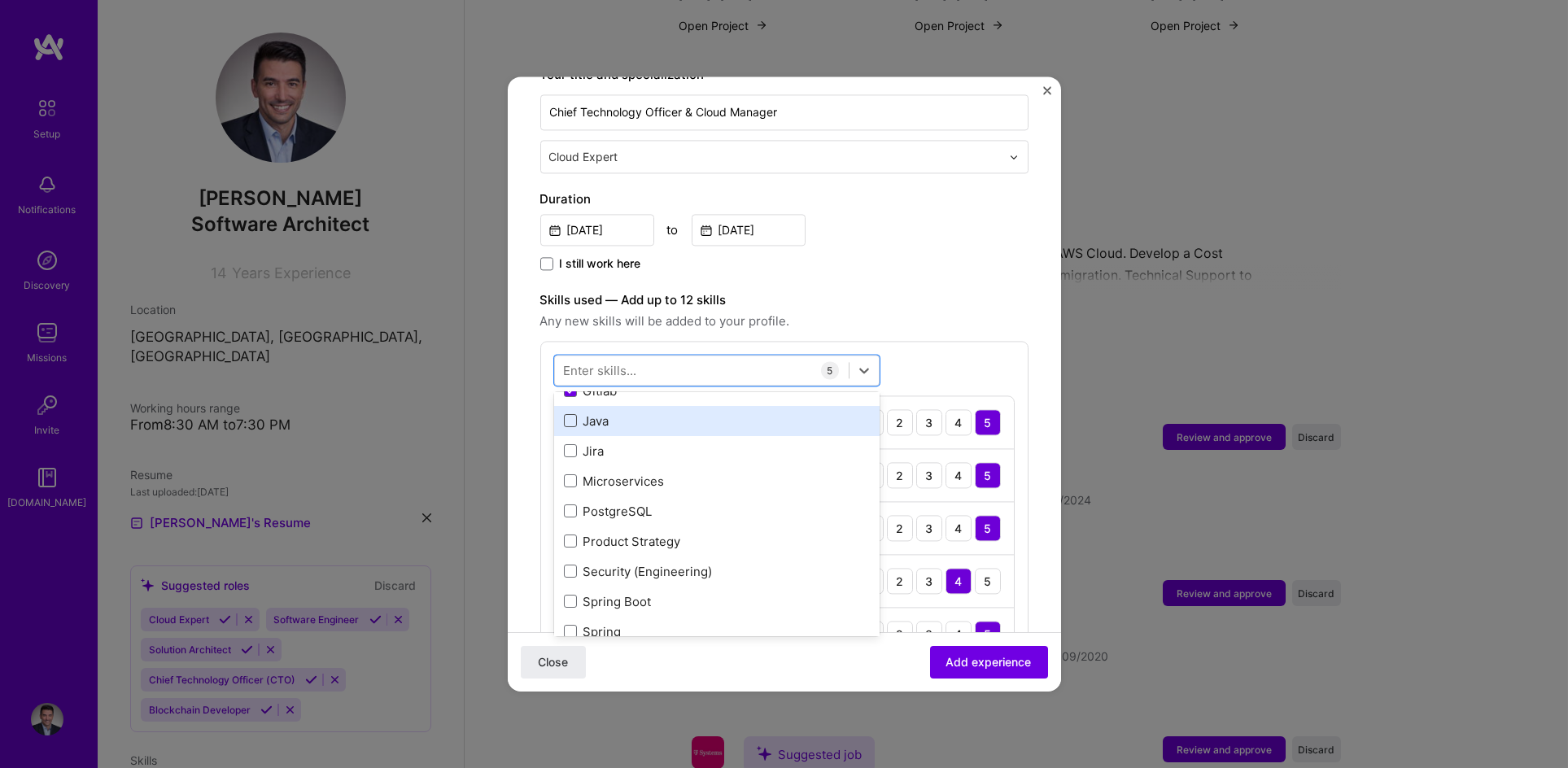
click at [566, 415] on span at bounding box center [570, 421] width 13 height 13
click at [0, 0] on input "checkbox" at bounding box center [0, 0] width 0 height 0
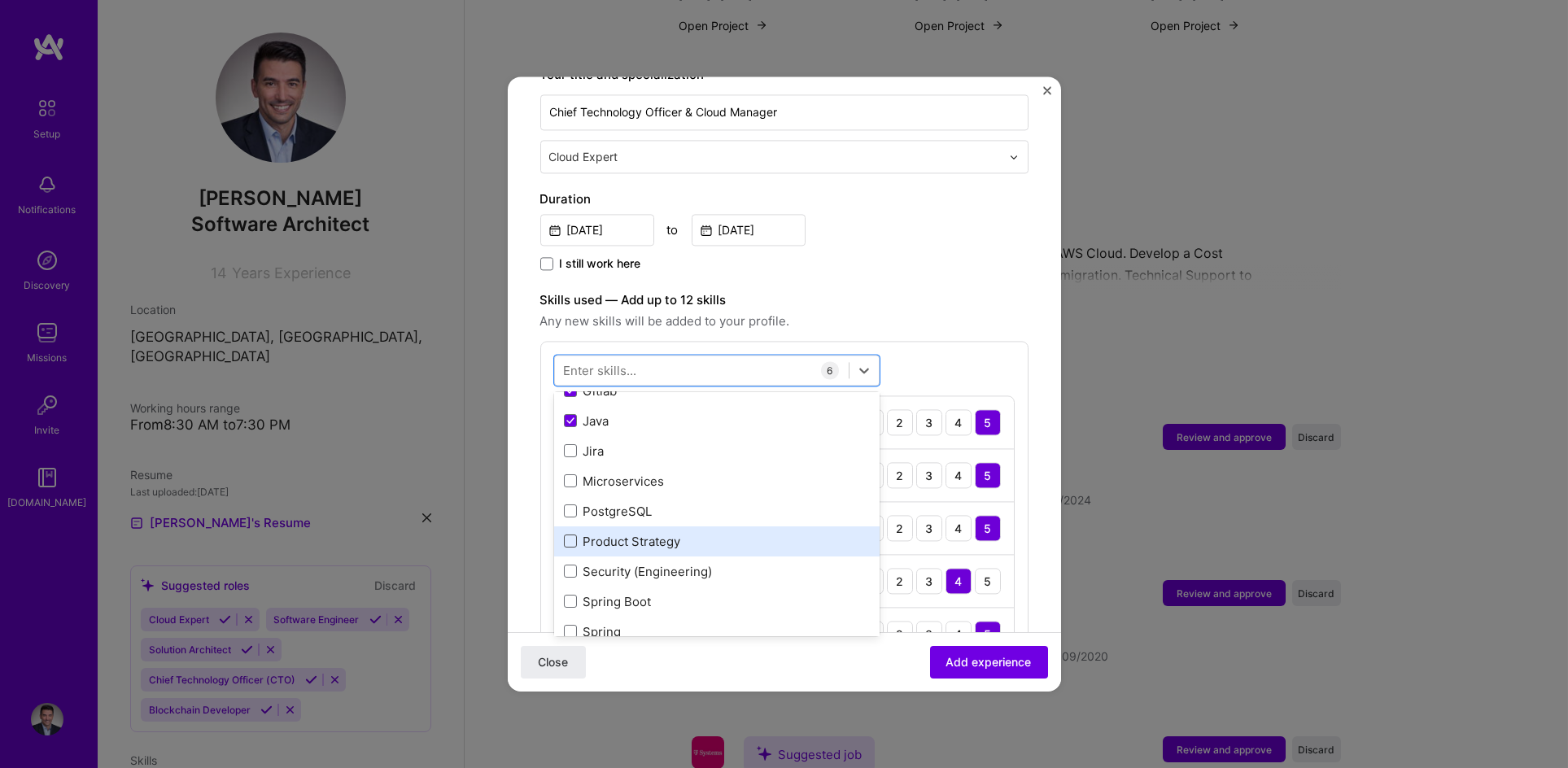
click at [564, 535] on span at bounding box center [570, 541] width 13 height 13
click at [0, 0] on input "checkbox" at bounding box center [0, 0] width 0 height 0
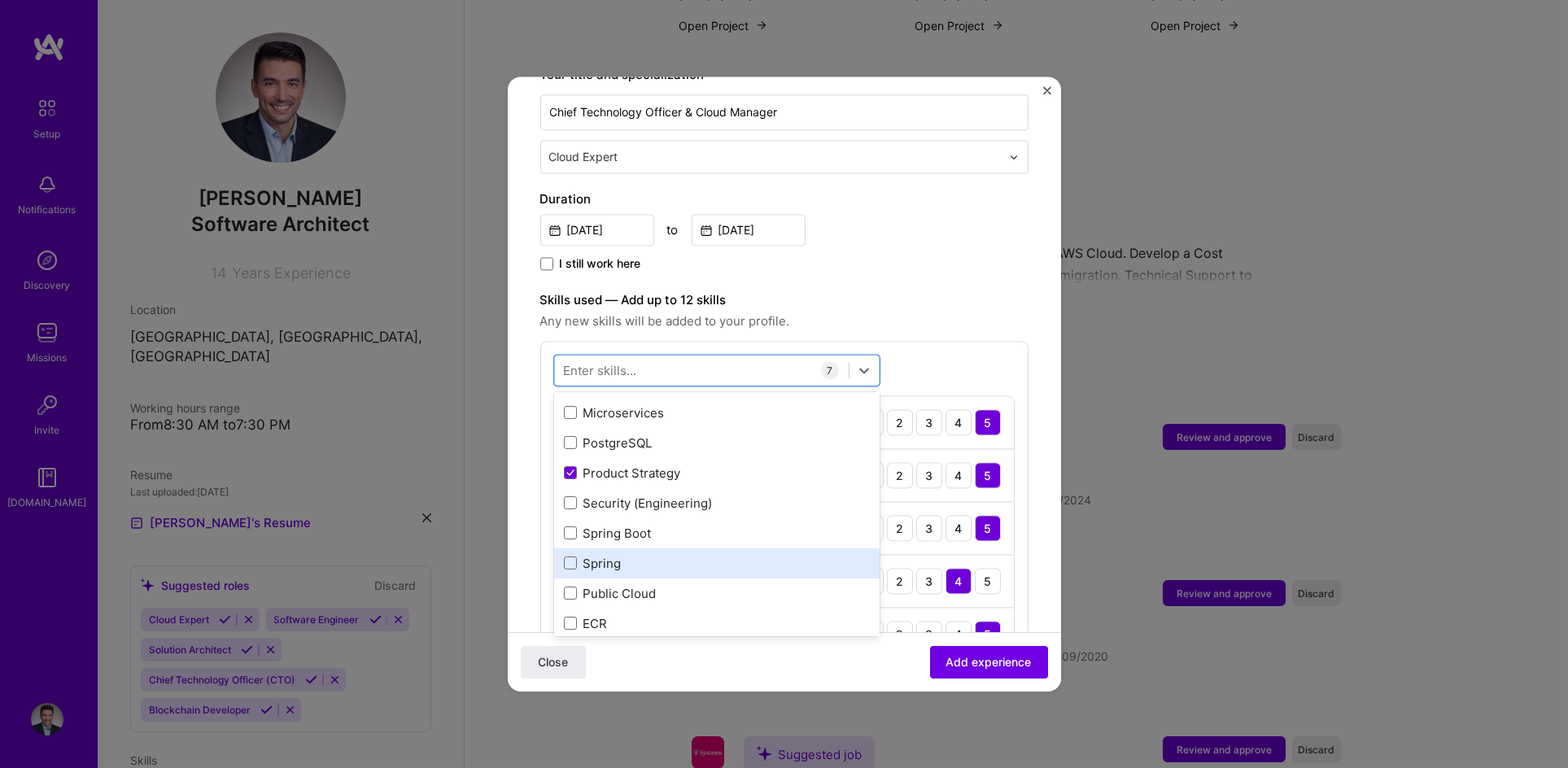
scroll to position [255, 0]
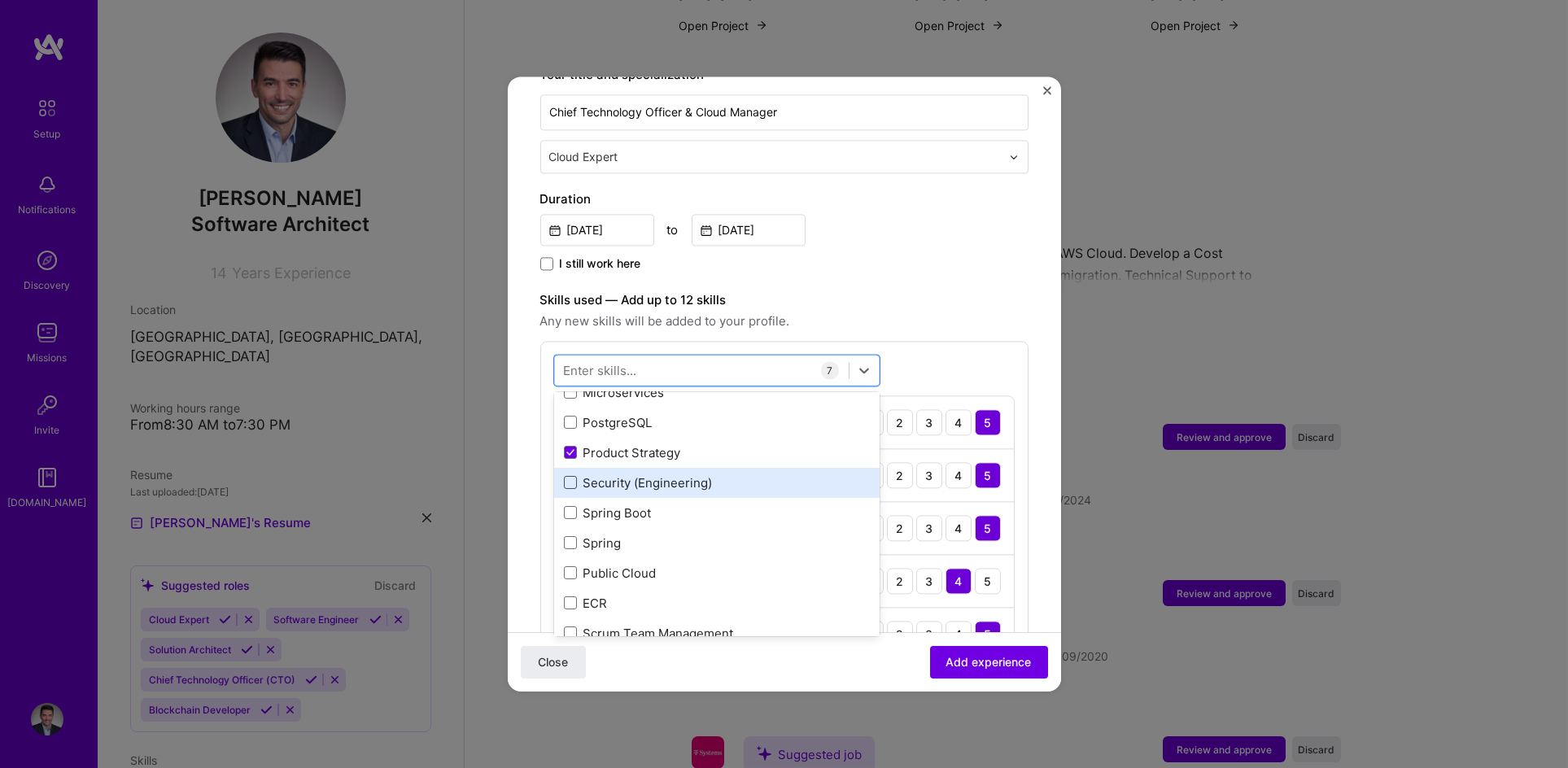
click at [564, 477] on span at bounding box center [570, 483] width 13 height 13
click at [0, 0] on input "checkbox" at bounding box center [0, 0] width 0 height 0
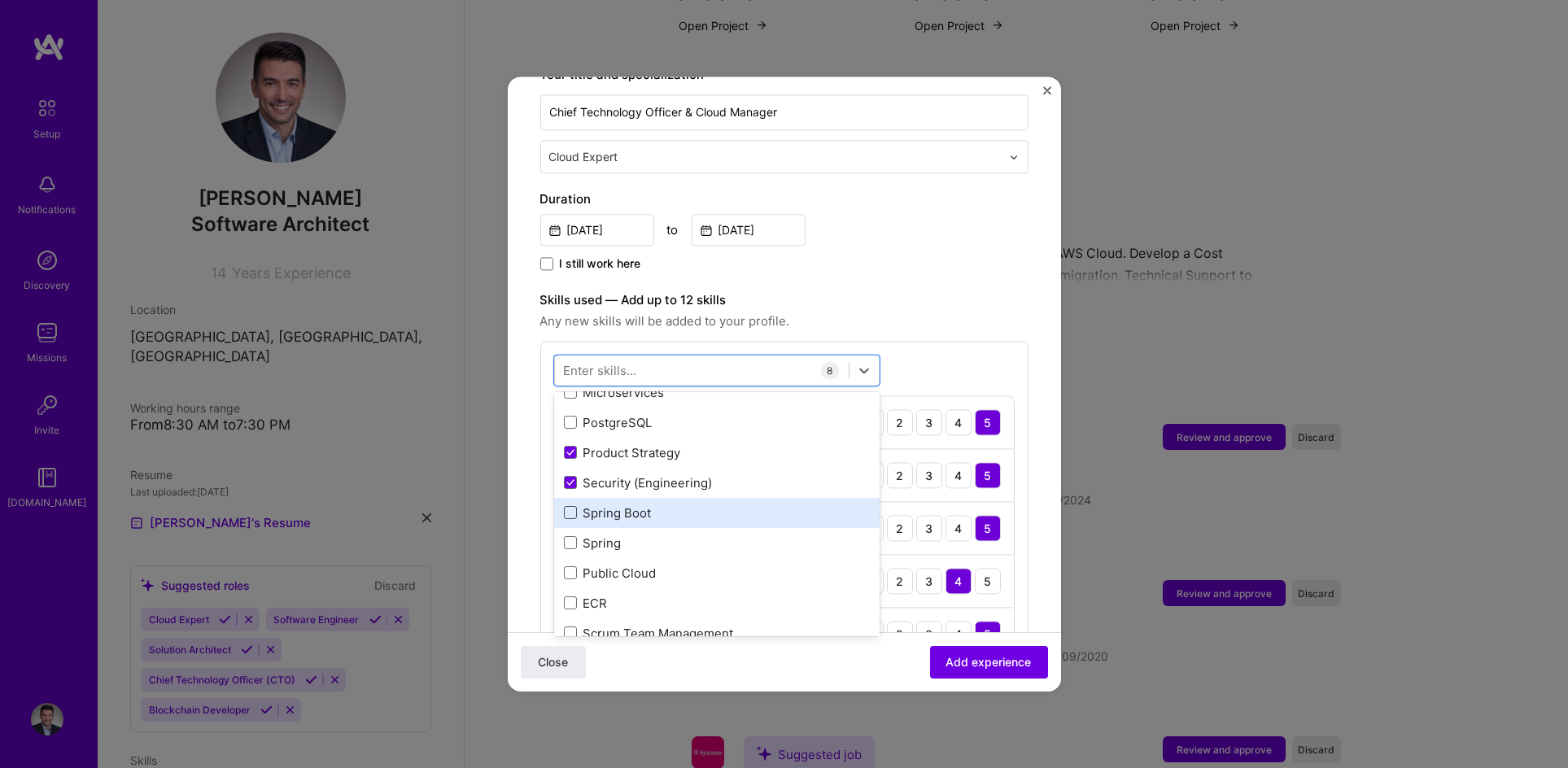
click at [569, 506] on span at bounding box center [570, 512] width 13 height 13
click at [0, 0] on input "checkbox" at bounding box center [0, 0] width 0 height 0
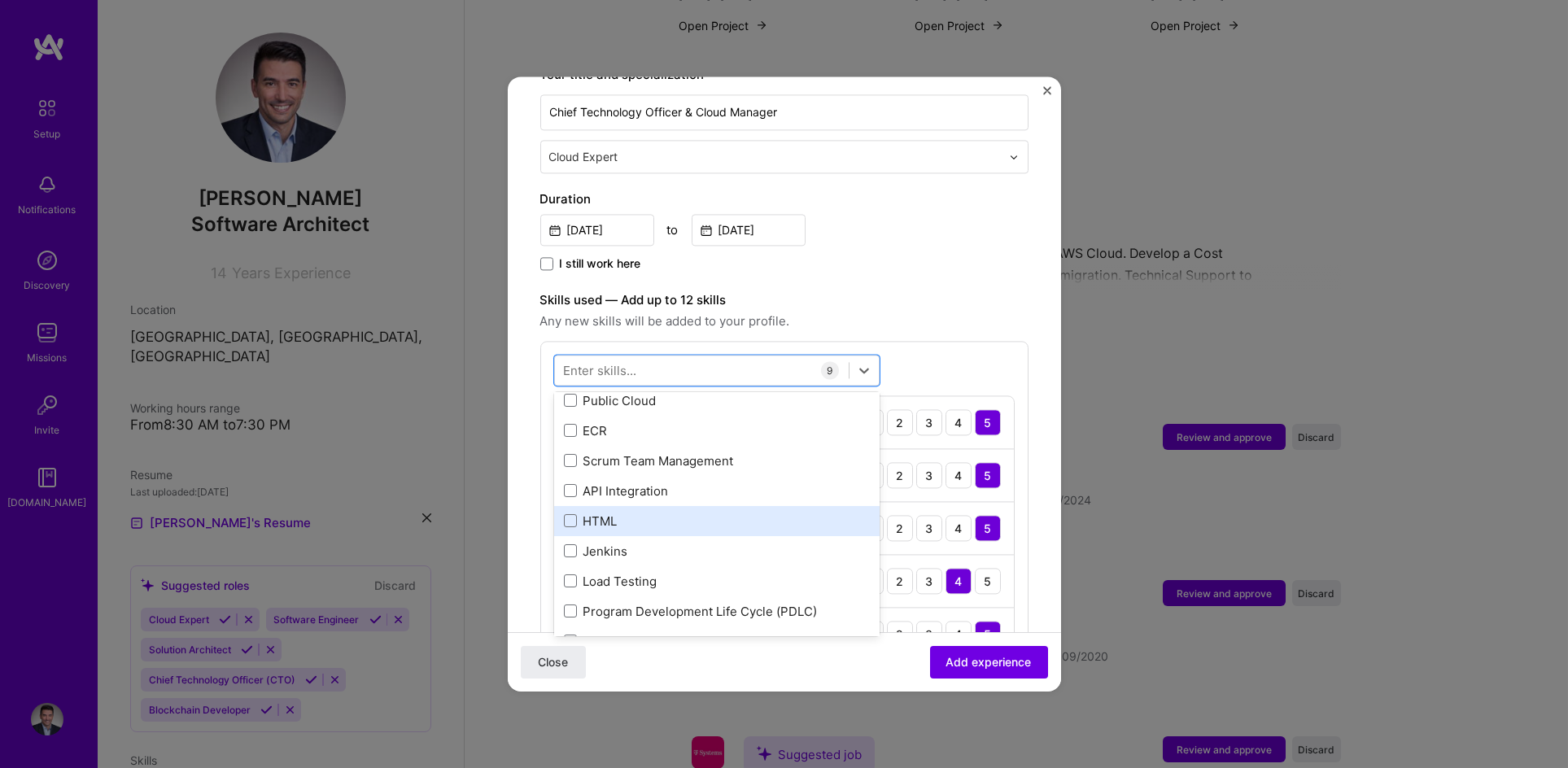
scroll to position [432, 0]
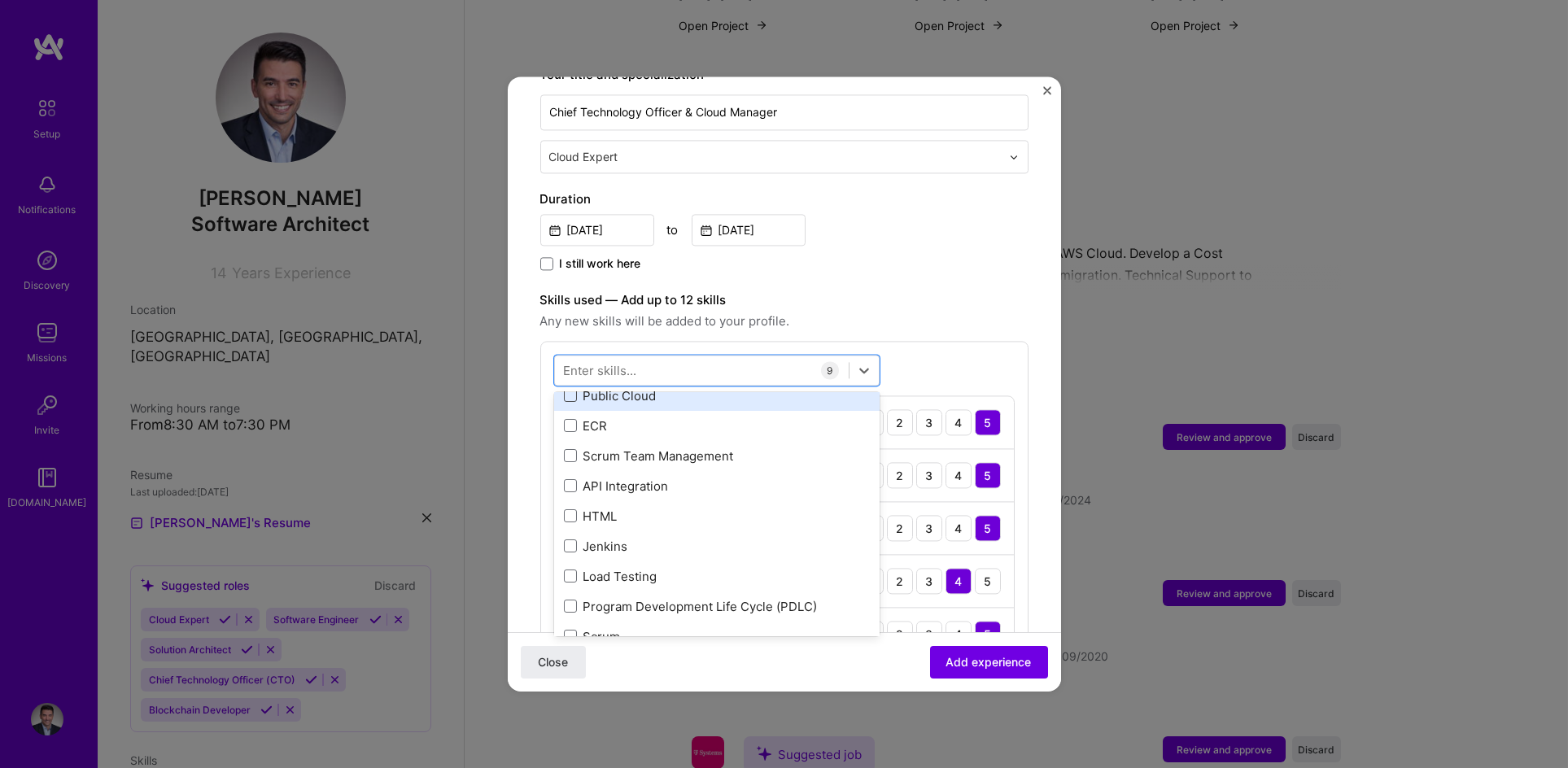
click at [571, 389] on span at bounding box center [570, 395] width 13 height 13
click at [0, 0] on input "checkbox" at bounding box center [0, 0] width 0 height 0
click at [972, 659] on span "Add experience" at bounding box center [990, 661] width 86 height 16
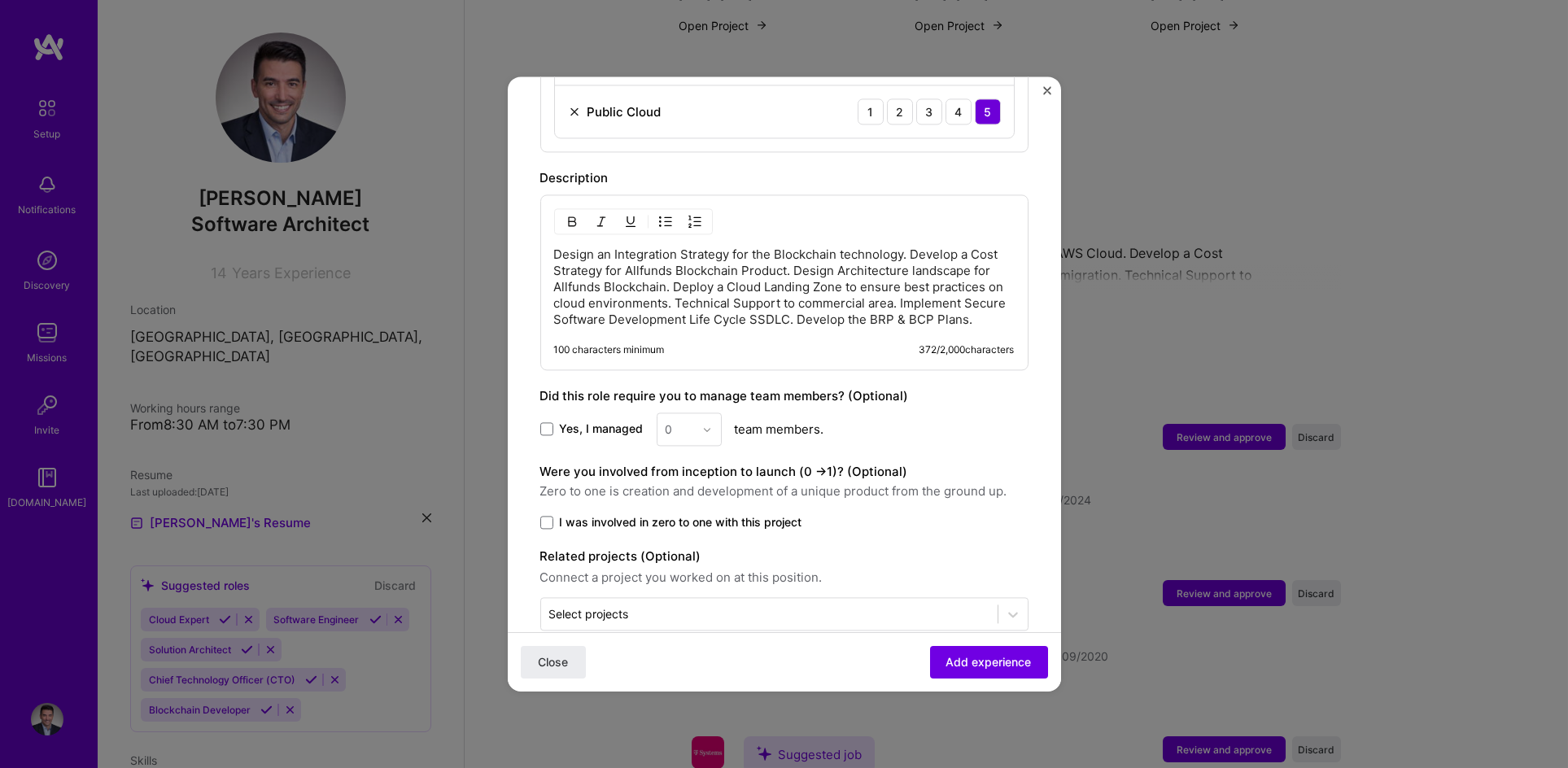
scroll to position [1205, 0]
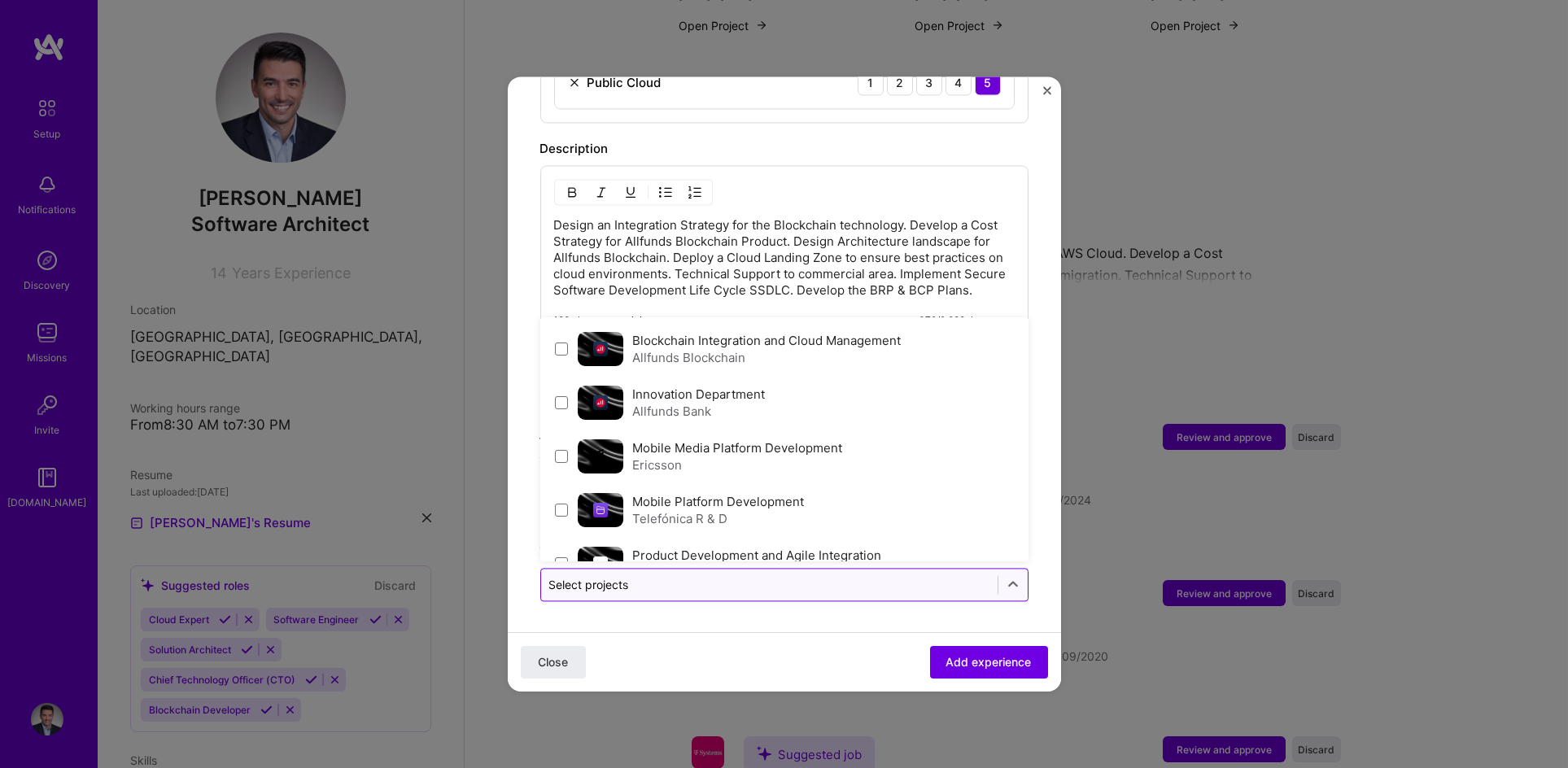
click at [827, 589] on input "text" at bounding box center [769, 585] width 440 height 17
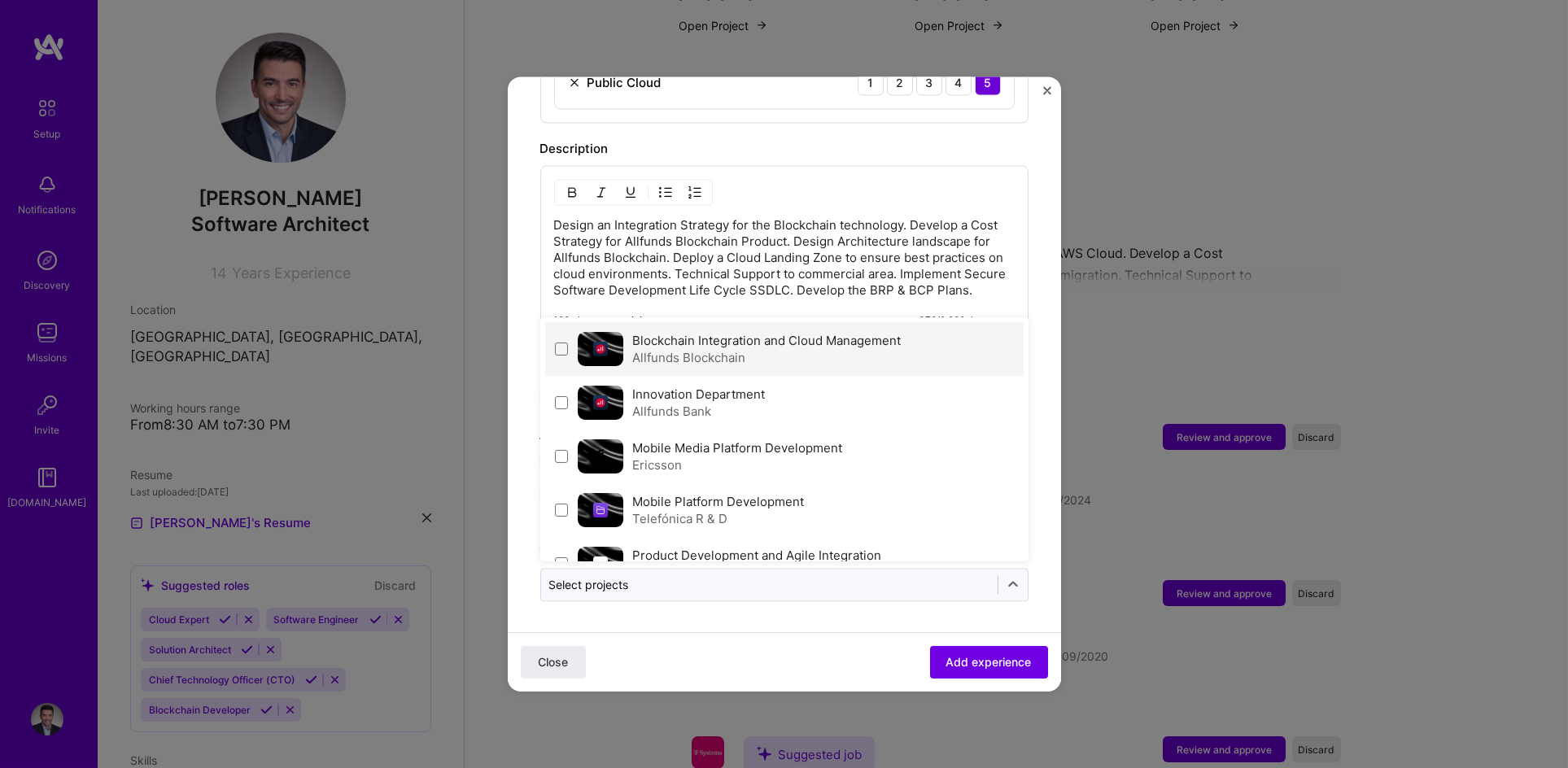
click at [718, 349] on div "Allfunds Blockchain" at bounding box center [767, 358] width 268 height 17
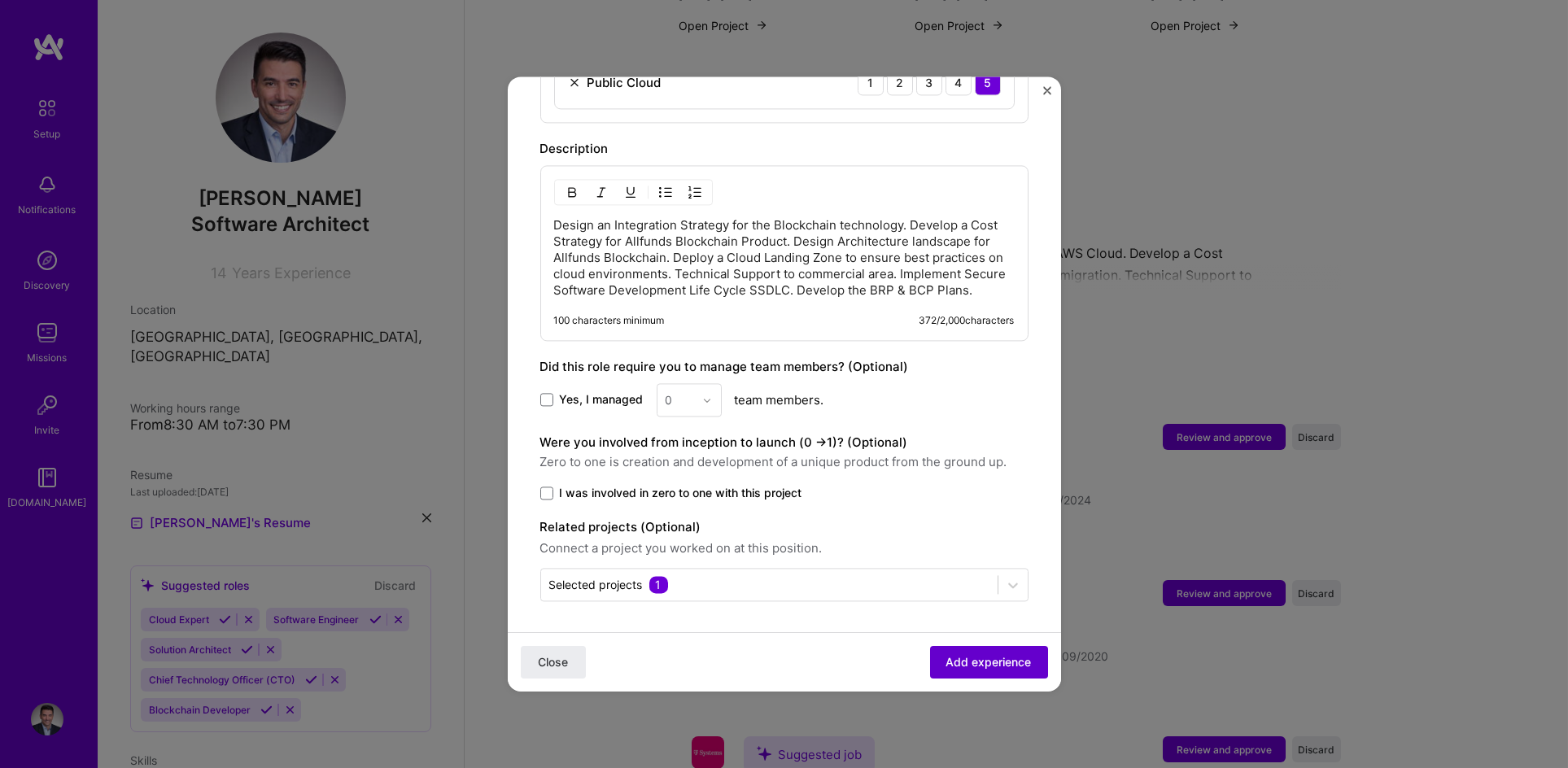
click at [983, 666] on span "Add experience" at bounding box center [990, 661] width 86 height 16
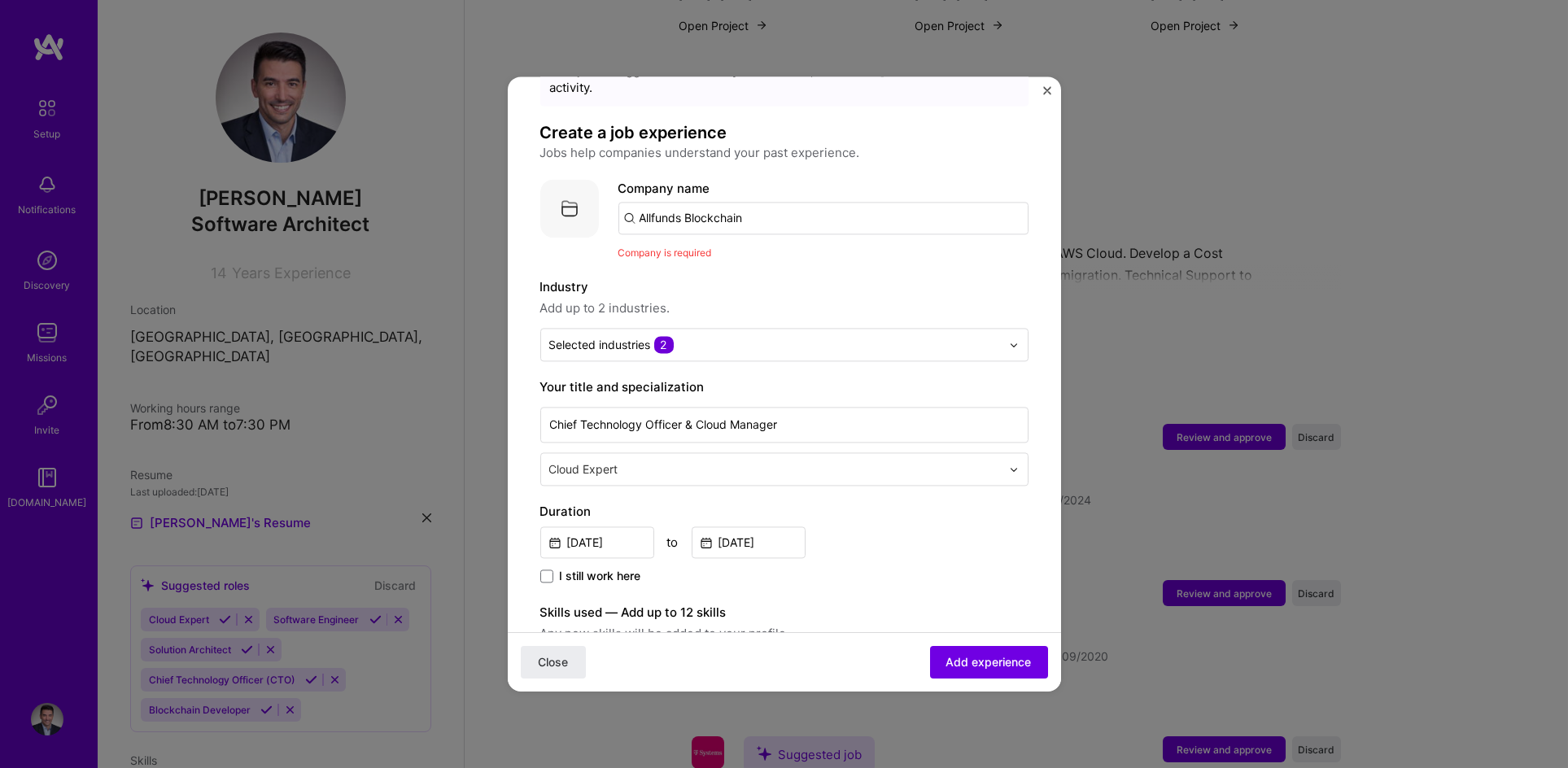
scroll to position [0, 0]
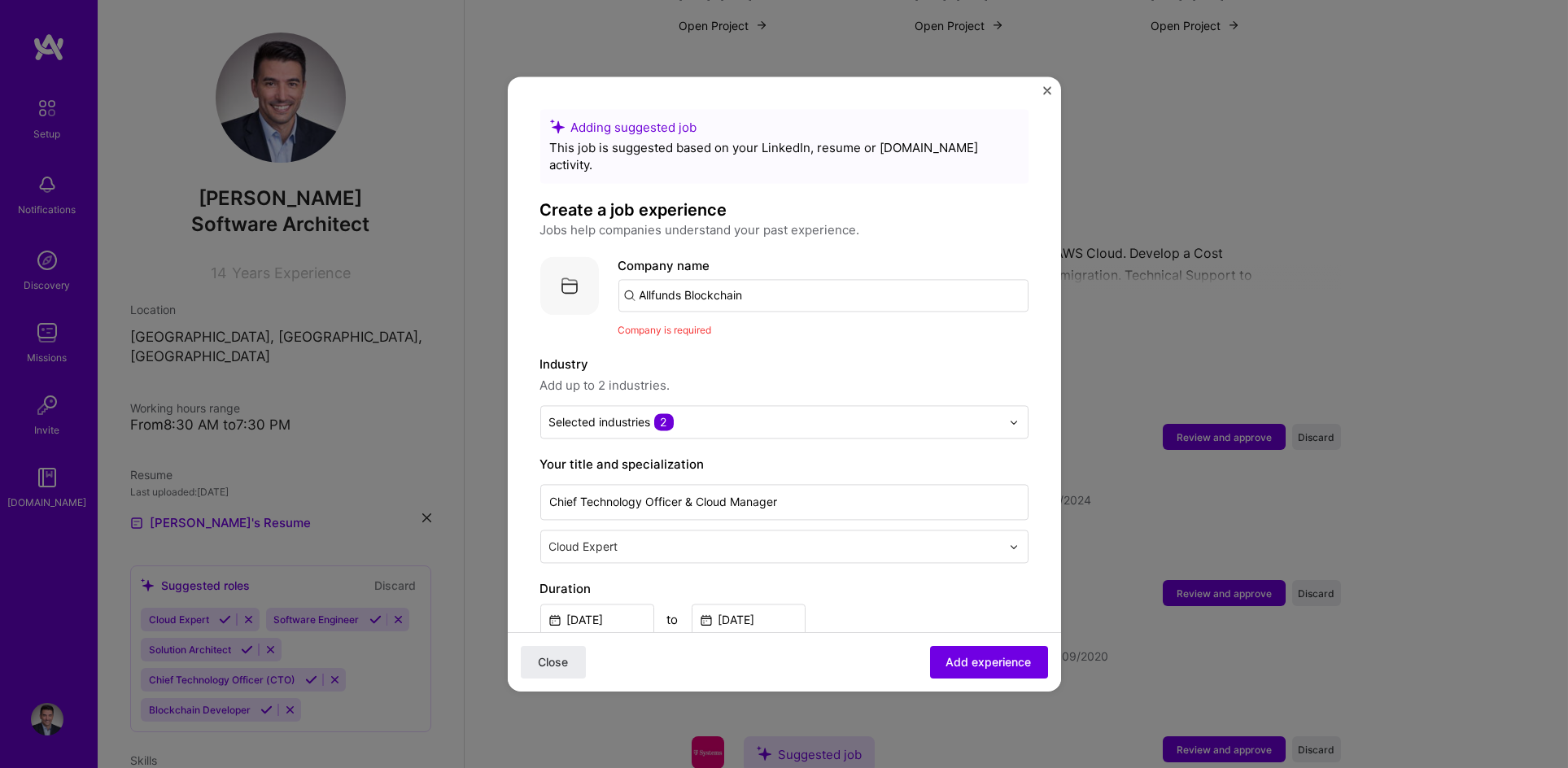
drag, startPoint x: 799, startPoint y: 273, endPoint x: 491, endPoint y: 266, distance: 308.1
click at [491, 266] on div "Adding suggested job This job is suggested based on your LinkedIn, resume or [D…" at bounding box center [784, 384] width 1568 height 768
click at [700, 281] on input "text" at bounding box center [823, 295] width 410 height 33
click at [672, 285] on input "text" at bounding box center [823, 295] width 410 height 33
paste input "Allfunds Blockchain"
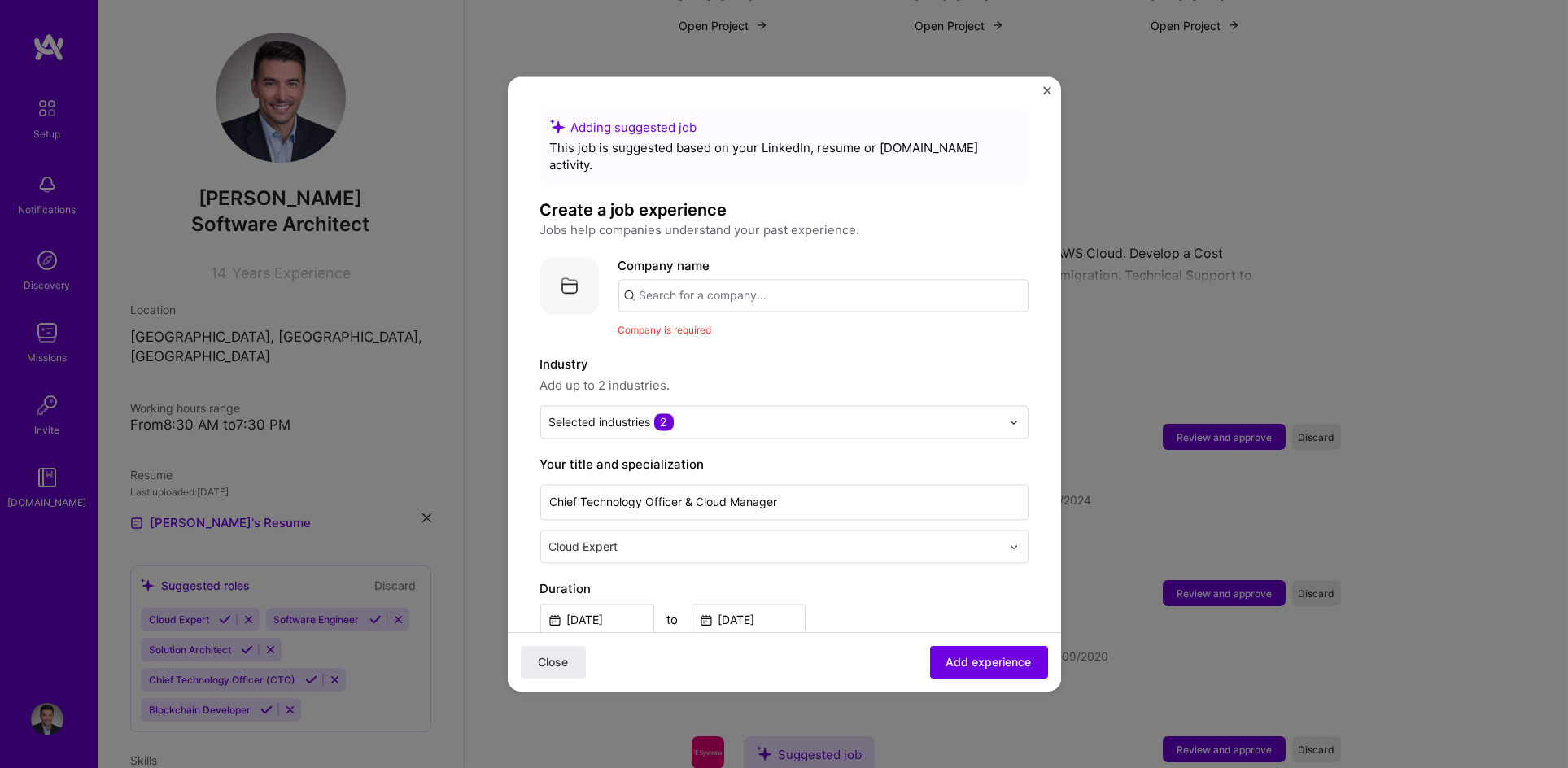
type input "Allfunds Blockchain"
click at [726, 326] on div "Allfunds Blockchain" at bounding box center [774, 341] width 130 height 29
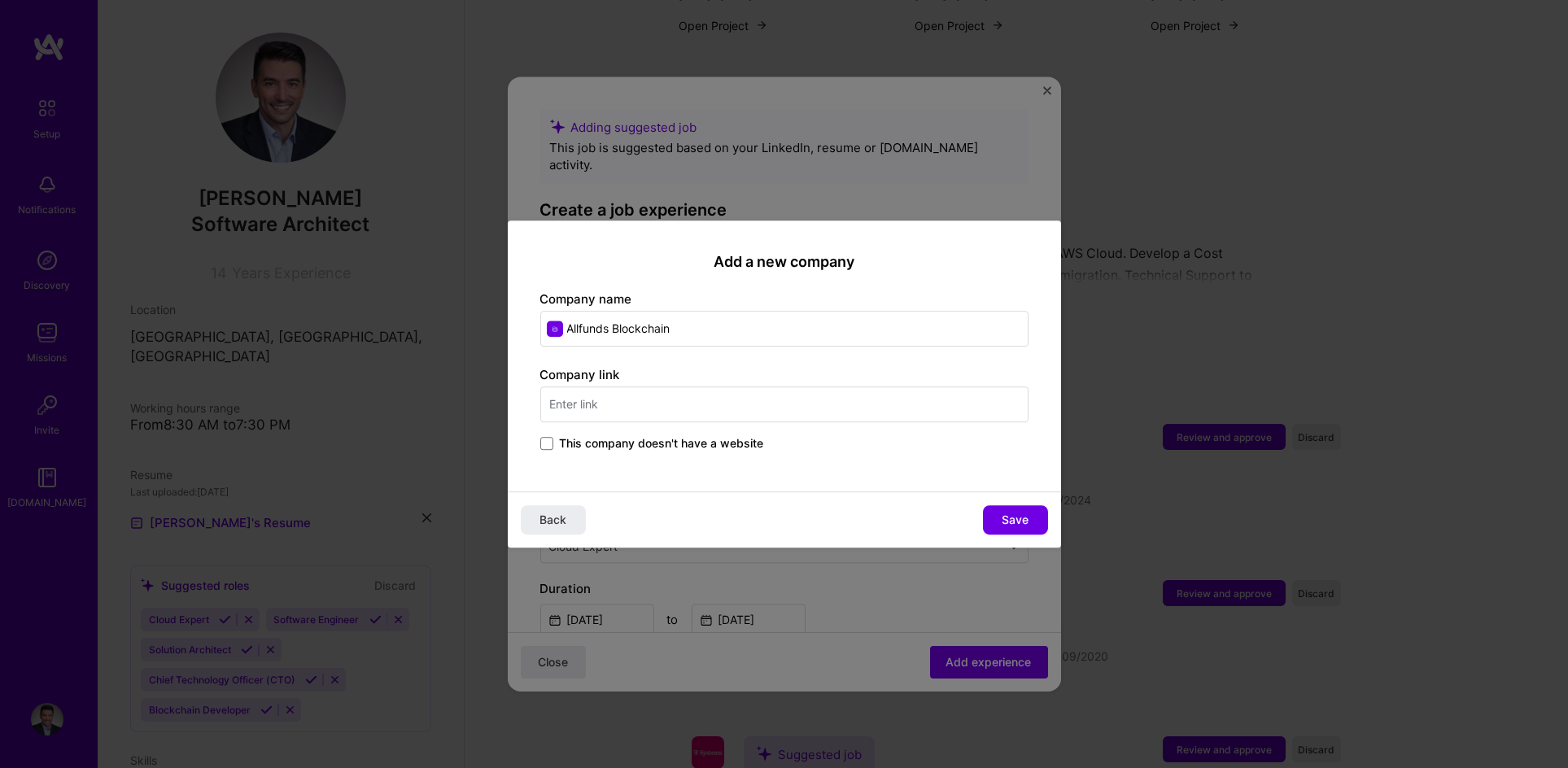
click at [668, 403] on input "text" at bounding box center [784, 404] width 488 height 36
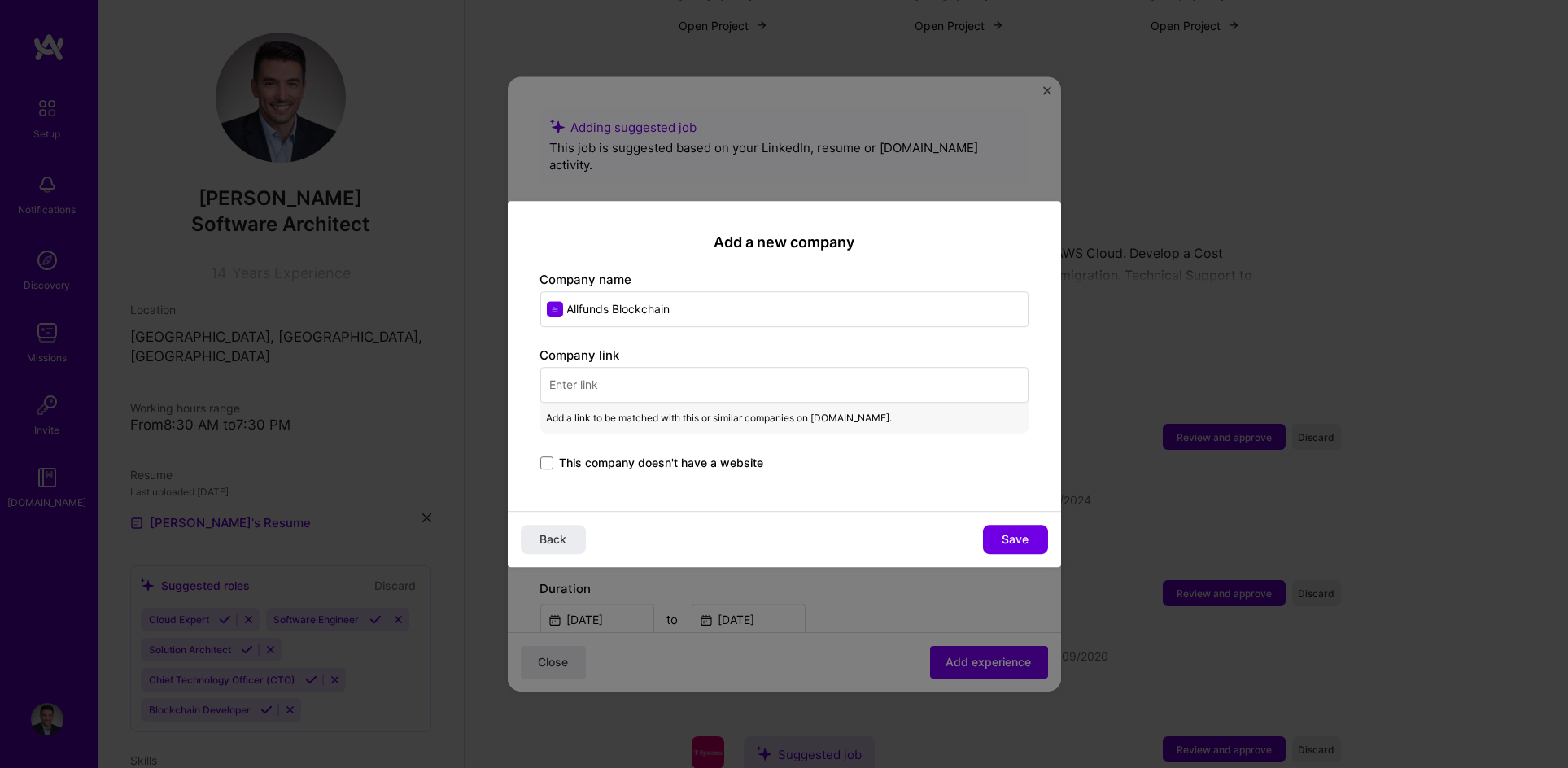
paste input "[URL][DOMAIN_NAME]"
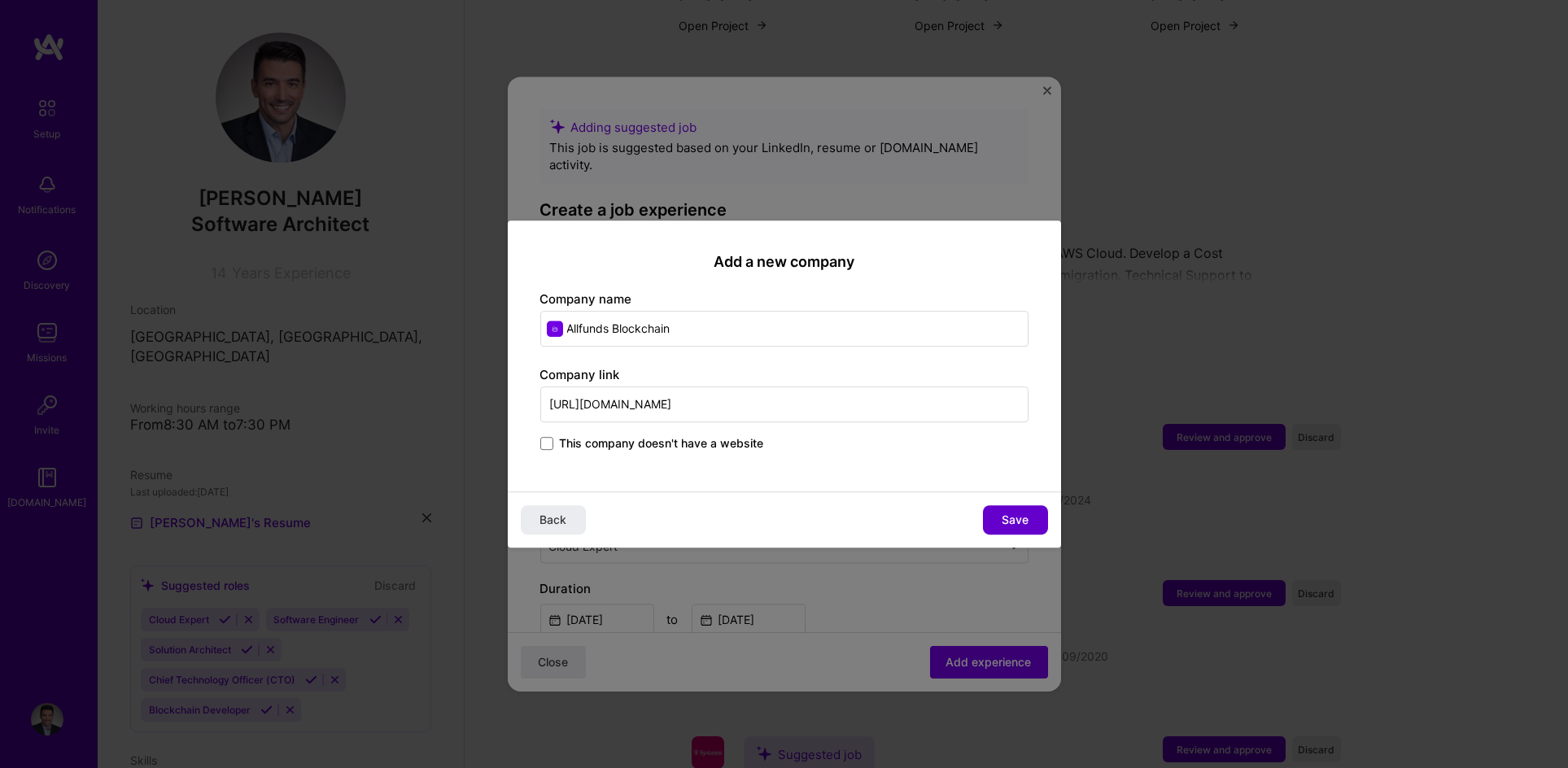
type input "[URL][DOMAIN_NAME]"
click at [1008, 519] on span "Save" at bounding box center [1015, 519] width 27 height 16
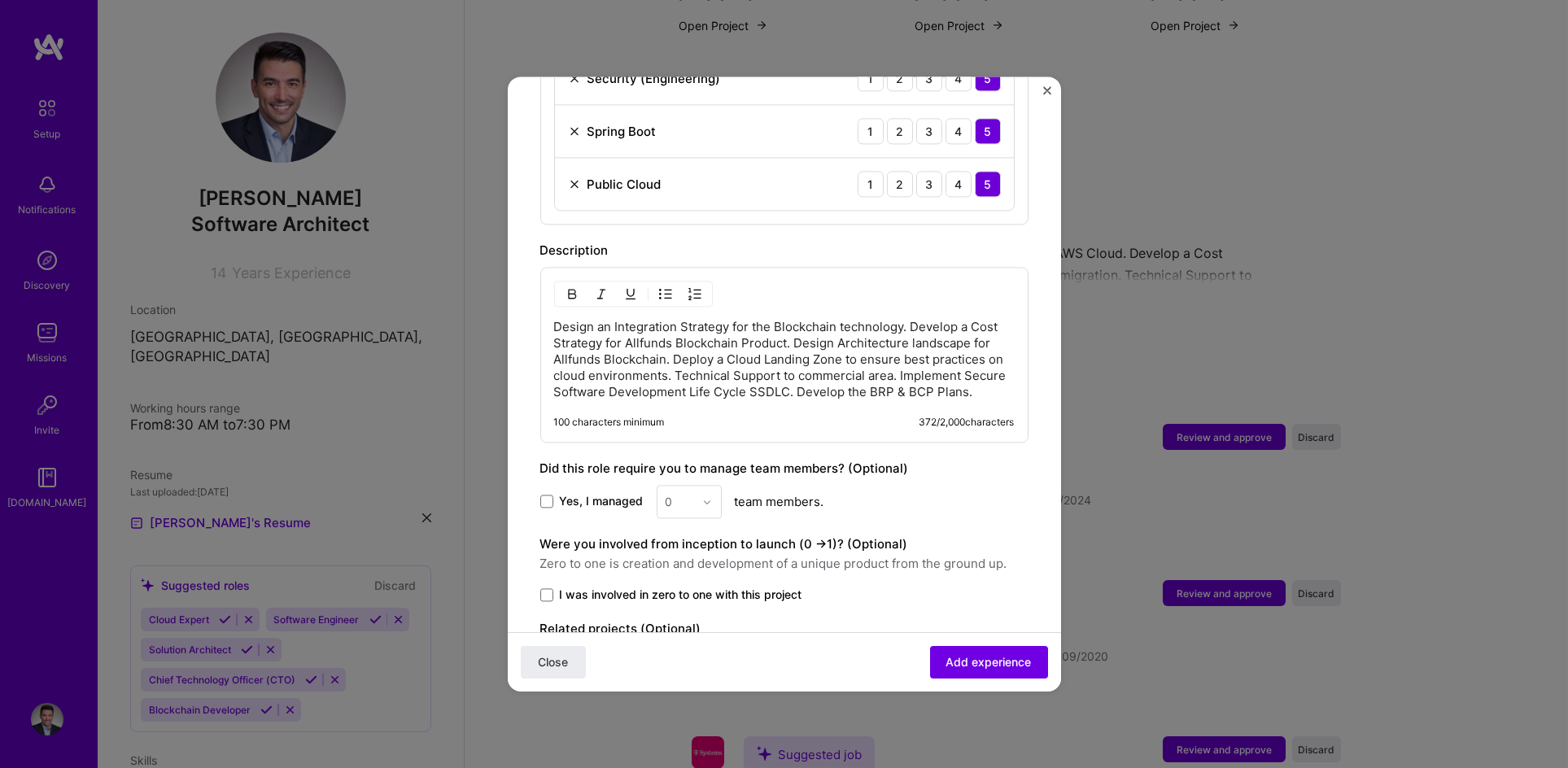
scroll to position [1205, 0]
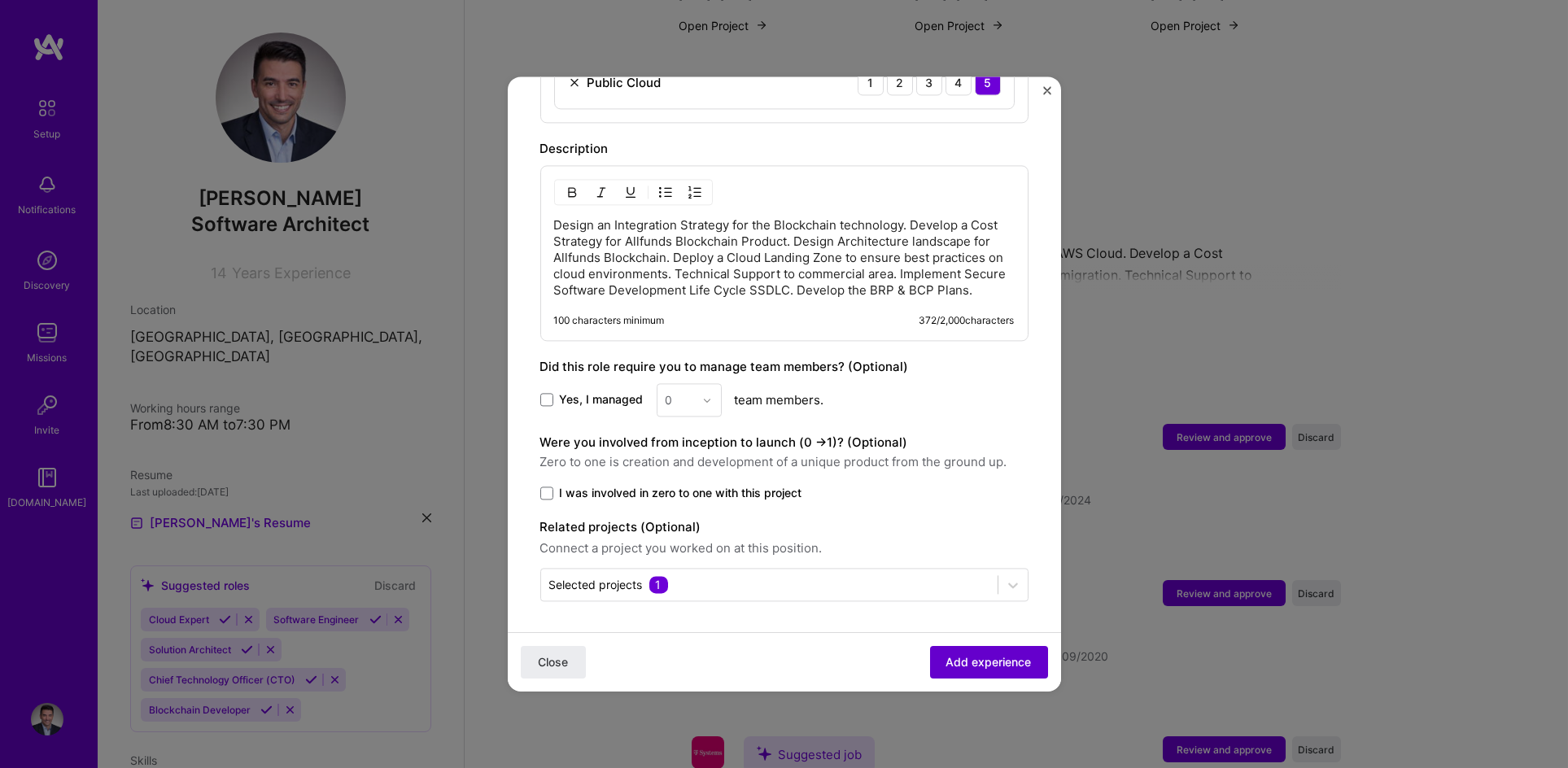
click at [972, 660] on span "Add experience" at bounding box center [990, 661] width 86 height 16
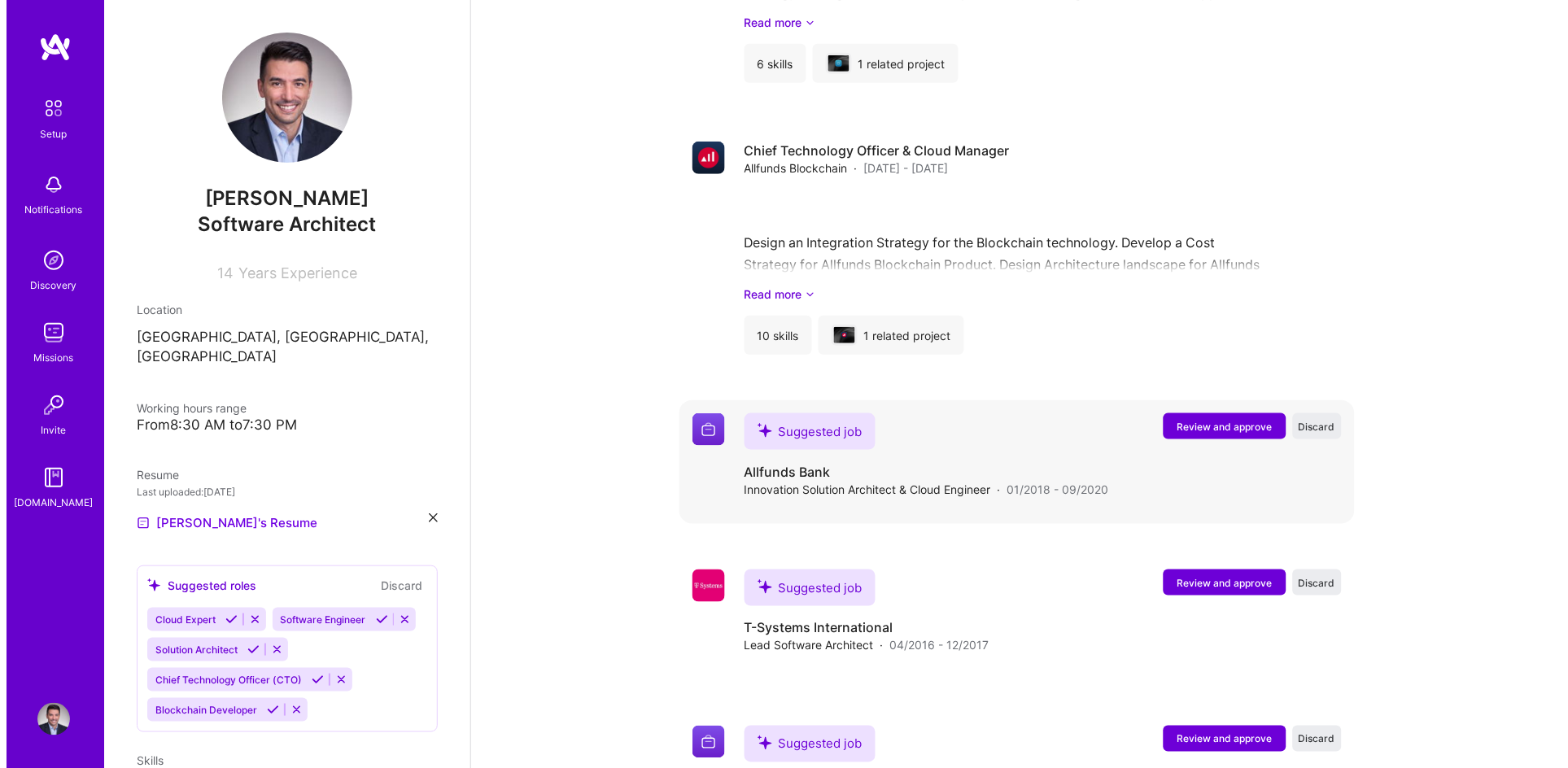
scroll to position [1791, 0]
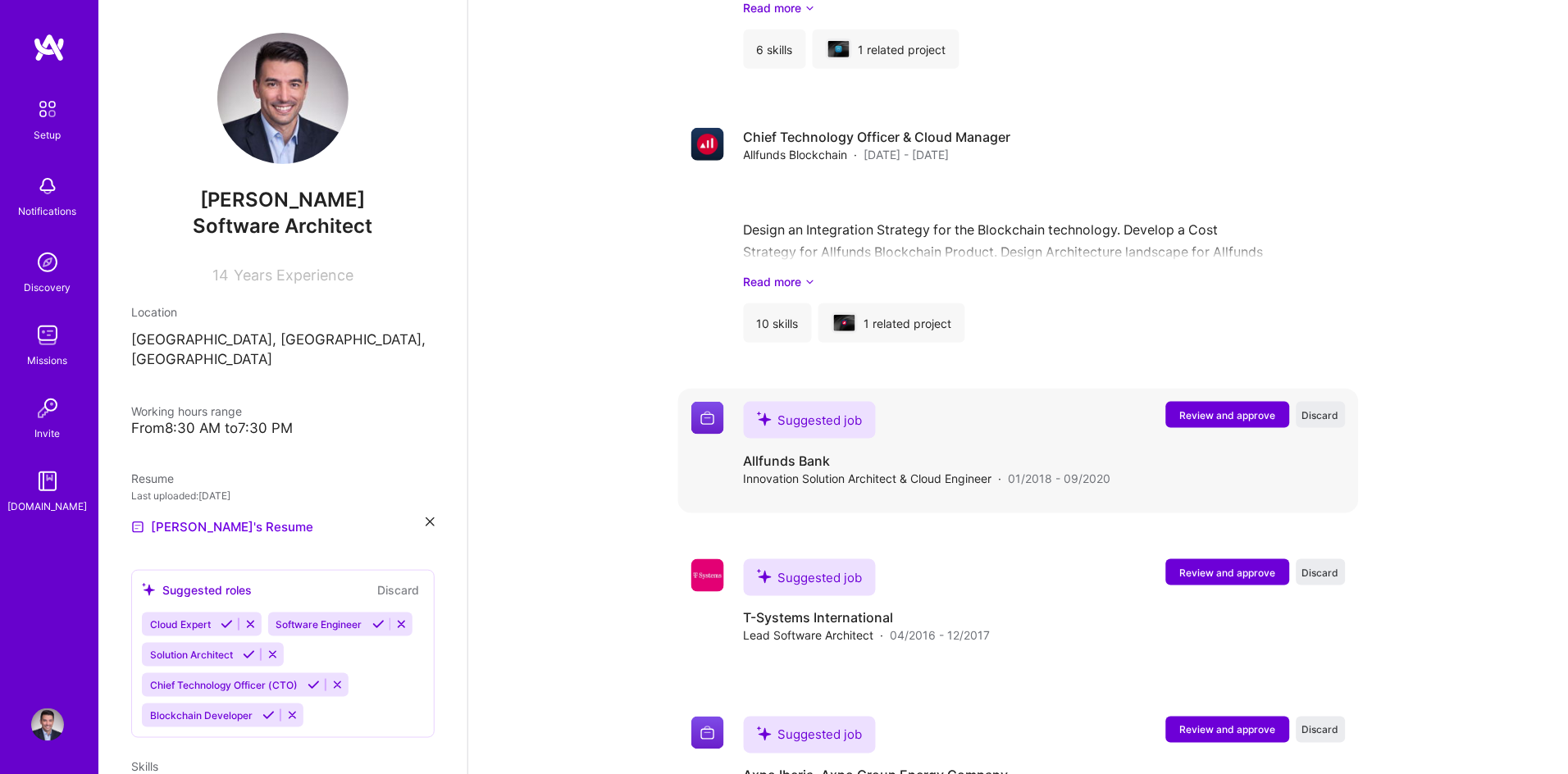
click at [1210, 409] on span "Review and approve" at bounding box center [1227, 415] width 96 height 14
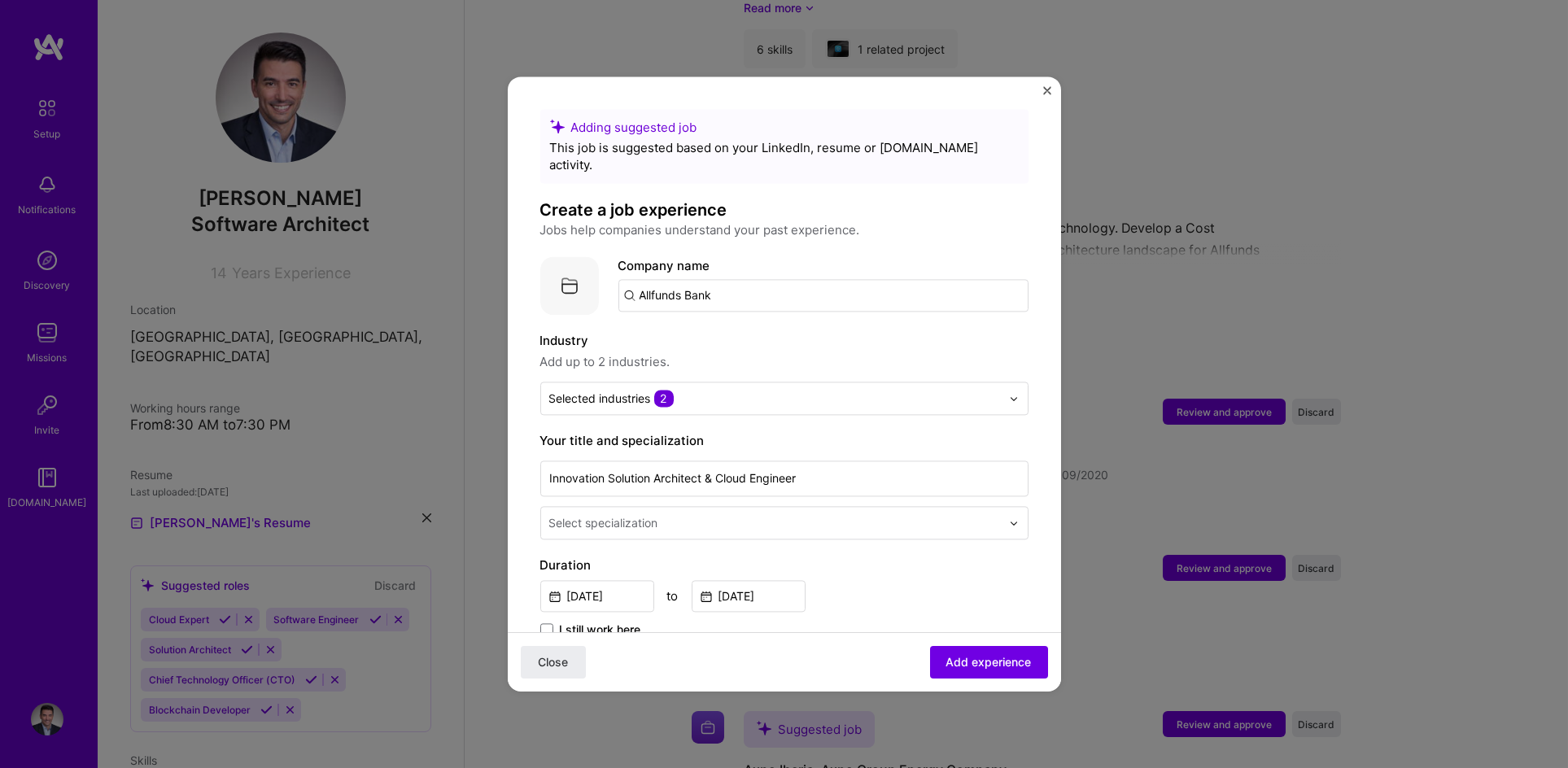
click at [756, 279] on input "Allfunds Bank" at bounding box center [823, 295] width 410 height 33
drag, startPoint x: 768, startPoint y: 276, endPoint x: 492, endPoint y: 272, distance: 276.0
click at [492, 272] on div "Adding suggested job This job is suggested based on your LinkedIn, resume or [D…" at bounding box center [784, 384] width 1568 height 768
click at [771, 282] on input "text" at bounding box center [823, 295] width 410 height 33
click at [630, 279] on input "text" at bounding box center [823, 295] width 410 height 33
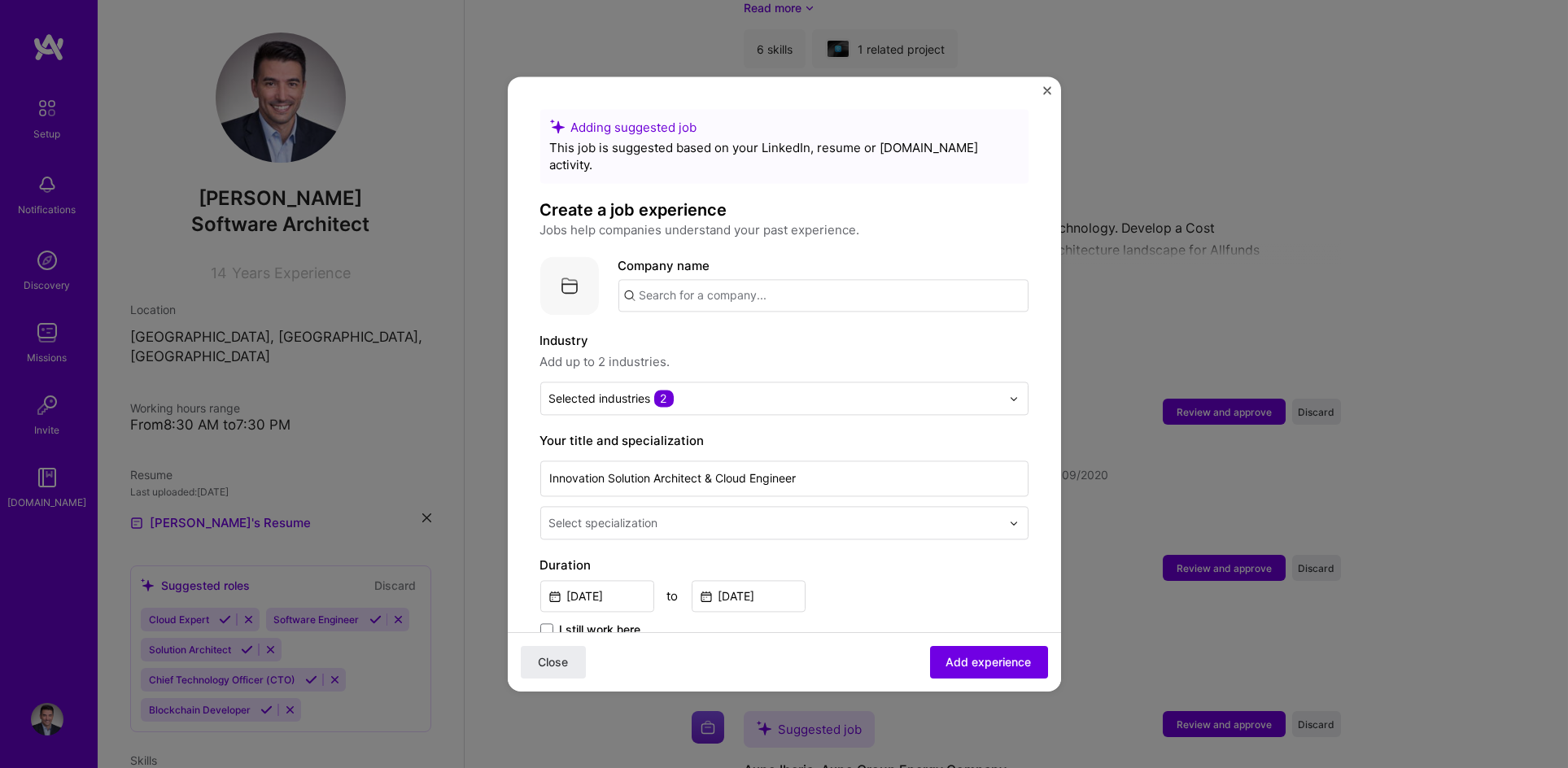
click at [684, 283] on input "text" at bounding box center [823, 295] width 410 height 33
paste input "Allfunds Bank"
type input "Allfunds Bank"
click at [693, 331] on span "Add company" at bounding box center [664, 340] width 78 height 17
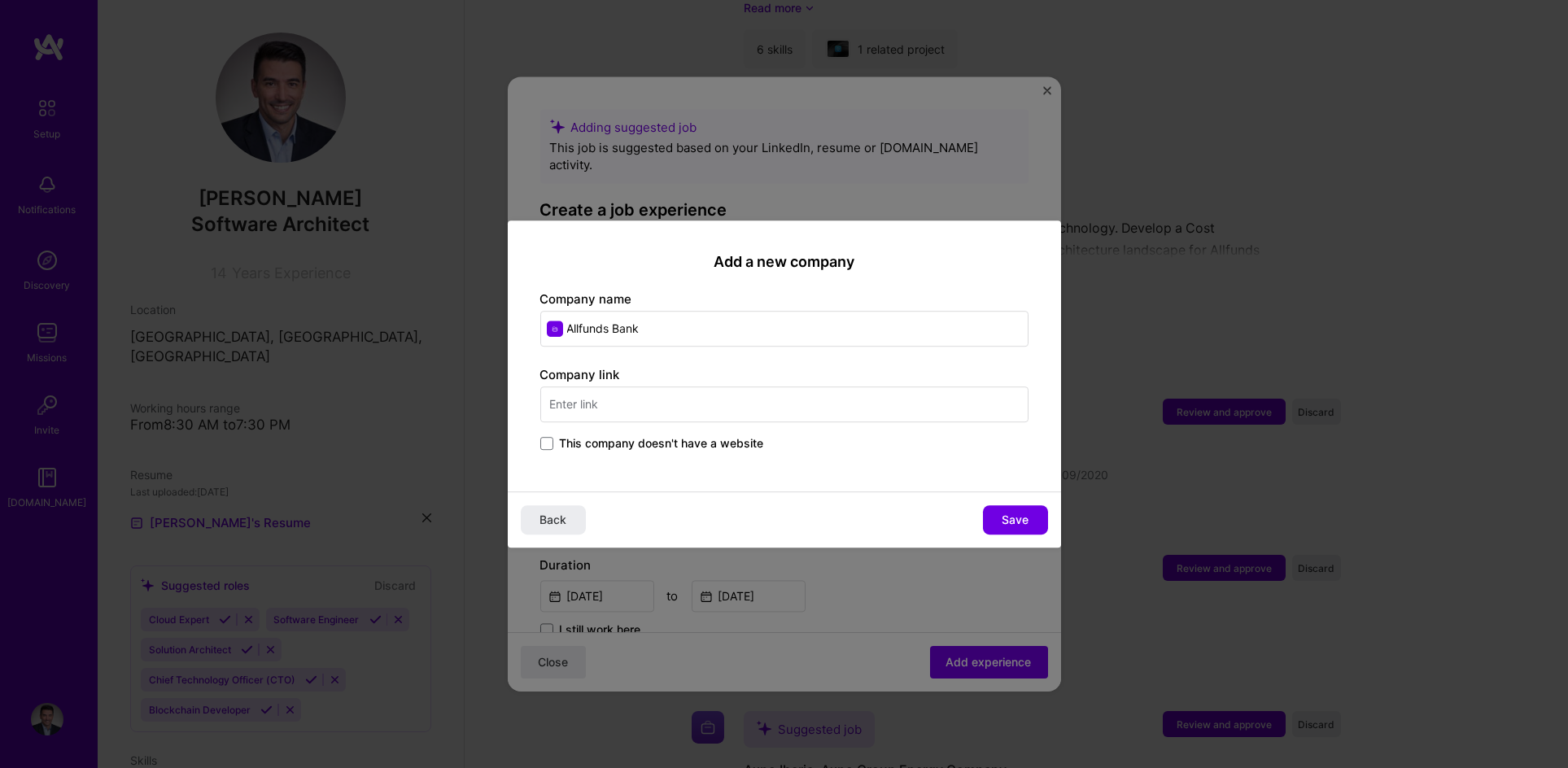
click at [642, 402] on input "text" at bounding box center [784, 404] width 488 height 36
type input "www.allfunds."
click at [690, 460] on div "Allfunds [DOMAIN_NAME]" at bounding box center [662, 453] width 244 height 45
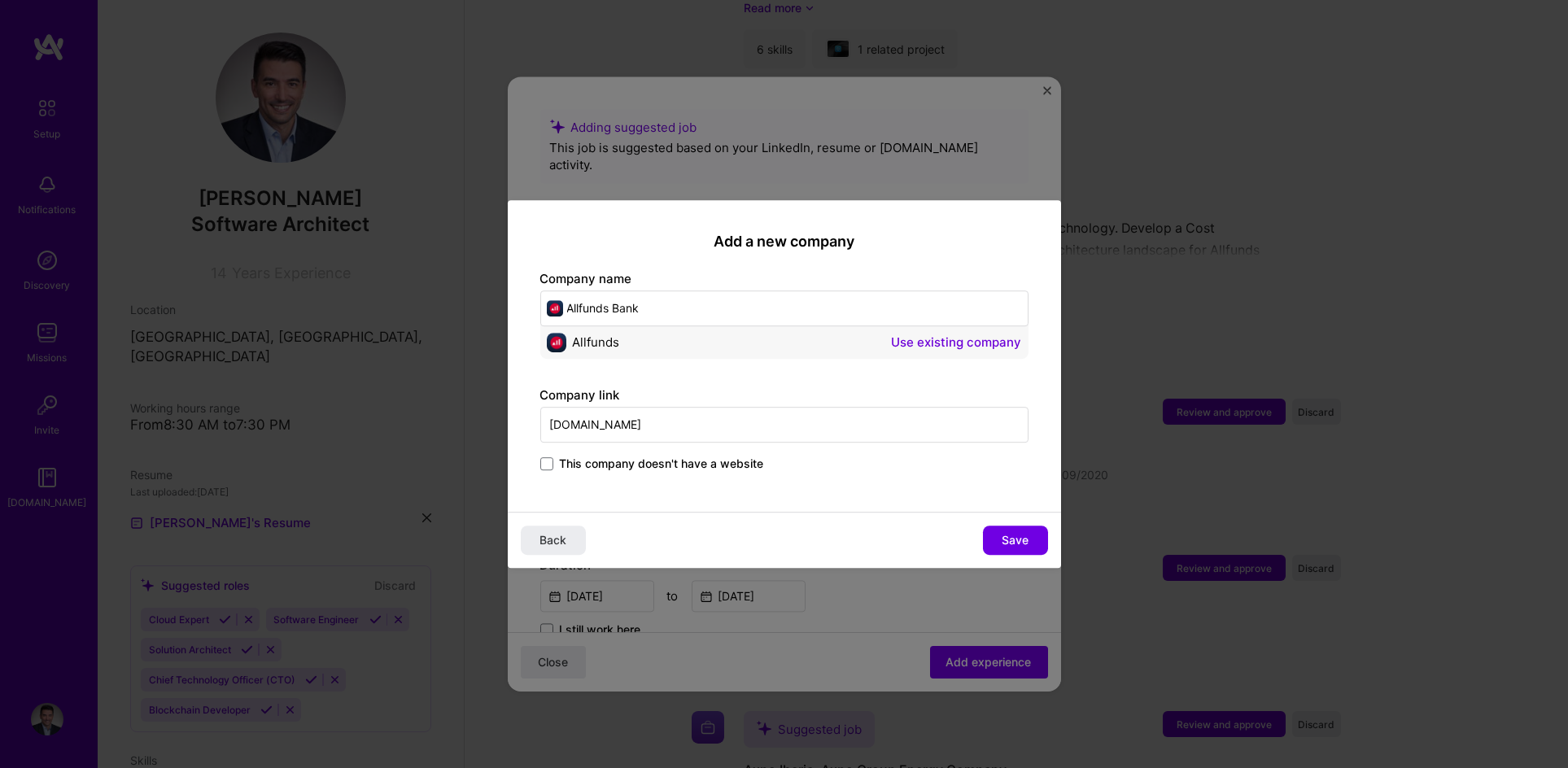
click at [948, 342] on button "Use existing company" at bounding box center [957, 342] width 130 height 19
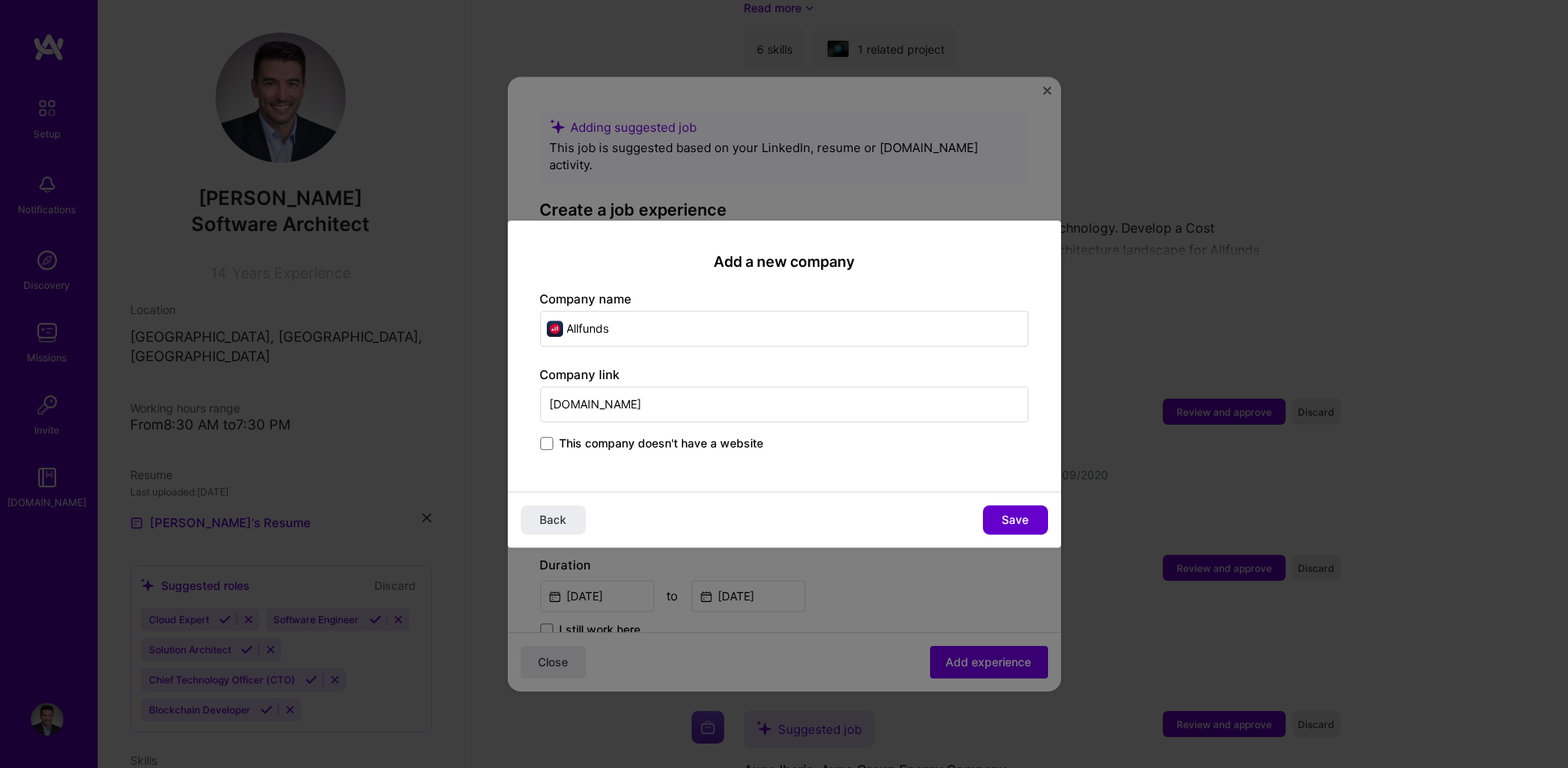
click at [1020, 508] on button "Save" at bounding box center [1015, 519] width 65 height 29
type input "Allfunds"
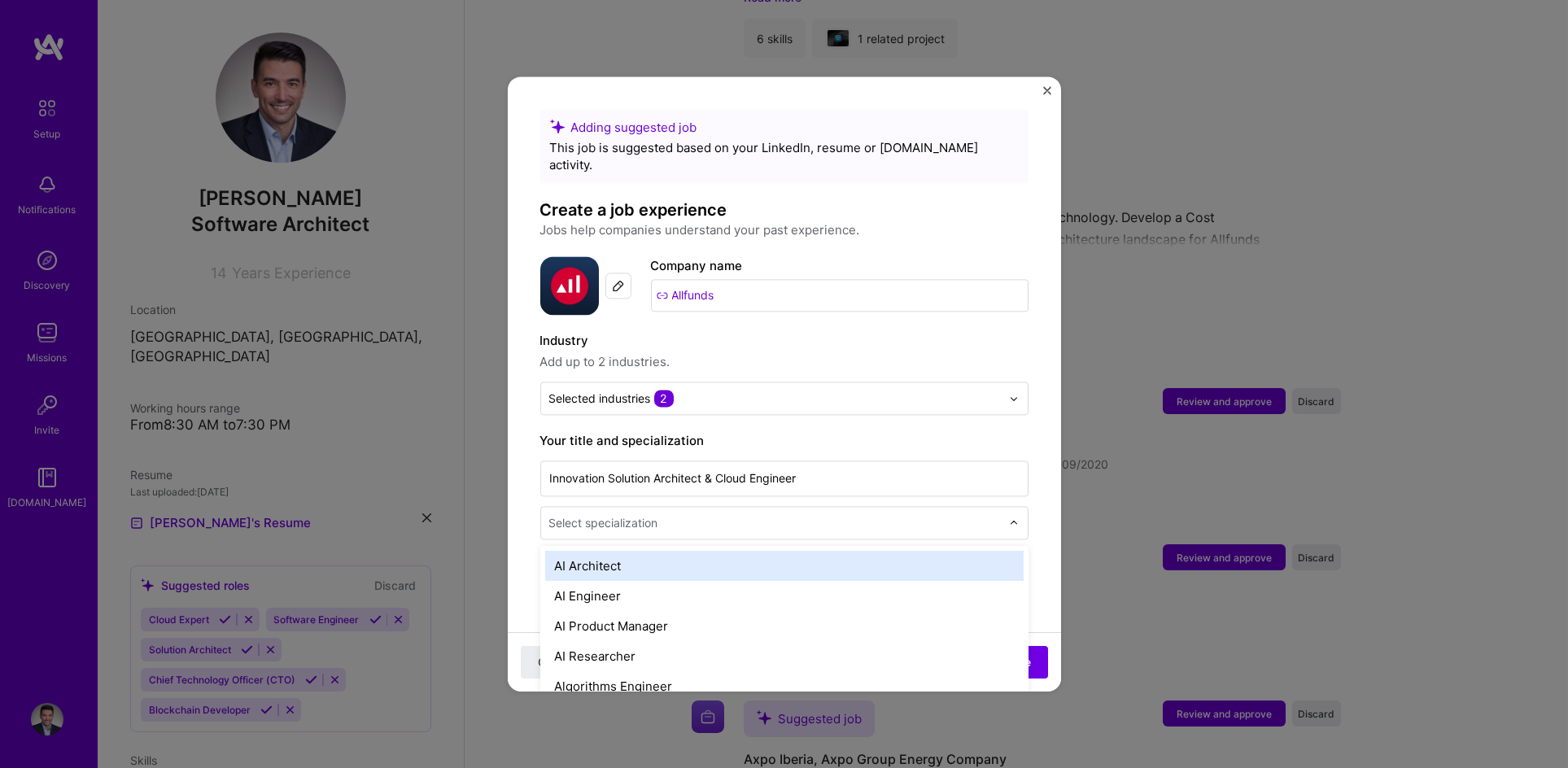
click at [725, 514] on input "text" at bounding box center [777, 522] width 454 height 17
type input "U"
type input "I"
type input "Sof"
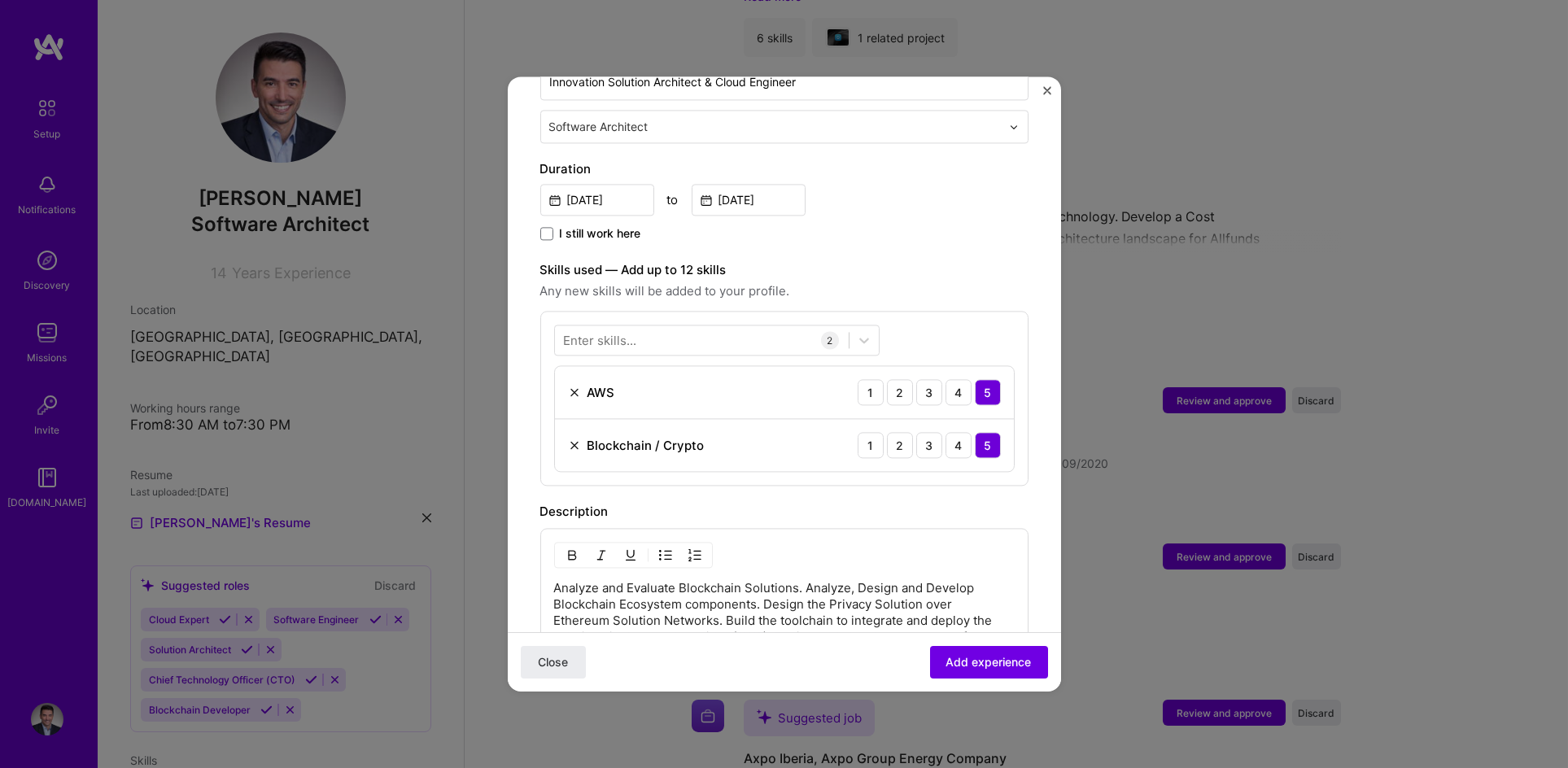
scroll to position [454, 0]
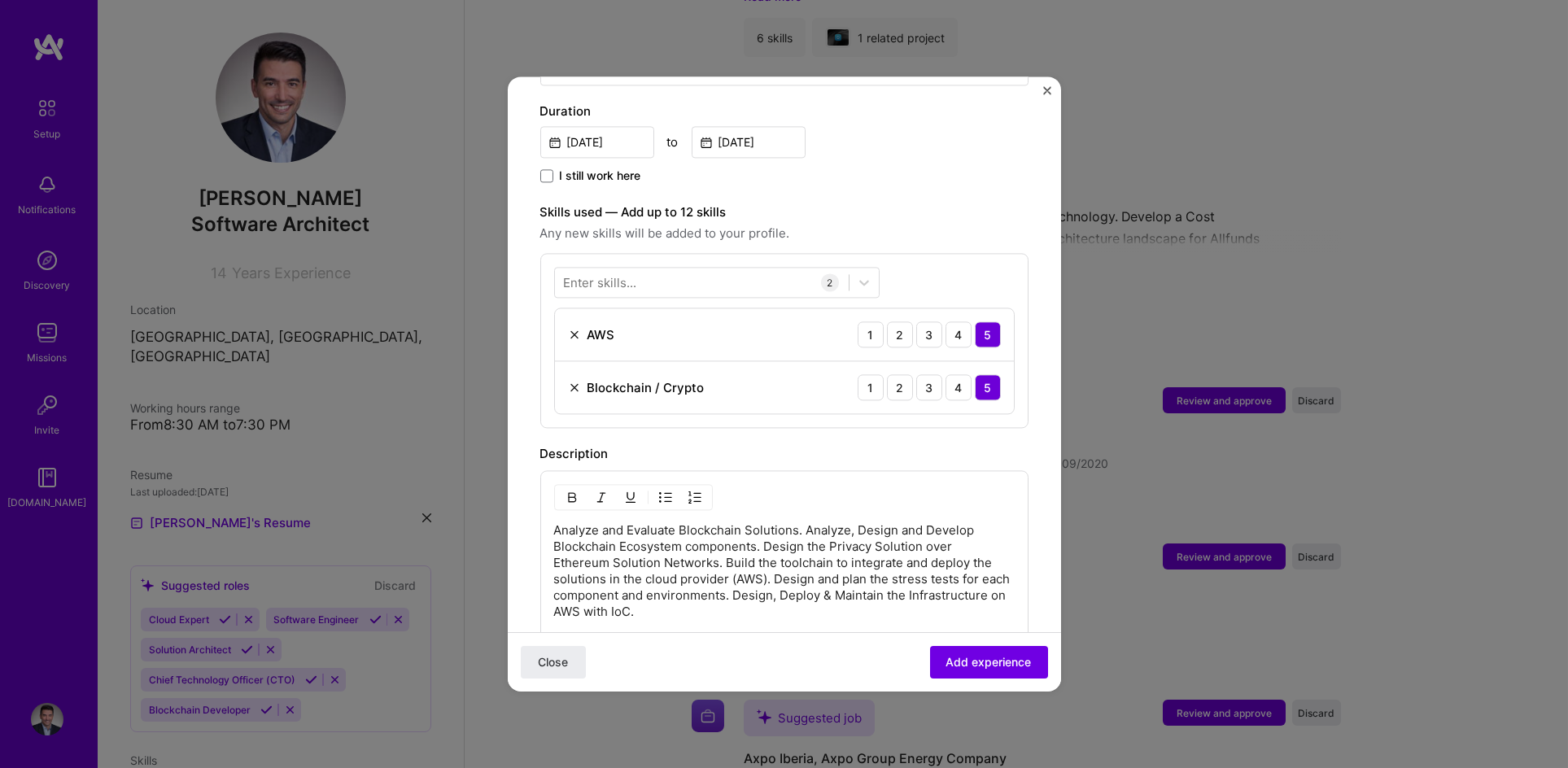
click at [633, 274] on div "Enter skills..." at bounding box center [600, 283] width 73 height 17
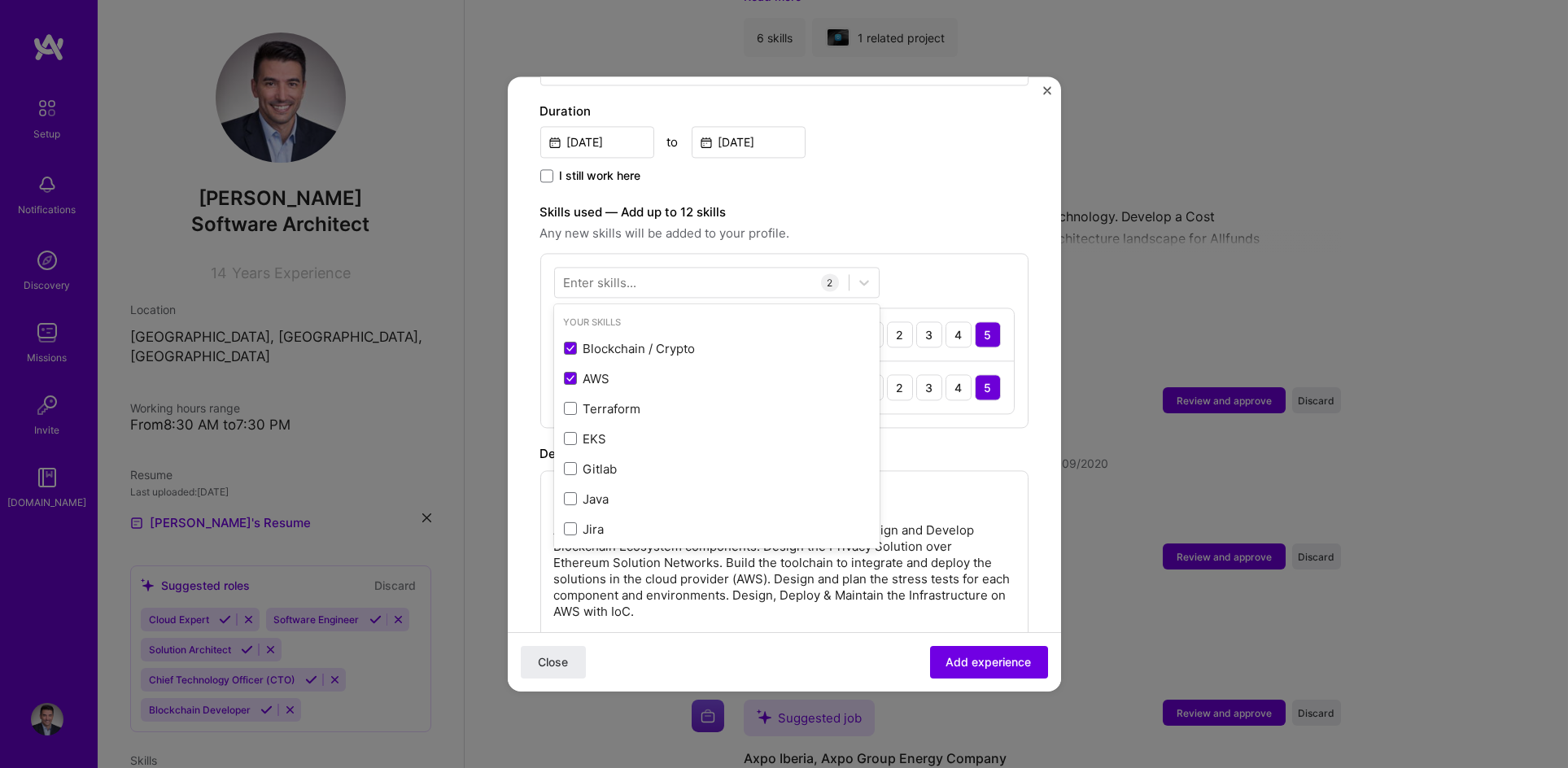
click at [603, 274] on div "Enter skills..." at bounding box center [600, 283] width 73 height 17
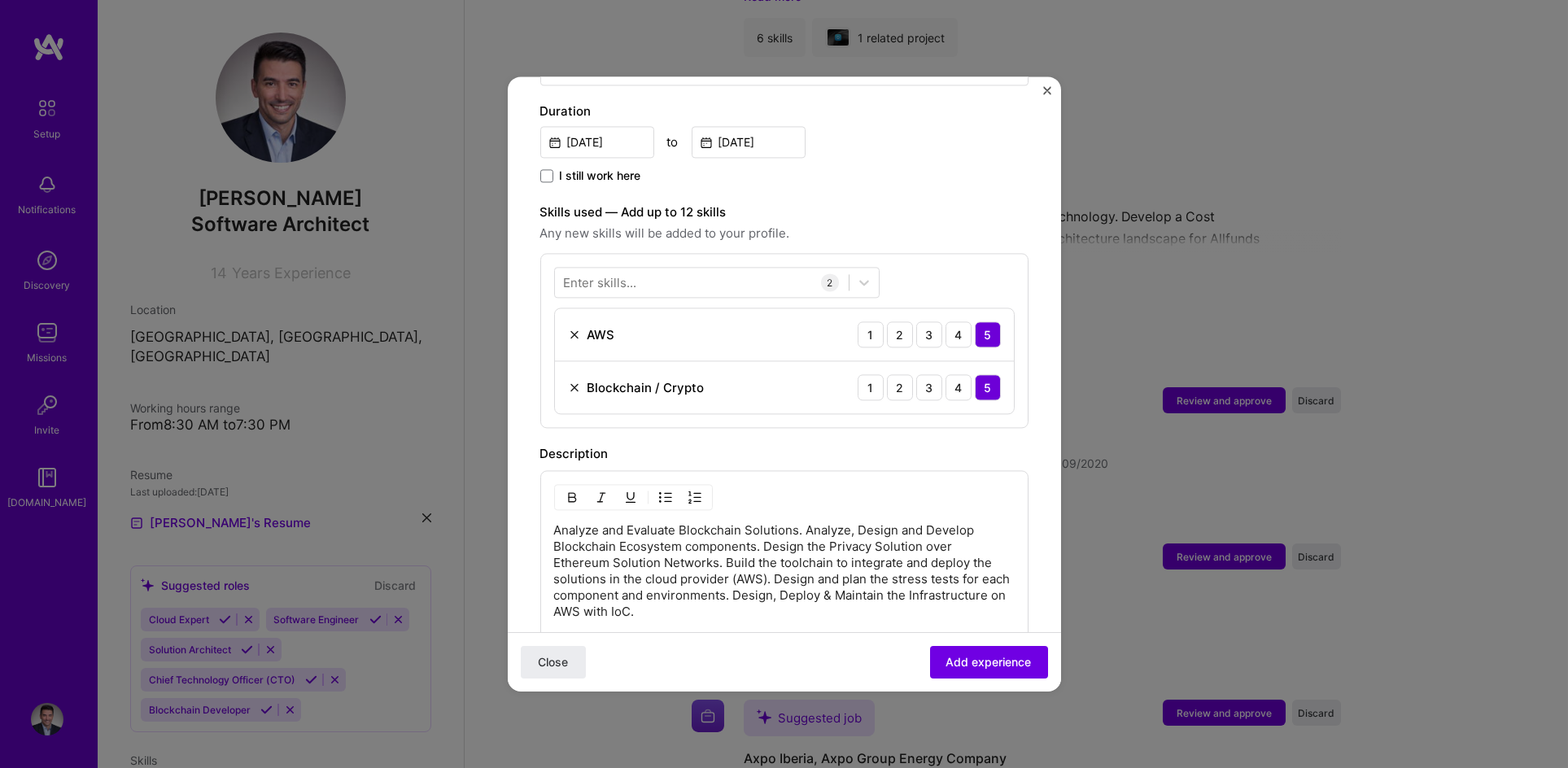
click at [571, 381] on img at bounding box center [574, 387] width 13 height 13
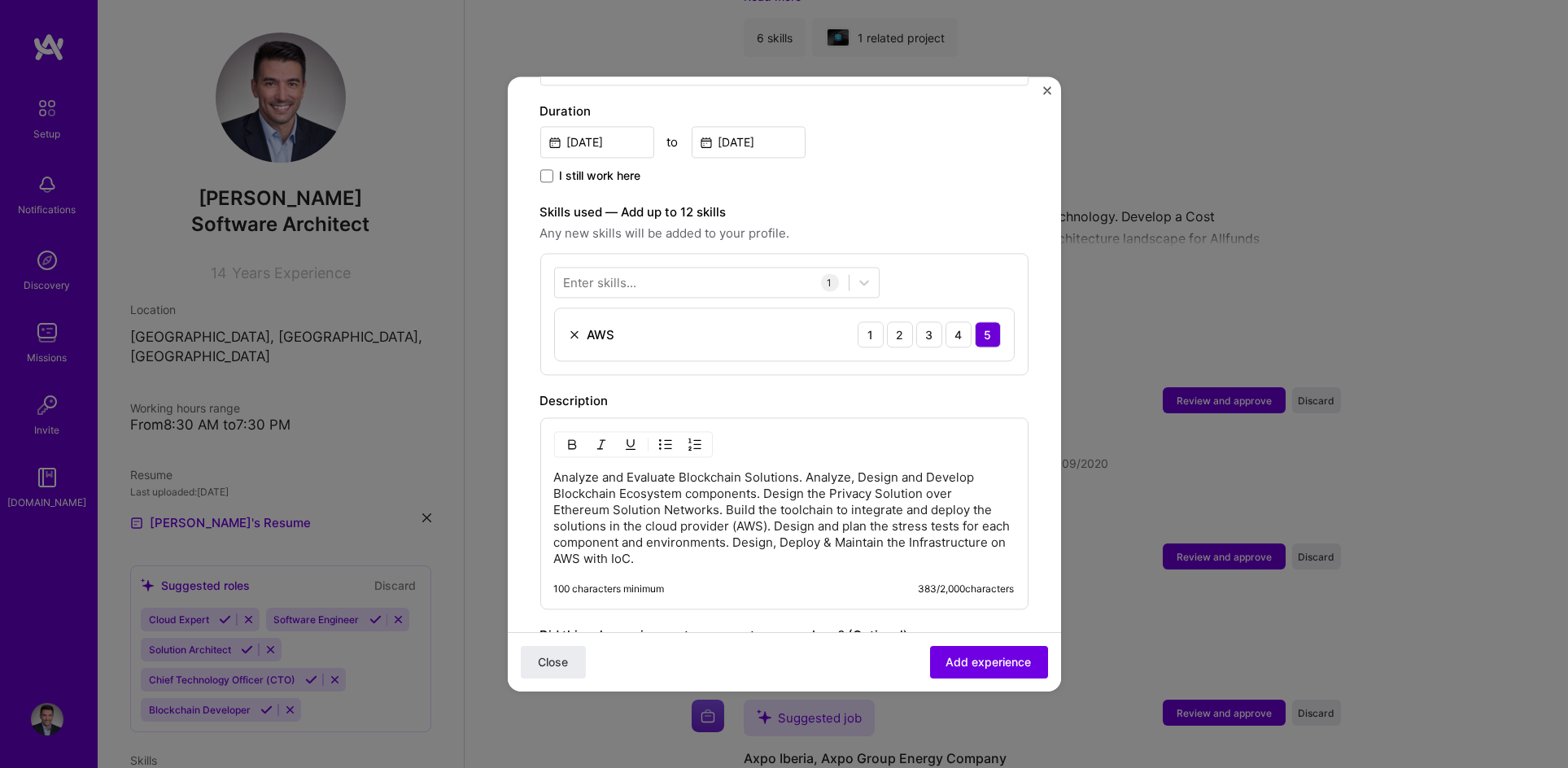
click at [603, 274] on div "Enter skills..." at bounding box center [600, 283] width 73 height 17
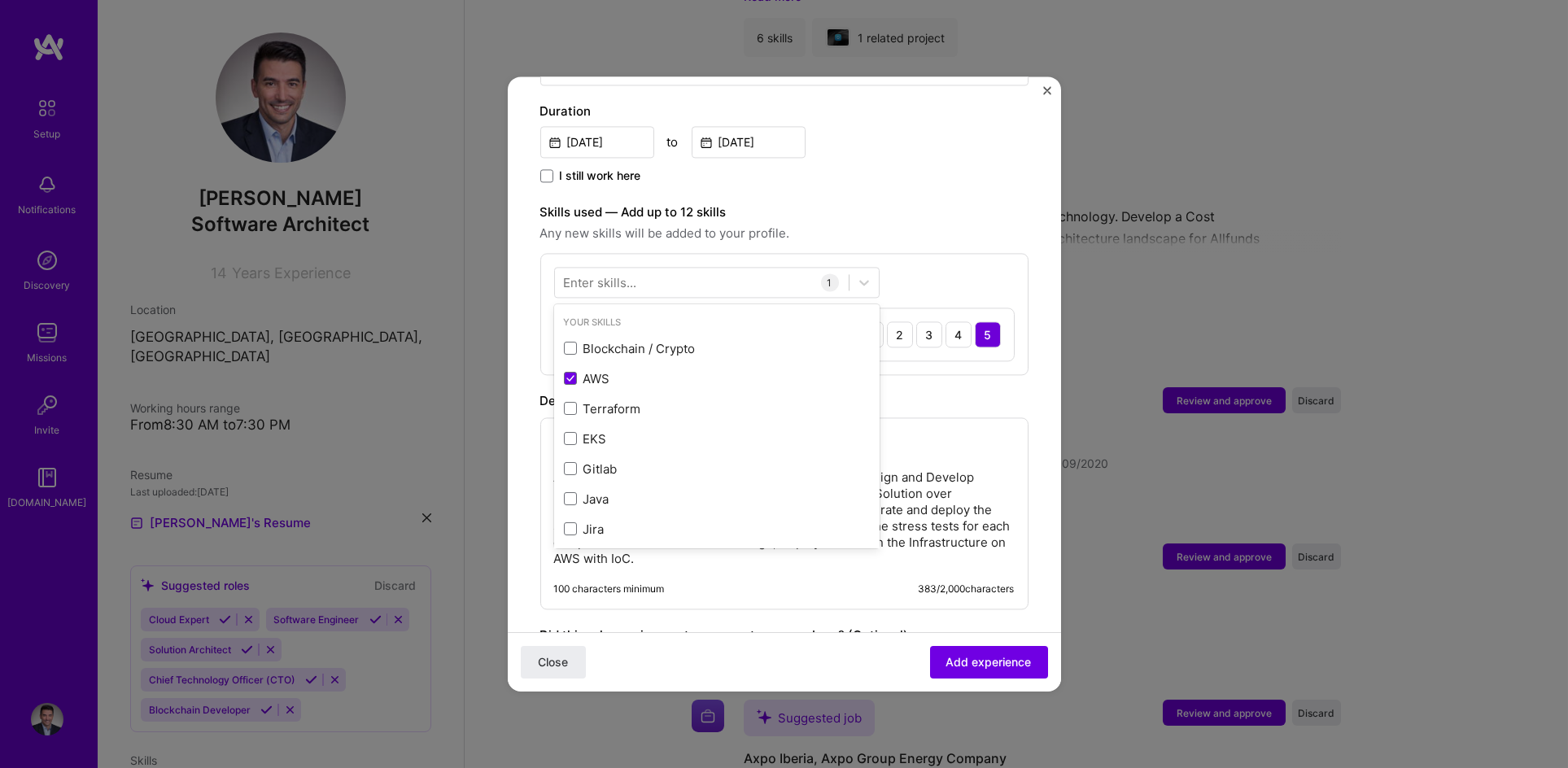
click at [603, 274] on div "Enter skills..." at bounding box center [600, 283] width 73 height 17
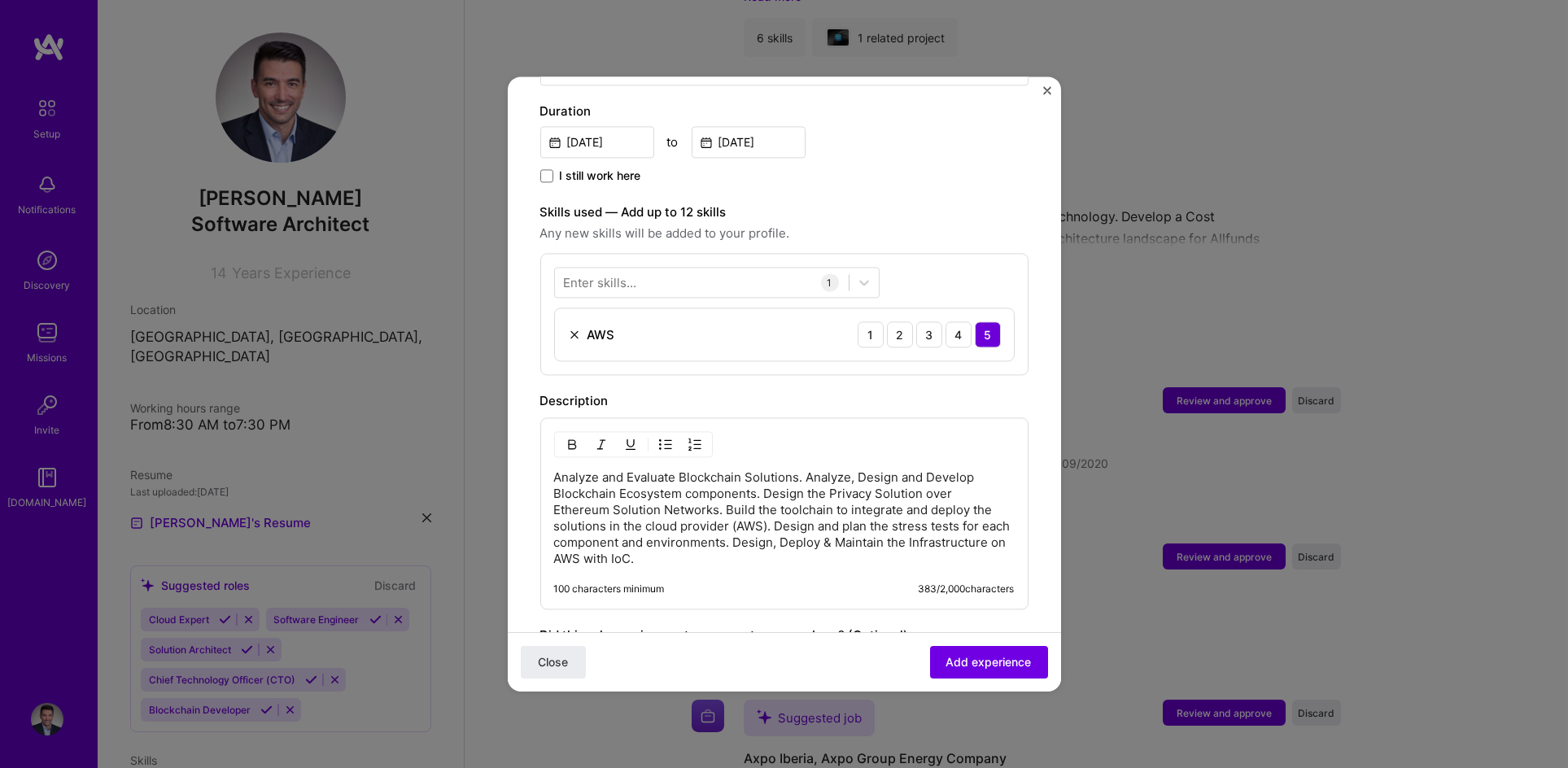
click at [602, 274] on div "Enter skills..." at bounding box center [600, 283] width 73 height 17
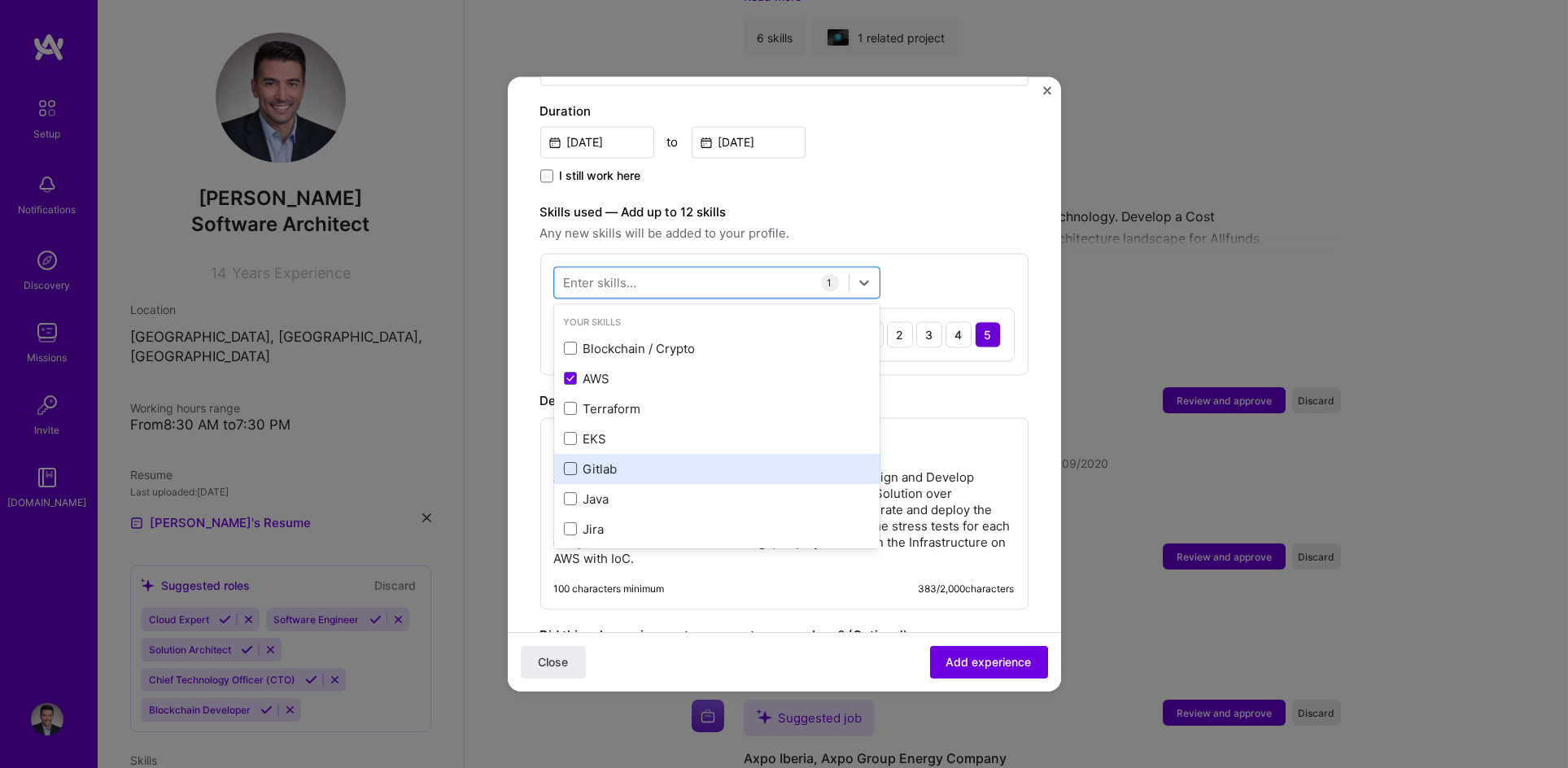
click at [568, 463] on span at bounding box center [570, 469] width 13 height 13
click at [0, 0] on input "checkbox" at bounding box center [0, 0] width 0 height 0
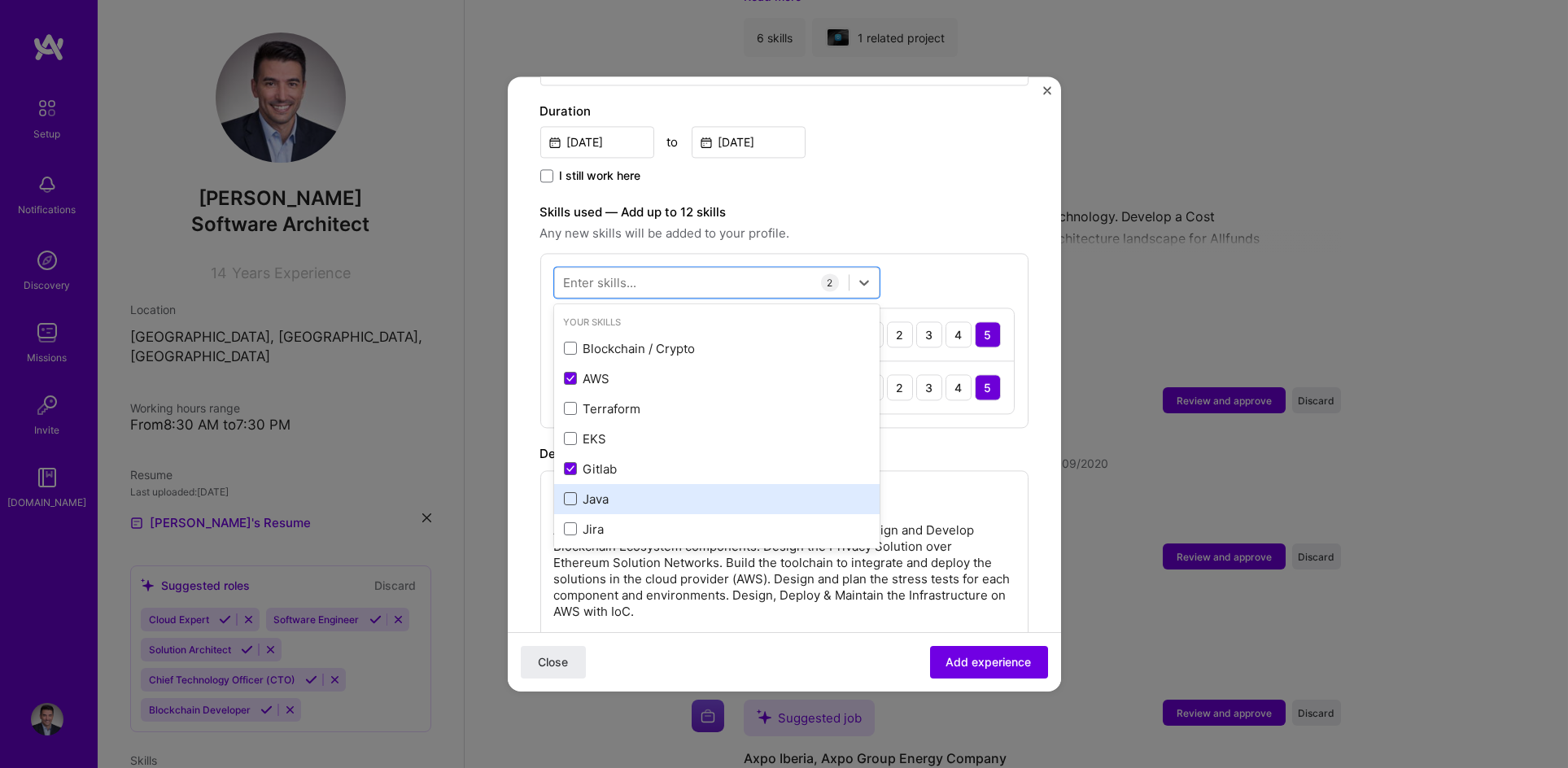
click at [571, 493] on span at bounding box center [570, 499] width 13 height 13
click at [0, 0] on input "checkbox" at bounding box center [0, 0] width 0 height 0
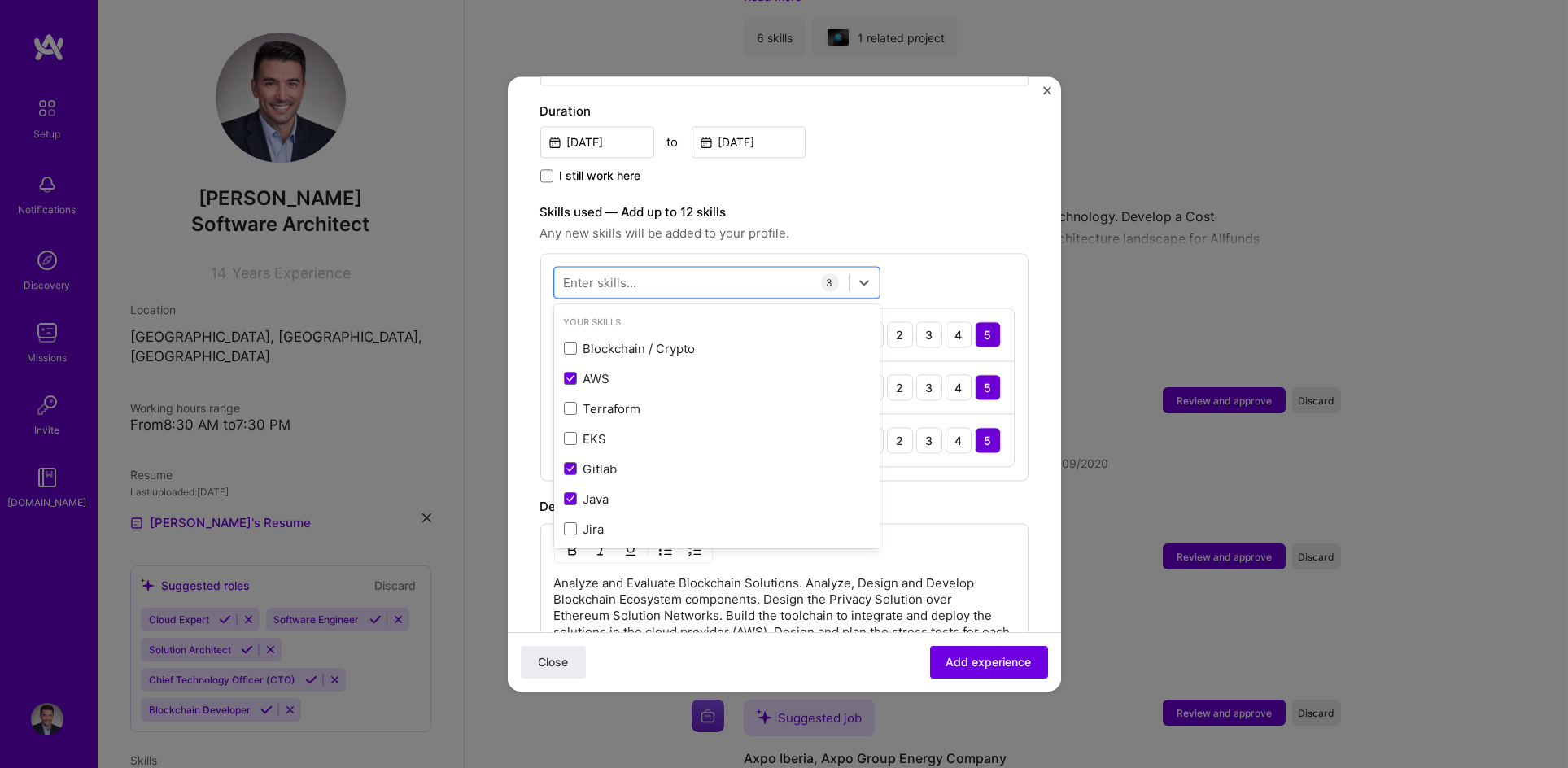
click at [617, 274] on div "Enter skills..." at bounding box center [600, 283] width 73 height 17
click at [629, 274] on div "Enter skills..." at bounding box center [600, 283] width 73 height 17
click at [650, 269] on div at bounding box center [701, 283] width 294 height 27
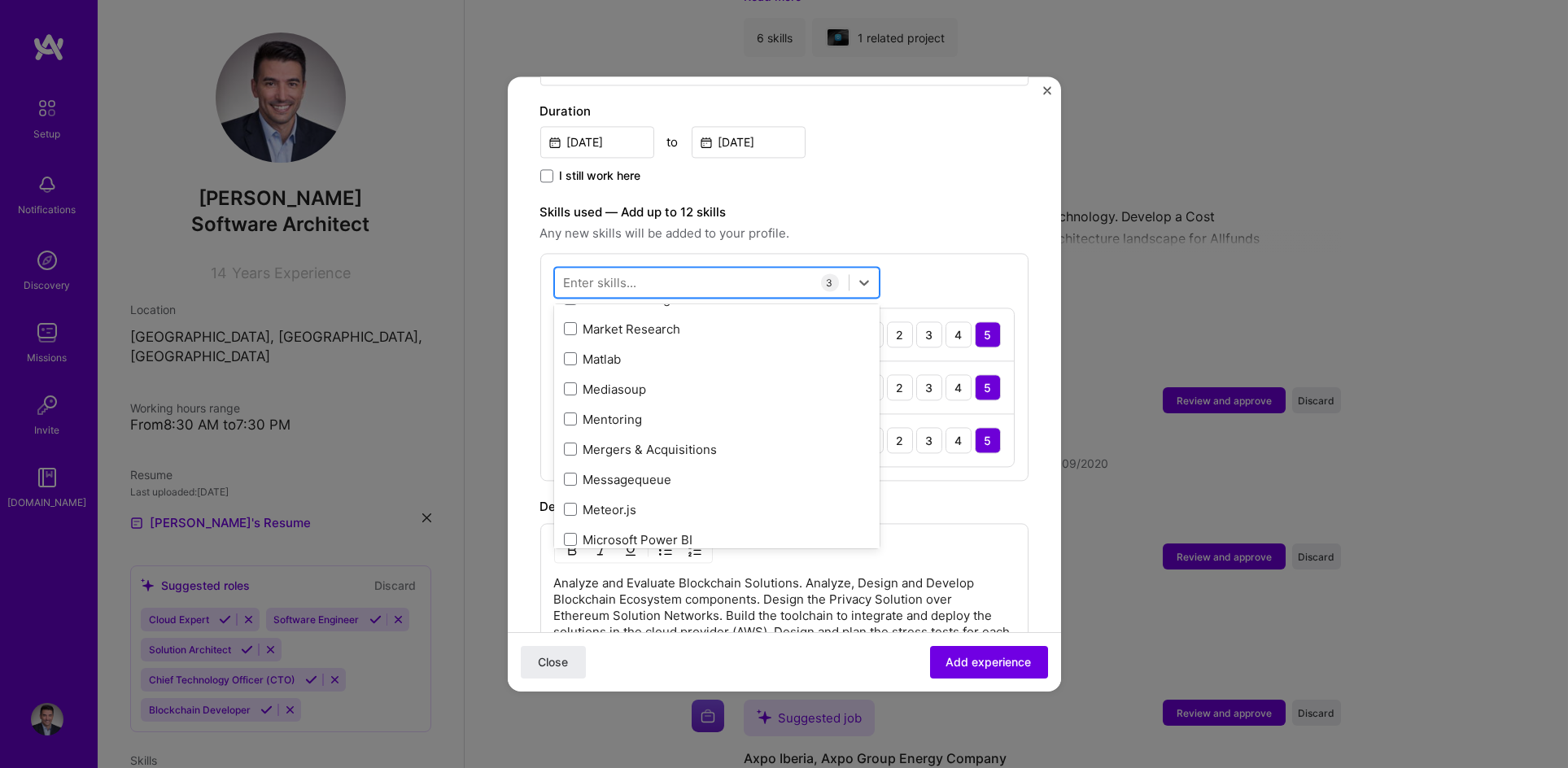
scroll to position [19, 0]
type input "b"
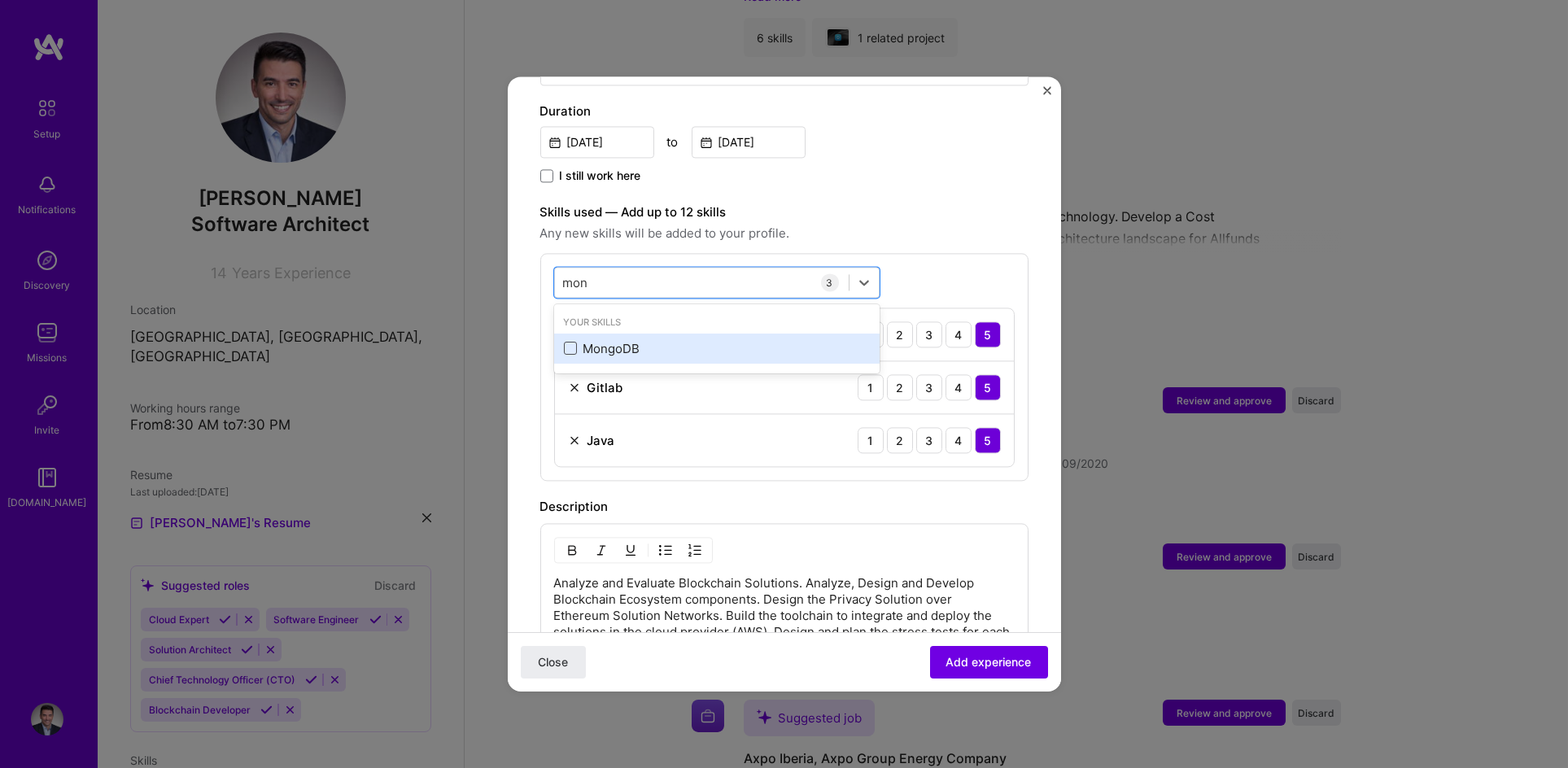
click at [569, 342] on span at bounding box center [570, 348] width 13 height 13
click at [0, 0] on input "checkbox" at bounding box center [0, 0] width 0 height 0
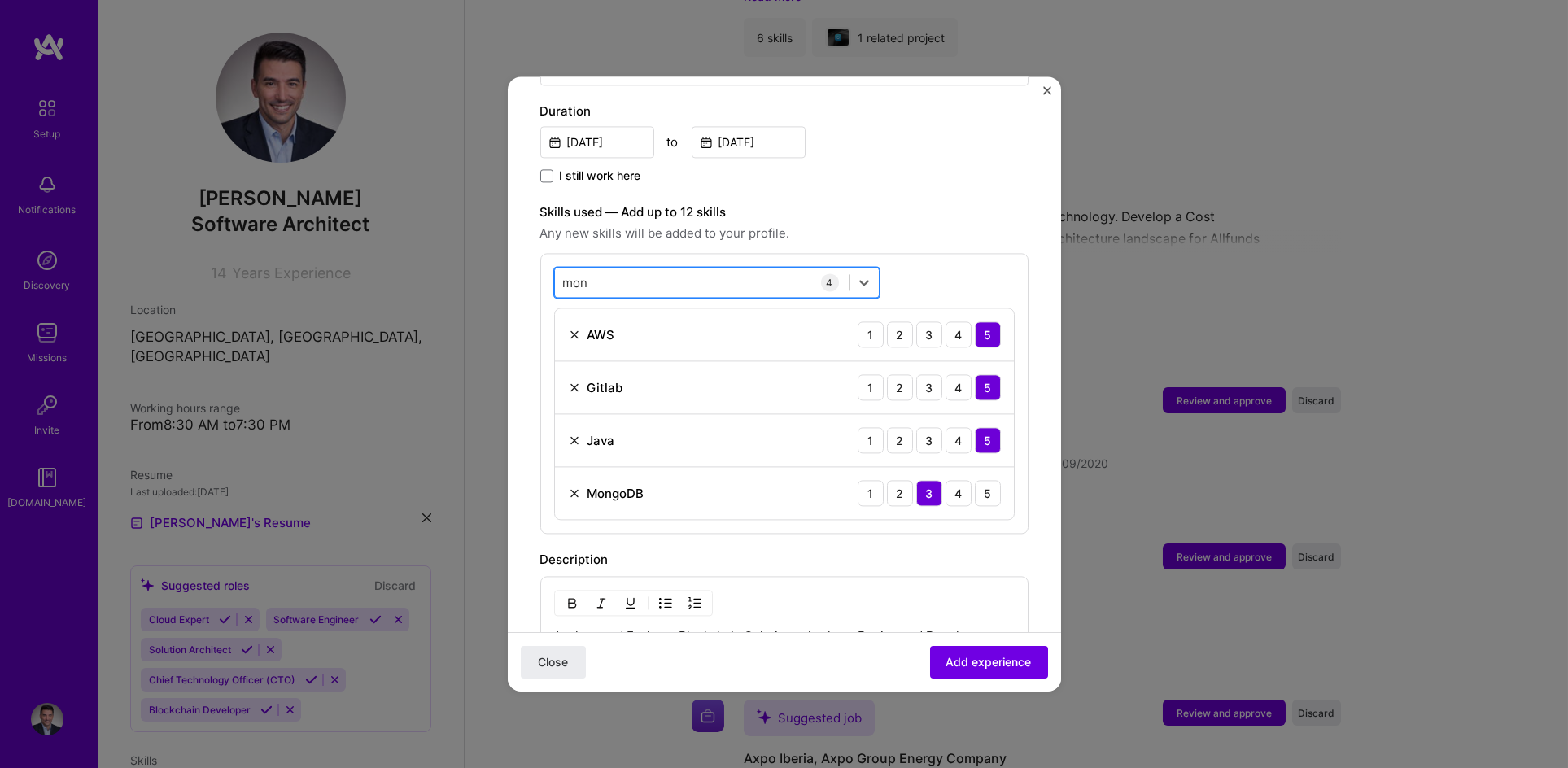
click at [641, 269] on div "mon mon" at bounding box center [701, 283] width 294 height 27
type input "m"
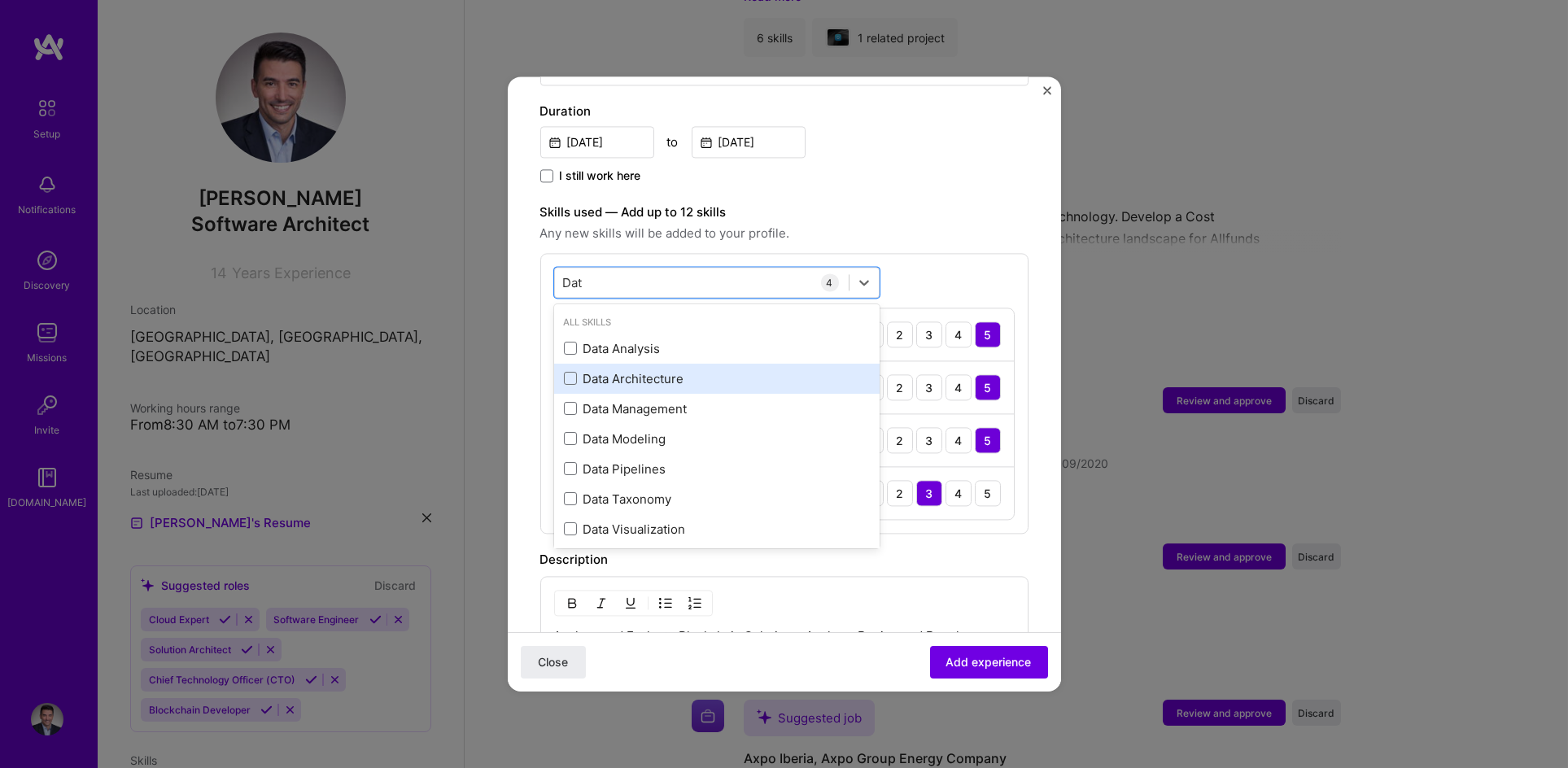
click at [561, 364] on div "Data Architecture" at bounding box center [716, 379] width 326 height 30
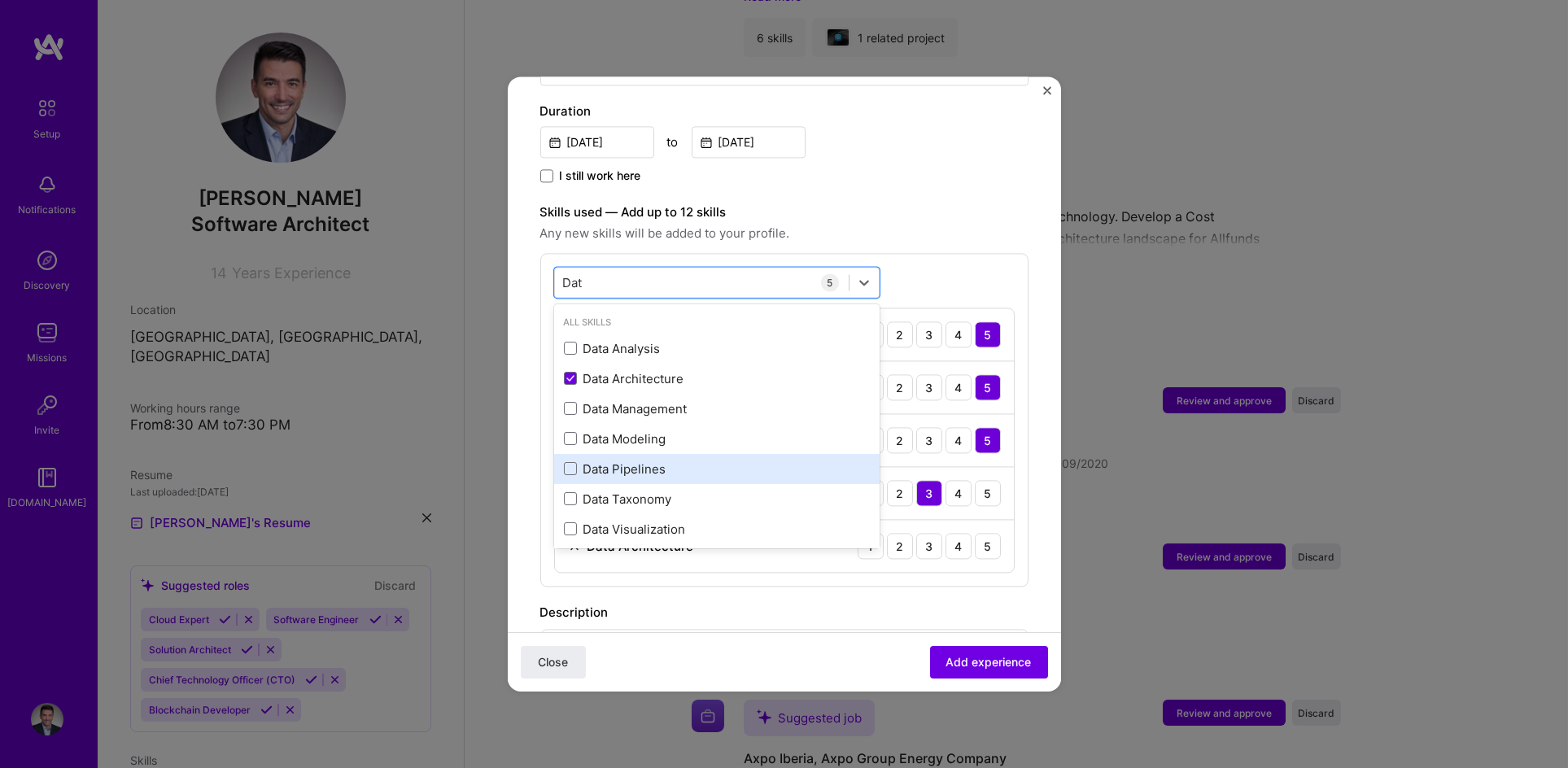
scroll to position [66, 0]
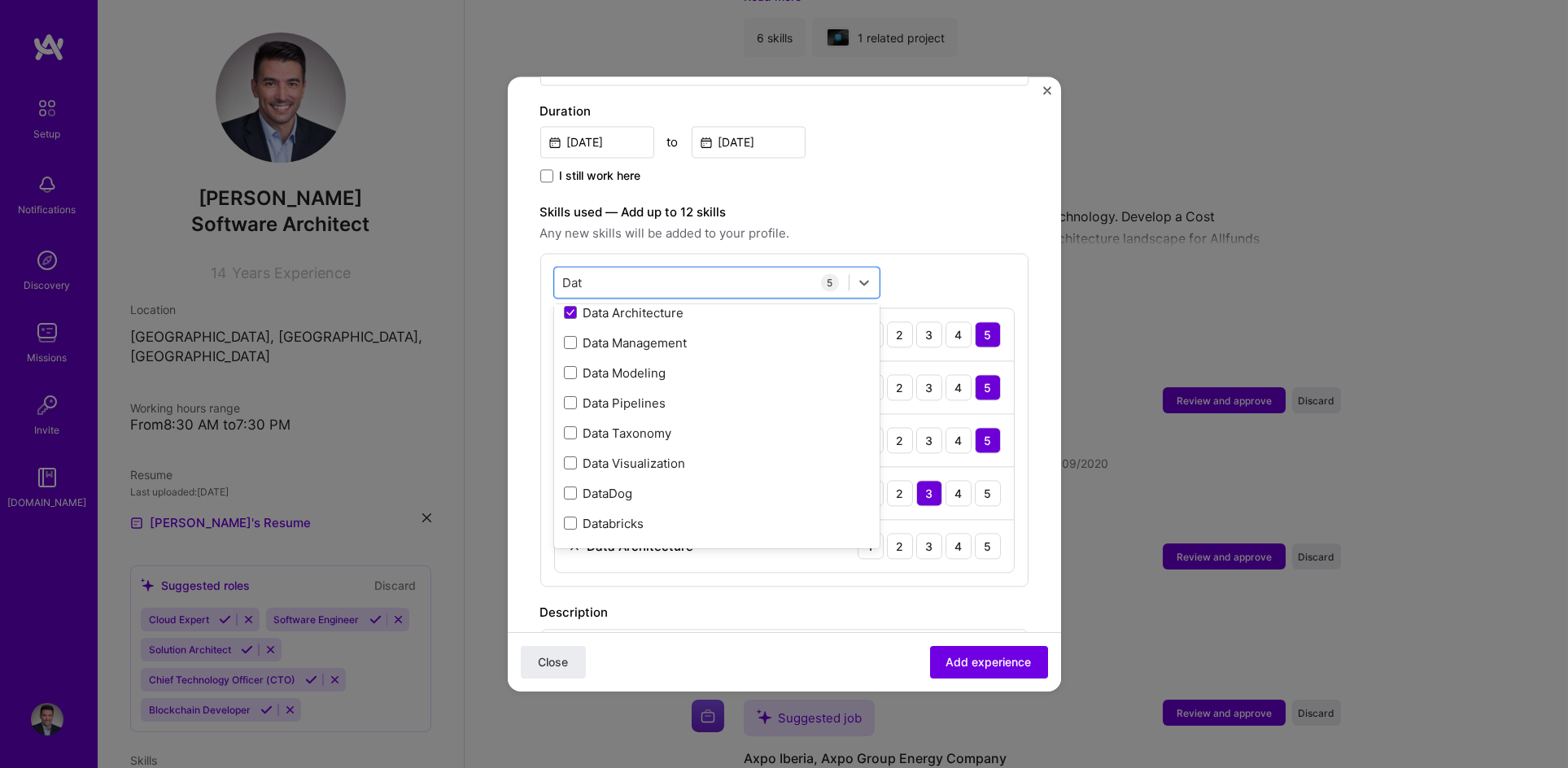
type input "Dat"
click at [906, 628] on div "Analyze and Evaluate Blockchain Solutions. Analyze, Design and Develop Blockcha…" at bounding box center [784, 724] width 488 height 192
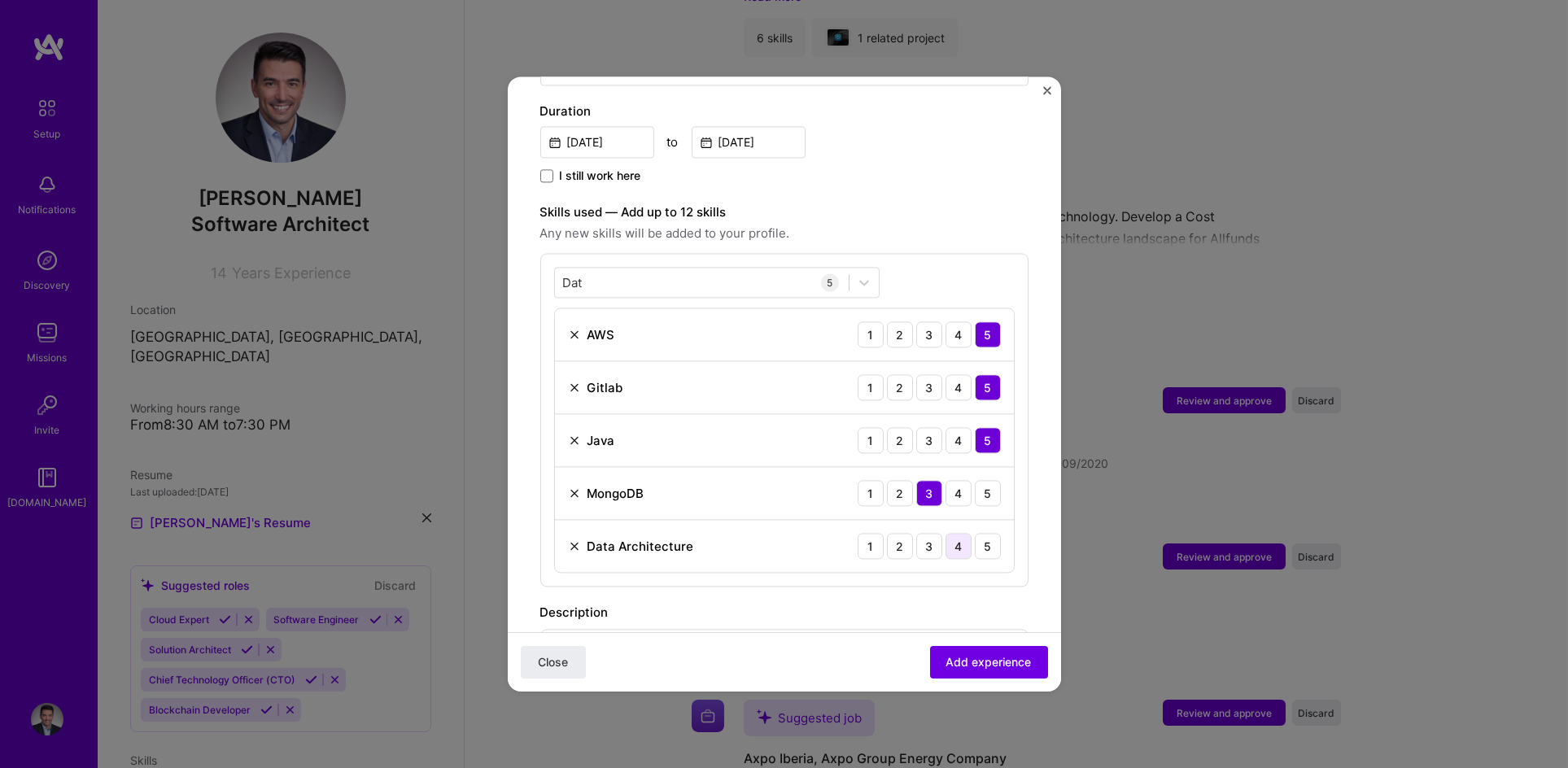
click at [946, 532] on div "4" at bounding box center [959, 545] width 26 height 26
click at [922, 532] on div "3" at bounding box center [929, 545] width 26 height 26
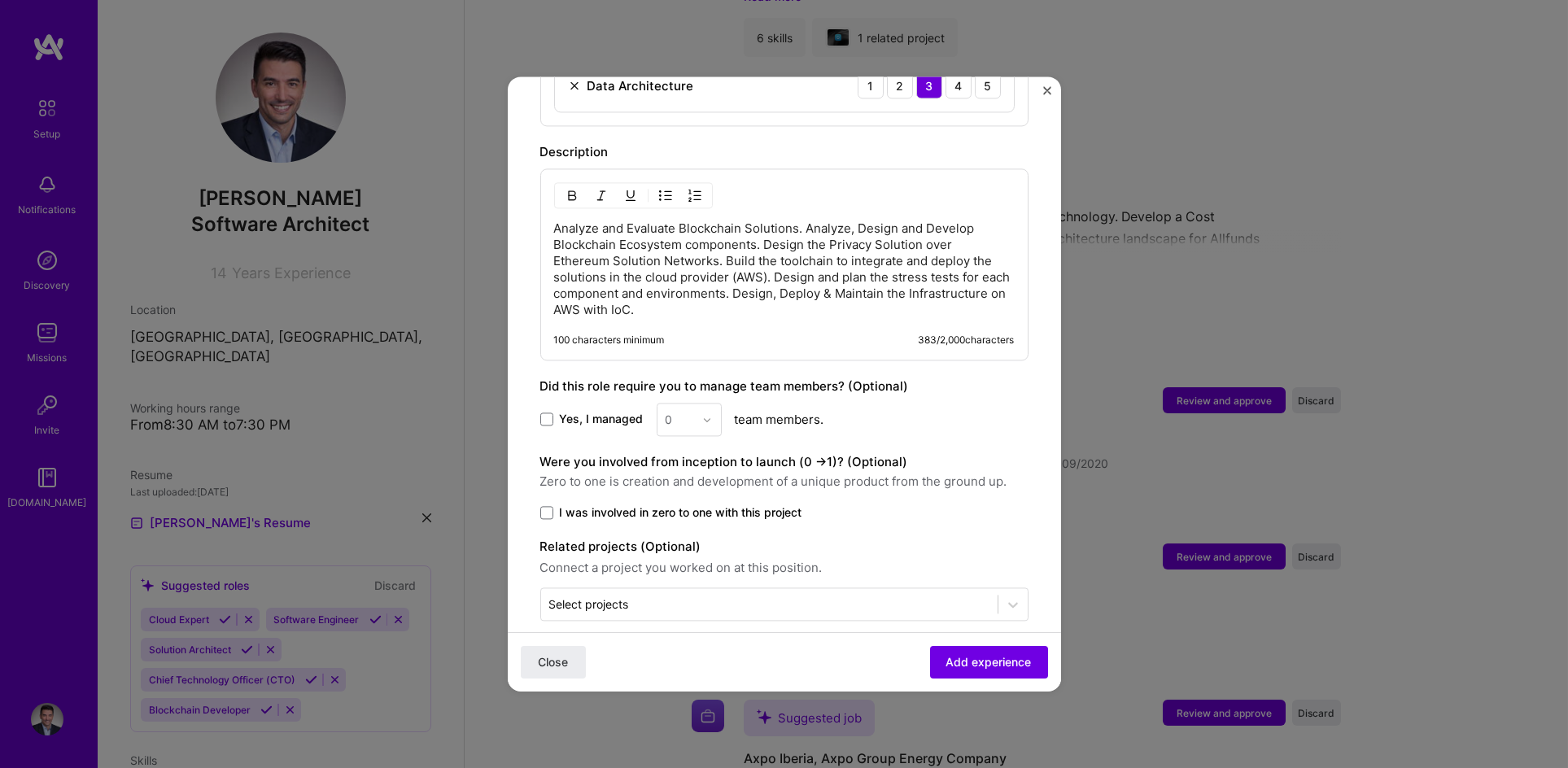
scroll to position [918, 0]
click at [714, 501] on span "I was involved in zero to one with this project" at bounding box center [681, 509] width 242 height 16
click at [0, 0] on input "I was involved in zero to one with this project" at bounding box center [0, 0] width 0 height 0
click at [557, 408] on label "Yes, I managed" at bounding box center [592, 416] width 104 height 16
click at [0, 0] on input "Yes, I managed" at bounding box center [0, 0] width 0 height 0
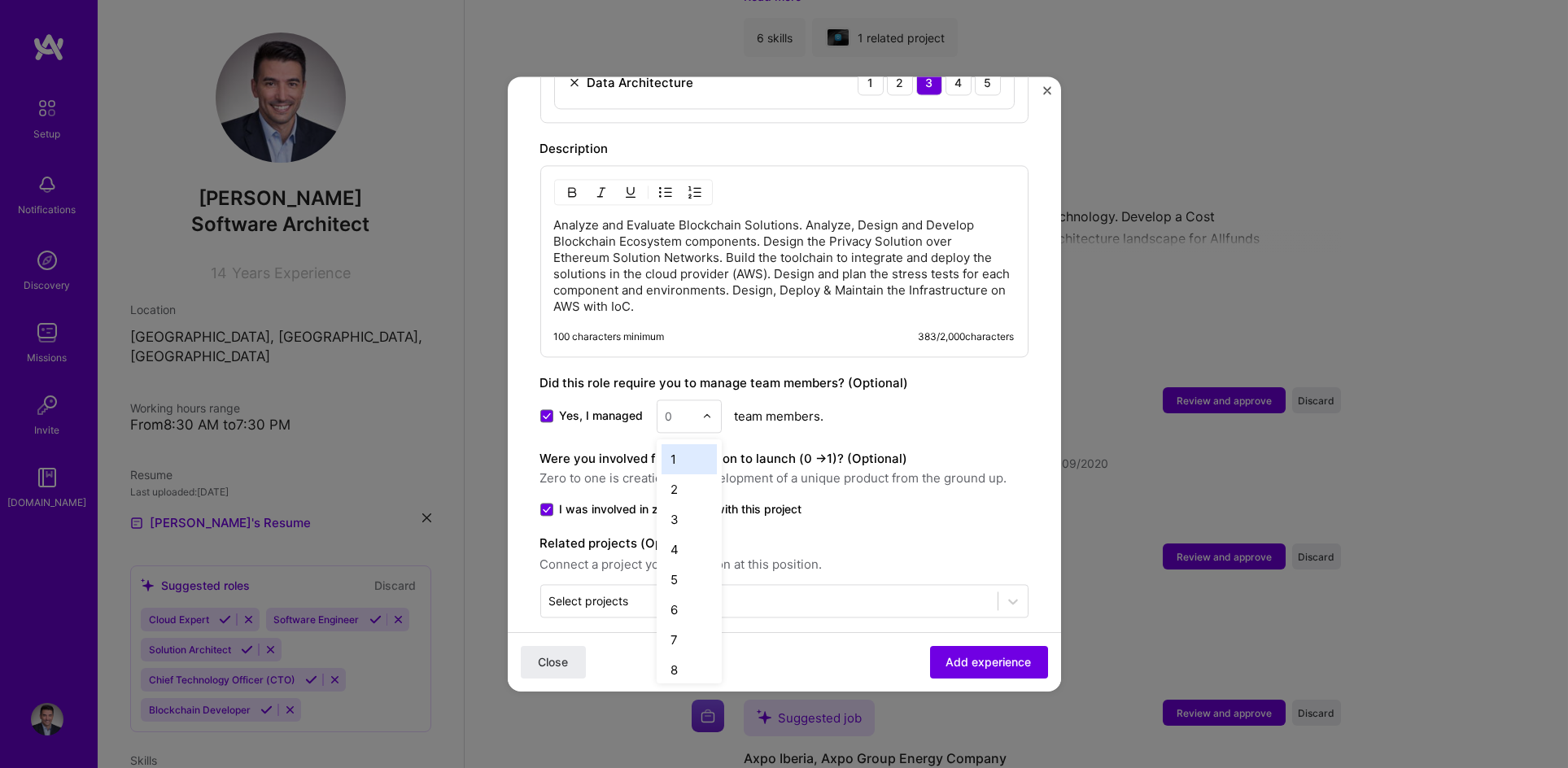
click at [715, 400] on div at bounding box center [711, 416] width 19 height 32
click at [685, 474] on div "2" at bounding box center [689, 490] width 56 height 30
click at [683, 407] on input "text" at bounding box center [680, 416] width 29 height 17
click at [678, 474] on div "3" at bounding box center [689, 490] width 56 height 30
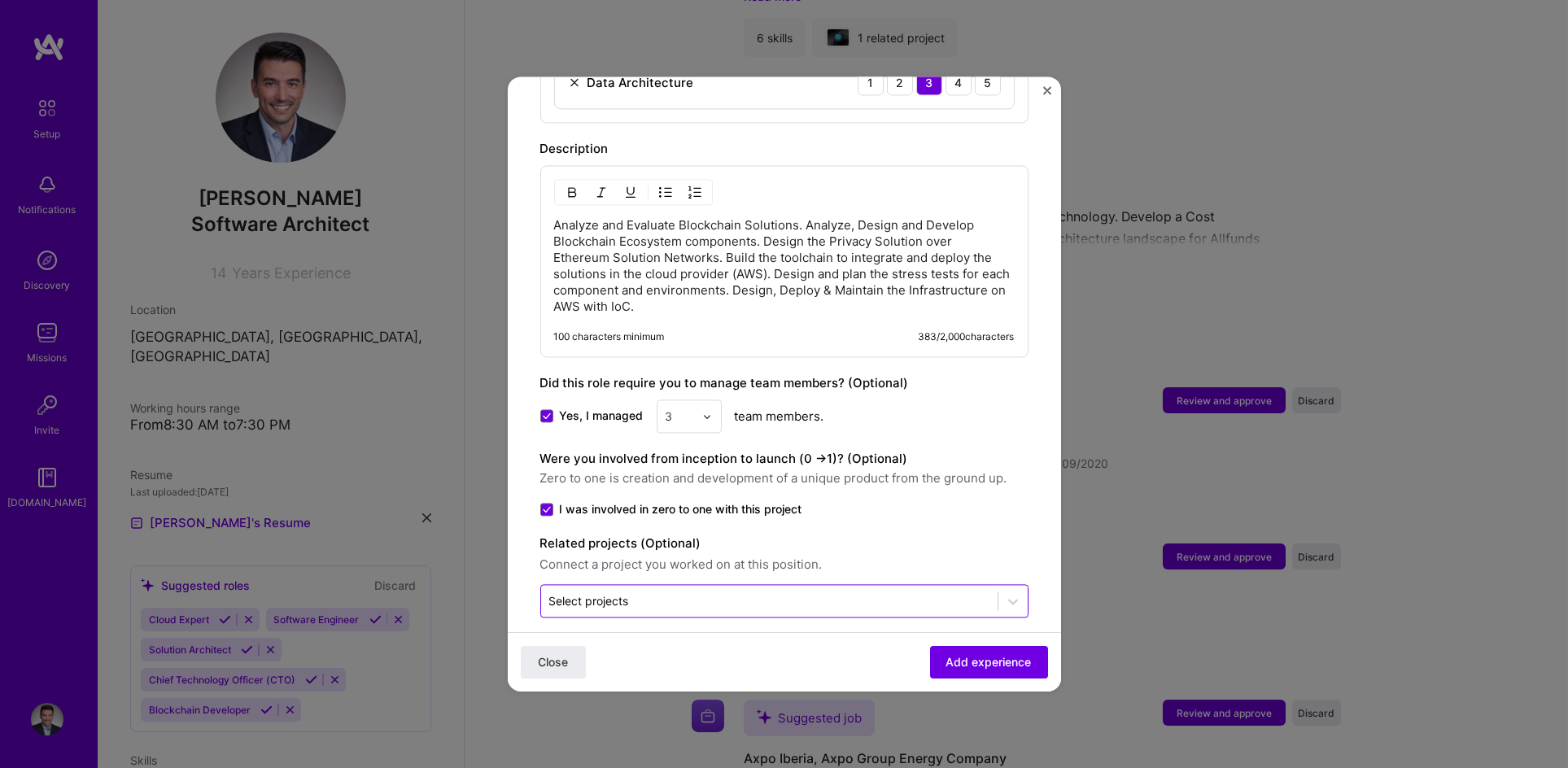
click at [663, 592] on input "text" at bounding box center [769, 601] width 440 height 17
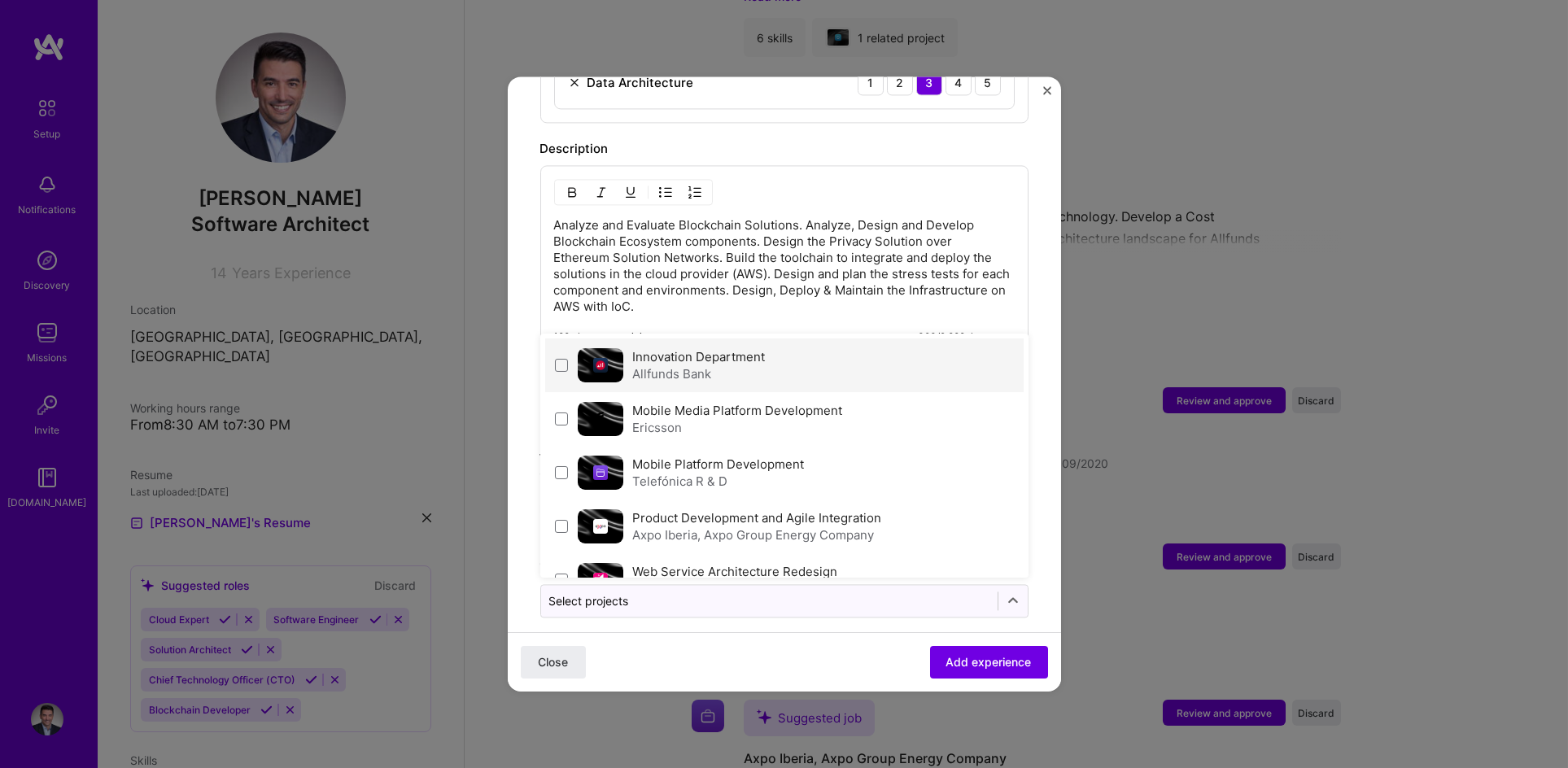
click at [713, 365] on div "Allfunds Bank" at bounding box center [699, 373] width 133 height 17
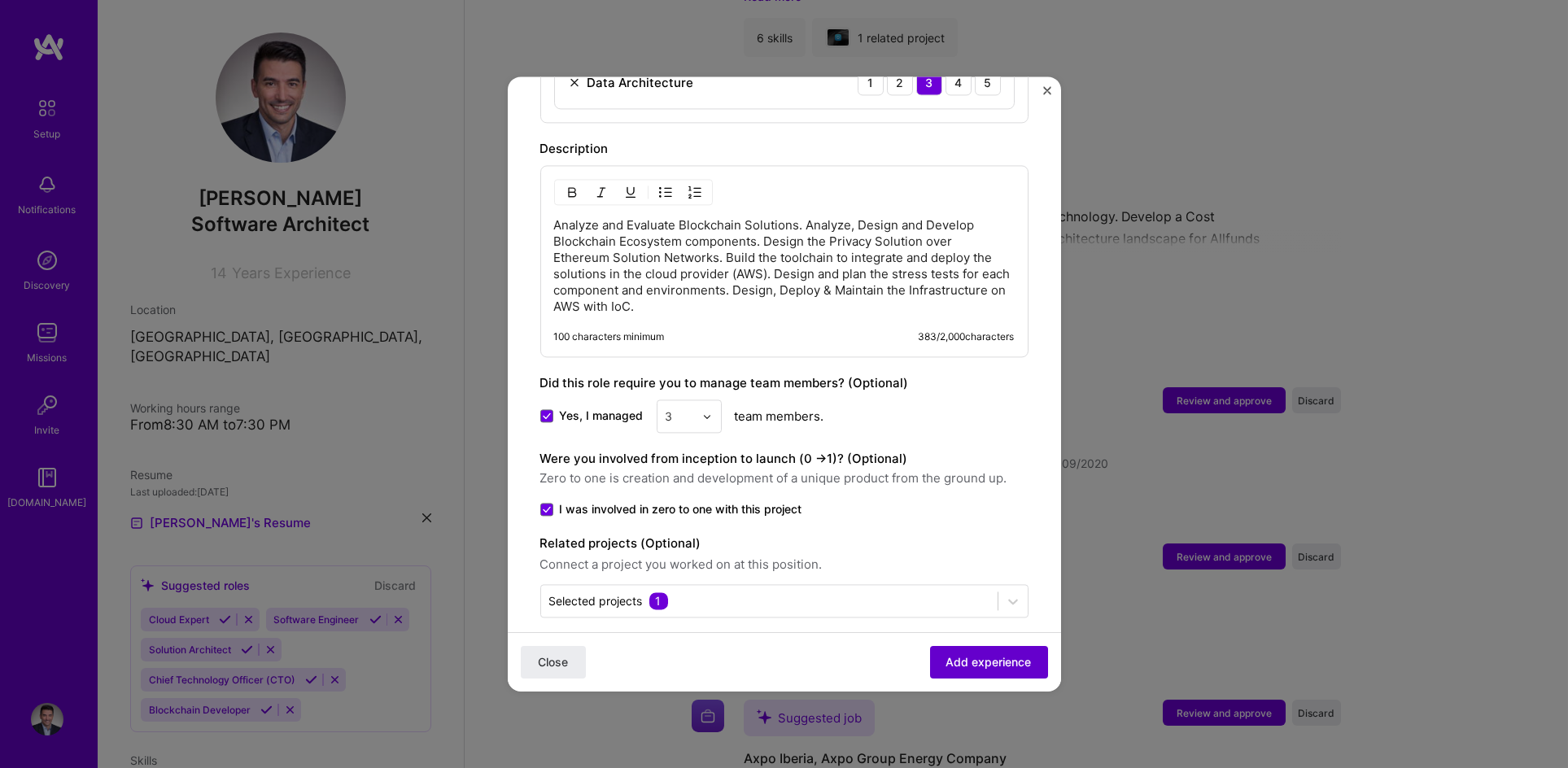
click at [971, 657] on span "Add experience" at bounding box center [990, 661] width 86 height 16
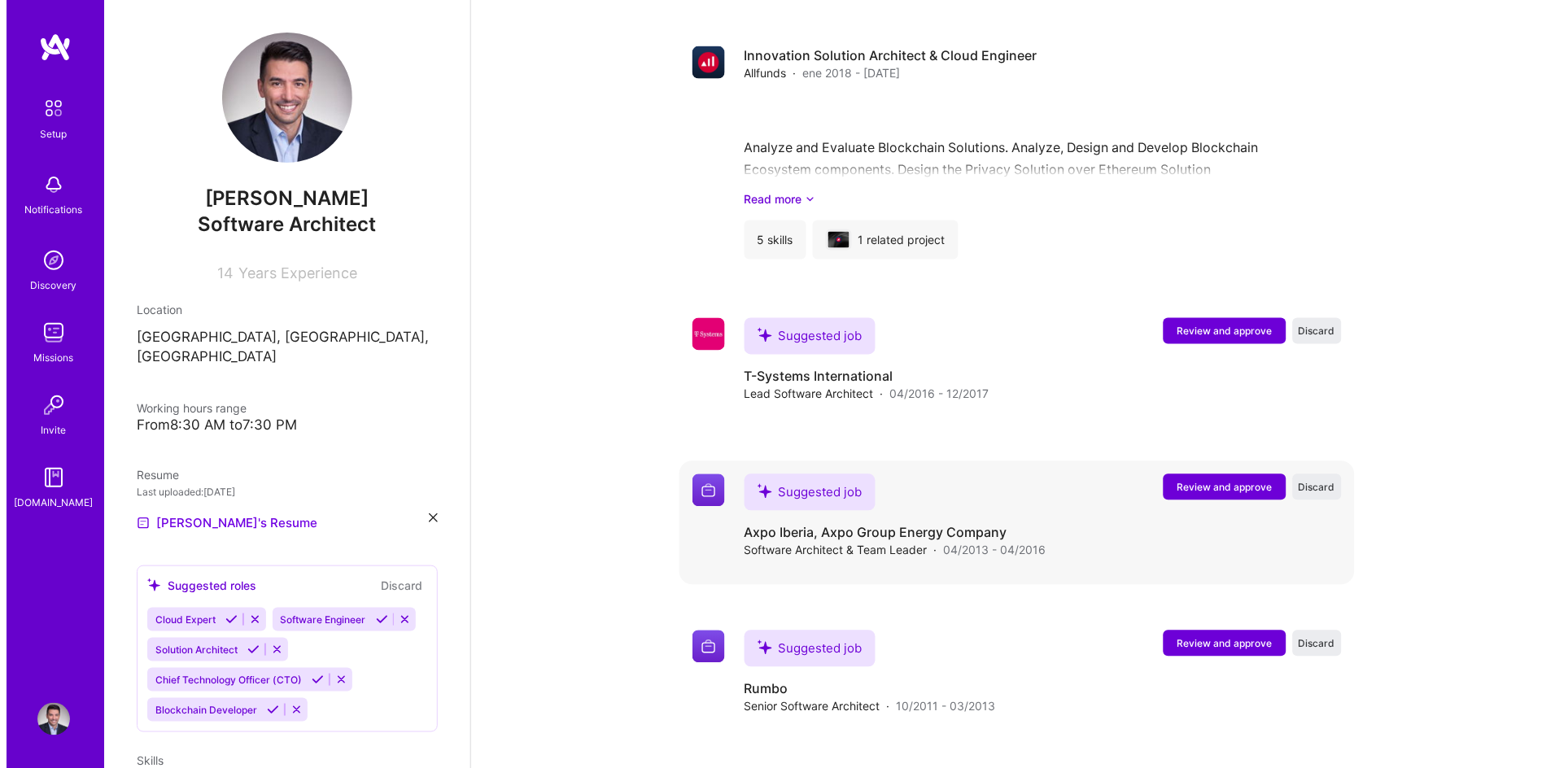
scroll to position [2151, 0]
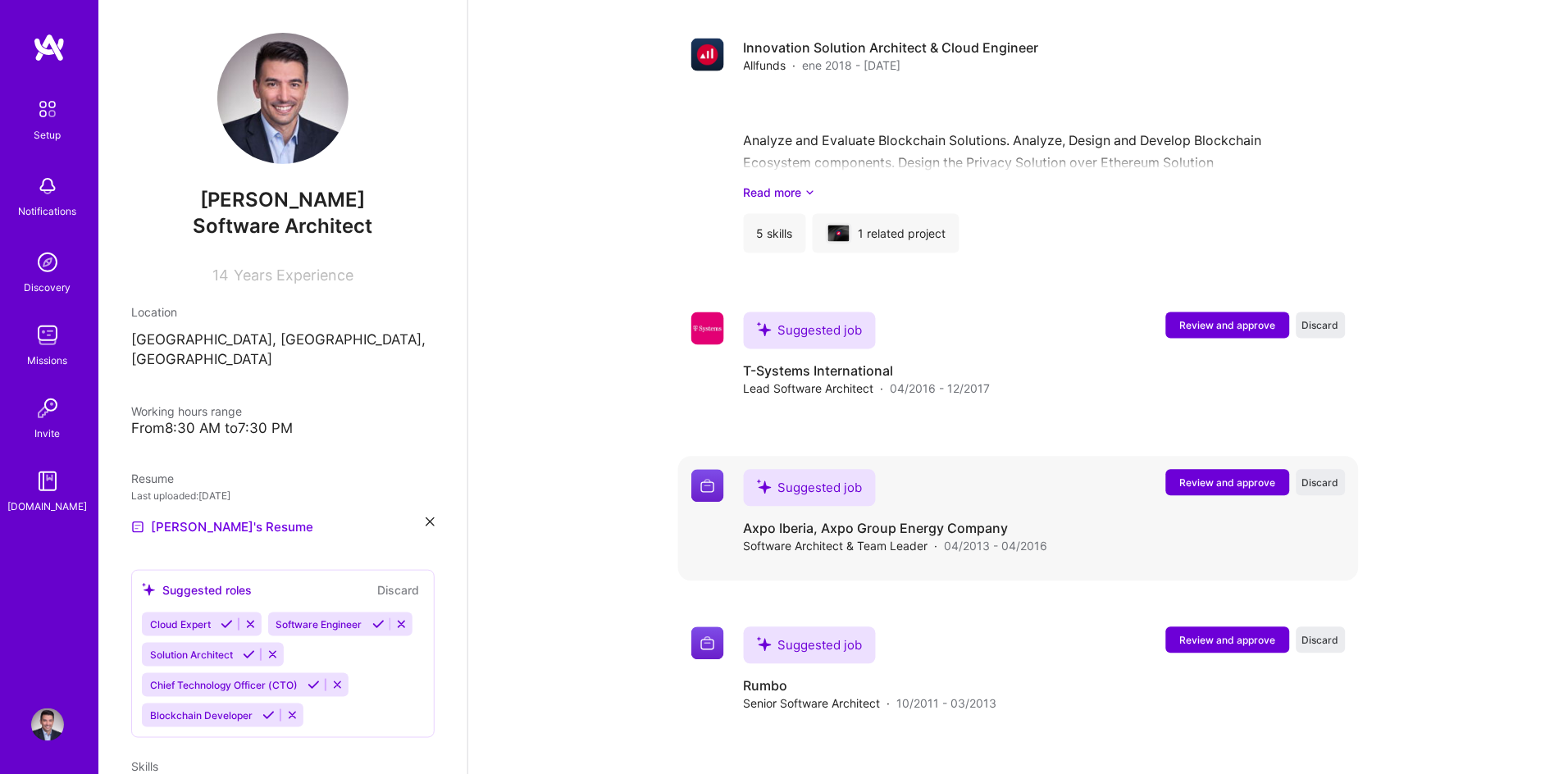
click at [1214, 476] on span "Review and approve" at bounding box center [1227, 483] width 96 height 14
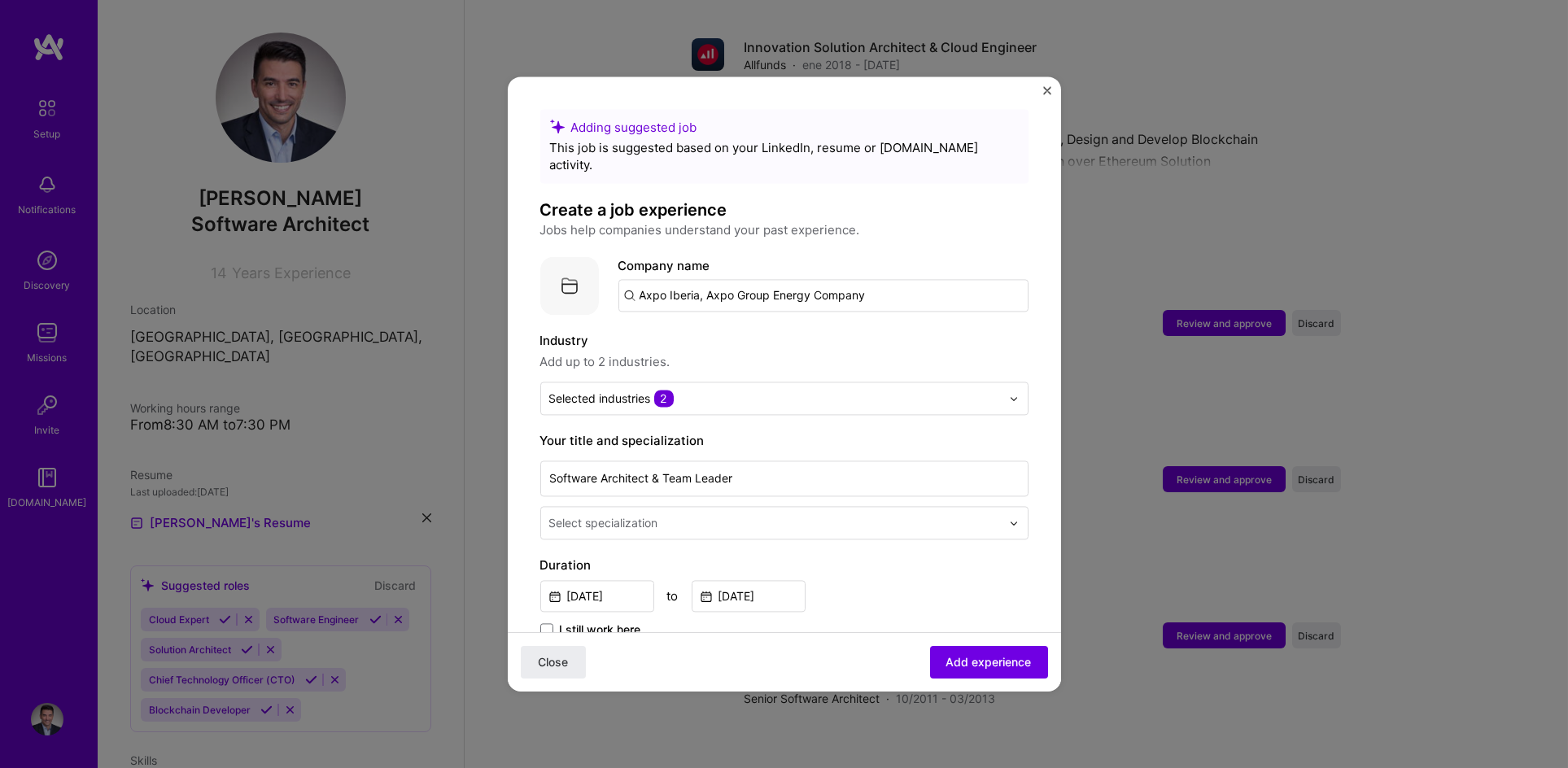
drag, startPoint x: 905, startPoint y: 283, endPoint x: 545, endPoint y: 282, distance: 360.0
click at [545, 282] on div "Company logo Company name Axpo Iberia, Axpo Group Energy Company" at bounding box center [784, 286] width 488 height 59
click at [633, 279] on input "text" at bounding box center [823, 295] width 410 height 33
click at [688, 279] on input "text" at bounding box center [823, 295] width 410 height 33
paste input "Axpo Iberia, Axpo Group Energy Company"
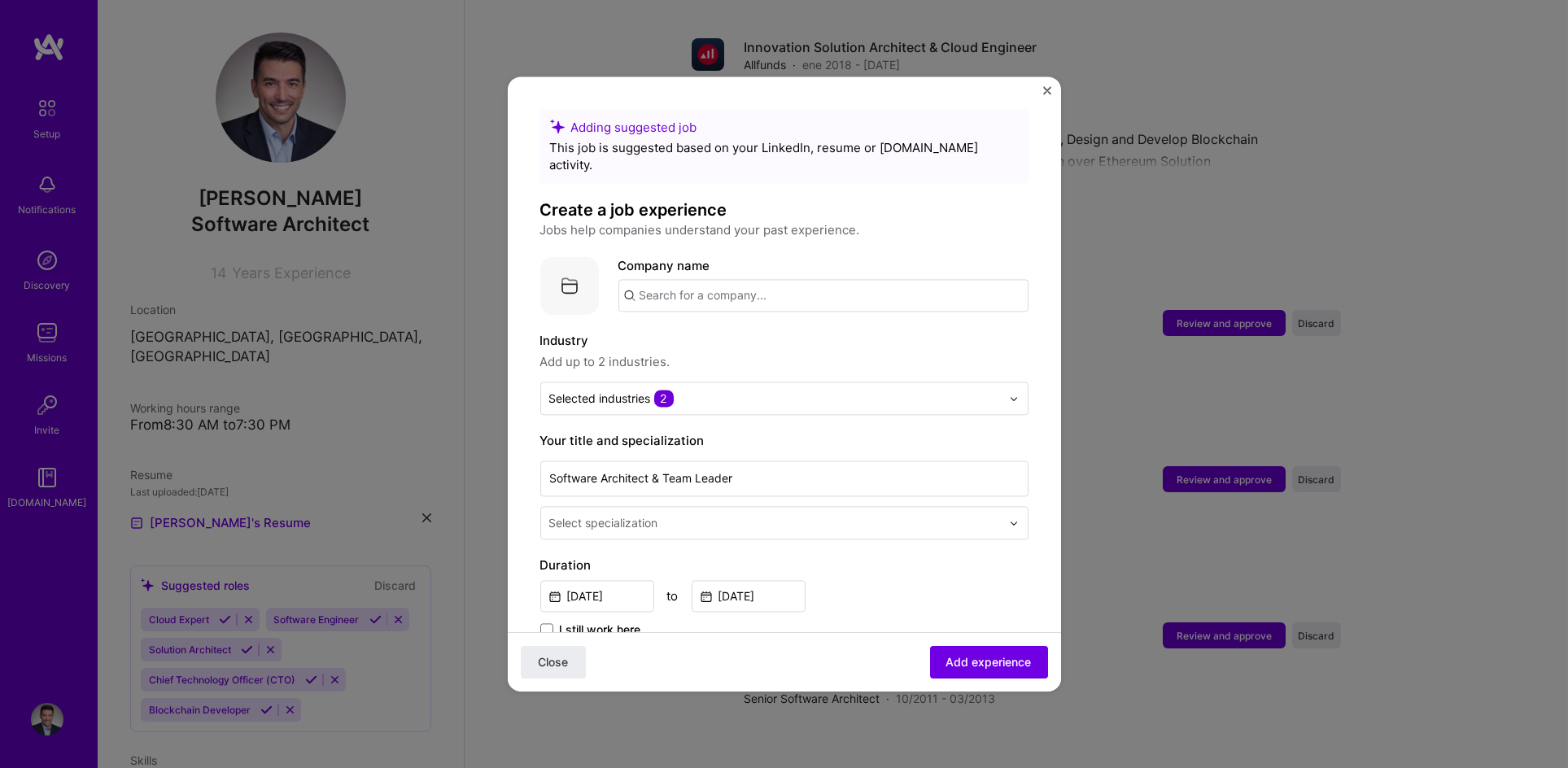
type input "Axpo Iberia, Axpo Group Energy Company"
click at [773, 326] on div "Axpo Iberia, Axpo Group Energy Company" at bounding box center [838, 341] width 258 height 29
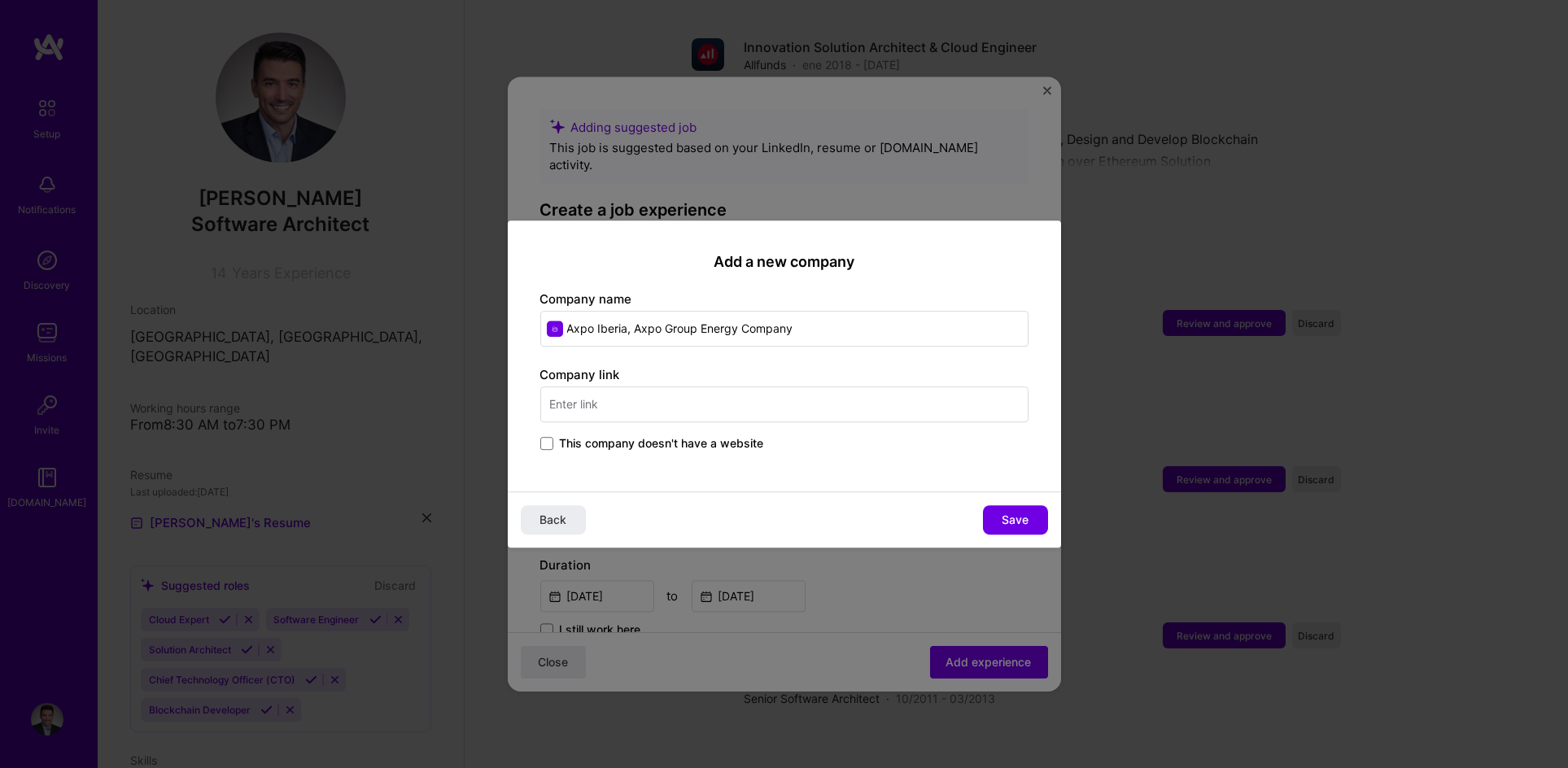
click at [657, 414] on input "text" at bounding box center [784, 404] width 488 height 36
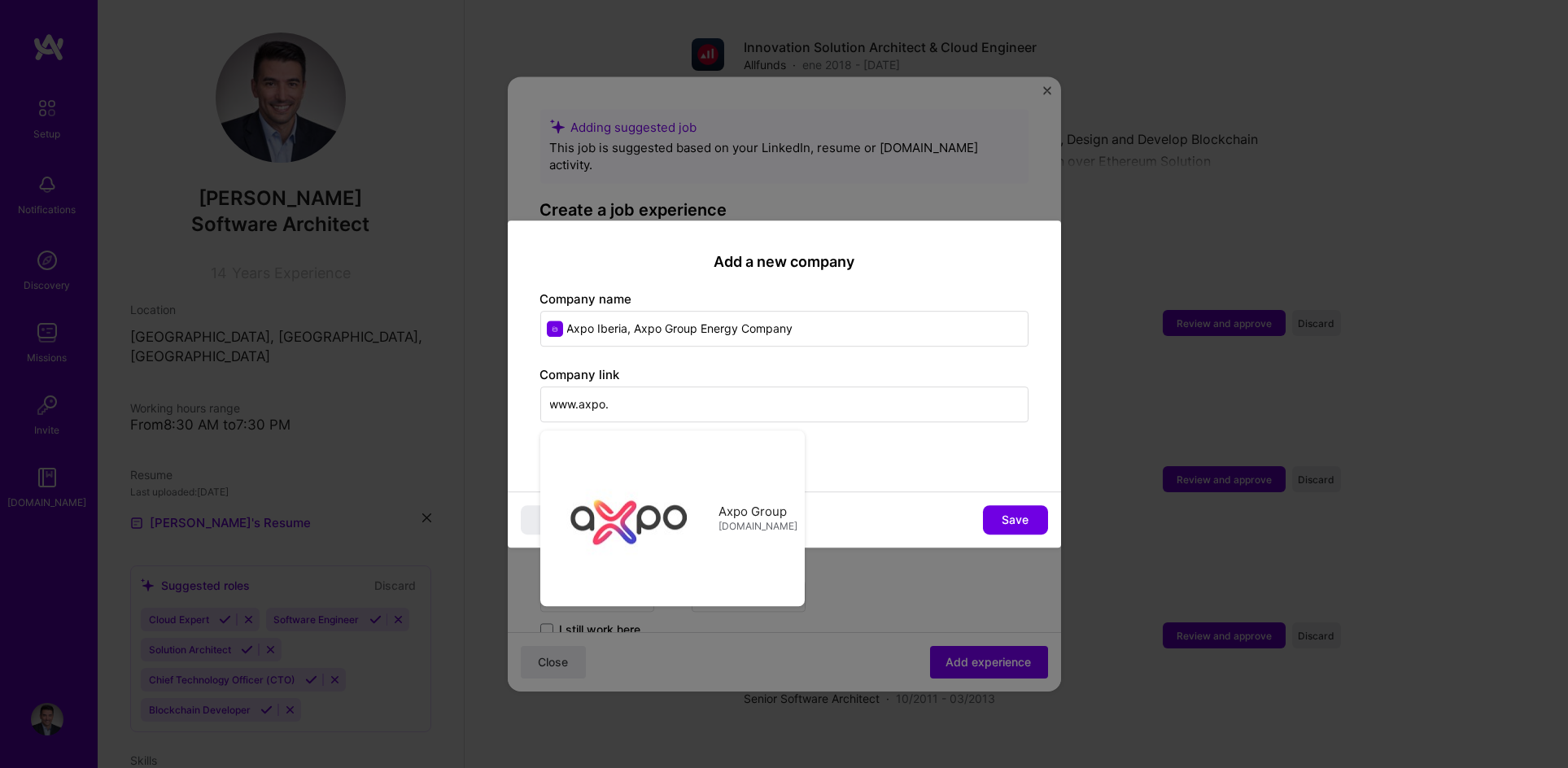
click at [643, 407] on input "www.axpo." at bounding box center [784, 404] width 488 height 36
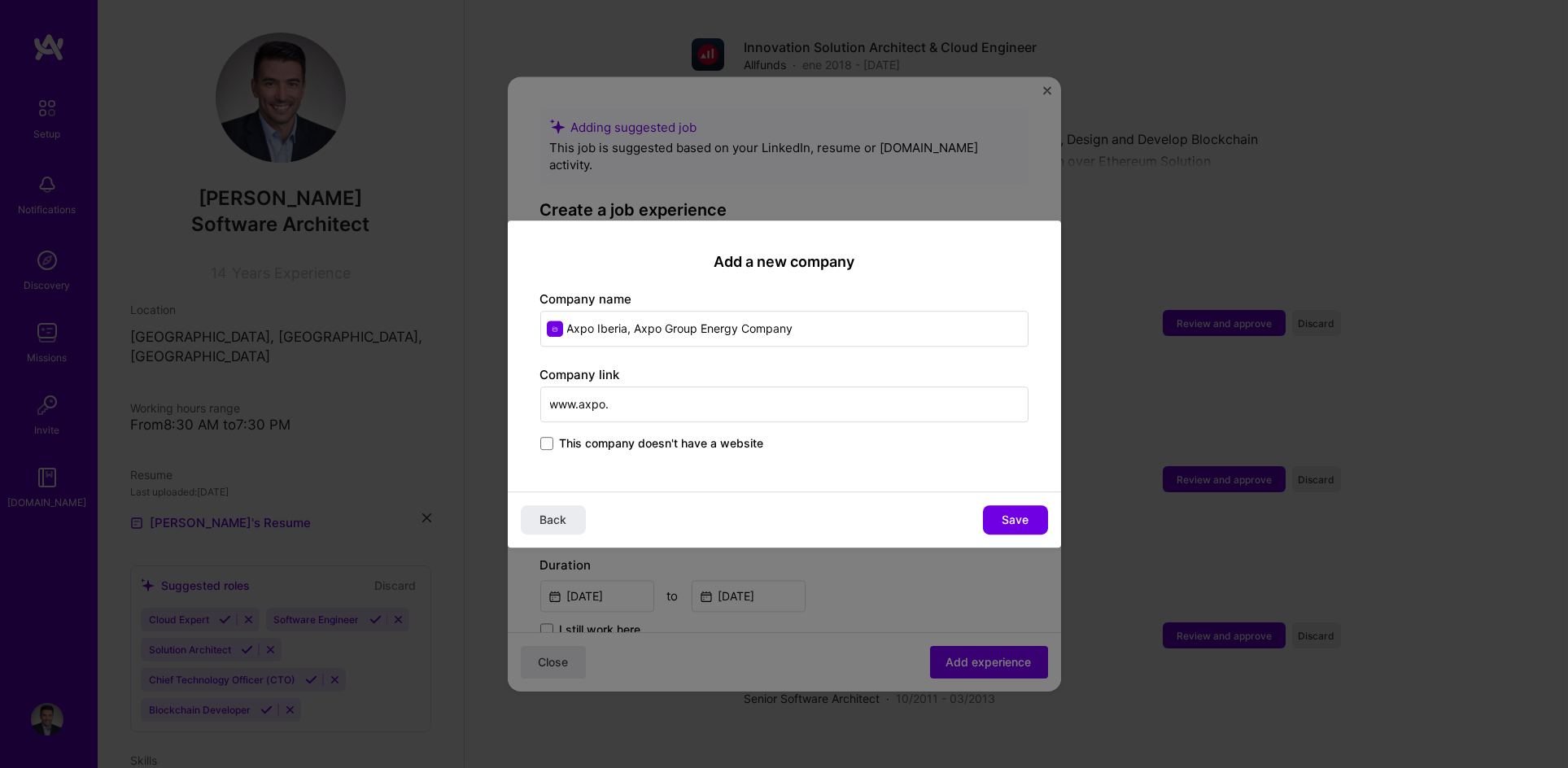
drag, startPoint x: 653, startPoint y: 403, endPoint x: 422, endPoint y: 401, distance: 231.0
click at [422, 400] on div "Add a new company Company name Axpo Iberia, Axpo Group Energy Company Company l…" at bounding box center [784, 384] width 1568 height 768
paste input "[URL][DOMAIN_NAME]"
type input "[URL][DOMAIN_NAME]"
click at [1017, 524] on span "Save" at bounding box center [1015, 519] width 27 height 16
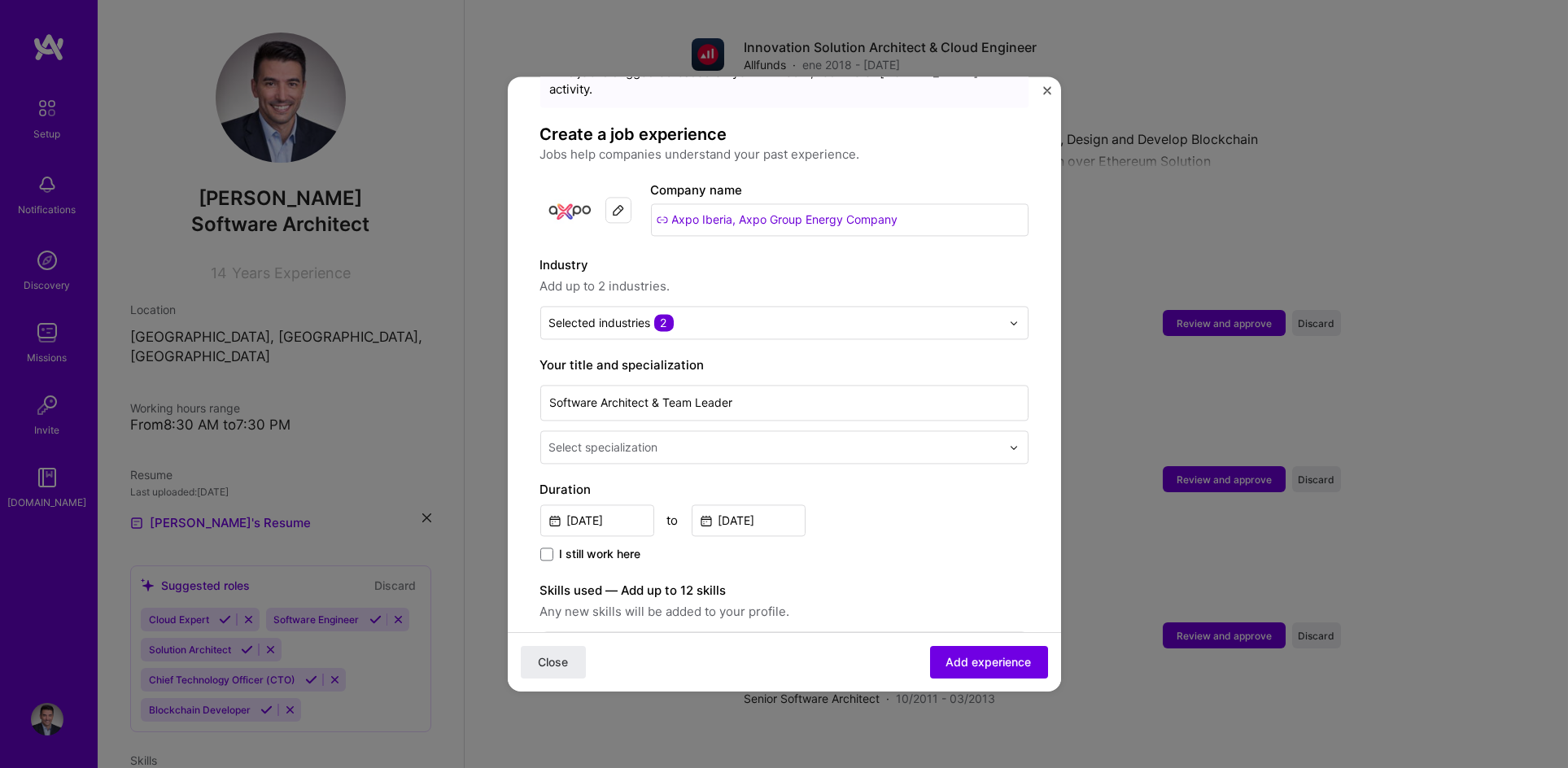
scroll to position [77, 0]
click at [677, 437] on input "text" at bounding box center [777, 445] width 454 height 17
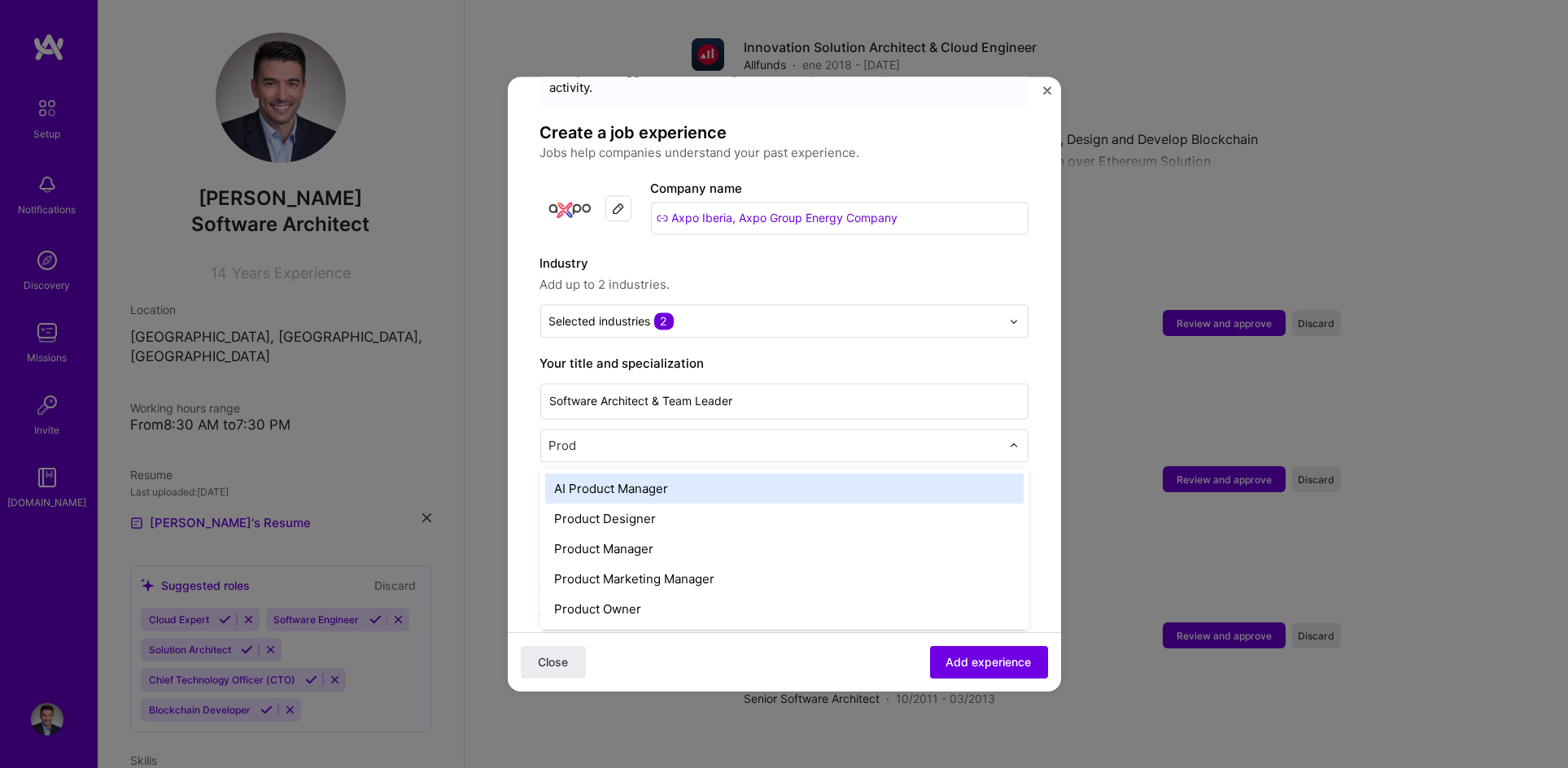
type input "Produ"
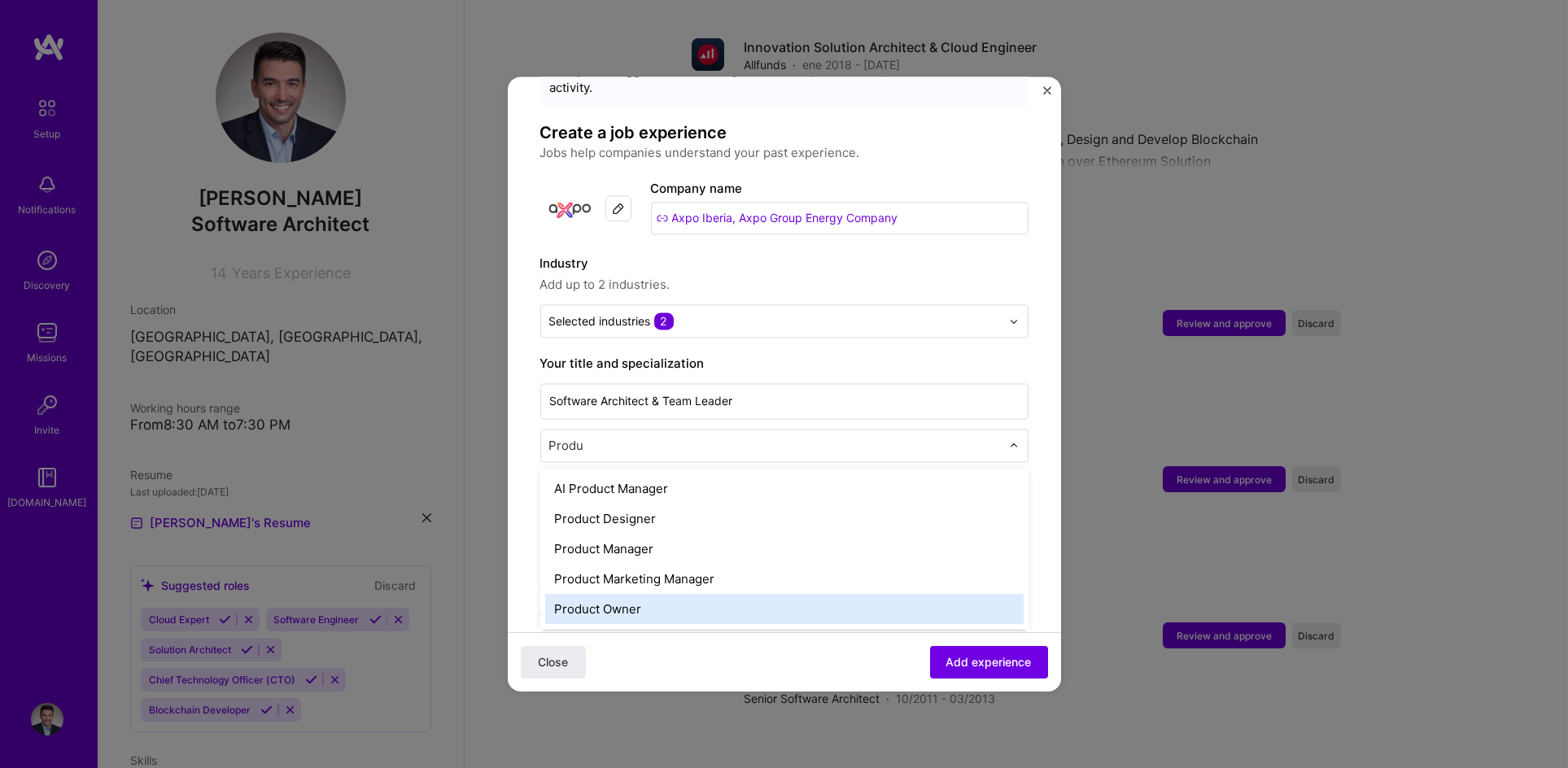
click at [619, 596] on div "Product Owner" at bounding box center [784, 609] width 479 height 30
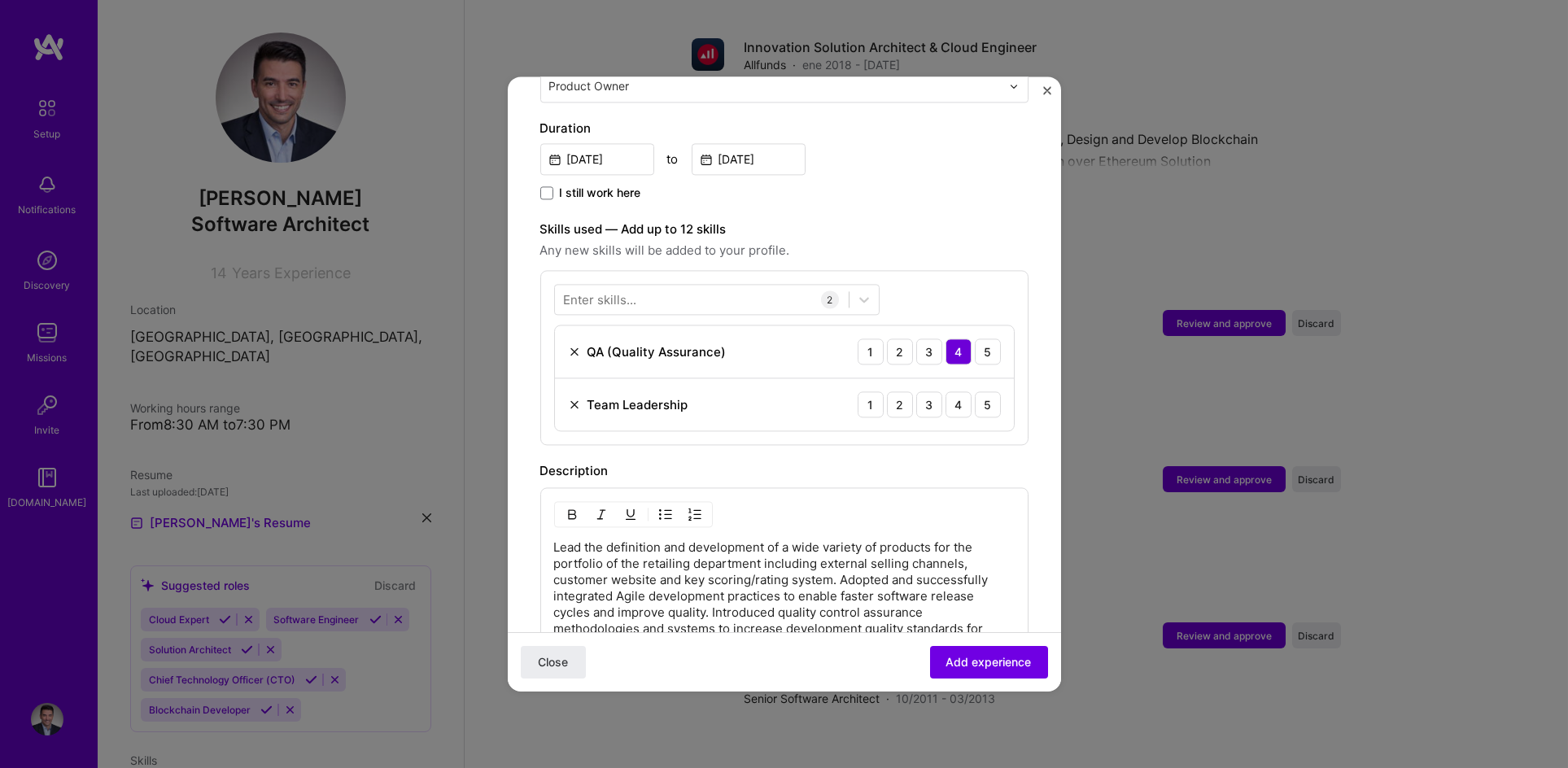
scroll to position [443, 0]
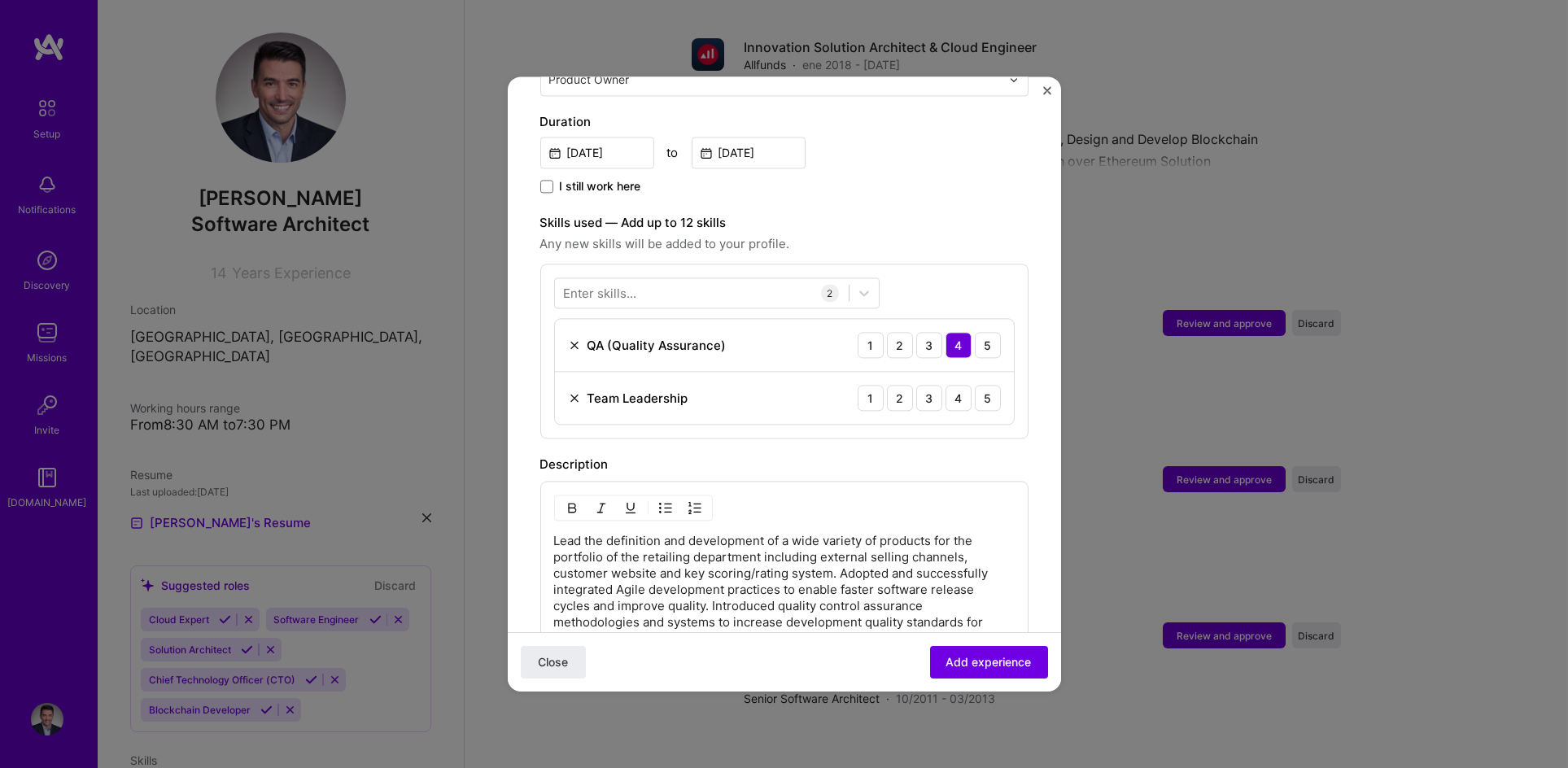
click at [625, 284] on div "Enter skills..." at bounding box center [600, 293] width 73 height 17
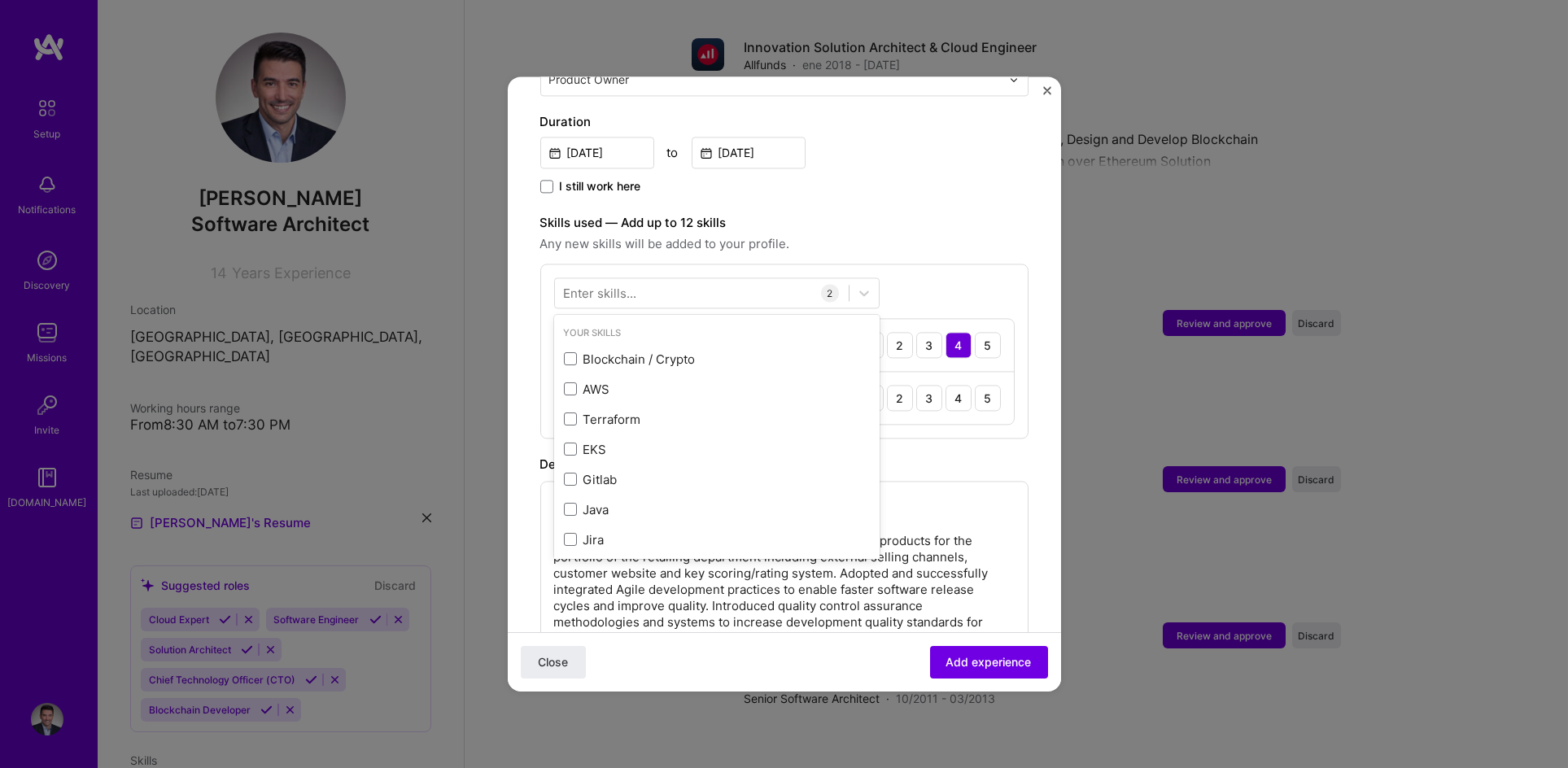
click at [625, 284] on div "Enter skills..." at bounding box center [600, 293] width 73 height 17
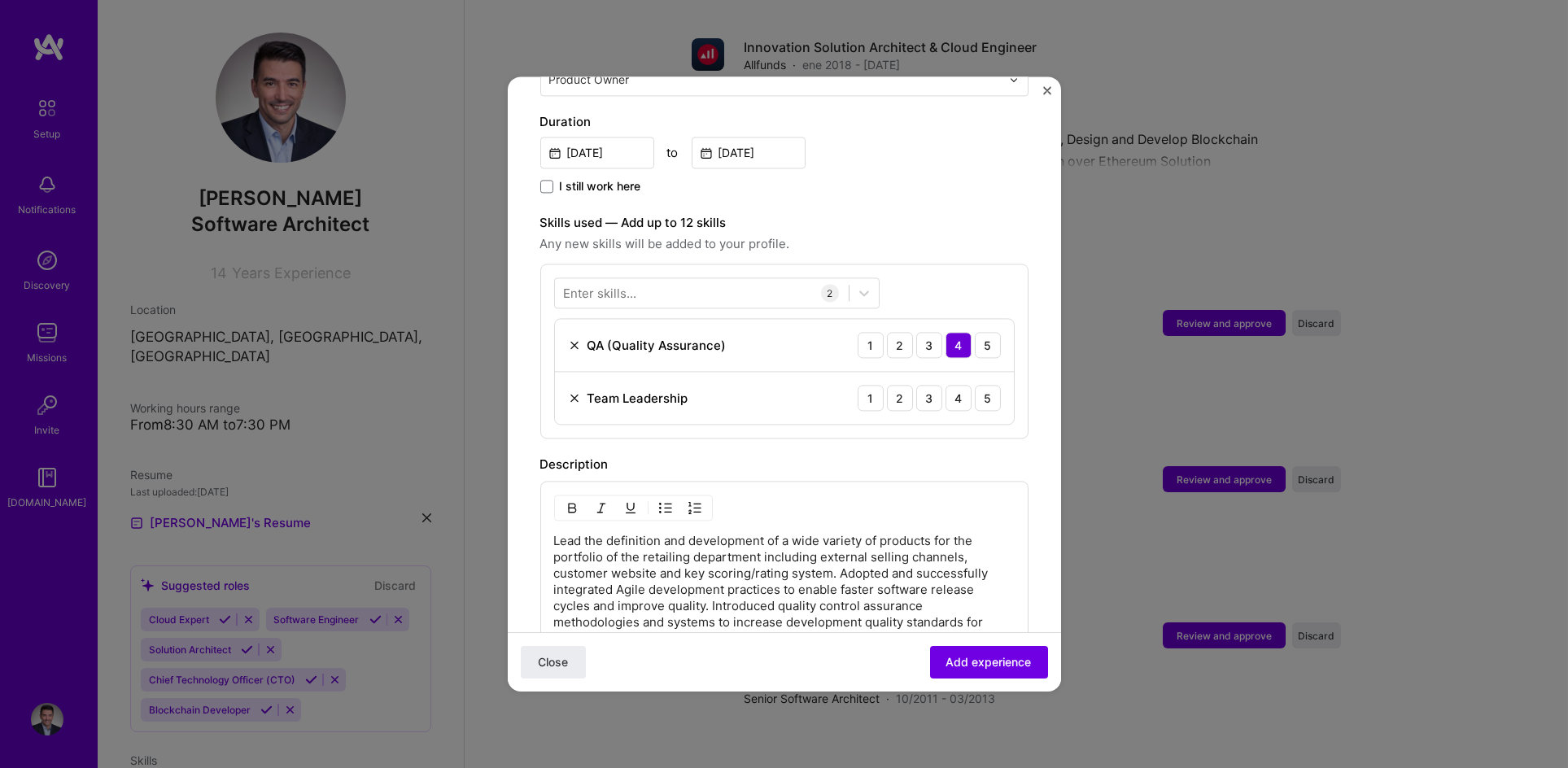
click at [625, 284] on div "Enter skills..." at bounding box center [600, 293] width 73 height 17
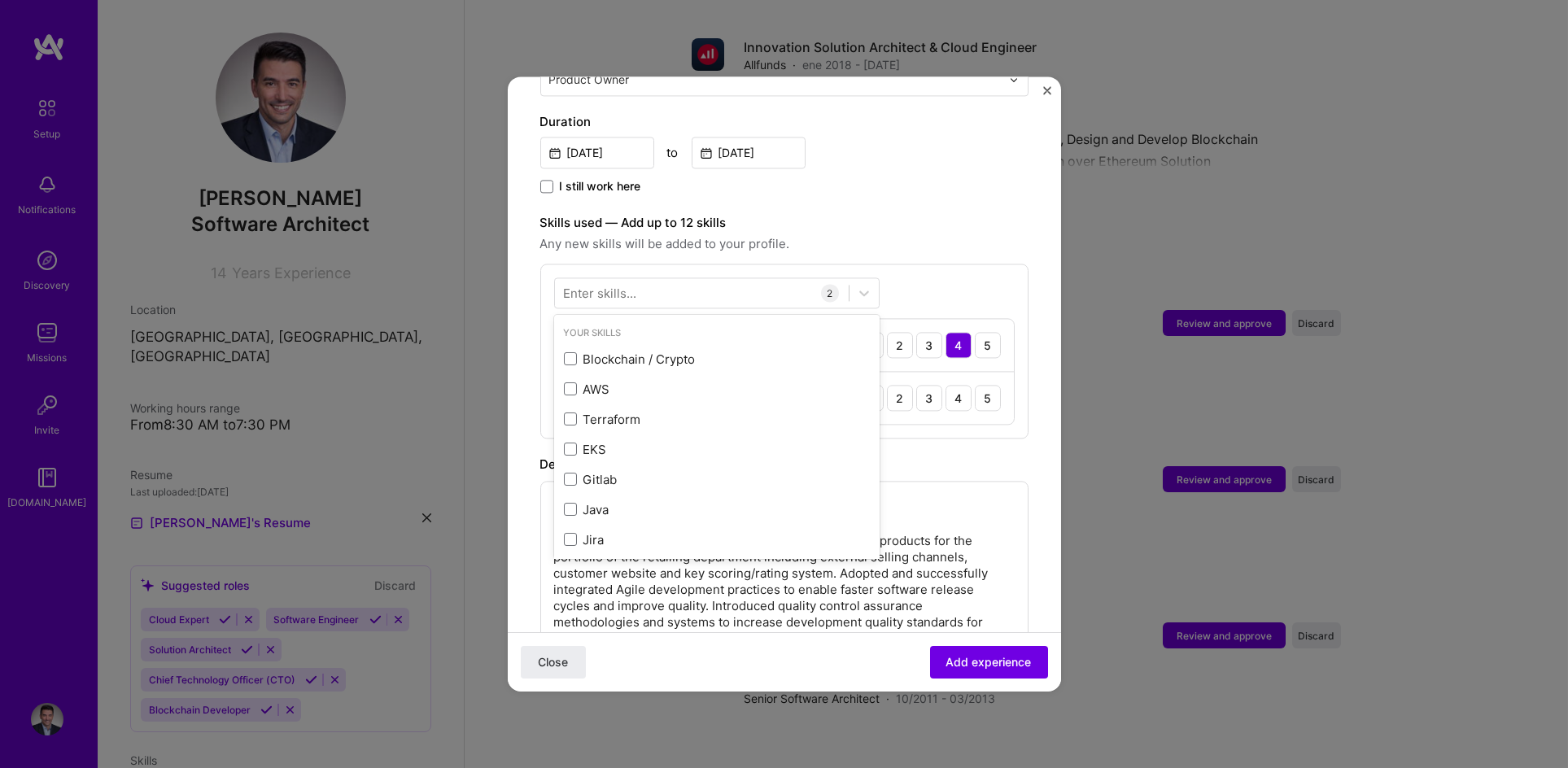
click at [625, 284] on div "Enter skills..." at bounding box center [600, 293] width 73 height 17
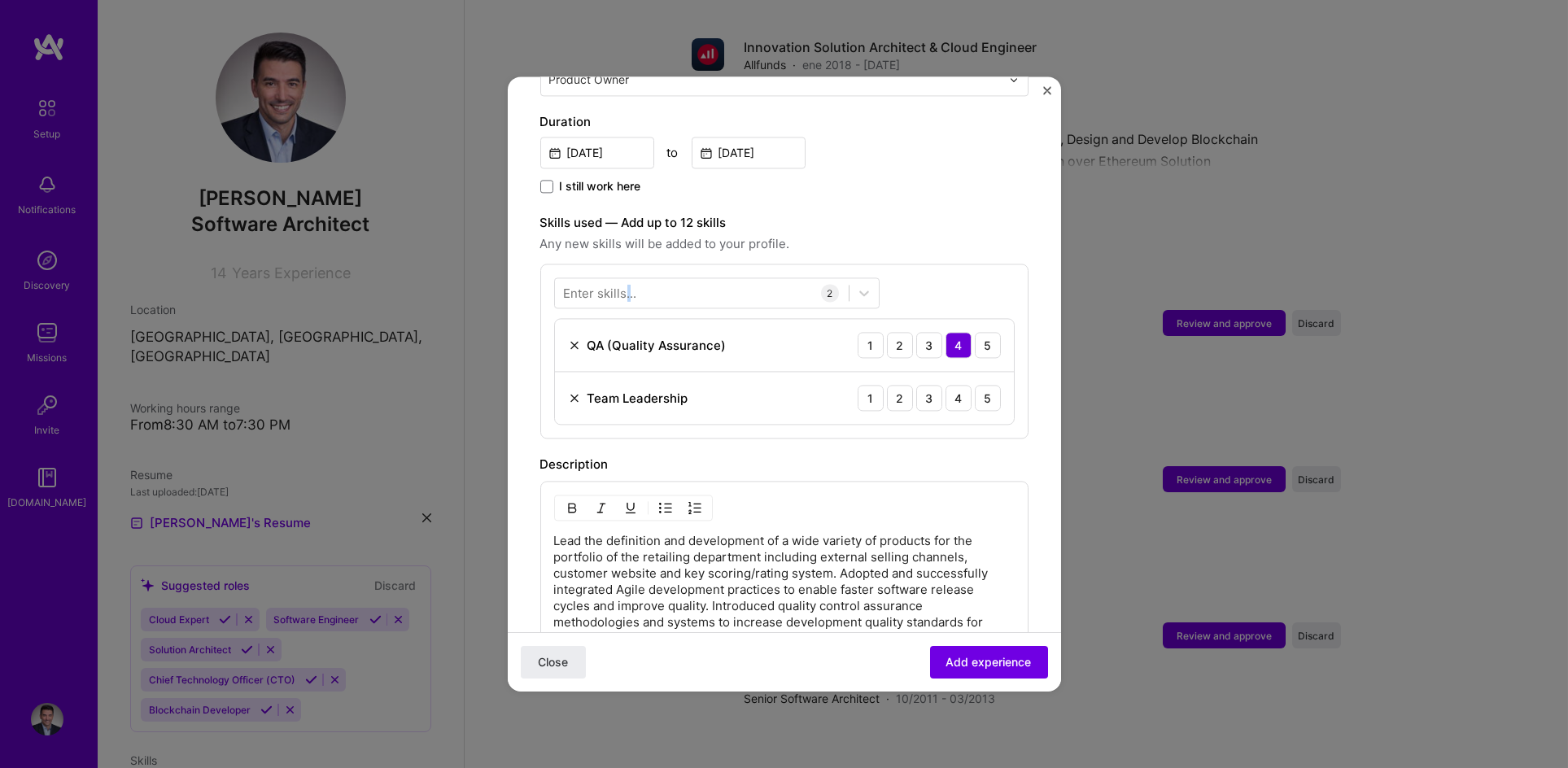
click at [625, 284] on div "Enter skills..." at bounding box center [600, 293] width 73 height 17
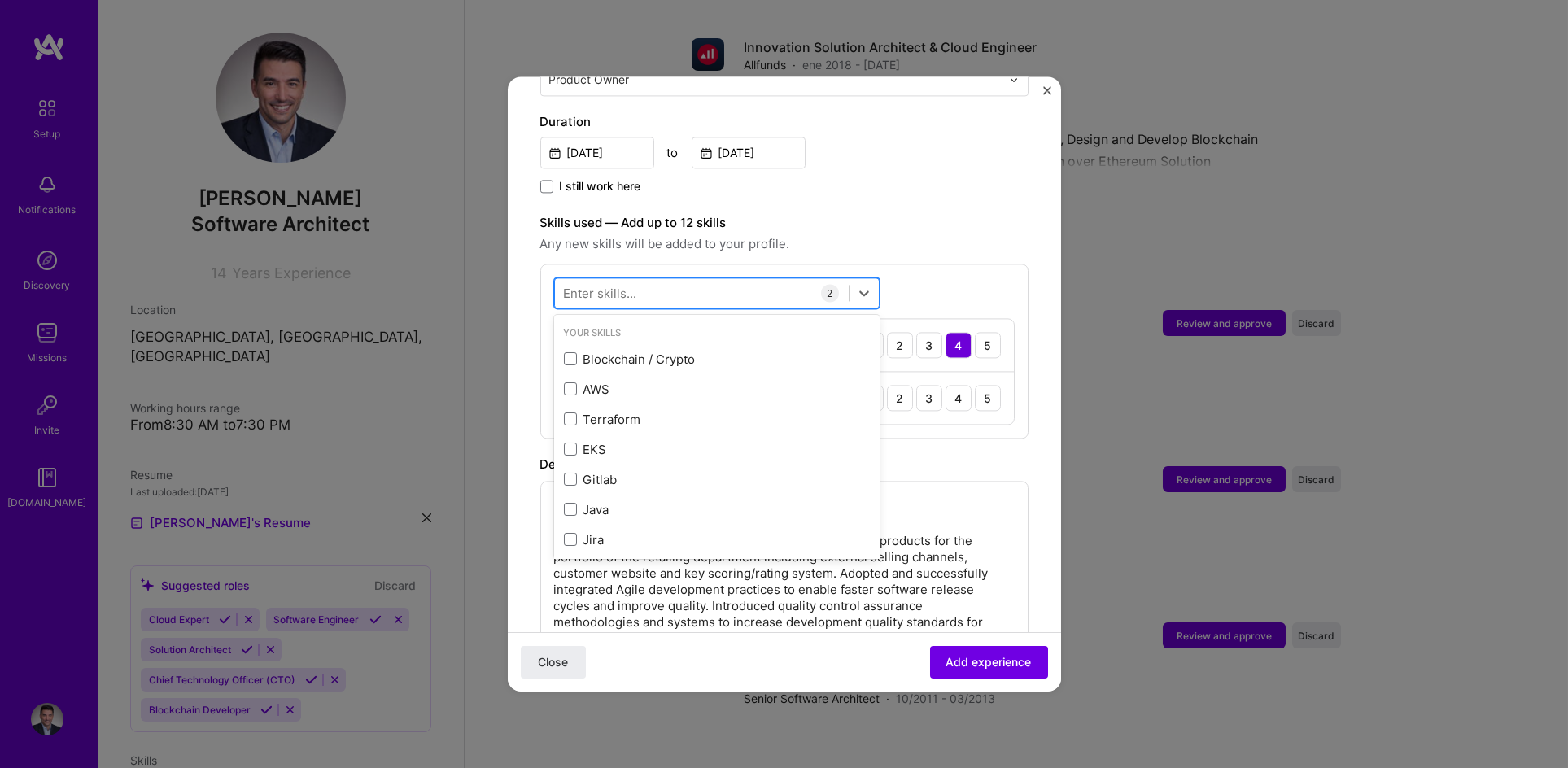
click at [691, 280] on div at bounding box center [701, 294] width 294 height 27
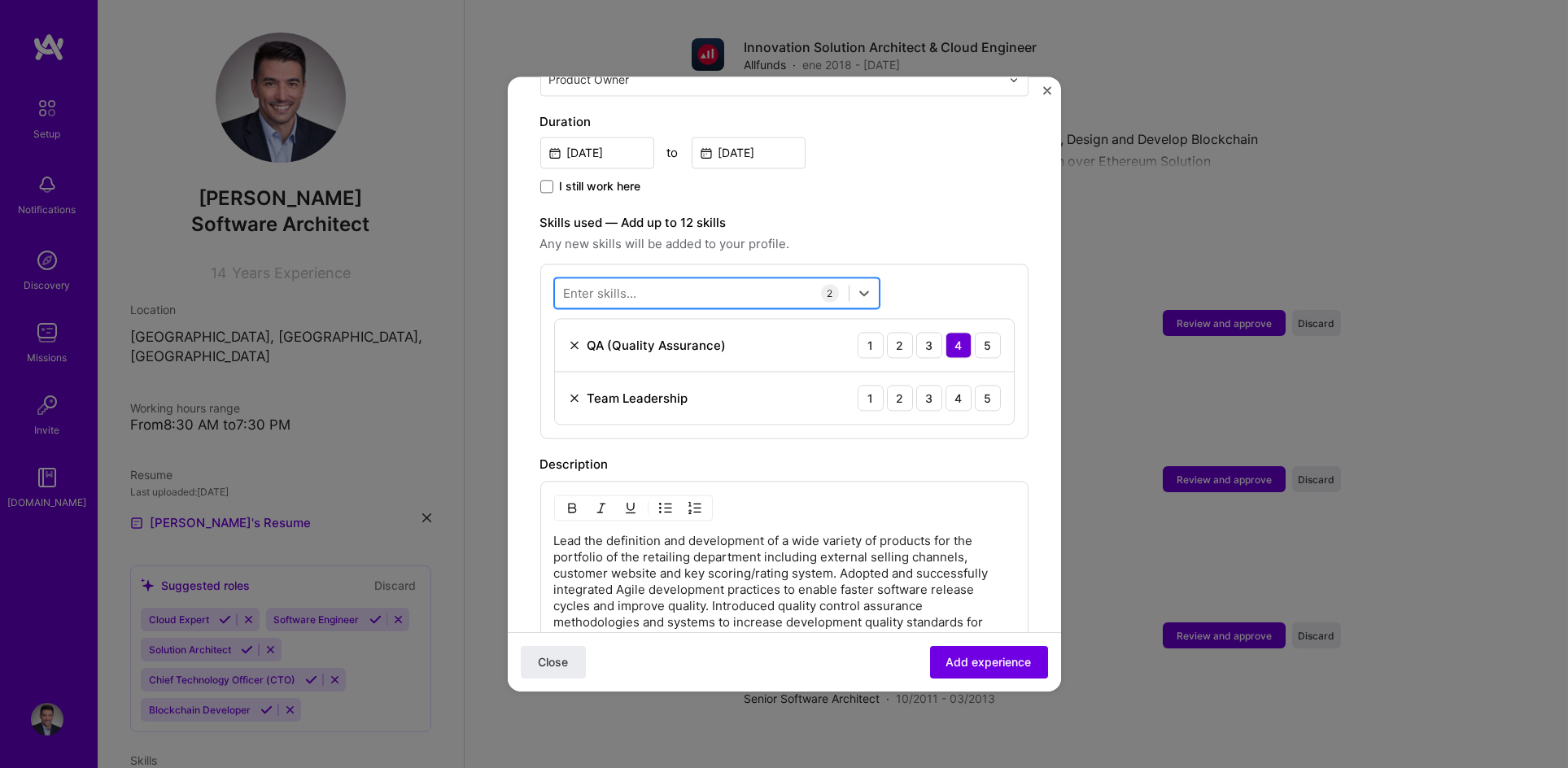
click at [691, 280] on div at bounding box center [701, 294] width 294 height 27
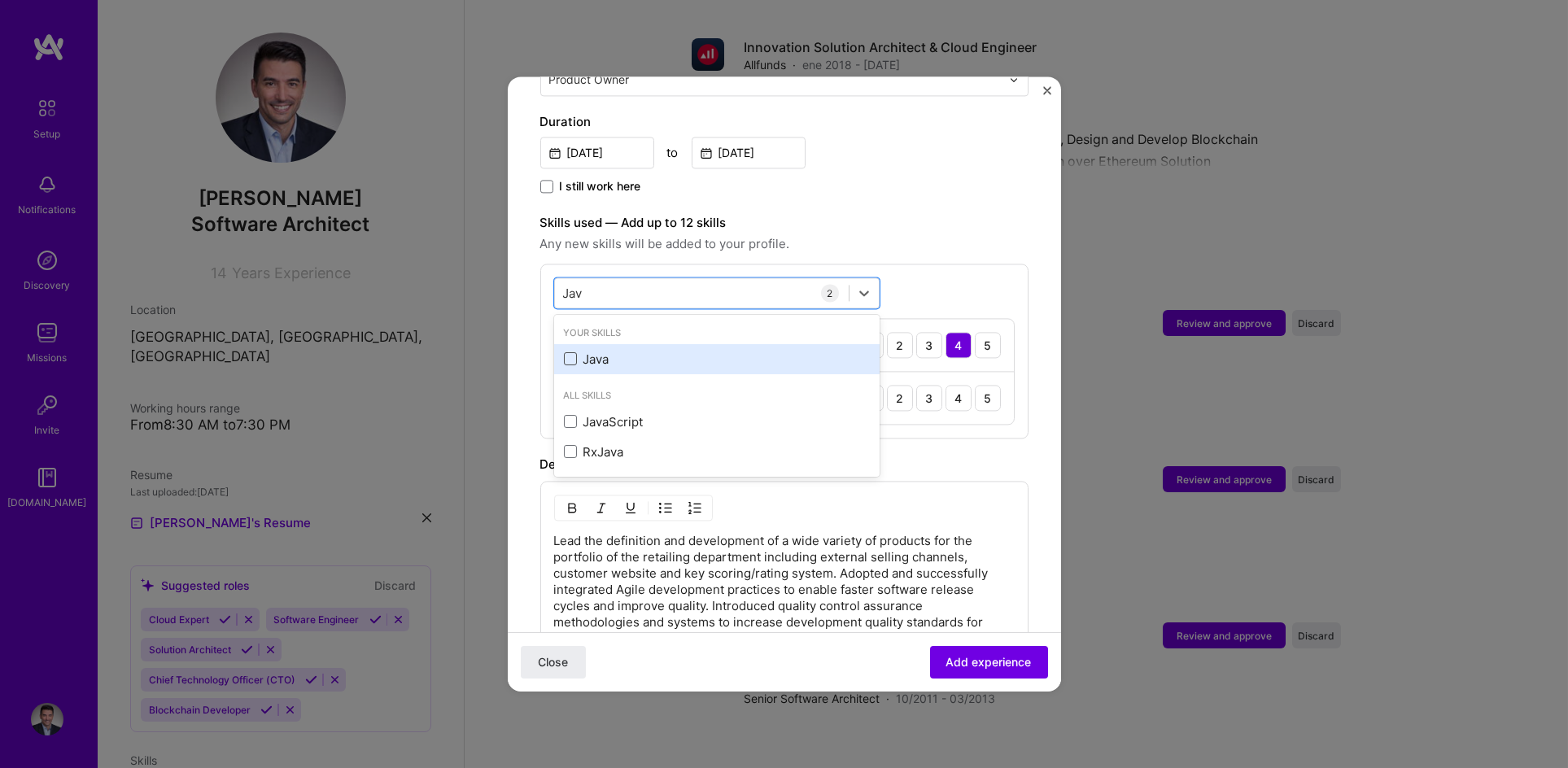
click at [572, 353] on span at bounding box center [570, 359] width 13 height 13
click at [0, 0] on input "checkbox" at bounding box center [0, 0] width 0 height 0
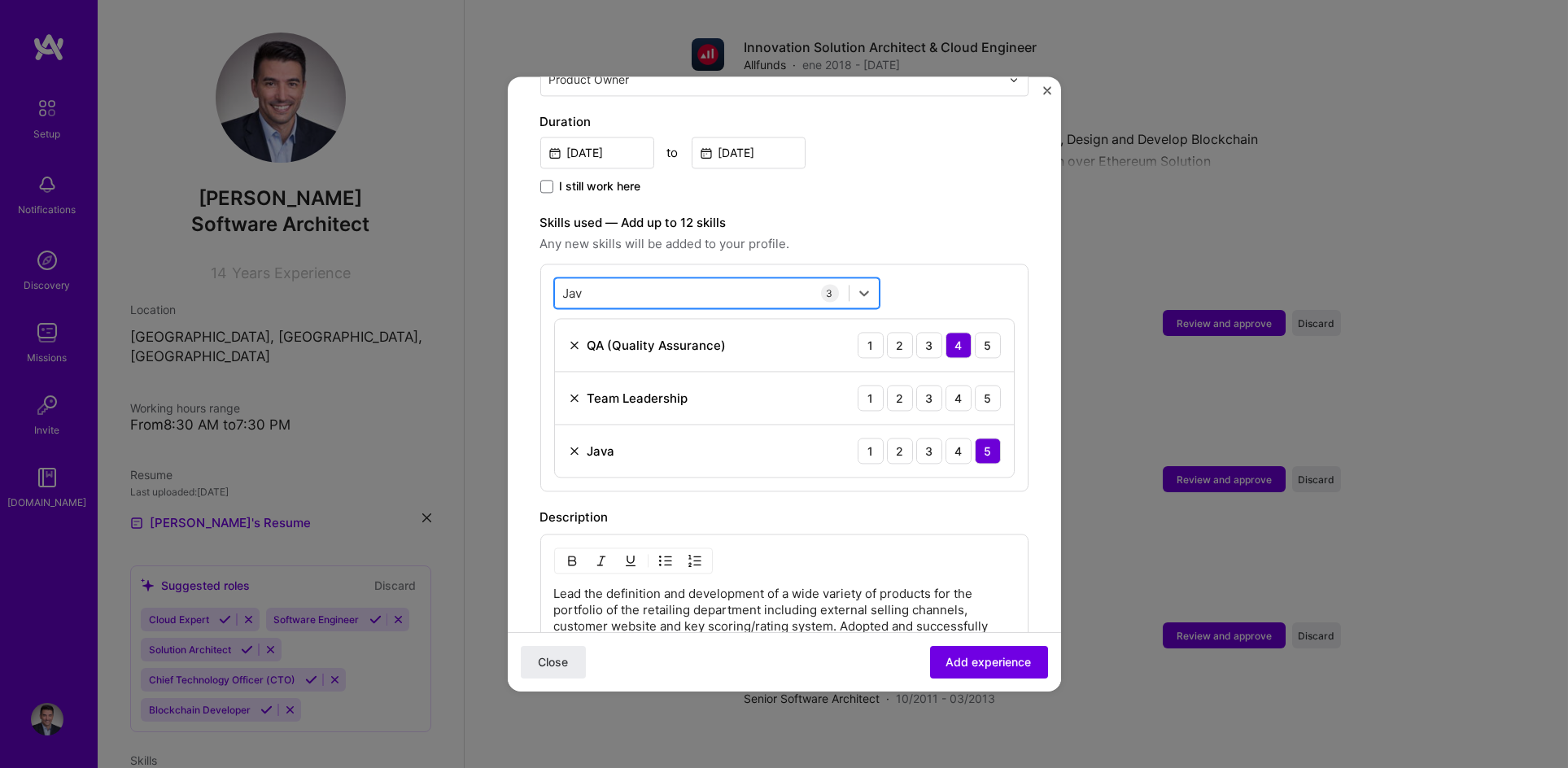
click at [586, 283] on div "[PERSON_NAME]" at bounding box center [701, 294] width 294 height 27
click at [586, 280] on div "[PERSON_NAME]" at bounding box center [701, 294] width 294 height 27
type input "J"
click at [565, 353] on span at bounding box center [570, 359] width 13 height 13
click at [0, 0] on input "checkbox" at bounding box center [0, 0] width 0 height 0
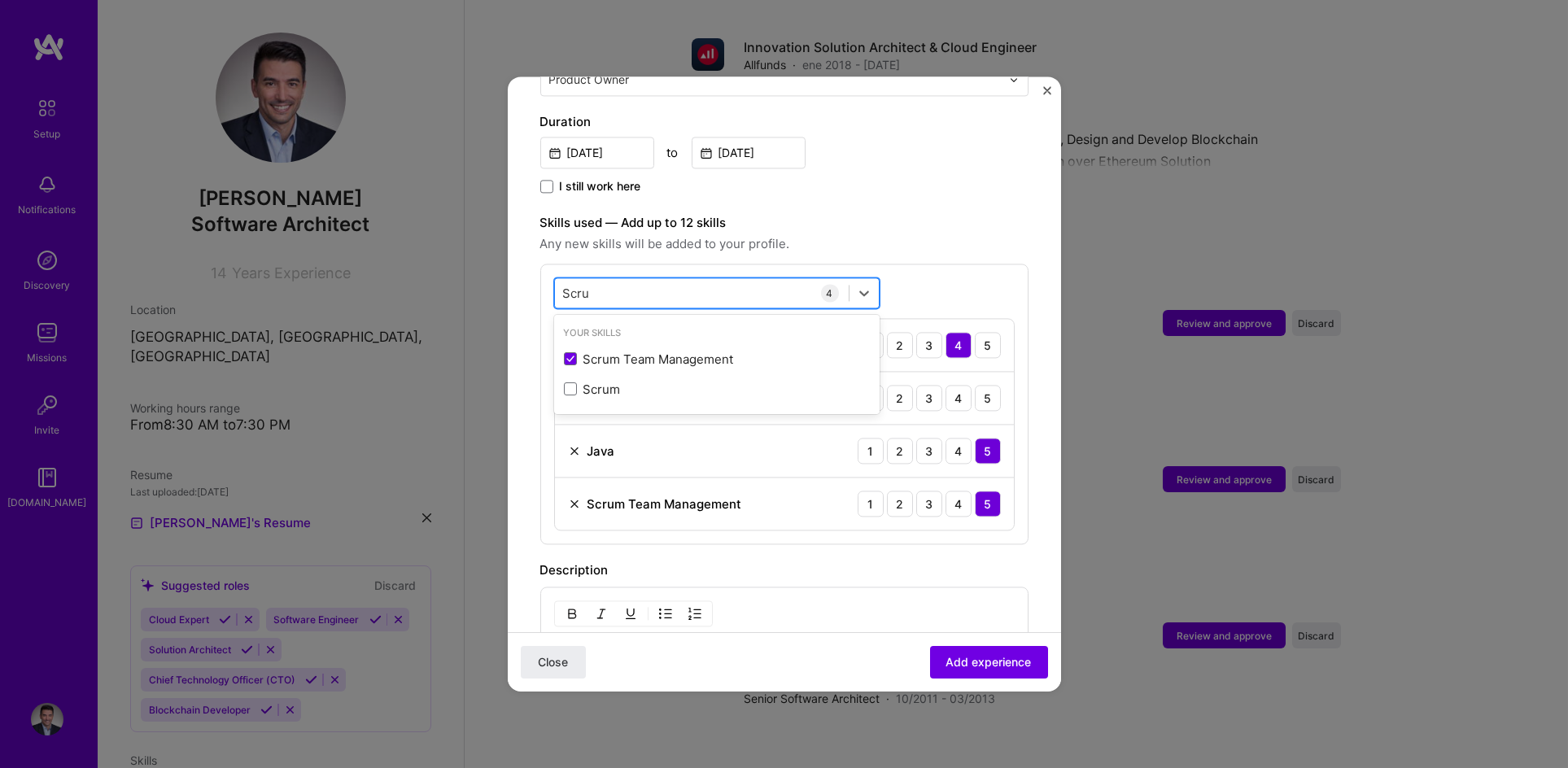
click at [591, 280] on div "Scru Scru" at bounding box center [701, 294] width 294 height 27
type input "S"
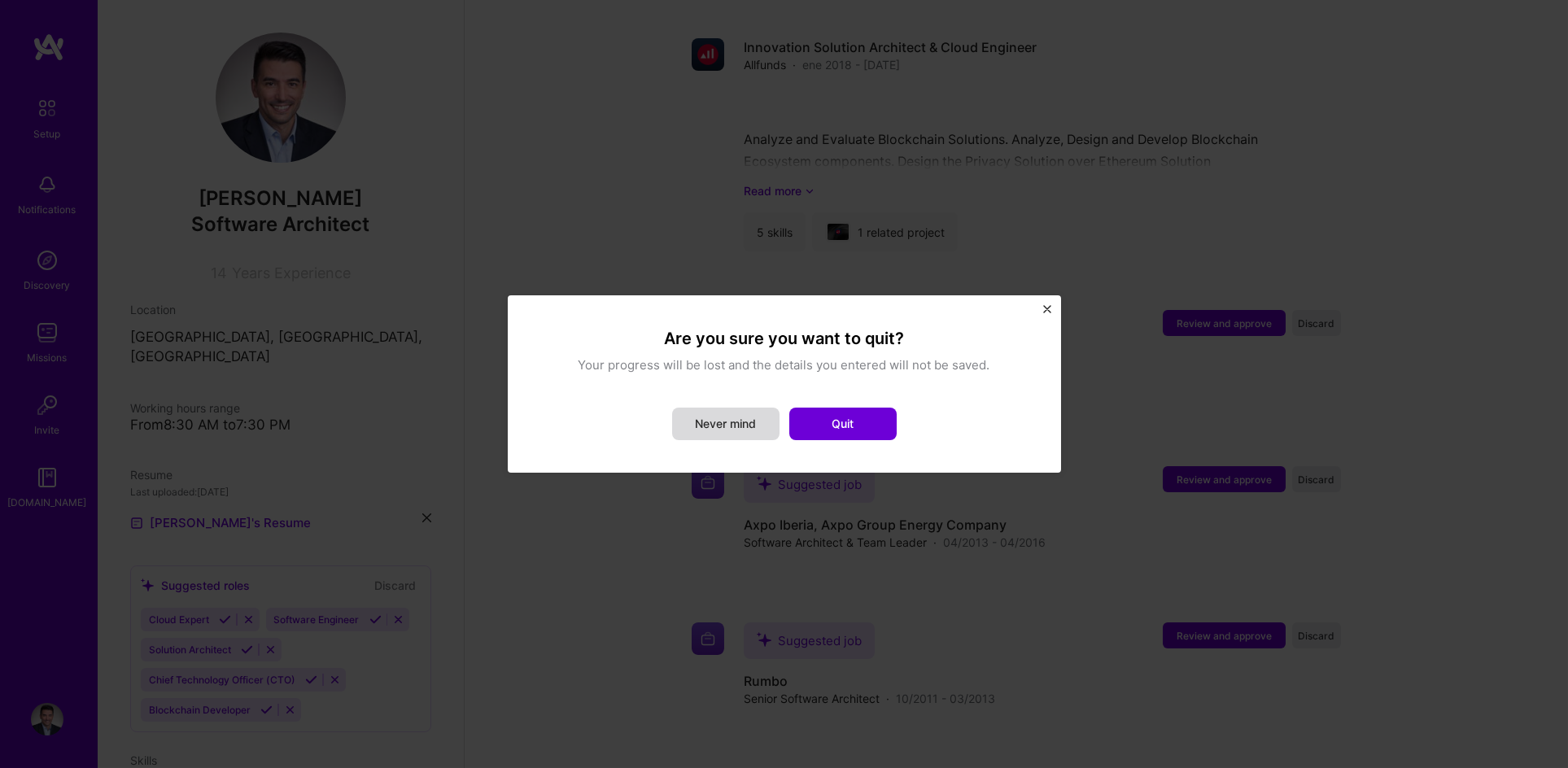
click at [716, 430] on button "Never mind" at bounding box center [726, 423] width 108 height 33
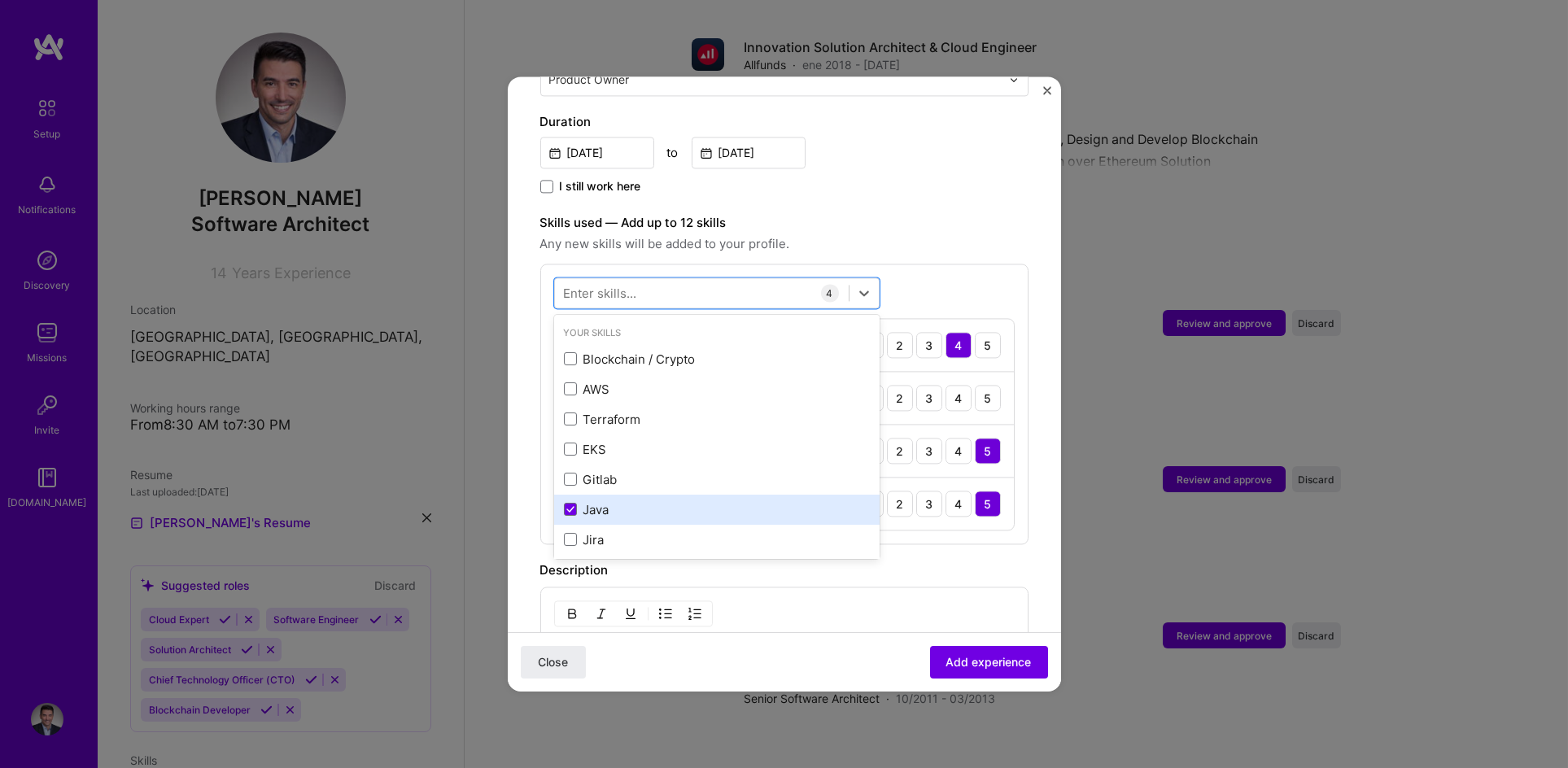
click at [624, 501] on div "Java" at bounding box center [717, 510] width 306 height 17
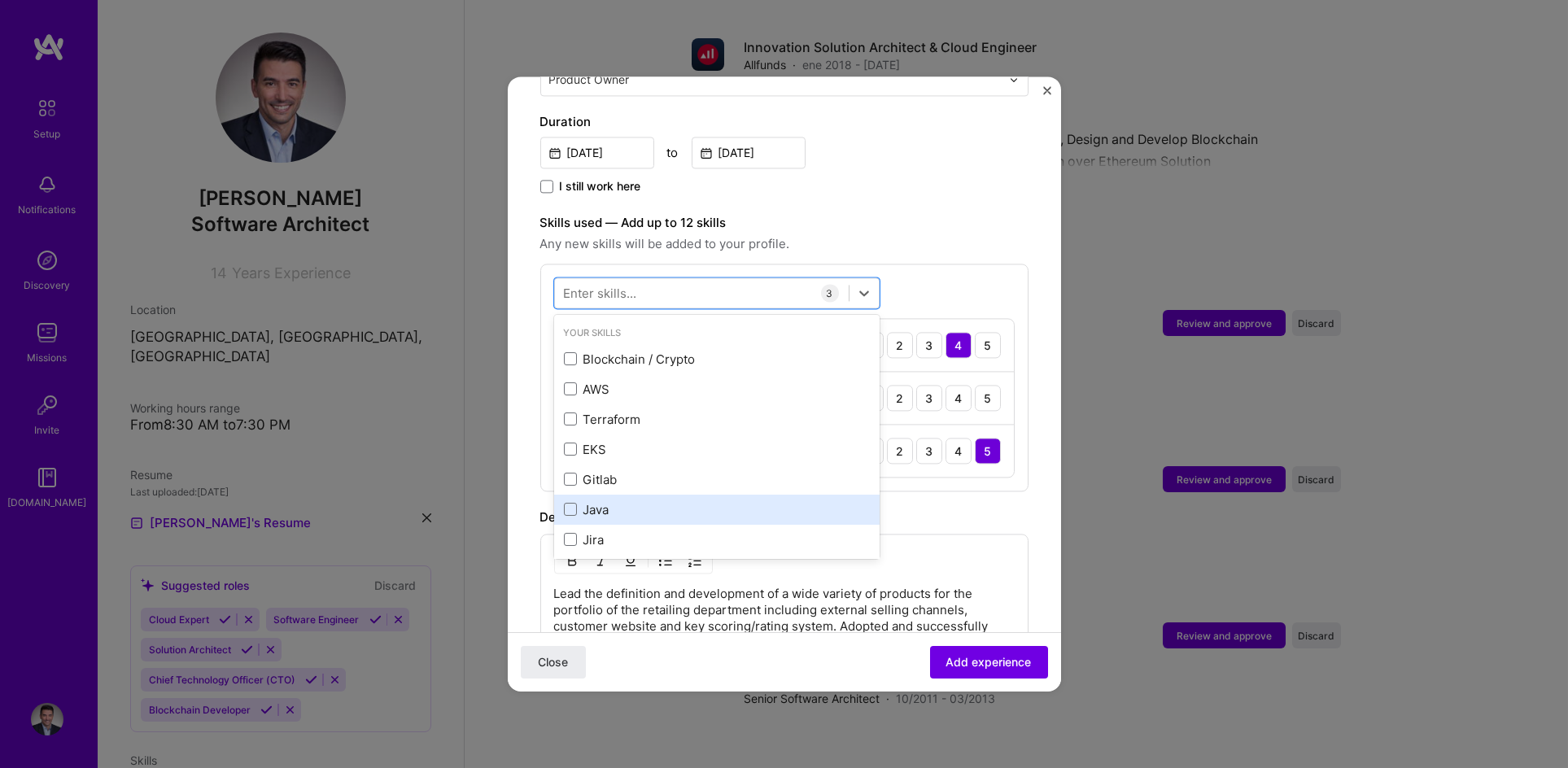
click at [669, 501] on div "Java" at bounding box center [717, 510] width 306 height 17
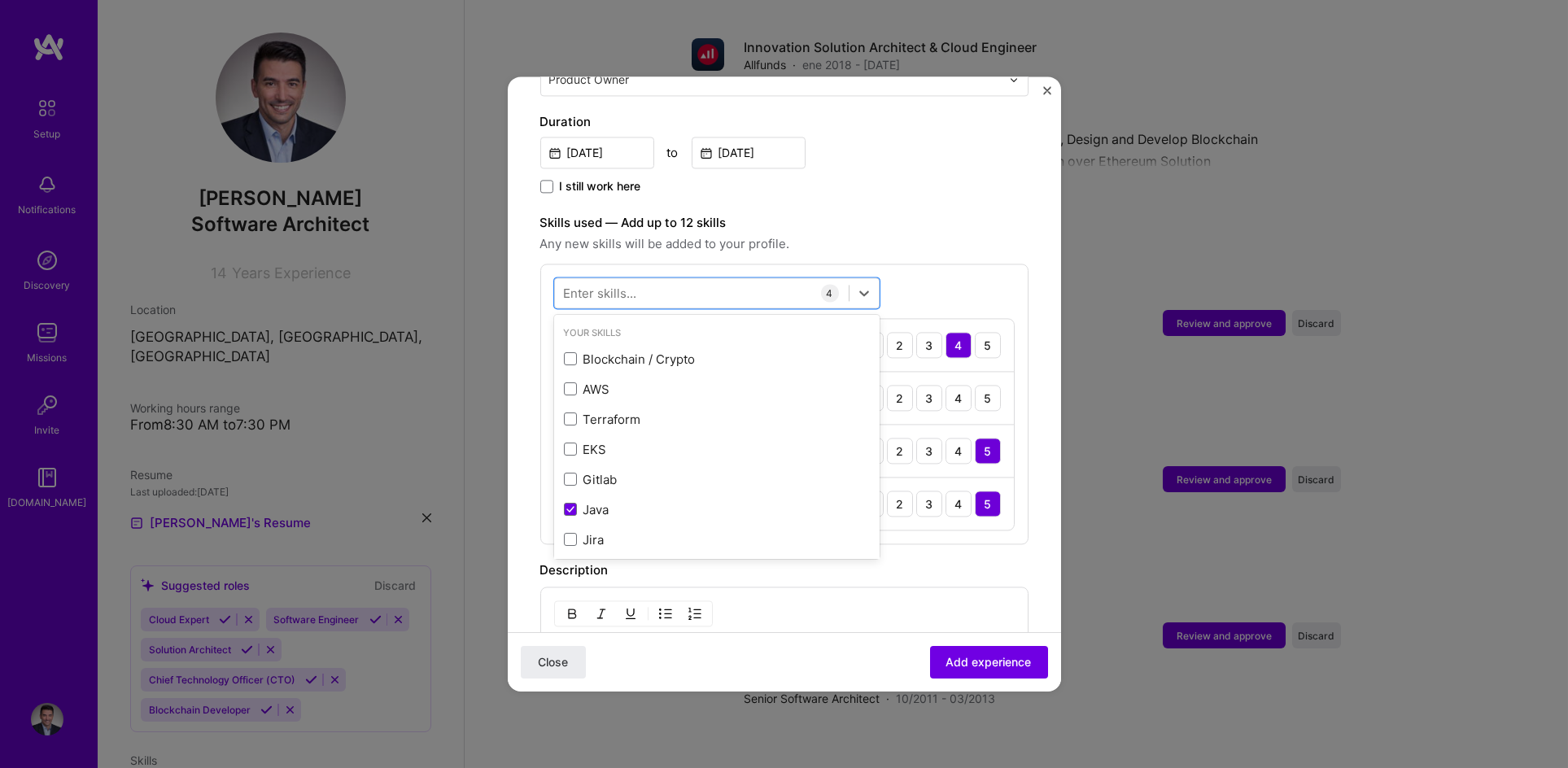
click at [996, 560] on div "Description" at bounding box center [784, 569] width 488 height 19
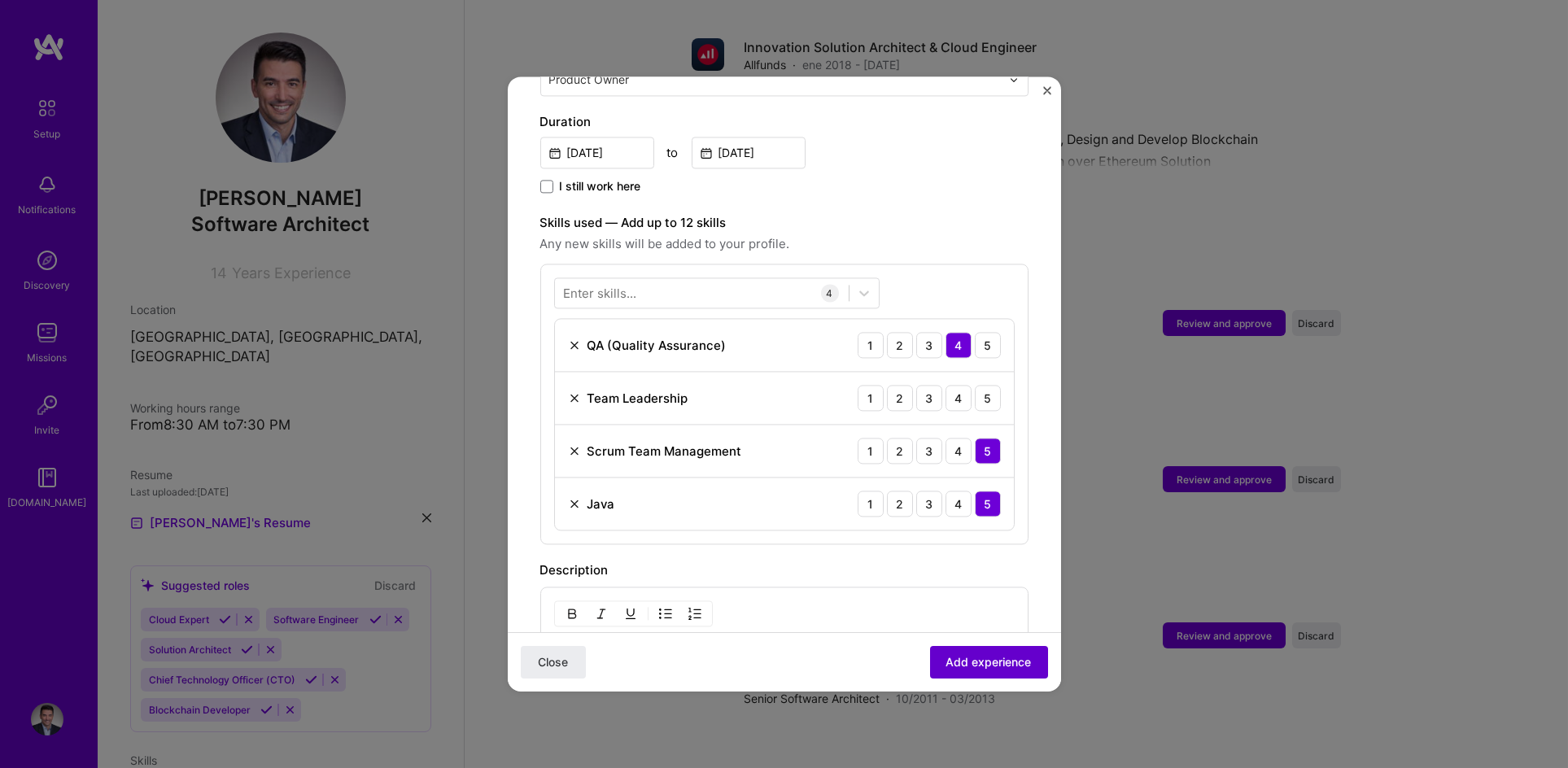
click at [983, 670] on span "Add experience" at bounding box center [990, 661] width 86 height 16
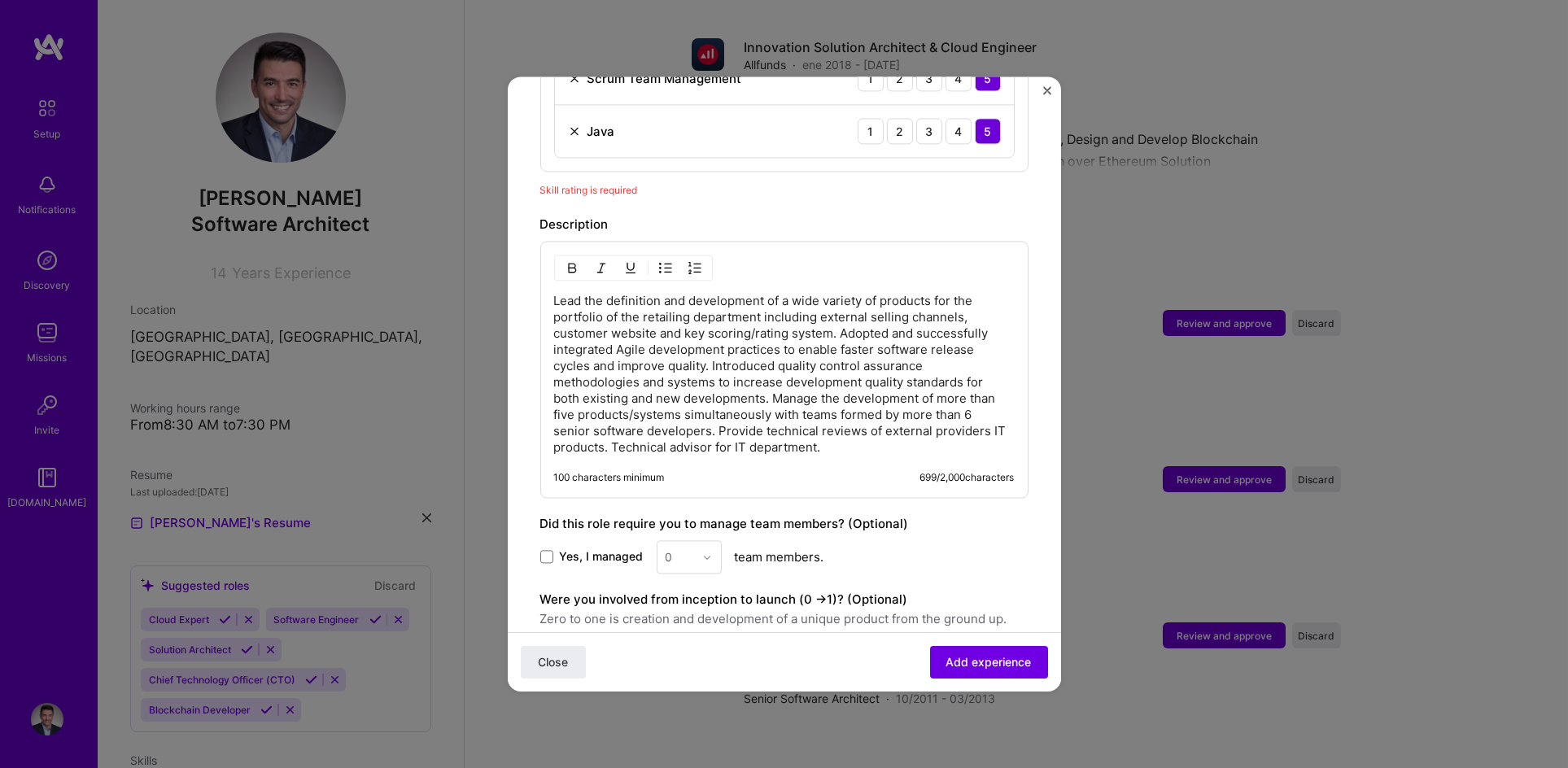
scroll to position [956, 0]
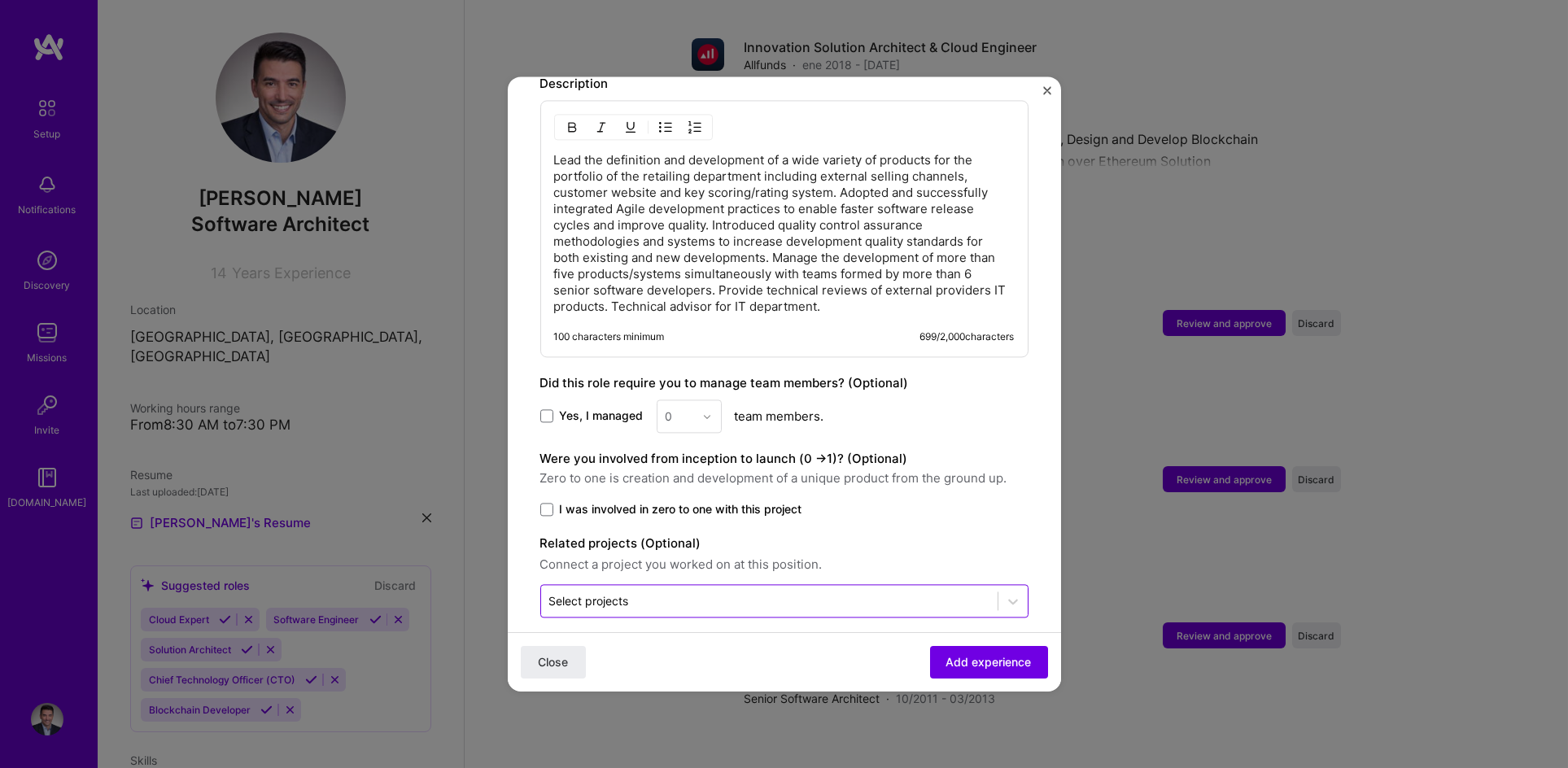
click at [752, 592] on input "text" at bounding box center [769, 601] width 440 height 17
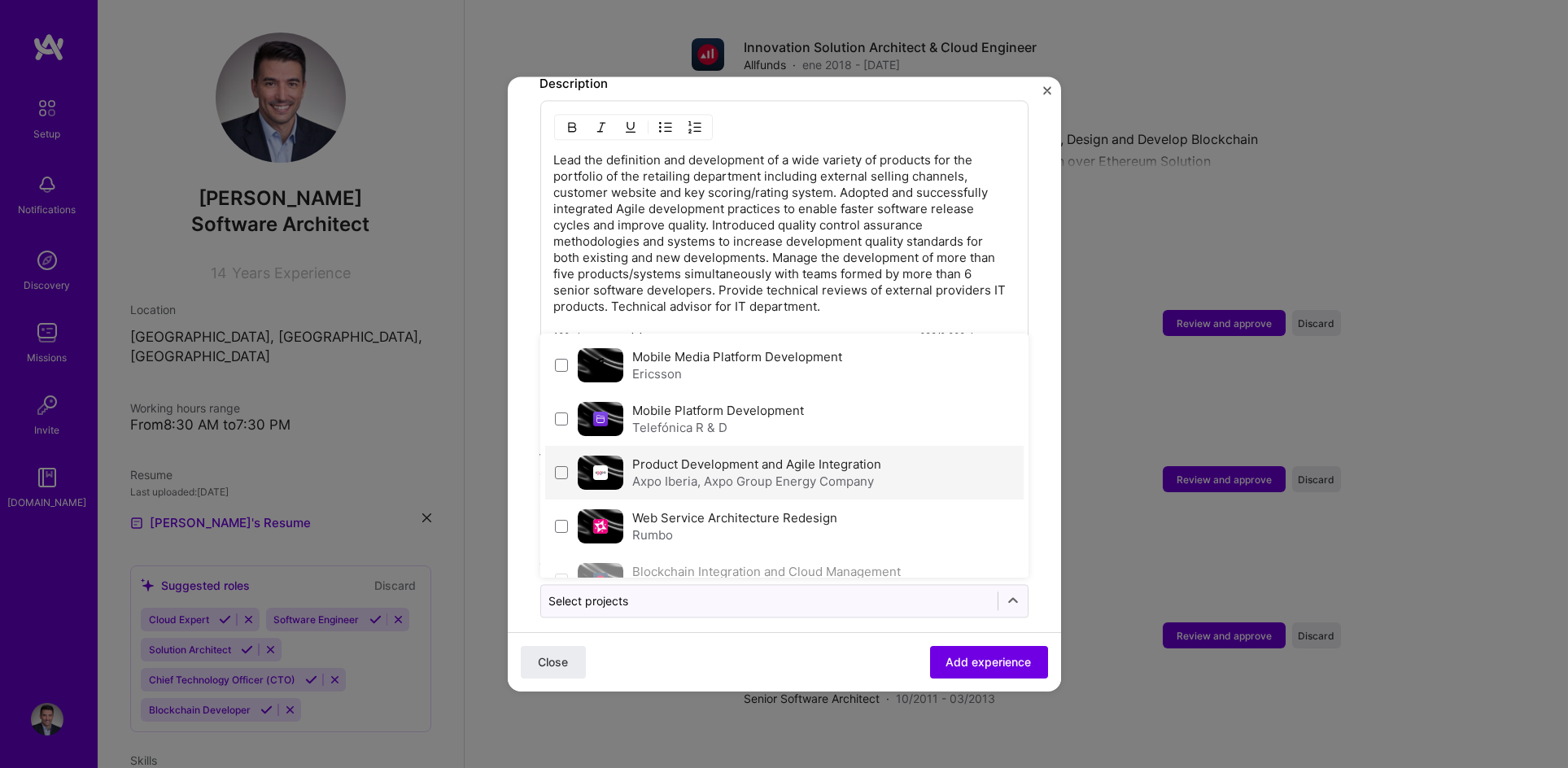
click at [710, 456] on label "Product Development and Agile Integration" at bounding box center [757, 463] width 249 height 15
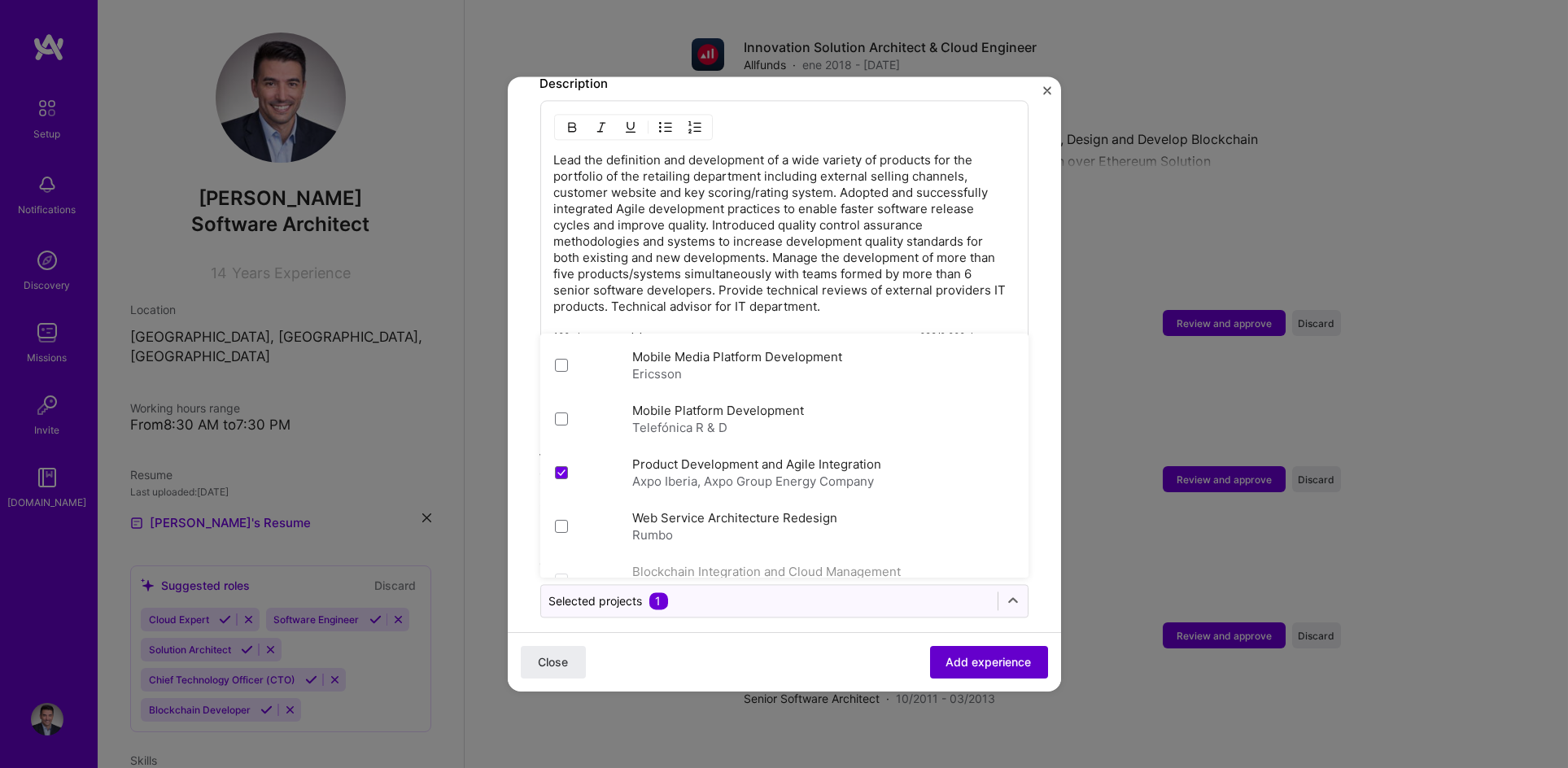
click at [960, 659] on span "Add experience" at bounding box center [990, 661] width 86 height 16
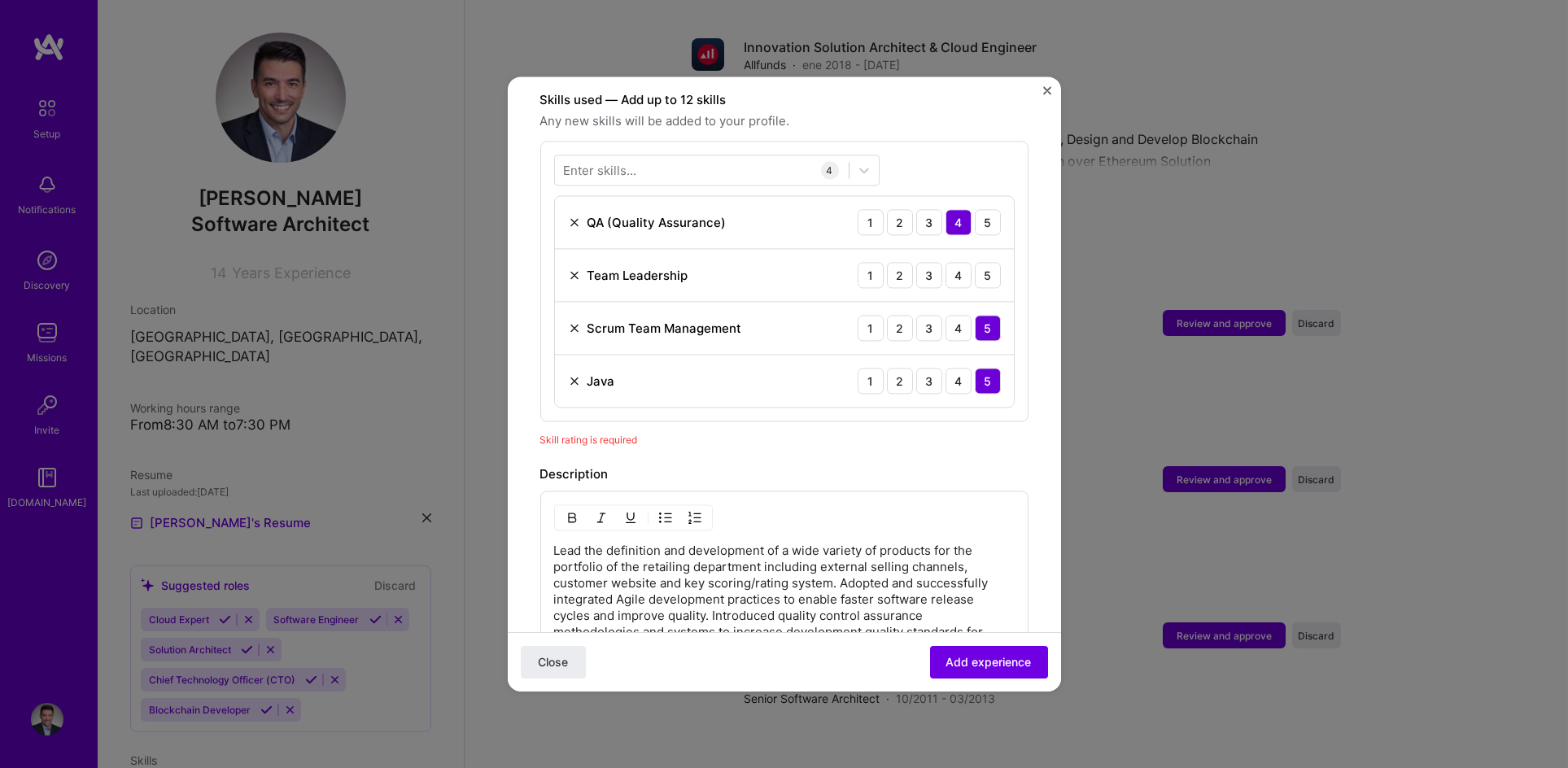
scroll to position [564, 0]
click at [995, 668] on span "Add experience" at bounding box center [990, 661] width 86 height 16
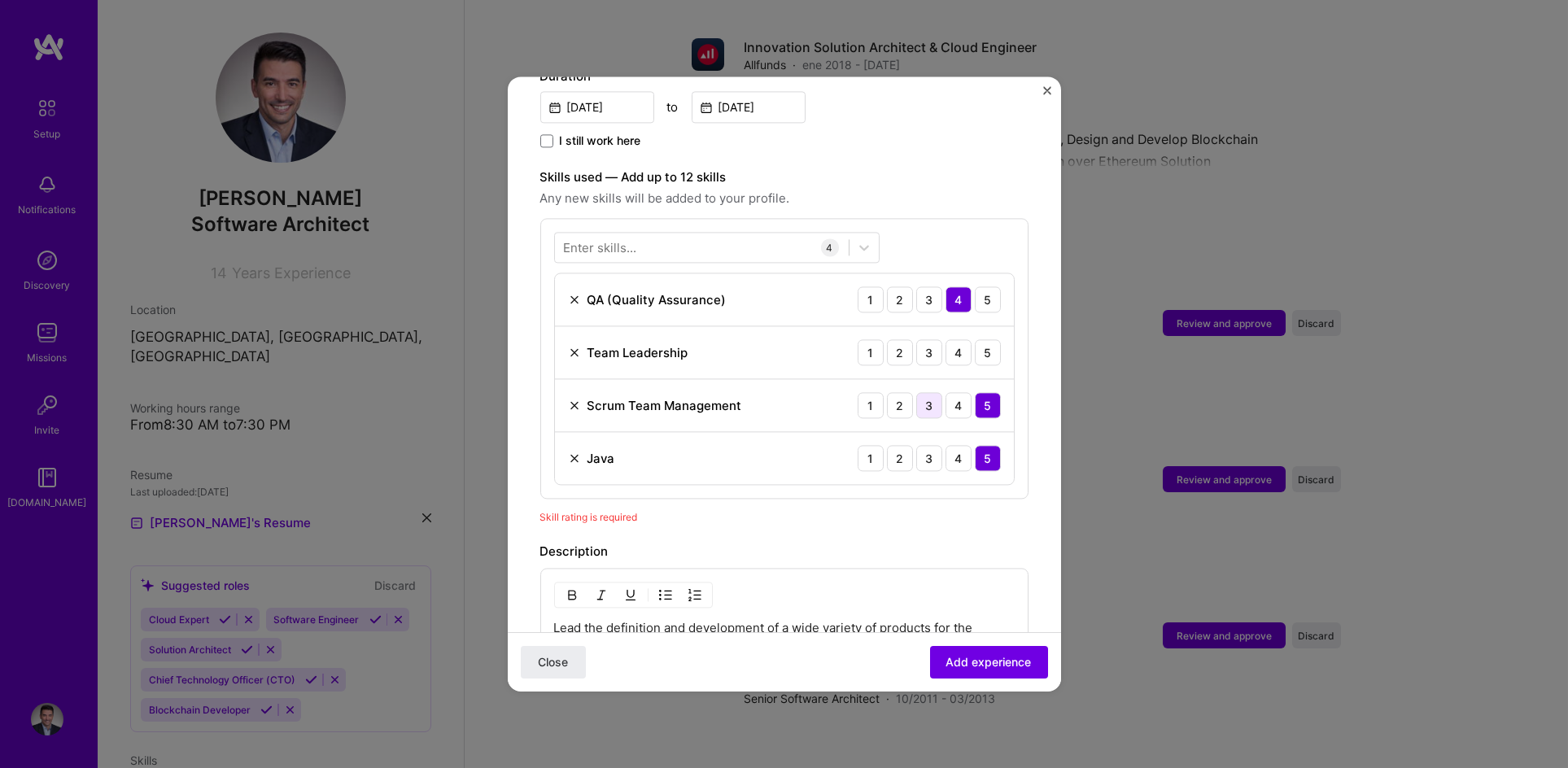
scroll to position [463, 0]
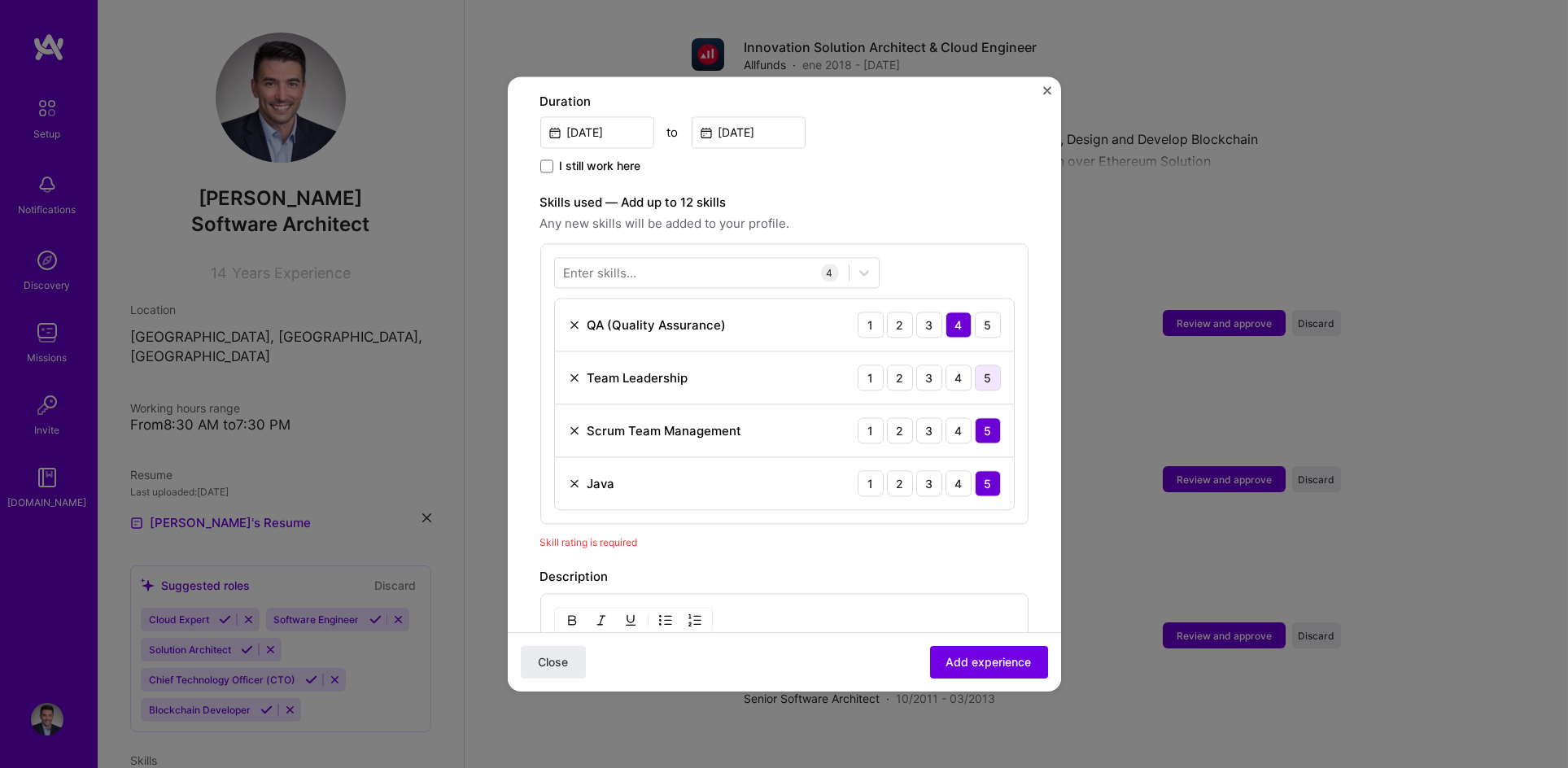
click at [975, 364] on div "5" at bounding box center [987, 377] width 26 height 26
click at [968, 657] on span "Add experience" at bounding box center [990, 661] width 86 height 16
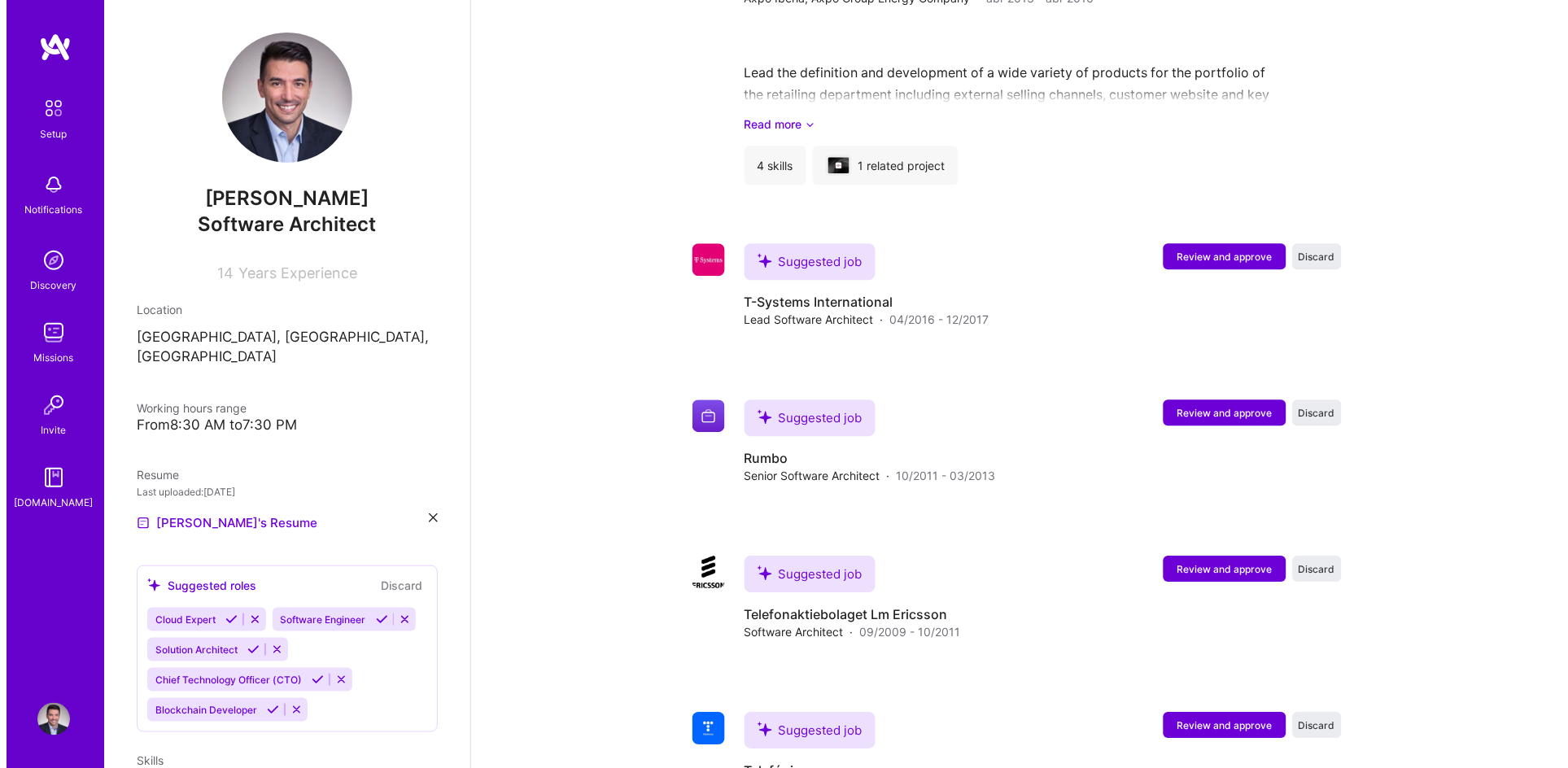
scroll to position [2521, 0]
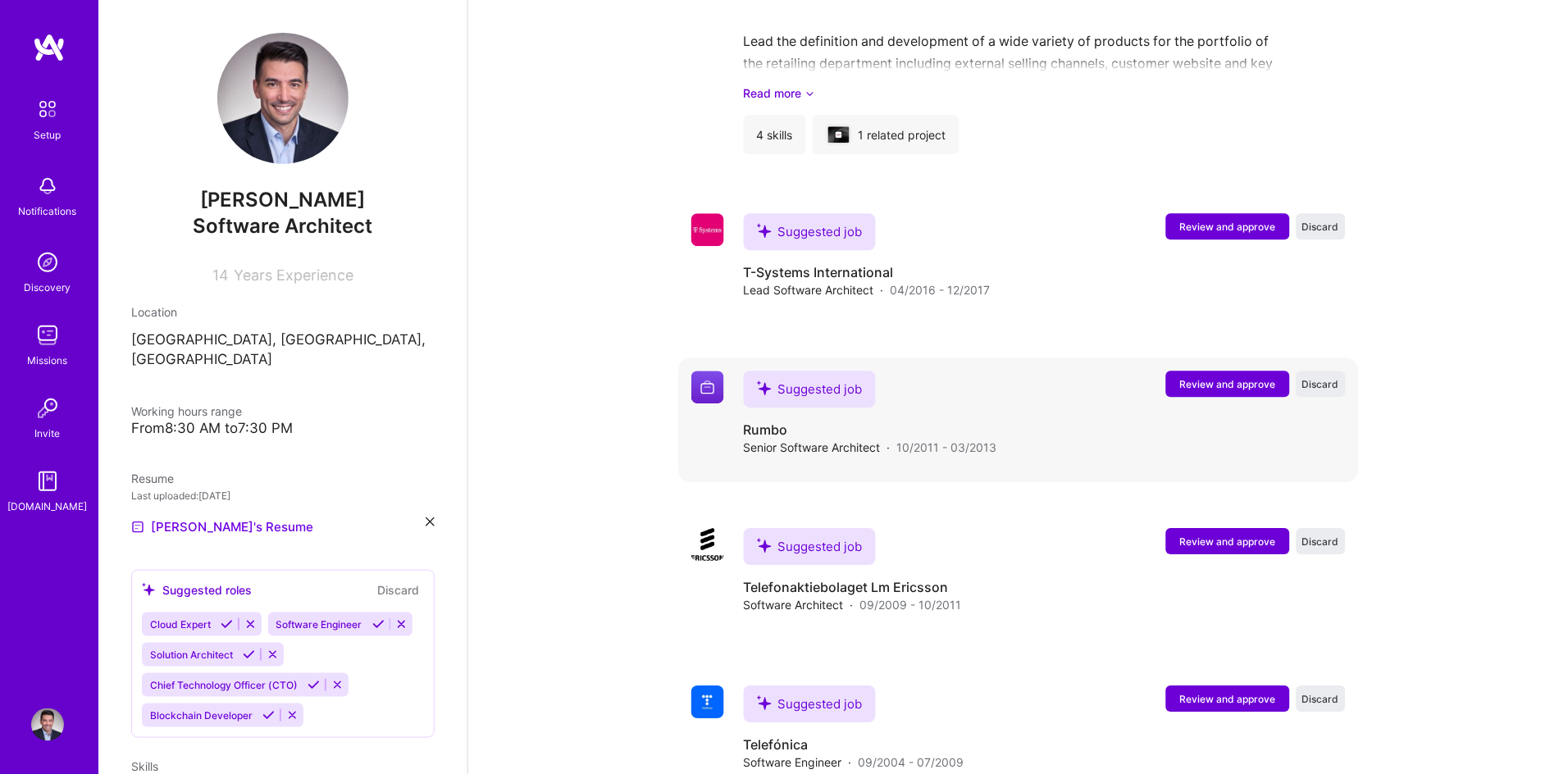
click at [1203, 377] on span "Review and approve" at bounding box center [1227, 384] width 96 height 14
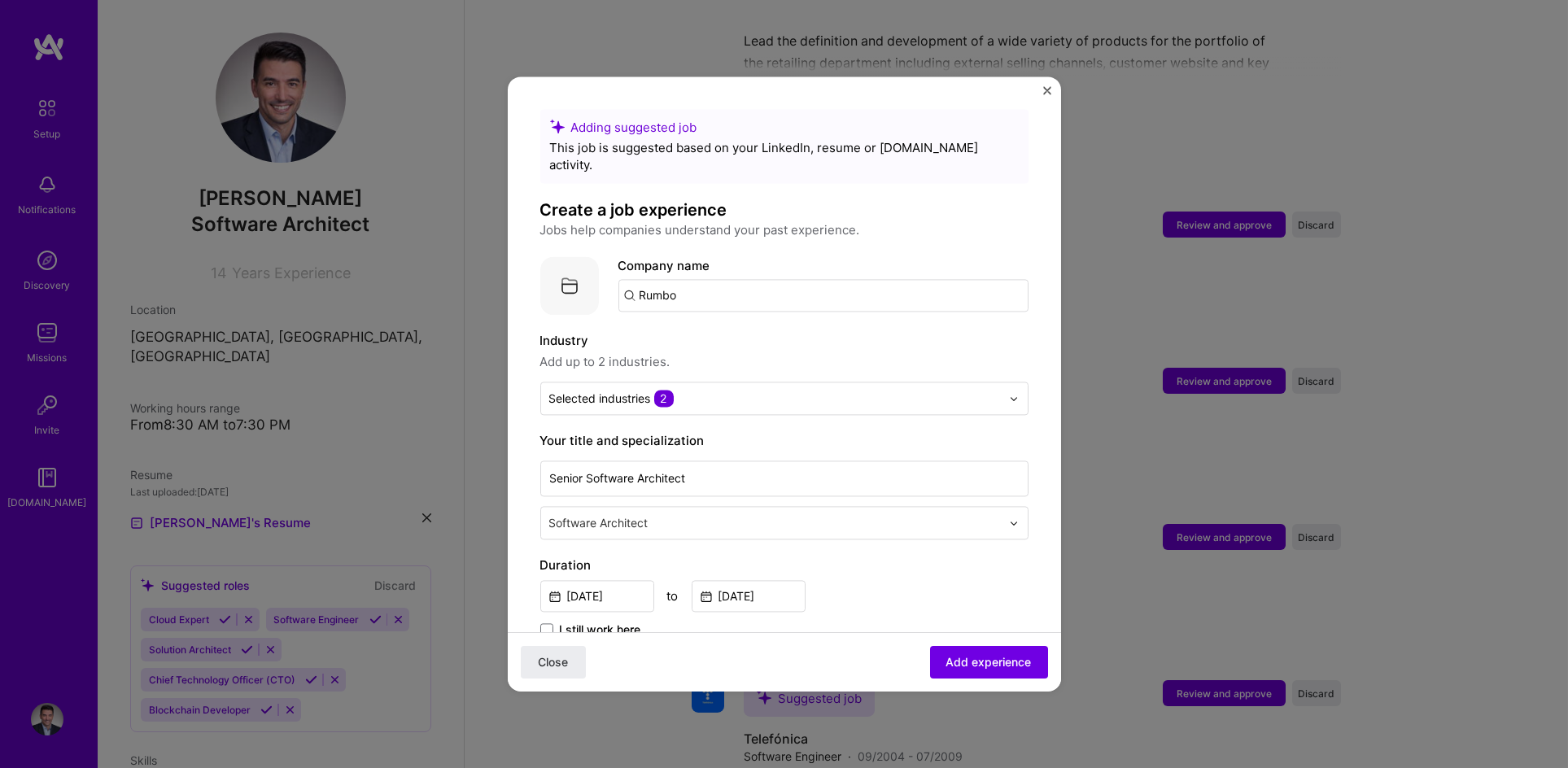
click at [691, 279] on input "Rumbo" at bounding box center [823, 295] width 410 height 33
drag, startPoint x: 691, startPoint y: 277, endPoint x: 510, endPoint y: 261, distance: 181.7
click at [692, 282] on input "text" at bounding box center [823, 295] width 410 height 33
paste input "Rumbo"
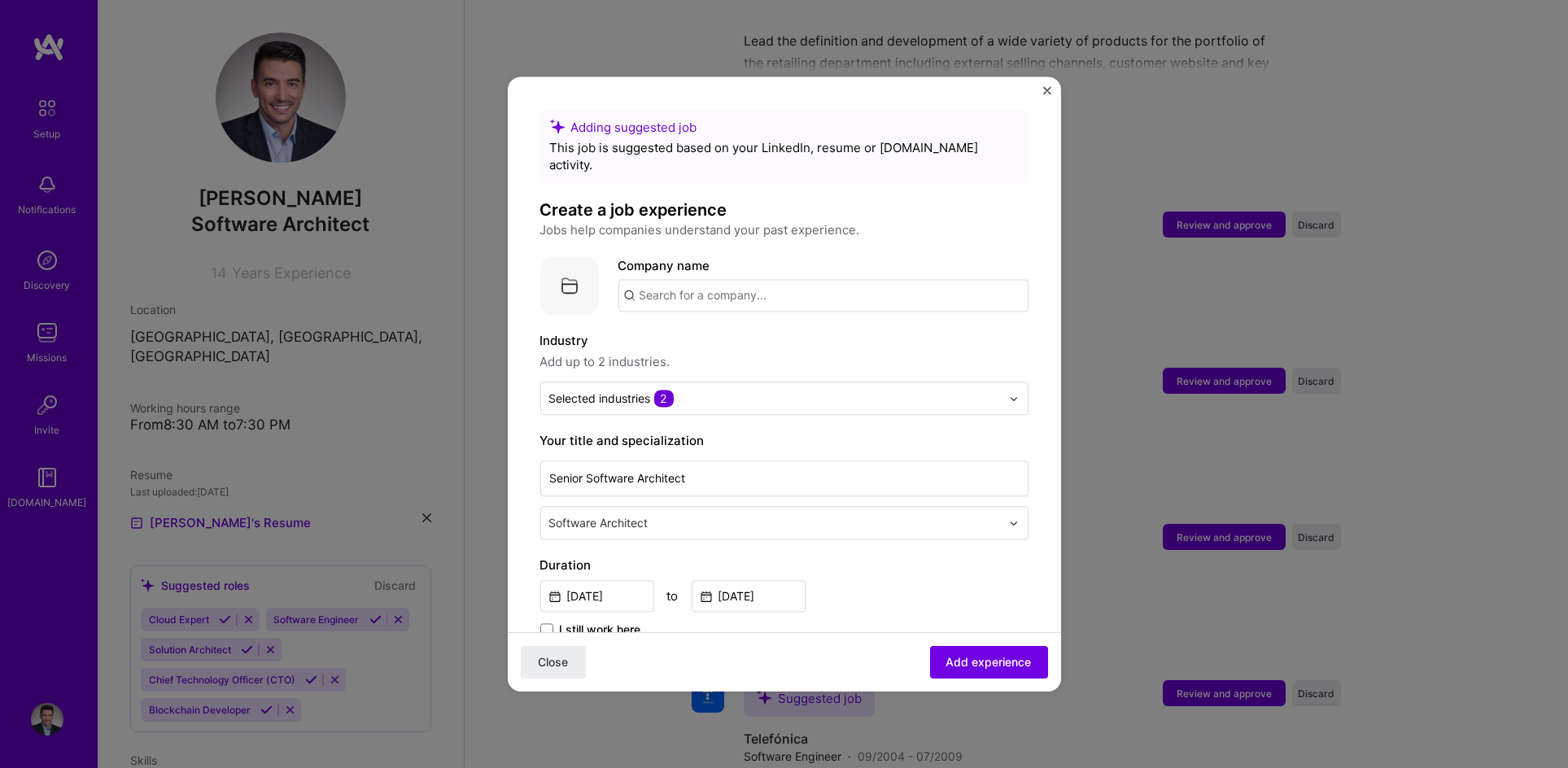
type input "Rumbo"
click at [704, 345] on span "[DOMAIN_NAME]" at bounding box center [707, 351] width 79 height 13
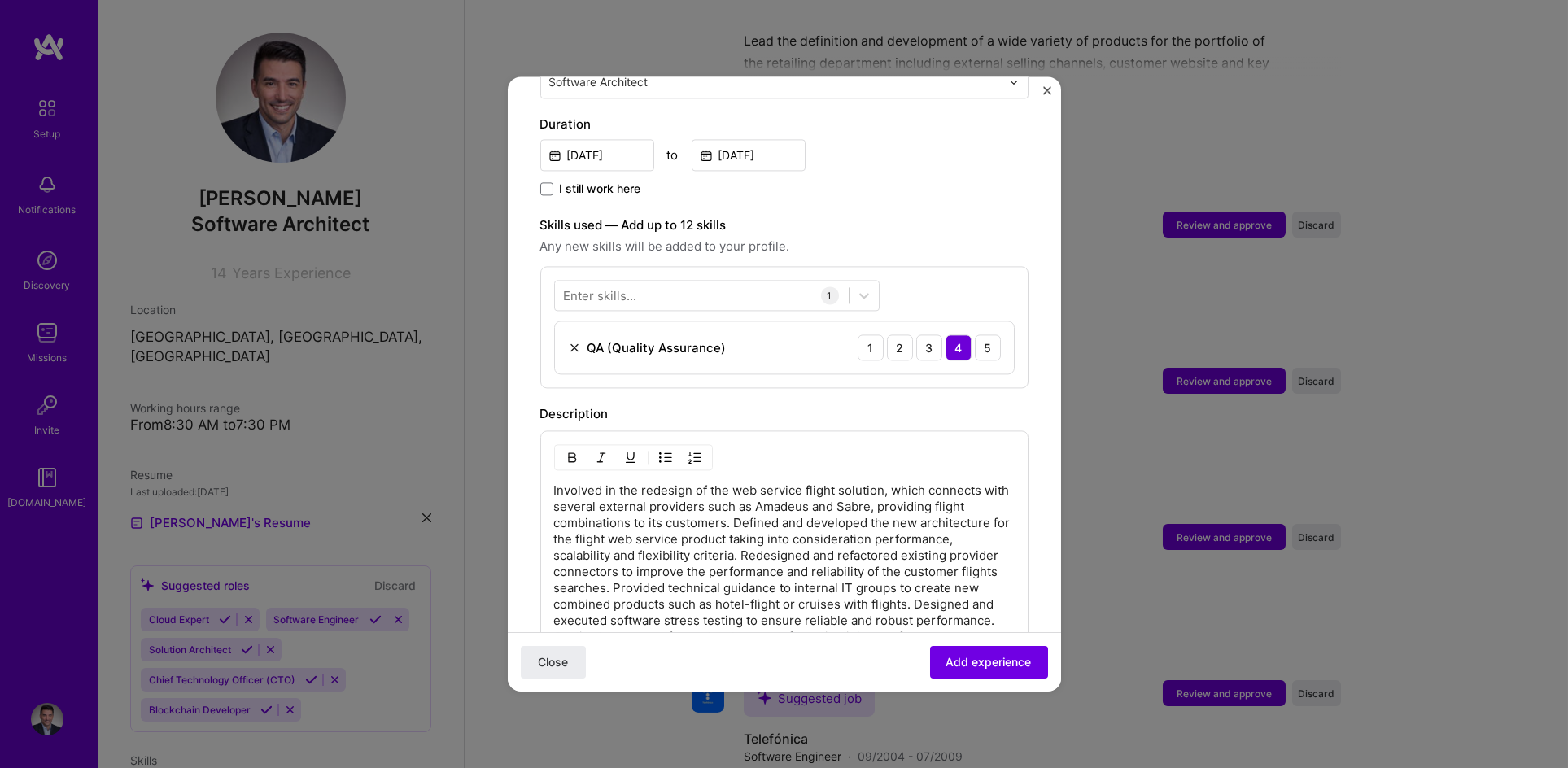
scroll to position [443, 0]
click at [602, 284] on div "Enter skills..." at bounding box center [600, 293] width 73 height 17
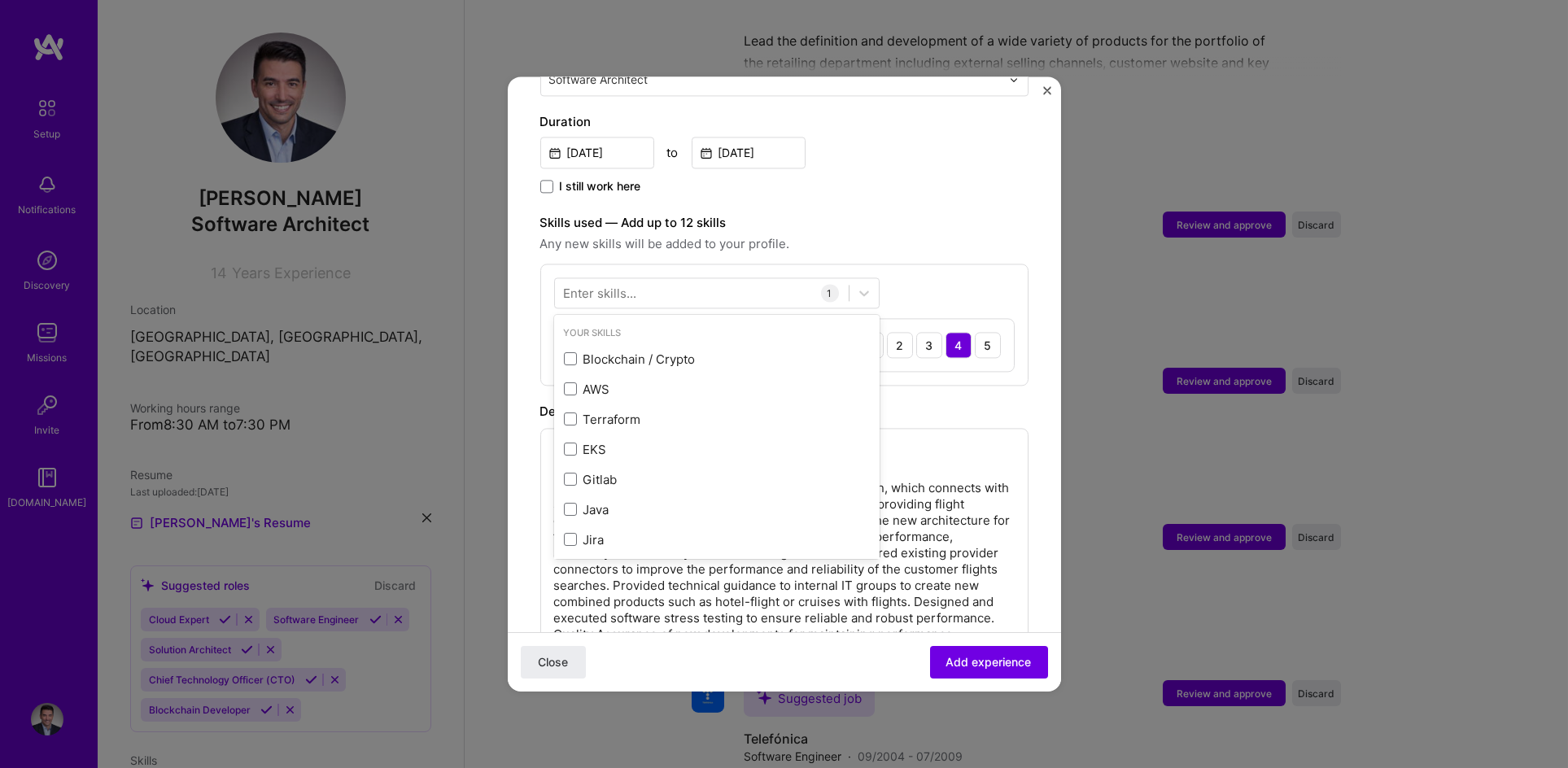
click at [603, 284] on div "Enter skills..." at bounding box center [600, 293] width 73 height 17
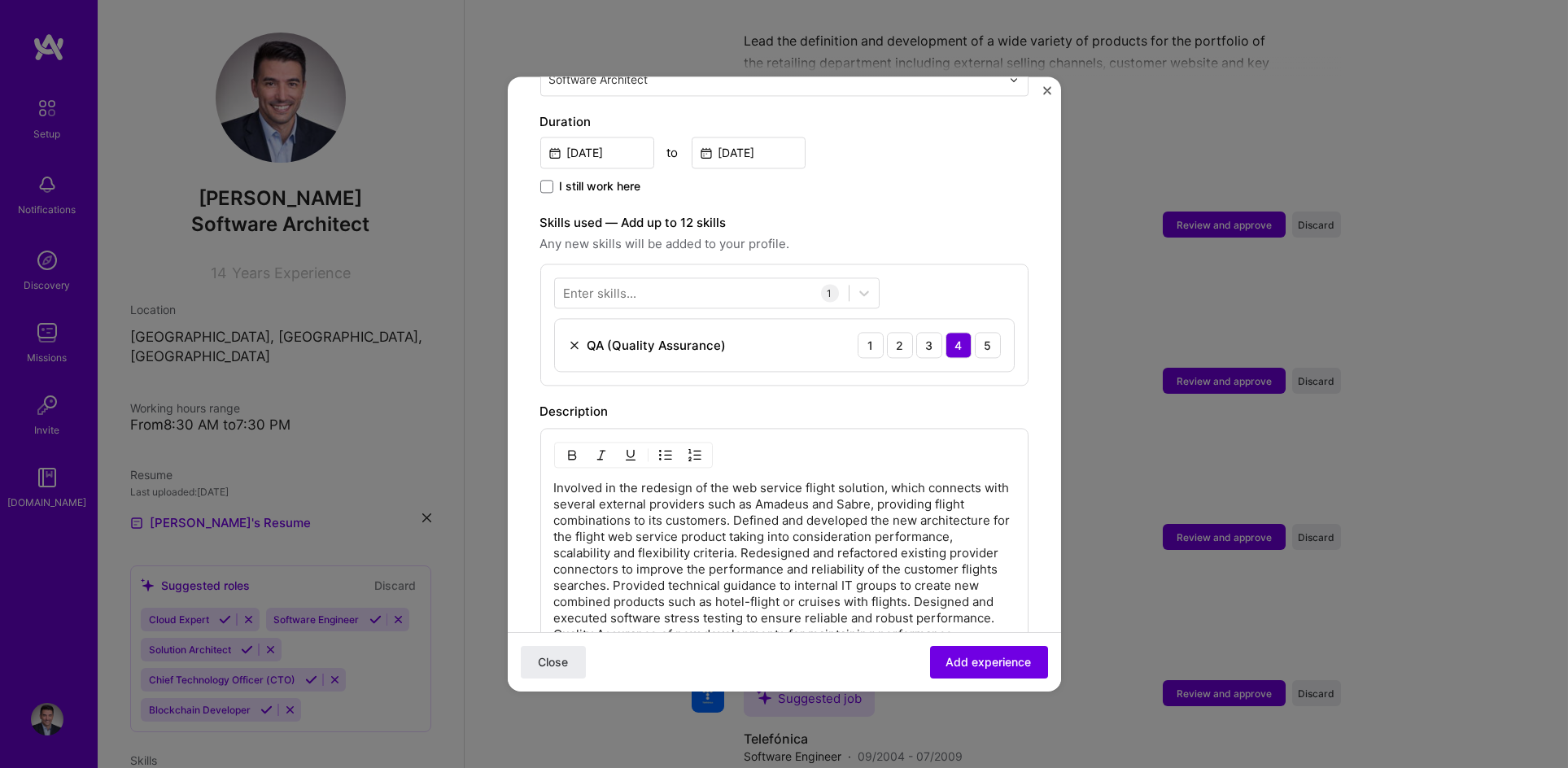
click at [565, 284] on div "Enter skills..." at bounding box center [600, 293] width 73 height 17
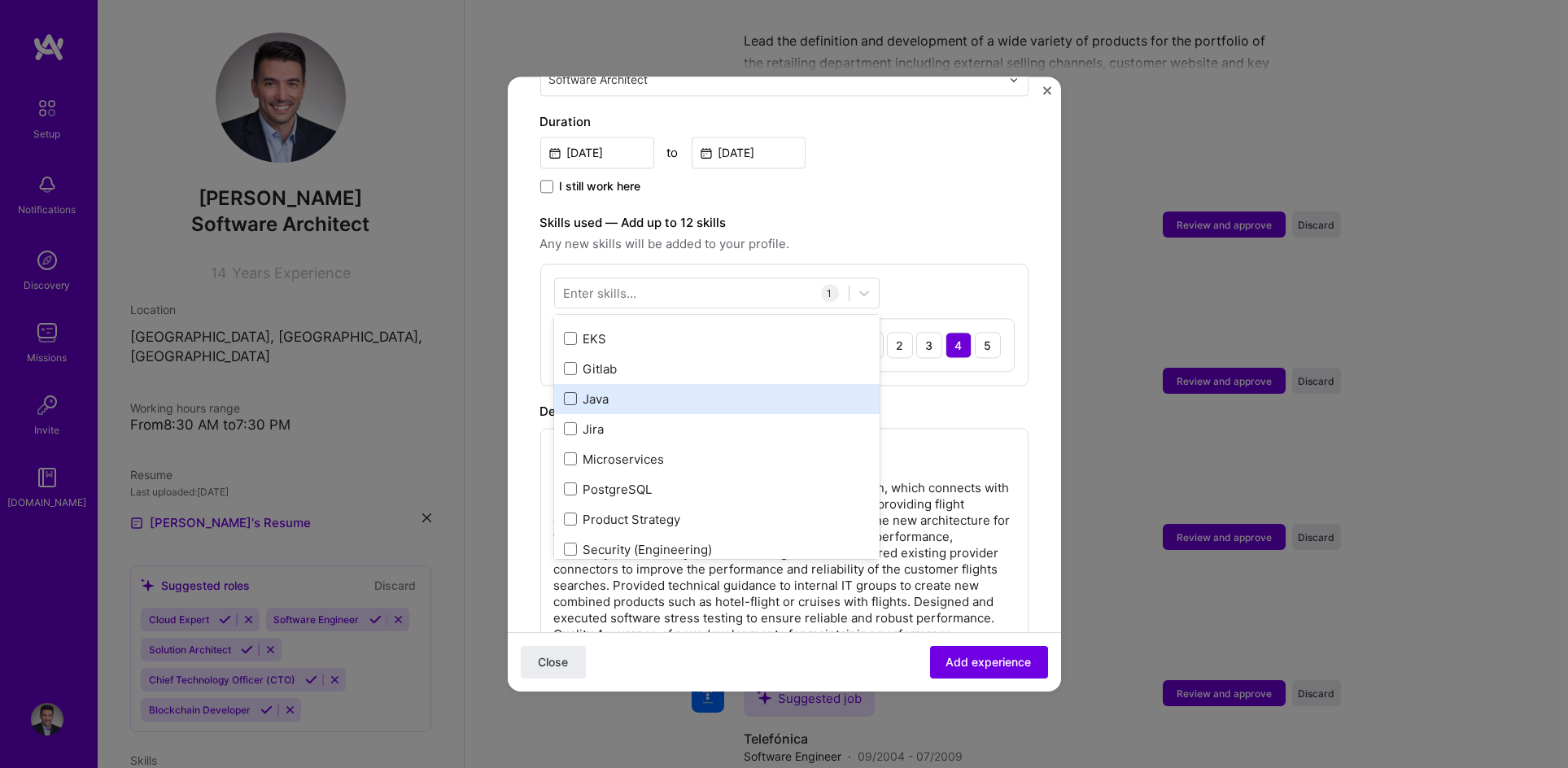
click at [576, 381] on div "Blockchain / Crypto AWS Terraform EKS Gitlab Java Jira Microservices PostgreSQL…" at bounding box center [716, 700] width 326 height 933
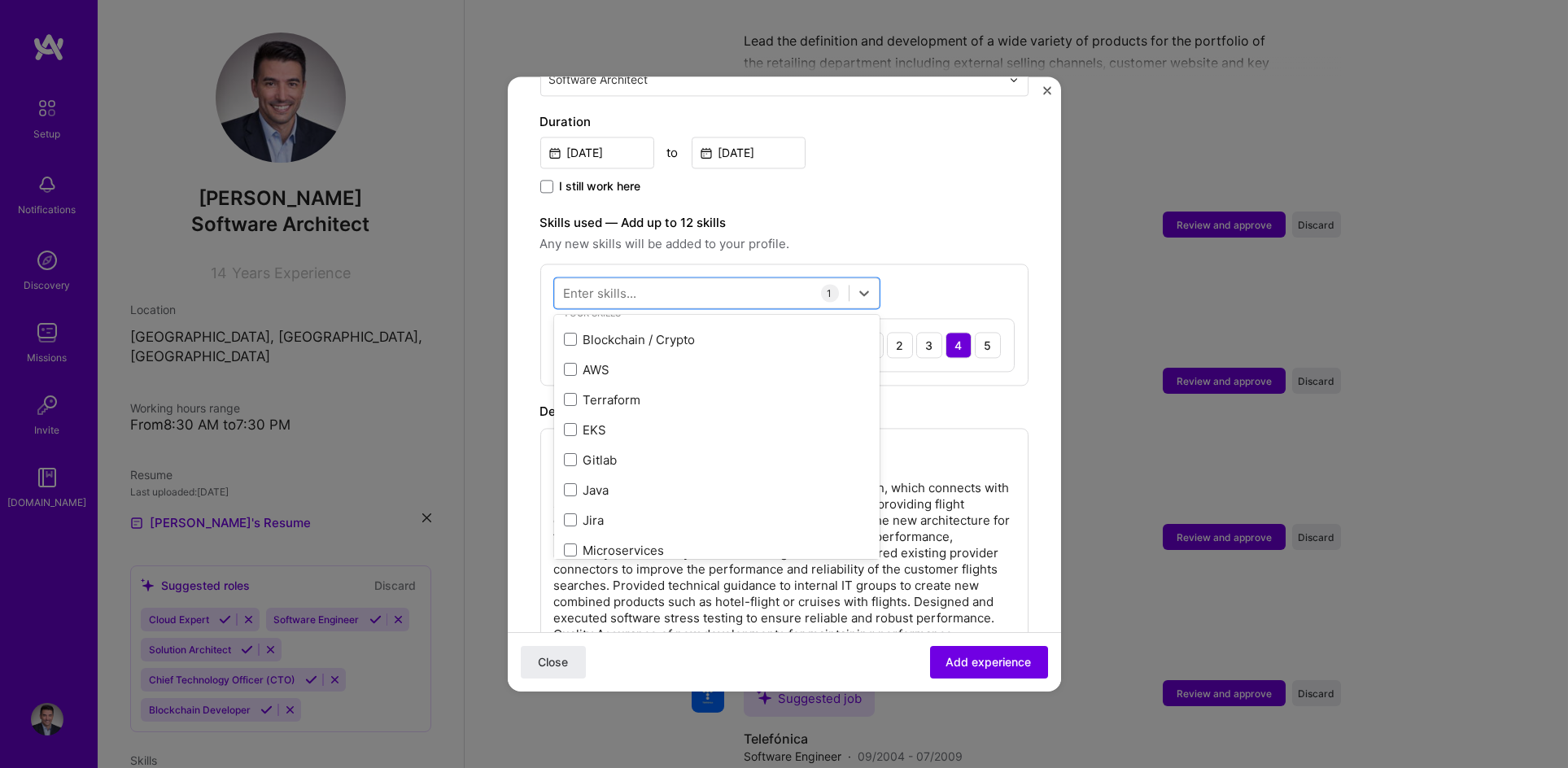
click at [571, 284] on div "Enter skills..." at bounding box center [600, 293] width 73 height 17
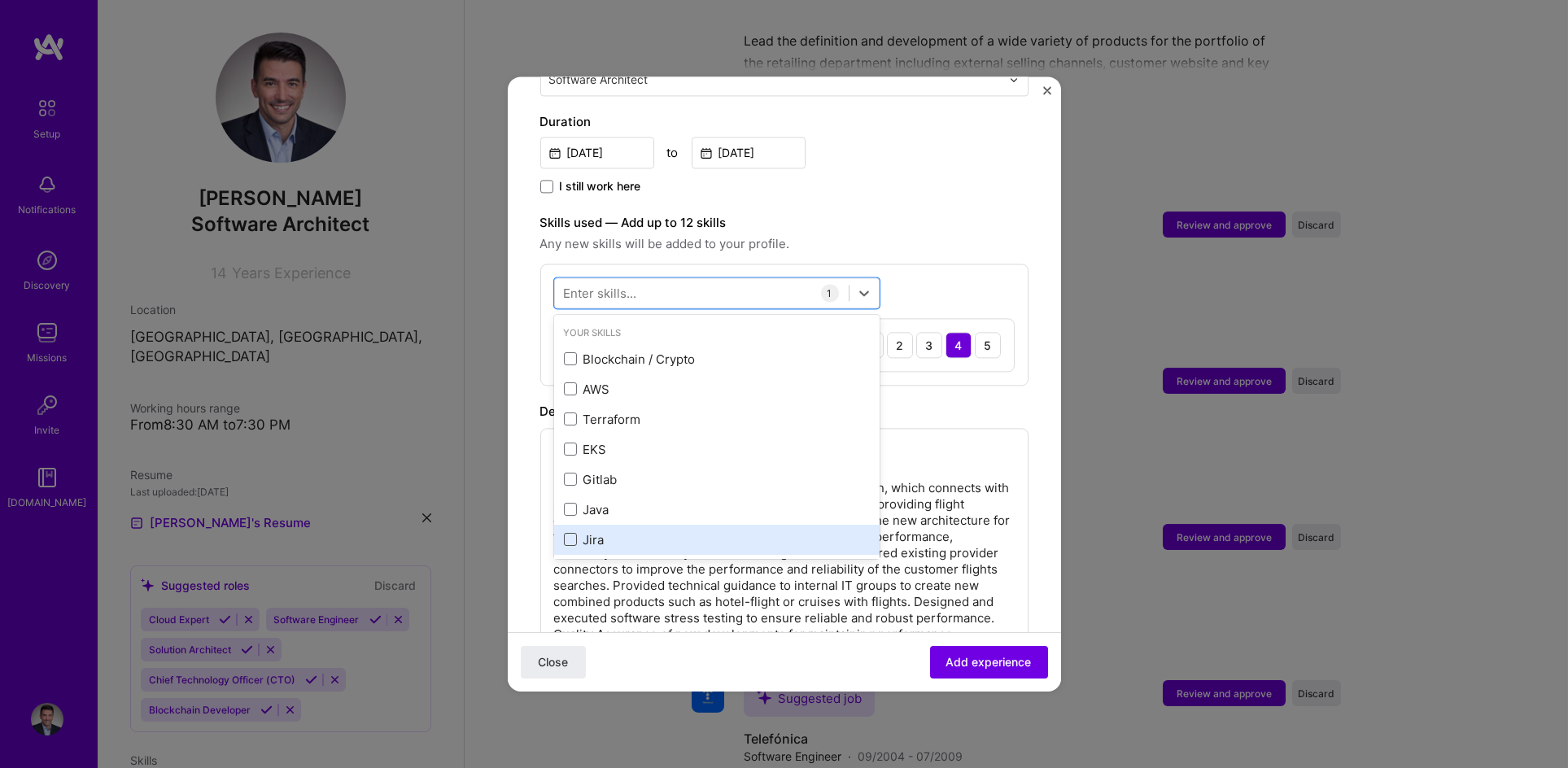
click at [571, 533] on span at bounding box center [570, 539] width 13 height 13
click at [0, 0] on input "checkbox" at bounding box center [0, 0] width 0 height 0
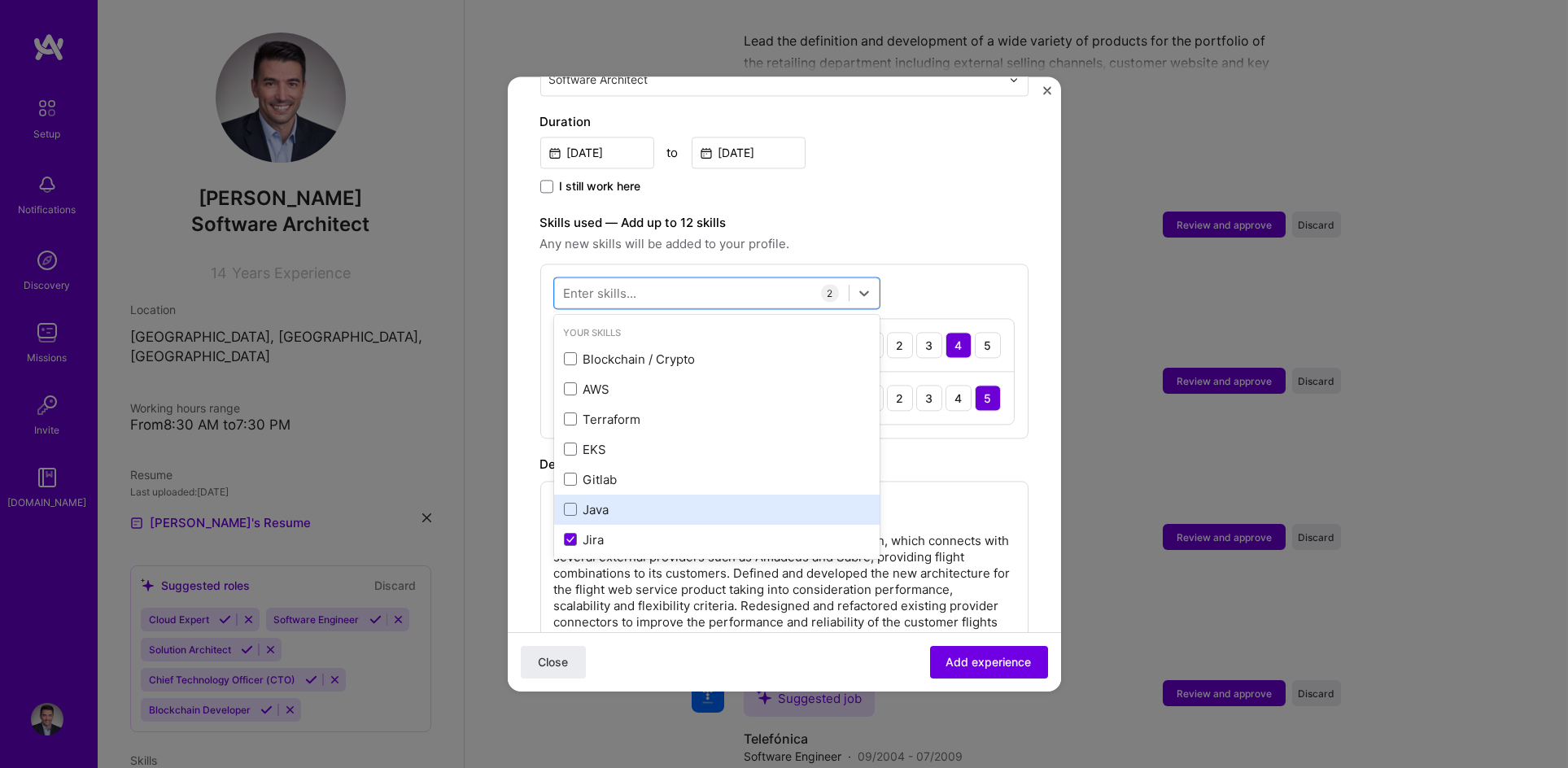
click at [578, 501] on div "Java" at bounding box center [717, 510] width 306 height 17
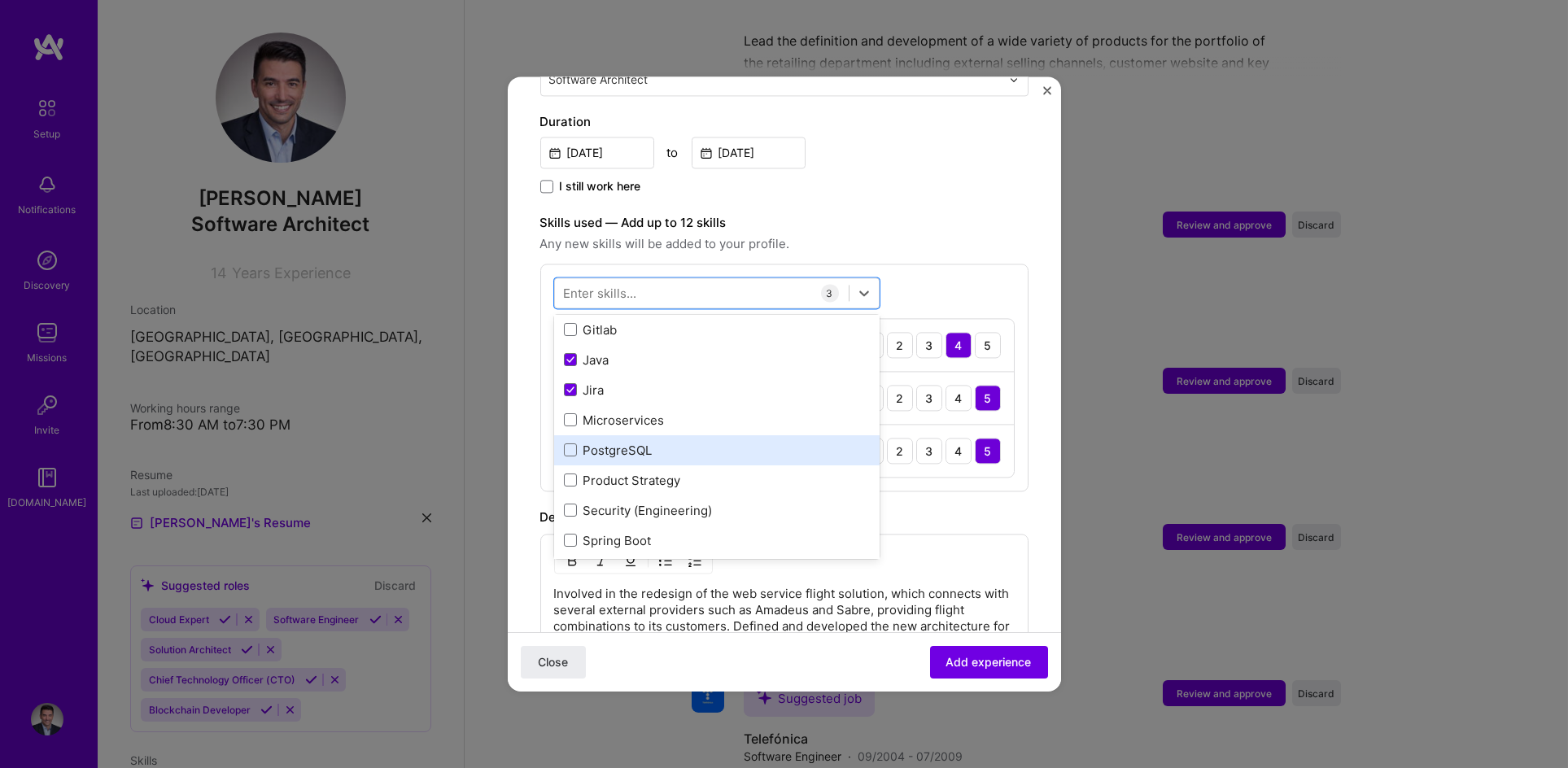
scroll to position [155, 0]
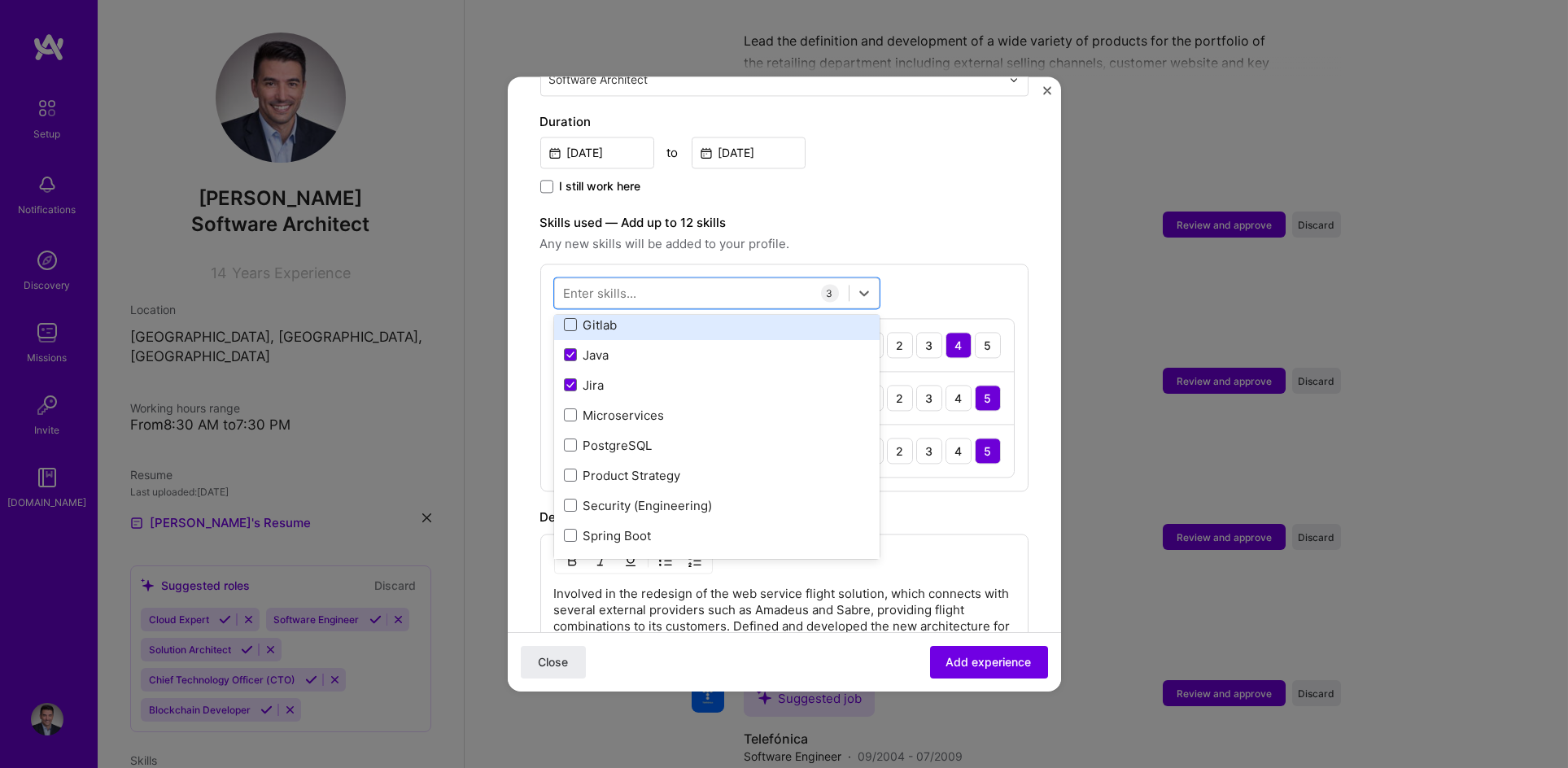
click at [574, 319] on span at bounding box center [570, 325] width 13 height 13
click at [0, 0] on input "checkbox" at bounding box center [0, 0] width 0 height 0
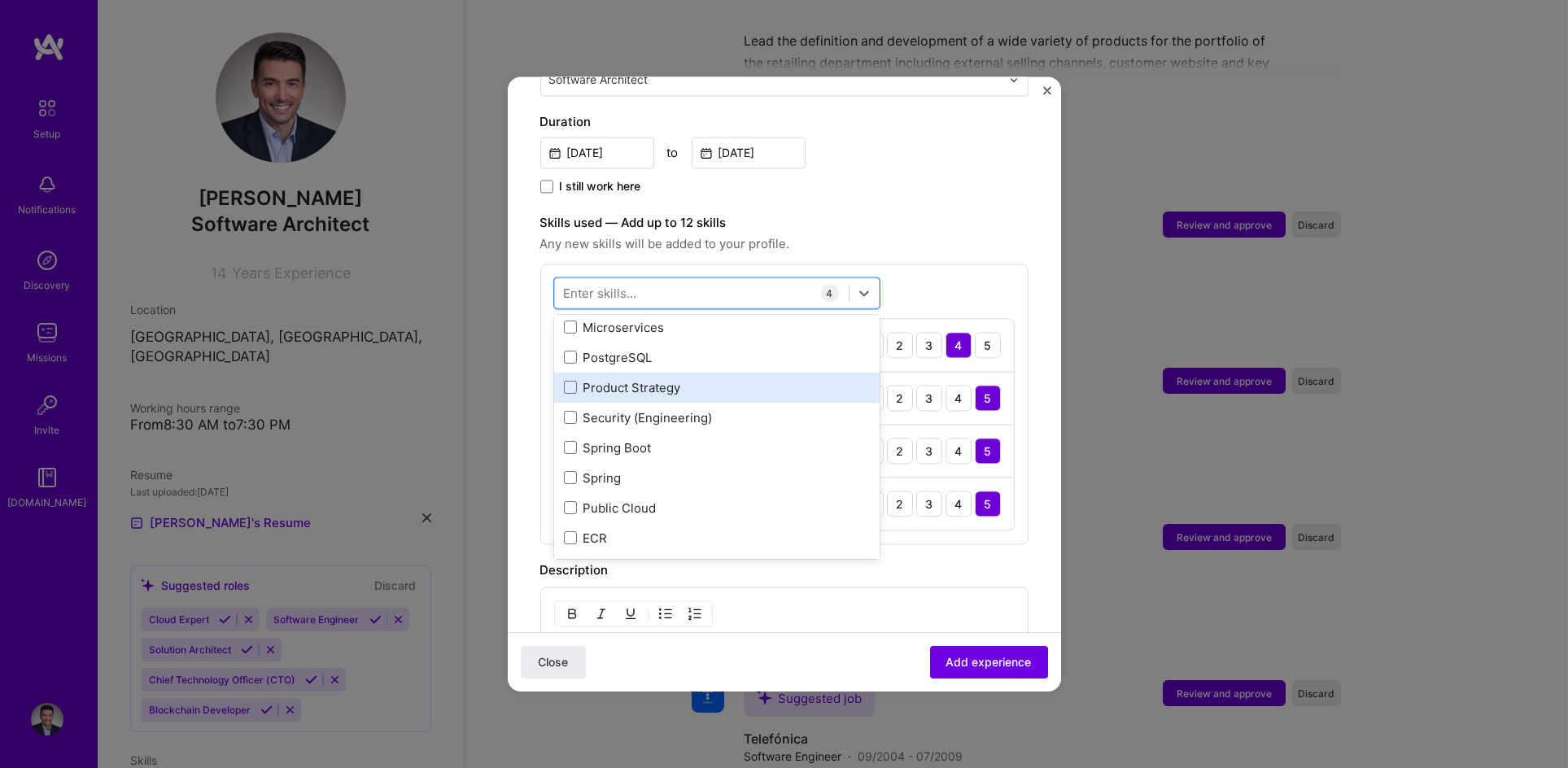
scroll to position [243, 0]
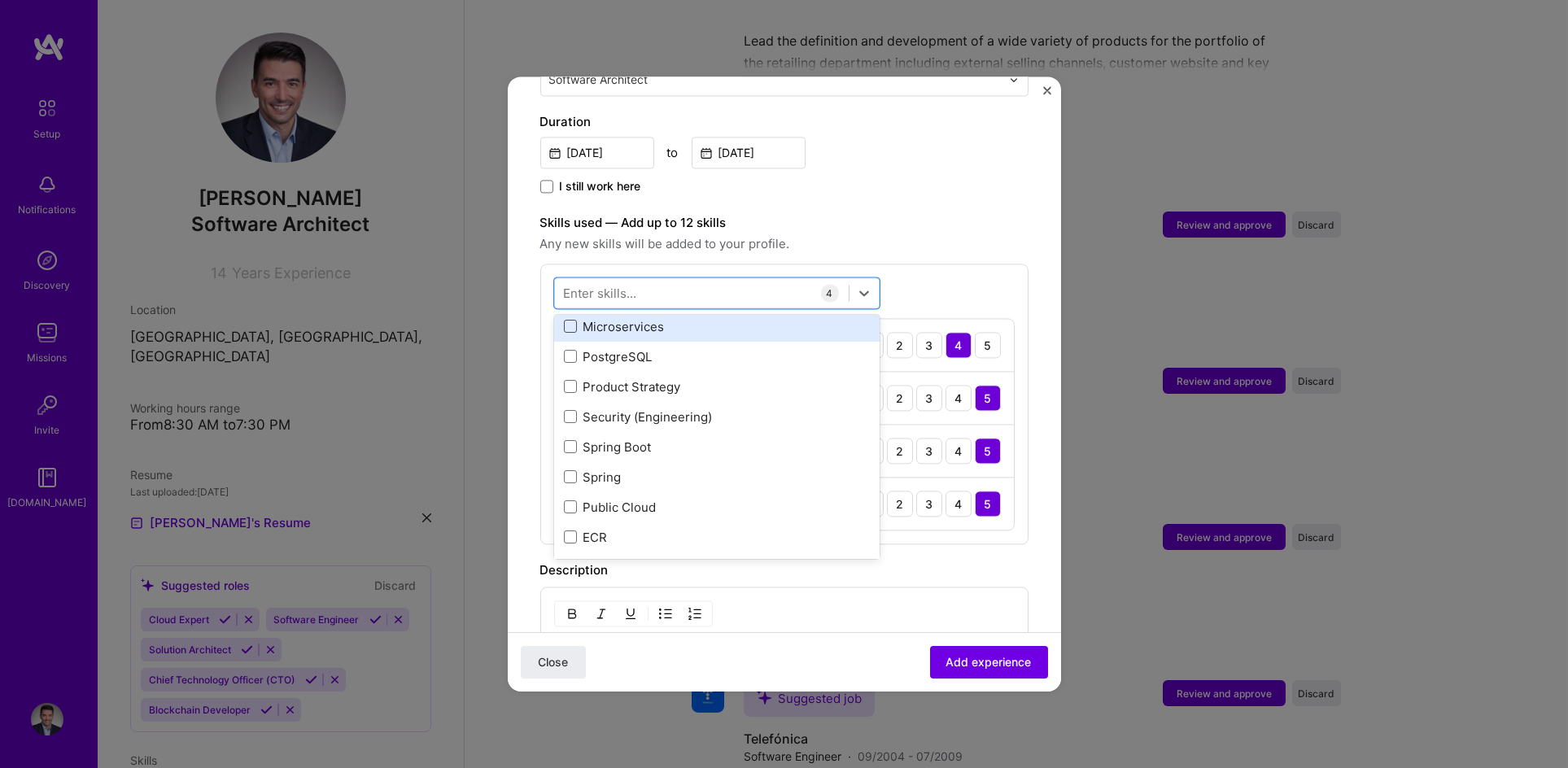
click at [567, 320] on span at bounding box center [570, 326] width 13 height 13
click at [0, 0] on input "checkbox" at bounding box center [0, 0] width 0 height 0
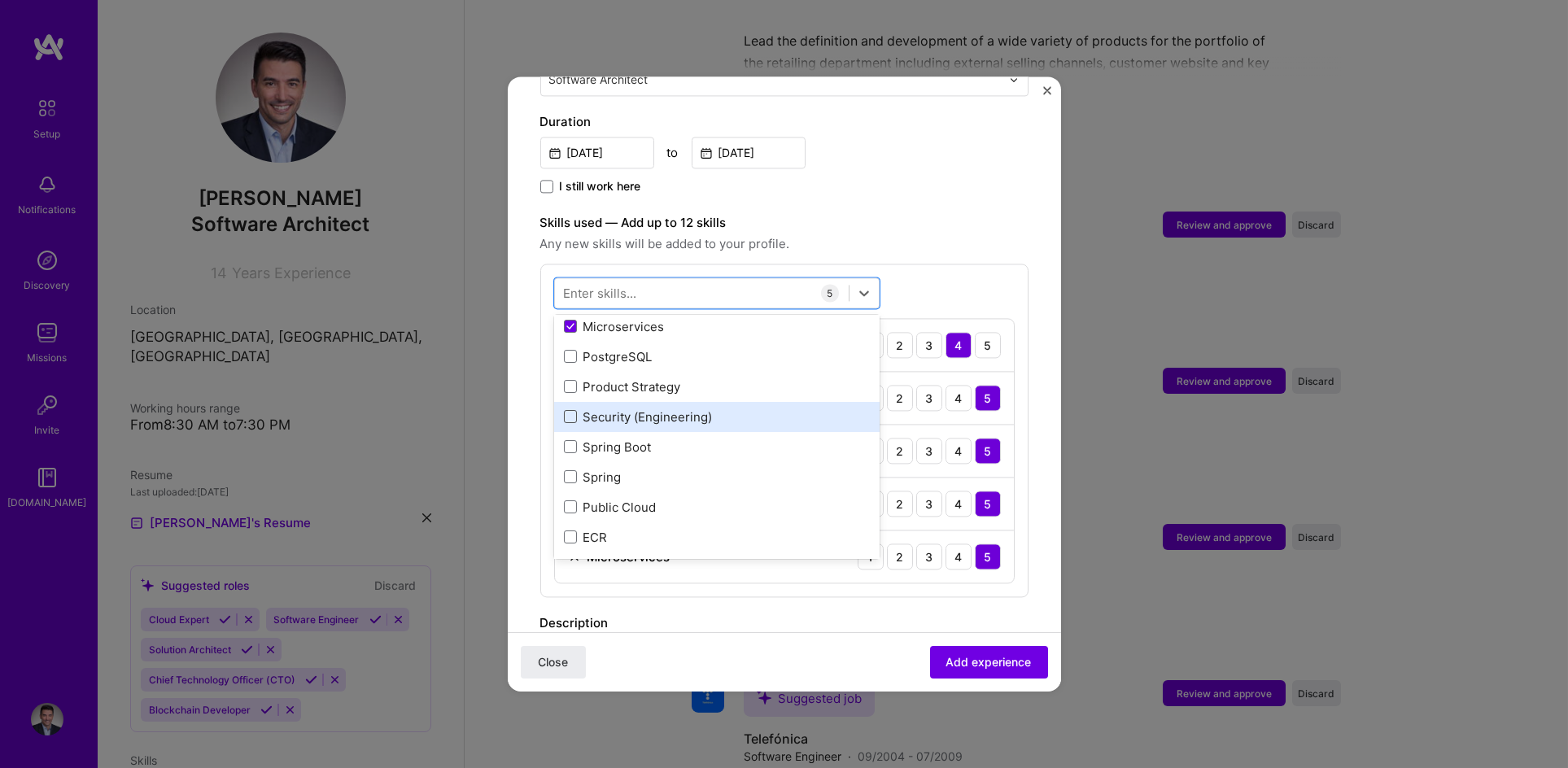
click at [571, 410] on span at bounding box center [570, 416] width 13 height 13
click at [0, 0] on input "checkbox" at bounding box center [0, 0] width 0 height 0
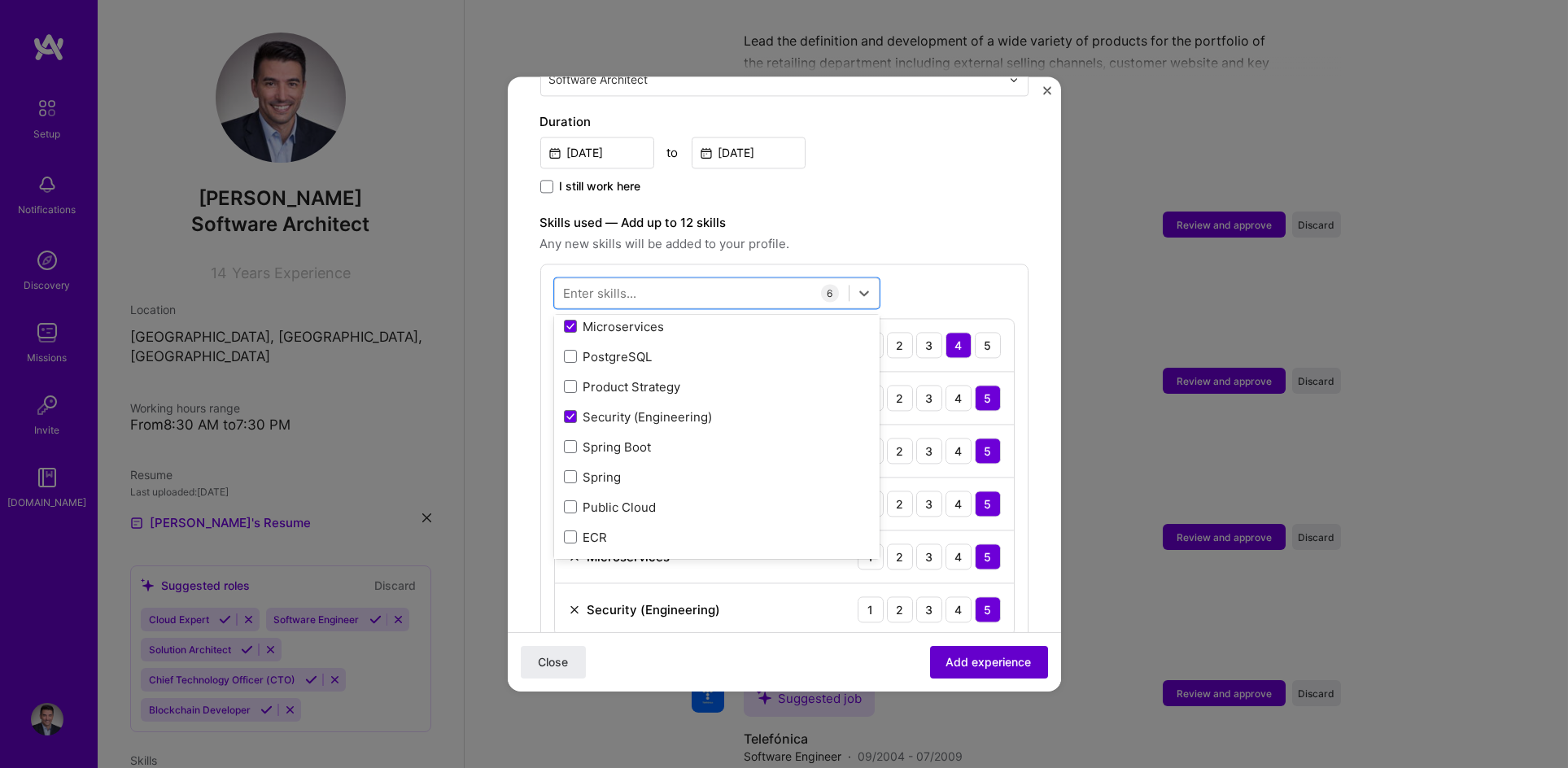
click at [981, 665] on span "Add experience" at bounding box center [990, 661] width 86 height 16
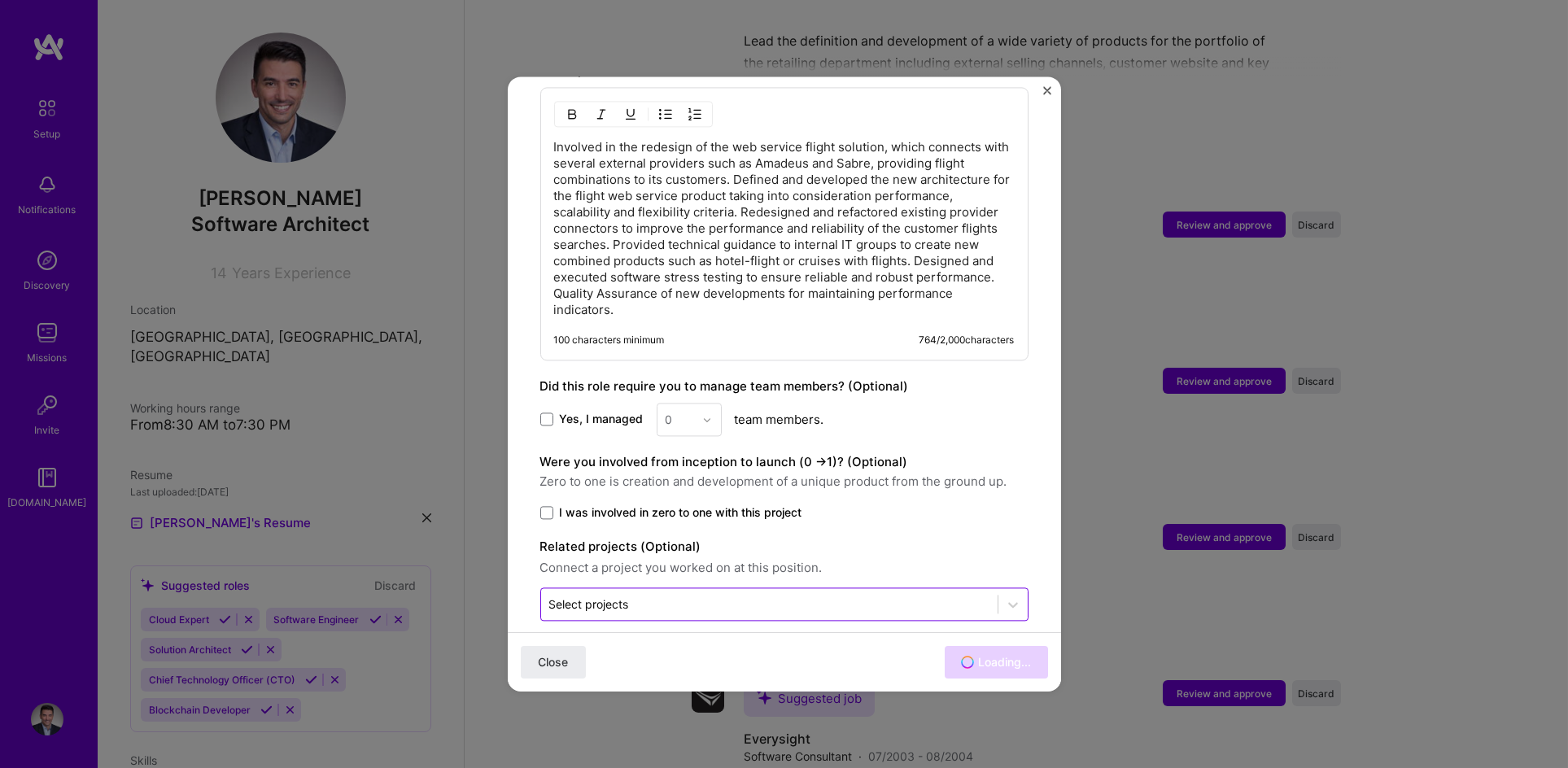
scroll to position [1052, 0]
click at [811, 591] on input "text" at bounding box center [769, 600] width 440 height 17
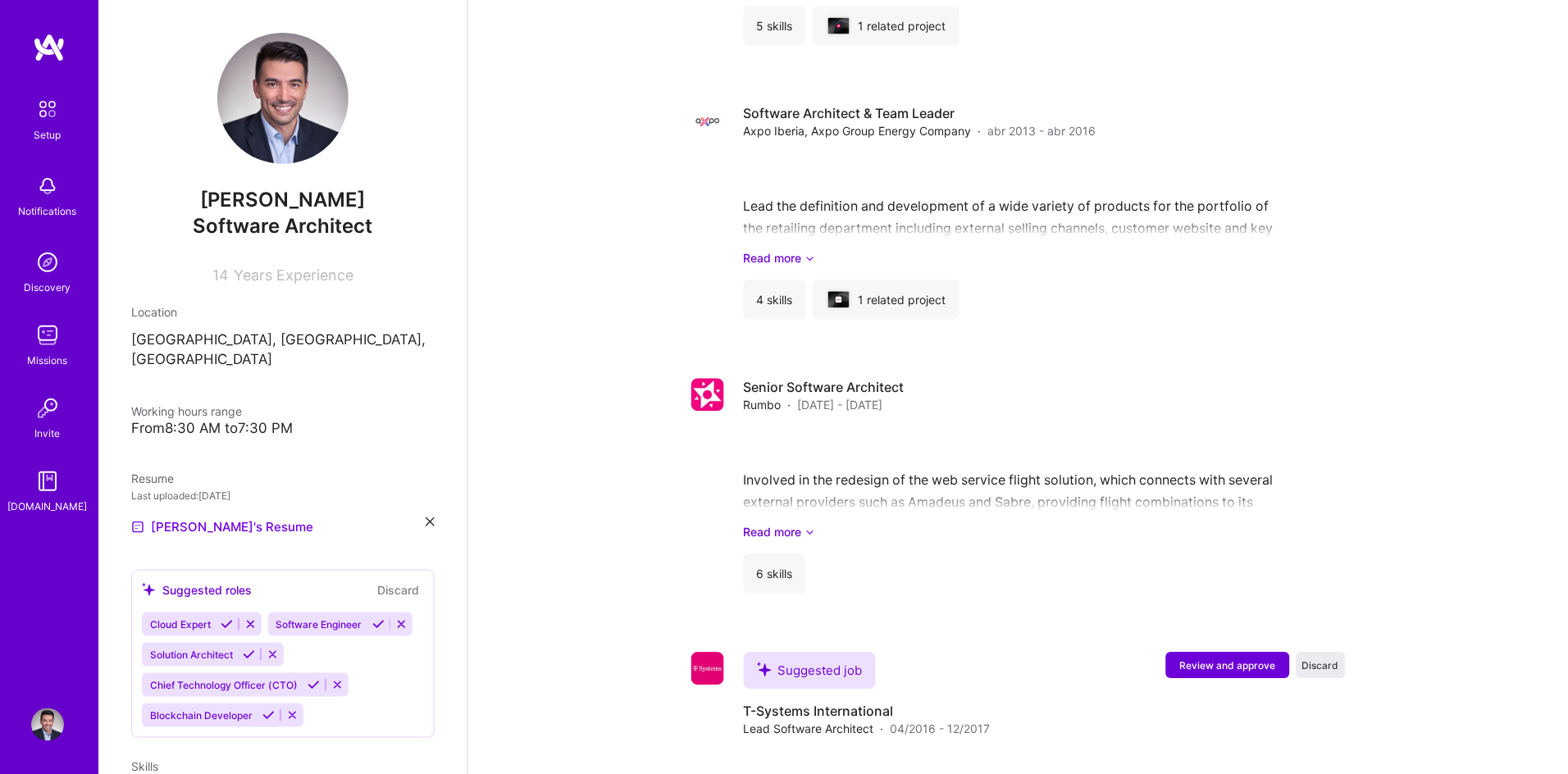
scroll to position [2343, 0]
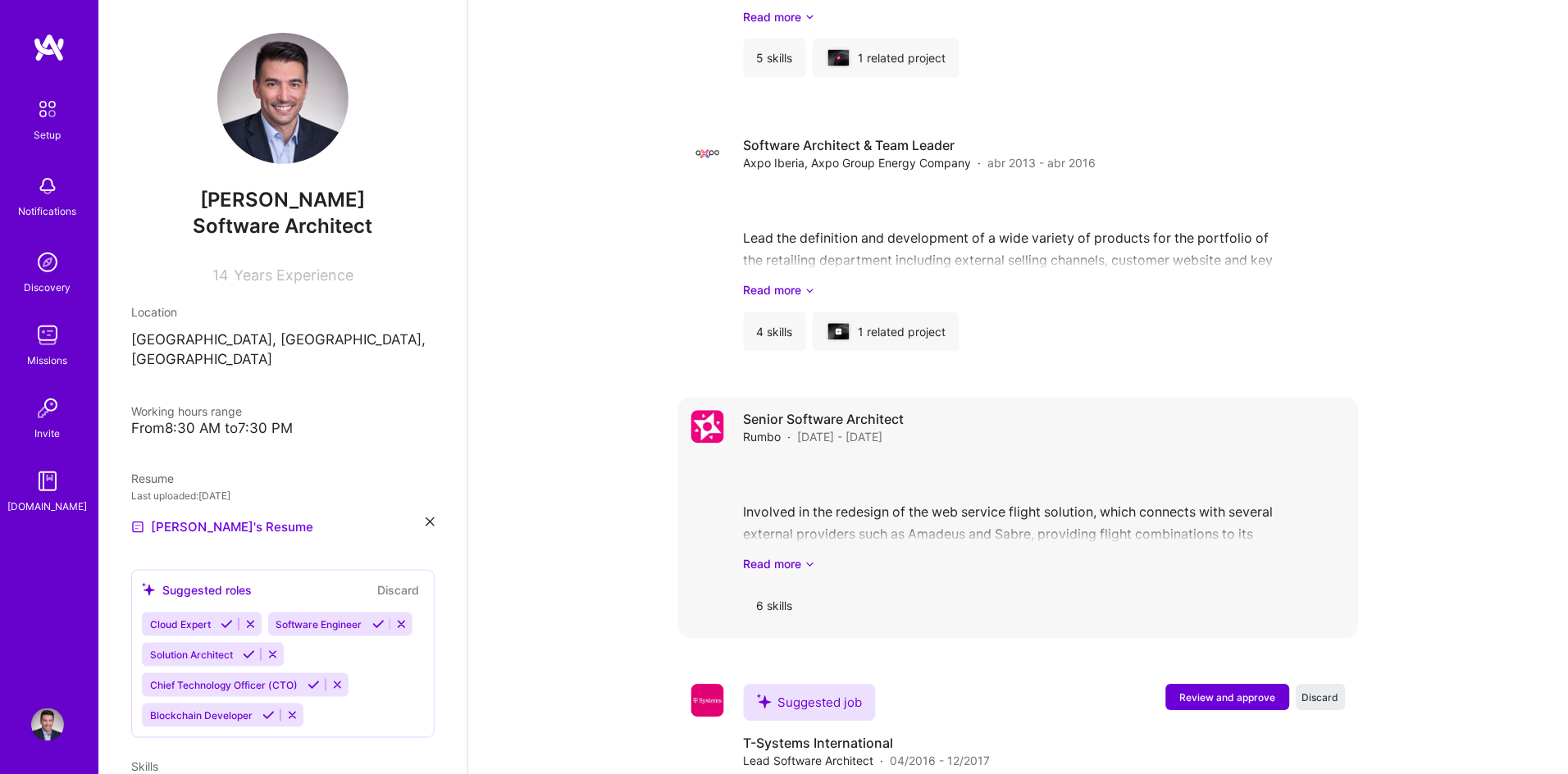
click at [1052, 498] on div "Involved in the redesign of the web service flight solution, which connects wit…" at bounding box center [1045, 515] width 602 height 114
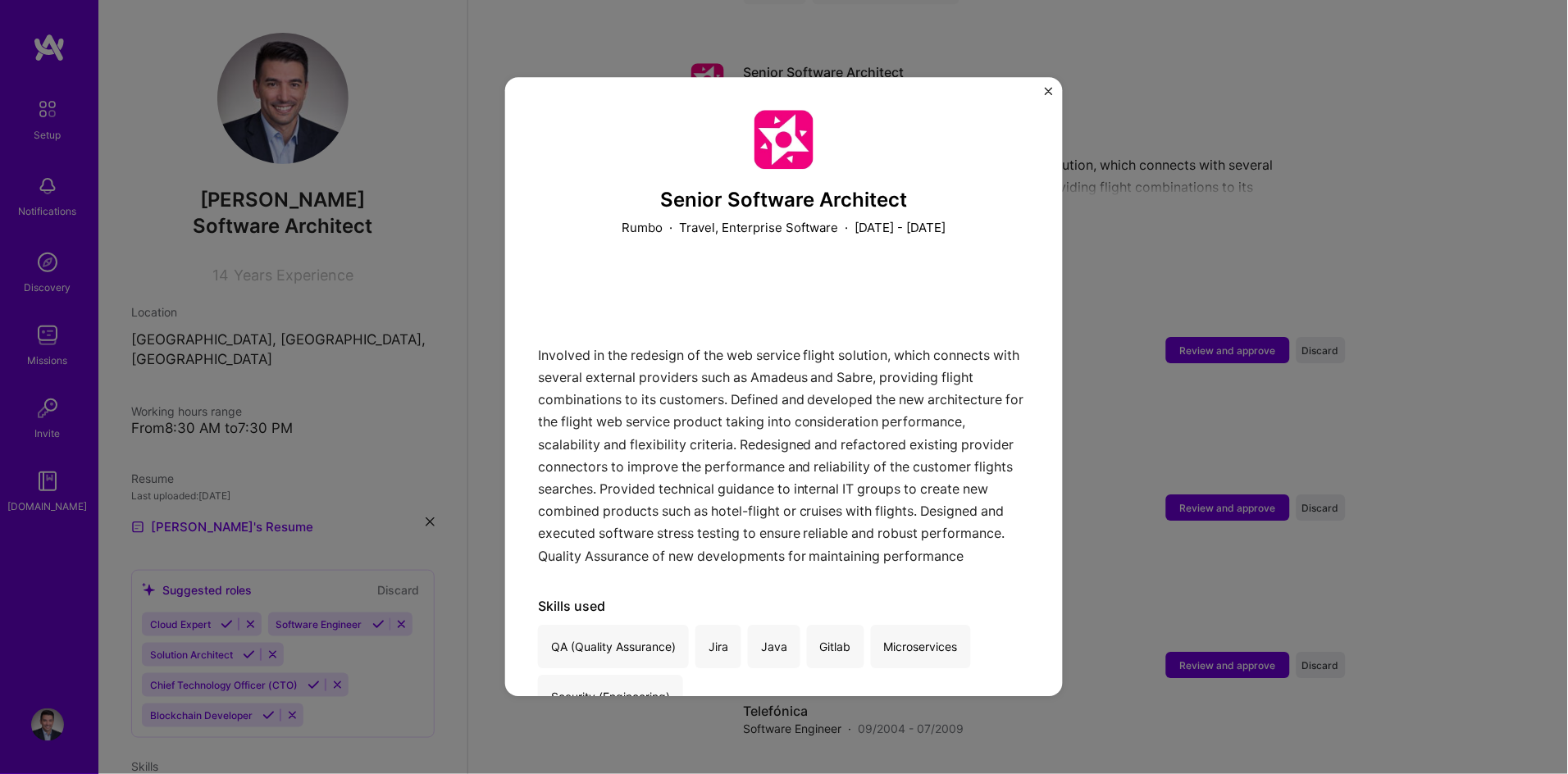
scroll to position [53, 0]
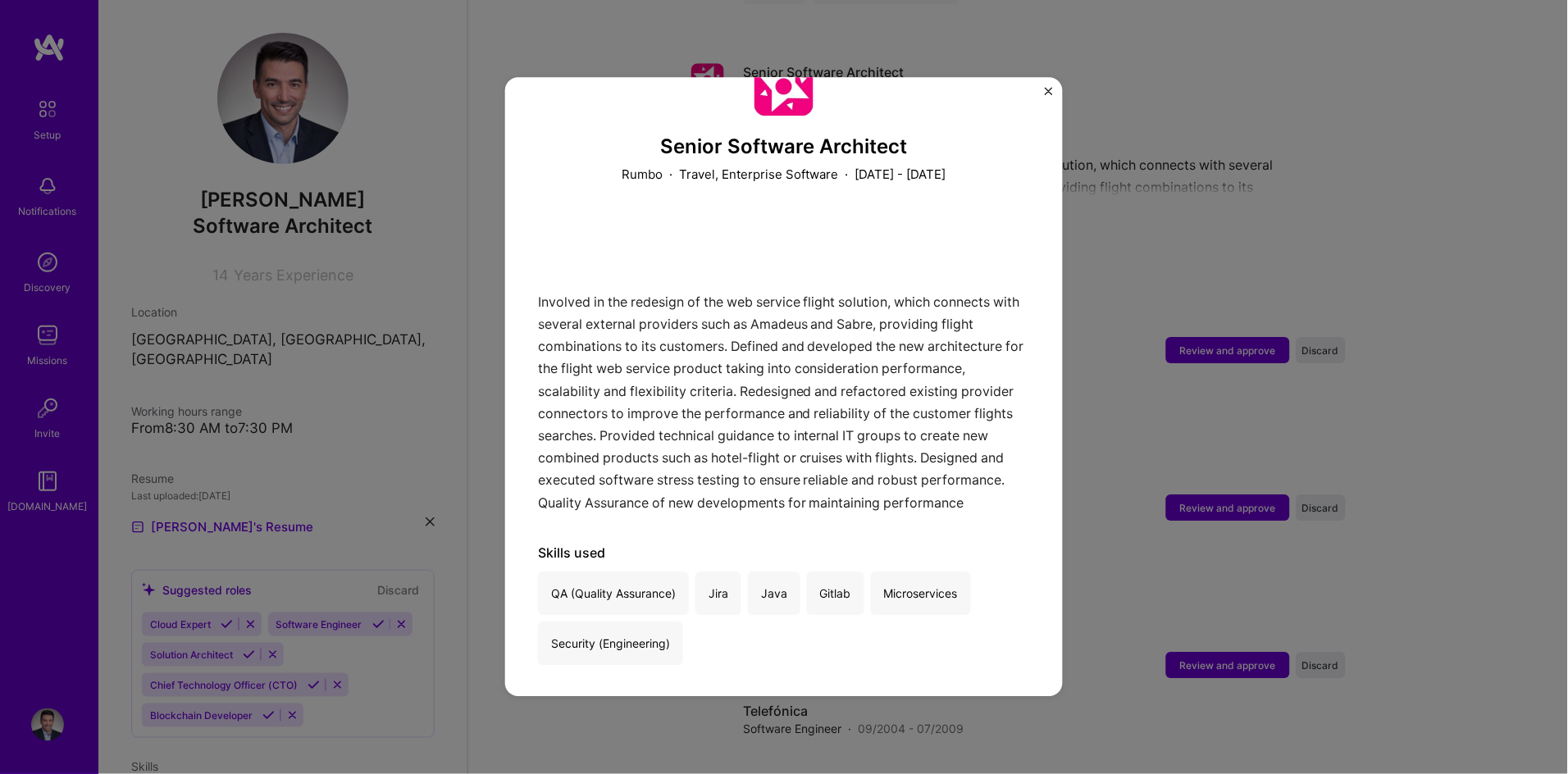
drag, startPoint x: 710, startPoint y: 649, endPoint x: 766, endPoint y: 446, distance: 210.6
click at [709, 649] on div "QA (Quality Assurance) Jira Java Gitlab Microservices Security (Engineering)" at bounding box center [784, 618] width 492 height 93
click at [1048, 94] on img "Close" at bounding box center [1049, 91] width 8 height 8
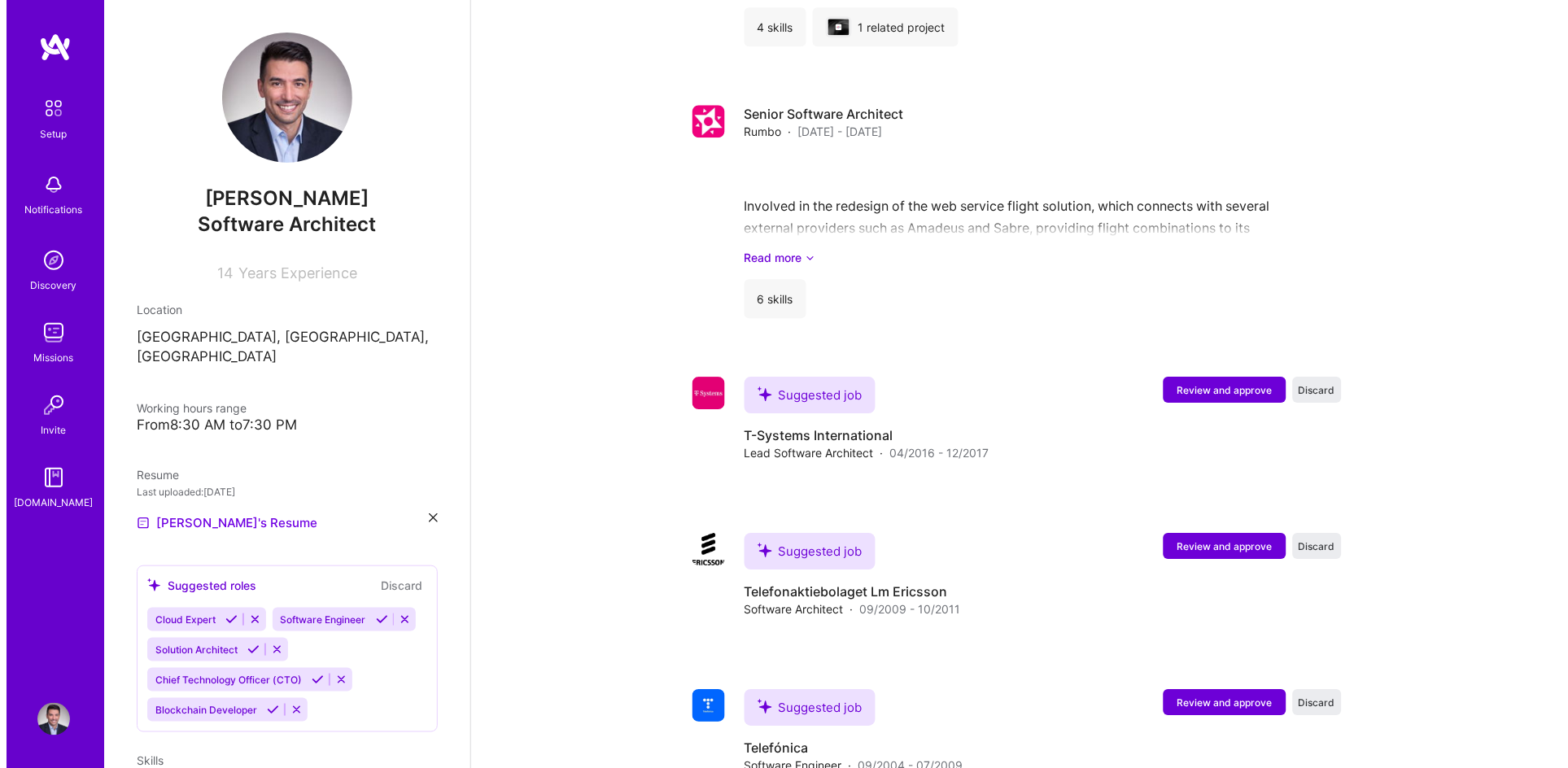
scroll to position [2626, 0]
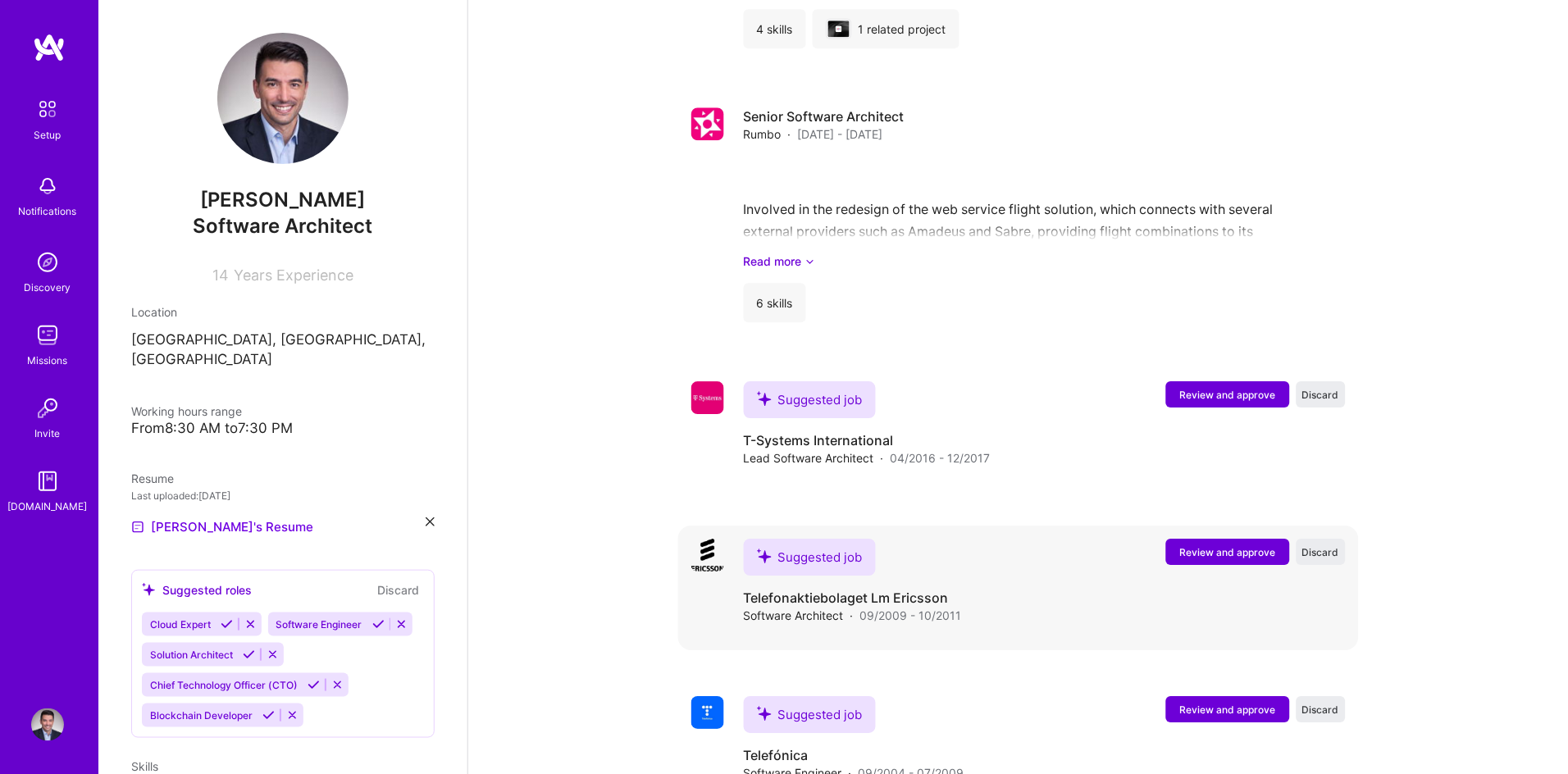
click at [1236, 545] on span "Review and approve" at bounding box center [1227, 552] width 96 height 14
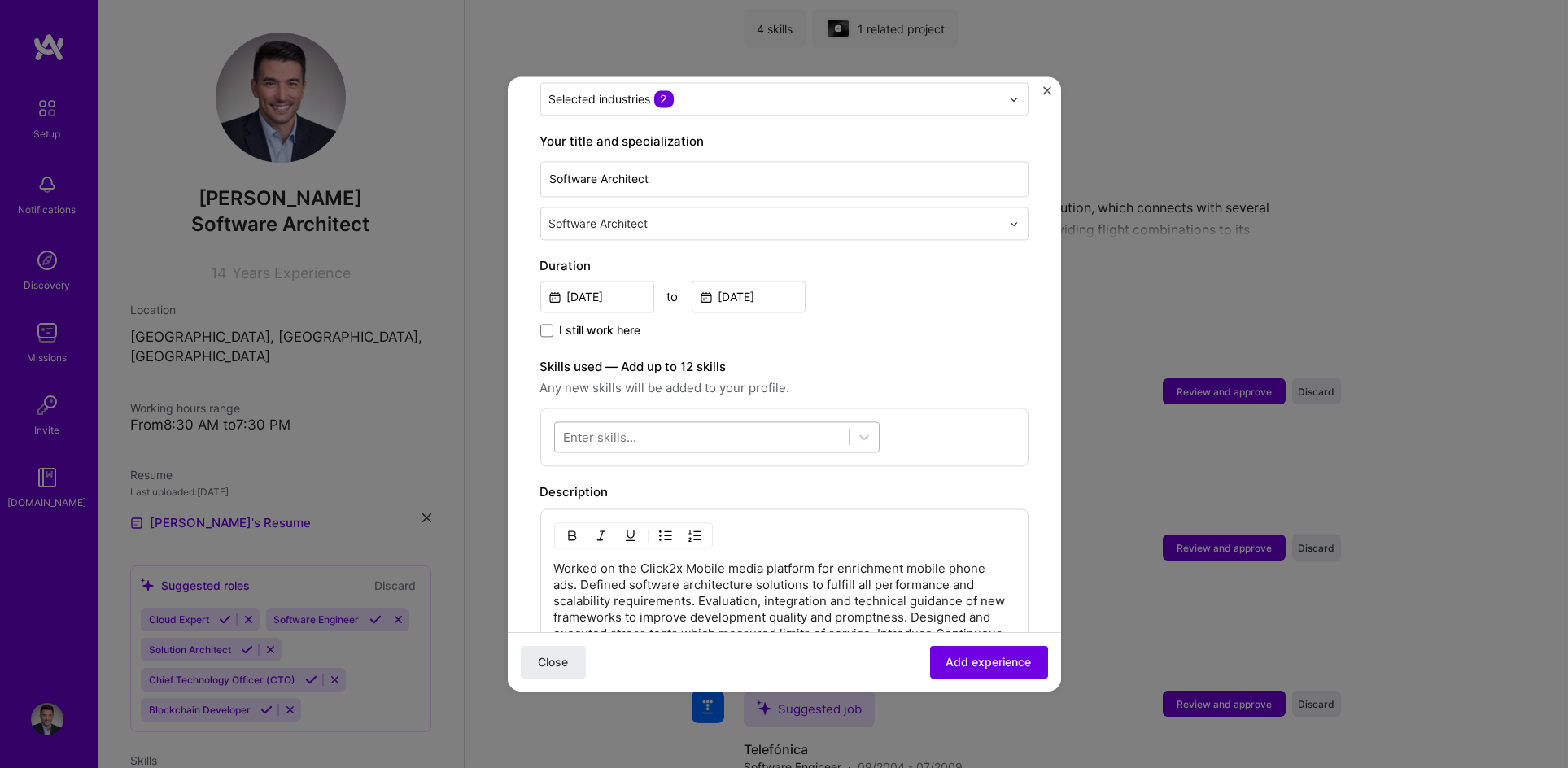
scroll to position [278, 0]
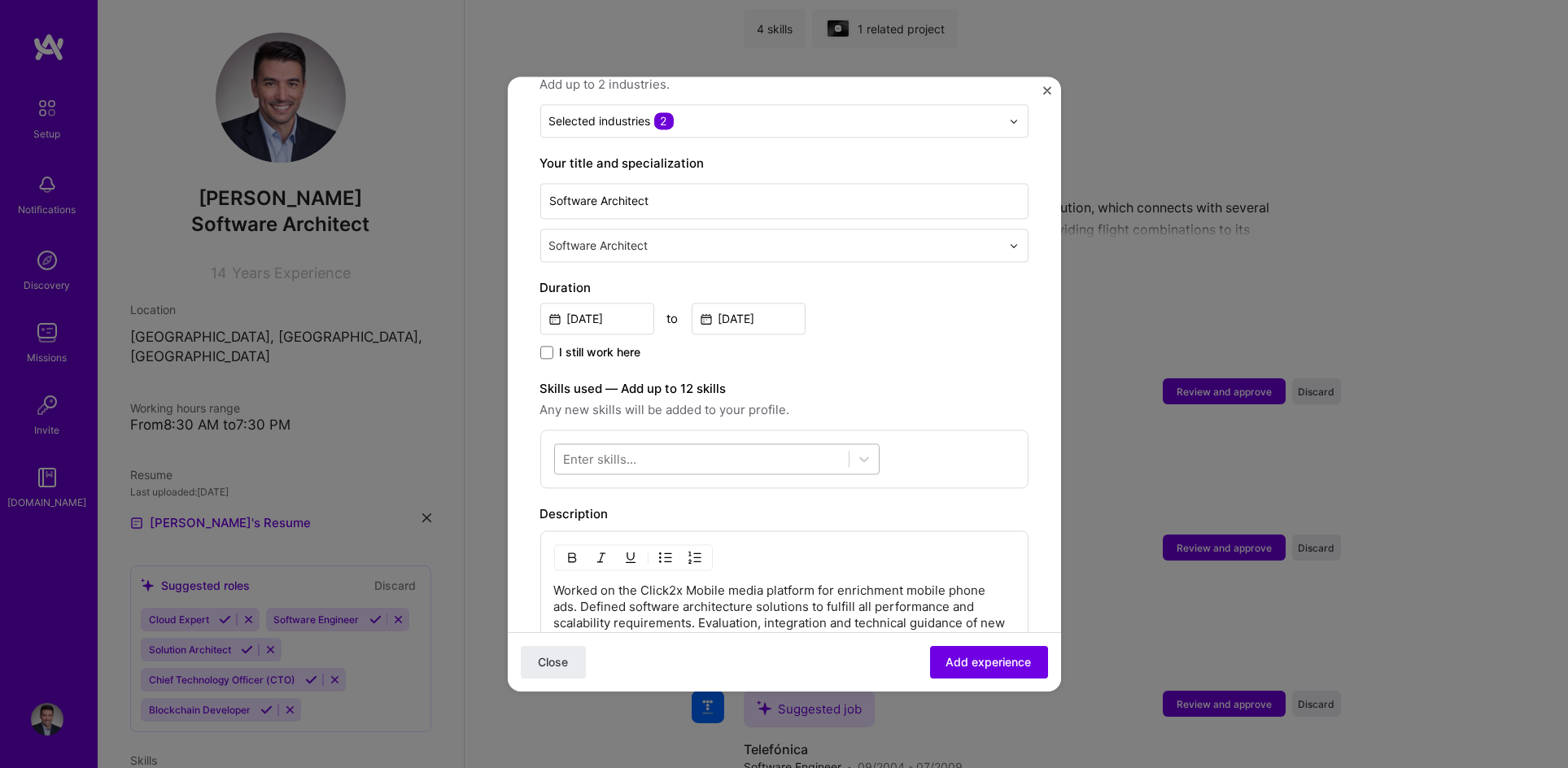
click at [710, 446] on div at bounding box center [701, 459] width 294 height 27
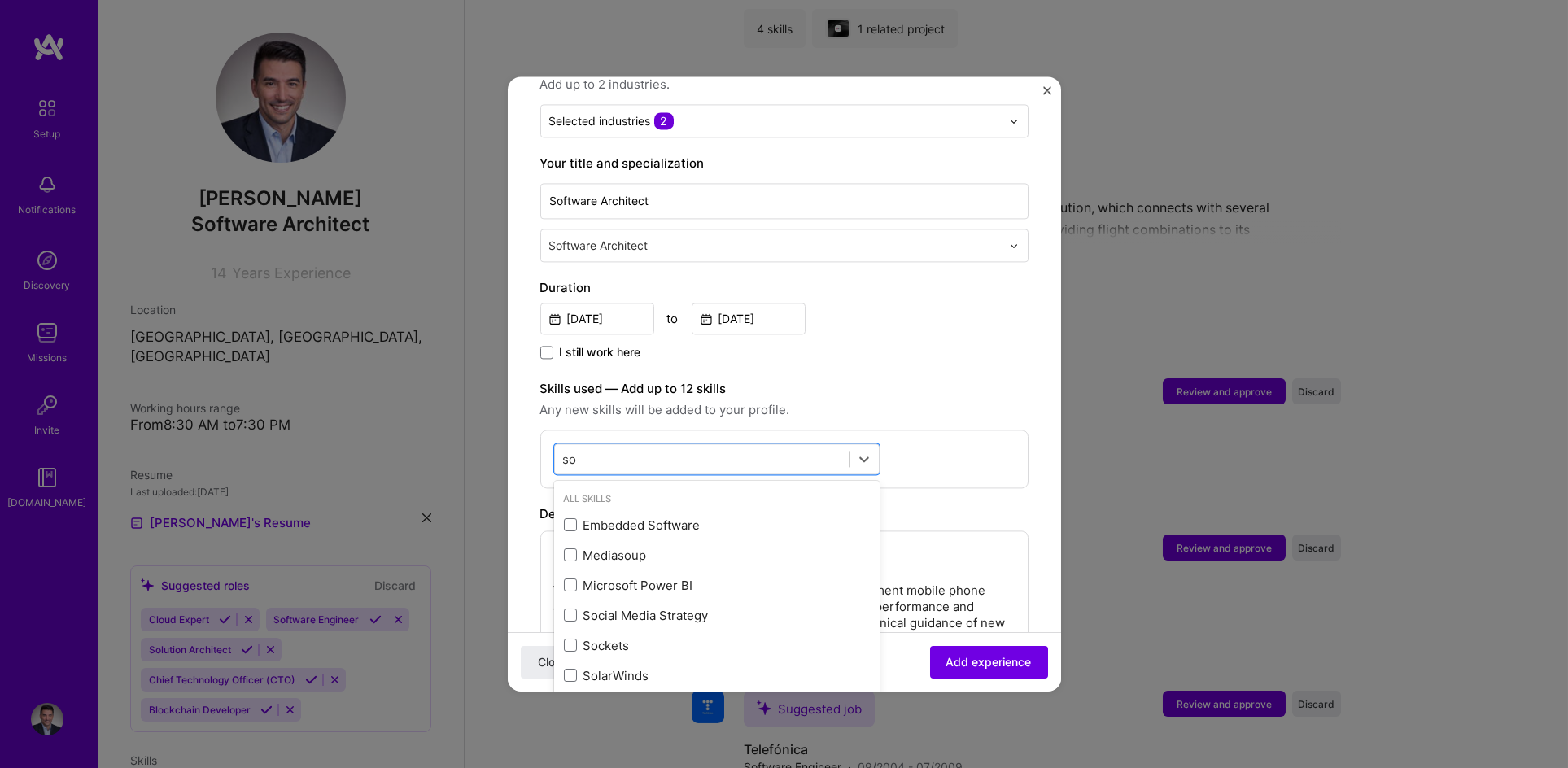
type input "s"
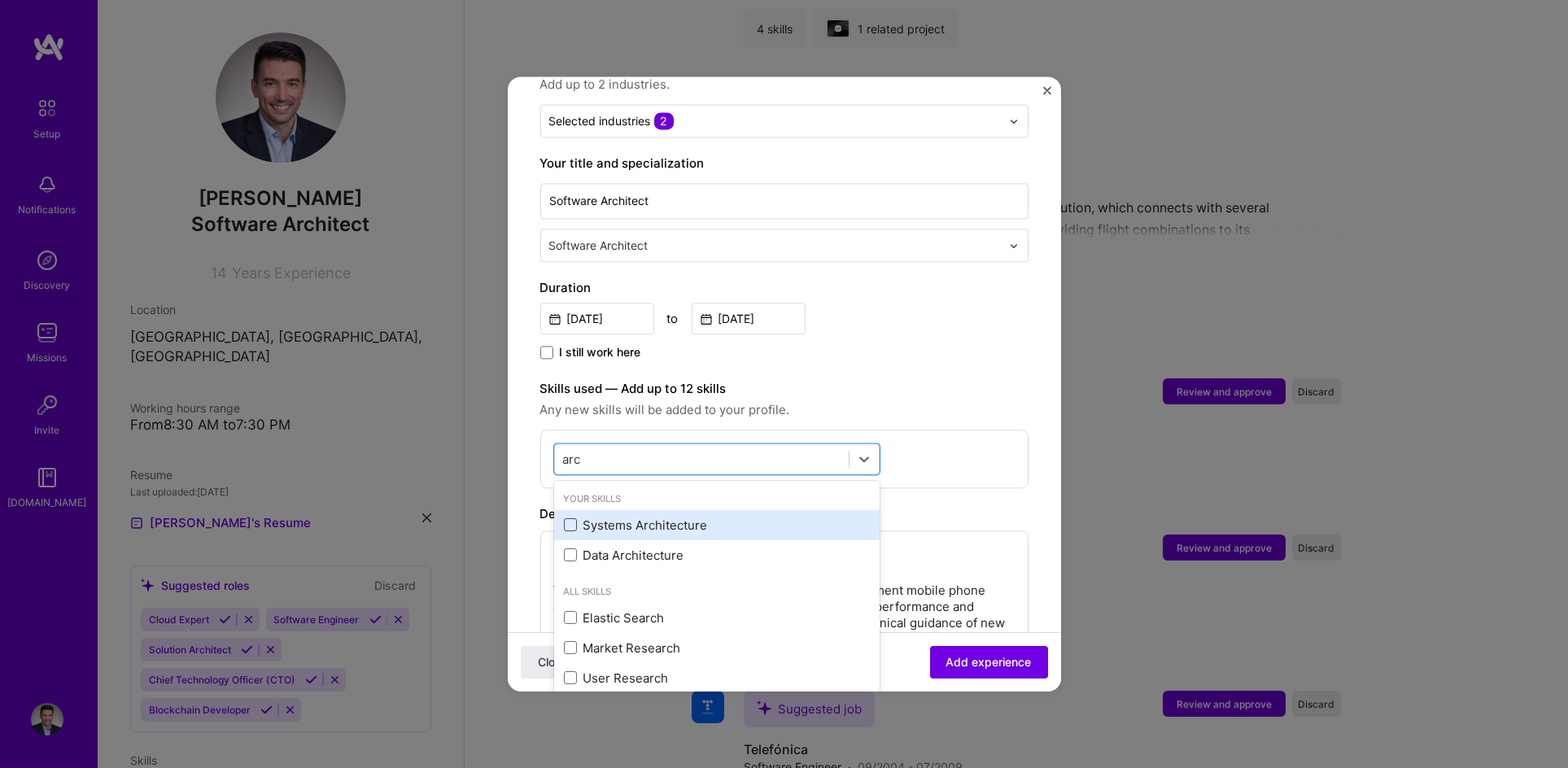
click at [568, 519] on span at bounding box center [570, 525] width 13 height 13
click at [0, 0] on input "checkbox" at bounding box center [0, 0] width 0 height 0
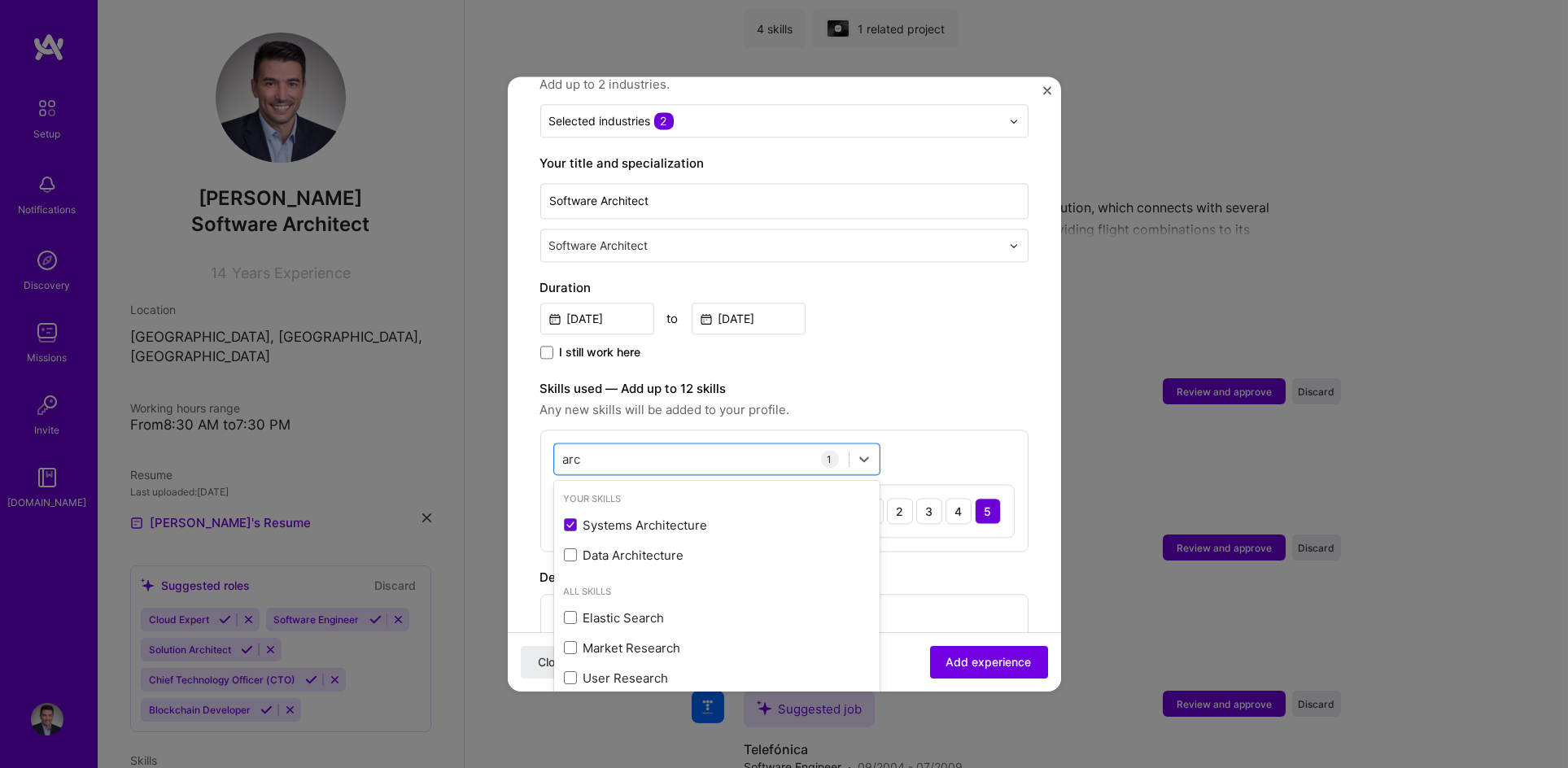
type input "arc"
click at [1007, 400] on span "Any new skills will be added to your profile." at bounding box center [784, 410] width 488 height 19
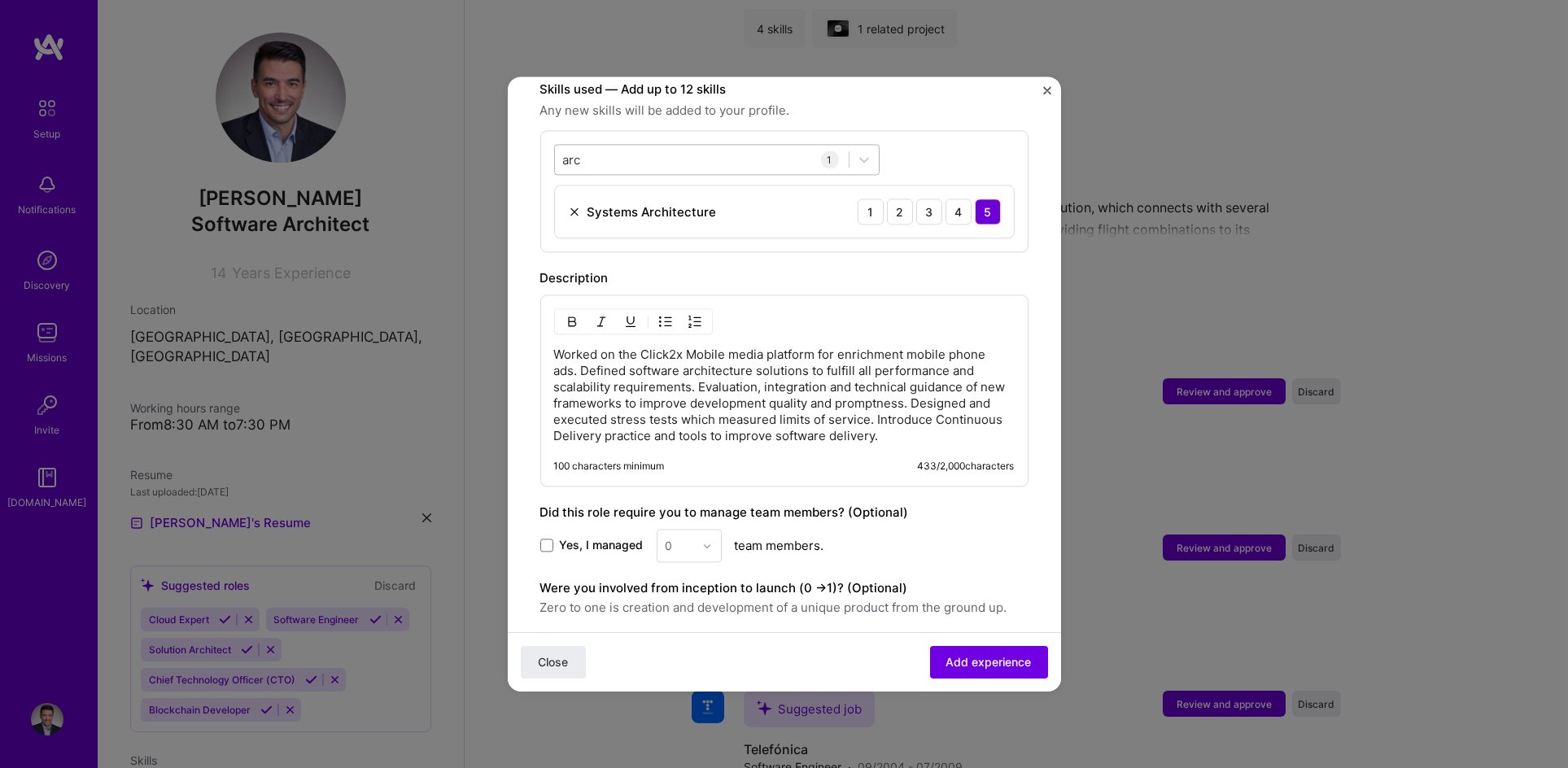
scroll to position [706, 0]
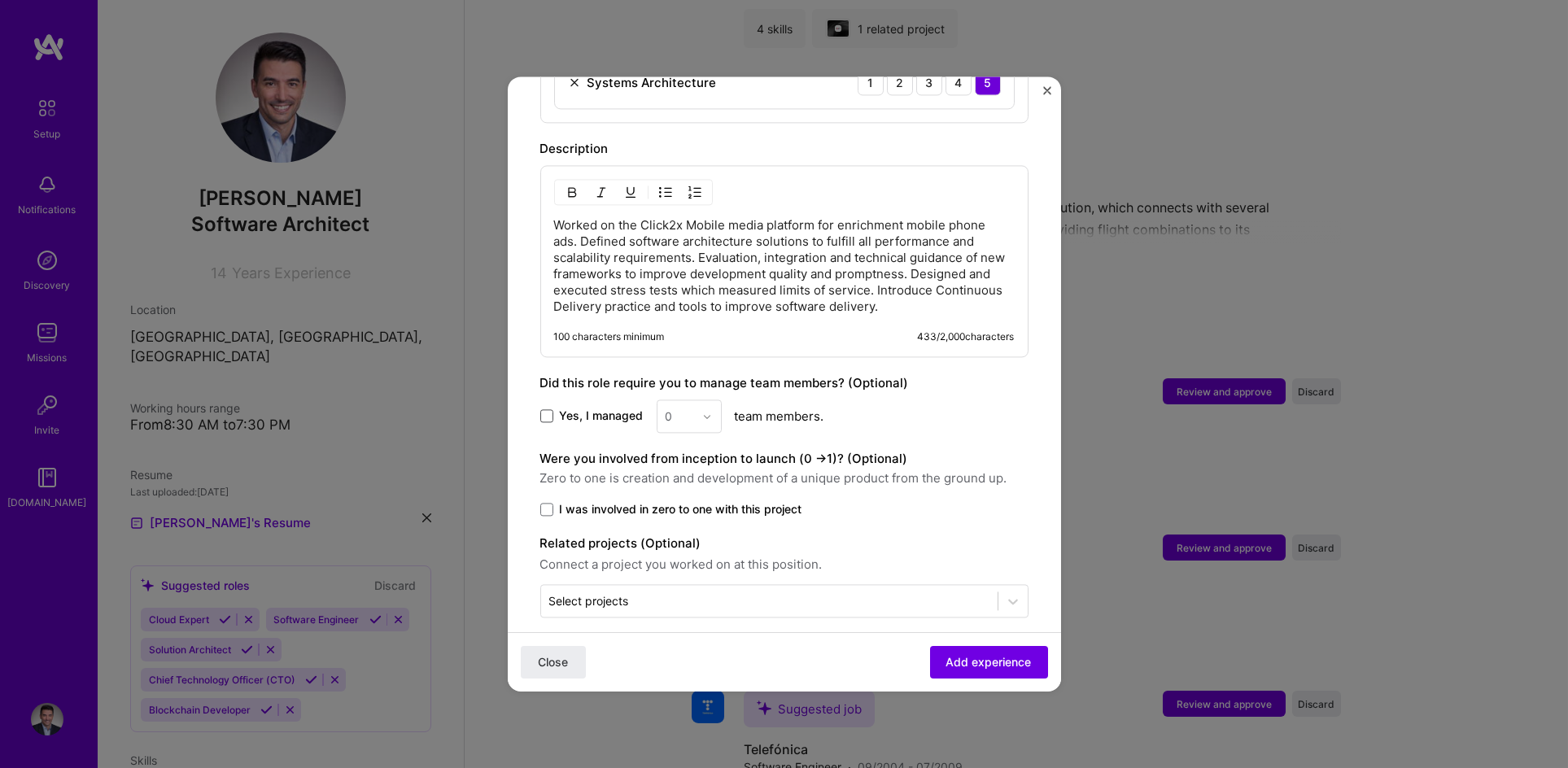
click at [540, 410] on span at bounding box center [546, 416] width 13 height 13
click at [0, 0] on input "Yes, I managed" at bounding box center [0, 0] width 0 height 0
click at [716, 400] on div at bounding box center [711, 416] width 19 height 32
click at [685, 474] on div "2" at bounding box center [689, 490] width 56 height 30
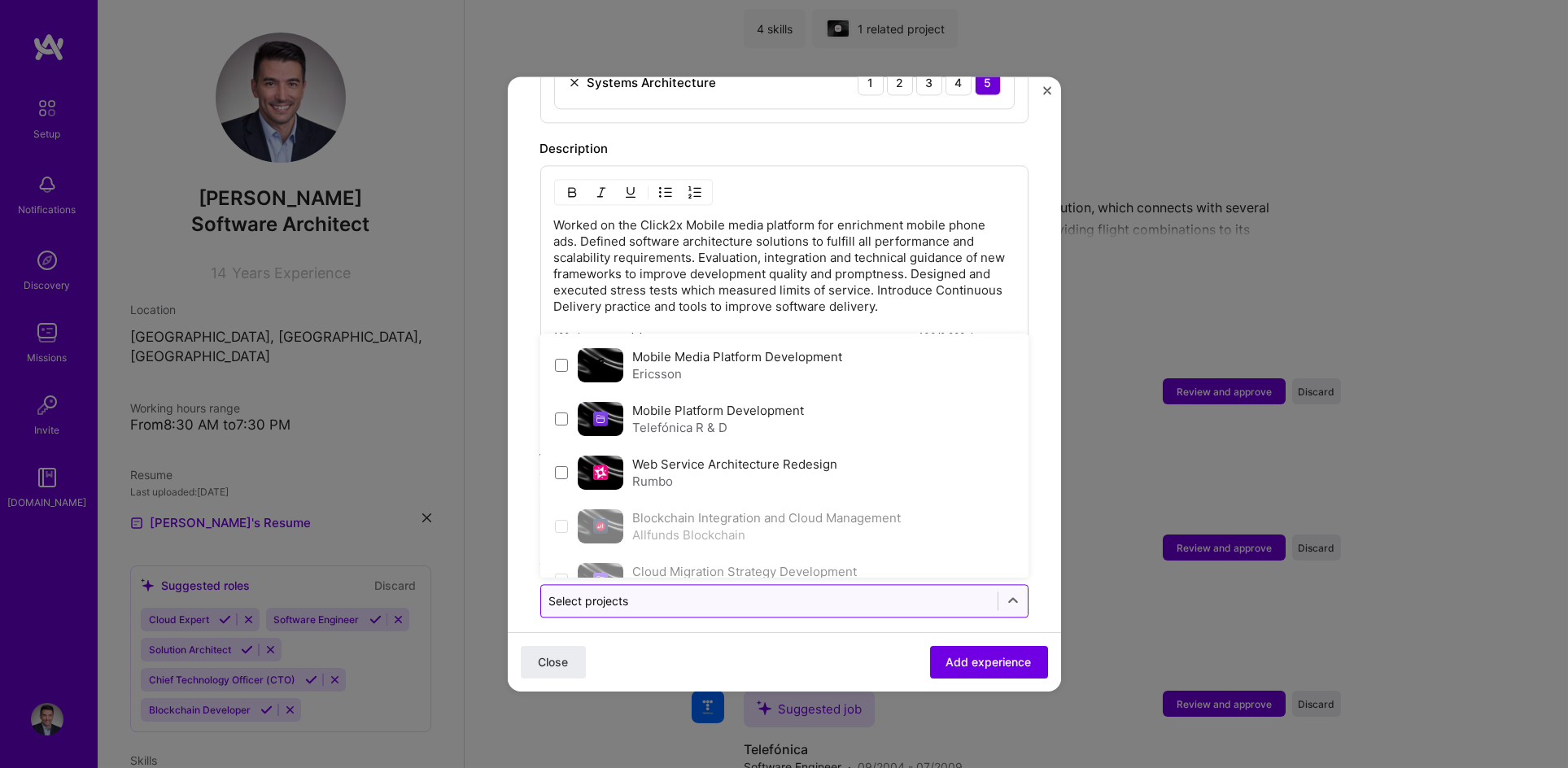
click at [728, 592] on input "text" at bounding box center [769, 601] width 440 height 17
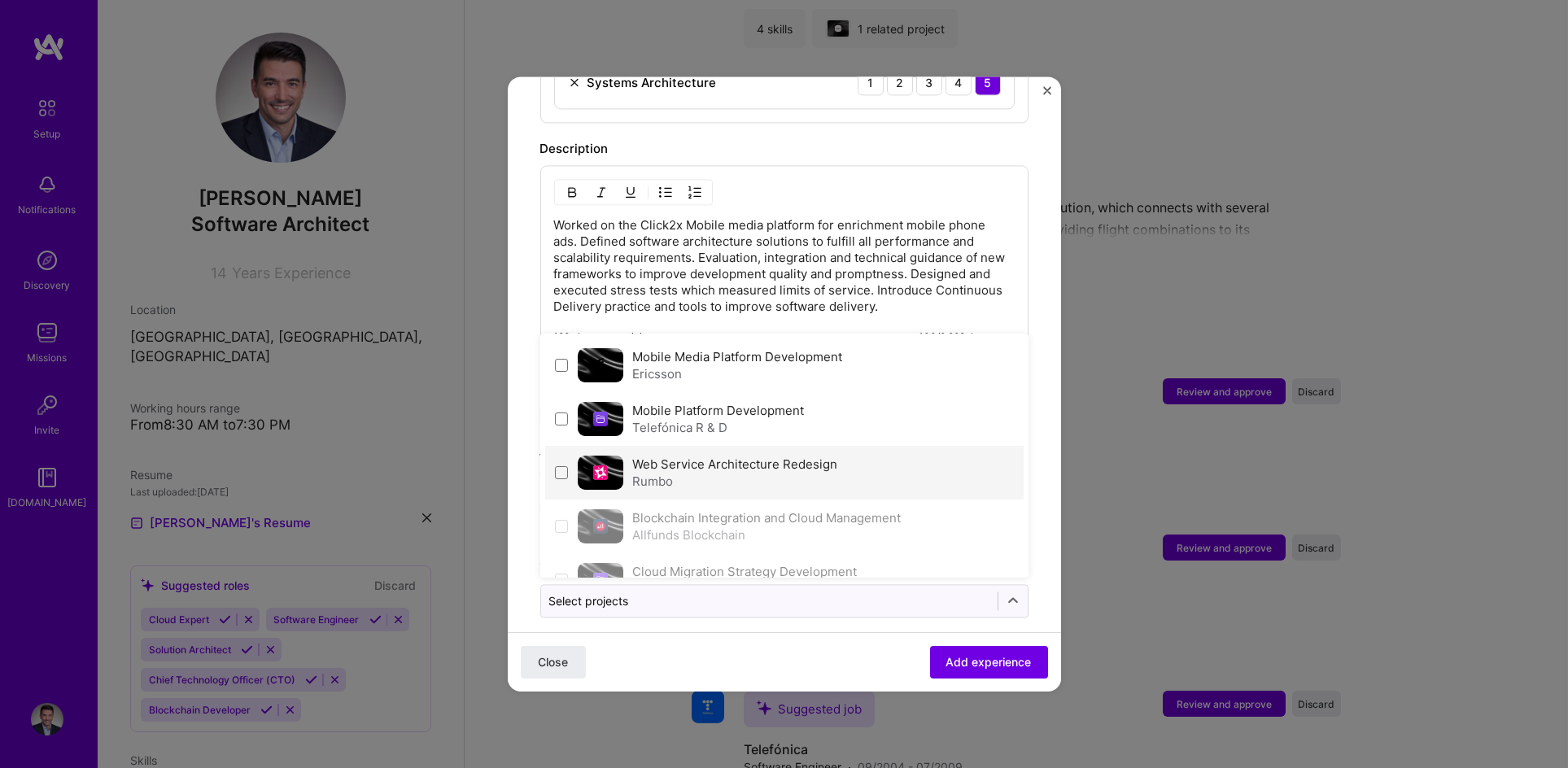
click at [780, 473] on div "Rumbo" at bounding box center [736, 481] width 205 height 17
click at [561, 466] on span at bounding box center [561, 472] width 13 height 13
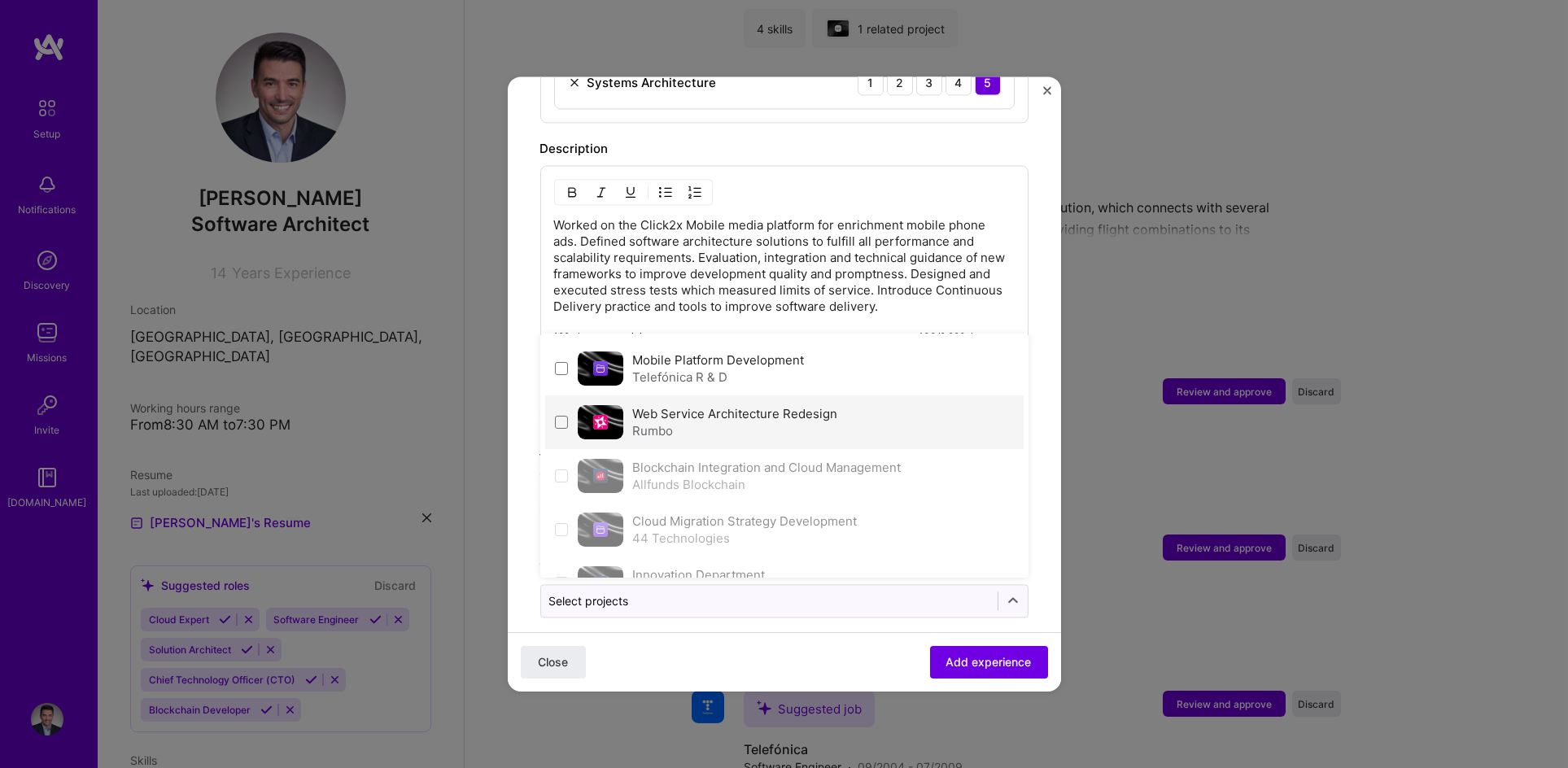
scroll to position [140, 0]
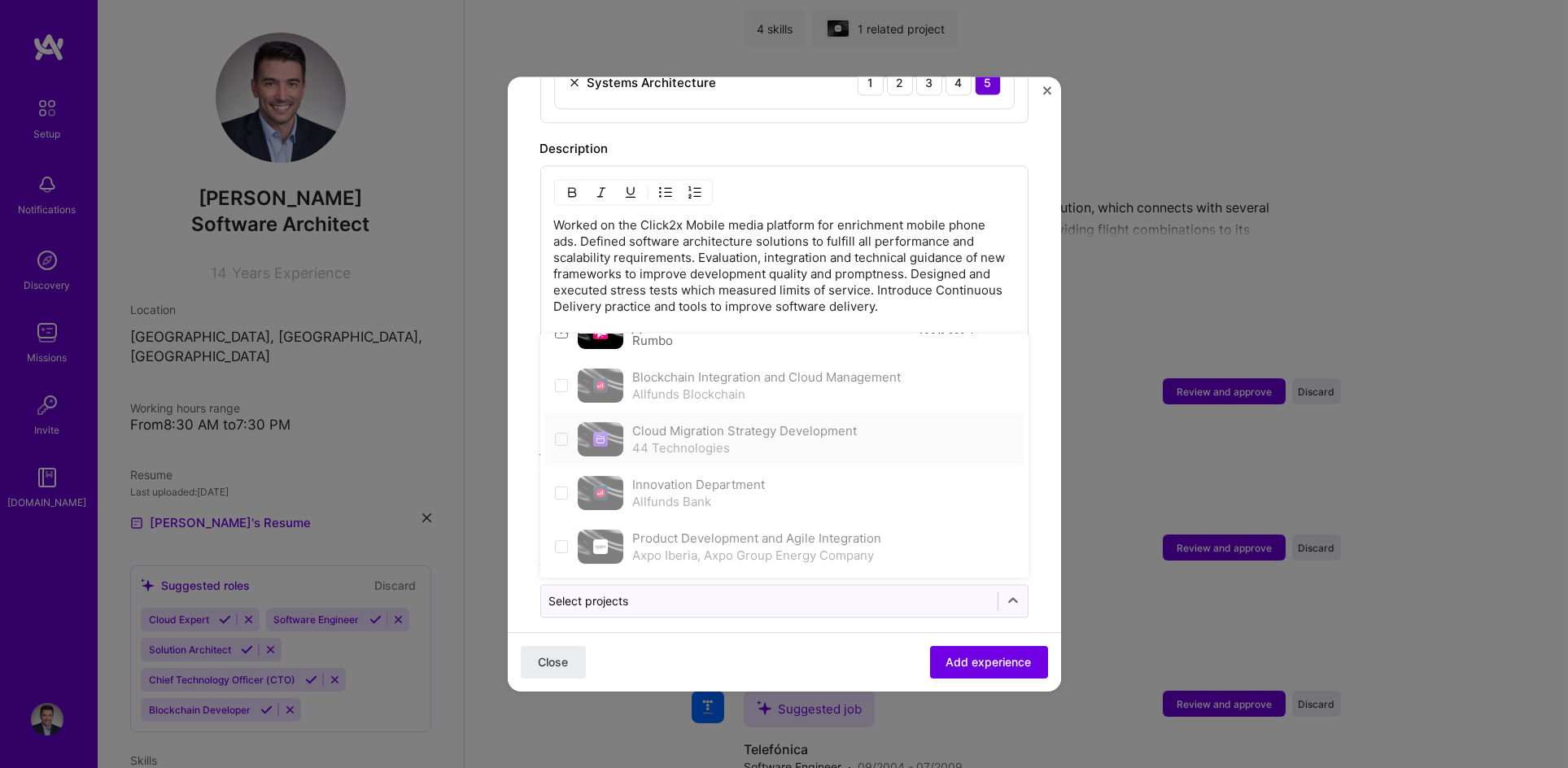
click at [557, 432] on span at bounding box center [561, 438] width 13 height 13
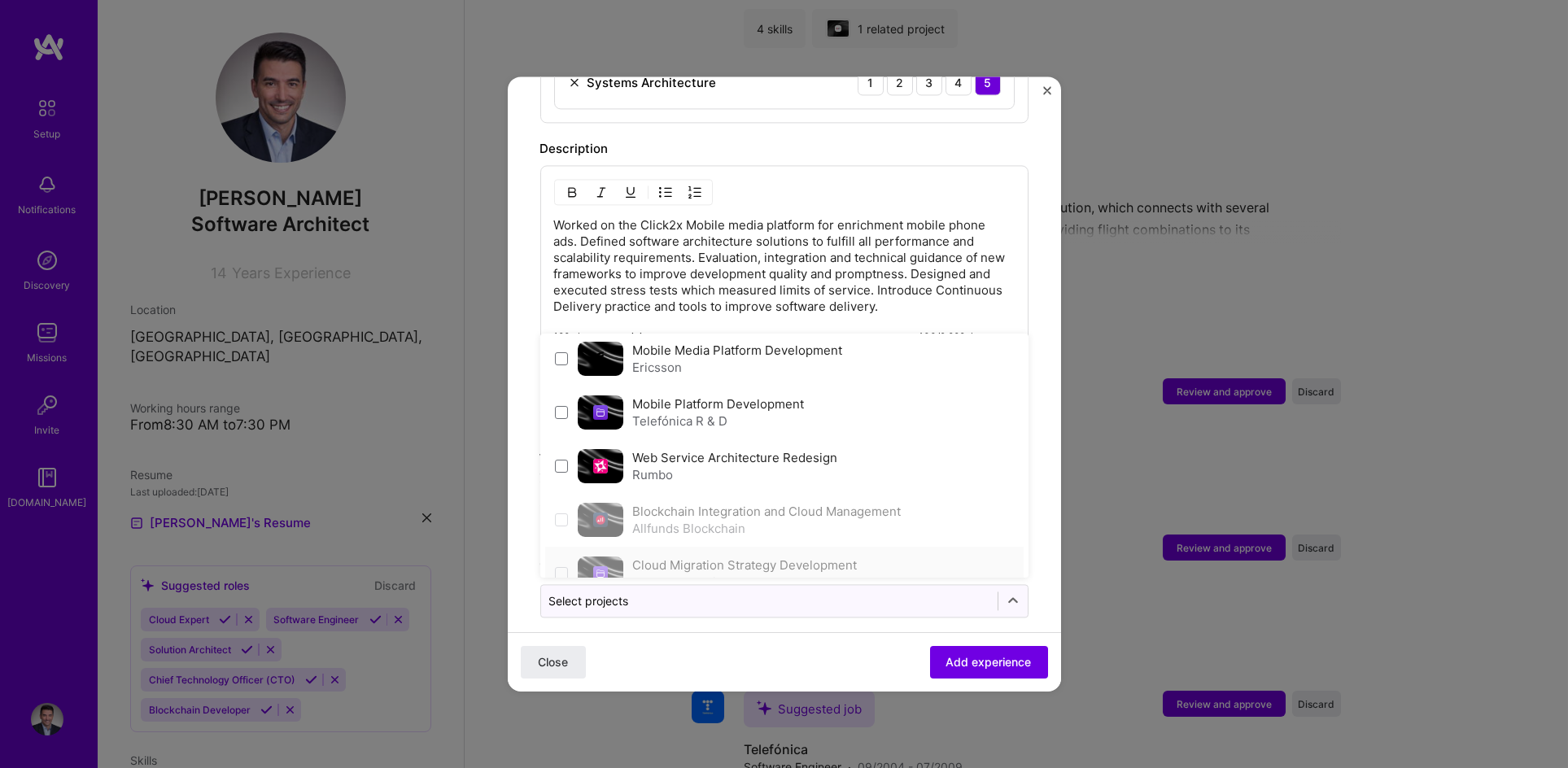
scroll to position [0, 0]
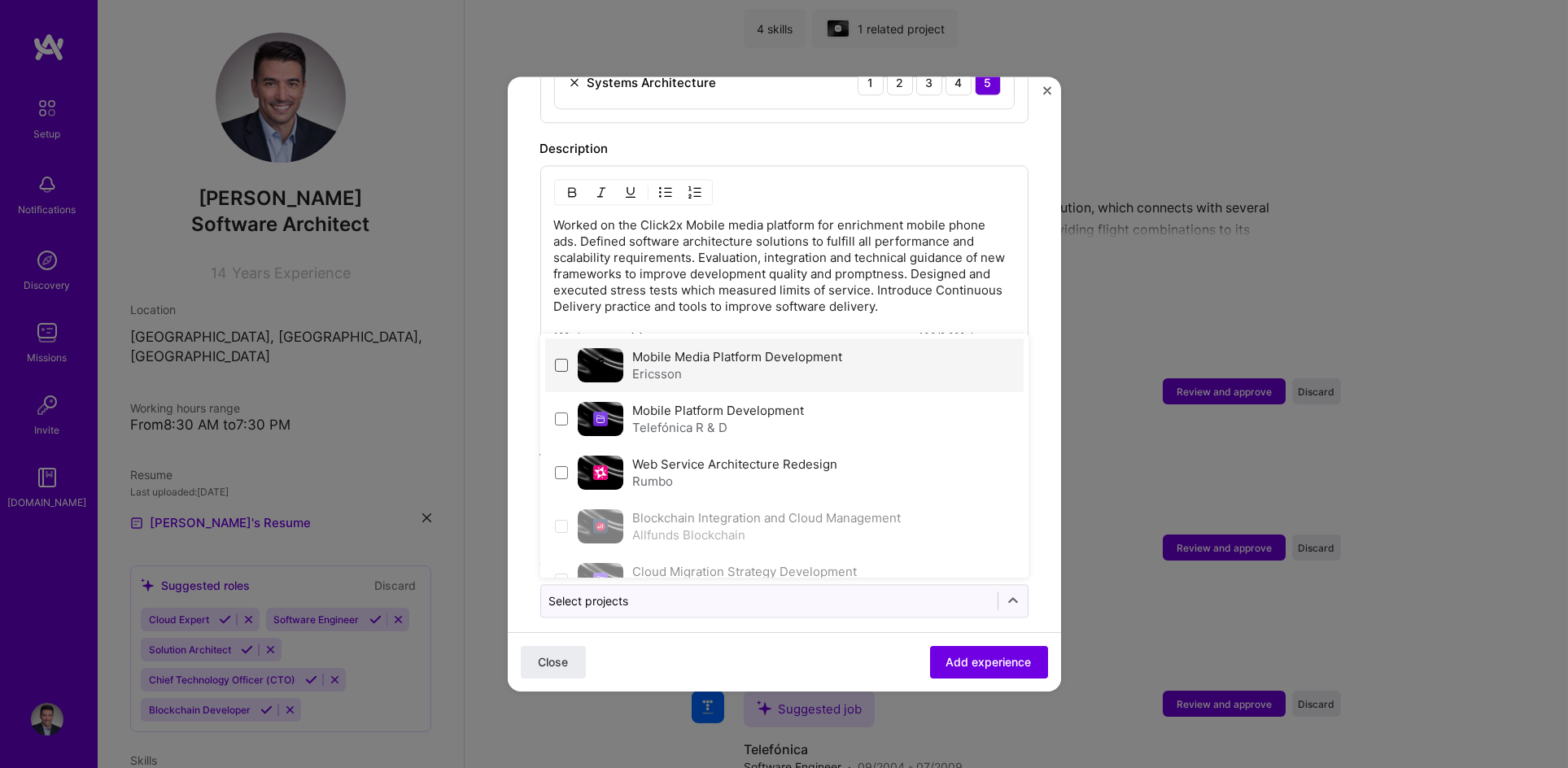
click at [560, 358] on span at bounding box center [561, 364] width 13 height 13
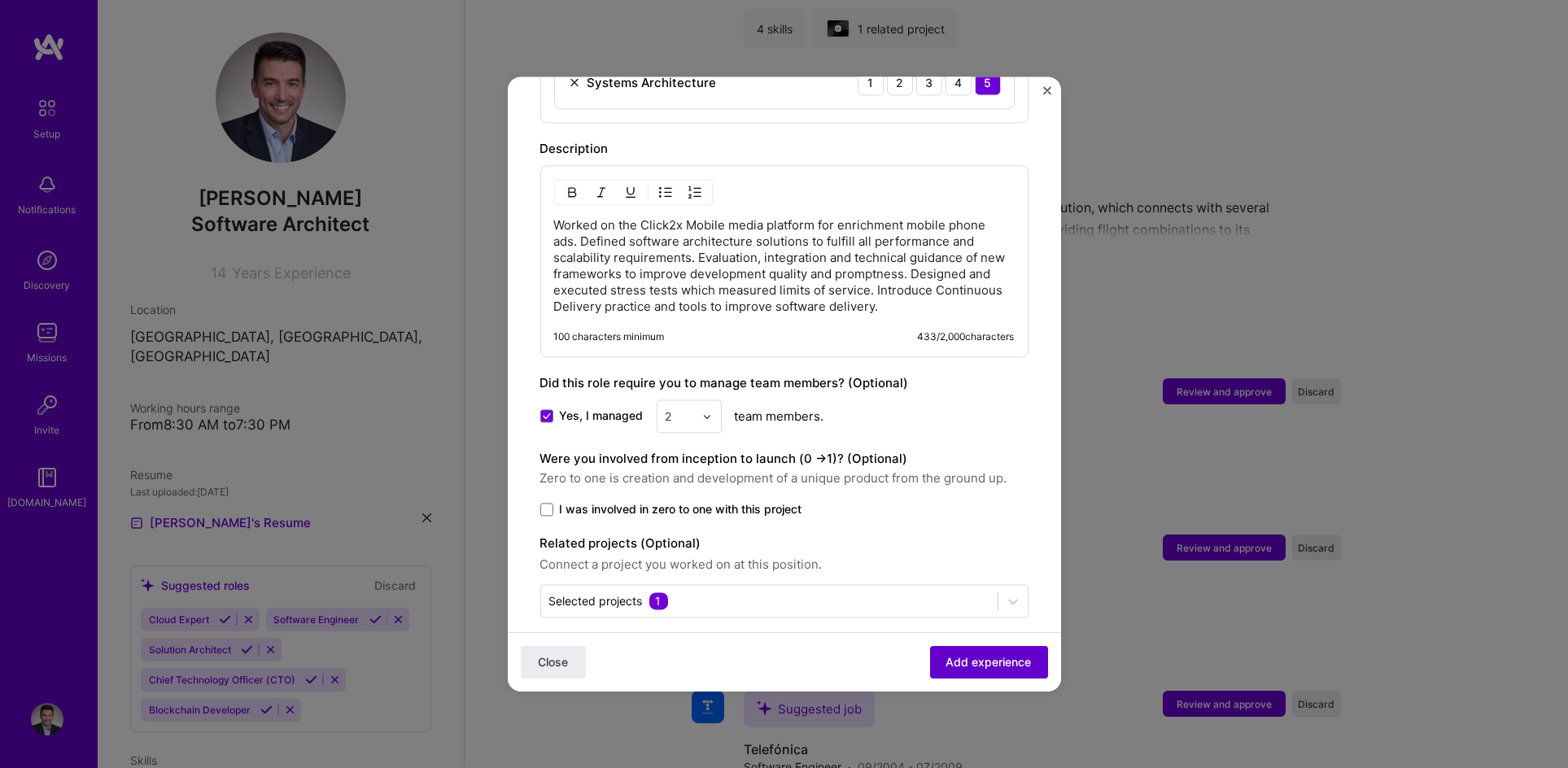
click at [977, 660] on span "Add experience" at bounding box center [990, 661] width 86 height 16
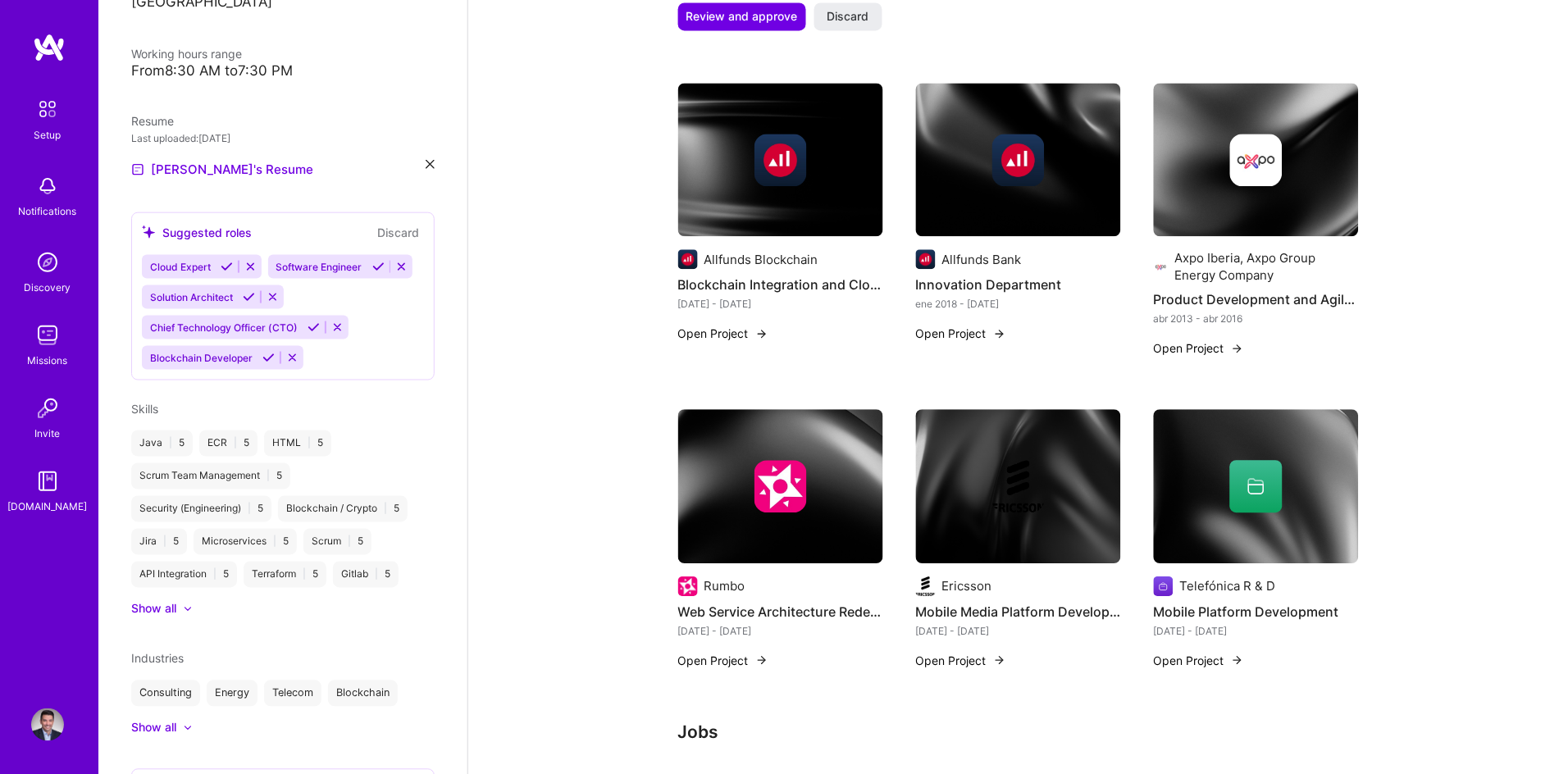
scroll to position [492, 0]
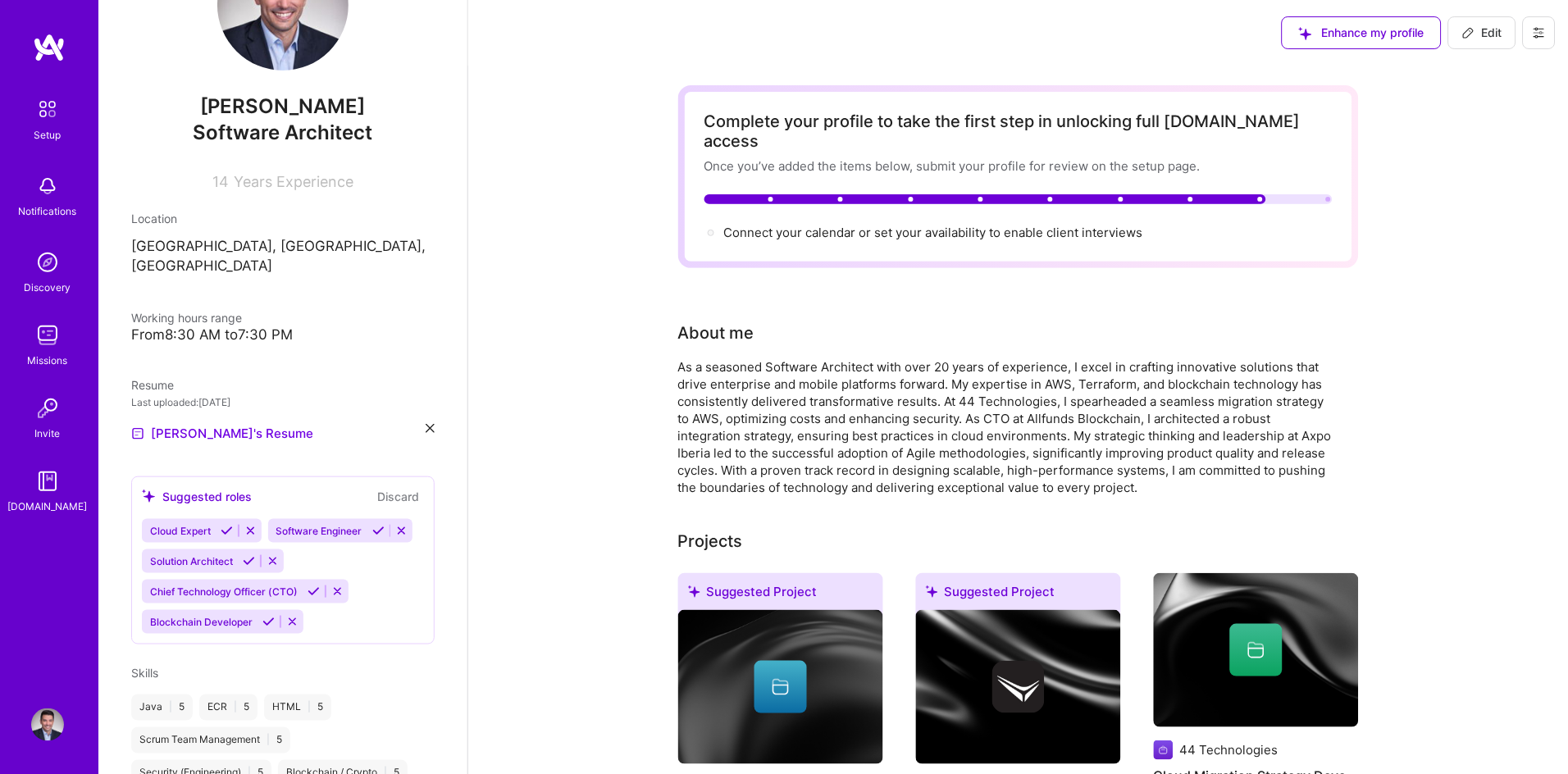
scroll to position [0, 0]
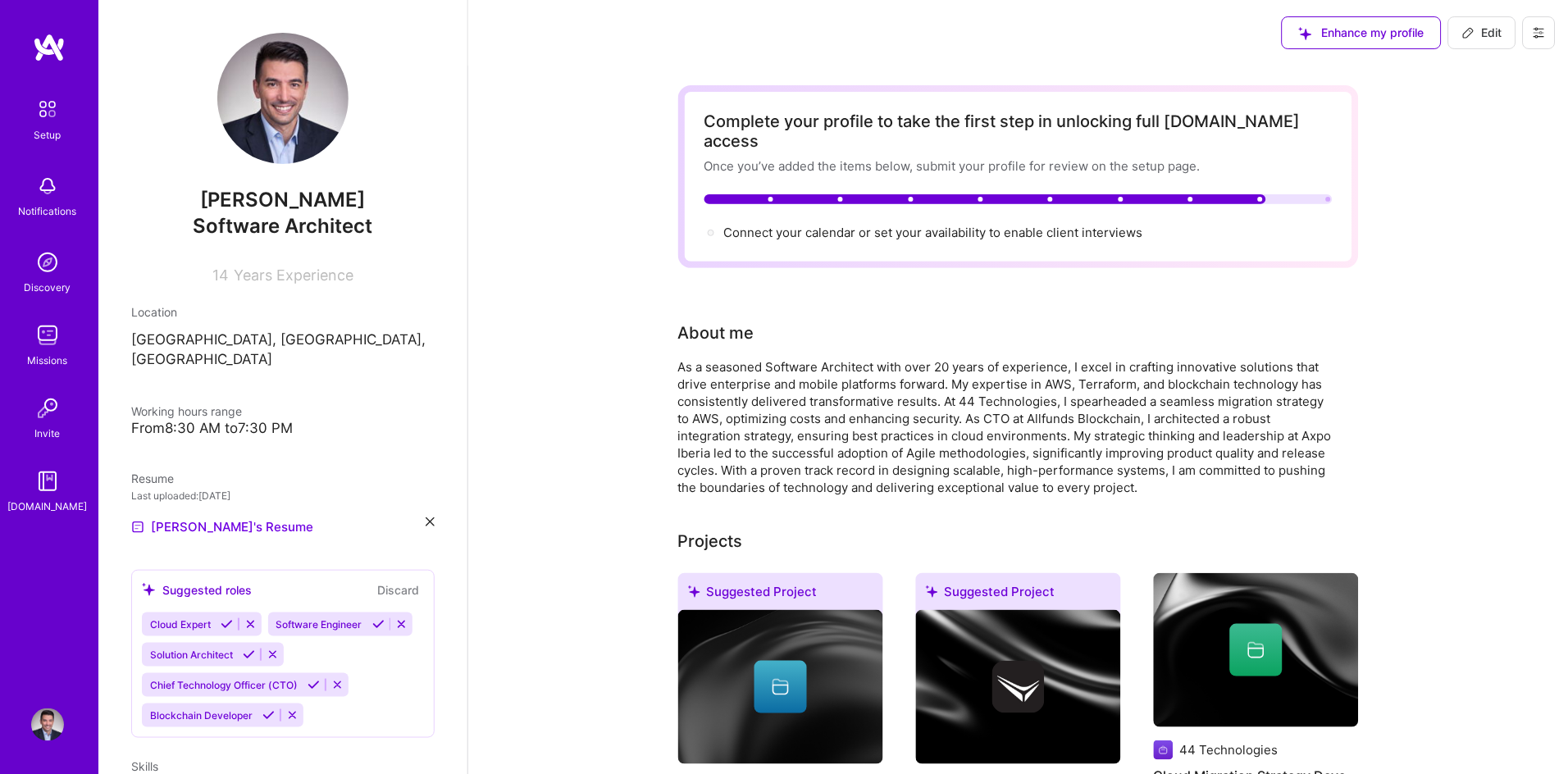
click at [43, 270] on img at bounding box center [47, 262] width 33 height 33
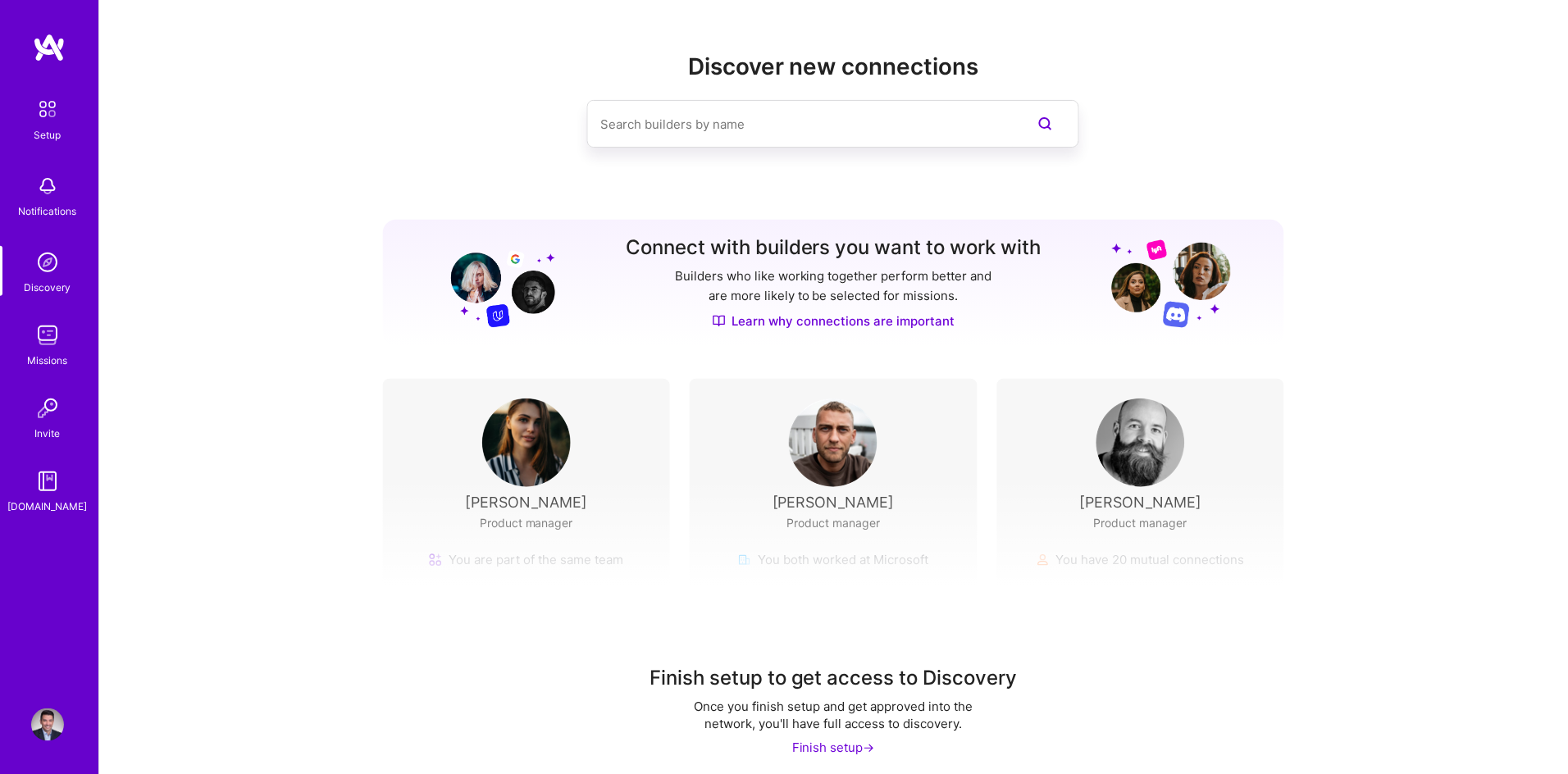
click at [53, 253] on img at bounding box center [47, 262] width 33 height 33
click at [44, 342] on img at bounding box center [47, 335] width 33 height 33
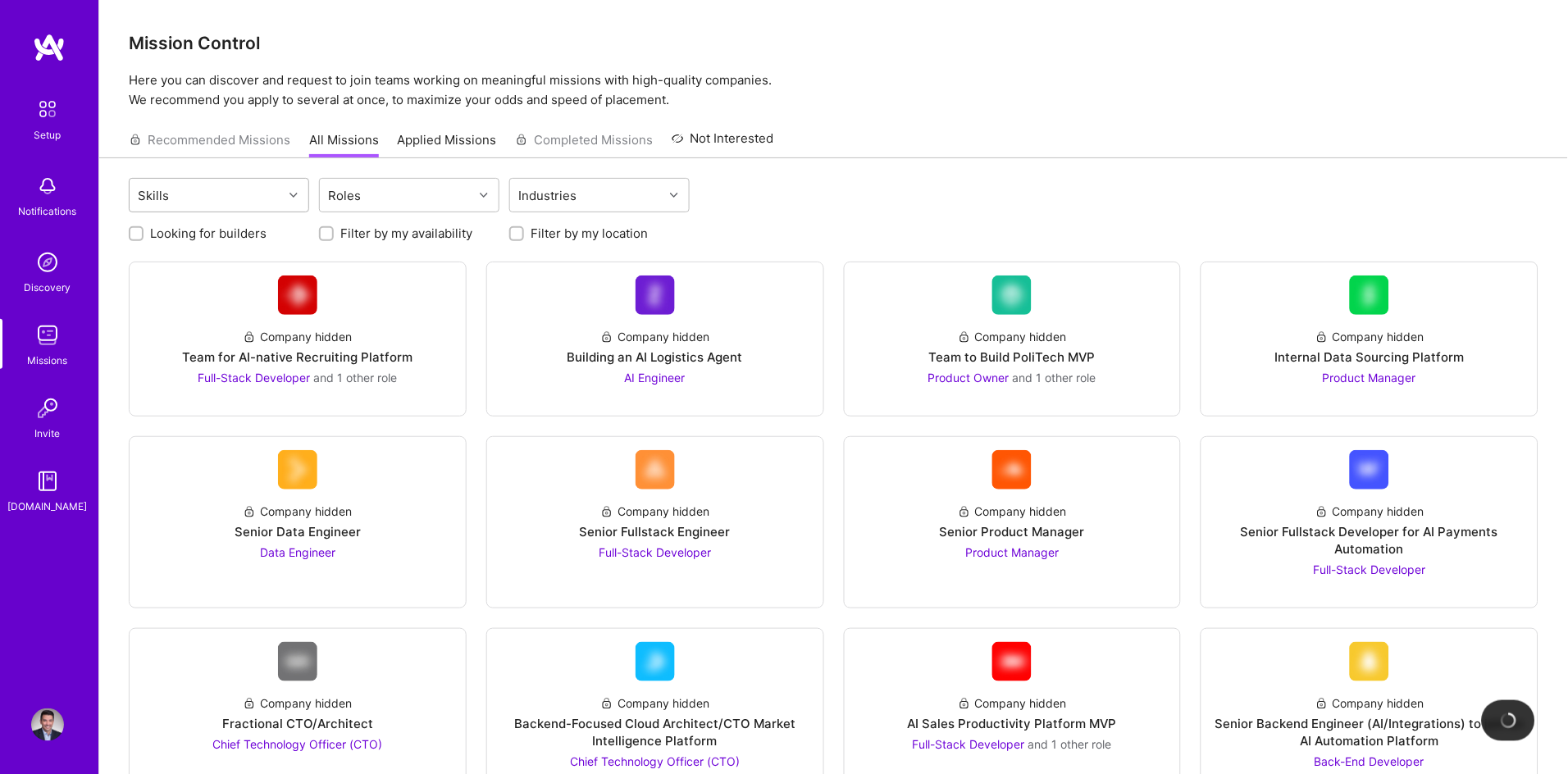
click at [259, 192] on div "Skills" at bounding box center [206, 195] width 153 height 33
type input "Java"
click at [161, 238] on div "Java" at bounding box center [219, 237] width 161 height 17
checkbox input "true"
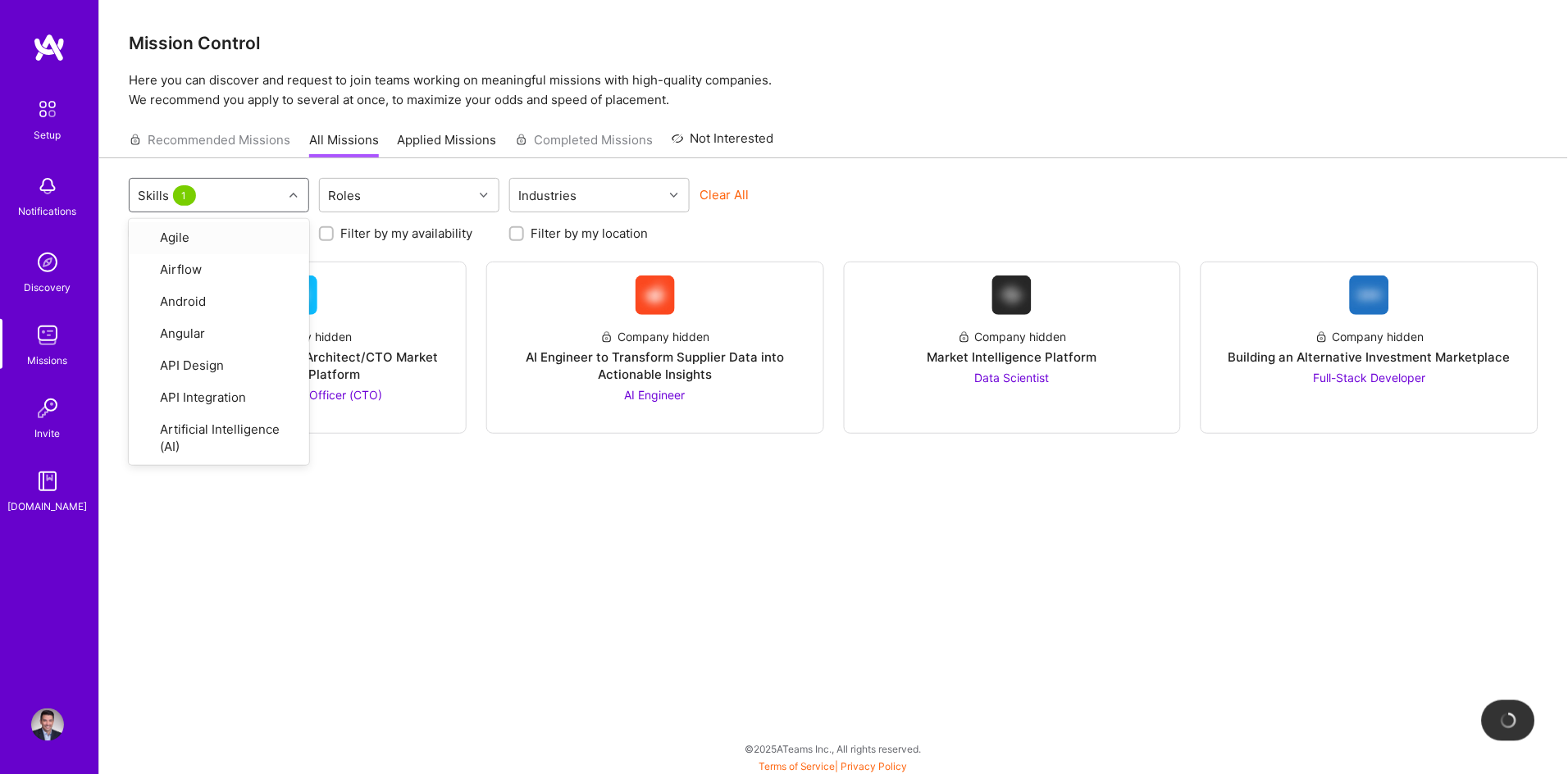
click at [271, 160] on div "option Java, selected. option Agile focused, 1 of 77. 77 results available. Use…" at bounding box center [834, 468] width 1469 height 619
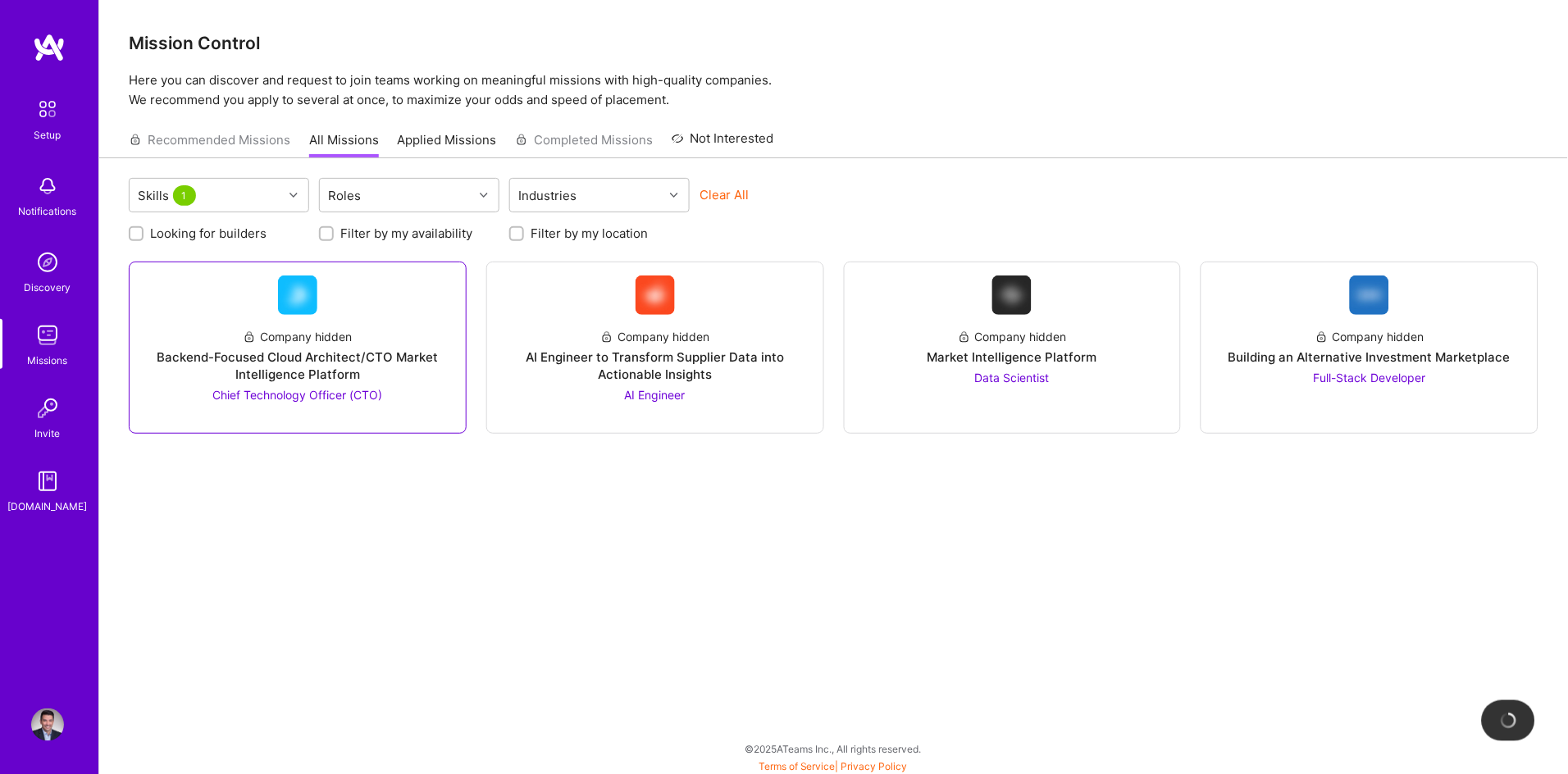
click at [299, 393] on span "Chief Technology Officer (CTO)" at bounding box center [297, 394] width 170 height 14
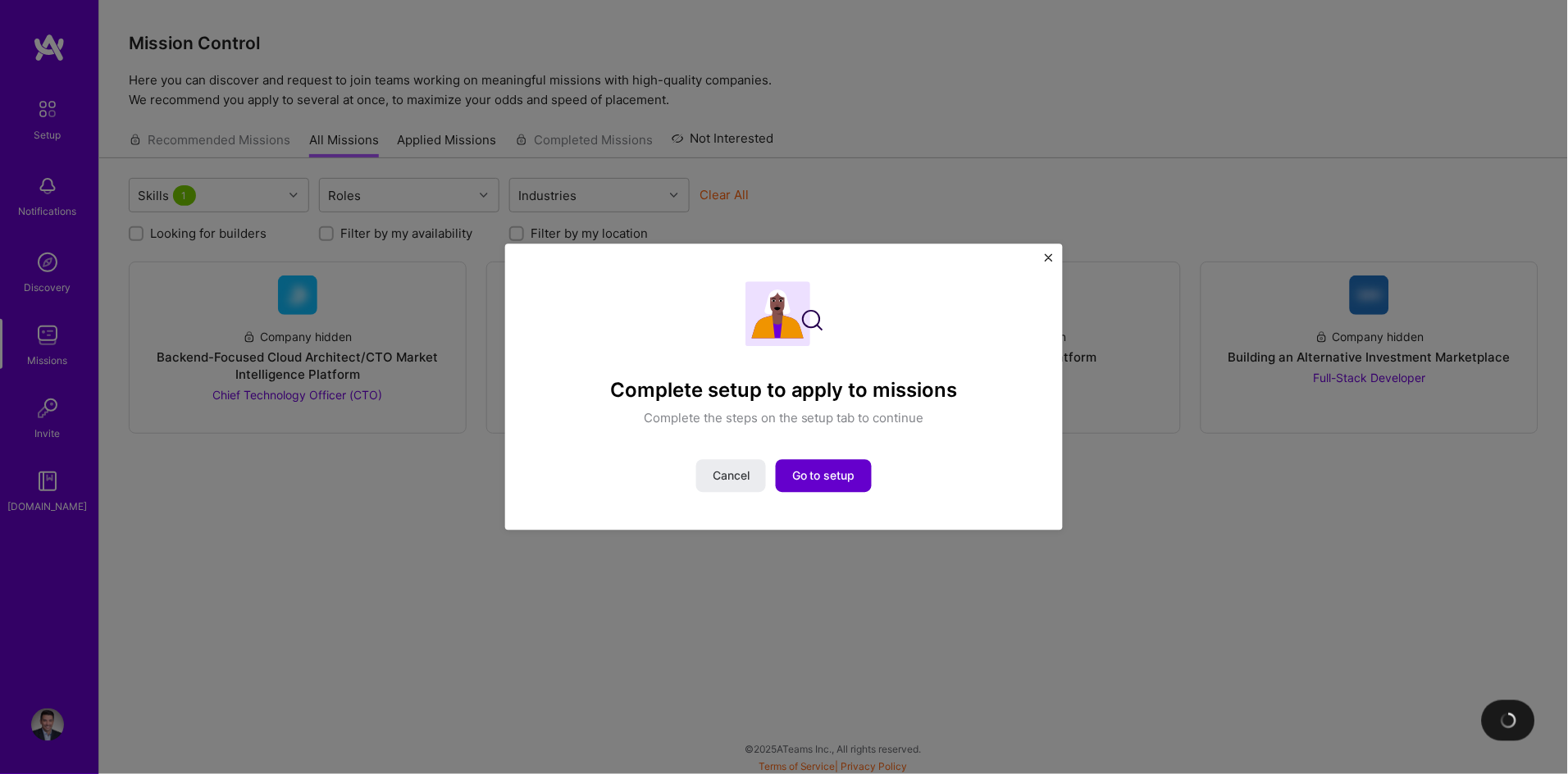
click at [839, 483] on span "Go to setup" at bounding box center [823, 475] width 63 height 16
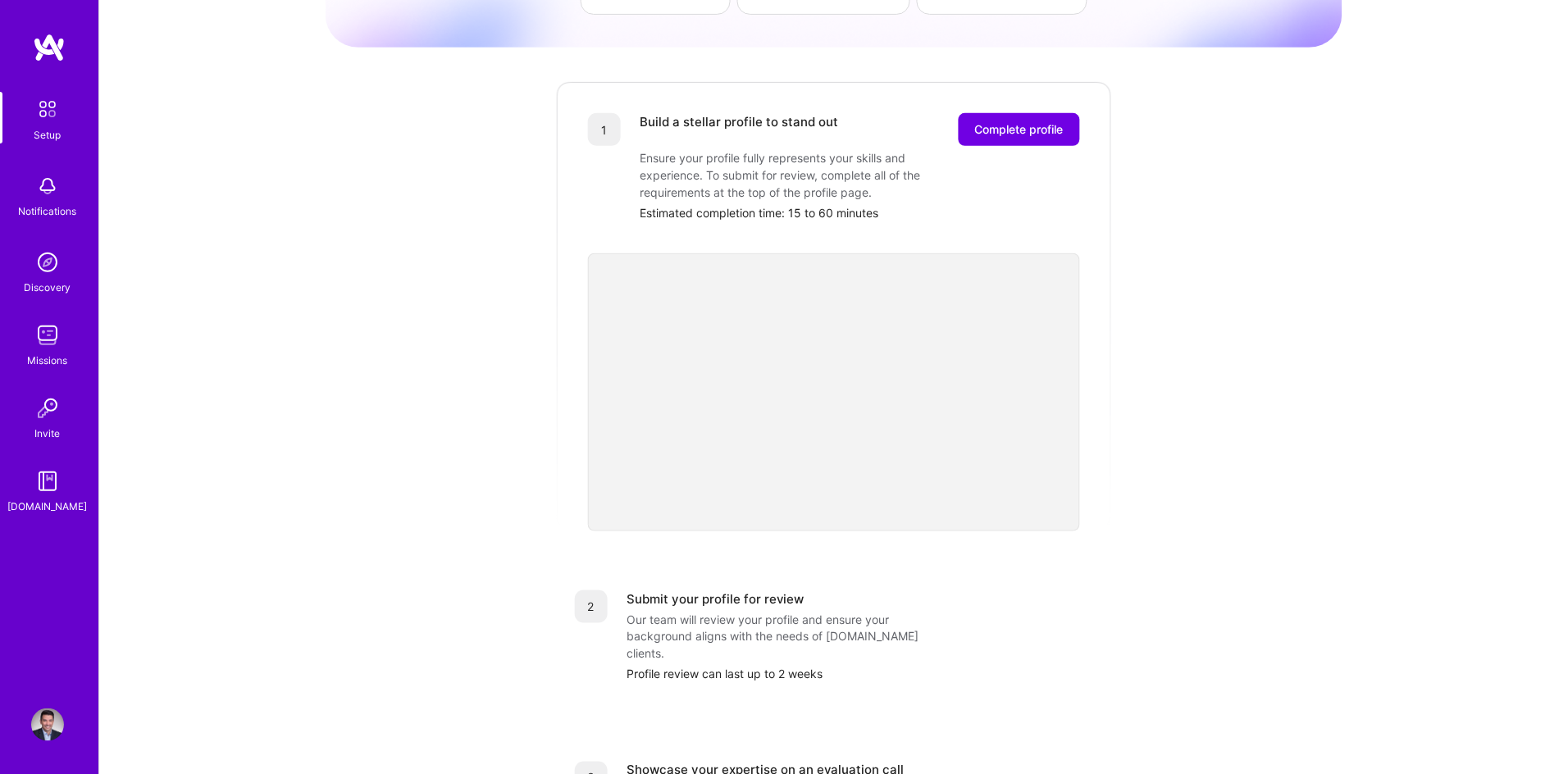
scroll to position [100, 0]
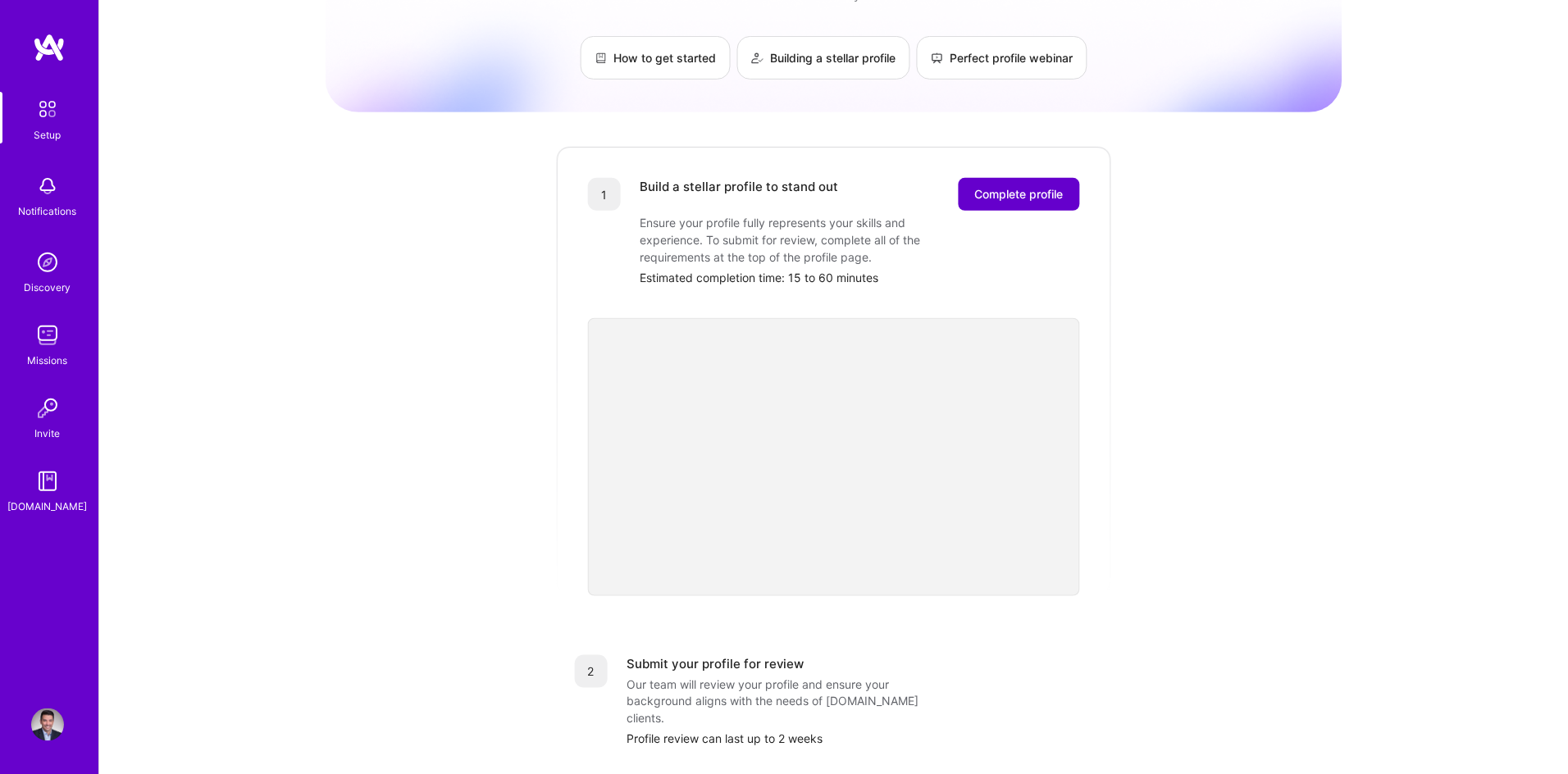
click at [1038, 186] on span "Complete profile" at bounding box center [1019, 193] width 88 height 16
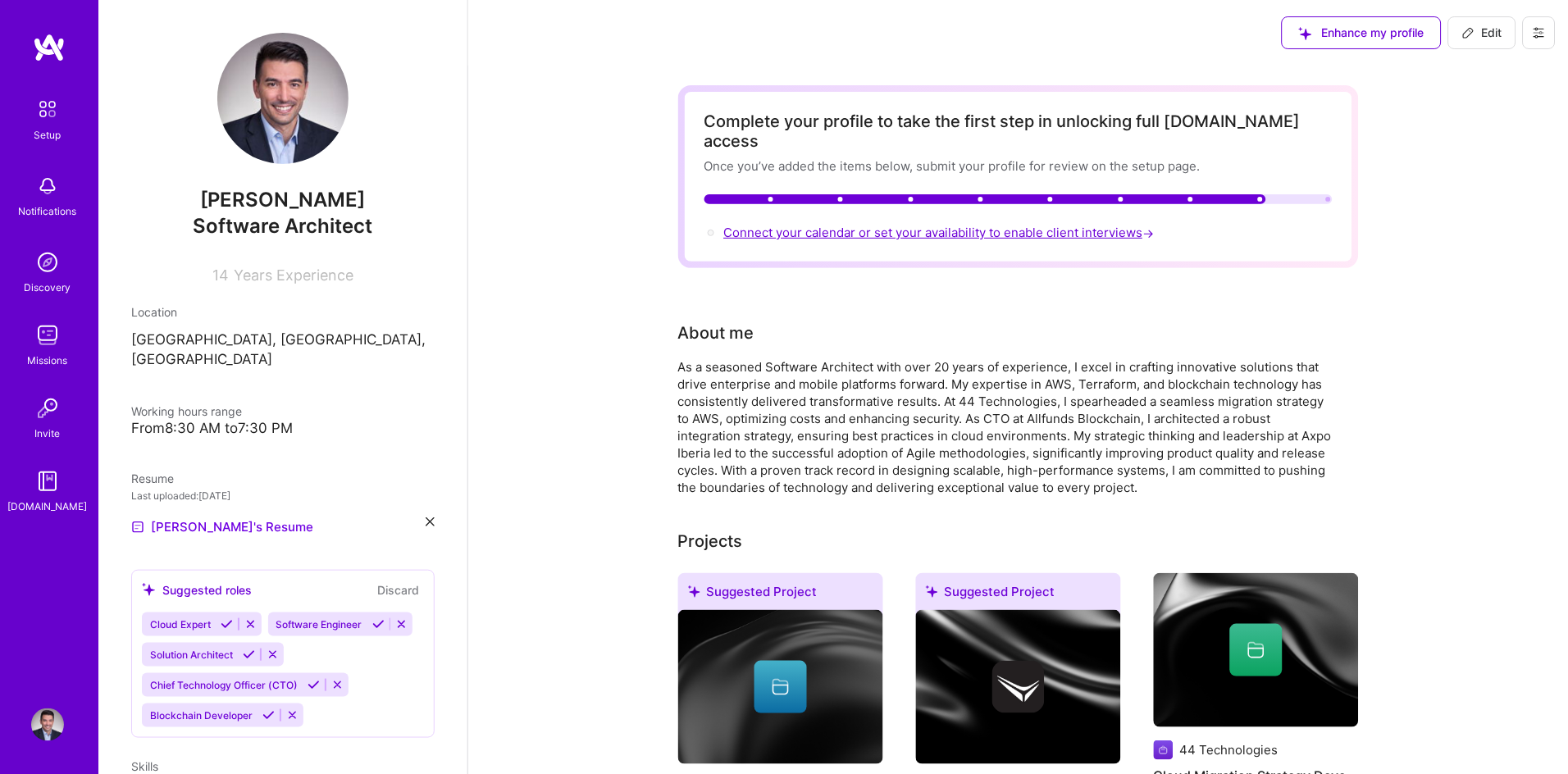
click at [1068, 225] on span "Connect your calendar or set your availability to enable client interviews →" at bounding box center [940, 232] width 433 height 15
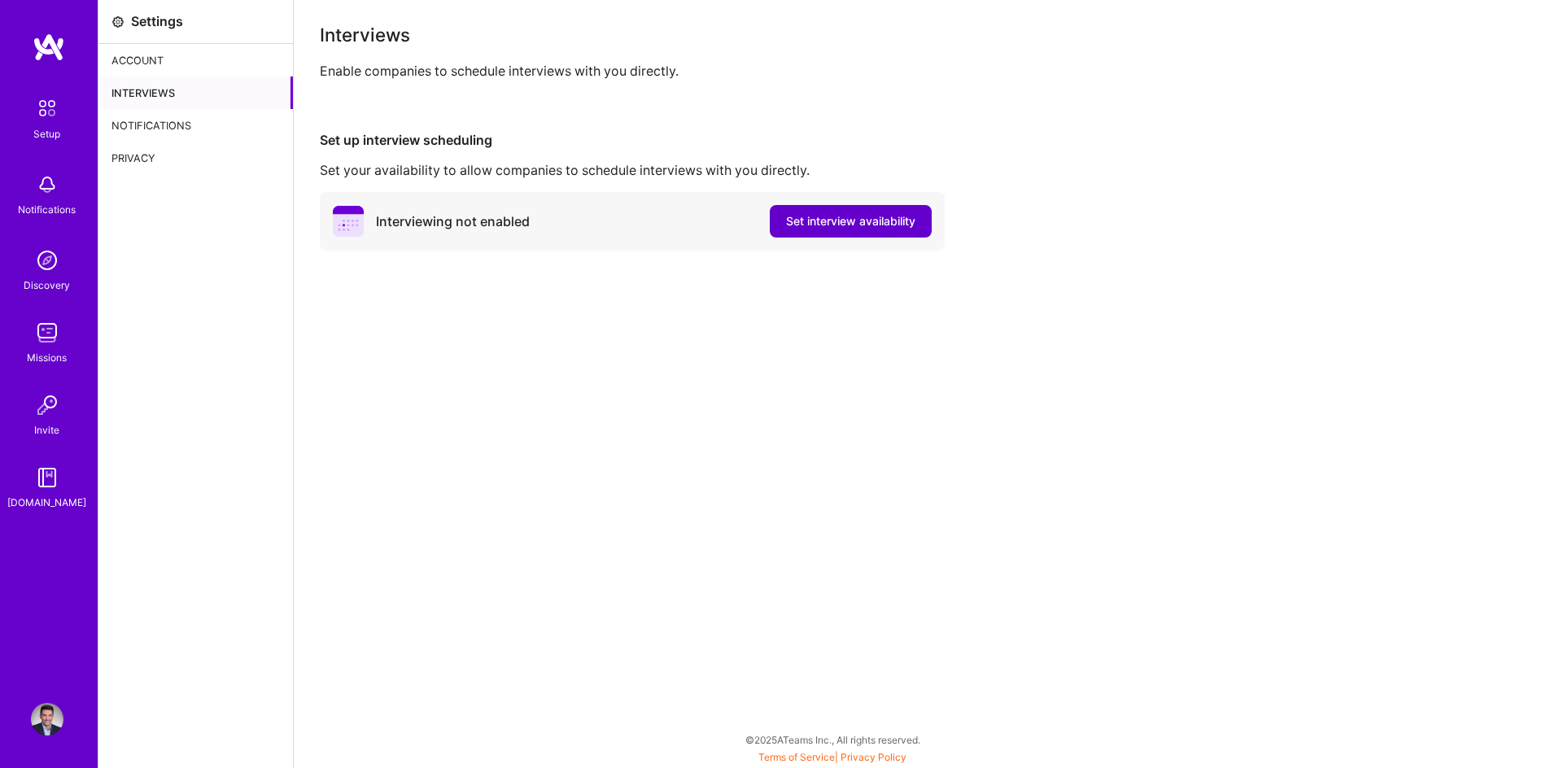
click at [836, 225] on span "Set interview availability" at bounding box center [851, 220] width 130 height 16
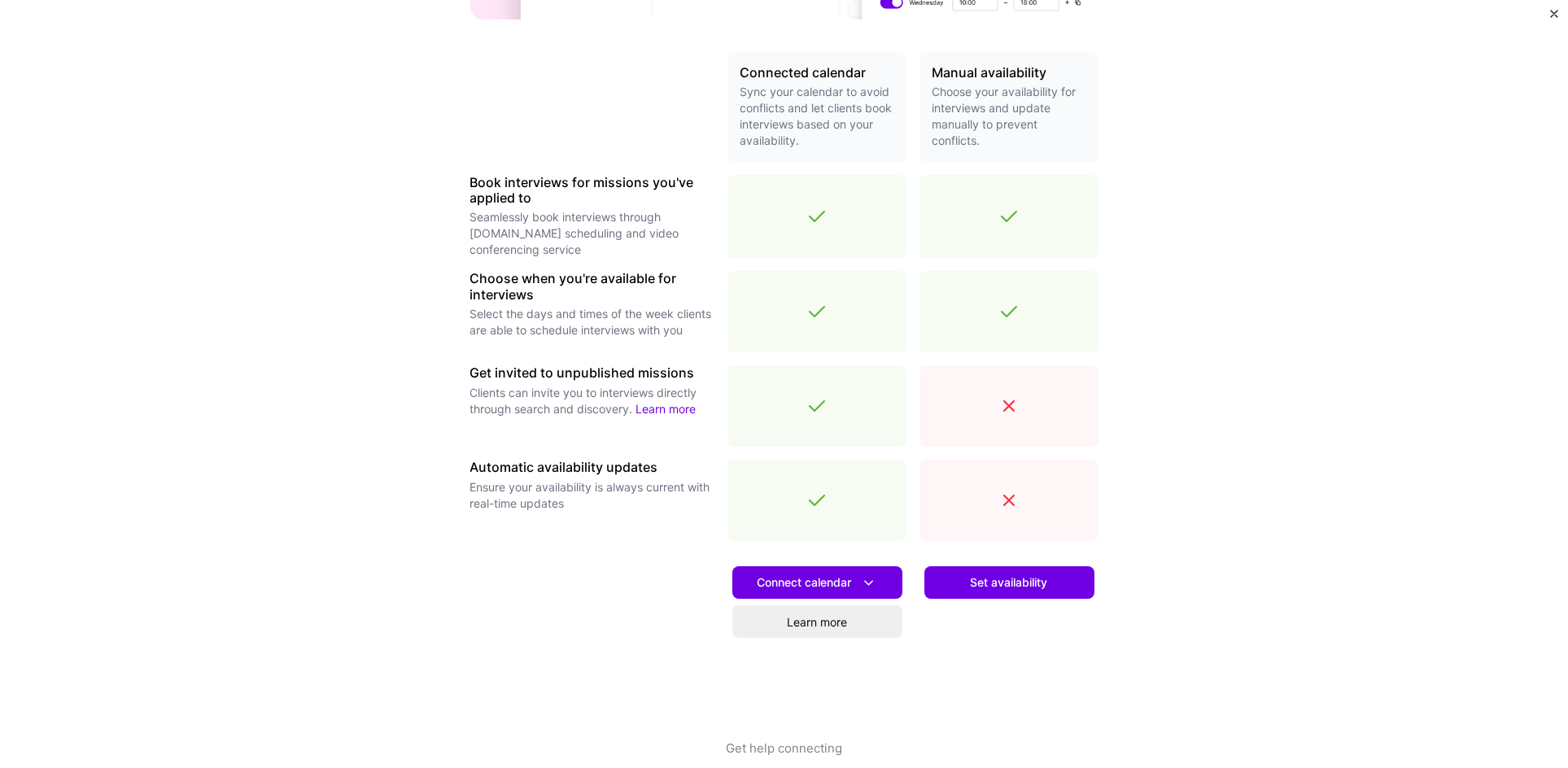
scroll to position [369, 0]
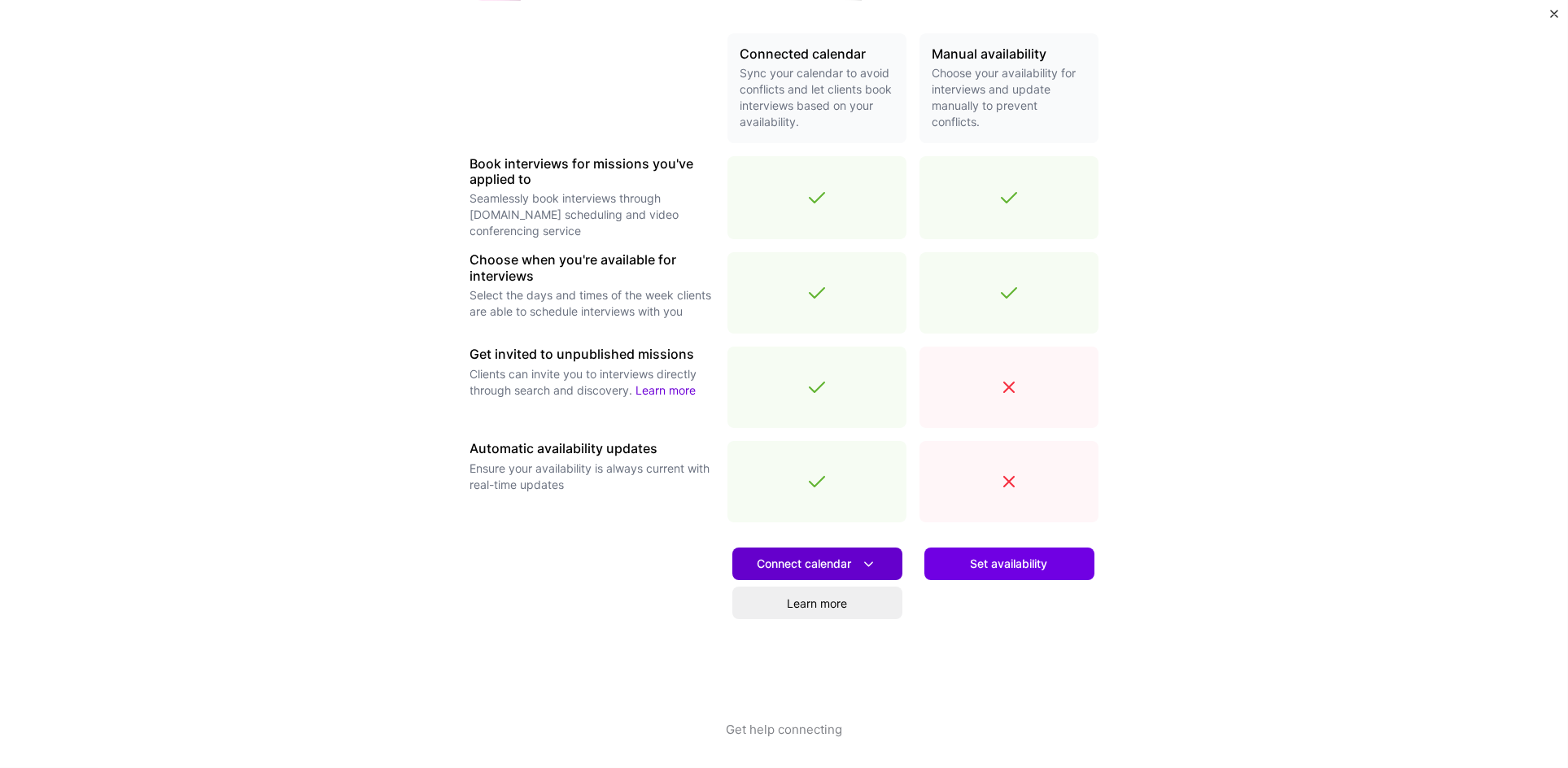
click at [805, 559] on span "Connect calendar" at bounding box center [817, 564] width 120 height 17
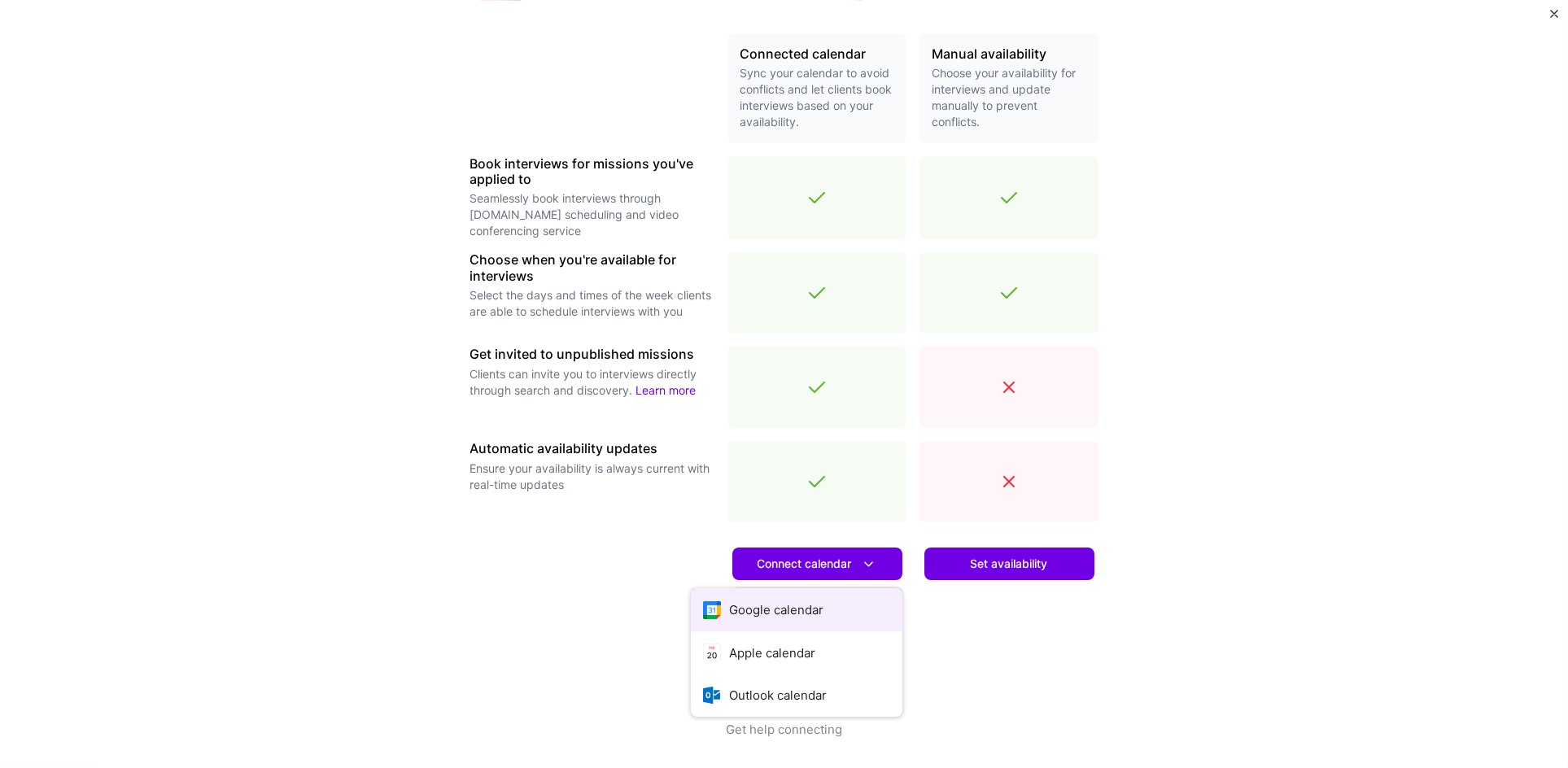
click at [784, 601] on button "Google calendar" at bounding box center [796, 609] width 211 height 43
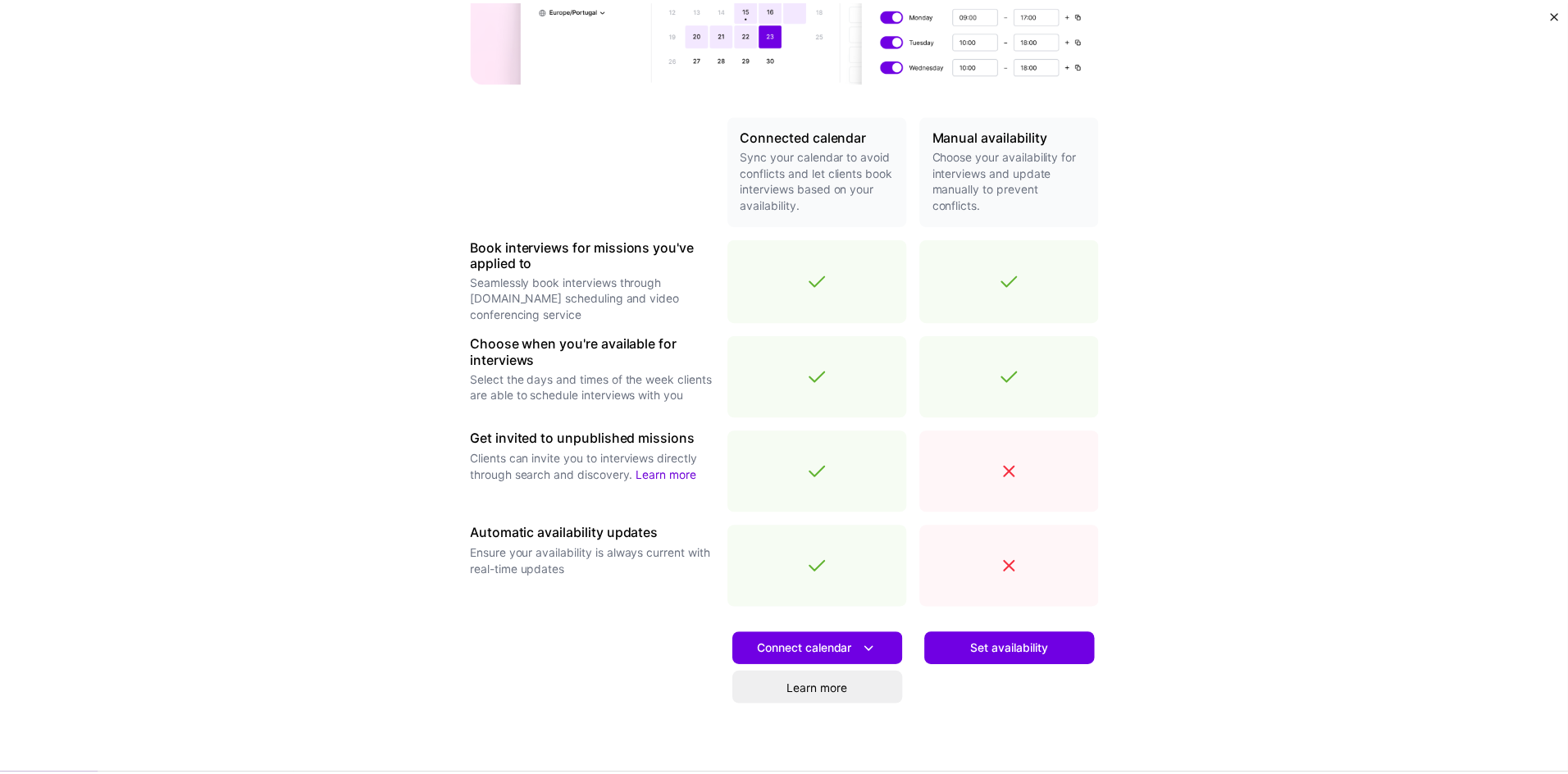
scroll to position [0, 0]
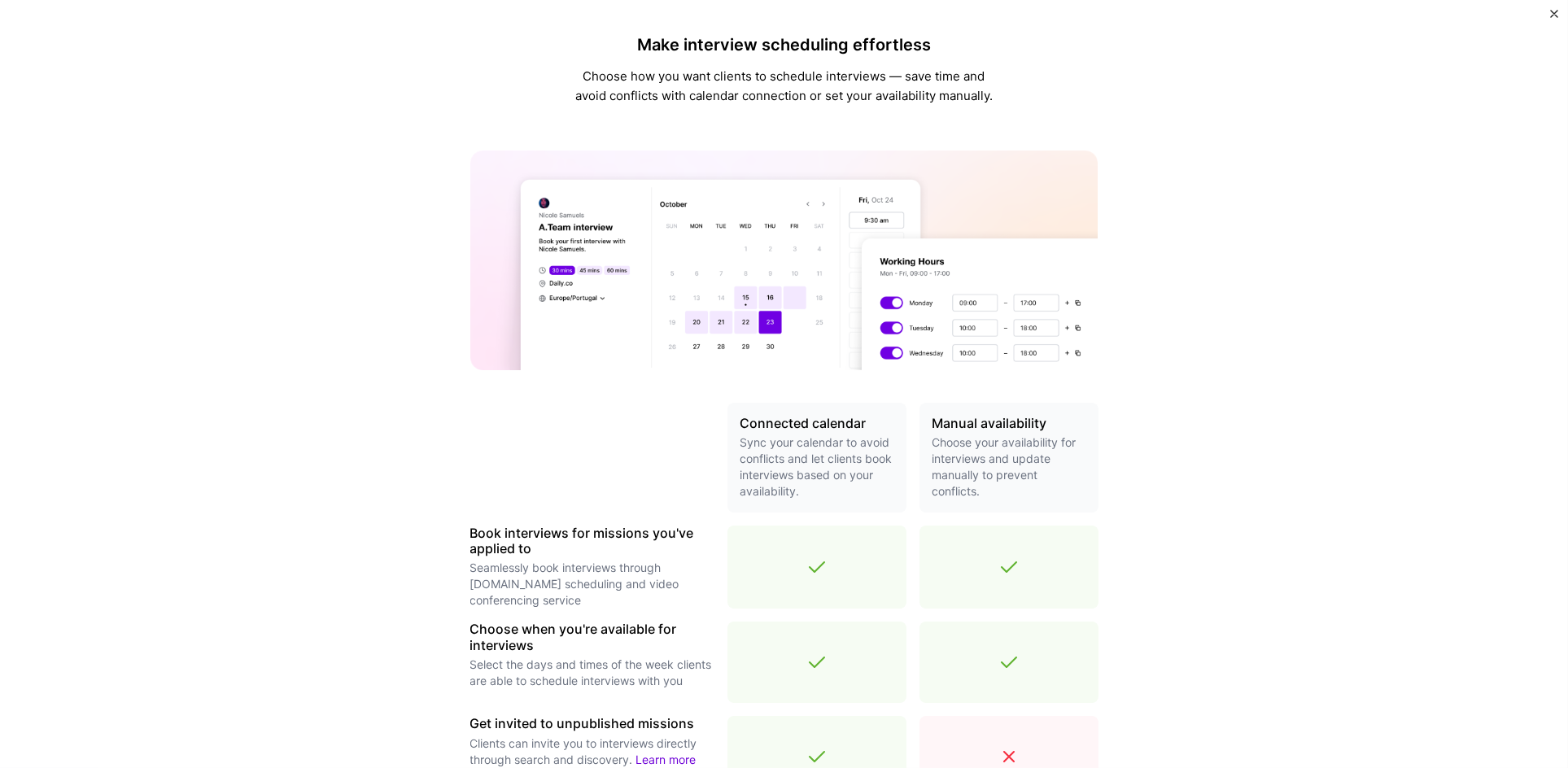
click at [1552, 13] on img "Close" at bounding box center [1555, 14] width 8 height 8
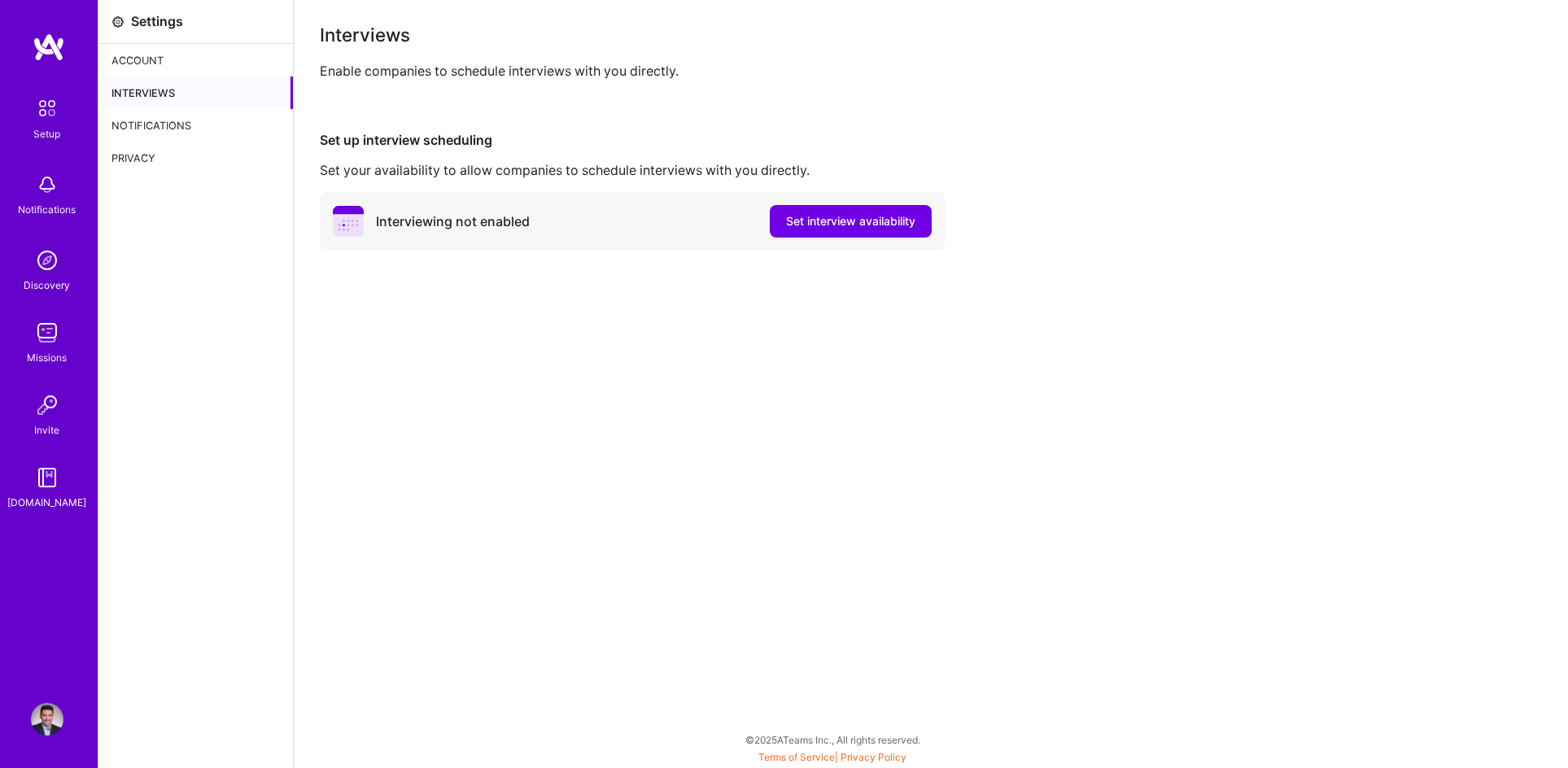
click at [434, 384] on div "Interviews Enable companies to schedule interviews with you directly. Set up in…" at bounding box center [931, 384] width 1274 height 768
click at [169, 86] on div "Interviews" at bounding box center [195, 93] width 194 height 33
click at [163, 56] on div "Account" at bounding box center [195, 60] width 194 height 33
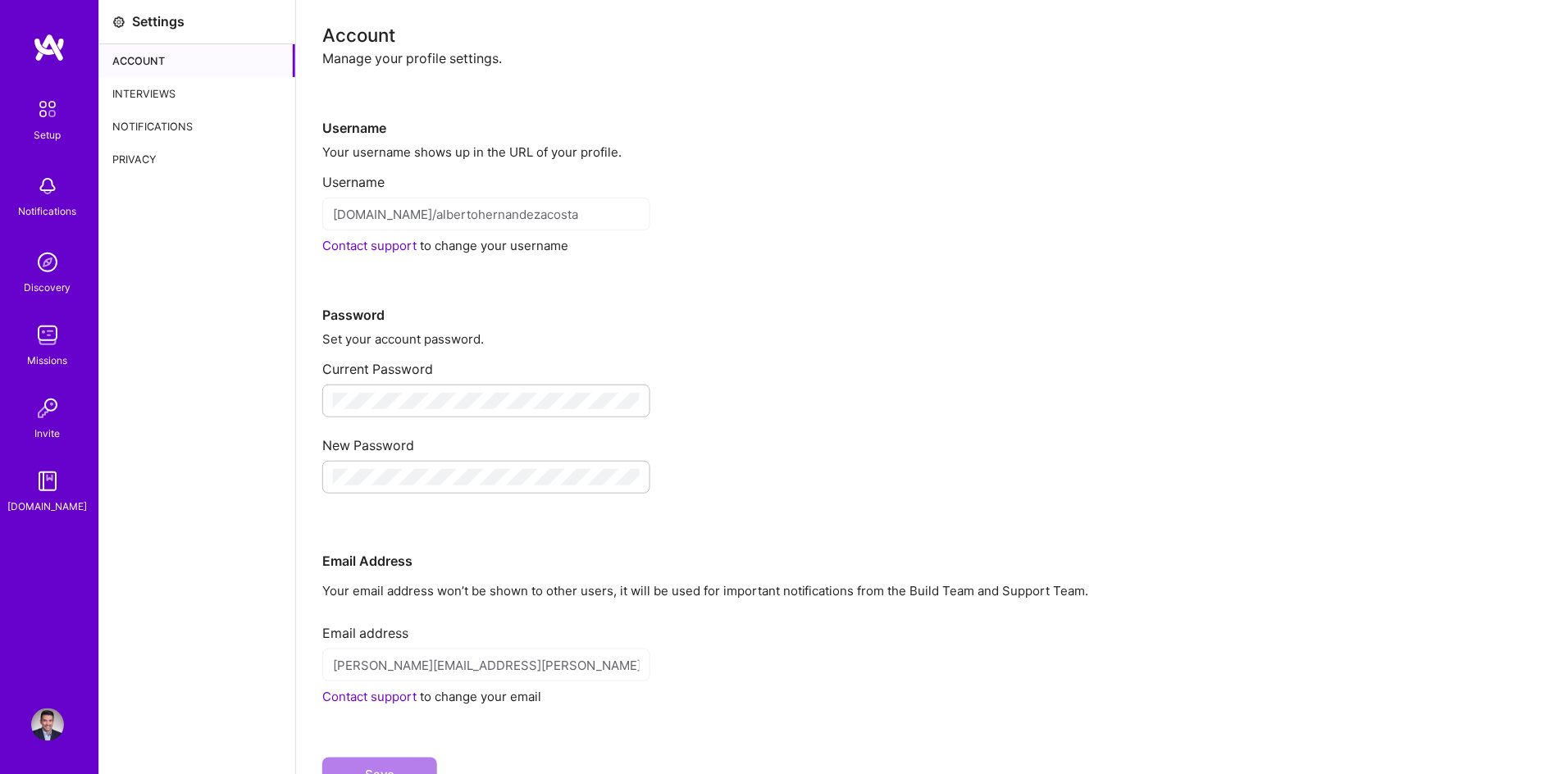
click at [47, 115] on img at bounding box center [47, 109] width 35 height 35
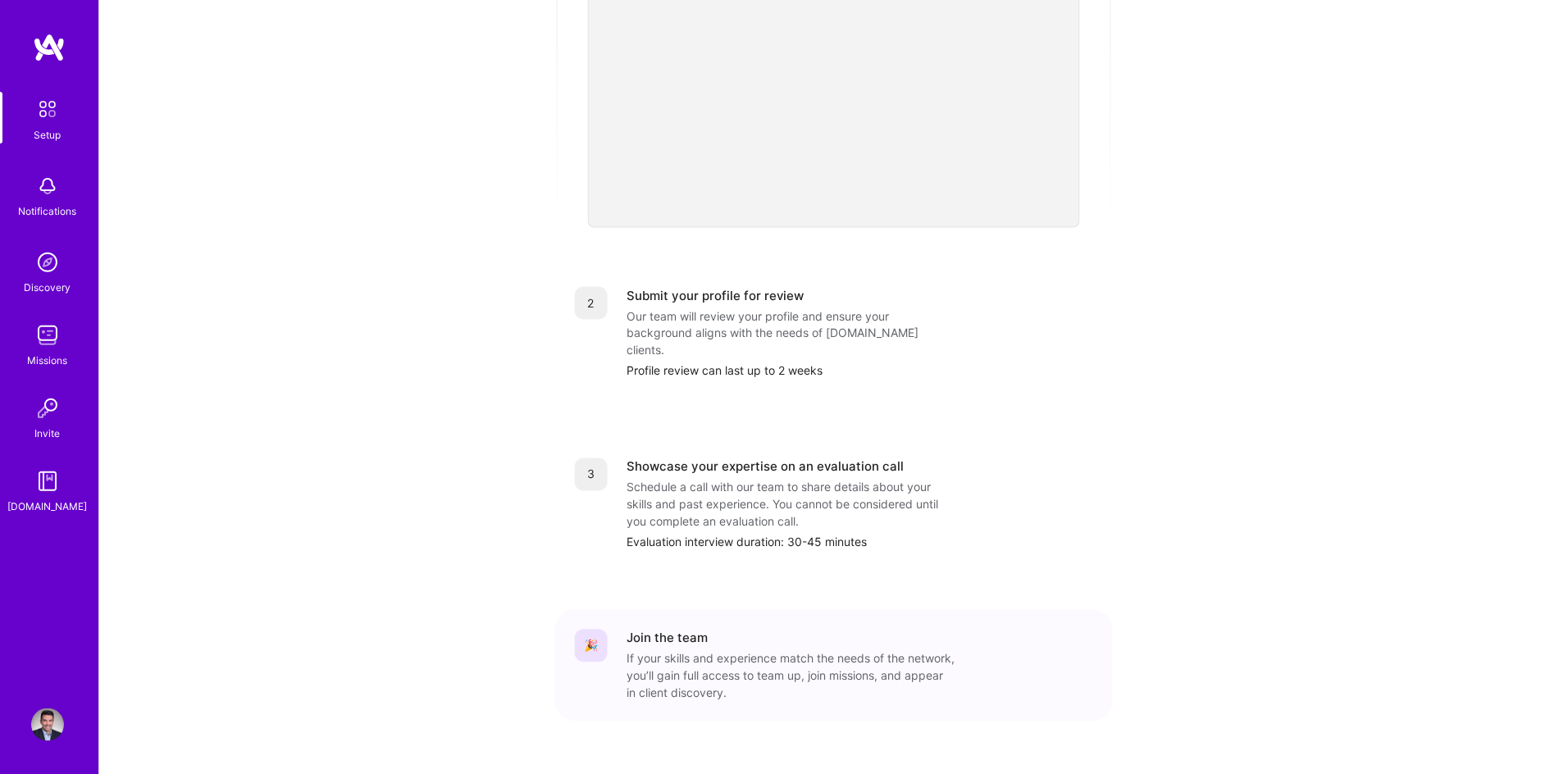
scroll to position [471, 0]
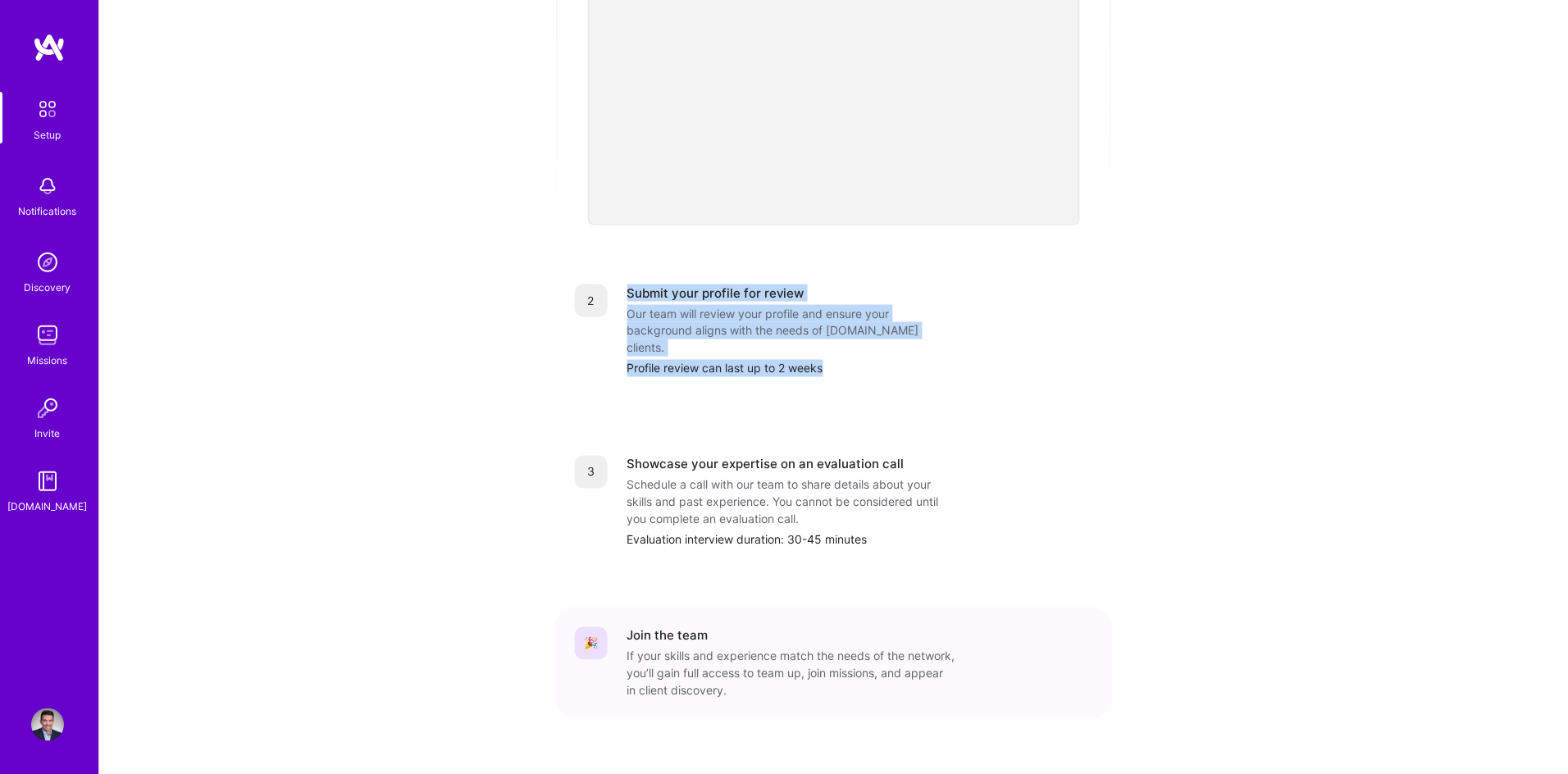
drag, startPoint x: 842, startPoint y: 326, endPoint x: 628, endPoint y: 264, distance: 222.8
click at [628, 264] on div "2 Submit your profile for review Our team will review your profile and ensure y…" at bounding box center [834, 331] width 557 height 132
drag, startPoint x: 628, startPoint y: 264, endPoint x: 892, endPoint y: 348, distance: 277.0
click at [892, 348] on div "2 Submit your profile for review Our team will review your profile and ensure y…" at bounding box center [834, 331] width 557 height 132
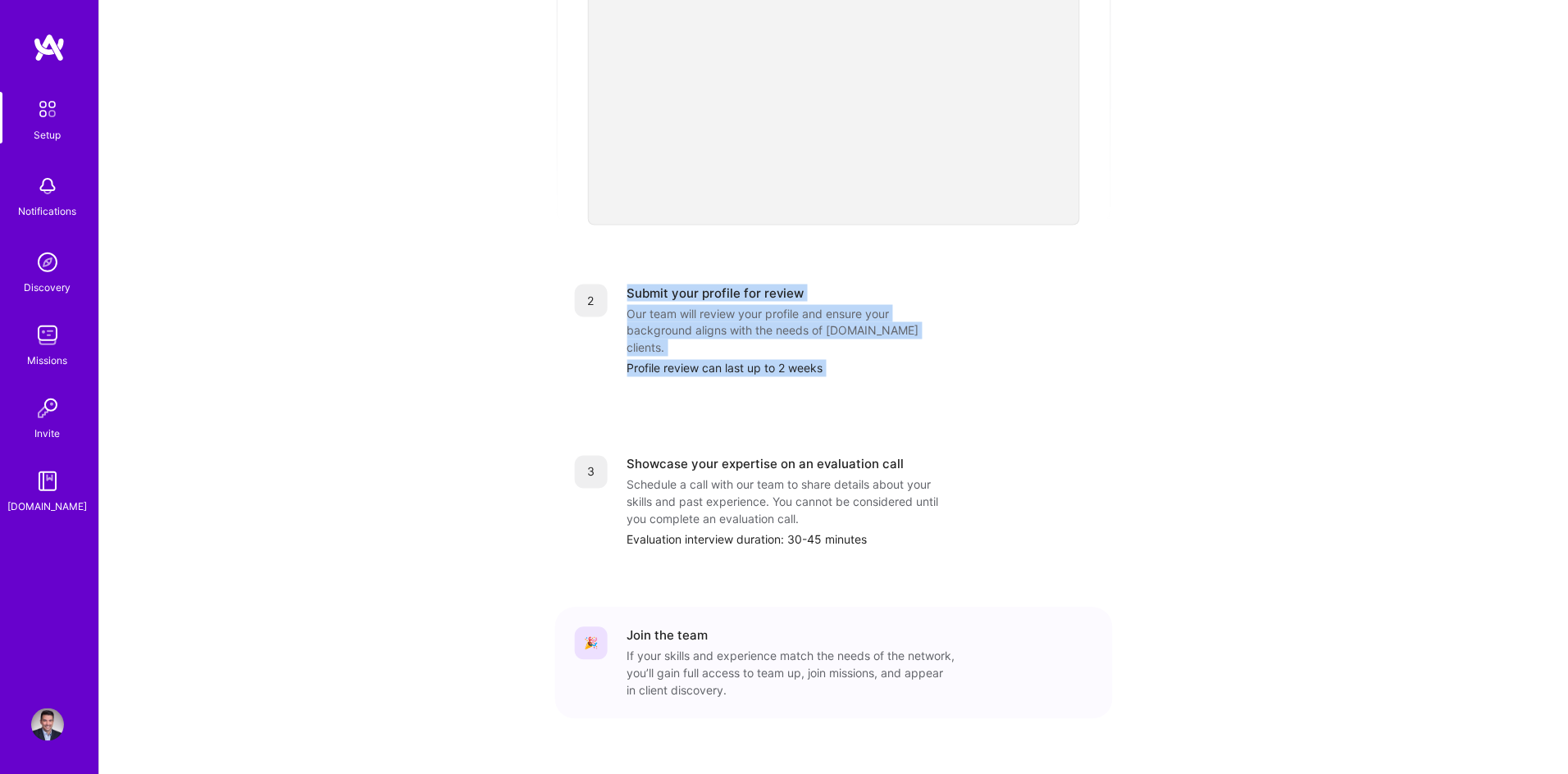
click at [892, 348] on div "2 Submit your profile for review Our team will review your profile and ensure y…" at bounding box center [834, 331] width 557 height 132
drag, startPoint x: 773, startPoint y: 320, endPoint x: 548, endPoint y: 259, distance: 233.1
click at [548, 259] on div "Getting started as an A.Team Builder Complete the steps below to request to joi…" at bounding box center [834, 170] width 1017 height 1256
click at [468, 325] on div "Getting started as an A.Team Builder Complete the steps below to request to joi…" at bounding box center [834, 170] width 1017 height 1256
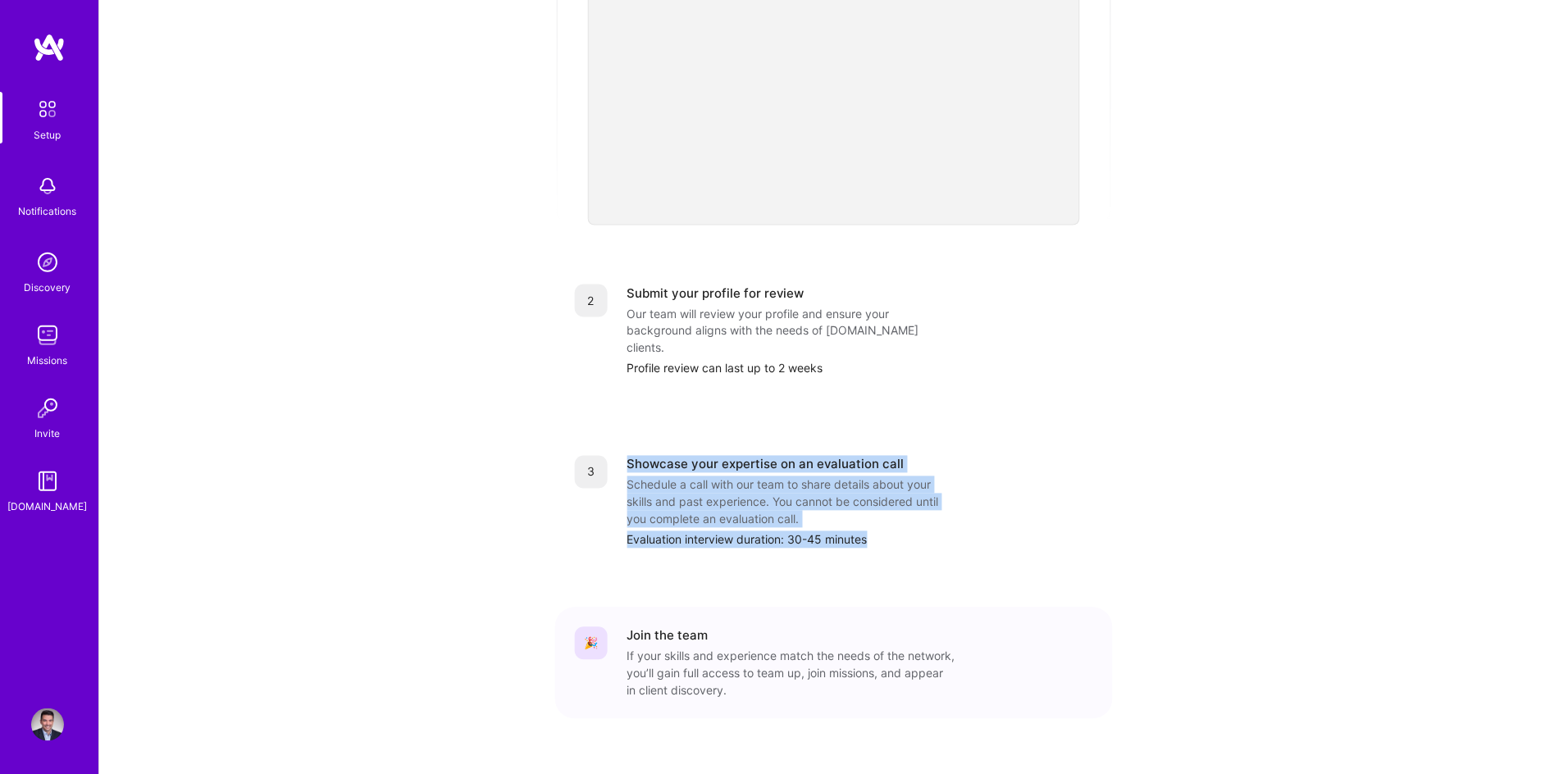
drag, startPoint x: 647, startPoint y: 415, endPoint x: 926, endPoint y: 507, distance: 293.8
click at [926, 507] on div "3 Showcase your expertise on an evaluation call Schedule a call with our team t…" at bounding box center [834, 502] width 557 height 132
click at [926, 532] on div "Evaluation interview duration: 30-45 minutes" at bounding box center [860, 540] width 466 height 17
drag, startPoint x: 912, startPoint y: 504, endPoint x: 604, endPoint y: 429, distance: 317.0
click at [604, 456] on div "3 Showcase your expertise on an evaluation call Schedule a call with our team t…" at bounding box center [834, 502] width 518 height 92
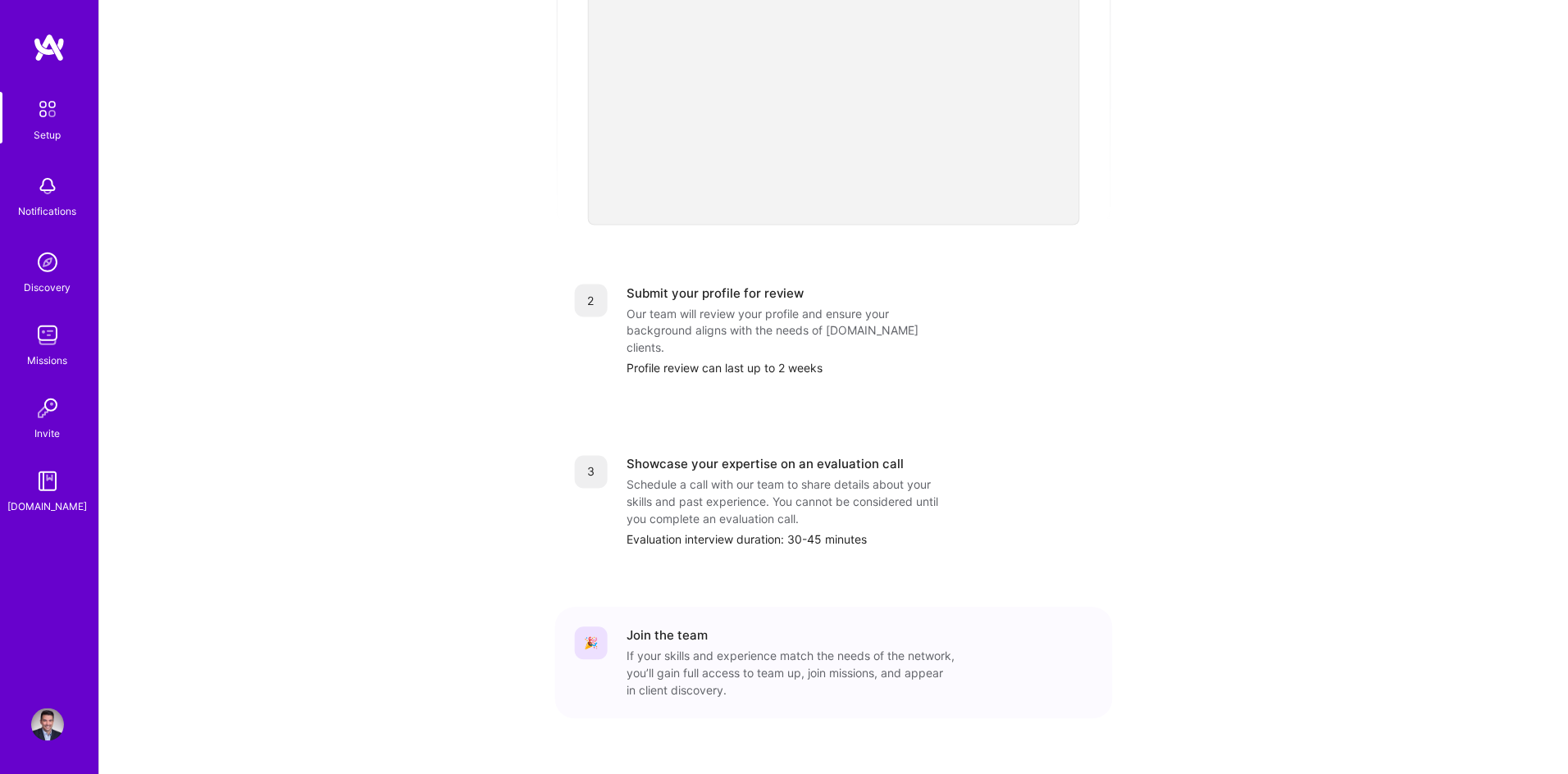
drag, startPoint x: 271, startPoint y: 408, endPoint x: 89, endPoint y: 251, distance: 240.4
click at [254, 391] on div "Getting started as an A.Team Builder Complete the steps below to request to joi…" at bounding box center [834, 170] width 1469 height 1280
click at [47, 107] on img at bounding box center [47, 109] width 35 height 35
click at [47, 272] on img at bounding box center [47, 262] width 33 height 33
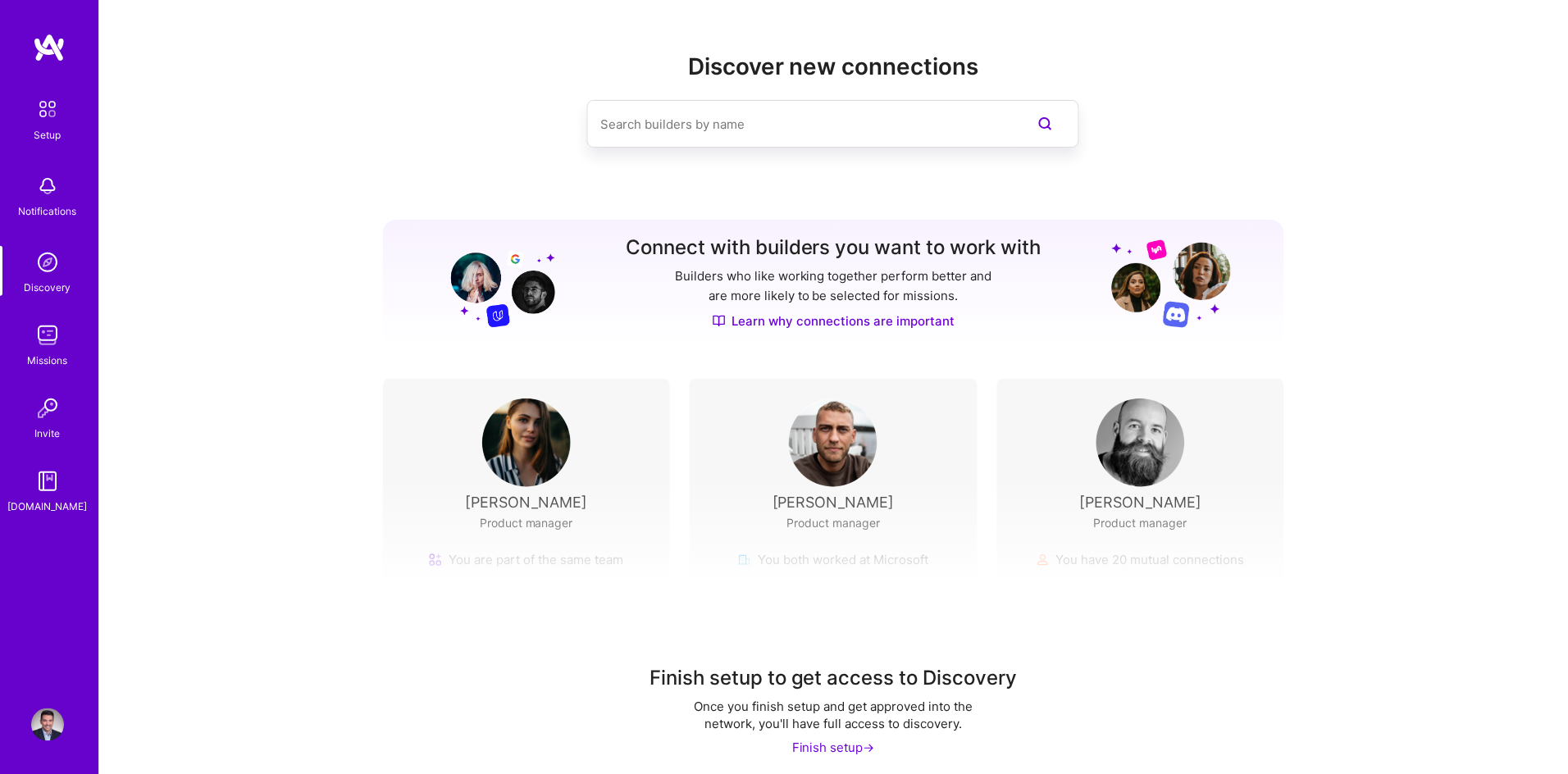
click at [42, 121] on img at bounding box center [47, 109] width 35 height 35
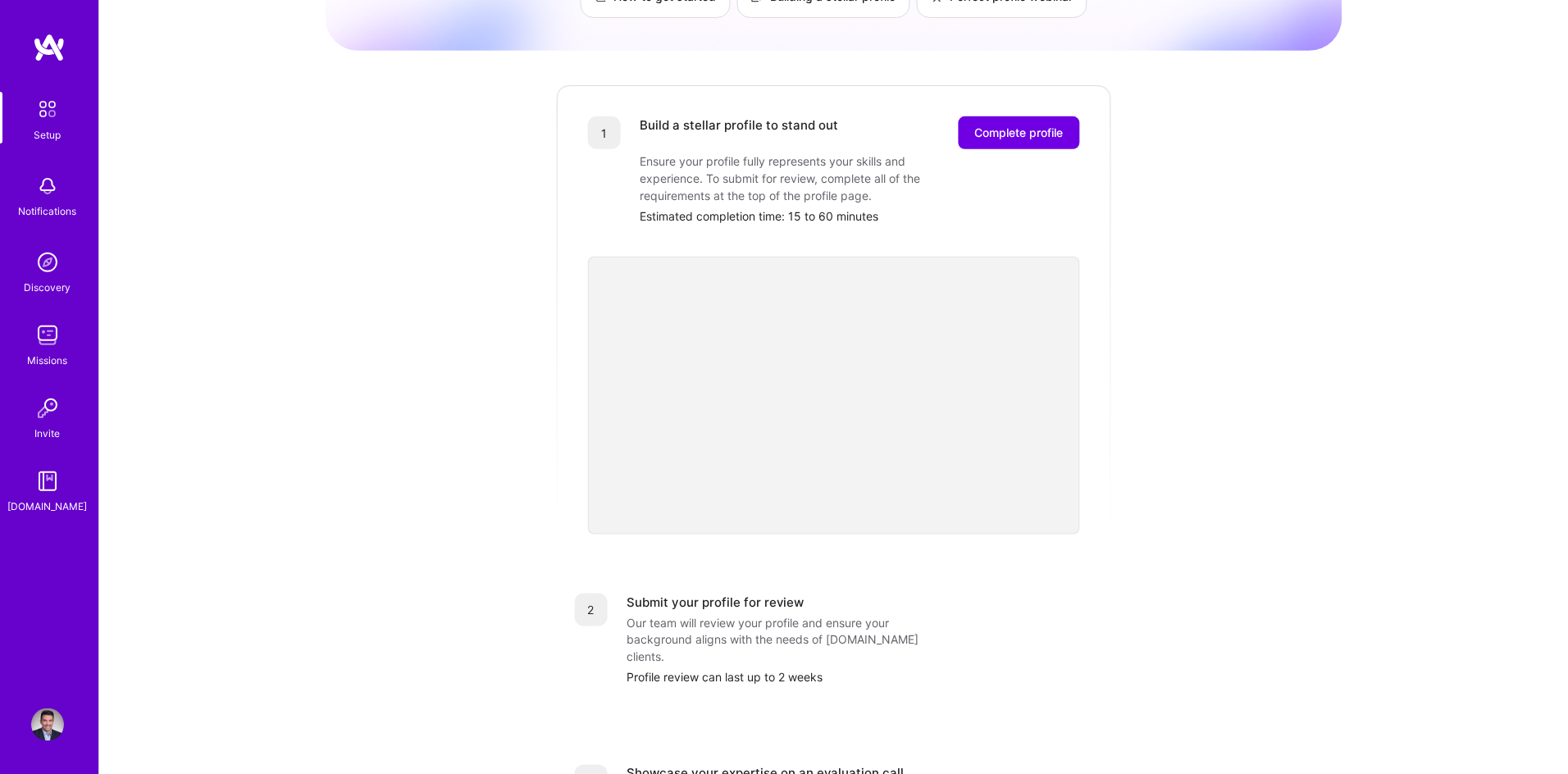
scroll to position [158, 0]
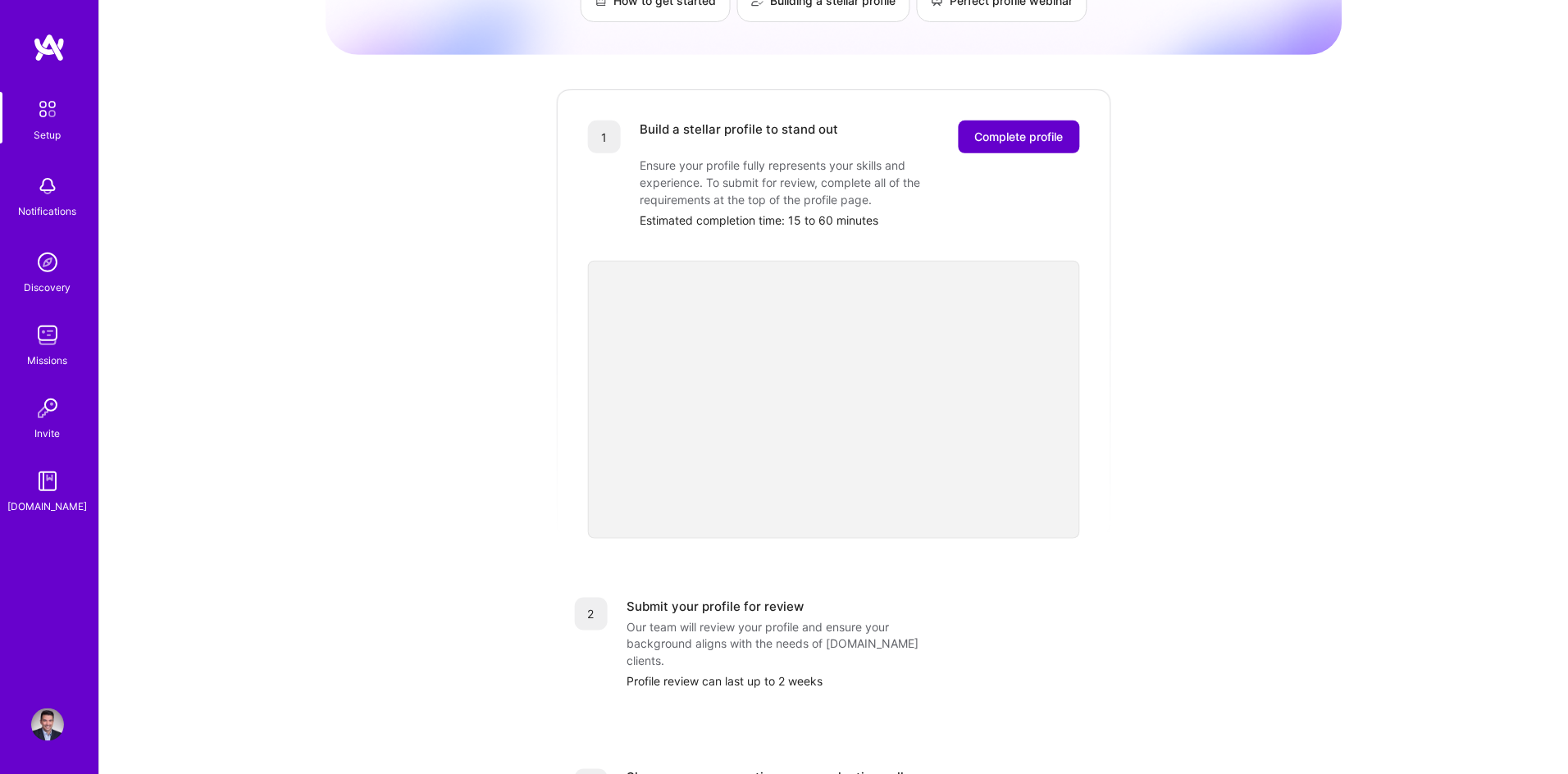
click at [1028, 129] on span "Complete profile" at bounding box center [1019, 136] width 88 height 16
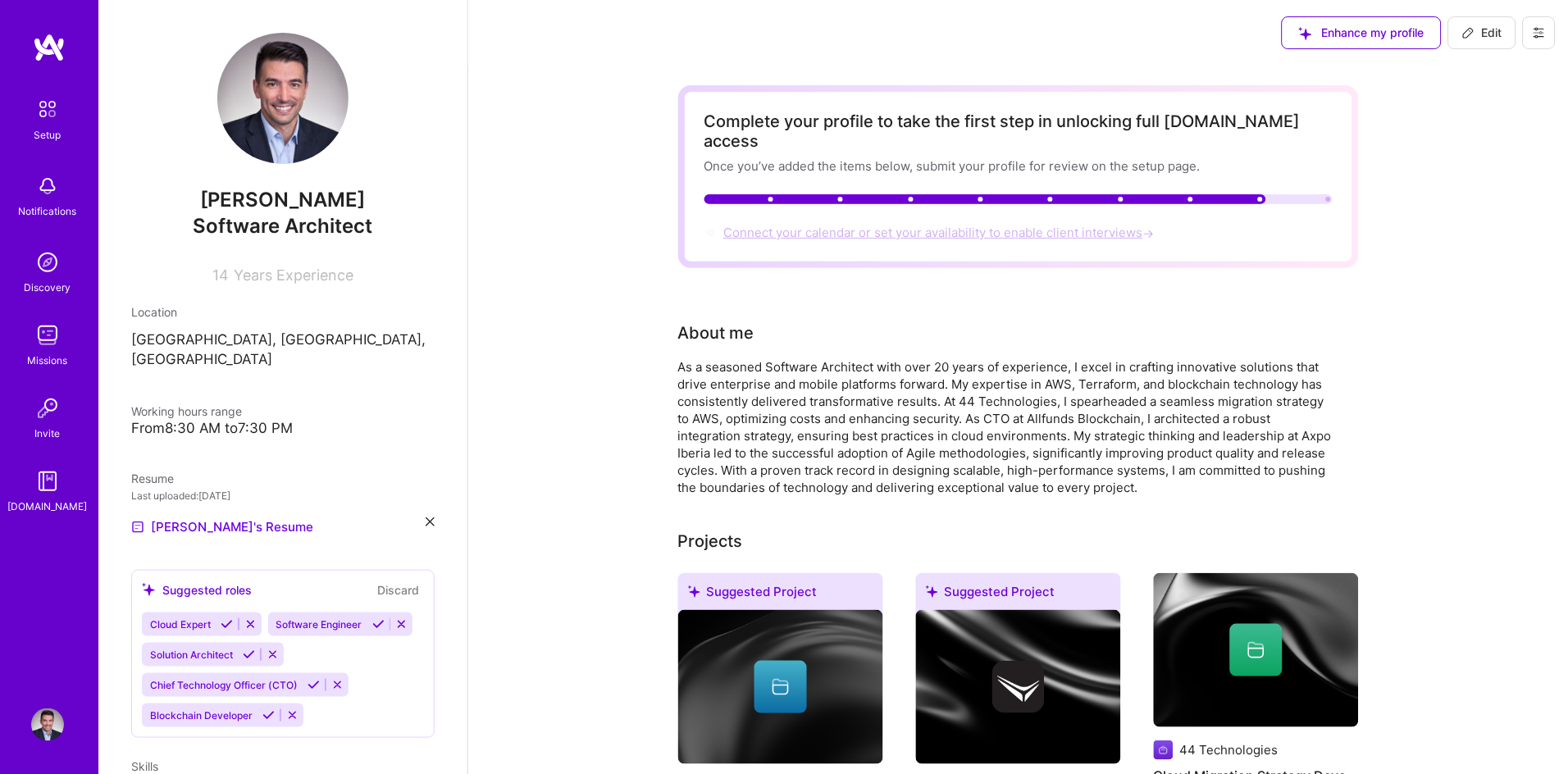
click at [1070, 225] on span "Connect your calendar or set your availability to enable client interviews →" at bounding box center [940, 232] width 433 height 15
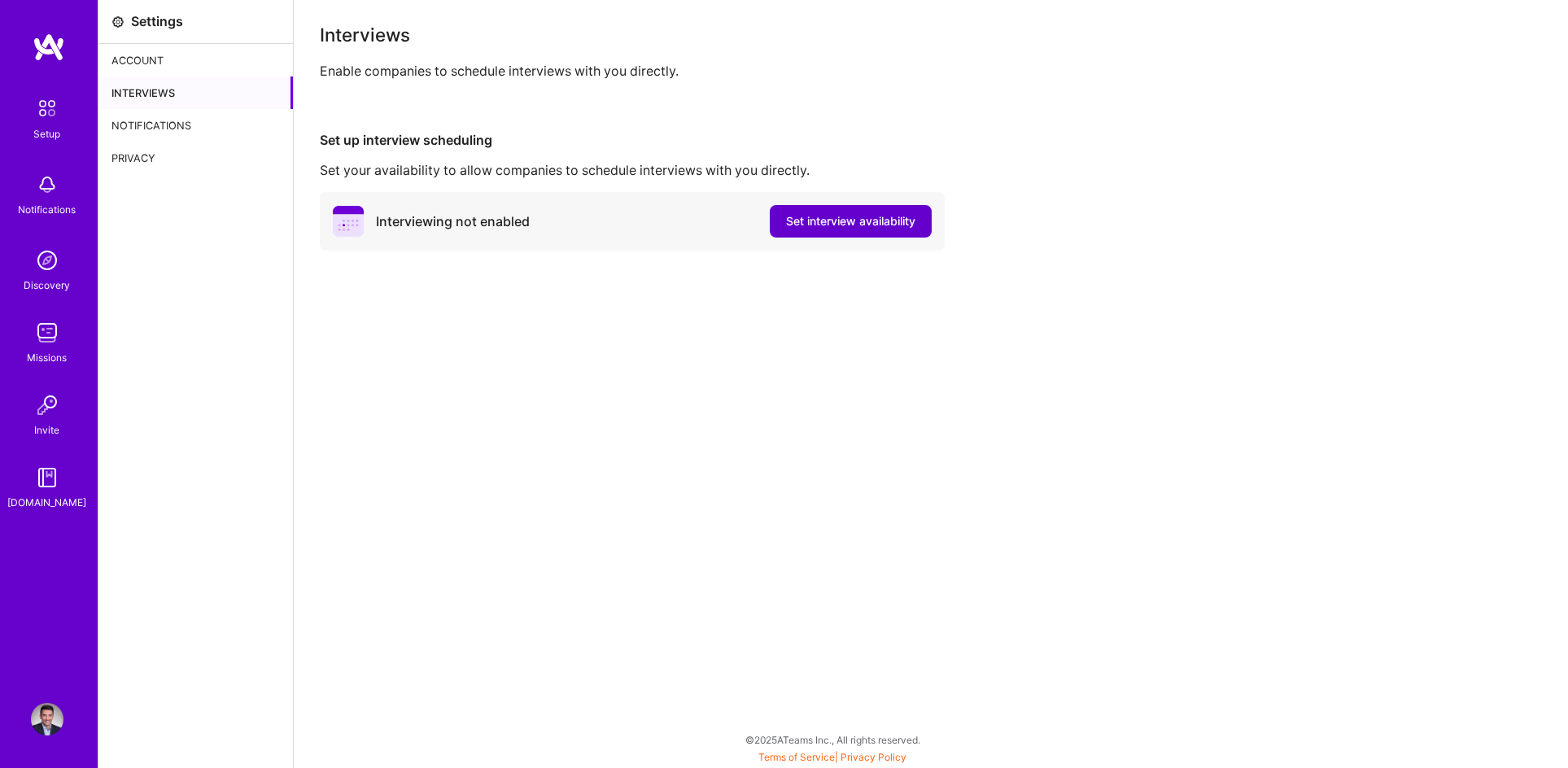
click at [808, 223] on span "Set interview availability" at bounding box center [851, 220] width 130 height 16
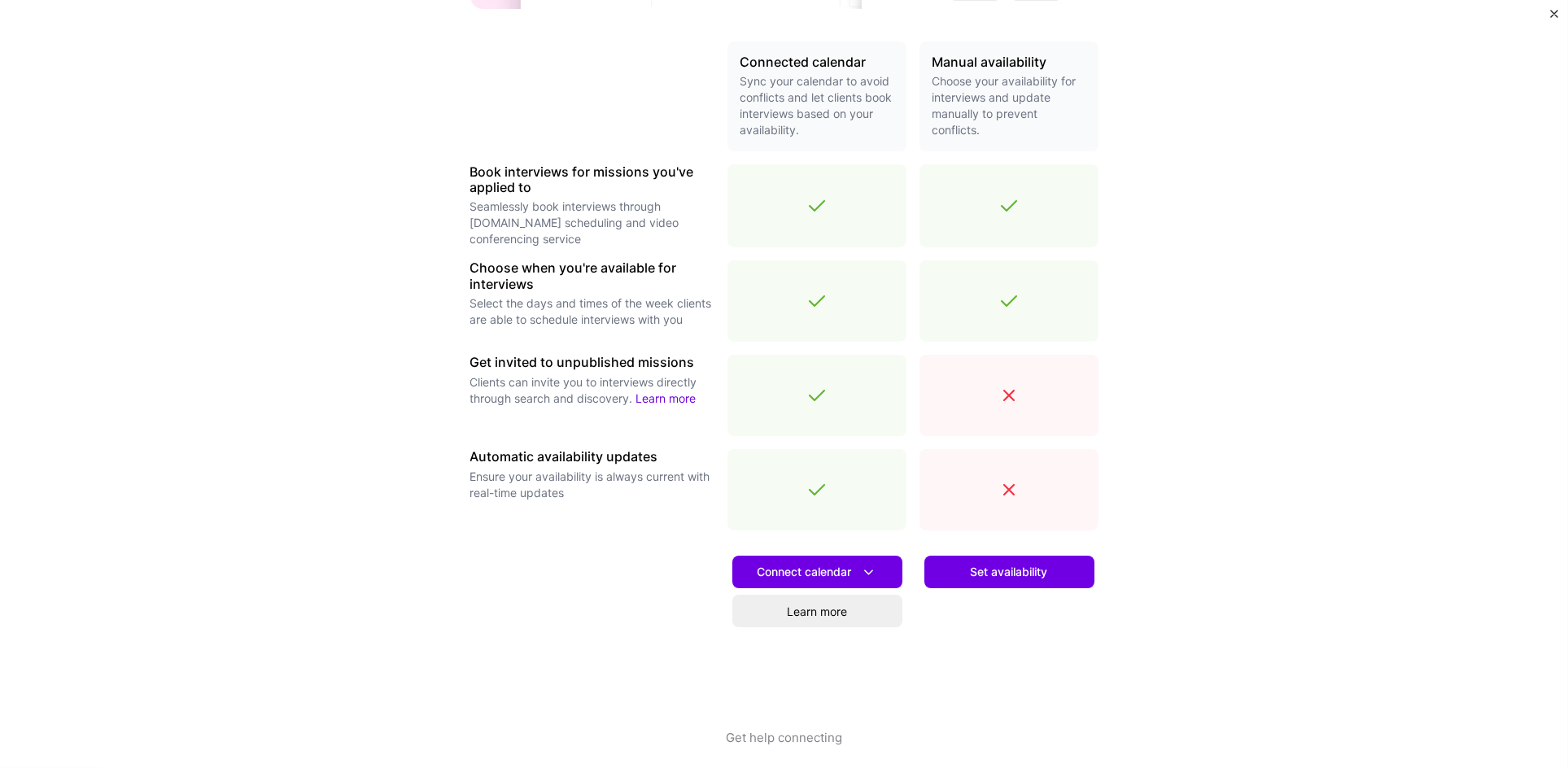
scroll to position [366, 0]
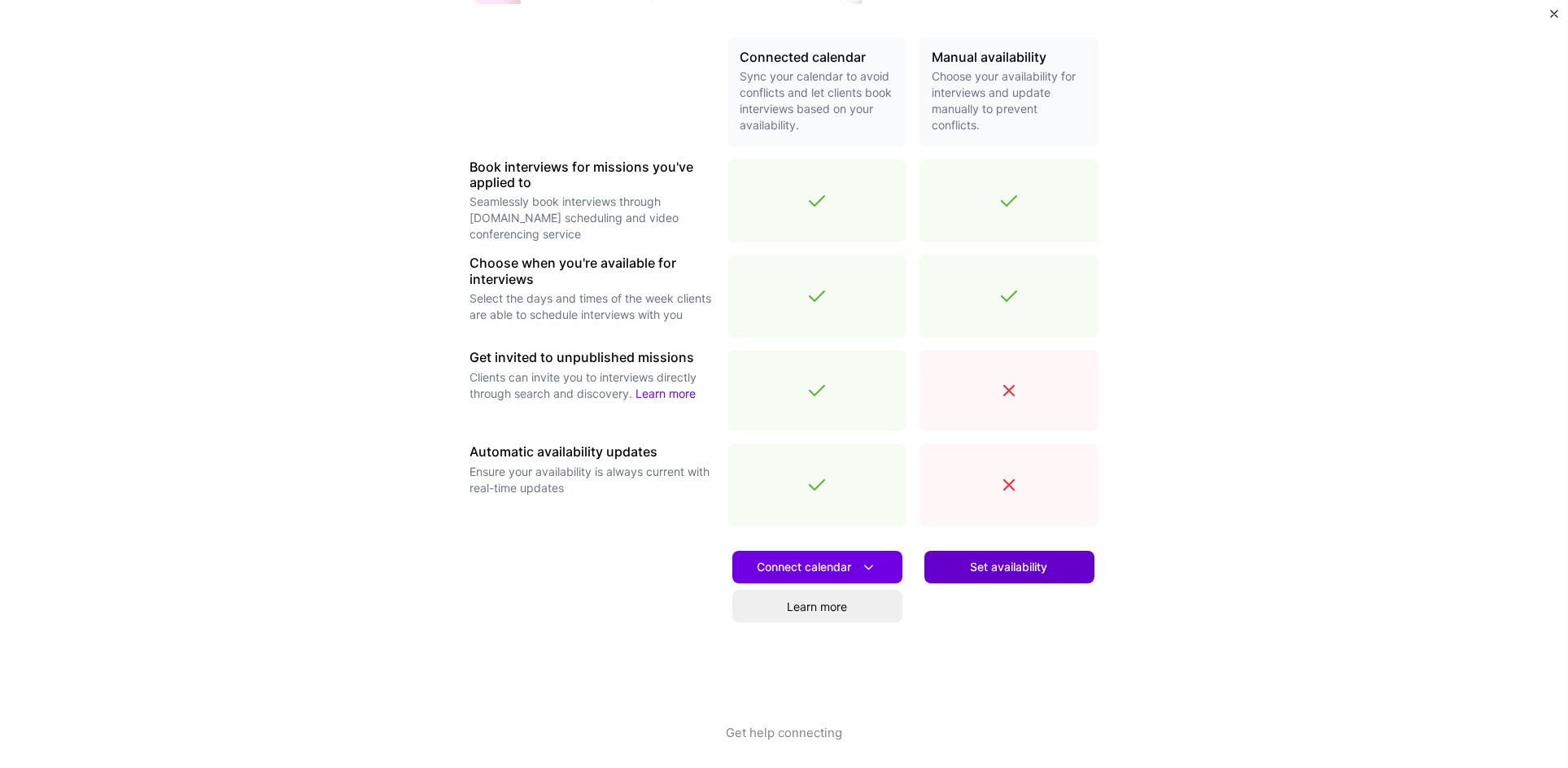
click at [992, 565] on span "Set availability" at bounding box center [1010, 566] width 77 height 16
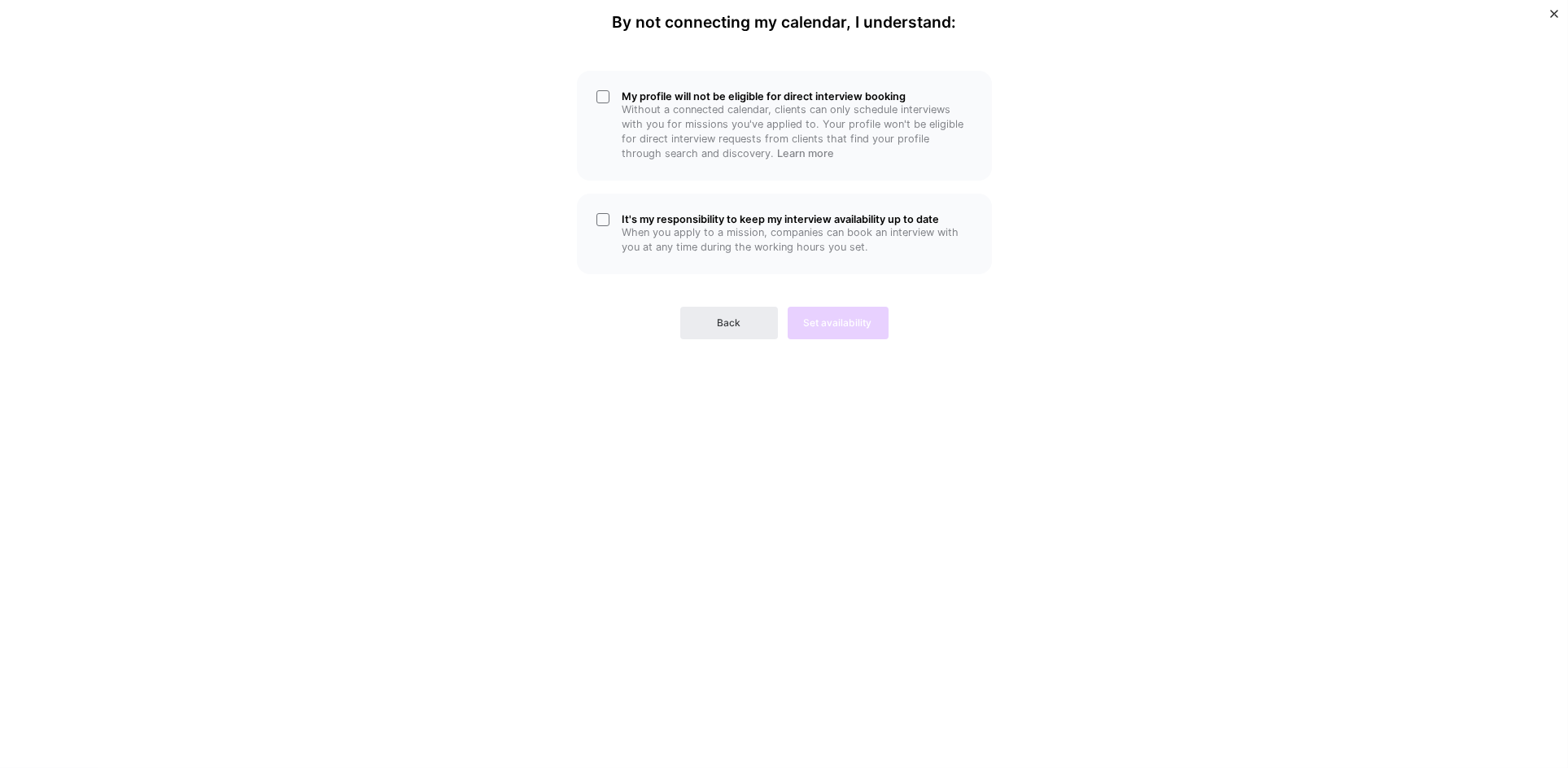
scroll to position [0, 0]
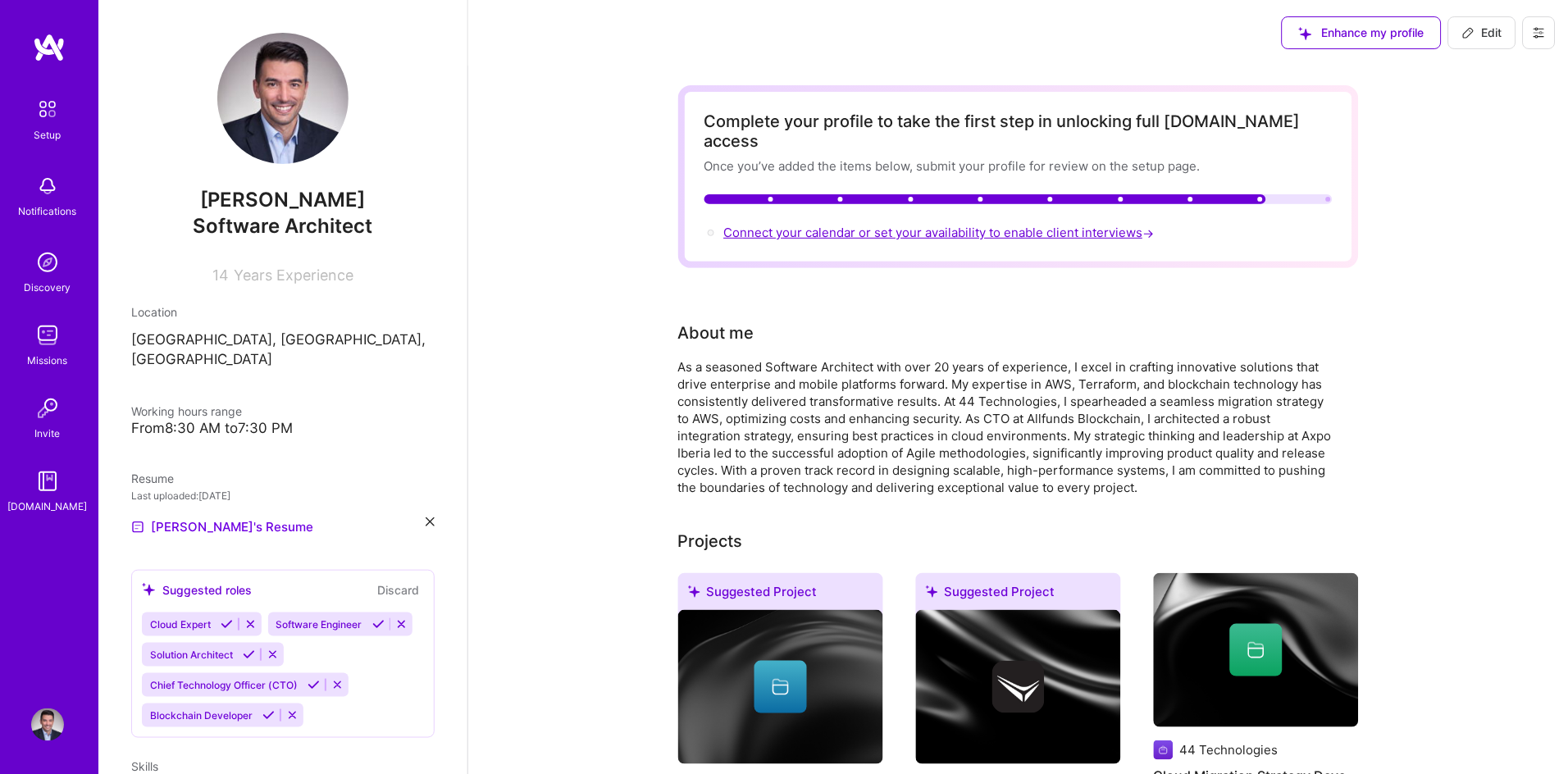
click at [1097, 225] on span "Connect your calendar or set your availability to enable client interviews →" at bounding box center [940, 232] width 433 height 15
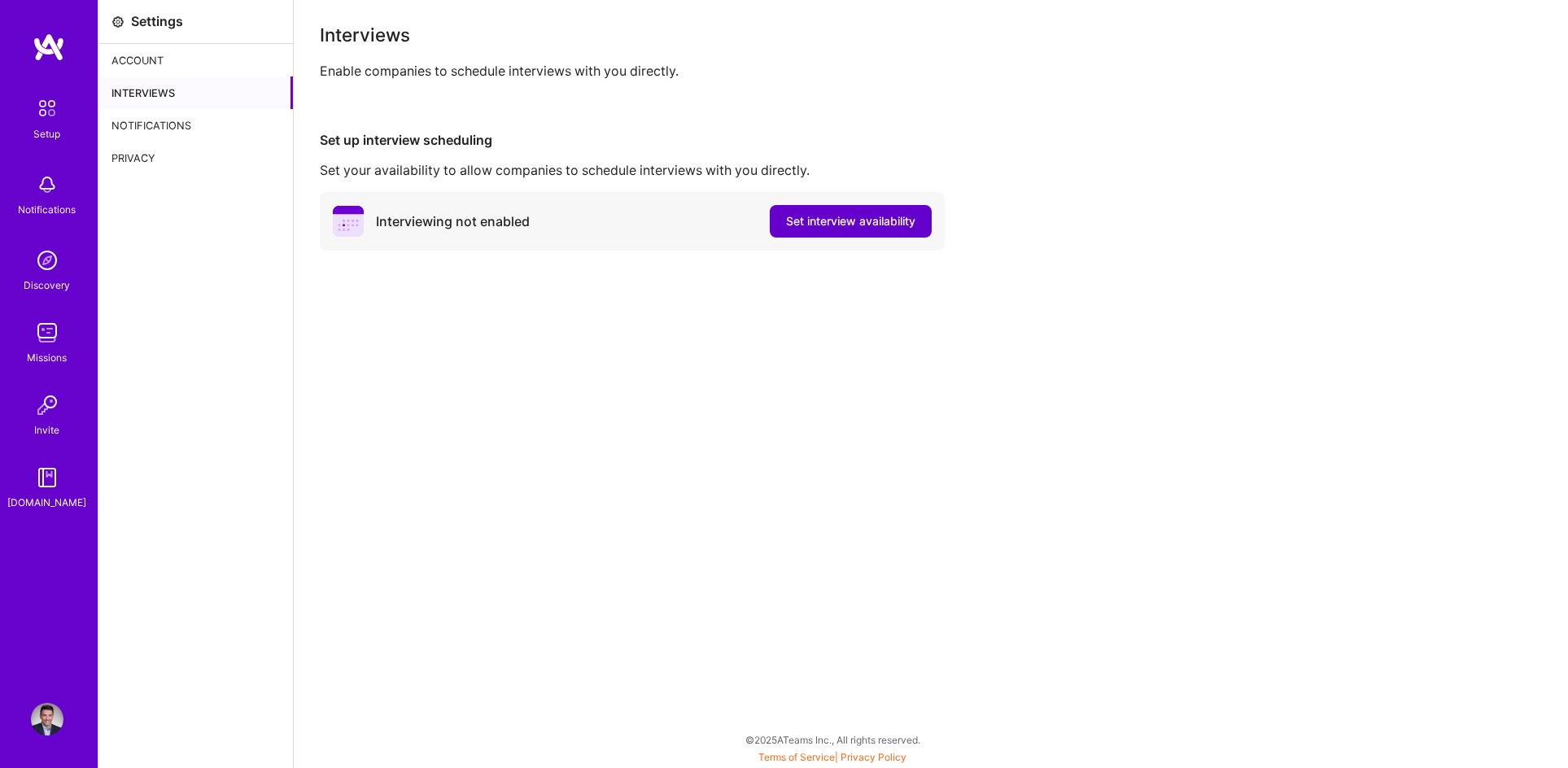
click at [847, 228] on span "Set interview availability" at bounding box center [851, 220] width 130 height 16
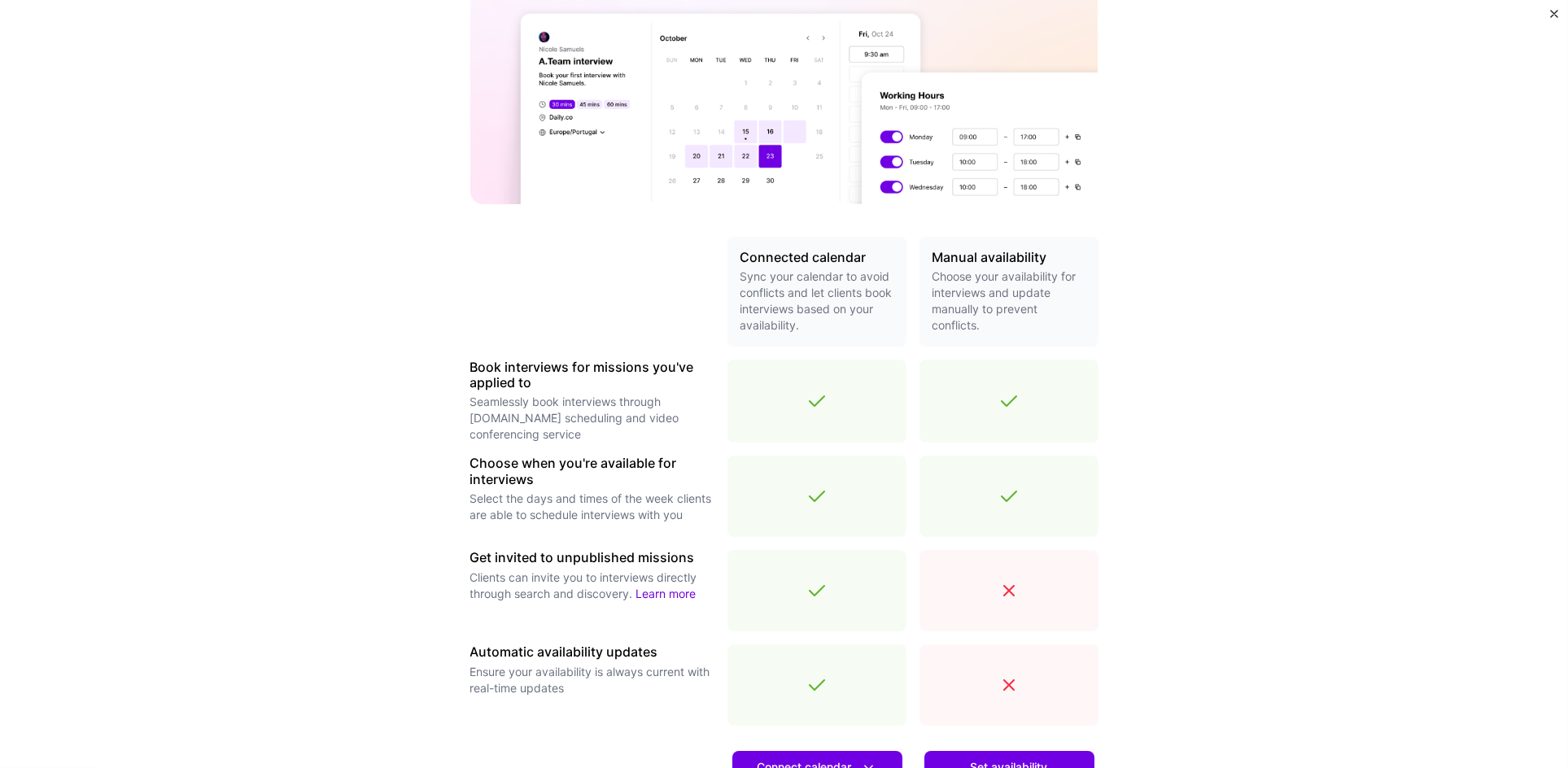
scroll to position [369, 0]
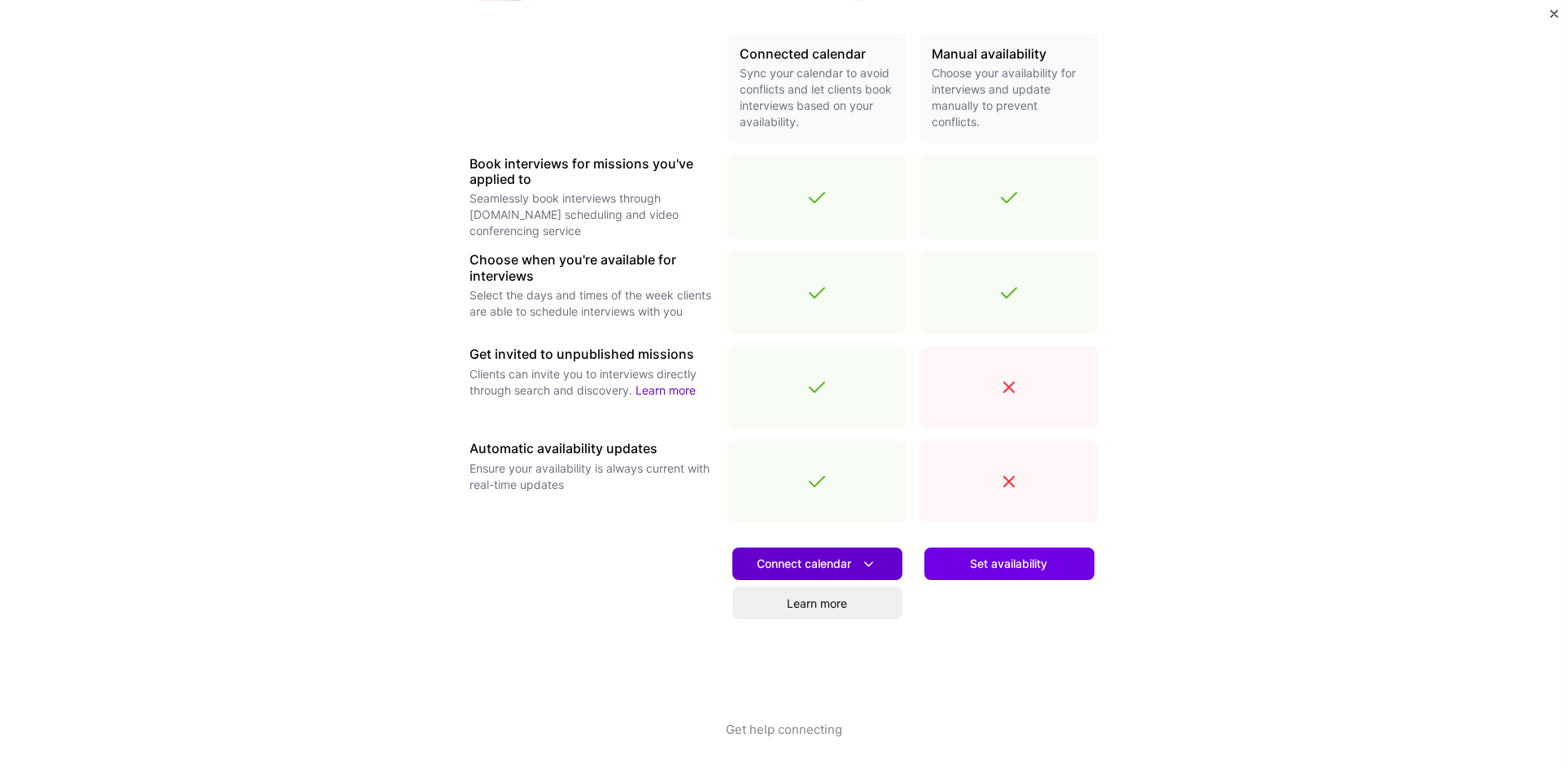
click at [787, 564] on span "Connect calendar" at bounding box center [817, 564] width 120 height 17
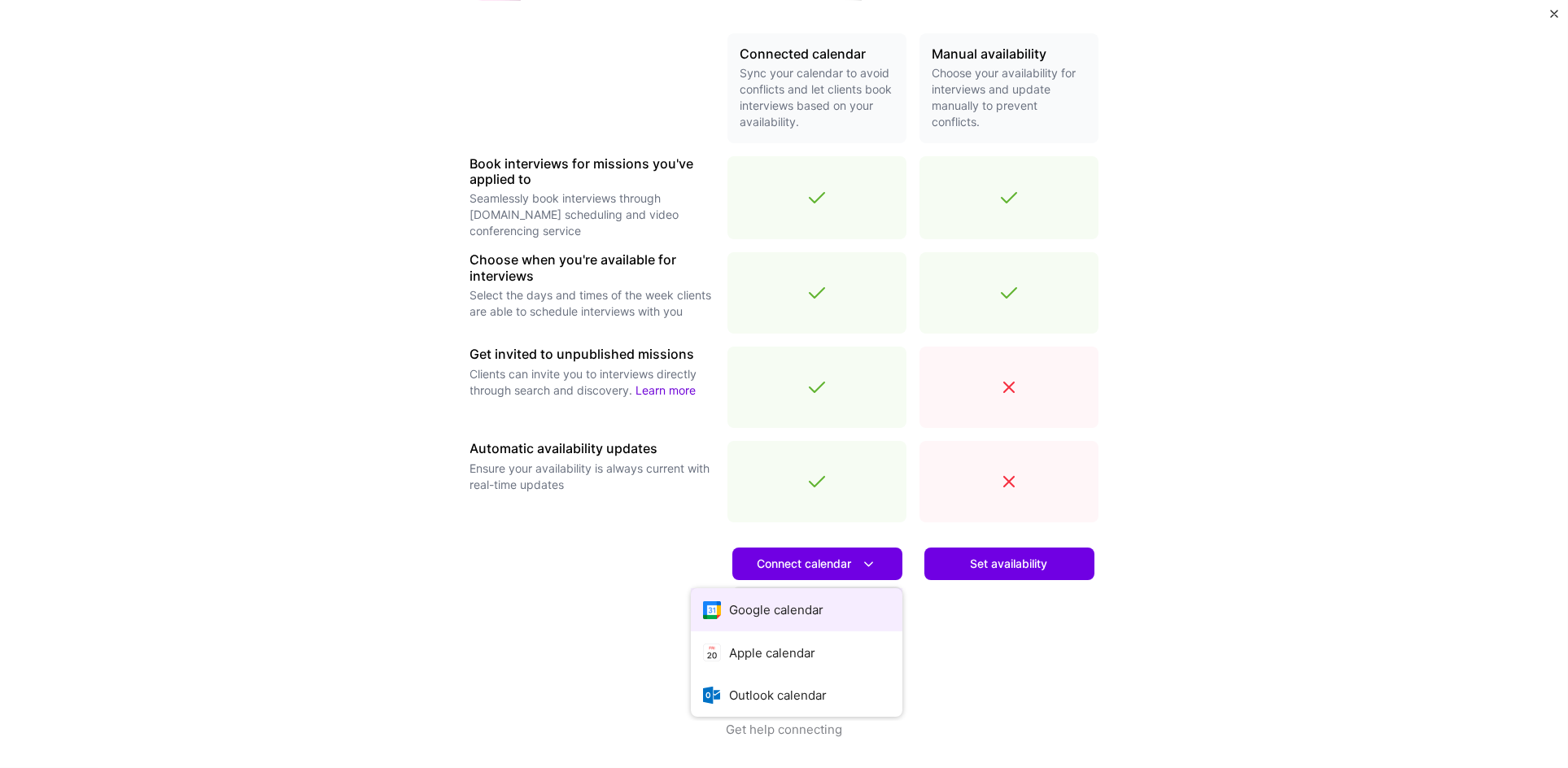
click at [747, 604] on button "Google calendar" at bounding box center [796, 609] width 211 height 43
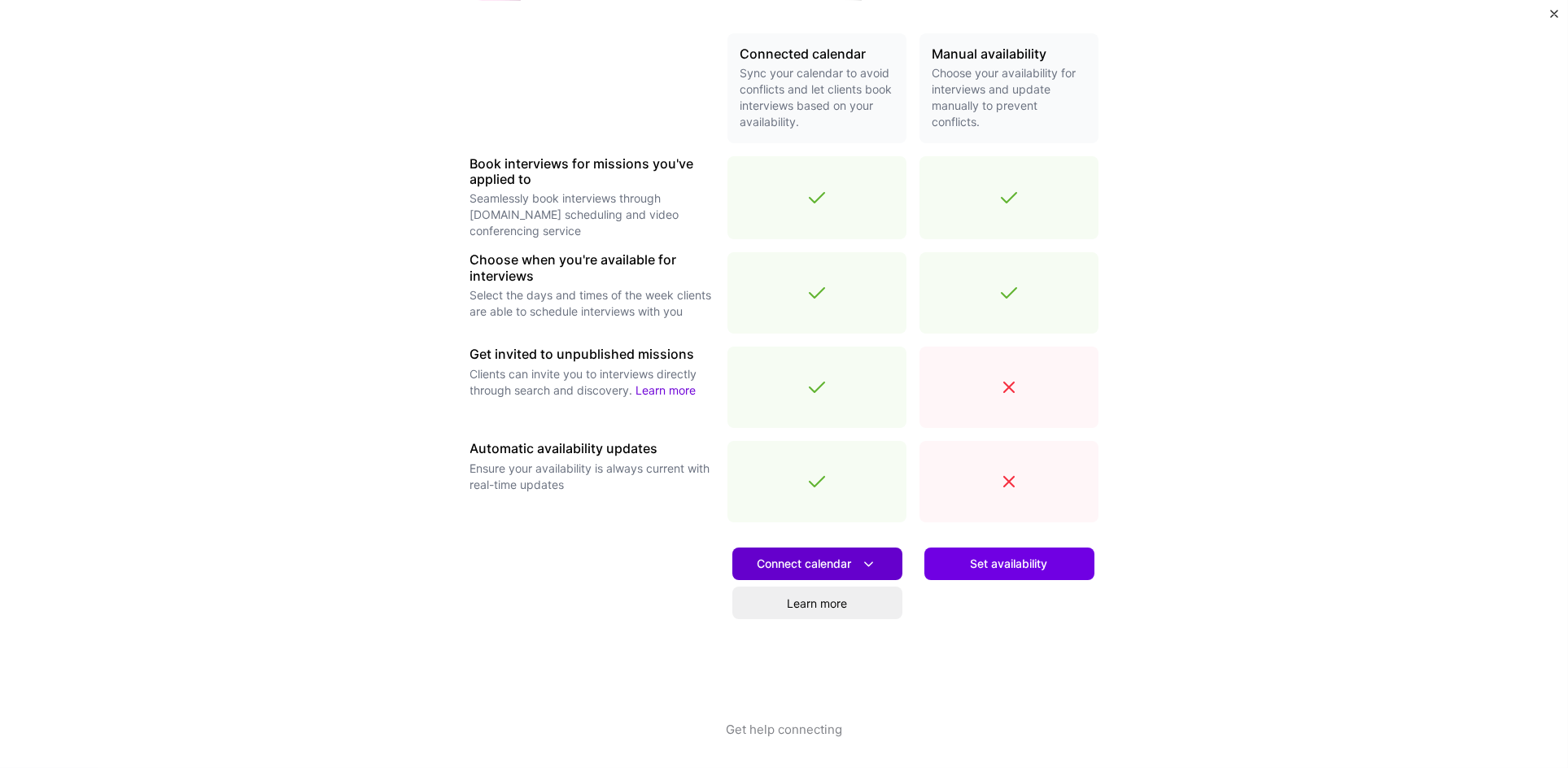
click at [777, 559] on span "Connect calendar" at bounding box center [817, 564] width 120 height 17
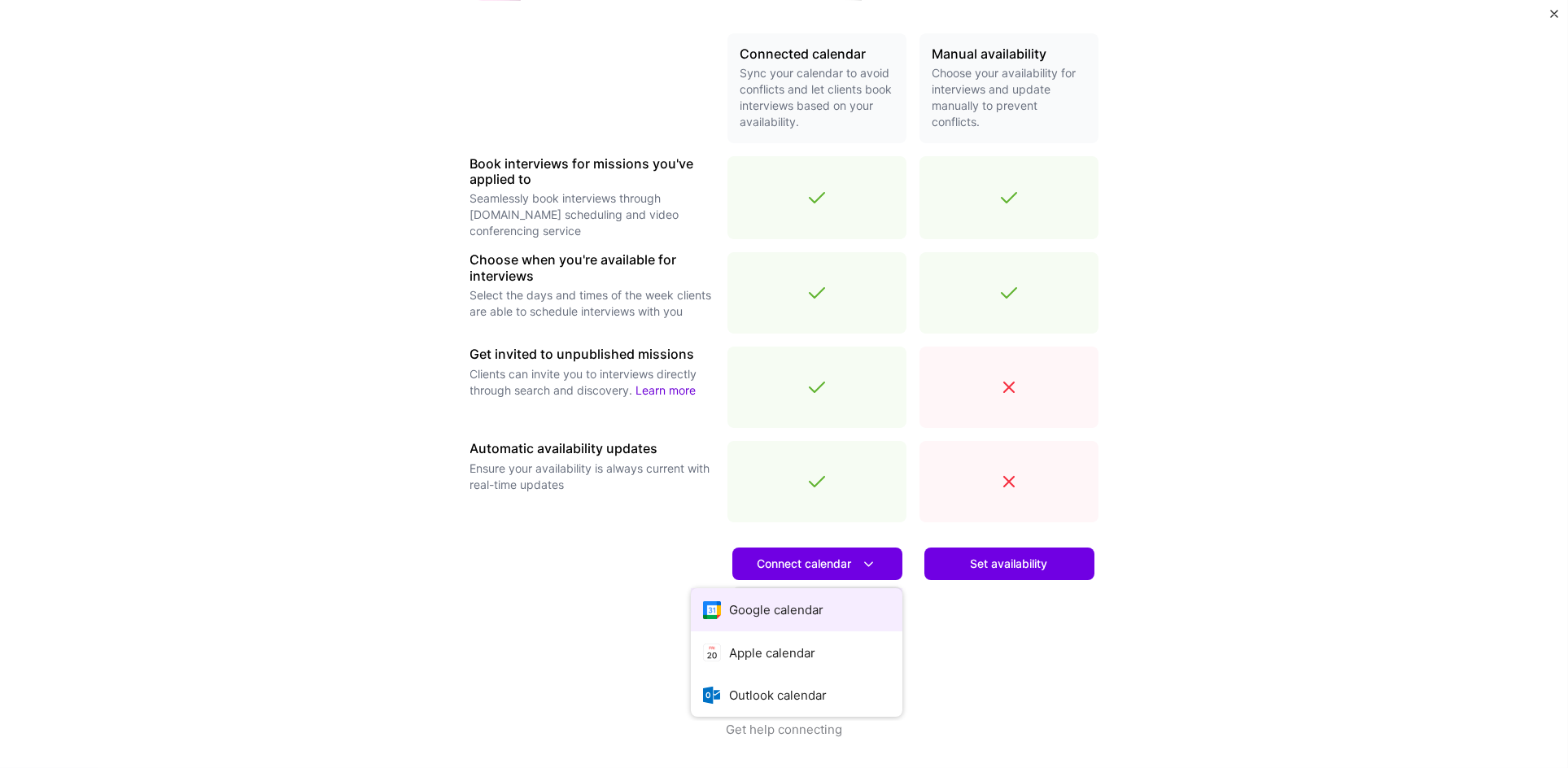
click at [792, 610] on button "Google calendar" at bounding box center [796, 609] width 211 height 43
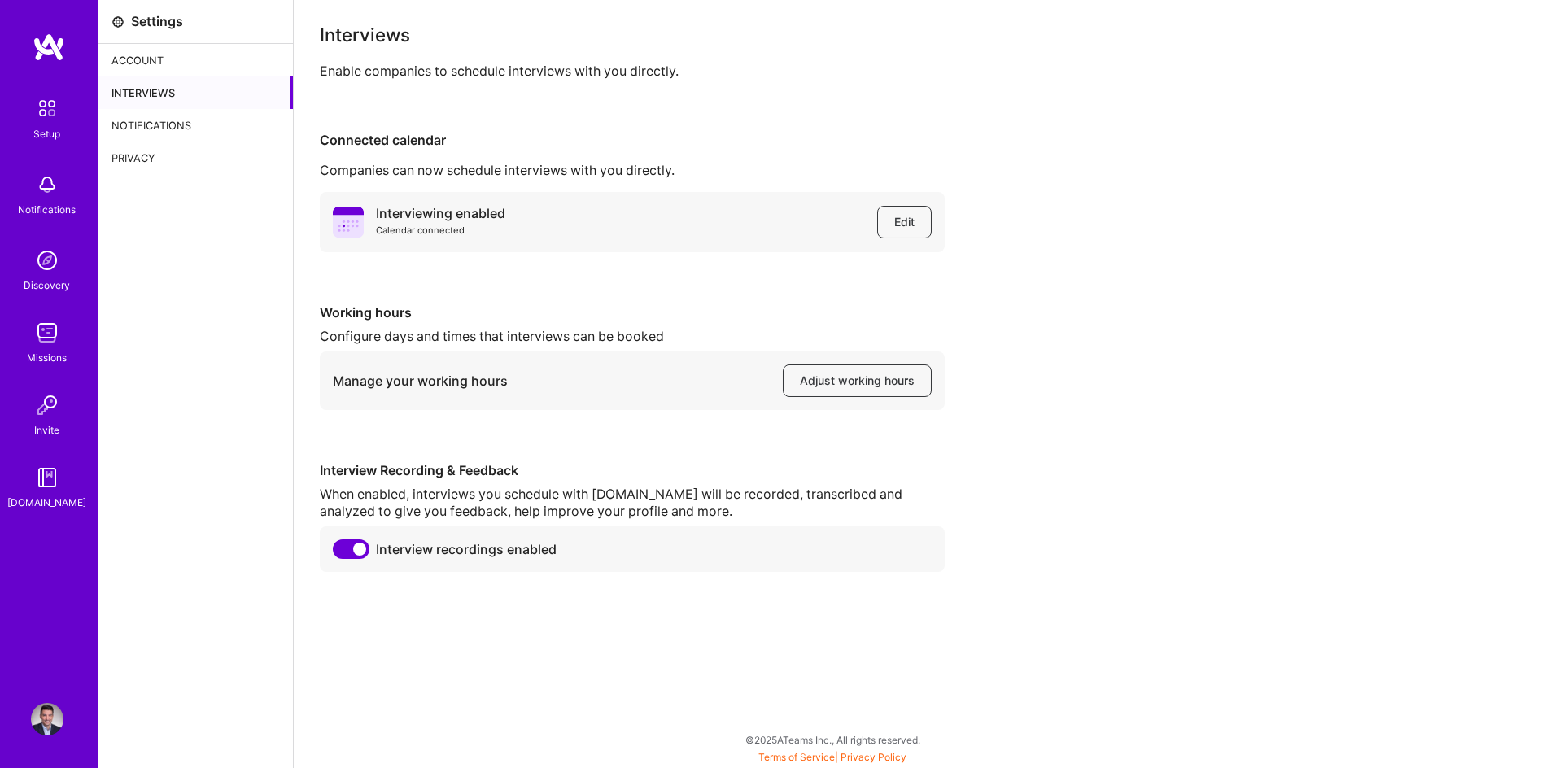
click at [425, 289] on div "Interviewing enabled Calendar connected Edit Working hours Configure days and t…" at bounding box center [931, 382] width 1222 height 380
click at [45, 129] on div "Setup" at bounding box center [48, 134] width 27 height 17
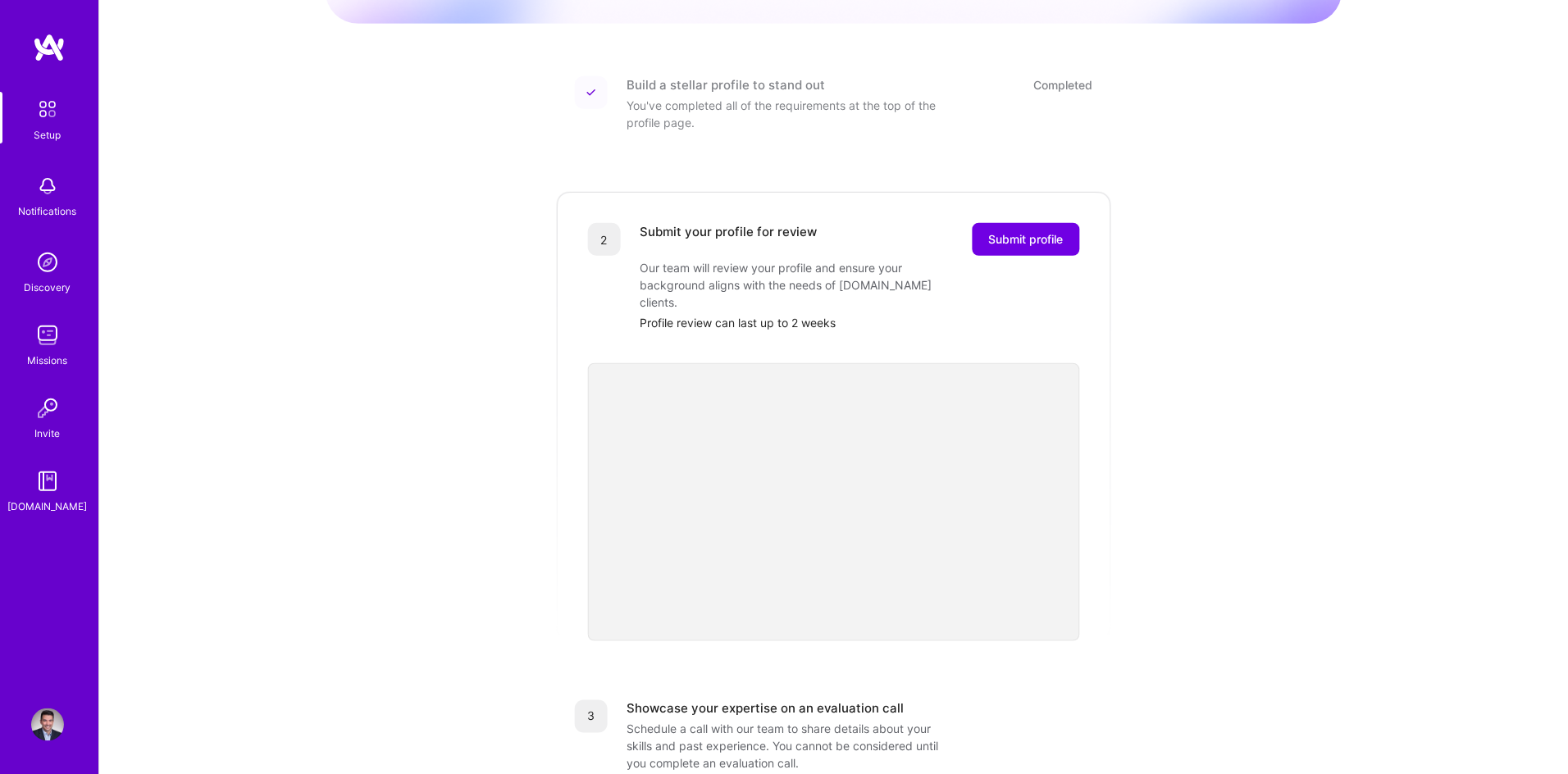
scroll to position [189, 0]
click at [1038, 231] on span "Submit profile" at bounding box center [1026, 238] width 75 height 16
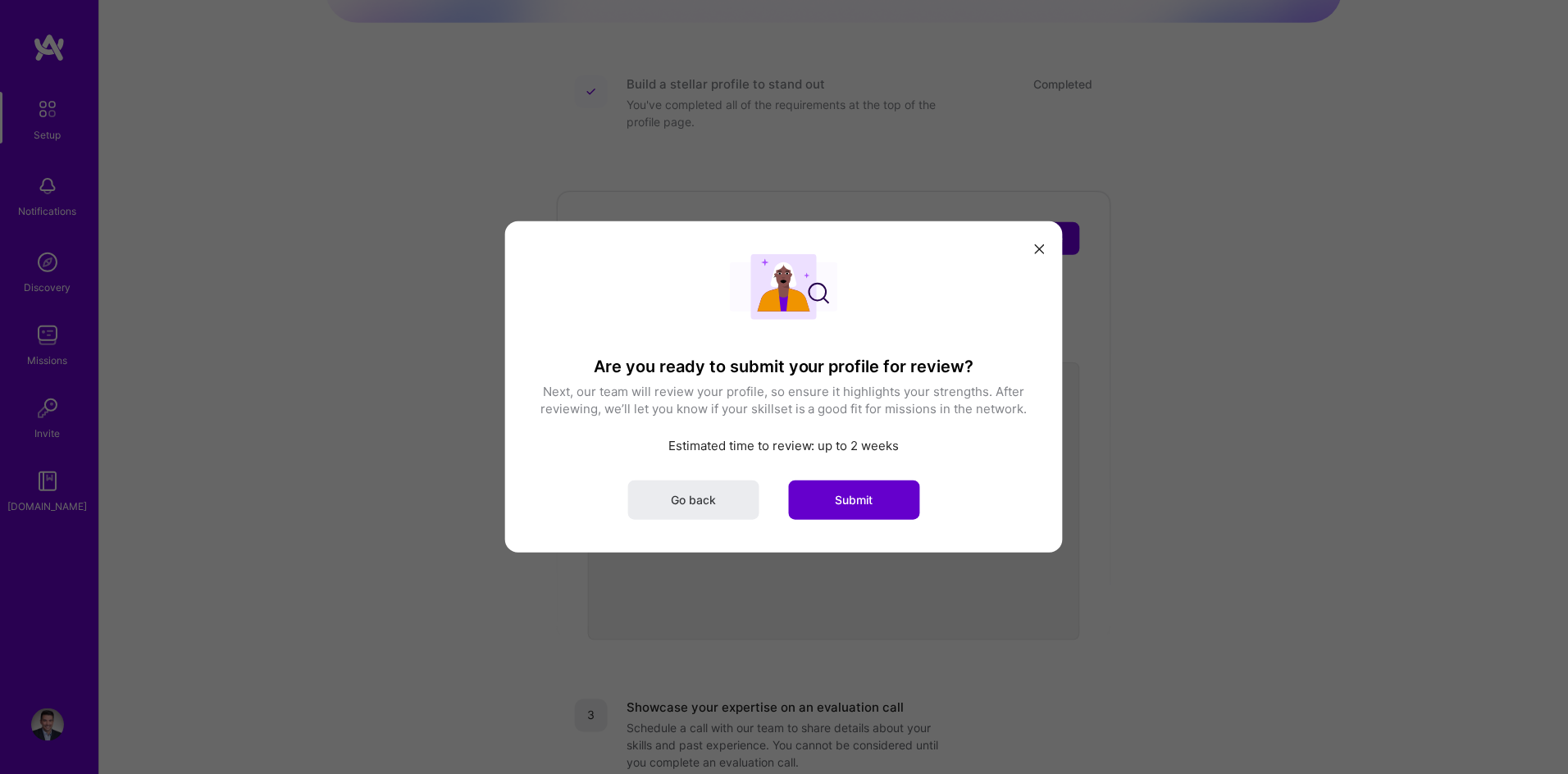
click at [857, 501] on span "Submit" at bounding box center [854, 499] width 37 height 16
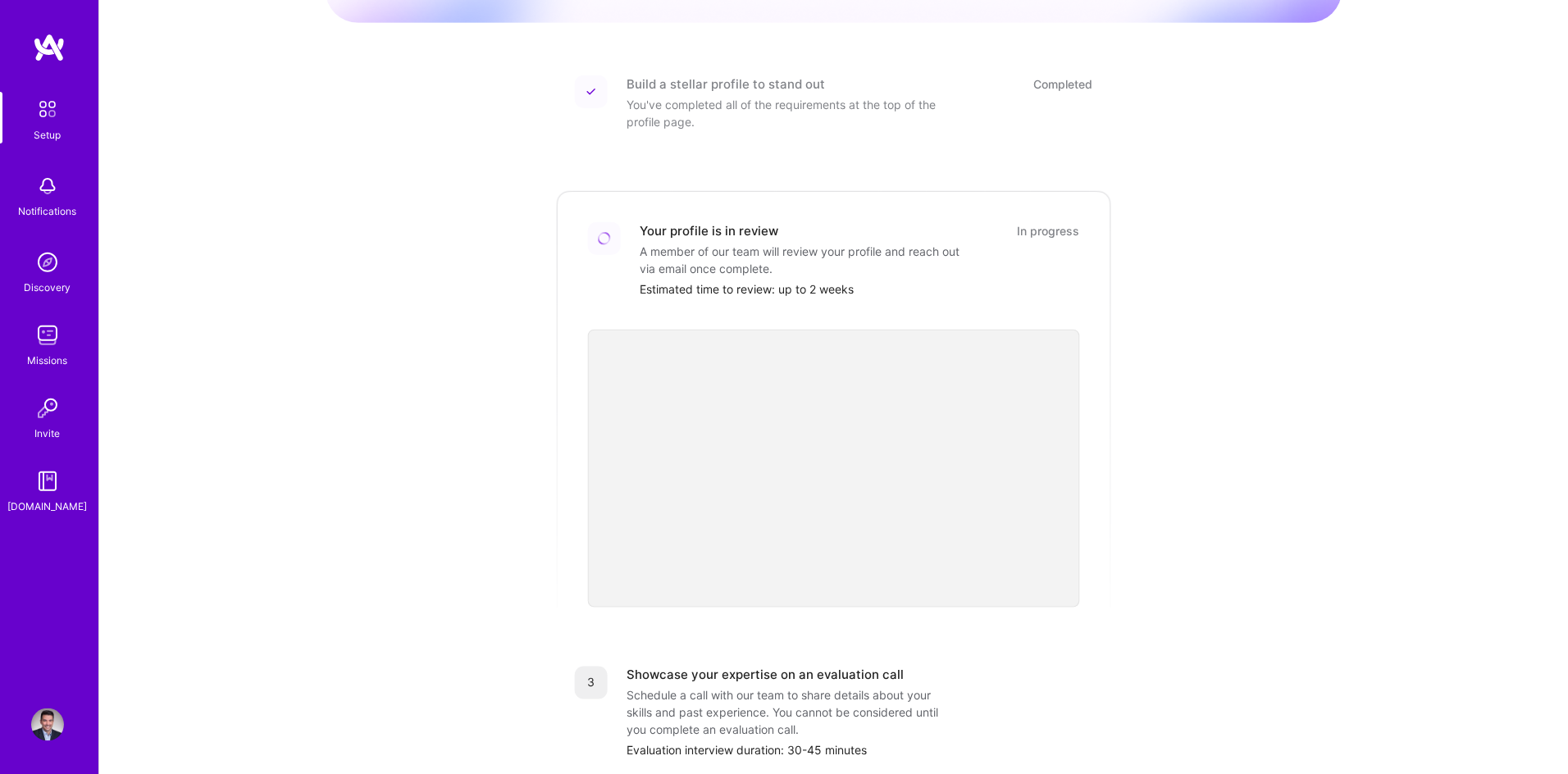
click at [40, 114] on img at bounding box center [47, 109] width 35 height 35
